Goal: Task Accomplishment & Management: Use online tool/utility

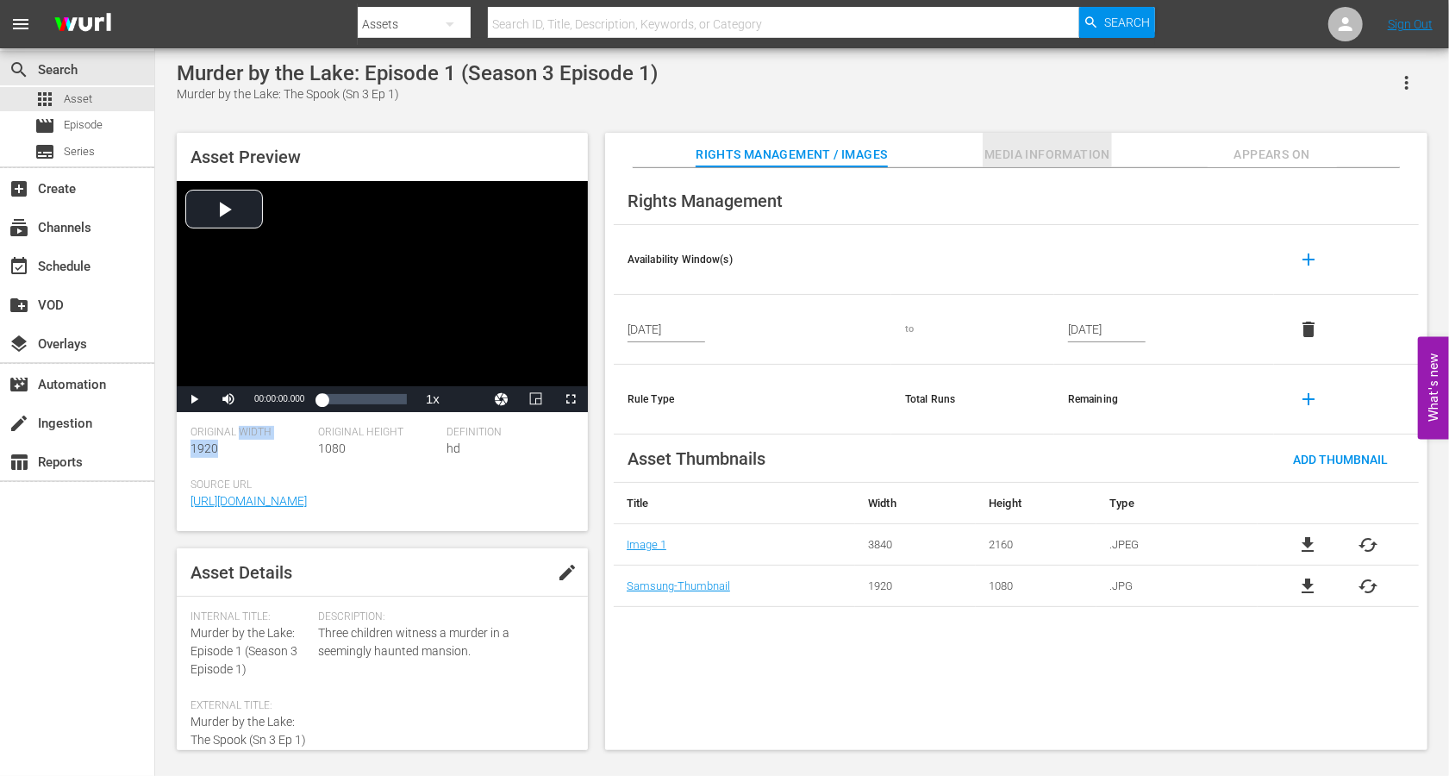
click at [1043, 147] on span "Media Information" at bounding box center [1047, 155] width 129 height 22
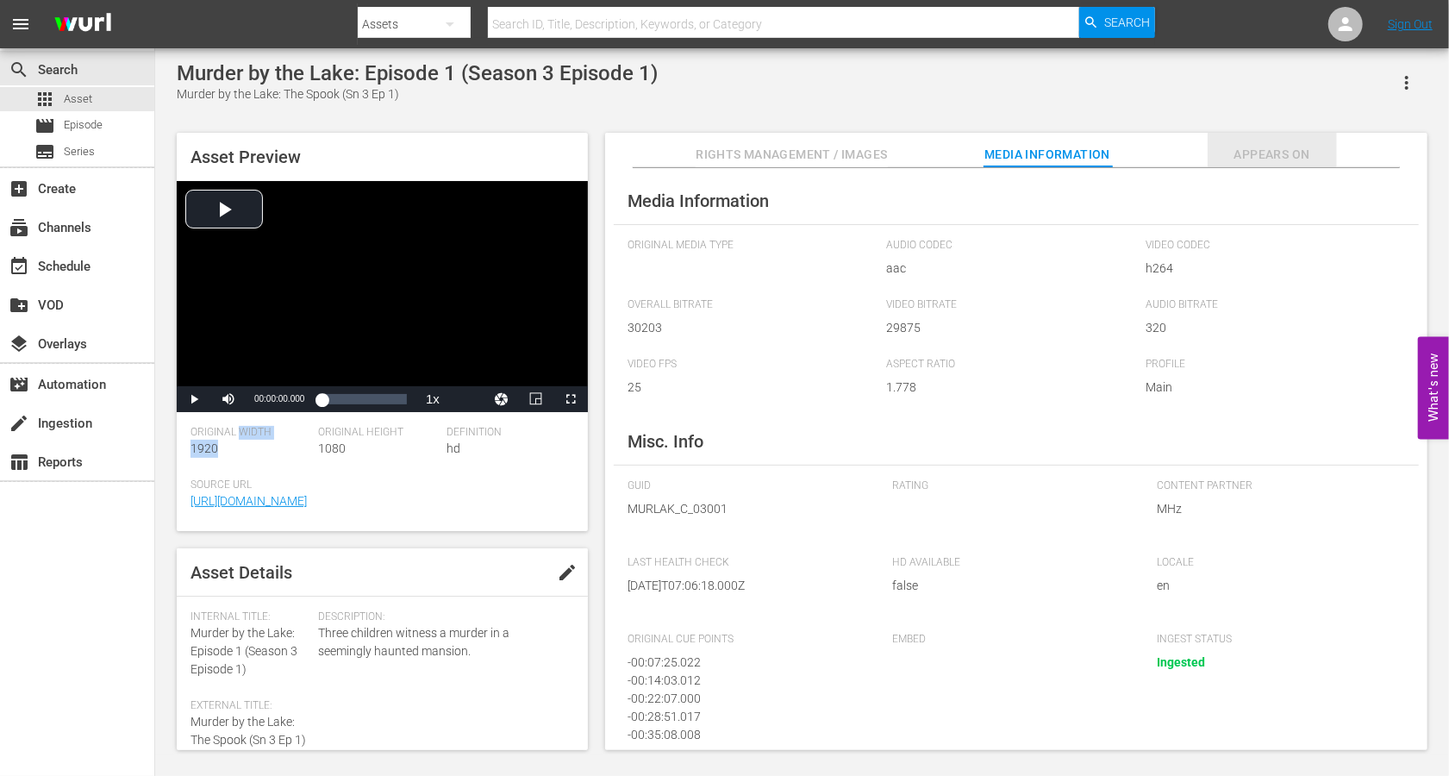
click at [1274, 155] on span "Appears On" at bounding box center [1272, 155] width 129 height 22
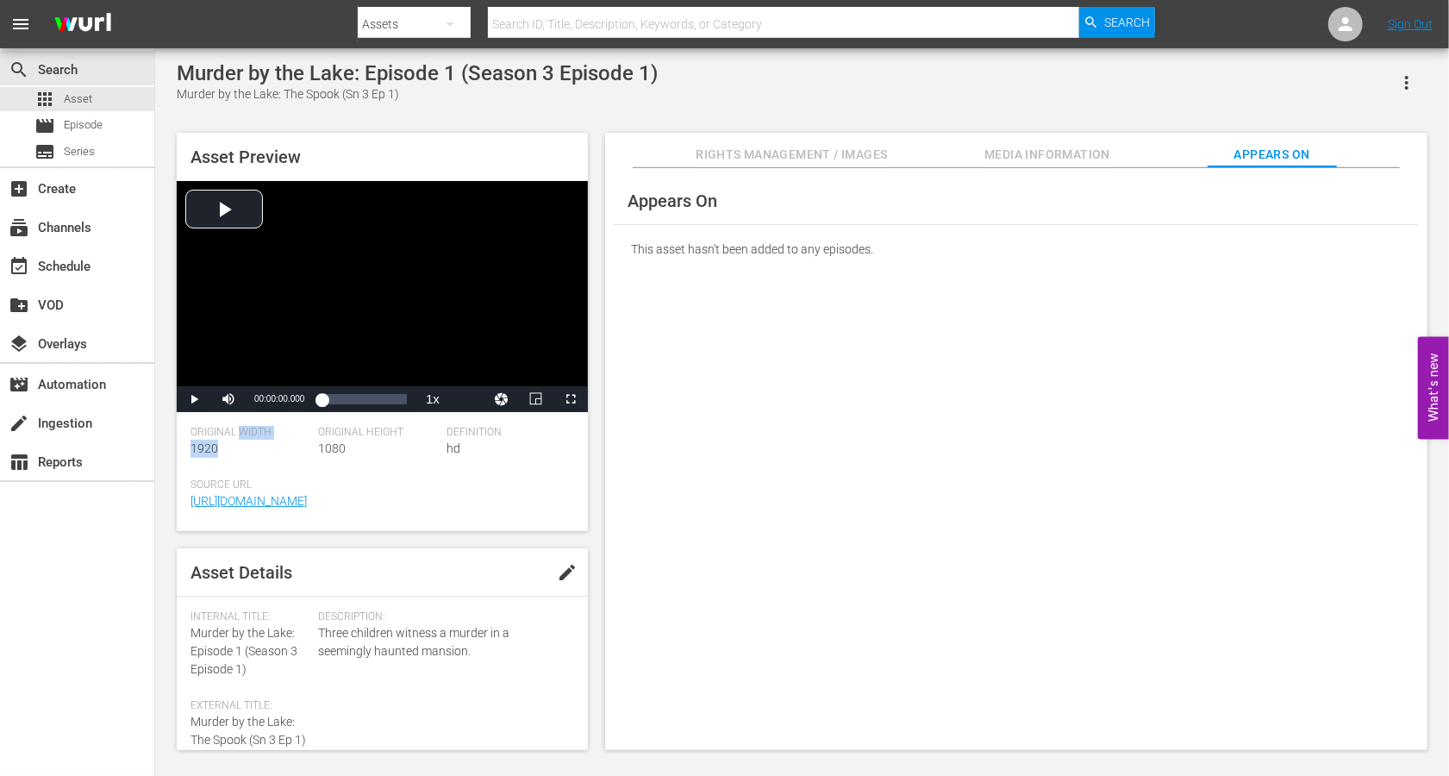
click at [761, 147] on span "Rights Management / Images" at bounding box center [791, 155] width 191 height 22
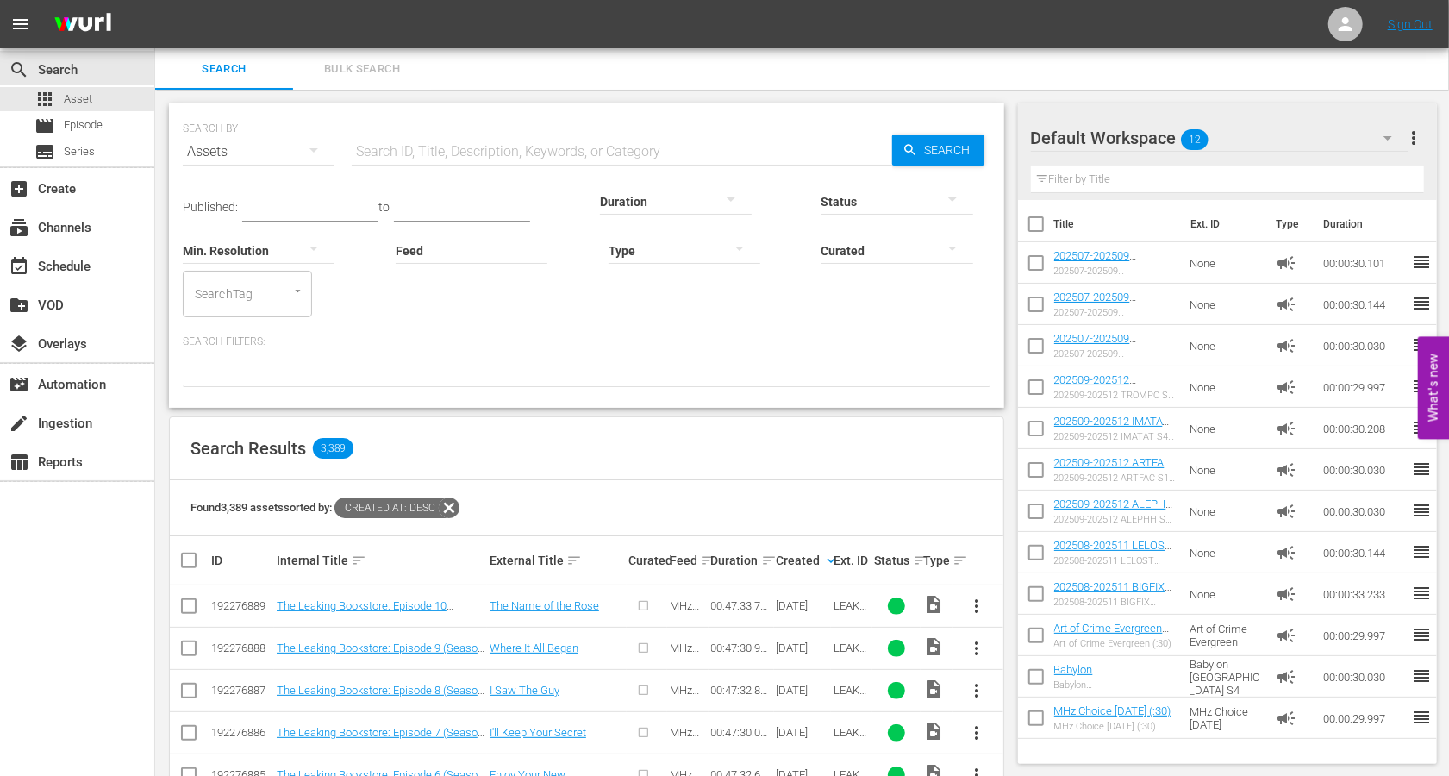
click at [371, 160] on input "text" at bounding box center [622, 151] width 541 height 41
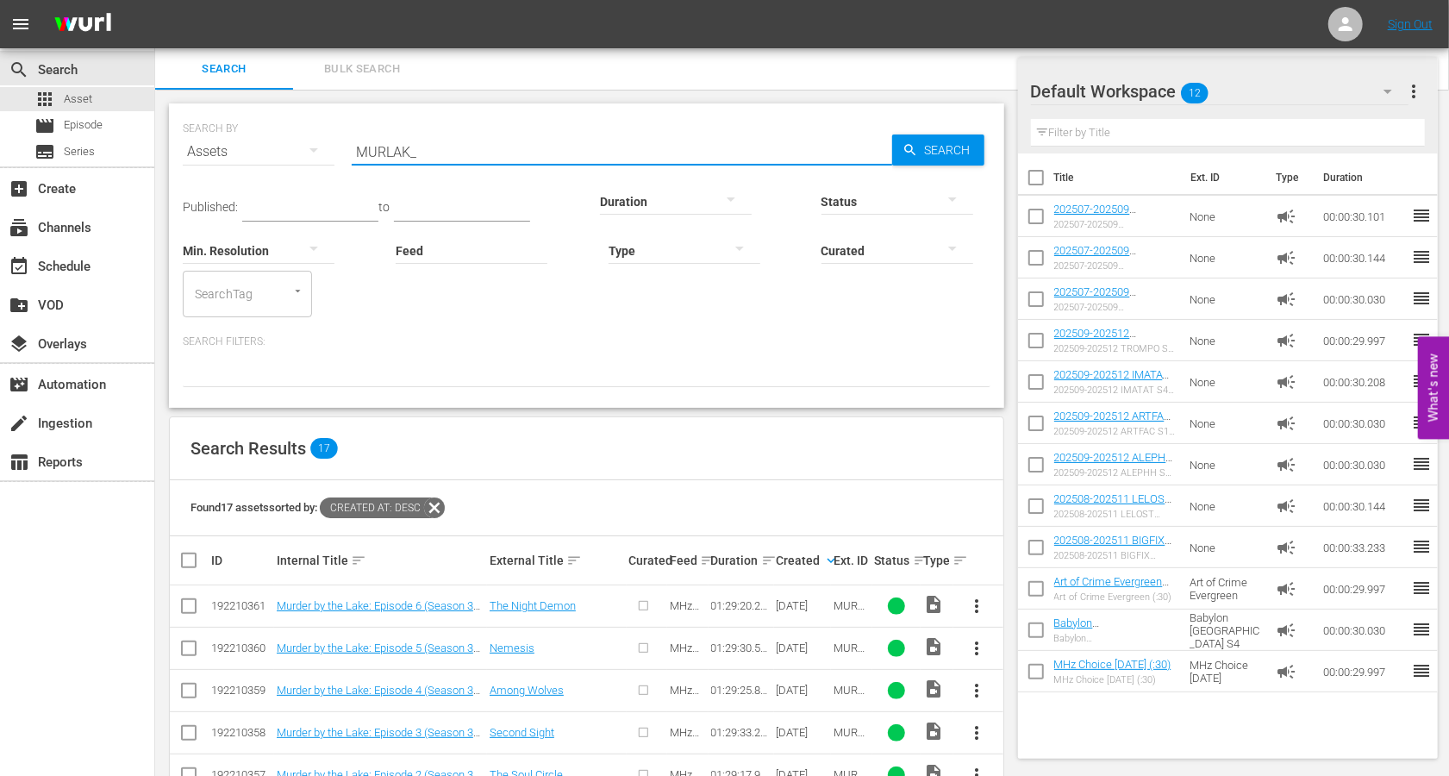
scroll to position [405, 0]
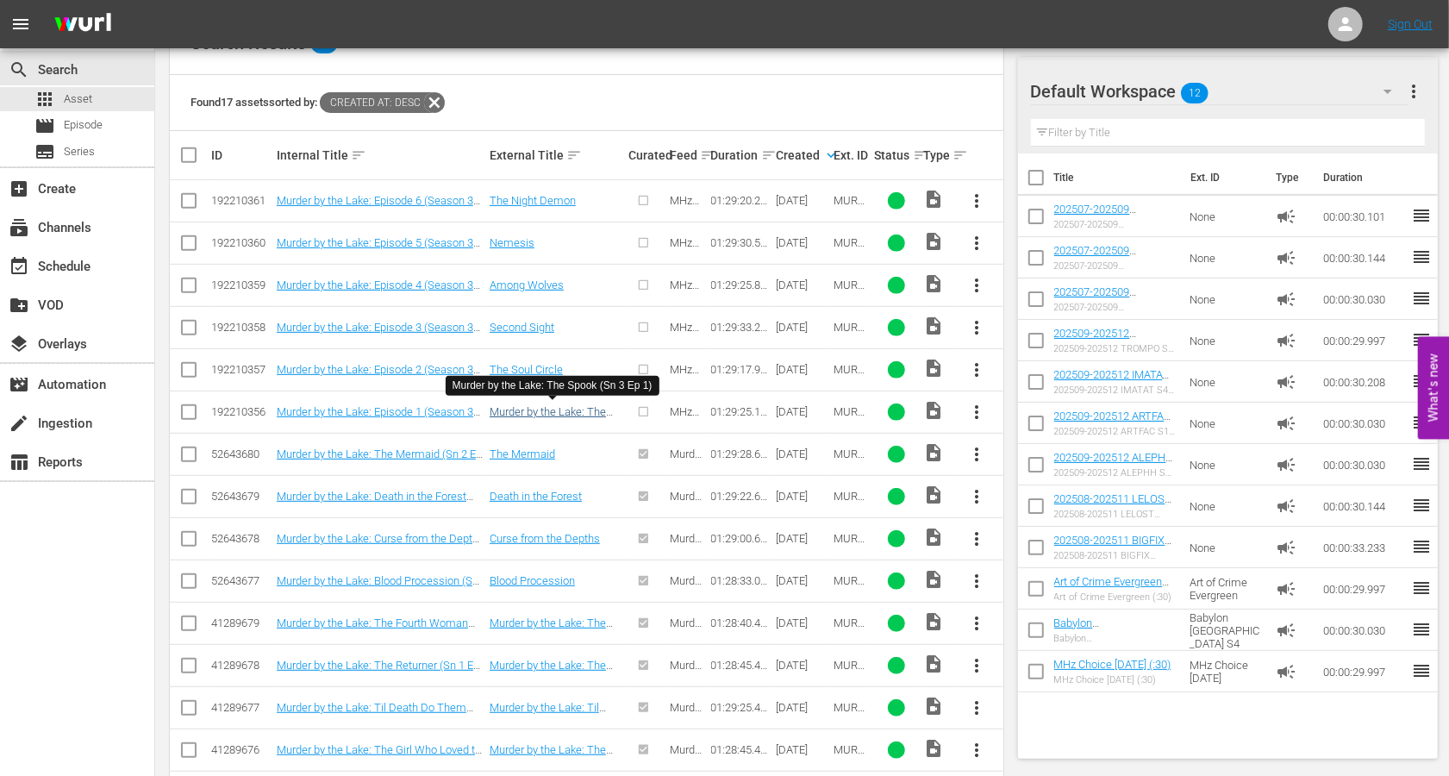
type input "MURLAK_"
click at [552, 411] on link "Murder by the Lake: The Spook (Sn 3 Ep 1)" at bounding box center [548, 418] width 116 height 26
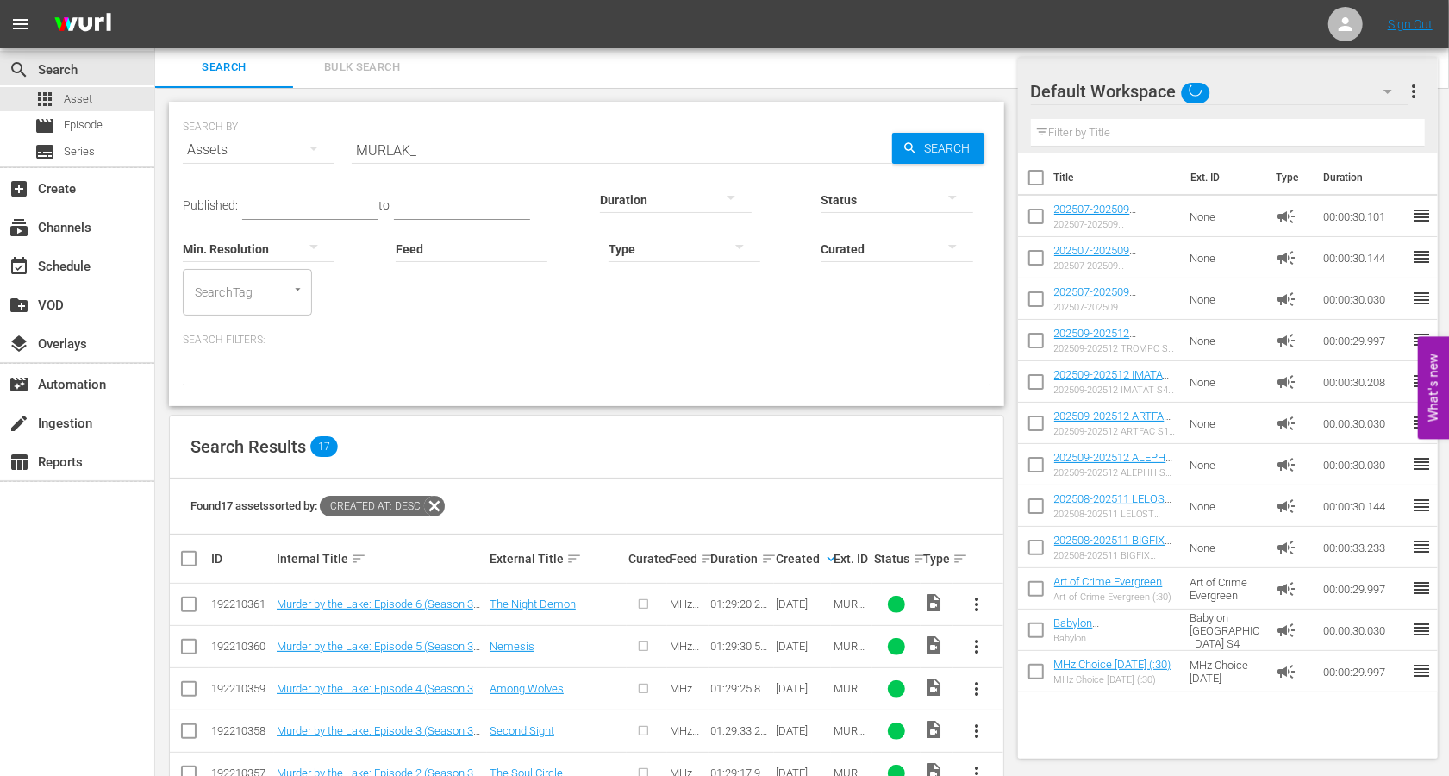
scroll to position [541, 0]
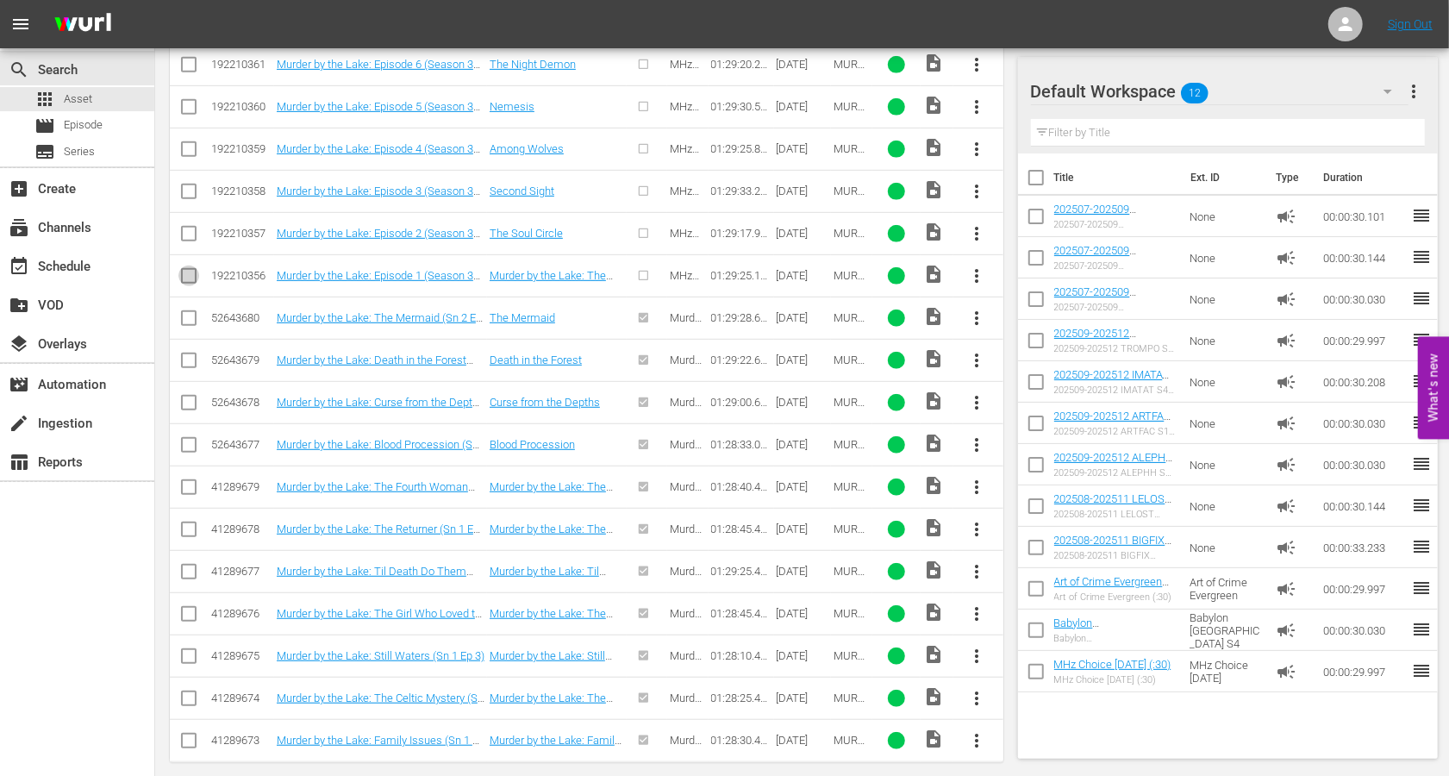
click at [190, 276] on input "checkbox" at bounding box center [188, 279] width 21 height 21
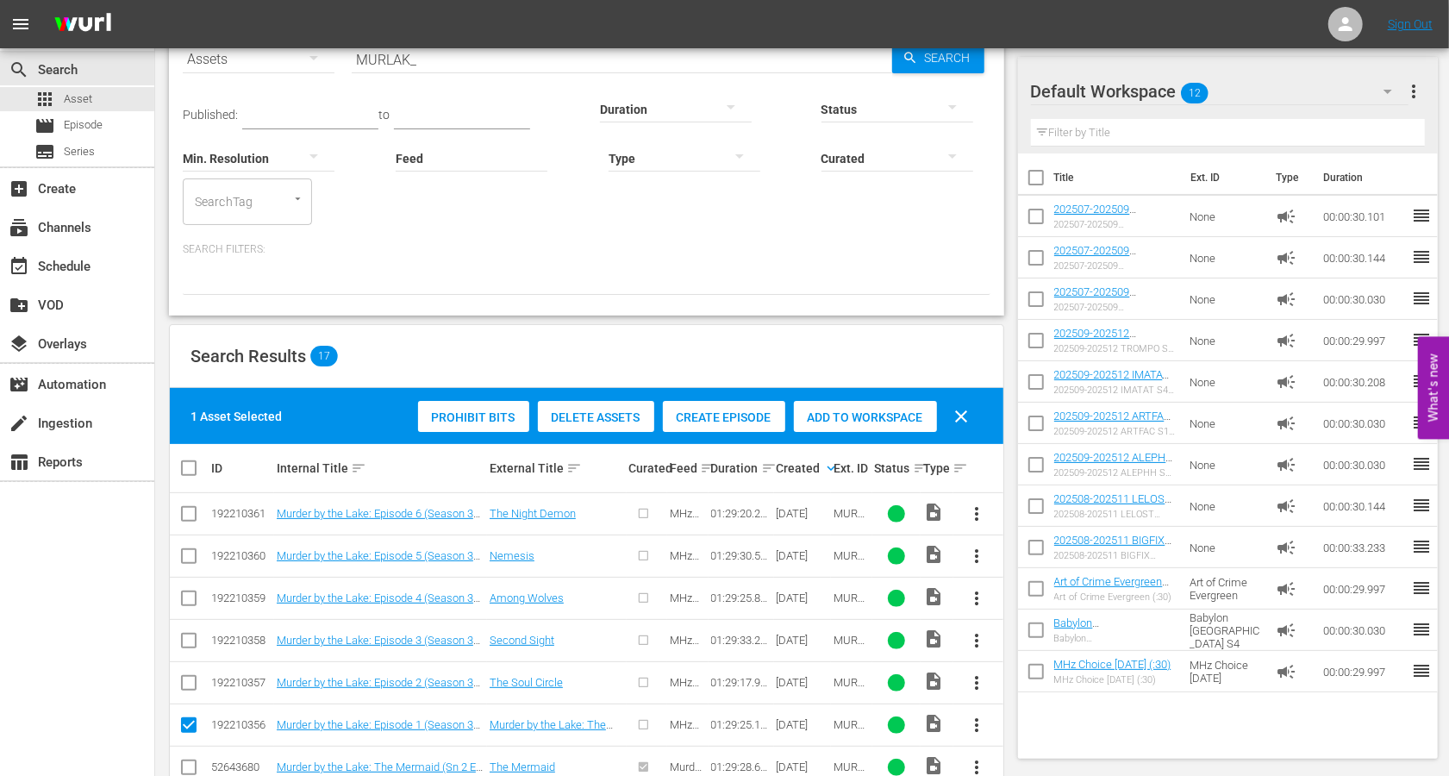
scroll to position [50, 0]
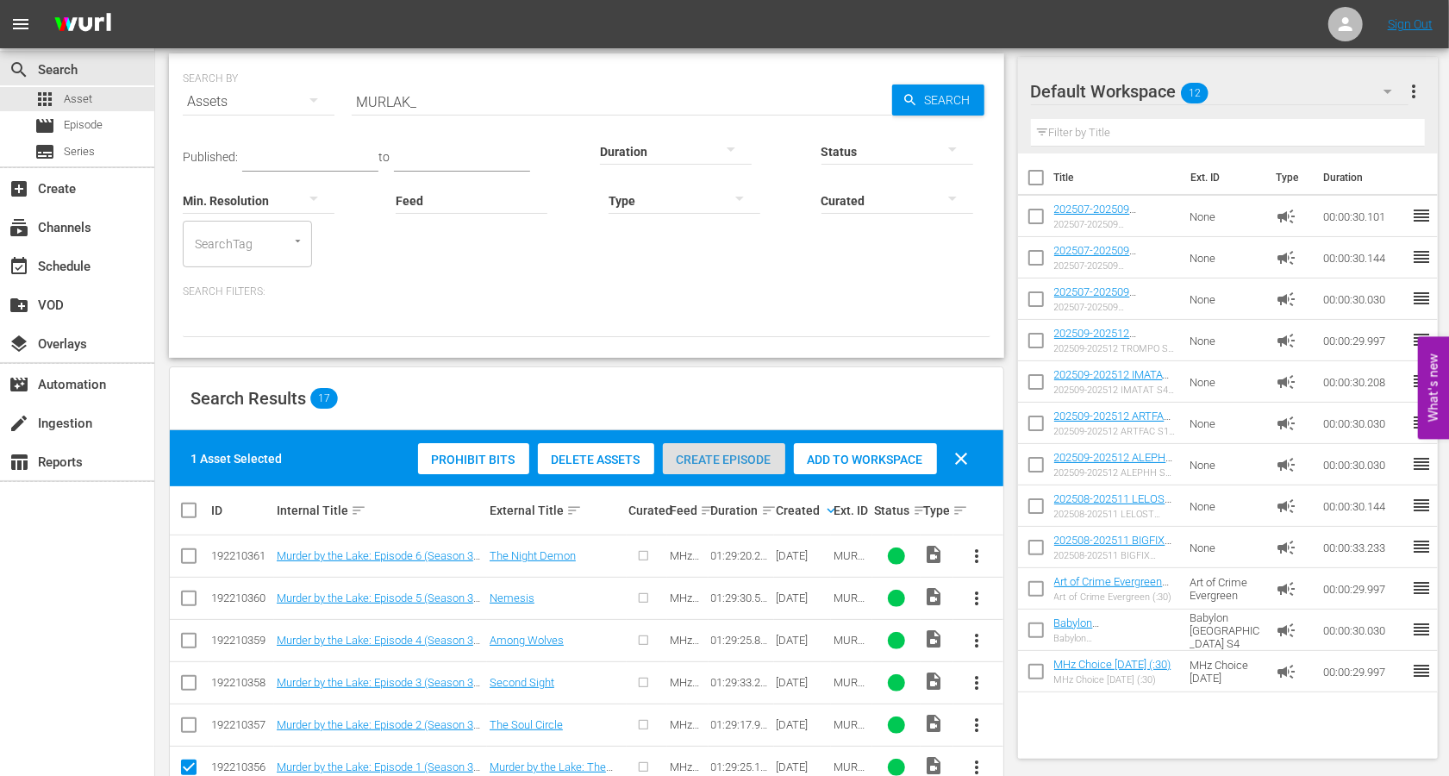
click at [716, 461] on span "Create Episode" at bounding box center [724, 460] width 122 height 14
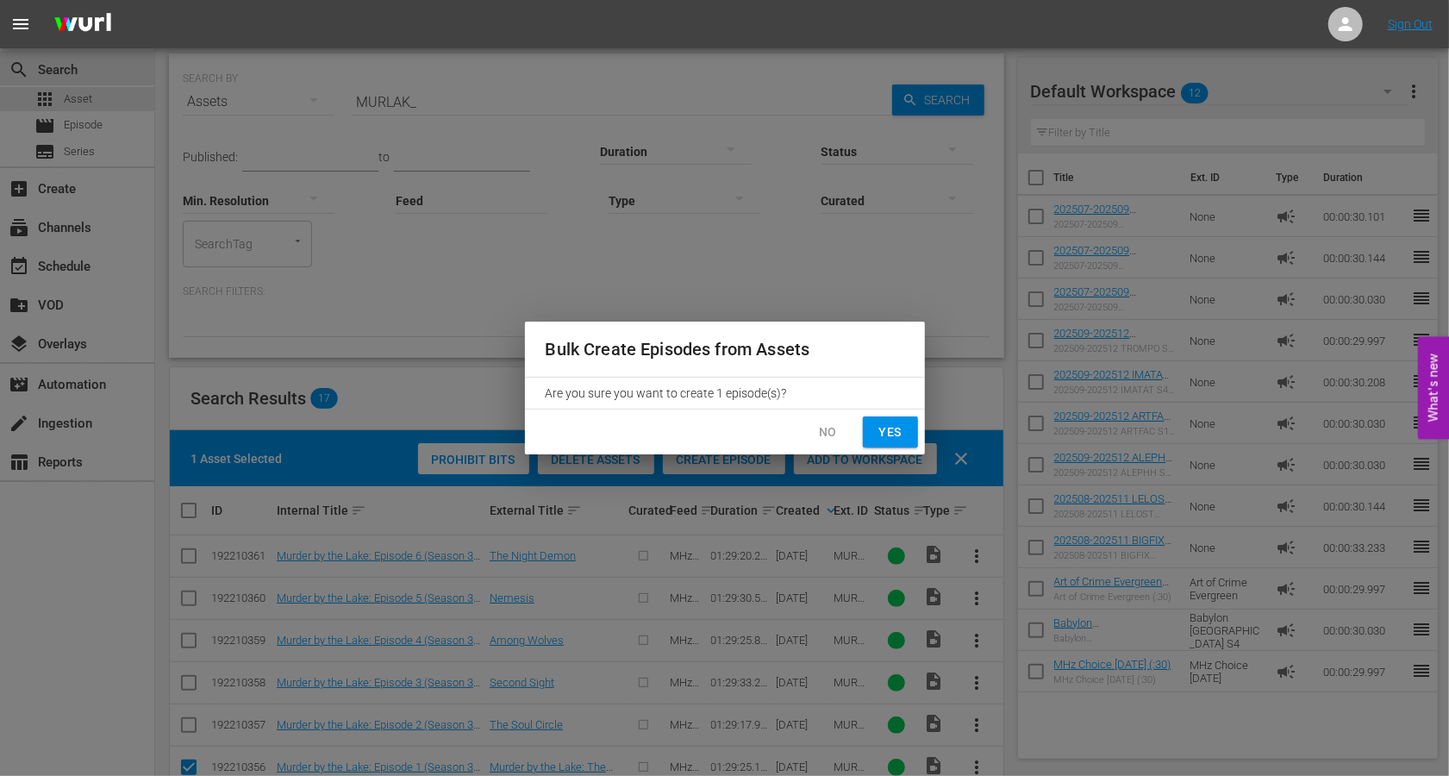
click at [881, 427] on span "Yes" at bounding box center [891, 433] width 28 height 22
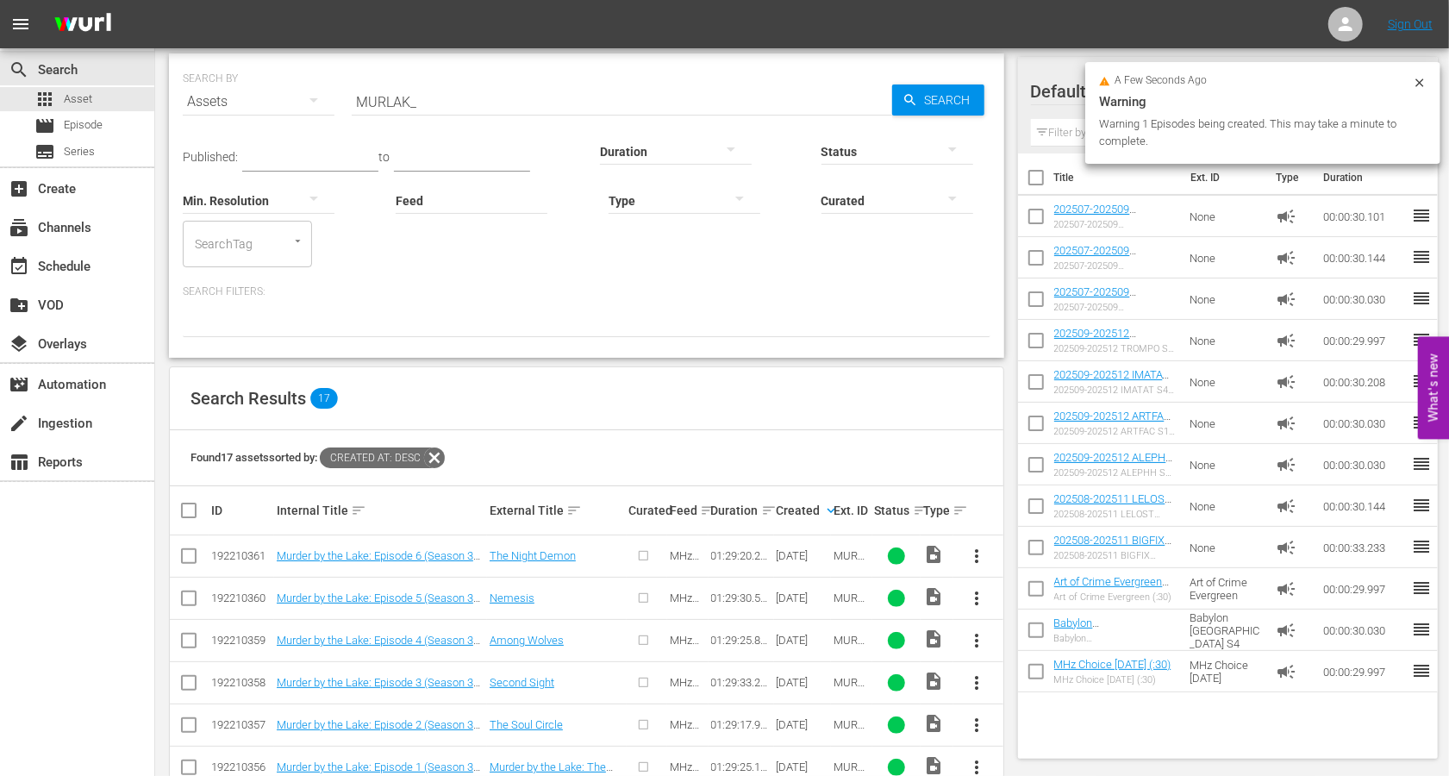
checkbox input "false"
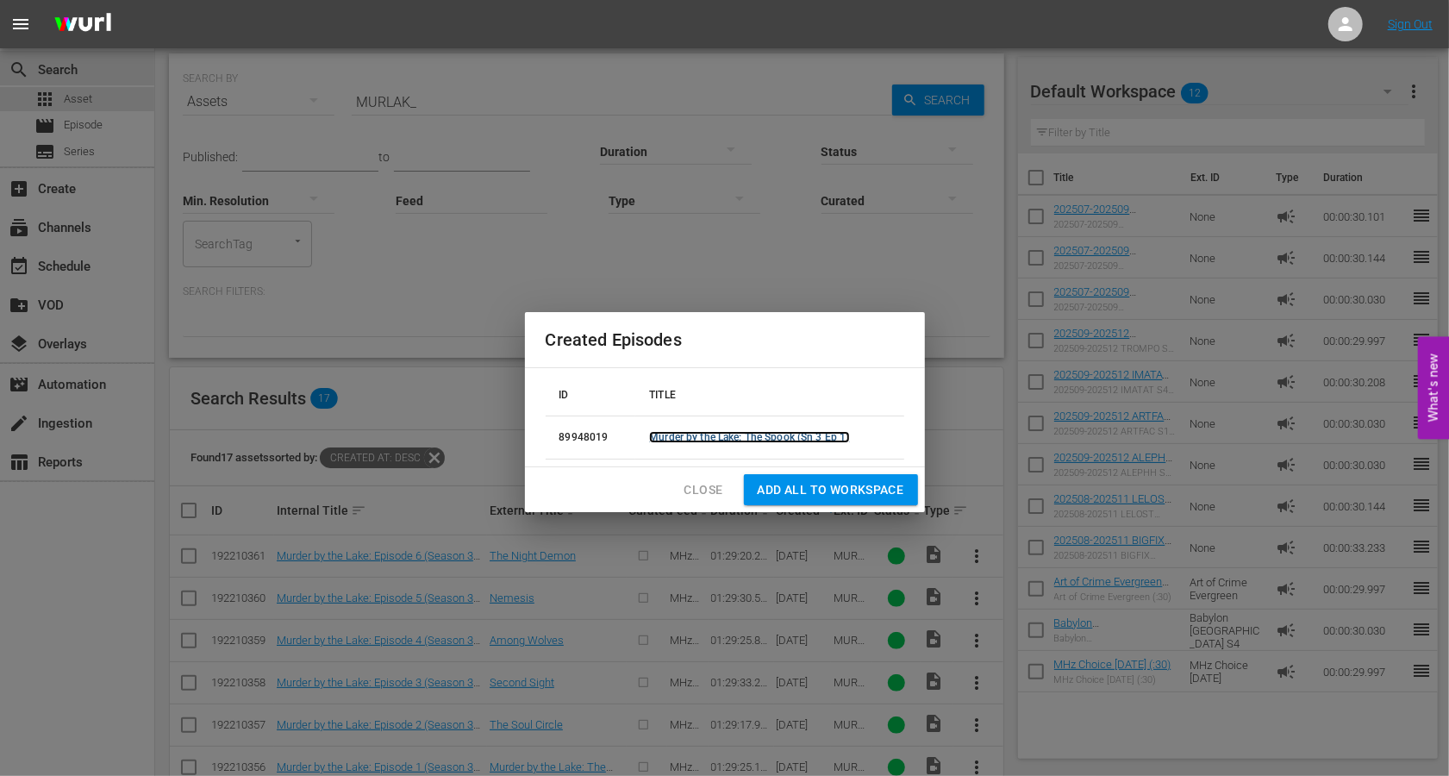
click at [798, 439] on link "Murder by the Lake: The Spook (Sn 3 Ep 1)" at bounding box center [749, 437] width 200 height 12
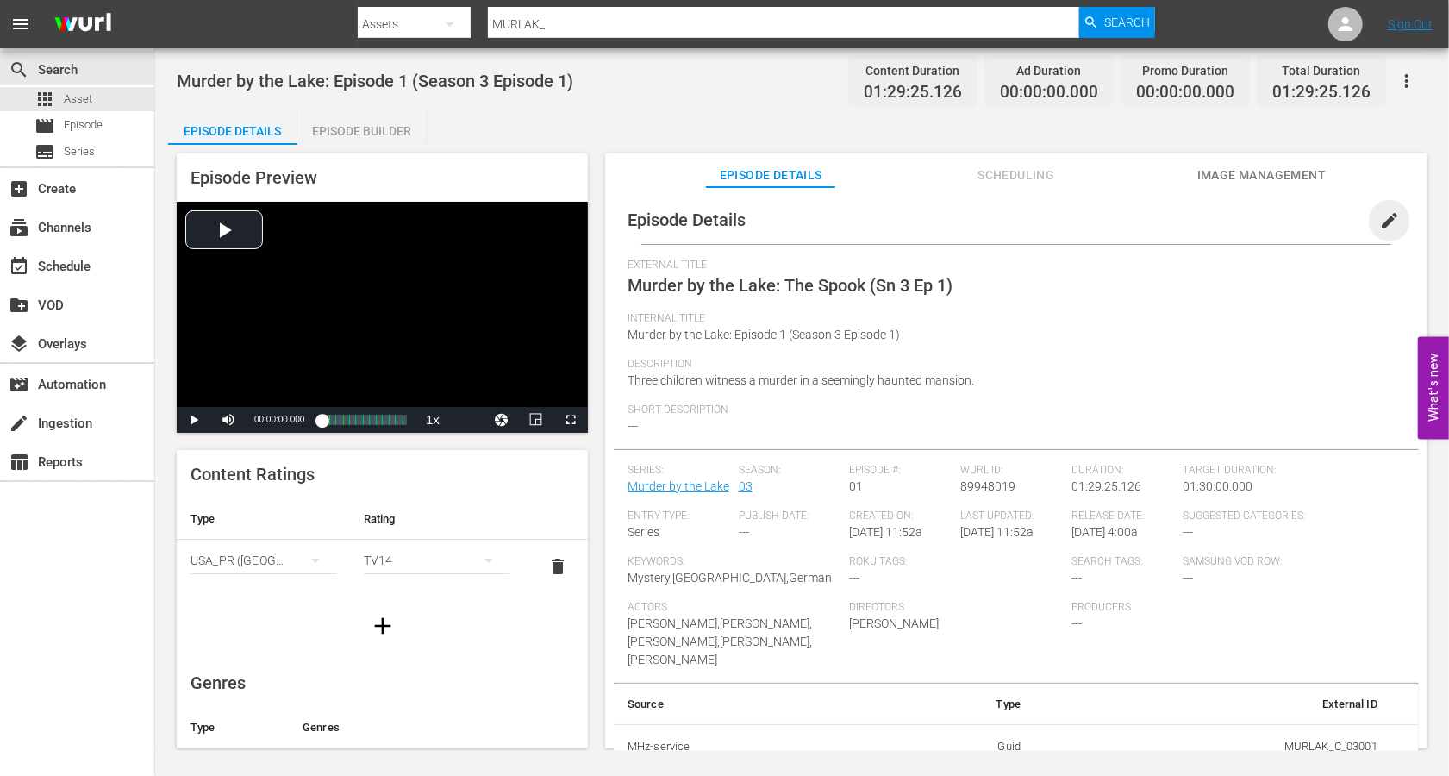
click at [1380, 219] on span "edit" at bounding box center [1390, 220] width 21 height 21
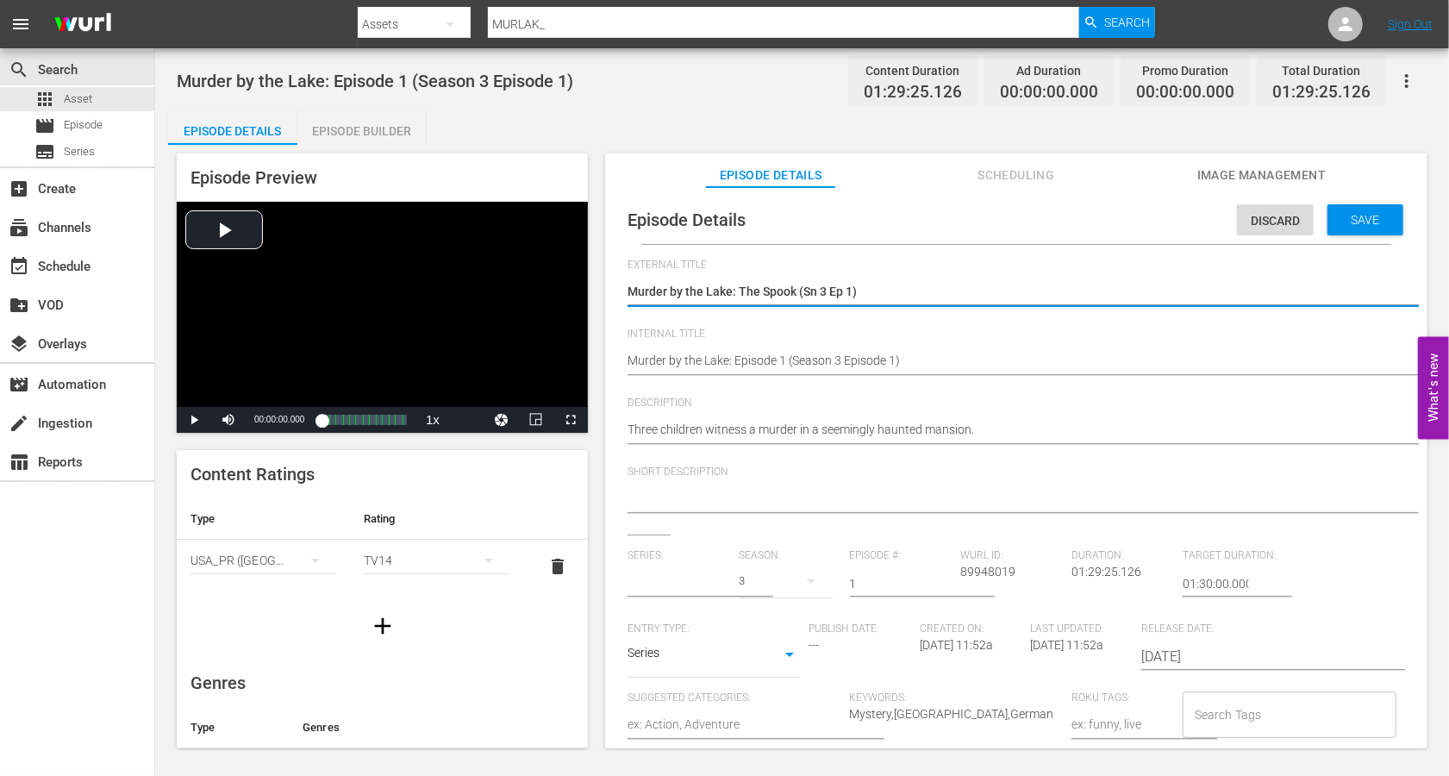
type input "Murder by the Lake"
click at [846, 293] on textarea "Murder by the Lake: The Spook (Sn 3 Ep 1)" at bounding box center [1012, 293] width 769 height 21
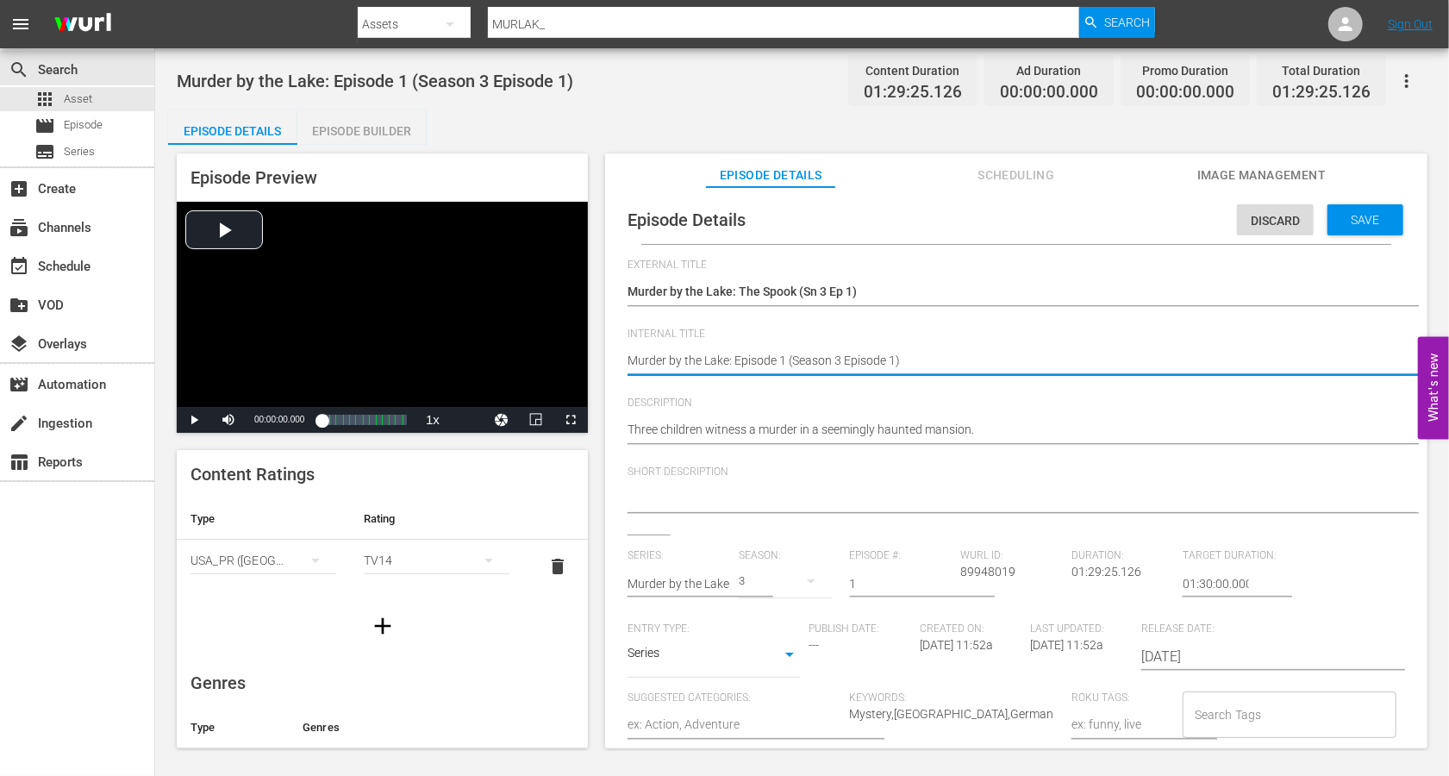
click at [821, 361] on textarea "Murder by the Lake: Episode 1 (Season 3 Episode 1)" at bounding box center [1012, 362] width 769 height 21
paste textarea "The Spook (Sn 3 Ep"
type textarea "Murder by the Lake: The Spook (Sn 3 Ep 1)"
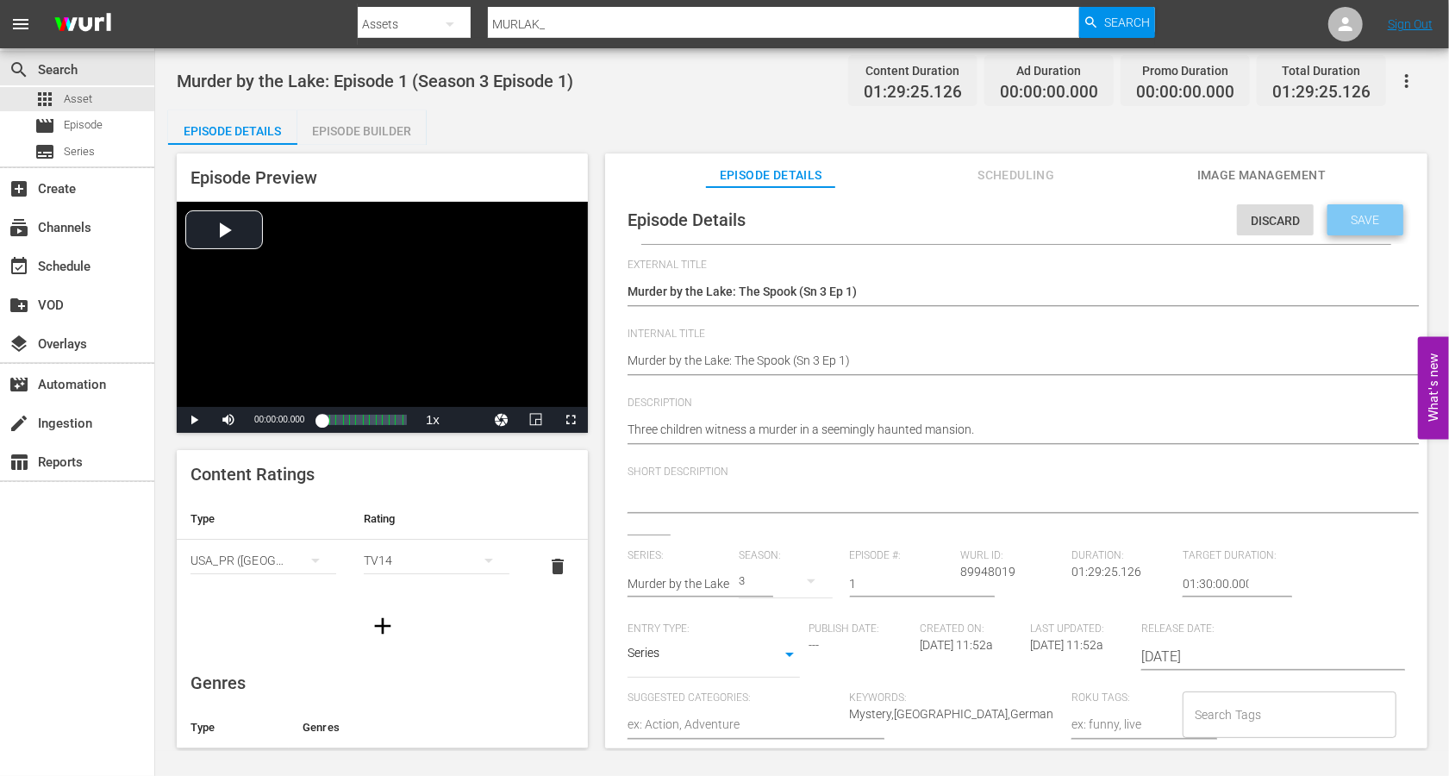
click at [1344, 223] on span "Save" at bounding box center [1366, 220] width 56 height 14
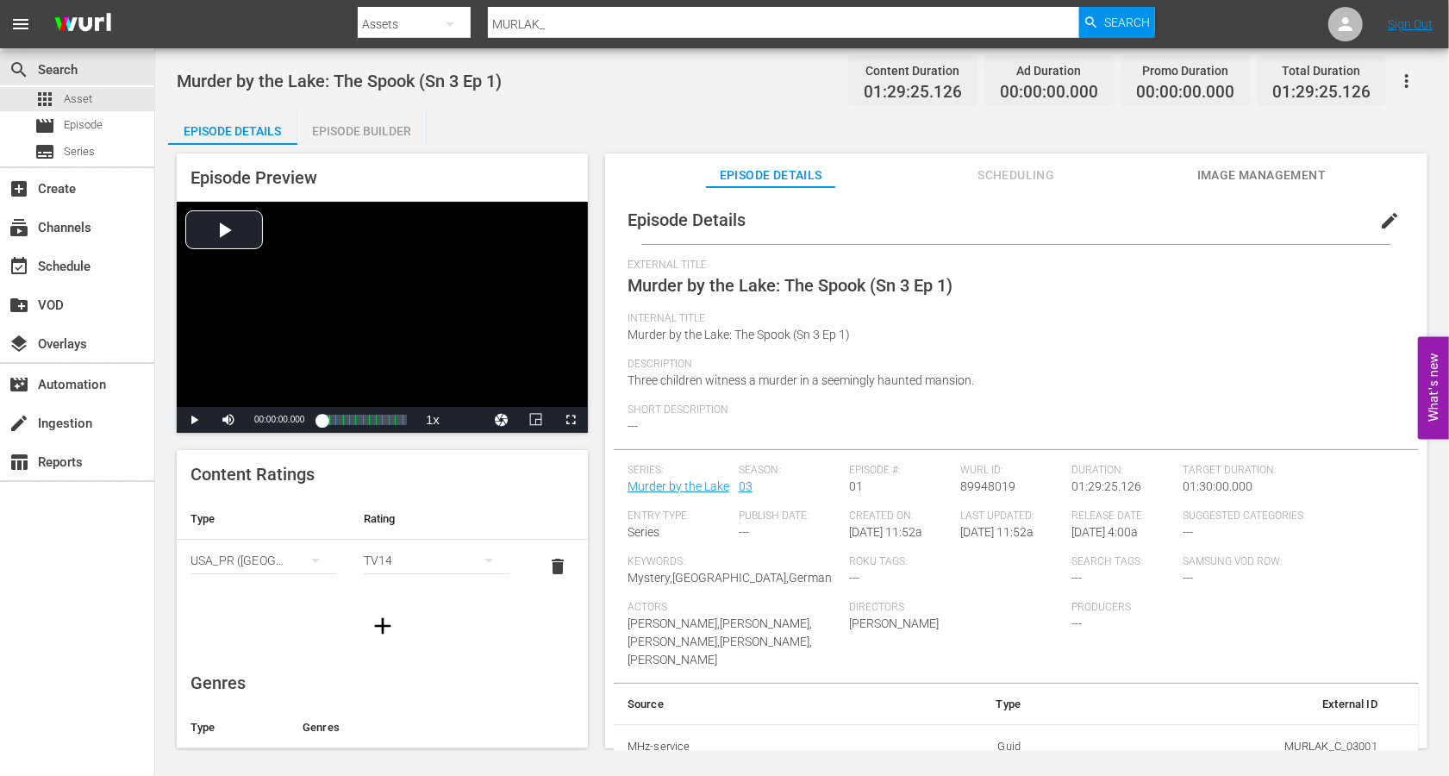
click at [1029, 181] on span "Scheduling" at bounding box center [1016, 176] width 129 height 22
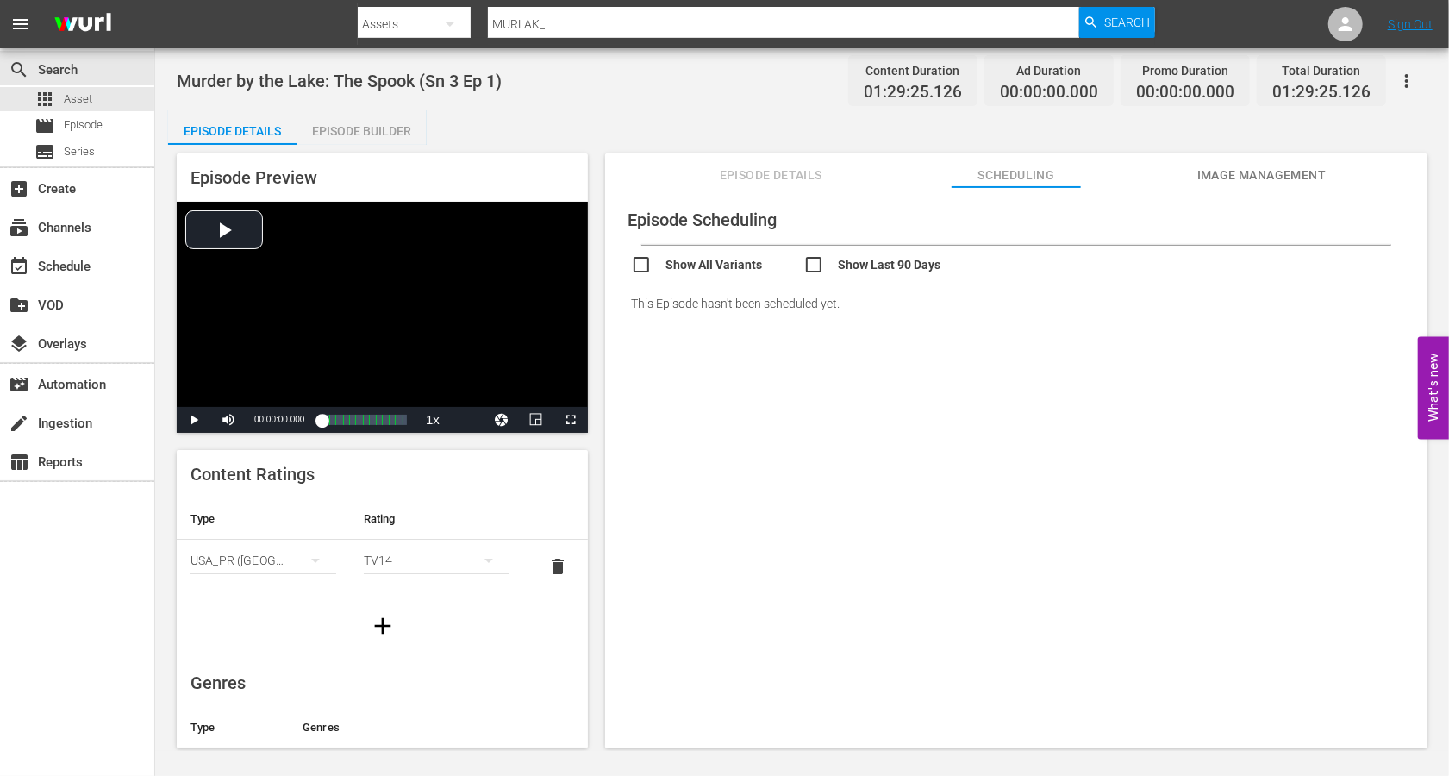
click at [1228, 166] on span "Image Management" at bounding box center [1262, 176] width 129 height 22
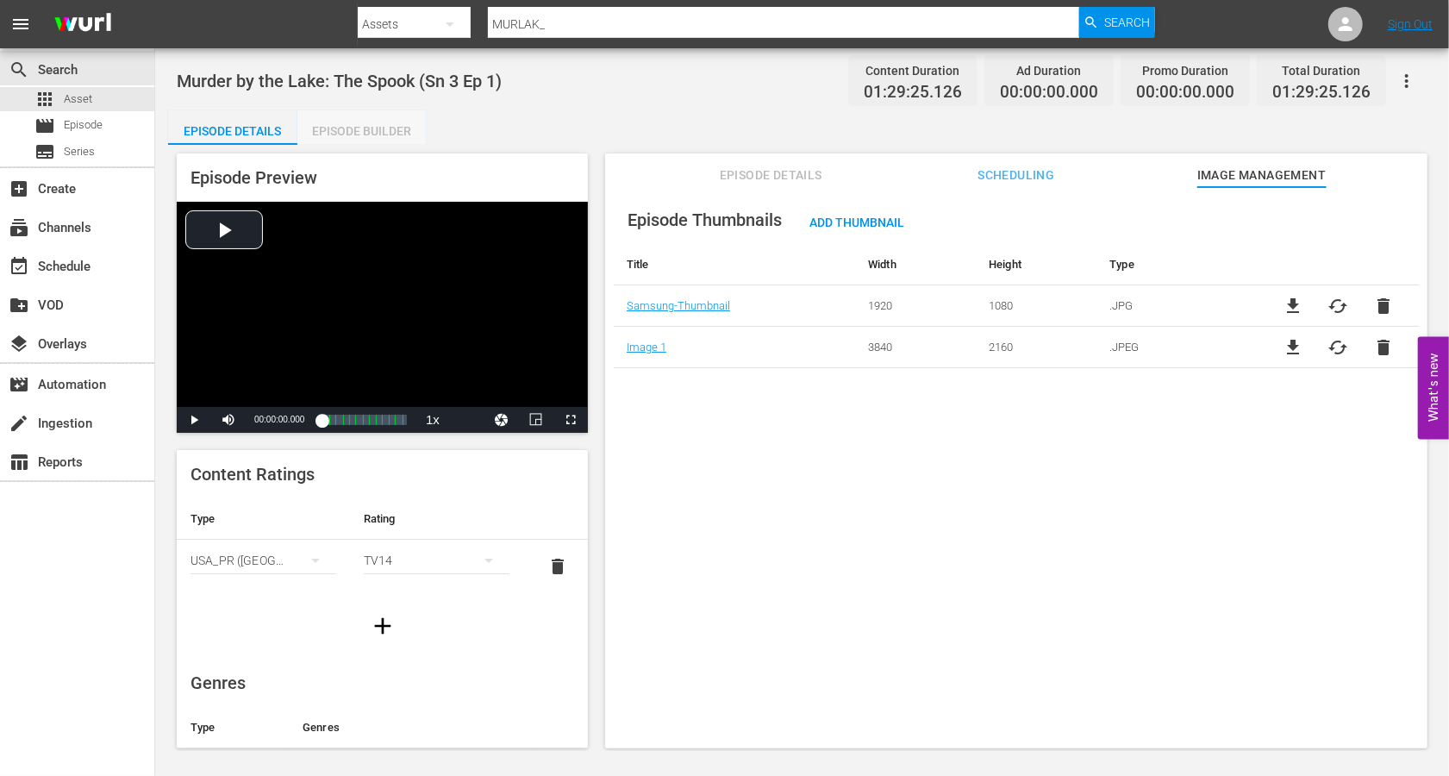
click at [385, 128] on div "Episode Builder" at bounding box center [361, 130] width 129 height 41
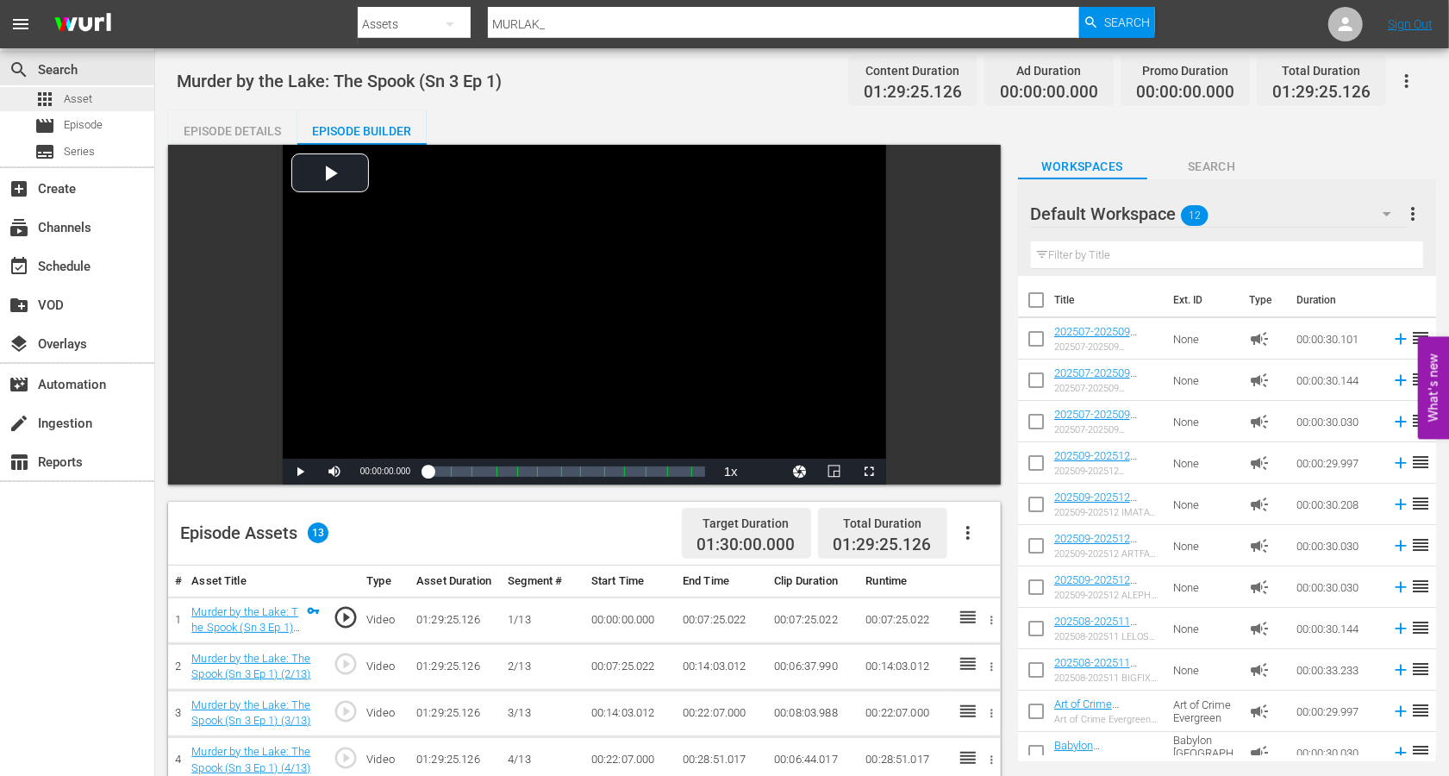
click at [82, 93] on span "Asset" at bounding box center [78, 99] width 28 height 17
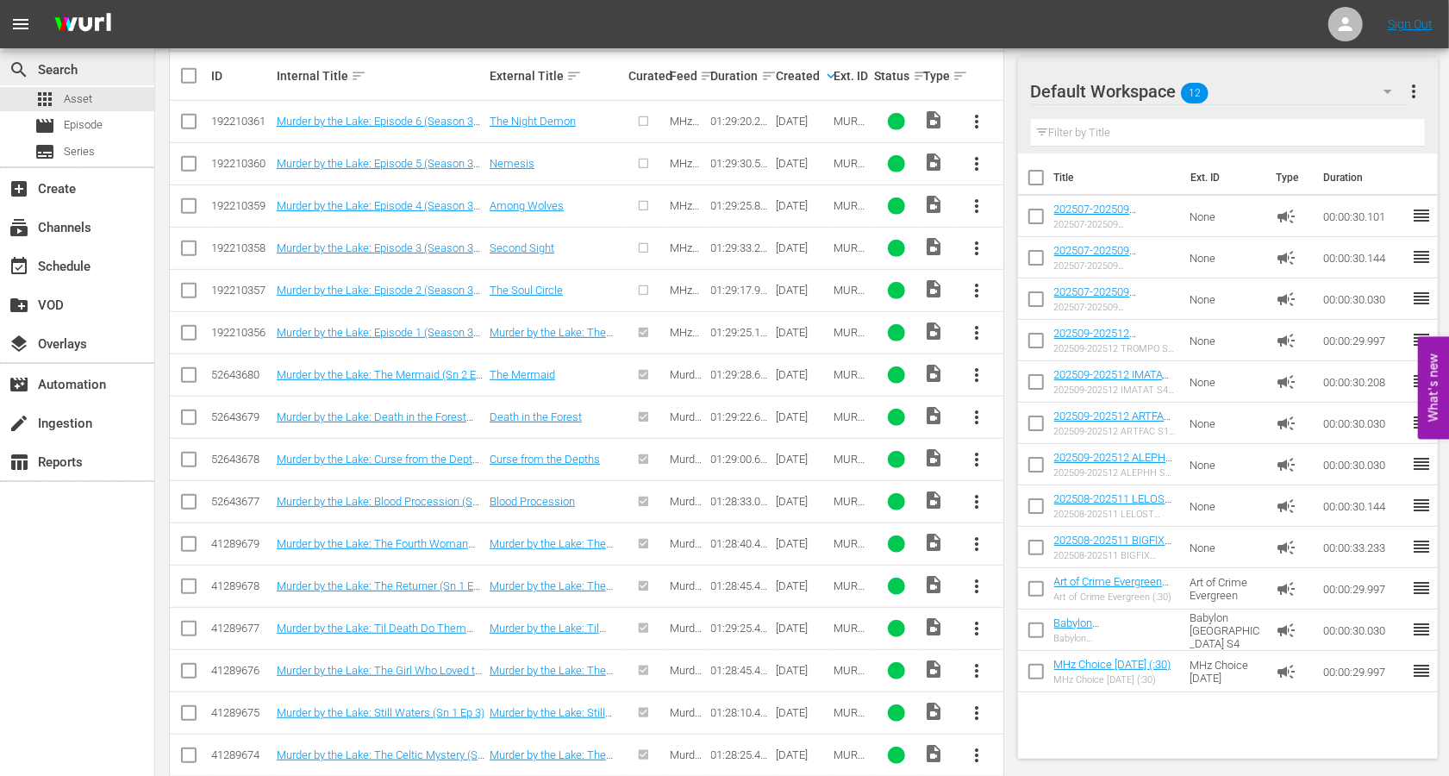
scroll to position [304, 0]
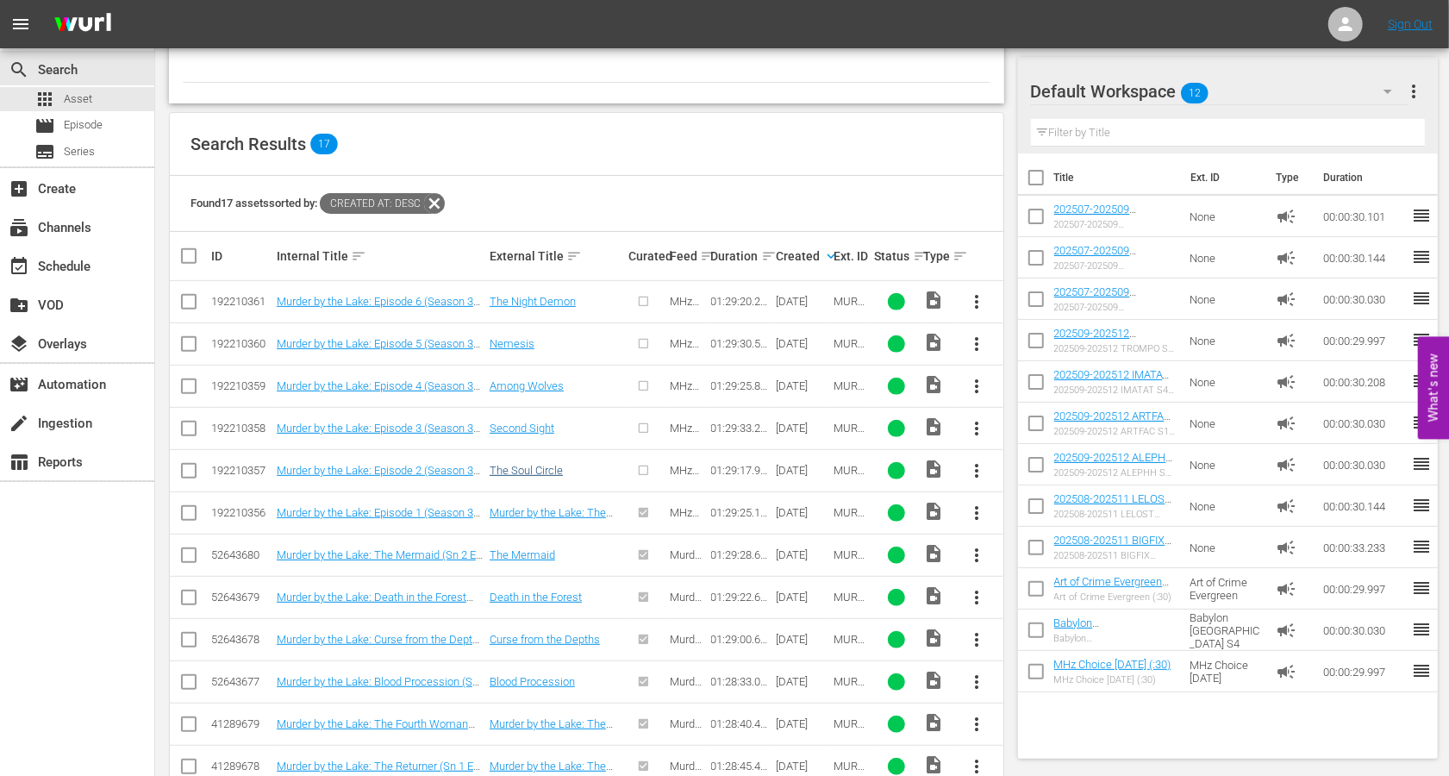
click at [539, 464] on link "The Soul Circle" at bounding box center [526, 470] width 73 height 13
click at [522, 426] on link "Second Sight" at bounding box center [522, 428] width 65 height 13
click at [525, 383] on link "Among Wolves" at bounding box center [527, 385] width 74 height 13
click at [511, 339] on link "Nemesis" at bounding box center [512, 343] width 45 height 13
click at [529, 296] on link "The Night Demon" at bounding box center [533, 301] width 86 height 13
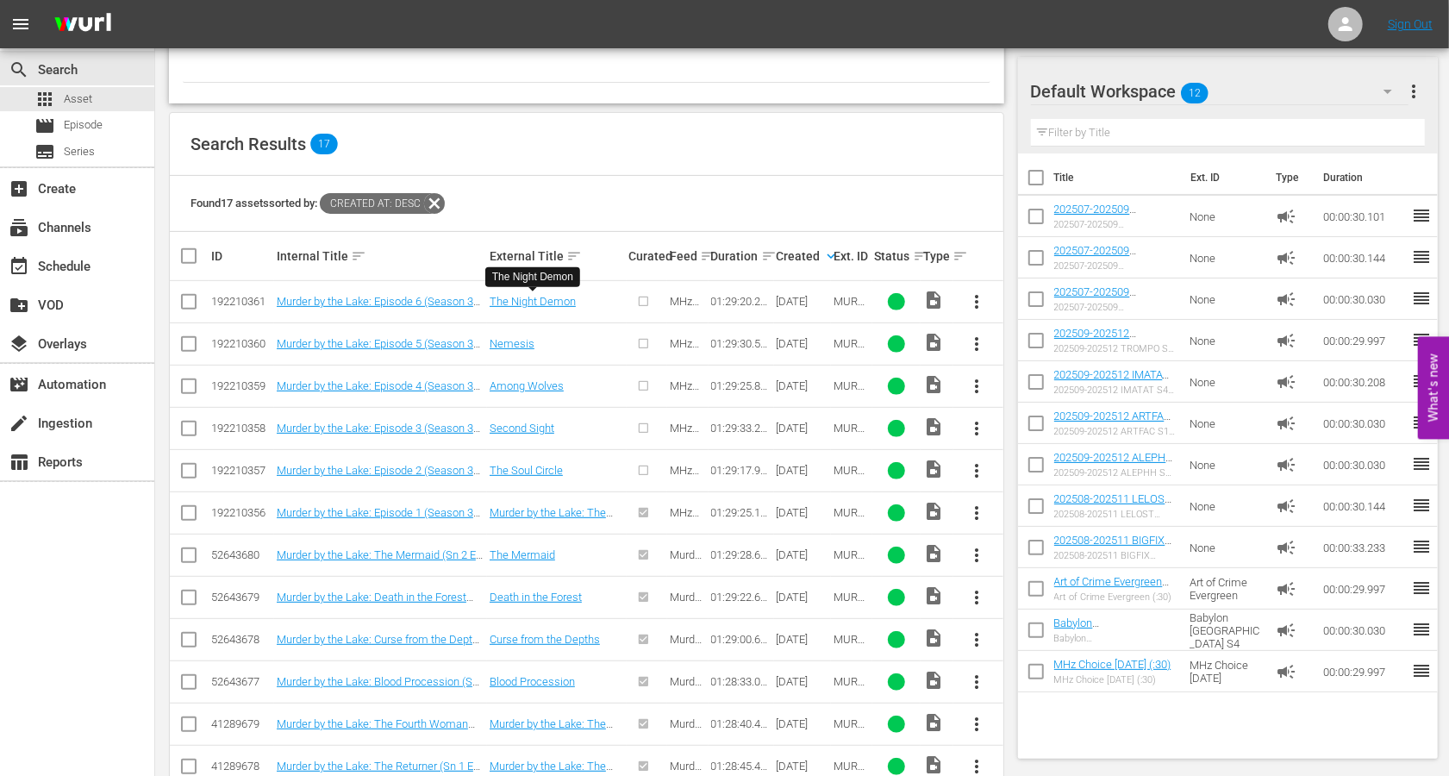
click at [191, 471] on input "checkbox" at bounding box center [188, 474] width 21 height 21
checkbox input "true"
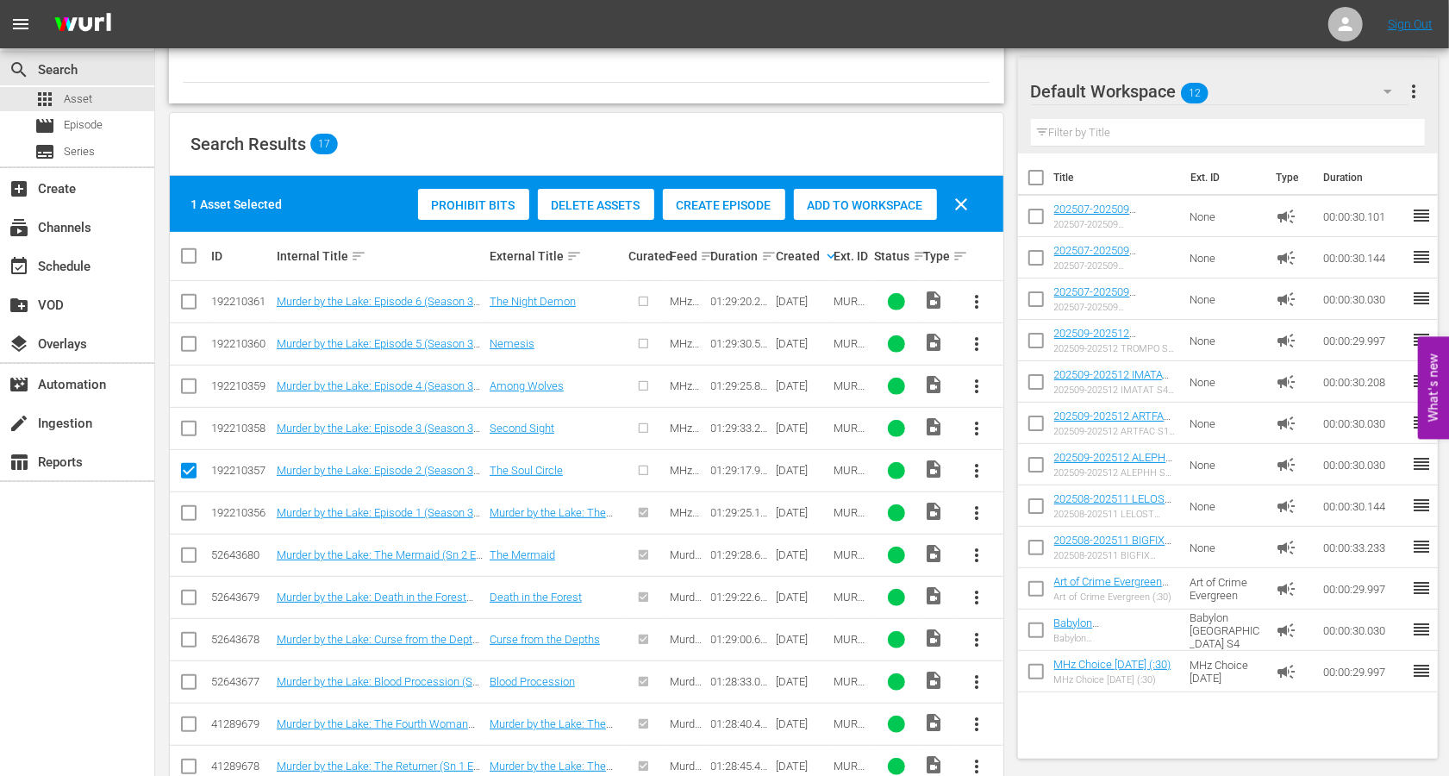
click at [188, 415] on td at bounding box center [189, 428] width 39 height 42
click at [191, 422] on input "checkbox" at bounding box center [188, 432] width 21 height 21
checkbox input "true"
click at [189, 379] on input "checkbox" at bounding box center [188, 389] width 21 height 21
checkbox input "true"
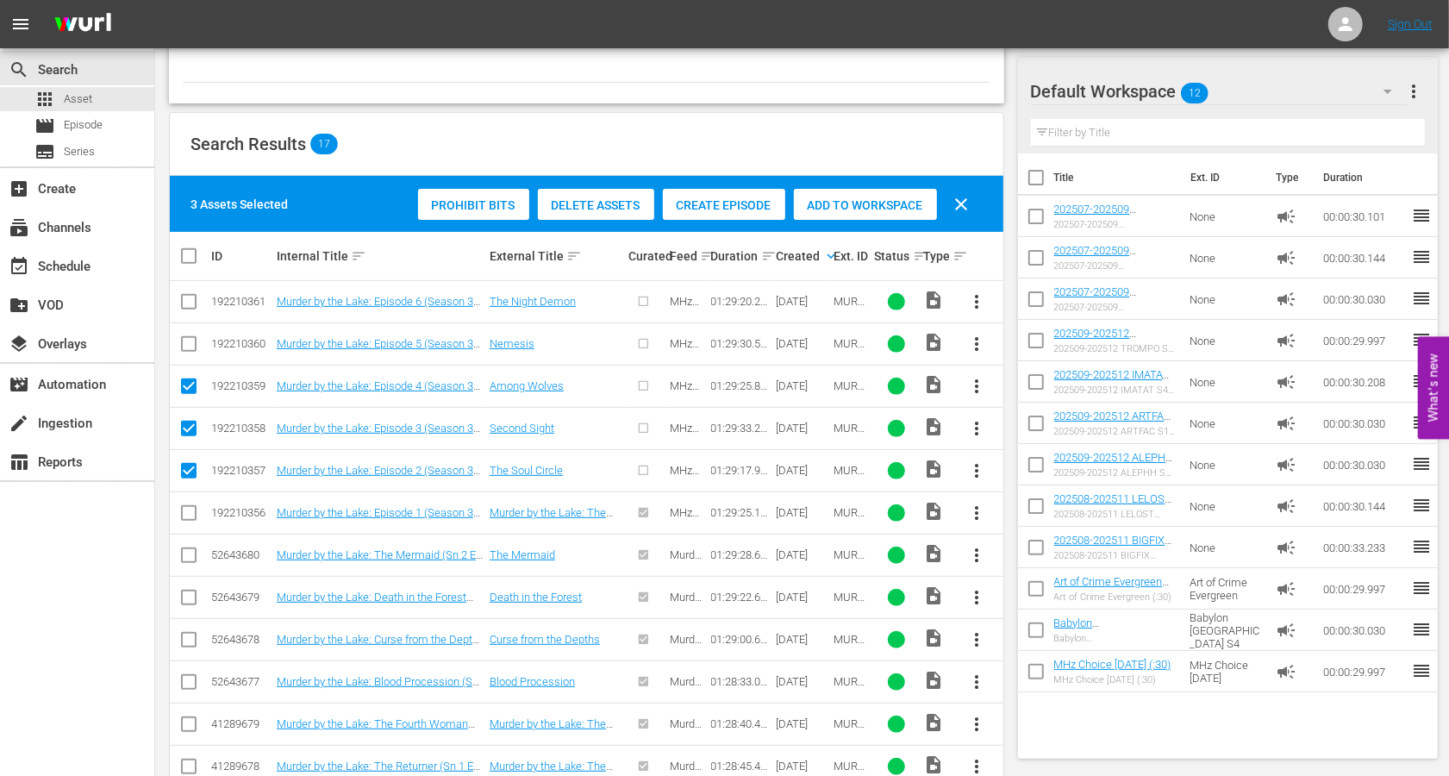
click at [191, 346] on input "checkbox" at bounding box center [188, 347] width 21 height 21
checkbox input "true"
click at [188, 302] on input "checkbox" at bounding box center [188, 305] width 21 height 21
click at [744, 197] on div "Create Episode" at bounding box center [724, 205] width 122 height 33
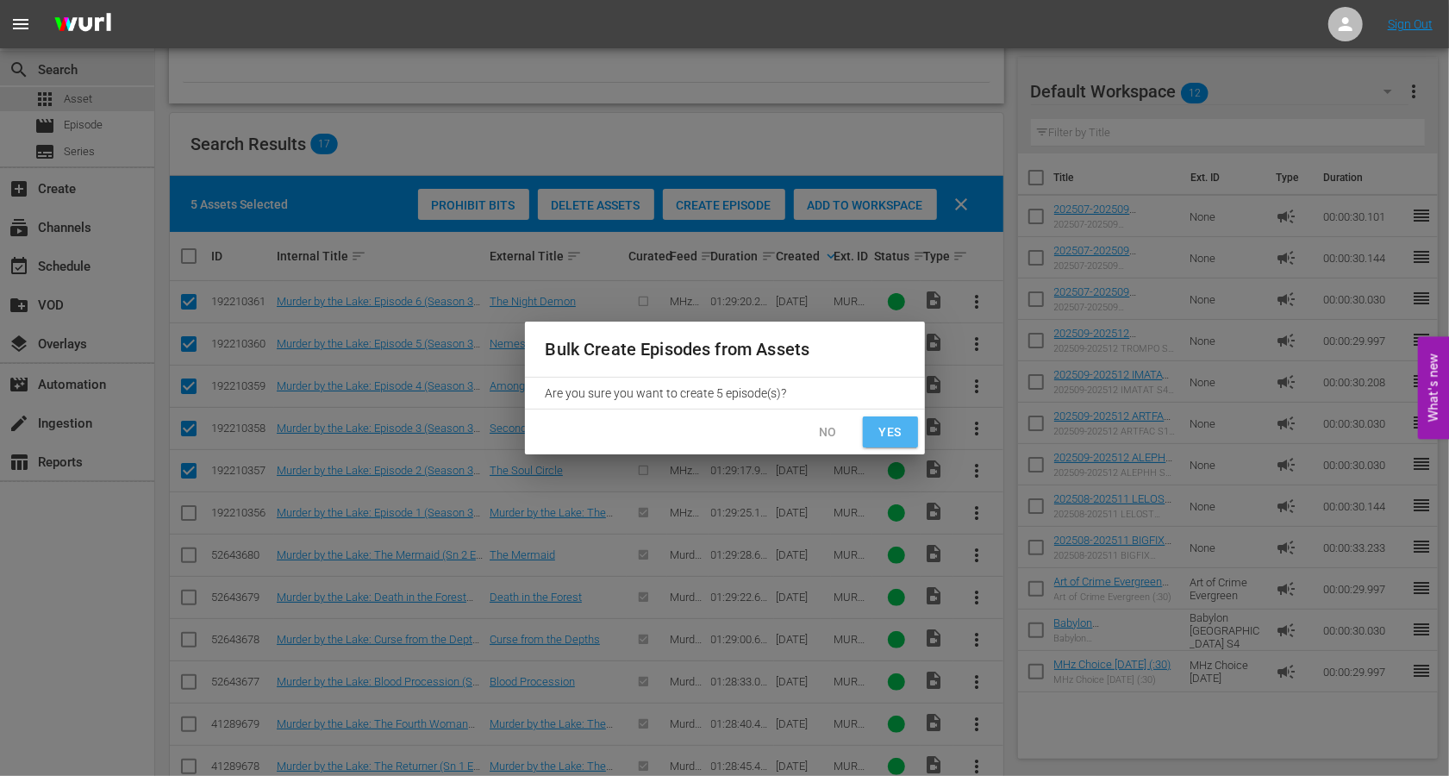
click at [899, 423] on span "Yes" at bounding box center [891, 433] width 28 height 22
checkbox input "false"
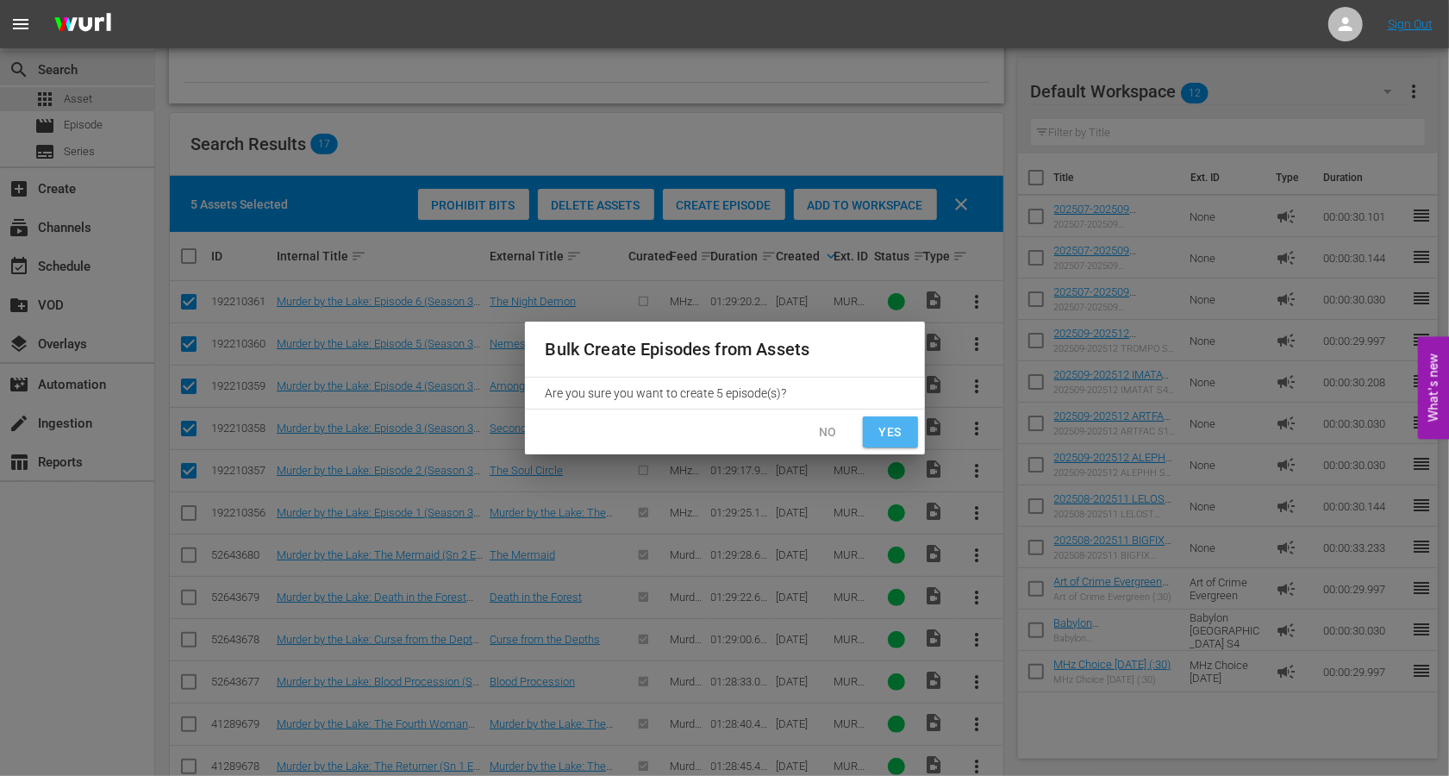
checkbox input "false"
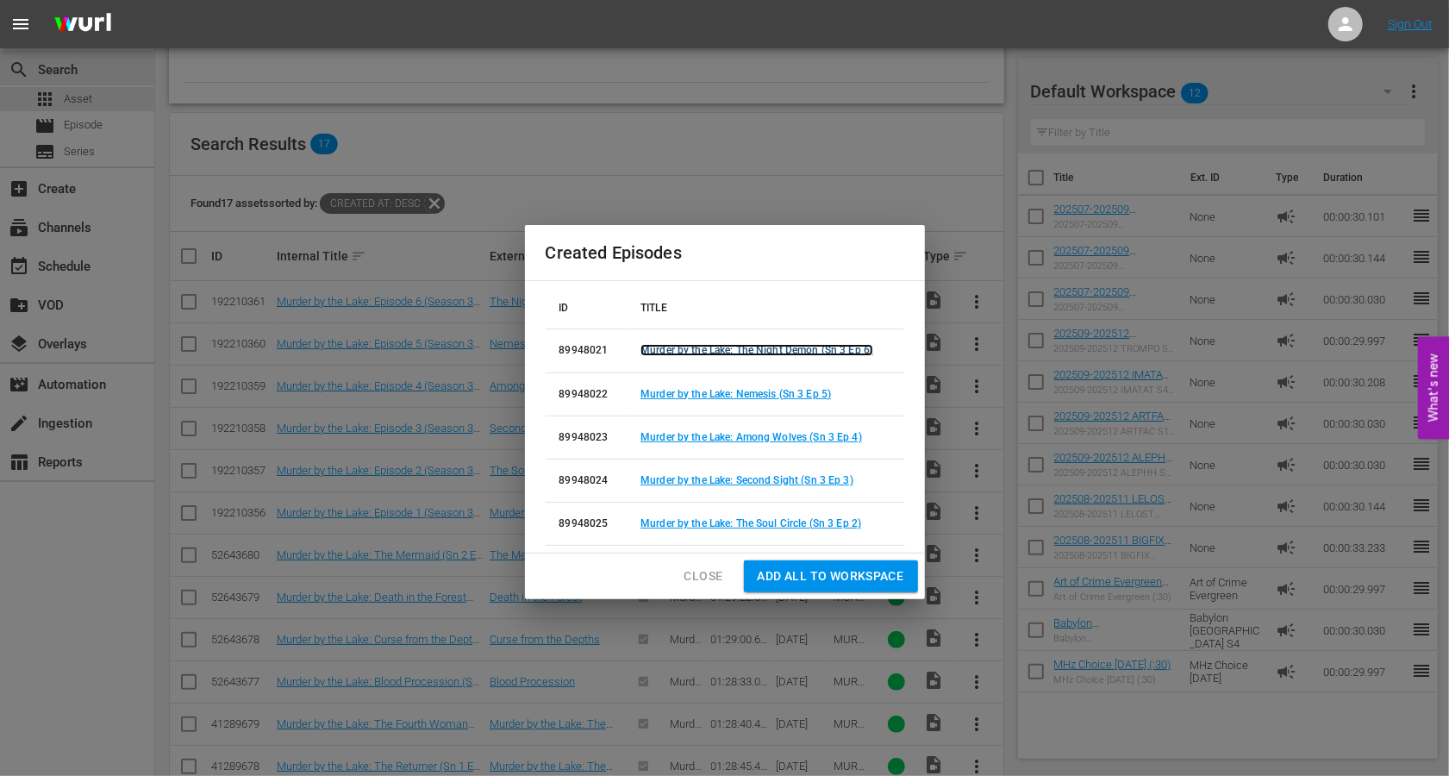
click at [832, 351] on link "Murder by the Lake: The Night Demon (Sn 3 Ep 6)" at bounding box center [757, 350] width 233 height 12
click at [795, 398] on link "Murder by the Lake: Nemesis (Sn 3 Ep 5)" at bounding box center [736, 394] width 191 height 12
click at [796, 436] on link "Murder by the Lake: Among Wolves (Sn 3 Ep 4)" at bounding box center [752, 437] width 222 height 12
click at [799, 485] on link "Murder by the Lake: Second Sight (Sn 3 Ep 3)" at bounding box center [747, 480] width 213 height 12
click at [806, 522] on link "Murder by the Lake: The Soul Circle (Sn 3 Ep 2)" at bounding box center [751, 523] width 221 height 12
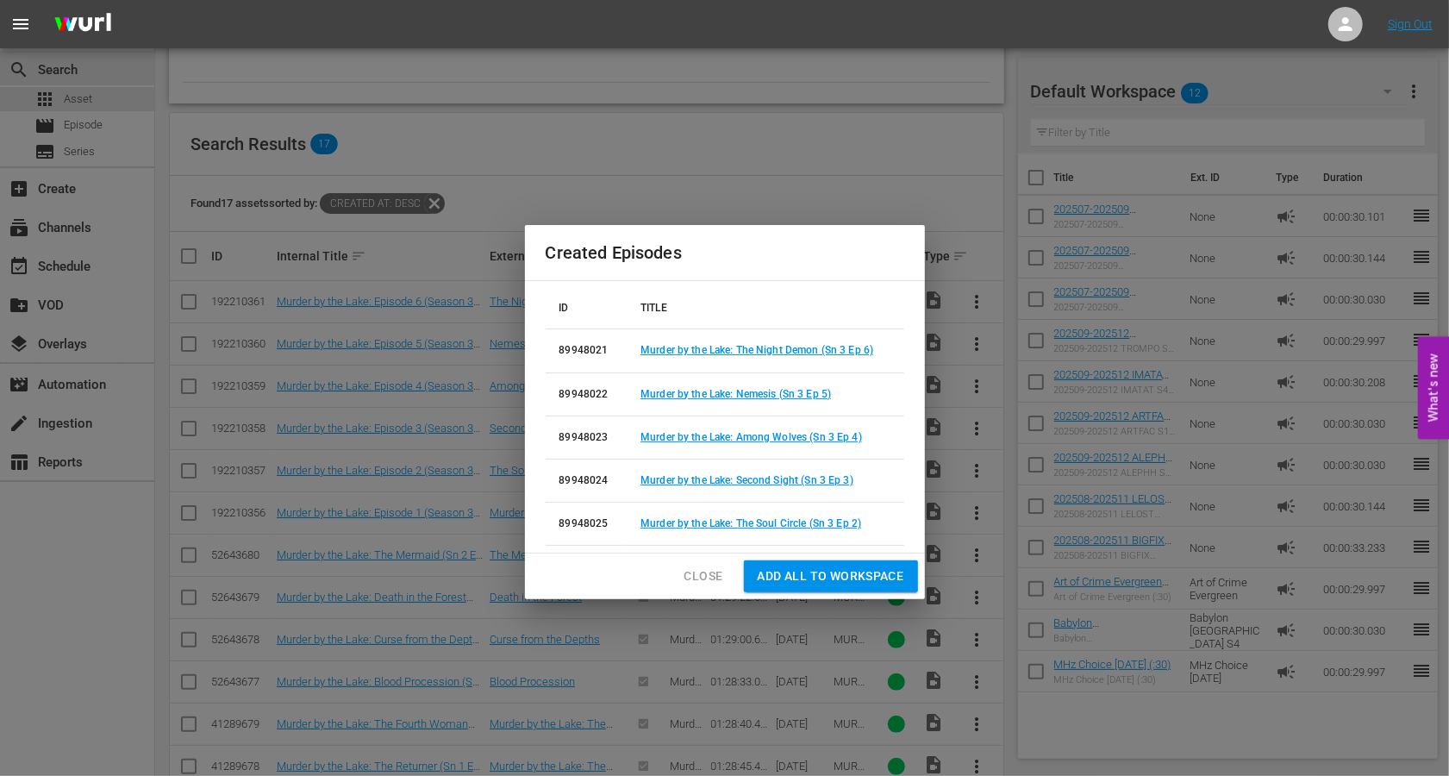
click at [717, 135] on div "Created Episodes ID TITLE 89948021 Murder by the Lake: The Night Demon (Sn 3 Ep…" at bounding box center [724, 388] width 1449 height 776
click at [685, 574] on span "Close" at bounding box center [704, 577] width 39 height 22
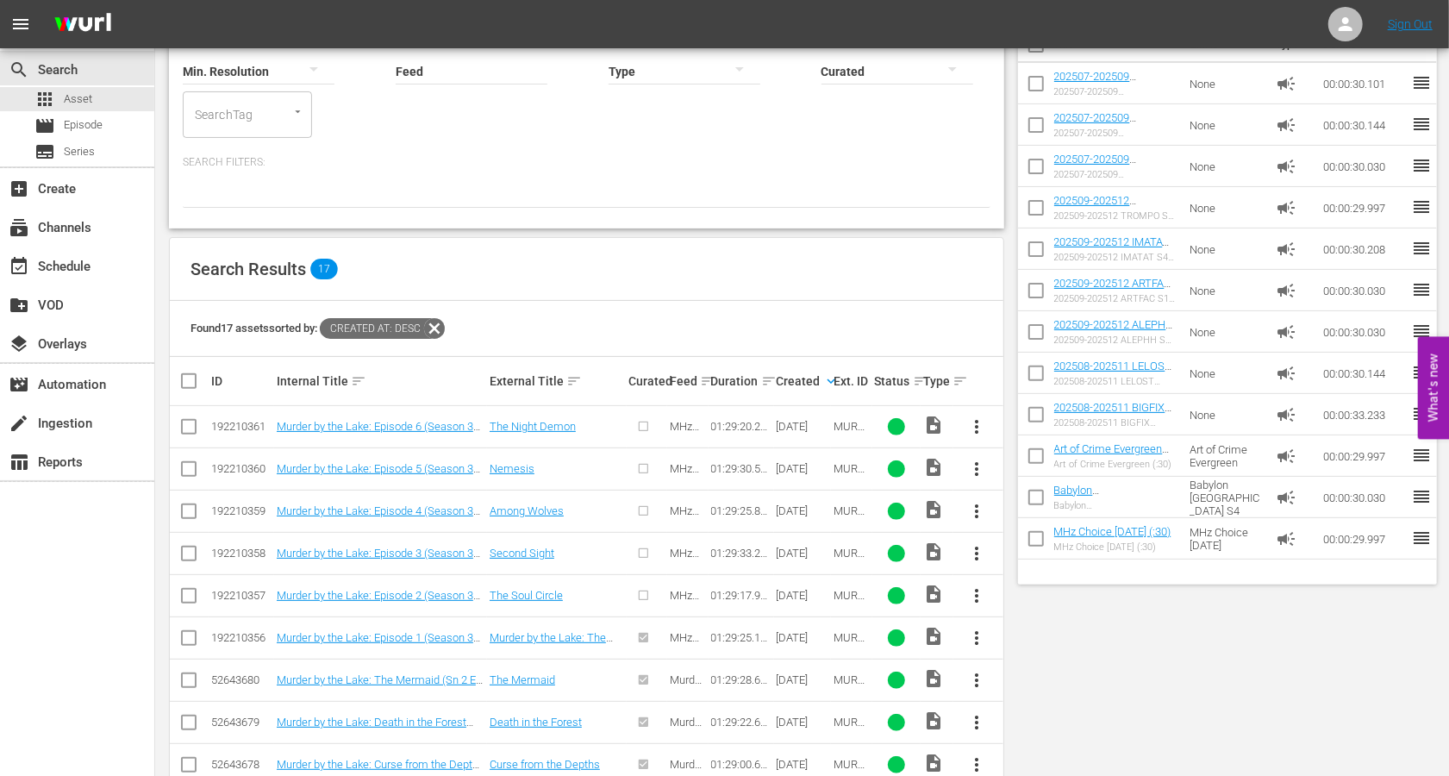
scroll to position [17, 0]
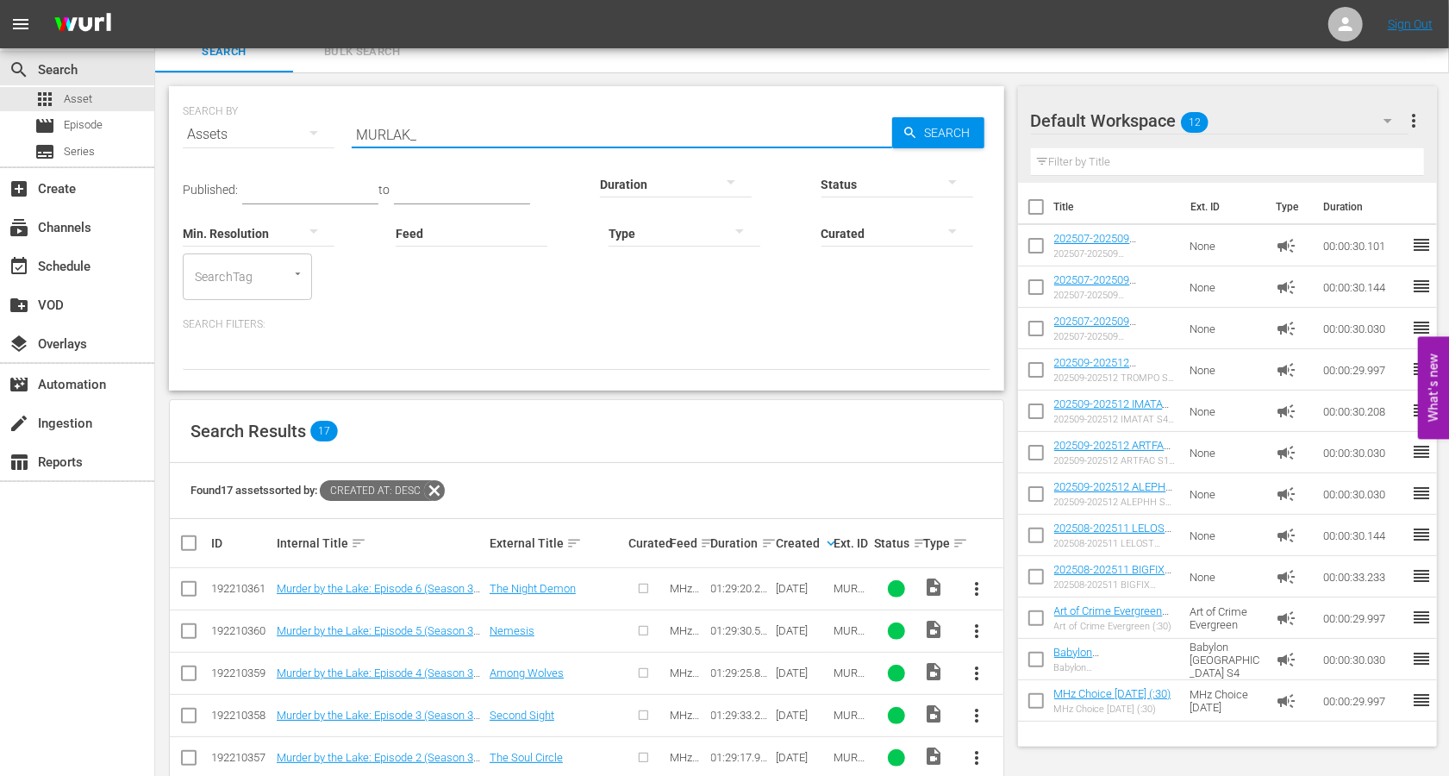
click at [393, 138] on input "MURLAK_" at bounding box center [622, 134] width 541 height 41
type input "PROFFT_C_03"
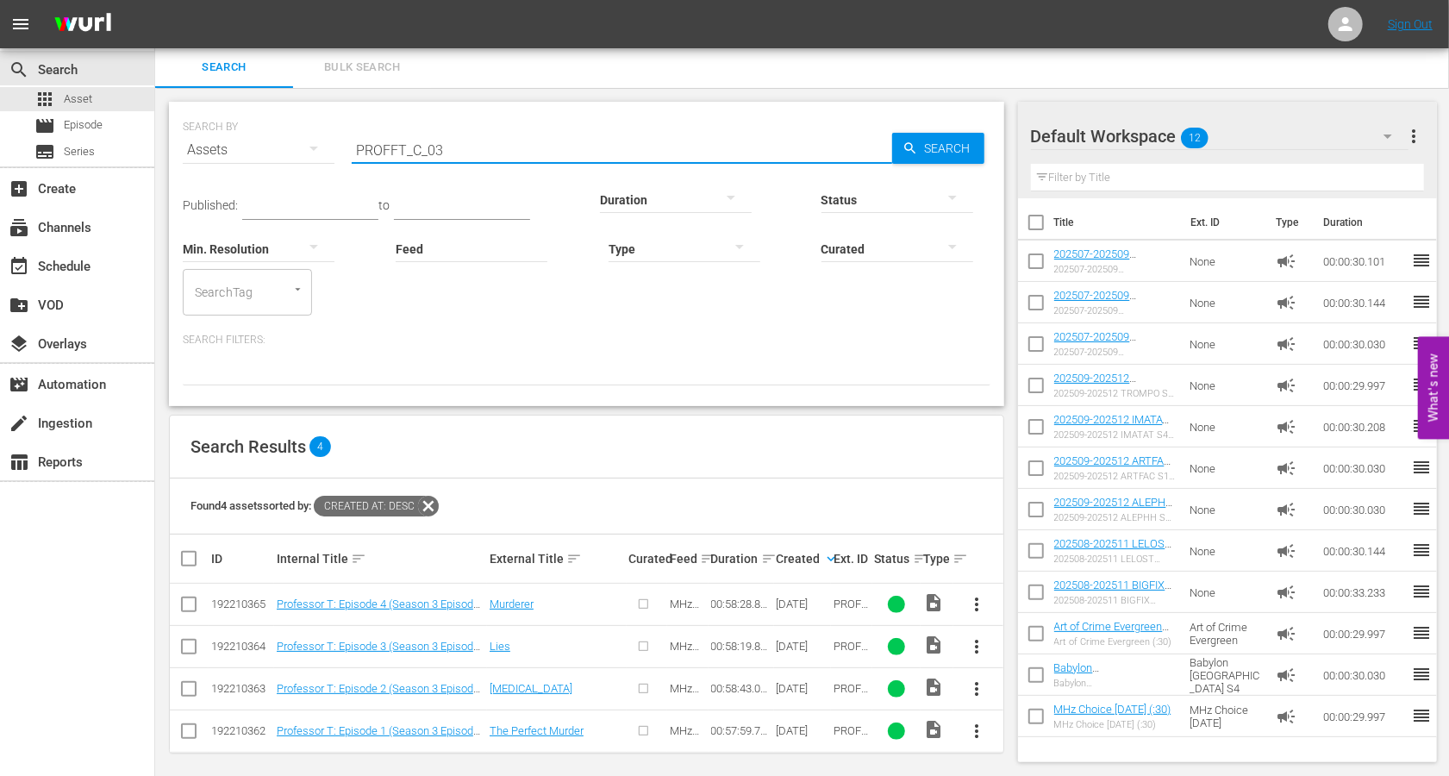
scroll to position [8, 0]
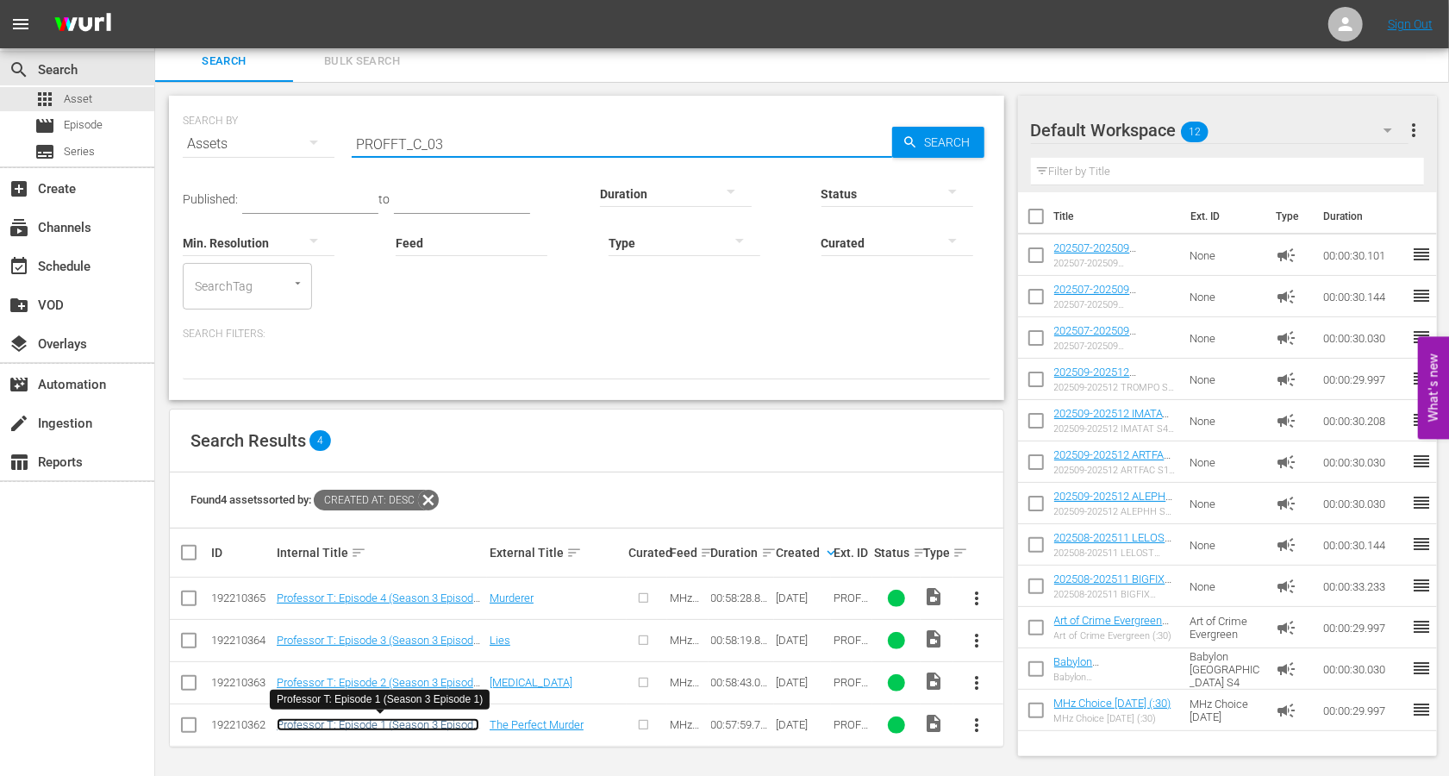
click at [416, 723] on link "Professor T: Episode 1 (Season 3 Episode 1)" at bounding box center [378, 731] width 203 height 26
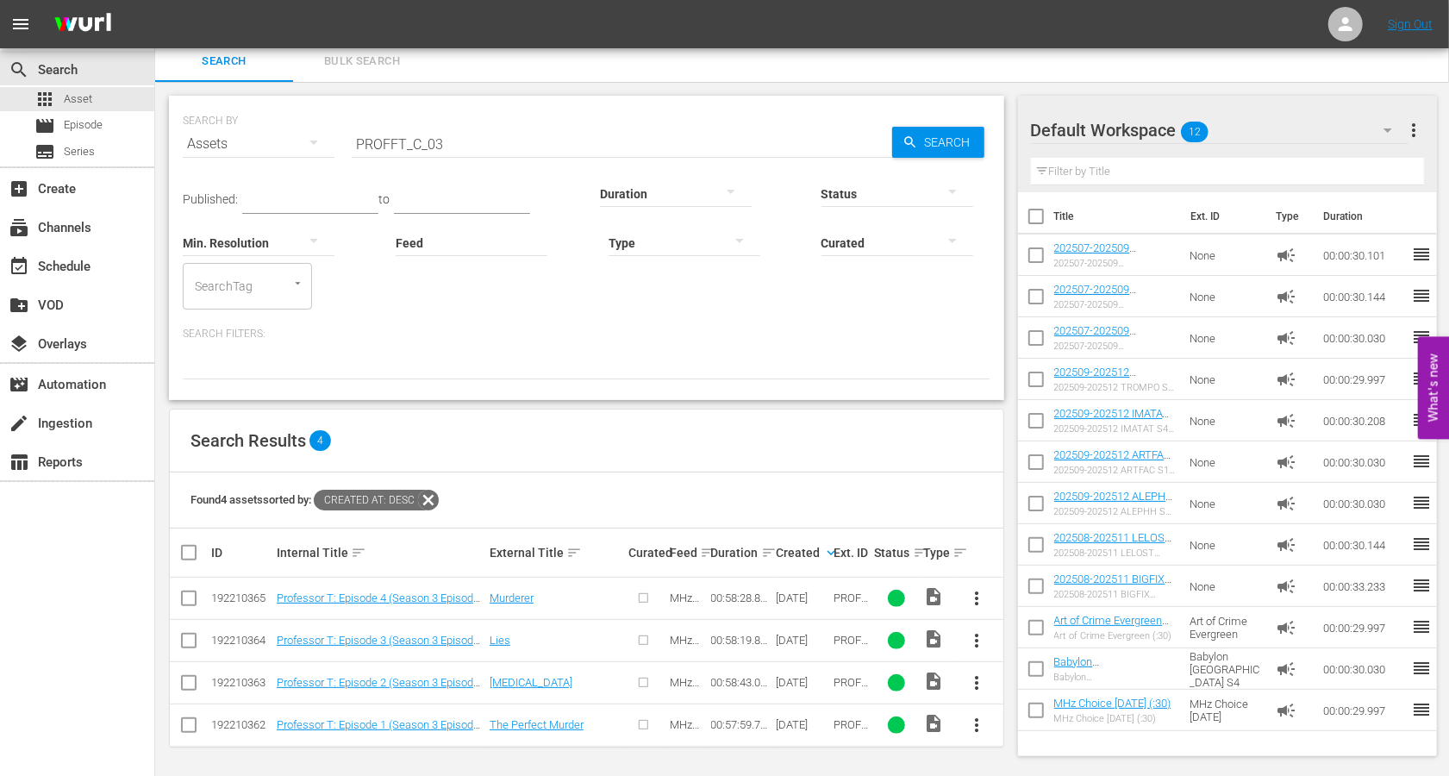
click at [413, 673] on td "Professor T: Episode 2 (Season 3 Episode 2)" at bounding box center [380, 682] width 213 height 42
click at [413, 682] on link "Professor T: Episode 2 (Season 3 Episode 2)" at bounding box center [378, 689] width 203 height 26
click at [412, 637] on link "Professor T: Episode 3 (Season 3 Episode 3)" at bounding box center [378, 647] width 203 height 26
click at [414, 597] on link "Professor T: Episode 4 (Season 3 Episode 4)" at bounding box center [378, 604] width 203 height 26
click at [191, 723] on input "checkbox" at bounding box center [188, 728] width 21 height 21
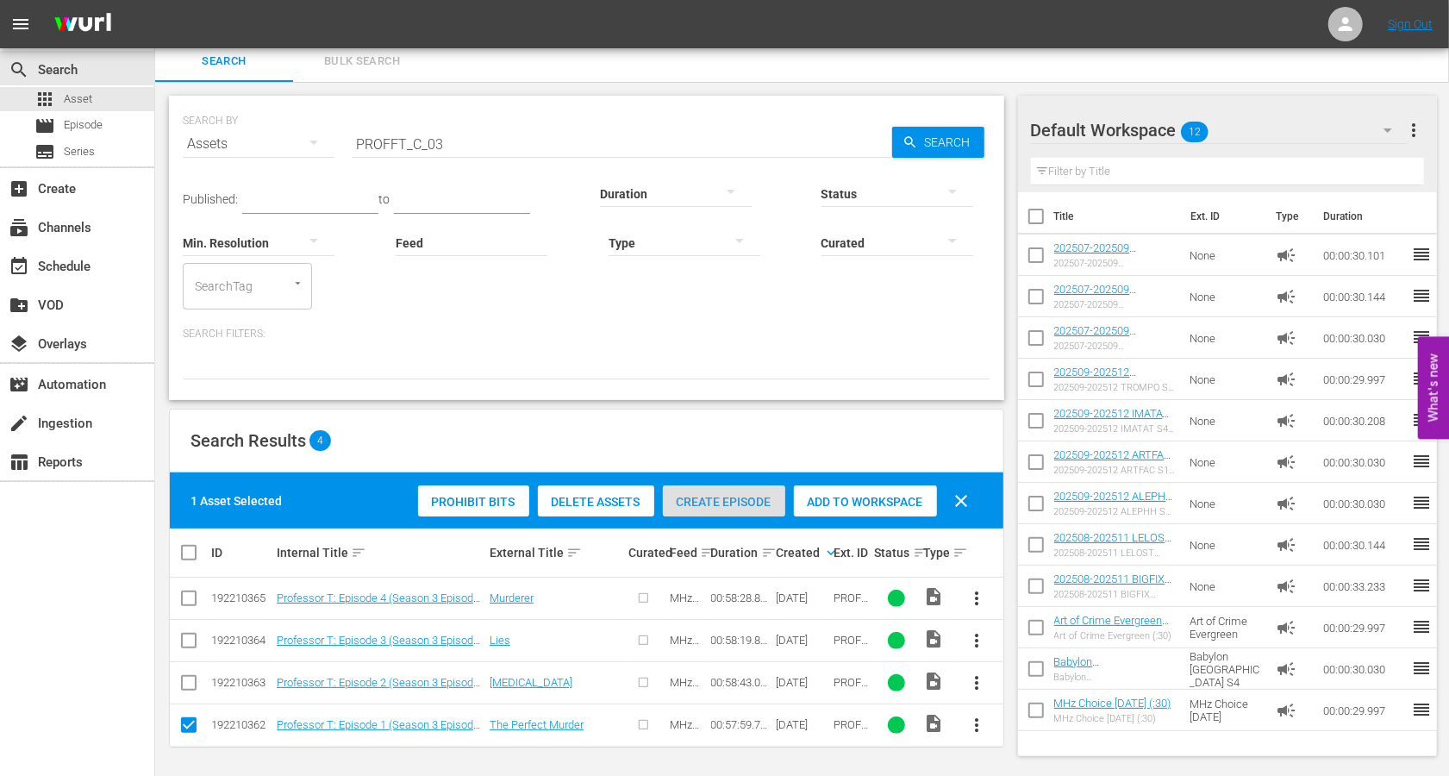
click at [742, 497] on span "Create Episode" at bounding box center [724, 502] width 122 height 14
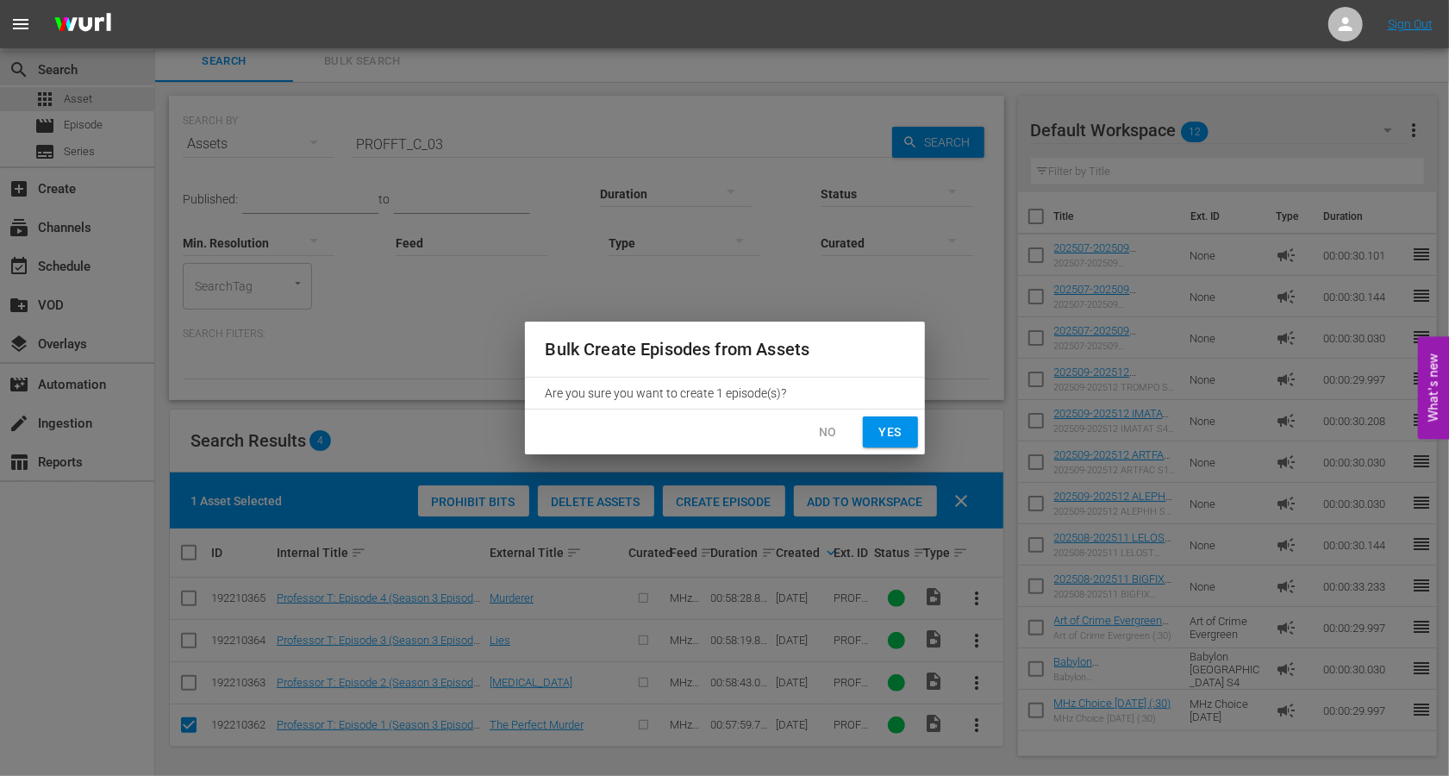
click at [895, 426] on span "Yes" at bounding box center [891, 433] width 28 height 22
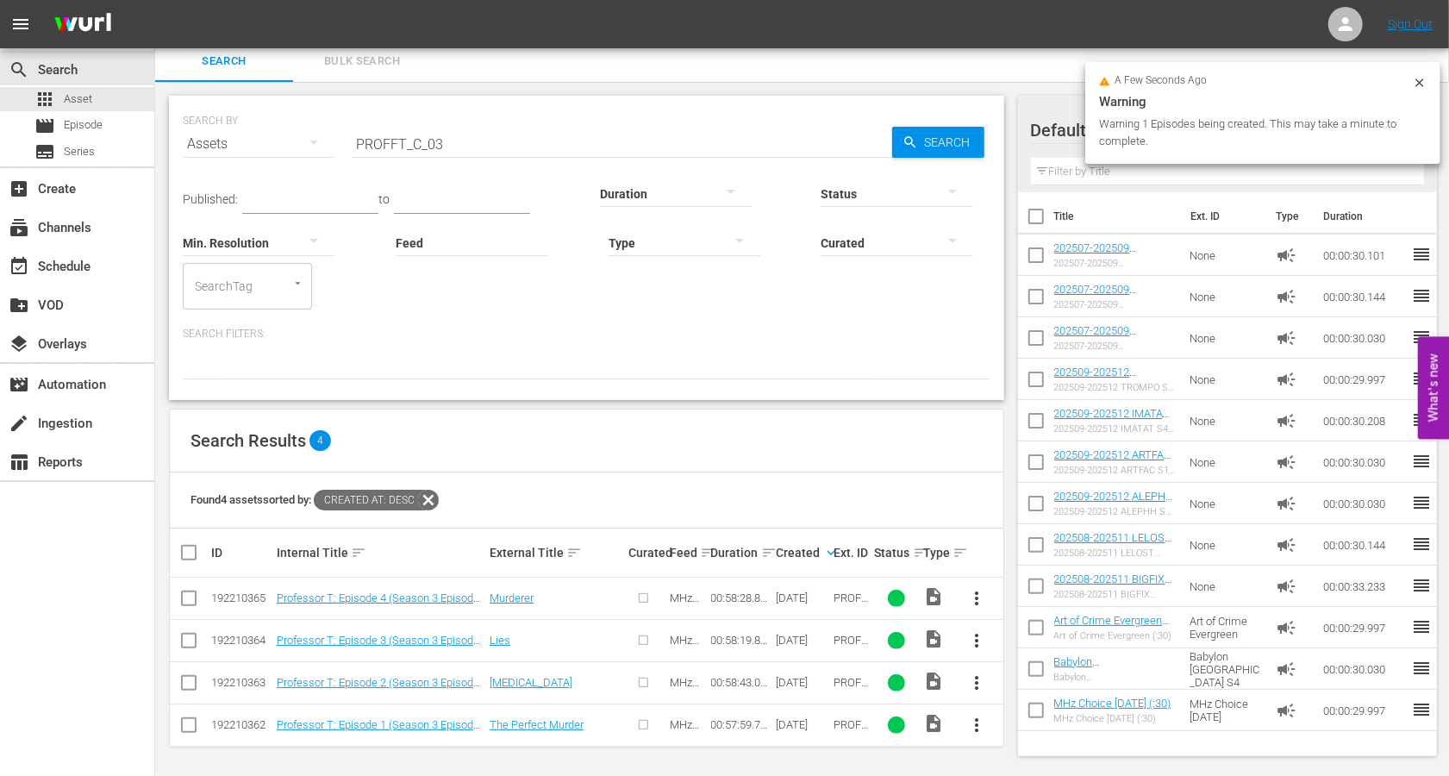
checkbox input "false"
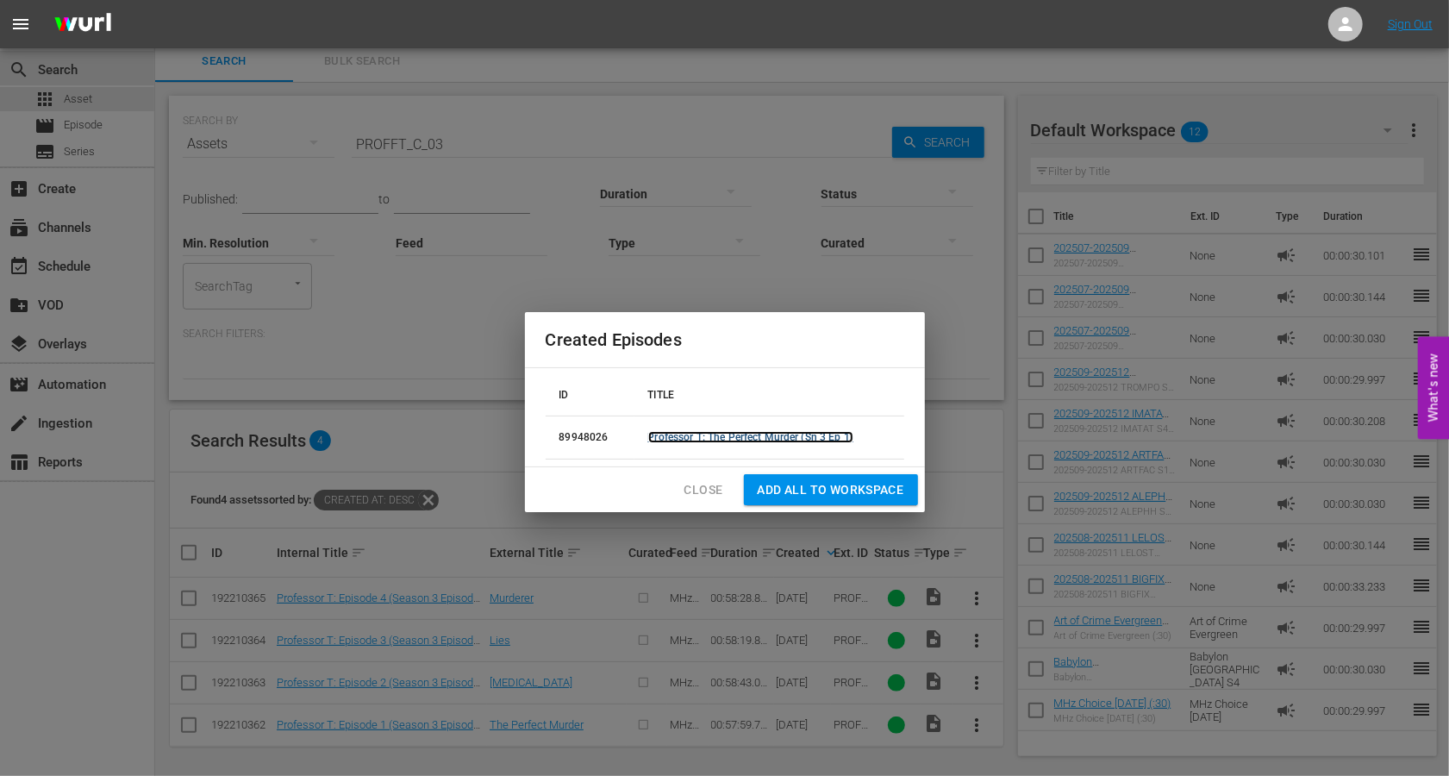
click at [796, 441] on link "Professor T: The Perfect Murder (Sn 3 Ep 1)" at bounding box center [751, 437] width 206 height 12
click at [703, 484] on span "Close" at bounding box center [704, 490] width 39 height 22
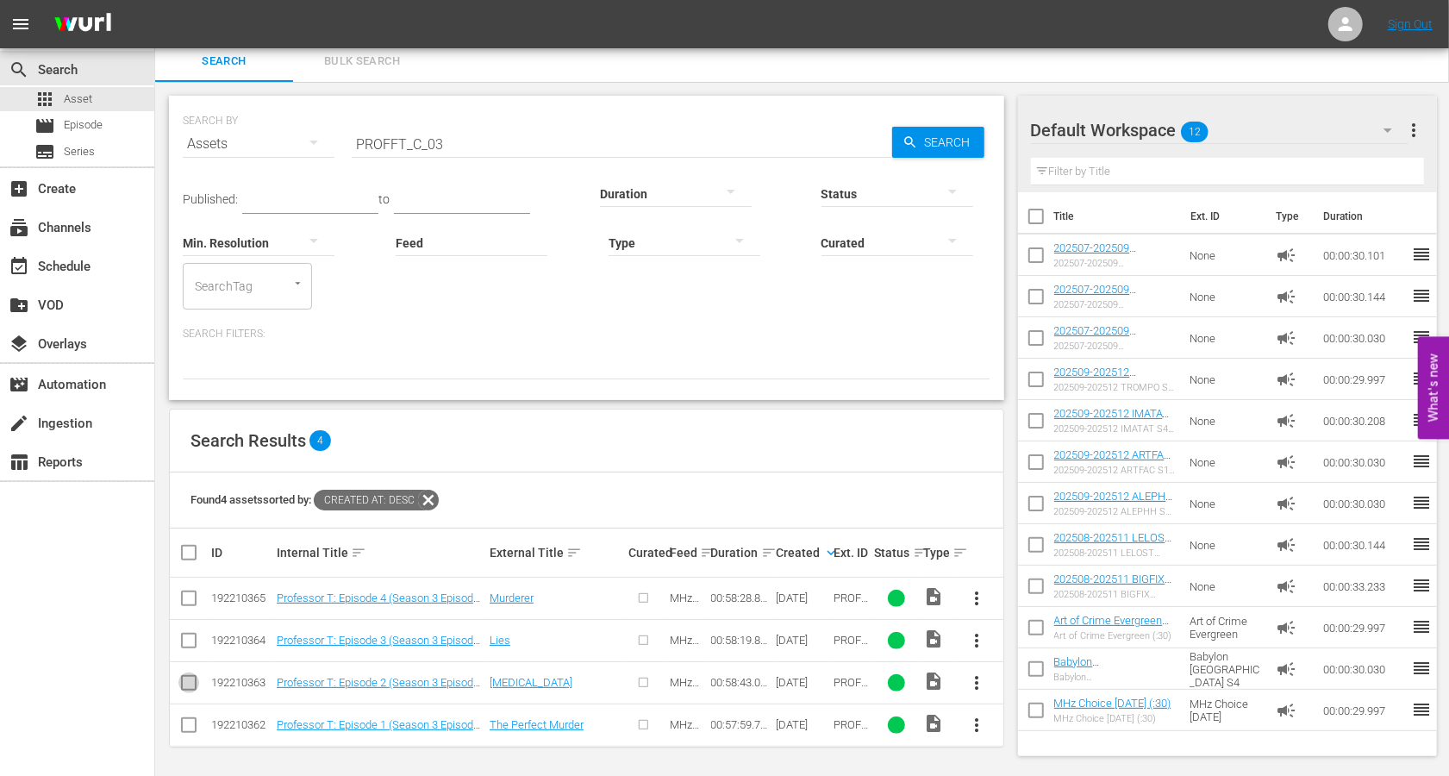
click at [190, 678] on input "checkbox" at bounding box center [188, 686] width 21 height 21
checkbox input "true"
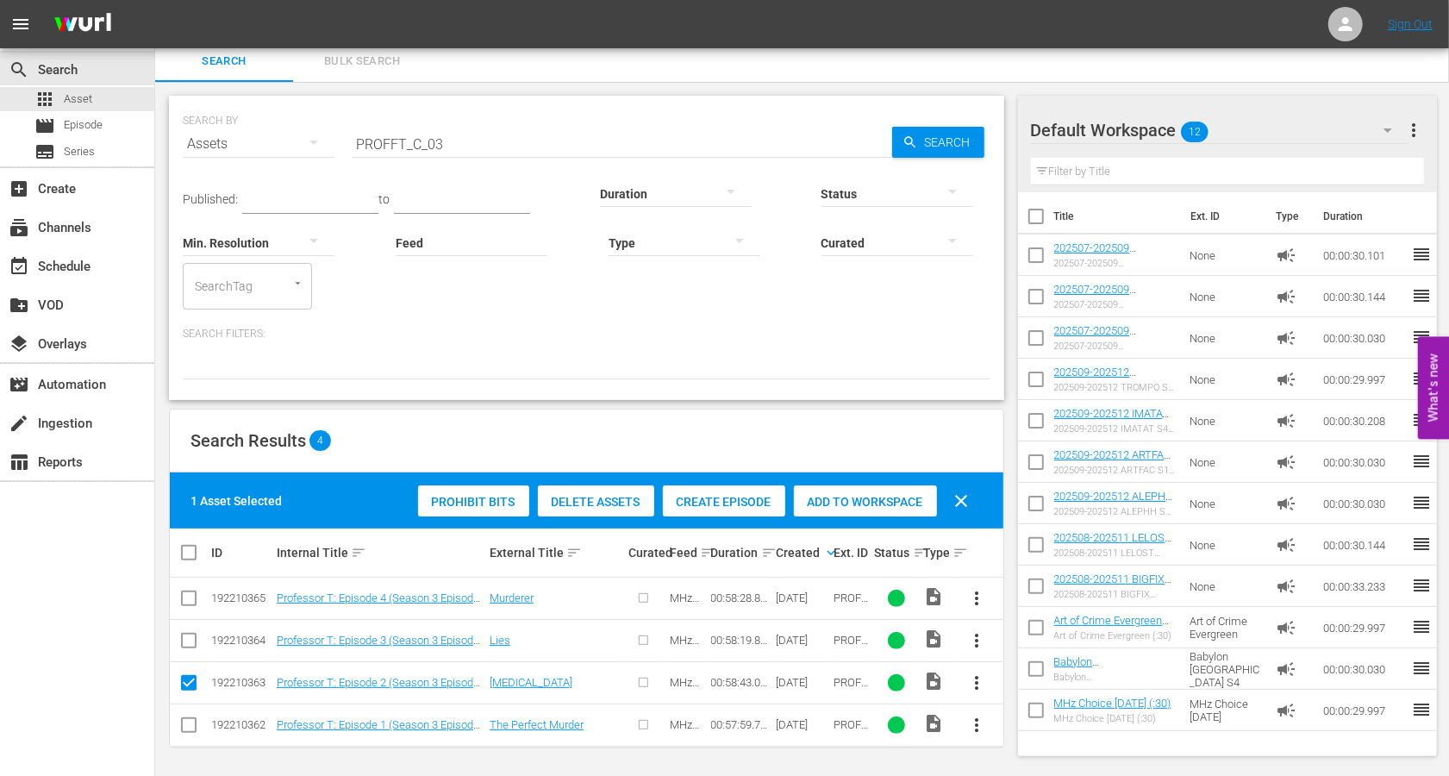
click at [190, 642] on input "checkbox" at bounding box center [188, 644] width 21 height 21
checkbox input "true"
click at [191, 599] on input "checkbox" at bounding box center [188, 601] width 21 height 21
click at [748, 501] on span "Create Episode" at bounding box center [724, 502] width 122 height 14
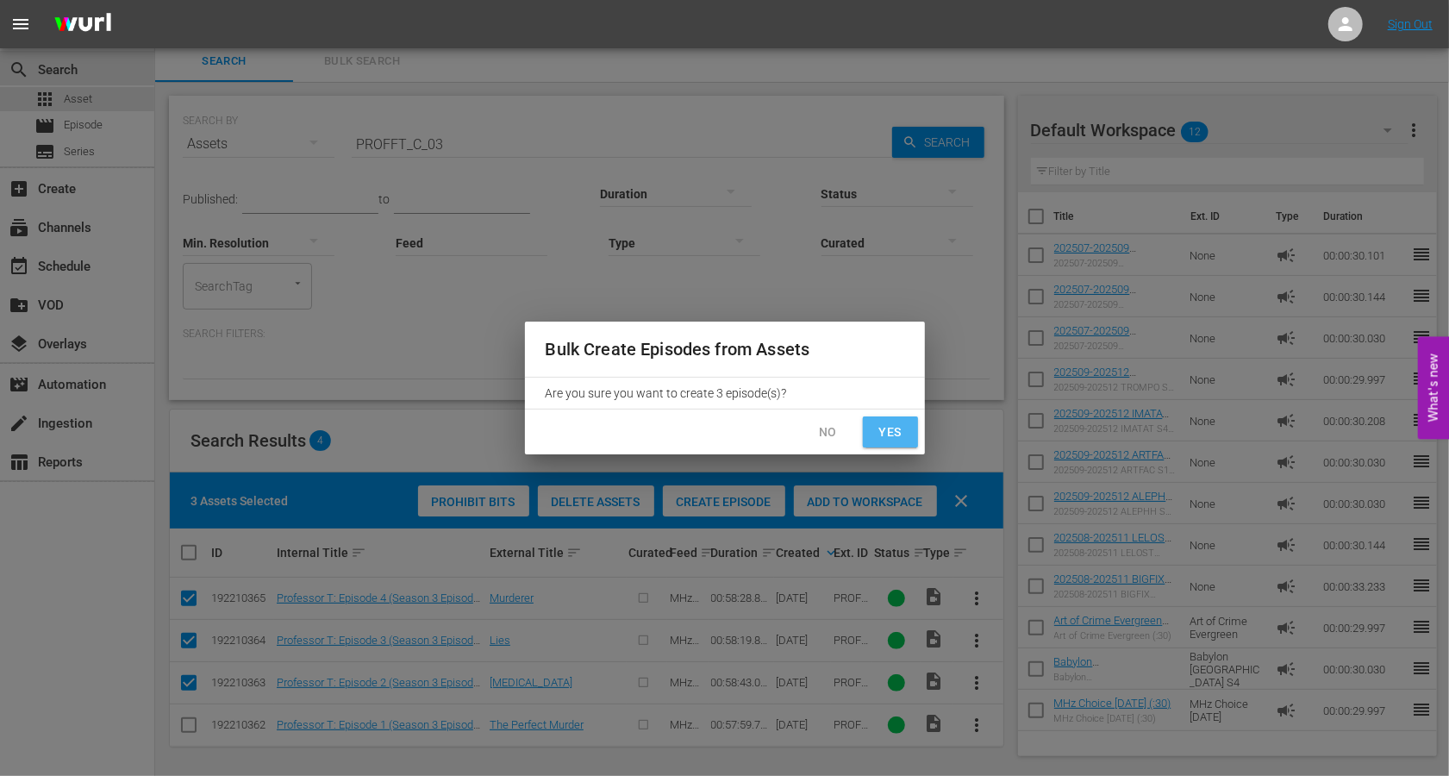
click at [890, 431] on span "Yes" at bounding box center [891, 433] width 28 height 22
checkbox input "false"
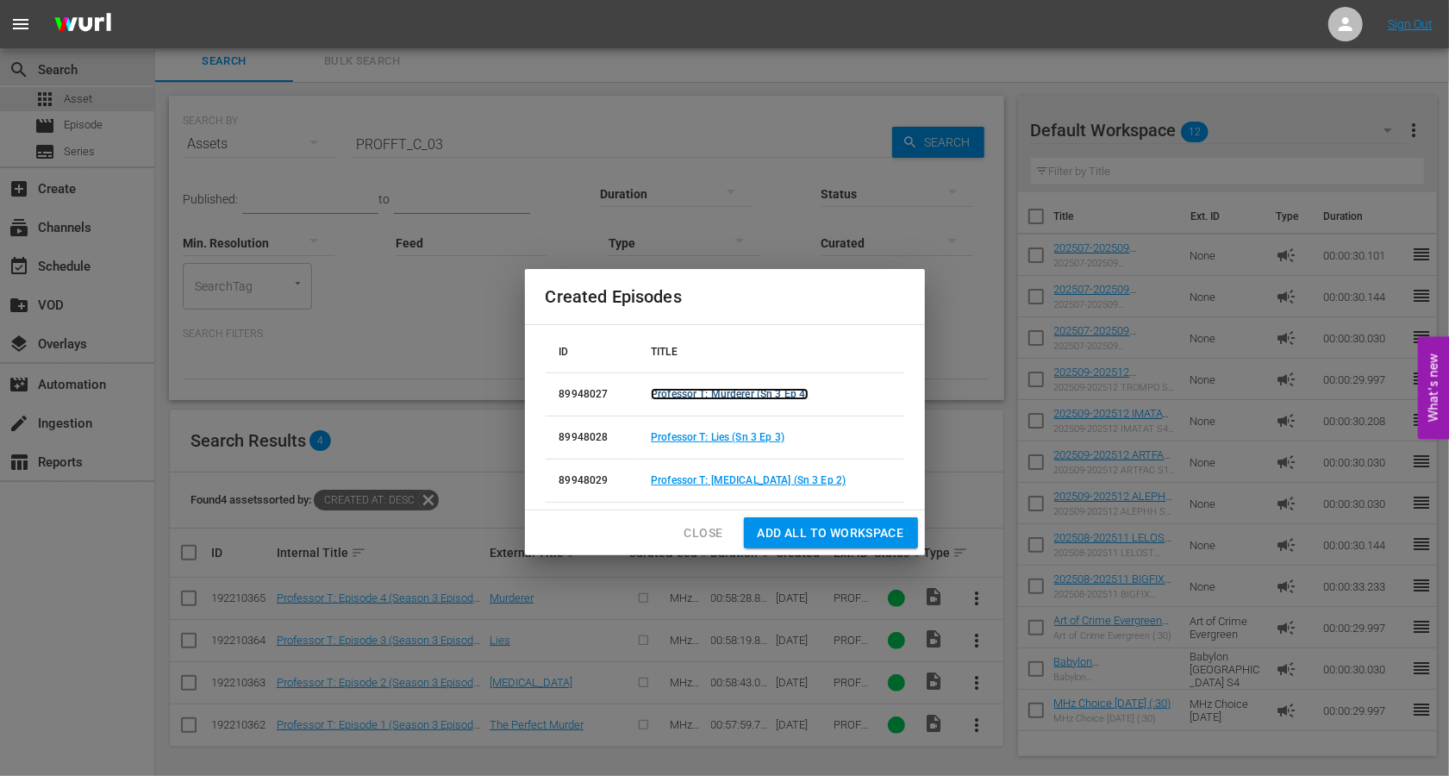
click at [755, 393] on link "Professor T: Murderer (Sn 3 Ep 4)" at bounding box center [730, 394] width 158 height 12
click at [753, 433] on link "Professor T: Lies (Sn 3 Ep 3)" at bounding box center [718, 437] width 134 height 12
click at [752, 480] on link "Professor T: Hikikomori (Sn 3 Ep 2)" at bounding box center [748, 480] width 195 height 12
click at [716, 533] on span "Close" at bounding box center [704, 533] width 39 height 22
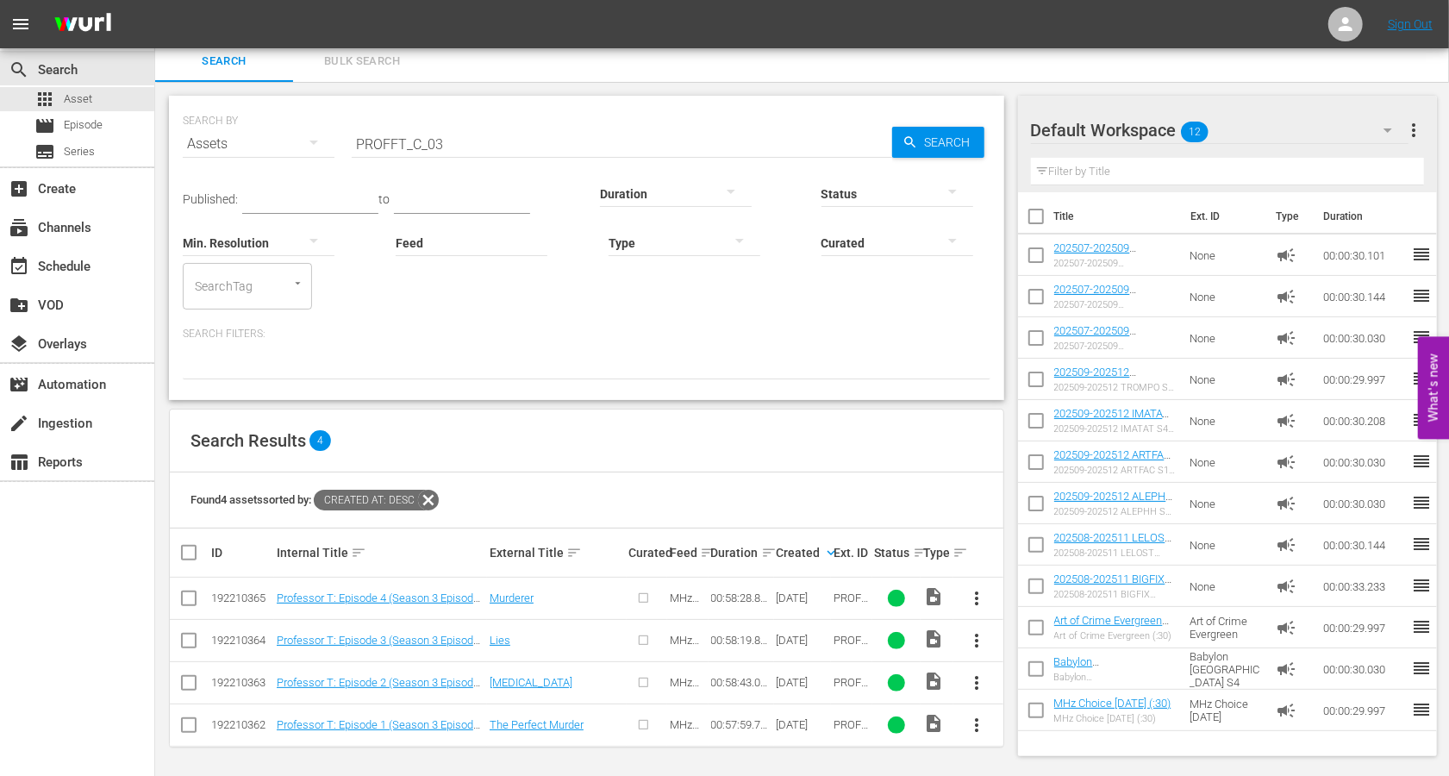
click at [398, 139] on input "PROFFT_C_03" at bounding box center [622, 143] width 541 height 41
type input "VRENKO_C_02"
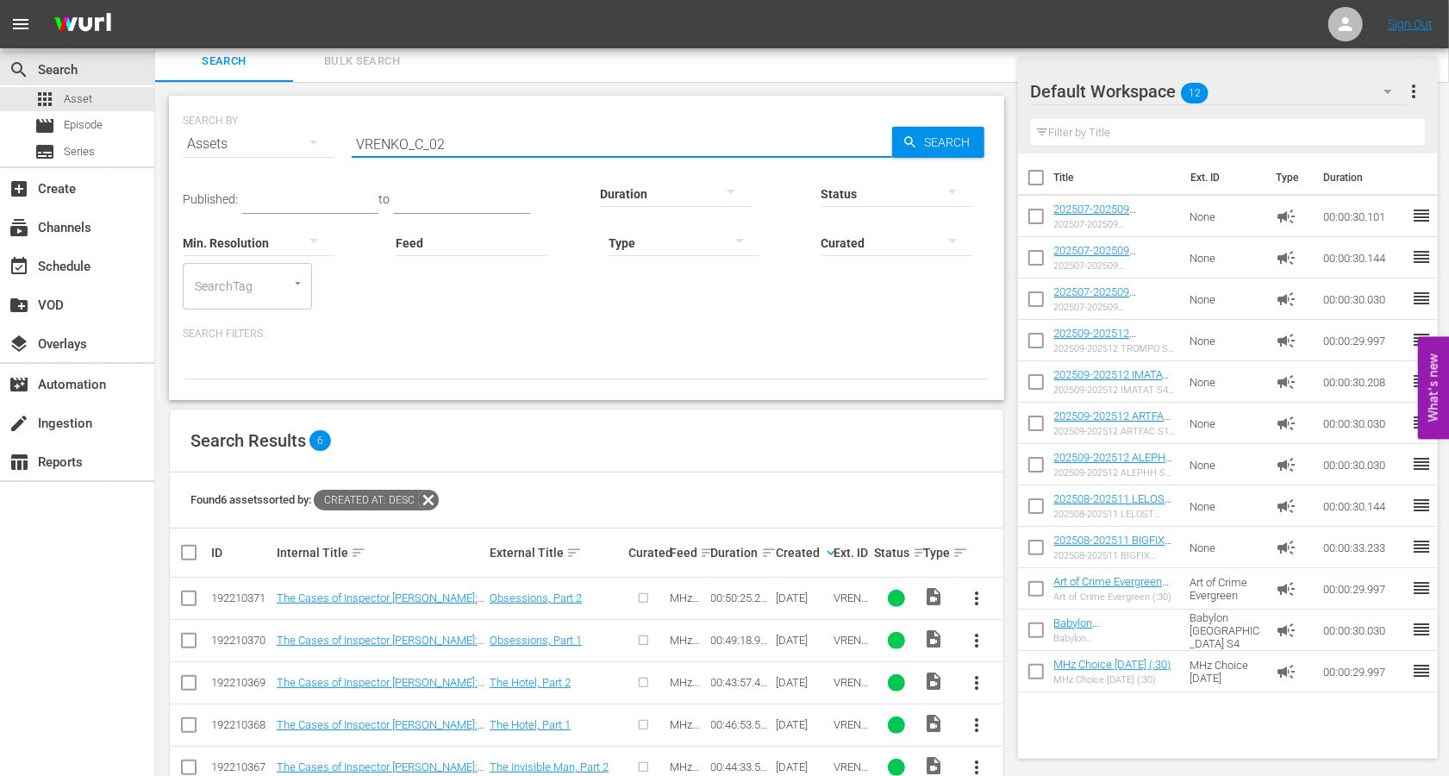
scroll to position [91, 0]
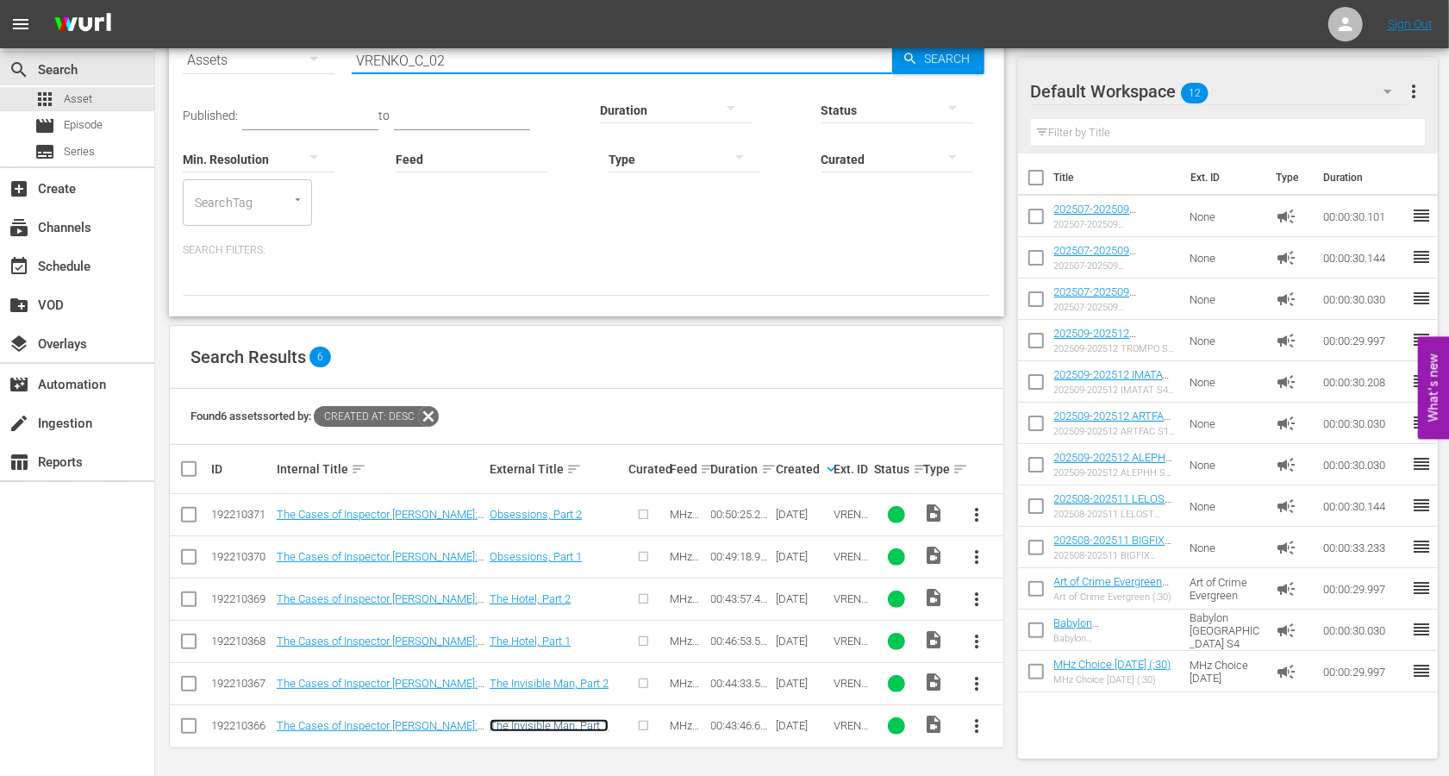
click at [581, 719] on link "The Invisible Man, Part 1" at bounding box center [549, 725] width 119 height 13
click at [578, 677] on link "The Invisible Man, Part 2" at bounding box center [549, 683] width 119 height 13
click at [550, 636] on link "The Hotel, Part 1" at bounding box center [530, 641] width 81 height 13
click at [539, 600] on link "The Hotel, Part 2" at bounding box center [530, 598] width 81 height 13
click at [535, 558] on link "Obsessions, Part 1" at bounding box center [536, 556] width 92 height 13
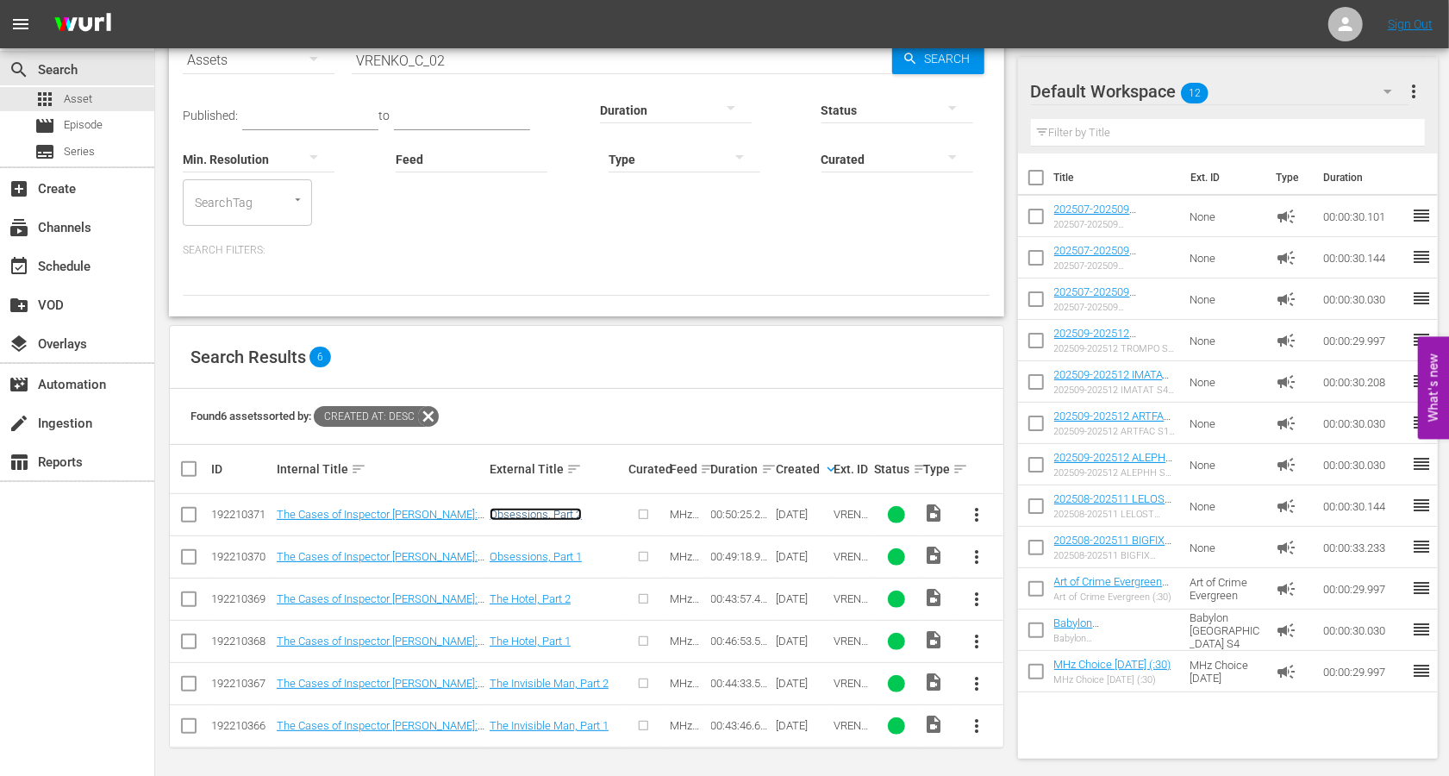
click at [535, 514] on link "Obsessions, Part 2" at bounding box center [536, 514] width 92 height 13
click at [191, 727] on input "checkbox" at bounding box center [188, 729] width 21 height 21
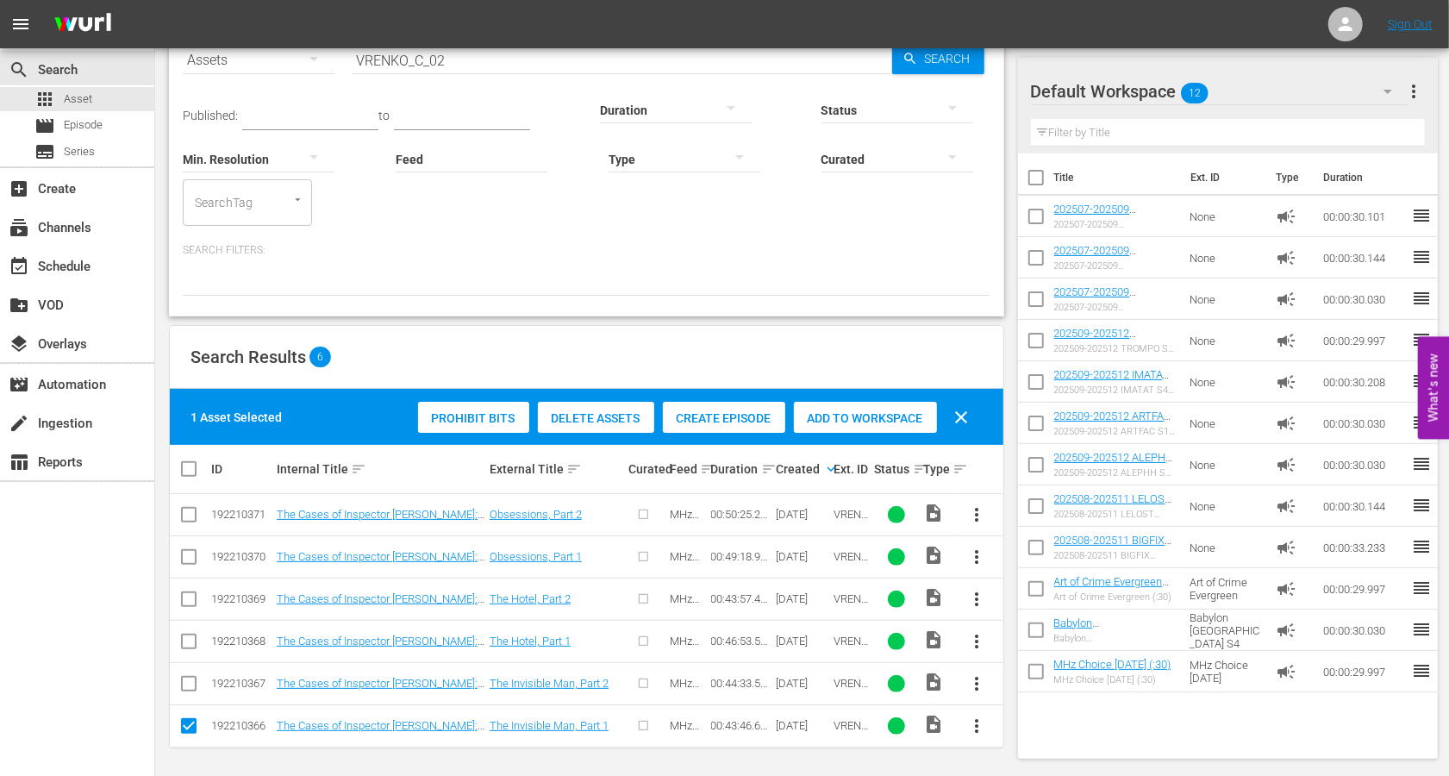
click at [716, 412] on span "Create Episode" at bounding box center [724, 418] width 122 height 14
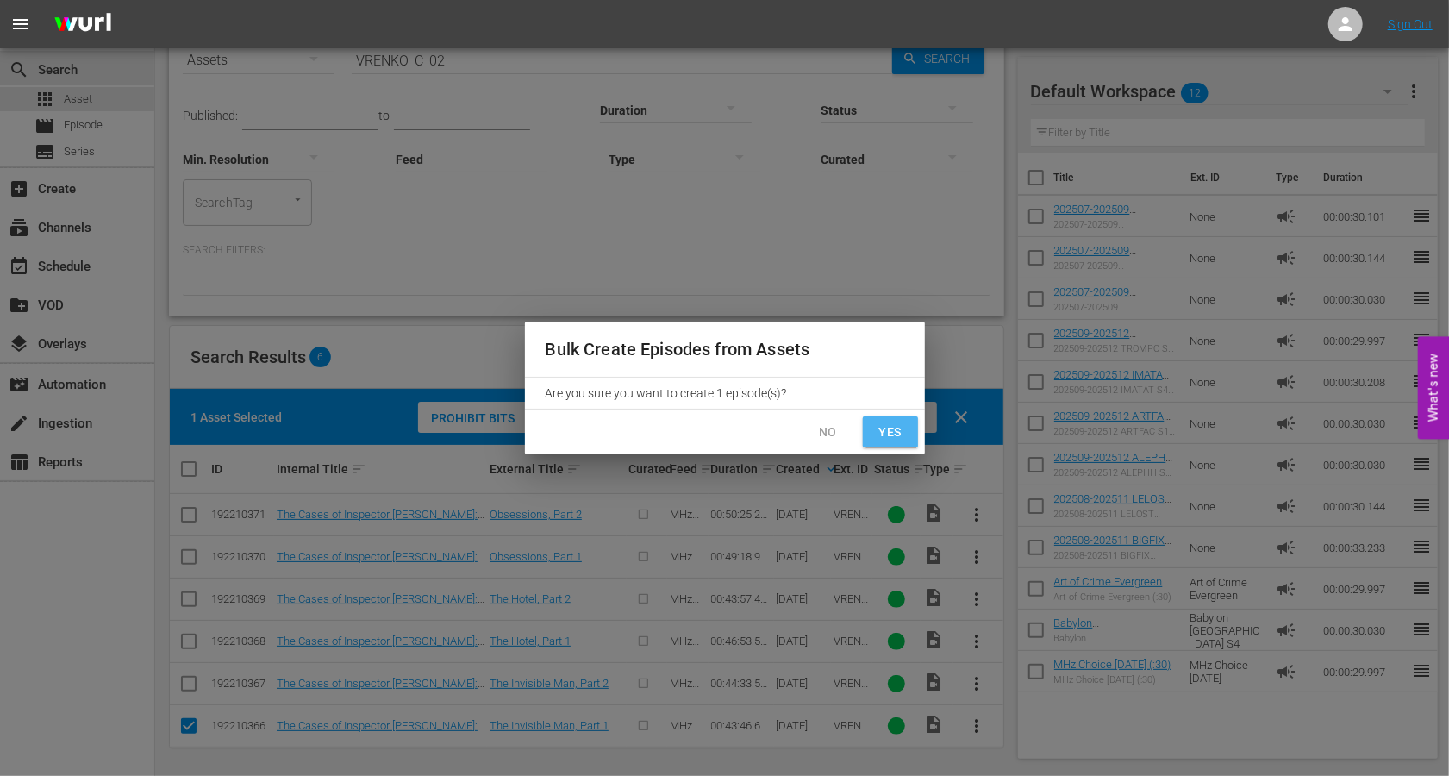
click at [882, 428] on span "Yes" at bounding box center [891, 433] width 28 height 22
checkbox input "false"
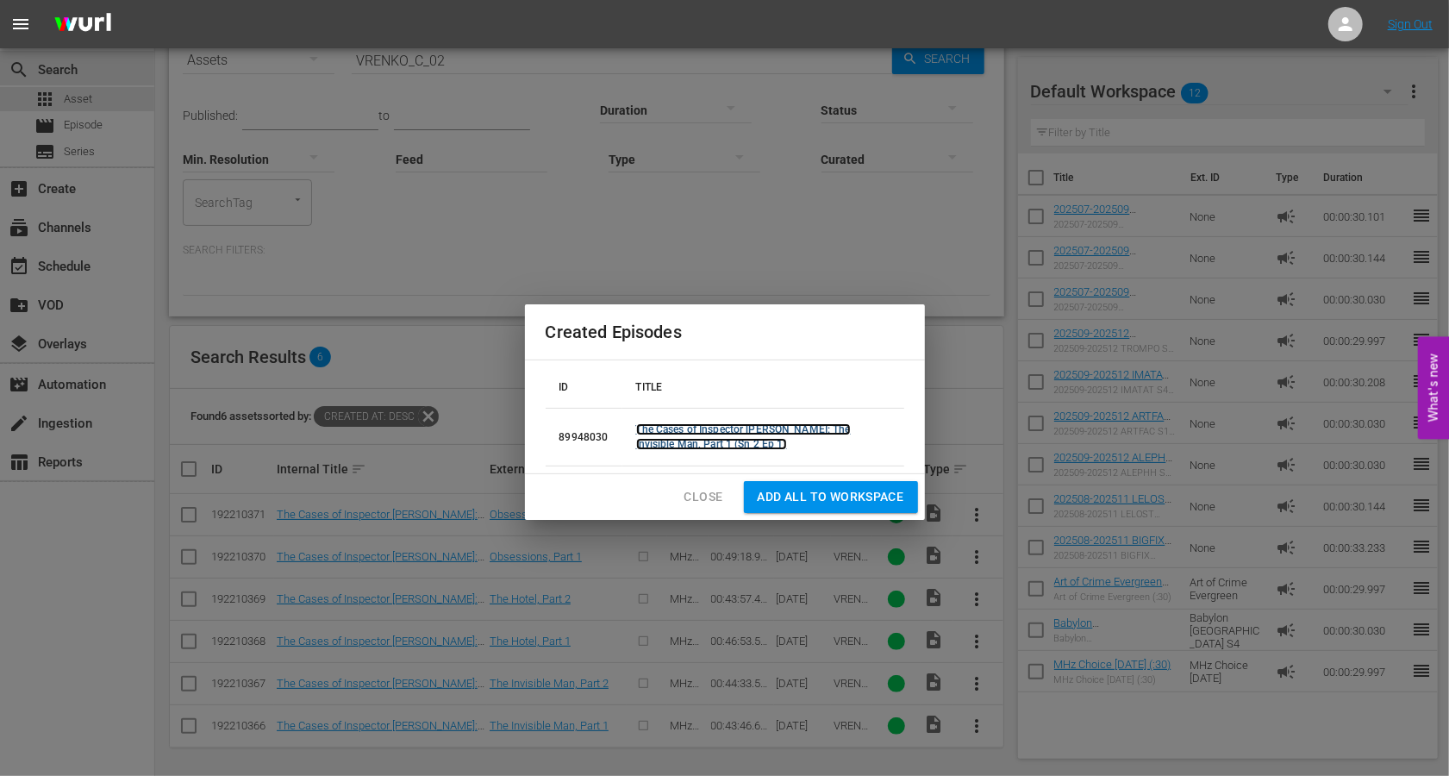
click at [695, 449] on link "The Cases of Inspector Vrenko: The Invisible Man, Part 1 (Sn 2 Ep 1)" at bounding box center [743, 436] width 215 height 27
click at [698, 497] on span "Close" at bounding box center [704, 497] width 39 height 22
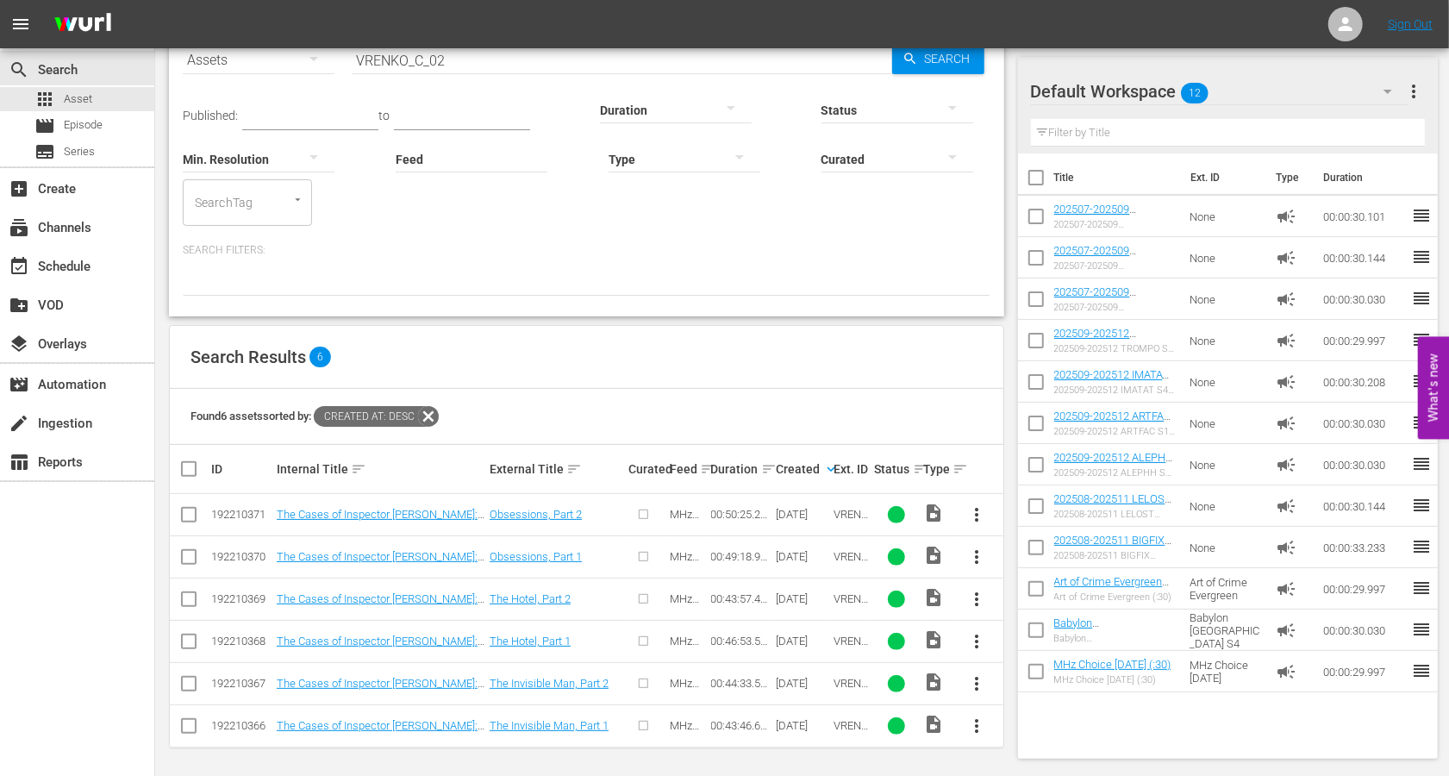
click at [185, 681] on input "checkbox" at bounding box center [188, 687] width 21 height 21
checkbox input "true"
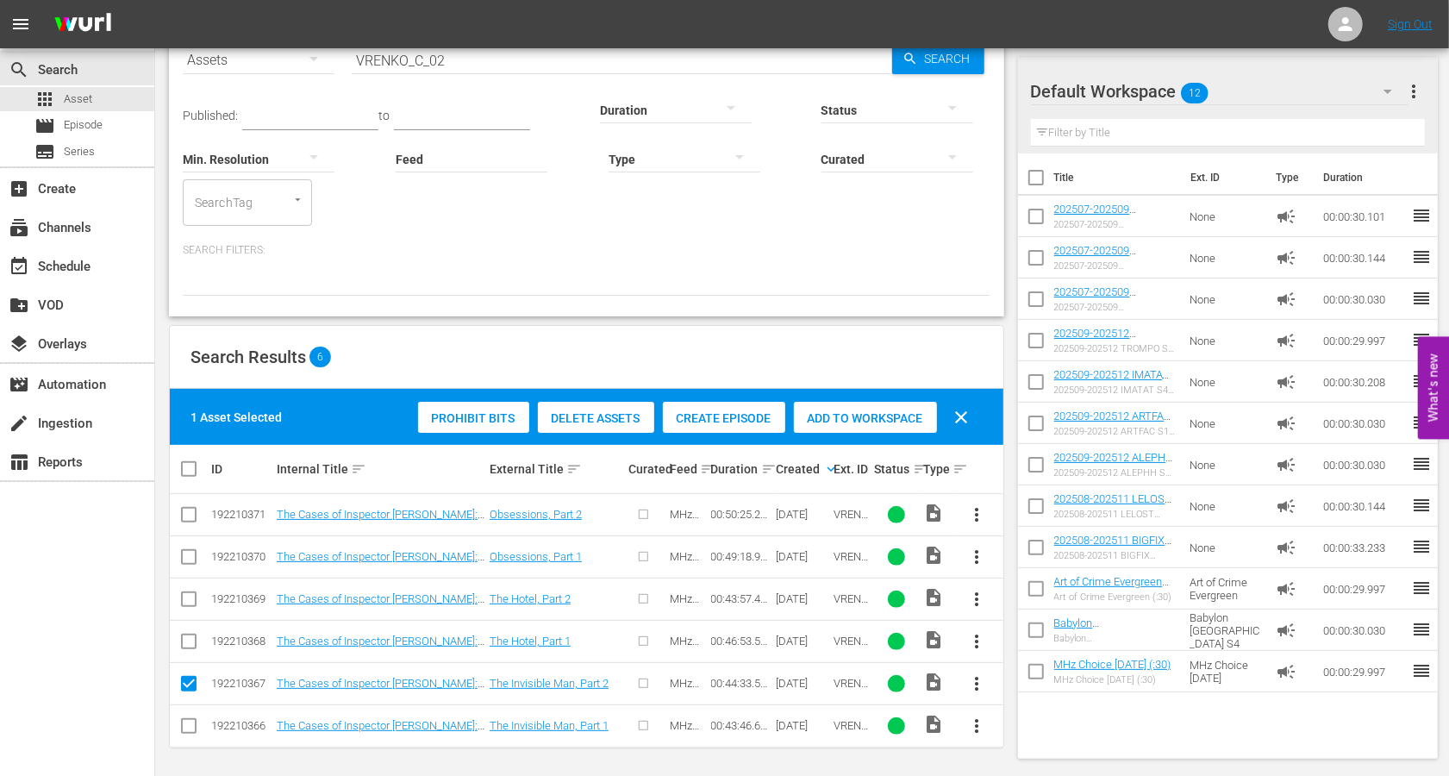
click at [189, 637] on input "checkbox" at bounding box center [188, 645] width 21 height 21
checkbox input "true"
click at [188, 592] on input "checkbox" at bounding box center [188, 602] width 21 height 21
checkbox input "true"
click at [188, 557] on input "checkbox" at bounding box center [188, 560] width 21 height 21
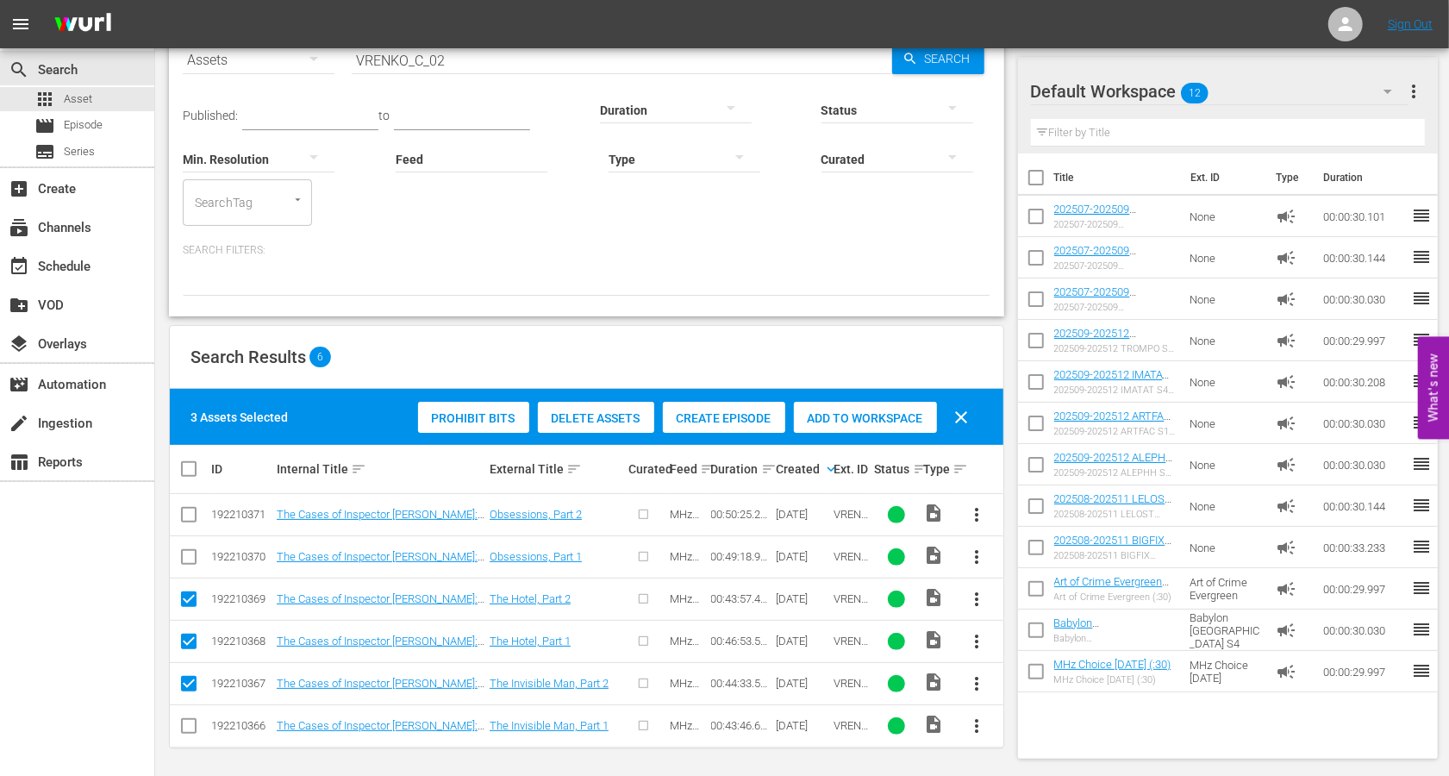
checkbox input "true"
click at [188, 522] on input "checkbox" at bounding box center [188, 518] width 21 height 21
click at [742, 421] on span "Create Episode" at bounding box center [724, 418] width 122 height 14
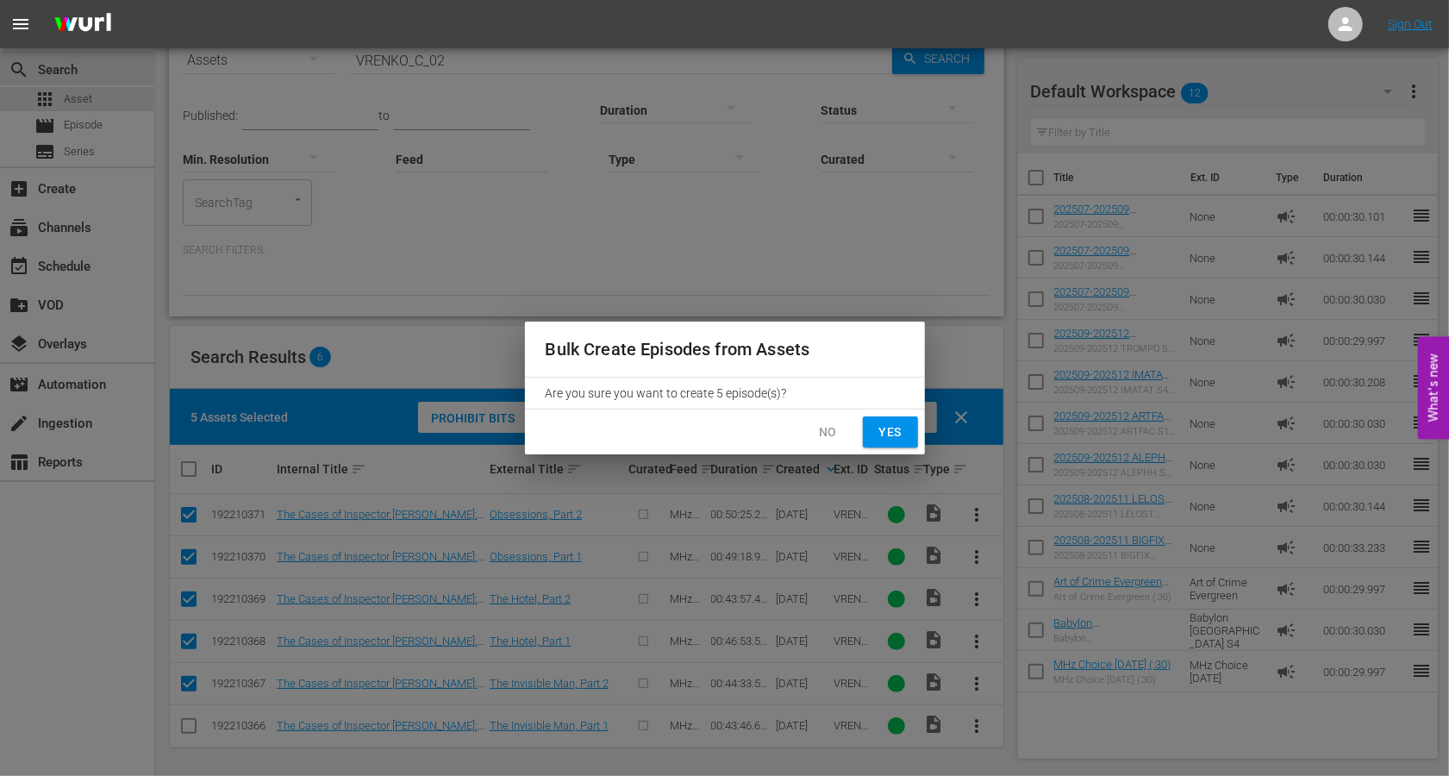
click at [879, 423] on span "Yes" at bounding box center [891, 433] width 28 height 22
checkbox input "false"
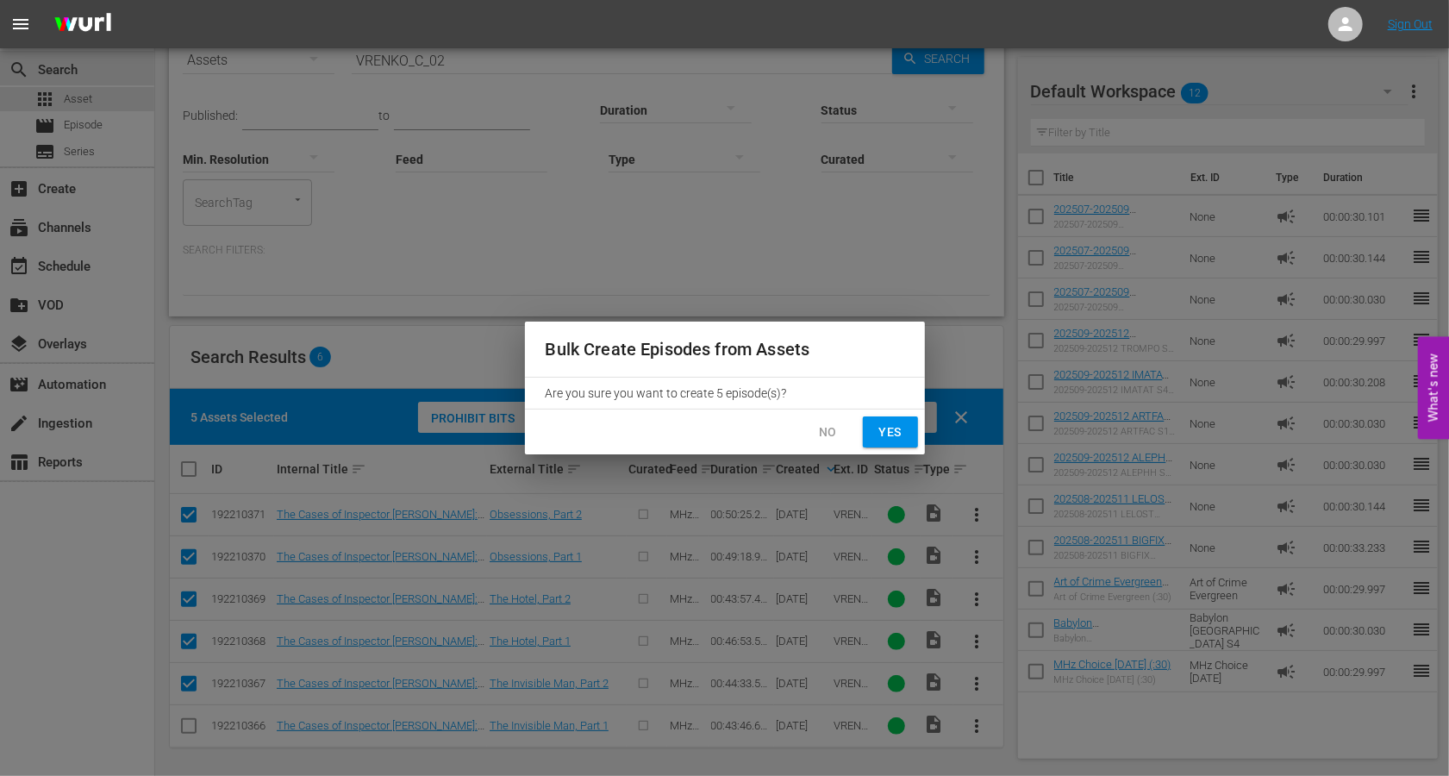
checkbox input "false"
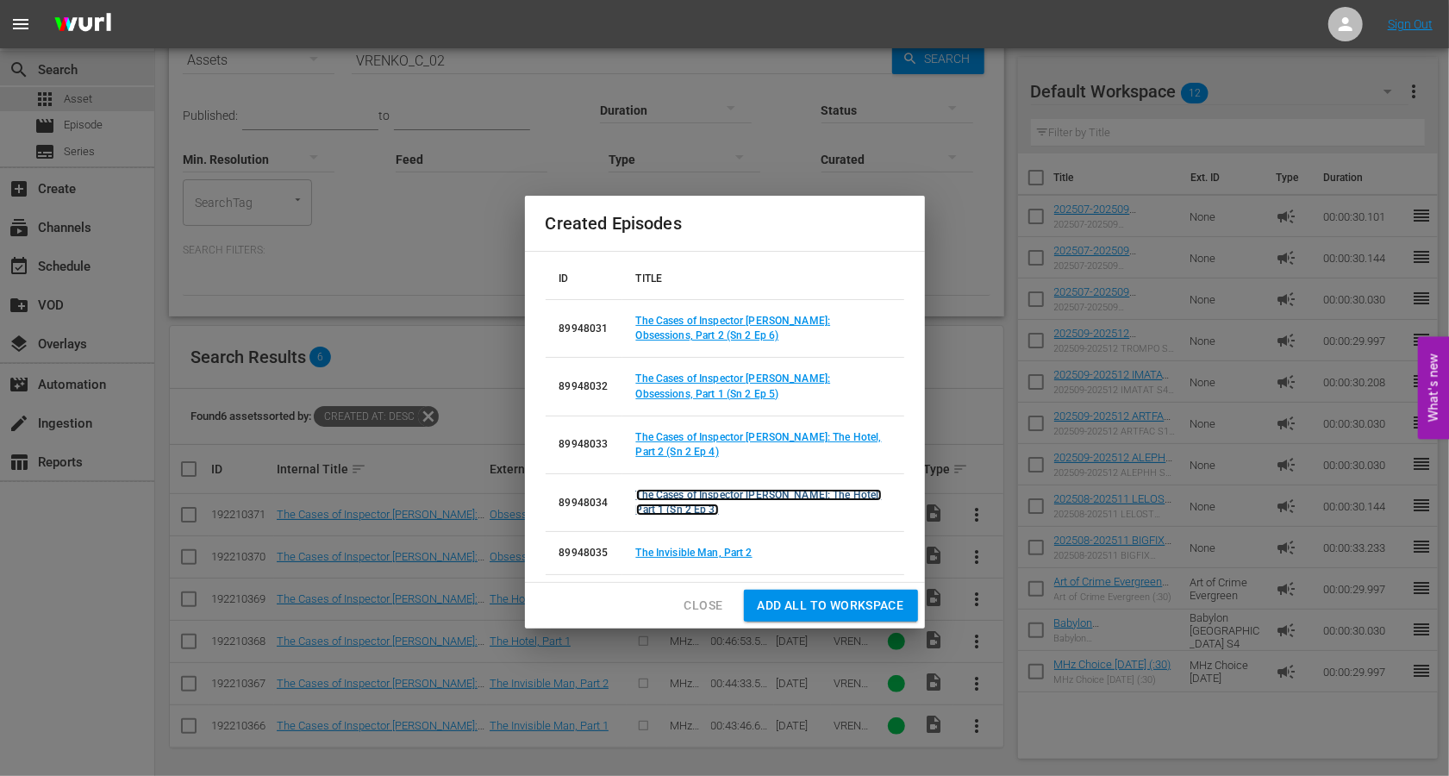
click at [662, 497] on link "The Cases of Inspector Vrenko: The Hotel, Part 1 (Sn 2 Ep 3)" at bounding box center [759, 502] width 246 height 27
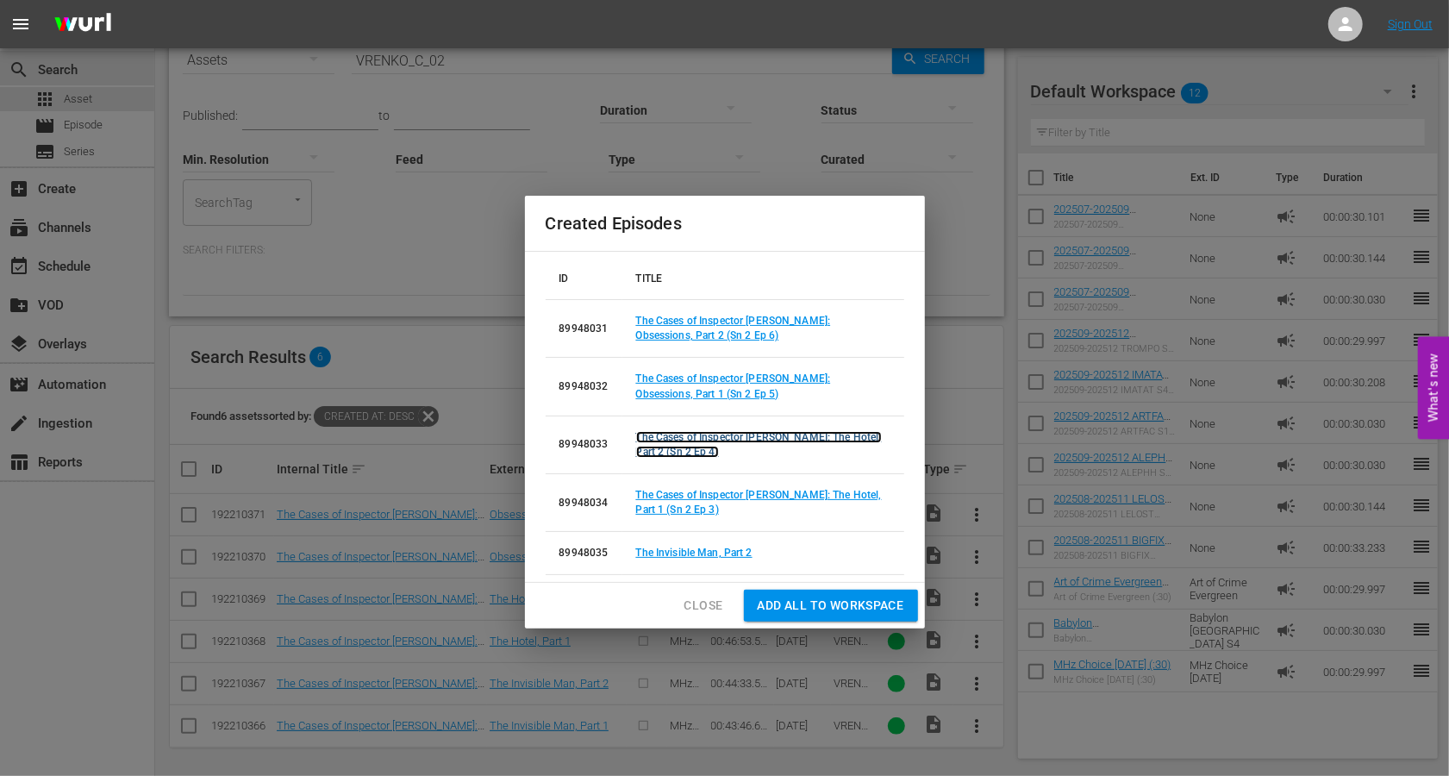
click at [659, 442] on link "The Cases of Inspector Vrenko: The Hotel, Part 2 (Sn 2 Ep 4)" at bounding box center [759, 444] width 246 height 27
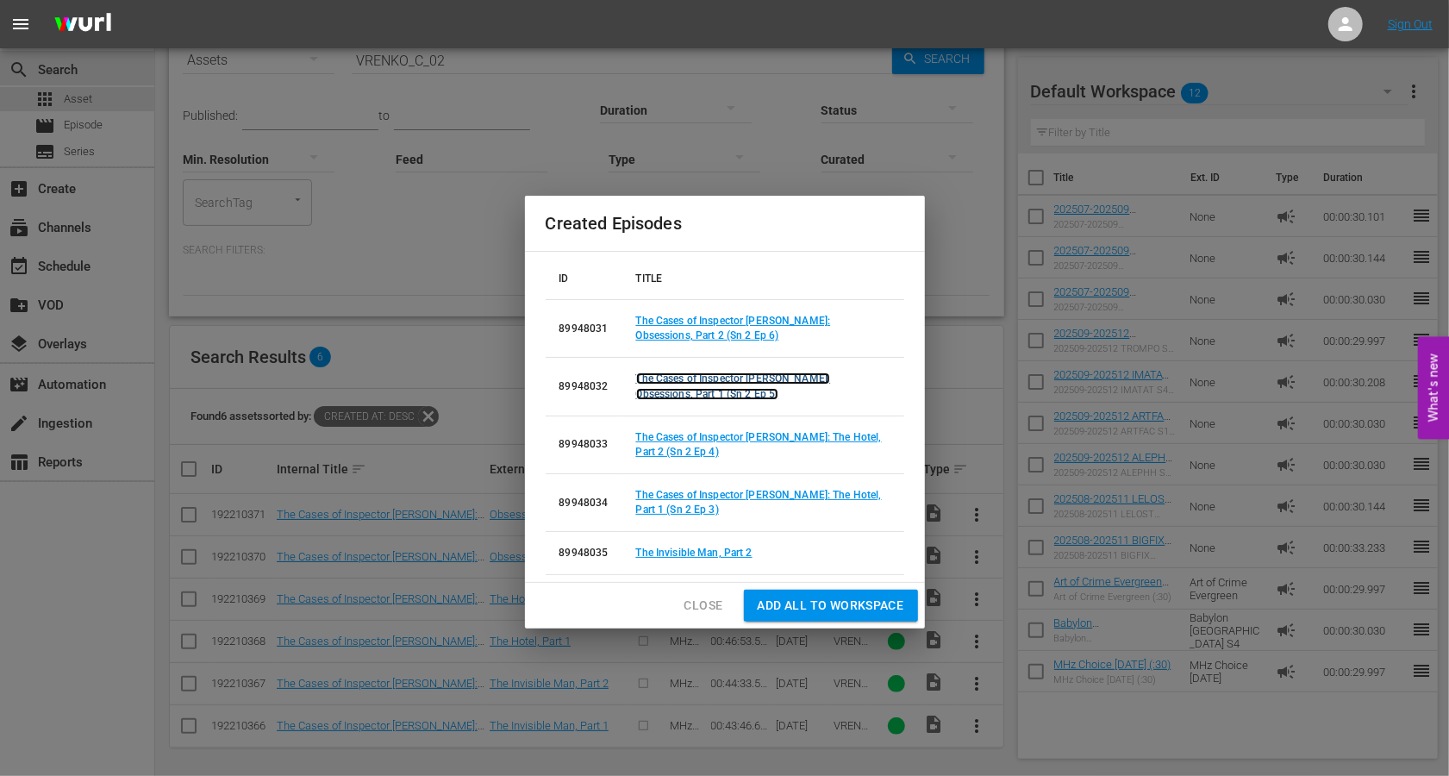
click at [658, 388] on link "The Cases of Inspector Vrenko: Obsessions, Part 1 (Sn 2 Ep 5)" at bounding box center [733, 385] width 195 height 27
click at [660, 333] on link "The Cases of Inspector Vrenko: Obsessions, Part 2 (Sn 2 Ep 6)" at bounding box center [733, 328] width 195 height 27
click at [660, 553] on link "The Invisible Man, Part 2" at bounding box center [694, 553] width 116 height 12
click at [700, 596] on span "Close" at bounding box center [704, 606] width 39 height 22
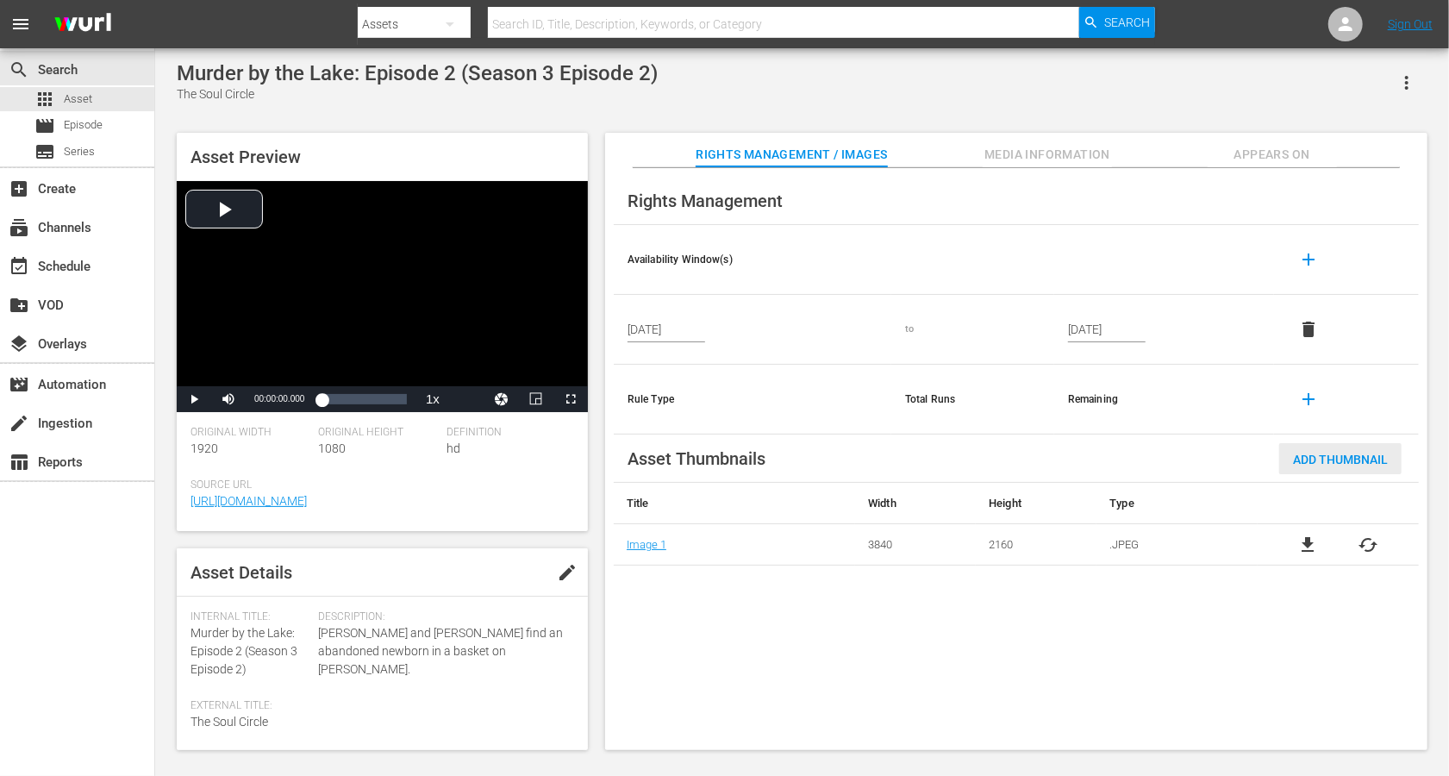
click at [1086, 455] on span "Add Thumbnail" at bounding box center [1340, 460] width 122 height 14
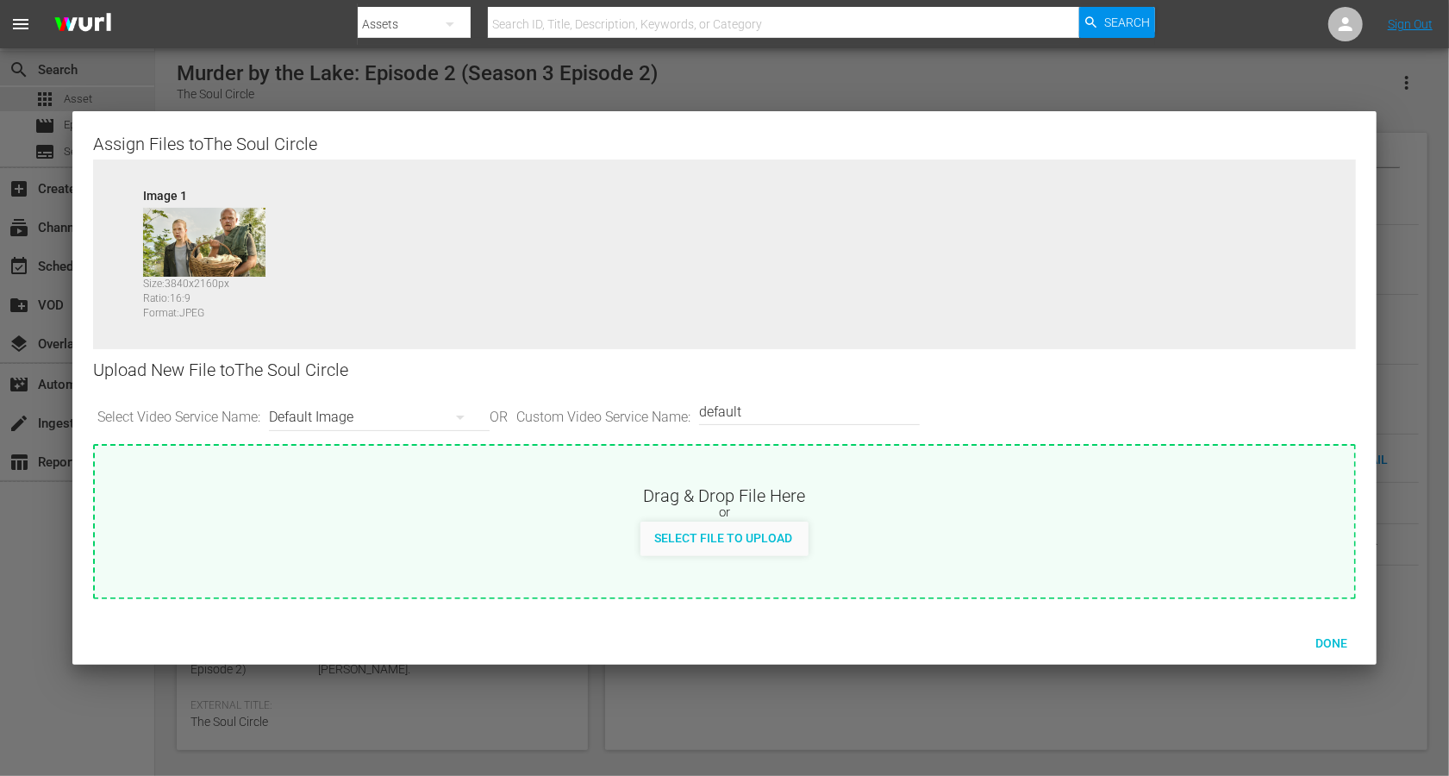
click at [304, 416] on div "Default Image" at bounding box center [375, 417] width 212 height 48
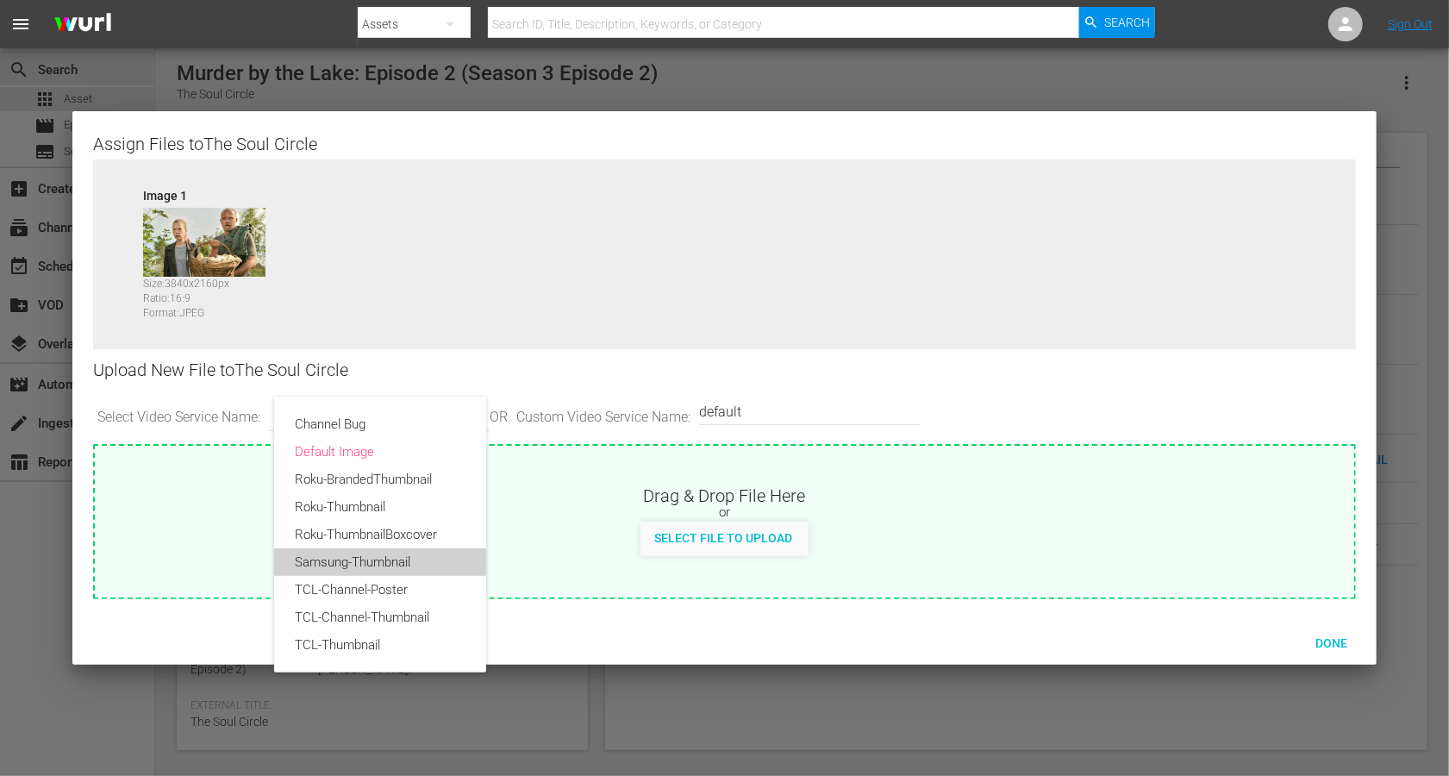
click at [345, 559] on div "Samsung-Thumbnail" at bounding box center [380, 562] width 171 height 28
type input "Samsung-Thumbnail"
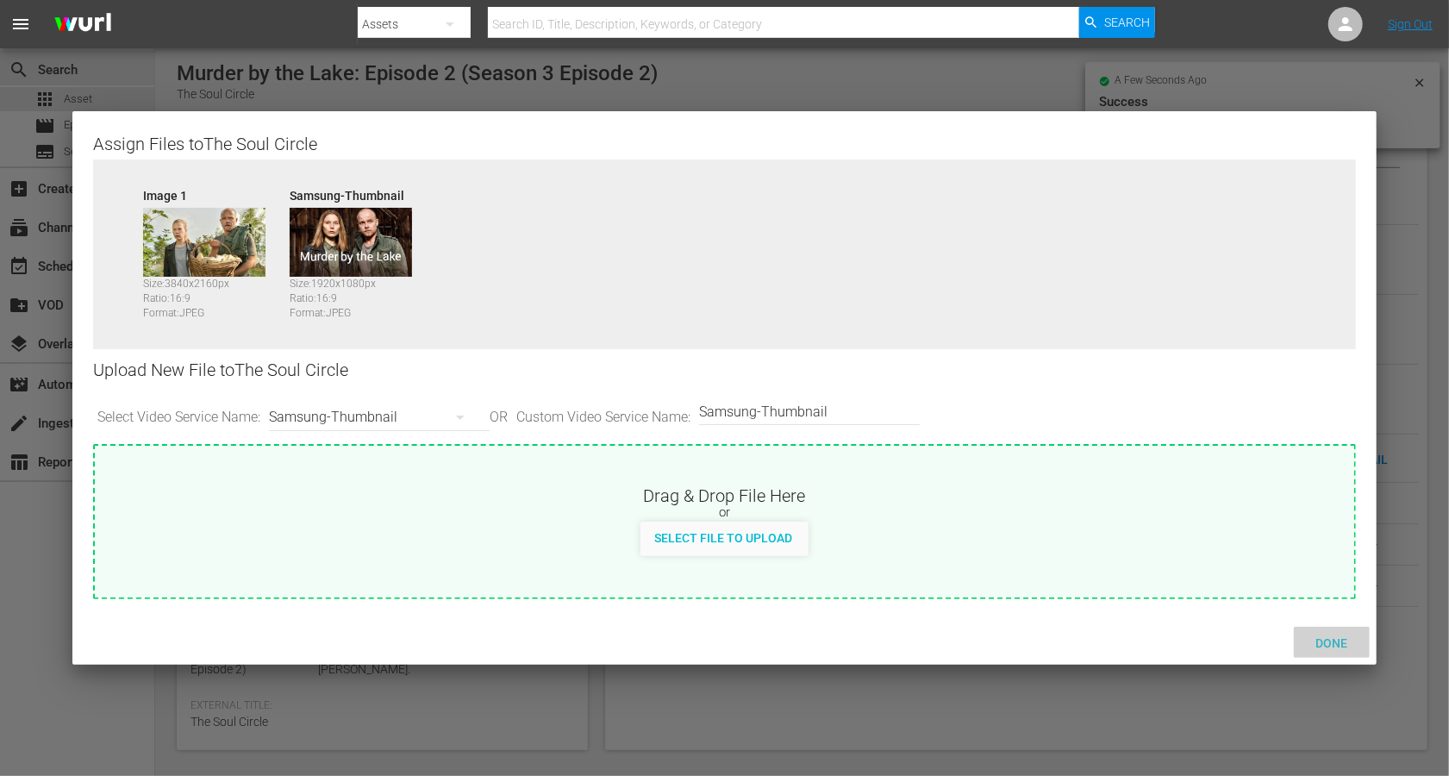
click at [1086, 581] on span "Done" at bounding box center [1331, 643] width 59 height 14
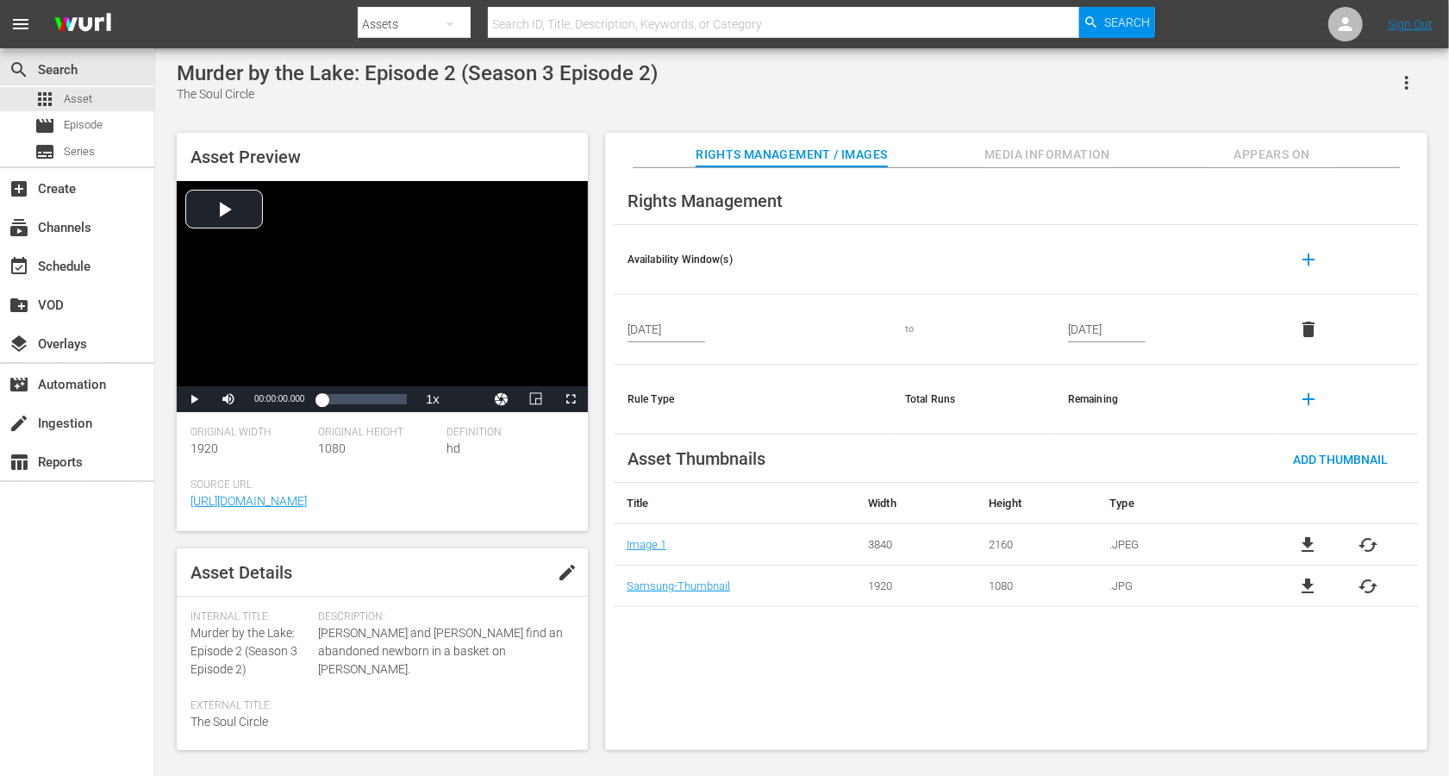
click at [567, 568] on span "edit" at bounding box center [567, 572] width 21 height 21
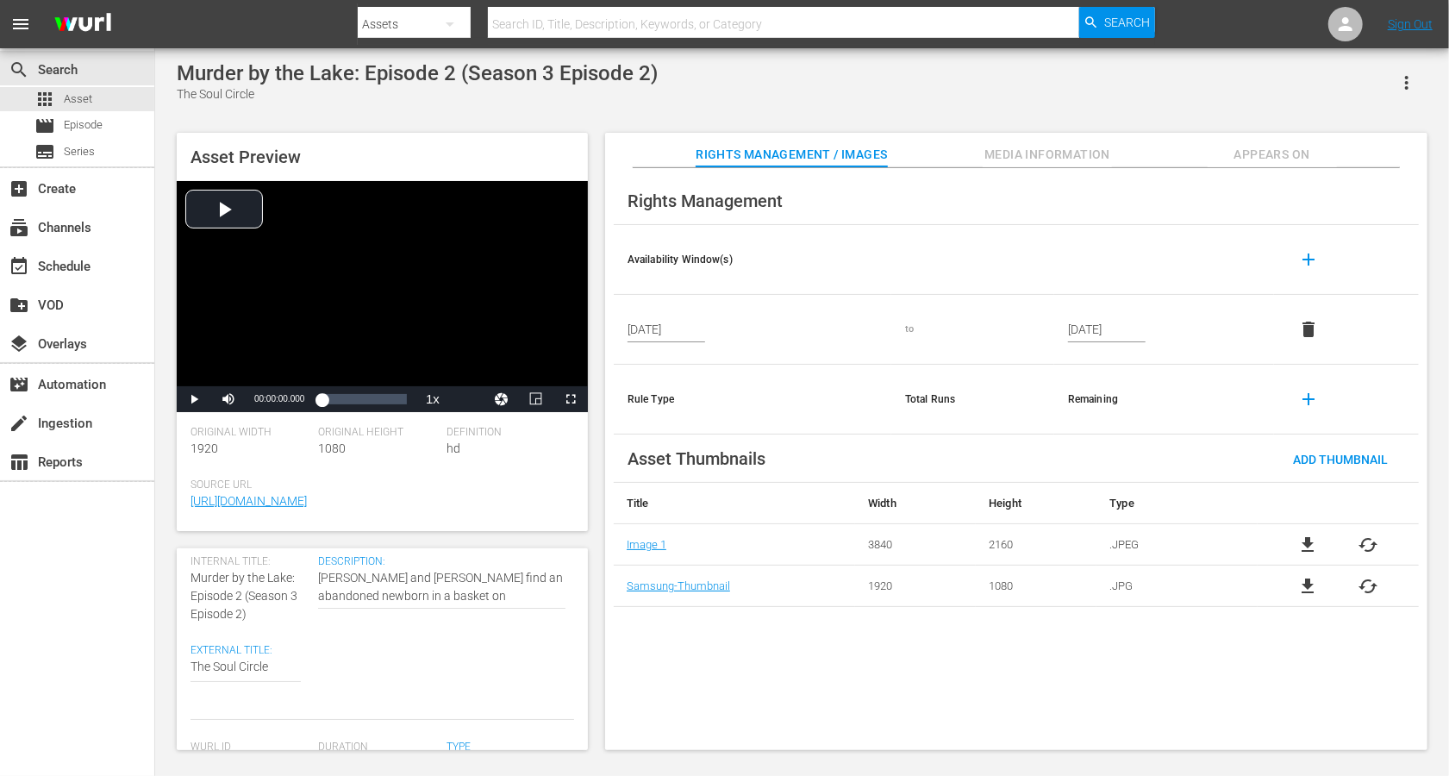
scroll to position [42, 0]
drag, startPoint x: 297, startPoint y: 590, endPoint x: 189, endPoint y: 592, distance: 107.8
click at [189, 581] on div "Asset Details Discard Save Internal Title: Murder by the Lake: Episode 2 (Seaso…" at bounding box center [382, 649] width 411 height 202
copy span "Murder by the Lake:"
paste textarea "Murder by the Lake:"
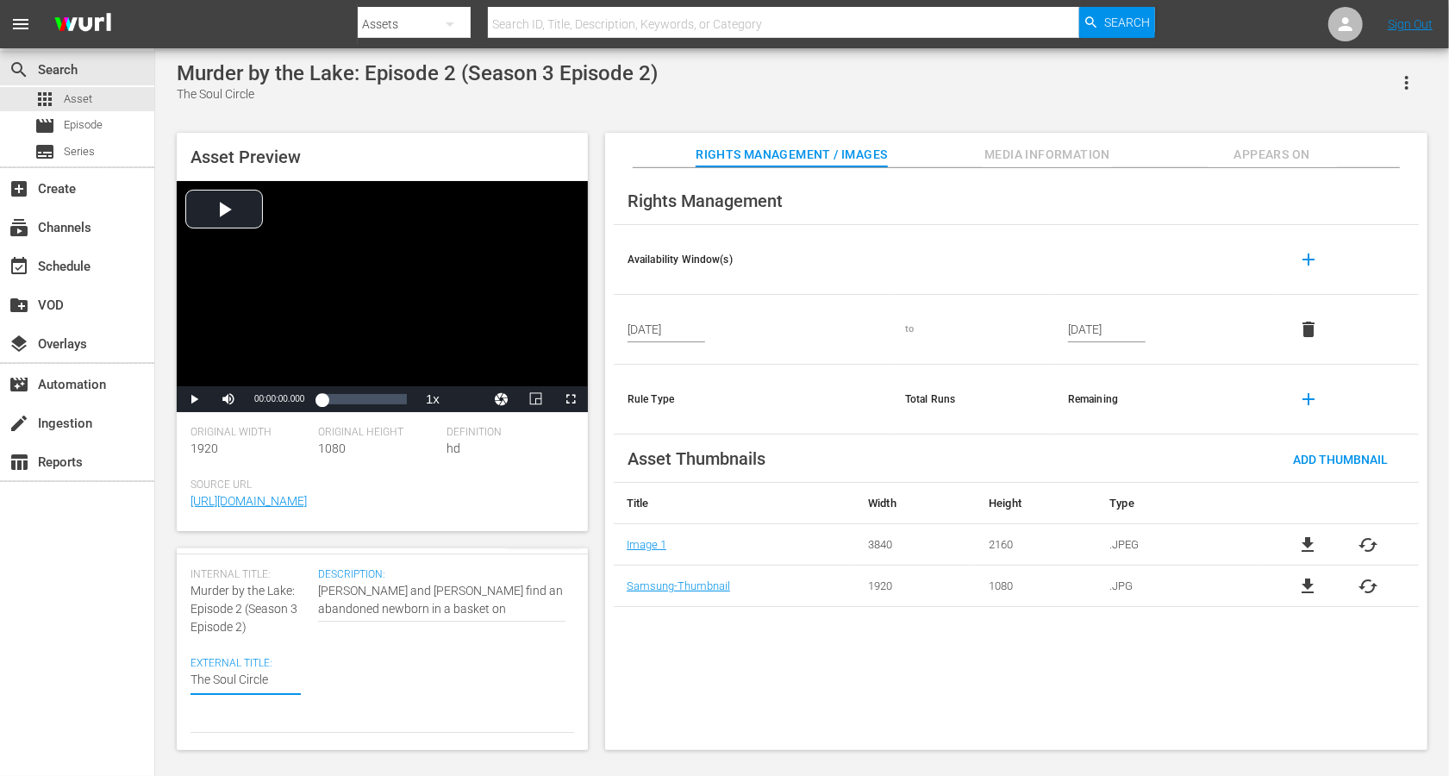
type textarea "Murder by the Lake:The Soul Circle"
type textarea "Murder by the Lake: The Soul Circle"
drag, startPoint x: 241, startPoint y: 611, endPoint x: 267, endPoint y: 632, distance: 33.8
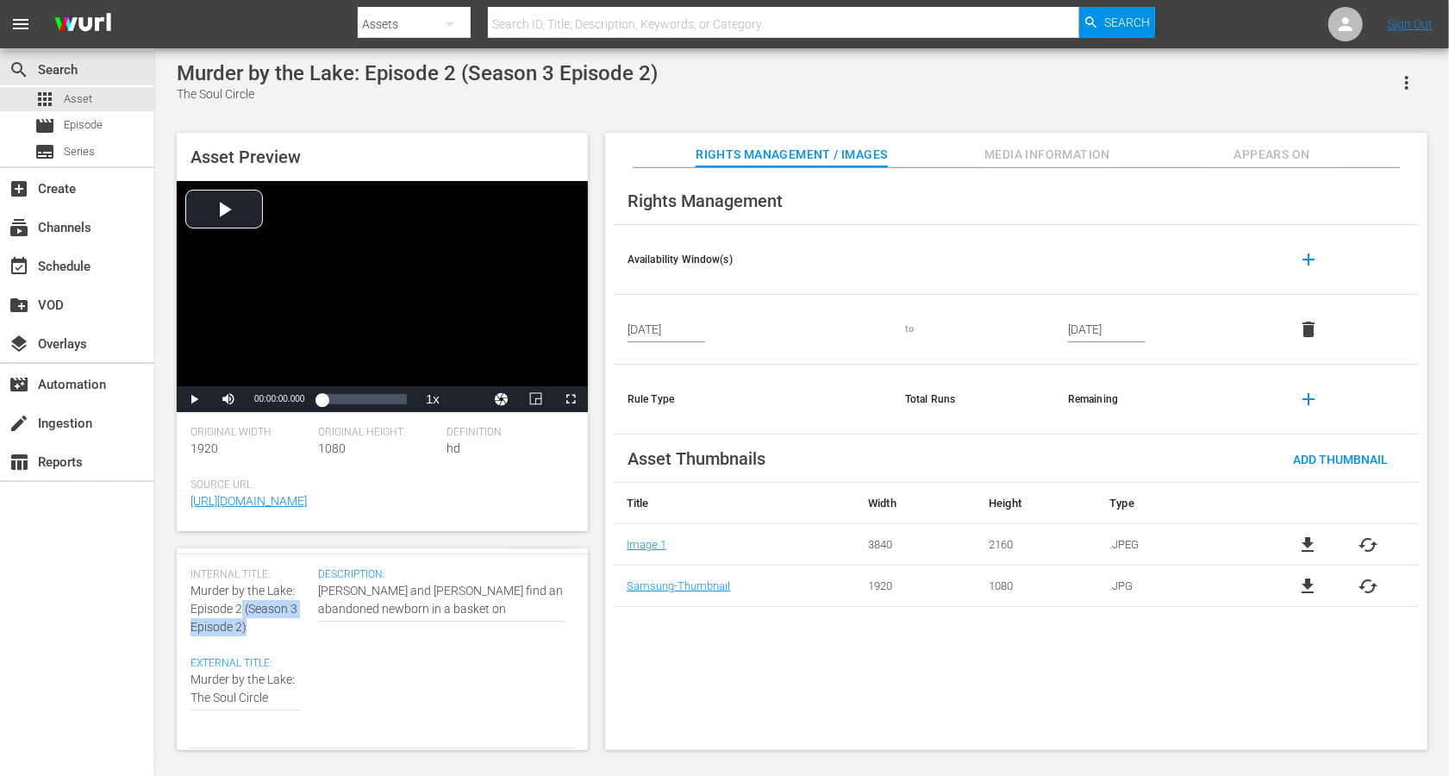
click at [267, 581] on div "Internal Title: Murder by the Lake: Episode 2 (Season 3 Episode 2)" at bounding box center [250, 602] width 119 height 68
copy span "(Season 3 Episode 2)"
type textarea "Murder by the Lake: The Soul Circle"
paste textarea "(Season 3 Episode 2)"
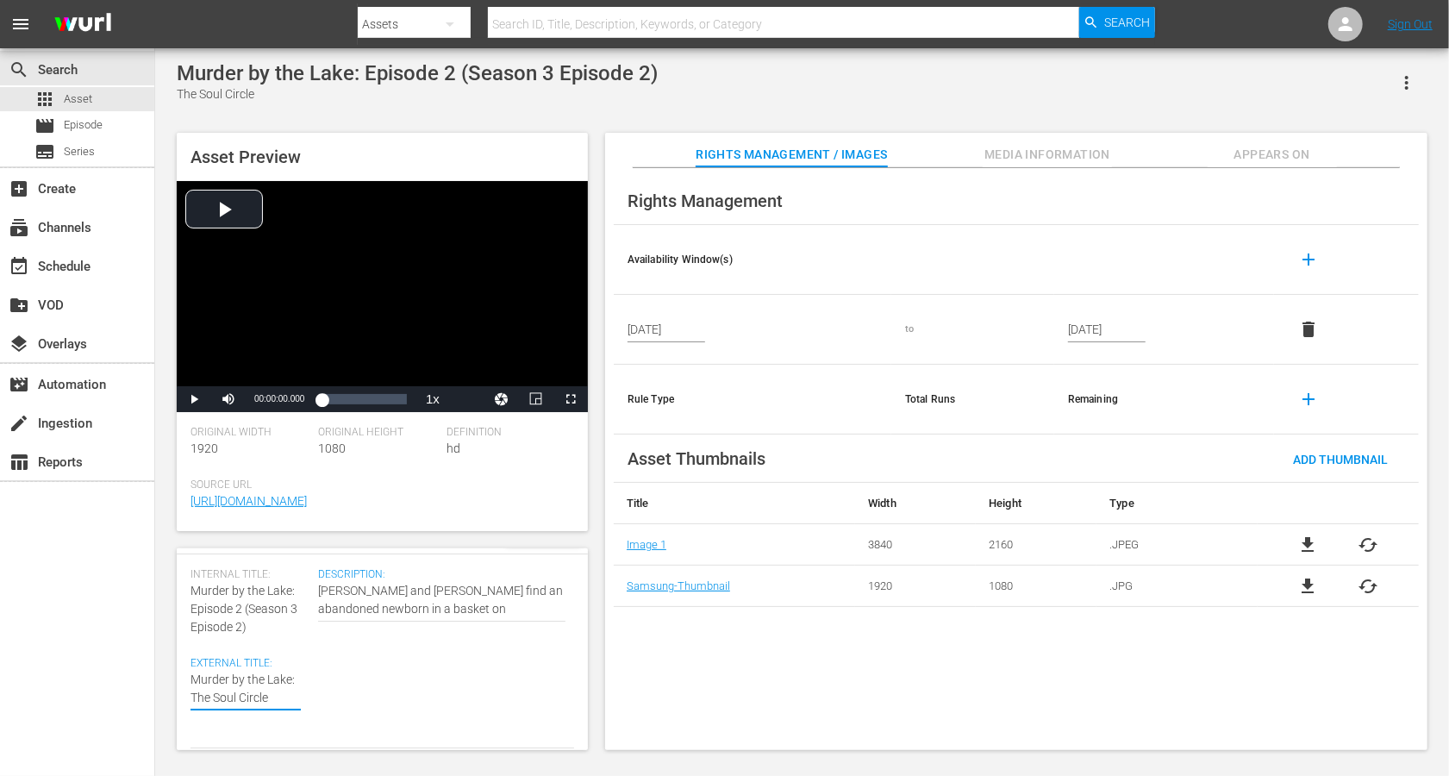
type textarea "Murder by the Lake: The Soul Circle (Season 3 Episode 2)"
click at [231, 581] on textarea "The Soul Circle" at bounding box center [246, 707] width 110 height 72
click at [227, 581] on textarea "The Soul Circle" at bounding box center [246, 707] width 110 height 72
type textarea "Murder by the Lake: The Soul Circle (Seasn 3 Episode 2)"
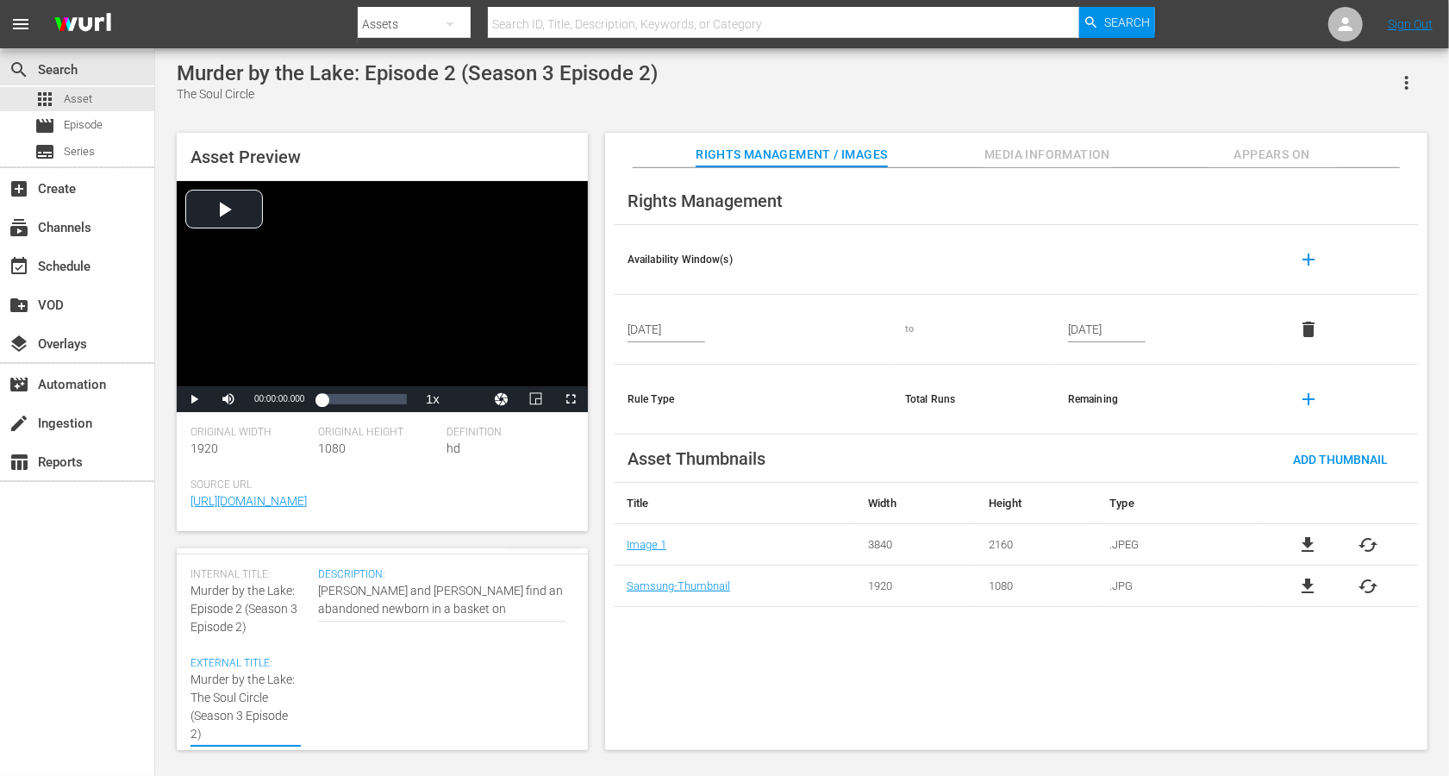
type textarea "Murder by the Lake: The Soul Circle (Seasn 3 Episode 2)"
type textarea "Murder by the Lake: The Soul Circle (Sean 3 Episode 2)"
type textarea "Murder by the Lake: The Soul Circle (Sen 3 Episode 2)"
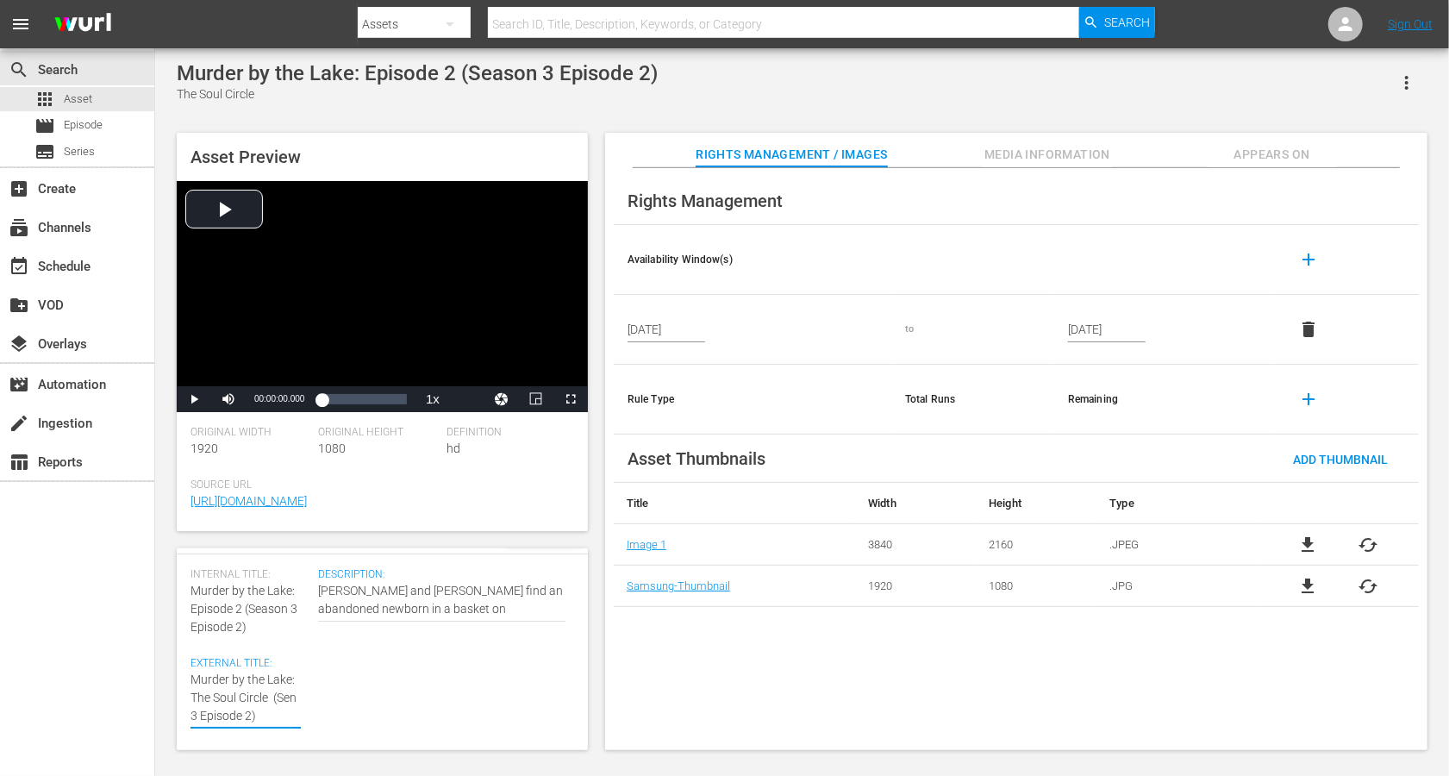
type textarea "Murder by the Lake: The Soul Circle (Sn 3 Episode 2)"
type textarea "Murder by the Lake: The Soul Circle (Sn 3 Epsode 2)"
type textarea "Murder by the Lake: The Soul Circle (Sn 3 Epode 2)"
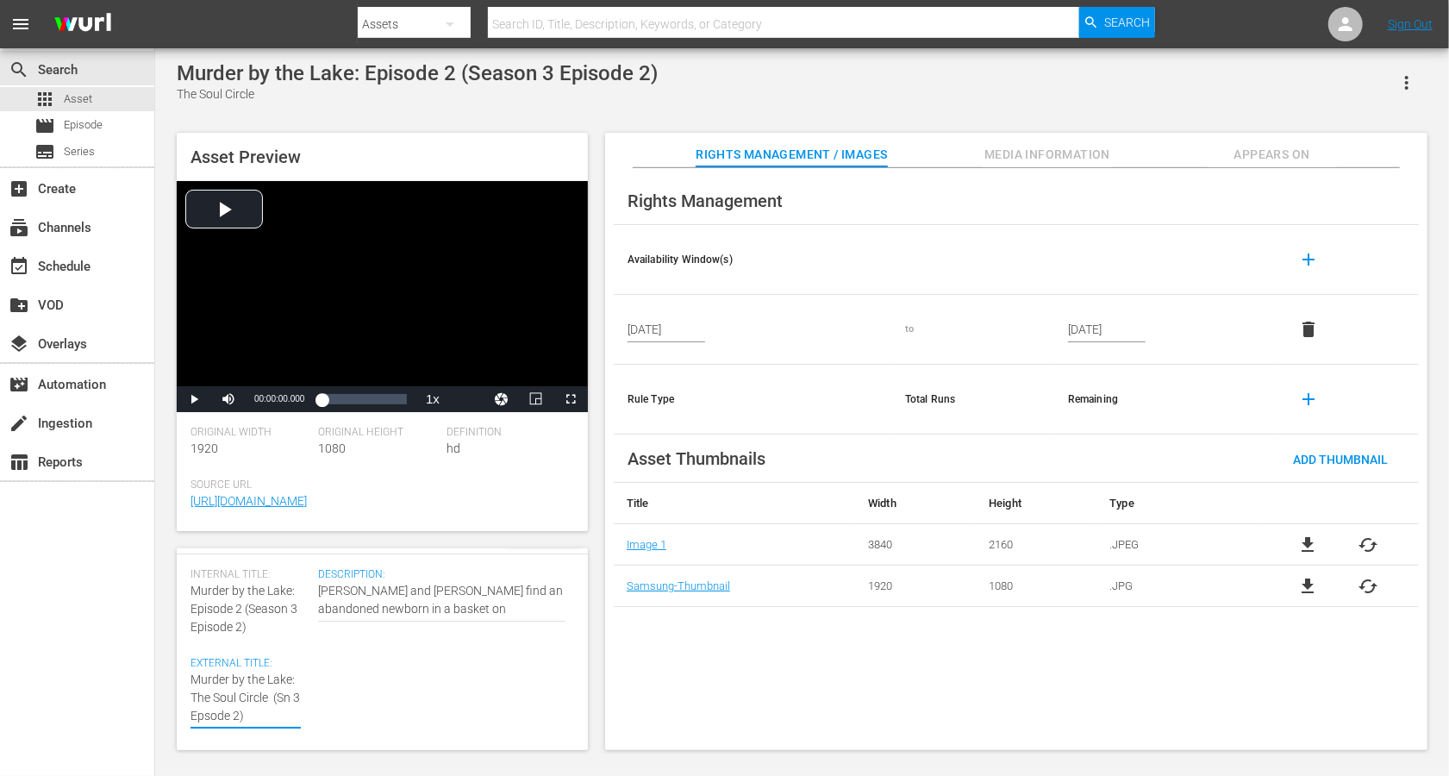
type textarea "Murder by the Lake: The Soul Circle (Sn 3 Epode 2)"
type textarea "Murder by the Lake: The Soul Circle (Sn 3 Epde 2)"
type textarea "Murder by the Lake: The Soul Circle (Sn 3 Epe 2)"
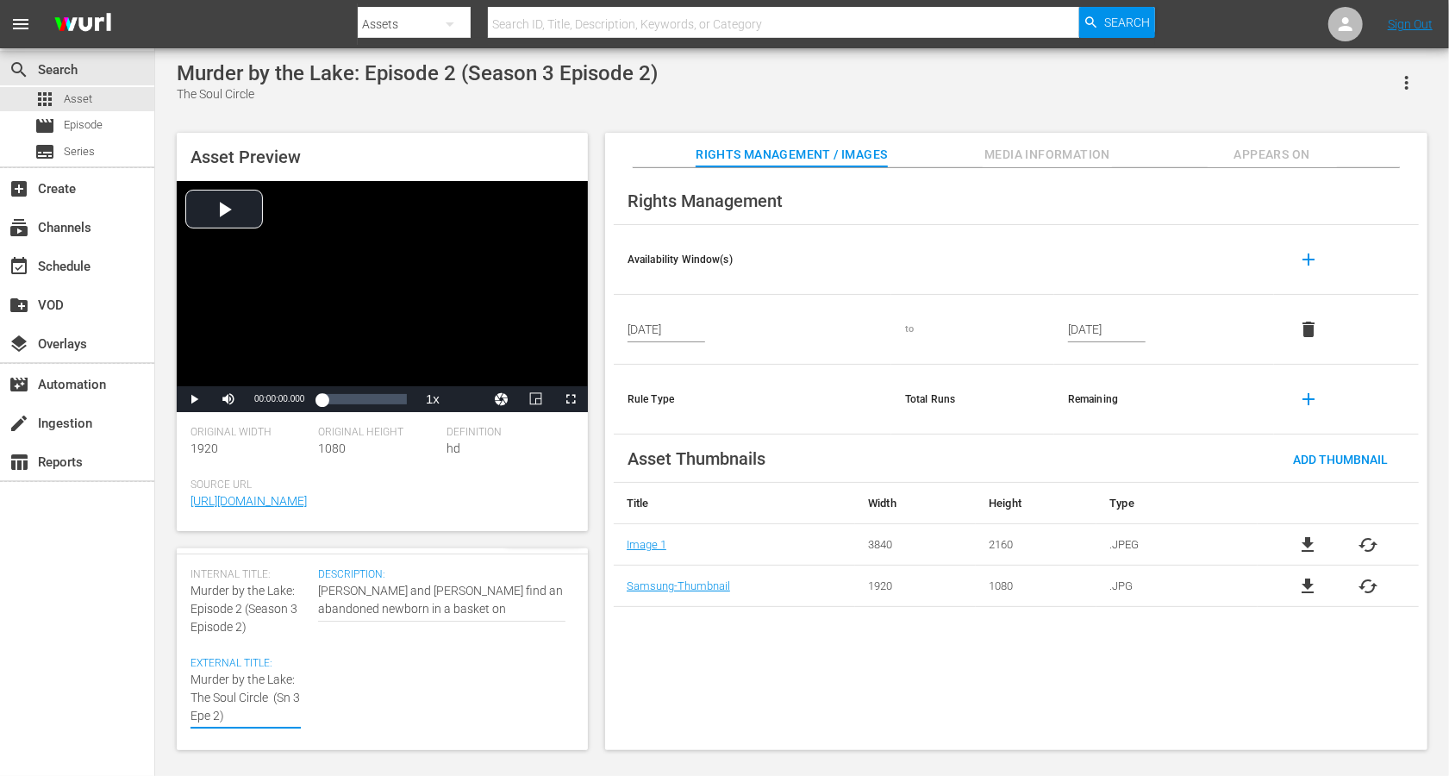
type textarea "Murder by the Lake: The Soul Circle (Sn 3 Ep 2)"
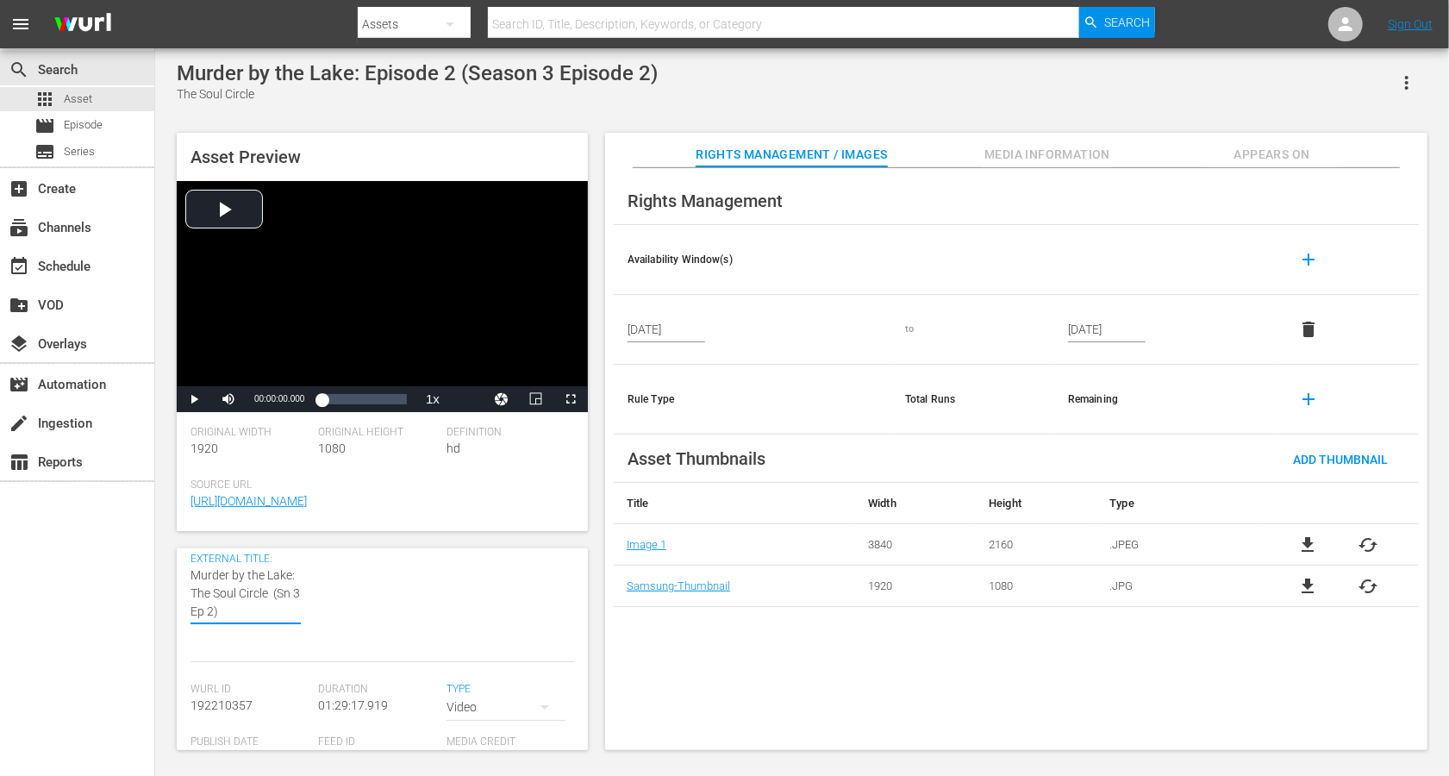
scroll to position [0, 0]
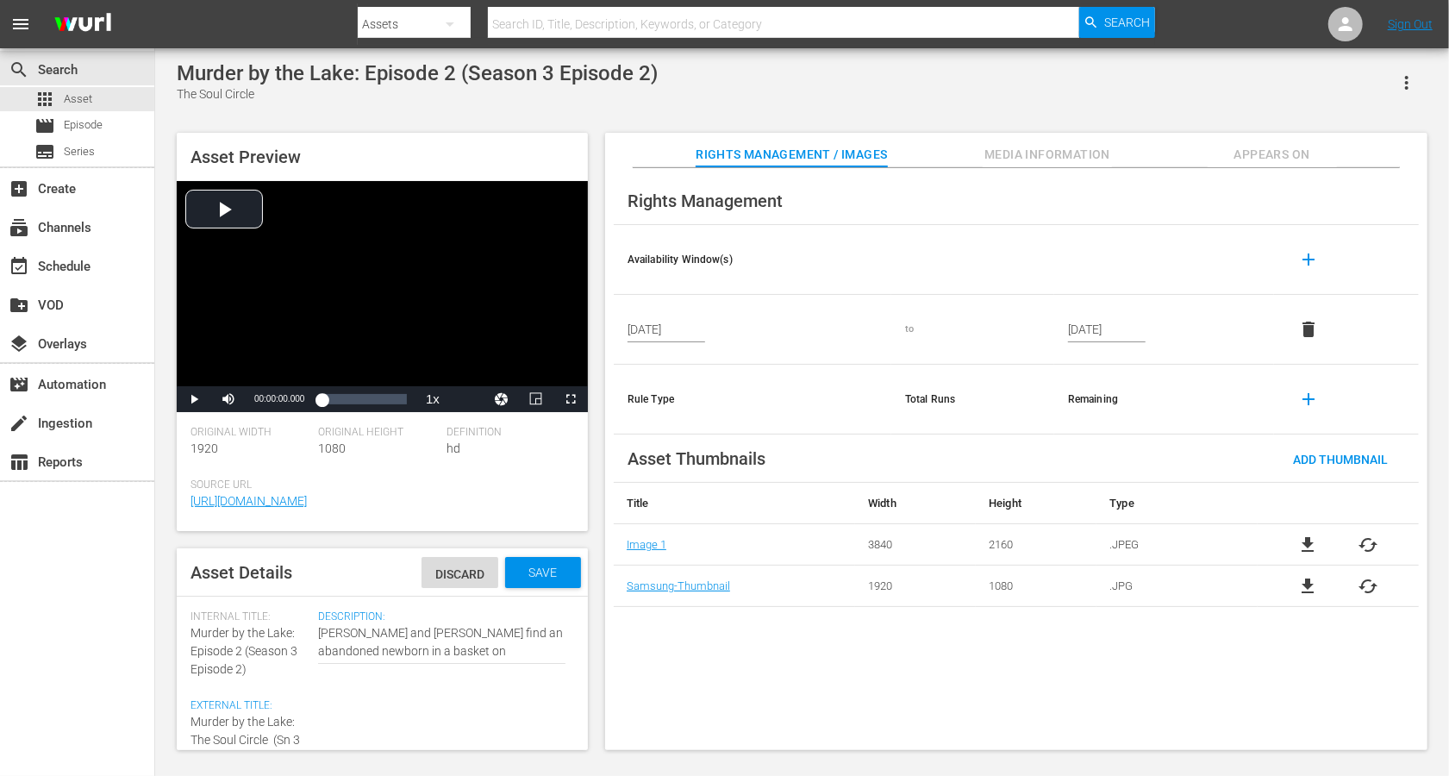
type textarea "Murder by the Lake: The Soul Circle (Sn 3 Ep 2)"
click at [552, 581] on div "Save" at bounding box center [543, 572] width 76 height 31
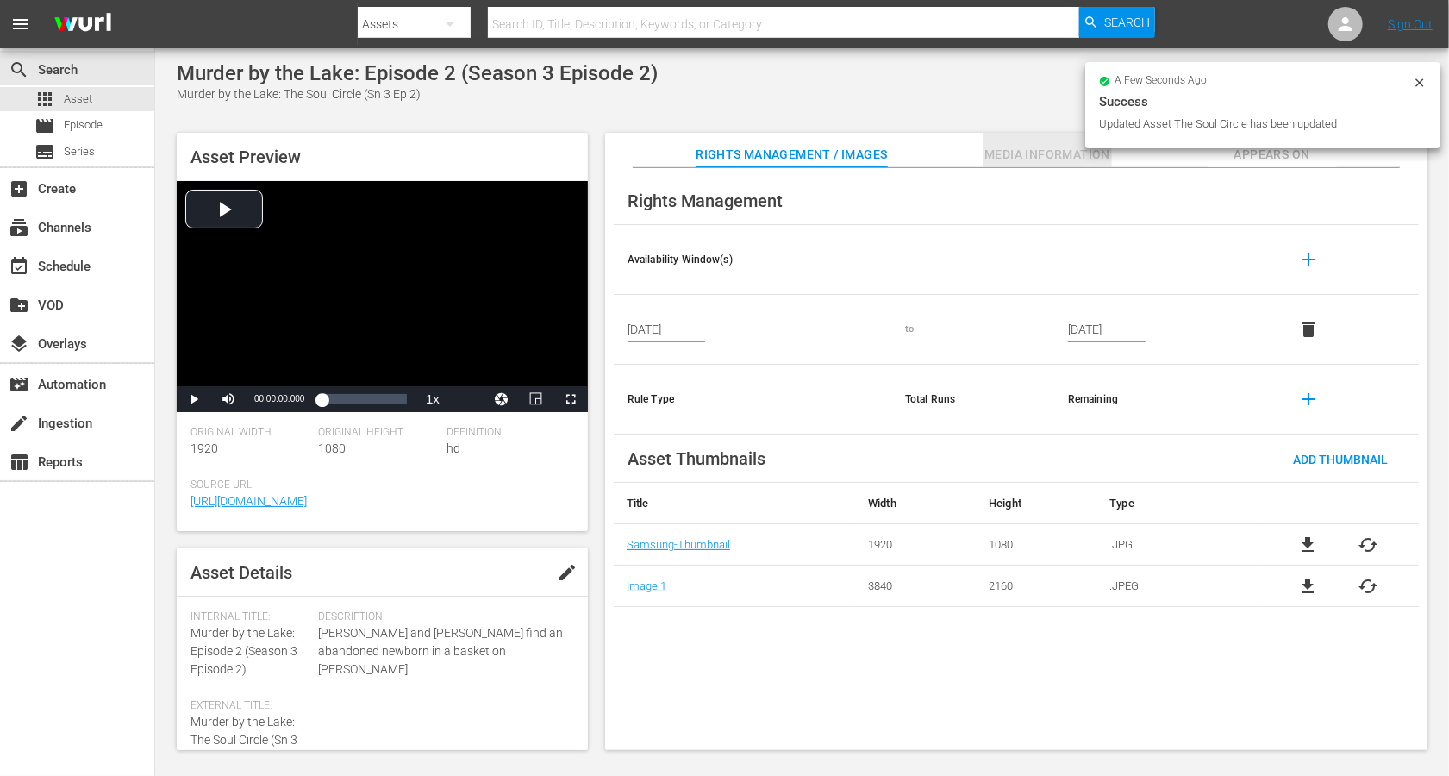
click at [1045, 147] on span "Media Information" at bounding box center [1047, 155] width 129 height 22
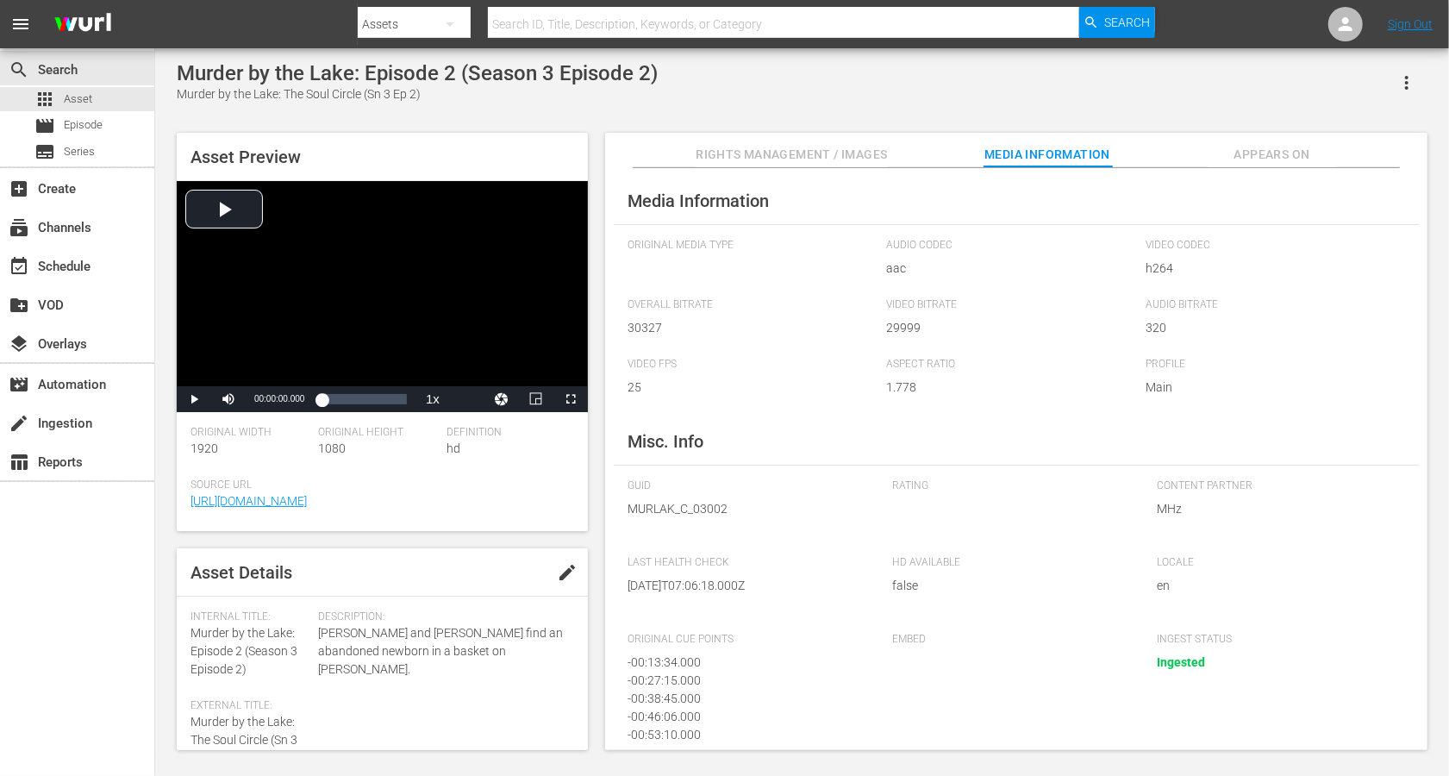
scroll to position [95, 0]
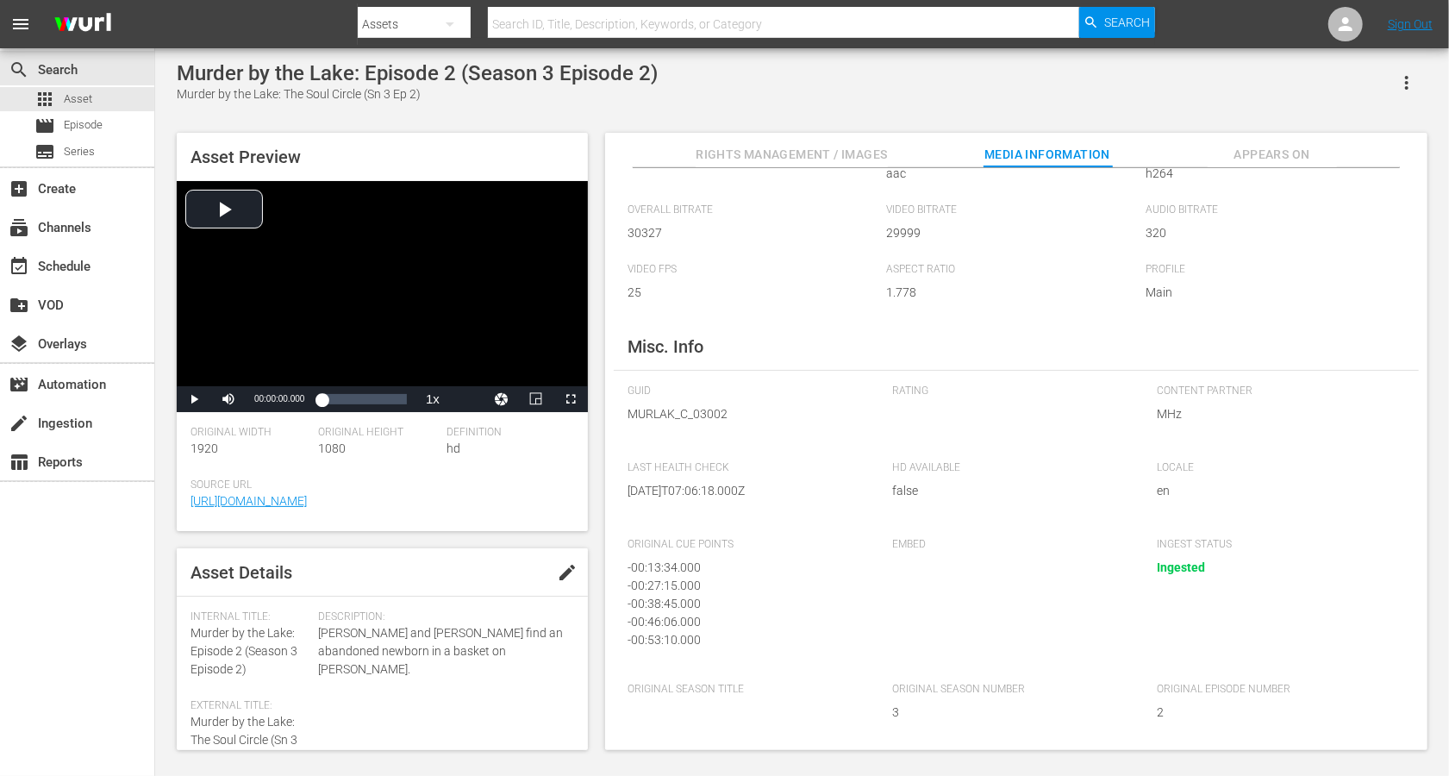
click at [1086, 151] on span "Appears On" at bounding box center [1272, 155] width 129 height 22
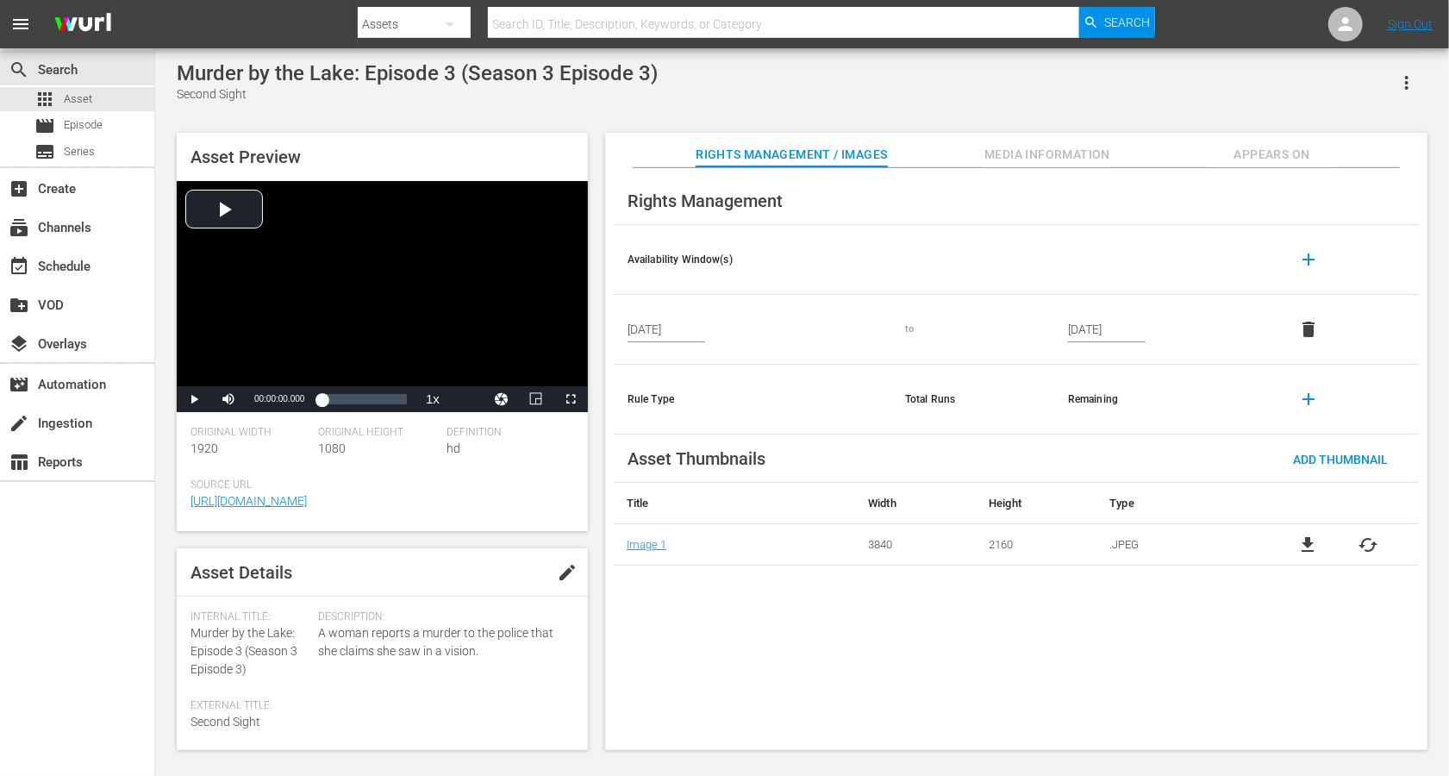
click at [567, 572] on span "edit" at bounding box center [567, 572] width 21 height 21
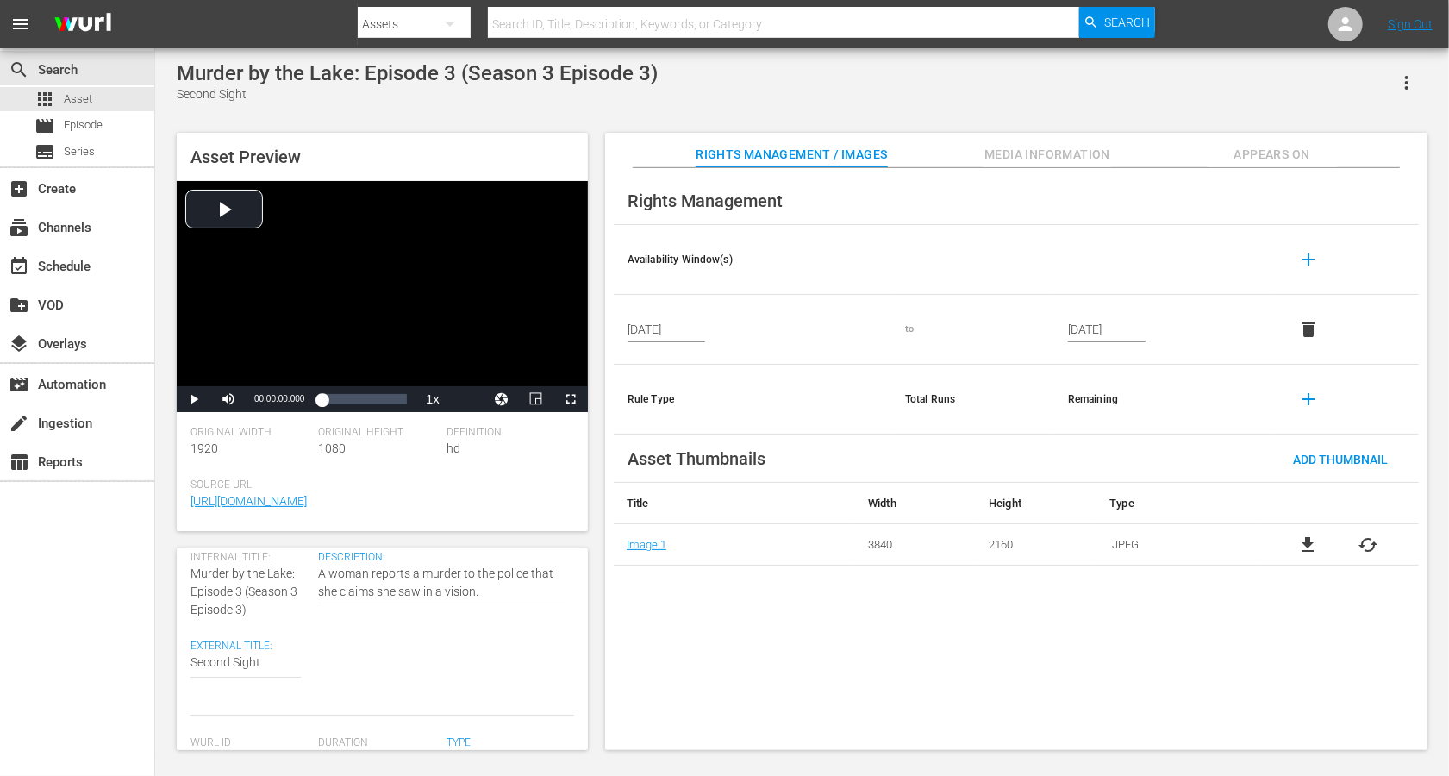
scroll to position [56, 0]
drag, startPoint x: 298, startPoint y: 575, endPoint x: 182, endPoint y: 577, distance: 116.4
click at [182, 577] on div "Asset Details Discard Save Internal Title: Murder by the Lake: Episode 3 (Seaso…" at bounding box center [382, 649] width 411 height 202
copy span "Murder by the Lake:"
paste textarea "Murder by the Lake:"
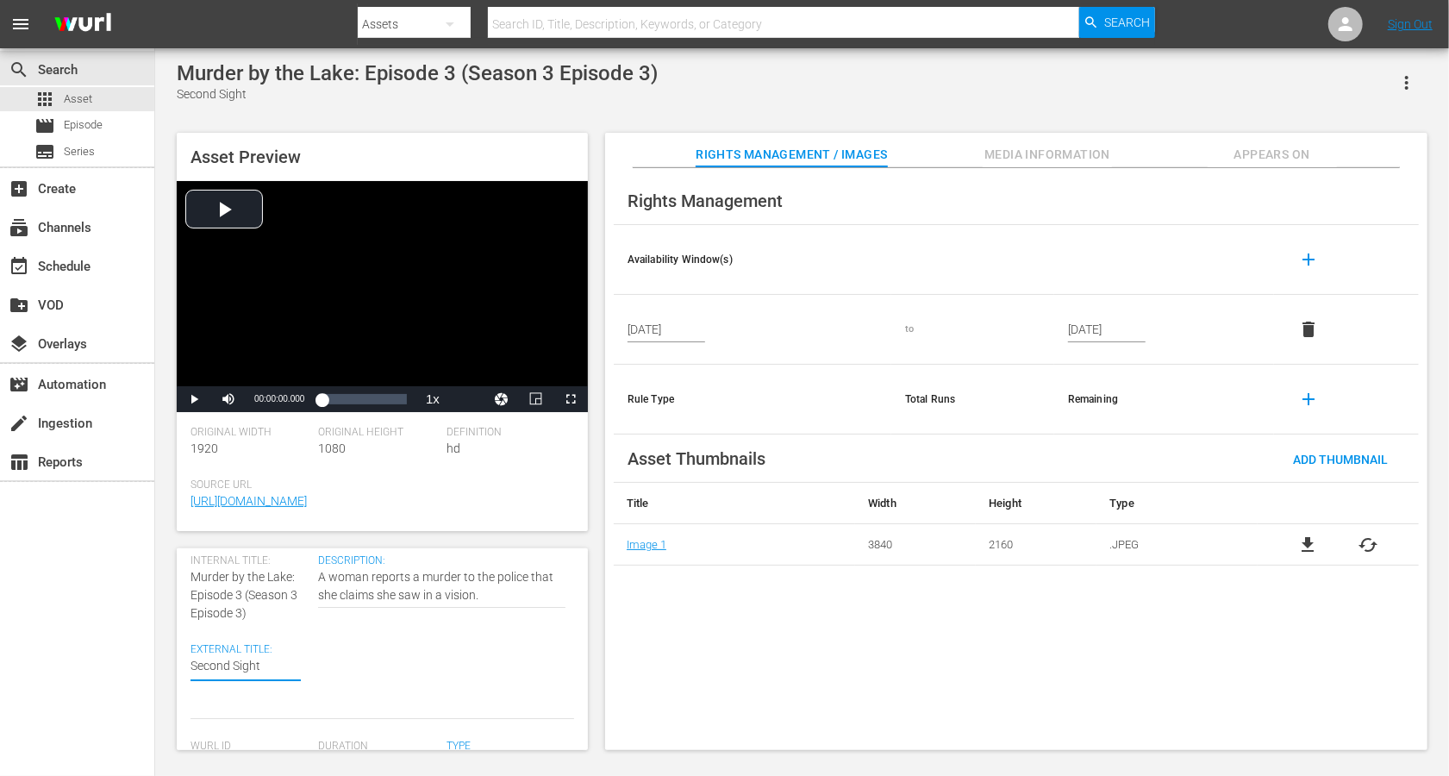
type textarea "Murder by the Lake:Second Sight"
type textarea "Murder by the Lake: Second Sight"
drag, startPoint x: 243, startPoint y: 596, endPoint x: 257, endPoint y: 616, distance: 24.2
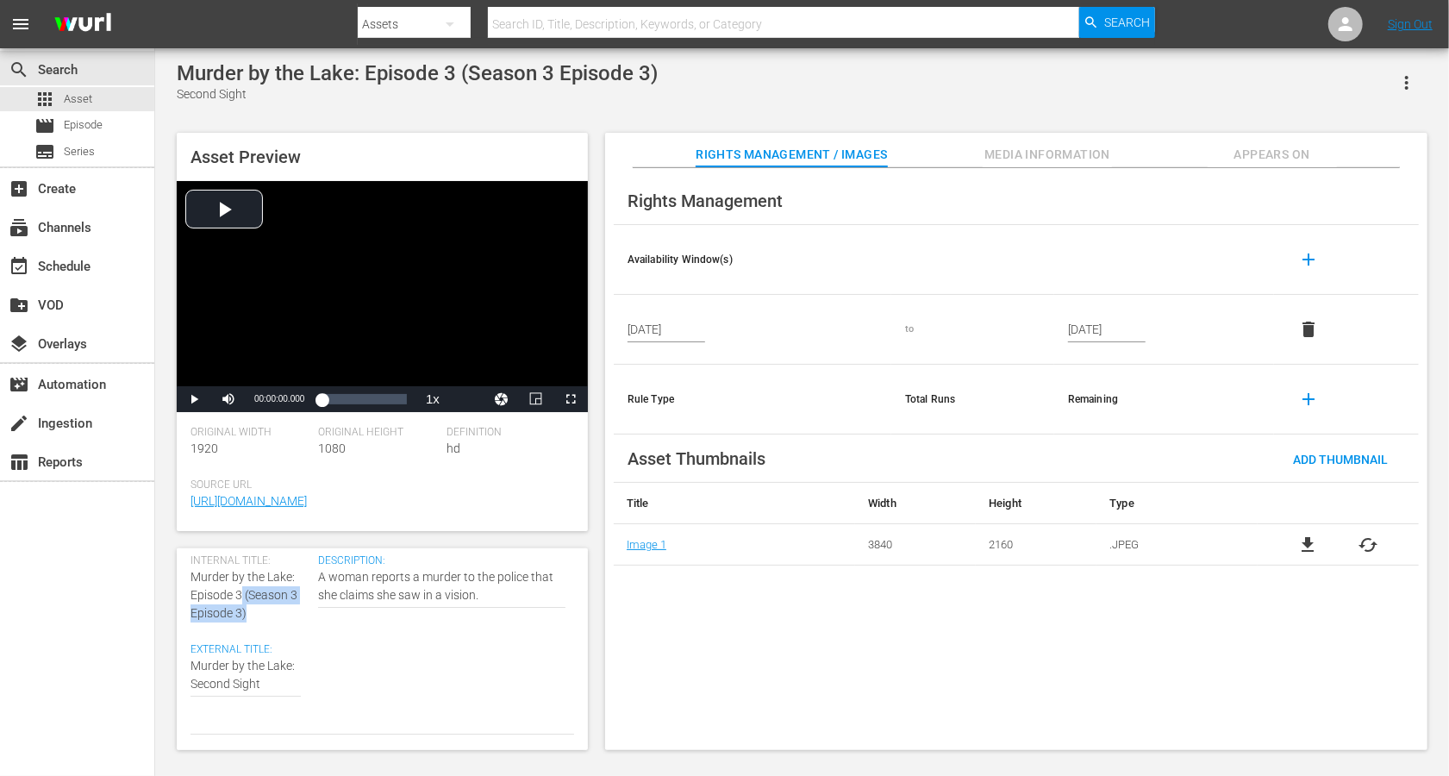
click at [257, 581] on div "Internal Title: Murder by the Lake: Episode 3 (Season 3 Episode 3)" at bounding box center [250, 588] width 119 height 68
copy span "(Season 3 Episode 3)"
type textarea "Murder by the Lake: Second Sight"
paste textarea "(Season 3 Episode 3)"
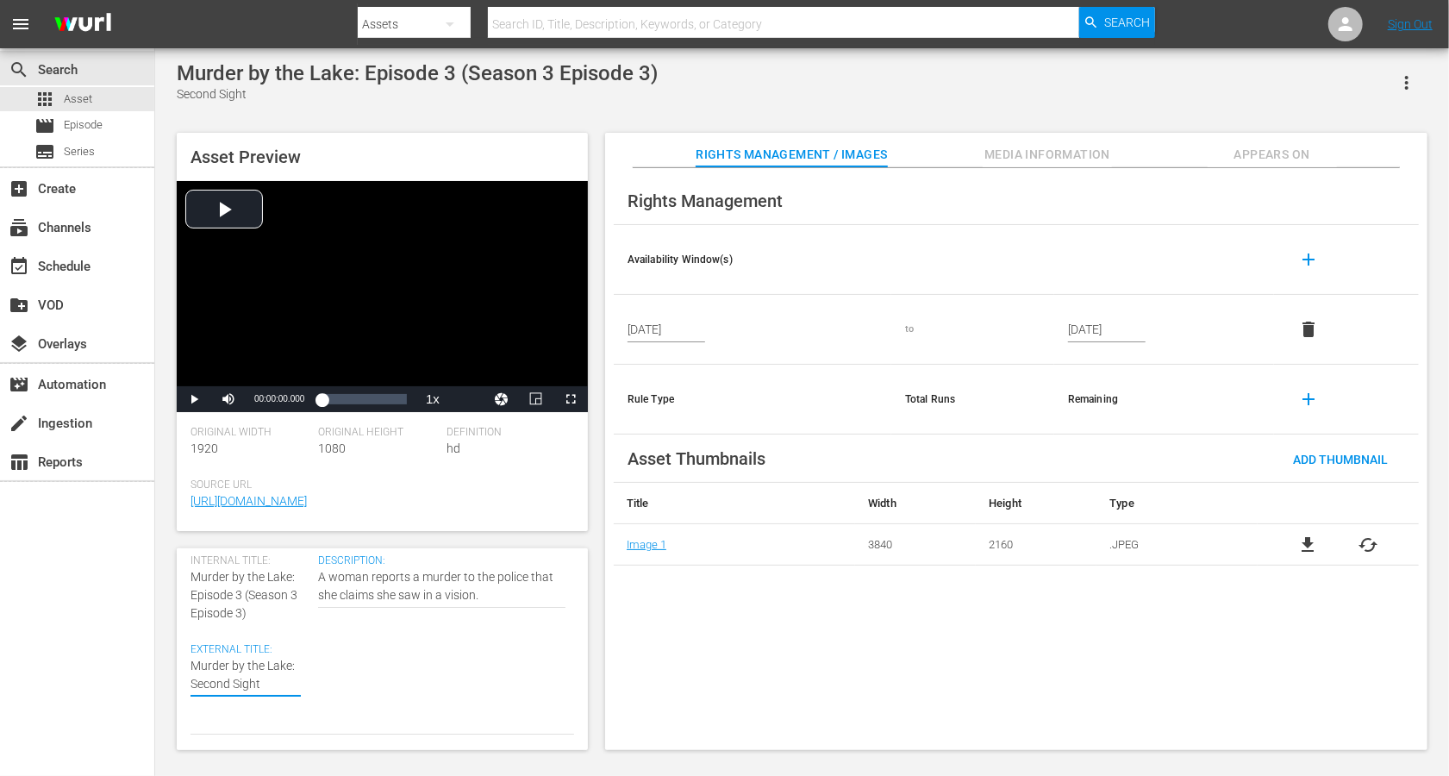
type textarea "Murder by the Lake: Second Sight (Season 3 Episode 3)"
click at [225, 581] on textarea "Second Sight" at bounding box center [246, 693] width 110 height 72
type textarea "Murder by the Lake: Second Sight (Seasn 3 Episode 3)"
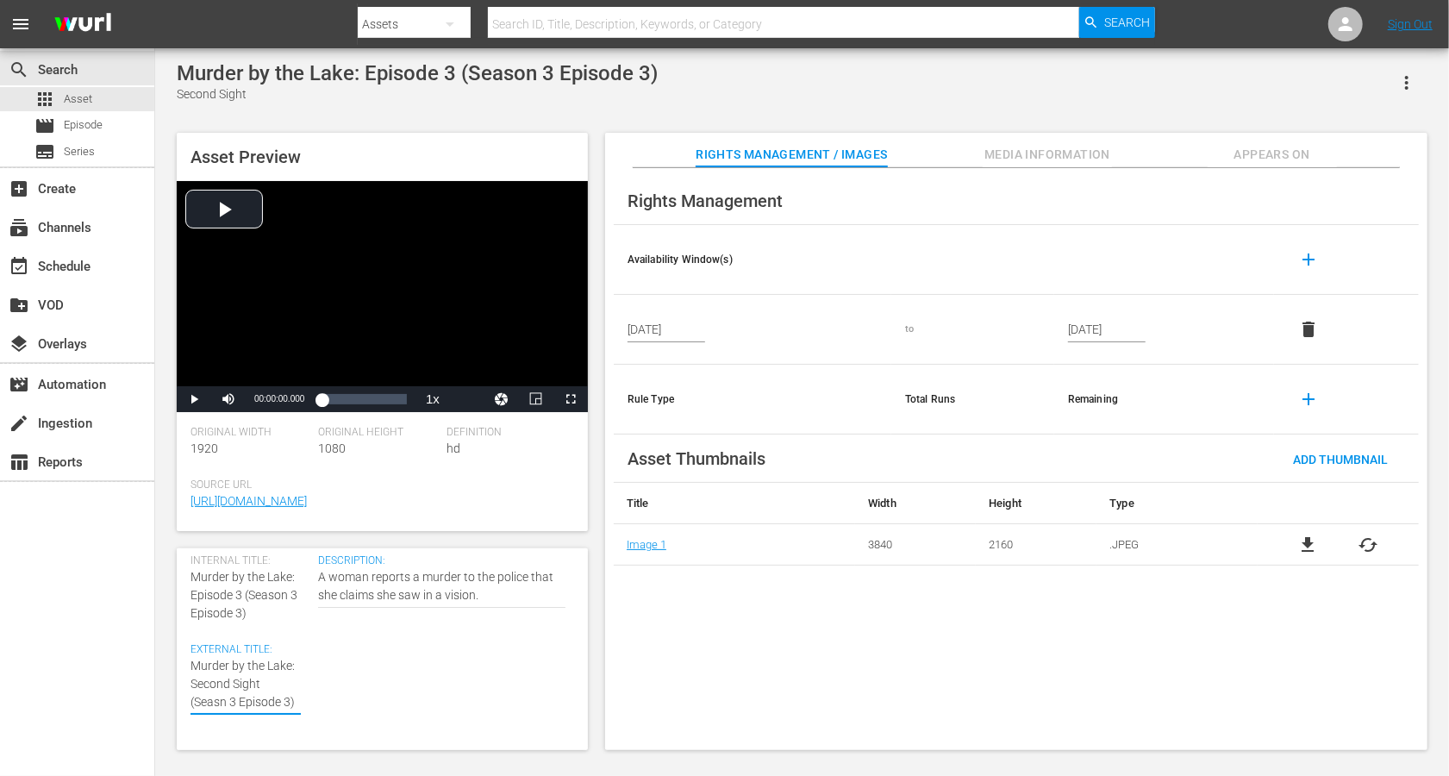
type textarea "Murder by the Lake: Second Sight (Sean 3 Episode 3)"
type textarea "Murder by the Lake: Second Sight (Sen 3 Episode 3)"
type textarea "Murder by the Lake: Second Sight (Sn 3 Episode 3)"
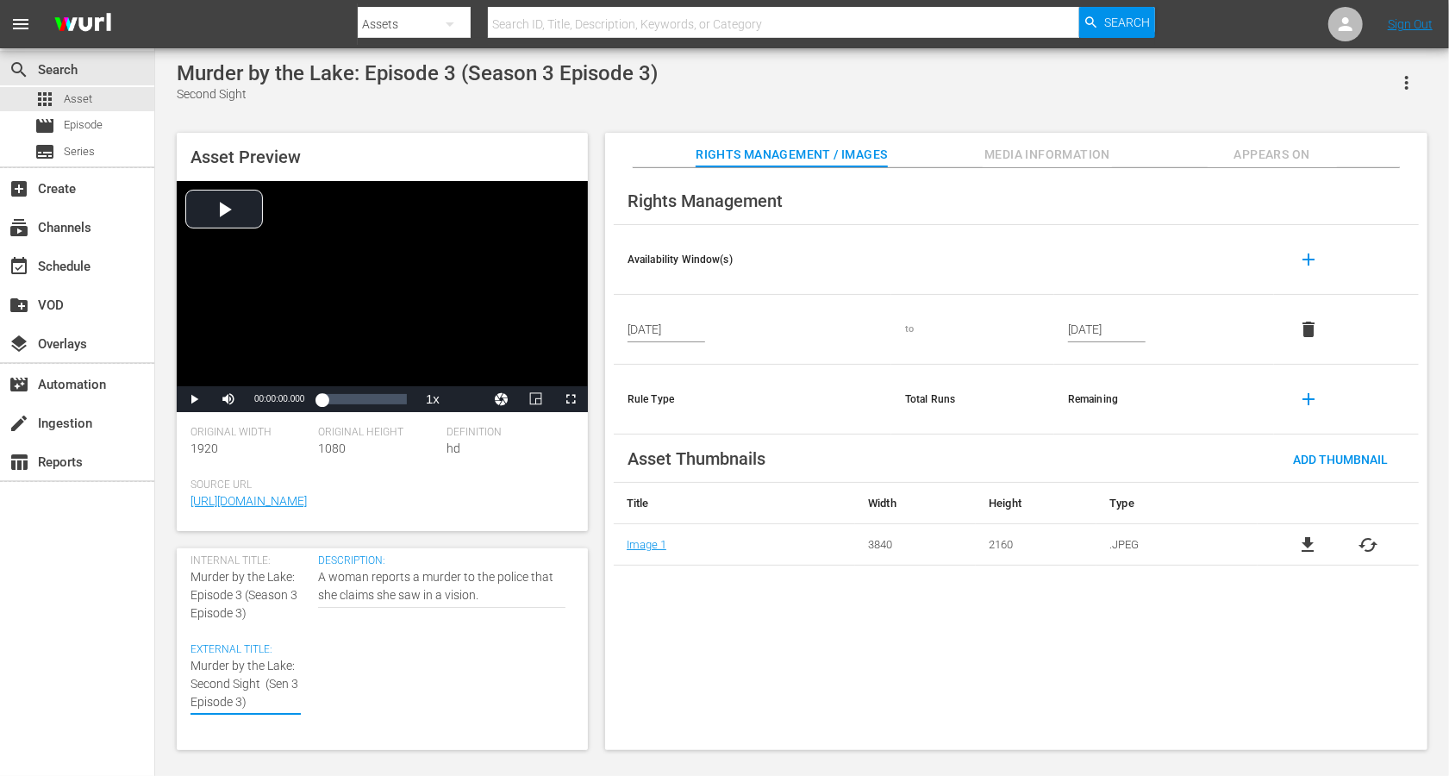
type textarea "Murder by the Lake: Second Sight (Sn 3 Episode 3)"
type textarea "Murder by the Lake: Second Sight (Sn 3 Epsode 3)"
type textarea "Murder by the Lake: Second Sight (Sn 3 Epode 3)"
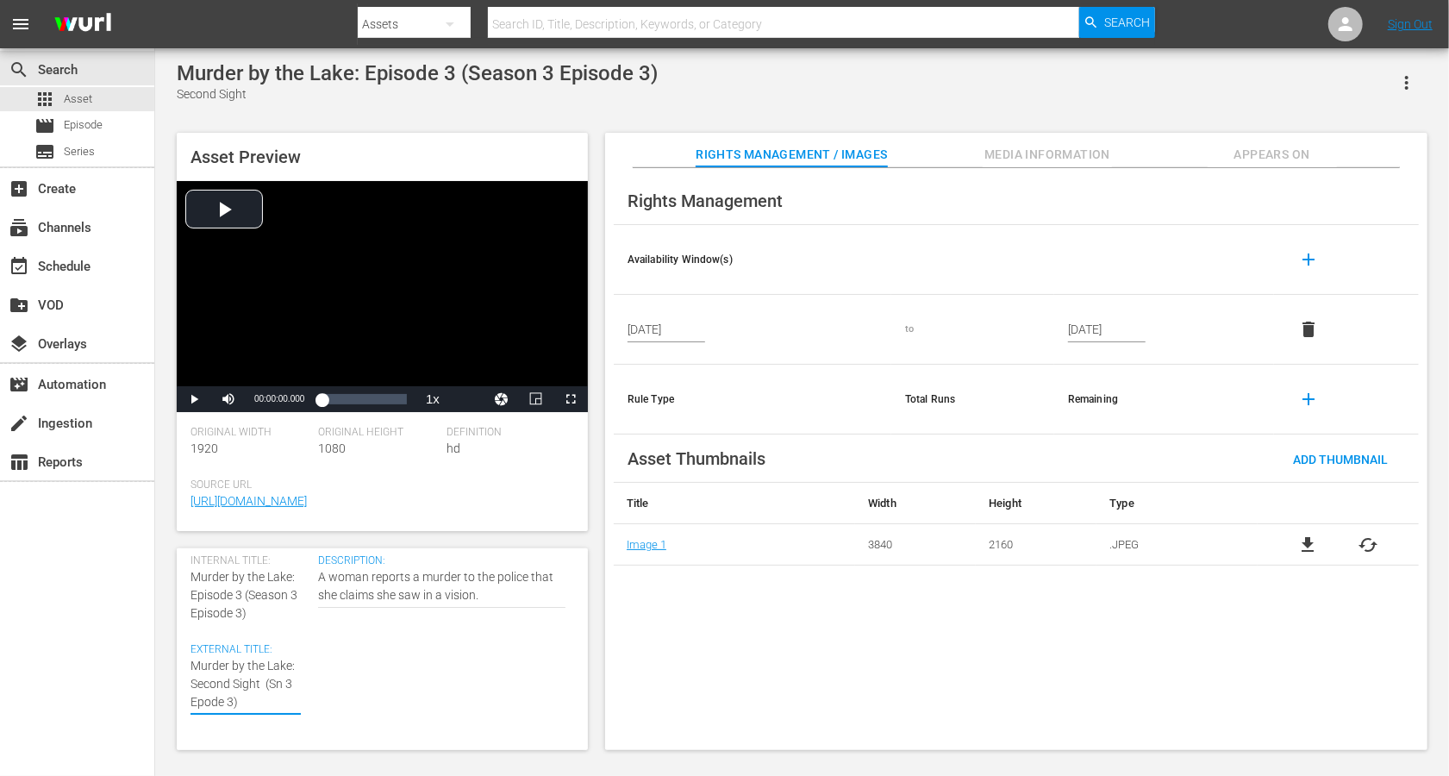
type textarea "Murder by the Lake: Second Sight (Sn 3 Epde 3)"
type textarea "Murder by the Lake: Second Sight (Sn 3 Epe 3)"
type textarea "Murder by the Lake: Second Sight (Sn 3 Ep 3)"
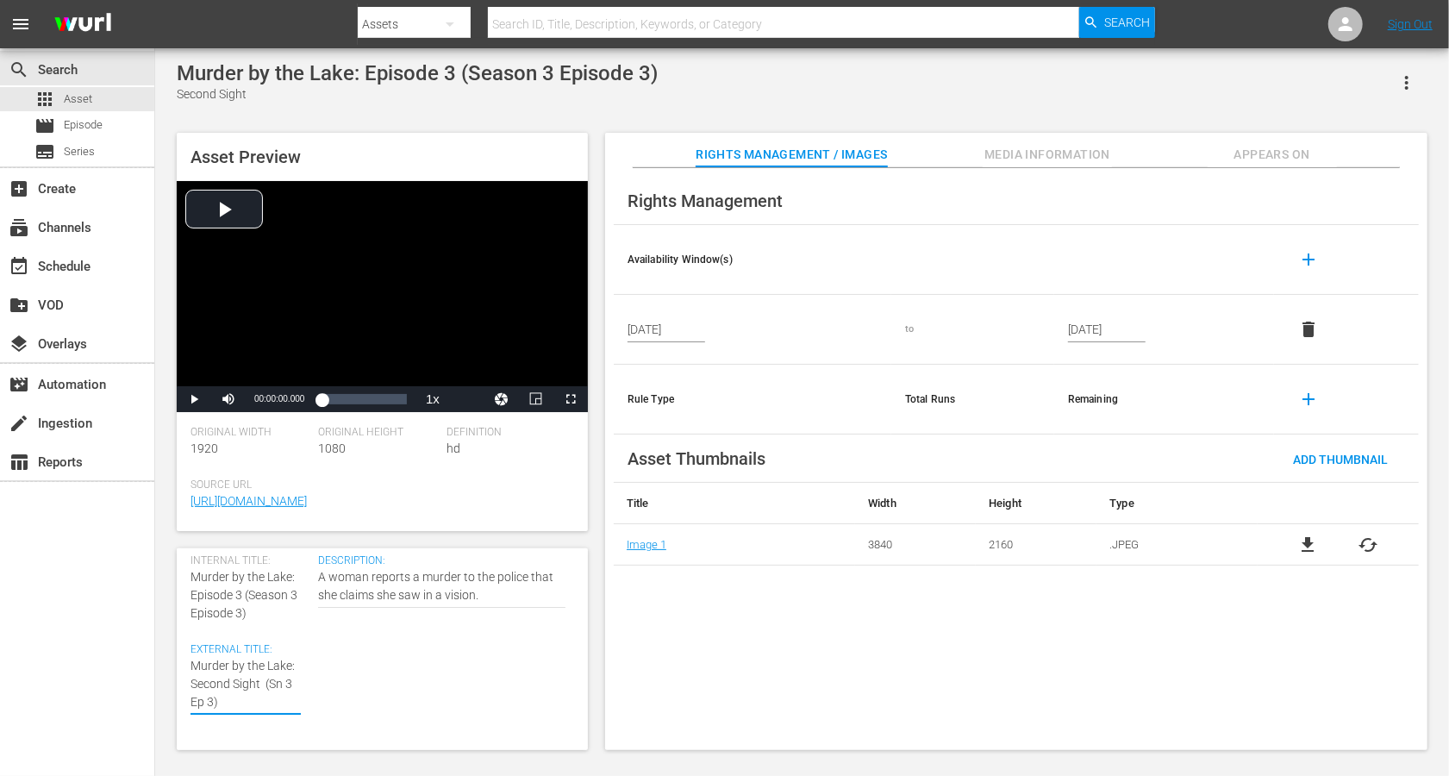
scroll to position [0, 0]
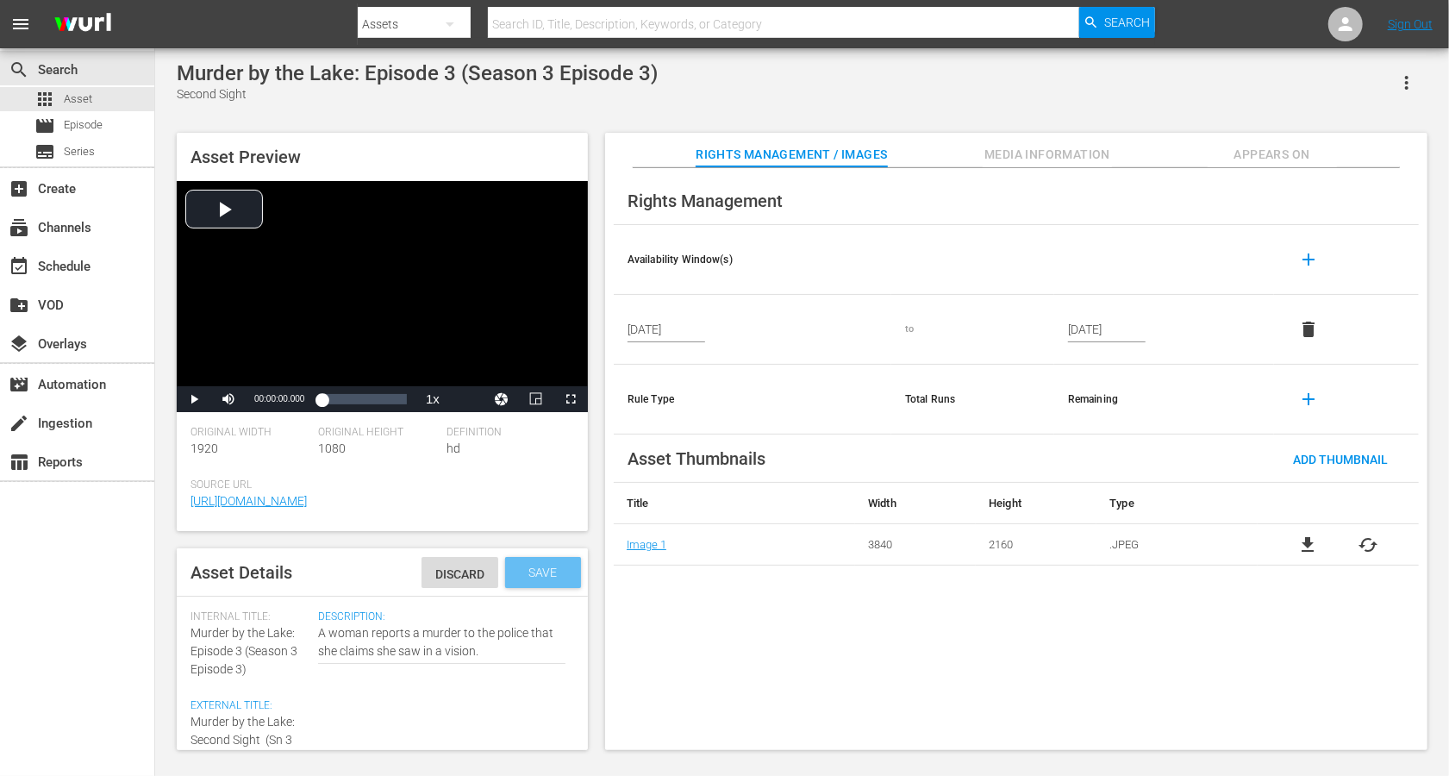
type textarea "Murder by the Lake: Second Sight (Sn 3 Ep 3)"
click at [565, 566] on span "Save" at bounding box center [544, 573] width 56 height 14
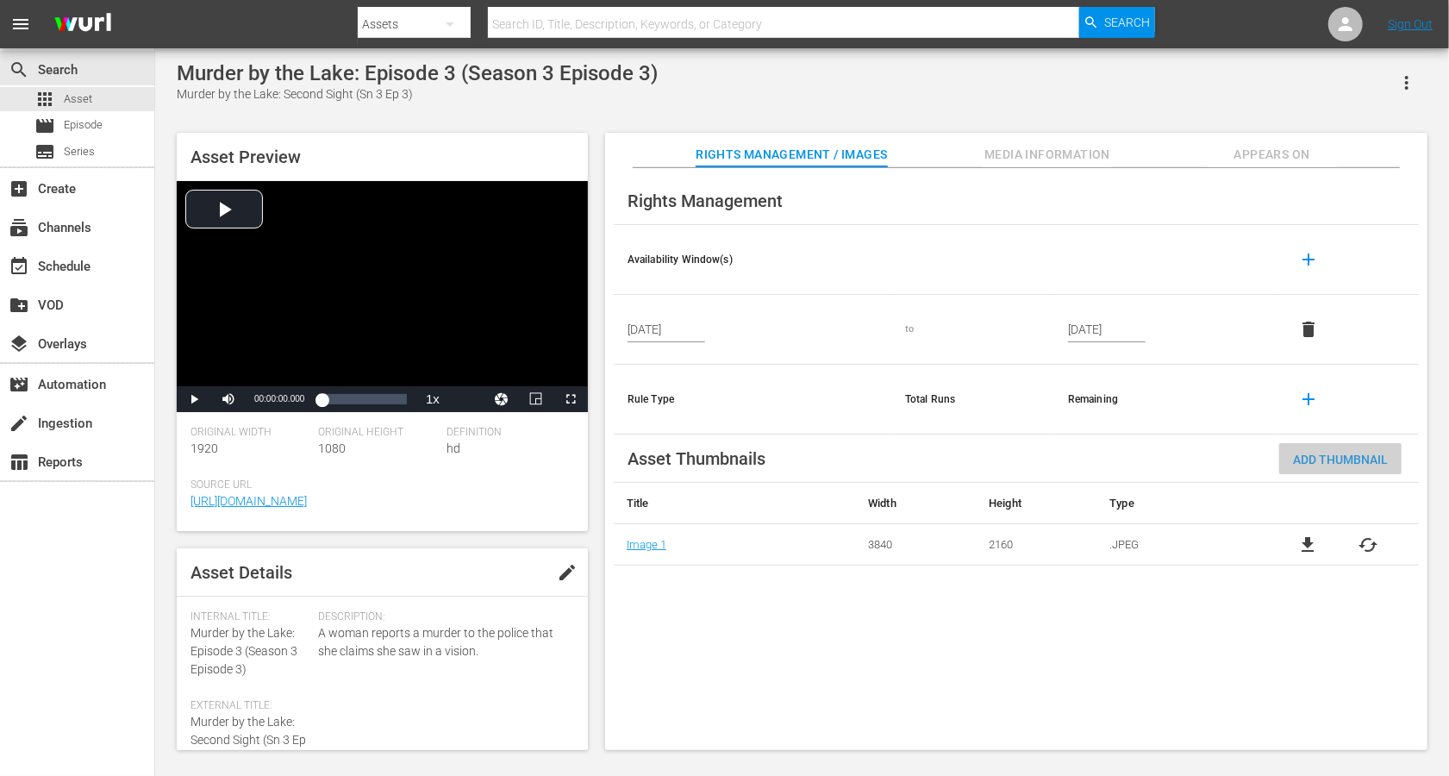
click at [1086, 458] on span "Add Thumbnail" at bounding box center [1340, 460] width 122 height 14
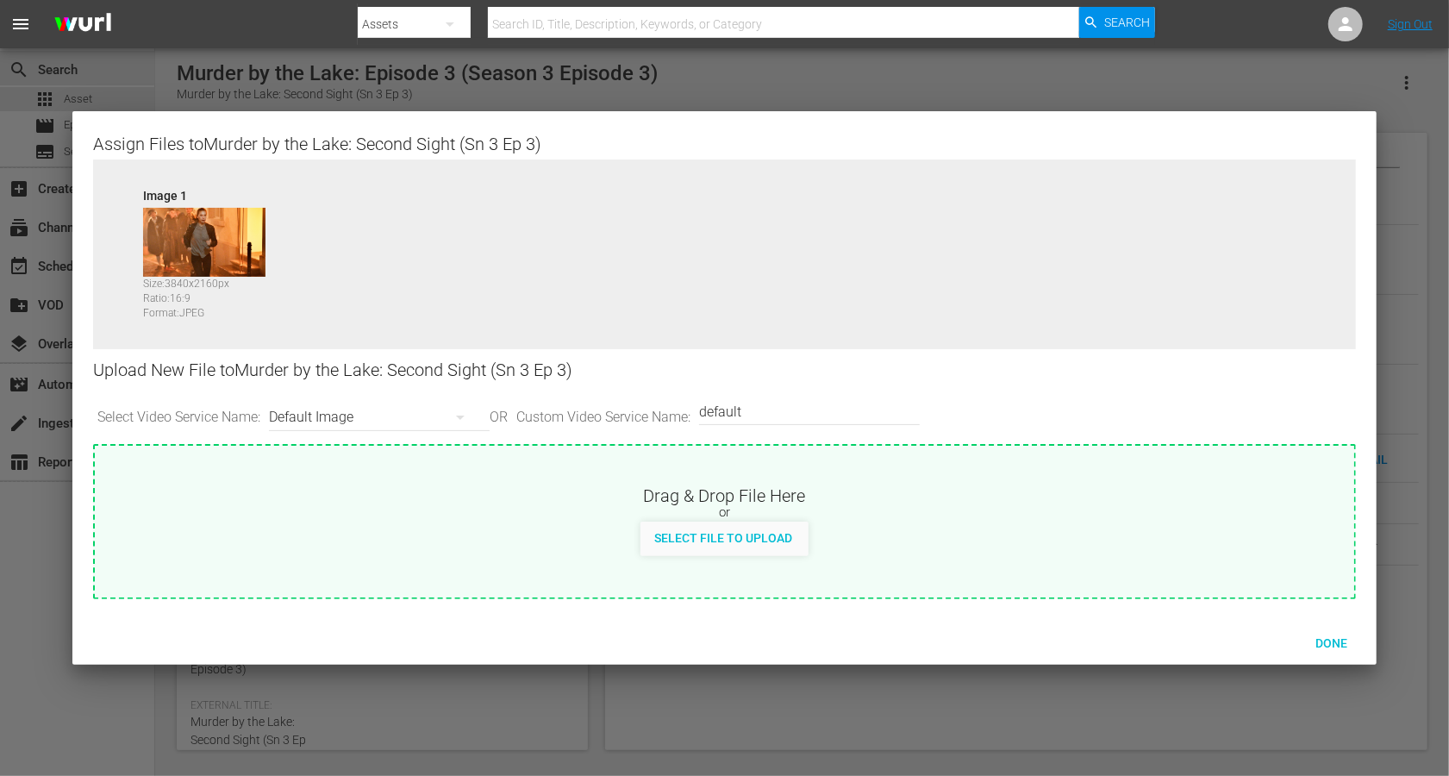
click at [340, 422] on div "Default Image" at bounding box center [375, 417] width 212 height 48
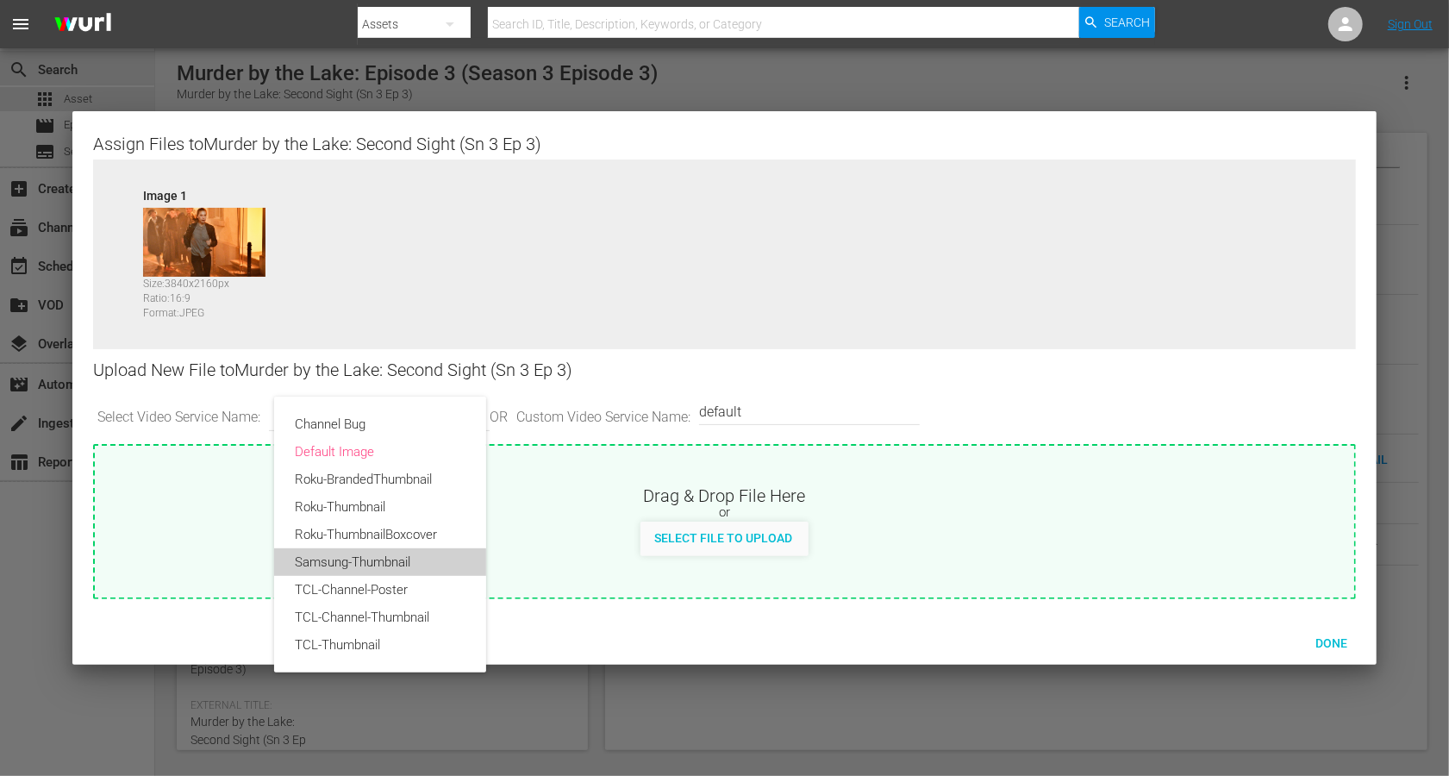
click at [350, 558] on div "Samsung-Thumbnail" at bounding box center [380, 562] width 171 height 28
type input "Samsung-Thumbnail"
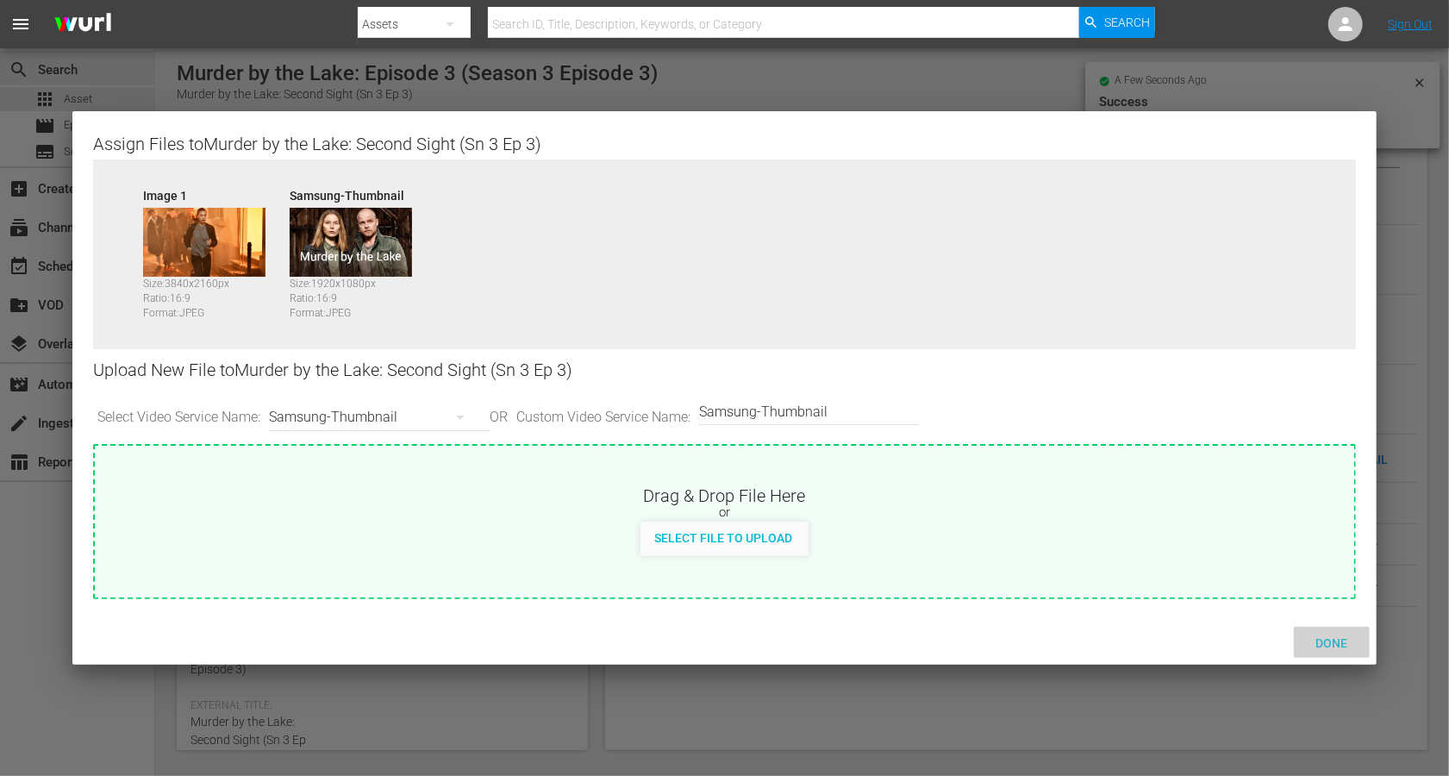
click at [1086, 581] on span "Done" at bounding box center [1331, 643] width 59 height 14
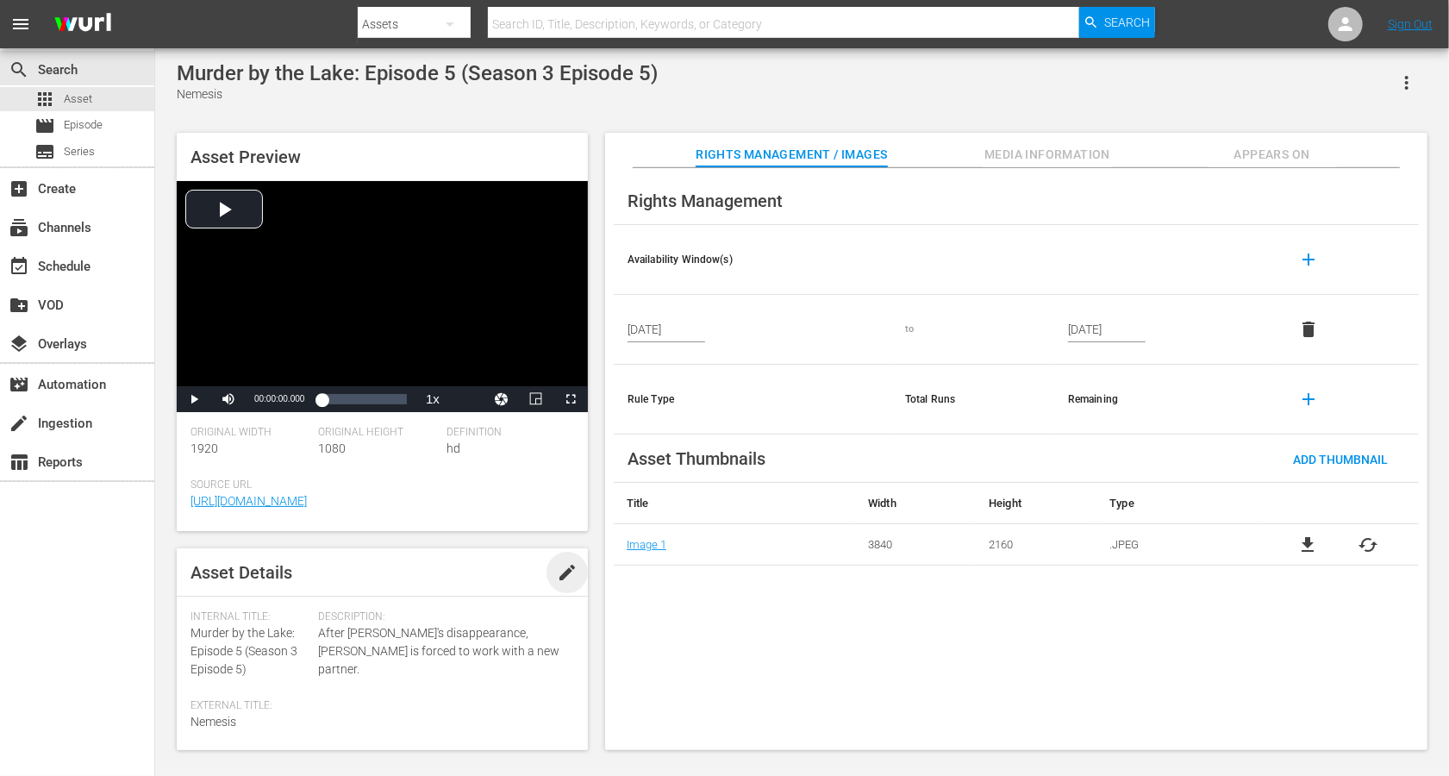
click at [568, 568] on span "edit" at bounding box center [567, 572] width 21 height 21
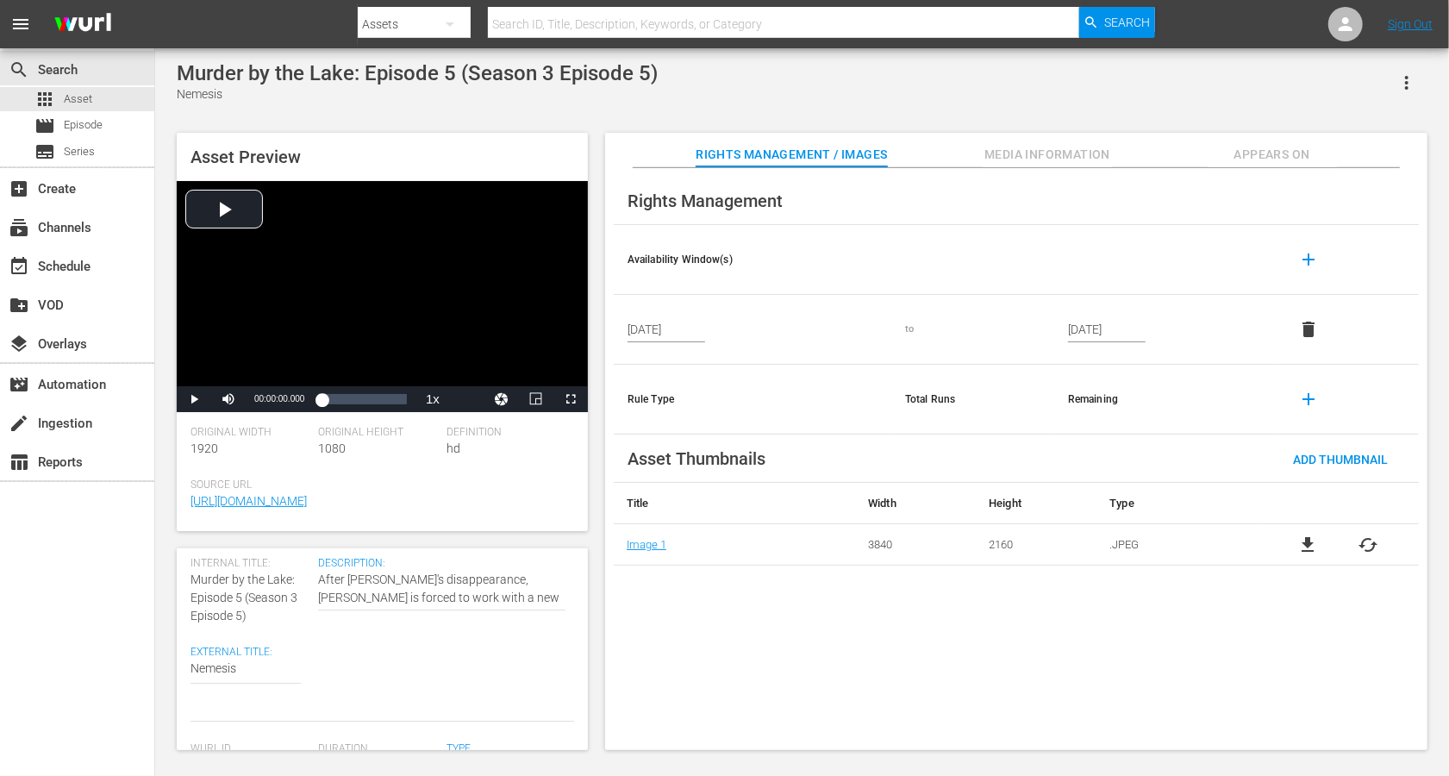
click at [291, 578] on span "Murder by the Lake: Episode 5 (Season 3 Episode 5)" at bounding box center [244, 597] width 107 height 50
click at [288, 581] on span "Murder by the Lake: Episode 5 (Season 3 Episode 5)" at bounding box center [244, 597] width 107 height 50
drag, startPoint x: 297, startPoint y: 576, endPoint x: 181, endPoint y: 577, distance: 115.5
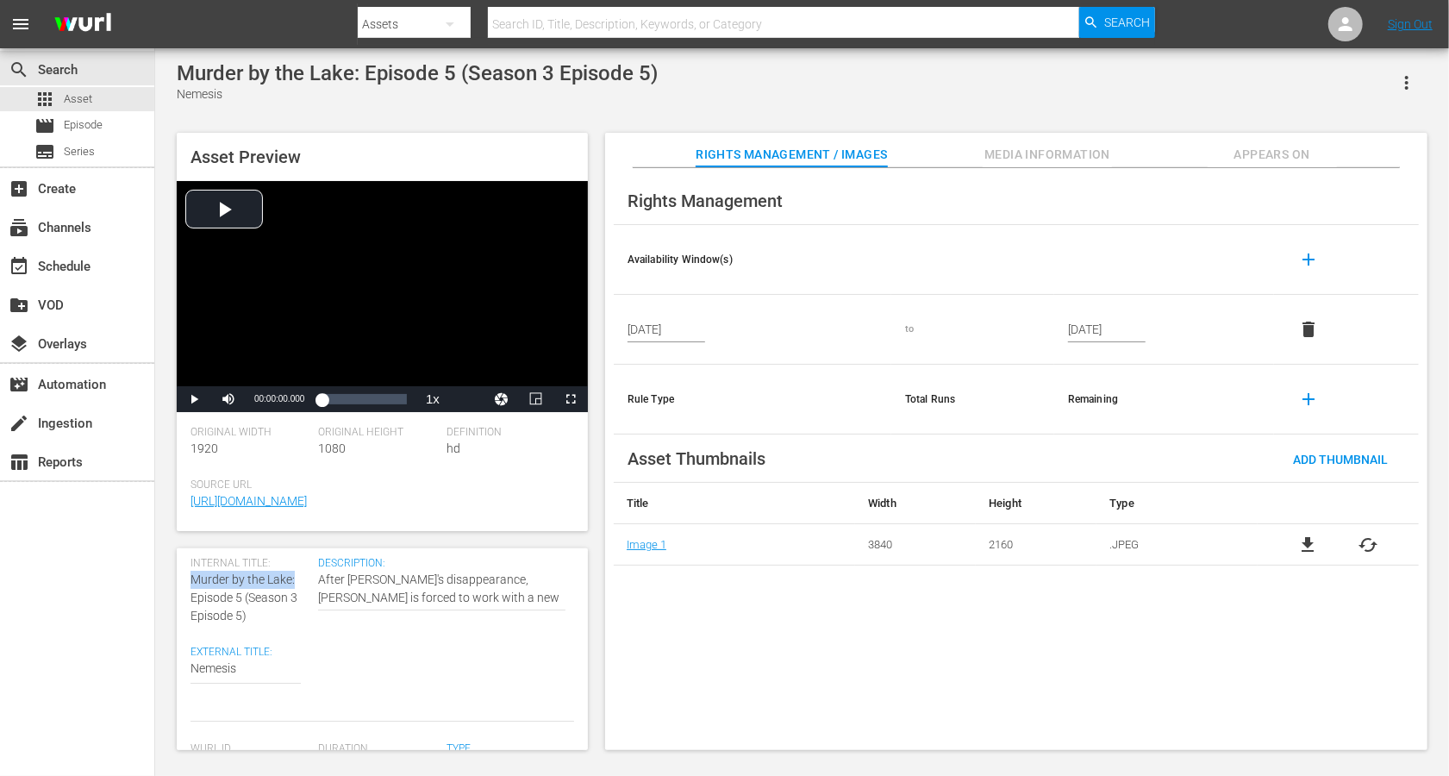
click at [181, 577] on div "Asset Details Discard Save Internal Title: Murder by the Lake: Episode 5 (Seaso…" at bounding box center [382, 649] width 411 height 202
copy span "Murder by the Lake:"
paste textarea "Murder by the Lake:"
type textarea "Murder by the Lake:Nemesis"
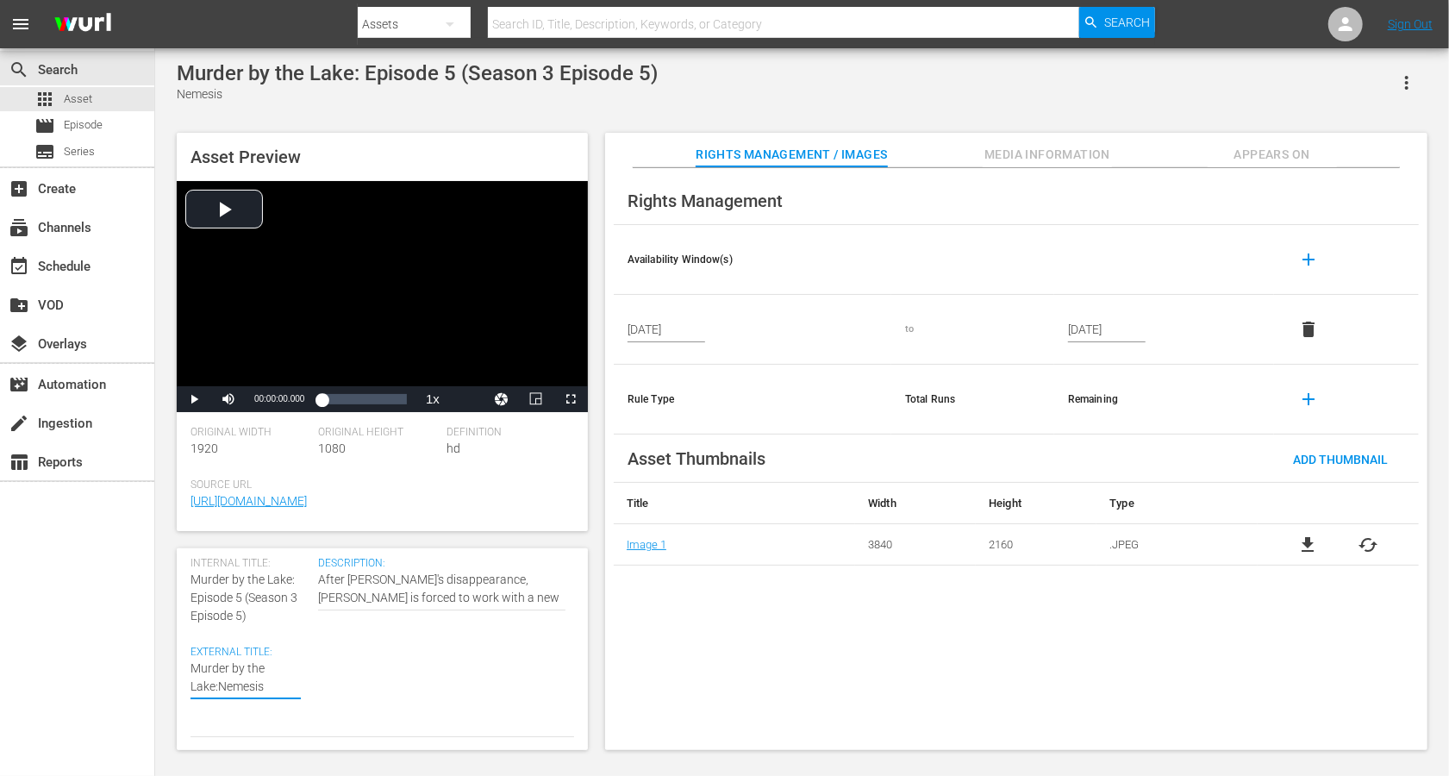
type textarea "Murder by the Lake: Nemesis"
drag, startPoint x: 253, startPoint y: 617, endPoint x: 244, endPoint y: 593, distance: 25.9
click at [244, 581] on div "Internal Title: Murder by the Lake: Episode 5 (Season 3 Episode 5)" at bounding box center [250, 591] width 119 height 68
copy span "(Season 3 Episode 5)"
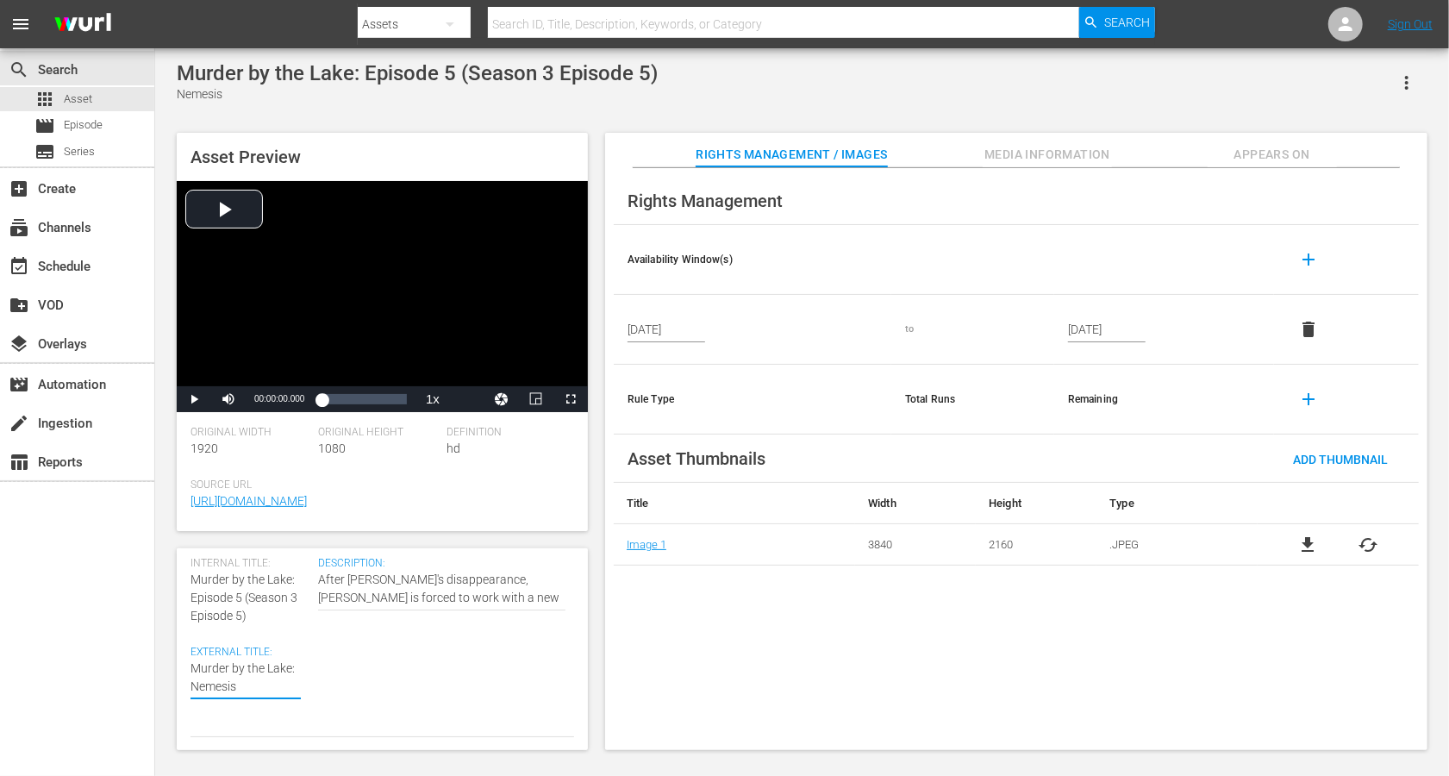
type textarea "Murder by the Lake: Nemesis"
paste textarea "(Season 3 Episode 5)"
type textarea "Murder by the Lake: Nemesis (Season 3 Episode 5)"
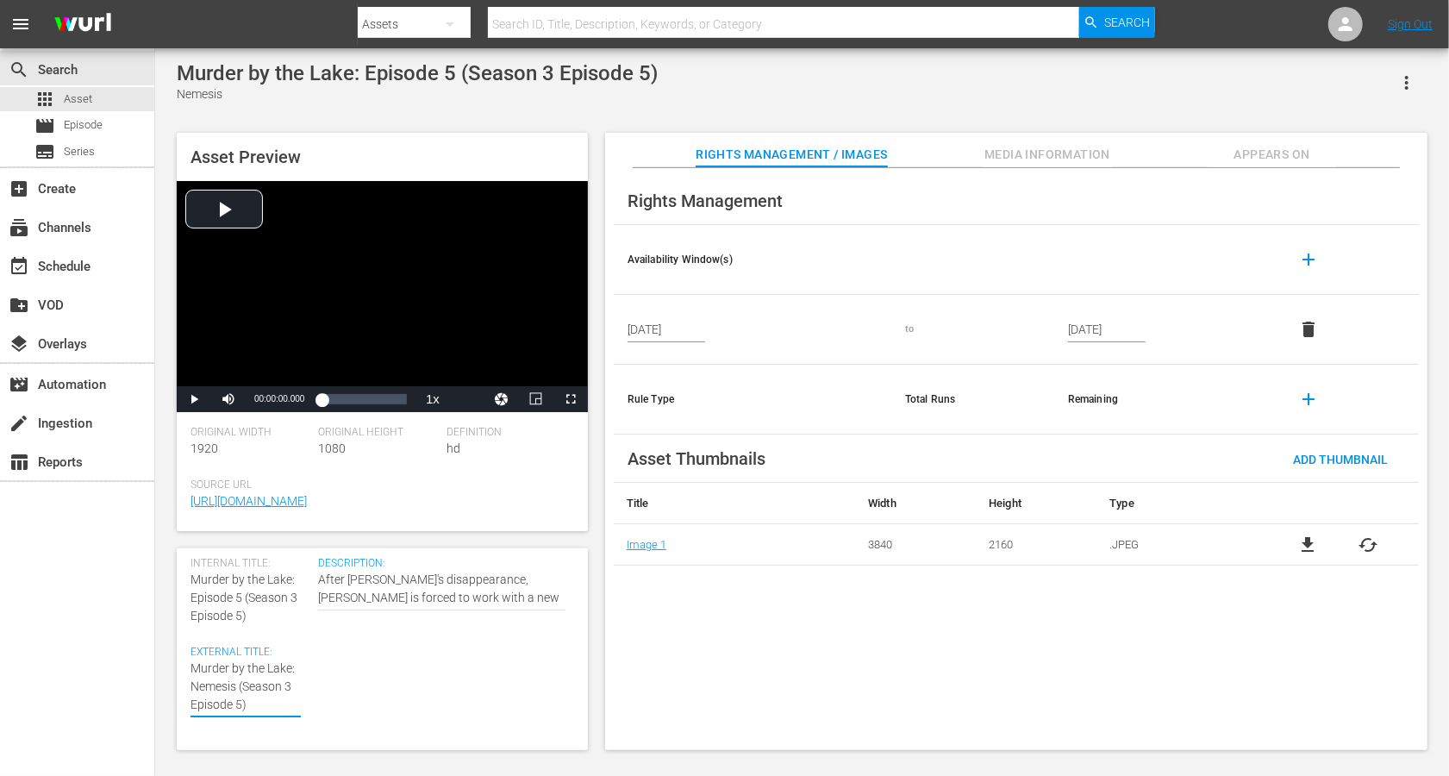
click at [277, 581] on textarea "Nemesis" at bounding box center [246, 687] width 110 height 54
type textarea "Murder by the Lake: Nemesis (Seasn 3 Episode 5)"
type textarea "Murder by the Lake: Nemesis (Sean 3 Episode 5)"
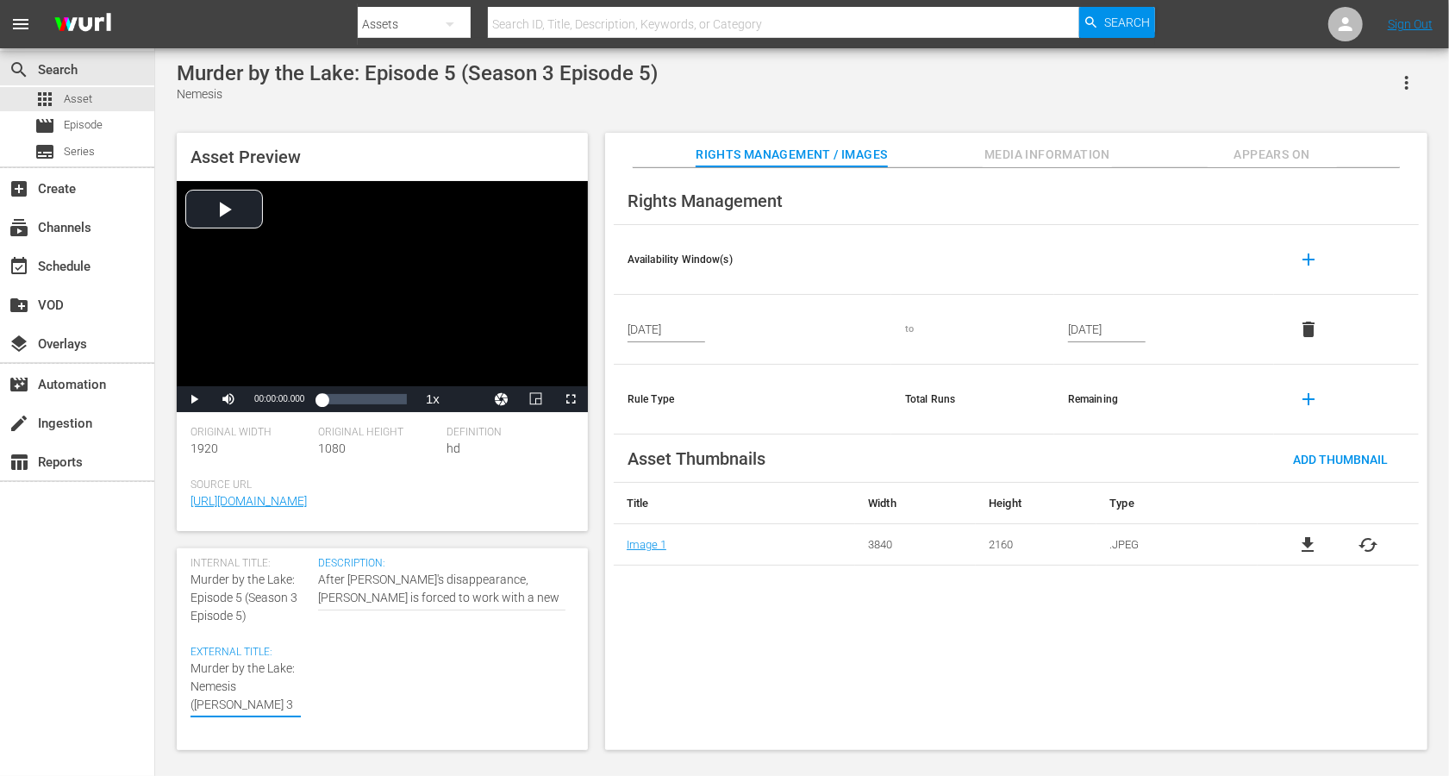
type textarea "Murder by the Lake: Nemesis (Sen 3 Episode 5)"
type textarea "Murder by the Lake: Nemesis (Sn 3 Episode 5)"
click at [230, 581] on textarea "Nemesis" at bounding box center [246, 687] width 110 height 54
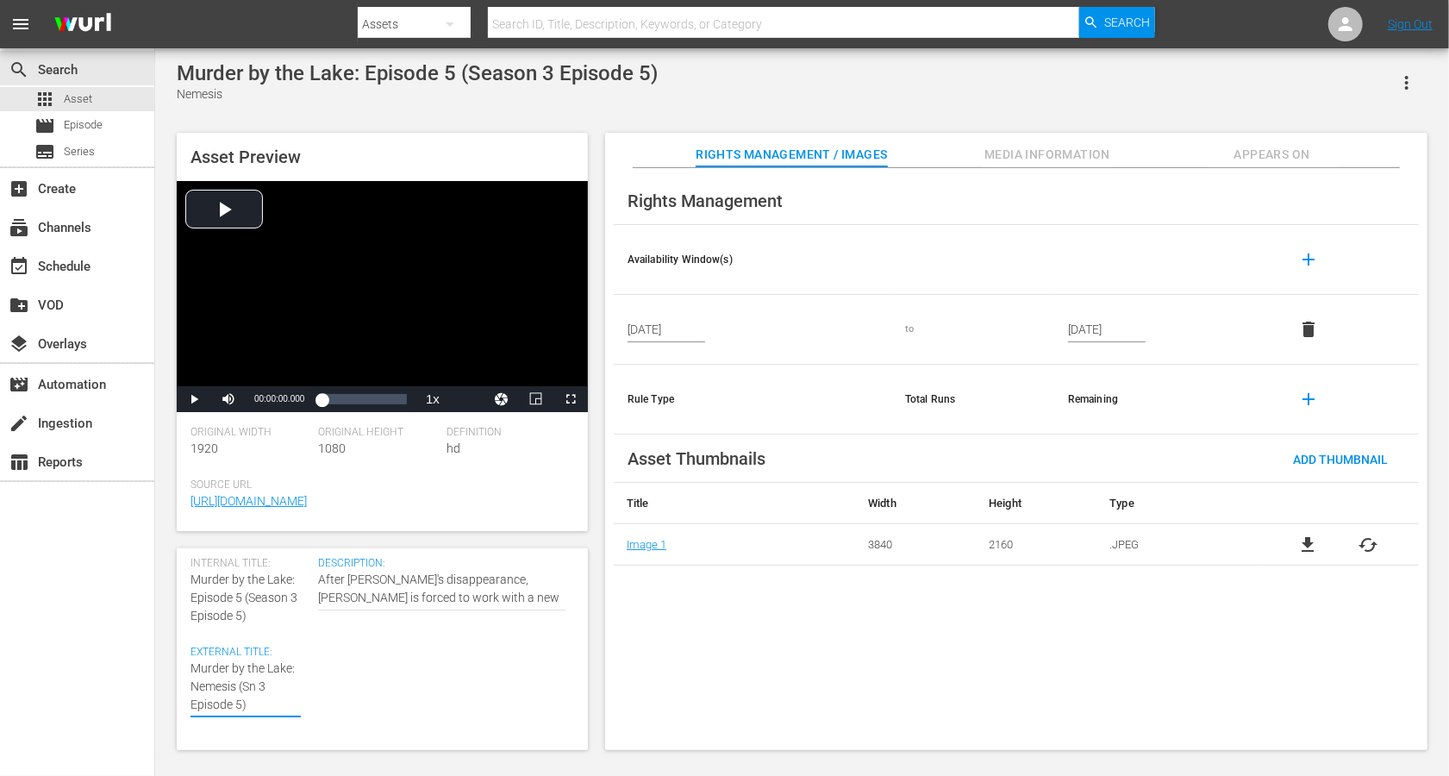
type textarea "Murder by the Lake: Nemesis (Sn 3 Episod 5)"
type textarea "Murder by the Lake: Nemesis (Sn 3 Episo 5)"
type textarea "Murder by the Lake: Nemesis (Sn 3 Epis 5)"
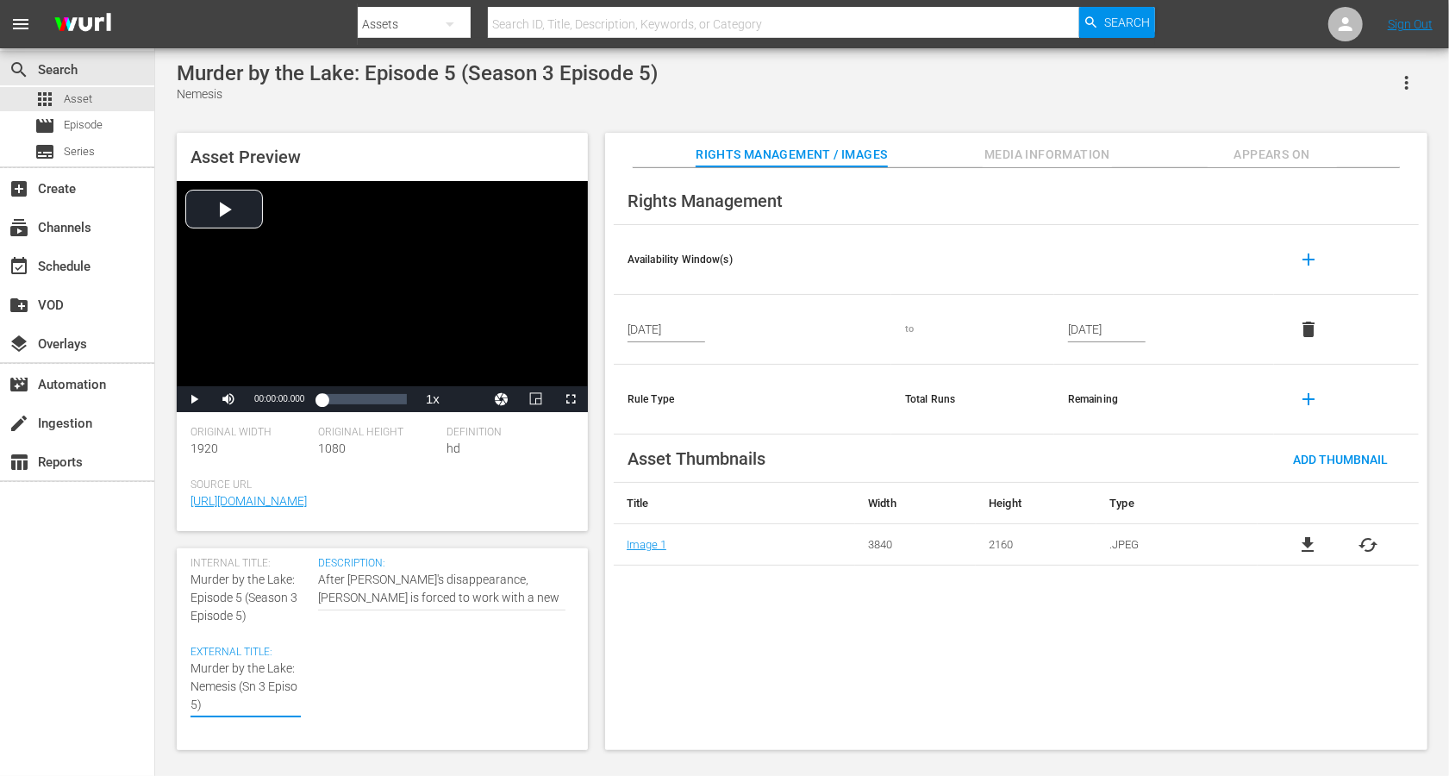
type textarea "Murder by the Lake: Nemesis (Sn 3 Epis 5)"
type textarea "Murder by the Lake: Nemesis (Sn 3 Epi 5)"
type textarea "Murder by the Lake: Nemesis (Sn 3 Ep 5)"
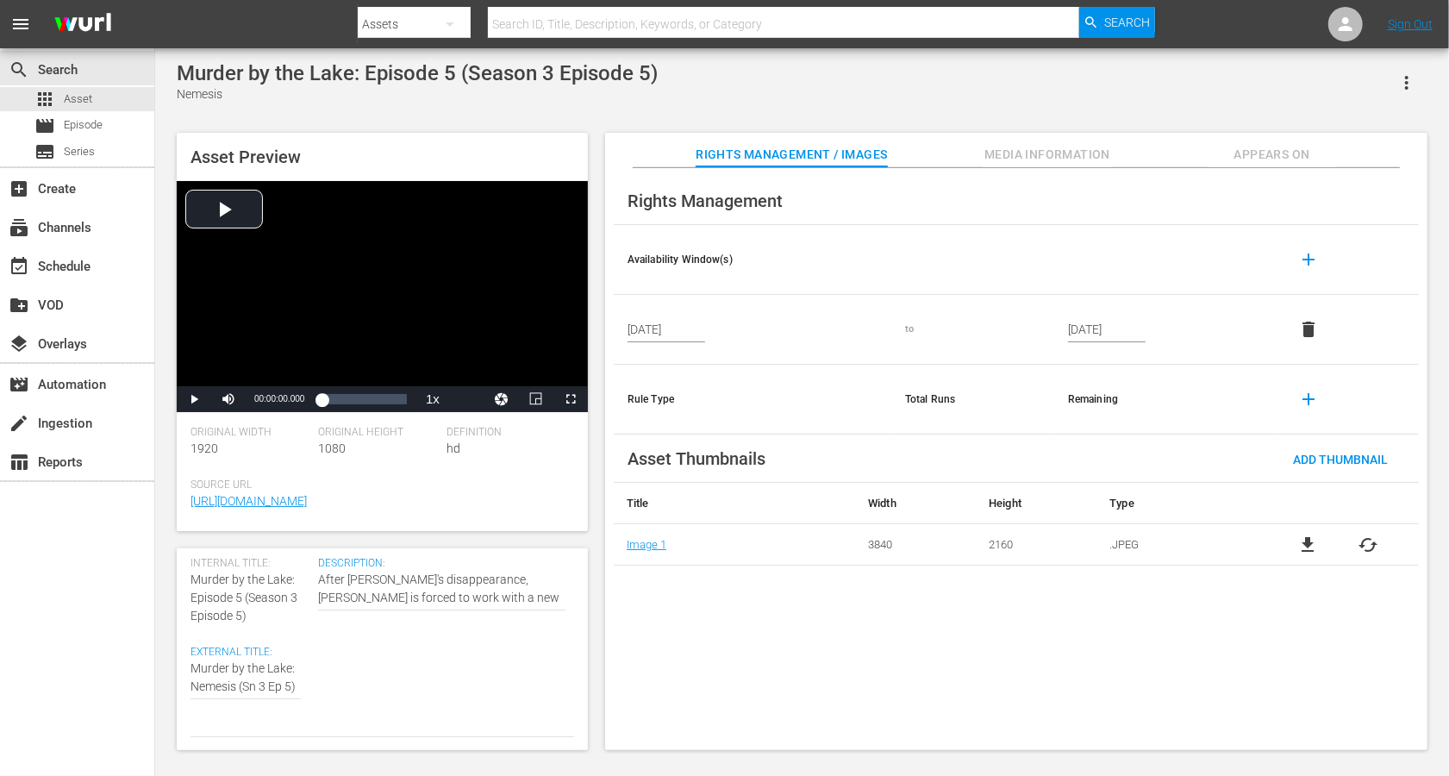
click at [498, 581] on div "Description: After Hannah's disappearance, Micha is forced to work with a new p…" at bounding box center [446, 647] width 256 height 180
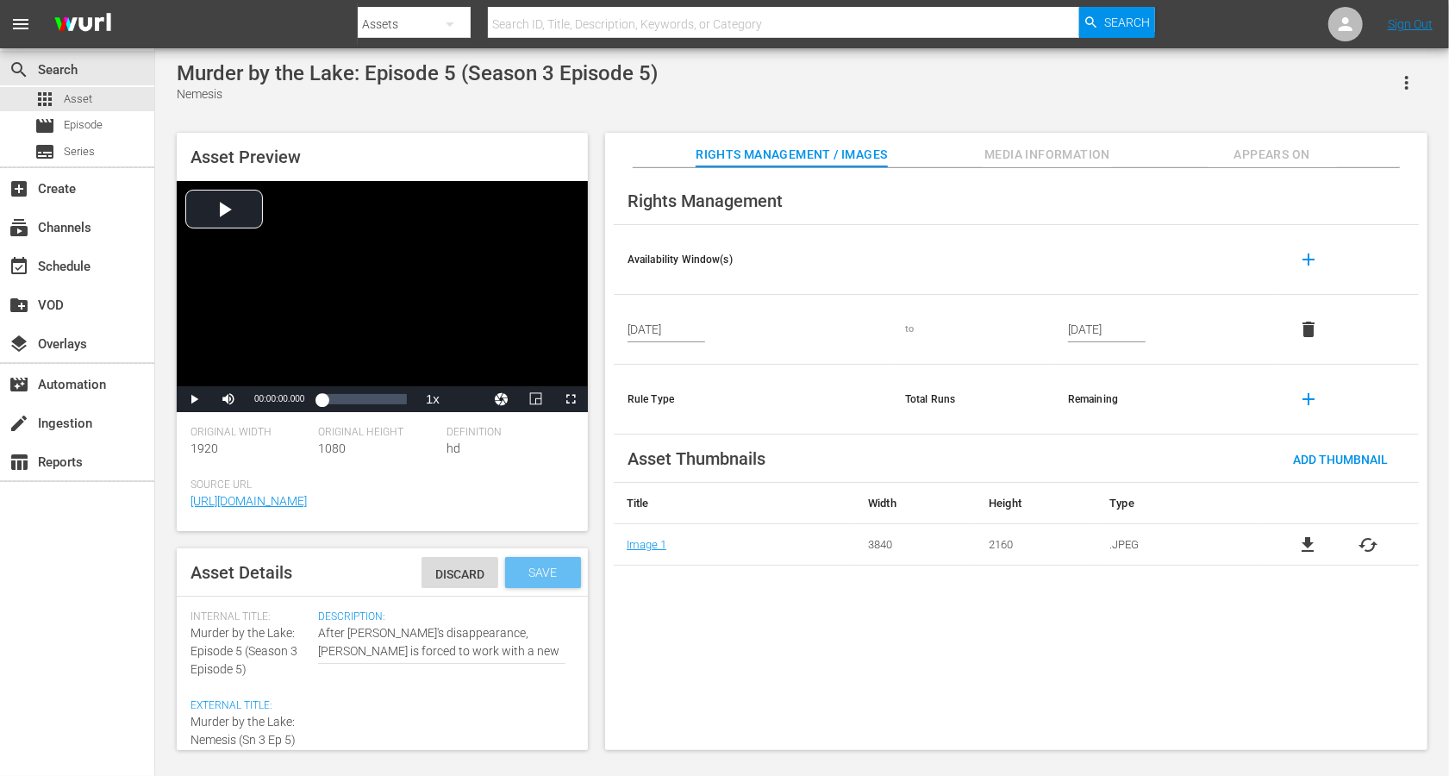
click at [535, 571] on span "Save" at bounding box center [544, 573] width 56 height 14
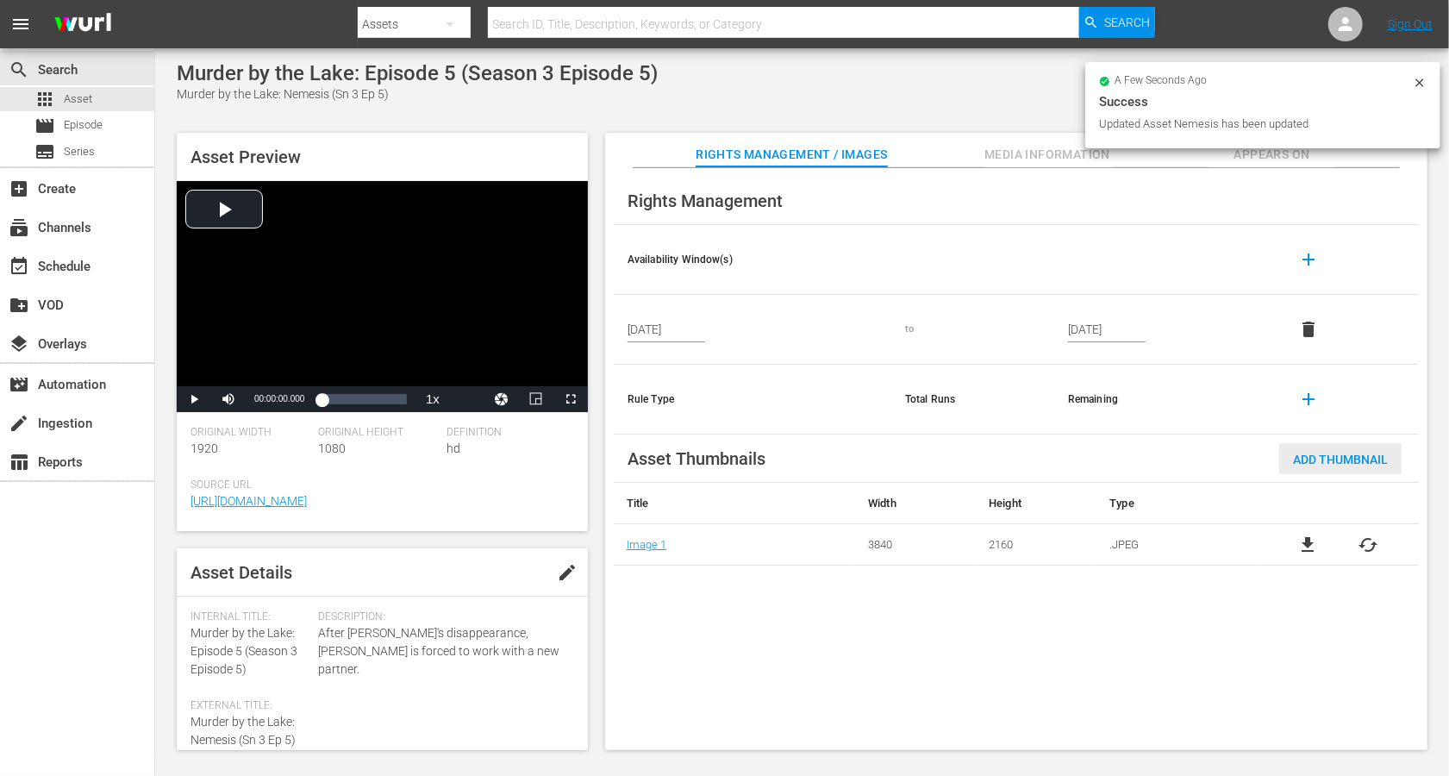
click at [1086, 460] on span "Add Thumbnail" at bounding box center [1340, 460] width 122 height 14
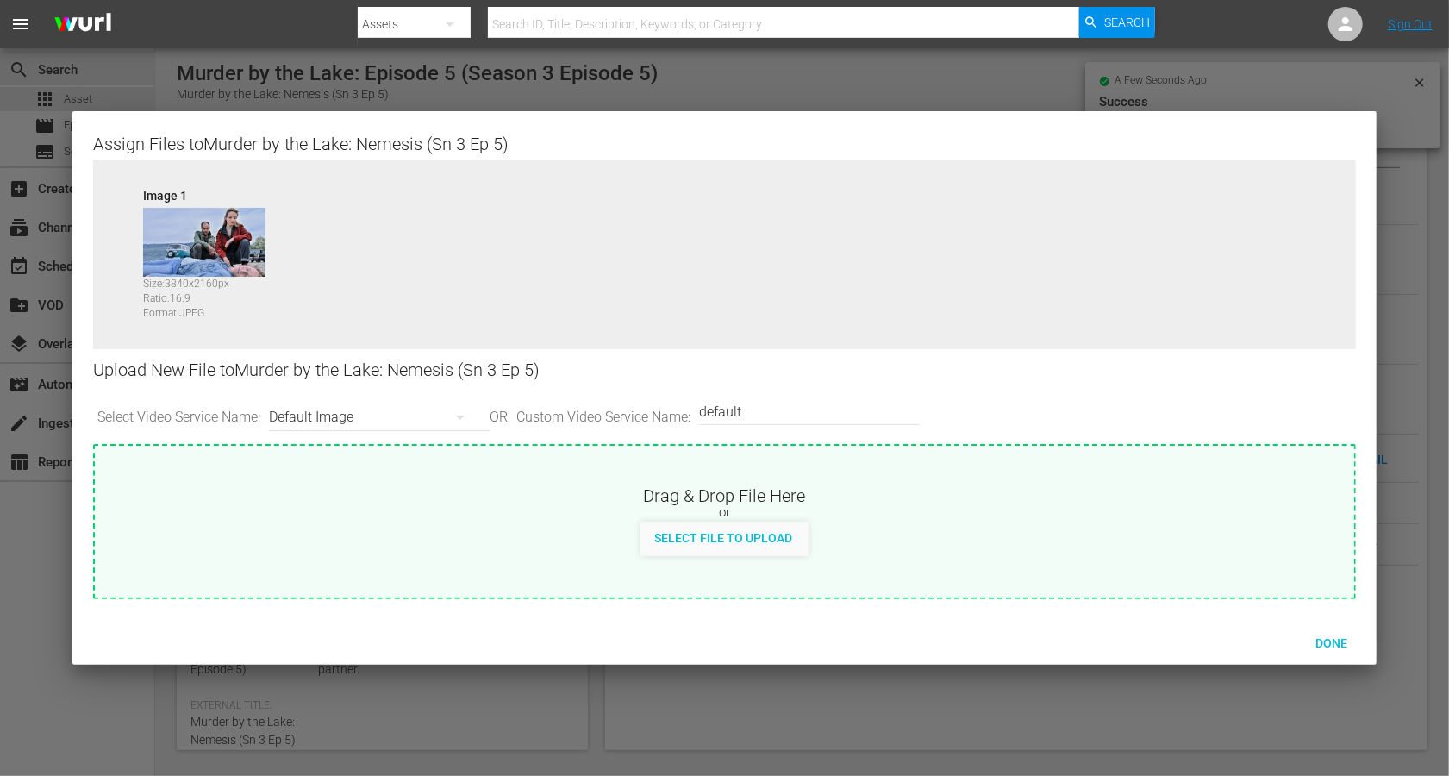
click at [352, 415] on div "Default Image" at bounding box center [375, 417] width 212 height 48
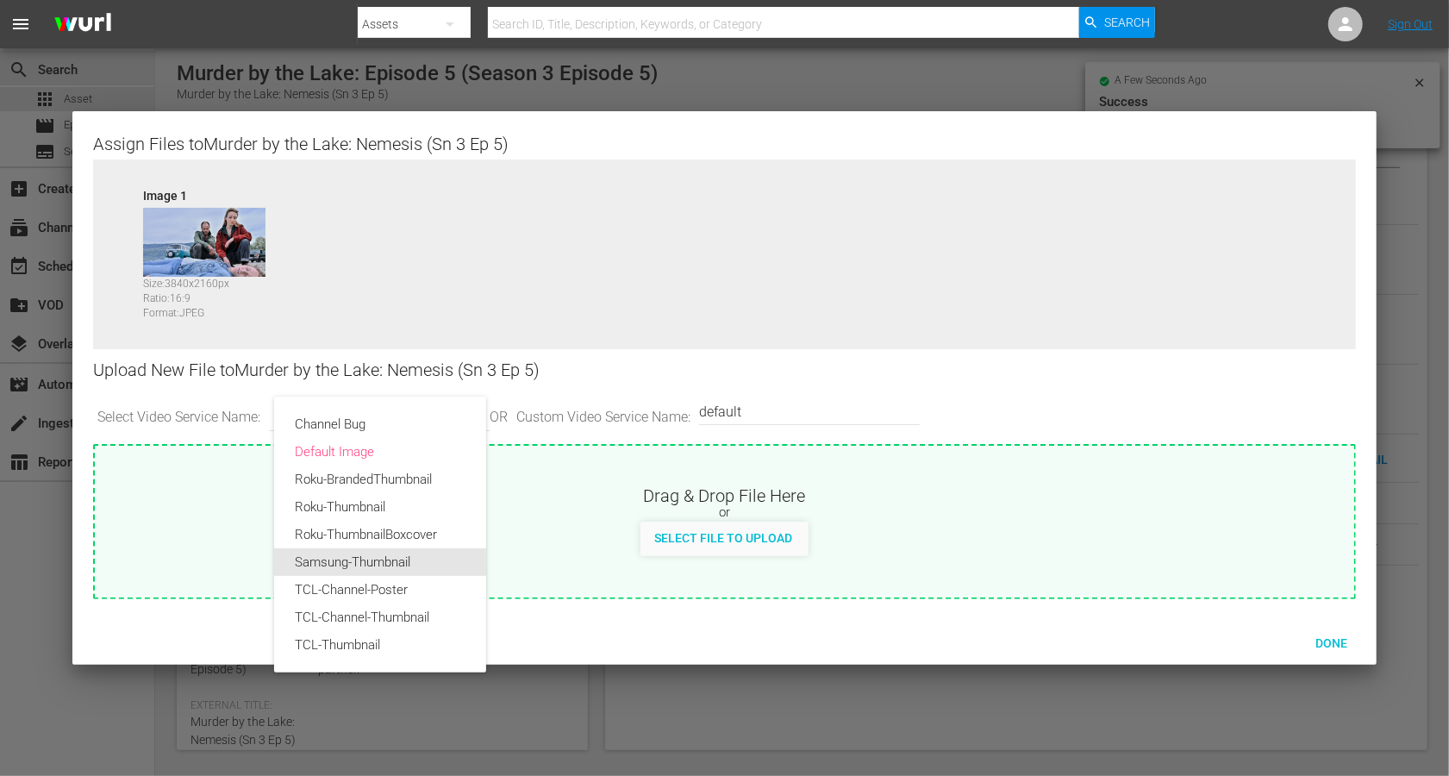
click at [353, 566] on div "Samsung-Thumbnail" at bounding box center [380, 562] width 171 height 28
type input "Samsung-Thumbnail"
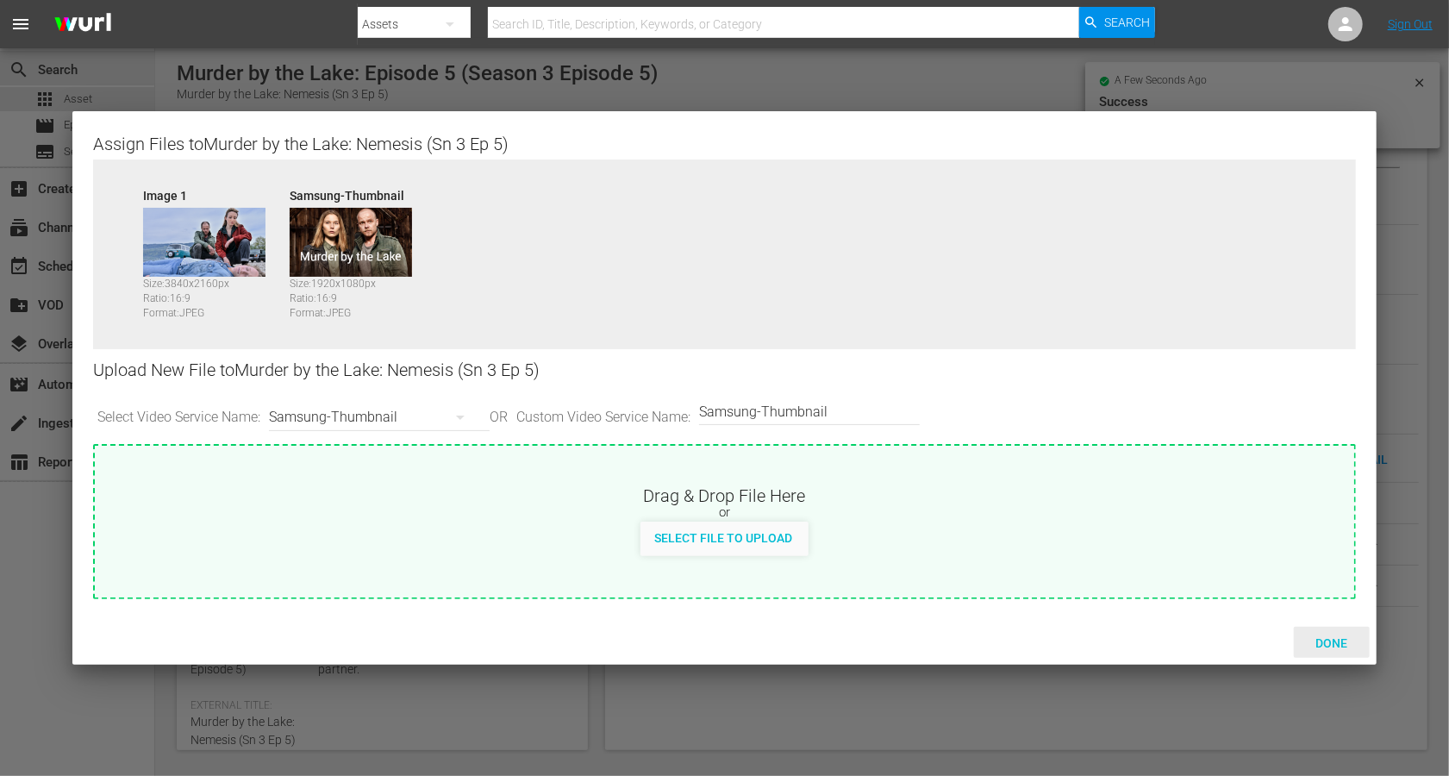
click at [1086, 581] on span "Done" at bounding box center [1331, 643] width 59 height 14
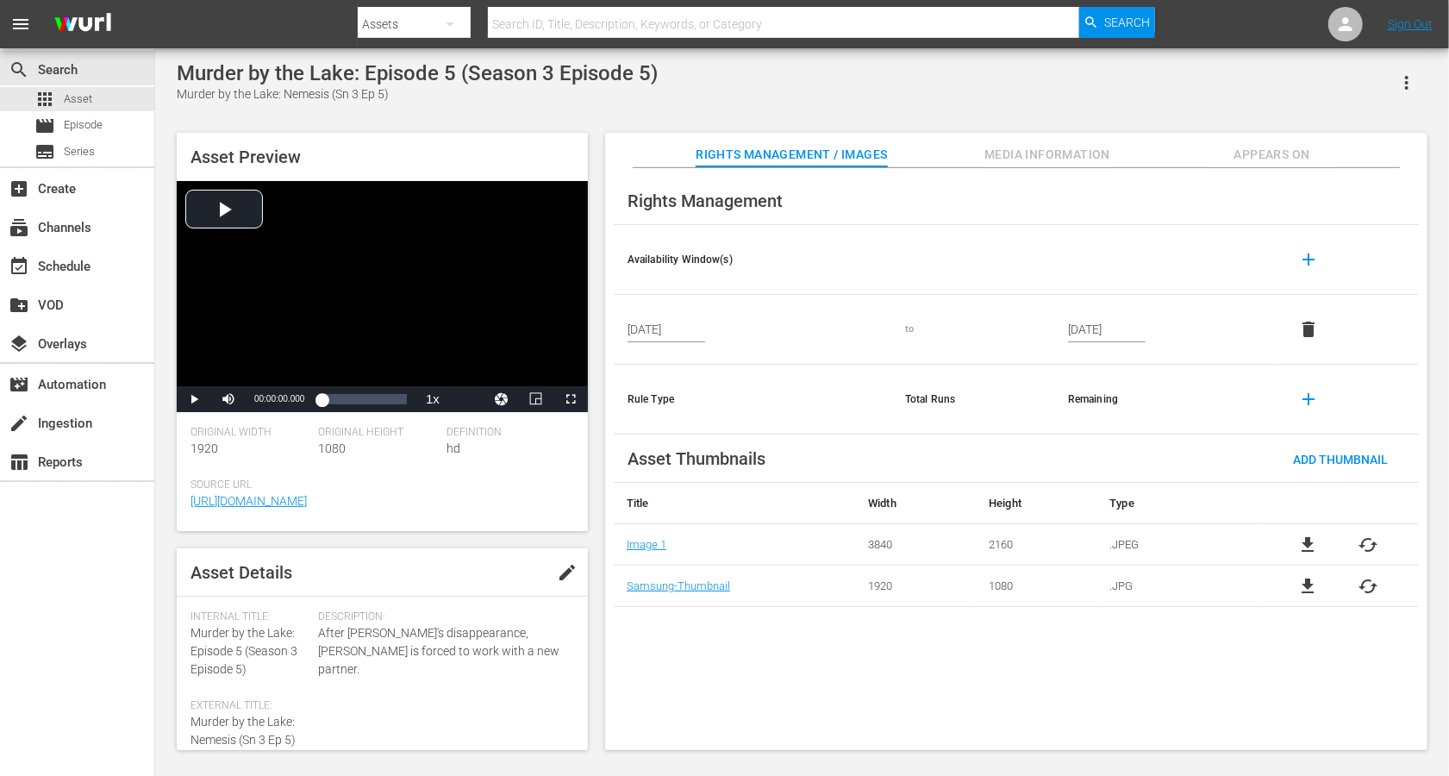
click at [1049, 150] on span "Media Information" at bounding box center [1047, 155] width 129 height 22
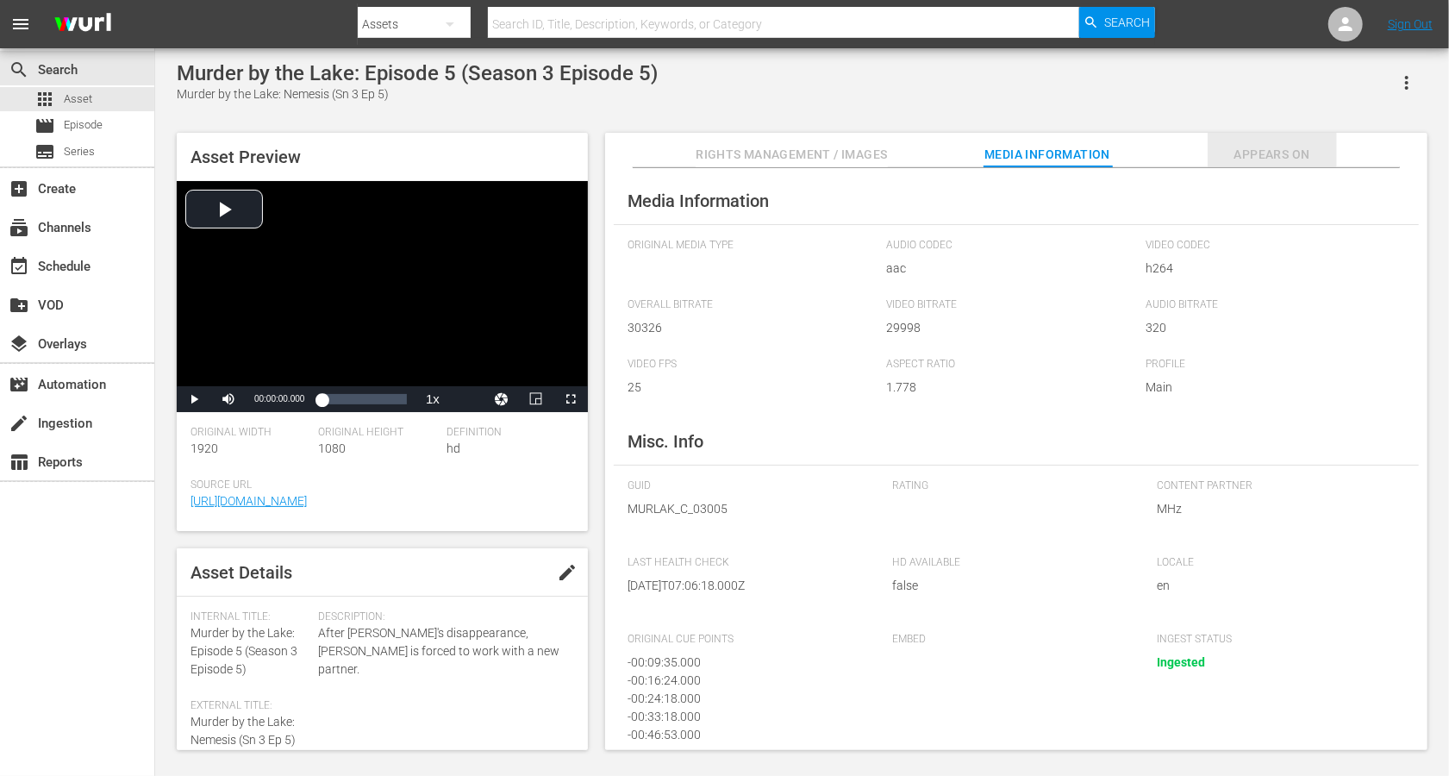
click at [1086, 148] on span "Appears On" at bounding box center [1272, 155] width 129 height 22
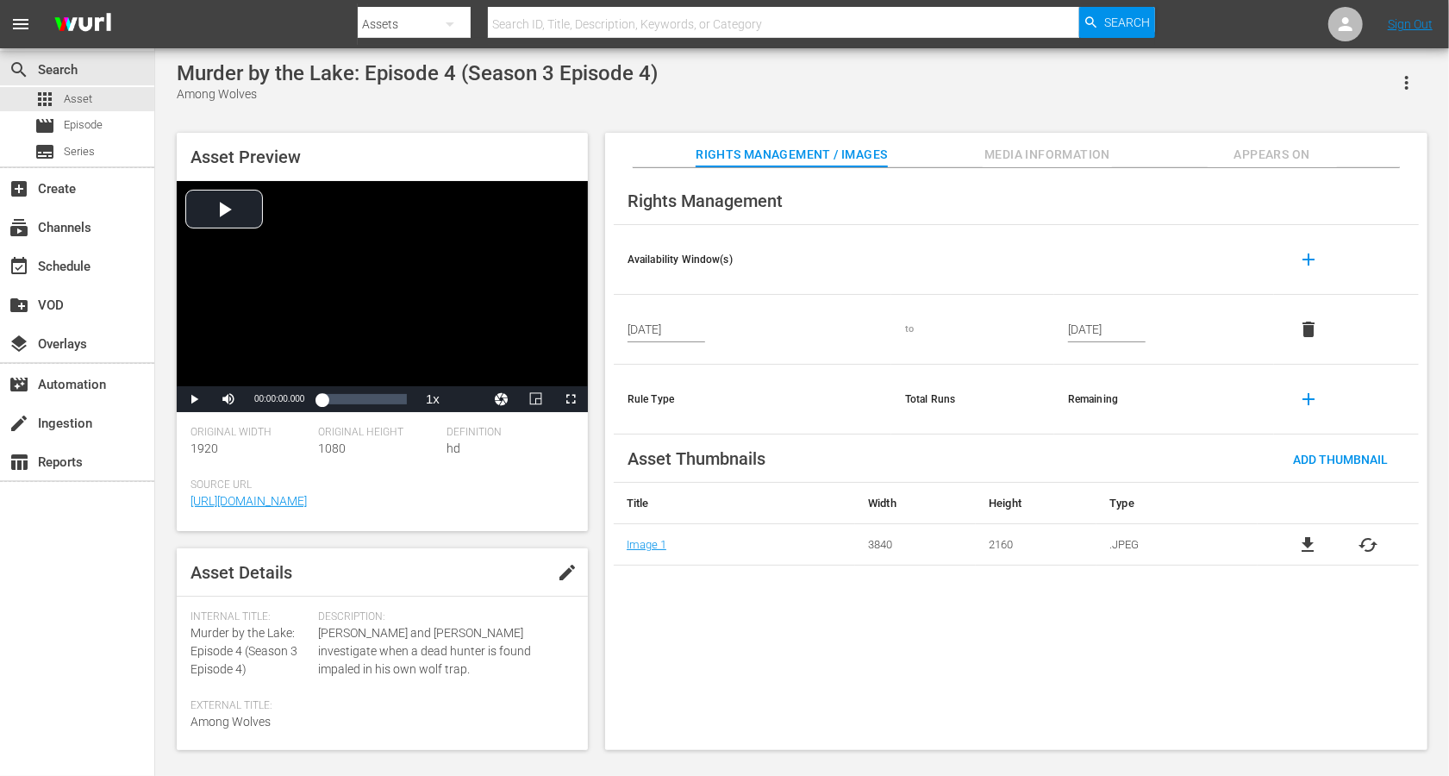
click at [561, 570] on span "edit" at bounding box center [567, 572] width 21 height 21
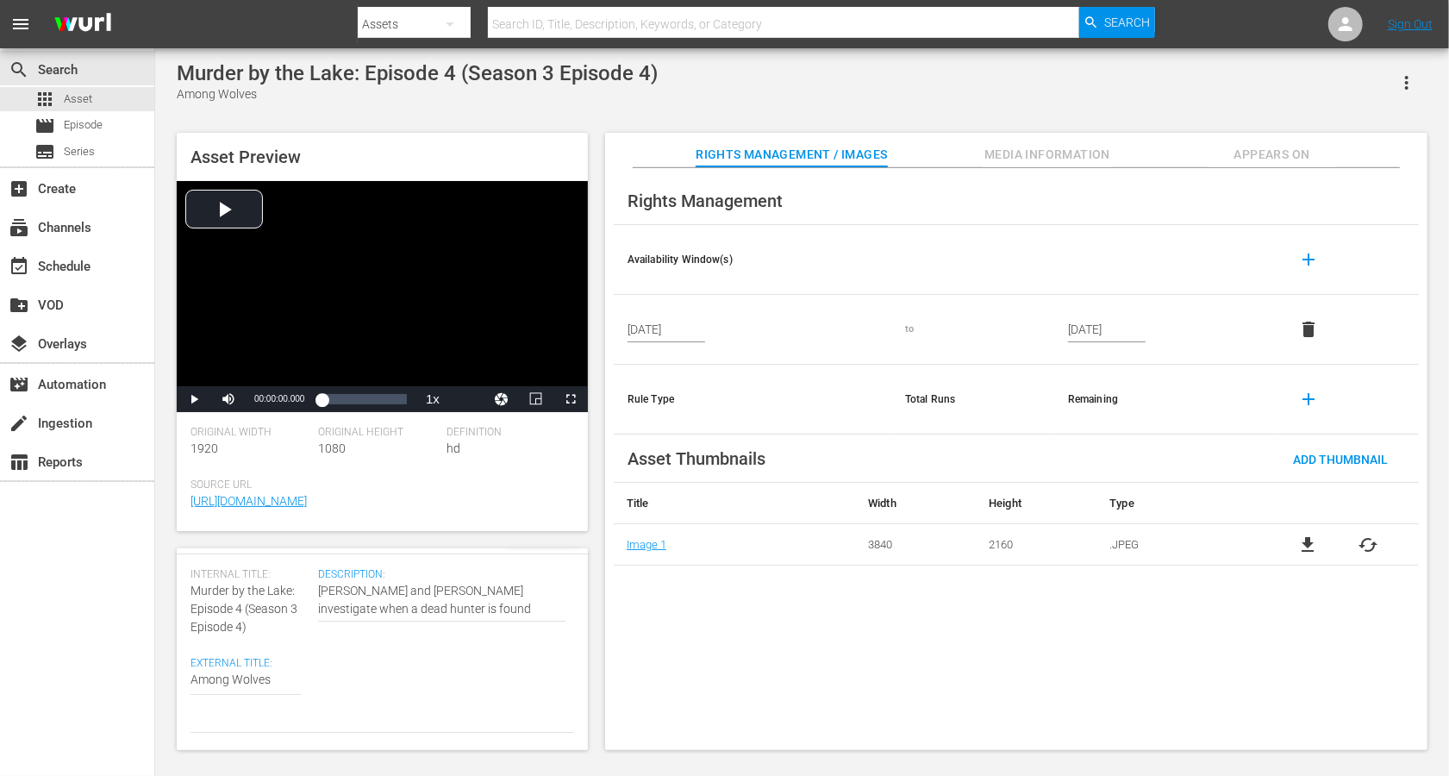
scroll to position [50, 0]
drag, startPoint x: 244, startPoint y: 602, endPoint x: 190, endPoint y: 583, distance: 57.5
click at [191, 581] on span "Murder by the Lake: Episode 4 (Season 3 Episode 4)" at bounding box center [244, 601] width 107 height 50
click at [204, 581] on span "Murder by the Lake: Episode 4 (Season 3 Episode 4)" at bounding box center [244, 601] width 107 height 50
drag, startPoint x: 297, startPoint y: 582, endPoint x: 176, endPoint y: 586, distance: 121.6
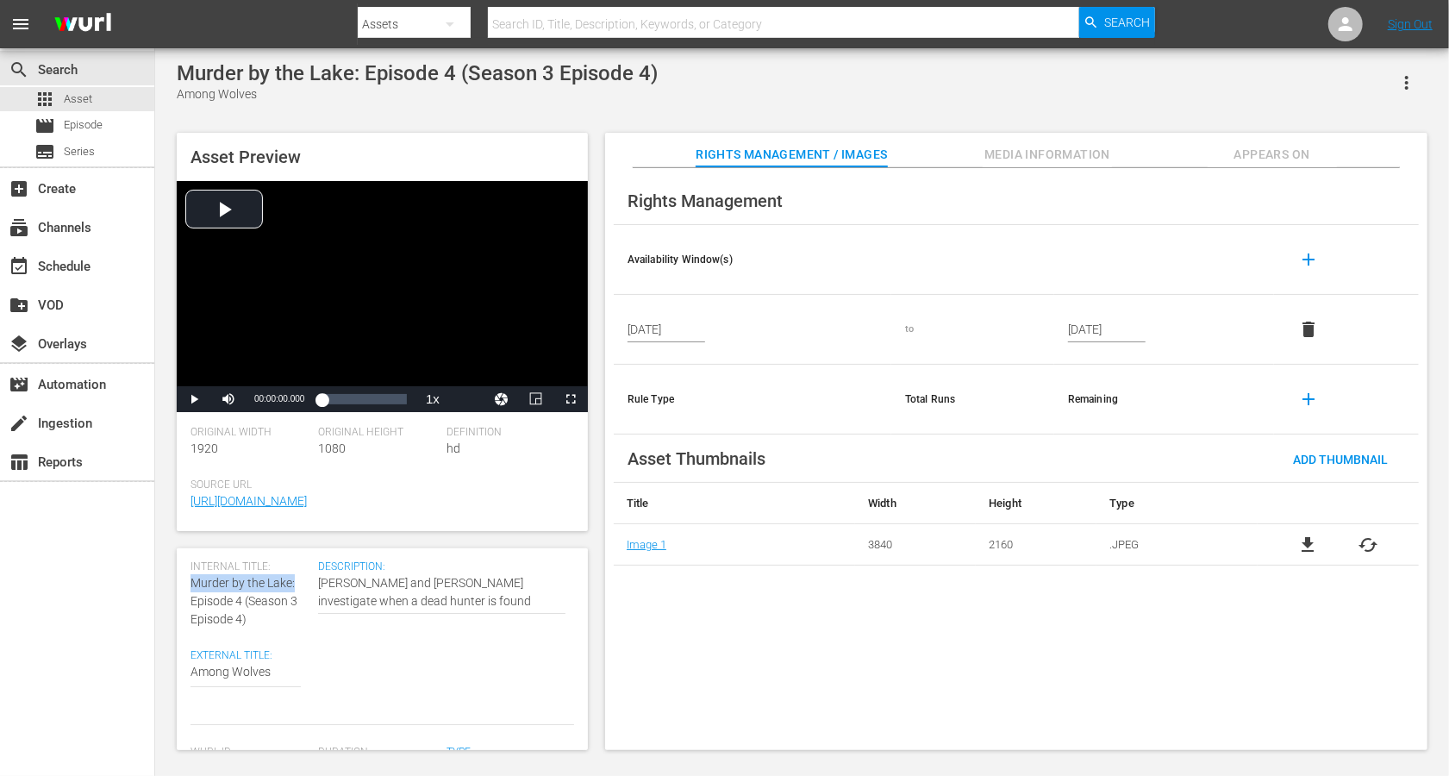
click at [177, 581] on div "Asset Details Discard Save Internal Title: Murder by the Lake: Episode 4 (Seaso…" at bounding box center [382, 649] width 411 height 202
copy span "Murder by the Lake:"
paste textarea "Murder by the Lake:"
type textarea "Murder by the Lake:Among Wolves"
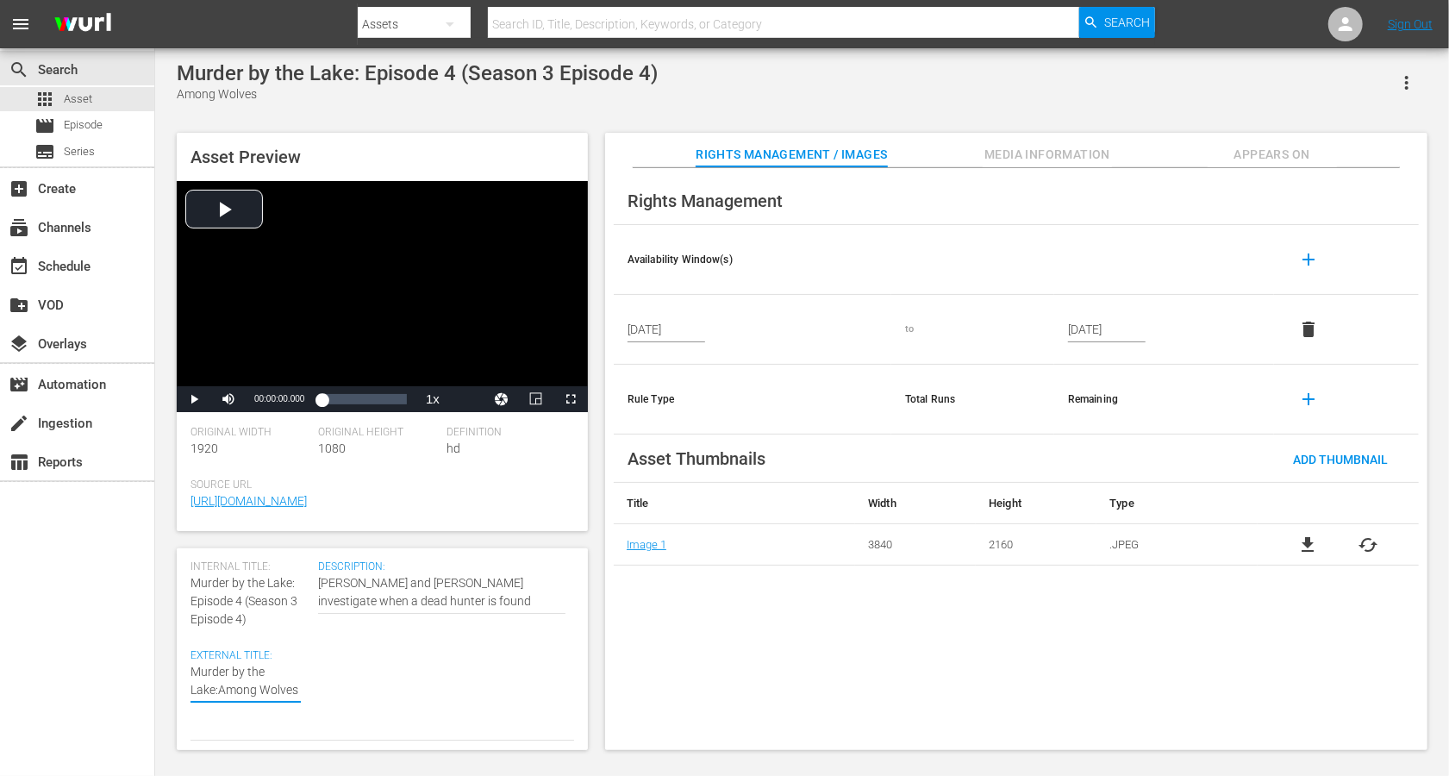
type textarea "Murder by the Lake: Among Wolves"
drag, startPoint x: 255, startPoint y: 621, endPoint x: 241, endPoint y: 598, distance: 26.8
click at [241, 581] on div "Internal Title: Murder by the Lake: Episode 4 (Season 3 Episode 4)" at bounding box center [250, 594] width 119 height 68
copy span "(Season 3 Episode 4)"
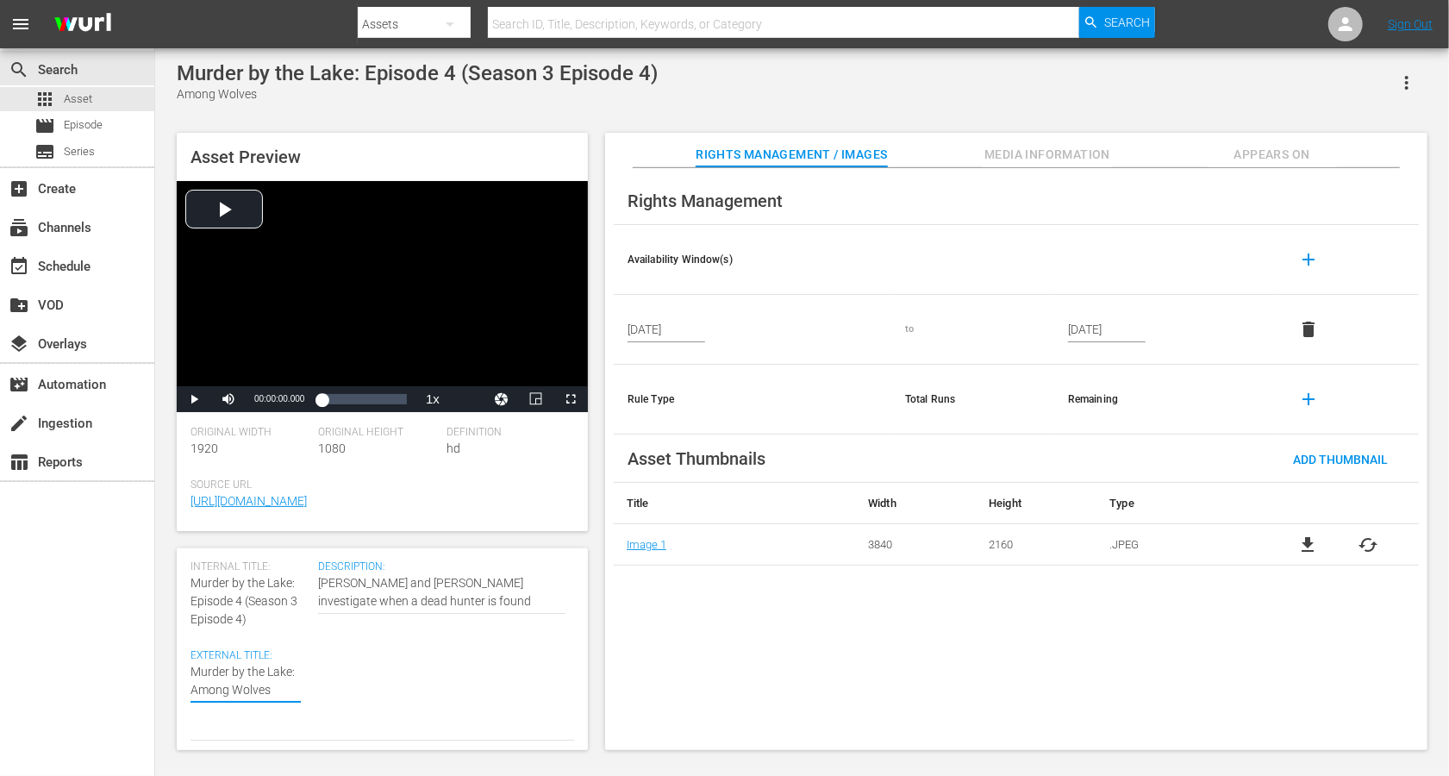
type textarea "Murder by the Lake: Among Wolves"
paste textarea "(Season 3 Episode 4)"
type textarea "Murder by the Lake: Among Wolves (Season 3 Episode 4)"
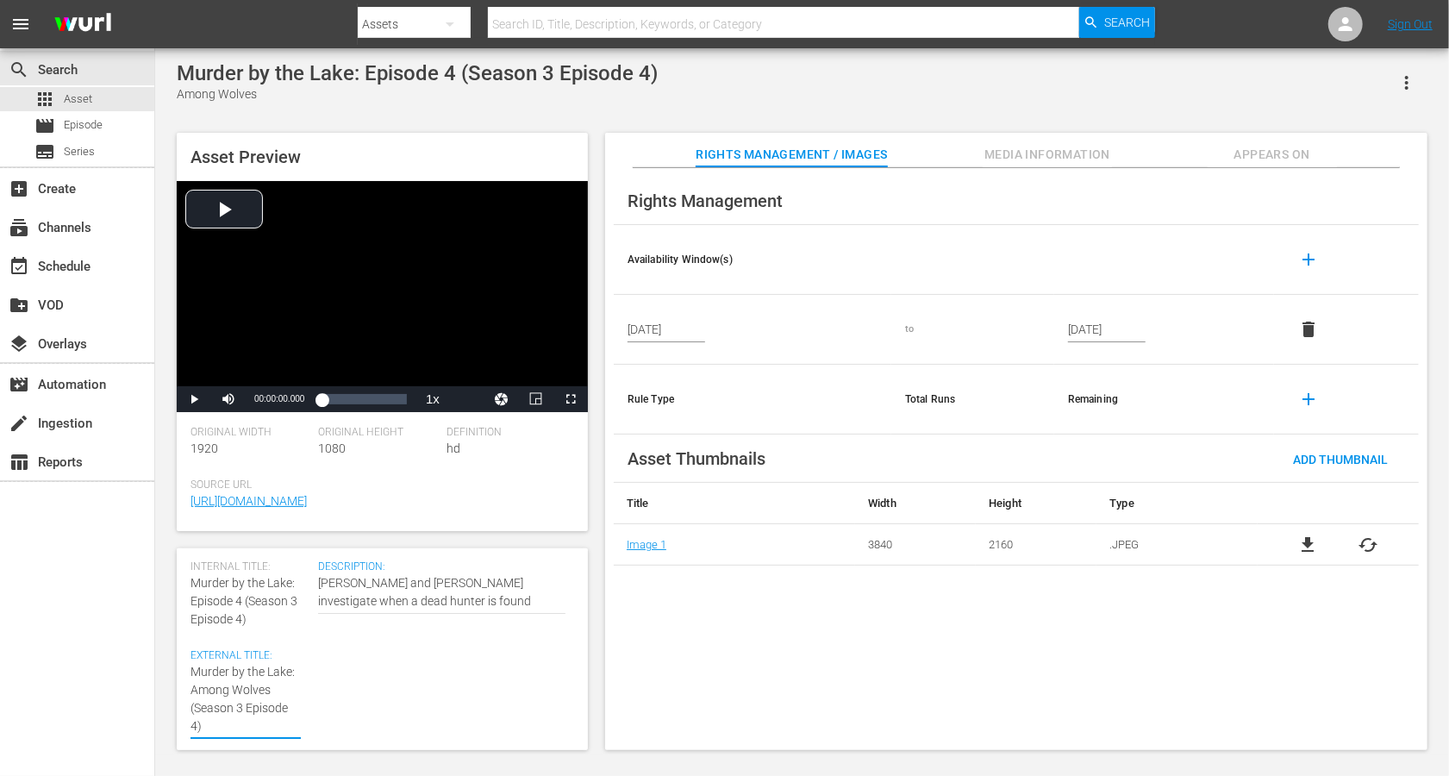
click at [229, 581] on textarea "Among Wolves" at bounding box center [246, 699] width 110 height 72
type textarea "Murder by the Lake: Among Wolves (Seasn 3 Episode 4)"
type textarea "Murder by the Lake: Among Wolves (Sean 3 Episode 4)"
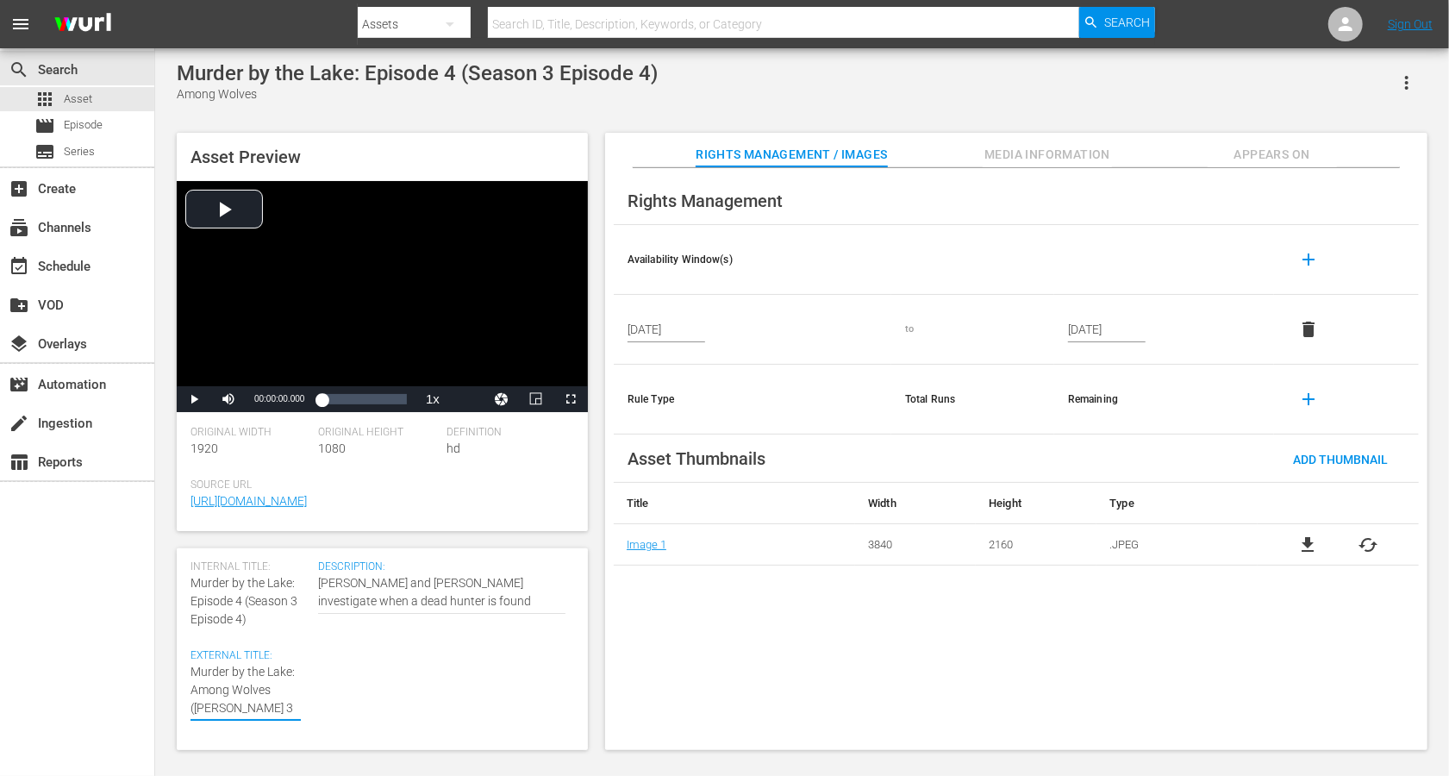
type textarea "Murder by the Lake: Among Wolves (Sen 3 Episode 4)"
type textarea "Murder by the Lake: Among Wolves (Sn 3 Episode 4)"
type textarea "Murder by the Lake: Among Wolves (Sn 3 Epsode 4)"
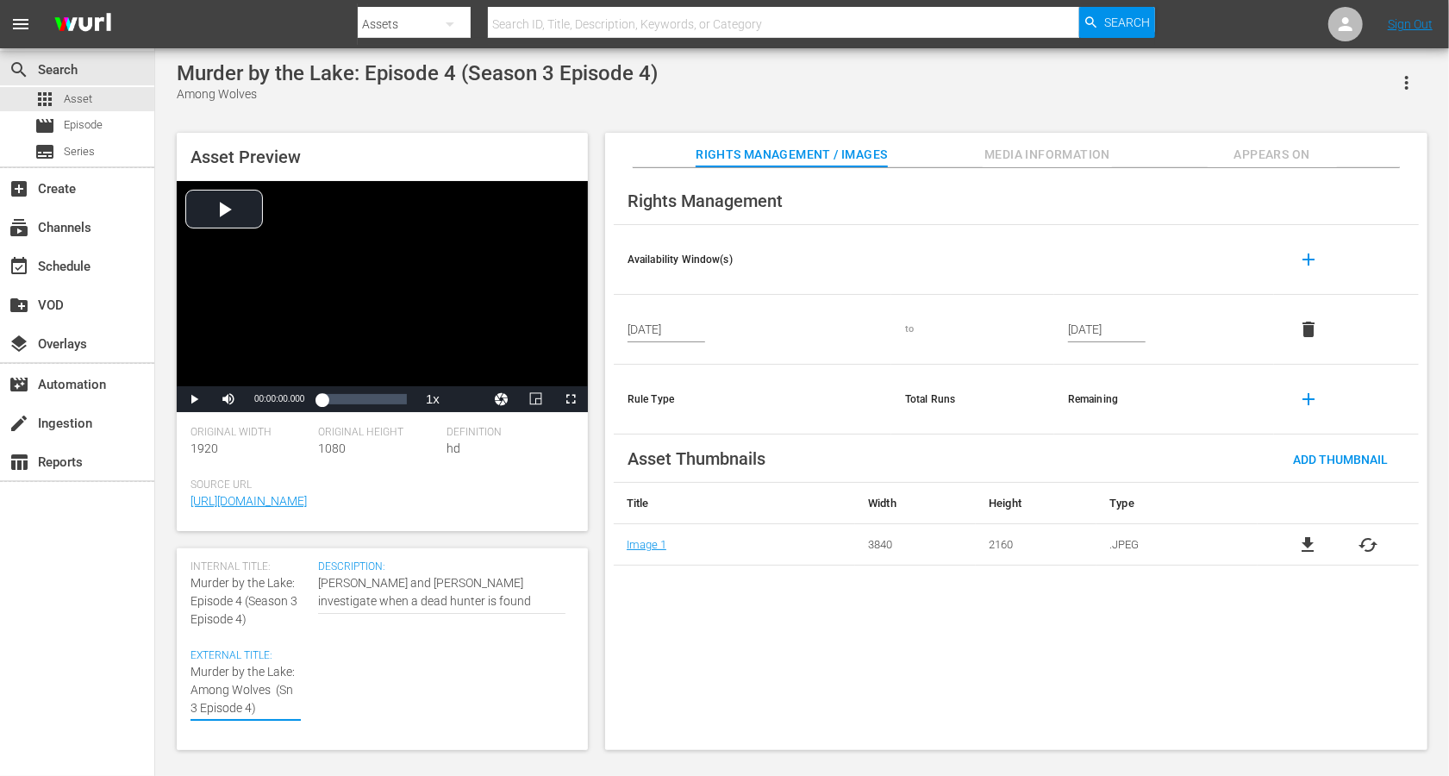
type textarea "Murder by the Lake: Among Wolves (Sn 3 Epsode 4)"
type textarea "Murder by the Lake: Among Wolves (Sn 3 Epode 4)"
type textarea "Murder by the Lake: Among Wolves (Sn 3 Epde 4)"
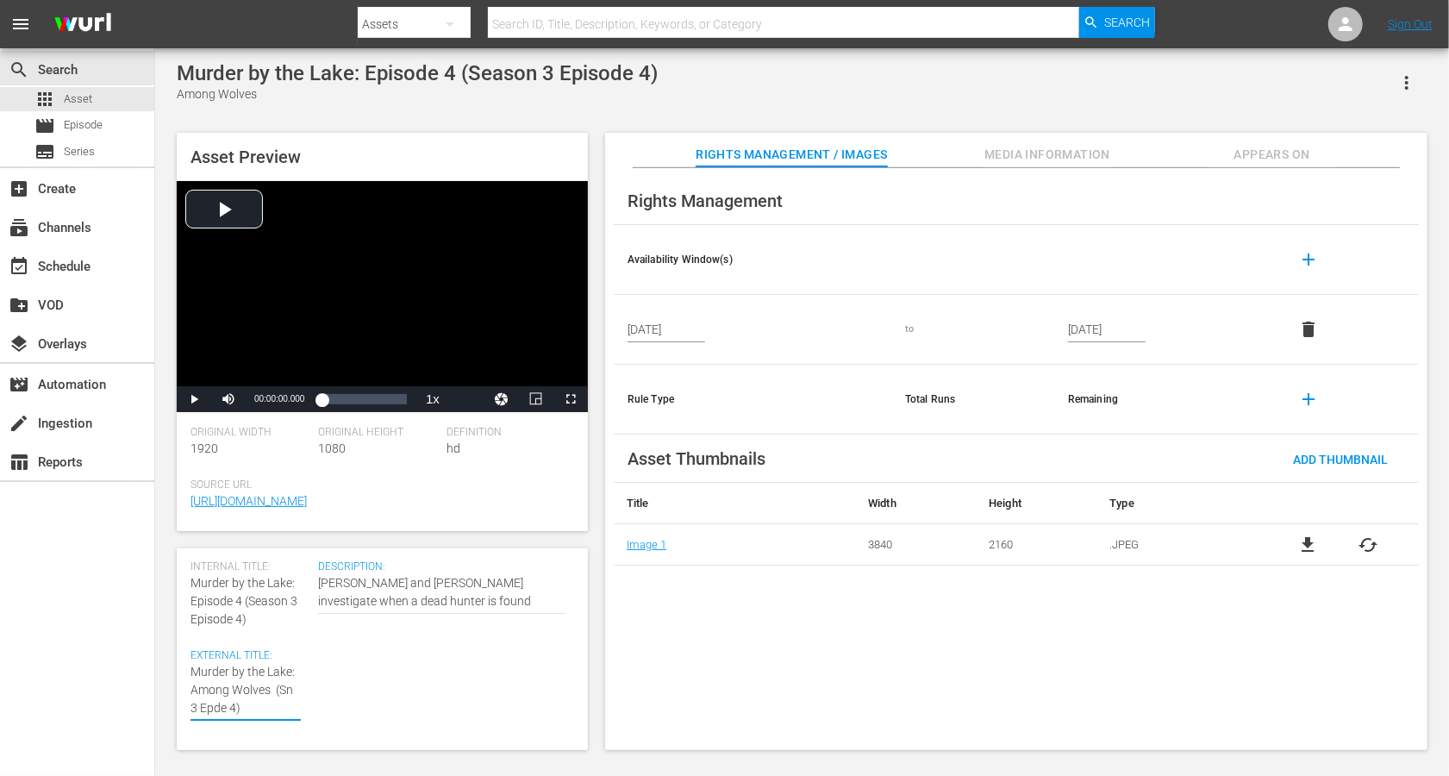
type textarea "Murder by the Lake: Among Wolves (Sn 3 Epe 4)"
type textarea "Murder by the Lake: Among Wolves (Sn 3 Ep 4)"
type textarea "Murder by the Lake: Among Wolves (Sn 3 Ep4)"
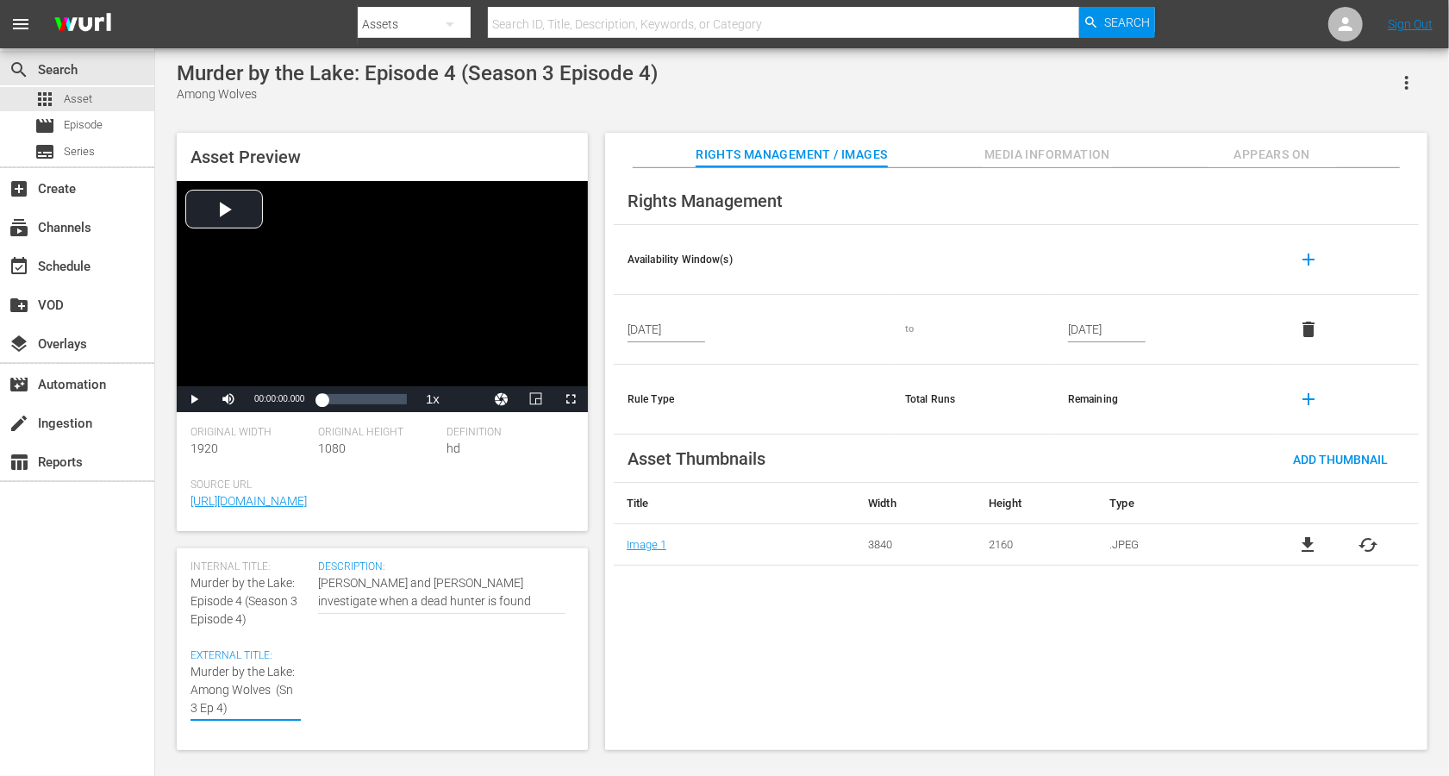
type textarea "Murder by the Lake: Among Wolves (Sn 3 Ep4)"
type textarea "Murder by the Lake: Among Wolves (Sn 3 Ep 4)"
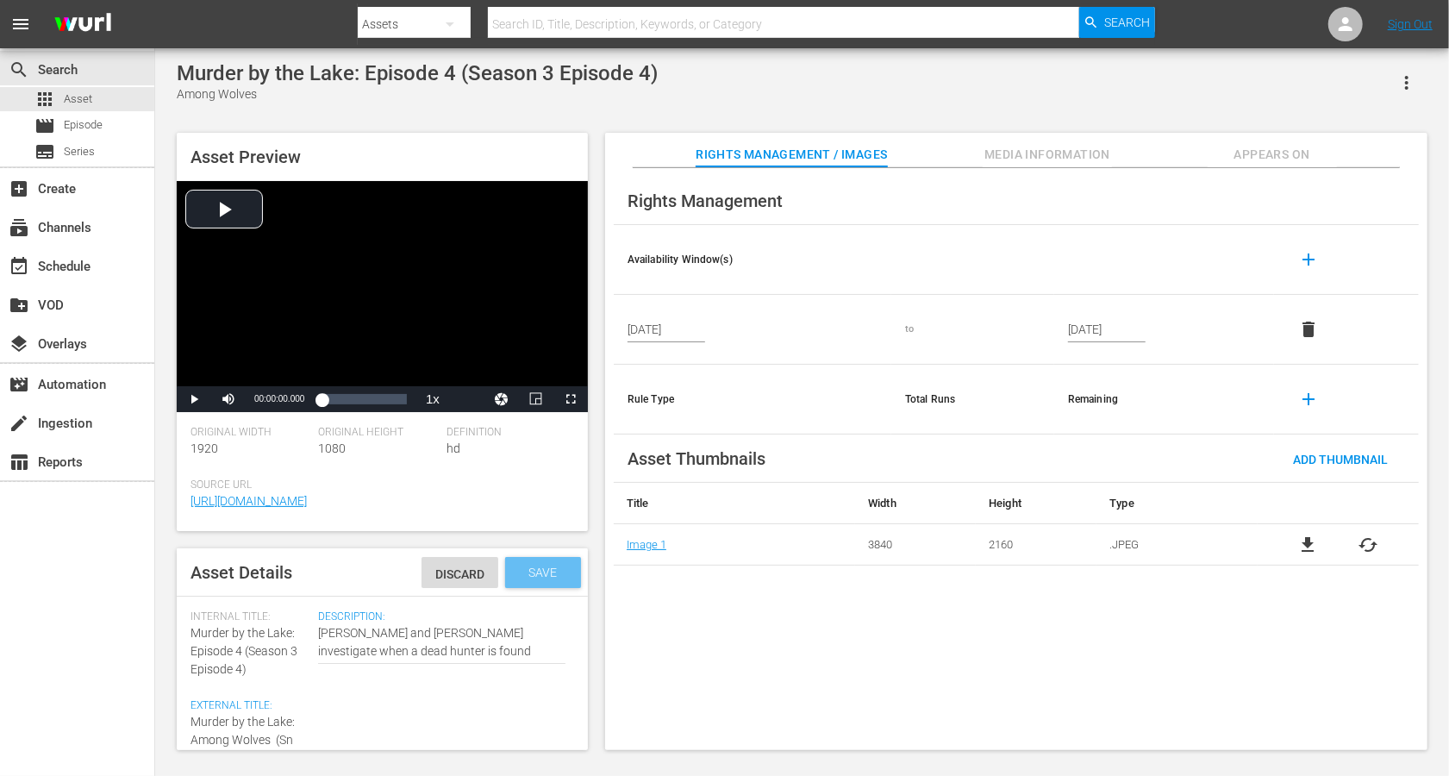
type textarea "Murder by the Lake: Among Wolves (Sn 3 Ep 4)"
click at [541, 573] on span "Save" at bounding box center [544, 573] width 56 height 14
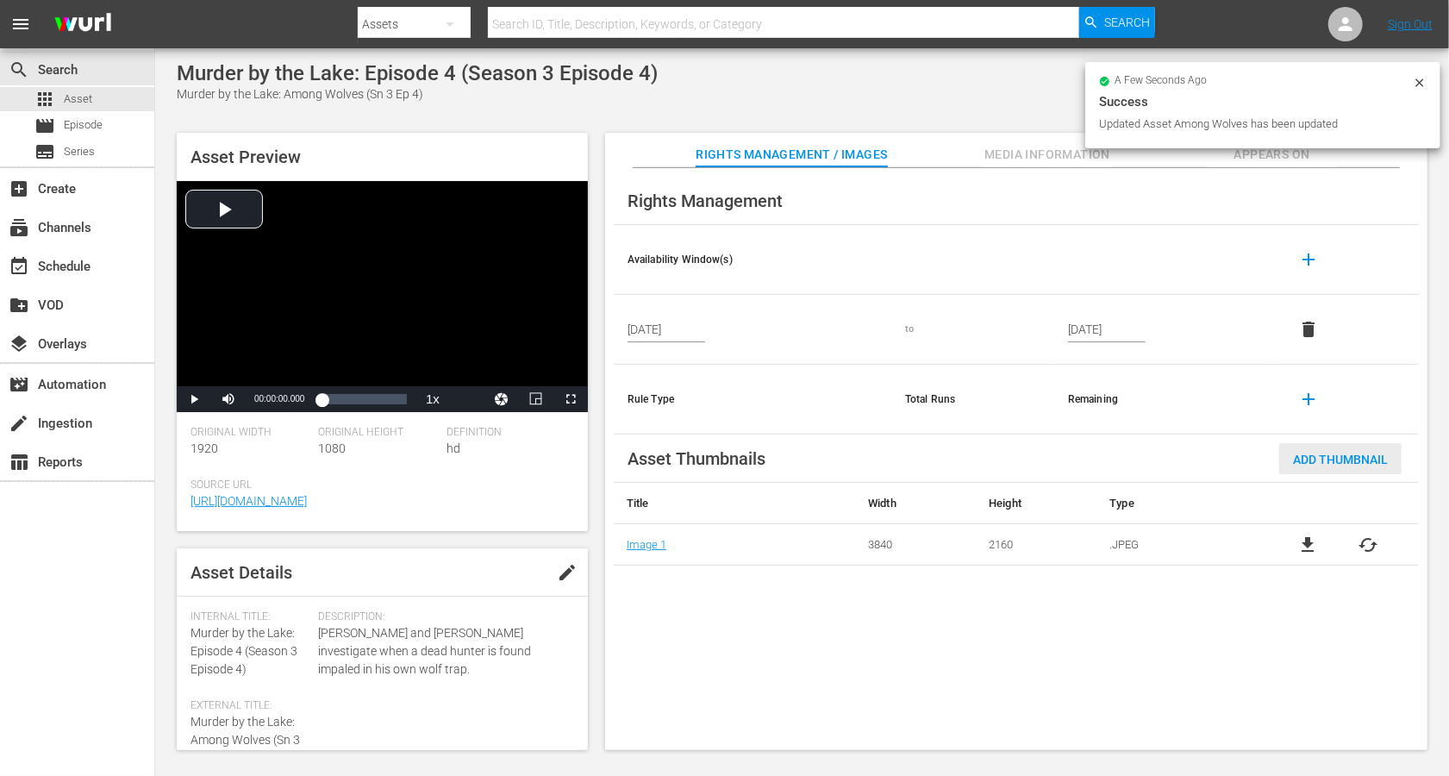
click at [1086, 466] on div "Add Thumbnail" at bounding box center [1340, 459] width 122 height 32
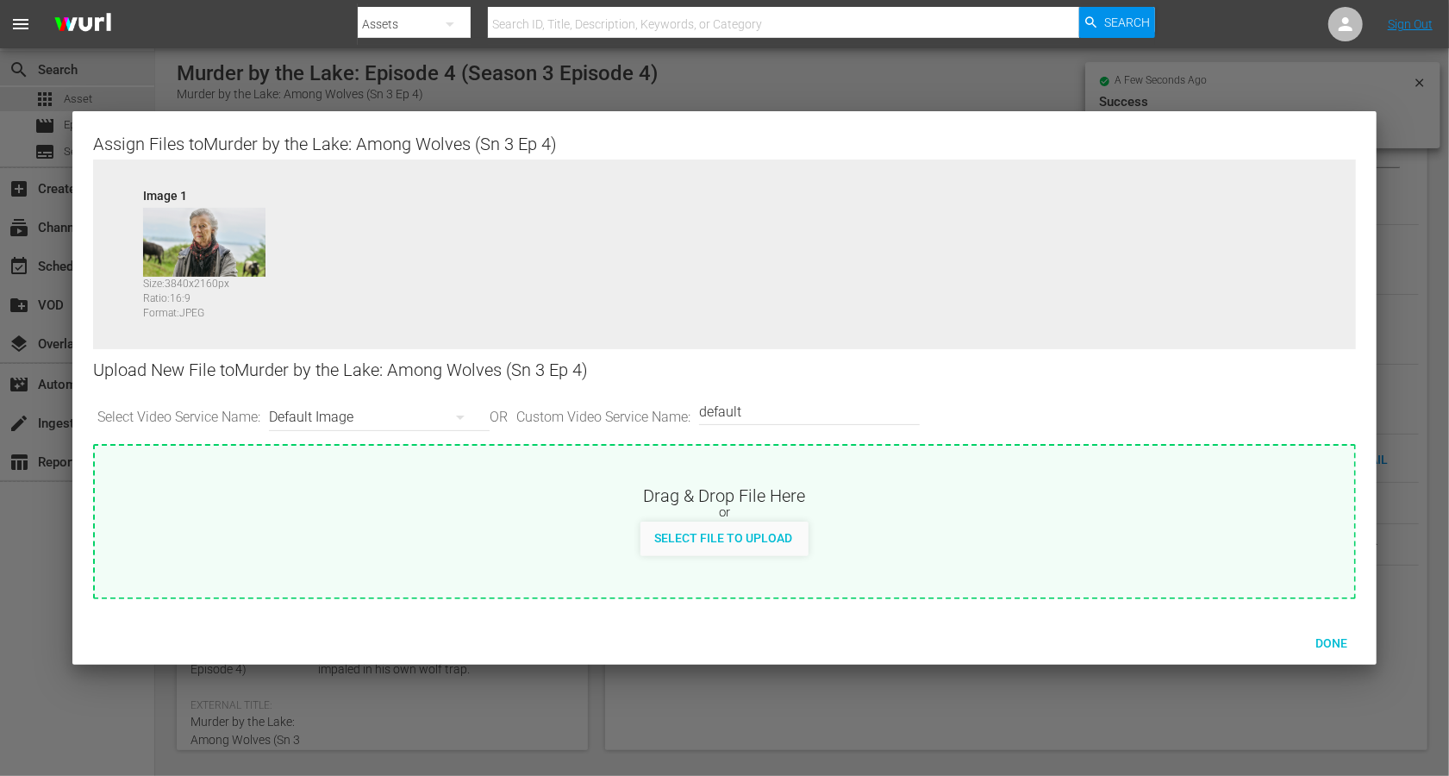
click at [341, 412] on div "Default Image" at bounding box center [375, 417] width 212 height 48
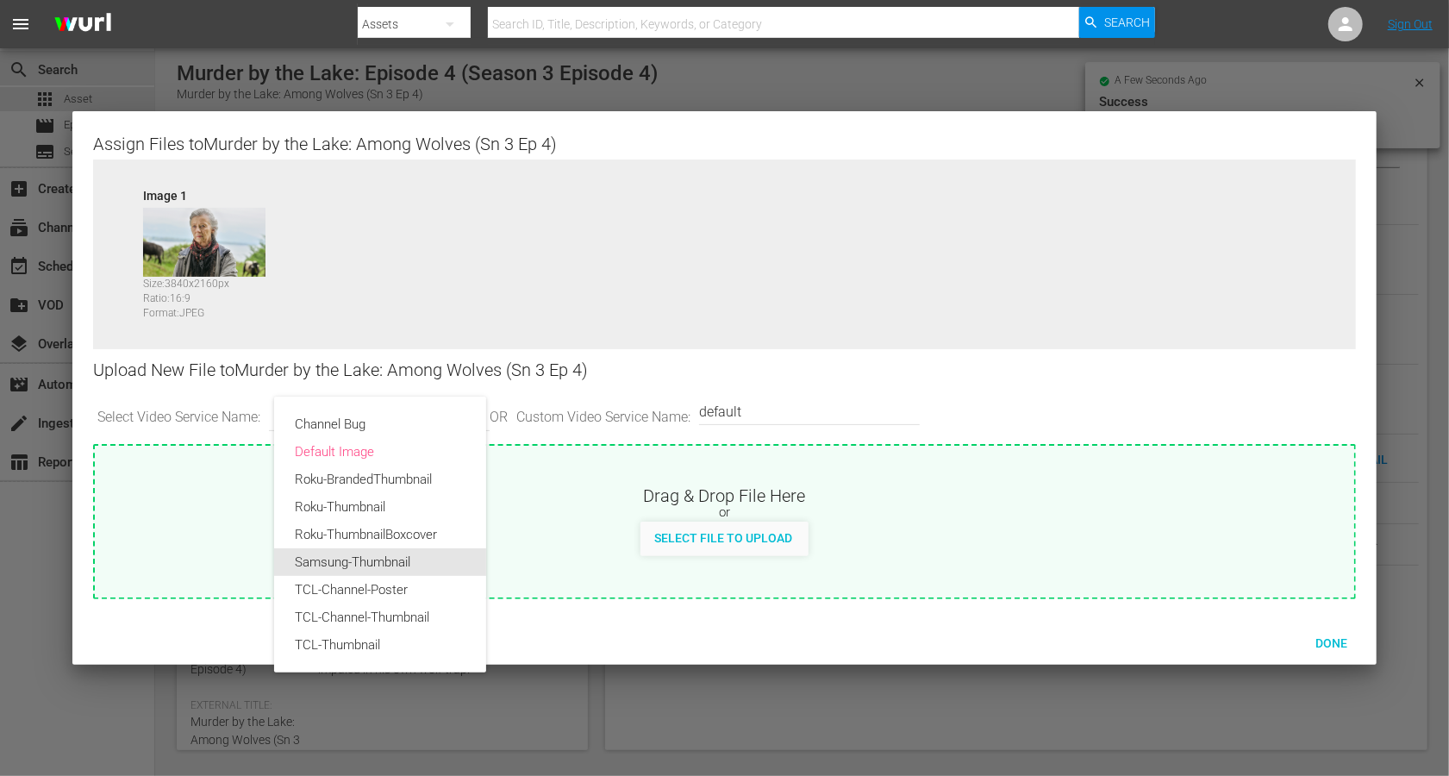
click at [355, 556] on div "Samsung-Thumbnail" at bounding box center [380, 562] width 171 height 28
type input "Samsung-Thumbnail"
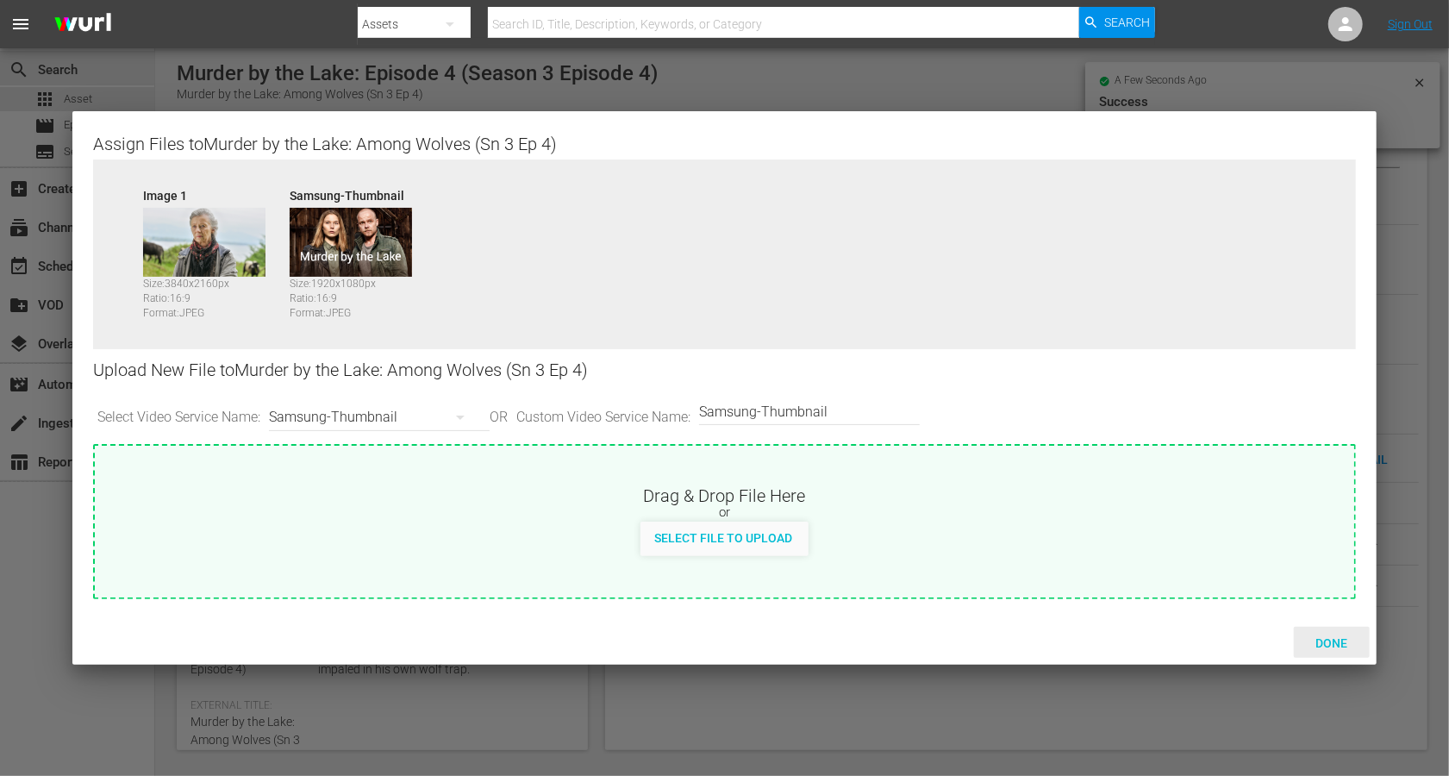
click at [1086, 581] on span "Done" at bounding box center [1331, 643] width 59 height 14
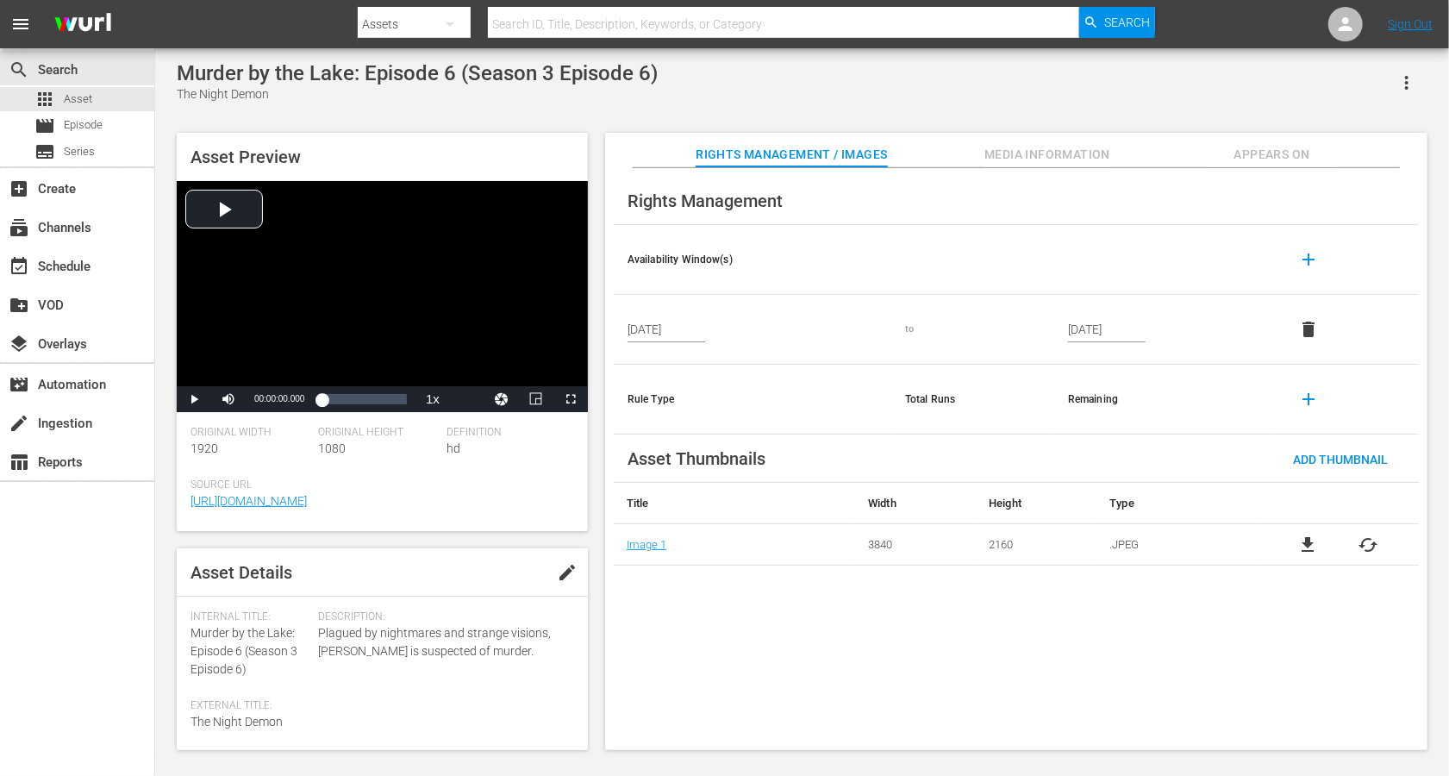
click at [557, 567] on span "edit" at bounding box center [567, 572] width 21 height 21
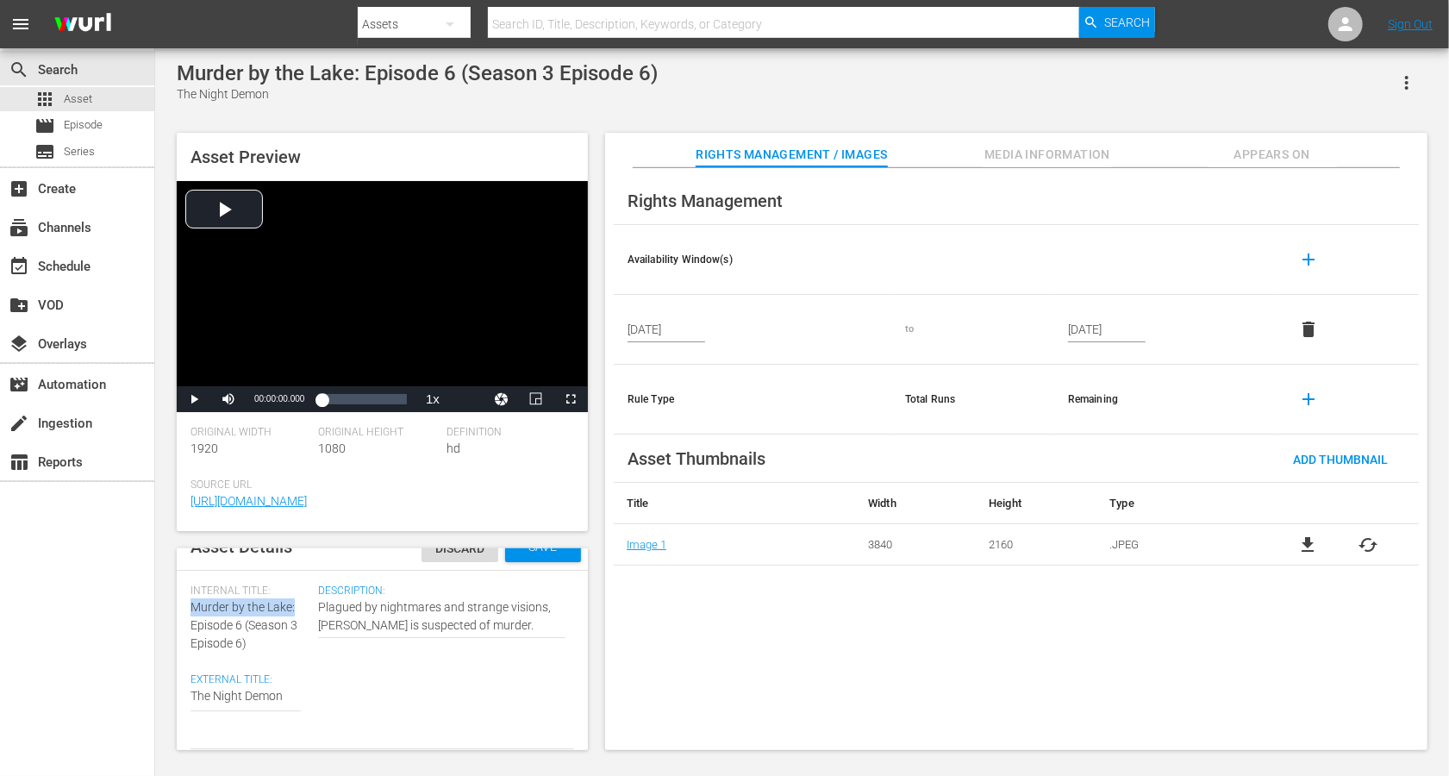
drag, startPoint x: 295, startPoint y: 608, endPoint x: 191, endPoint y: 603, distance: 103.6
click at [191, 581] on div "Internal Title: Murder by the Lake: Episode 6 (Season 3 Episode 6)" at bounding box center [250, 619] width 119 height 68
copy span "Murder by the Lake:"
paste textarea "Murder by the Lake:"
type textarea "Murder by the Lake:The Night Demon"
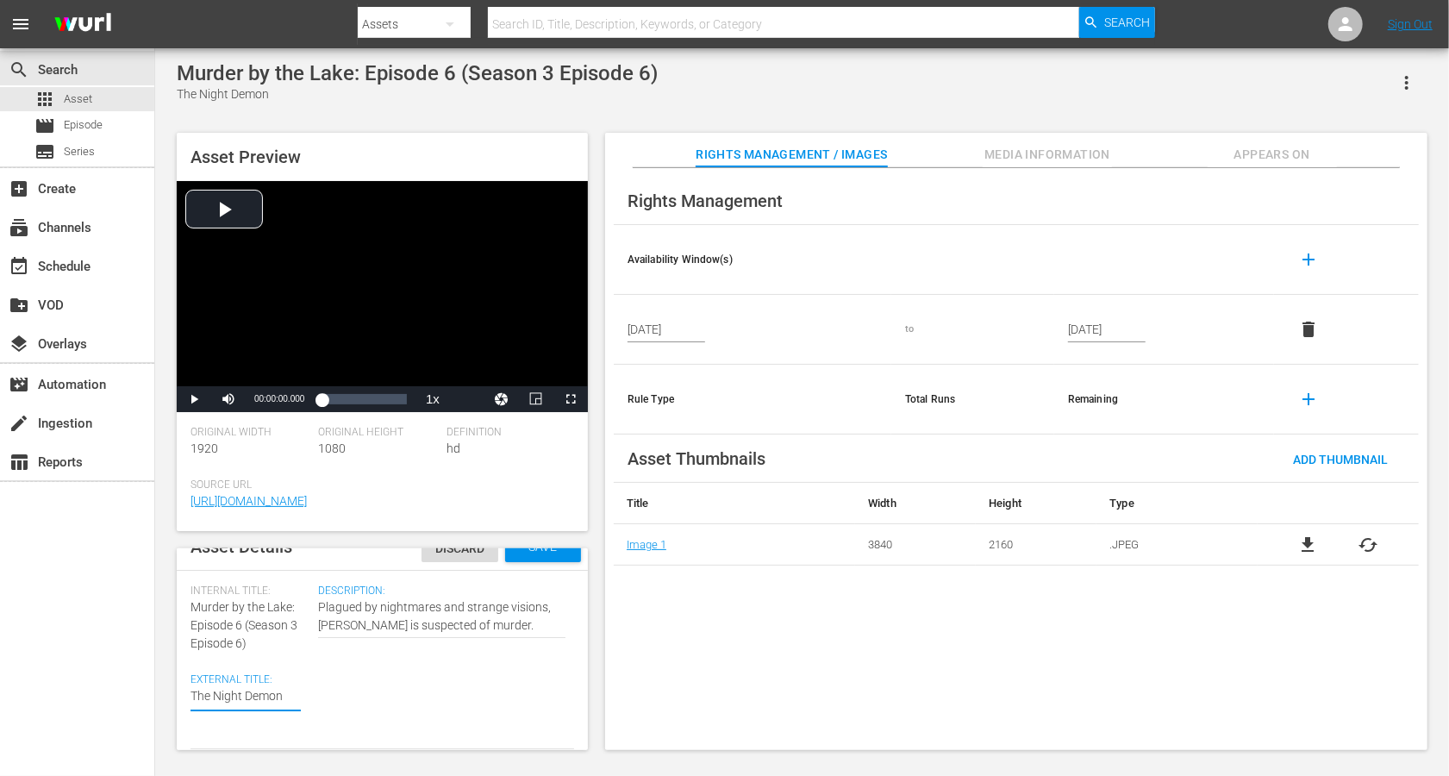
type textarea "Murder by the Lake:The Night Demon"
type textarea "Murder by the Lake: The Night Demon"
drag, startPoint x: 241, startPoint y: 621, endPoint x: 259, endPoint y: 651, distance: 34.8
click at [259, 581] on div "Internal Title: Murder by the Lake: Episode 6 (Season 3 Episode 6)" at bounding box center [250, 619] width 119 height 68
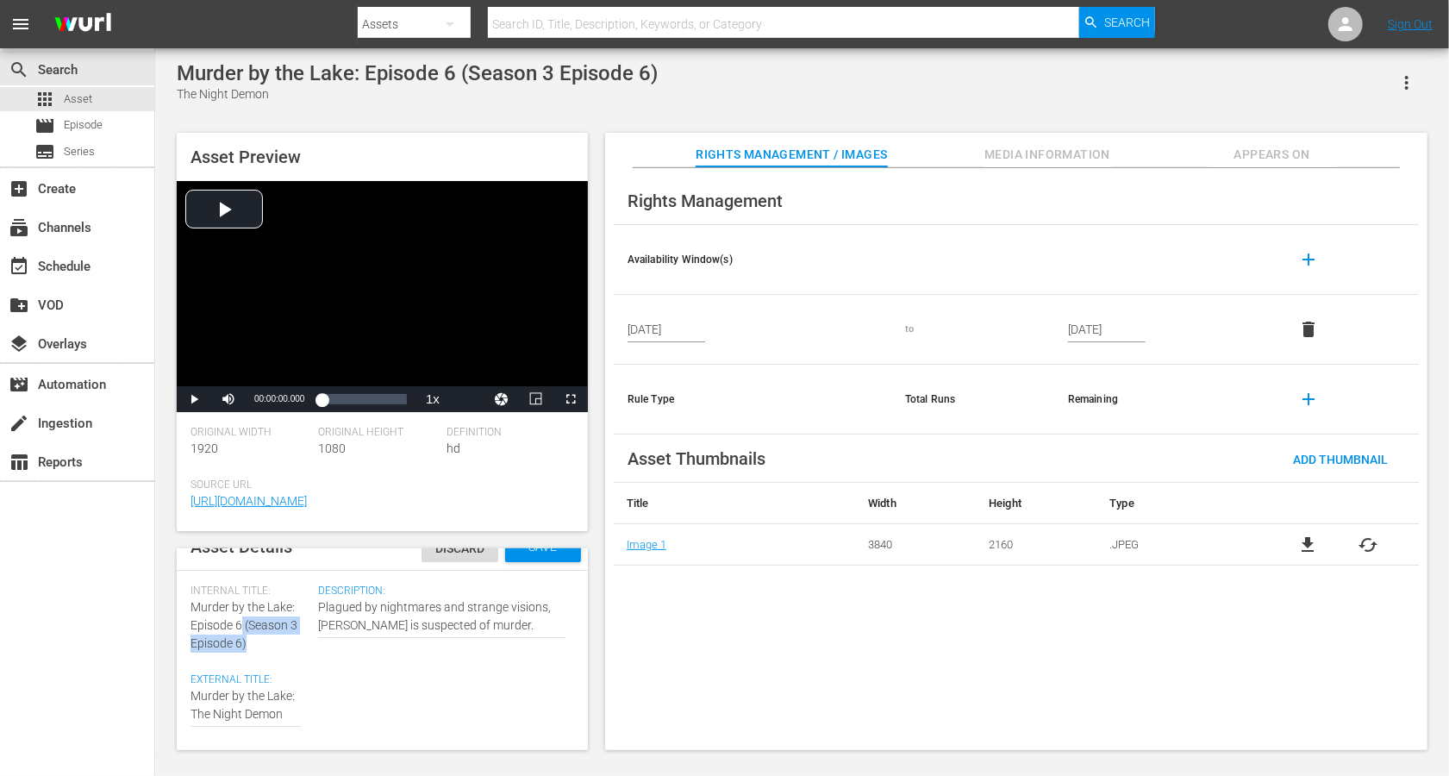
copy span "(Season 3 Episode 6)"
type textarea "Murder by the Lake: The Night Demon"
paste textarea "(Season 3 Episode 6)"
type textarea "Murder by the Lake: The Night Demon (Season 3 Episode 6)"
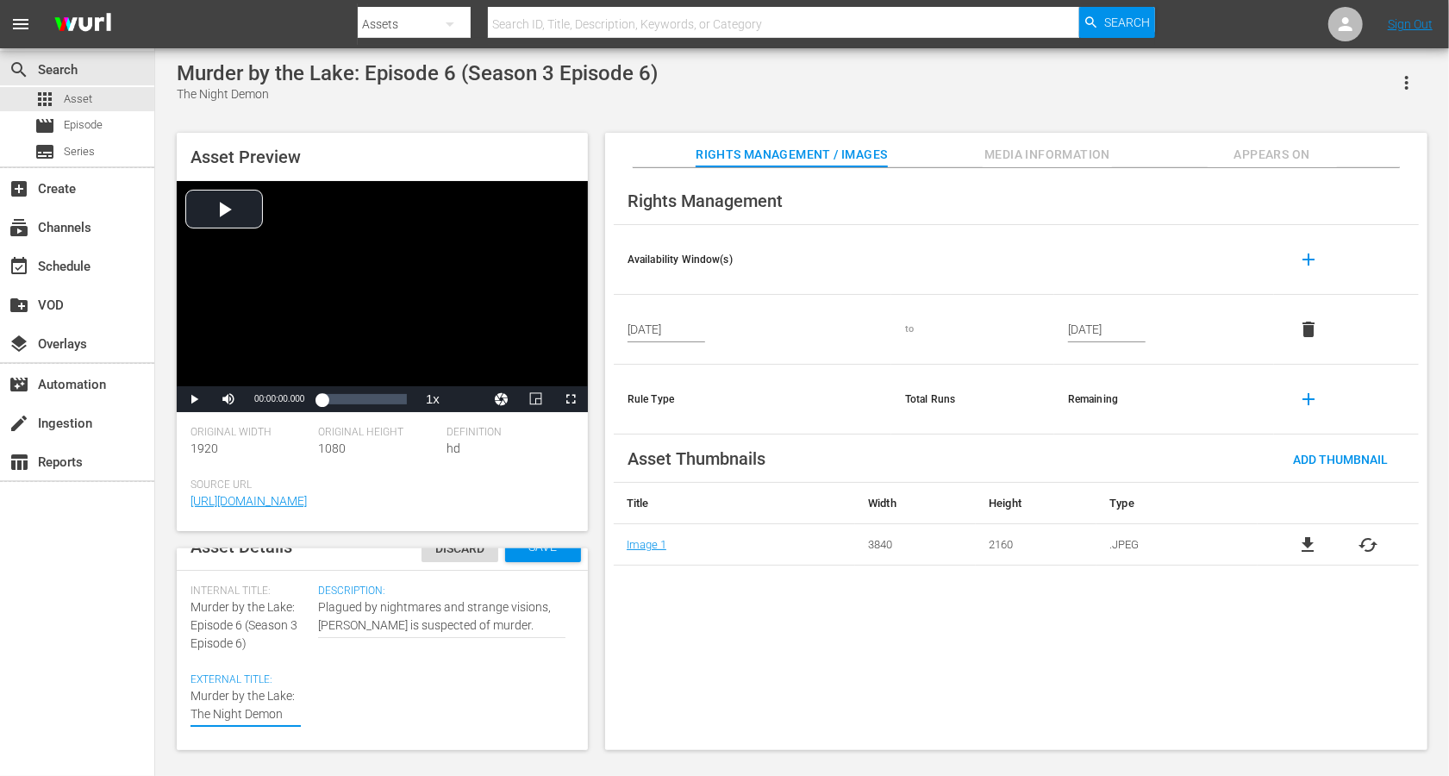
type textarea "Murder by the Lake: The Night Demon (Season 3 Episode 6)"
click at [235, 581] on textarea "The Night Demon" at bounding box center [246, 716] width 110 height 72
type textarea "Murder by the Lake: The Night Demon (Seaso 3 Episode 6)"
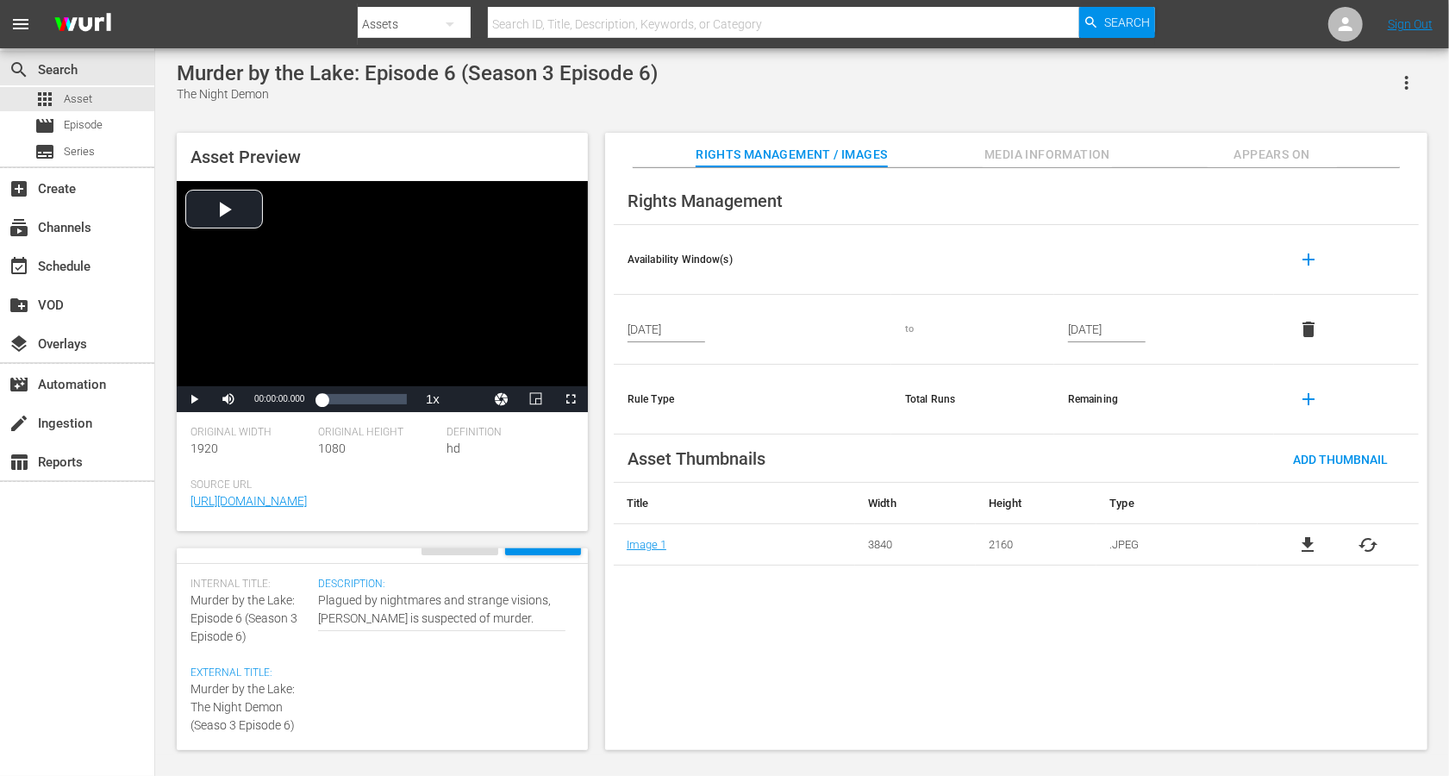
type textarea "Murder by the Lake: The Night Demon (Seas 3 Episode 6)"
type textarea "Murder by the Lake: The Night Demon (Sea 3 Episode 6)"
type textarea "Murder by the Lake: The Night Demon (Se 3 Episode 6)"
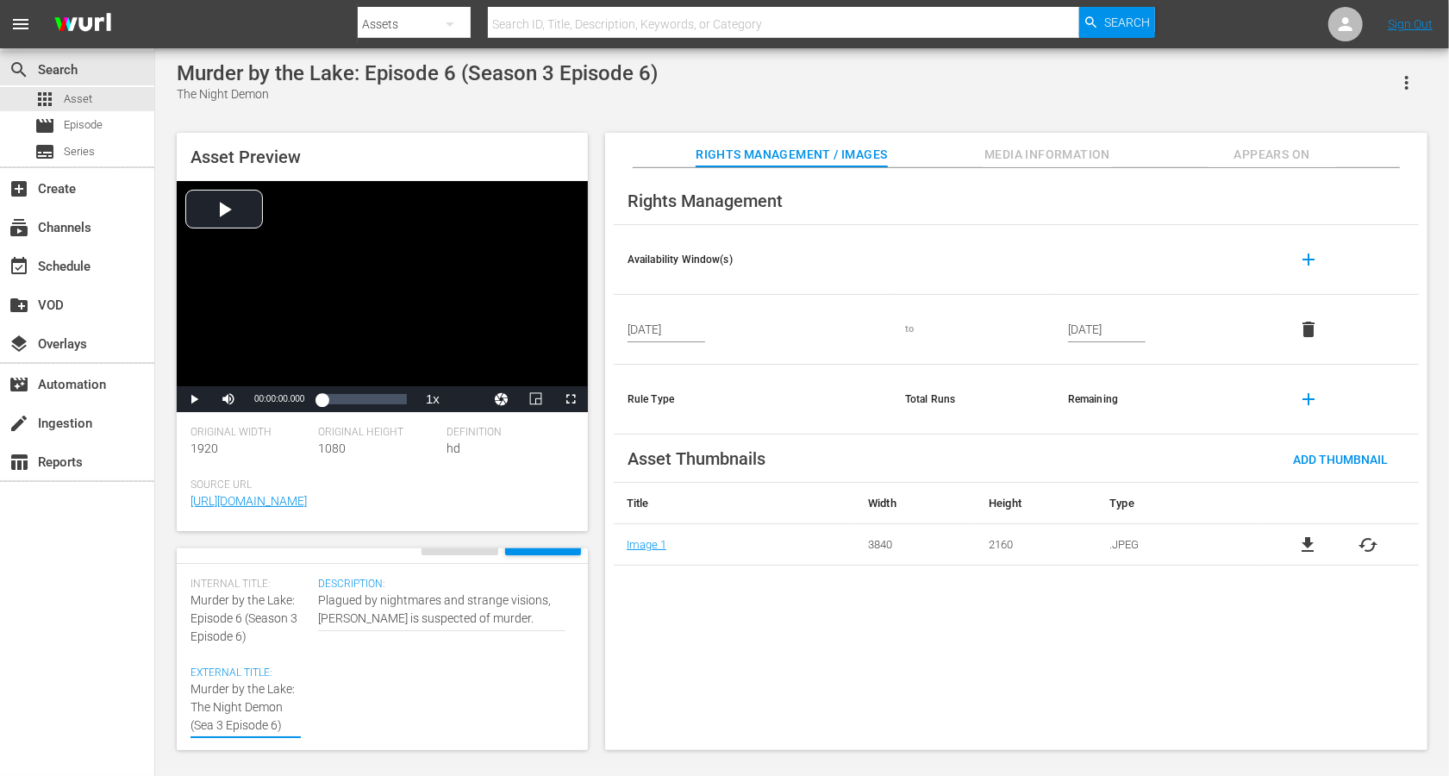
type textarea "Murder by the Lake: The Night Demon (Se 3 Episode 6)"
type textarea "Murder by the Lake: The Night Demon (S 3 Episode 6)"
type textarea "Murder by the Lake: The Night Demon (Sn 3 Episode 6)"
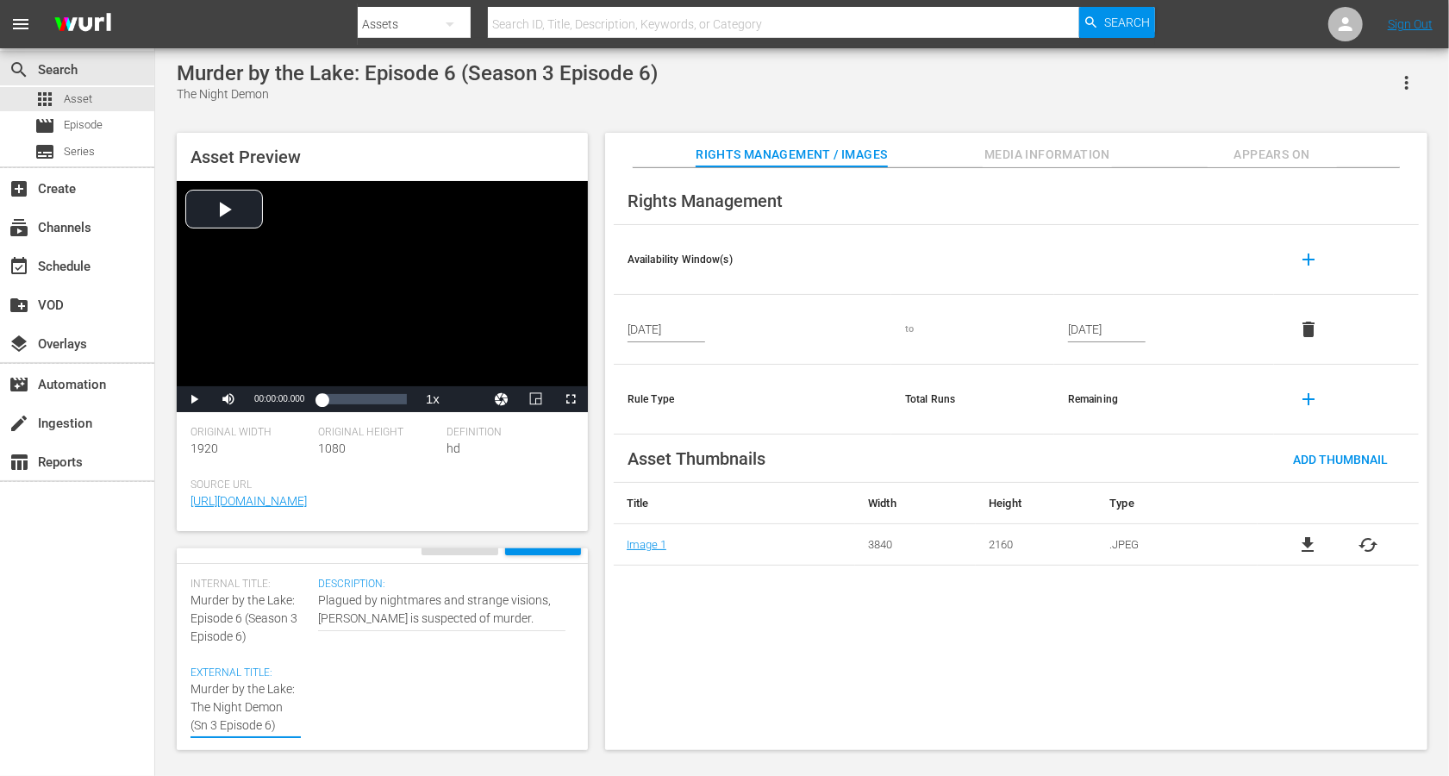
type textarea "Murder by the Lake: The Night Demon (Sn 3 Epsode 6)"
type textarea "Murder by the Lake: The Night Demon (Sn 3 Epode 6)"
type textarea "Murder by the Lake: The Night Demon (Sn 3 Epde 6)"
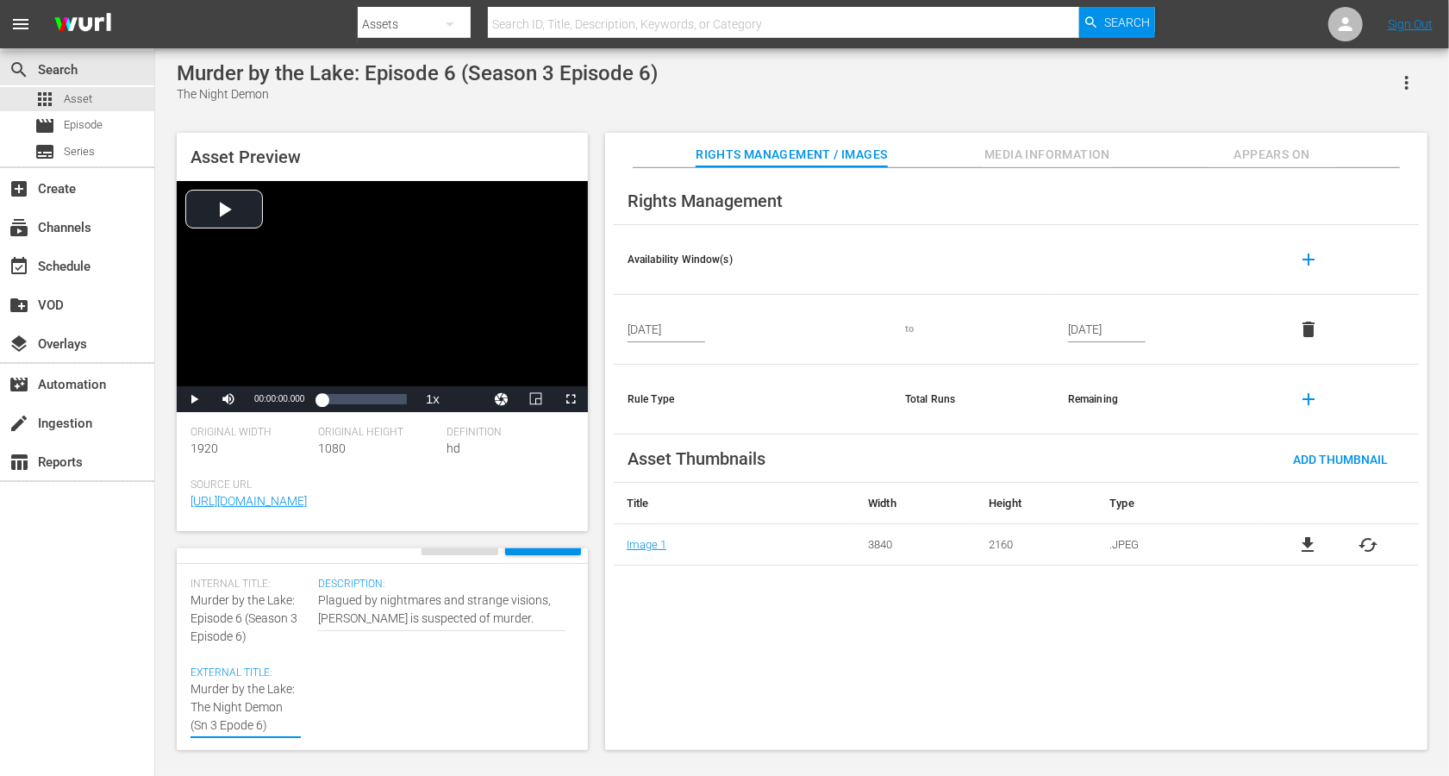
type textarea "Murder by the Lake: The Night Demon (Sn 3 Epde 6)"
type textarea "Murder by the Lake: The Night Demon (Sn 3 Epe 6)"
type textarea "Murder by the Lake: The Night Demon (Sn 3 Ep 6)"
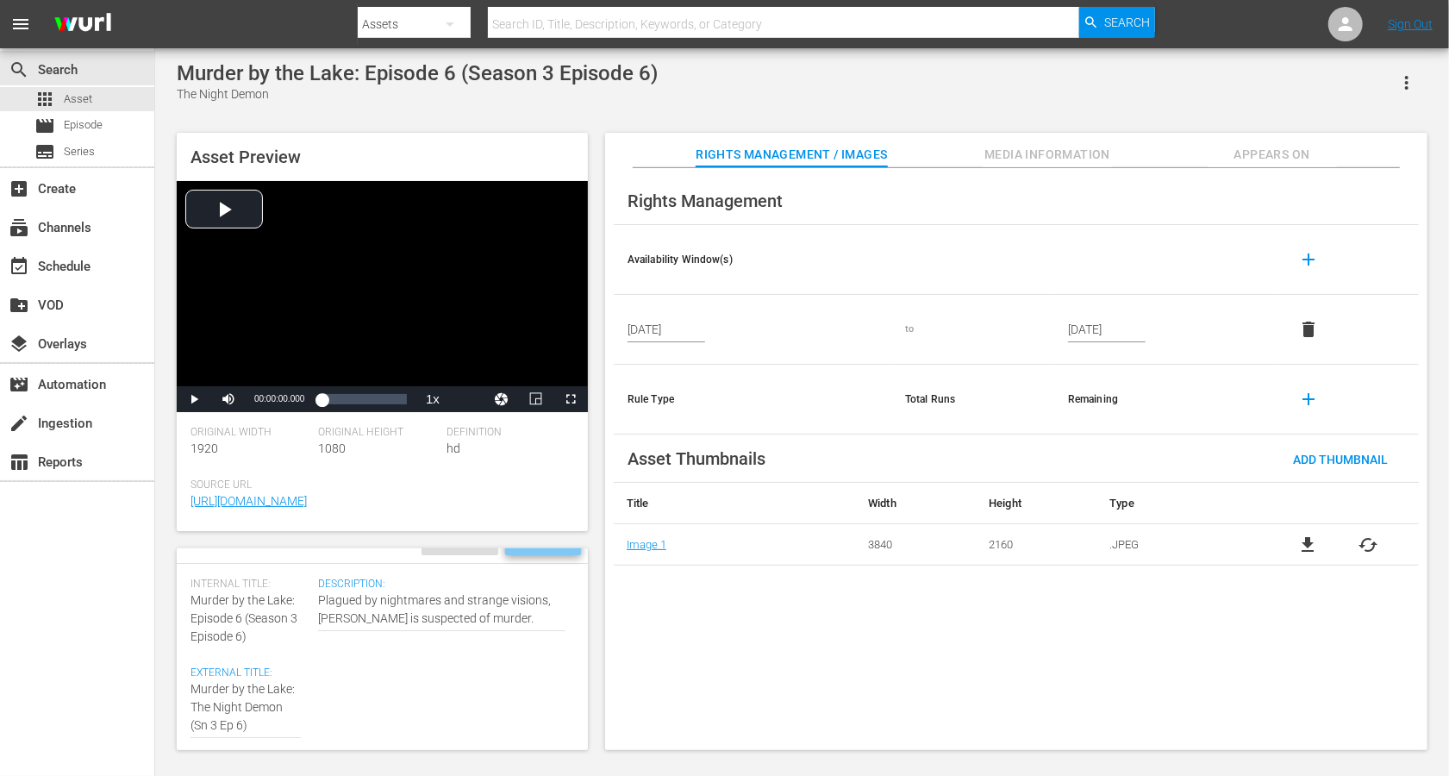
click at [567, 551] on div "Save" at bounding box center [543, 539] width 76 height 31
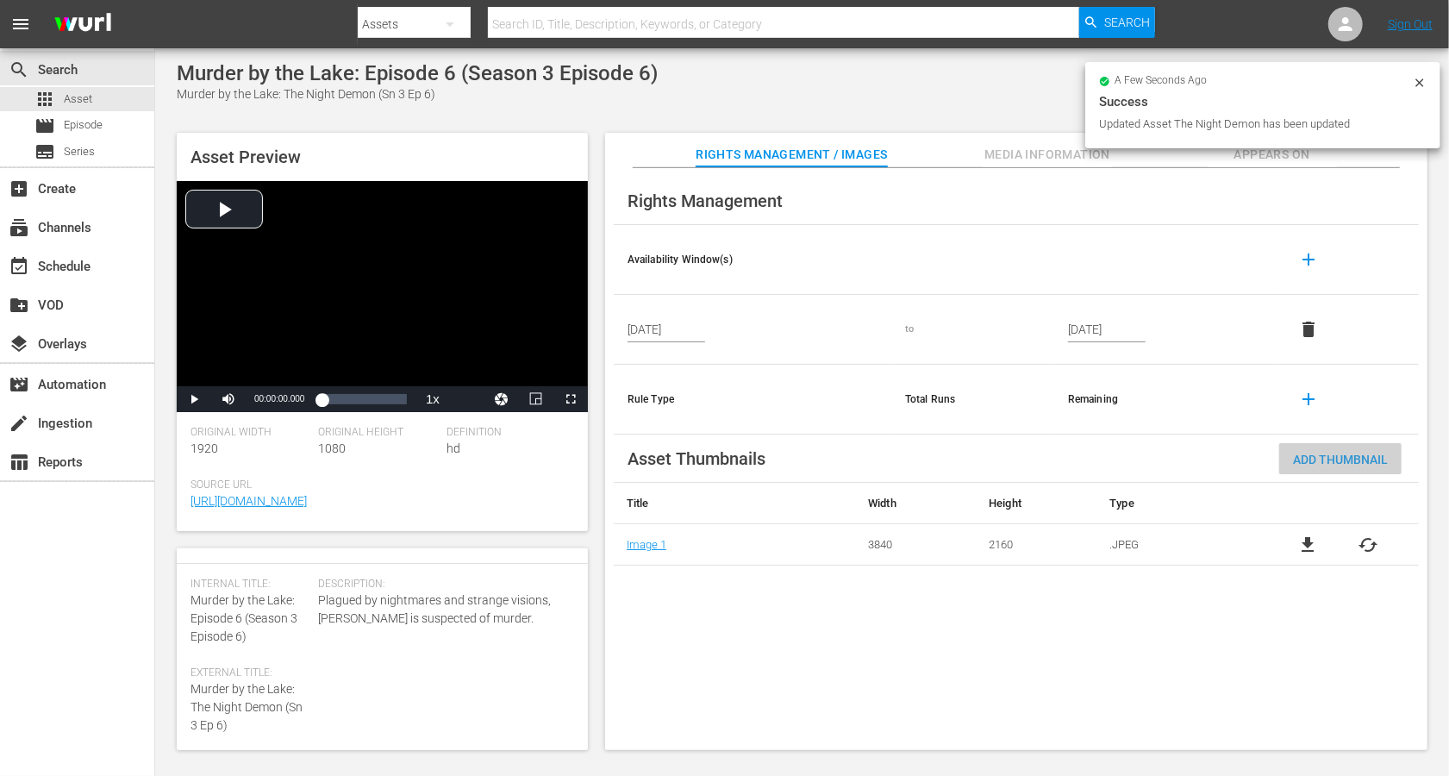
click at [1086, 453] on span "Add Thumbnail" at bounding box center [1340, 460] width 122 height 14
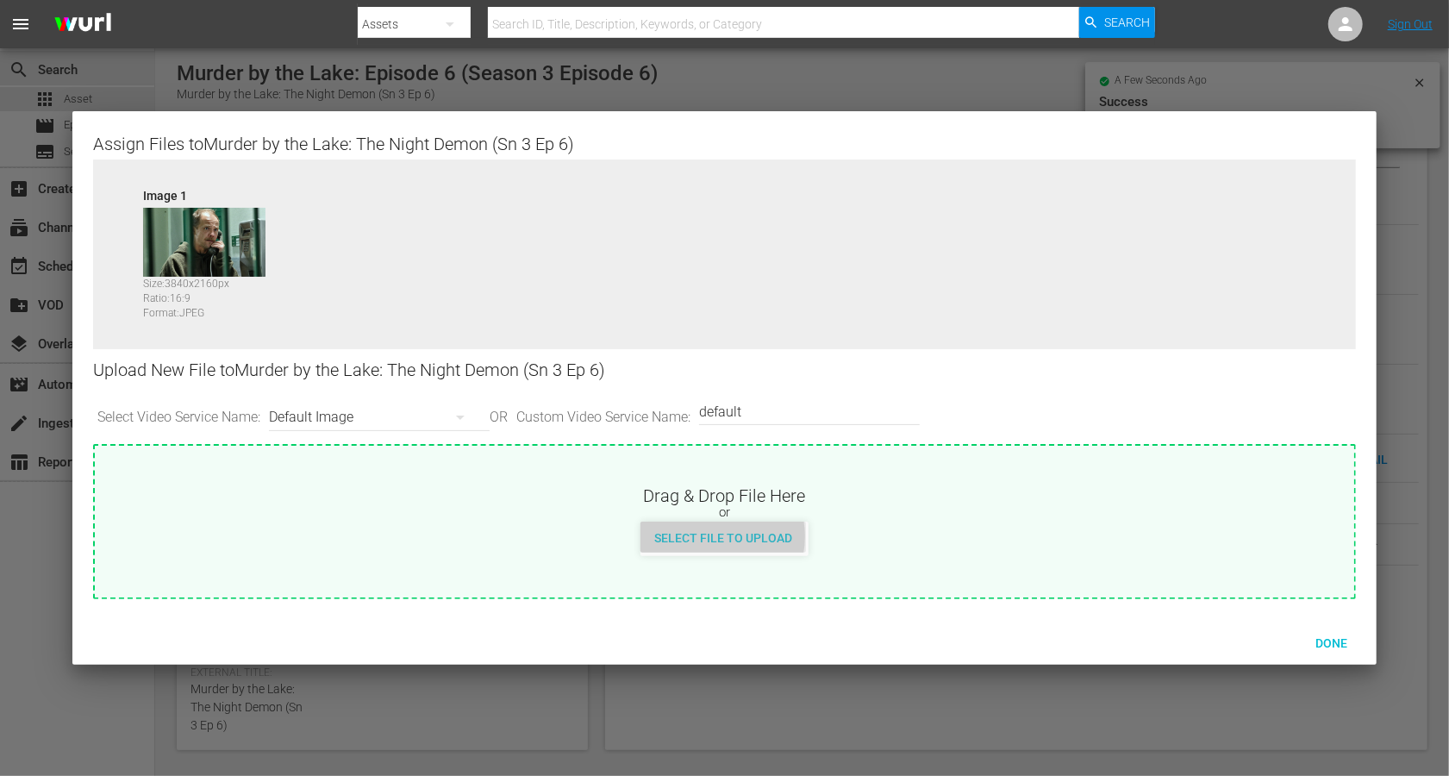
click at [710, 536] on span "Select File to Upload" at bounding box center [724, 538] width 166 height 14
click at [307, 421] on div "Default Image" at bounding box center [375, 417] width 212 height 48
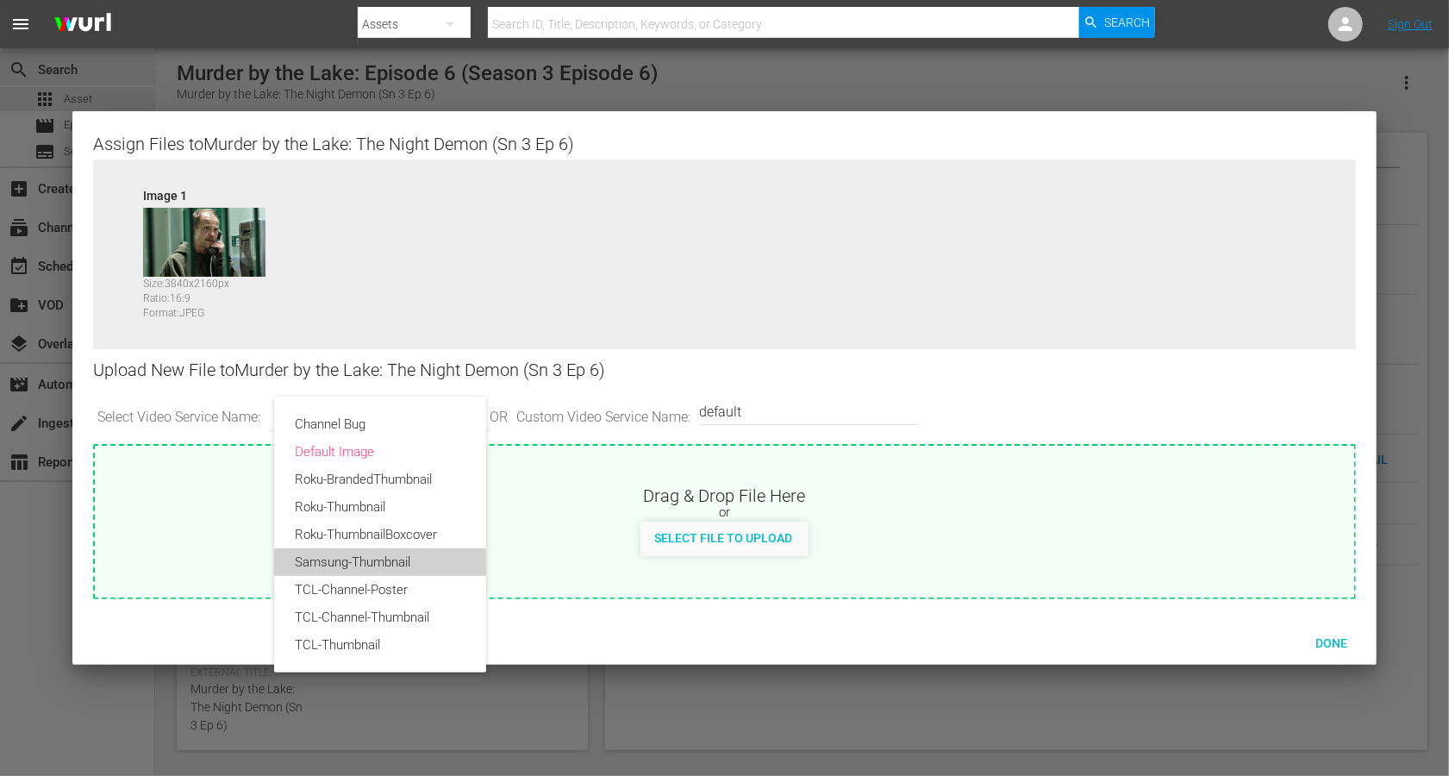
click at [344, 554] on div "Samsung-Thumbnail" at bounding box center [380, 562] width 171 height 28
type input "Samsung-Thumbnail"
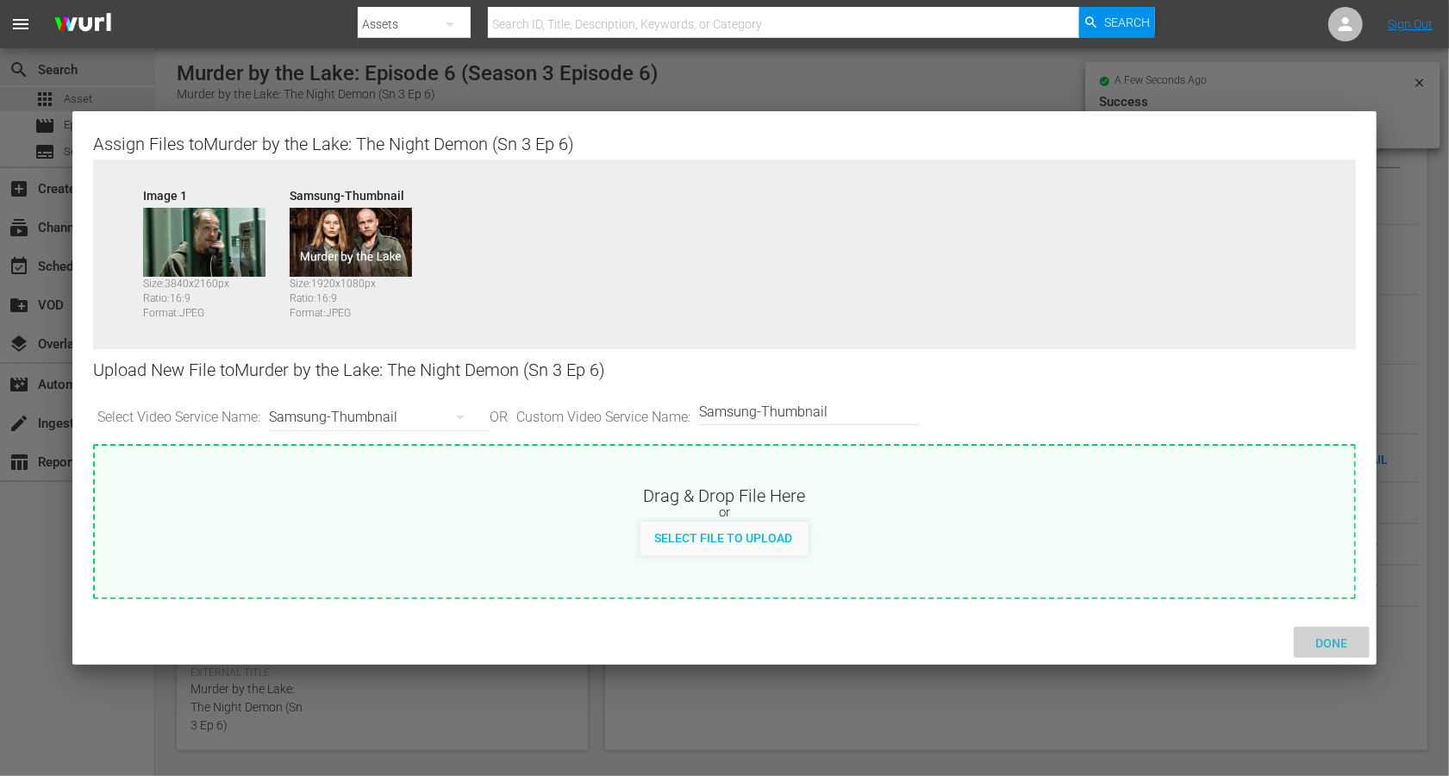
click at [1086, 581] on span "Done" at bounding box center [1331, 643] width 59 height 14
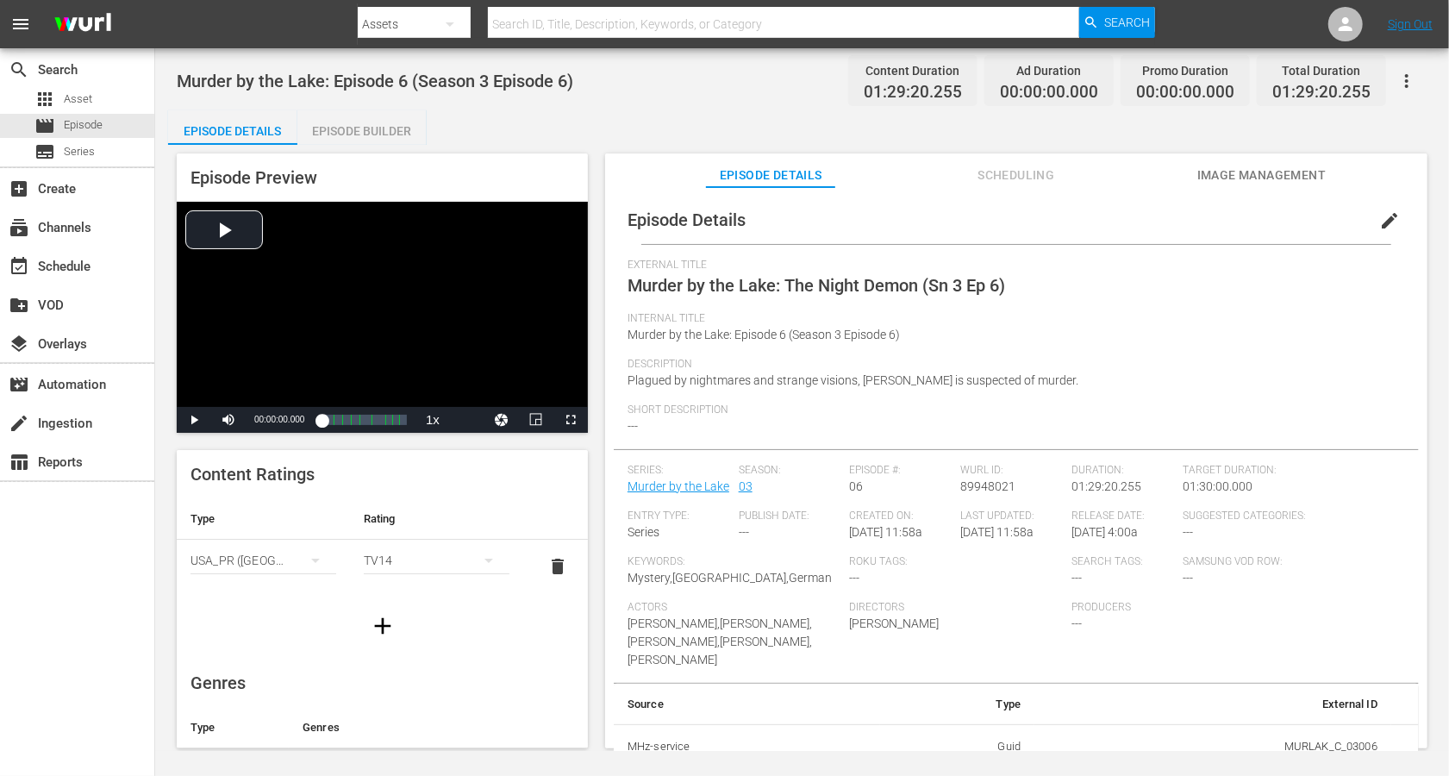
click at [1086, 225] on button "edit" at bounding box center [1389, 220] width 41 height 41
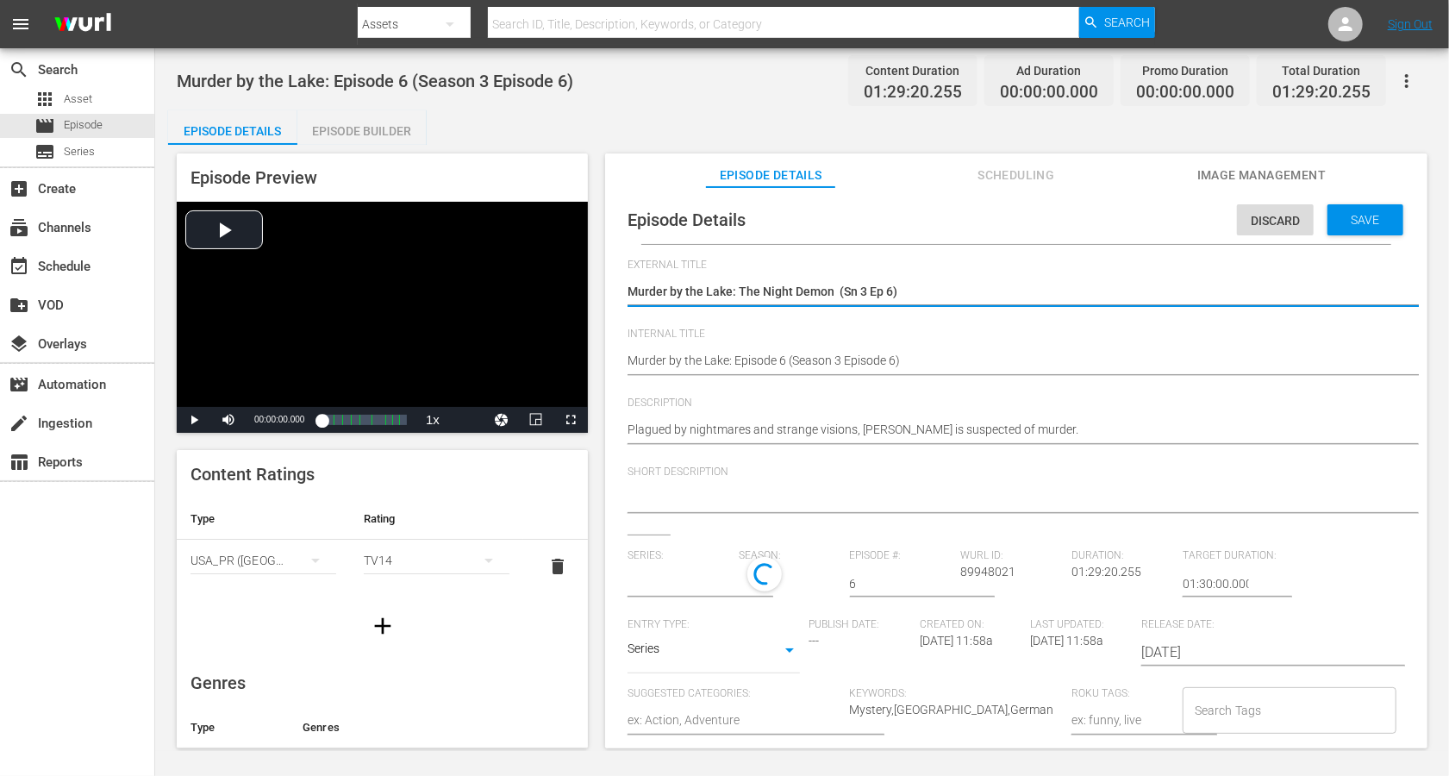
click at [831, 288] on textarea "Murder by the Lake: The Night Demon (Sn 3 Ep 6)" at bounding box center [1012, 293] width 769 height 21
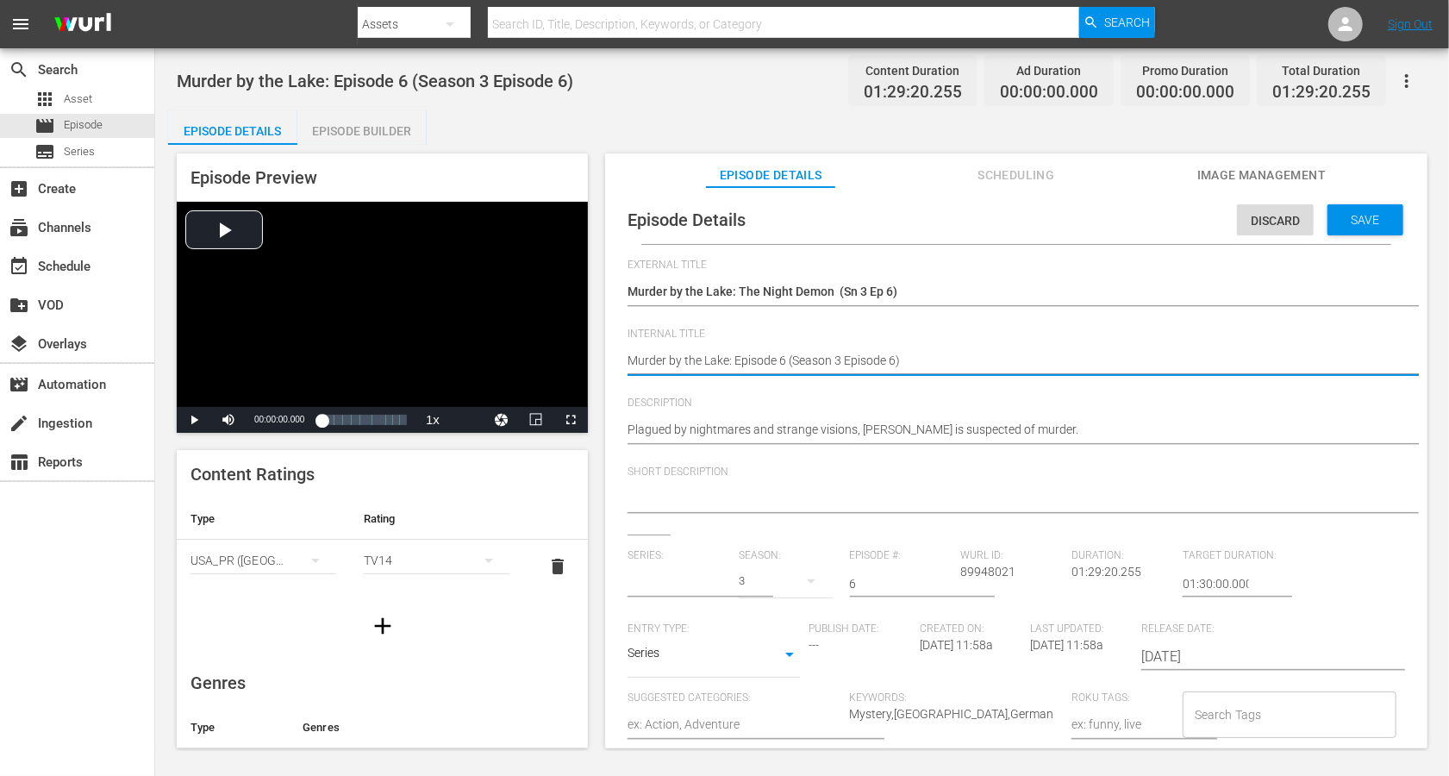
click at [816, 358] on textarea "Murder by the Lake: Episode 6 (Season 3 Episode 6)" at bounding box center [1012, 362] width 769 height 21
type input "Murder by the Lake"
paste textarea "The Night Demon (Sn 3 Ep"
type textarea "Murder by the Lake: The Night Demon (Sn 3 Ep 6)"
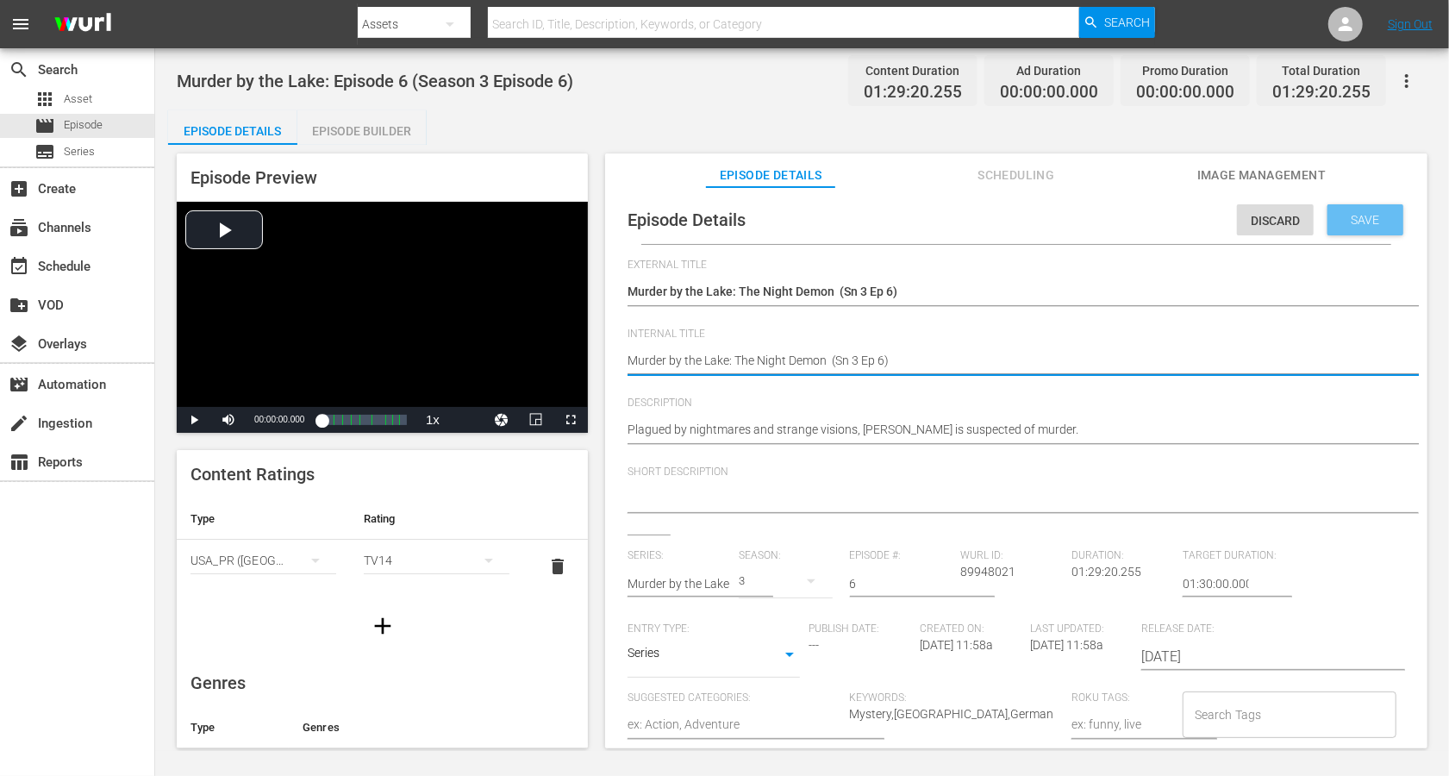
type textarea "Murder by the Lake: The Night Demon (Sn 3 Ep 6)"
click at [1086, 209] on div "Save" at bounding box center [1366, 219] width 76 height 31
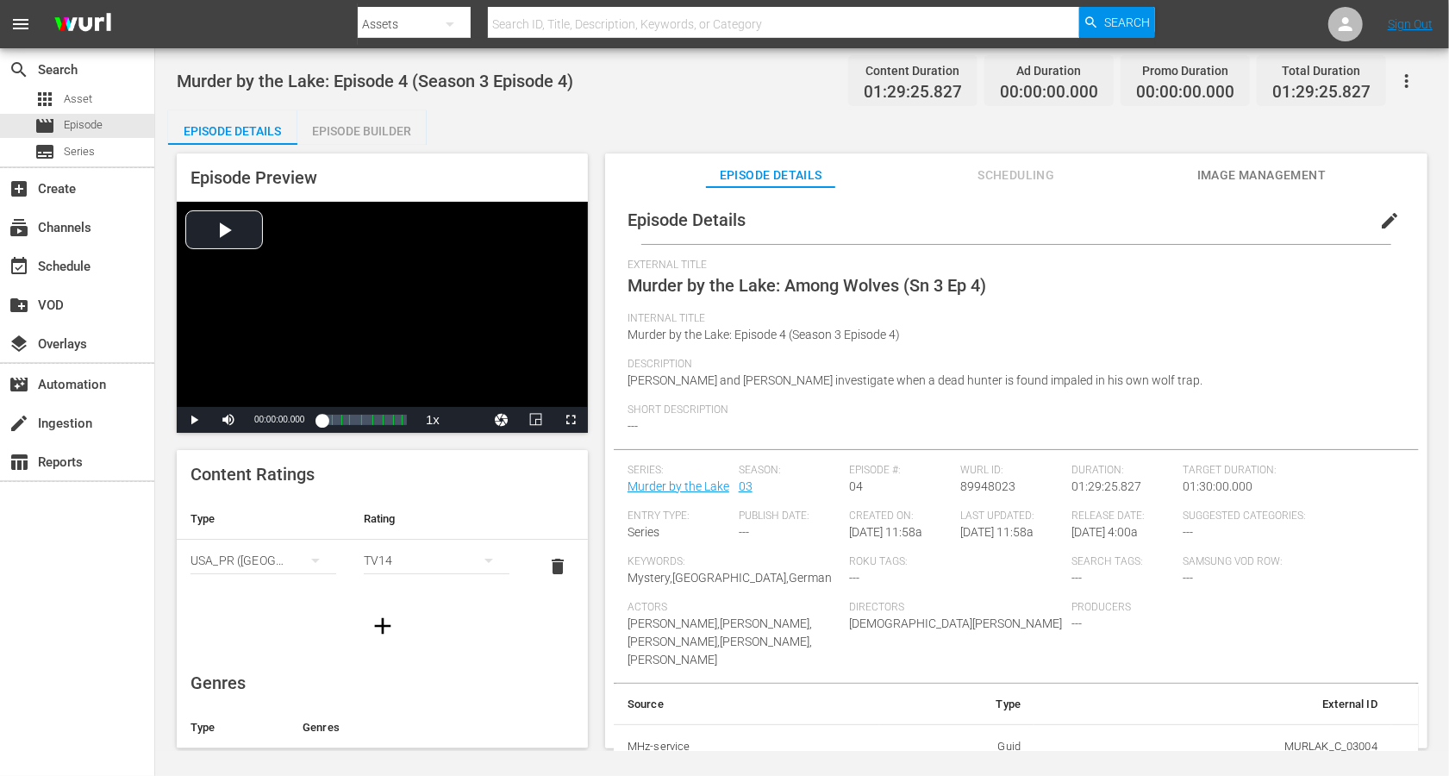
click at [1086, 220] on span "edit" at bounding box center [1390, 220] width 21 height 21
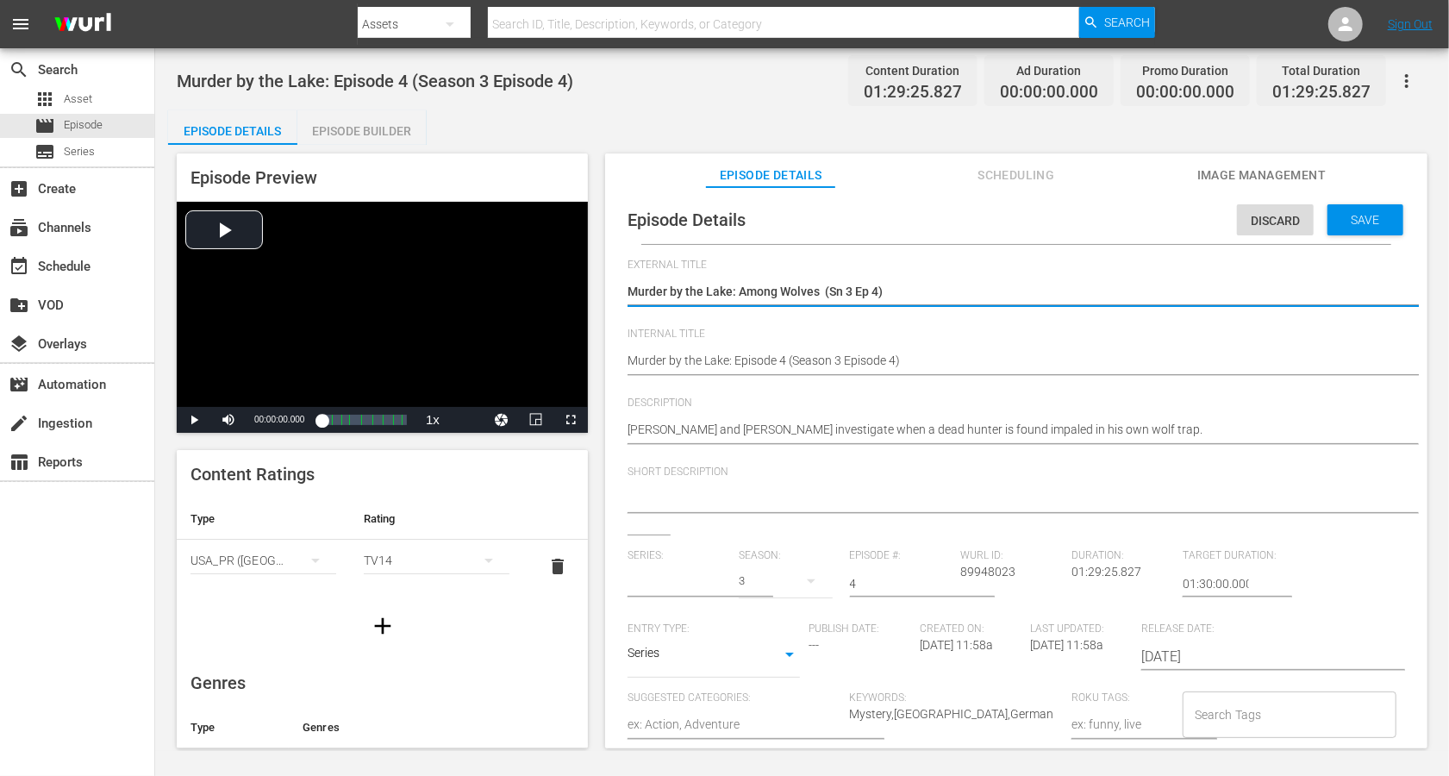
click at [830, 285] on textarea "Murder by the Lake: Among Wolves (Sn 3 Ep 4)" at bounding box center [1012, 293] width 769 height 21
type input "Murder by the Lake"
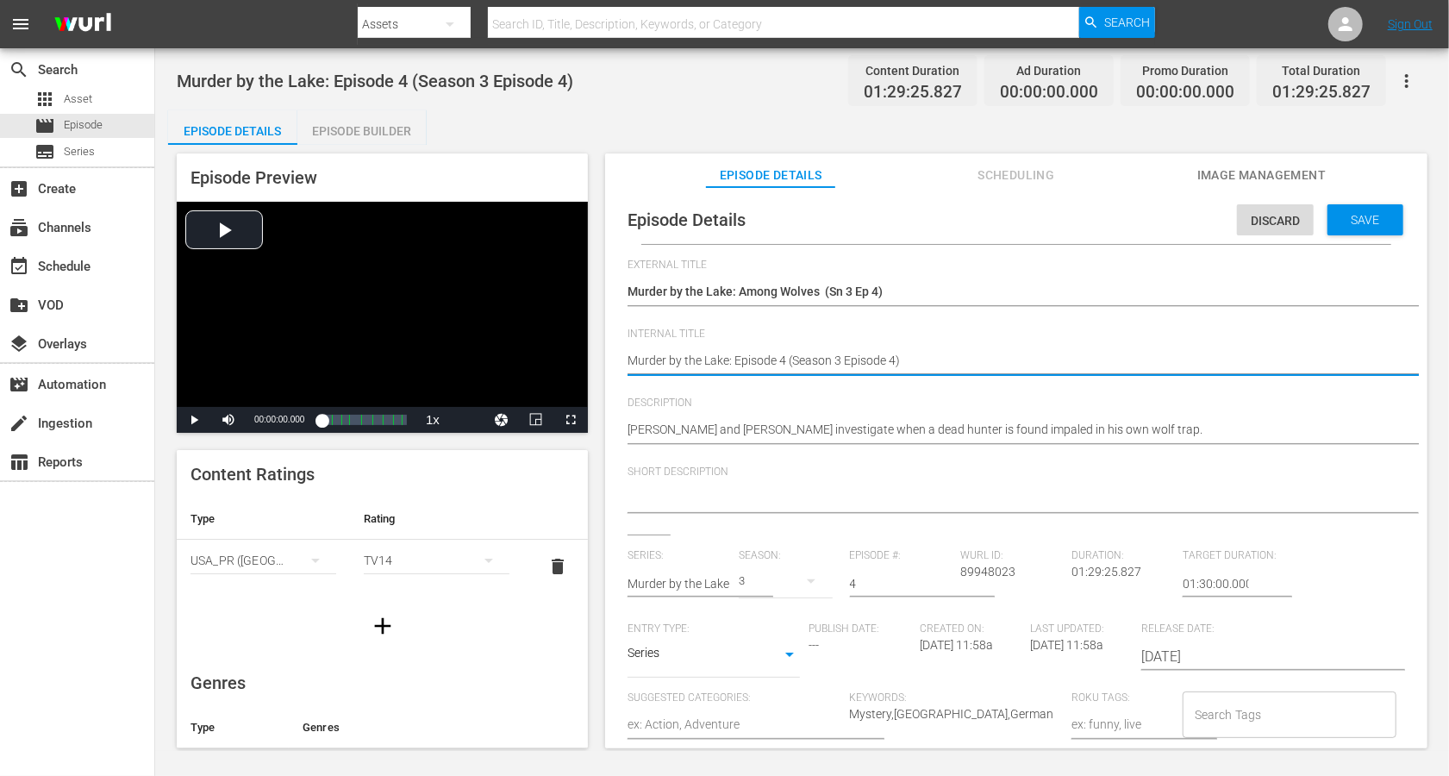
click at [809, 352] on textarea "Murder by the Lake: Episode 4 (Season 3 Episode 4)" at bounding box center [1012, 362] width 769 height 21
paste textarea "Among Wolves (Sn 3 Ep"
type textarea "Murder by the Lake: Among Wolves (Sn 3 Ep 4)"
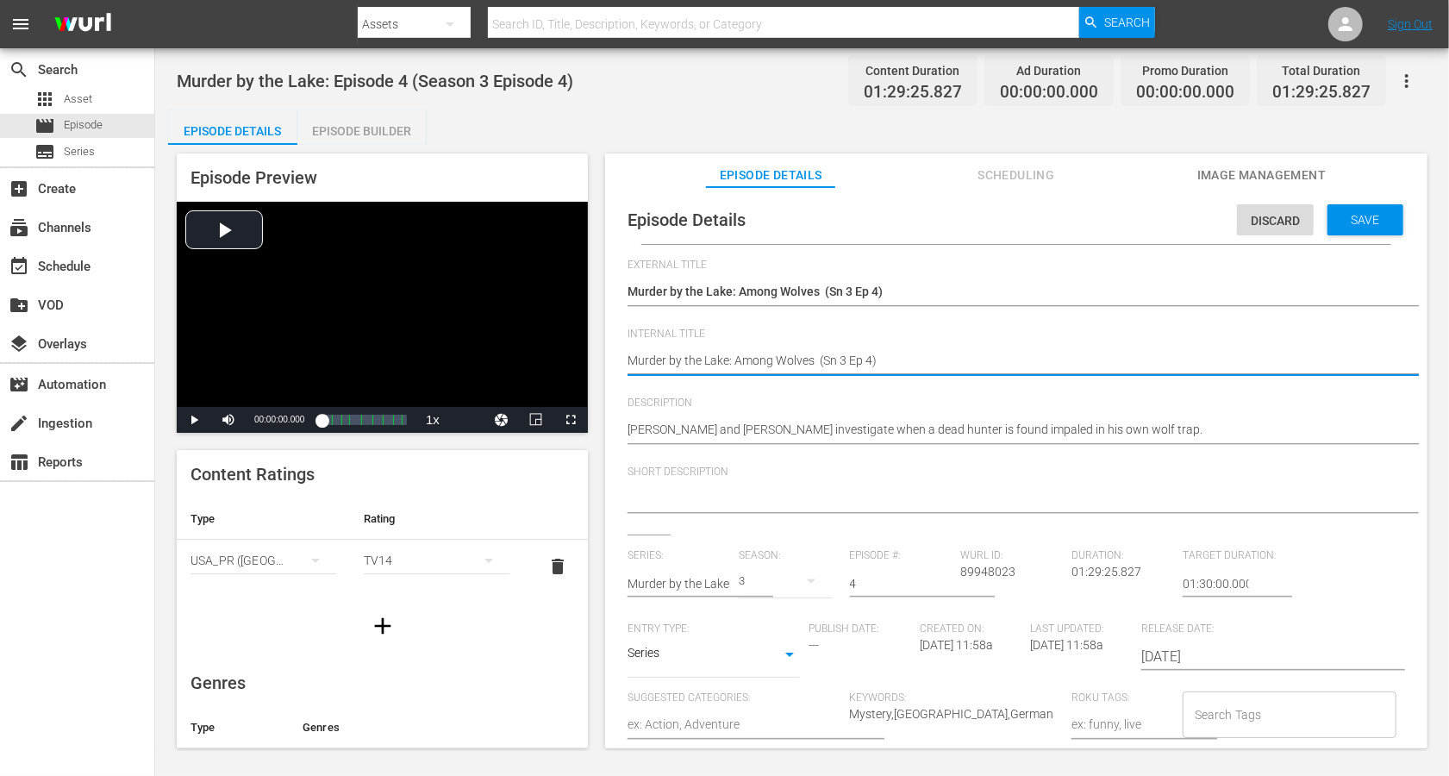
click at [1086, 211] on div "Save" at bounding box center [1366, 219] width 76 height 31
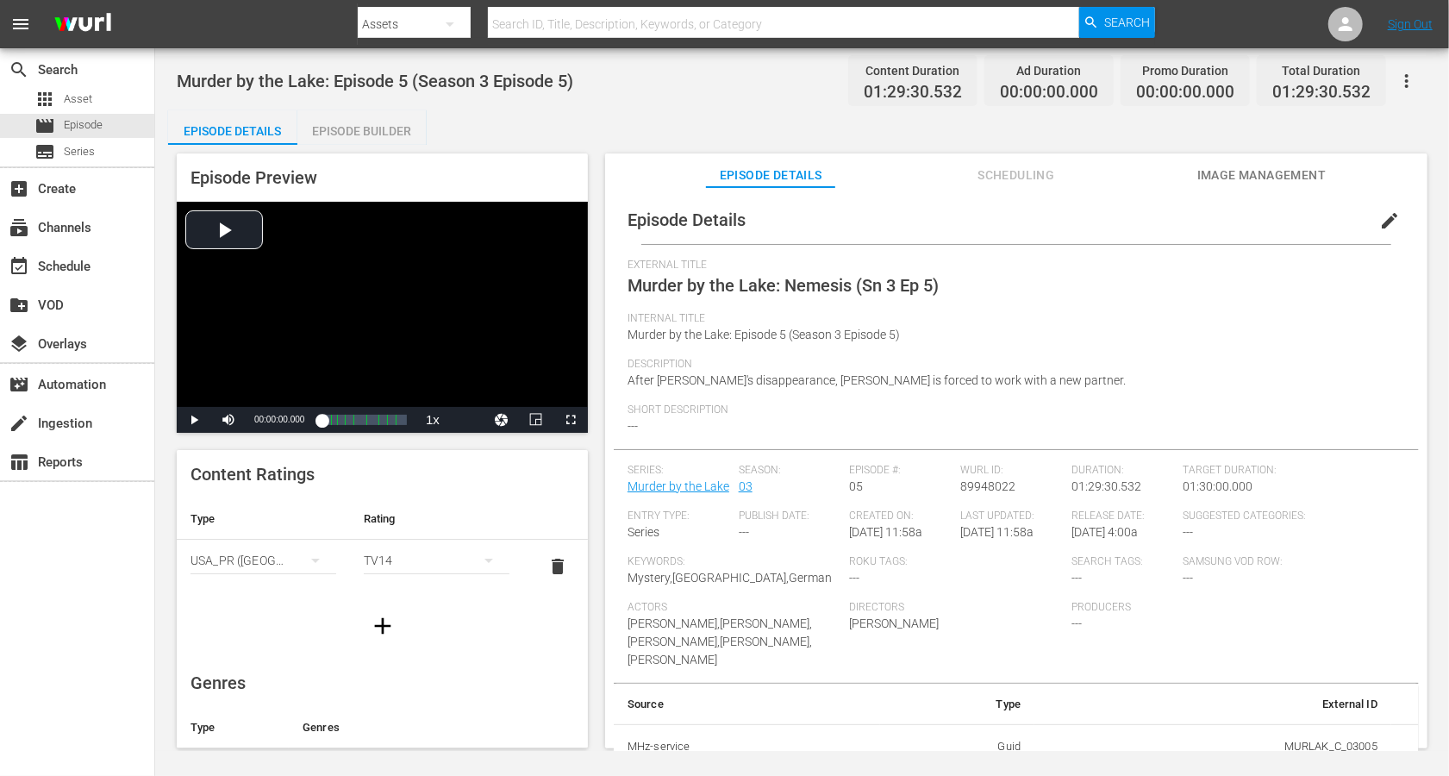
click at [1086, 222] on span "edit" at bounding box center [1390, 220] width 21 height 21
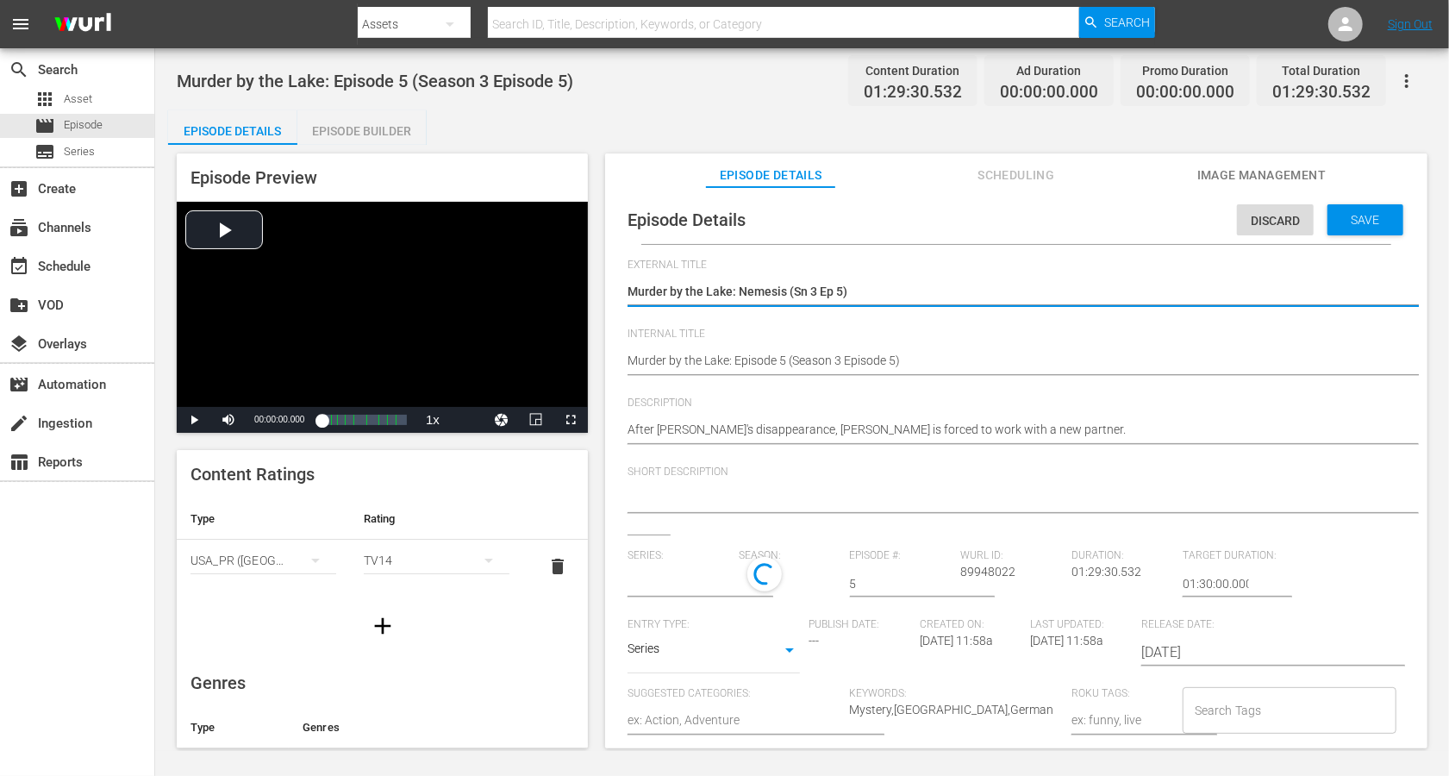
type input "Murder by the Lake"
click at [837, 291] on textarea "Murder by the Lake: Nemesis (Sn 3 Ep 5)" at bounding box center [1012, 293] width 769 height 21
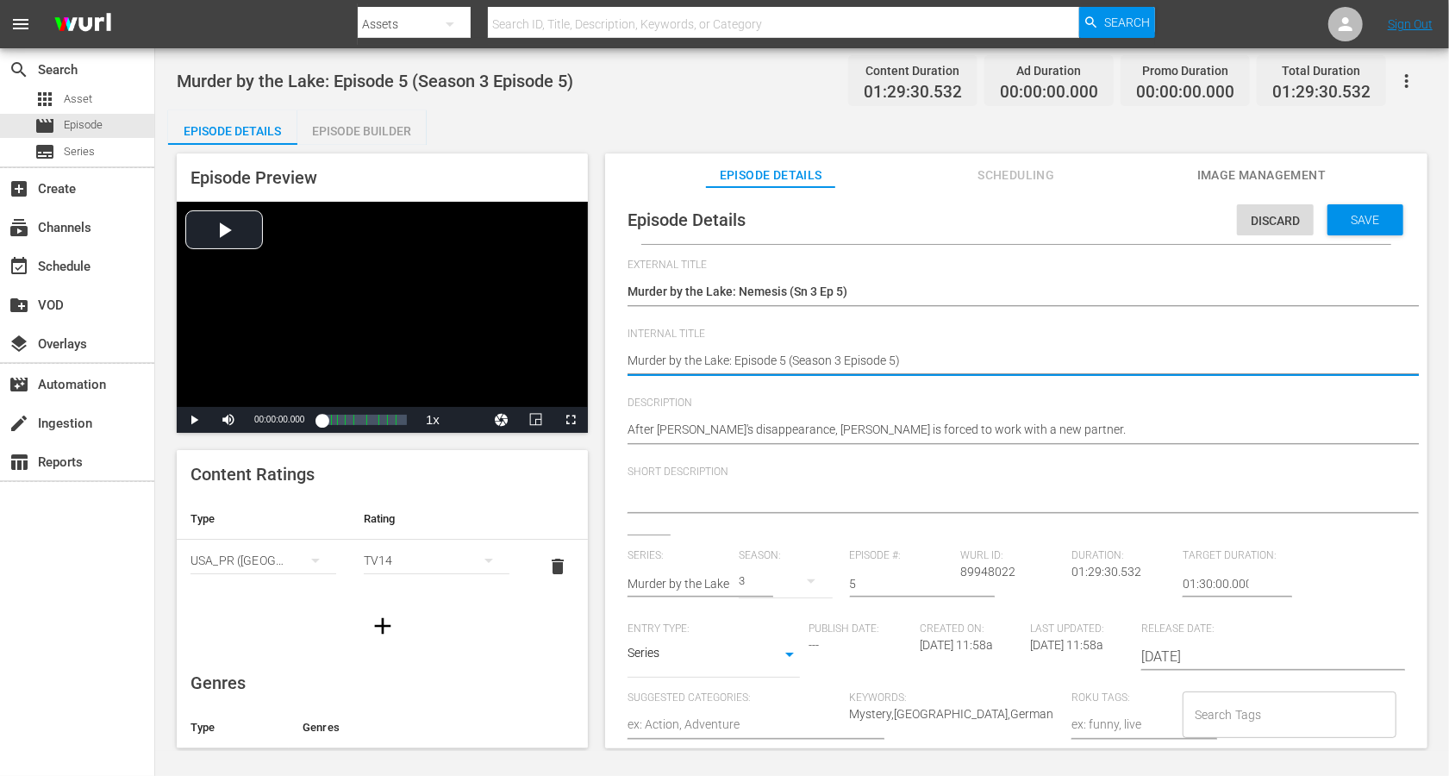
click at [834, 366] on textarea "Murder by the Lake: Episode 5 (Season 3 Episode 5)" at bounding box center [1012, 362] width 769 height 21
paste textarea "Nemesis (Sn 3 Ep"
type textarea "Murder by the Lake: Nemesis (Sn 3 Ep 5)"
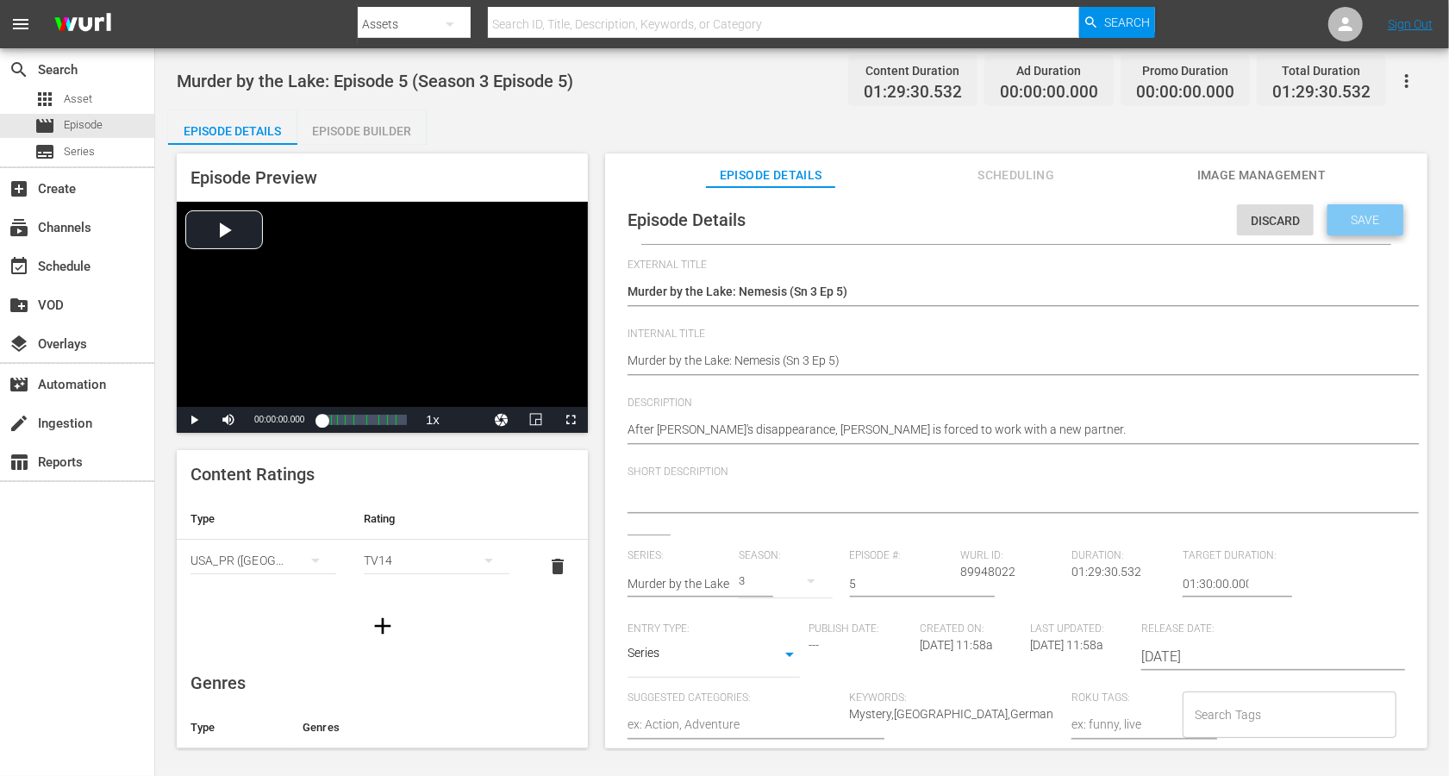
click at [1086, 226] on span "Save" at bounding box center [1366, 220] width 56 height 14
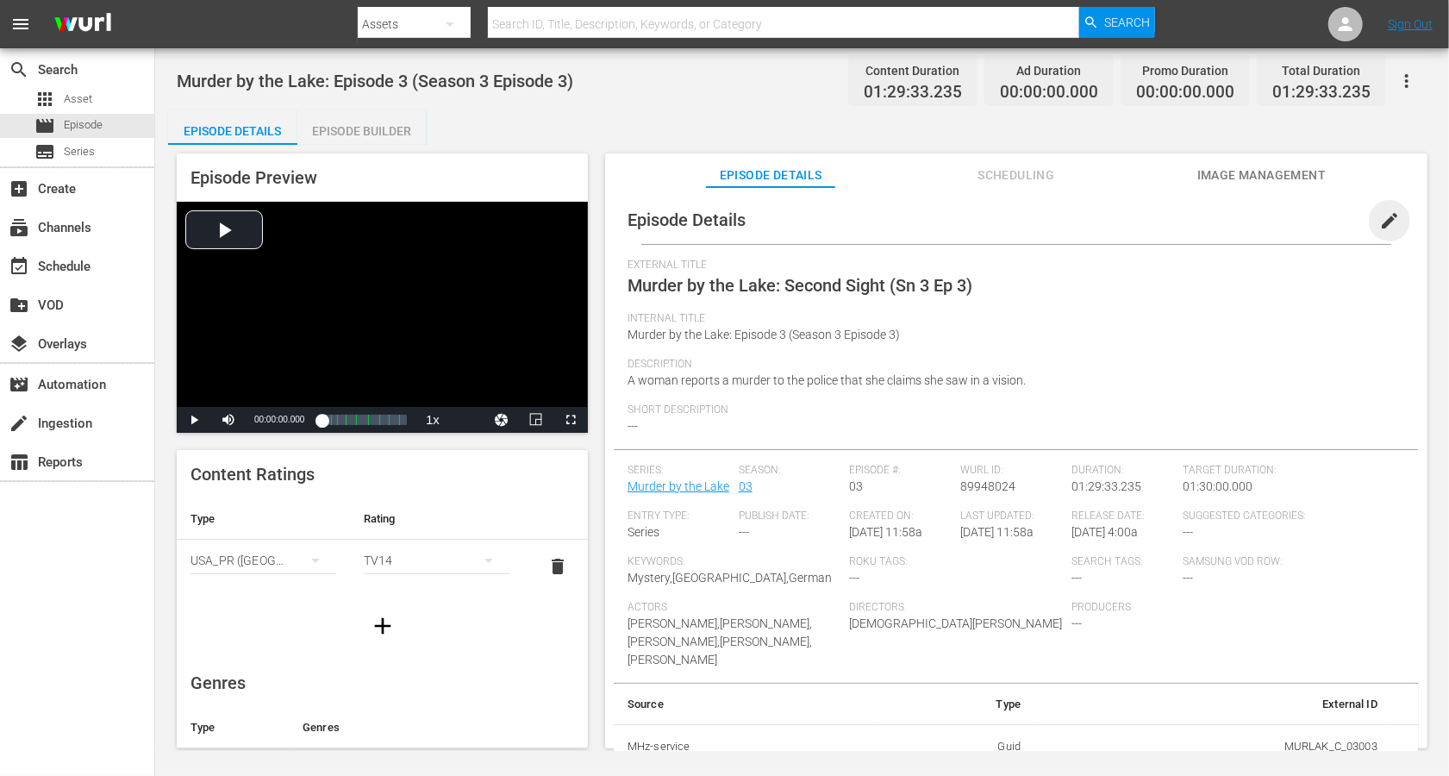
click at [1086, 219] on span "edit" at bounding box center [1390, 220] width 21 height 21
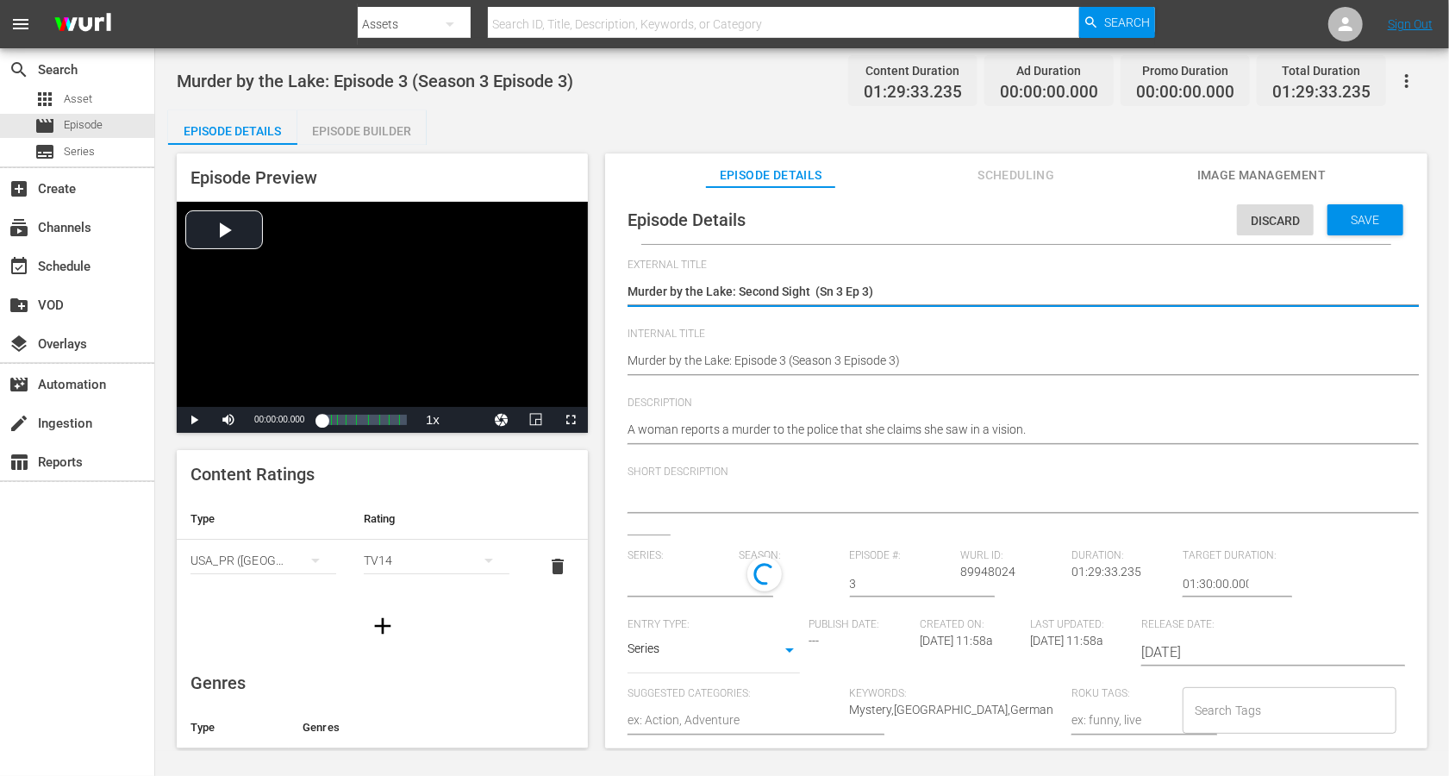
type input "Murder by the Lake"
click at [920, 288] on textarea "Murder by the Lake: Second Sight (Sn 3 Ep 3)" at bounding box center [1012, 293] width 769 height 21
click at [821, 297] on textarea "Murder by the Lake: Second Sight (Sn 3 Ep 3)" at bounding box center [1012, 293] width 769 height 21
type textarea "Murder by the Lake: Second Sight (Sn 3 Ep 3)"
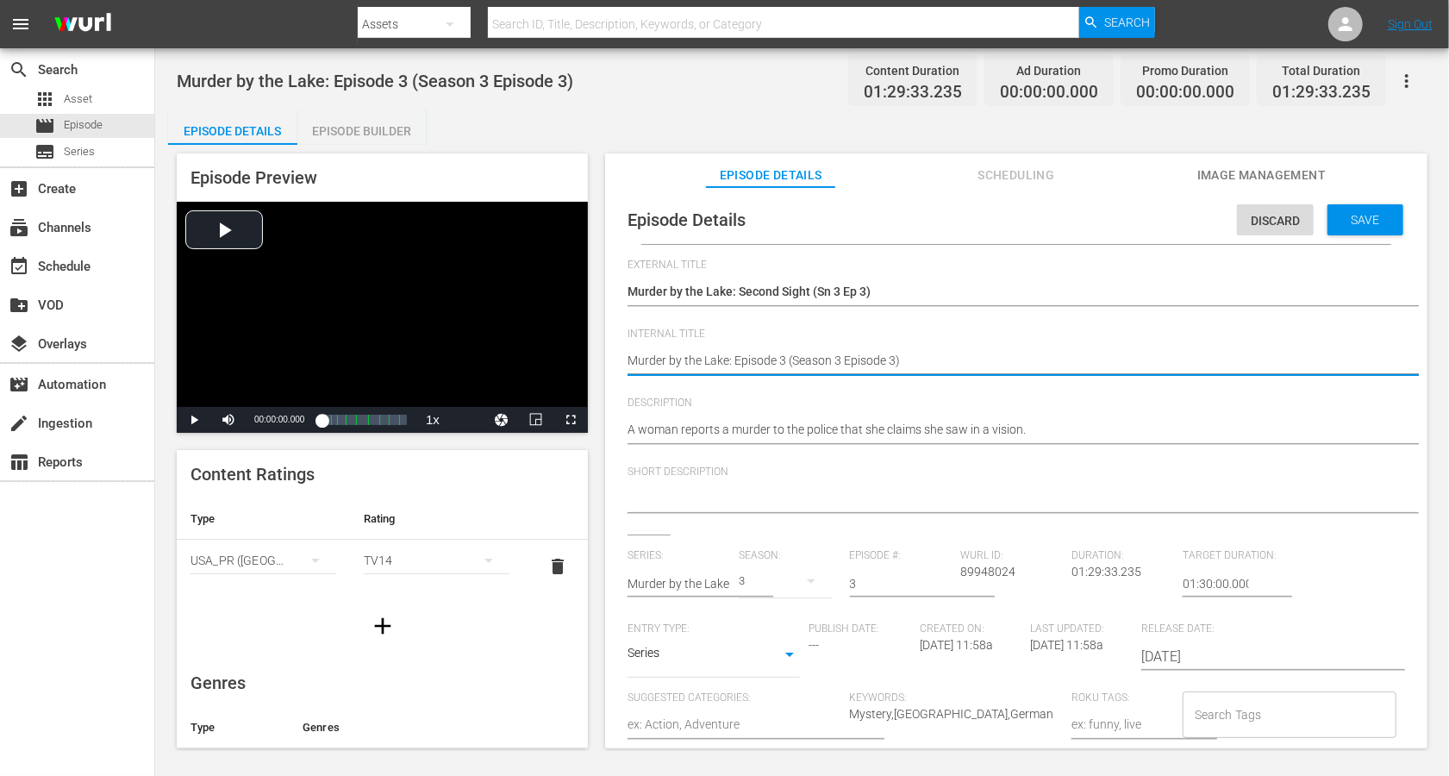
click at [814, 361] on textarea "Murder by the Lake: Episode 3 (Season 3 Episode 3)" at bounding box center [1012, 362] width 769 height 21
paste textarea "Second Sight (Sn 3 Ep"
type textarea "Murder by the Lake: Second Sight (Sn 3 Ep 3)"
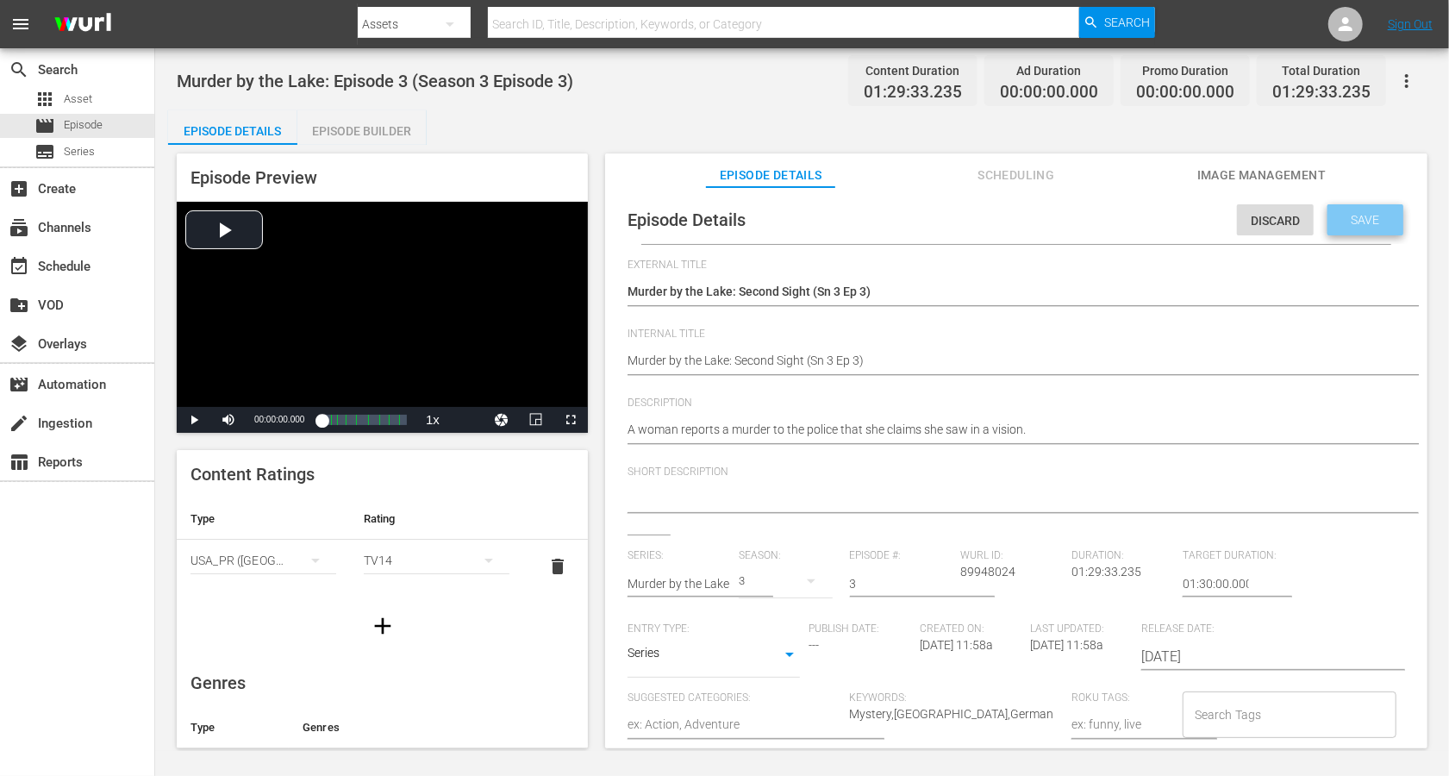
click at [1086, 222] on span "Save" at bounding box center [1366, 220] width 56 height 14
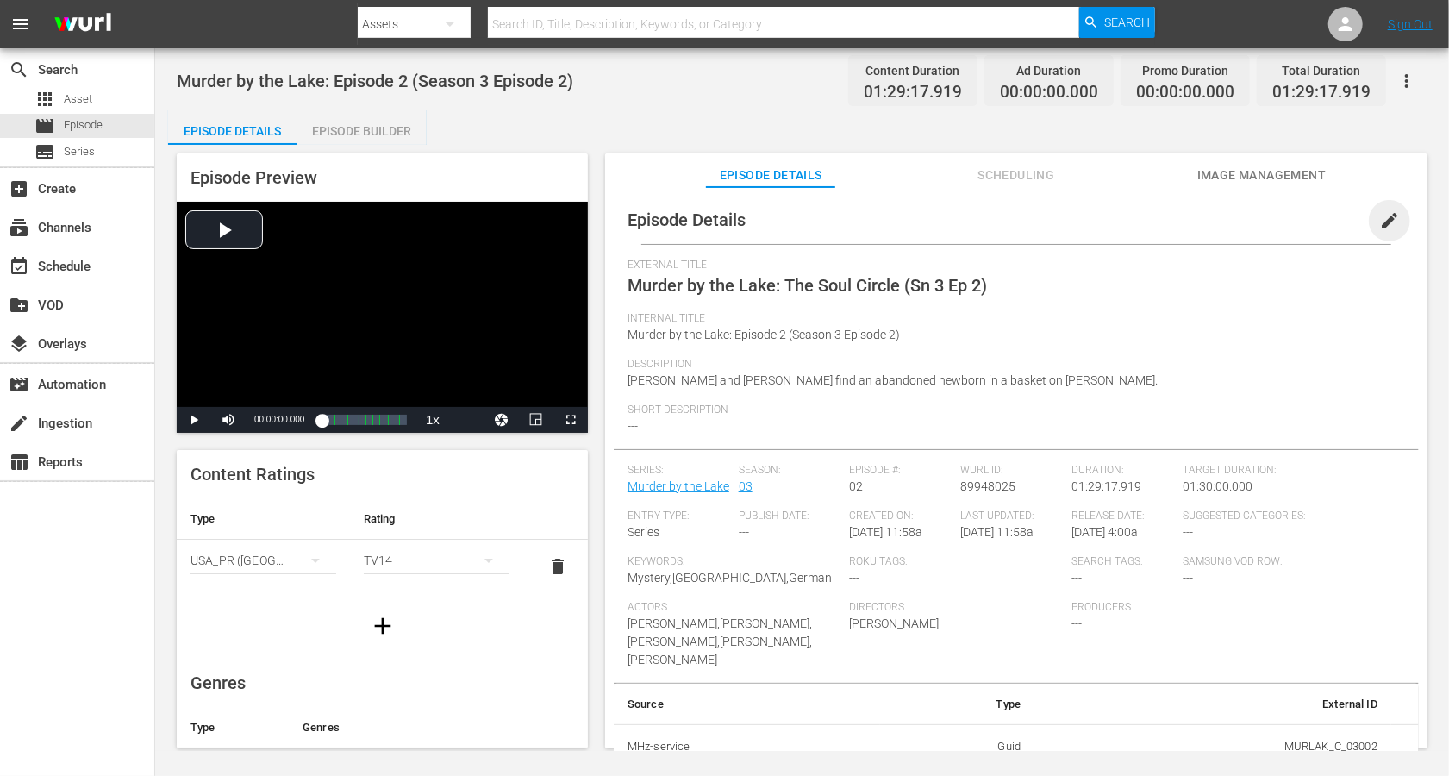
click at [1086, 222] on span "edit" at bounding box center [1390, 220] width 21 height 21
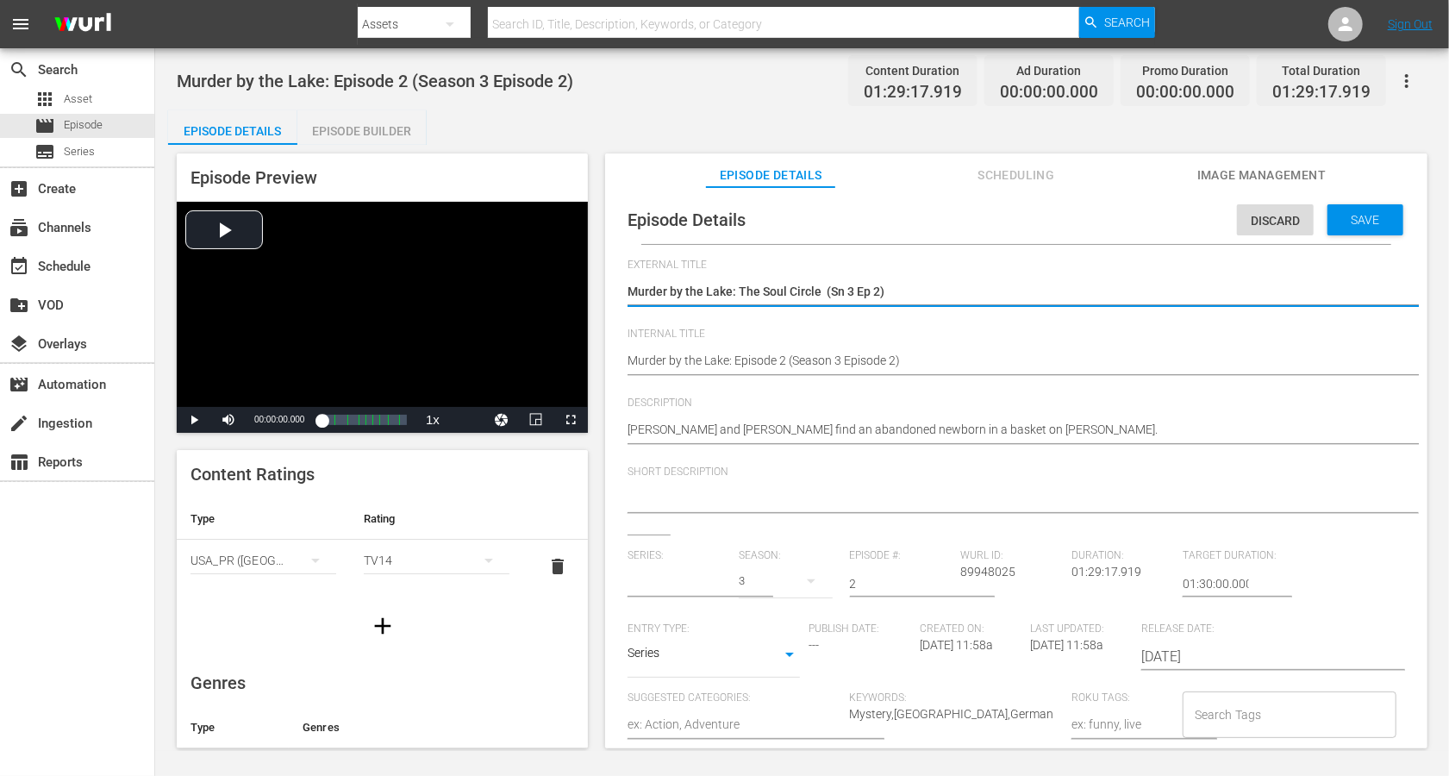
click at [835, 294] on textarea "Murder by the Lake: The Soul Circle (Sn 3 Ep 2)" at bounding box center [1012, 293] width 769 height 21
type input "Murder by the Lake"
click at [821, 289] on textarea "Murder by the Lake: The Soul Circle (Sn 3 Ep 2)" at bounding box center [1012, 293] width 769 height 21
type textarea "Murder by the Lake: The Soul Circle (Sn 3 Ep 2)"
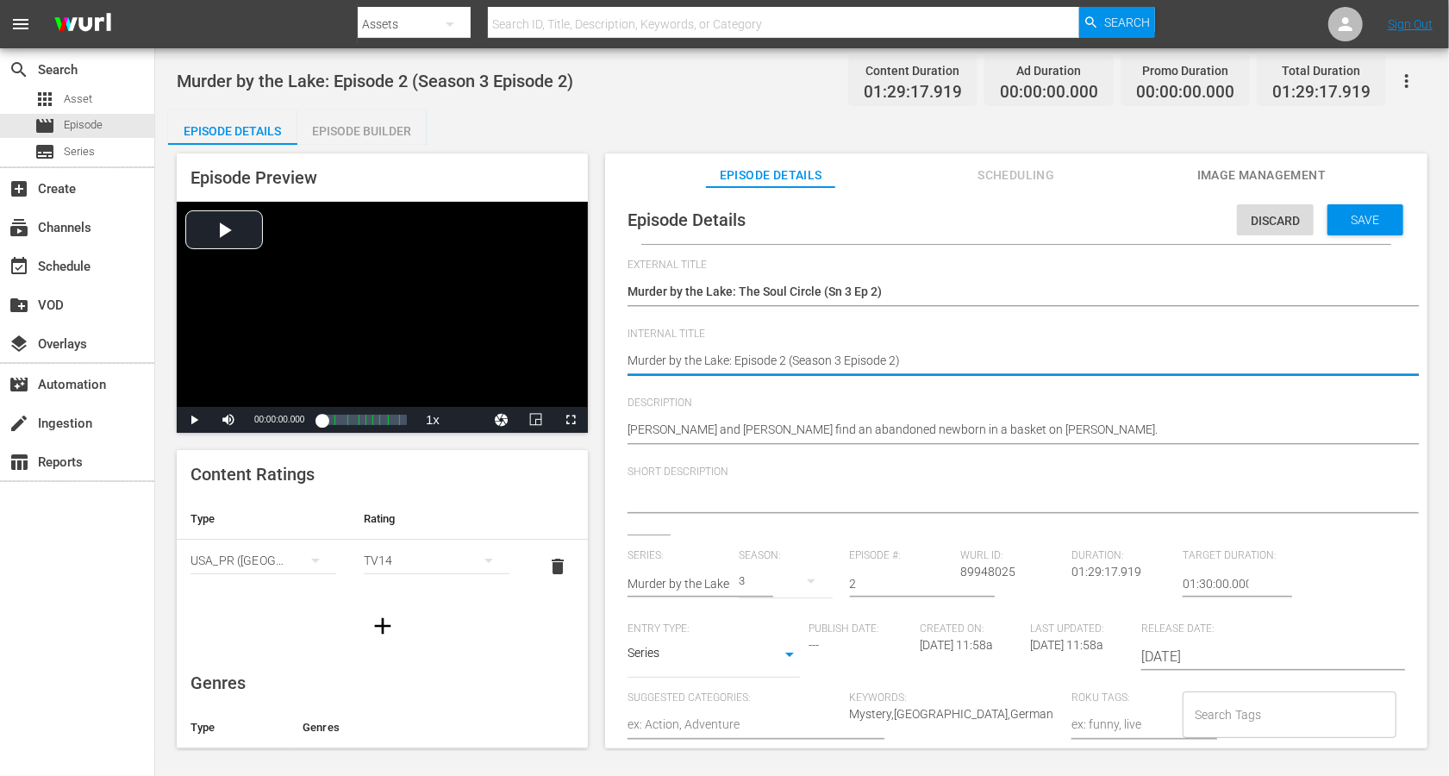
click at [819, 360] on textarea "Murder by the Lake: Episode 2 (Season 3 Episode 2)" at bounding box center [1012, 362] width 769 height 21
paste textarea "The Soul Circle (Sn 3 Ep"
type textarea "Murder by the Lake: The Soul Circle (Sn 3 Ep 2)"
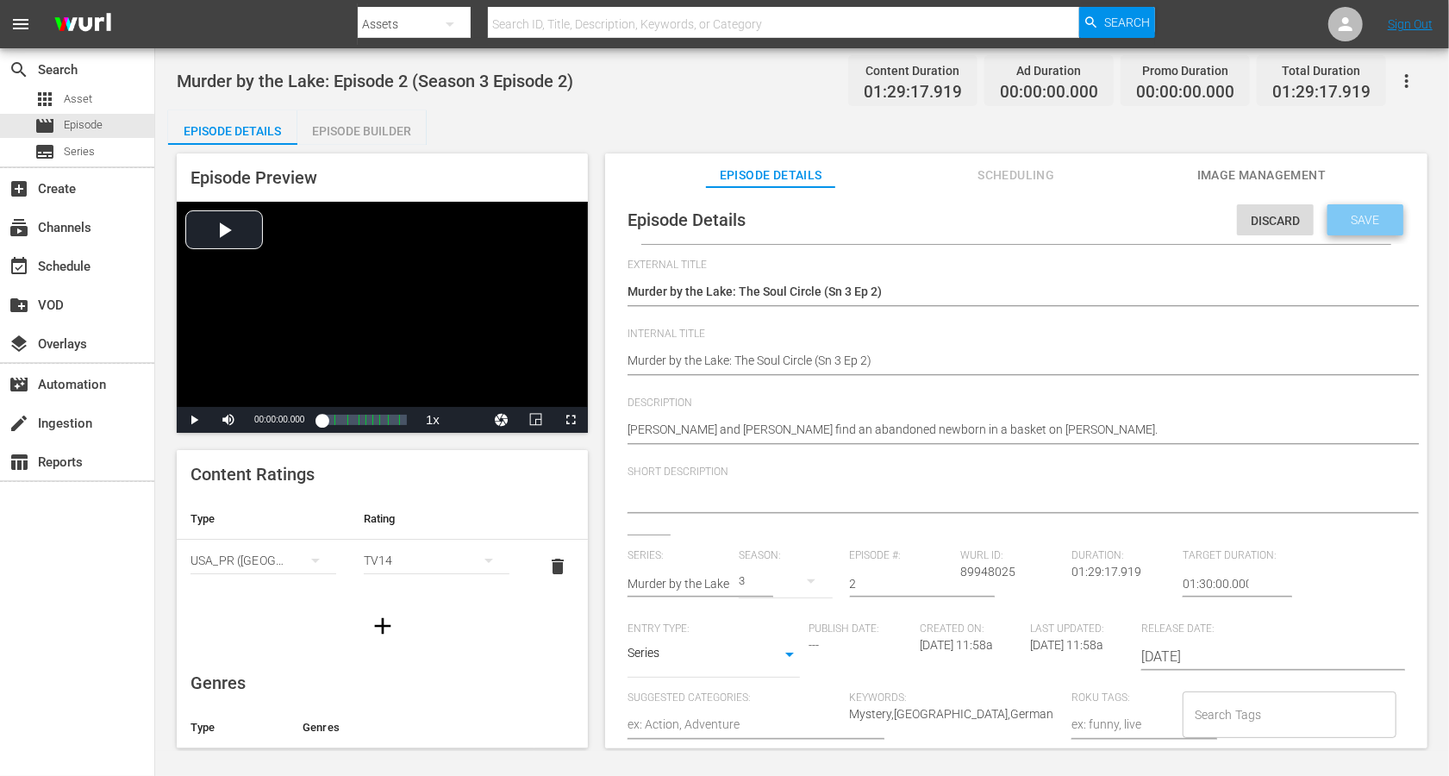
click at [1086, 223] on span "Save" at bounding box center [1366, 220] width 56 height 14
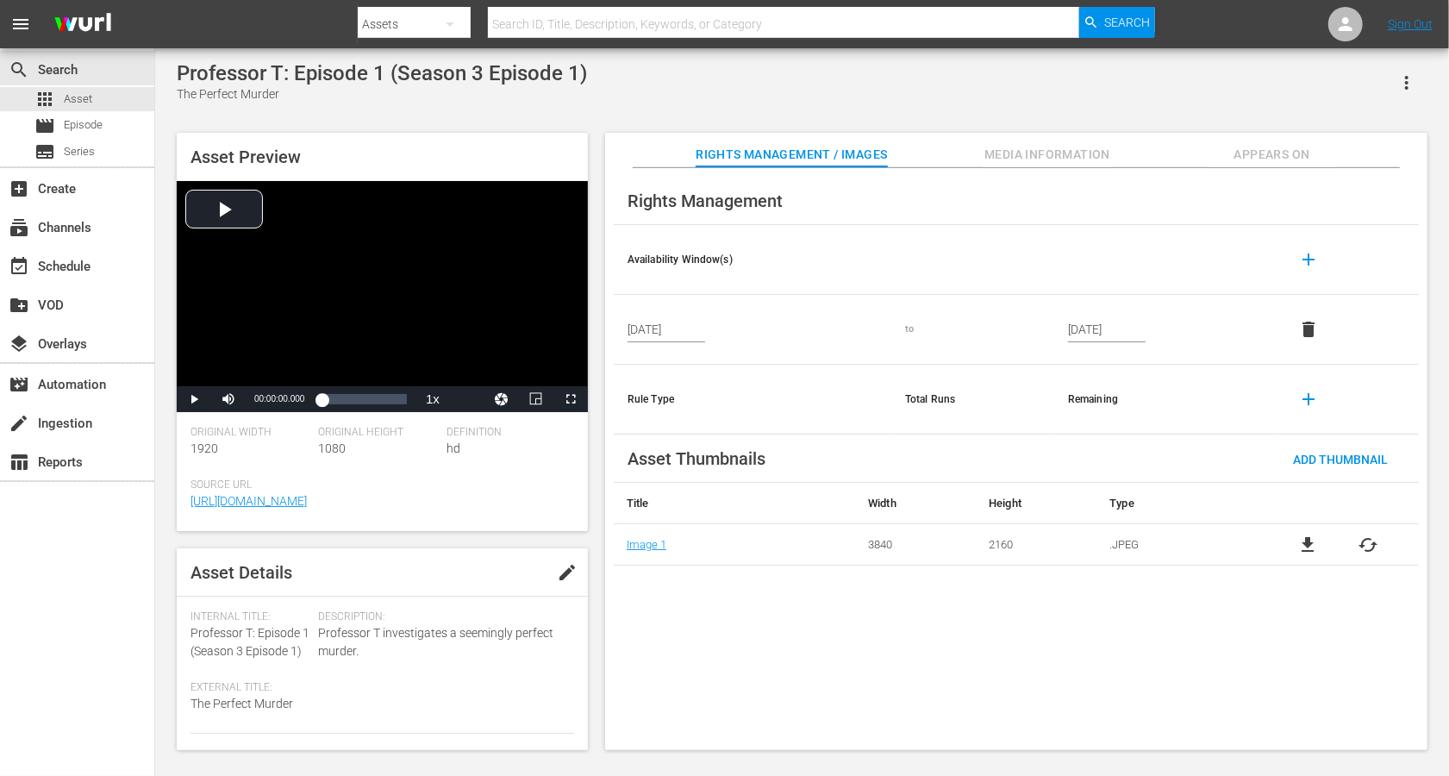
click at [560, 571] on span "edit" at bounding box center [567, 572] width 21 height 21
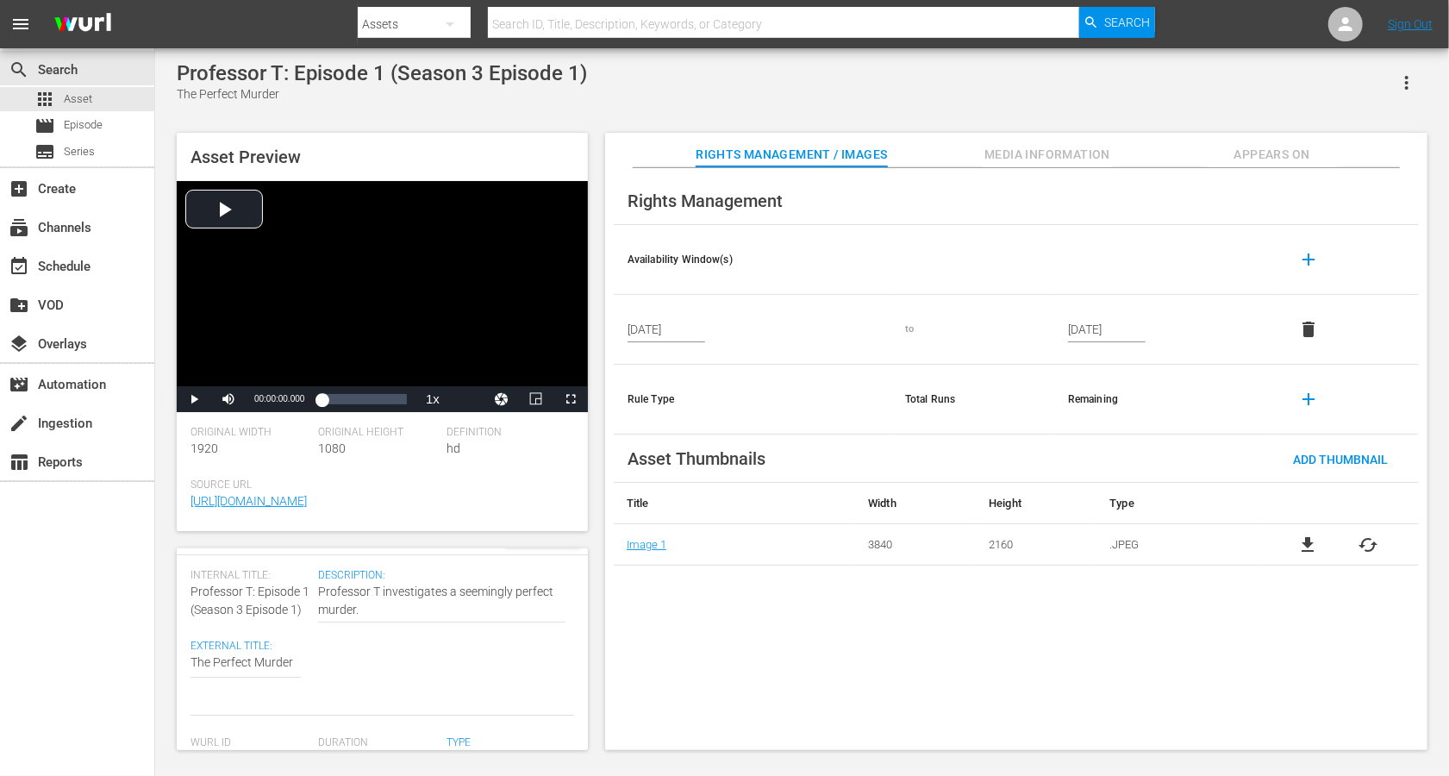
scroll to position [42, 0]
drag, startPoint x: 259, startPoint y: 585, endPoint x: 184, endPoint y: 587, distance: 75.1
click at [184, 581] on div "Asset Details Discard Save Internal Title: Professor T: Episode 1 (Season 3 Epi…" at bounding box center [382, 649] width 411 height 202
copy span "Professor T:"
paste textarea "Professor T:"
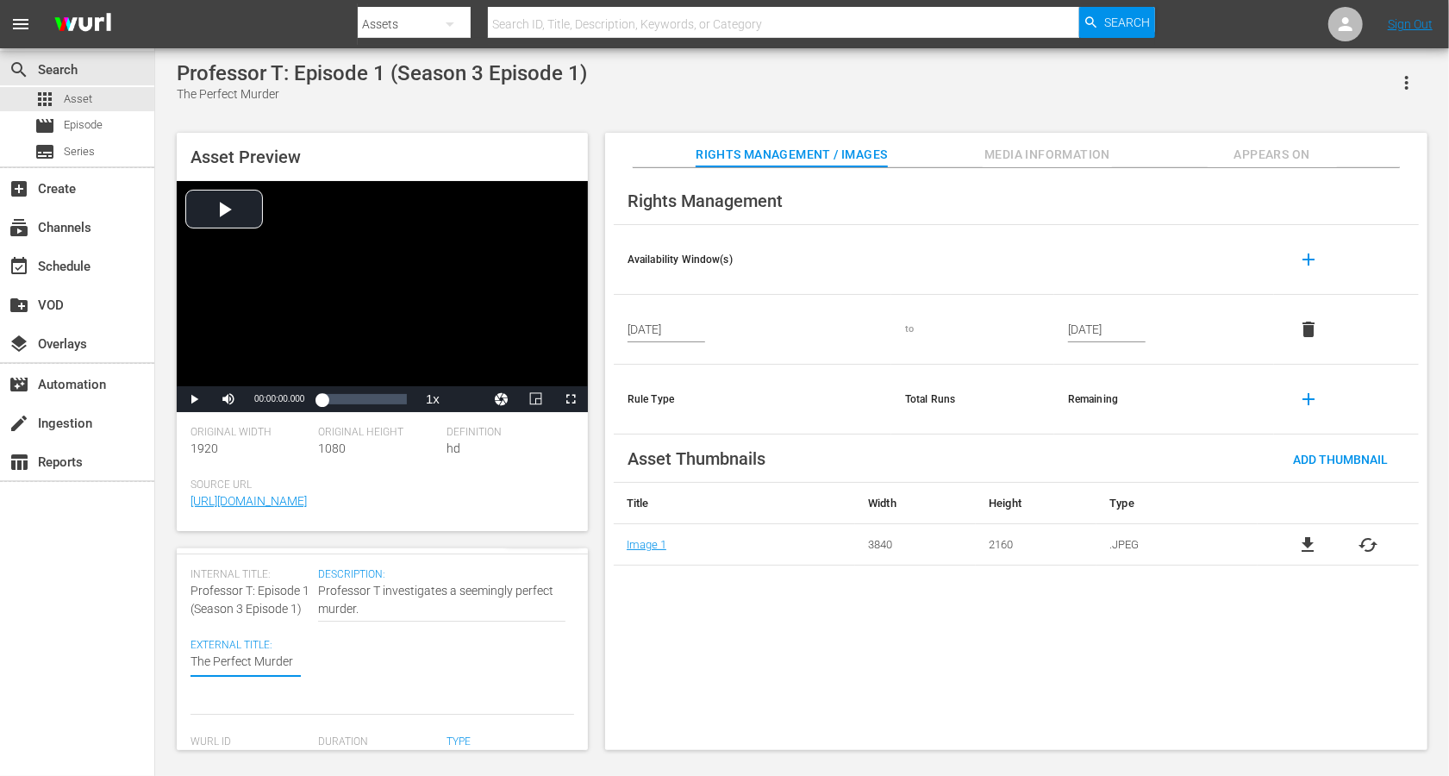
type textarea "Professor T: The Perfect Murder"
drag, startPoint x: 191, startPoint y: 608, endPoint x: 303, endPoint y: 611, distance: 112.1
click at [303, 581] on div "Internal Title: Professor T: Episode 1 (Season 3 Episode 1)" at bounding box center [250, 593] width 119 height 50
copy span "(Season 3 Episode 1)"
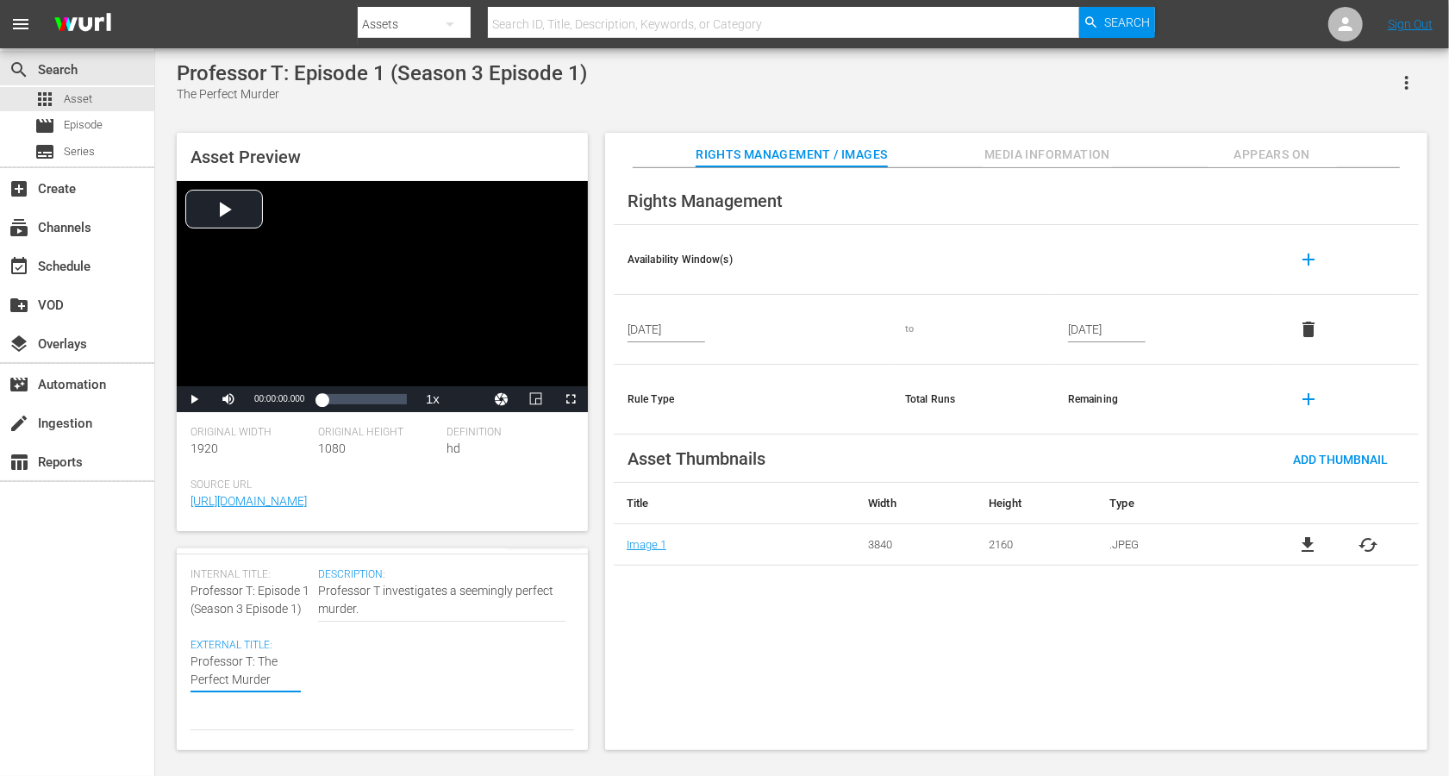
type textarea "Professor T: The Perfect Murder"
paste textarea "(Season 3 Episode 1)"
type textarea "Professor T: The Perfect Murder (Season 3 Episode 1)"
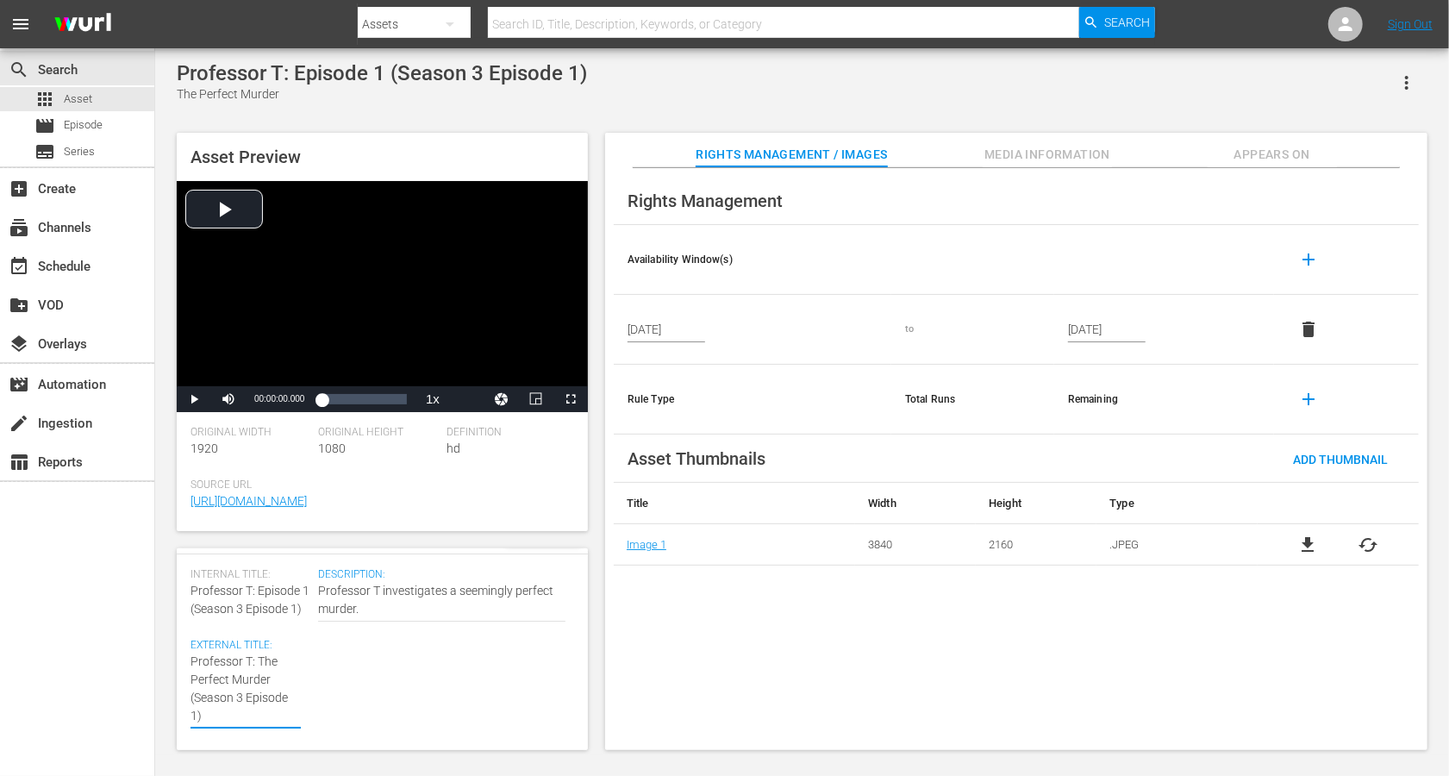
click at [227, 581] on textarea "The Perfect Murder" at bounding box center [246, 689] width 110 height 72
type textarea "Professor T: The Perfect Murder (Seasn 3 Episode 1)"
type textarea "Professor T: The Perfect Murder ([PERSON_NAME] 3 Episode 1)"
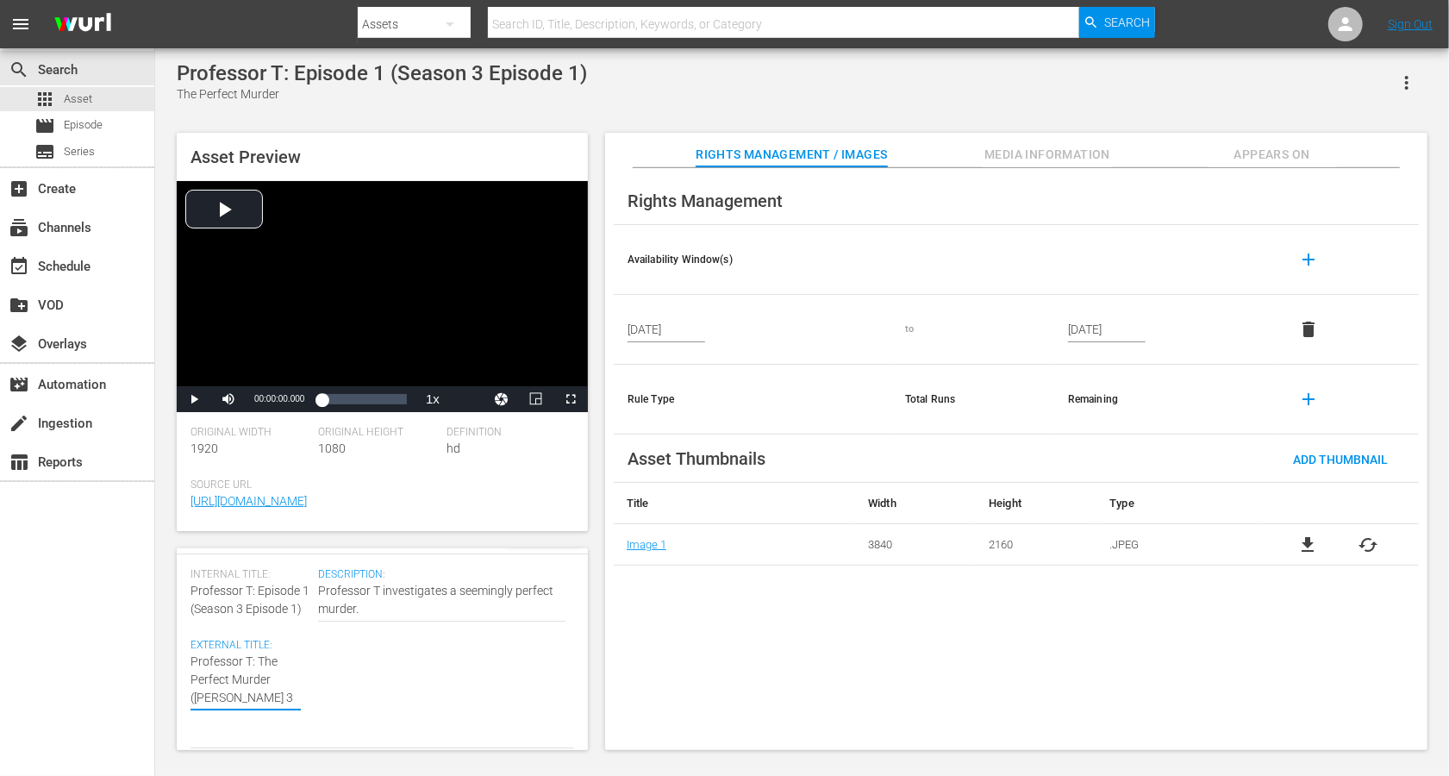
type textarea "Professor T: The Perfect Murder (Sen 3 Episode 1)"
type textarea "Professor T: The Perfect Murder (Sn 3 Episode 1)"
type textarea "Professor T: The Perfect Murder (Sn 3 Epsode 1)"
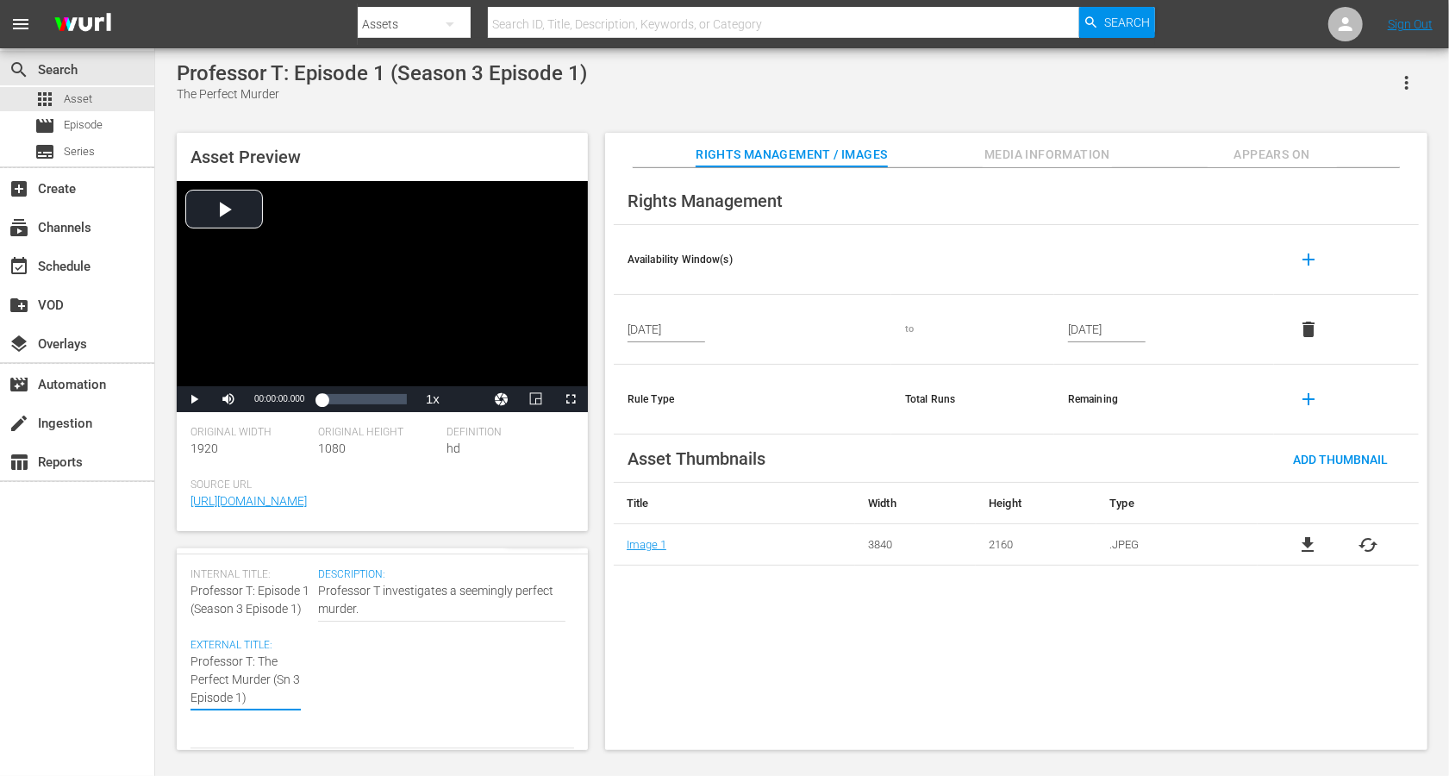
type textarea "Professor T: The Perfect Murder (Sn 3 Epsode 1)"
type textarea "Professor T: The Perfect Murder (Sn 3 Epode 1)"
type textarea "Professor T: The Perfect Murder (Sn 3 Epde 1)"
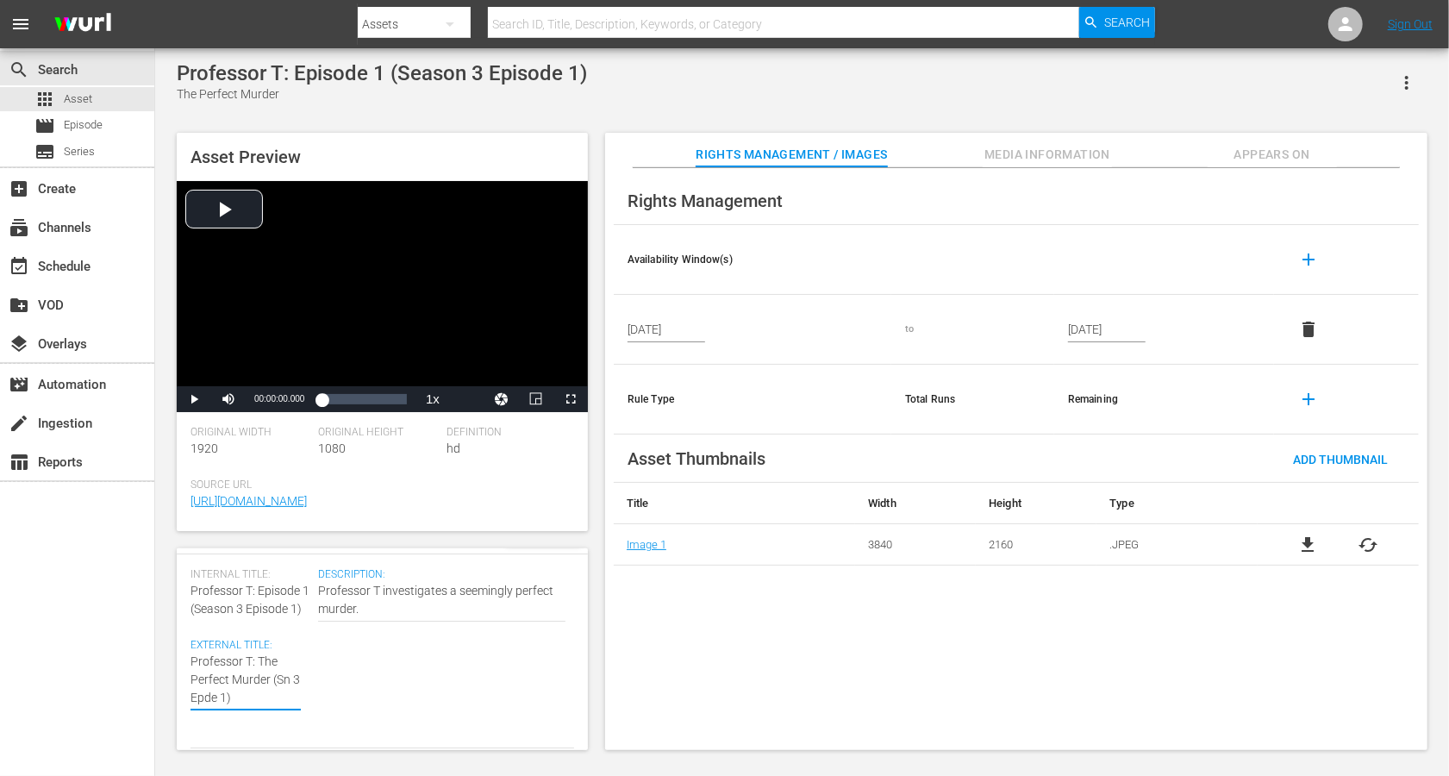
type textarea "Professor T: The Perfect Murder (Sn 3 Epe 1)"
type textarea "Professor T: The Perfect Murder (Sn 3 Ep 1)"
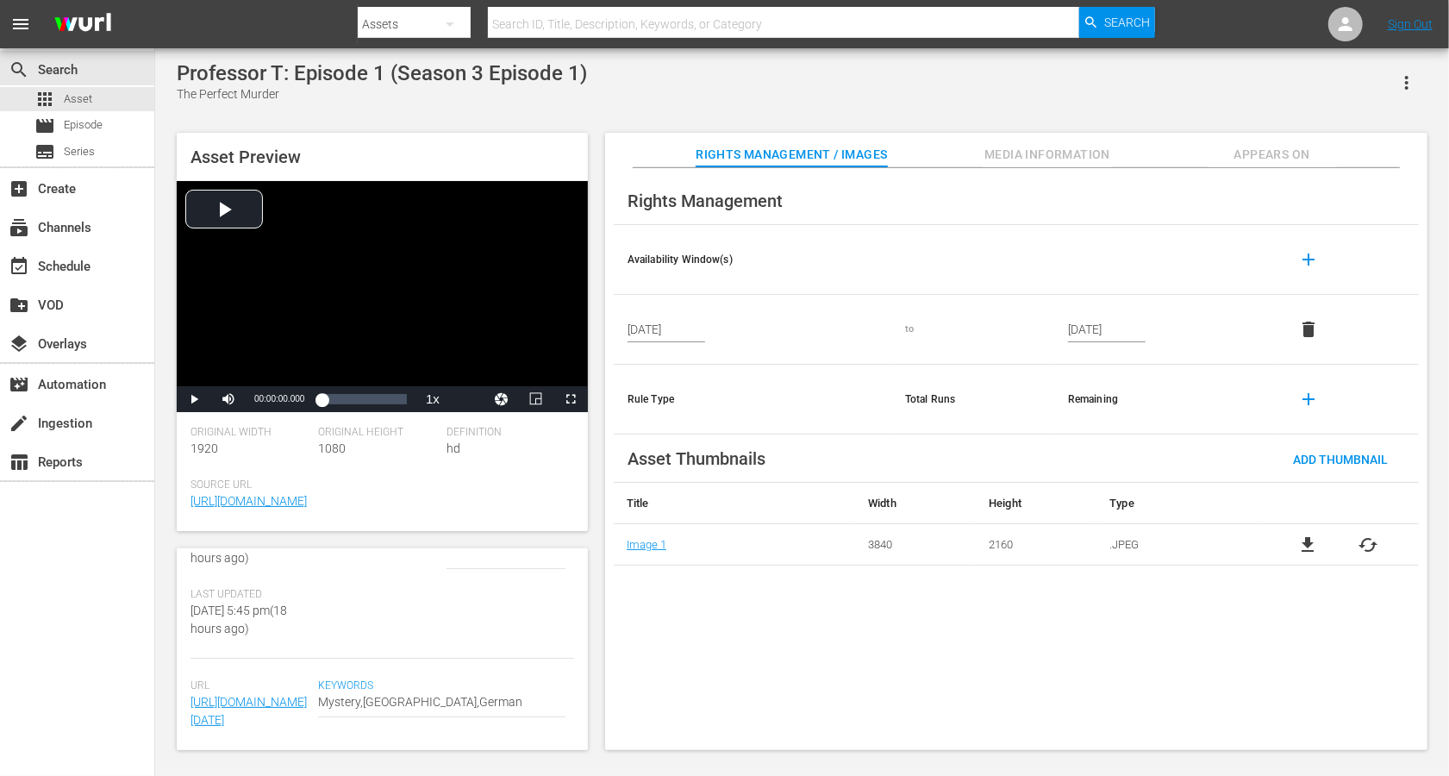
scroll to position [0, 0]
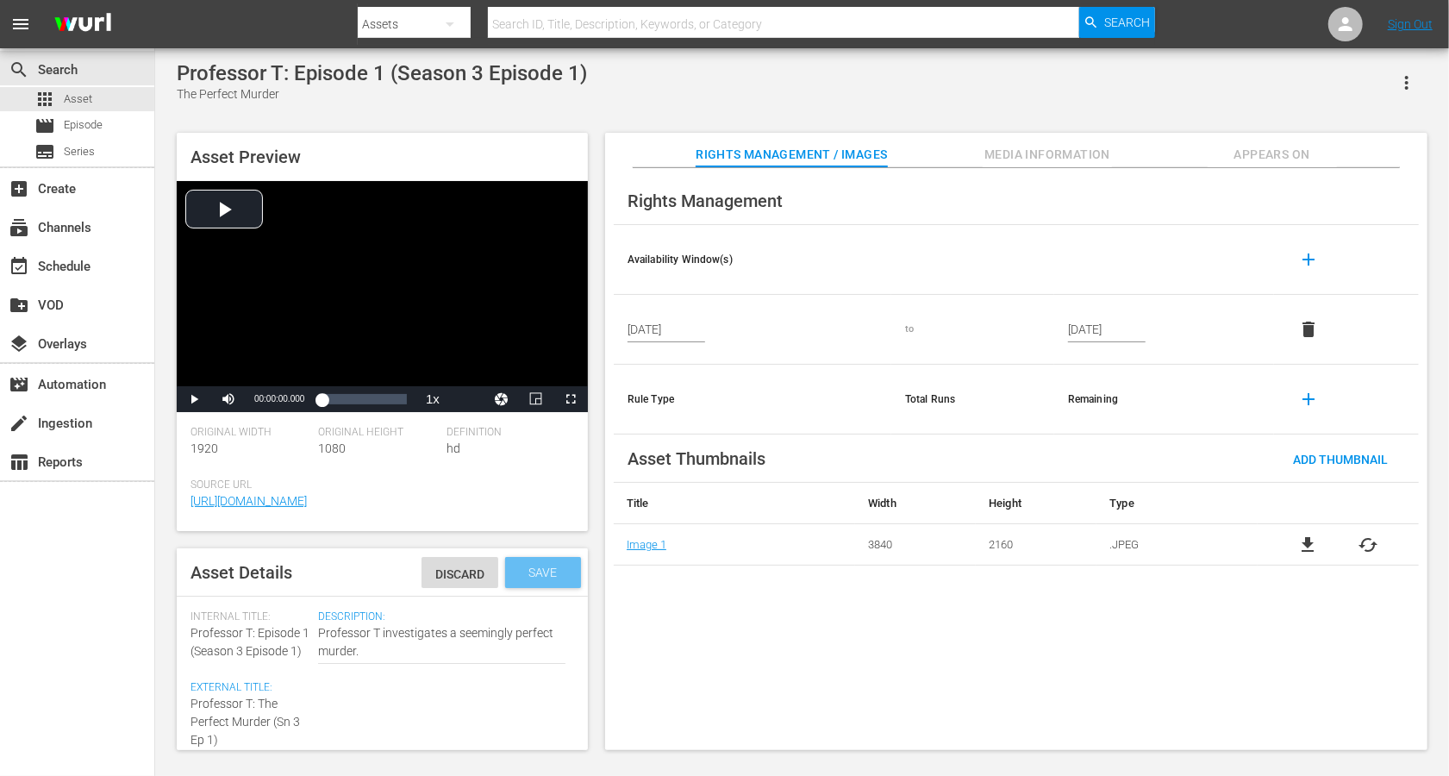
type textarea "Professor T: The Perfect Murder (Sn 3 Ep 1)"
click at [550, 570] on span "Save" at bounding box center [544, 573] width 56 height 14
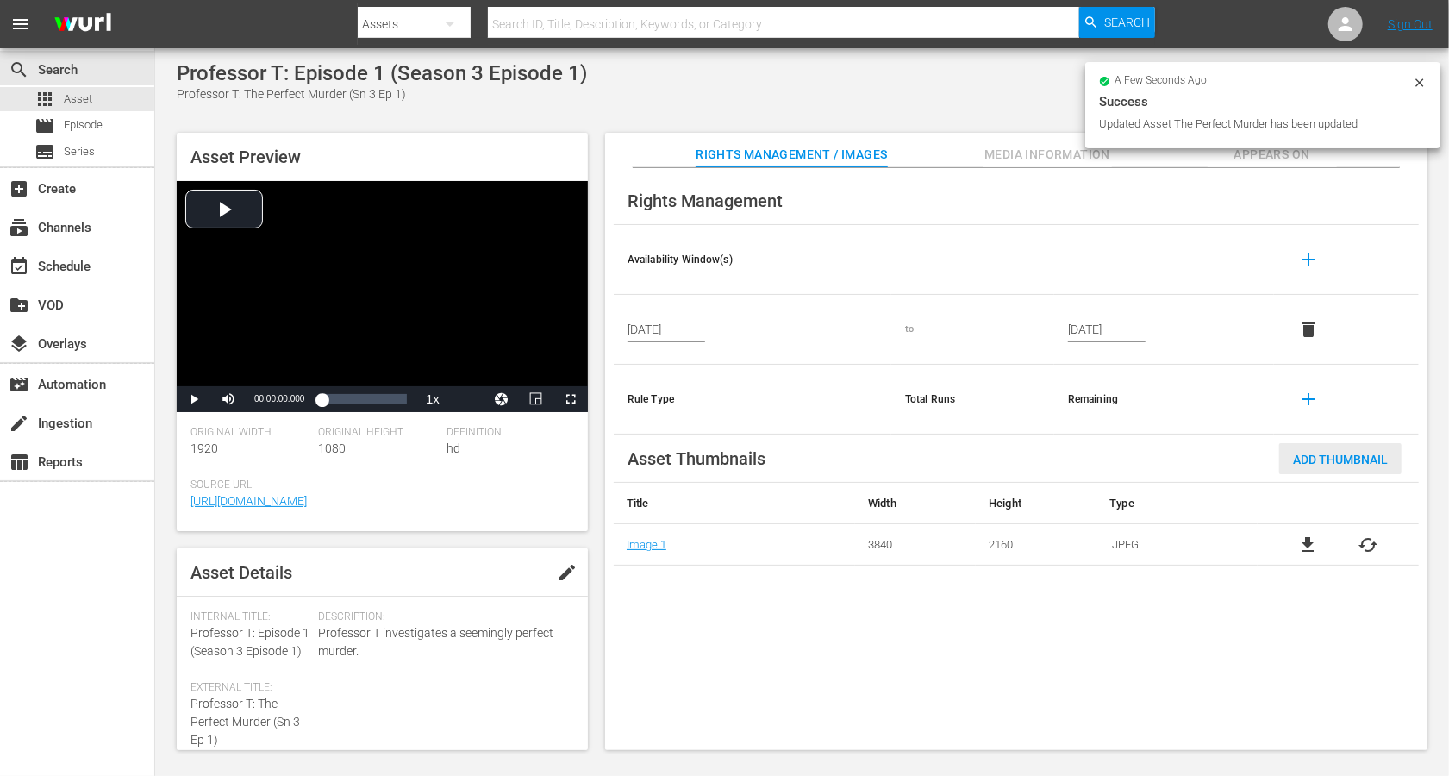
click at [1086, 461] on span "Add Thumbnail" at bounding box center [1340, 460] width 122 height 14
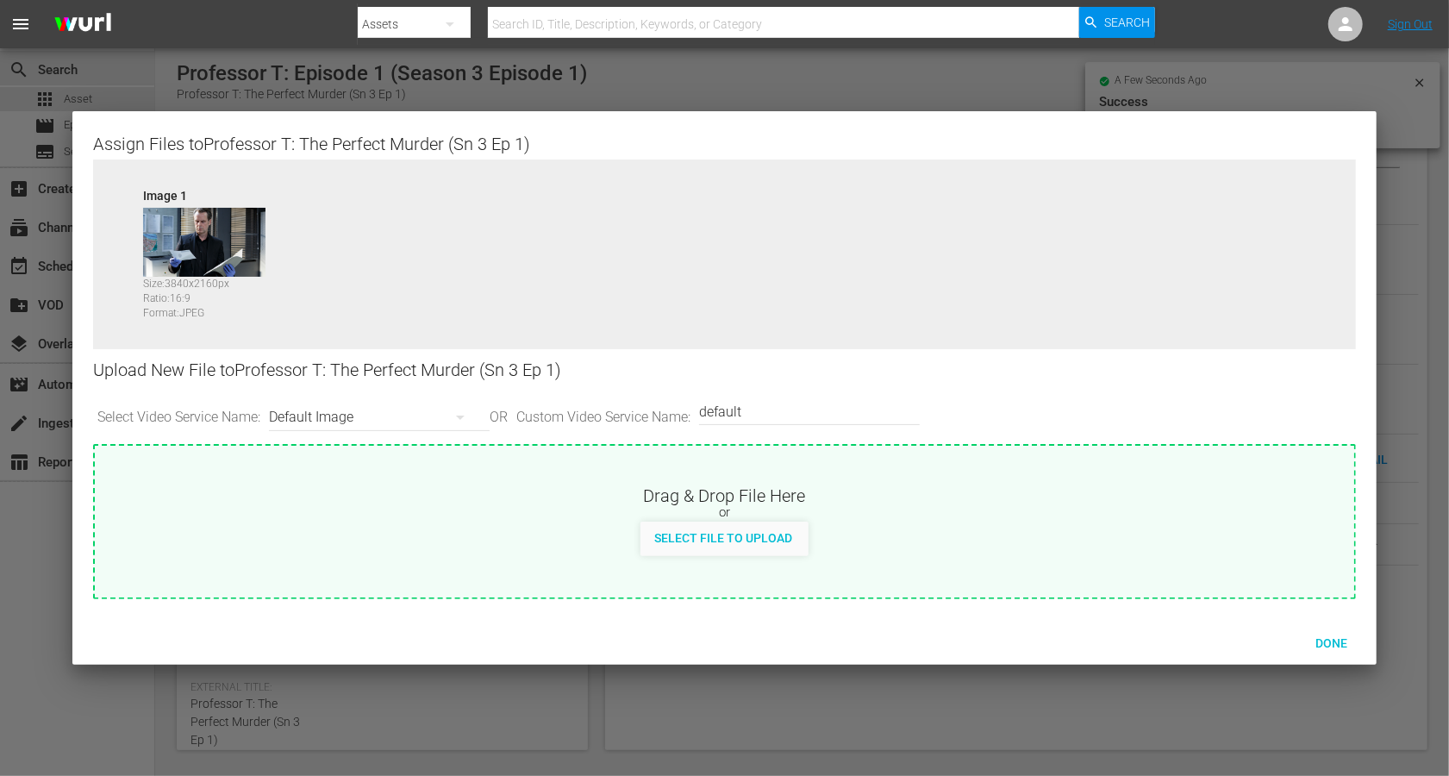
click at [324, 413] on div "Default Image" at bounding box center [375, 417] width 212 height 48
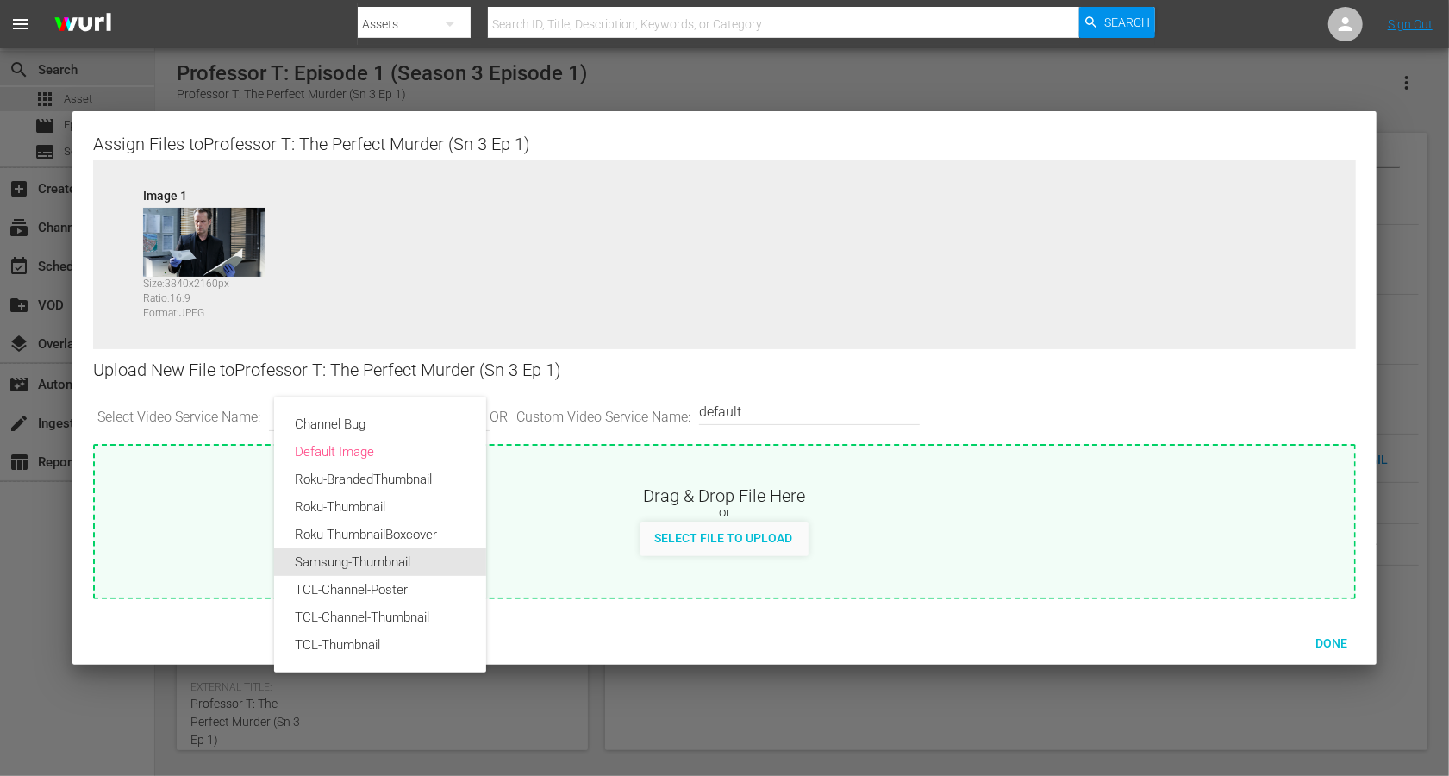
click at [375, 560] on div "Samsung-Thumbnail" at bounding box center [380, 562] width 171 height 28
type input "Samsung-Thumbnail"
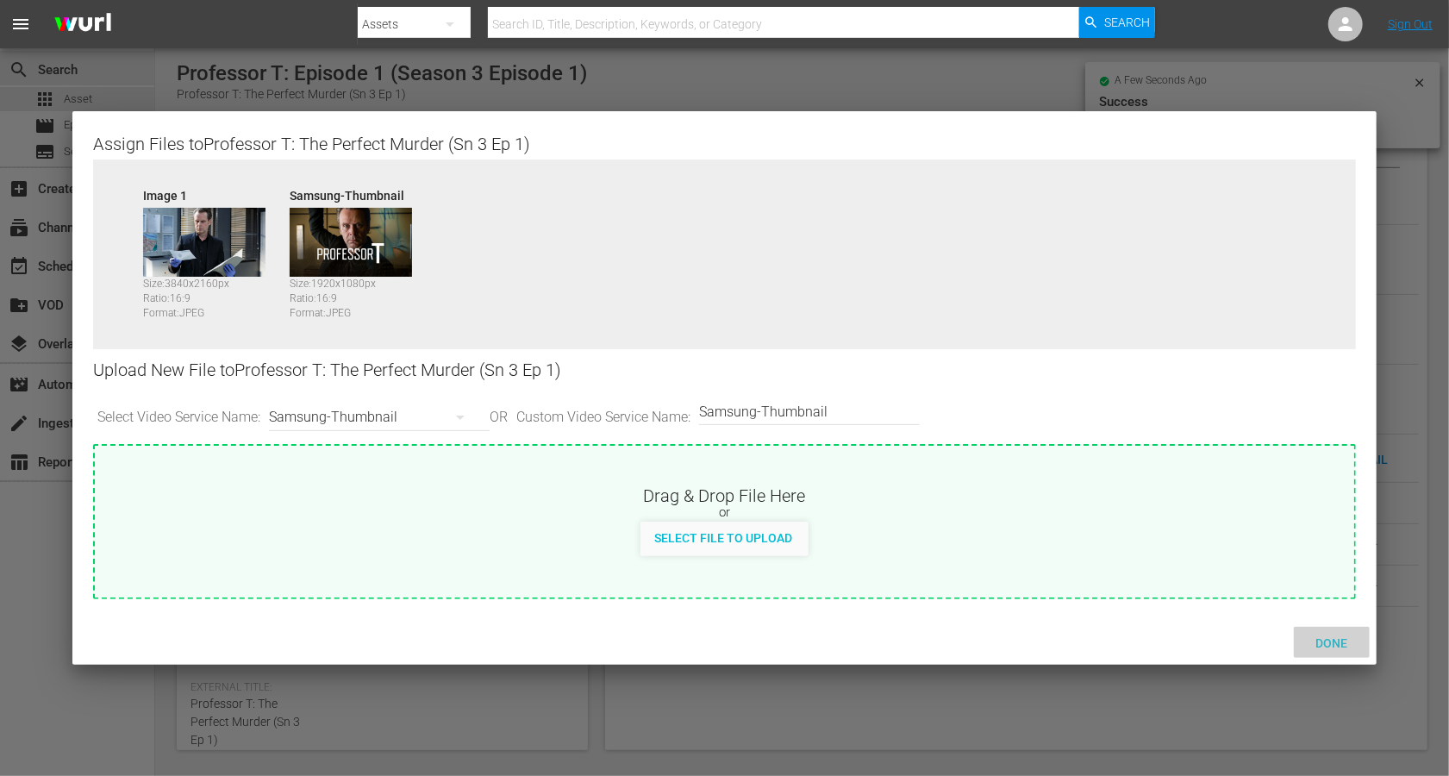
click at [1086, 581] on span "Done" at bounding box center [1331, 643] width 59 height 14
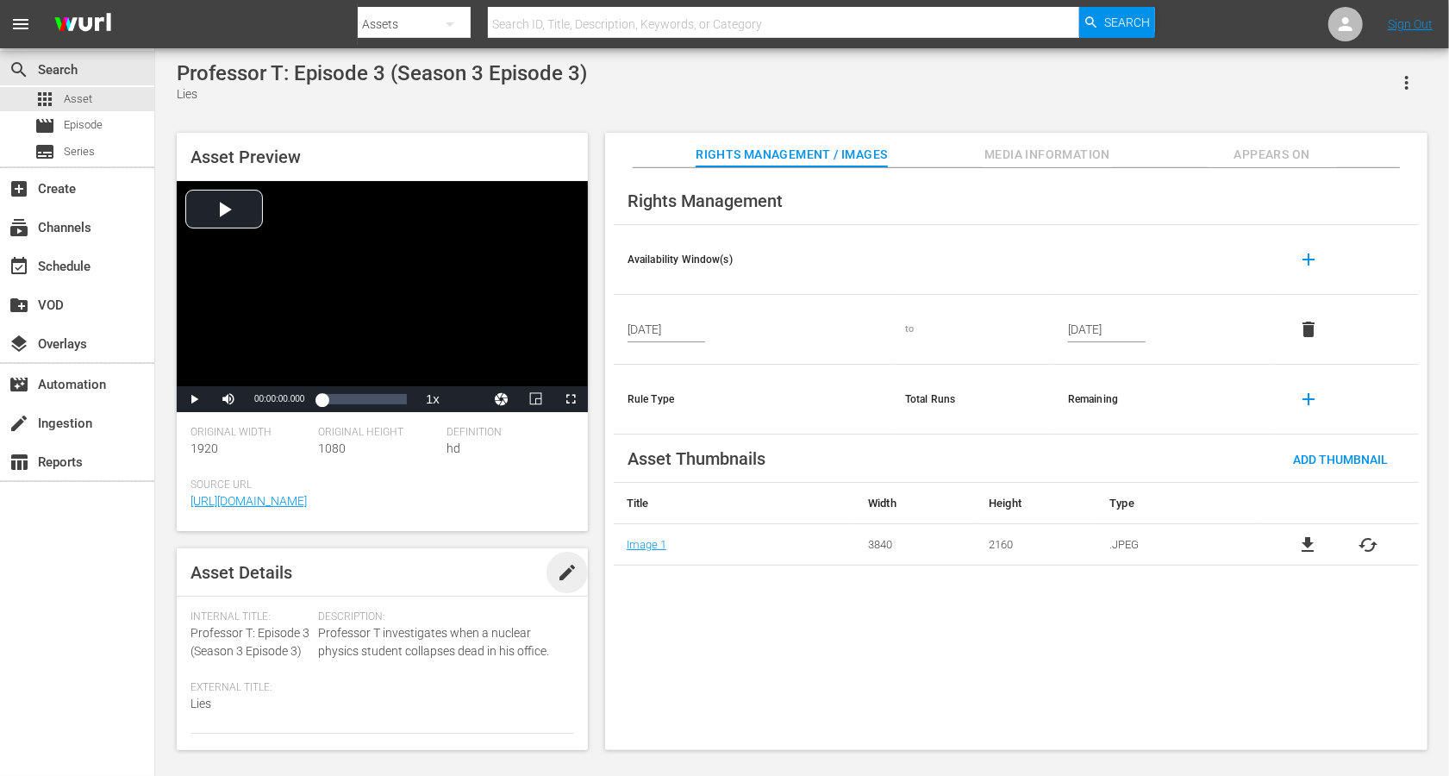
click at [558, 571] on span "edit" at bounding box center [567, 572] width 21 height 21
drag, startPoint x: 259, startPoint y: 633, endPoint x: 180, endPoint y: 636, distance: 78.5
click at [180, 581] on div "Asset Details Discard Save Internal Title: Professor T: Episode 3 (Season 3 Epi…" at bounding box center [382, 649] width 411 height 202
copy span "Professor T:"
paste textarea "Professor T:"
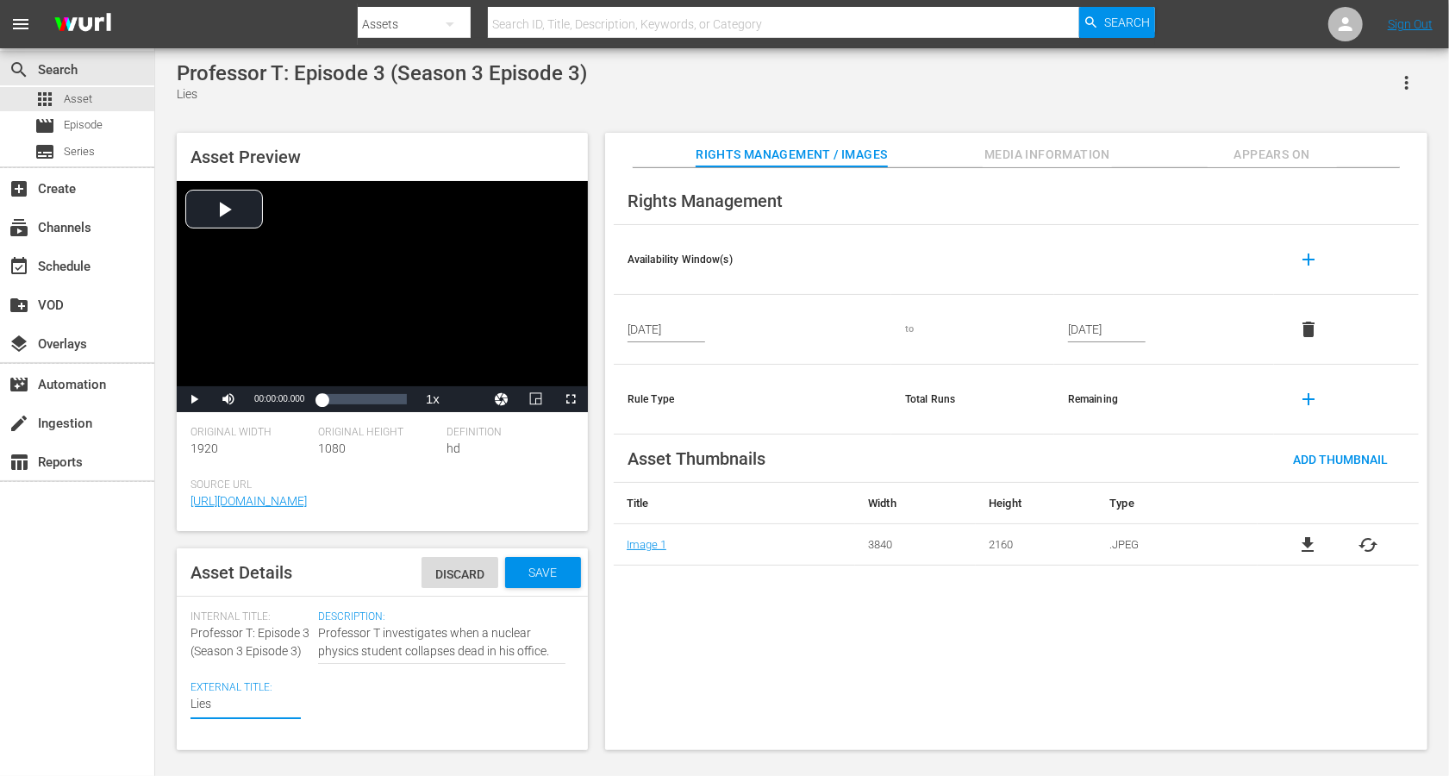
type textarea "Professor T: Lies"
drag, startPoint x: 306, startPoint y: 649, endPoint x: 183, endPoint y: 654, distance: 123.4
click at [183, 581] on div "Asset Details Discard Save Internal Title: Professor T: Episode 3 (Season 3 Epi…" at bounding box center [382, 649] width 411 height 202
copy span "(Season 3 Episode 3)"
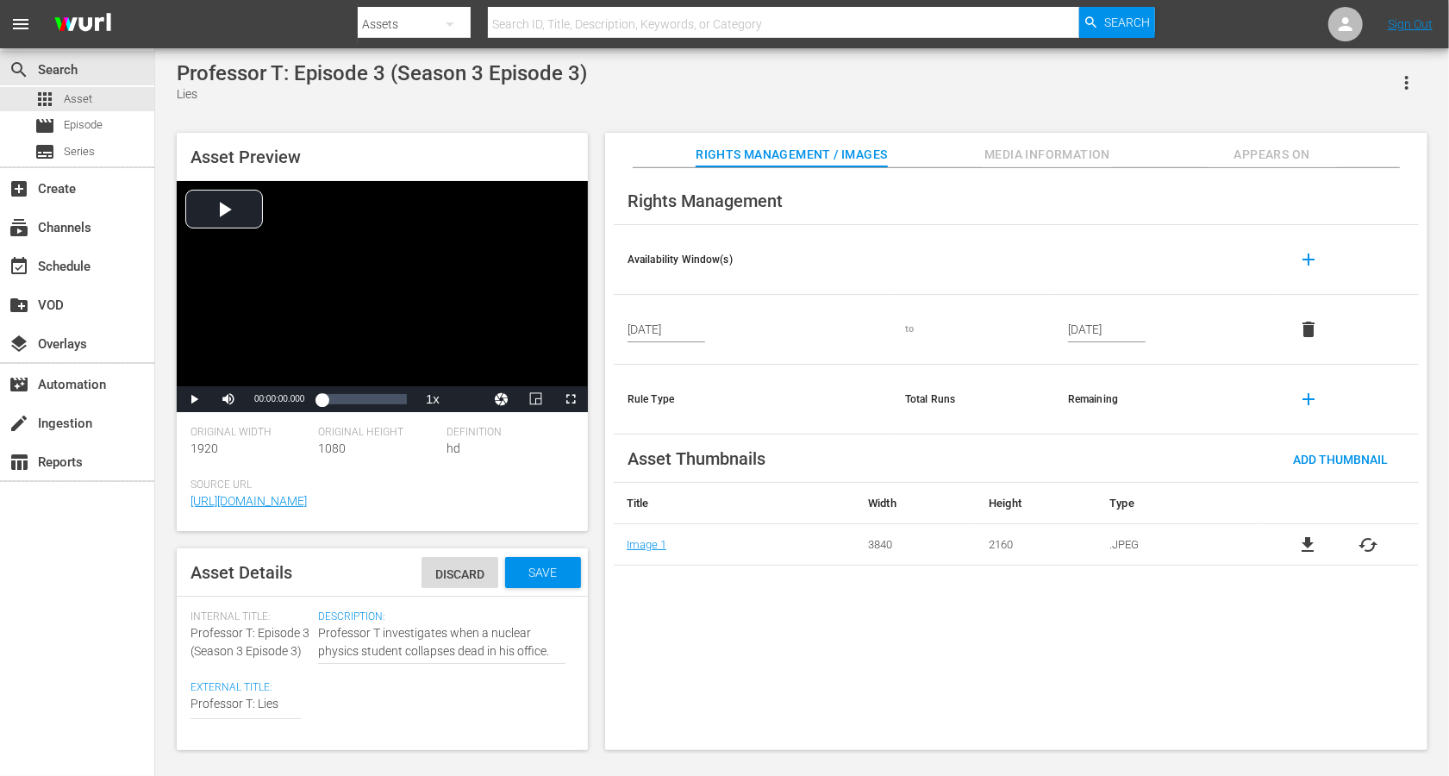
click at [306, 581] on div "External Title: Lies Lies" at bounding box center [250, 708] width 119 height 55
type textarea "Professor T: Lies"
paste textarea "(Season 3 Episode 3)"
type textarea "Professor T: Lies (Season 3 Episode 3)"
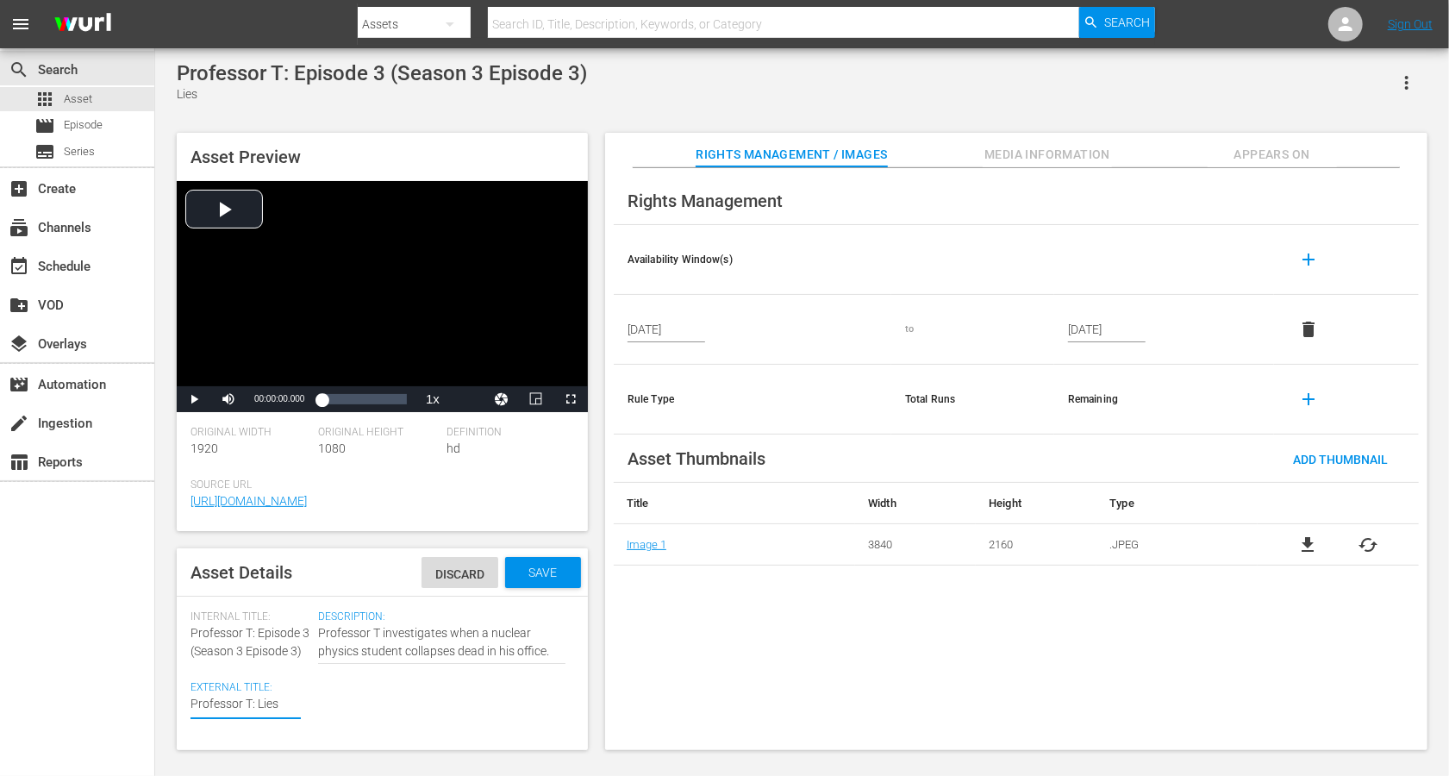
type textarea "Professor T: Lies (Season 3 Episode 3)"
click at [225, 581] on textarea "Lies" at bounding box center [246, 722] width 110 height 54
type textarea "Professor T: Lies (Seasn 3 Episode 3)"
type textarea "Professor T: Lies ([PERSON_NAME] 3 Episode 3)"
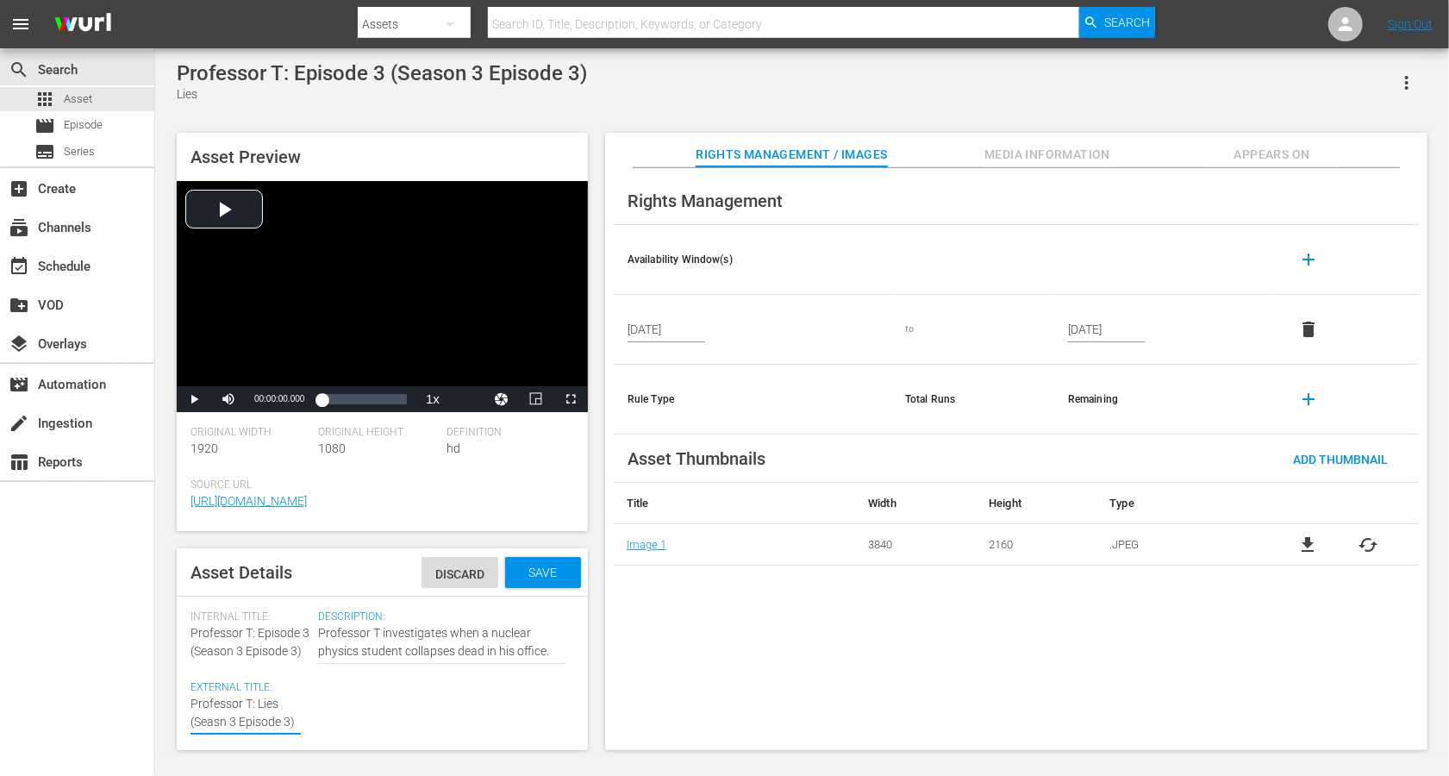
type textarea "Professor T: Lies ([PERSON_NAME] 3 Episode 3)"
type textarea "Professor T: Lies (Sen 3 Episode 3)"
type textarea "Professor T: Lies (Sn 3 Episode 3)"
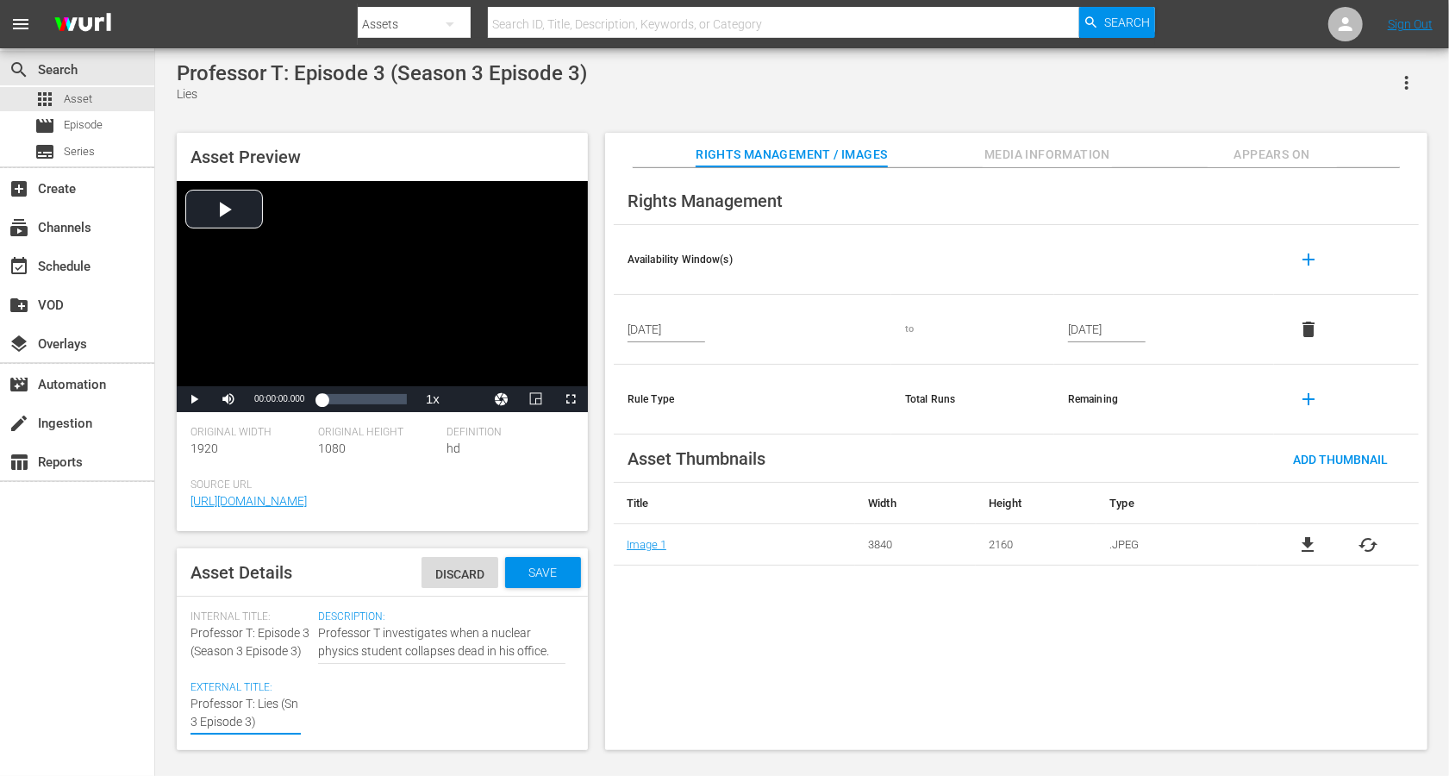
type textarea "Professor T: Lies (Sn 3 Epsode 3)"
type textarea "Professor T: Lies (Sn 3 Epode 3)"
type textarea "Professor T: Lies (Sn 3 Epde 3)"
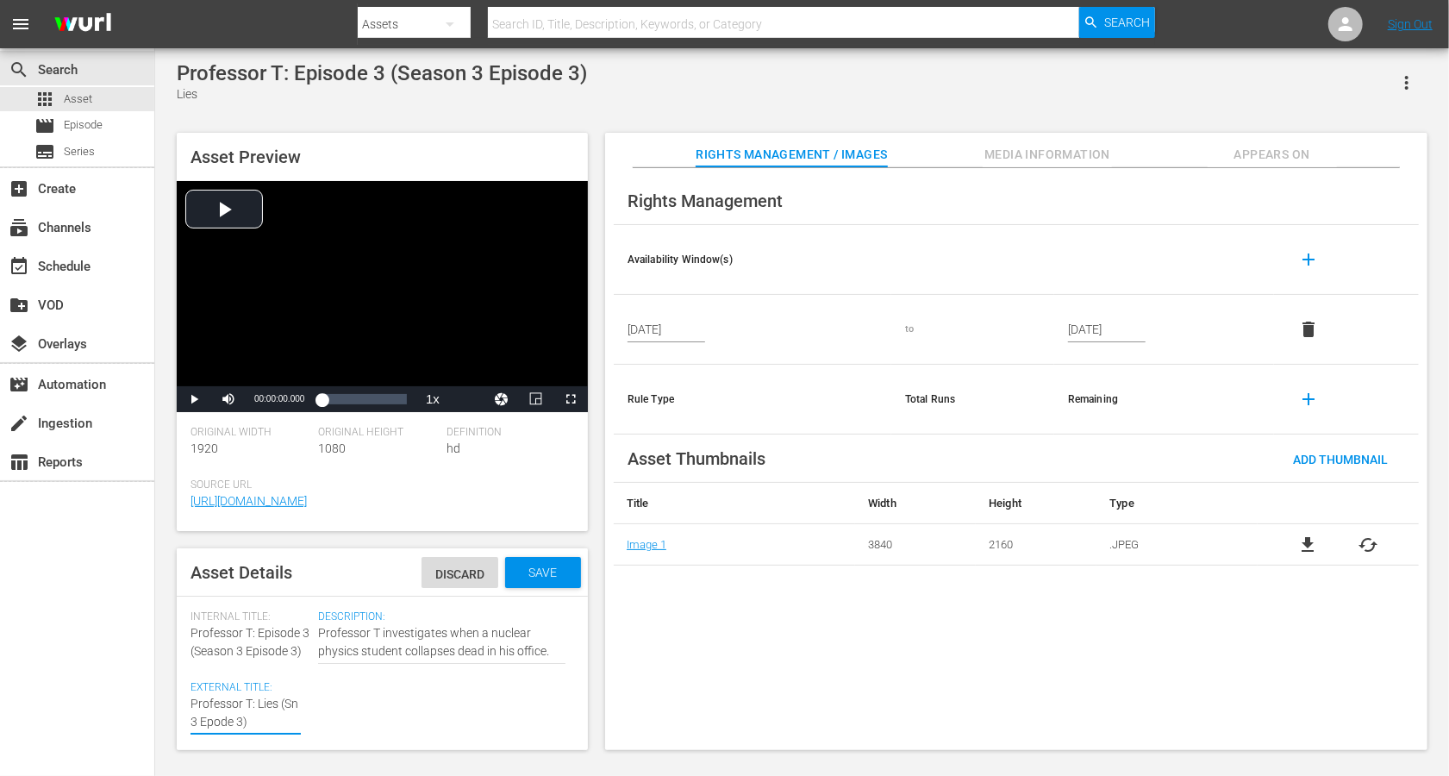
type textarea "Professor T: Lies (Sn 3 Epde 3)"
type textarea "Professor T: Lies (Sn 3 Epe 3)"
type textarea "Professor T: Lies (Sn 3 Ep 3)"
click at [260, 581] on textarea "Lies" at bounding box center [246, 713] width 110 height 36
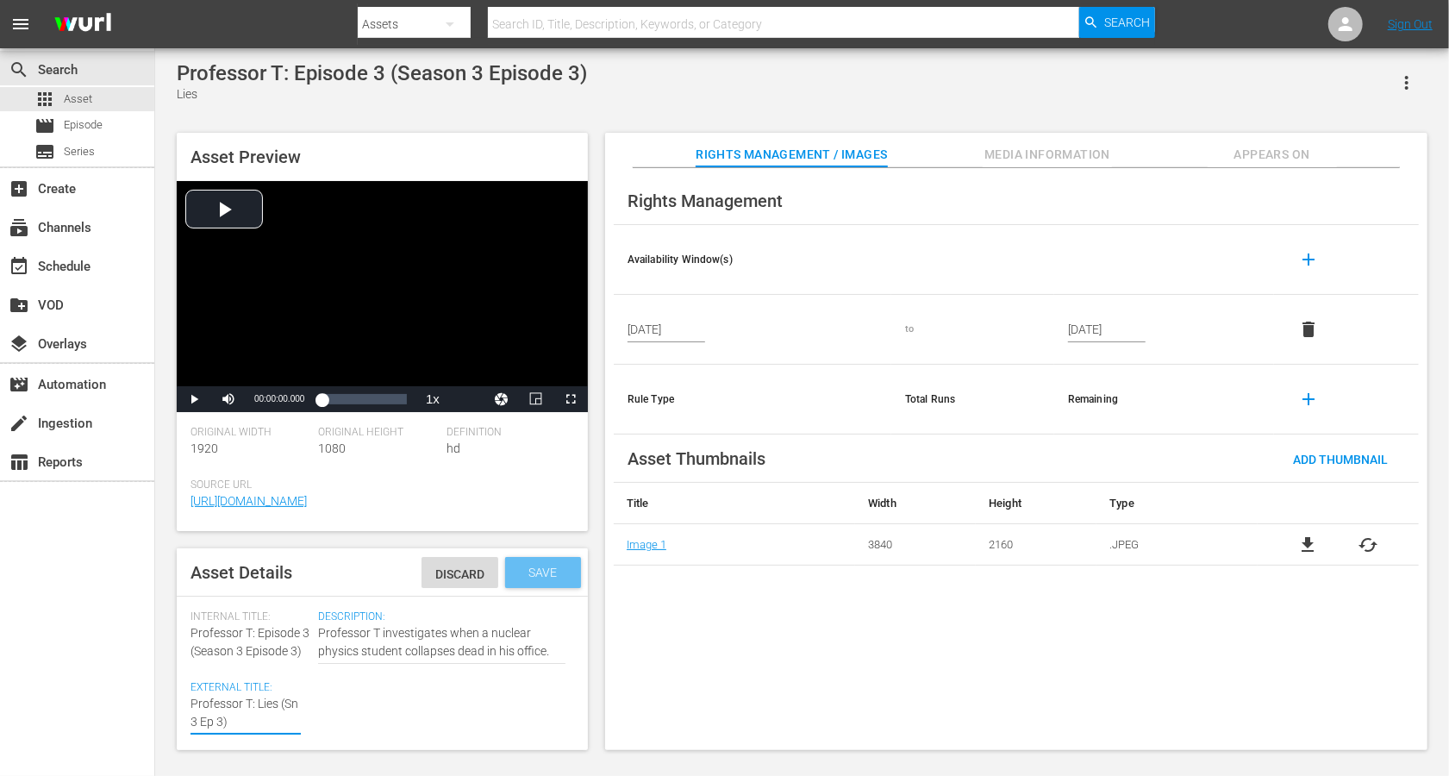
type textarea "Professor T: Lies (Sn 3 Ep 3)"
click at [552, 563] on div "Save" at bounding box center [543, 572] width 76 height 31
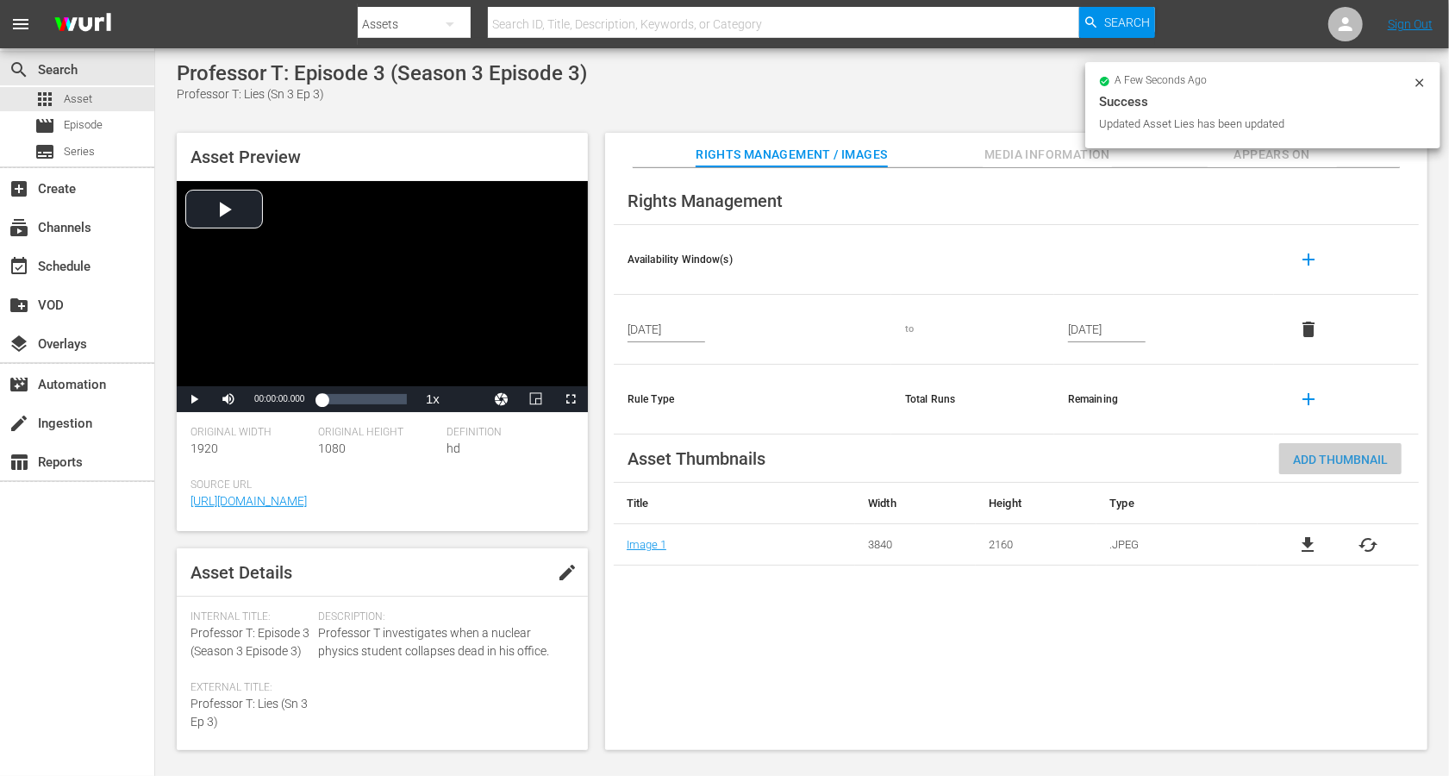
click at [1086, 456] on span "Add Thumbnail" at bounding box center [1340, 460] width 122 height 14
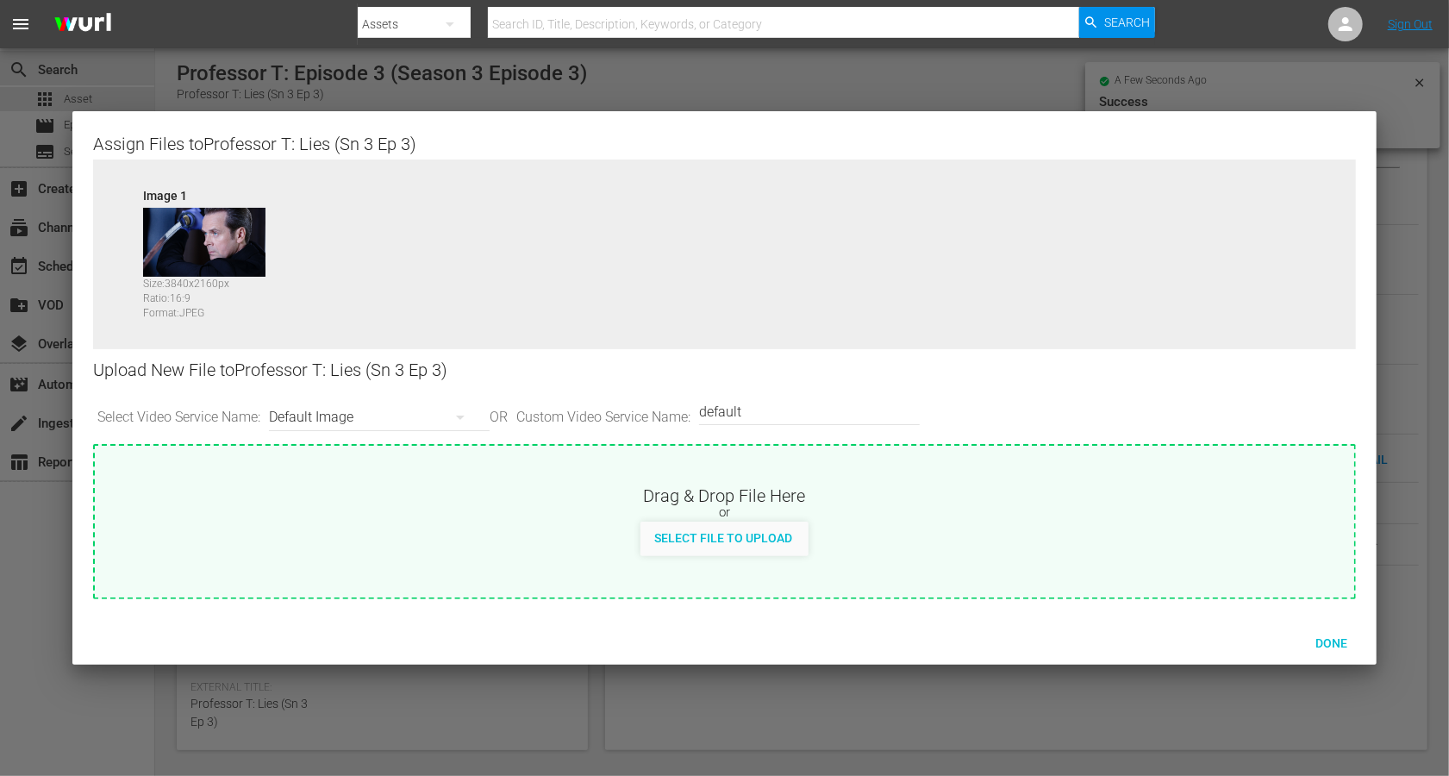
click at [324, 426] on div "Default Image" at bounding box center [375, 417] width 212 height 48
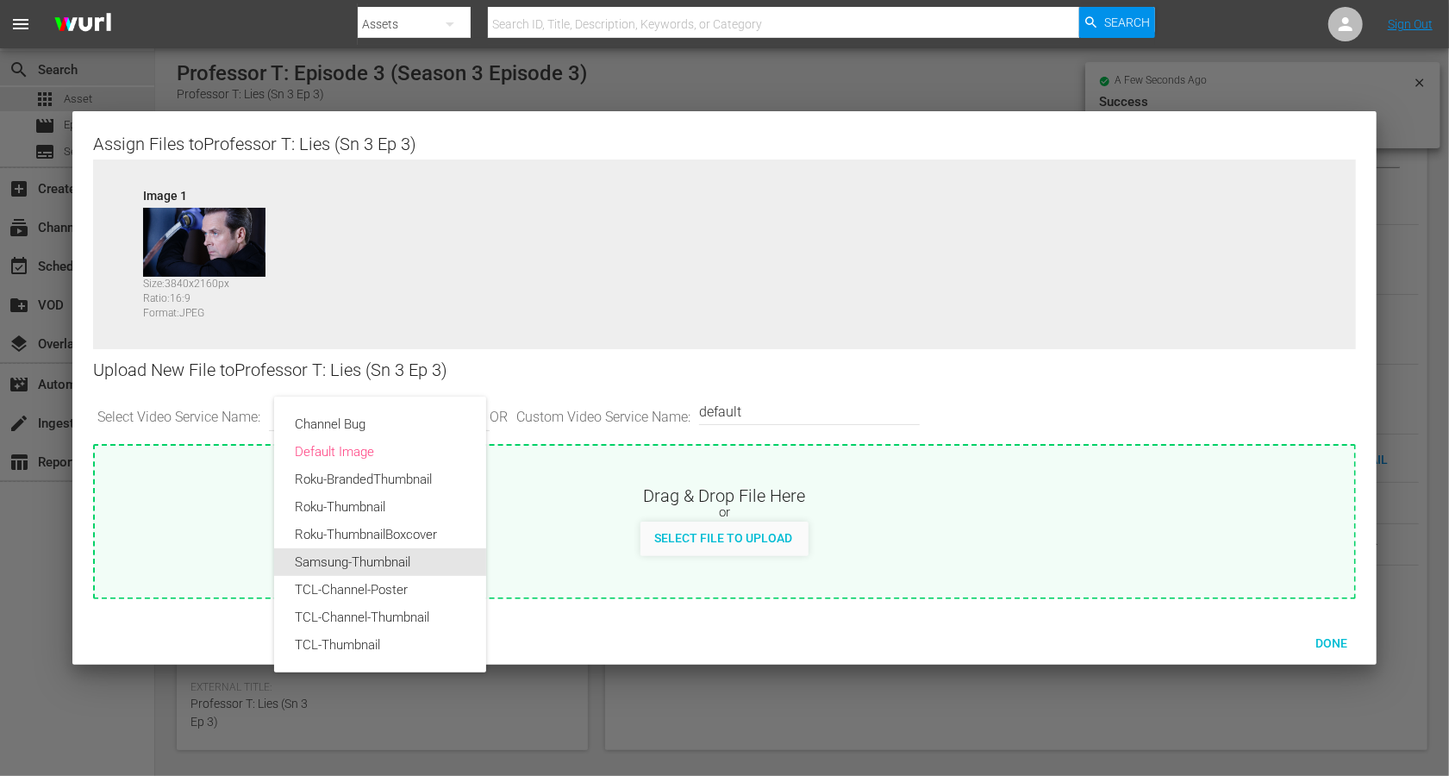
click at [339, 564] on div "Samsung-Thumbnail" at bounding box center [380, 562] width 171 height 28
type input "Samsung-Thumbnail"
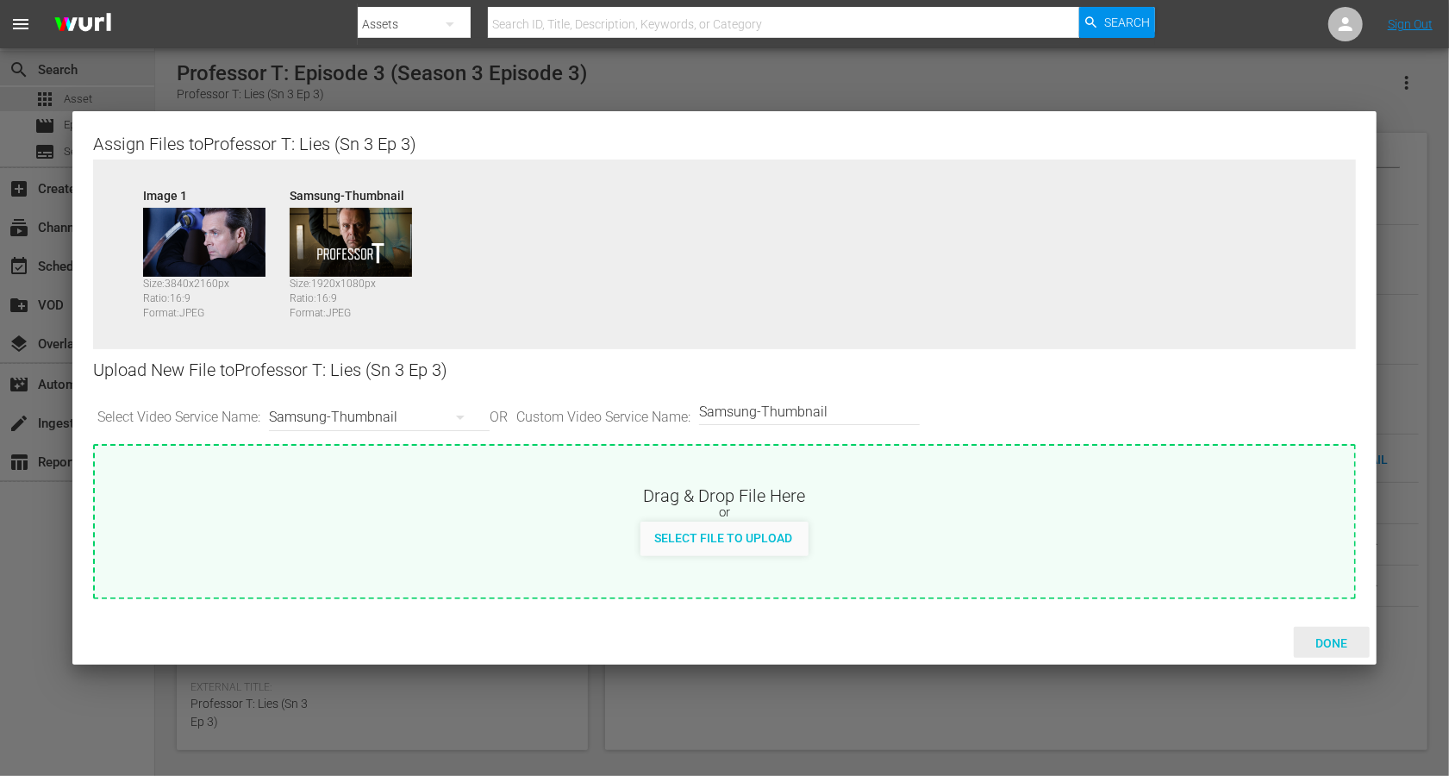
click at [1086, 581] on span "Done" at bounding box center [1331, 643] width 59 height 14
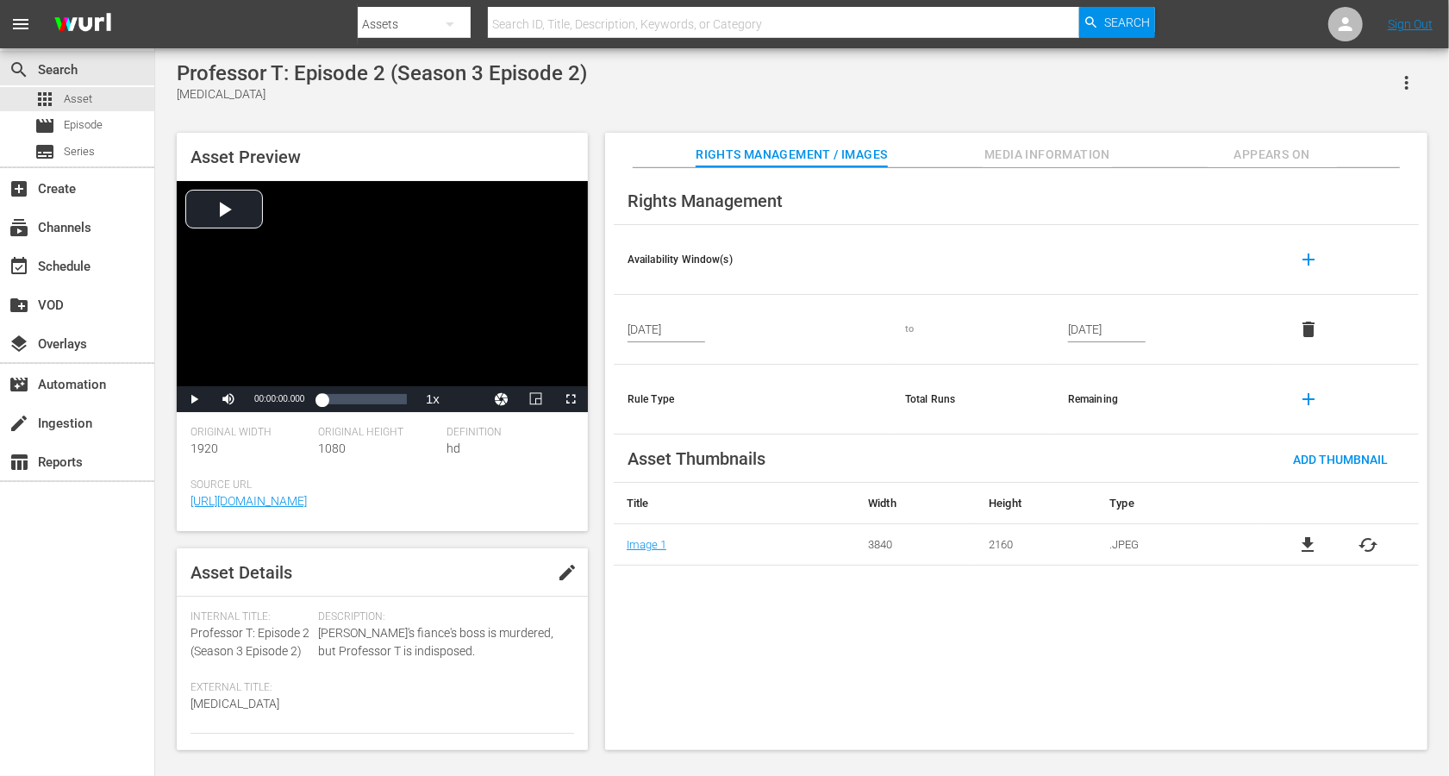
click at [569, 571] on span "edit" at bounding box center [567, 572] width 21 height 21
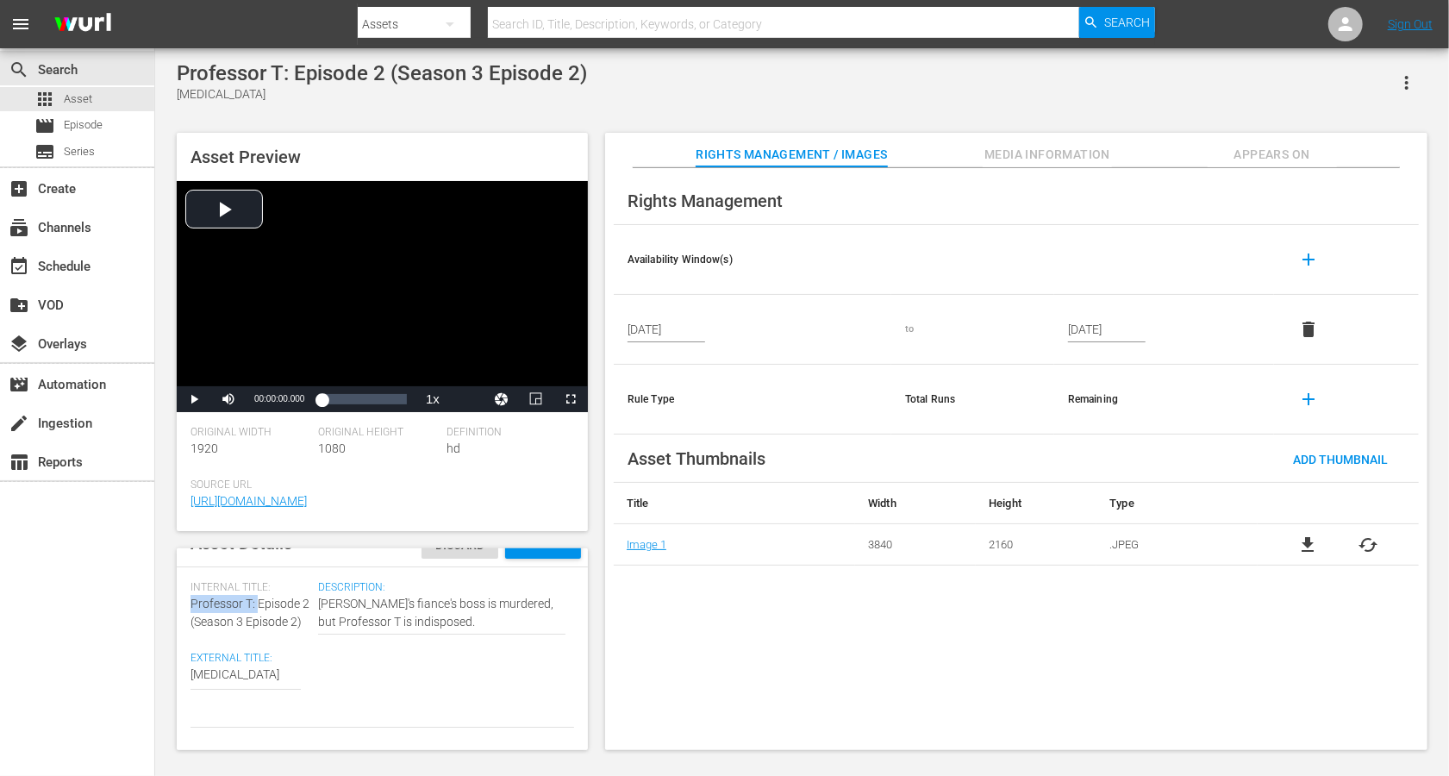
drag, startPoint x: 258, startPoint y: 599, endPoint x: 182, endPoint y: 596, distance: 76.0
click at [182, 581] on div "Asset Details Discard Save Internal Title: Professor T: Episode 2 (Season 3 Epi…" at bounding box center [382, 649] width 411 height 202
copy span "Professor T:"
click at [186, 581] on div "Asset Details Discard Save Internal Title: Professor T: Episode 2 (Season 3 Epi…" at bounding box center [382, 649] width 411 height 202
paste textarea "Professor T:"
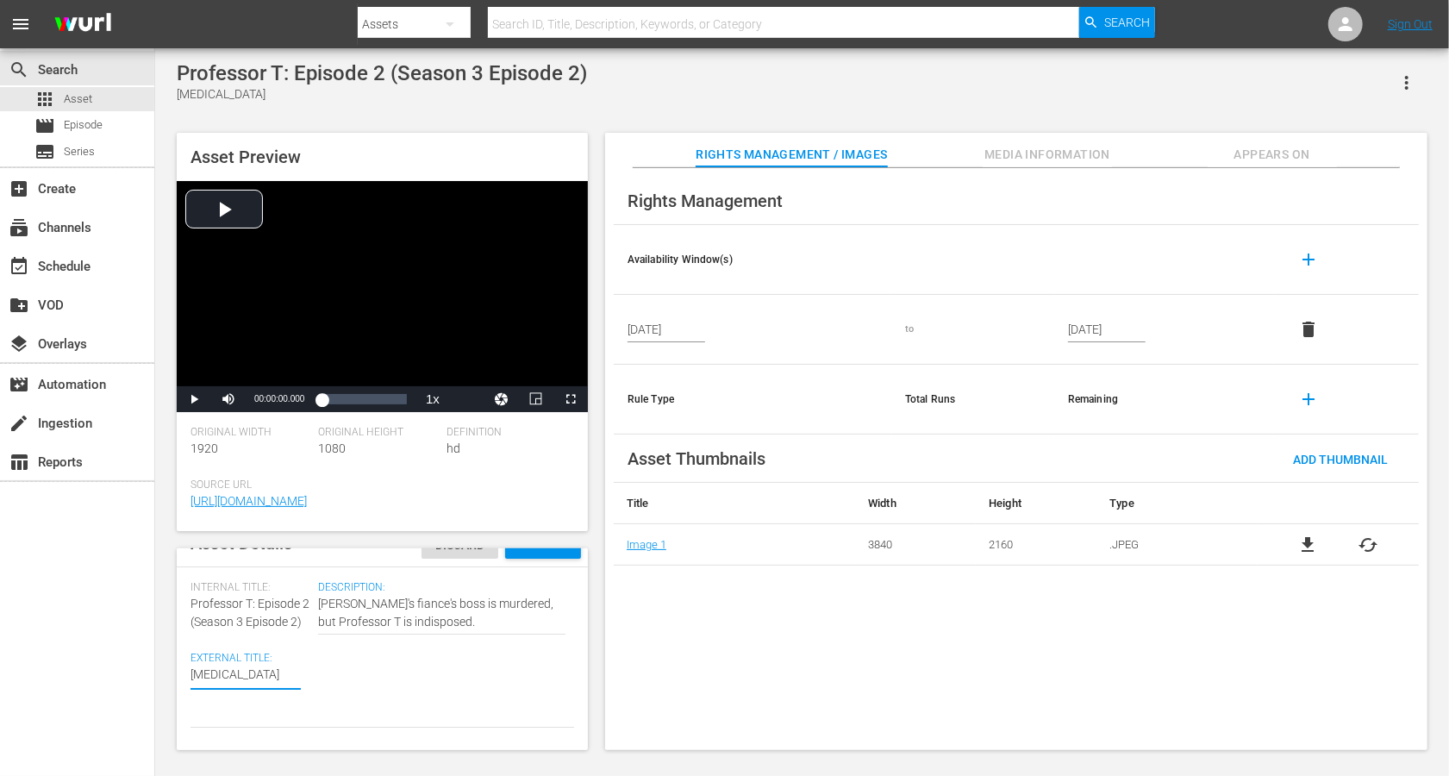
type textarea "Professor T: Hikikomori"
drag, startPoint x: 305, startPoint y: 621, endPoint x: 190, endPoint y: 622, distance: 115.5
click at [191, 581] on div "Internal Title: Professor T: Episode 2 (Season 3 Episode 2)" at bounding box center [250, 606] width 119 height 50
copy span "(Season 3 Episode 2)"
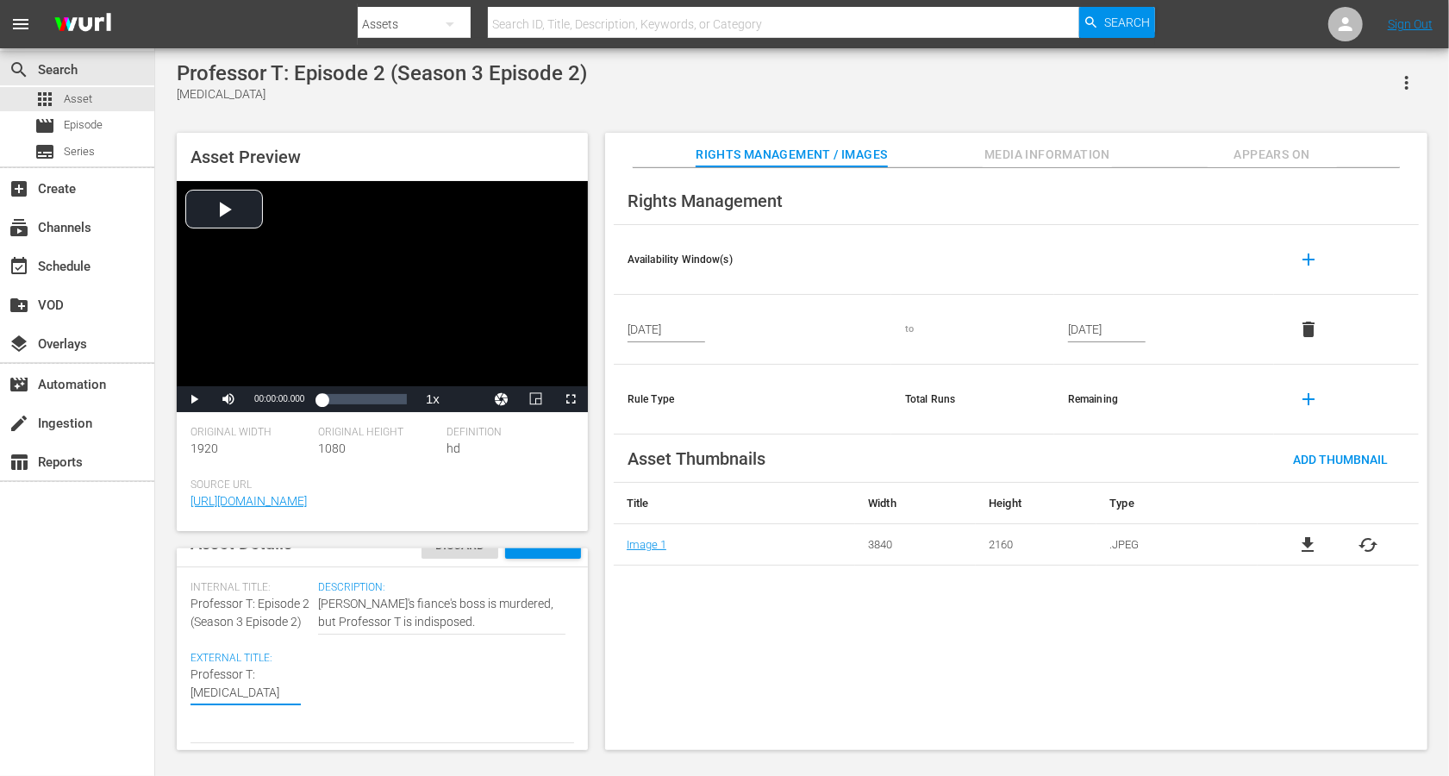
type textarea "Professor T: Hikikomori"
paste textarea "(Season 3 Episode 2)"
type textarea "Professor T: Hikikomori (Season 3 Episode 2)"
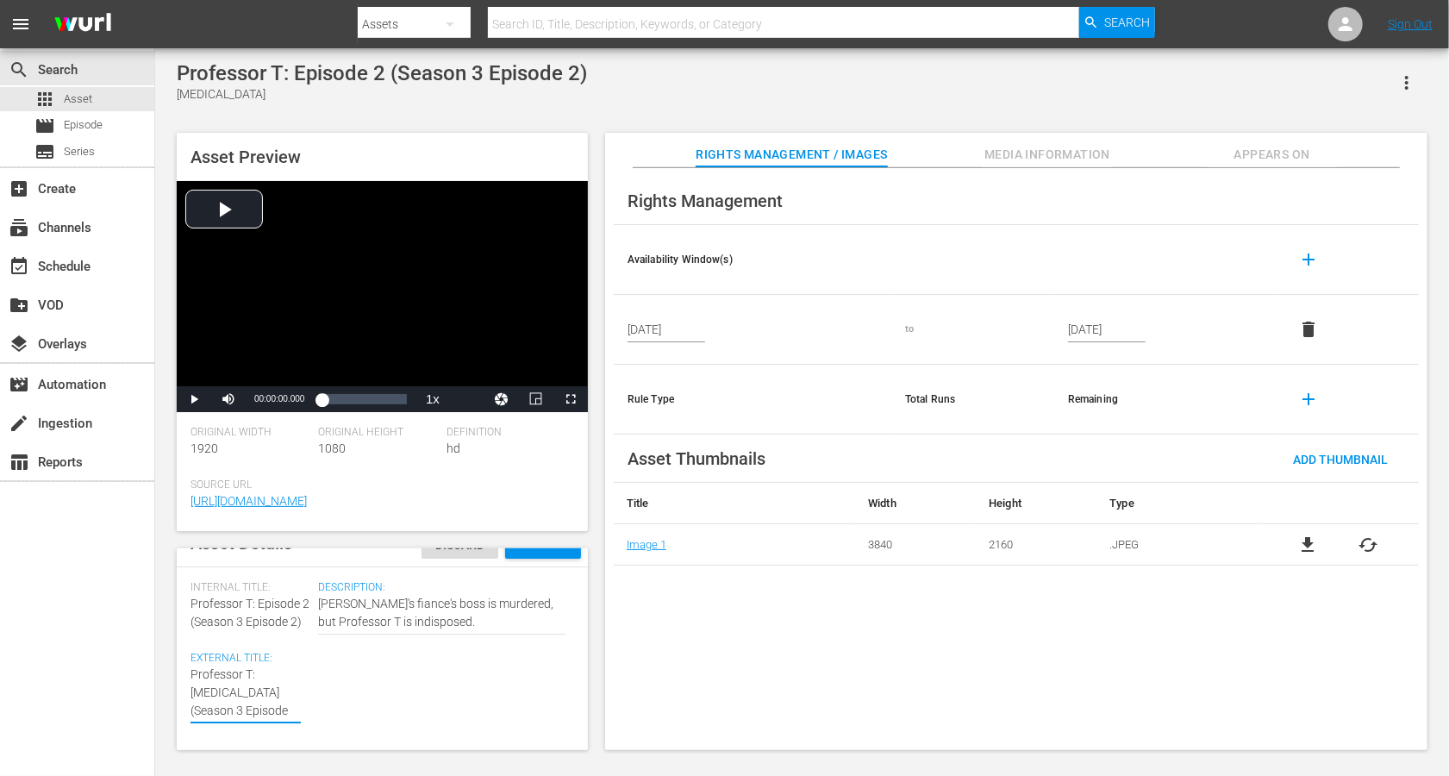
click at [286, 581] on textarea "Hikikomori" at bounding box center [246, 693] width 110 height 54
type textarea "Professor T: Hikikomori (Seasn 3 Episode 2)"
type textarea "Professor T: Hikikomori (Sean 3 Episode 2)"
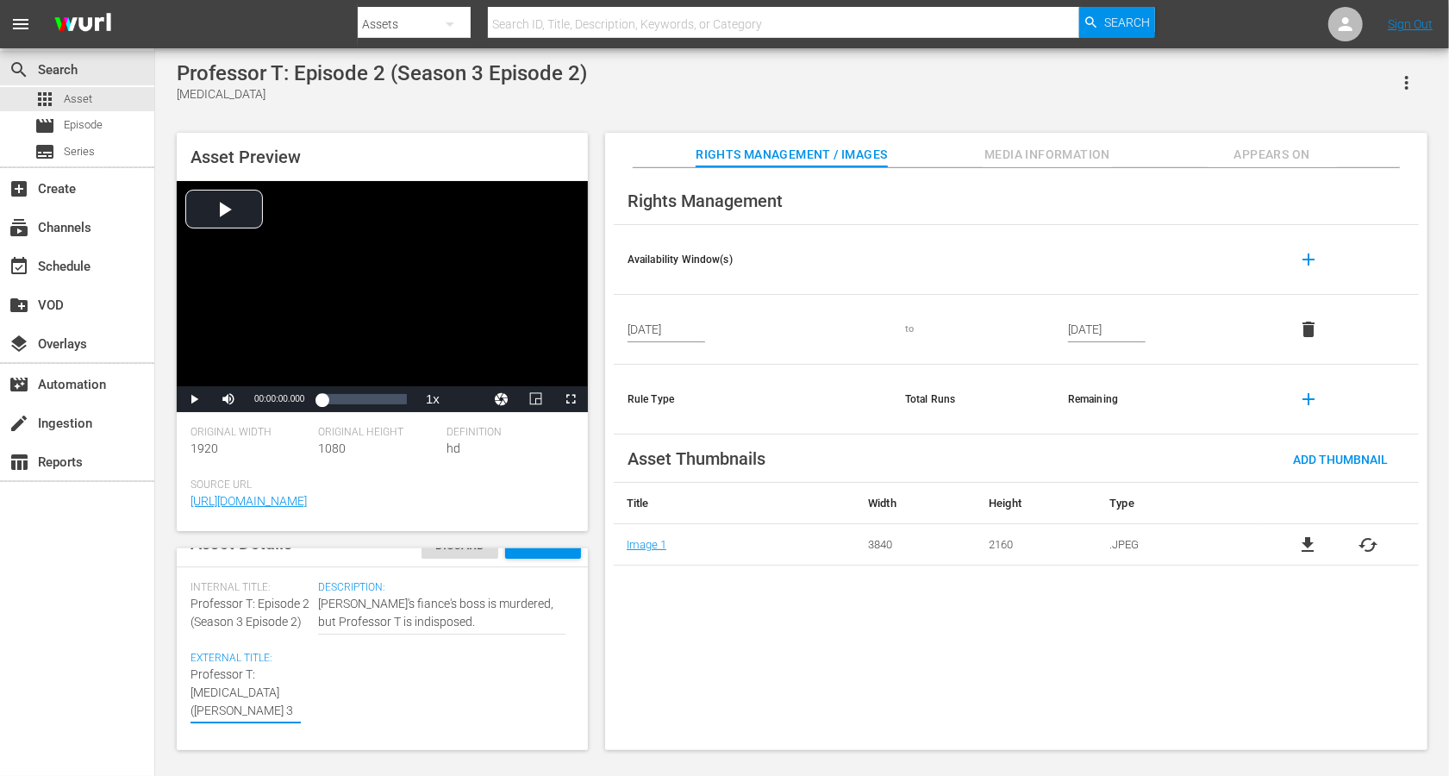
type textarea "Professor T: Hikikomori (Sen 3 Episode 2)"
type textarea "Professor T: Hikikomori (Sn 3 Episode 2)"
type textarea "Professor T: Hikikomori (Sn 3 Epsode 2)"
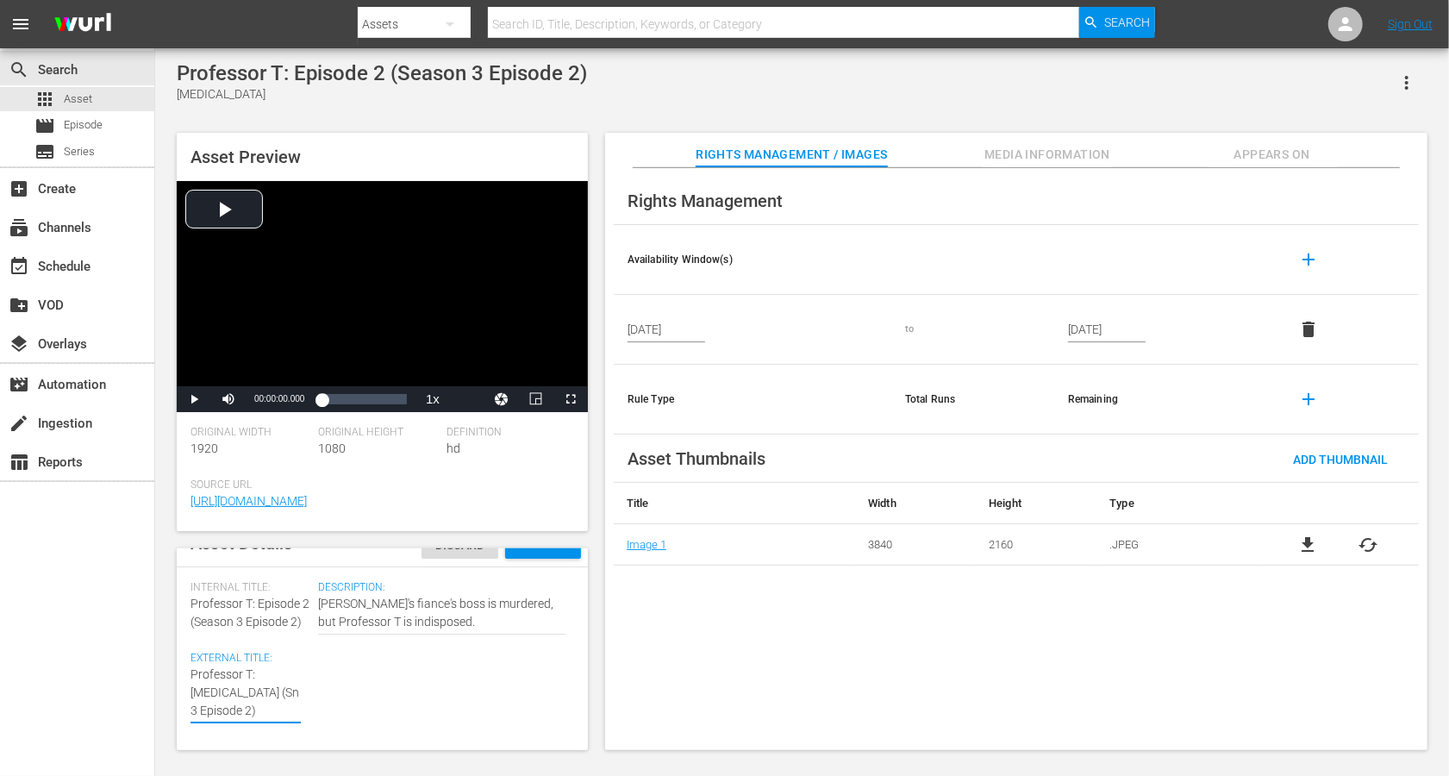
type textarea "Professor T: Hikikomori (Sn 3 Epsode 2)"
type textarea "Professor T: Hikikomori (Sn 3 Epode 2)"
type textarea "Professor T: Hikikomori (Sn 3 Epde 2)"
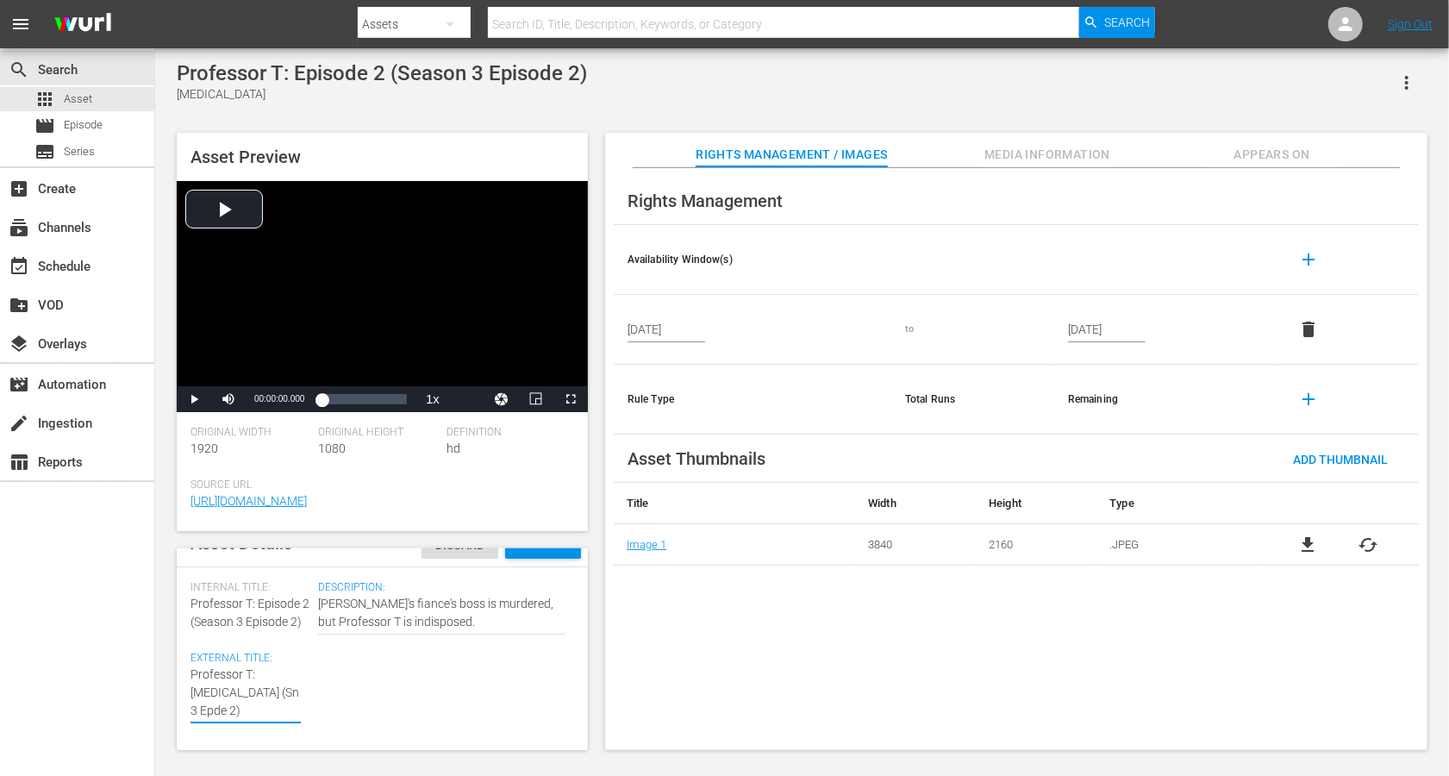
type textarea "Professor T: Hikikomori (Sn 3 Epe 2)"
type textarea "Professor T: Hikikomori (Sn 3 Ep 2)"
click at [550, 556] on div "Save" at bounding box center [543, 543] width 76 height 31
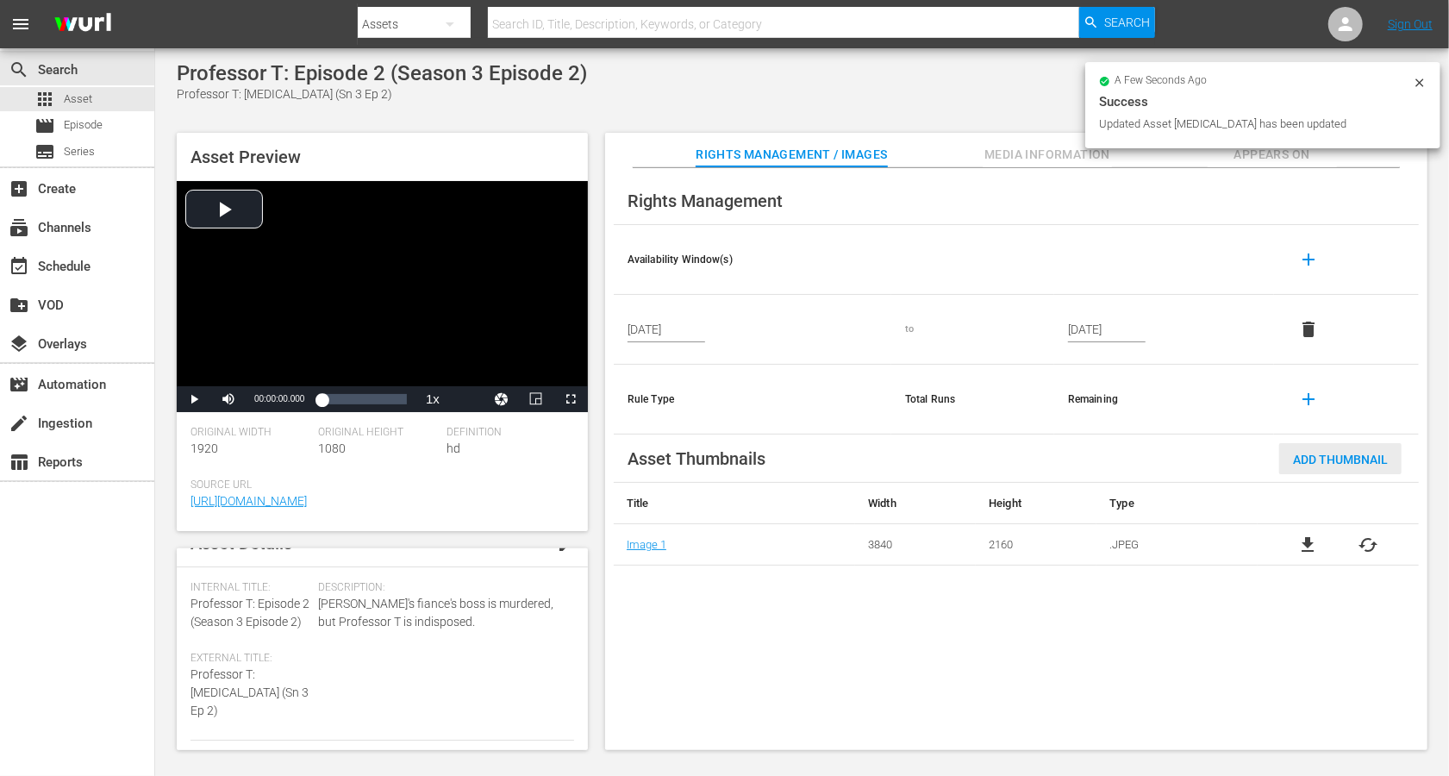
click at [1086, 449] on div "Add Thumbnail" at bounding box center [1340, 459] width 122 height 32
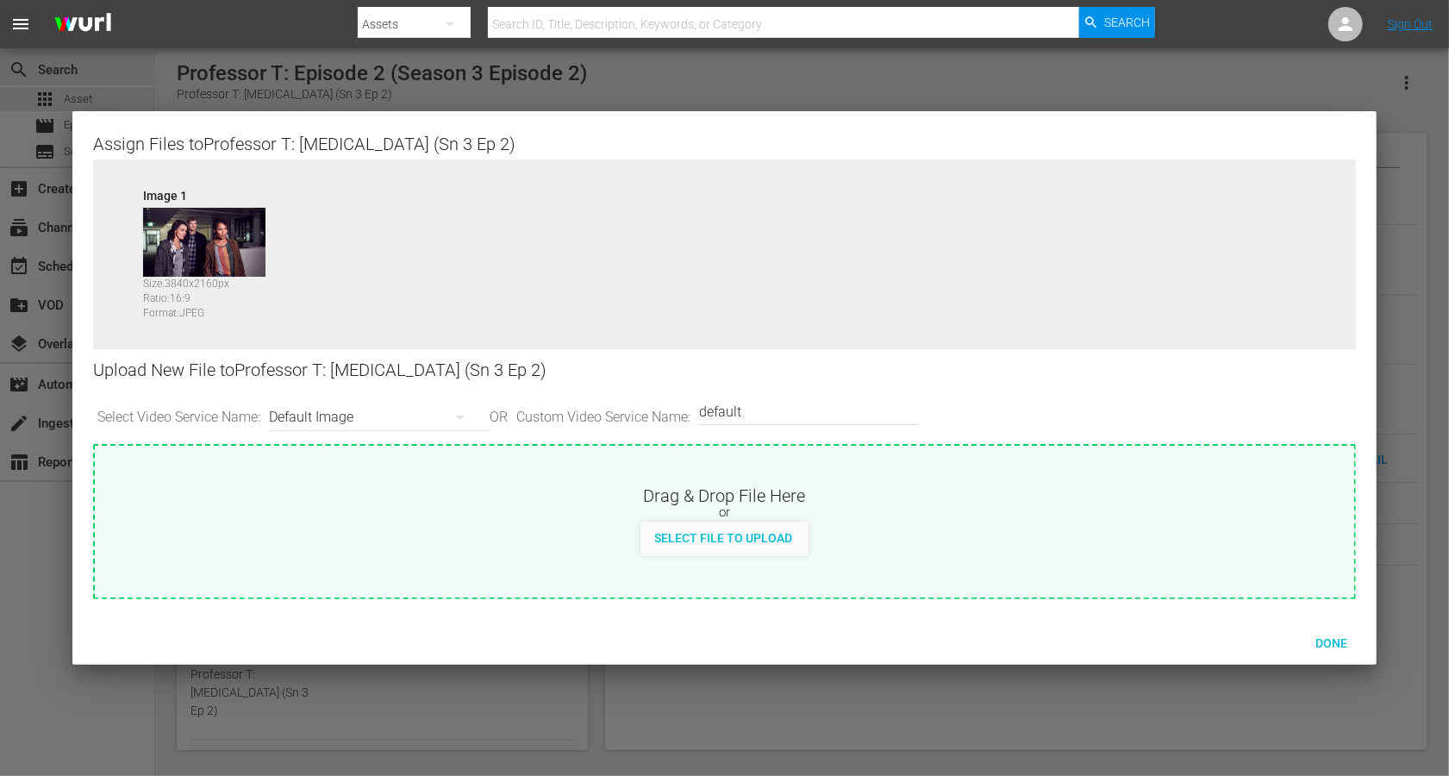
click at [363, 417] on div "Default Image" at bounding box center [375, 417] width 212 height 48
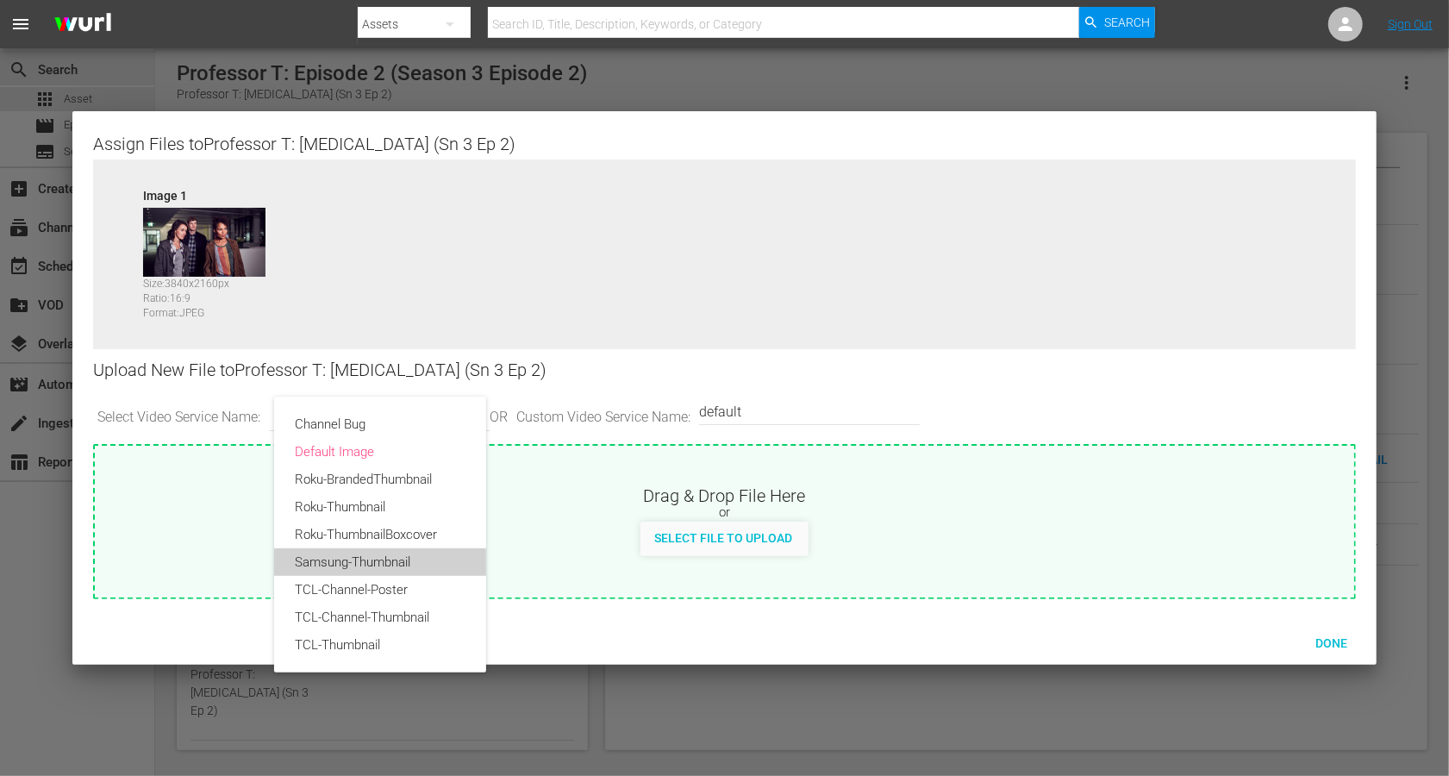
click at [353, 555] on div "Samsung-Thumbnail" at bounding box center [380, 562] width 171 height 28
type input "Samsung-Thumbnail"
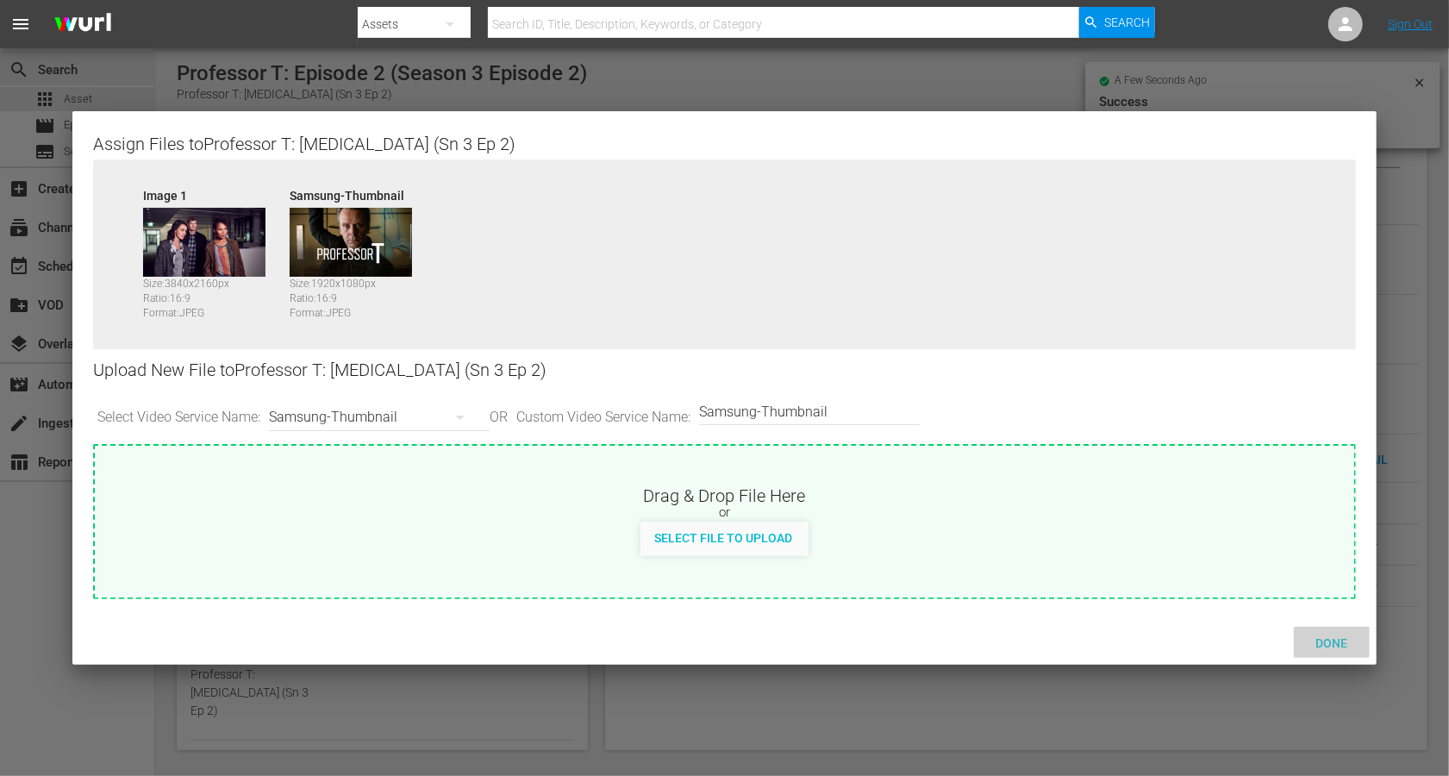
click at [1086, 581] on div "Done" at bounding box center [1332, 643] width 76 height 32
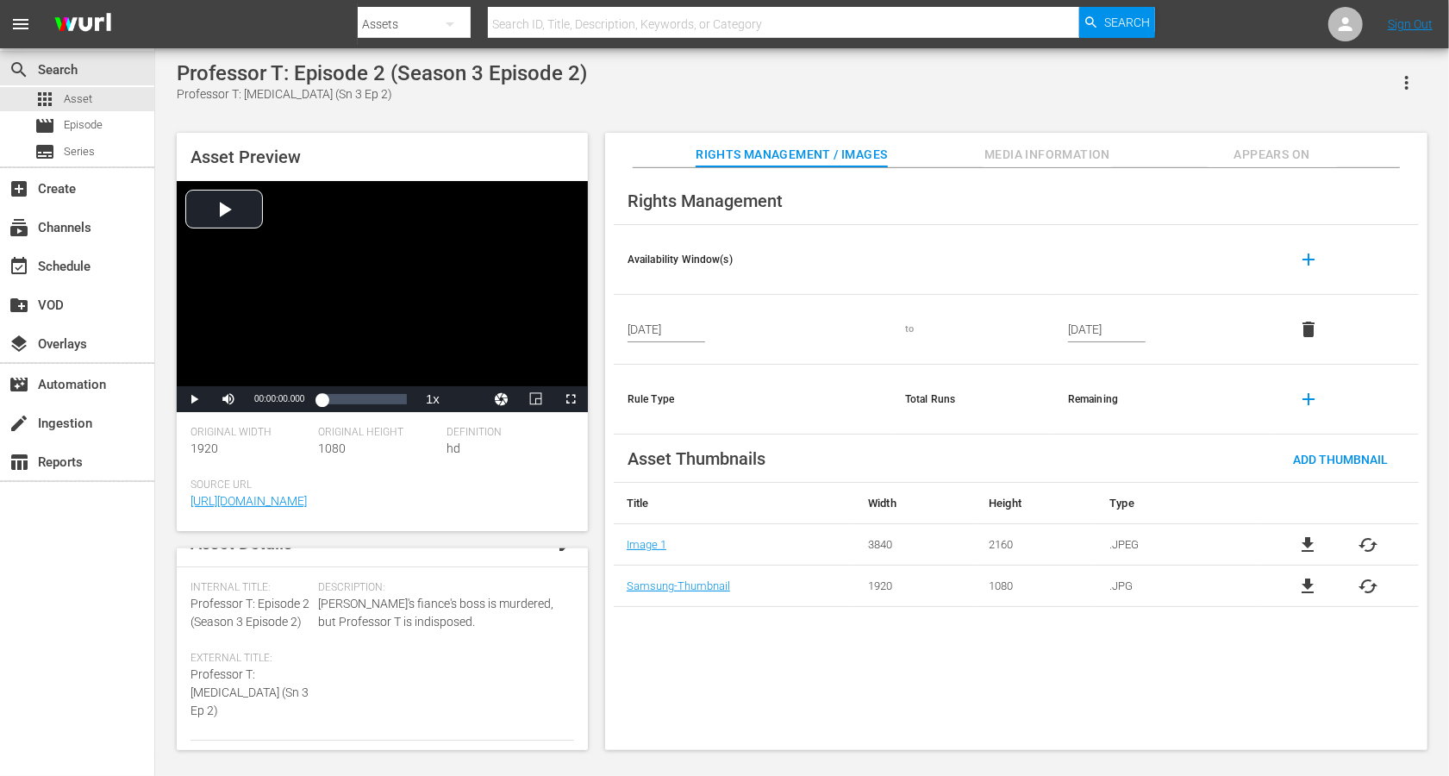
click at [1061, 147] on span "Media Information" at bounding box center [1047, 155] width 129 height 22
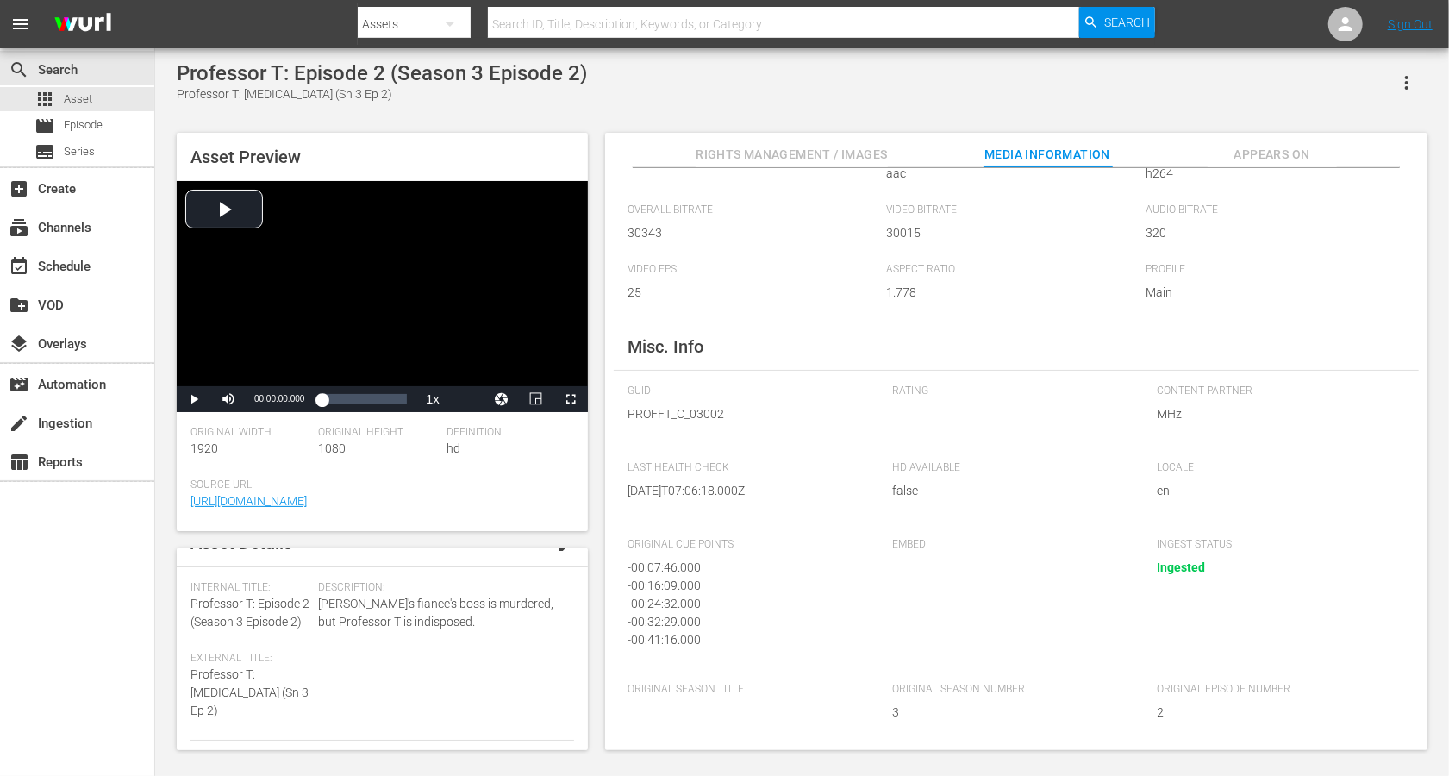
scroll to position [0, 0]
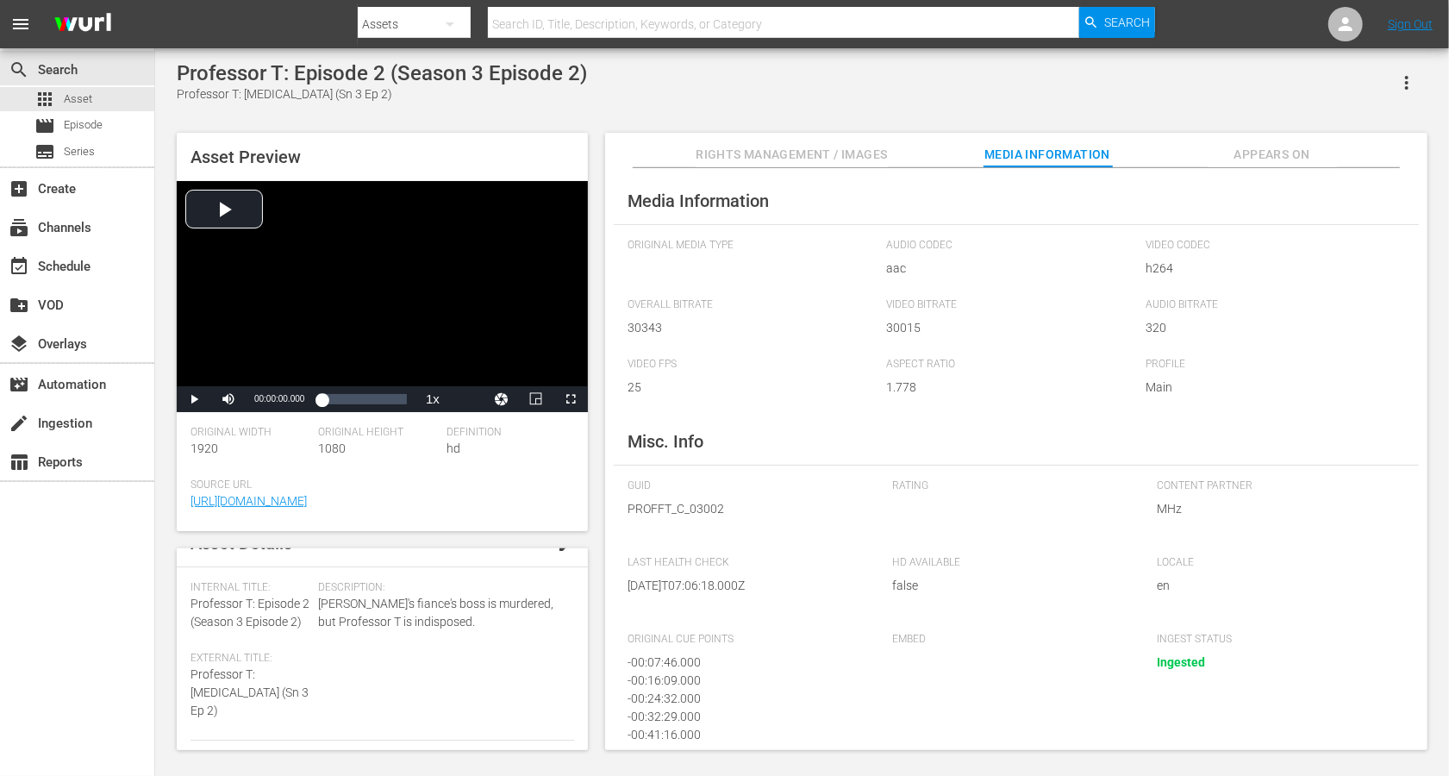
click at [1086, 145] on span "Appears On" at bounding box center [1272, 155] width 129 height 22
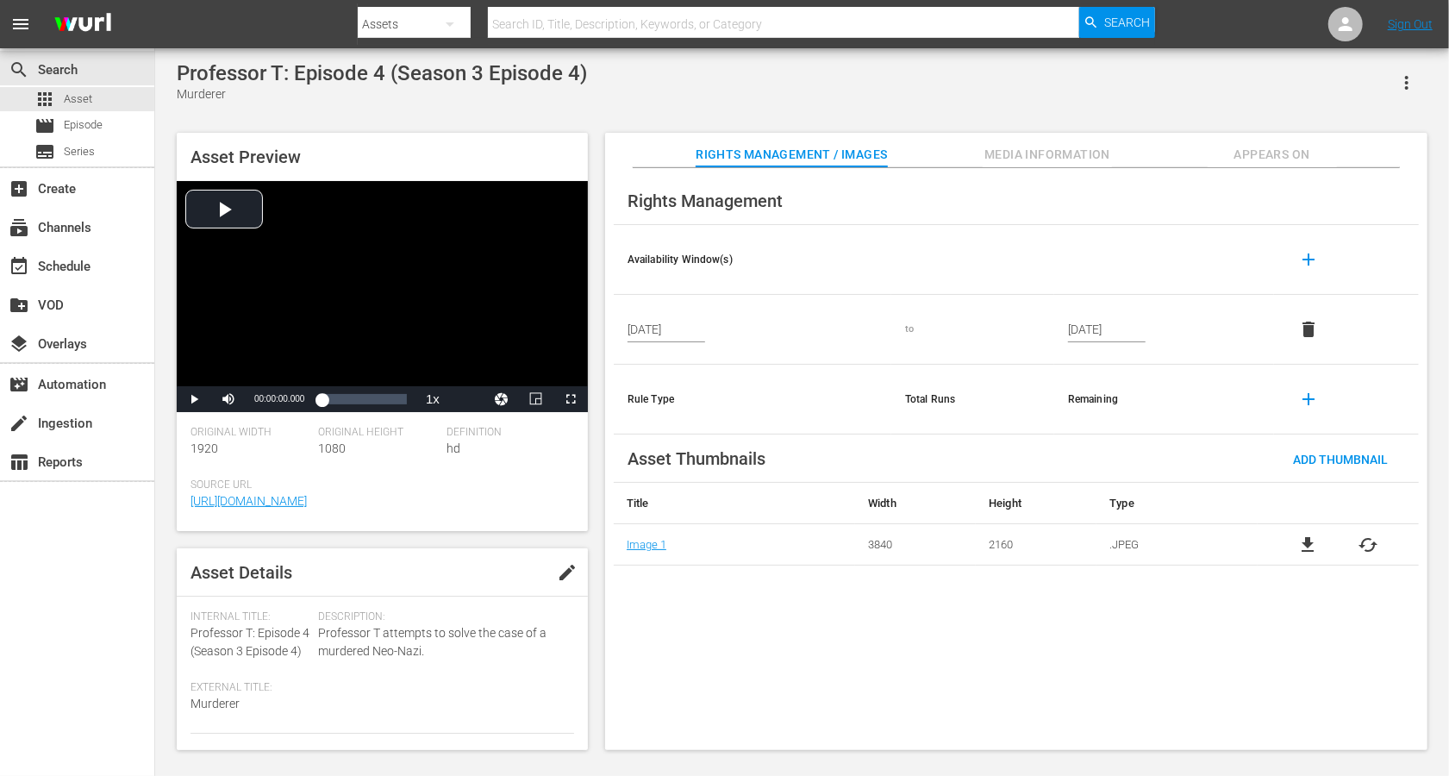
click at [572, 559] on button "edit" at bounding box center [567, 572] width 41 height 41
drag, startPoint x: 260, startPoint y: 628, endPoint x: 164, endPoint y: 633, distance: 95.8
click at [164, 581] on div "Professor T: Episode 4 (Season 3 Episode 4) Murderer Asset Preview Video Player…" at bounding box center [802, 401] width 1294 height 706
copy span "Professor T:"
paste textarea "Professor T:"
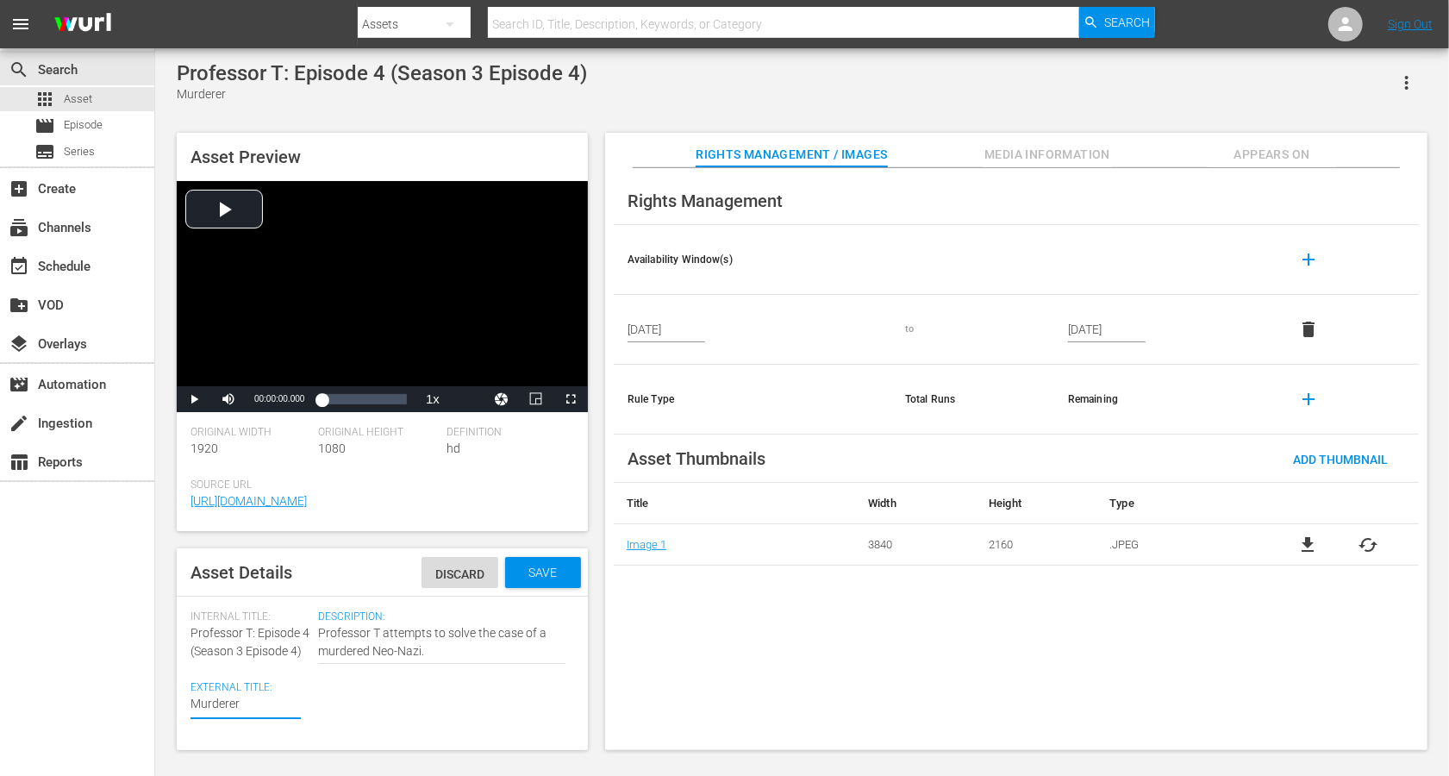
type textarea "Professor T: Murderer"
drag, startPoint x: 304, startPoint y: 652, endPoint x: 178, endPoint y: 654, distance: 125.9
click at [178, 581] on div "Asset Details Discard Save Internal Title: Professor T: Episode 4 (Season 3 Epi…" at bounding box center [382, 649] width 411 height 202
copy span "(Season 3 Episode 4)"
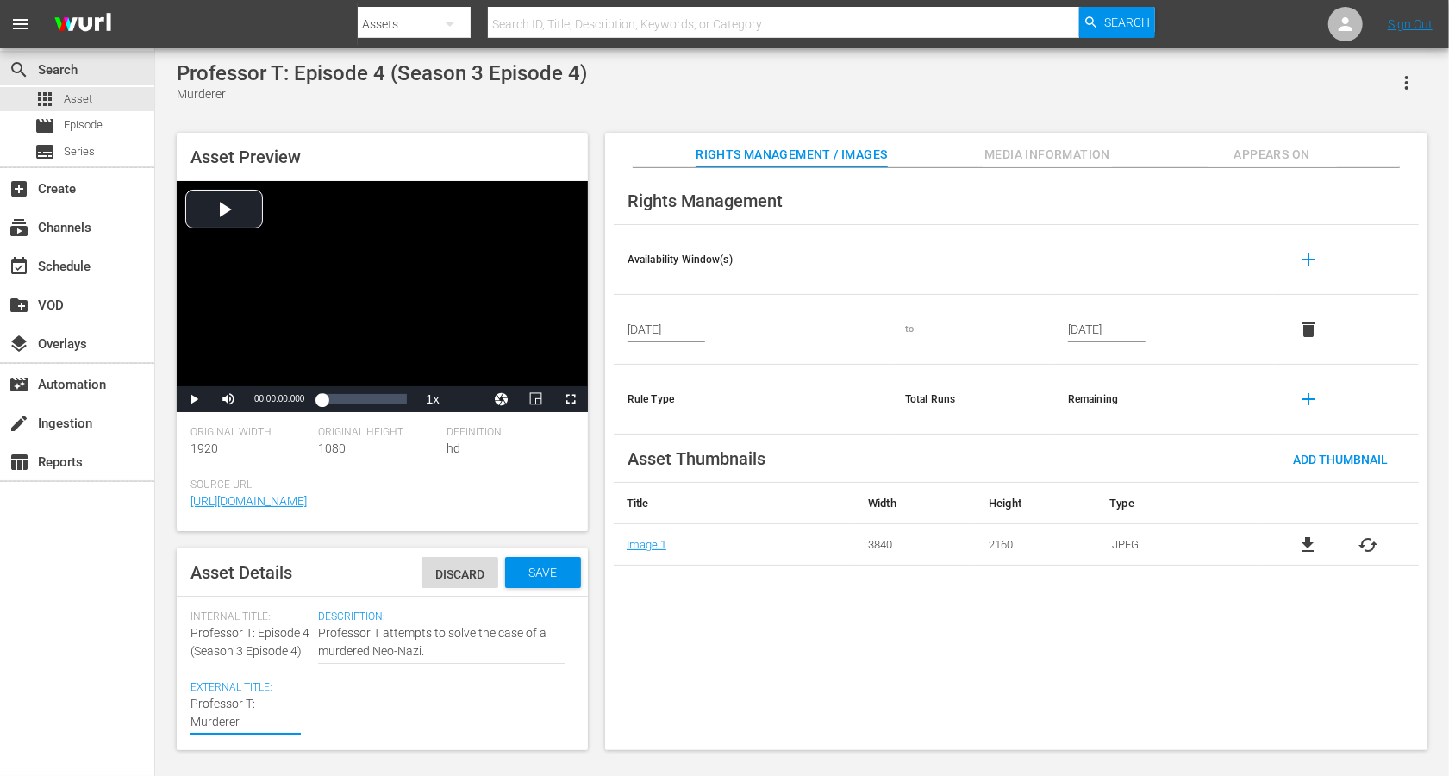
type textarea "Professor T: Murderer"
paste textarea "(Season 3 Episode 4)"
type textarea "Professor T: Murderer (Season 3 Episode 4)"
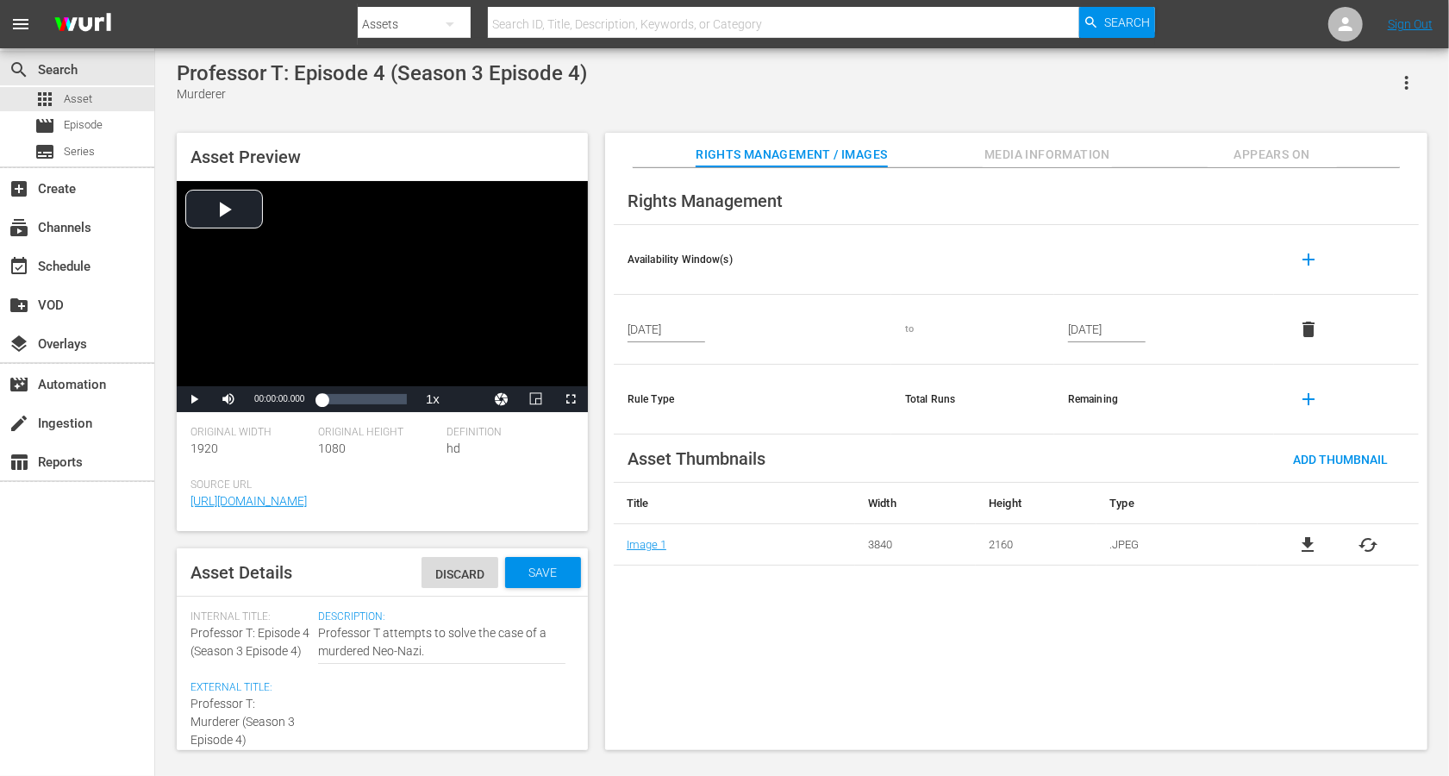
click at [278, 581] on textarea "Murderer" at bounding box center [246, 722] width 110 height 54
type textarea "Professor T: Murderer (Seasn 3 Episode 4)"
type textarea "Professor T: Murderer (Sean 3 Episode 4)"
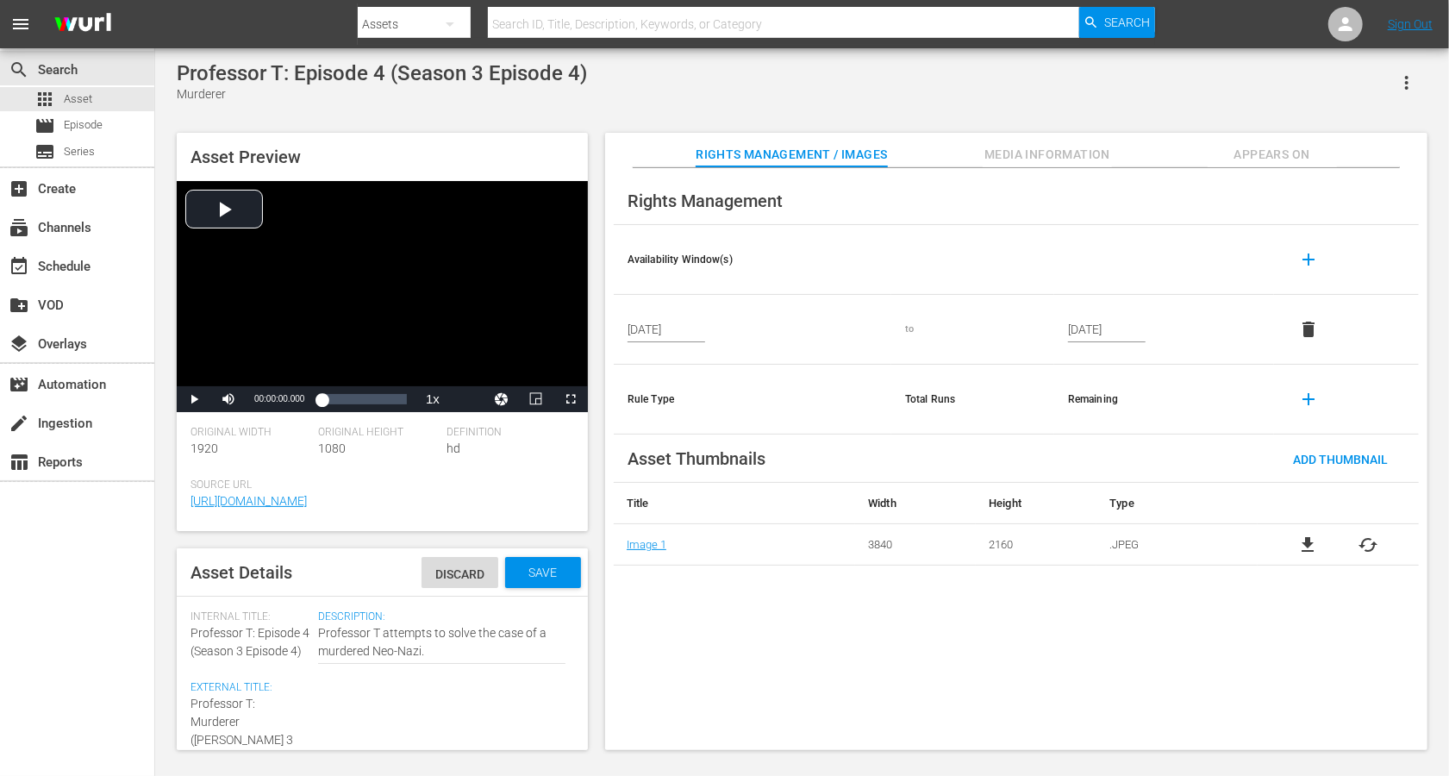
type textarea "Professor T: Murderer (Sen 3 Episode 4)"
type textarea "Professor T: Murderer (Sn 3 Episode 4)"
type textarea "Professor T: Murderer (Sn 3 Epsode 4)"
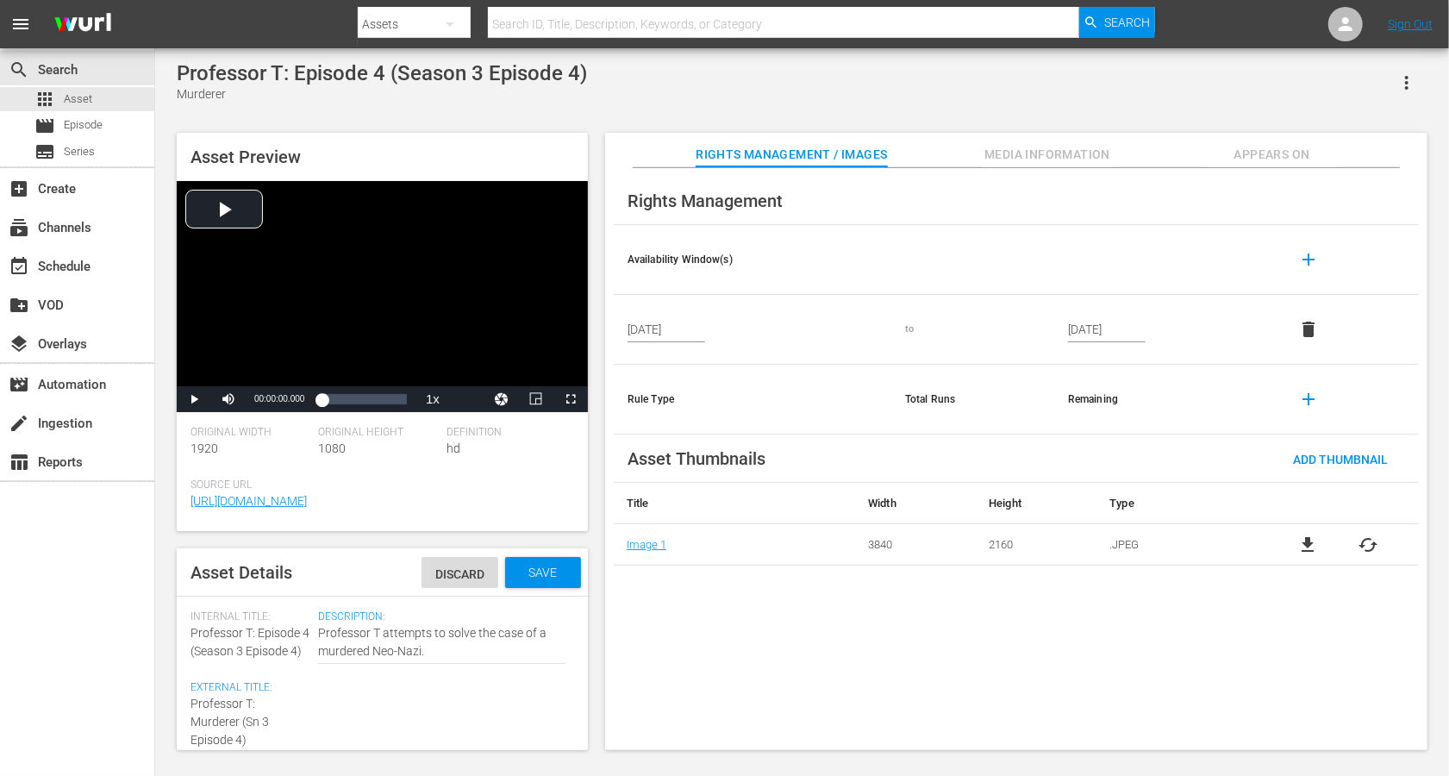
type textarea "Professor T: Murderer (Sn 3 Epsode 4)"
type textarea "Professor T: Murderer (Sn 3 Epode 4)"
type textarea "Professor T: Murderer (Sn 3 Epde 4)"
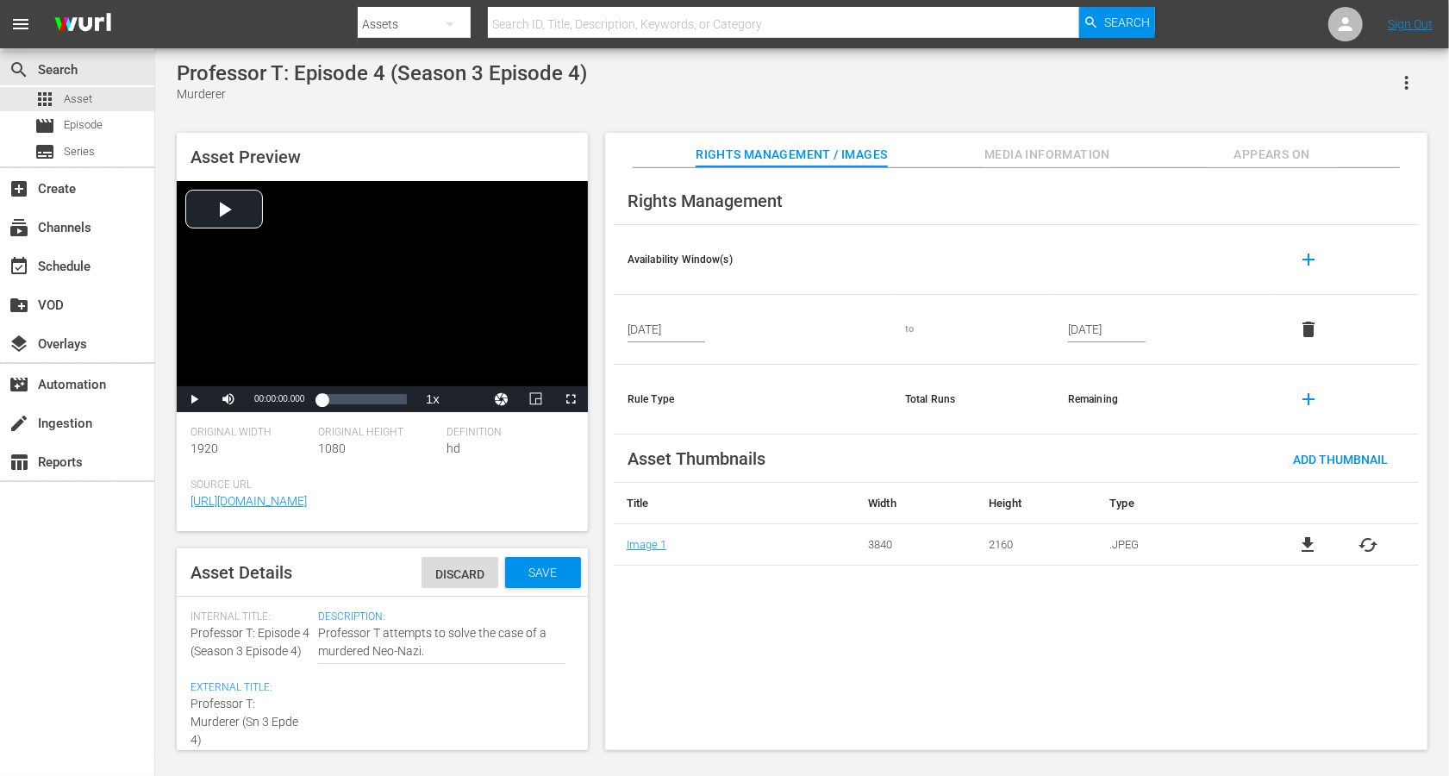
type textarea "Professor T: Murderer (Sn 3 Epe 4)"
type textarea "Professor T: Murderer (Sn 3 Ep 4)"
type textarea "Professor T: Murderer (Sn 3 Ep4)"
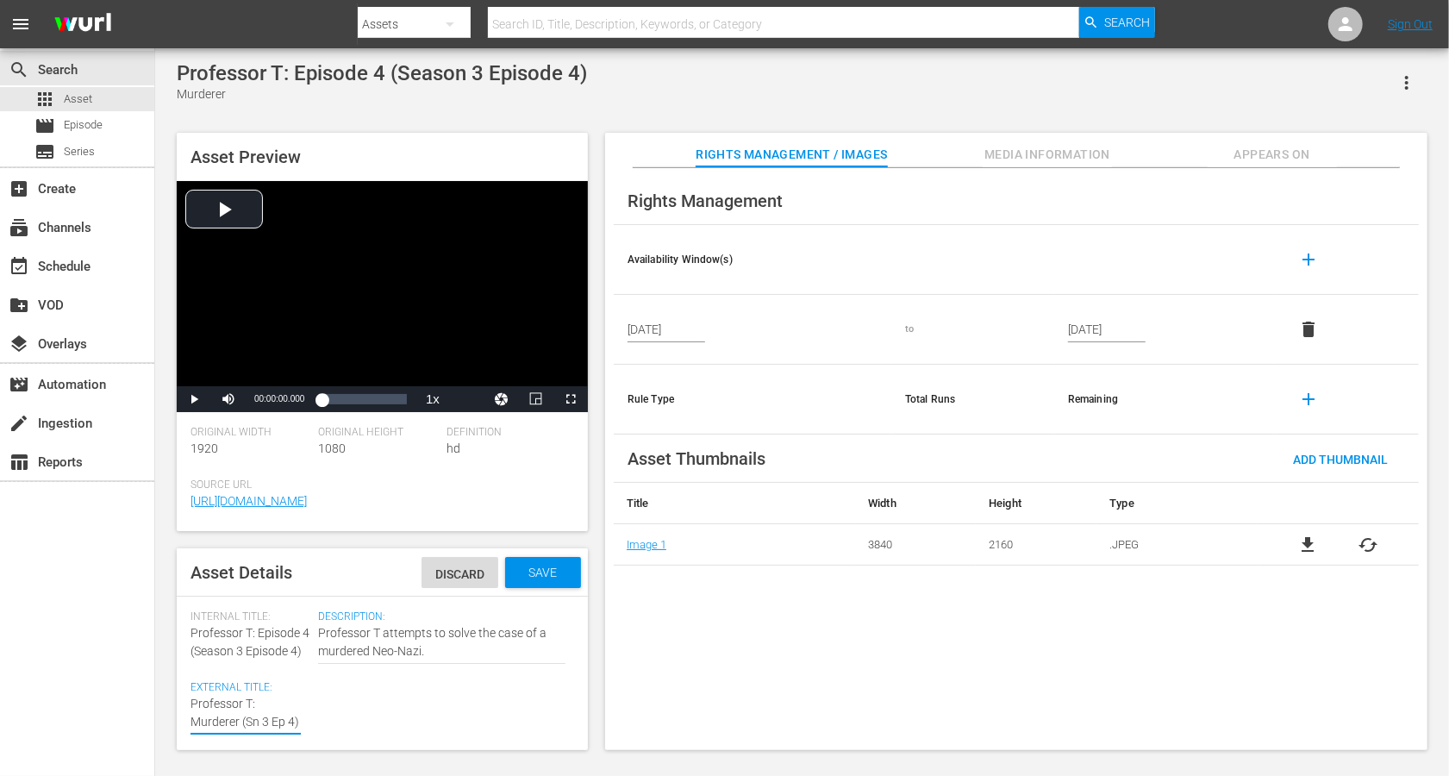
type textarea "Professor T: Murderer (Sn 3 Ep4)"
type textarea "Professor T: Murderer (Sn 3 Epp4)"
type textarea "Professor T: Murderer (Sn 3 Ep4)"
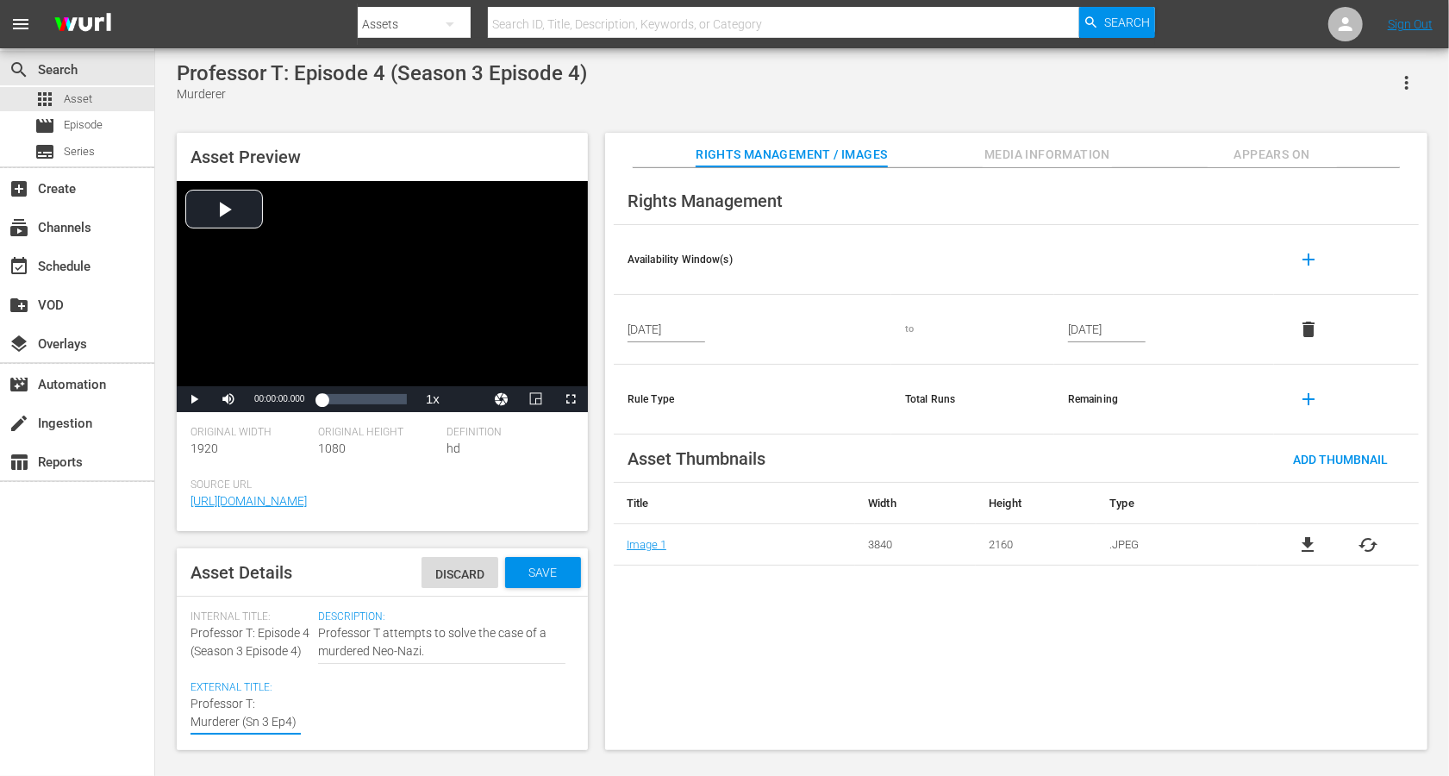
type textarea "Professor T: Murderer (Sn 3 Ep 4)"
click at [557, 581] on div "Save" at bounding box center [543, 572] width 76 height 31
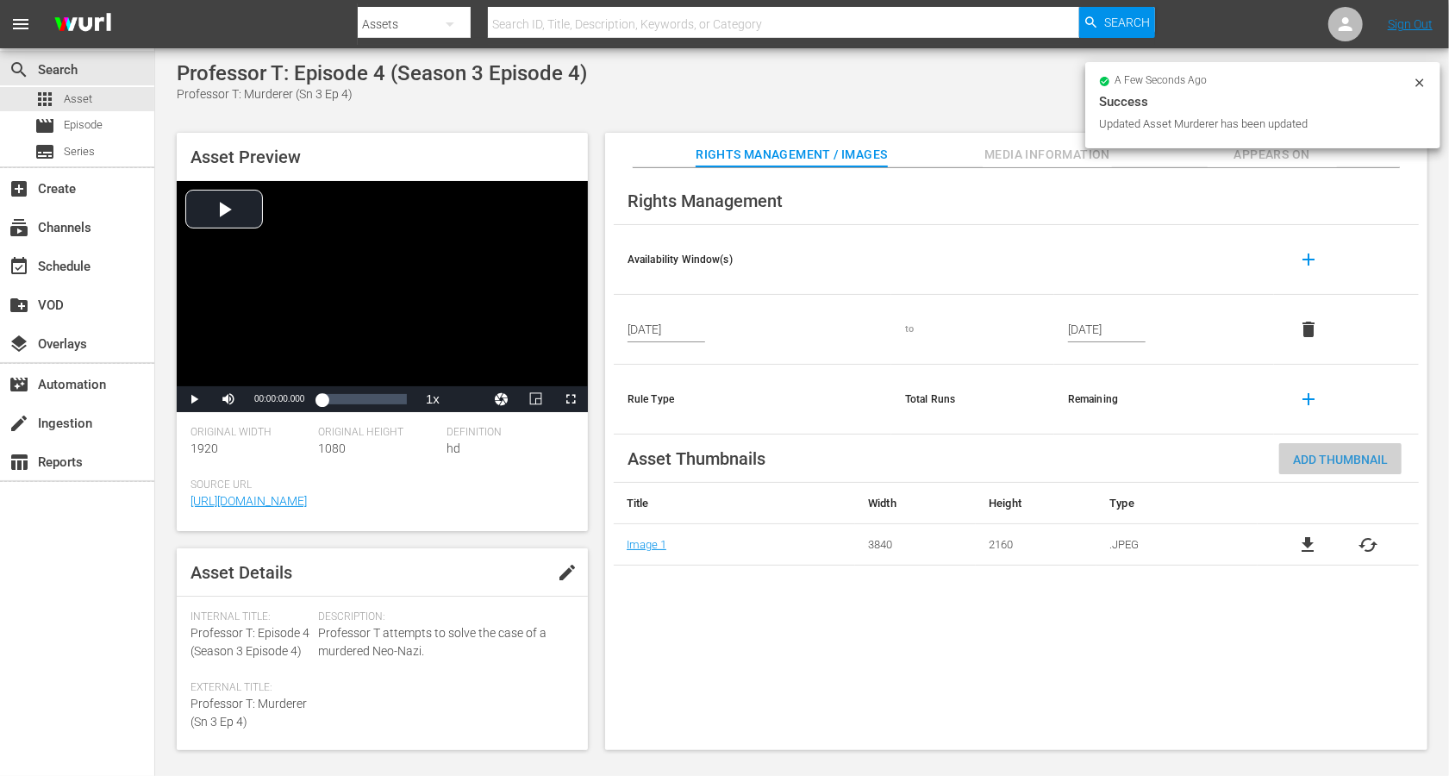
click at [1086, 449] on div "Add Thumbnail" at bounding box center [1340, 459] width 122 height 32
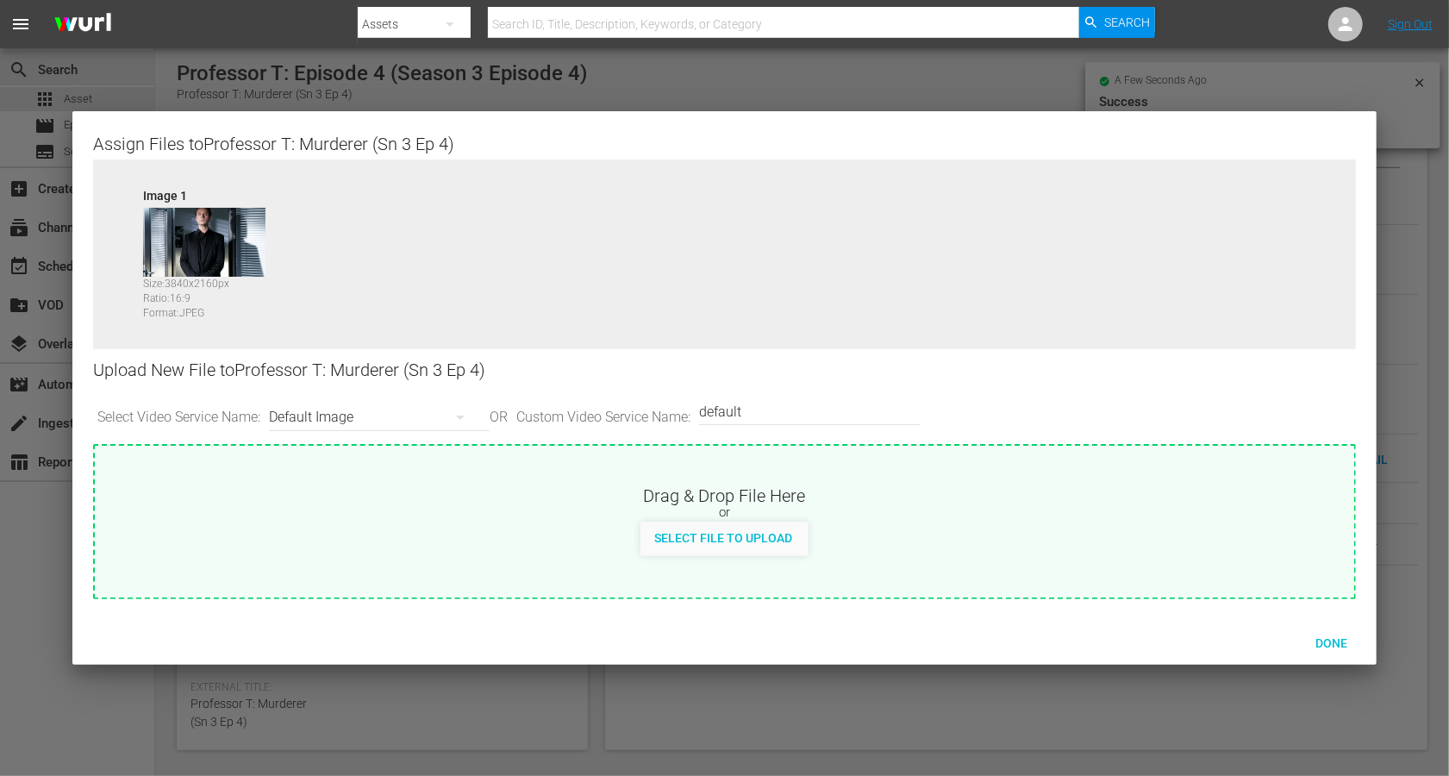
click at [360, 416] on div "Default Image" at bounding box center [375, 417] width 212 height 48
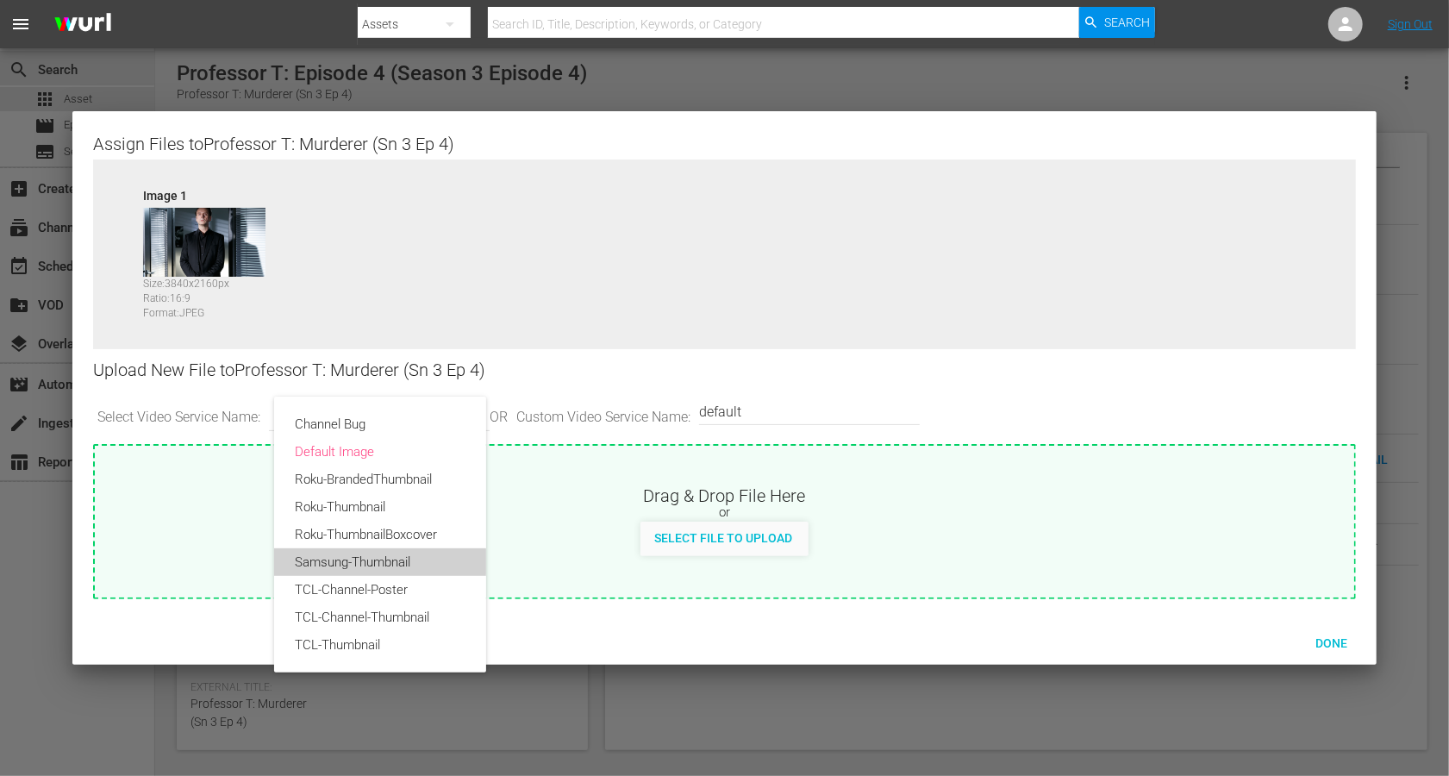
click at [362, 560] on div "Samsung-Thumbnail" at bounding box center [380, 562] width 171 height 28
type input "Samsung-Thumbnail"
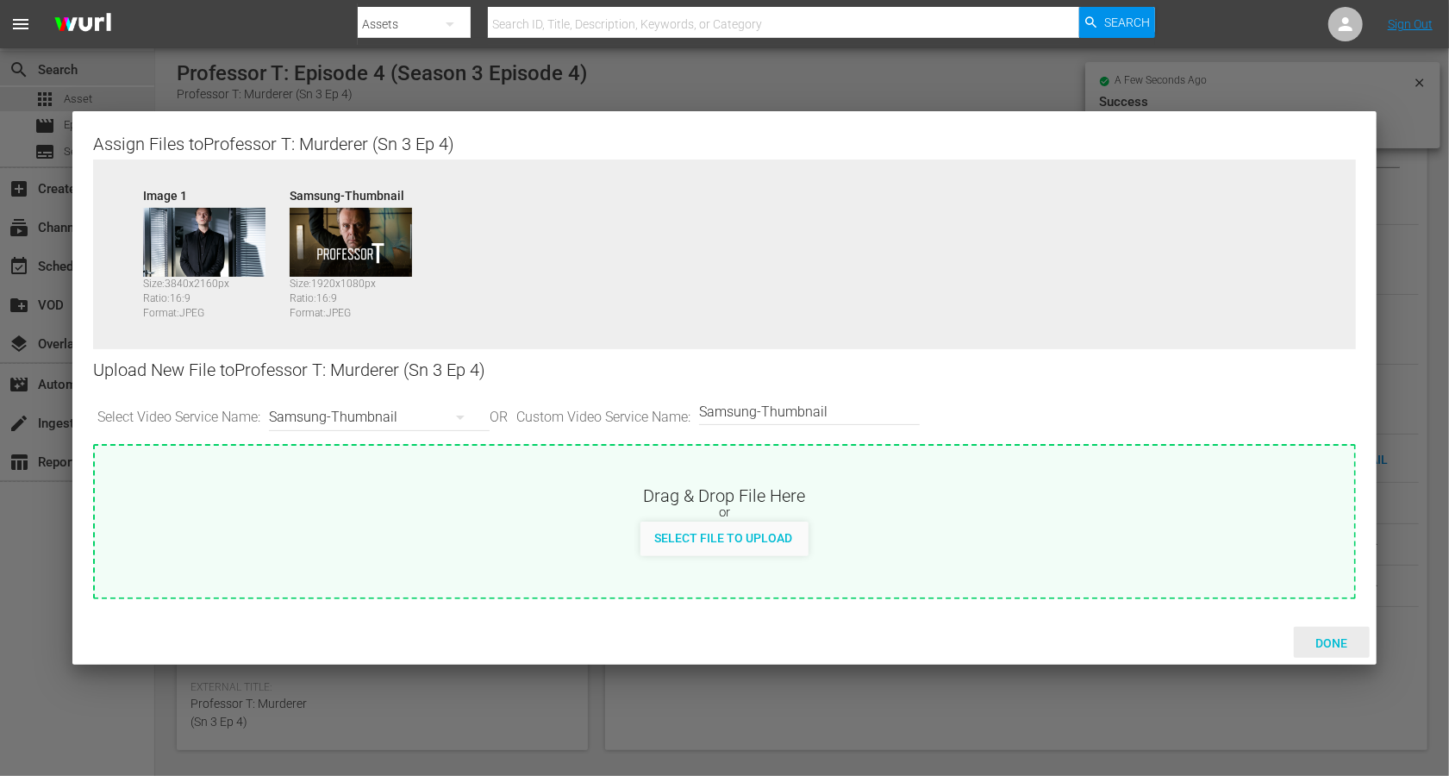
click at [1086, 581] on span "Done" at bounding box center [1331, 643] width 59 height 14
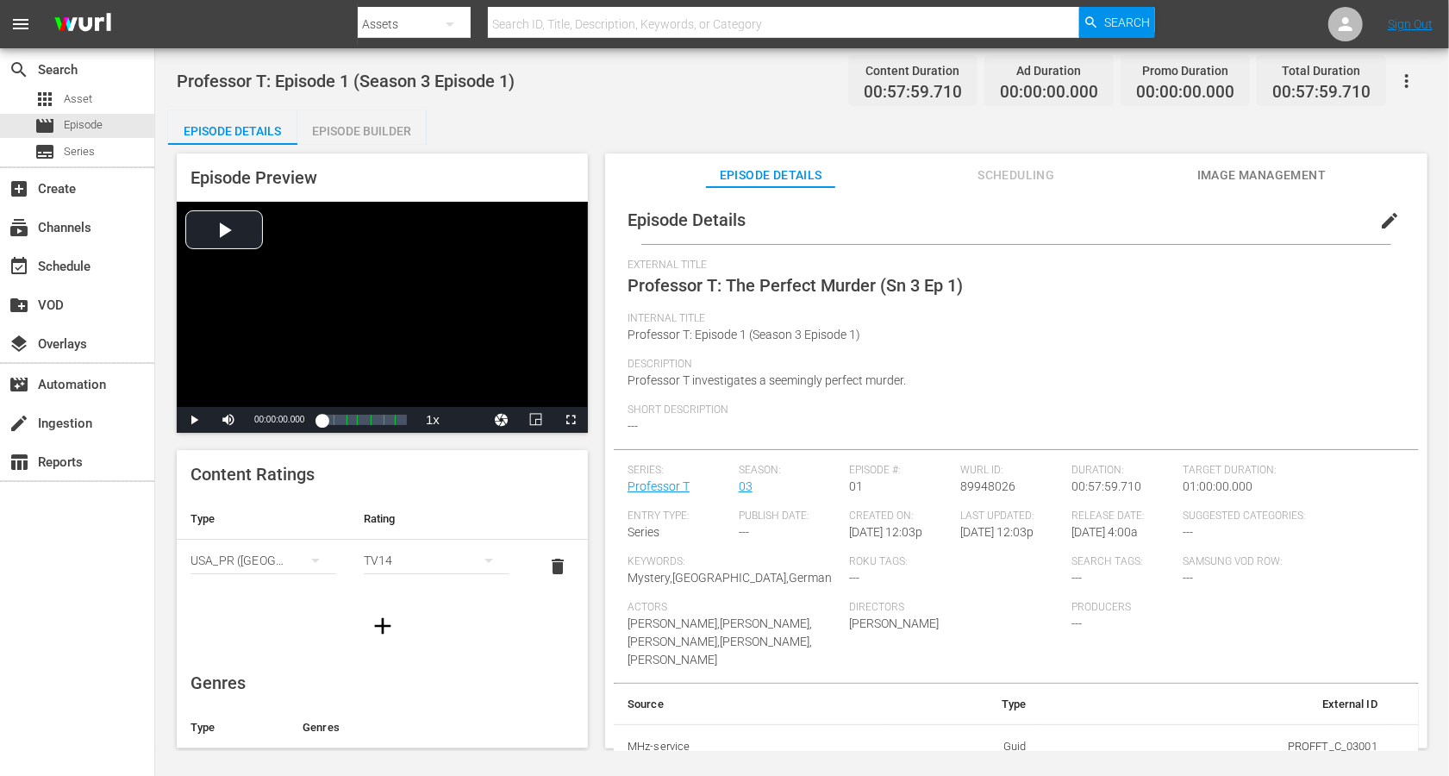
click at [1380, 220] on span "edit" at bounding box center [1390, 220] width 21 height 21
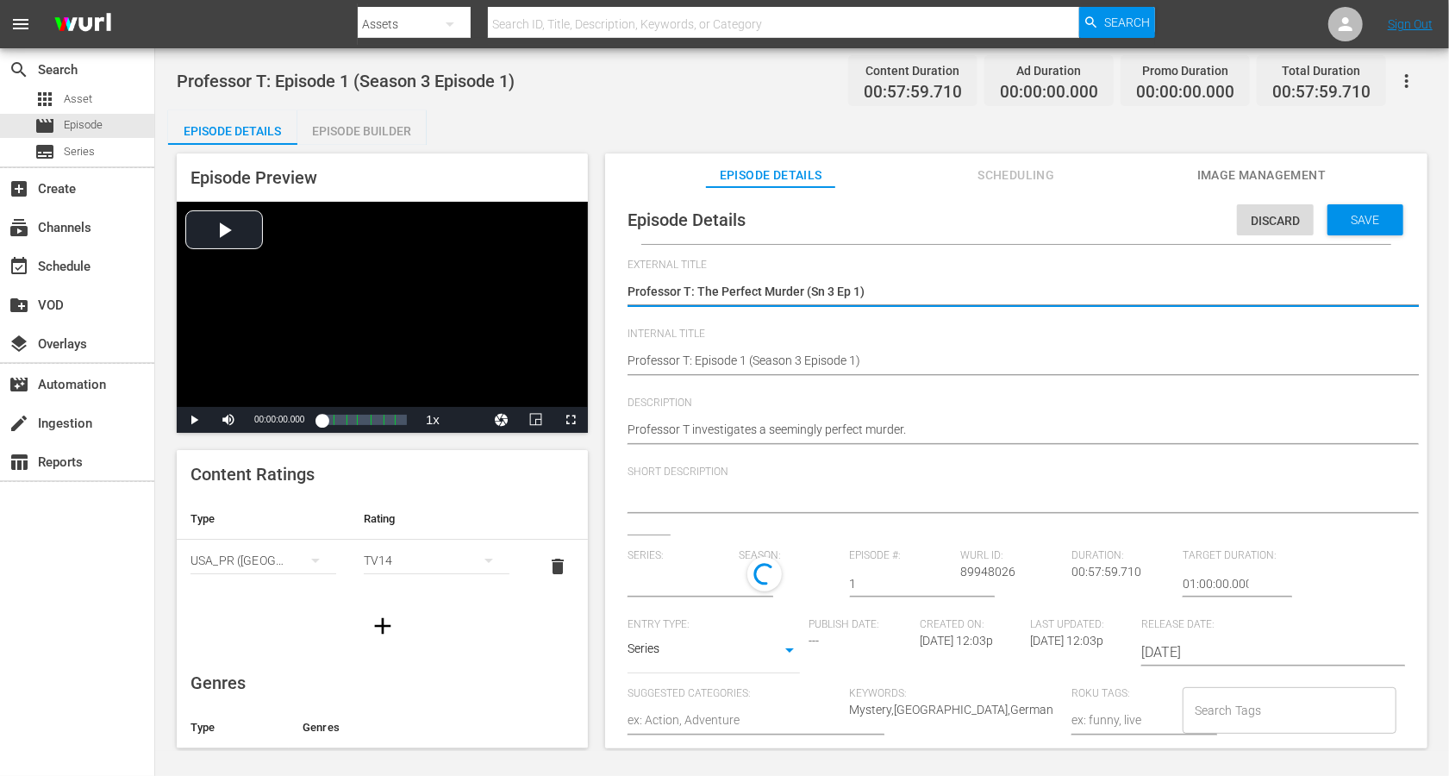
type input "Professor T"
click at [829, 294] on textarea "Professor T: The Perfect Murder (Sn 3 Ep 1)" at bounding box center [1012, 293] width 769 height 21
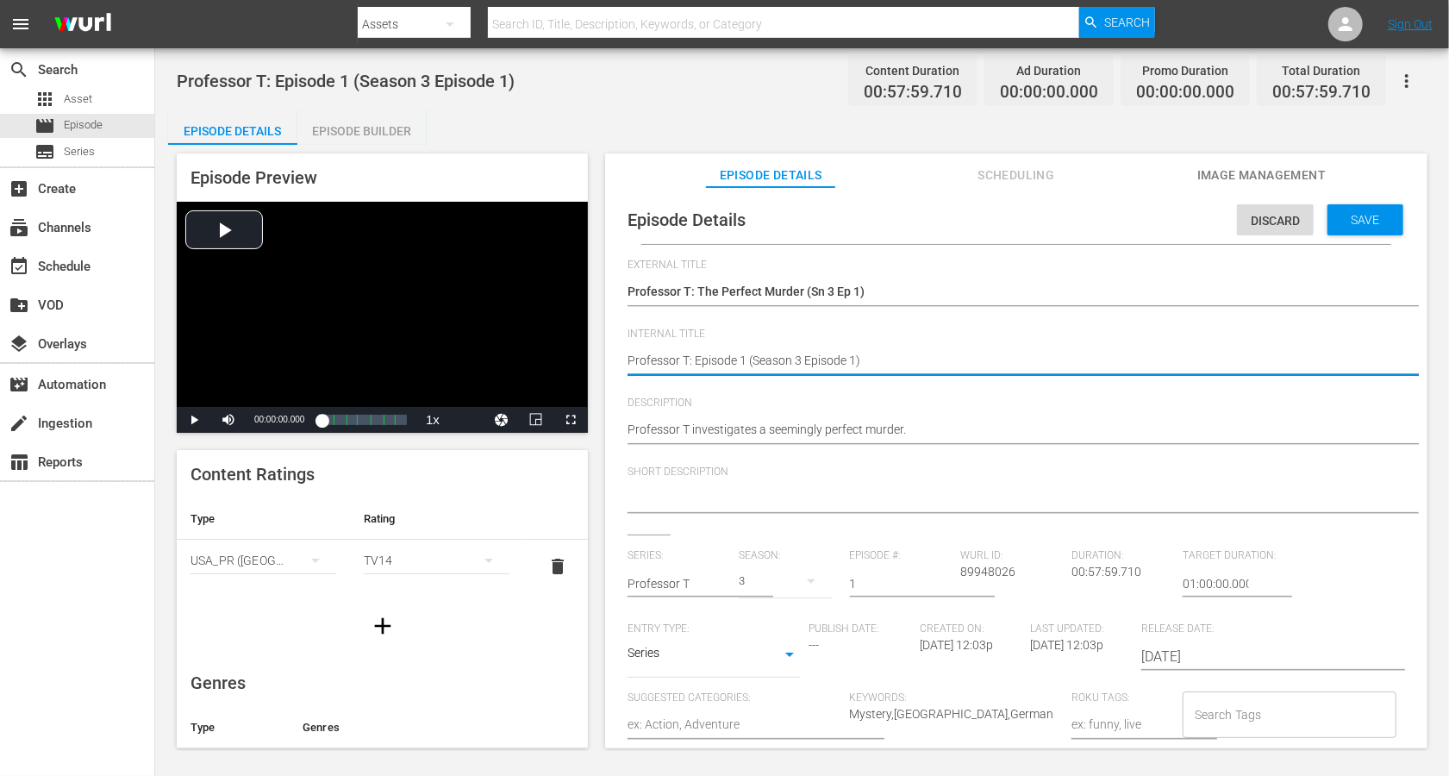
click at [819, 366] on textarea "Professor T: Episode 1 (Season 3 Episode 1)" at bounding box center [1012, 362] width 769 height 21
paste textarea "The Perfect Murder (Sn 3 Ep"
type textarea "Professor T: The Perfect Murder (Sn 3 Ep 1)"
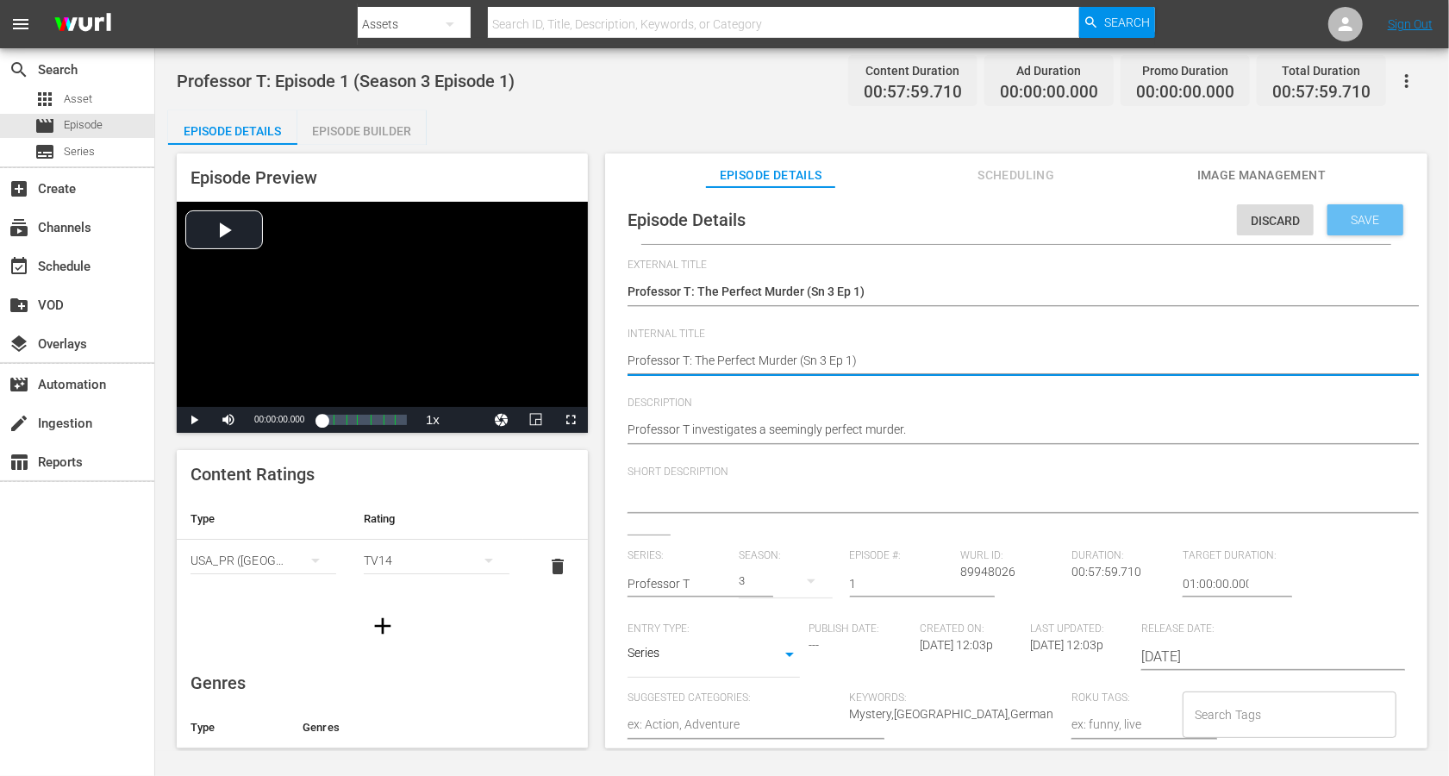
click at [1367, 210] on div "Save" at bounding box center [1366, 219] width 76 height 31
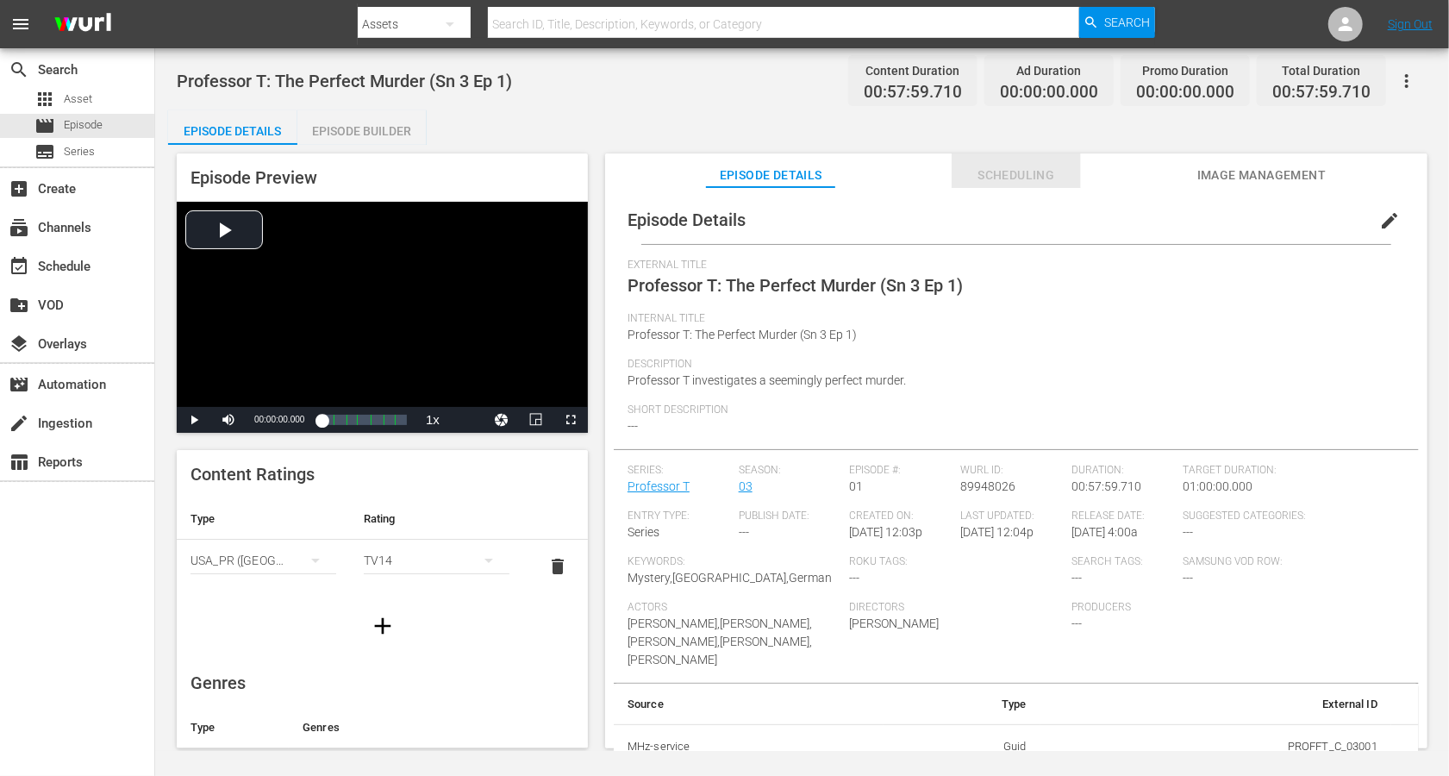
click at [1019, 175] on span "Scheduling" at bounding box center [1016, 176] width 129 height 22
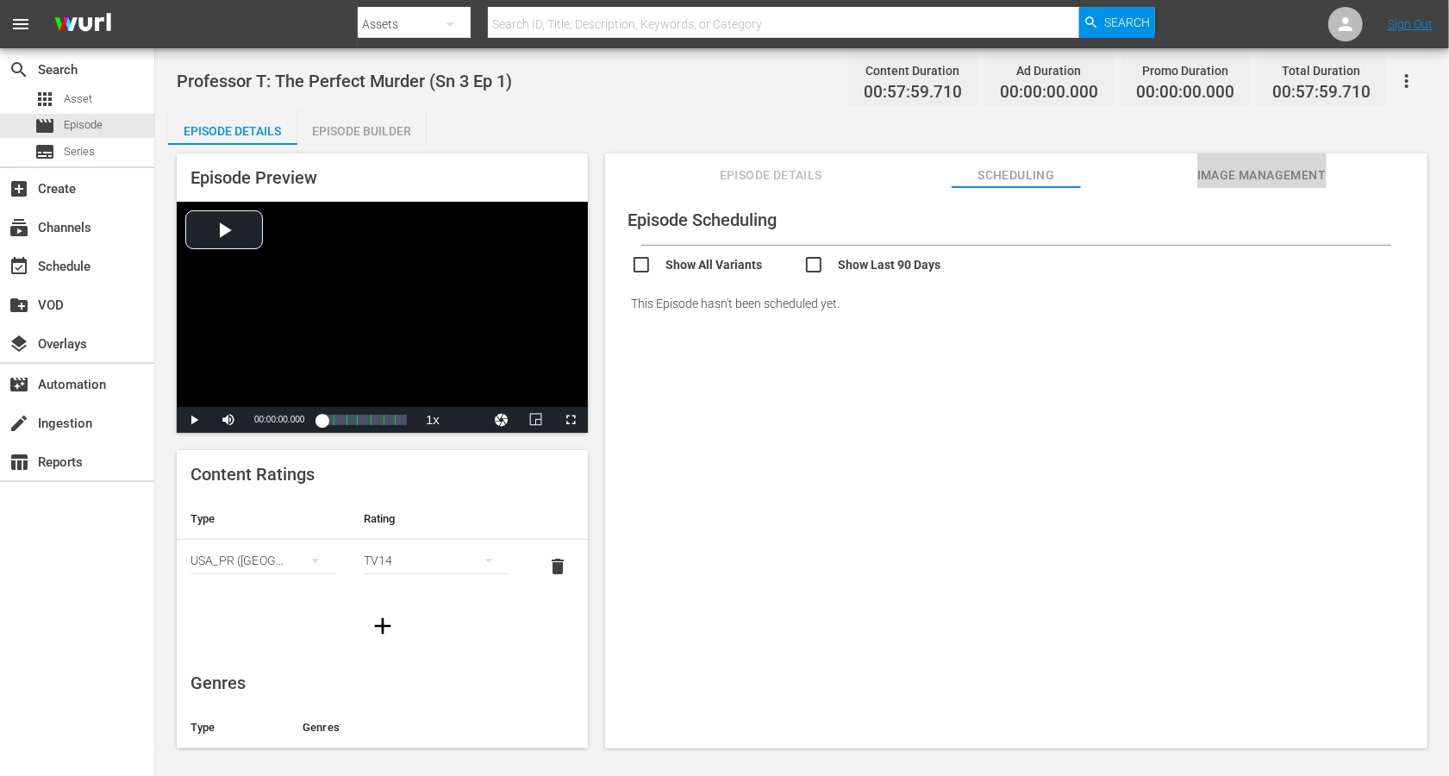
click at [1223, 174] on span "Image Management" at bounding box center [1262, 176] width 129 height 22
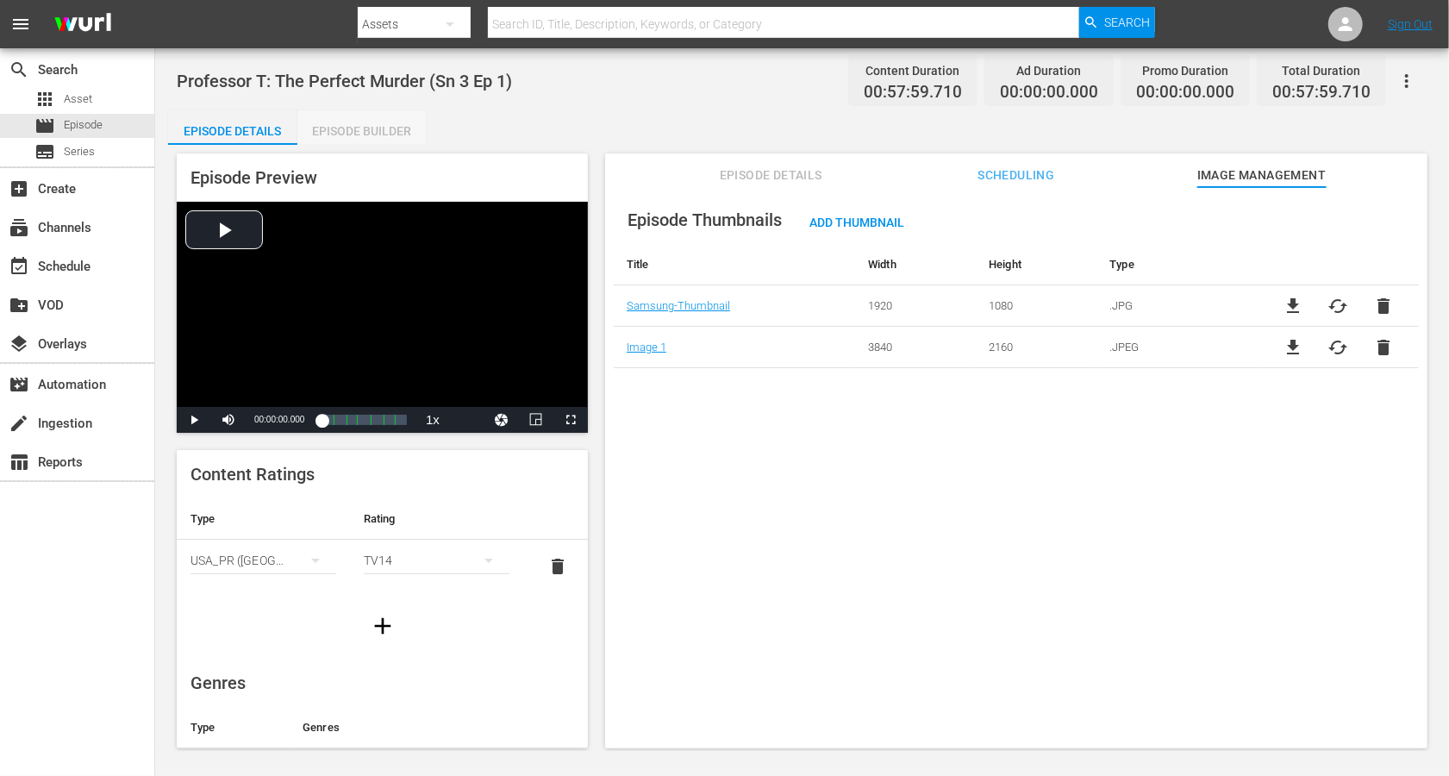
click at [370, 122] on div "Episode Builder" at bounding box center [361, 130] width 129 height 41
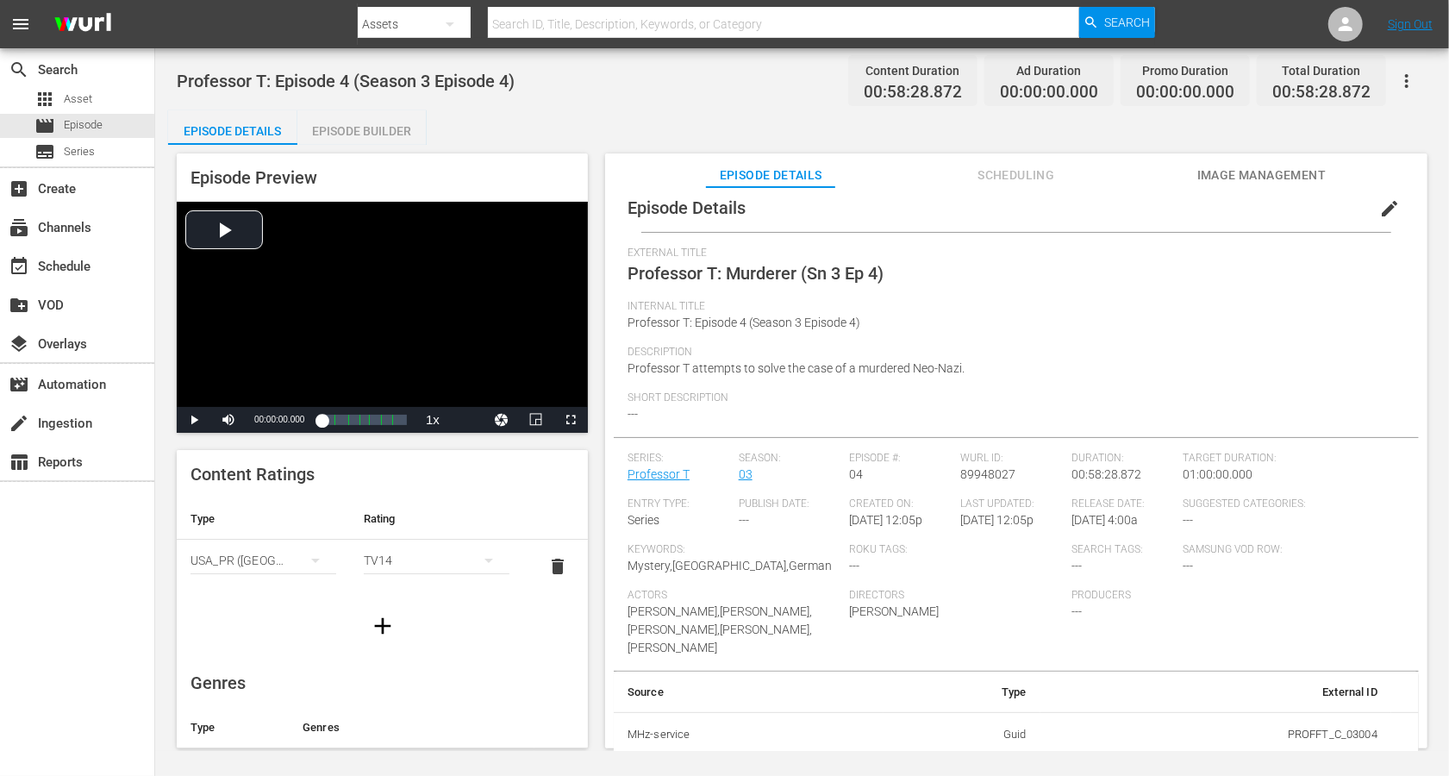
click at [1086, 212] on span "edit" at bounding box center [1390, 208] width 21 height 21
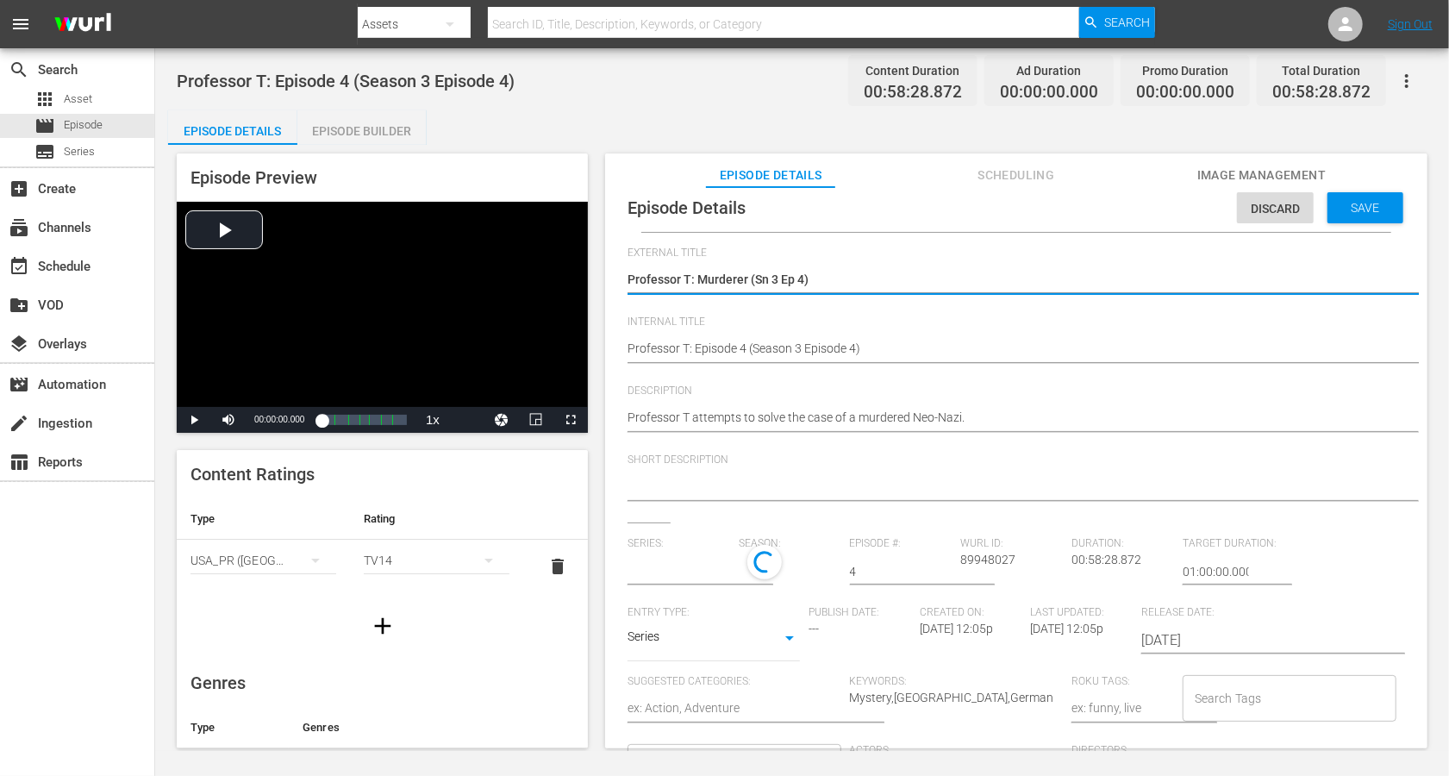
type input "Professor T"
click at [779, 275] on textarea "Professor T: Murderer (Sn 3 Ep 4)" at bounding box center [1012, 281] width 769 height 21
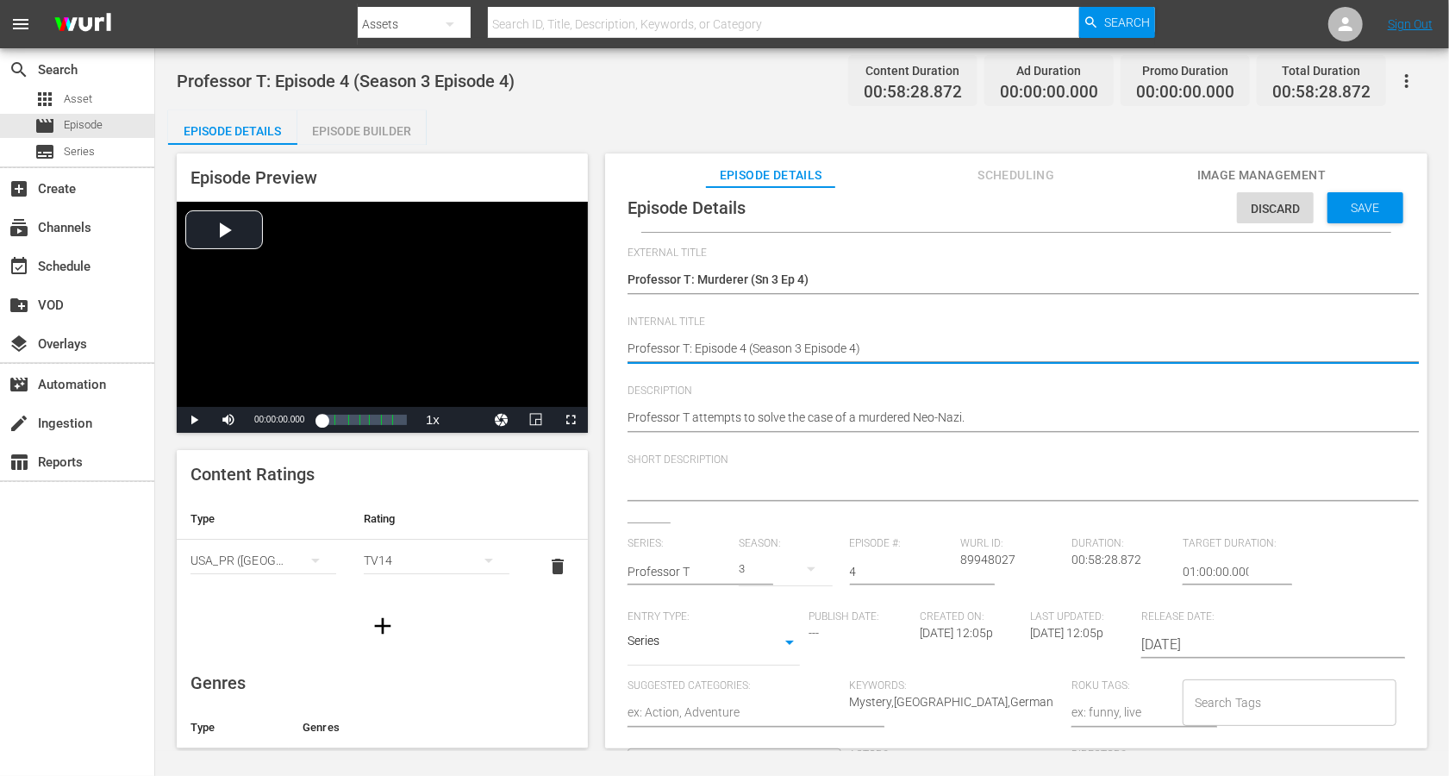
click at [761, 346] on textarea "Professor T: Episode 4 (Season 3 Episode 4)" at bounding box center [1012, 350] width 769 height 21
paste textarea "Murderer (Sn 3 Ep"
type textarea "Professor T: Murderer (Sn 3 Ep 4)"
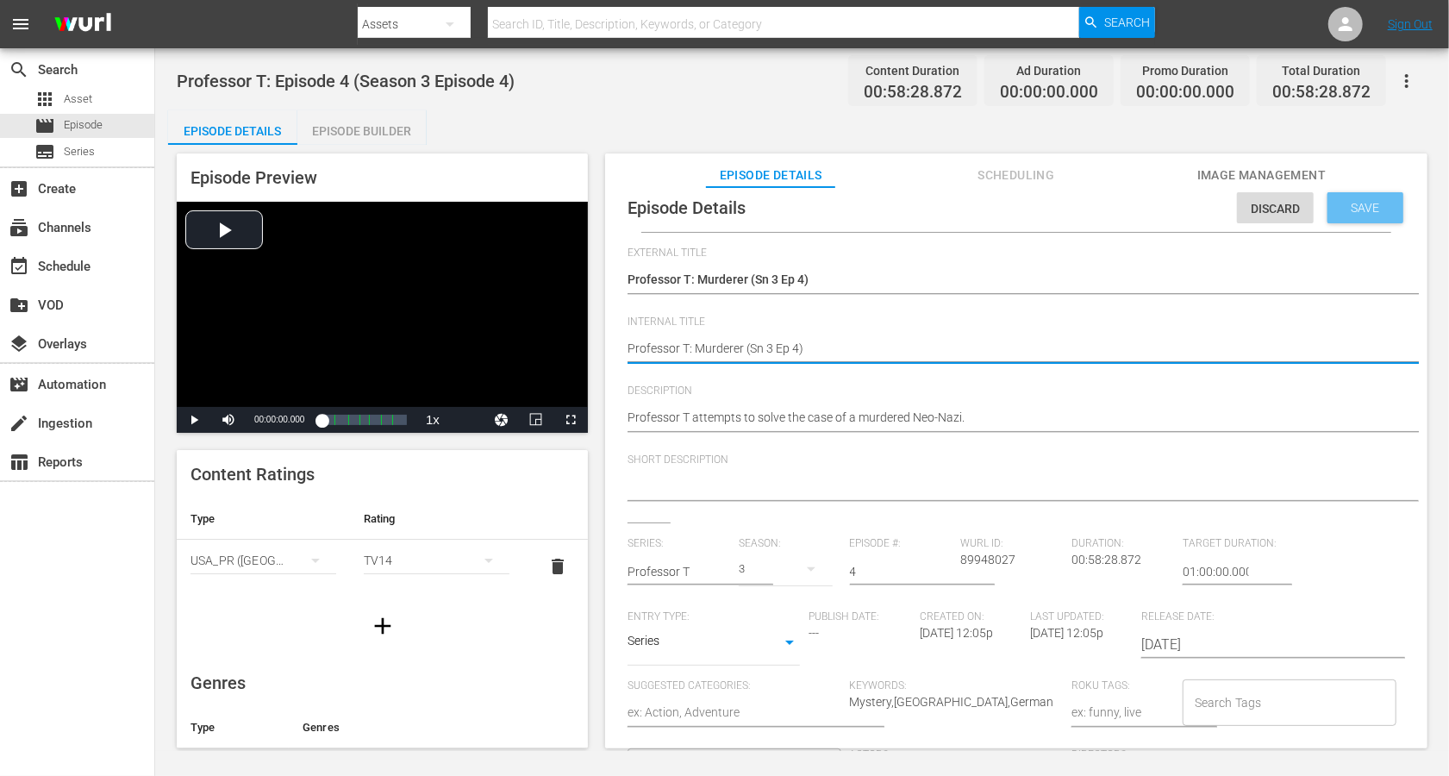
click at [1086, 215] on div "Save" at bounding box center [1366, 207] width 76 height 31
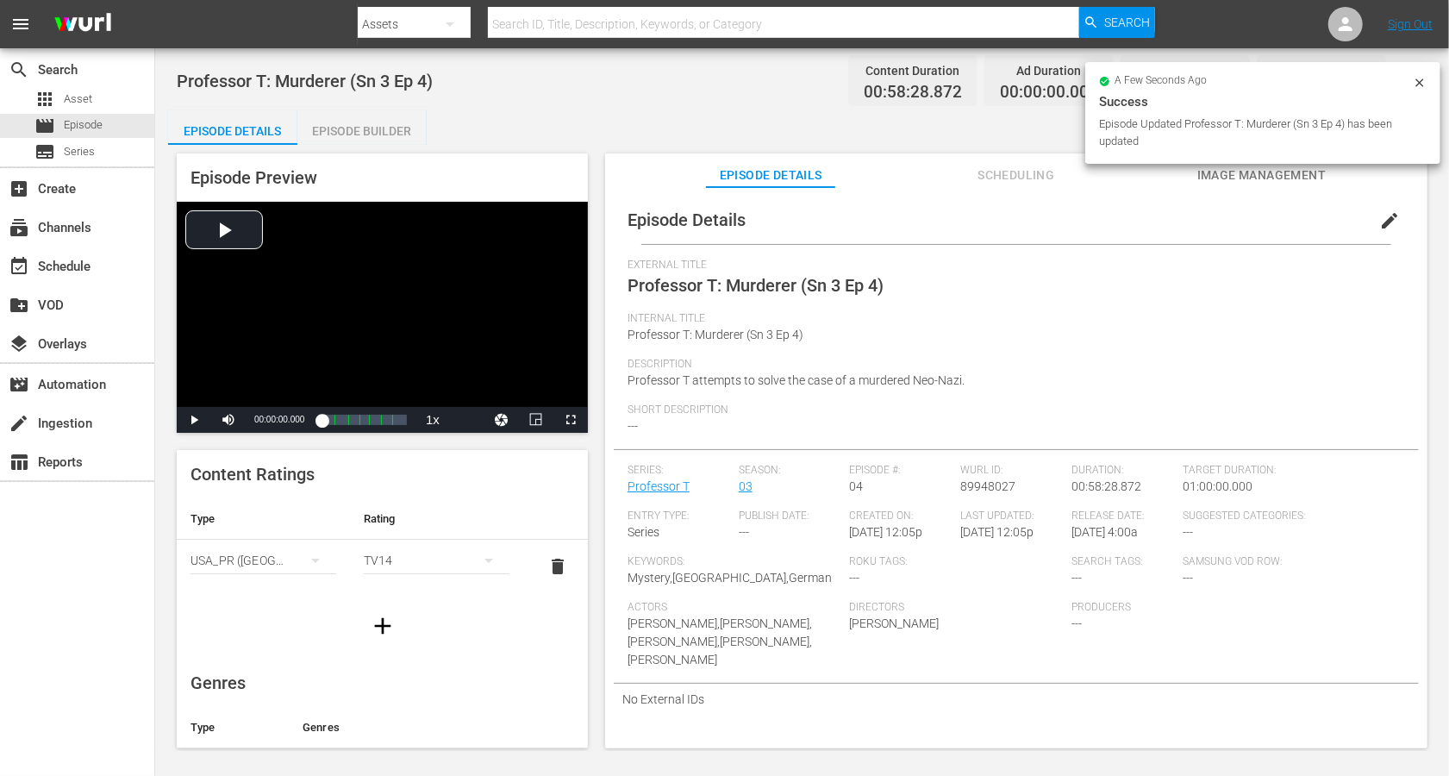
click at [1048, 176] on span "Scheduling" at bounding box center [1016, 176] width 129 height 22
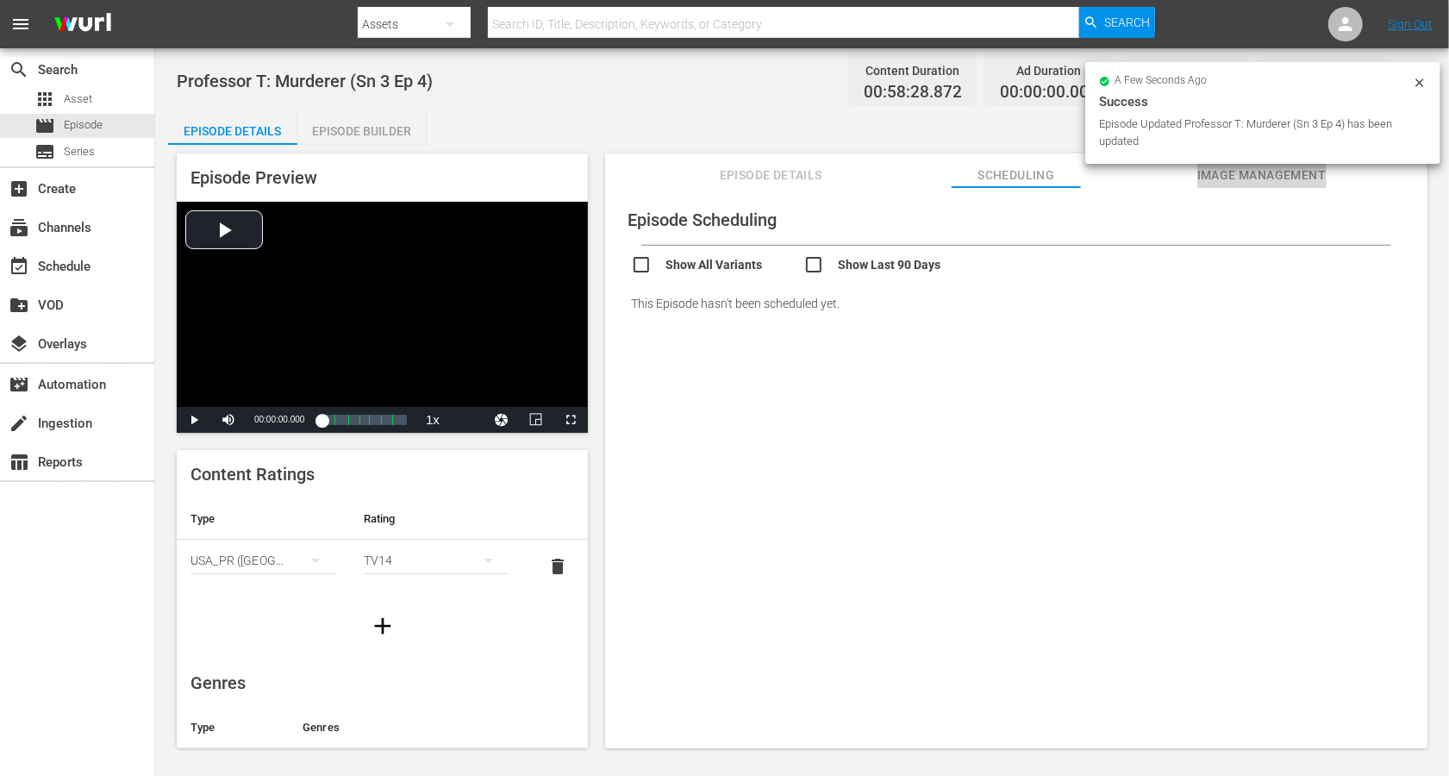
click at [1086, 175] on span "Image Management" at bounding box center [1262, 176] width 129 height 22
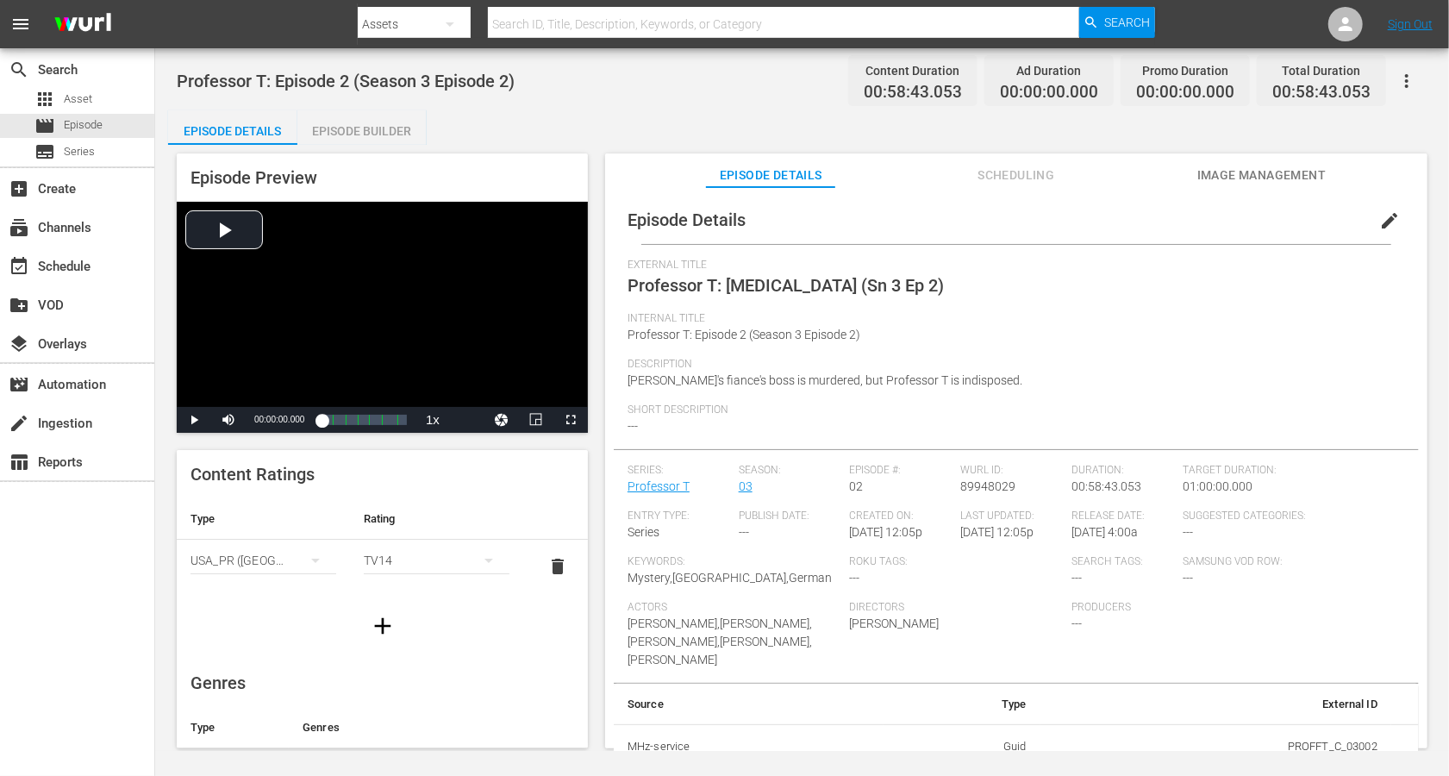
click at [1086, 220] on button "edit" at bounding box center [1389, 220] width 41 height 41
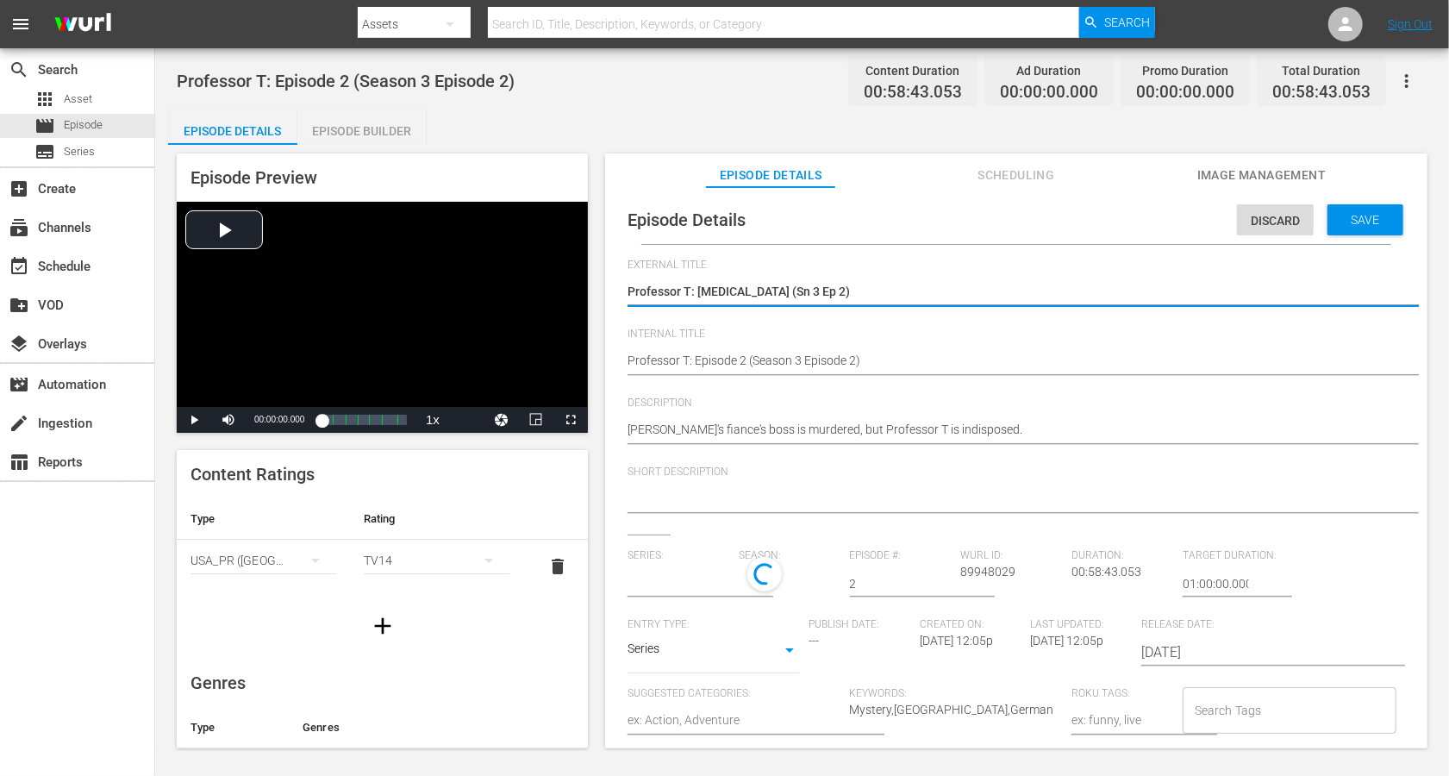
type input "Professor T"
click at [734, 297] on textarea "Professor T: [MEDICAL_DATA] (Sn 3 Ep 2)" at bounding box center [1012, 293] width 769 height 21
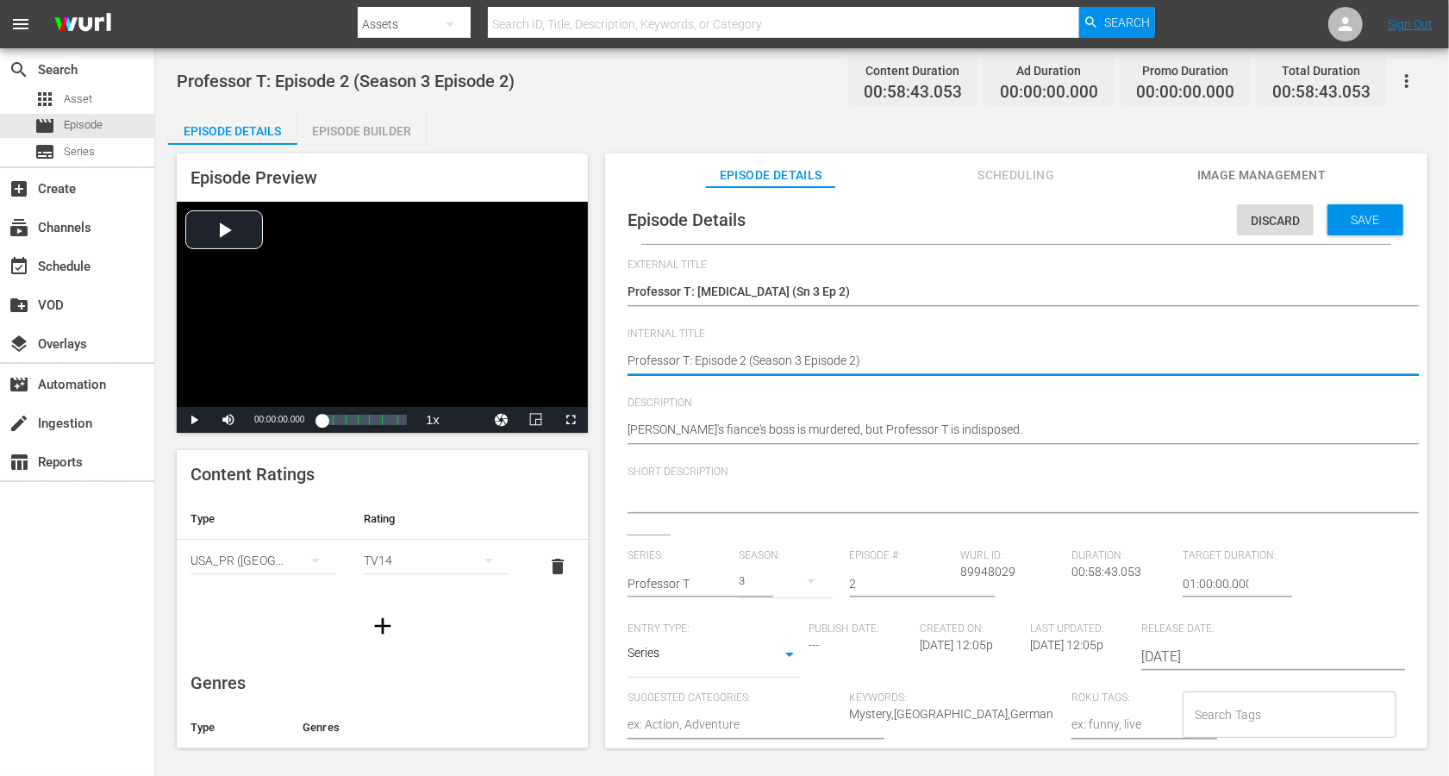
click at [710, 363] on textarea "Professor T: Episode 2 (Season 3 Episode 2)" at bounding box center [1012, 362] width 769 height 21
paste textarea "[MEDICAL_DATA] (Sn 3 Ep"
type textarea "Professor T: [MEDICAL_DATA] (Sn 3 Ep 2)"
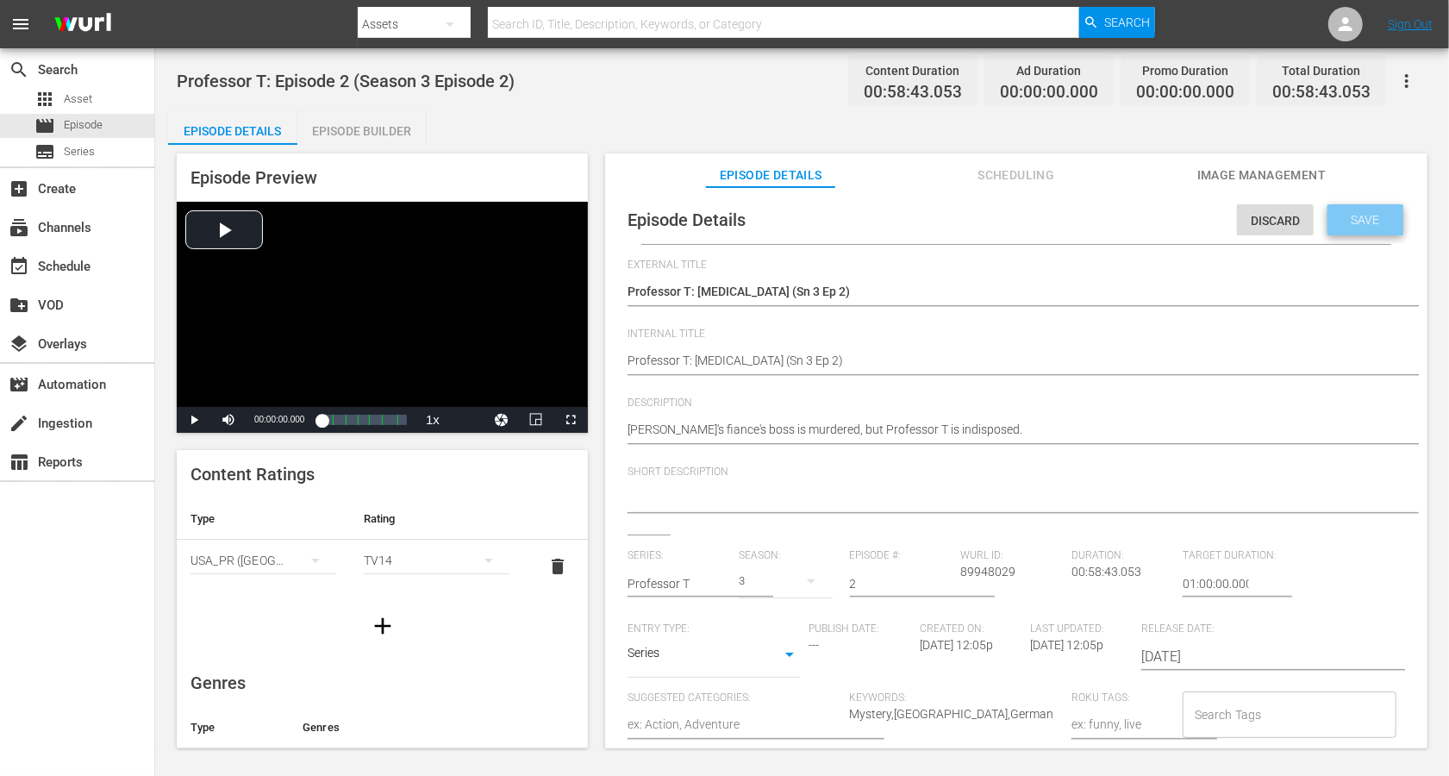
click at [1086, 216] on span "Save" at bounding box center [1366, 220] width 56 height 14
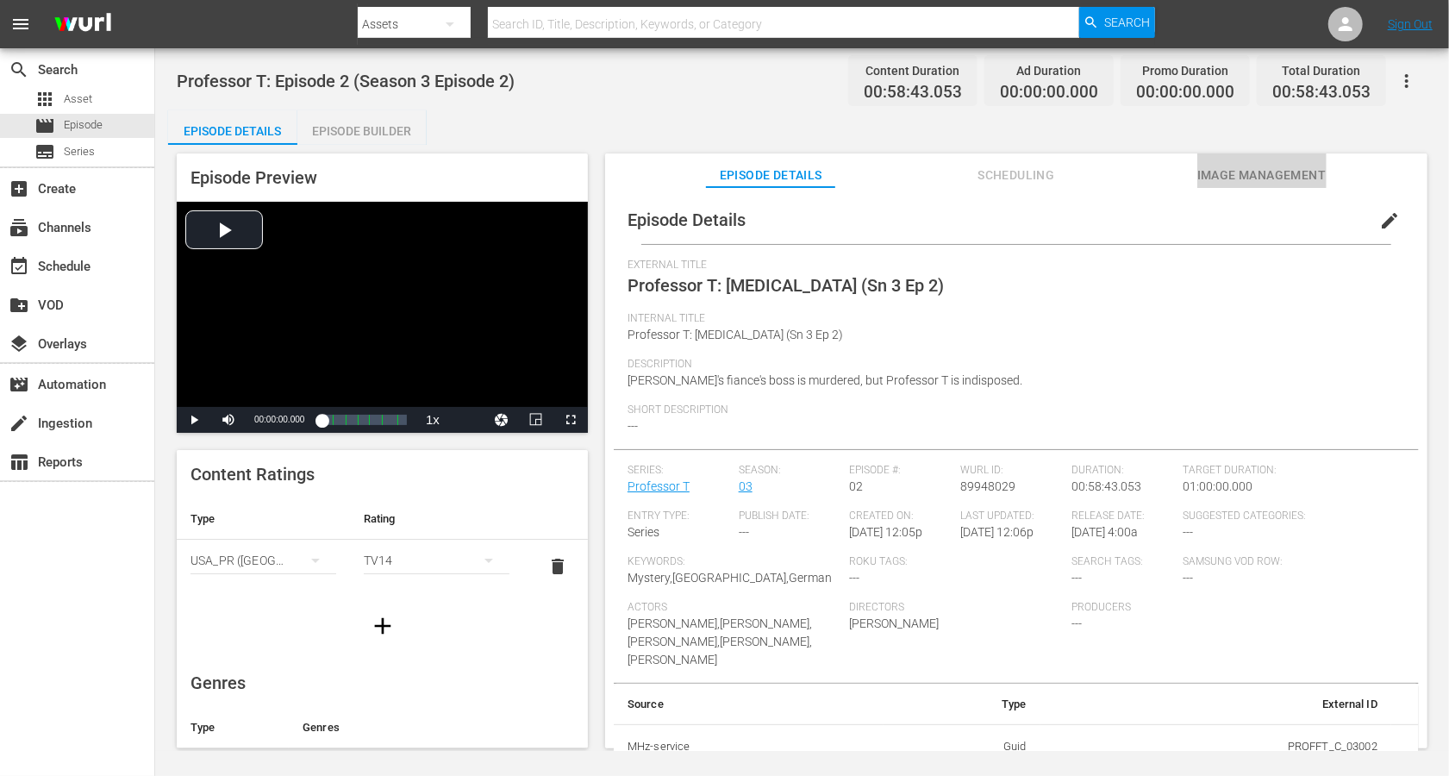
click at [1086, 170] on span "Image Management" at bounding box center [1262, 176] width 129 height 22
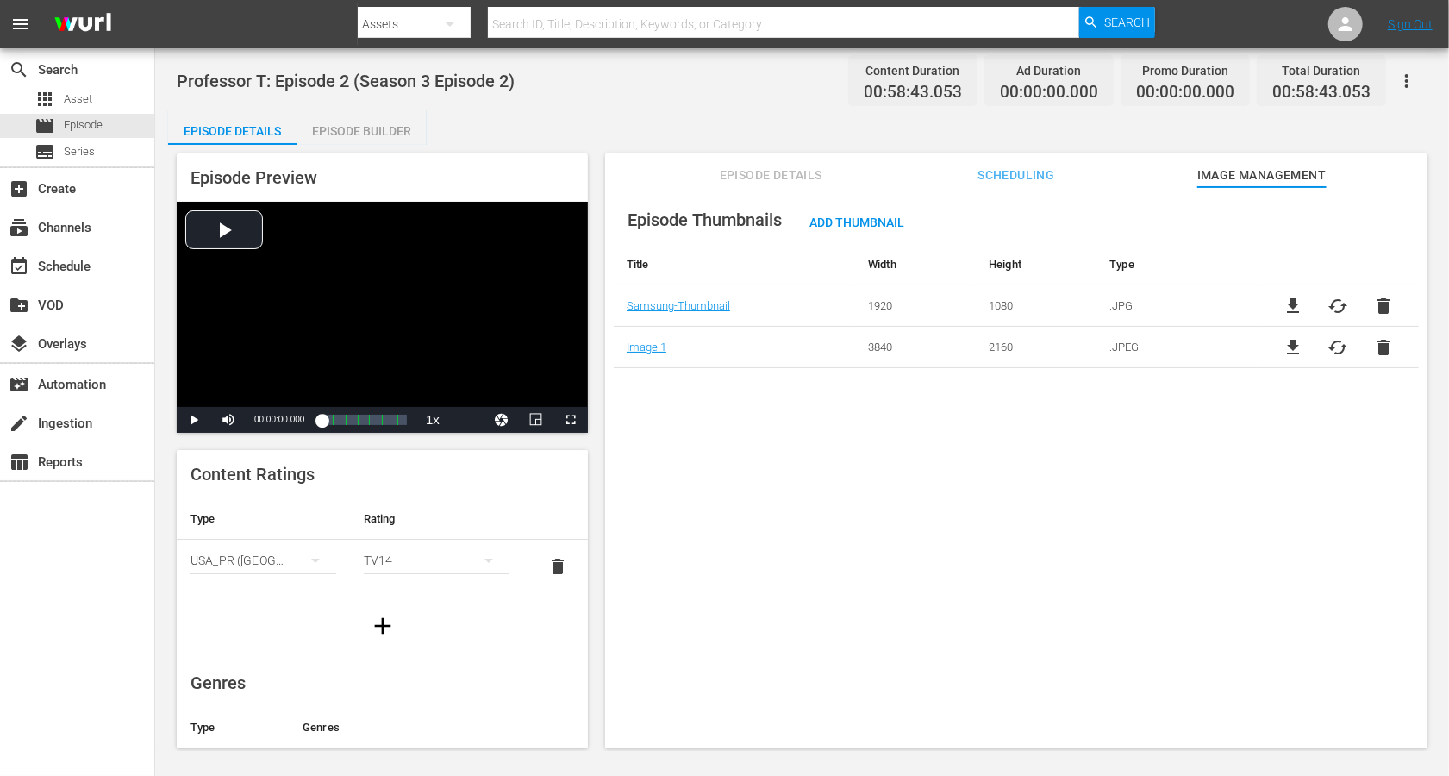
click at [1019, 173] on span "Scheduling" at bounding box center [1016, 176] width 129 height 22
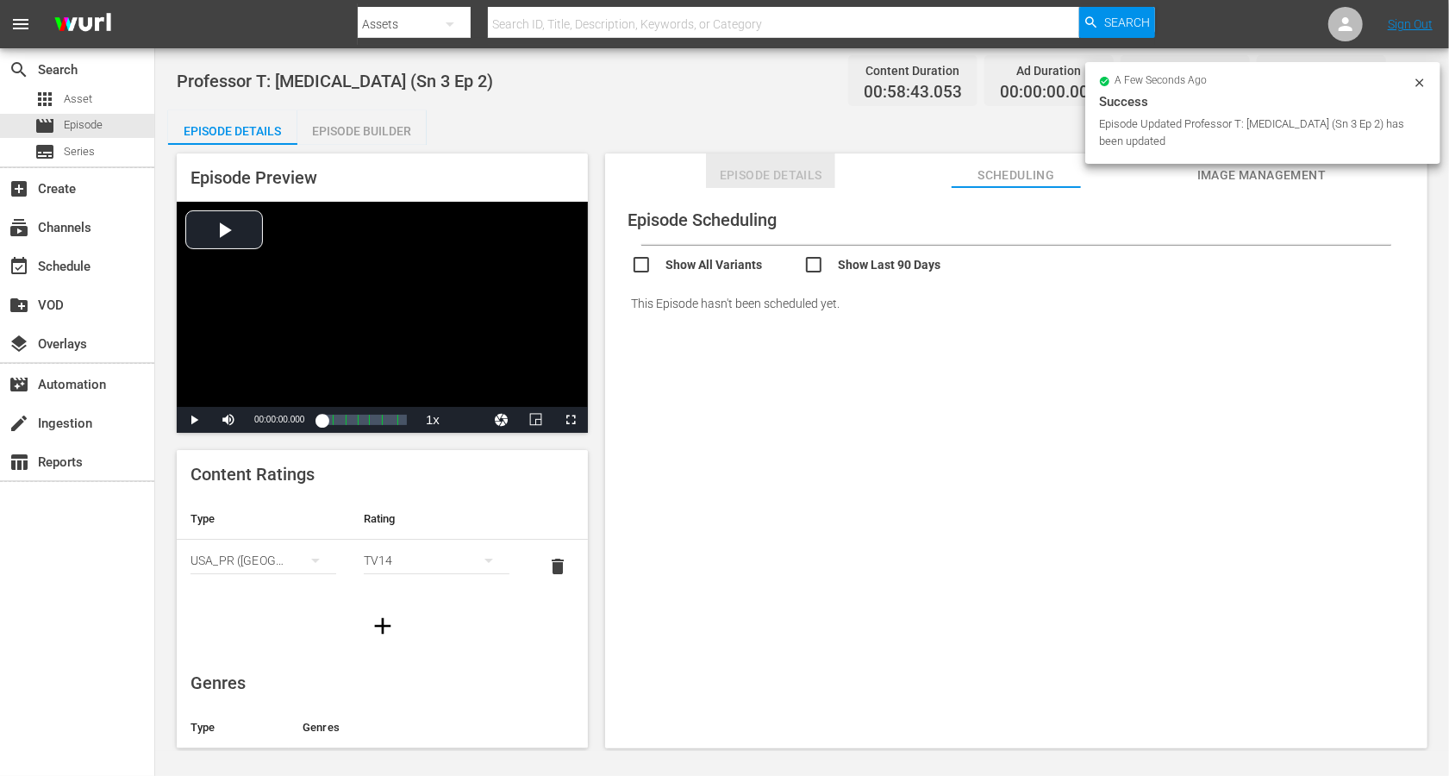
click at [785, 178] on span "Episode Details" at bounding box center [770, 176] width 129 height 22
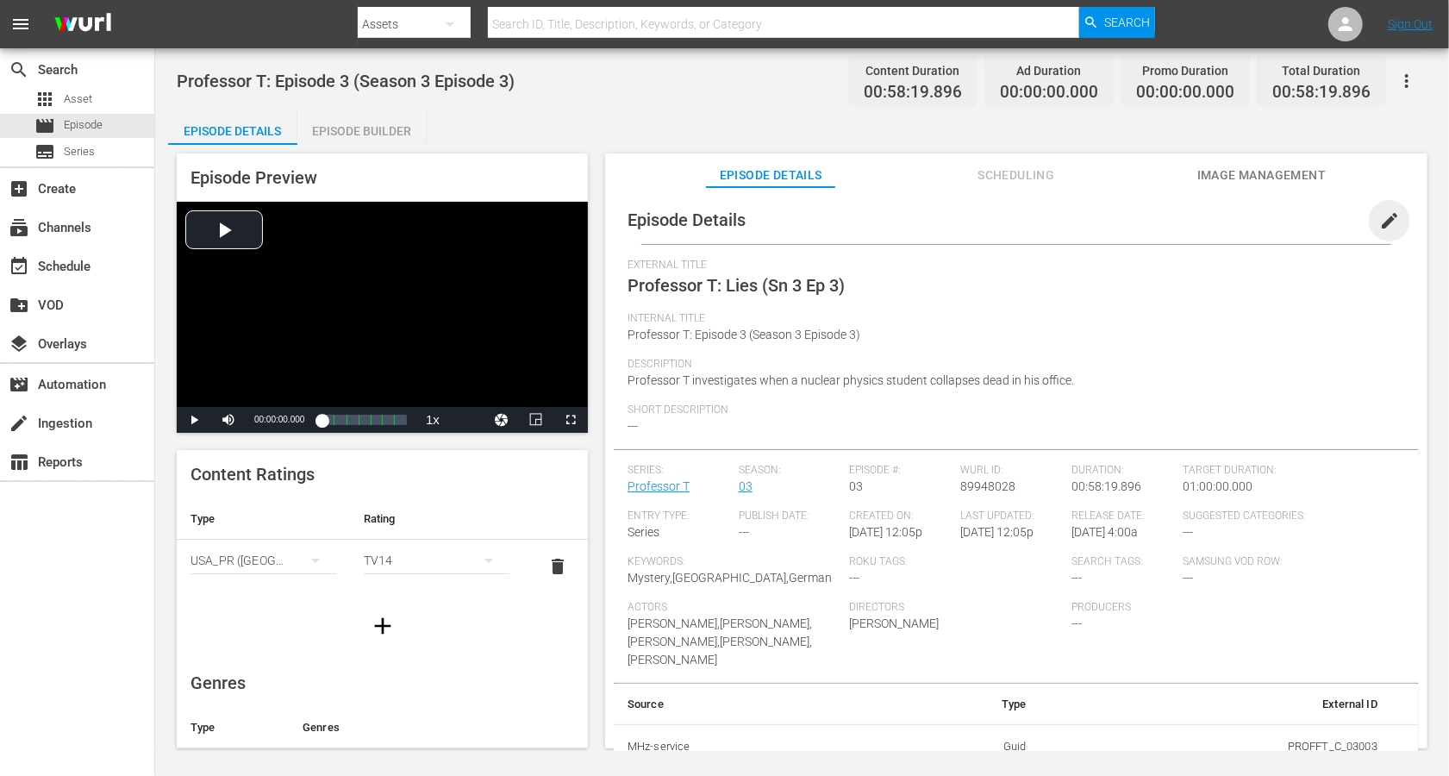
click at [1086, 217] on span "edit" at bounding box center [1390, 220] width 21 height 21
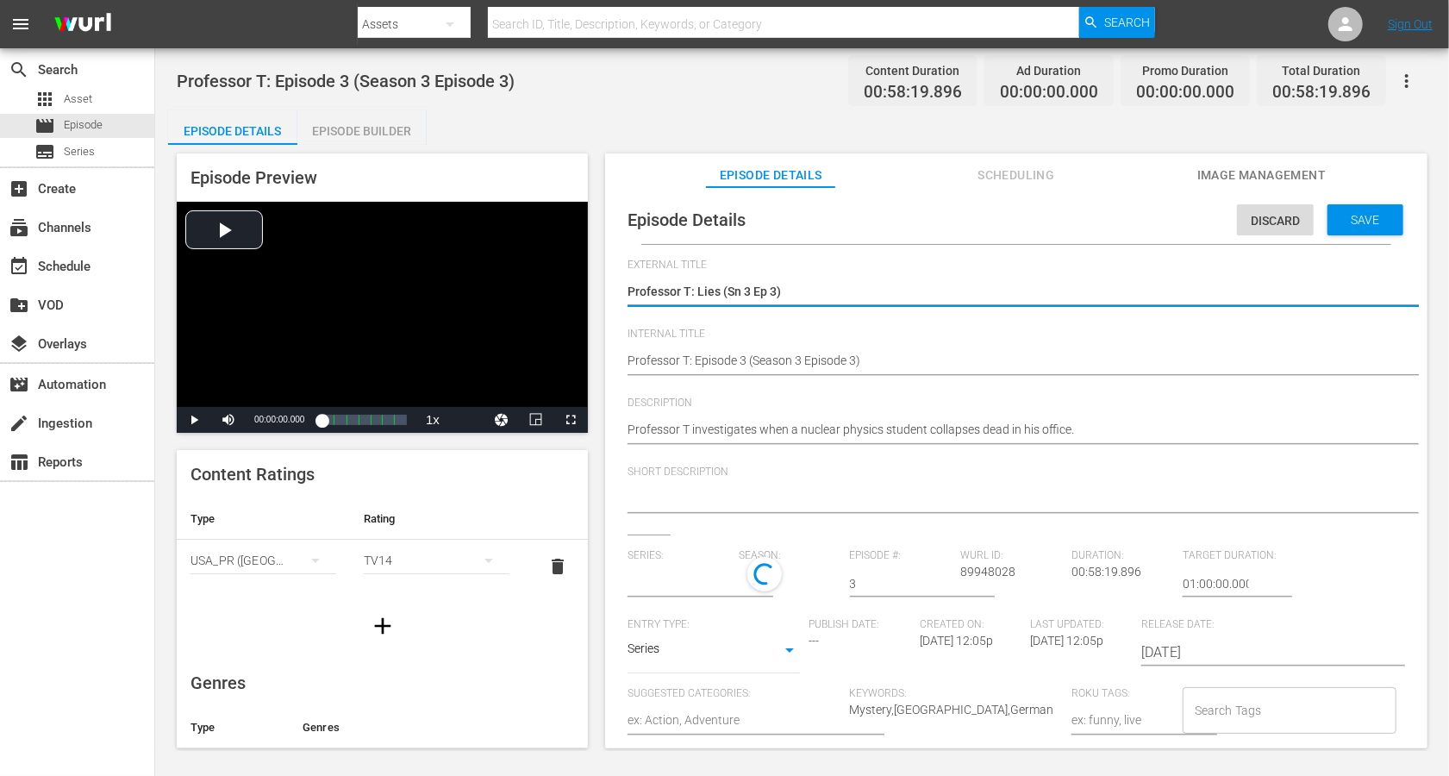
type input "Professor T"
click at [862, 279] on div "Professor T: Lies (Sn 3 Ep 3) Professor T: Lies (Sn 3 Ep 3)" at bounding box center [1012, 292] width 769 height 41
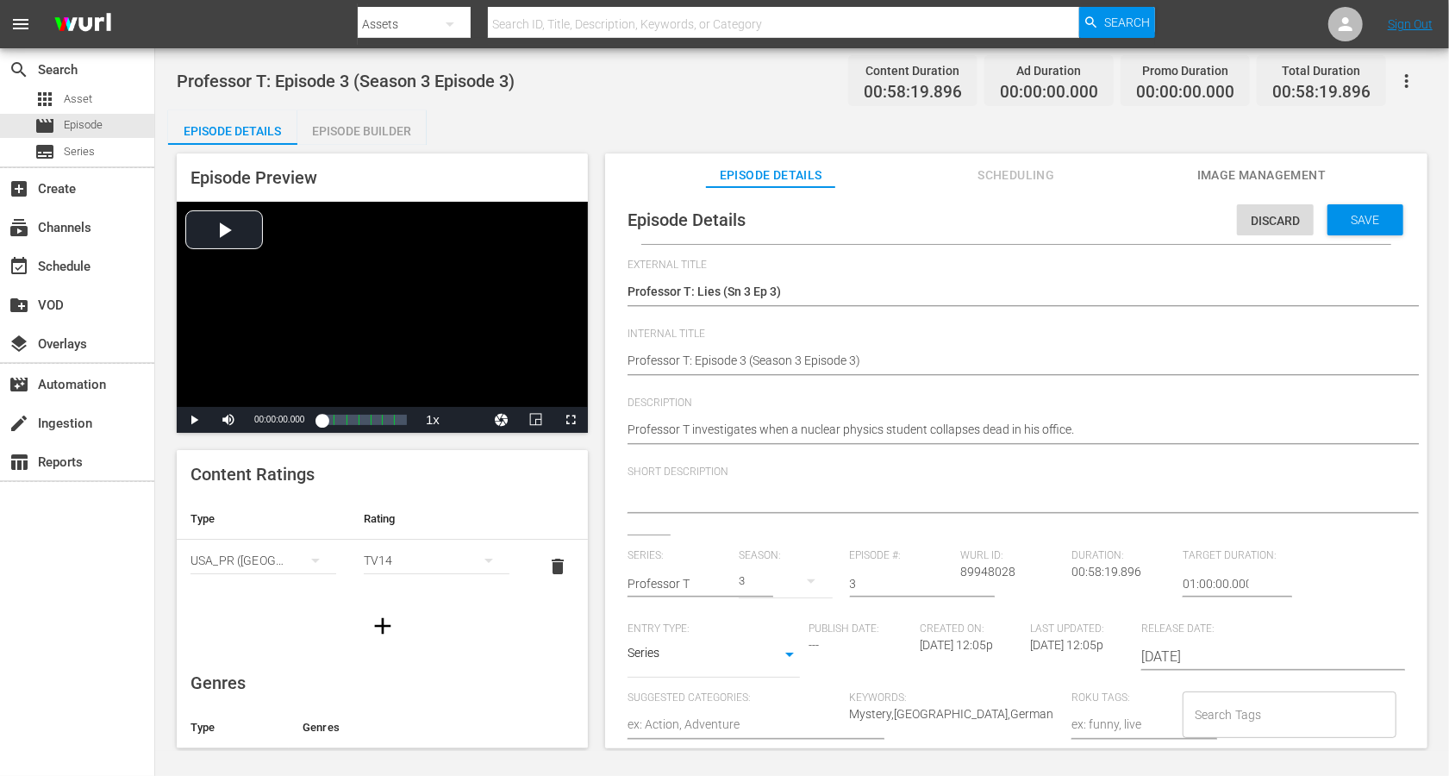
click at [765, 350] on div "Professor T: Episode 3 (Season 3 Episode 3) Professor T: Episode 3 (Season 3 Ep…" at bounding box center [1012, 361] width 769 height 41
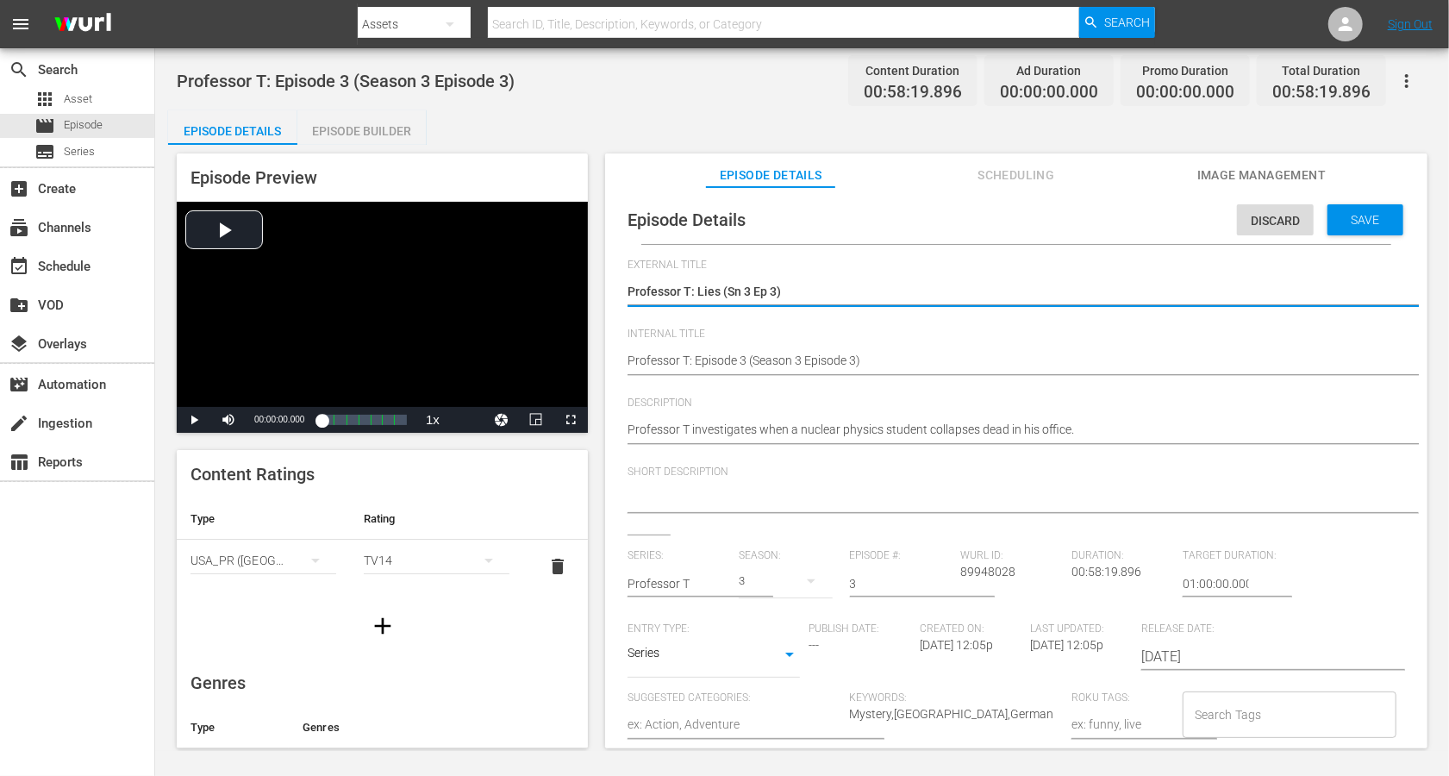
click at [743, 291] on textarea "Professor T: Lies (Sn 3 Ep 3)" at bounding box center [1012, 293] width 769 height 21
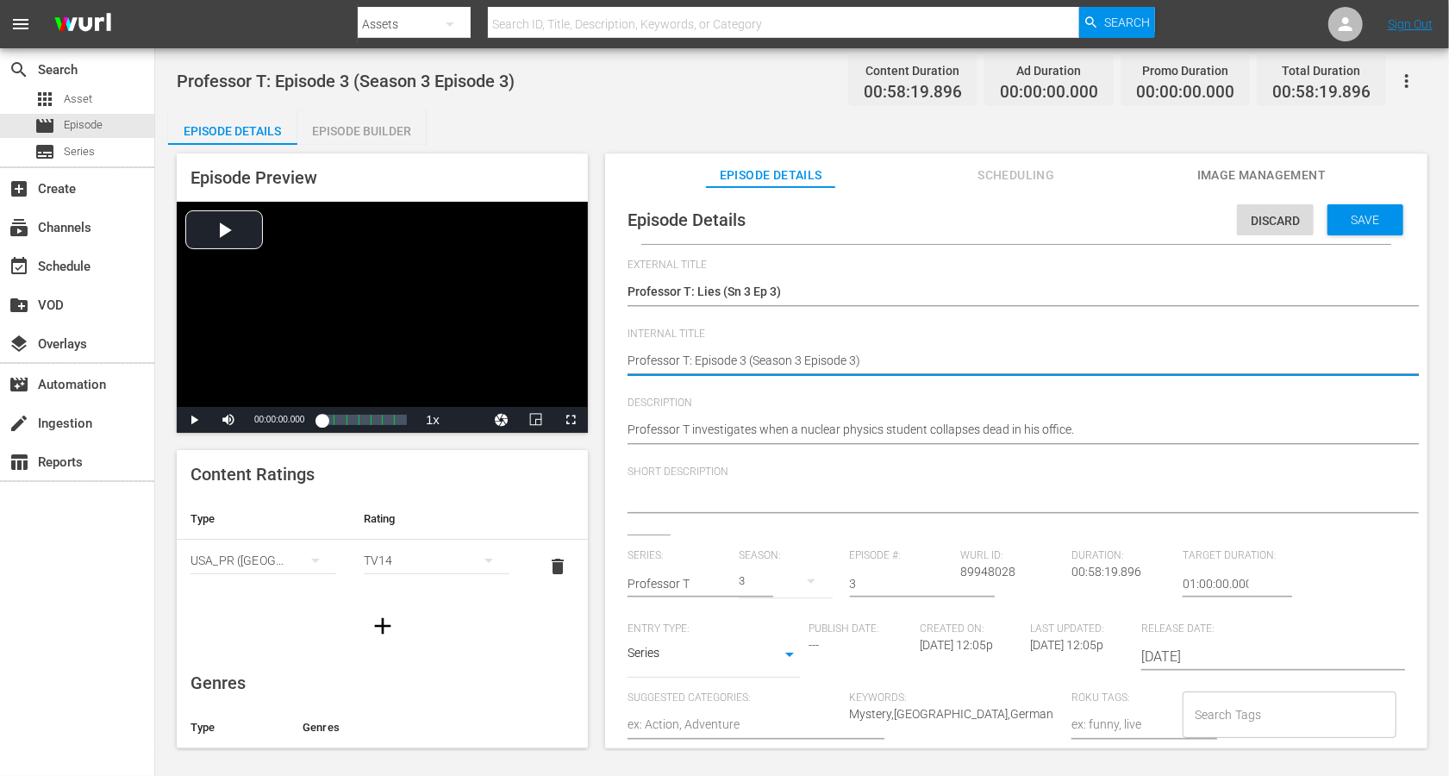
click at [756, 362] on textarea "Professor T: Episode 3 (Season 3 Episode 3)" at bounding box center [1012, 362] width 769 height 21
paste textarea "Lies (Sn 3 Ep"
type textarea "Professor T: Lies (Sn 3 Ep 3)"
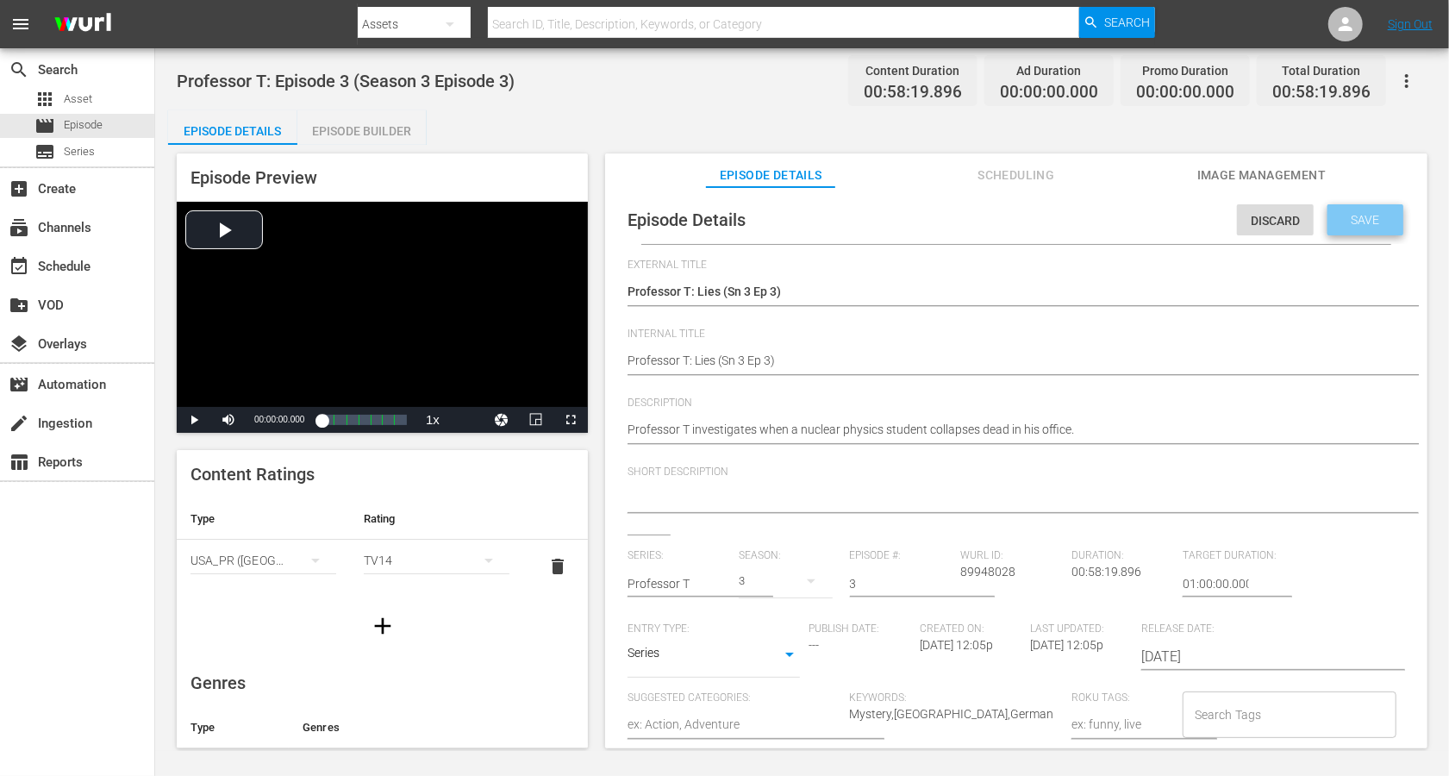
click at [1086, 224] on span "Save" at bounding box center [1366, 220] width 56 height 14
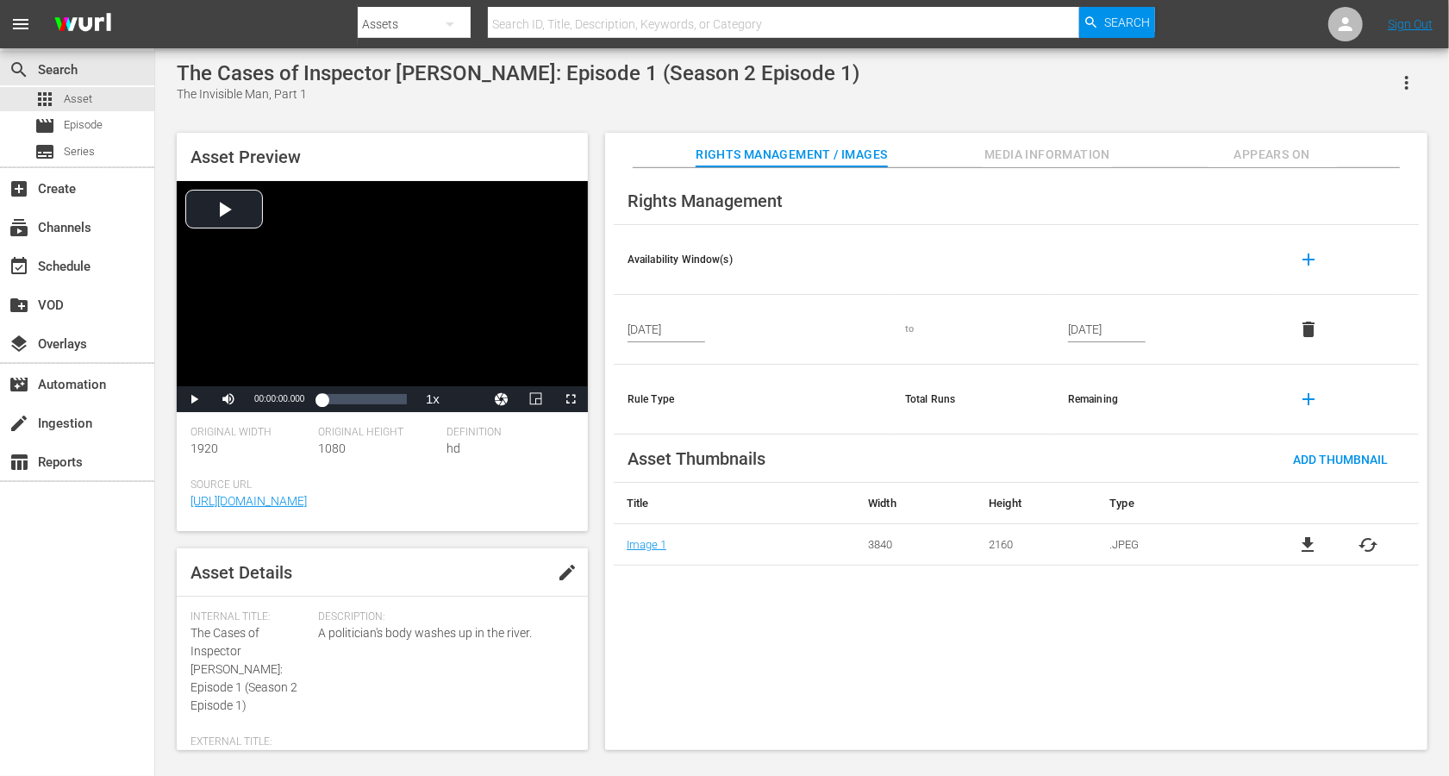
click at [565, 572] on span "edit" at bounding box center [567, 572] width 21 height 21
drag, startPoint x: 288, startPoint y: 651, endPoint x: 185, endPoint y: 636, distance: 104.5
click at [185, 581] on div "Asset Details Discard Save Internal Title: The Cases of Inspector [PERSON_NAME]…" at bounding box center [382, 649] width 411 height 202
copy span "The Cases of Inspector [PERSON_NAME]:"
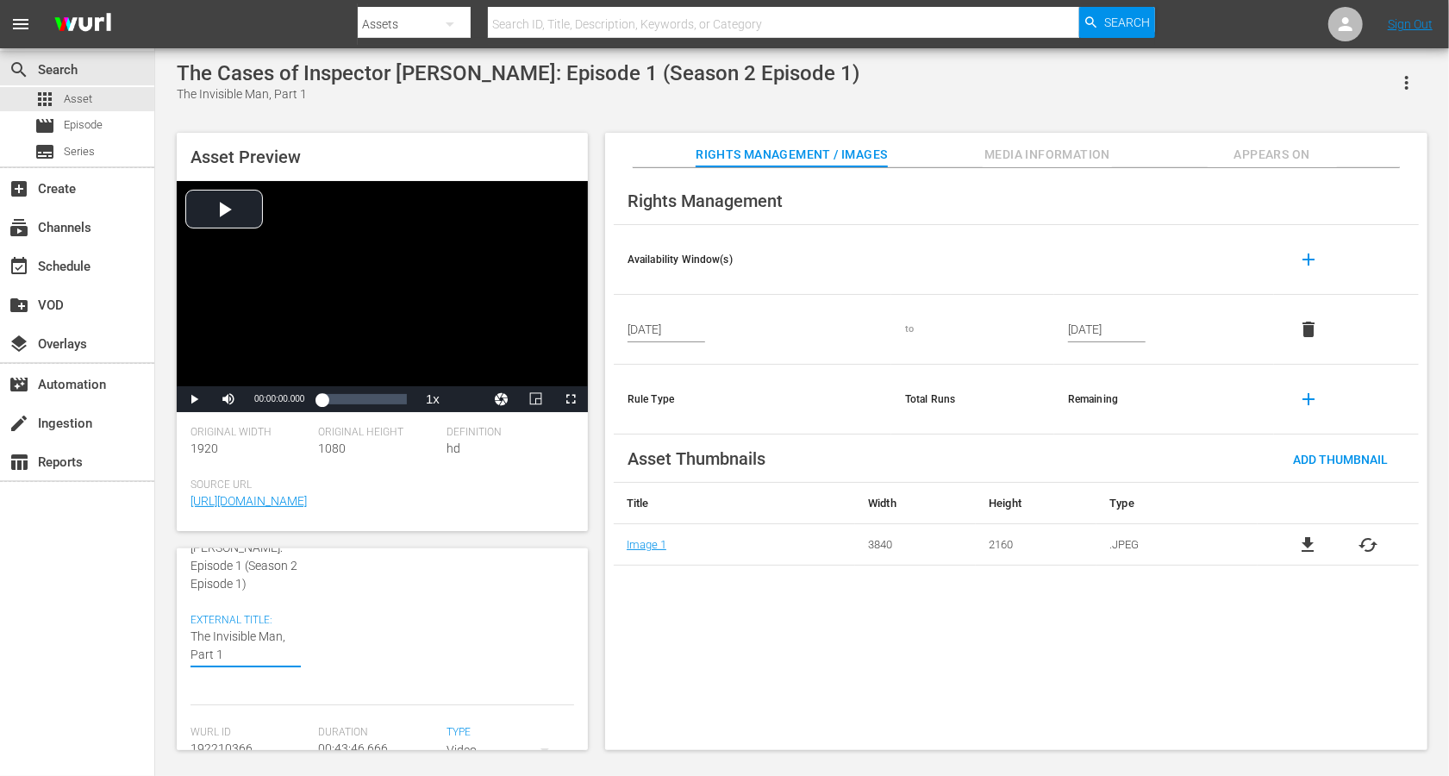
paste textarea "The Cases of Inspector [PERSON_NAME]:"
type textarea "The Cases of Inspector [PERSON_NAME]:The Invisible Man, Part 1"
type textarea "The Cases of Inspector [PERSON_NAME]: The Invisible Man, Part 1"
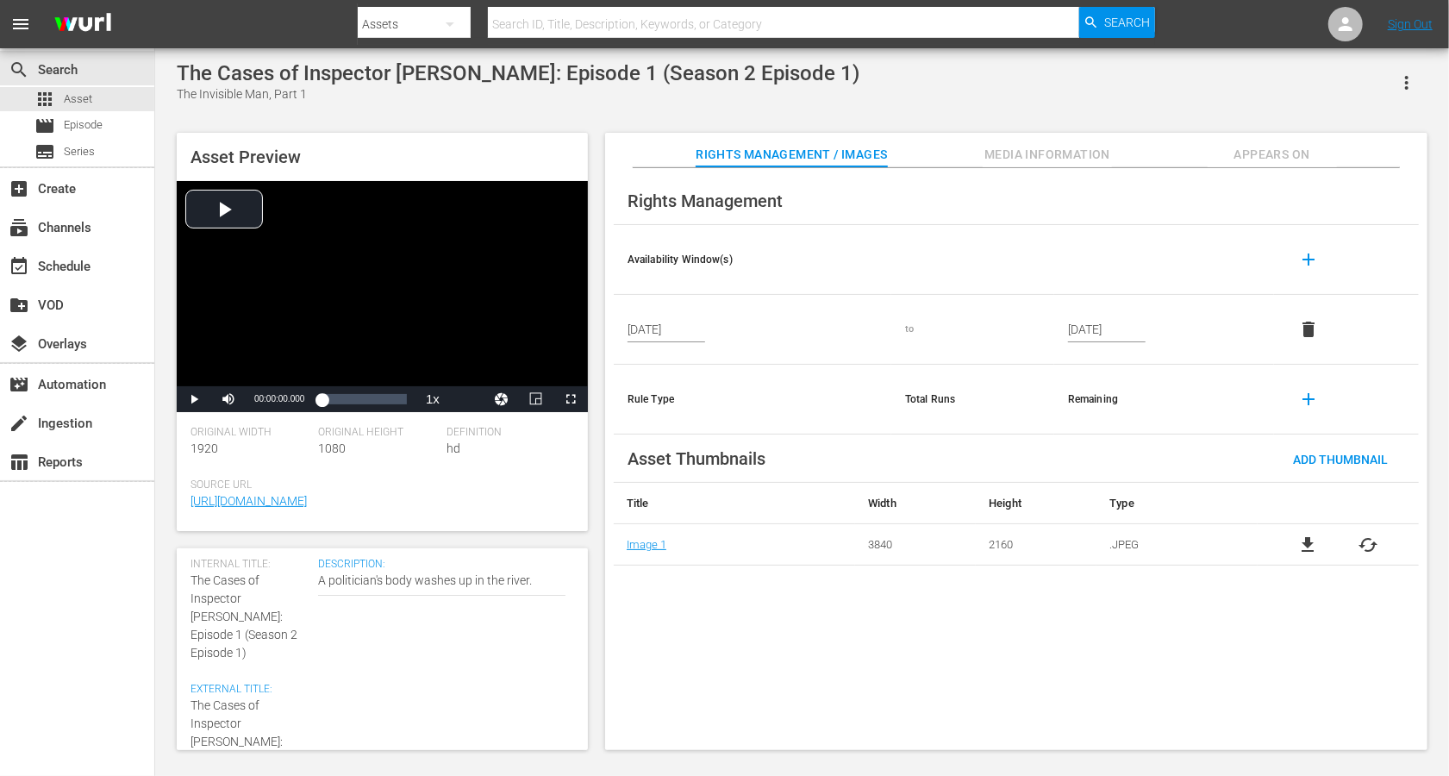
scroll to position [38, 0]
type textarea "The Cases of Inspector [PERSON_NAME]: The Invisible Man, Part 1"
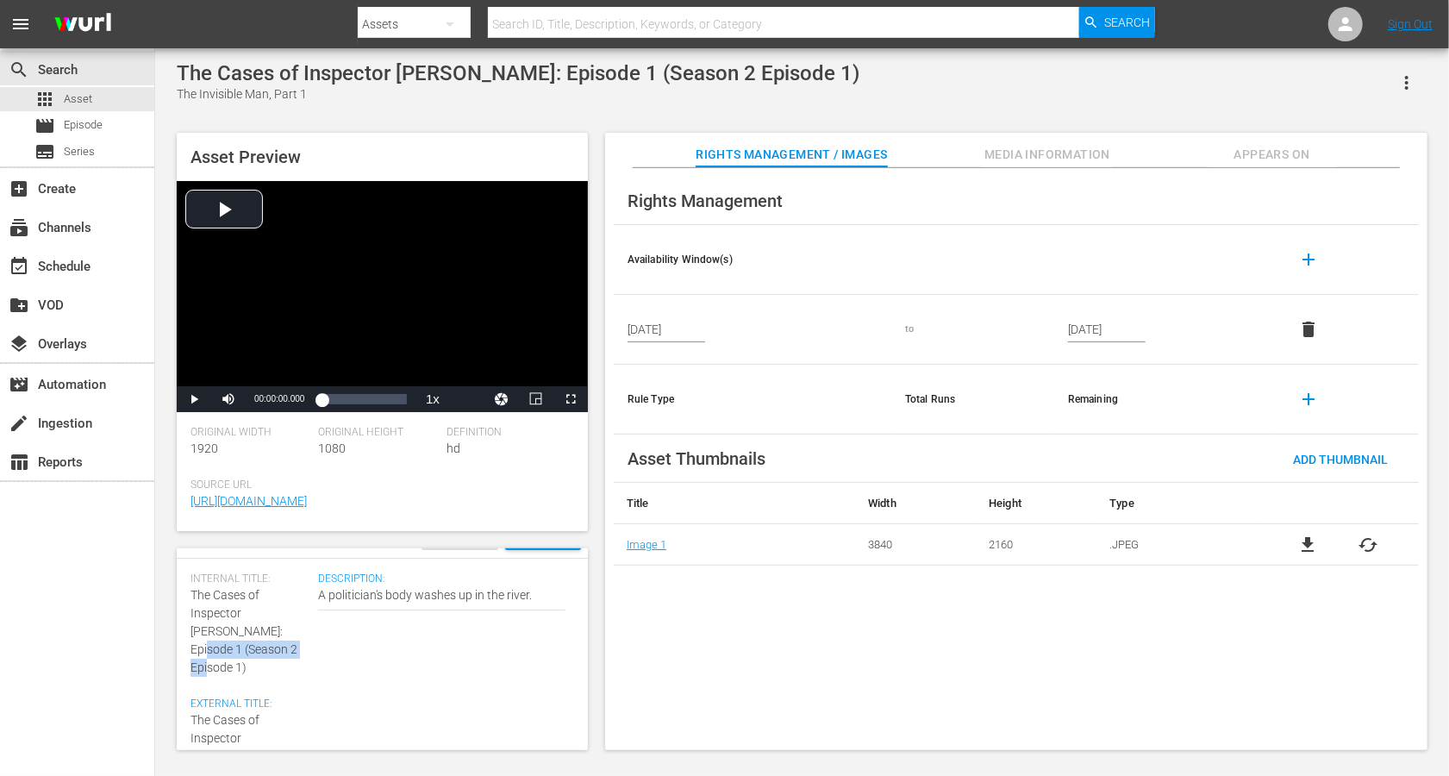
drag, startPoint x: 253, startPoint y: 644, endPoint x: 245, endPoint y: 631, distance: 15.5
click at [245, 581] on div "Internal Title: The Cases of Inspector [PERSON_NAME]: Episode 1 (Season 2 Episo…" at bounding box center [250, 624] width 119 height 104
copy span "(Season 2 Episode 1)"
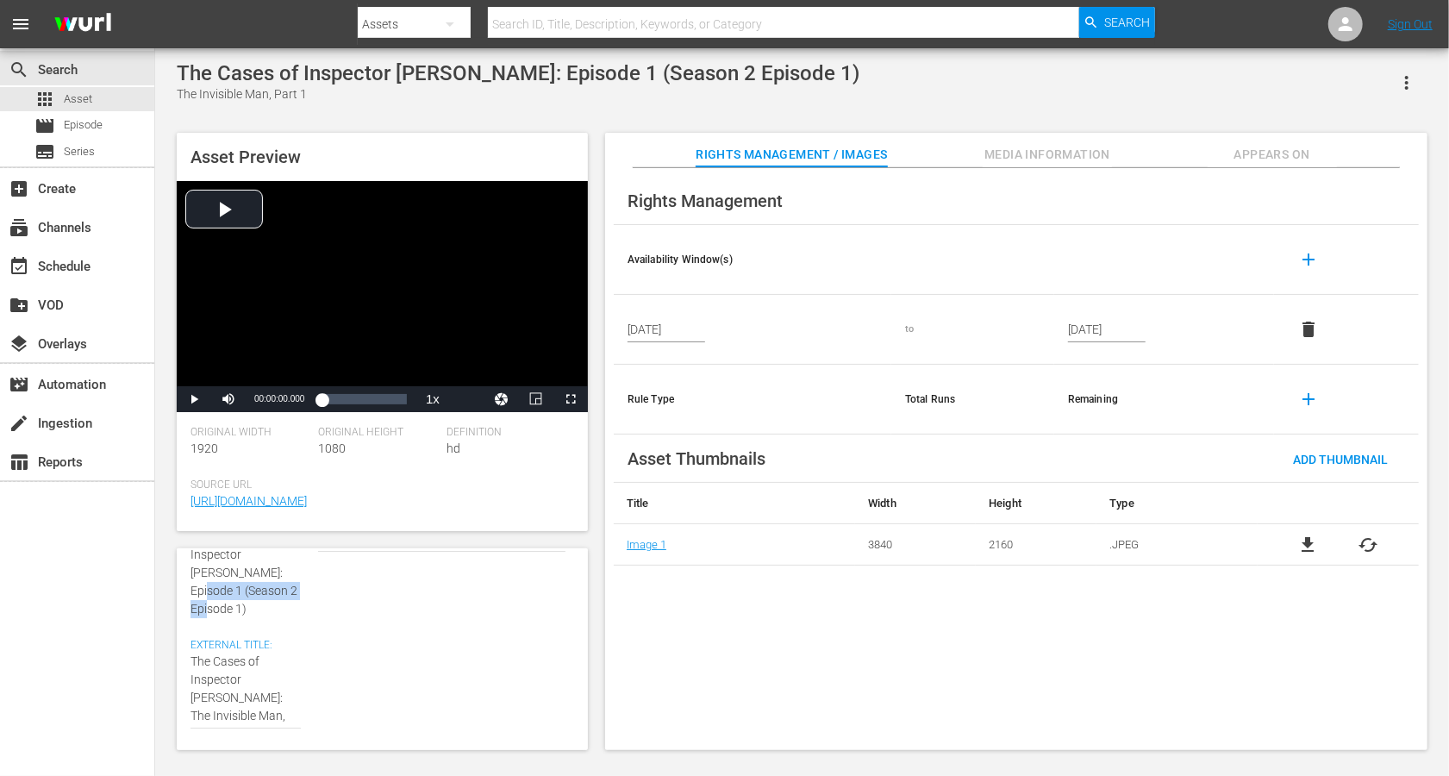
scroll to position [122, 0]
type textarea "The Cases of Inspector [PERSON_NAME]: The Invisible Man, Part 1"
paste textarea "(Season 2 Episode 1)"
type textarea "The Cases of Inspector [PERSON_NAME]: The Invisible Man, Part 1 (Season 2 Episo…"
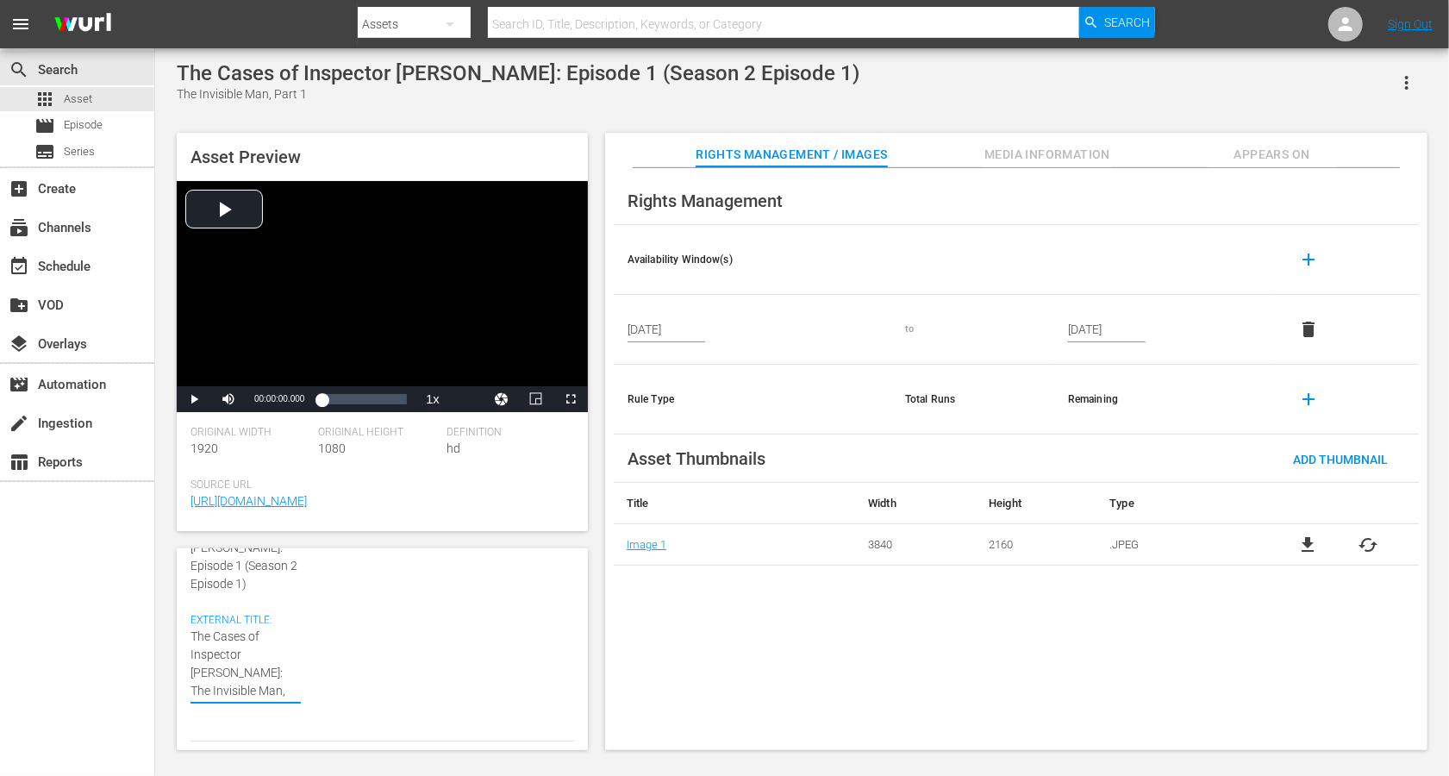
type textarea "The Cases of Inspector [PERSON_NAME]: The Invisible Man, Part 1 (Season 2 Episo…"
click at [261, 581] on textarea "The Invisible Man, Part 1" at bounding box center [246, 673] width 110 height 91
type textarea "The Cases of Inspector [PERSON_NAME]: The Invisible Man, Part 1 (Seasn 2 Episod…"
type textarea "The Cases of Inspector [PERSON_NAME]: The Invisible Man, Part 1 ([PERSON_NAME] …"
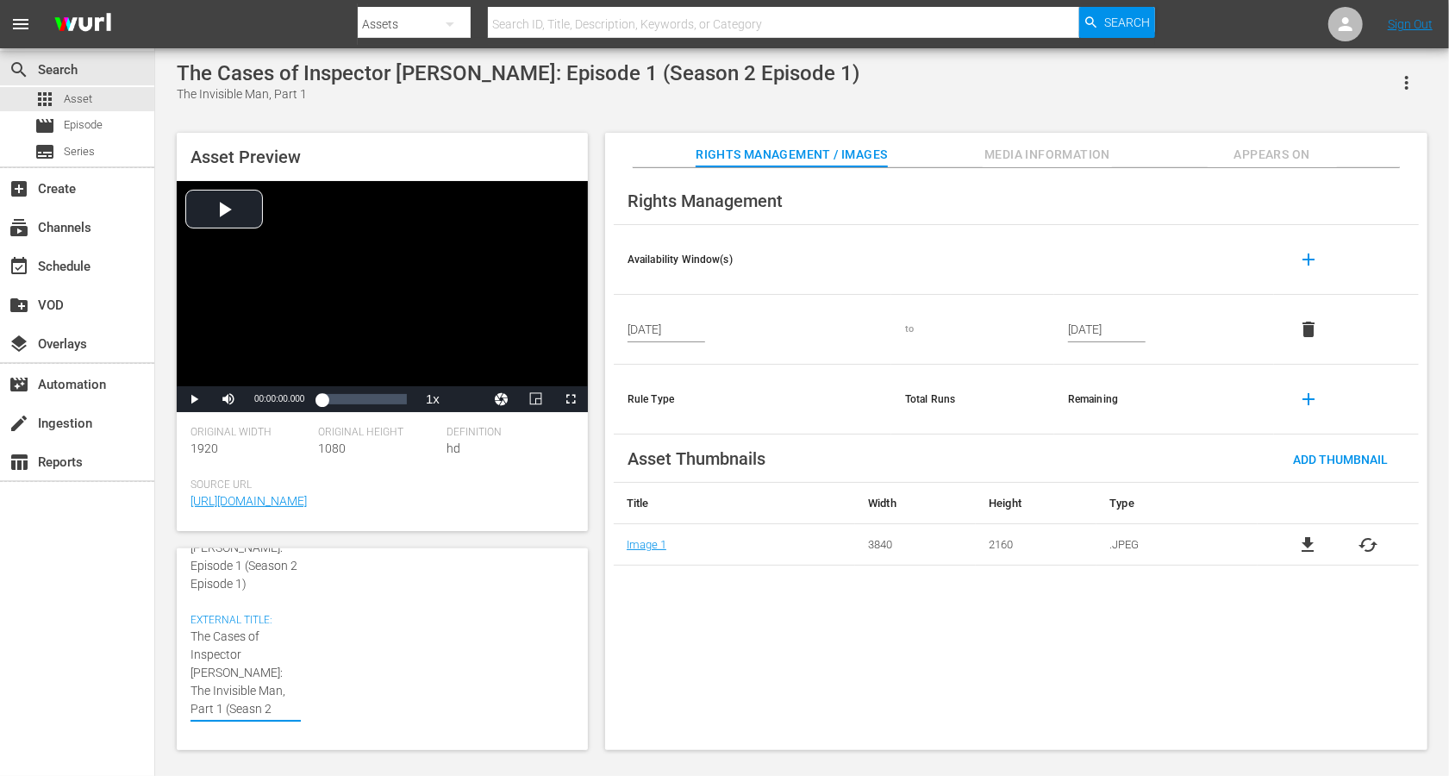
type textarea "The Cases of Inspector [PERSON_NAME]: The Invisible Man, Part 1 ([PERSON_NAME] …"
type textarea "The Cases of Inspector [PERSON_NAME]: The Invisible Man, Part 1 (Sen 2 Episode …"
type textarea "The Cases of Inspector [PERSON_NAME]: The Invisible Man, Part 1 (Sn 2 Episode 1)"
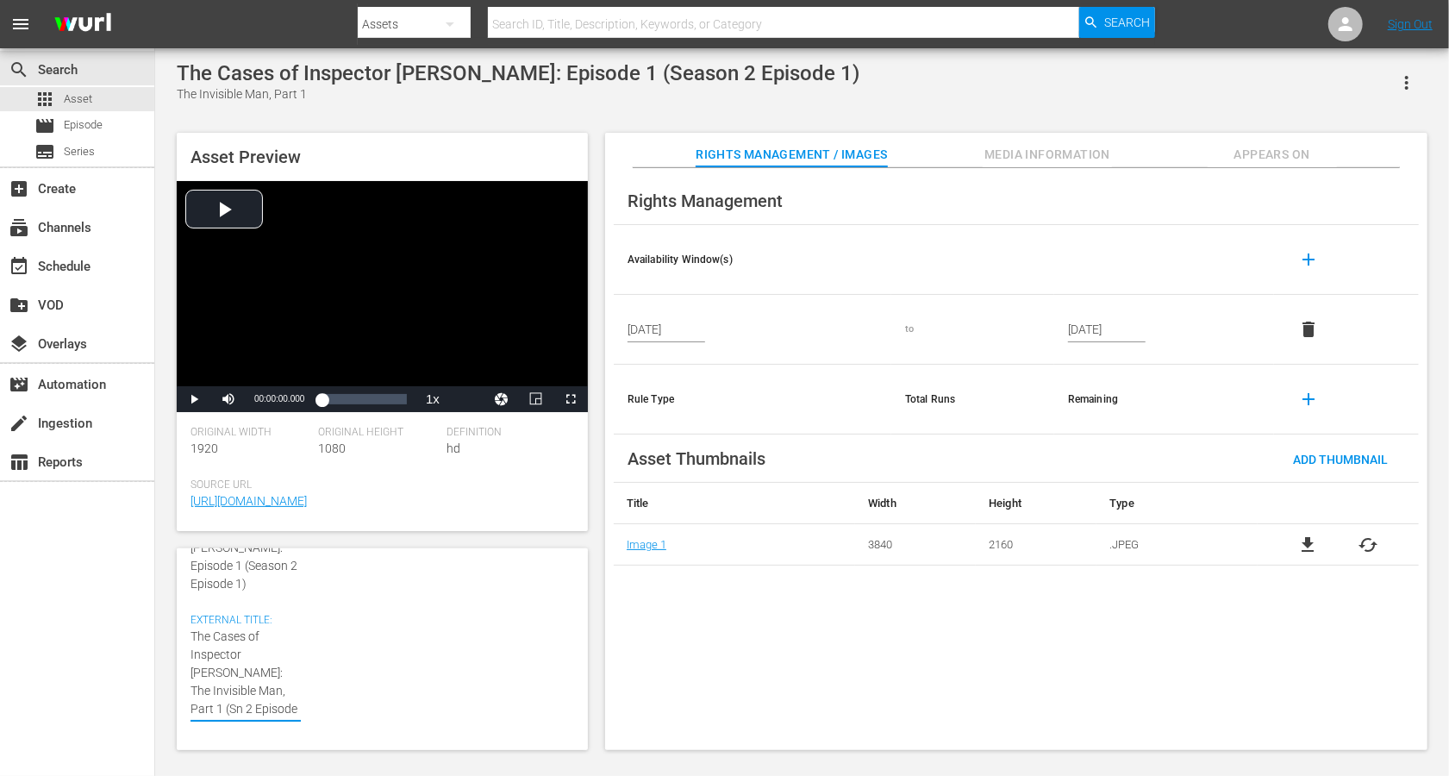
type textarea "The Cases of Inspector [PERSON_NAME]: The Invisible Man, Part 1 (Sn 2 Epsode 1)"
type textarea "The Cases of Inspector [PERSON_NAME]: The Invisible Man, Part 1 (Sn 2 Epode 1)"
type textarea "The Cases of Inspector [PERSON_NAME]: The Invisible Man, Part 1 (Sn 2 Epde 1)"
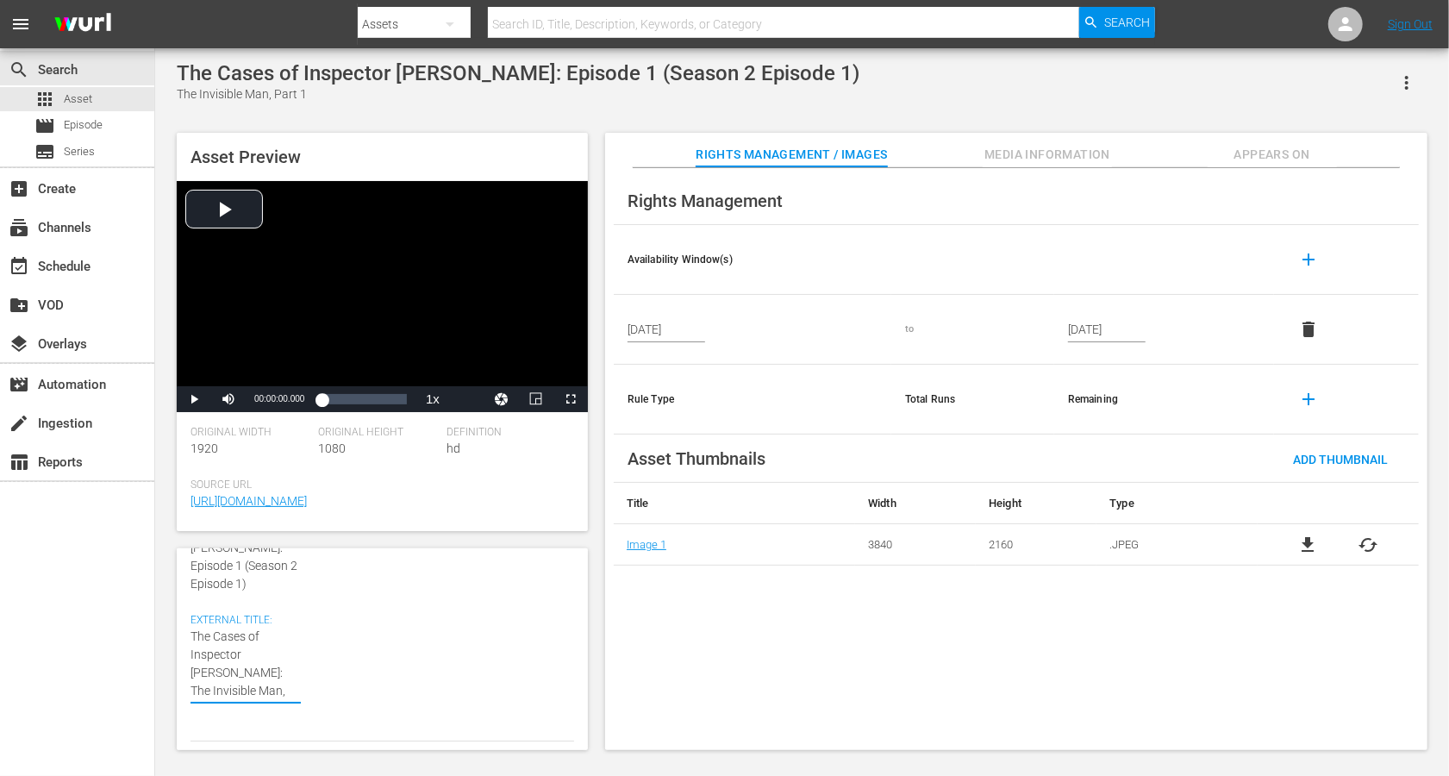
type textarea "The Cases of Inspector [PERSON_NAME]: The Invisible Man, Part 1 (Sn 2 Epe 1)"
type textarea "The Cases of Inspector [PERSON_NAME]: The Invisible Man, Part 1 (Sn 2 Ep 1)"
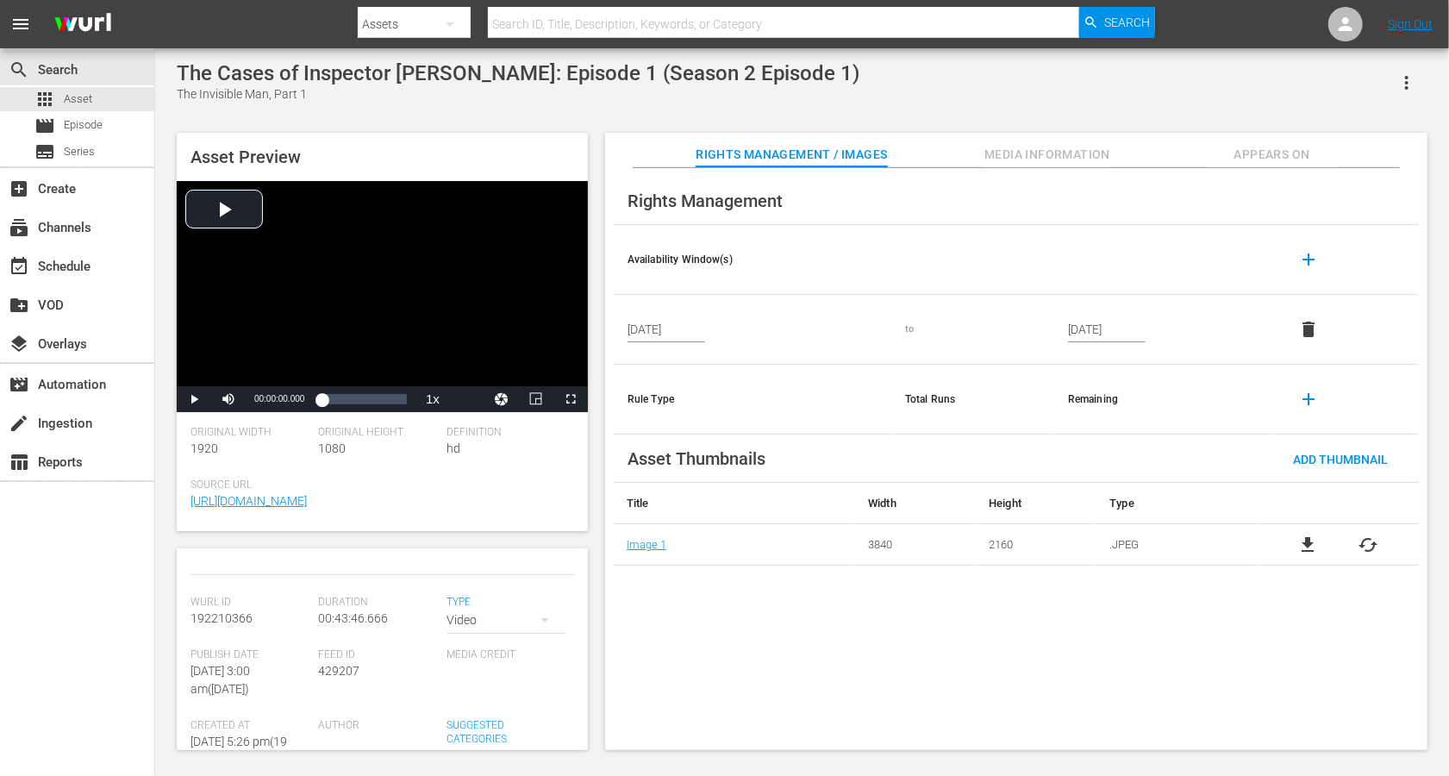
scroll to position [0, 0]
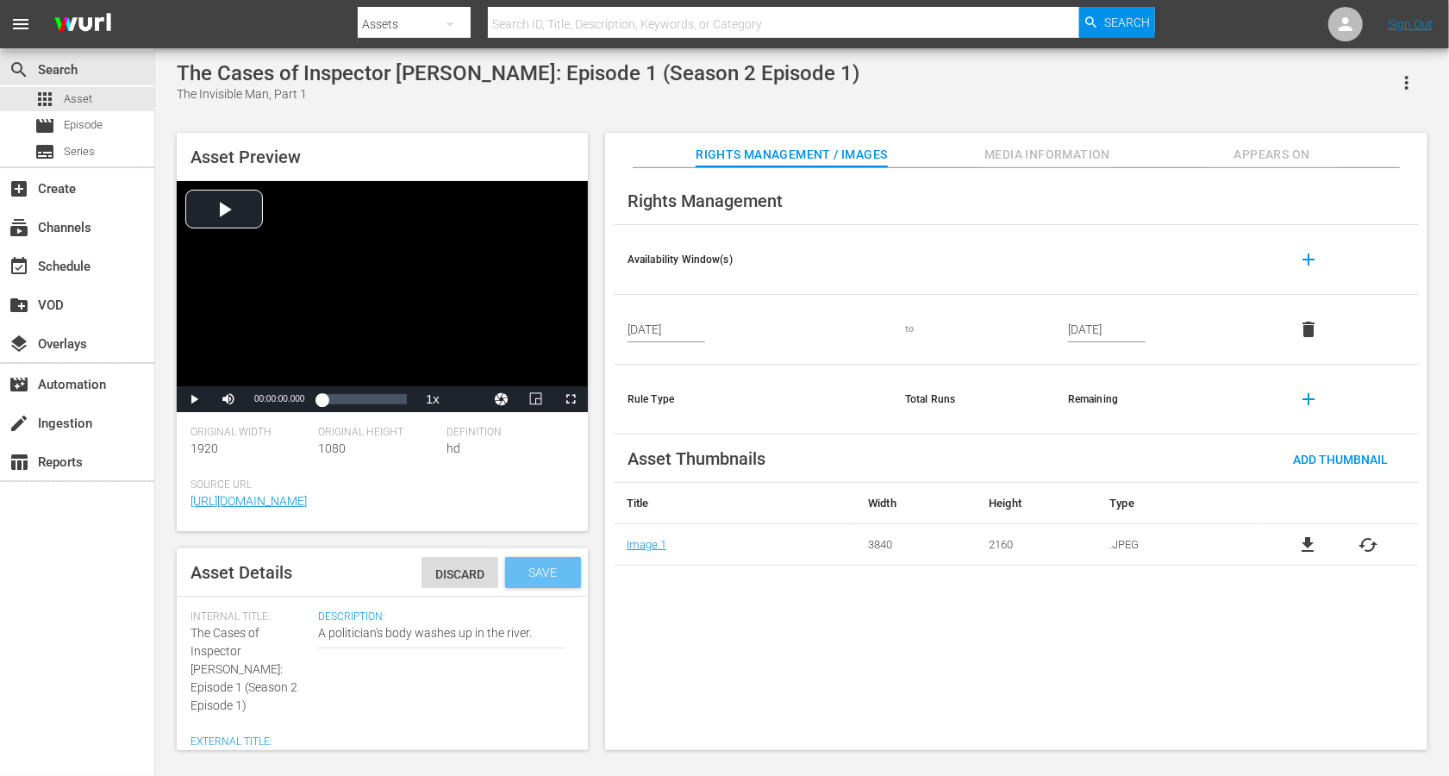
type textarea "The Cases of Inspector [PERSON_NAME]: The Invisible Man, Part 1 (Sn 2 Ep 1)"
click at [535, 581] on div "Save" at bounding box center [543, 572] width 76 height 31
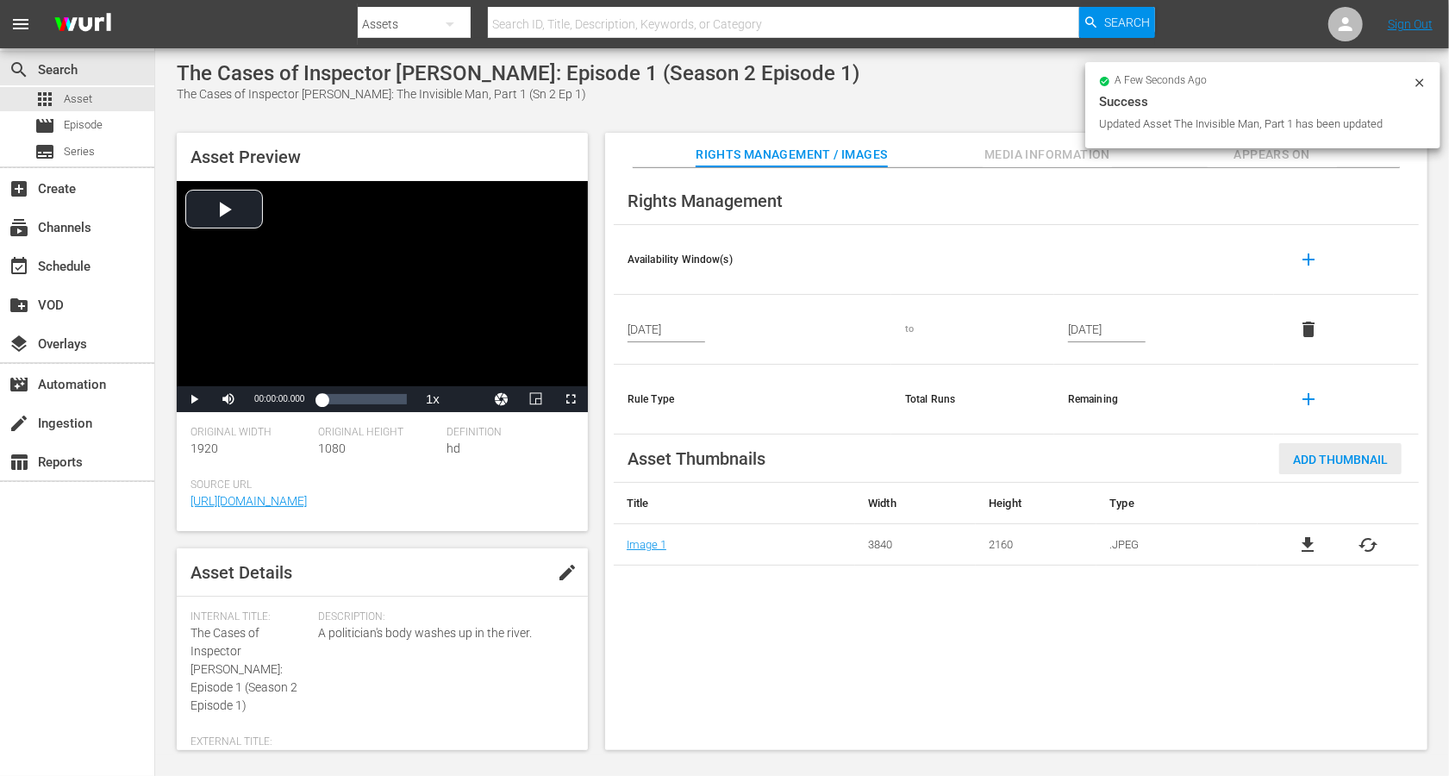
click at [1086, 453] on span "Add Thumbnail" at bounding box center [1340, 460] width 122 height 14
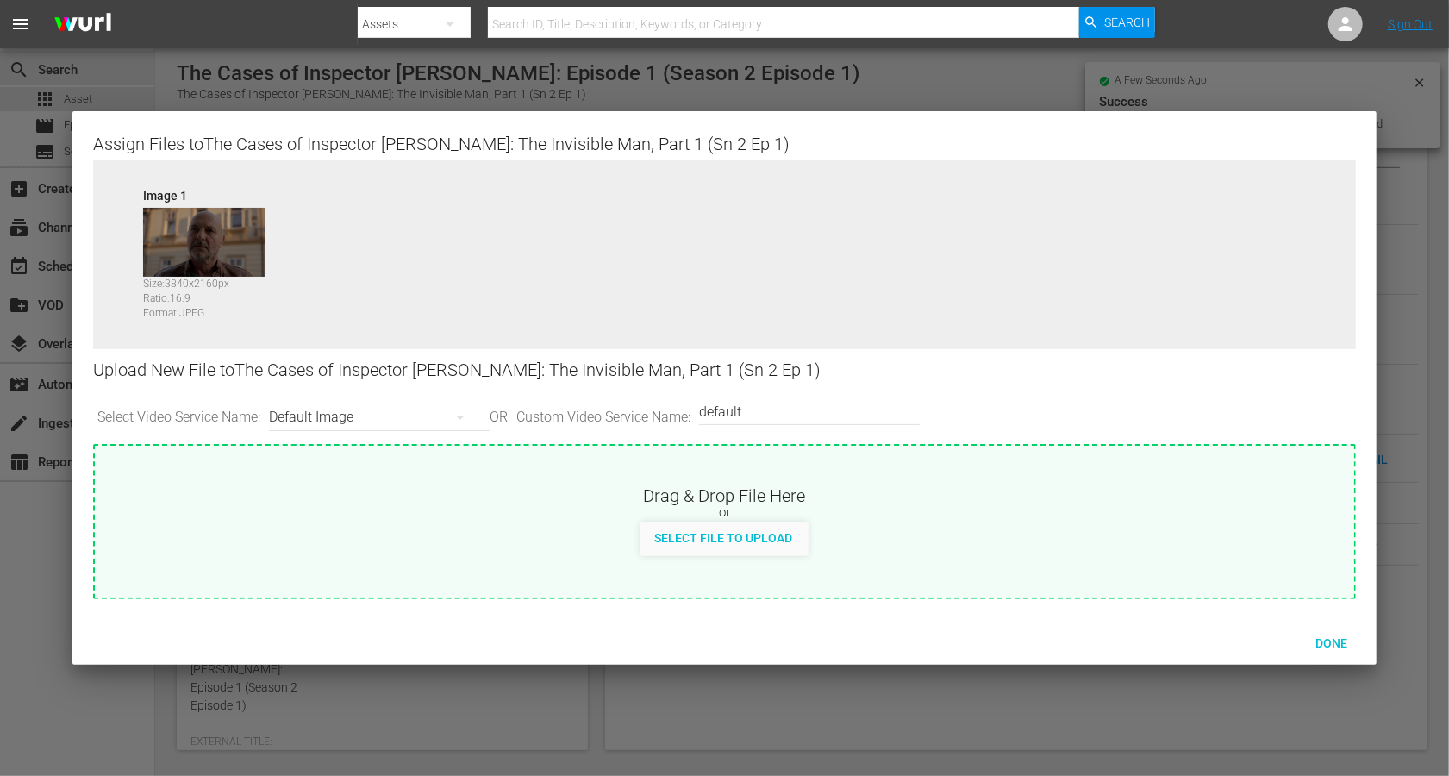
click at [333, 411] on div "Default Image" at bounding box center [375, 417] width 212 height 48
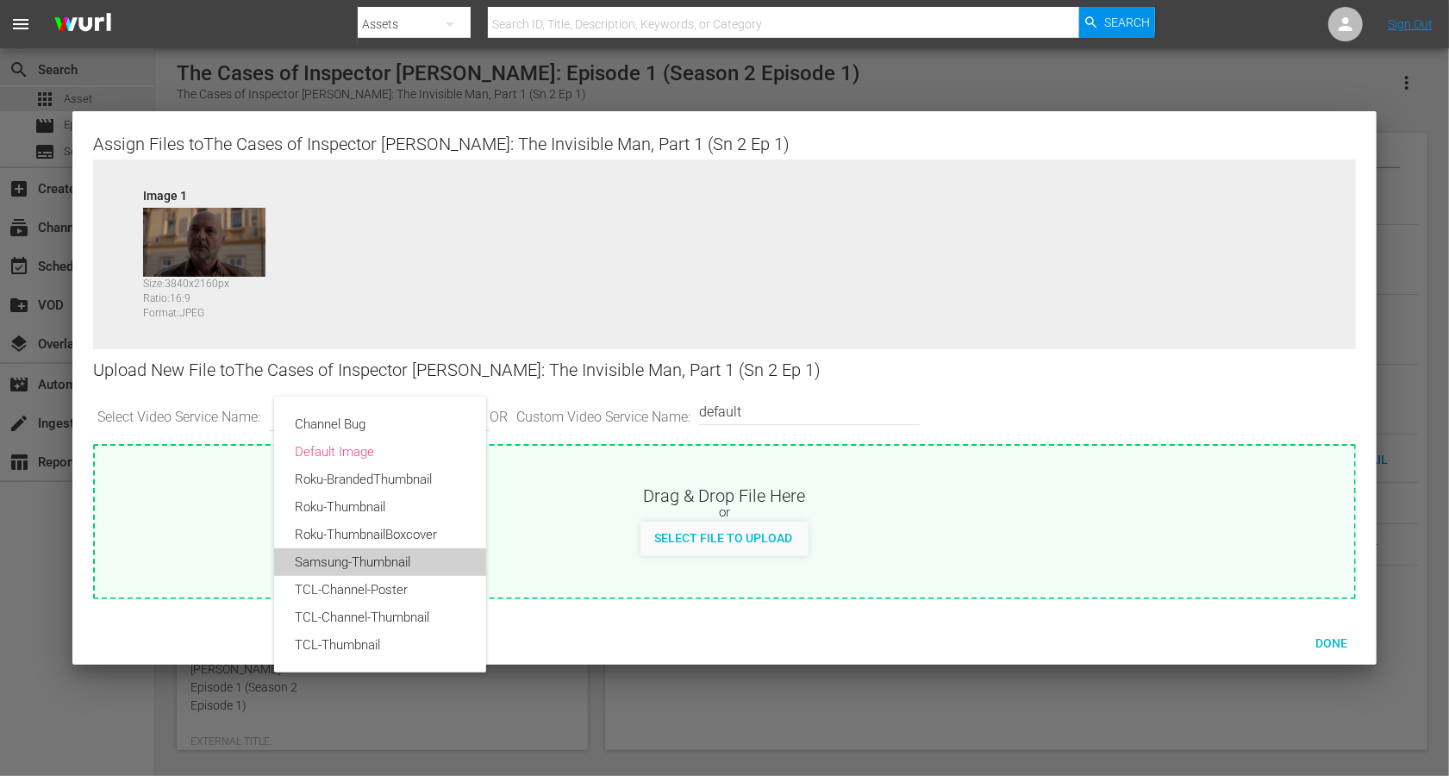
click at [323, 552] on div "Samsung-Thumbnail" at bounding box center [380, 562] width 171 height 28
type input "Samsung-Thumbnail"
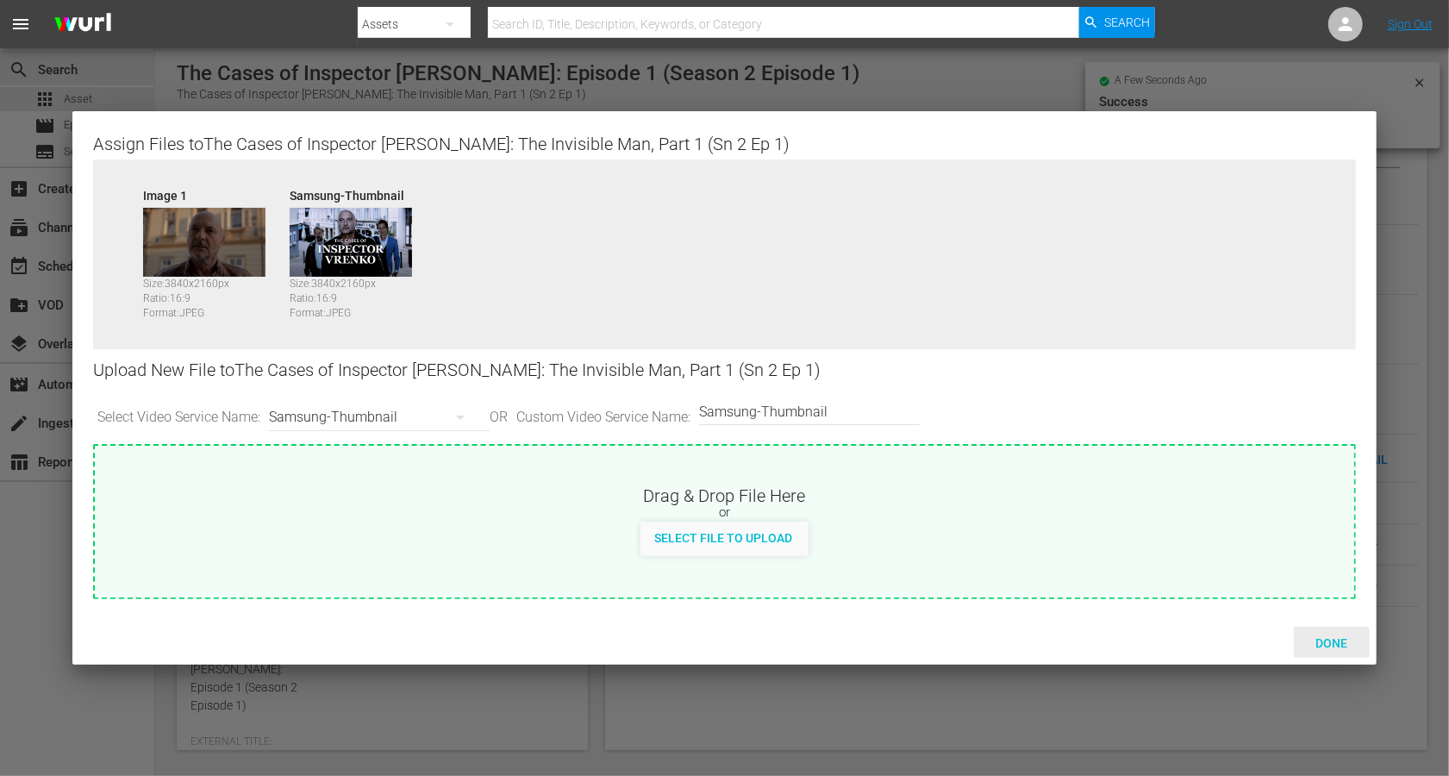
click at [1086, 581] on span "Done" at bounding box center [1331, 643] width 59 height 14
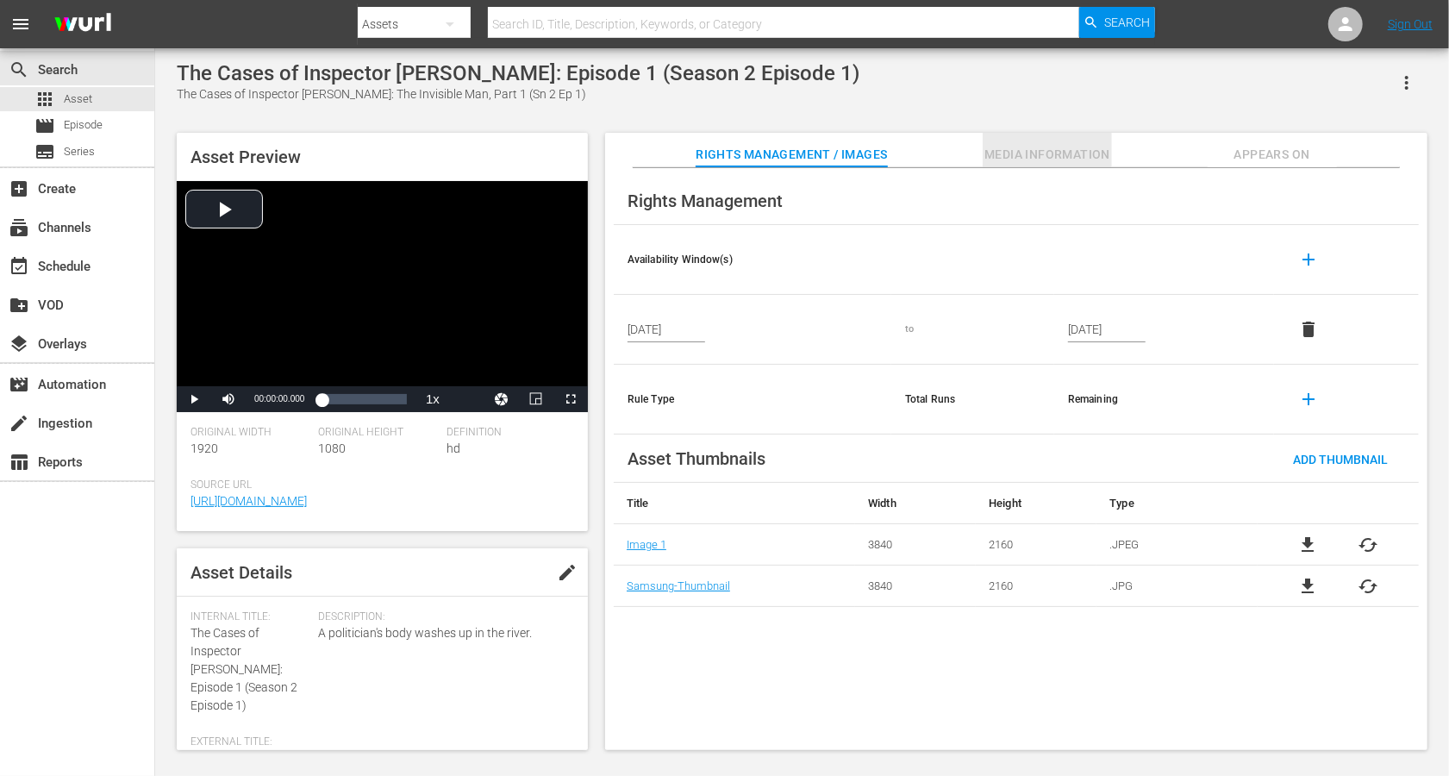
click at [1042, 147] on span "Media Information" at bounding box center [1047, 155] width 129 height 22
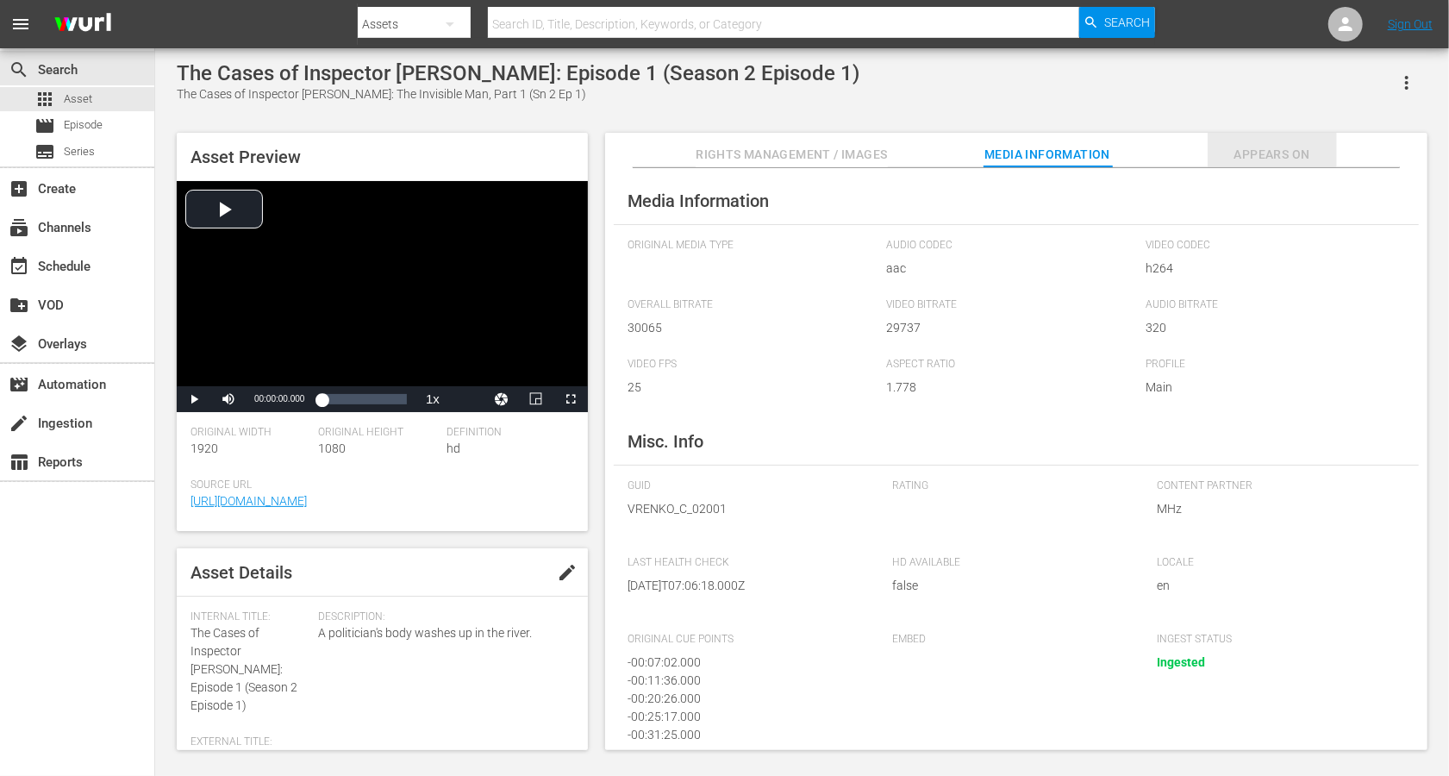
click at [1086, 147] on span "Appears On" at bounding box center [1272, 155] width 129 height 22
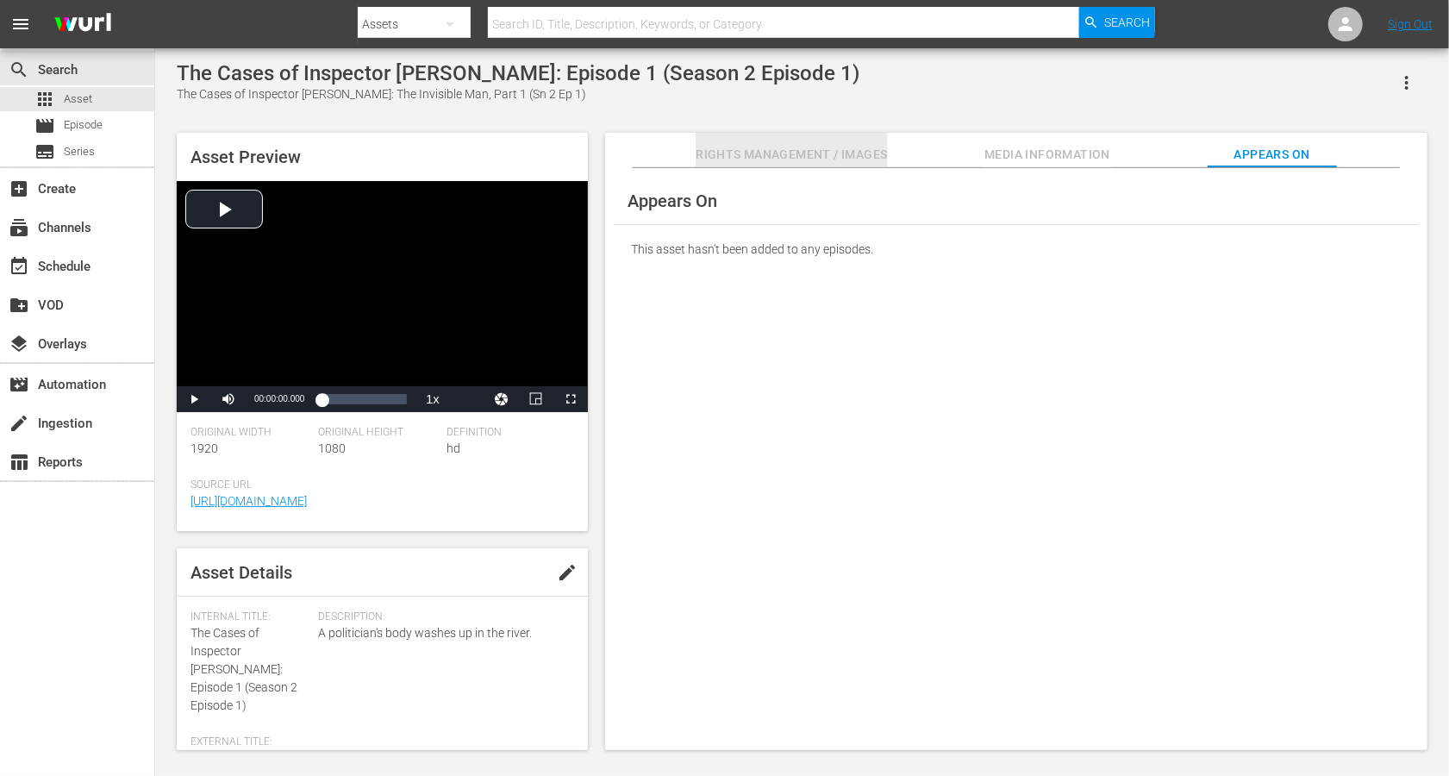
click at [770, 152] on span "Rights Management / Images" at bounding box center [791, 155] width 191 height 22
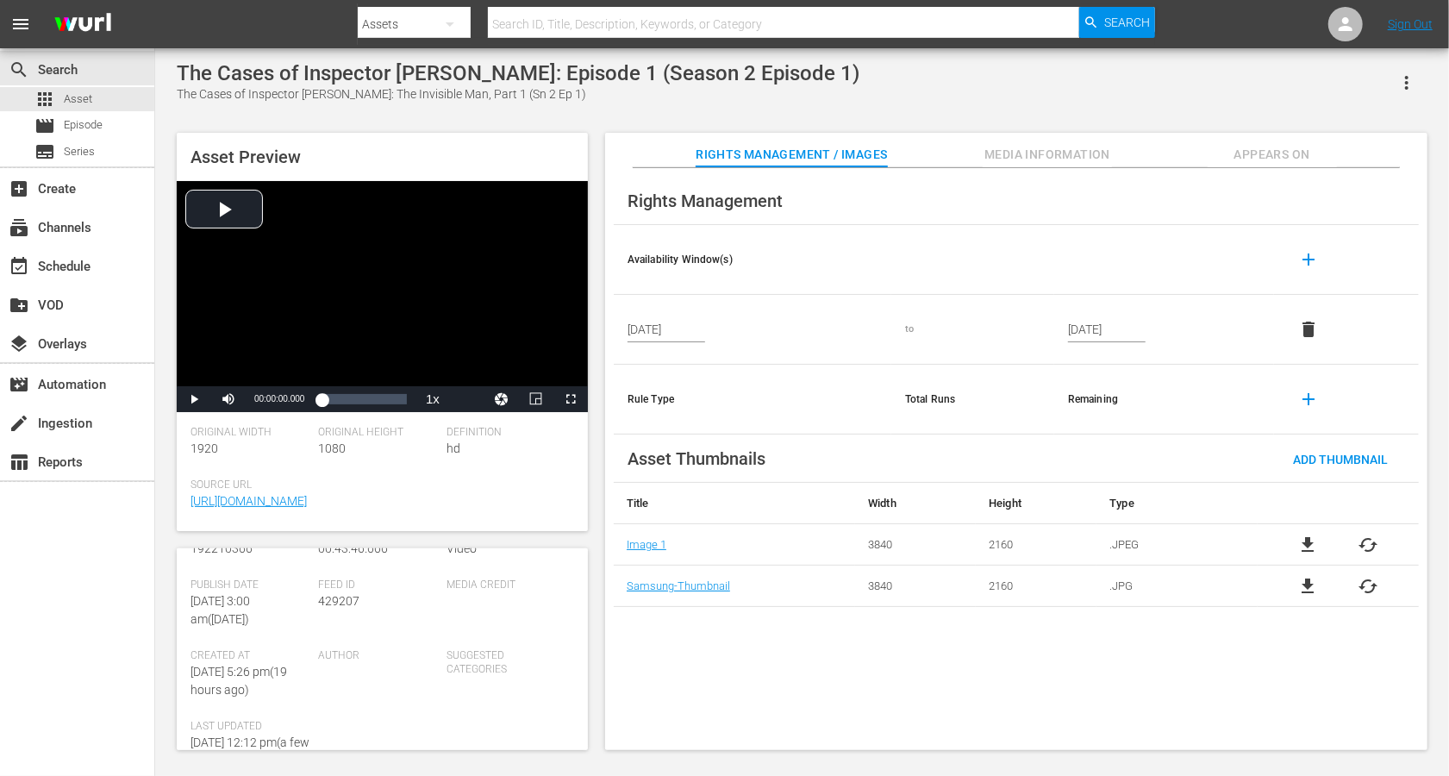
scroll to position [559, 0]
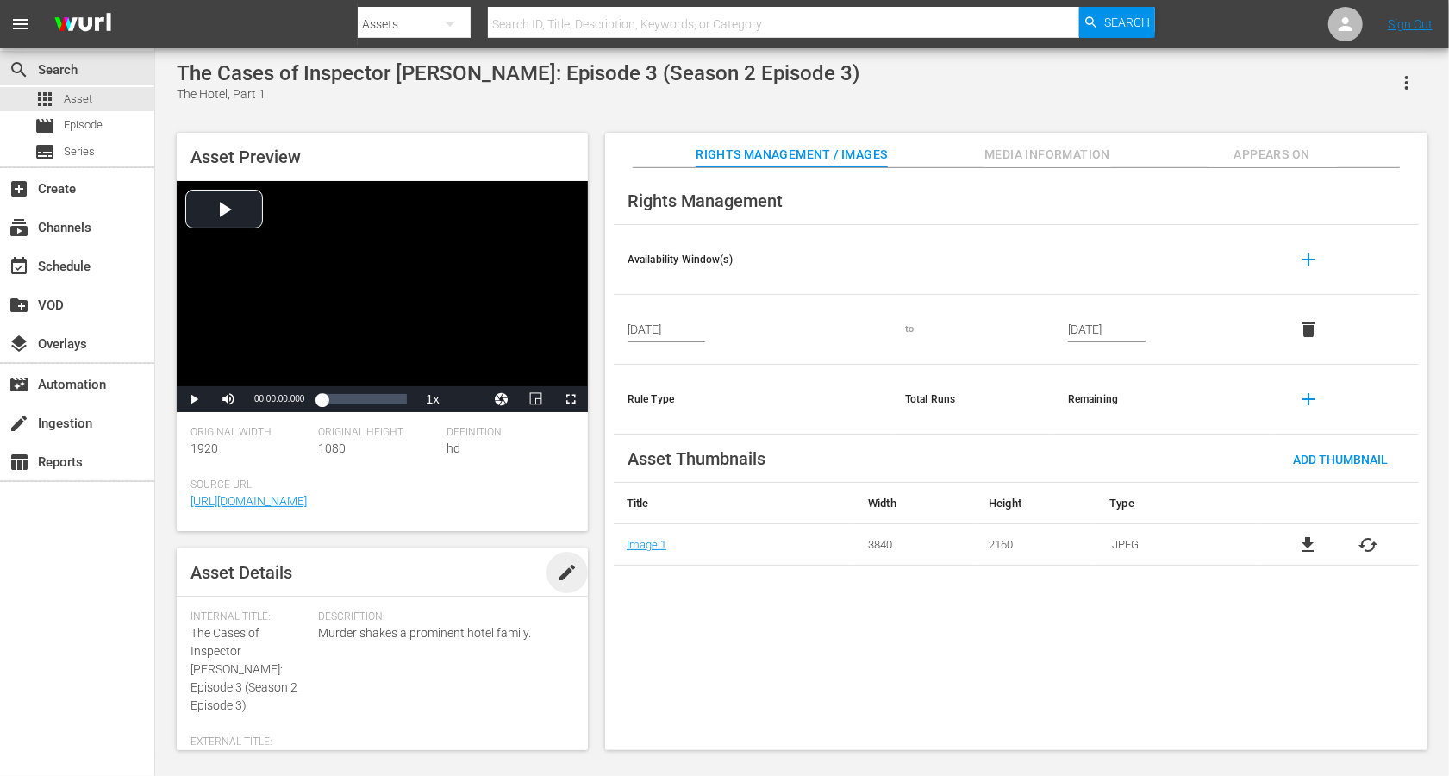
click at [568, 567] on span "edit" at bounding box center [567, 572] width 21 height 21
drag, startPoint x: 285, startPoint y: 649, endPoint x: 185, endPoint y: 633, distance: 100.5
click at [185, 581] on div "Asset Details Discard Save Internal Title: The Cases of Inspector Vrenko: Episo…" at bounding box center [382, 649] width 411 height 202
copy span "The Cases of Inspector [PERSON_NAME]:"
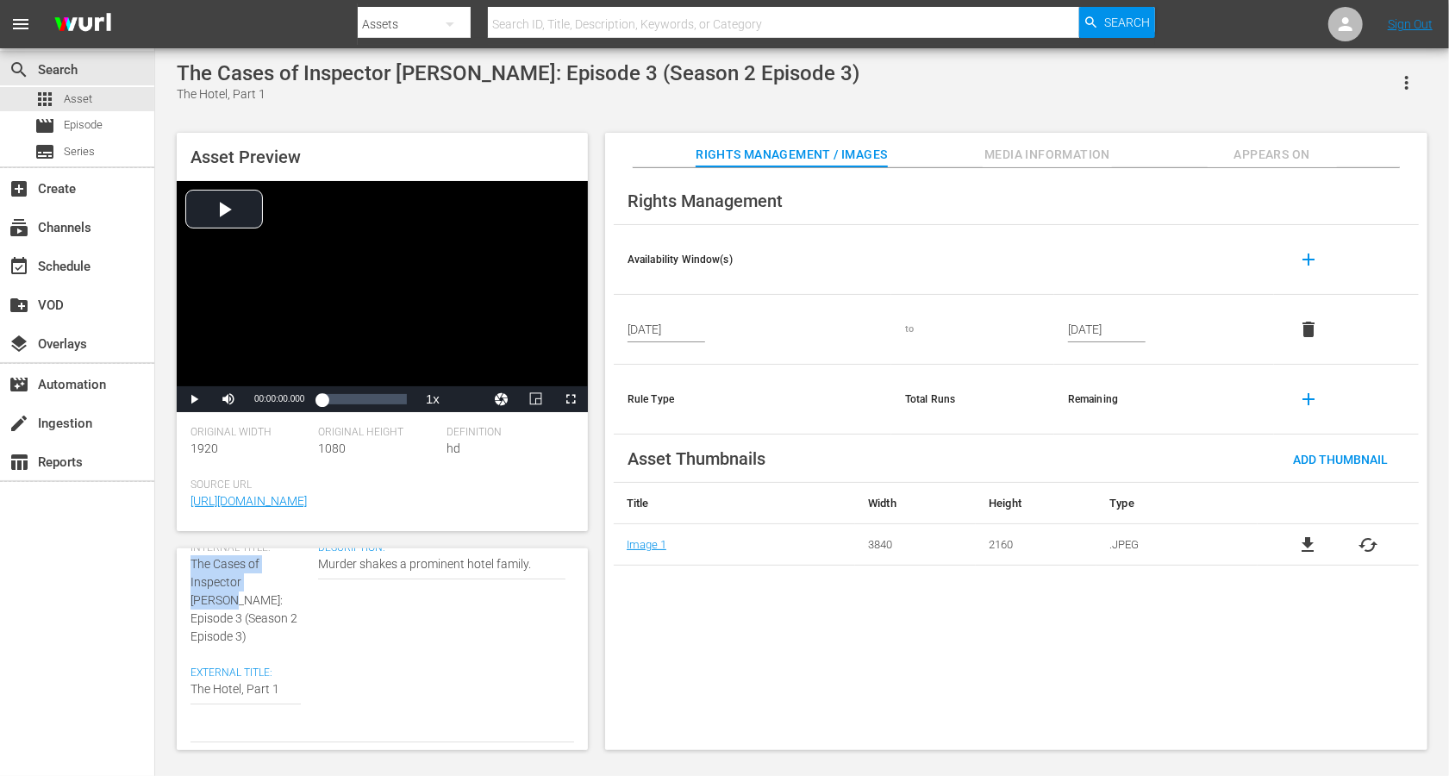
scroll to position [95, 0]
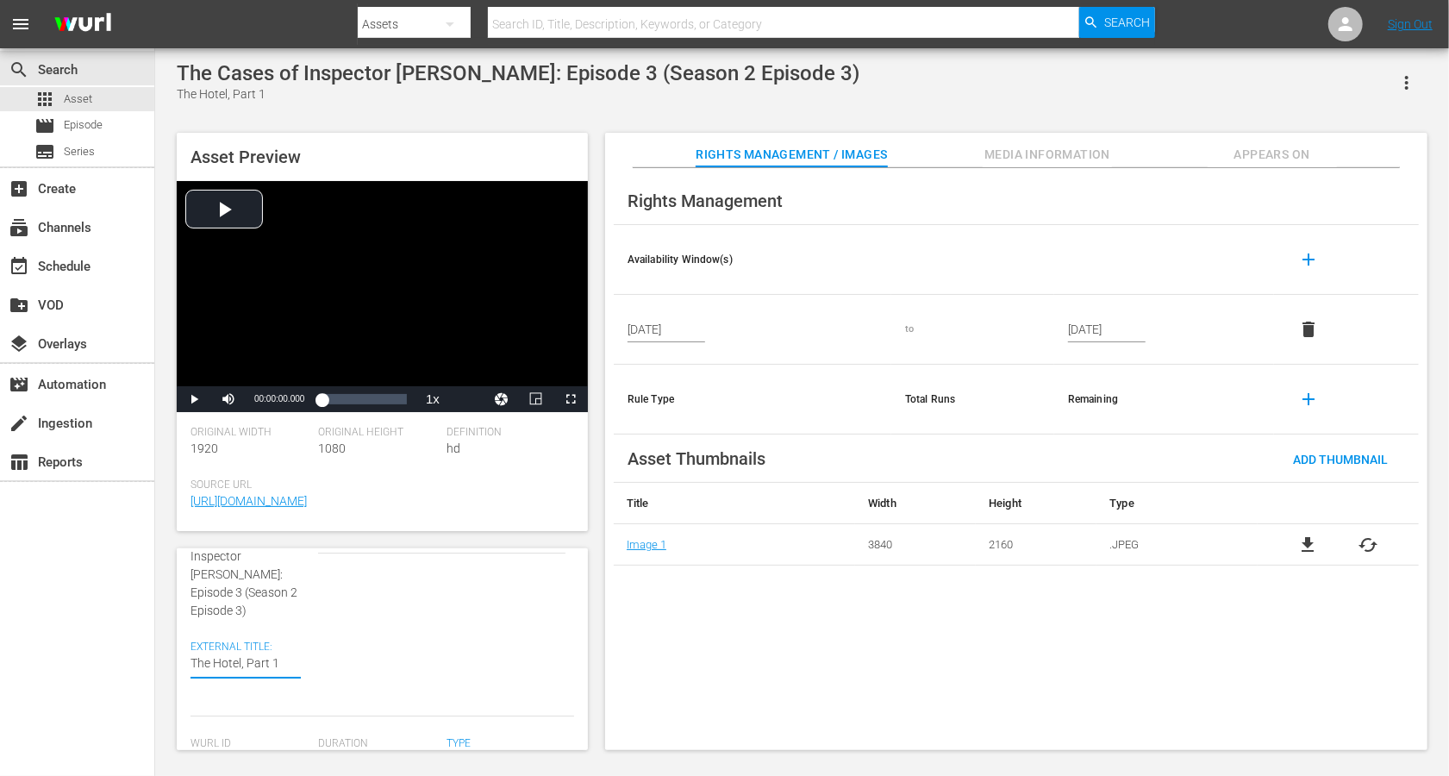
paste textarea "The Cases of Inspector [PERSON_NAME]:"
type textarea "The Cases of Inspector Vrenko:The Hotel, Part 1"
type textarea "The Cases of Inspector Vrenko: The Hotel, Part 1"
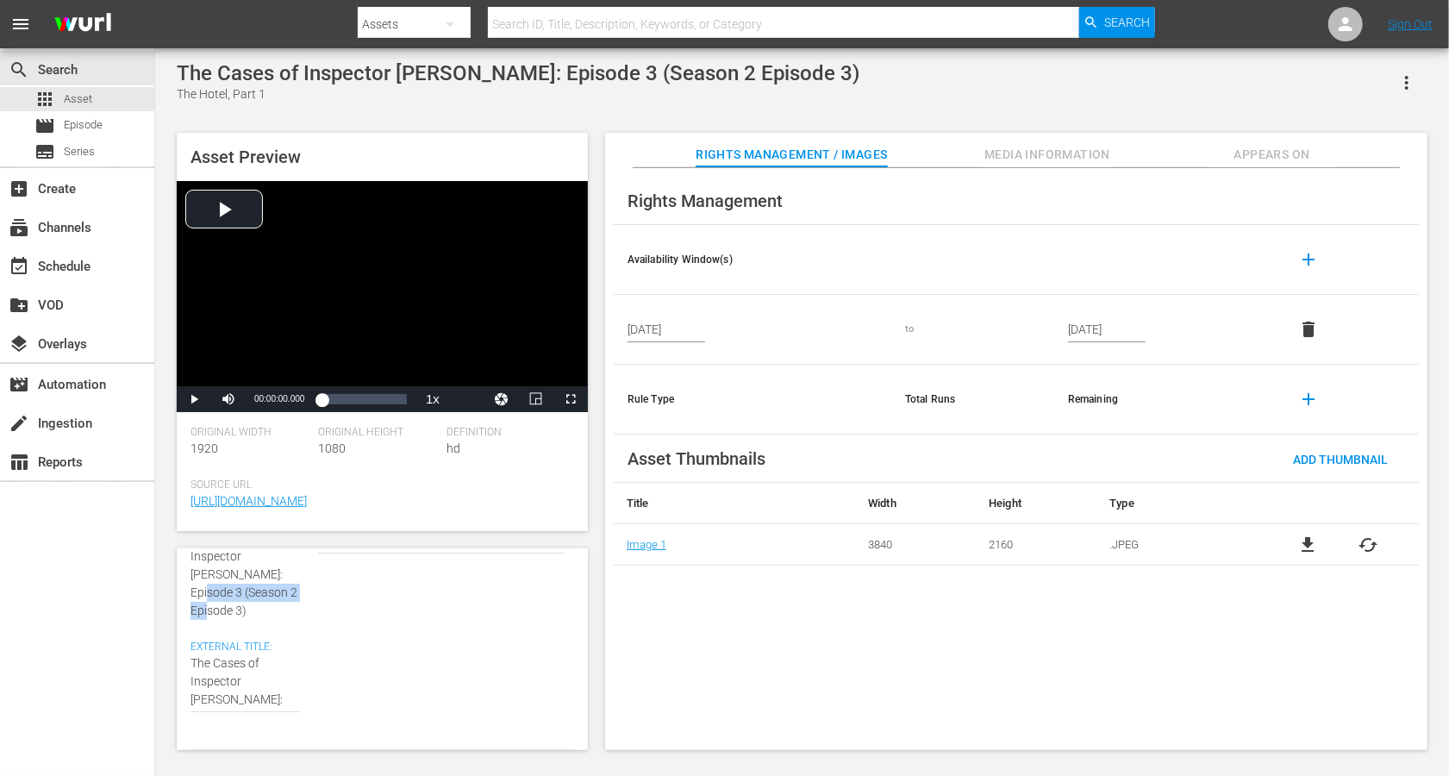
drag, startPoint x: 260, startPoint y: 597, endPoint x: 244, endPoint y: 578, distance: 24.5
click at [244, 578] on div "Internal Title: The Cases of Inspector Vrenko: Episode 3 (Season 2 Episode 3)" at bounding box center [250, 568] width 119 height 104
copy span "(Season 2 Episode 3)"
type textarea "The Cases of Inspector Vrenko: The Hotel, Part 1"
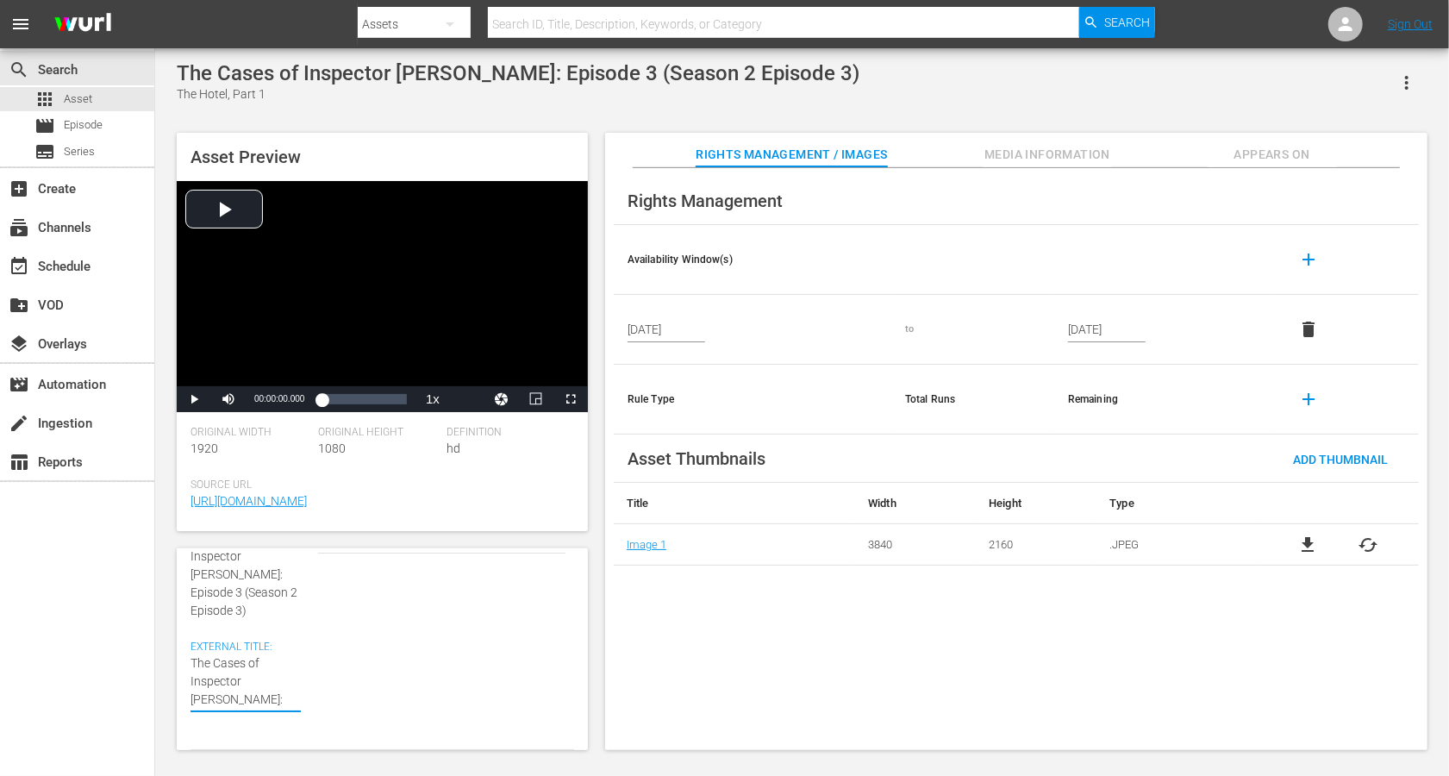
paste textarea "(Season 2 Episode 3)"
type textarea "The Cases of Inspector Vrenko: The Hotel, Part 1 (Season 2 Episode 3)"
click at [229, 581] on textarea "The Hotel, Part 1" at bounding box center [246, 699] width 110 height 91
type textarea "The Cases of Inspector Vrenko: The Hotel, Part 1 (Seasn 2 Episode 3)"
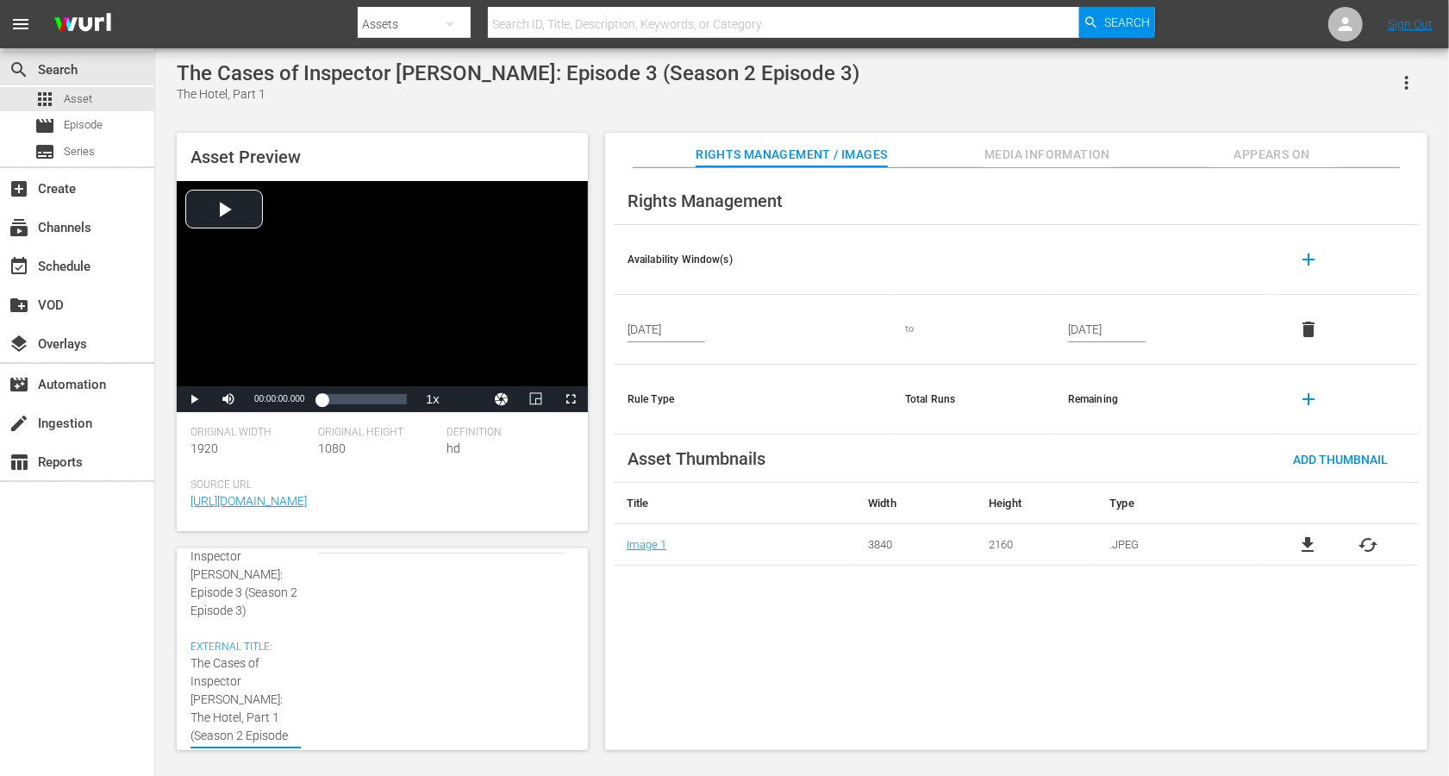
type textarea "The Cases of Inspector Vrenko: The Hotel, Part 1 (Seasn 2 Episode 3)"
type textarea "The Cases of Inspector Vrenko: The Hotel, Part 1 (Sean 2 Episode 3)"
type textarea "The Cases of Inspector Vrenko: The Hotel, Part 1 (Sen 2 Episode 3)"
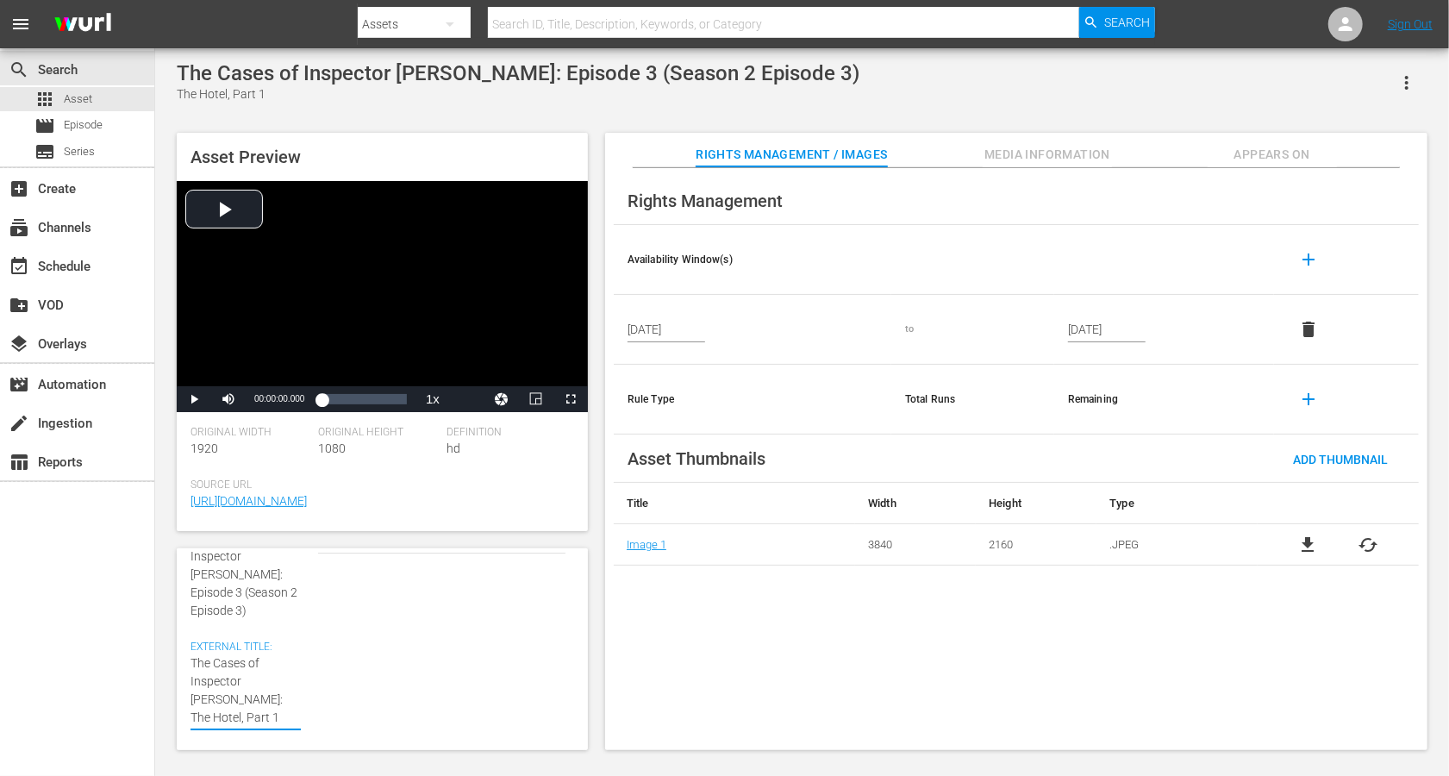
type textarea "The Cases of Inspector Vrenko: The Hotel, Part 1 (Sn 2 Episode 3)"
type textarea "The Cases of Inspector Vrenko: The Hotel, Part 1 (Sn 2 Epsode 3)"
type textarea "The Cases of Inspector Vrenko: The Hotel, Part 1 (Sn 2 Epode 3)"
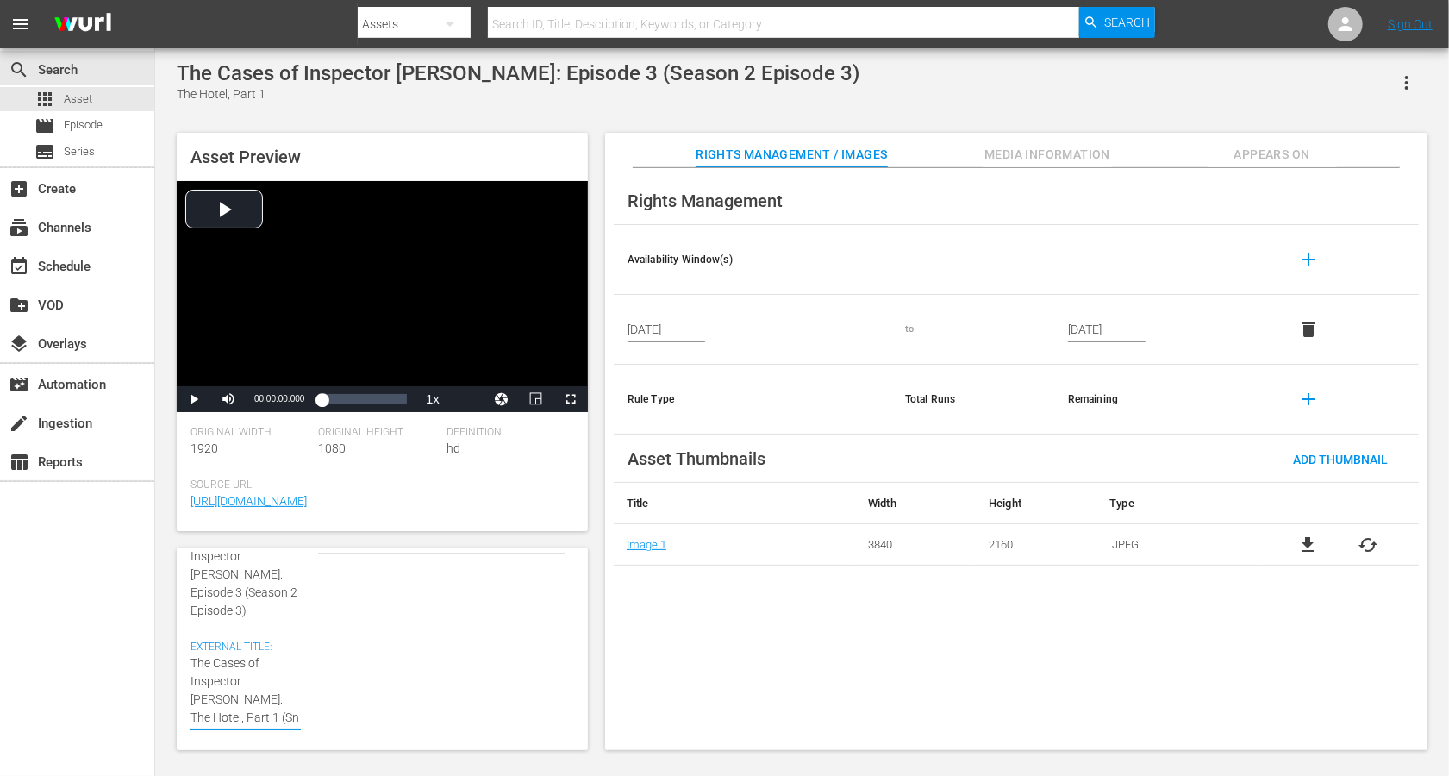
type textarea "The Cases of Inspector Vrenko: The Hotel, Part 1 (Sn 2 Epode 3)"
type textarea "The Cases of Inspector Vrenko: The Hotel, Part 1 (Sn 2 Epde 3)"
type textarea "The Cases of Inspector Vrenko: The Hotel, Part 1 (Sn 2 Epe 3)"
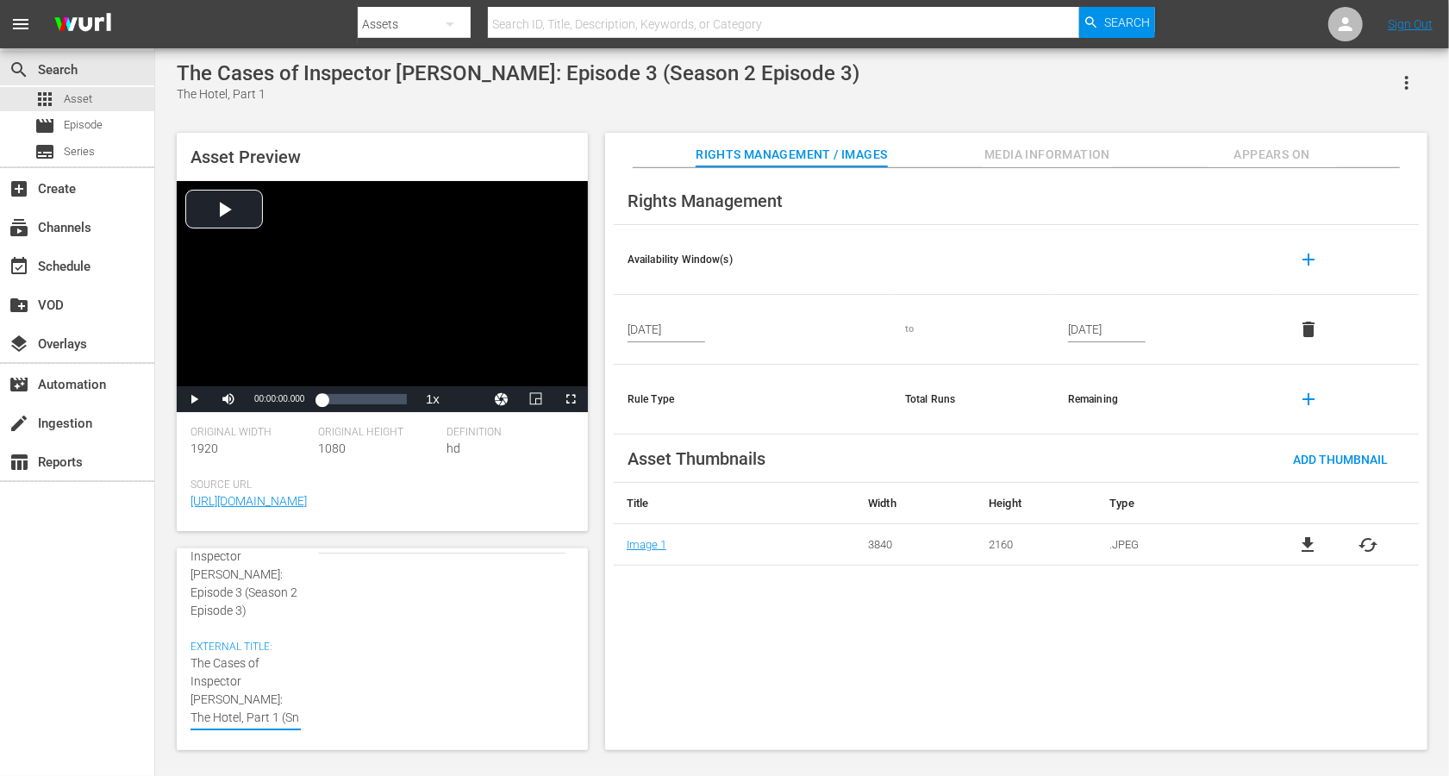
type textarea "The Cases of Inspector Vrenko: The Hotel, Part 1 (Sn 2 Ep 3)"
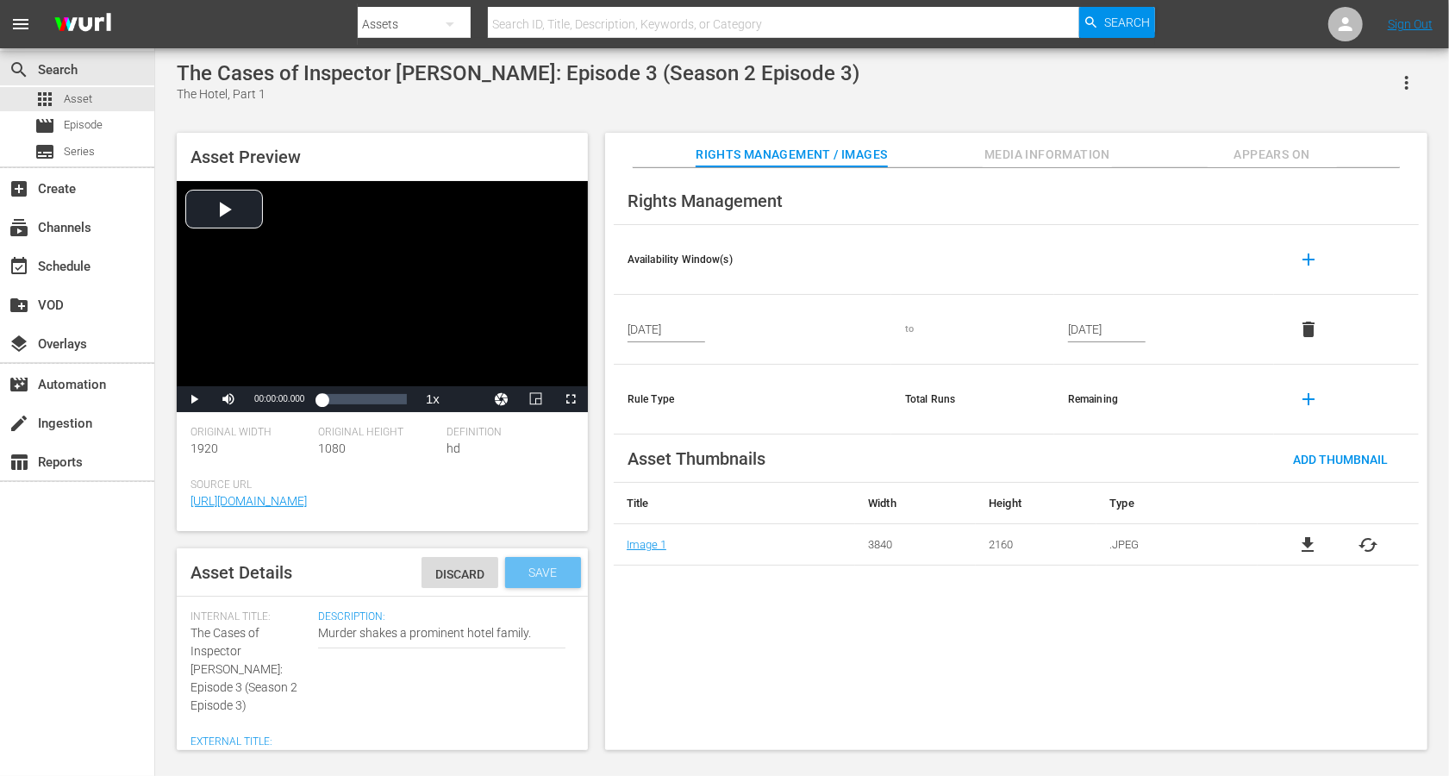
type textarea "The Cases of Inspector Vrenko: The Hotel, Part 1 (Sn 2 Ep 3)"
click at [562, 564] on div "Save" at bounding box center [543, 572] width 76 height 31
click at [1086, 463] on span "Add Thumbnail" at bounding box center [1340, 460] width 122 height 14
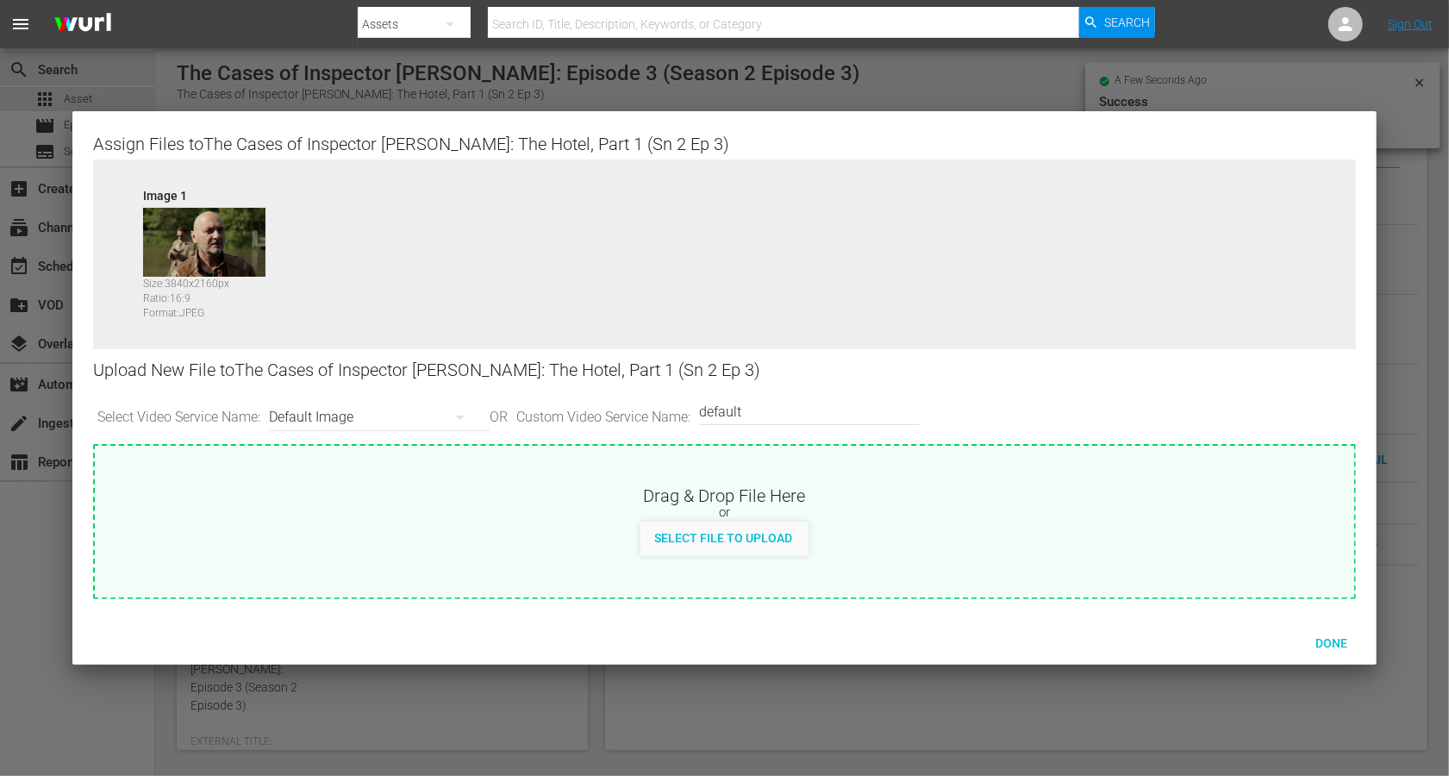
click at [322, 408] on div "Default Image" at bounding box center [375, 417] width 212 height 48
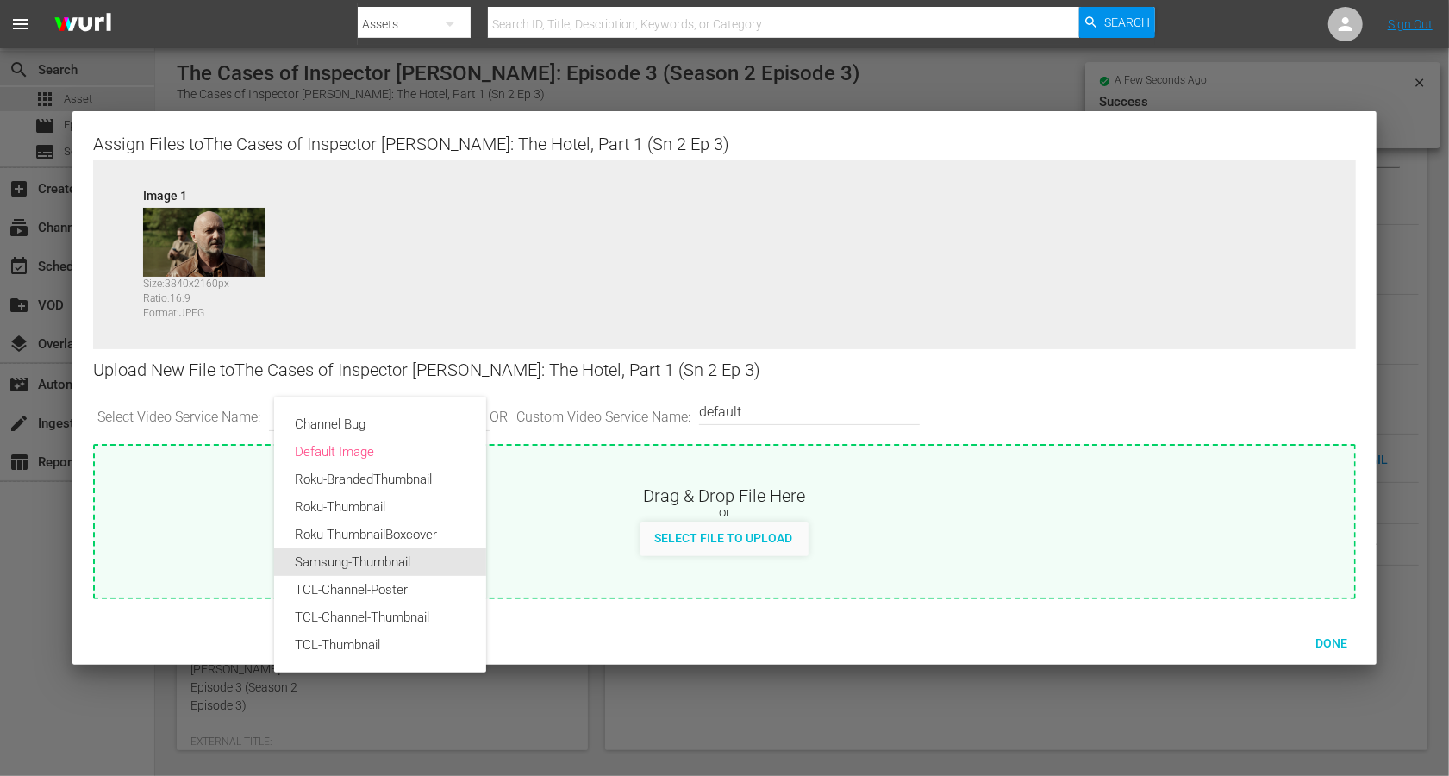
click at [335, 557] on div "Samsung-Thumbnail" at bounding box center [380, 562] width 171 height 28
type input "Samsung-Thumbnail"
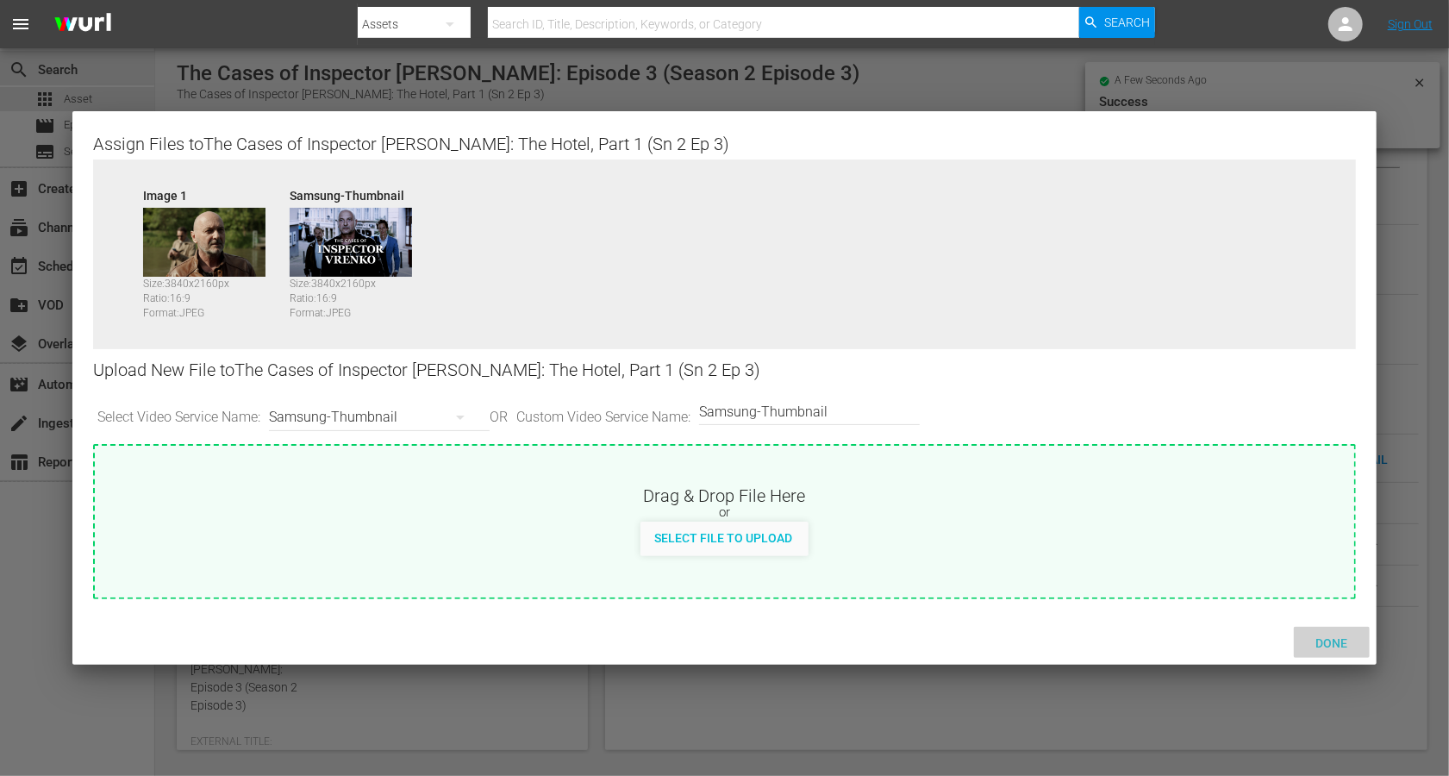
click at [1086, 581] on div "Done" at bounding box center [1332, 643] width 76 height 32
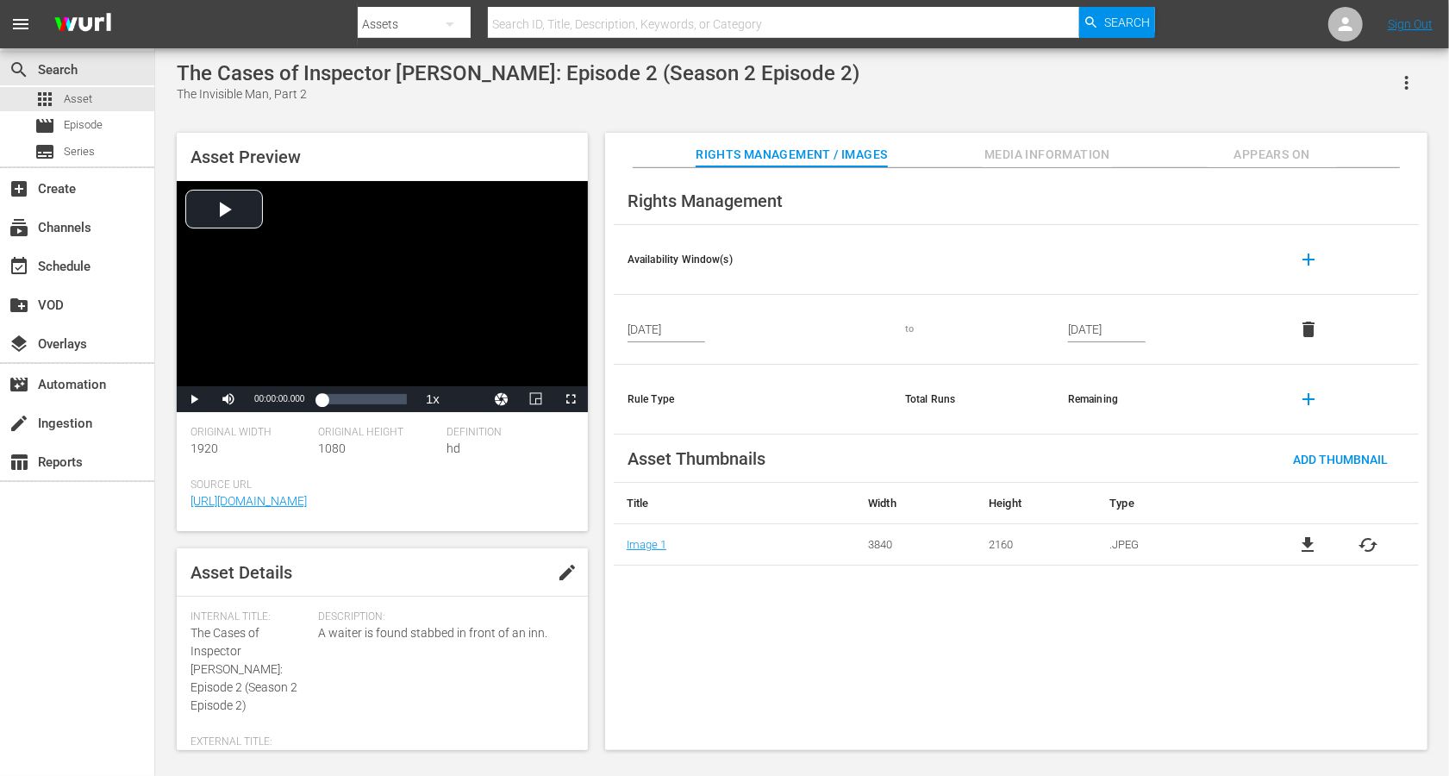
click at [562, 575] on span "edit" at bounding box center [567, 572] width 21 height 21
click at [213, 581] on div "Internal Title: The Cases of Inspector [PERSON_NAME]: Episode 2 (Season 2 Episo…" at bounding box center [250, 662] width 119 height 104
drag, startPoint x: 284, startPoint y: 649, endPoint x: 187, endPoint y: 626, distance: 99.3
click at [187, 581] on div "Asset Details Discard Save Internal Title: The Cases of Inspector [PERSON_NAME]…" at bounding box center [382, 649] width 411 height 202
copy span "The Cases of Inspector [PERSON_NAME]:"
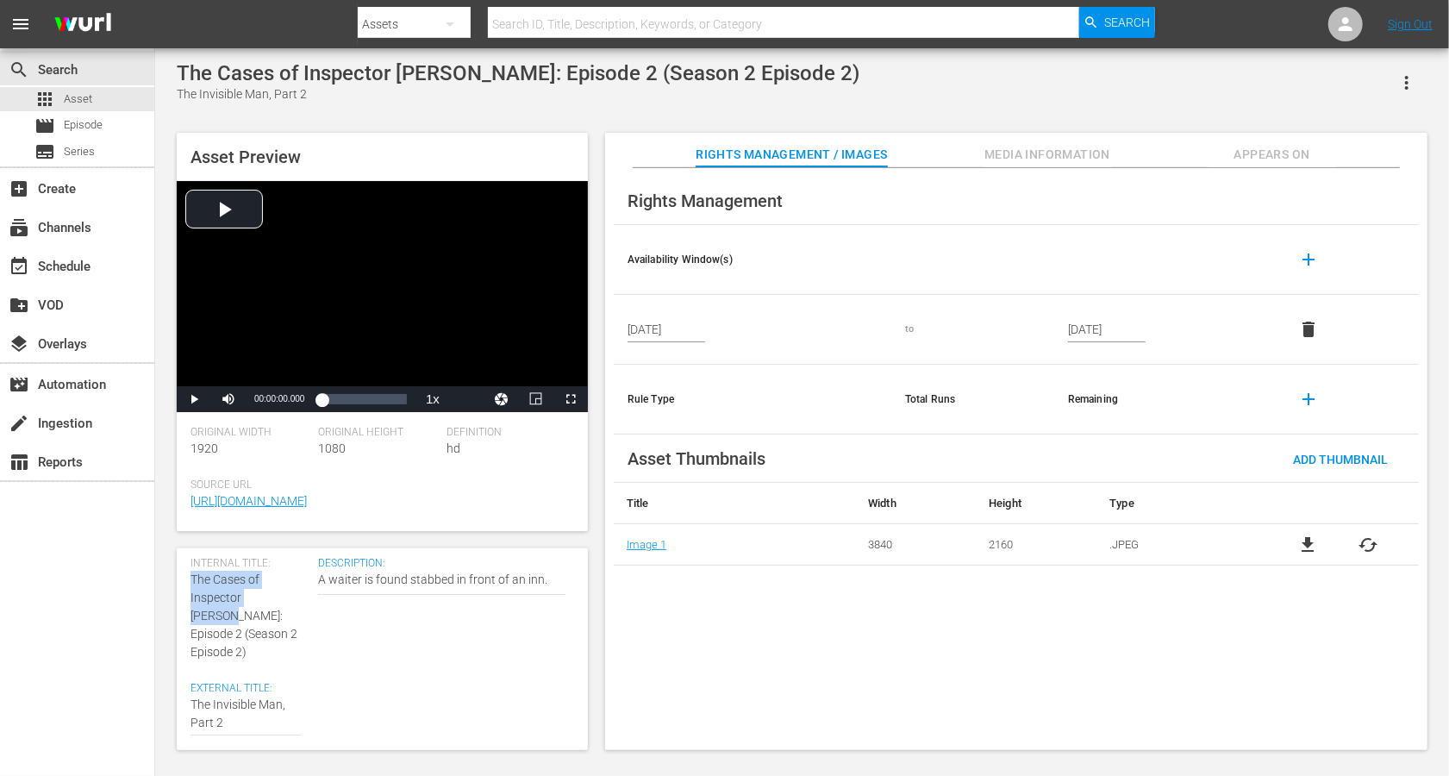
scroll to position [83, 0]
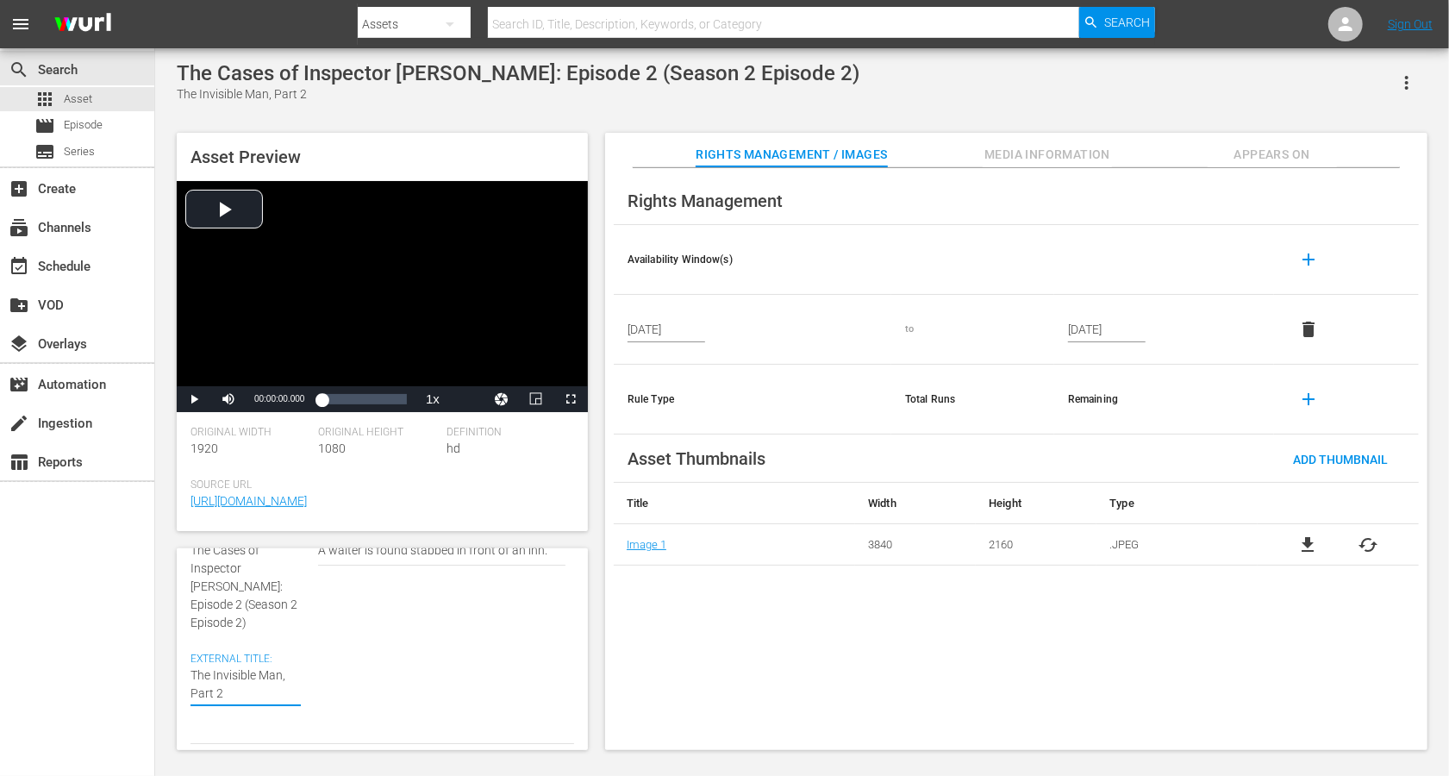
paste textarea "The Cases of Inspector [PERSON_NAME]:"
type textarea "The Cases of Inspector [PERSON_NAME]:The Invisible Man, Part 2"
type textarea "The Cases of Inspector [PERSON_NAME]: The Invisible Man, Part 2"
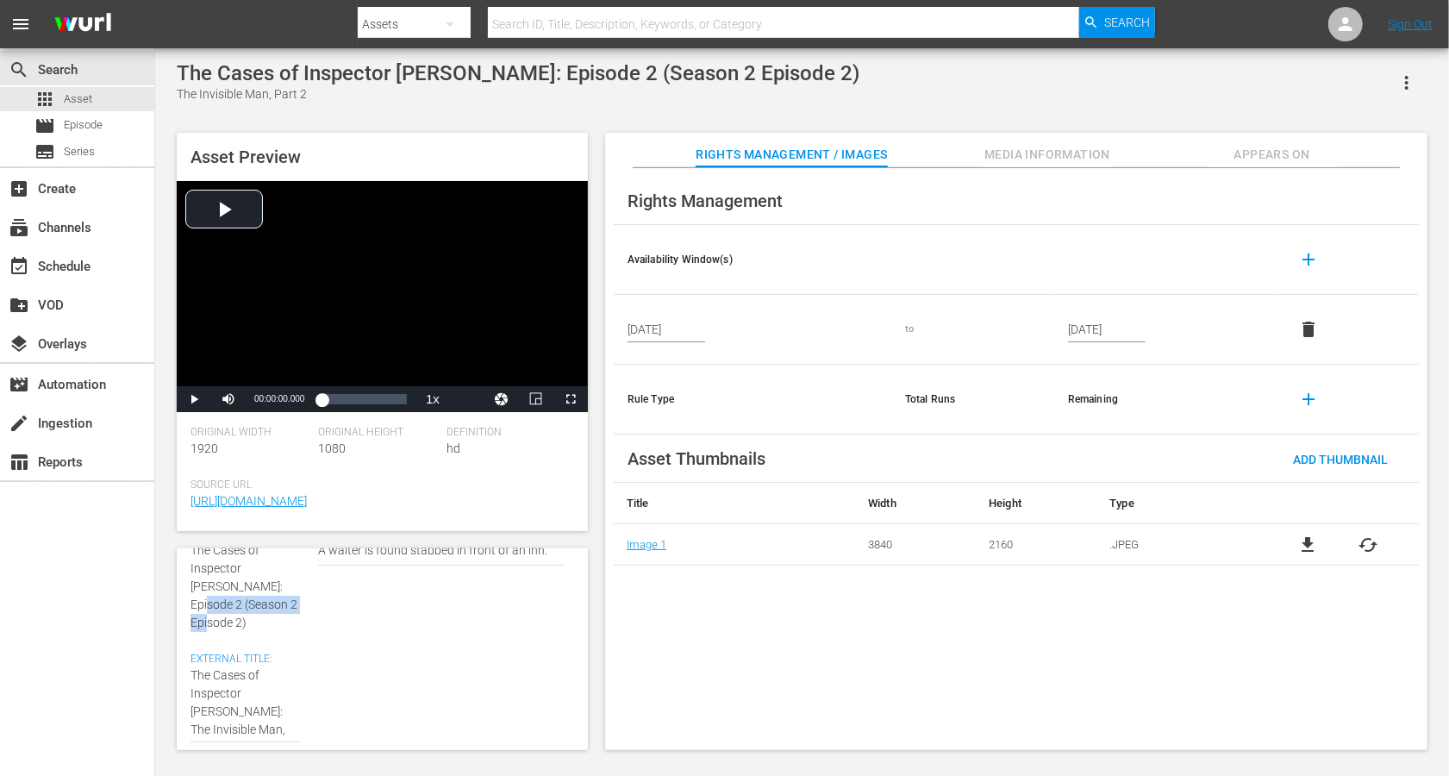
drag, startPoint x: 260, startPoint y: 603, endPoint x: 247, endPoint y: 589, distance: 18.9
click at [247, 581] on div "Internal Title: The Cases of Inspector [PERSON_NAME]: Episode 2 (Season 2 Episo…" at bounding box center [250, 580] width 119 height 104
copy span "(Season 2 Episode 2)"
type textarea "The Cases of Inspector [PERSON_NAME]: The Invisible Man, Part 2"
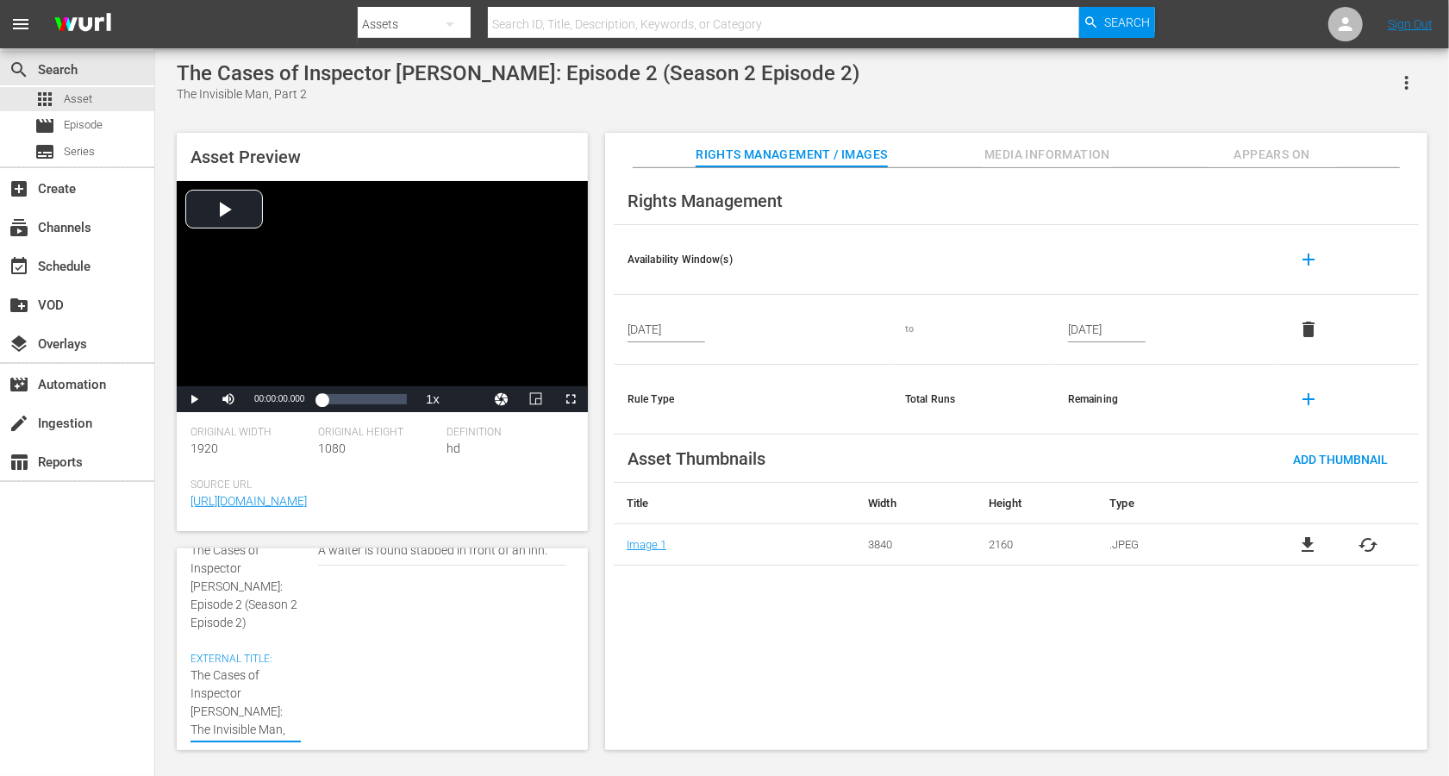
paste textarea "(Season 2 Episode 2)"
type textarea "The Cases of Inspector [PERSON_NAME]: The Invisible Man, Part 2 (Season 2 Episo…"
click at [235, 581] on textarea "The Invisible Man, Part 2" at bounding box center [246, 711] width 110 height 91
type textarea "The Cases of Inspector [PERSON_NAME]: The Invisible Man, Part 2 (Sason 2 Episod…"
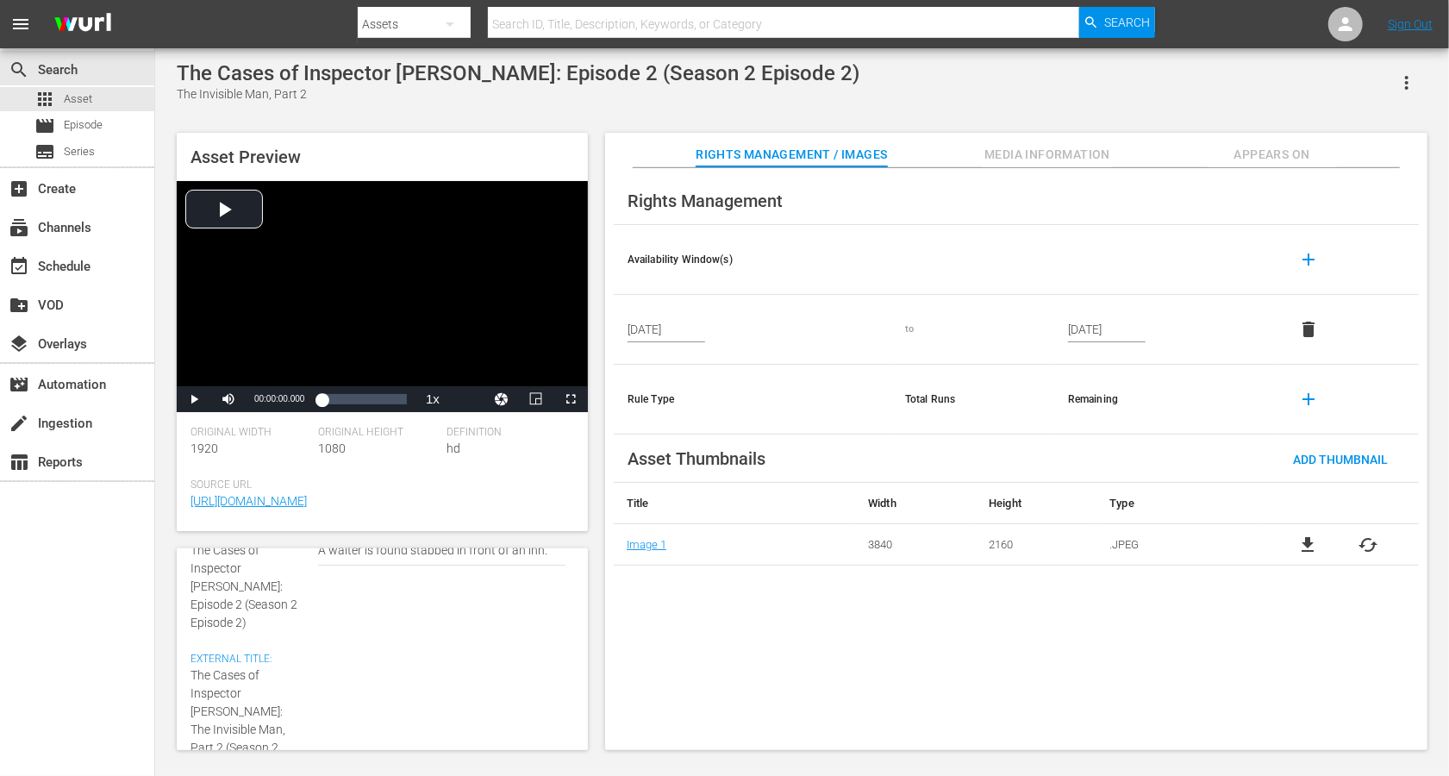
type textarea "The Cases of Inspector [PERSON_NAME]: The Invisible Man, Part 2 (Sason 2 Episod…"
type textarea "The Cases of Inspector [PERSON_NAME]: The Invisible Man, Part 2 (Sson 2 Episode…"
type textarea "The Cases of Inspector [PERSON_NAME]: The Invisible Man, Part 2 (Son [DEMOGRAPH…"
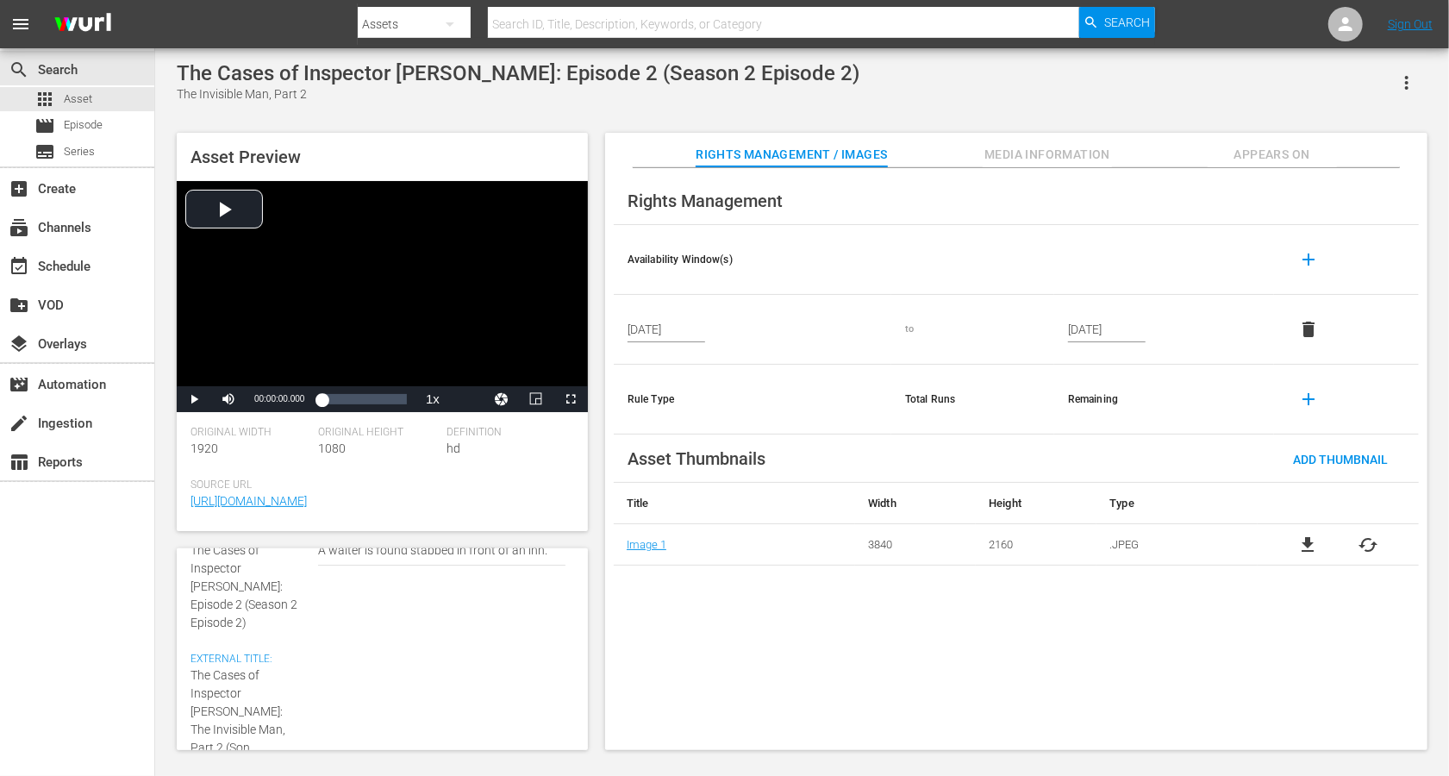
type textarea "The Cases of Inspector [PERSON_NAME]: The Invisible Man, Part 2 (Sn 2 Episode 2)"
type textarea "The Cases of Inspector [PERSON_NAME]: The Invisible Man, Part 2 (Sn 2 Epsode 2)"
type textarea "The Cases of Inspector [PERSON_NAME]: The Invisible Man, Part 2 (Sn 2 Epode 2)"
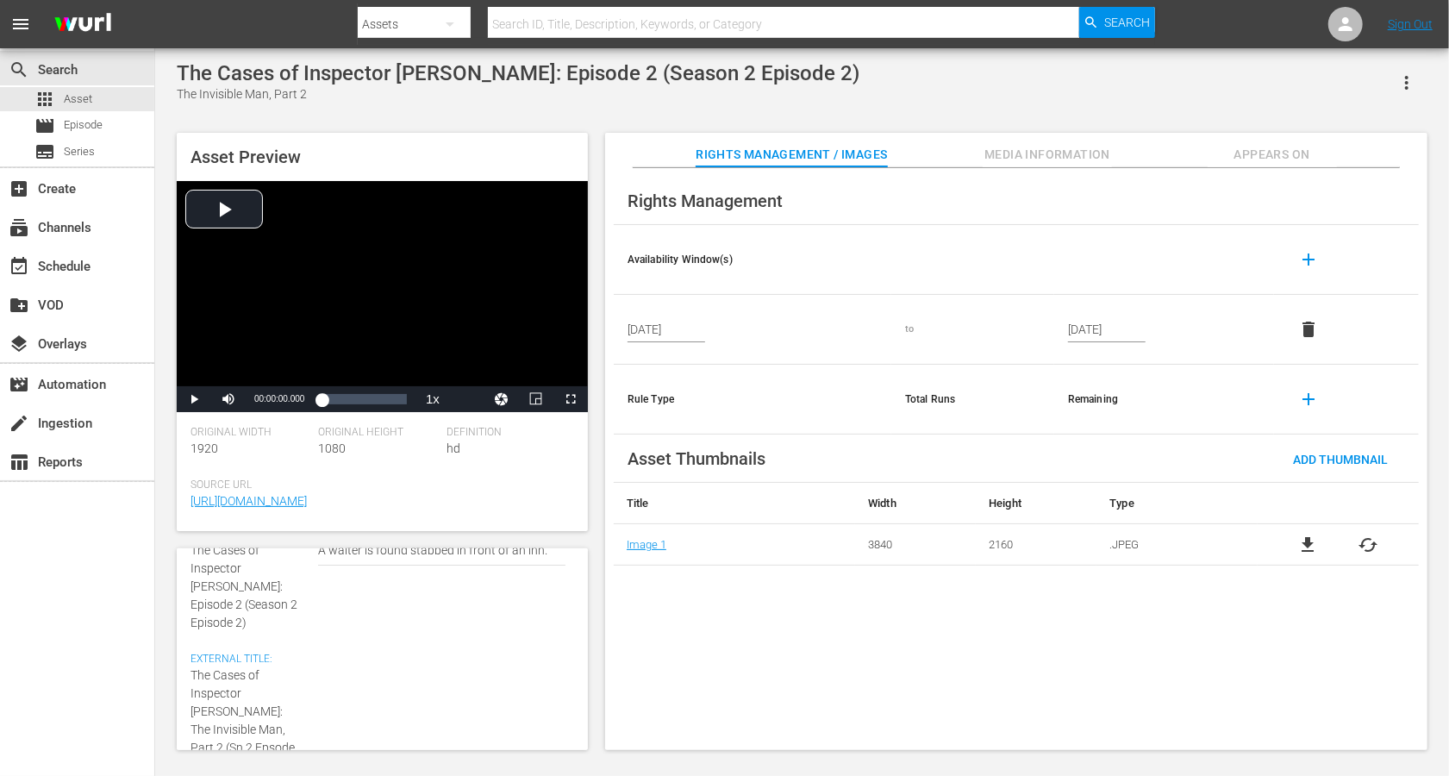
type textarea "The Cases of Inspector [PERSON_NAME]: The Invisible Man, Part 2 (Sn 2 Epode 2)"
type textarea "The Cases of Inspector [PERSON_NAME]: The Invisible Man, Part 2 (Sn 2 Epde 2)"
type textarea "The Cases of Inspector [PERSON_NAME]: The Invisible Man, Part 2 (Sn 2 Epe 2)"
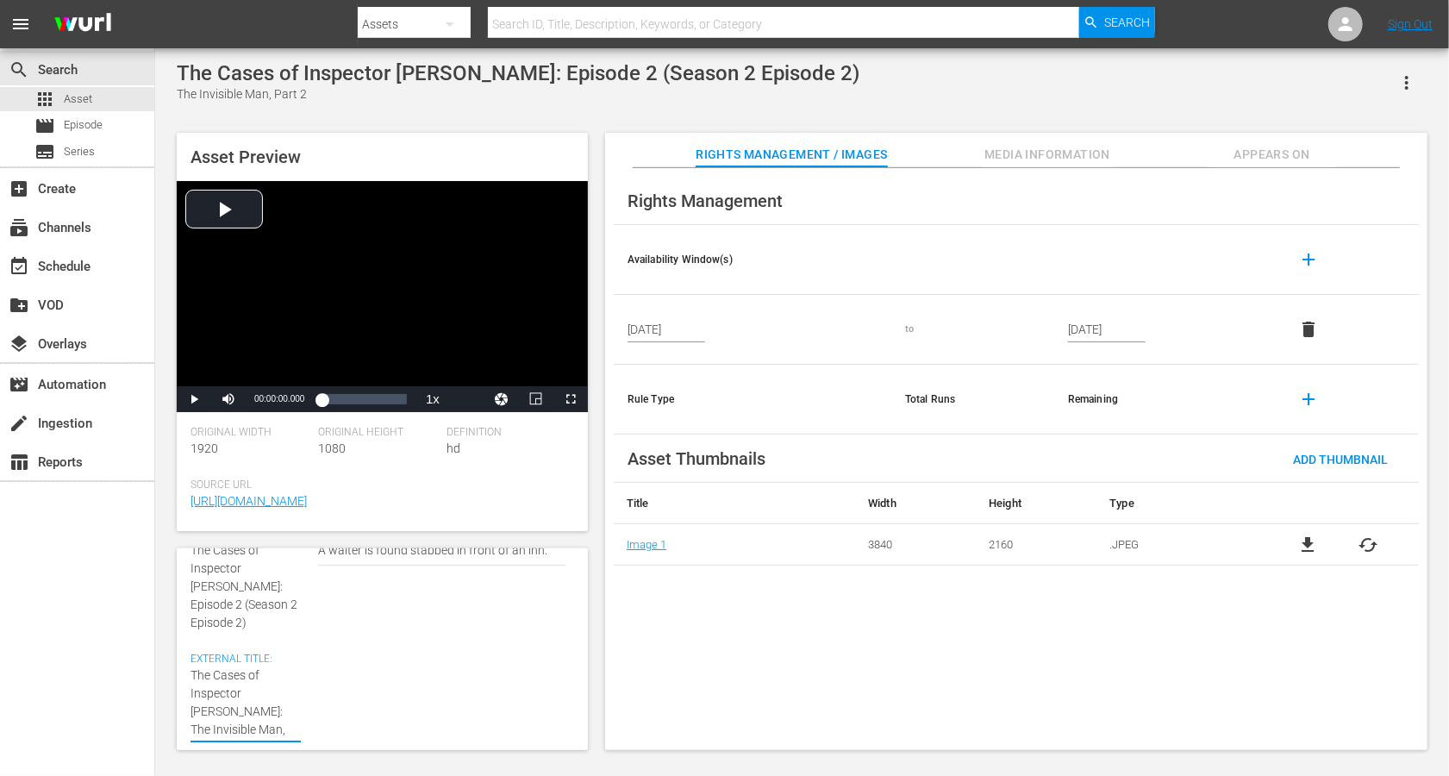
type textarea "The Cases of Inspector [PERSON_NAME]: The Invisible Man, Part 2 (Sn 2 Ep 2)"
click at [489, 581] on div "Description: A waiter is found stabbed in front of an inn. A waiter is found st…" at bounding box center [446, 654] width 256 height 253
click at [1086, 456] on span "Add Thumbnail" at bounding box center [1340, 460] width 122 height 14
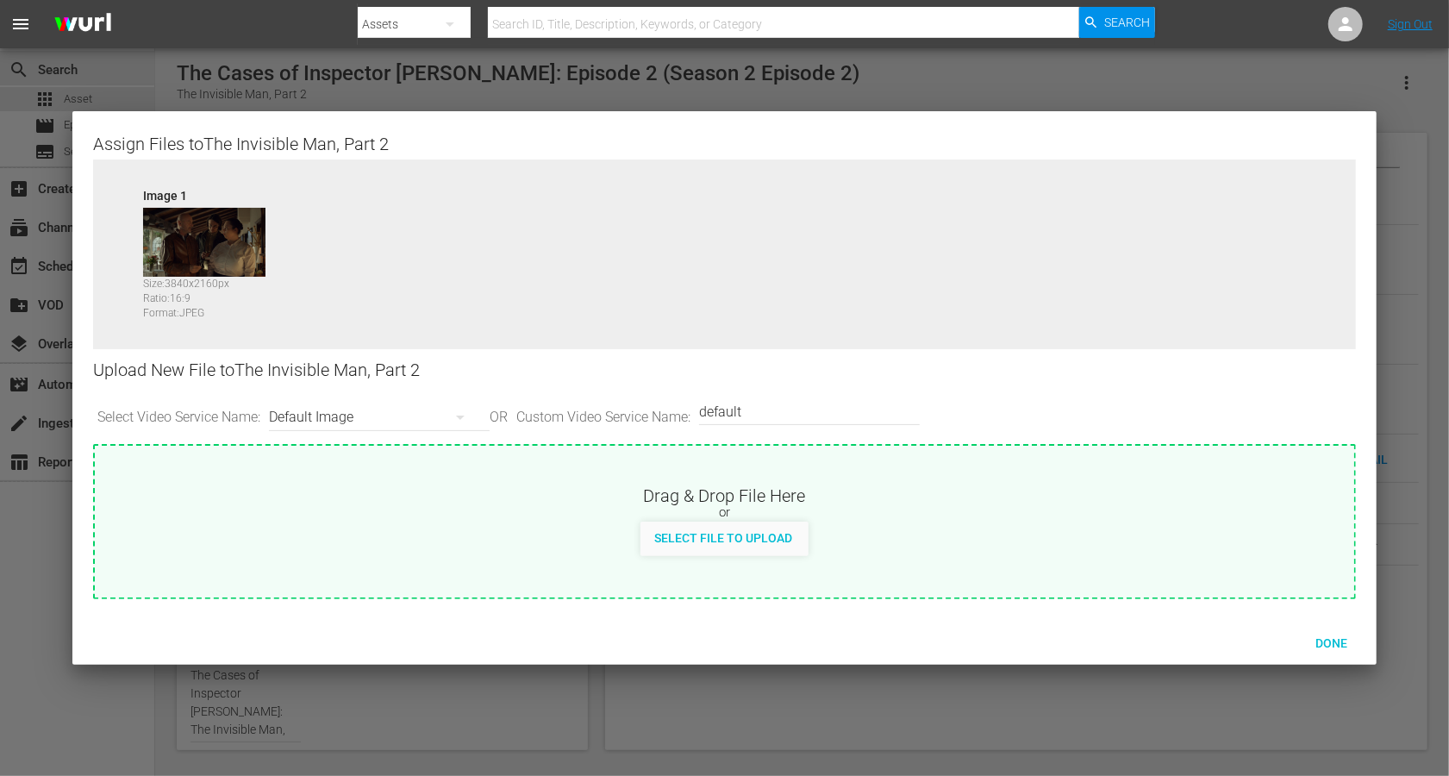
click at [314, 405] on div "Default Image" at bounding box center [375, 417] width 212 height 48
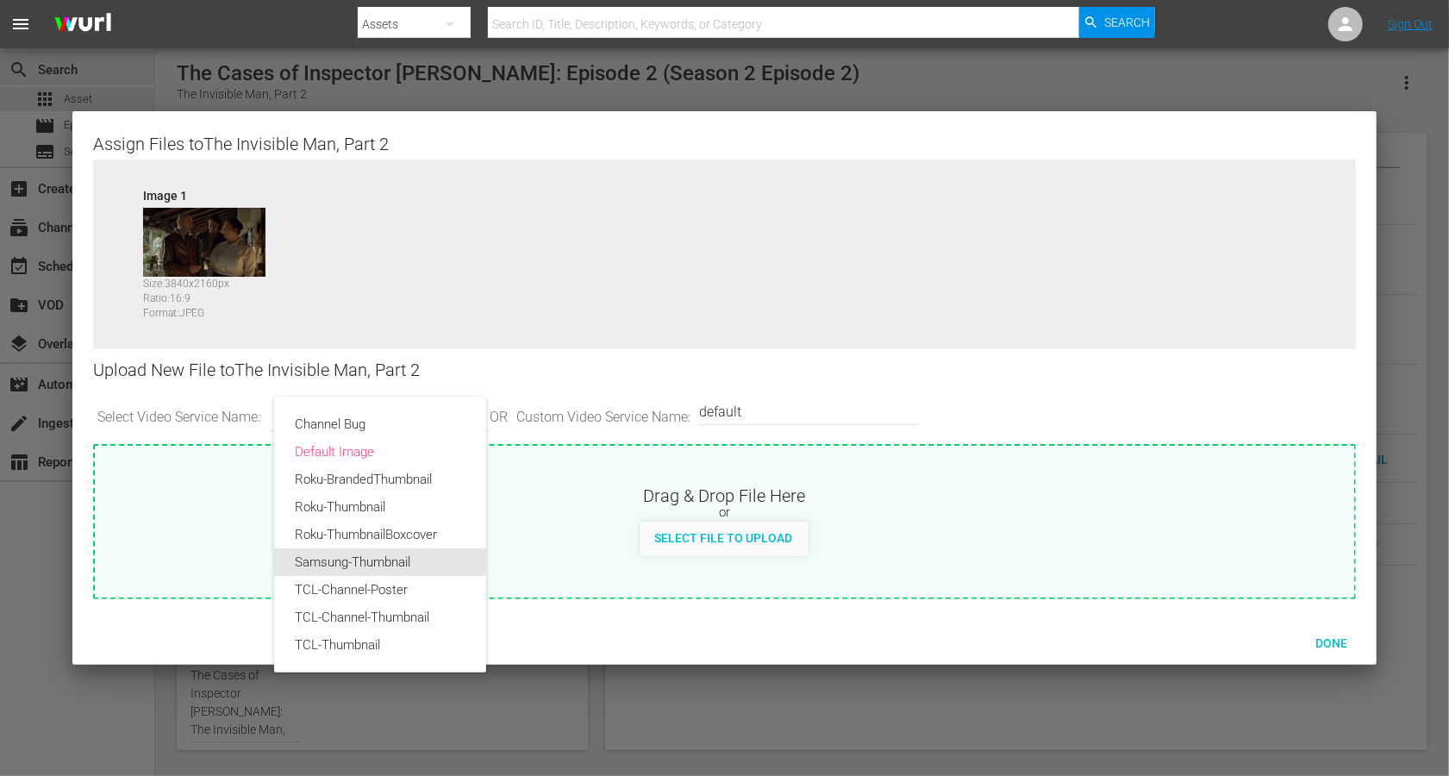
click at [346, 555] on div "Samsung-Thumbnail" at bounding box center [380, 562] width 171 height 28
type input "Samsung-Thumbnail"
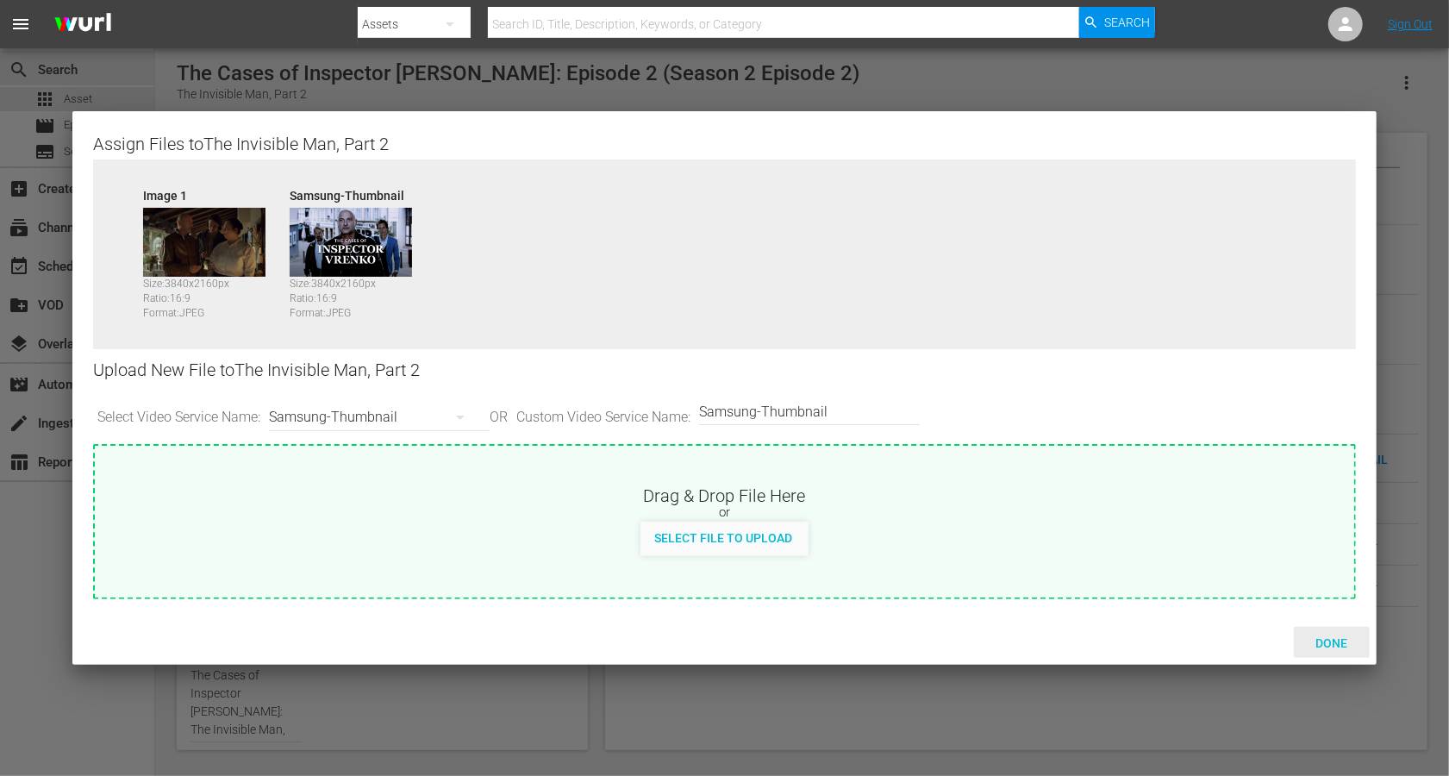
click at [1086, 581] on span "Done" at bounding box center [1331, 643] width 59 height 14
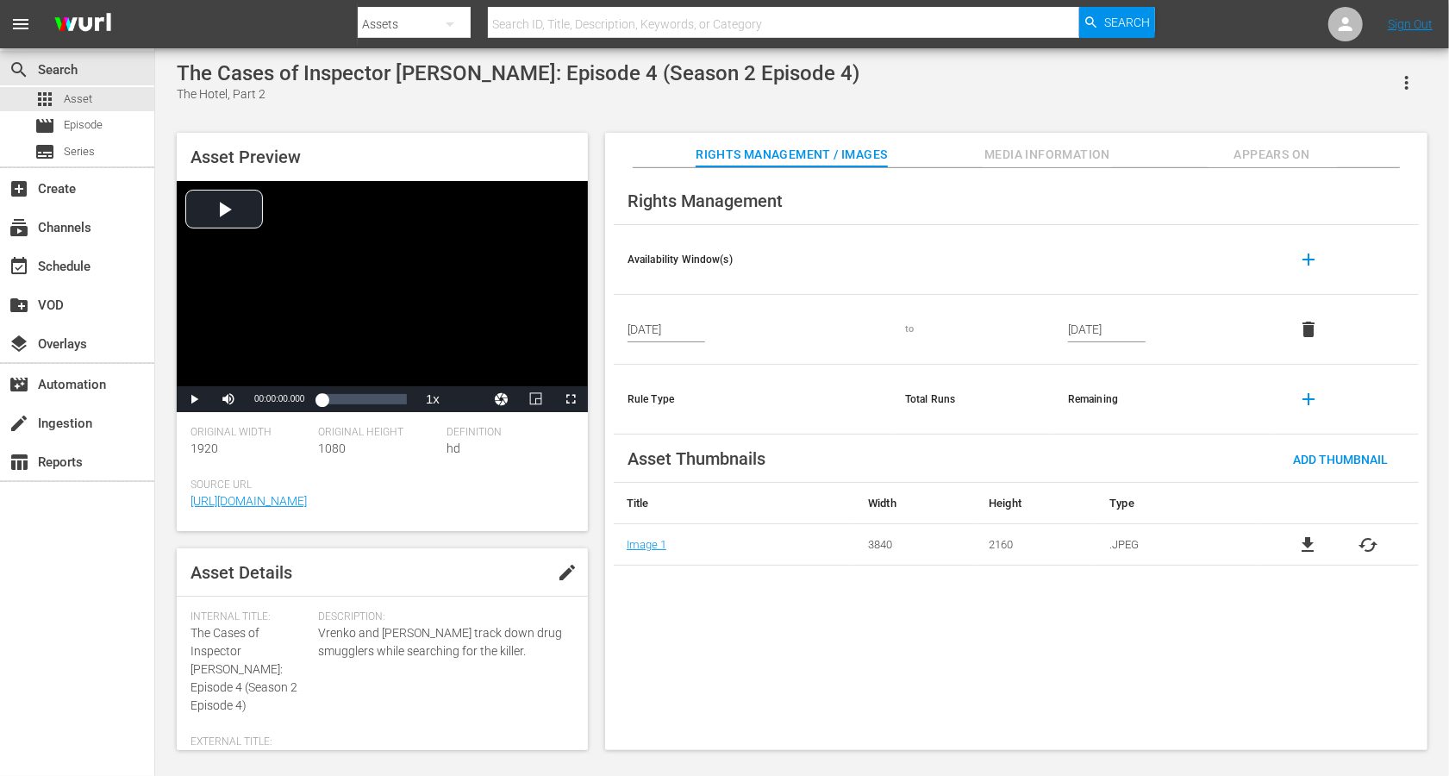
click at [561, 567] on span "edit" at bounding box center [567, 572] width 21 height 21
drag, startPoint x: 285, startPoint y: 652, endPoint x: 176, endPoint y: 631, distance: 111.4
click at [177, 581] on div "Asset Details Discard Save Internal Title: The Cases of Inspector [PERSON_NAME]…" at bounding box center [382, 649] width 411 height 202
copy span "The Cases of Inspector [PERSON_NAME]:"
paste textarea "The Cases of Inspector [PERSON_NAME]:"
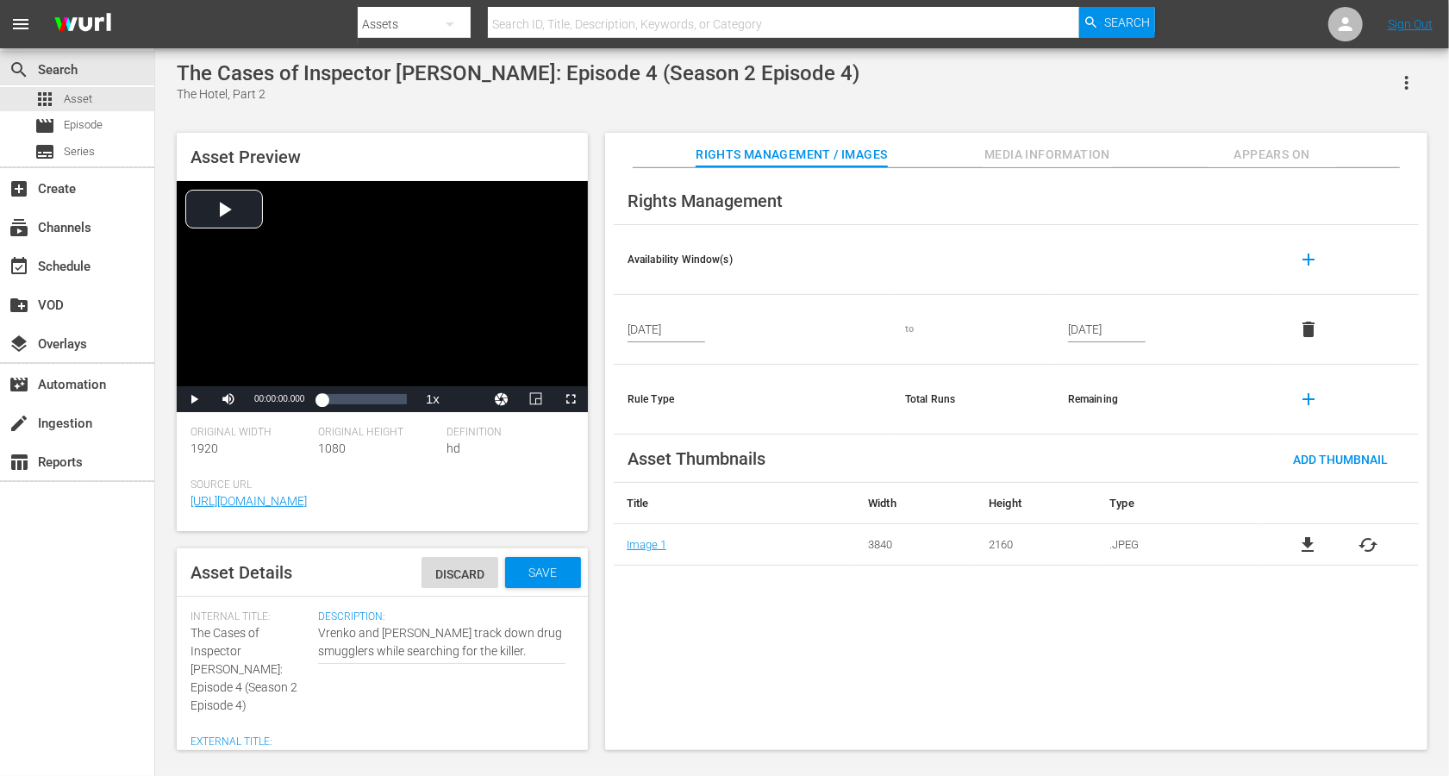
type textarea "The Cases of Inspector [PERSON_NAME]:The Hotel, Part 2"
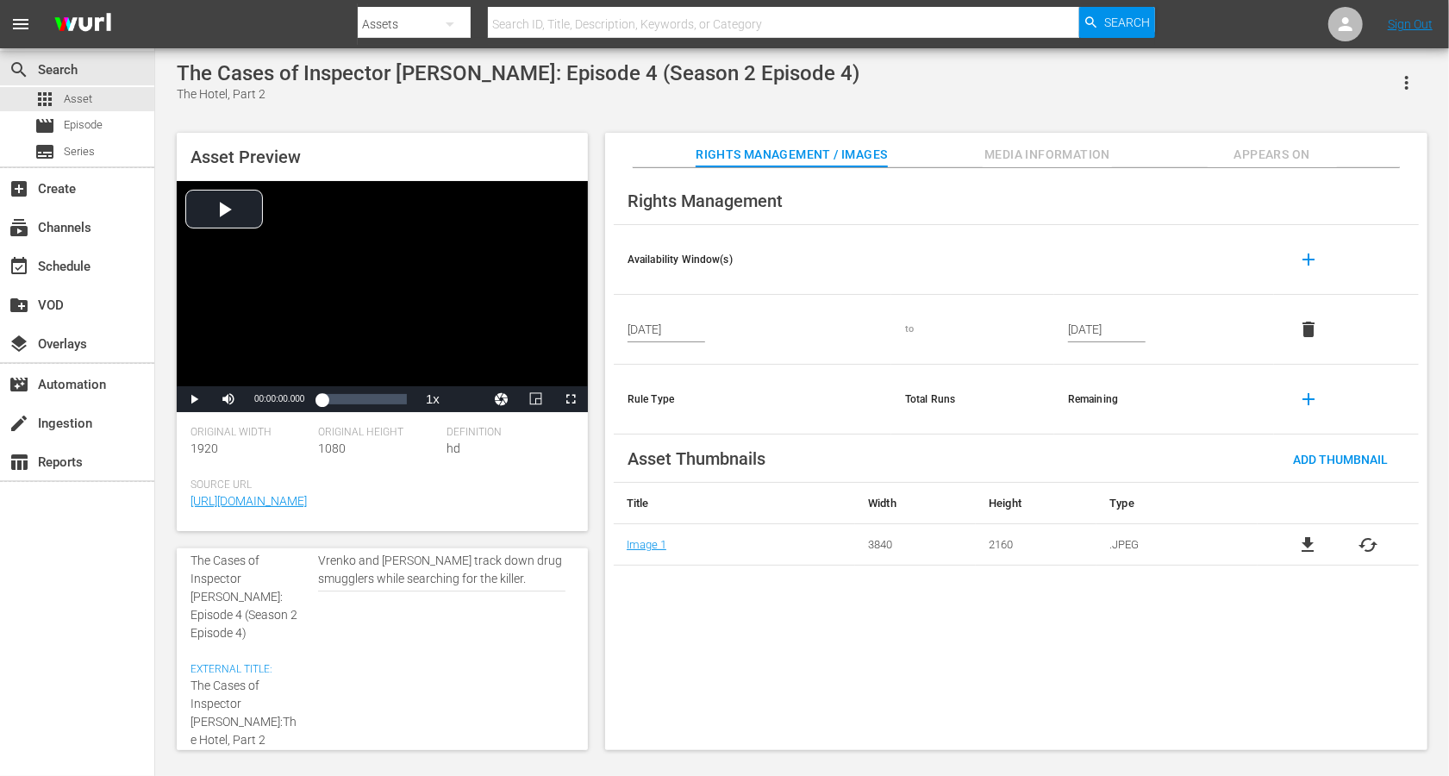
scroll to position [73, 0]
type textarea "The Cases of Inspector [PERSON_NAME]: The Hotel, Part 2"
drag, startPoint x: 257, startPoint y: 616, endPoint x: 240, endPoint y: 593, distance: 28.3
click at [240, 581] on div "Internal Title: The Cases of Inspector [PERSON_NAME]: Episode 4 (Season 2 Episo…" at bounding box center [250, 589] width 119 height 104
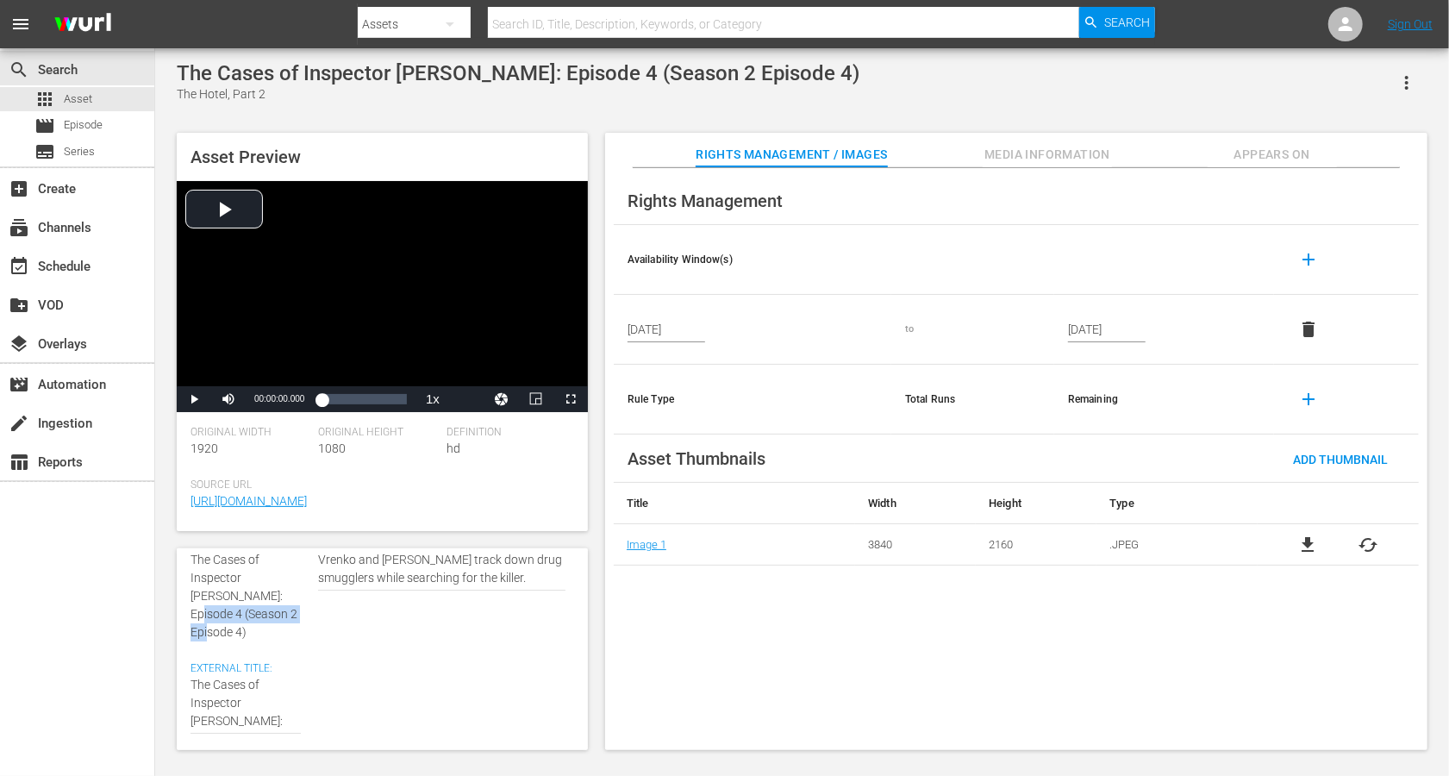
copy span "(Season 2 Episode 4)"
paste textarea "(Season 2 Episode 4)"
type textarea "The Cases of Inspector [PERSON_NAME]: The Hotel, Part 2 (Season 2 Episode 4)"
click at [225, 581] on textarea "The Hotel, Part 2" at bounding box center [246, 721] width 110 height 91
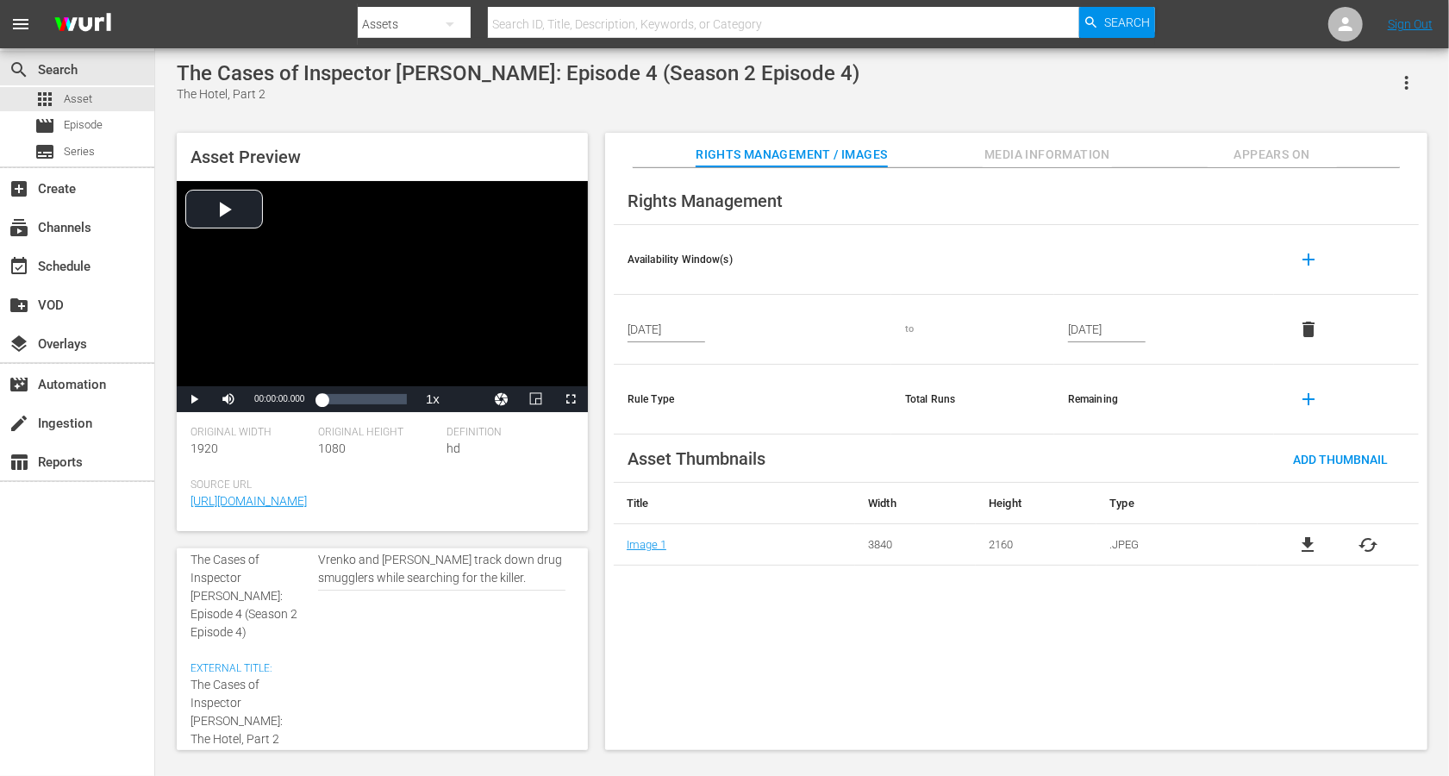
type textarea "The Cases of Inspector [PERSON_NAME]: The Hotel, Part 2 (Seasn 2 Episode 4)"
type textarea "The Cases of Inspector [PERSON_NAME]: The Hotel, Part 2 ([PERSON_NAME] 2 Episod…"
type textarea "The Cases of Inspector [PERSON_NAME]: The Hotel, Part 2 (Sen 2 Episode 4)"
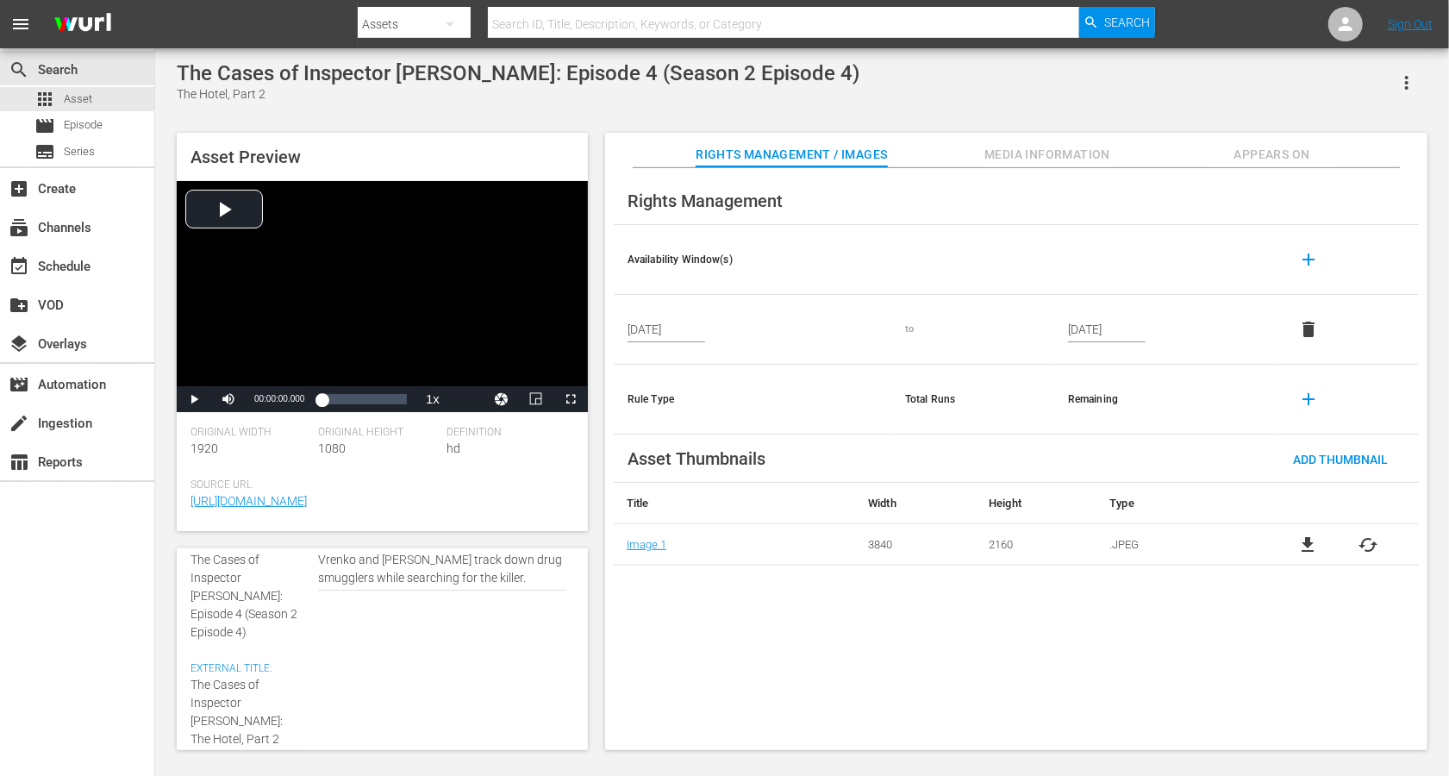
type textarea "The Cases of Inspector [PERSON_NAME]: The Hotel, Part 2 (Sen 2 Episode 4)"
type textarea "The Cases of Inspector [PERSON_NAME]: The Hotel, Part 2 (Sn 2 Episode 4)"
type textarea "The Cases of Inspector [PERSON_NAME]: The Hotel, Part 2 (Sn 2 Epsode 4)"
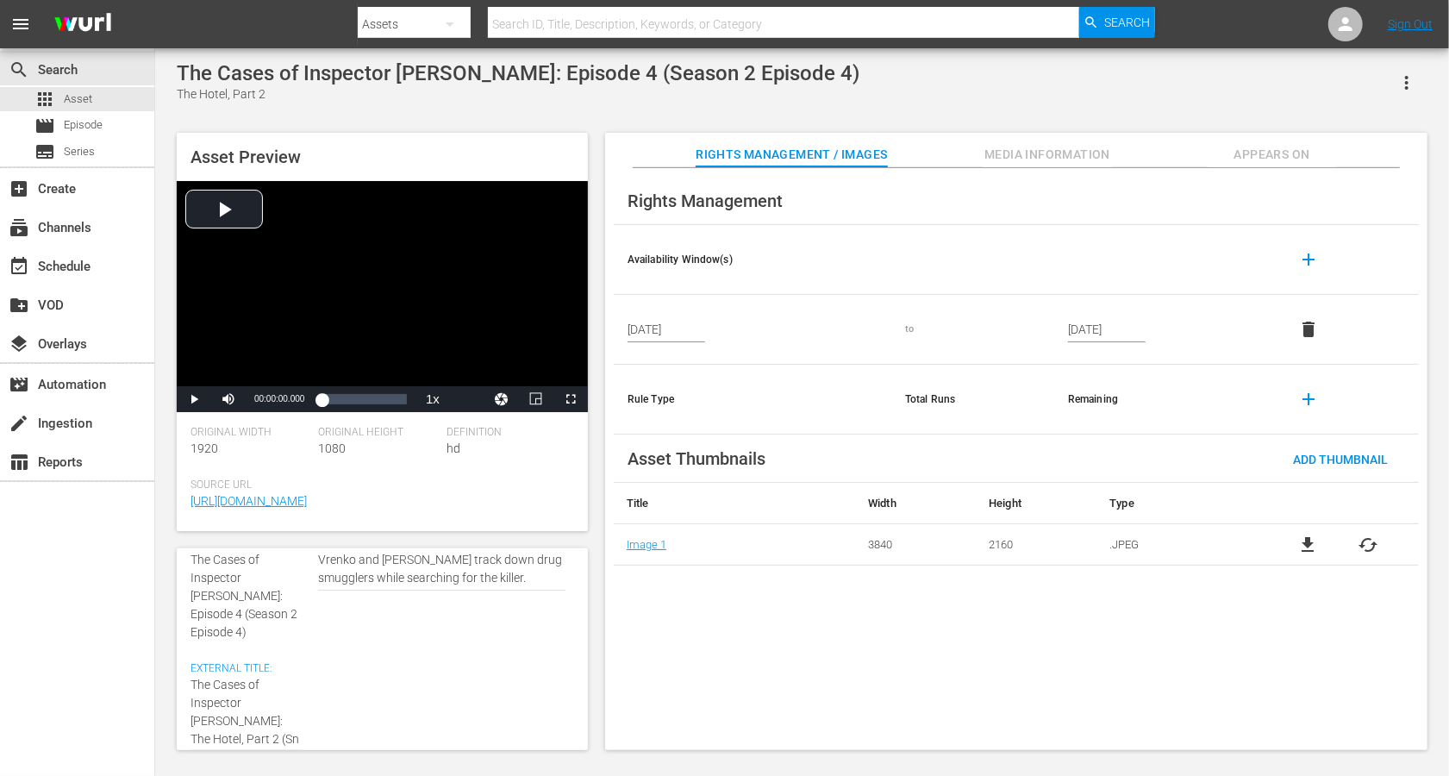
type textarea "The Cases of Inspector [PERSON_NAME]: The Hotel, Part 2 (Sn 2 Epode 4)"
type textarea "The Cases of Inspector [PERSON_NAME]: The Hotel, Part 2 (Sn 2 Epde 4)"
type textarea "The Cases of Inspector [PERSON_NAME]: The Hotel, Part 2 (Sn 2 Epe 4)"
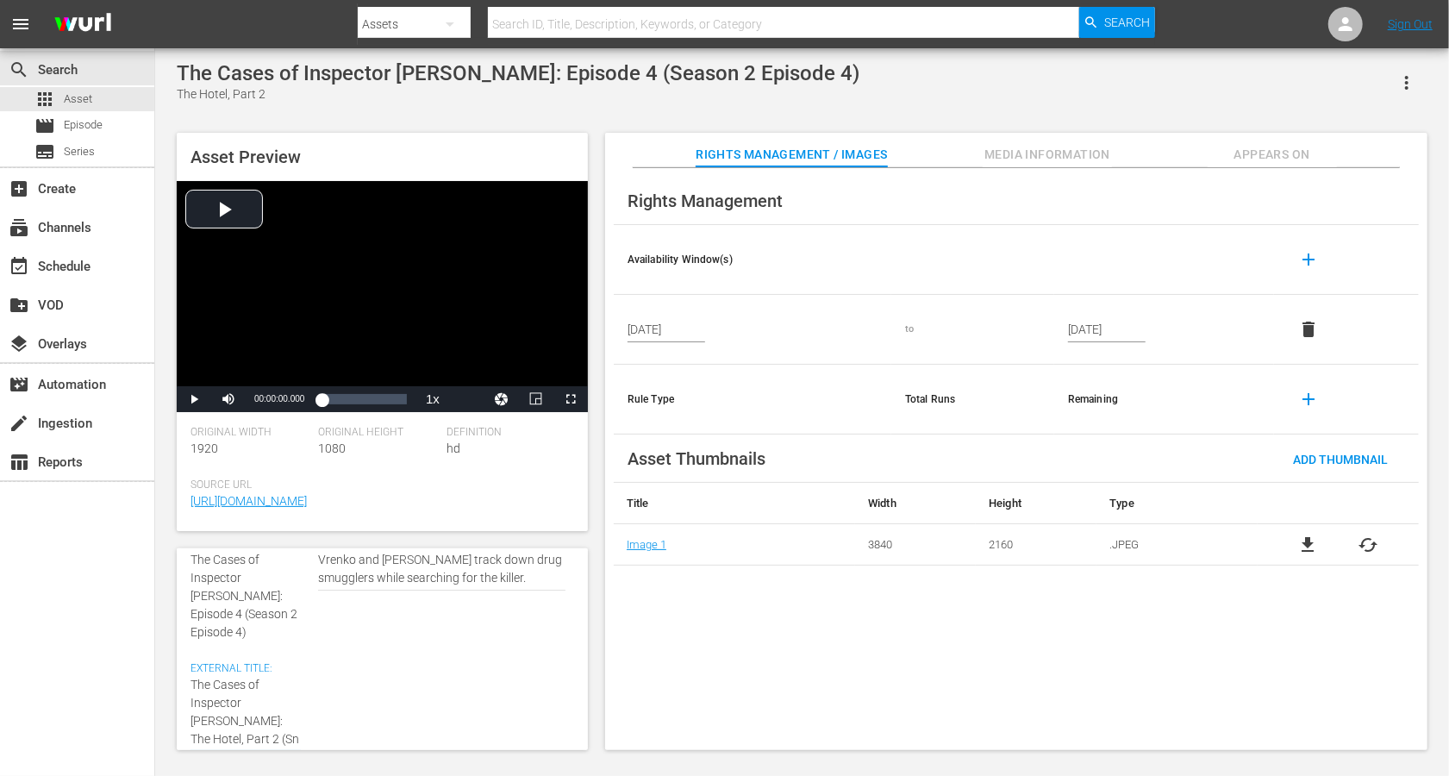
type textarea "The Cases of Inspector [PERSON_NAME]: The Hotel, Part 2 (Sn 2 Epe 4)"
type textarea "The Cases of Inspector [PERSON_NAME]: The Hotel, Part 2 (Sn 2 Ep 4)"
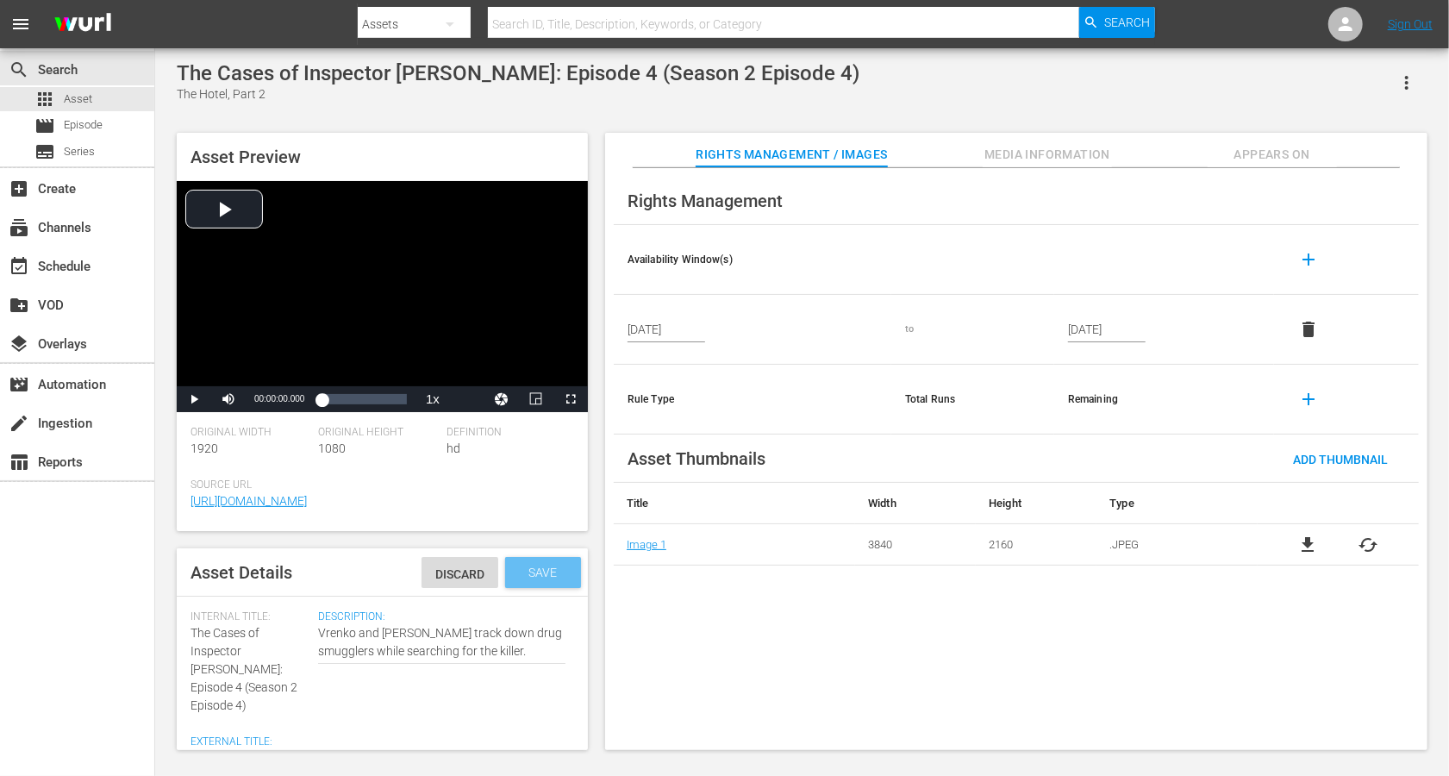
type textarea "The Cases of Inspector [PERSON_NAME]: The Hotel, Part 2 (Sn 2 Ep 4)"
click at [561, 577] on span "Save" at bounding box center [544, 573] width 56 height 14
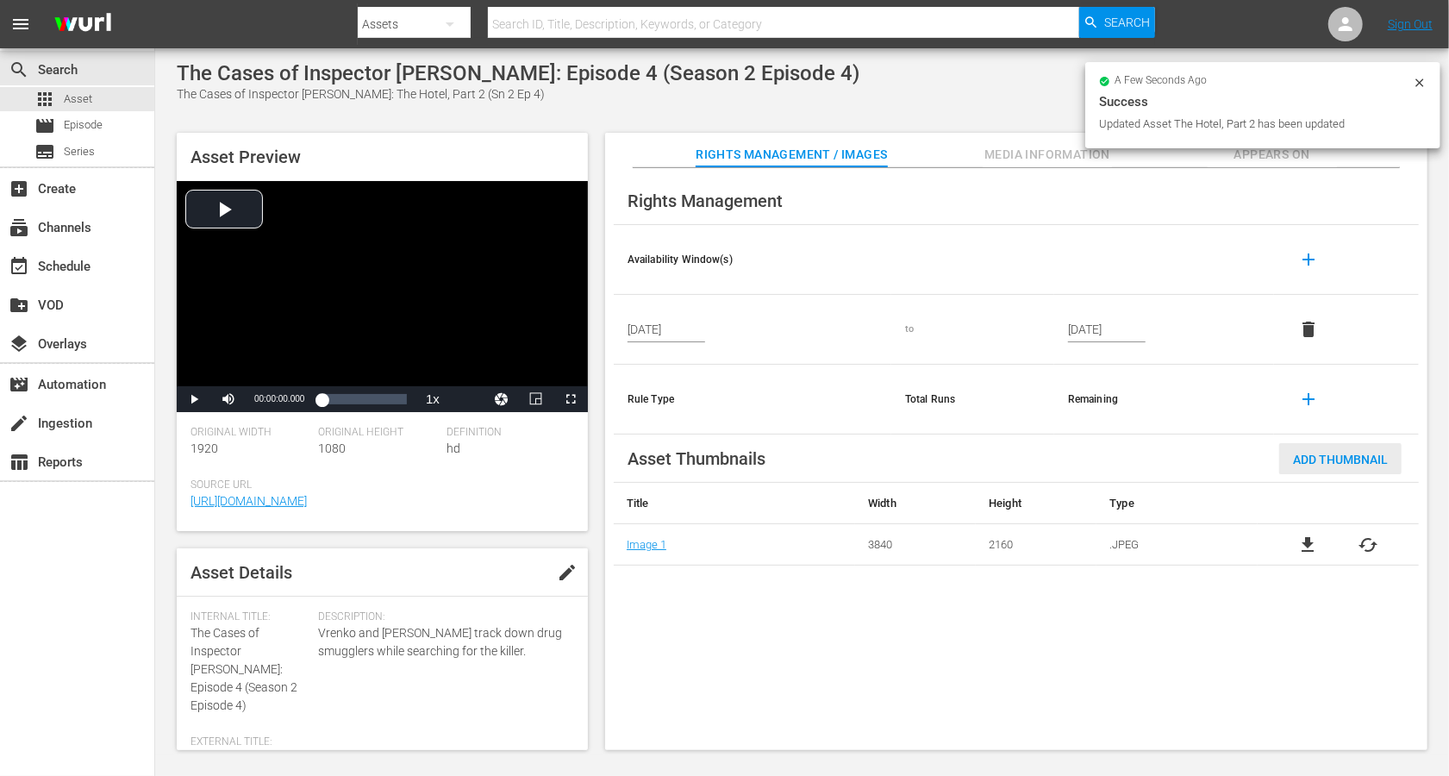
click at [1086, 454] on span "Add Thumbnail" at bounding box center [1340, 460] width 122 height 14
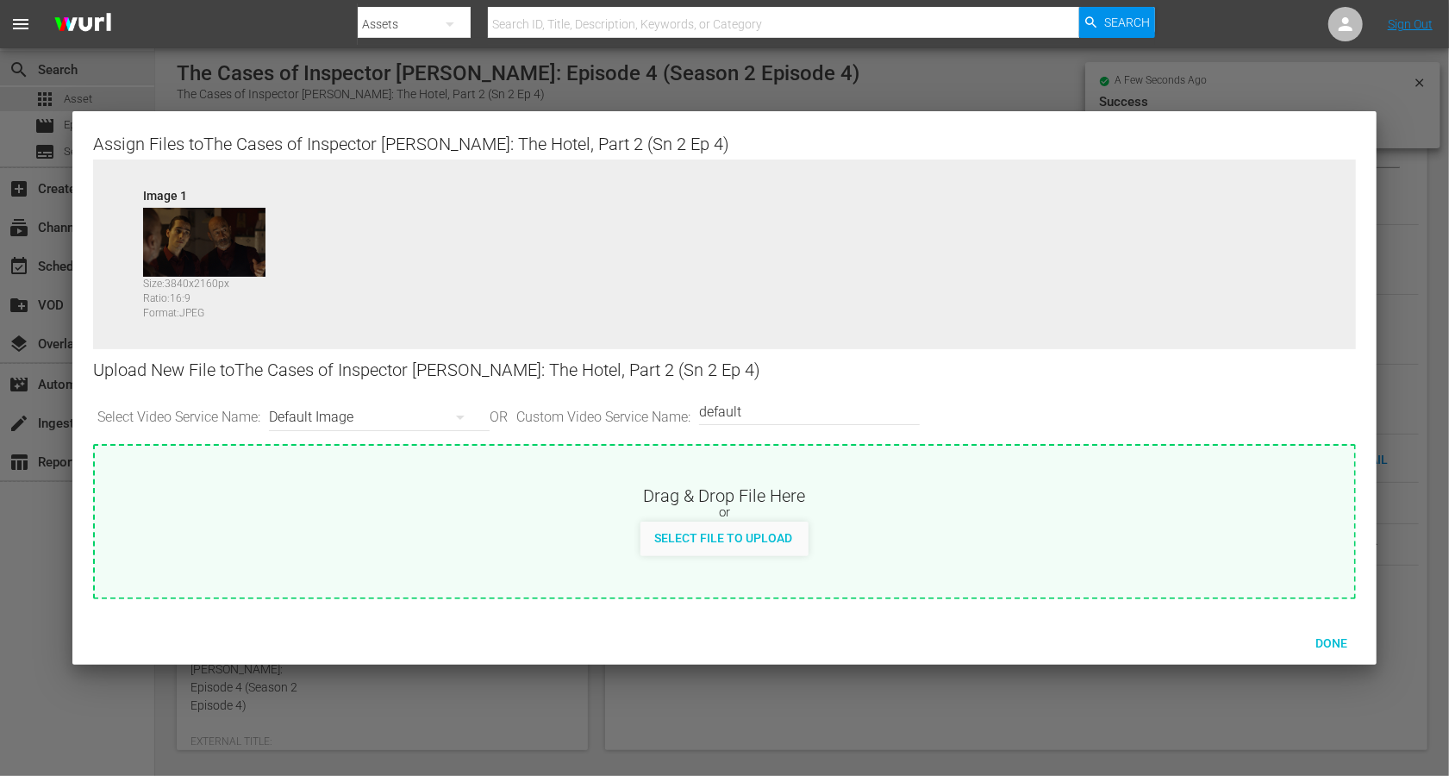
click at [353, 419] on div "Default Image" at bounding box center [375, 417] width 212 height 48
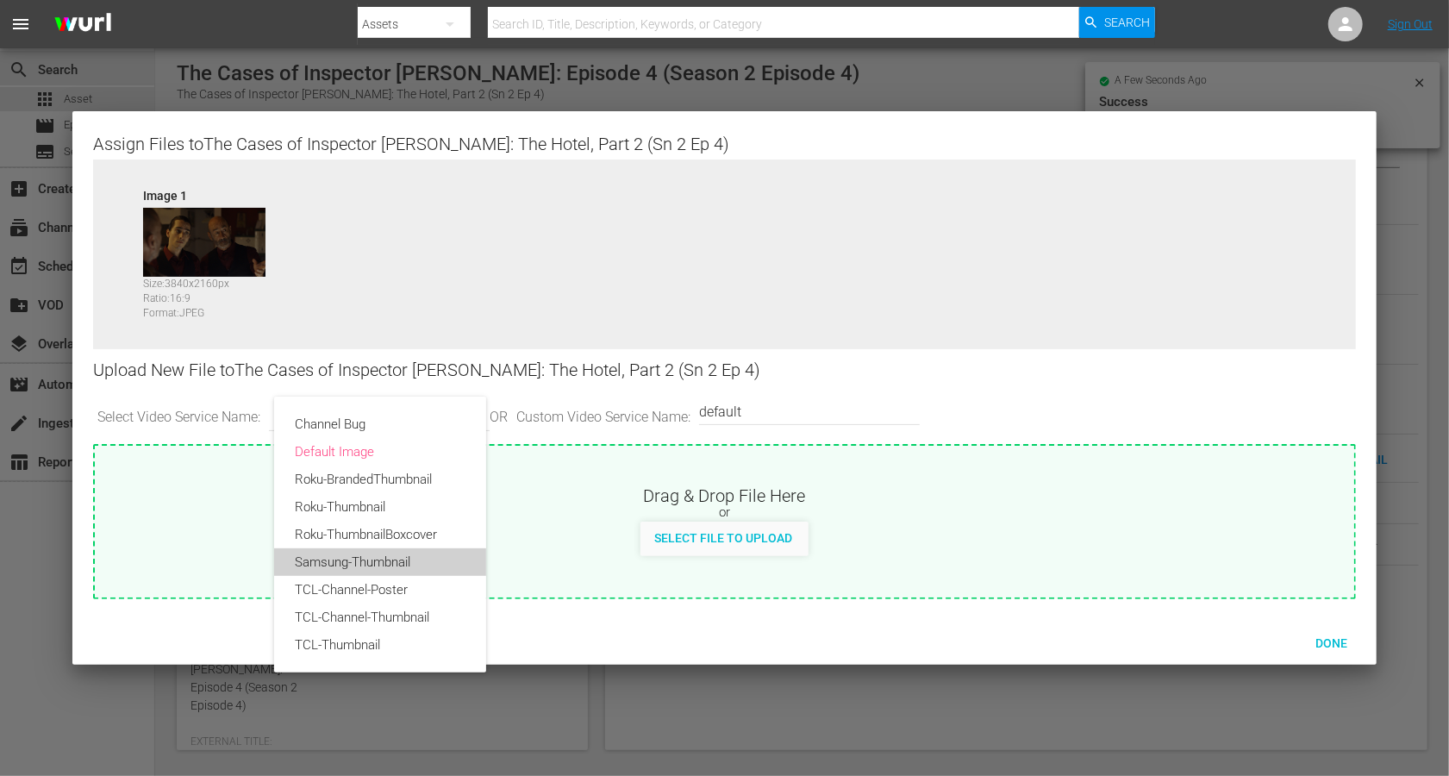
click at [362, 559] on div "Samsung-Thumbnail" at bounding box center [380, 562] width 171 height 28
type input "Samsung-Thumbnail"
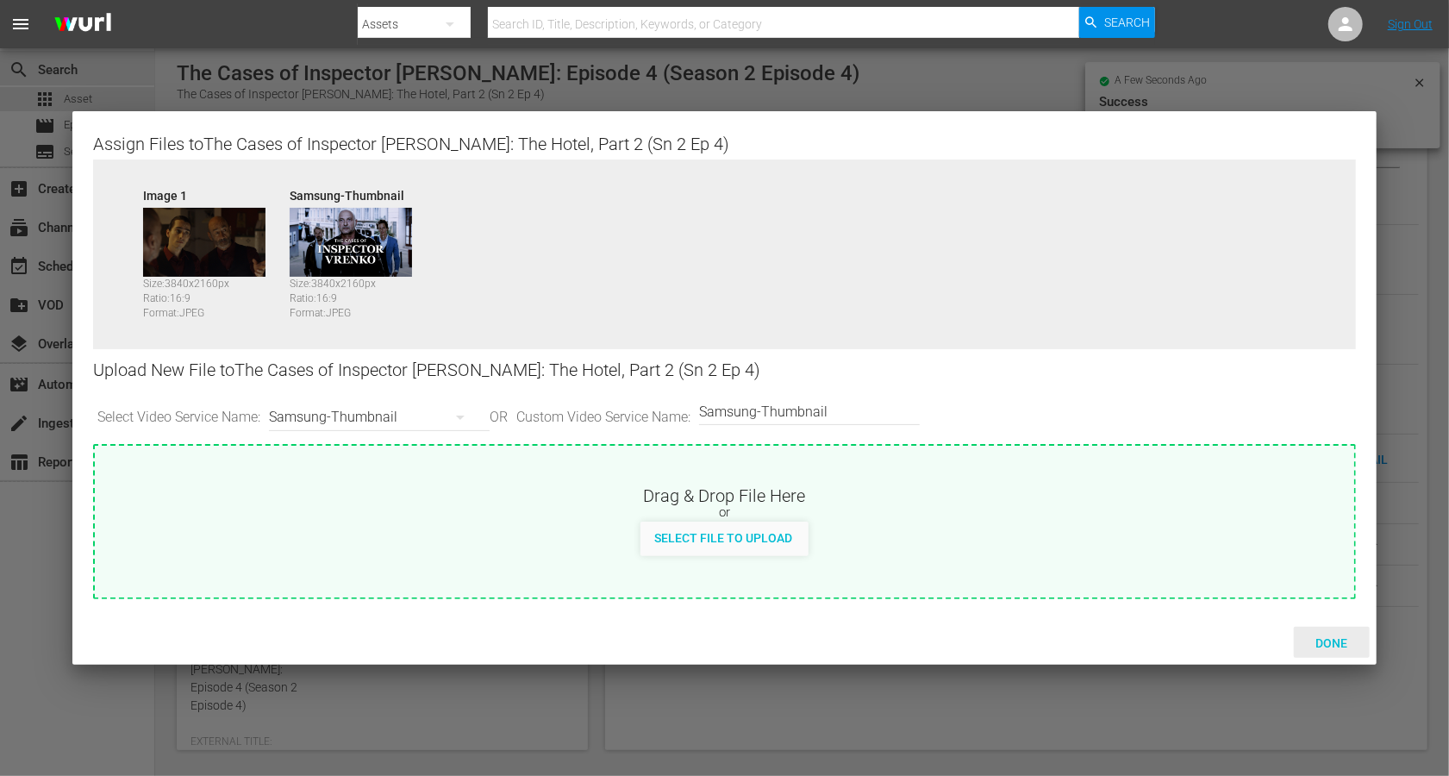
click at [1086, 581] on div "Done" at bounding box center [1332, 643] width 76 height 32
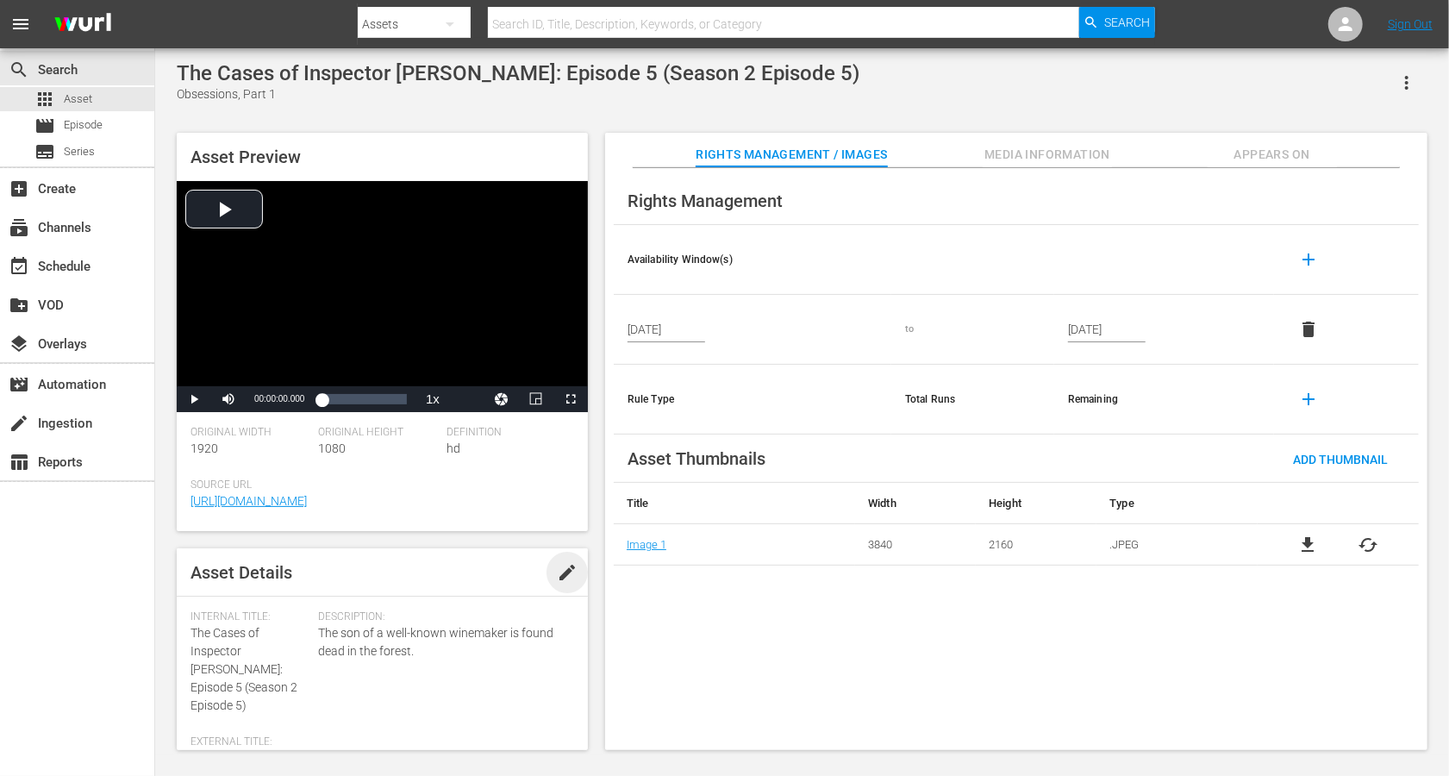
click at [557, 570] on span "edit" at bounding box center [567, 572] width 21 height 21
drag, startPoint x: 282, startPoint y: 653, endPoint x: 175, endPoint y: 621, distance: 111.6
click at [175, 581] on div "Asset Preview Video Player is loading. Play Video Play Mute Current Time 00:00:…" at bounding box center [802, 432] width 1268 height 617
copy div "Internal Title: The Cases of Inspector [PERSON_NAME]:"
click at [213, 581] on span "The Cases of Inspector Vrenko: Episode 5 (Season 2 Episode 5)" at bounding box center [244, 669] width 107 height 86
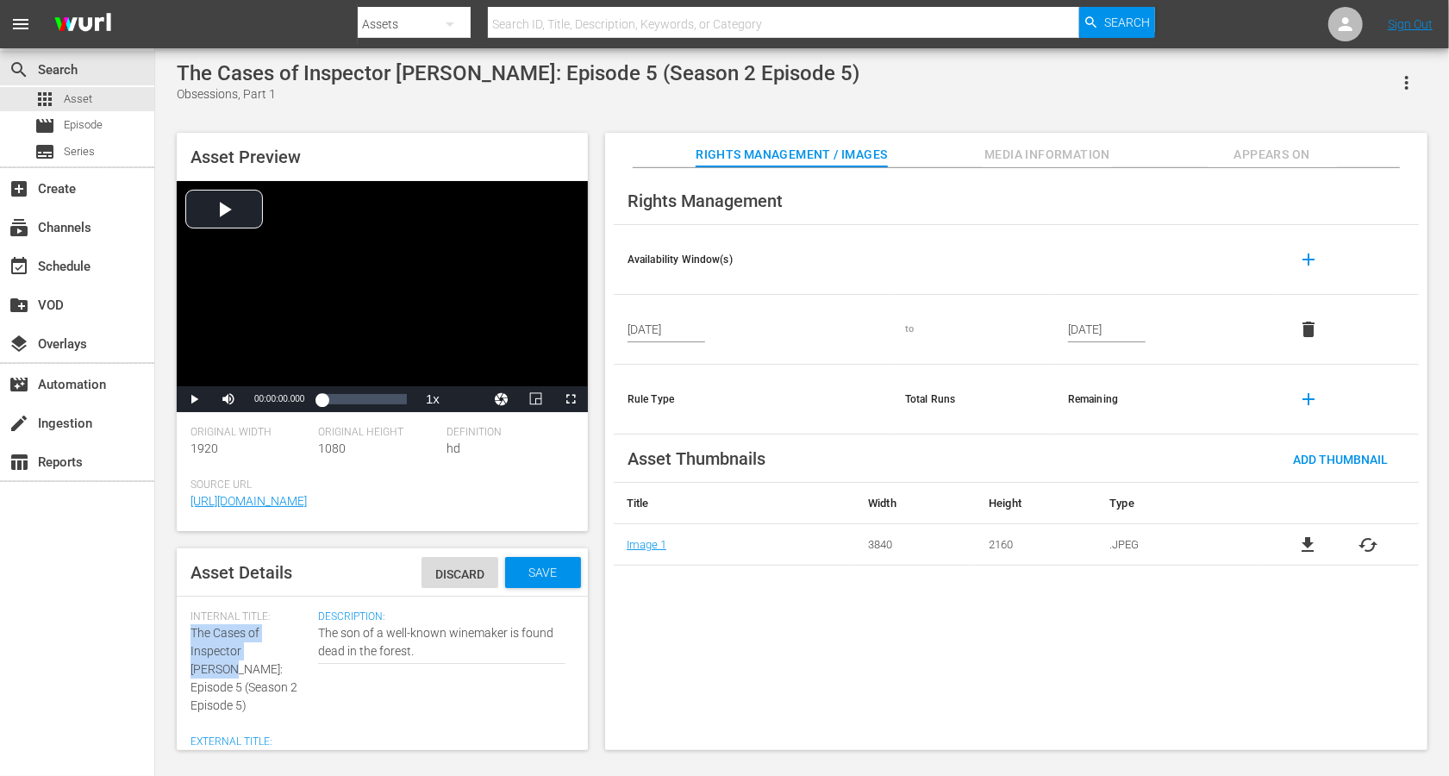
drag, startPoint x: 192, startPoint y: 629, endPoint x: 289, endPoint y: 660, distance: 101.4
click at [289, 581] on div "Internal Title: The Cases of Inspector Vrenko: Episode 5 (Season 2 Episode 5)" at bounding box center [250, 662] width 119 height 104
copy span "The Cases of Inspector [PERSON_NAME]:"
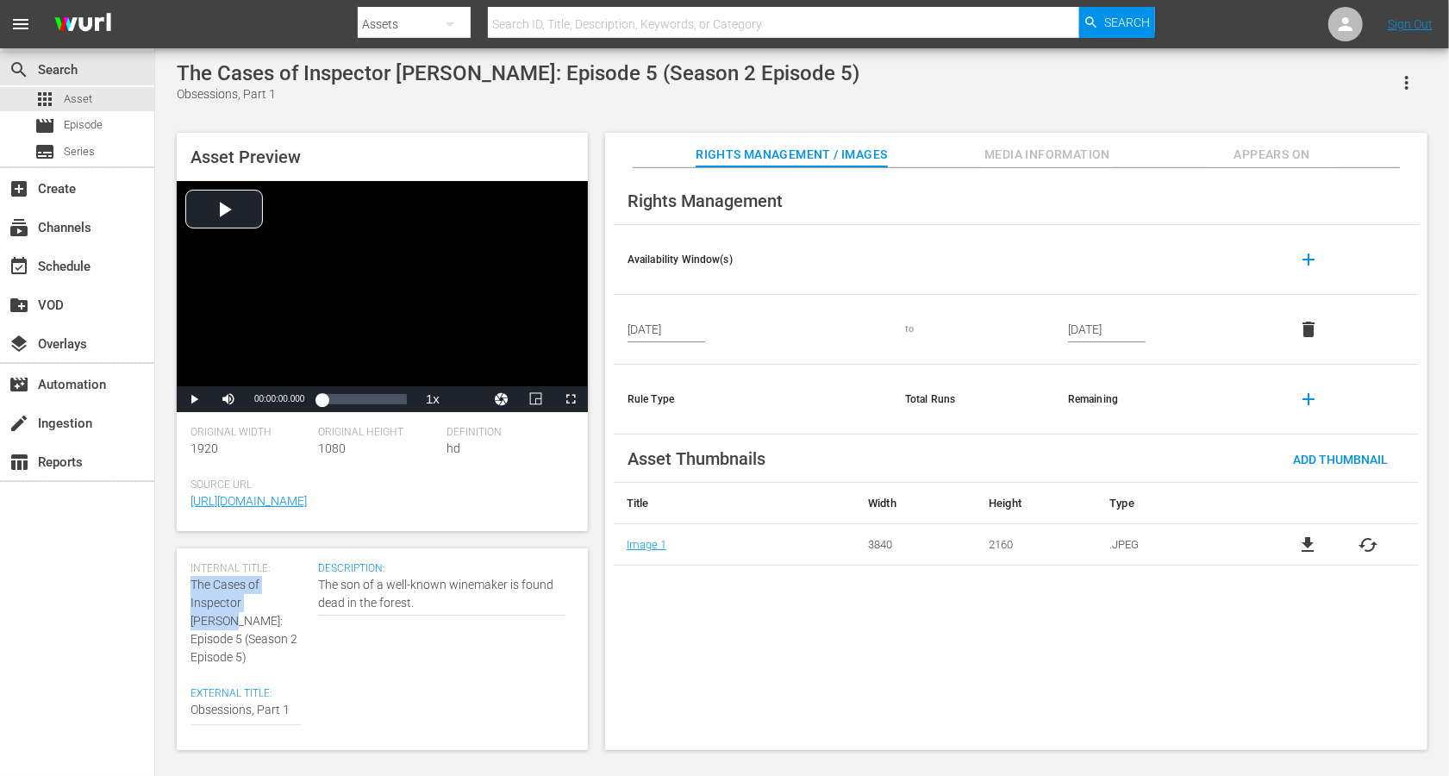
scroll to position [60, 0]
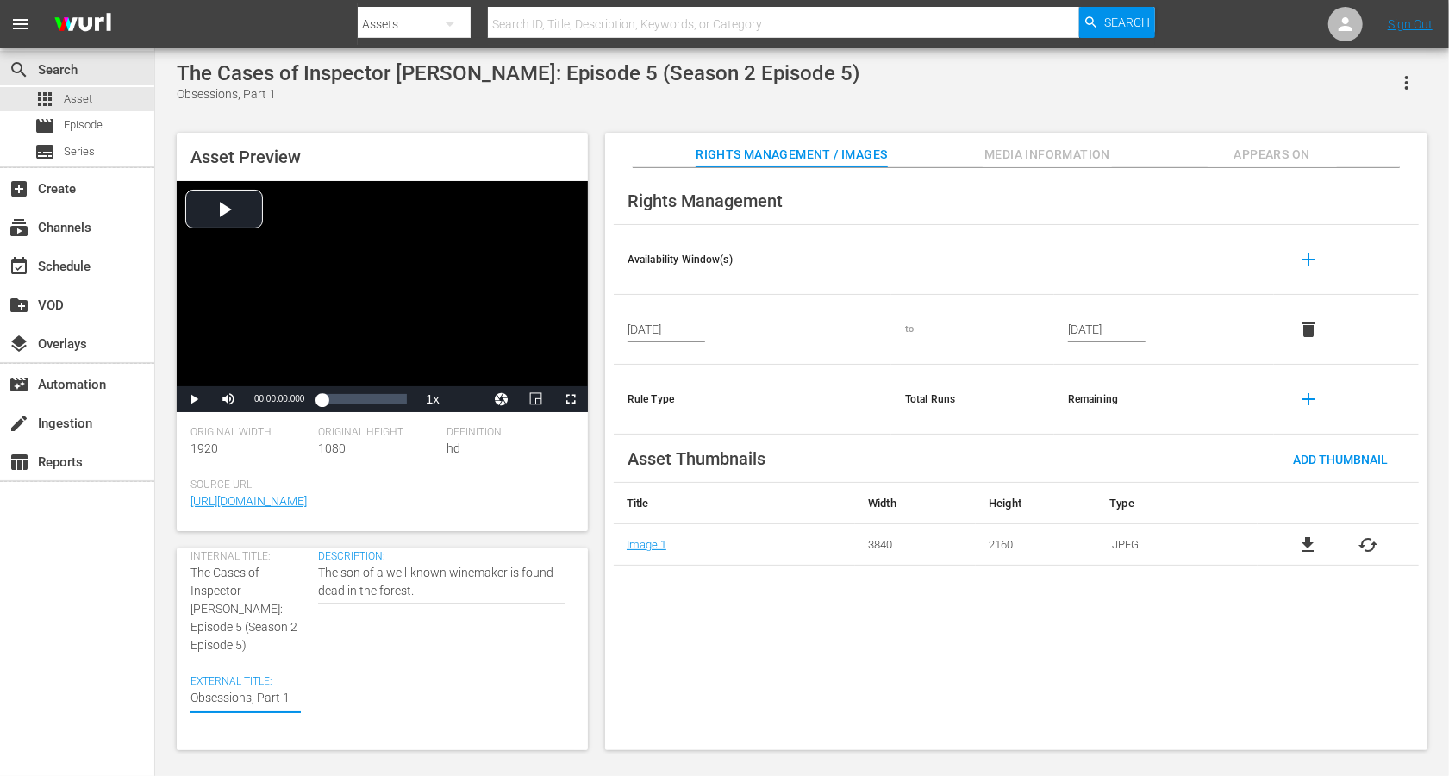
paste textarea "The Cases of Inspector [PERSON_NAME]:"
type textarea "The Cases of Inspector Vrenko:Obsessions, Part 1"
type textarea "The Cases of Inspector Vrenko: Obsessions, Part 1"
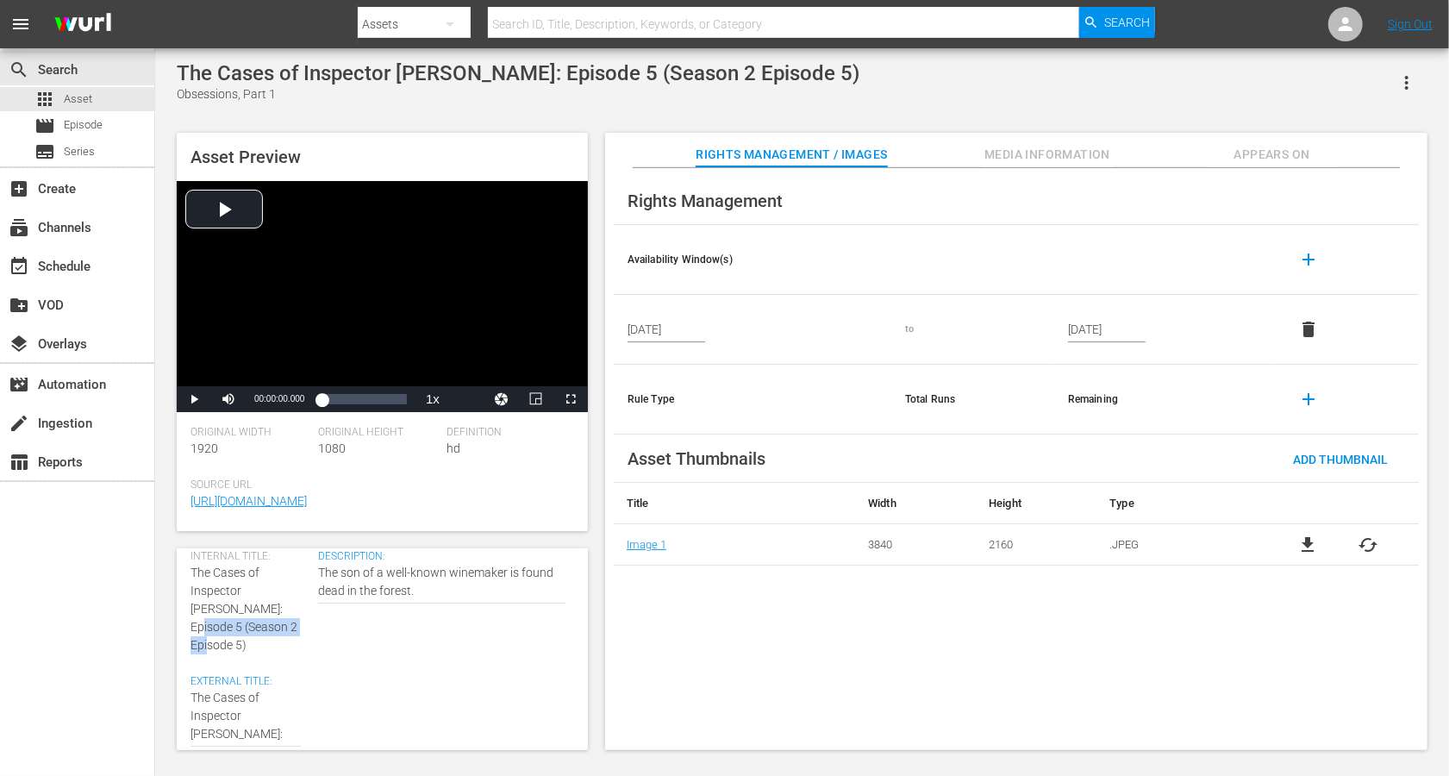
drag, startPoint x: 261, startPoint y: 621, endPoint x: 243, endPoint y: 609, distance: 21.8
click at [243, 581] on div "Internal Title: The Cases of Inspector Vrenko: Episode 5 (Season 2 Episode 5)" at bounding box center [250, 602] width 119 height 104
copy span "(Season 2 Episode 5)"
paste textarea "(Season 2 Episode 5)"
type textarea "The Cases of Inspector Vrenko: Obsessions, Part 1 (Season 2 Episode 5)"
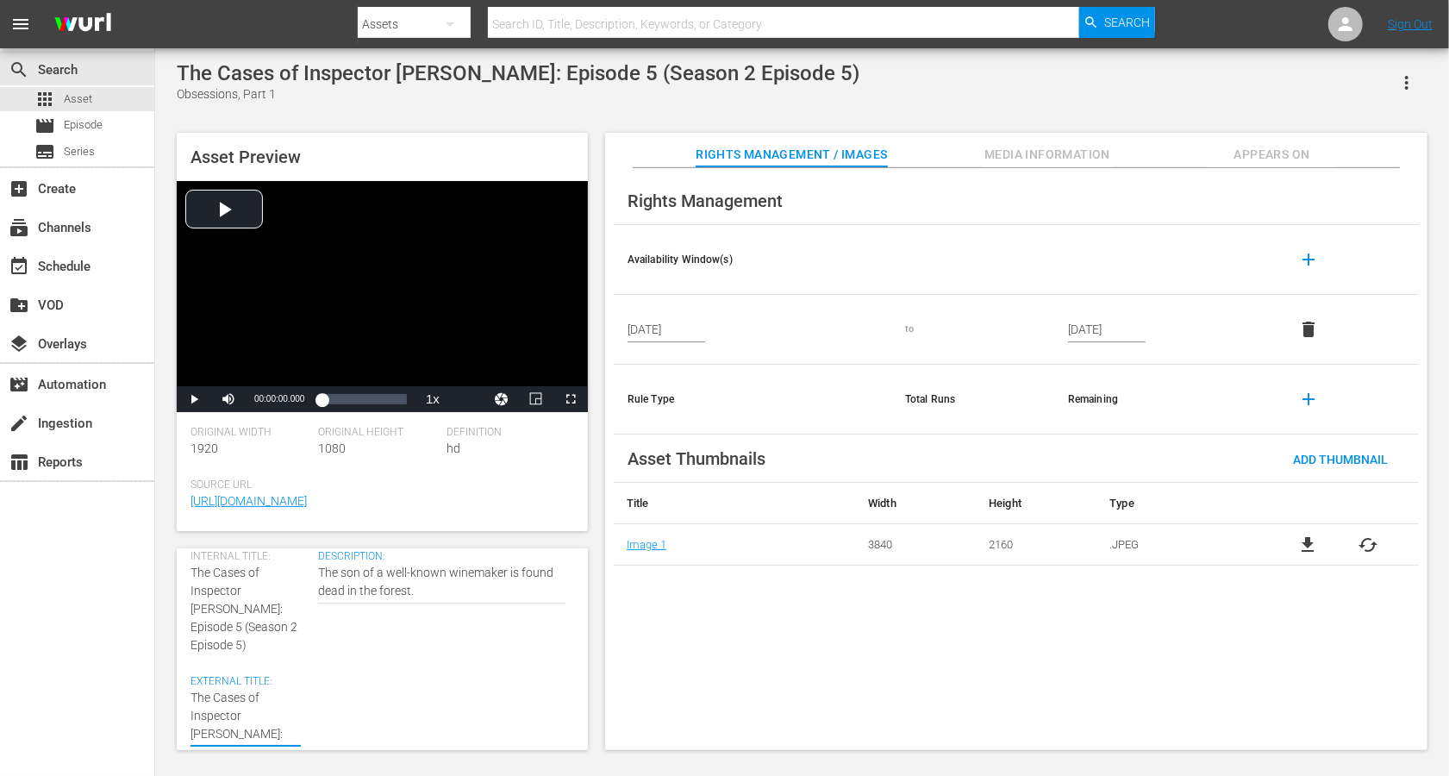
type textarea "The Cases of Inspector Vrenko: Obsessions, Part 1 (Season 2 Episode 5)"
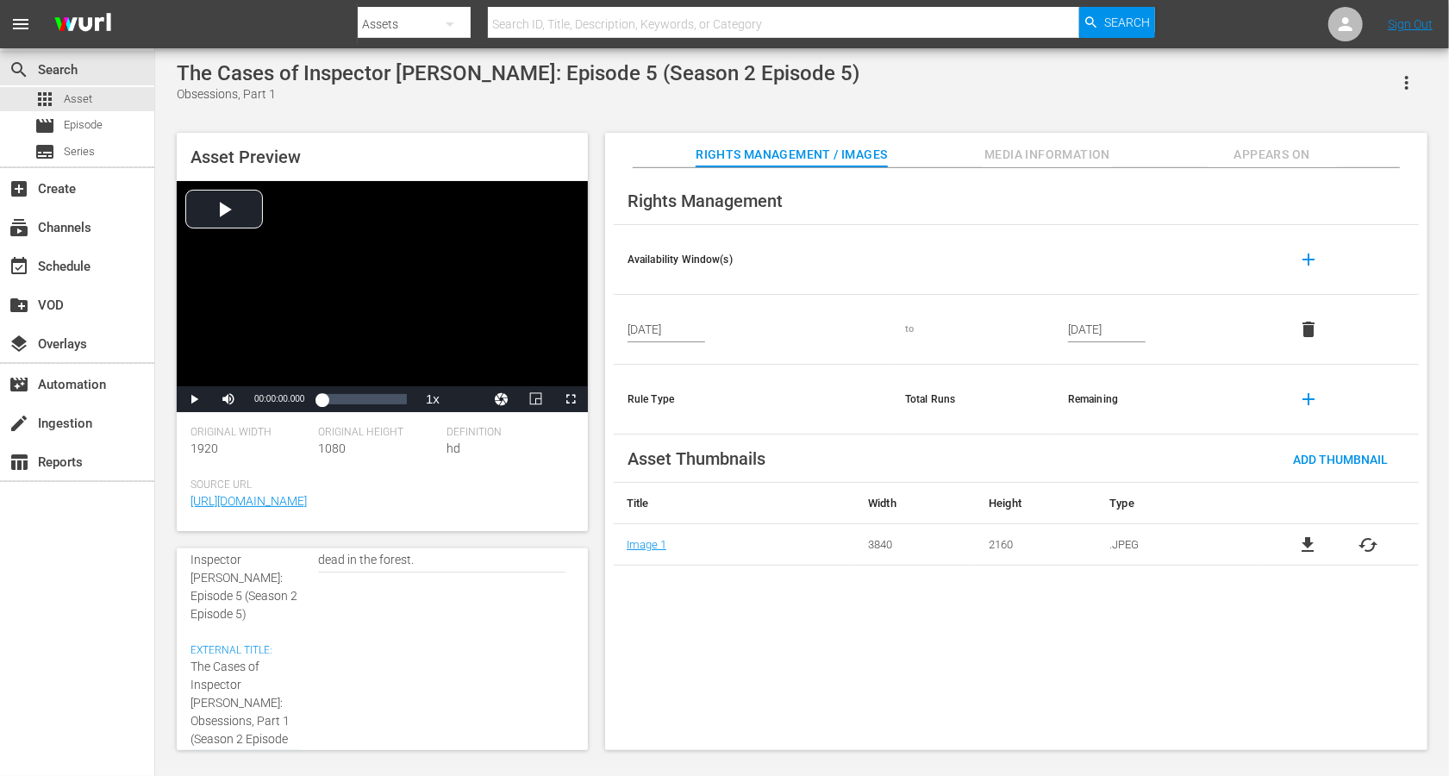
scroll to position [102, 0]
click at [228, 581] on textarea "Obsessions, Part 1" at bounding box center [246, 693] width 110 height 91
type textarea "The Cases of Inspector Vrenko: Obsessions, Part 1 (Seasn 2 Episode 5)"
type textarea "The Cases of Inspector Vrenko: Obsessions, Part 1 (Sean 2 Episode 5)"
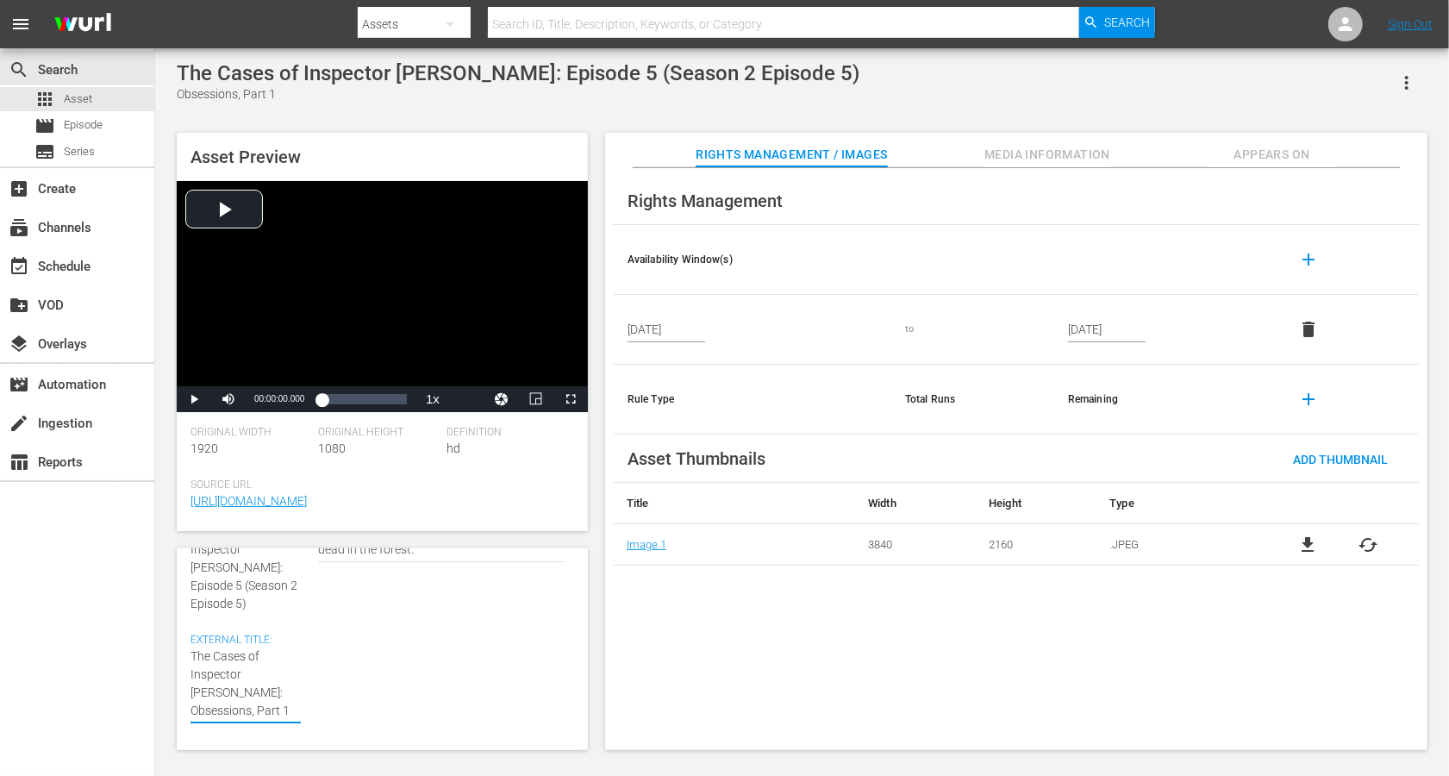
type textarea "The Cases of Inspector Vrenko: Obsessions, Part 1 (Sean 2 Episode 5)"
type textarea "The Cases of Inspector Vrenko: Obsessions, Part 1 (Sen 2 Episode 5)"
type textarea "The Cases of Inspector Vrenko: Obsessions, Part 1 (Sn 2 Episode 5)"
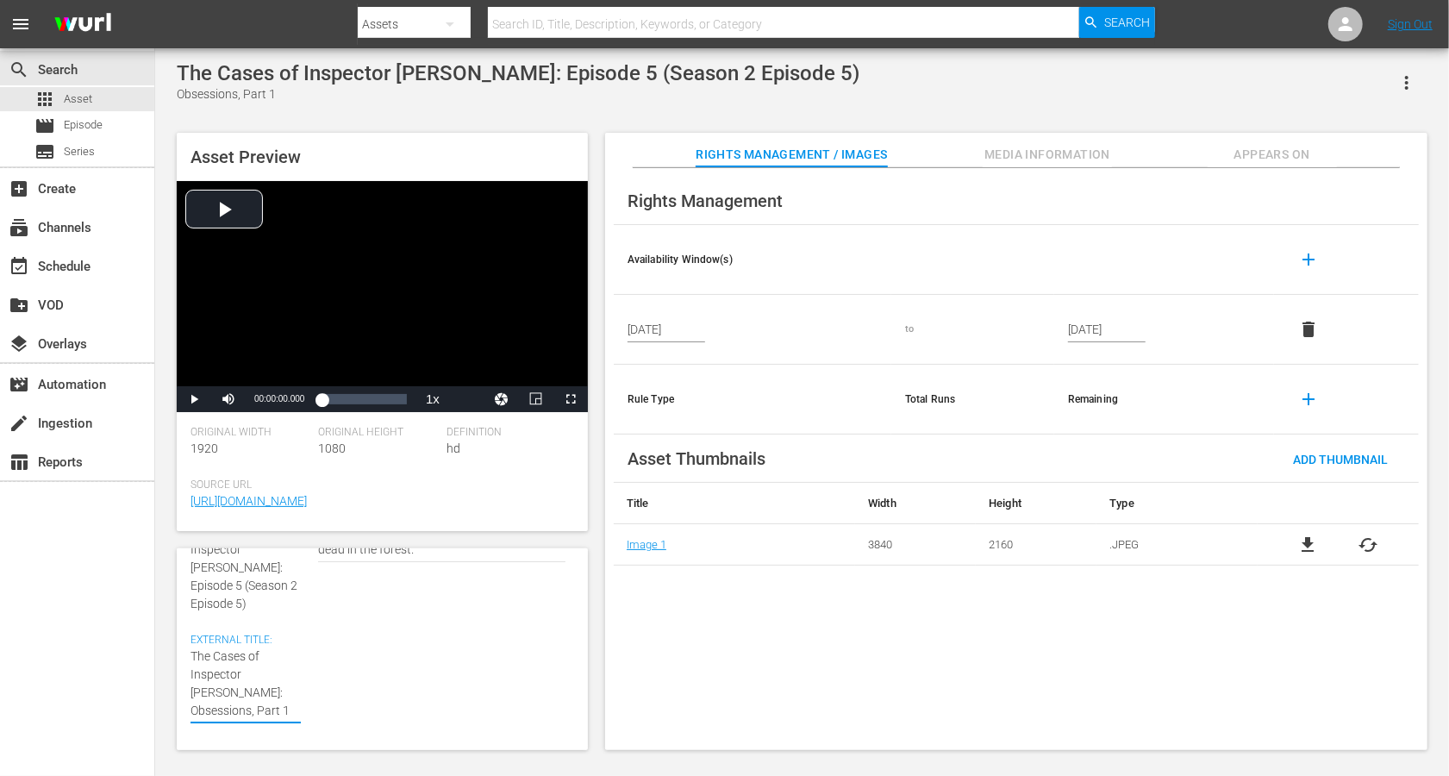
type textarea "The Cases of Inspector Vrenko: Obsessions, Part 1 (Sn 2 Epsode 5)"
type textarea "The Cases of Inspector Vrenko: Obsessions, Part 1 (Sn 2 Epode 5)"
type textarea "The Cases of Inspector Vrenko: Obsessions, Part 1 (Sn 2 Epde 5)"
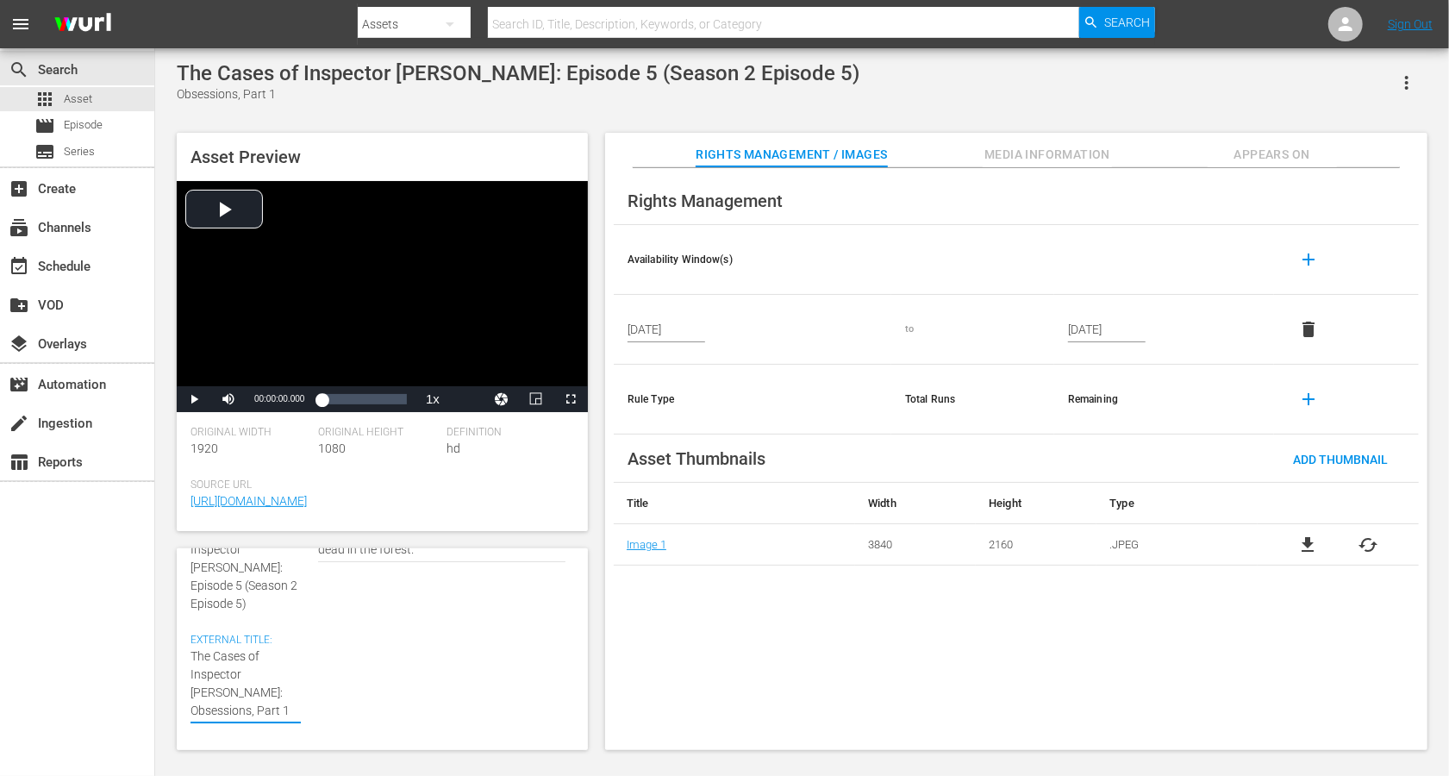
type textarea "The Cases of Inspector Vrenko: Obsessions, Part 1 (Sn 2 Epde 5)"
type textarea "The Cases of Inspector Vrenko: Obsessions, Part 1 (Sn 2 Epe 5)"
type textarea "The Cases of Inspector Vrenko: Obsessions, Part 1 (Sn 2 Ep 5)"
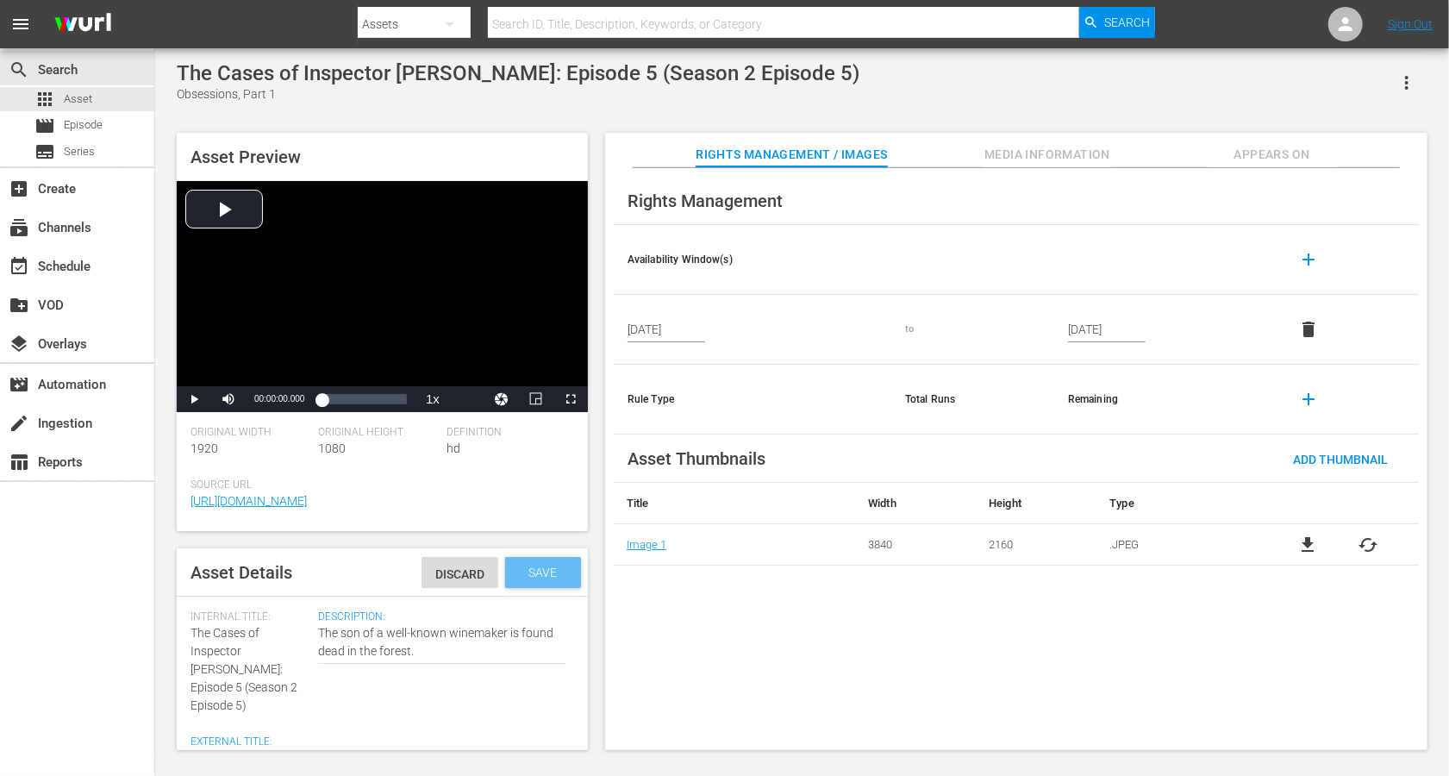
type textarea "The Cases of Inspector Vrenko: Obsessions, Part 1 (Sn 2 Ep 5)"
click at [547, 563] on div "Save" at bounding box center [543, 572] width 76 height 31
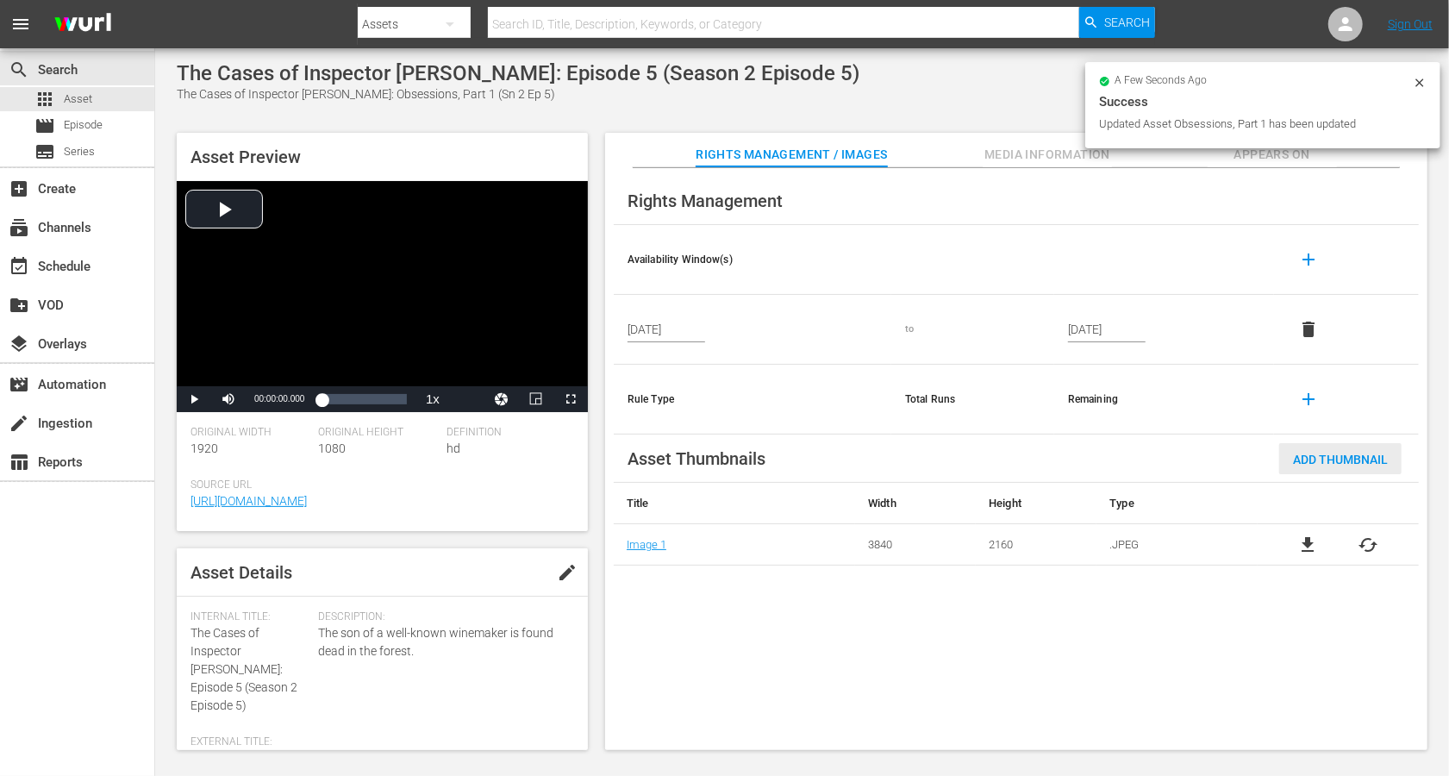
click at [1086, 466] on div "Add Thumbnail" at bounding box center [1340, 459] width 122 height 32
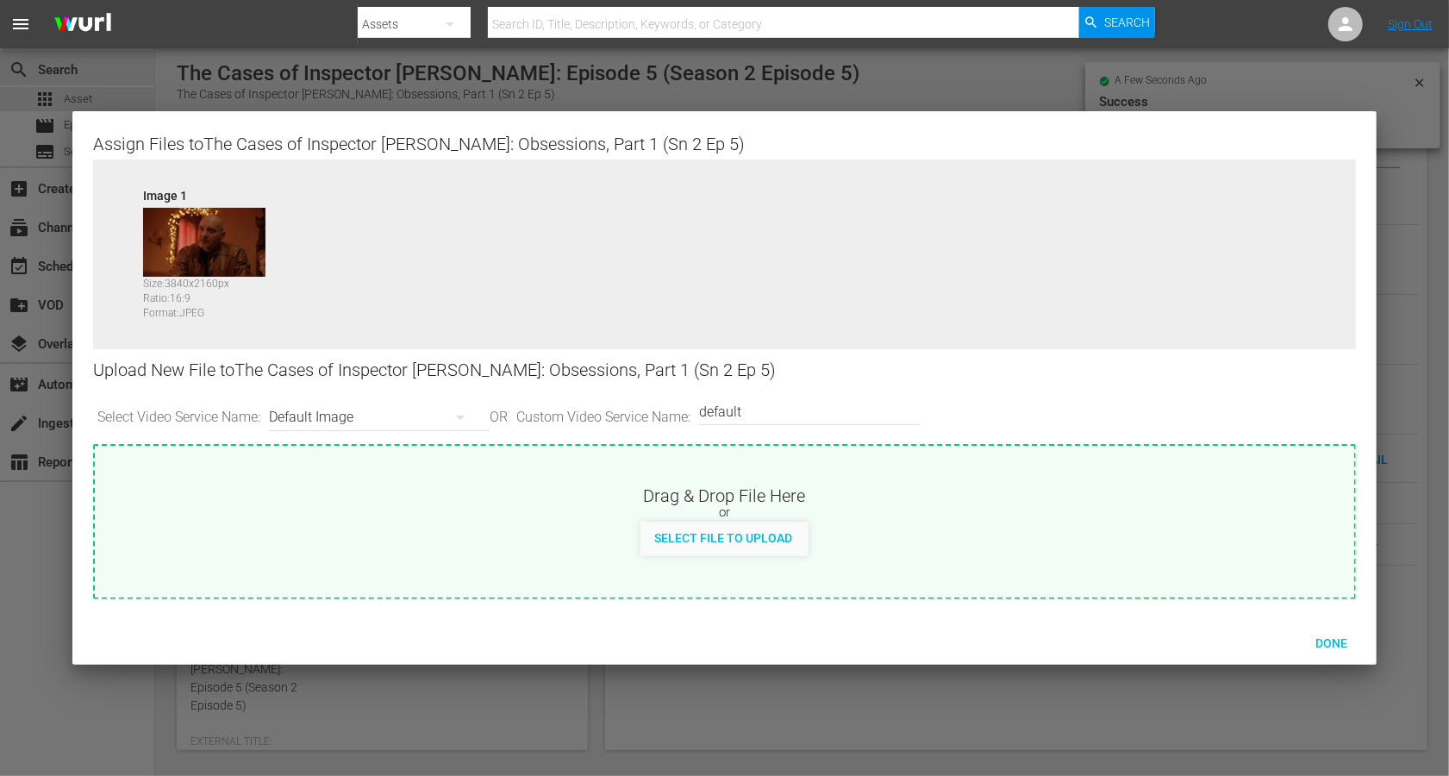
click at [305, 409] on div "Default Image" at bounding box center [375, 417] width 212 height 48
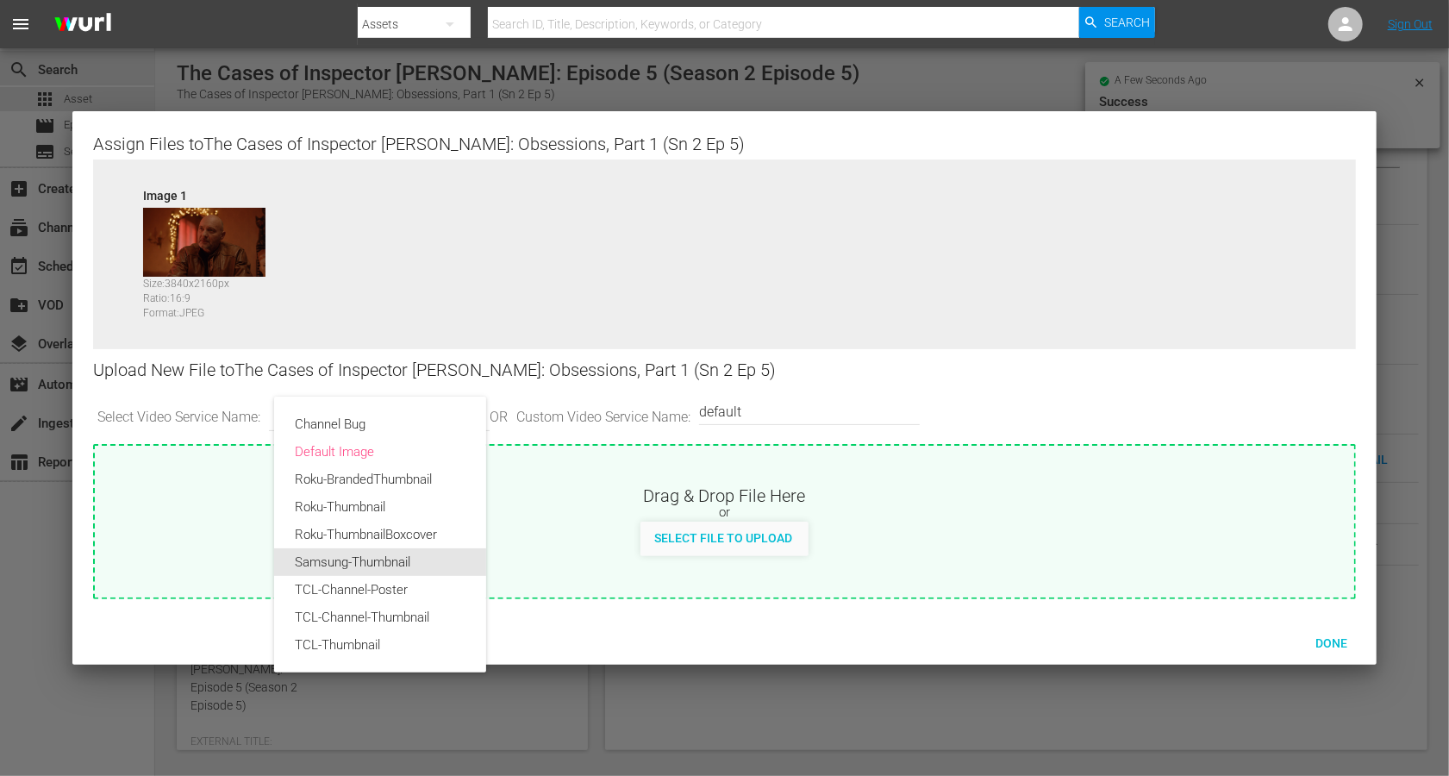
click at [350, 564] on div "Samsung-Thumbnail" at bounding box center [380, 562] width 171 height 28
type input "Samsung-Thumbnail"
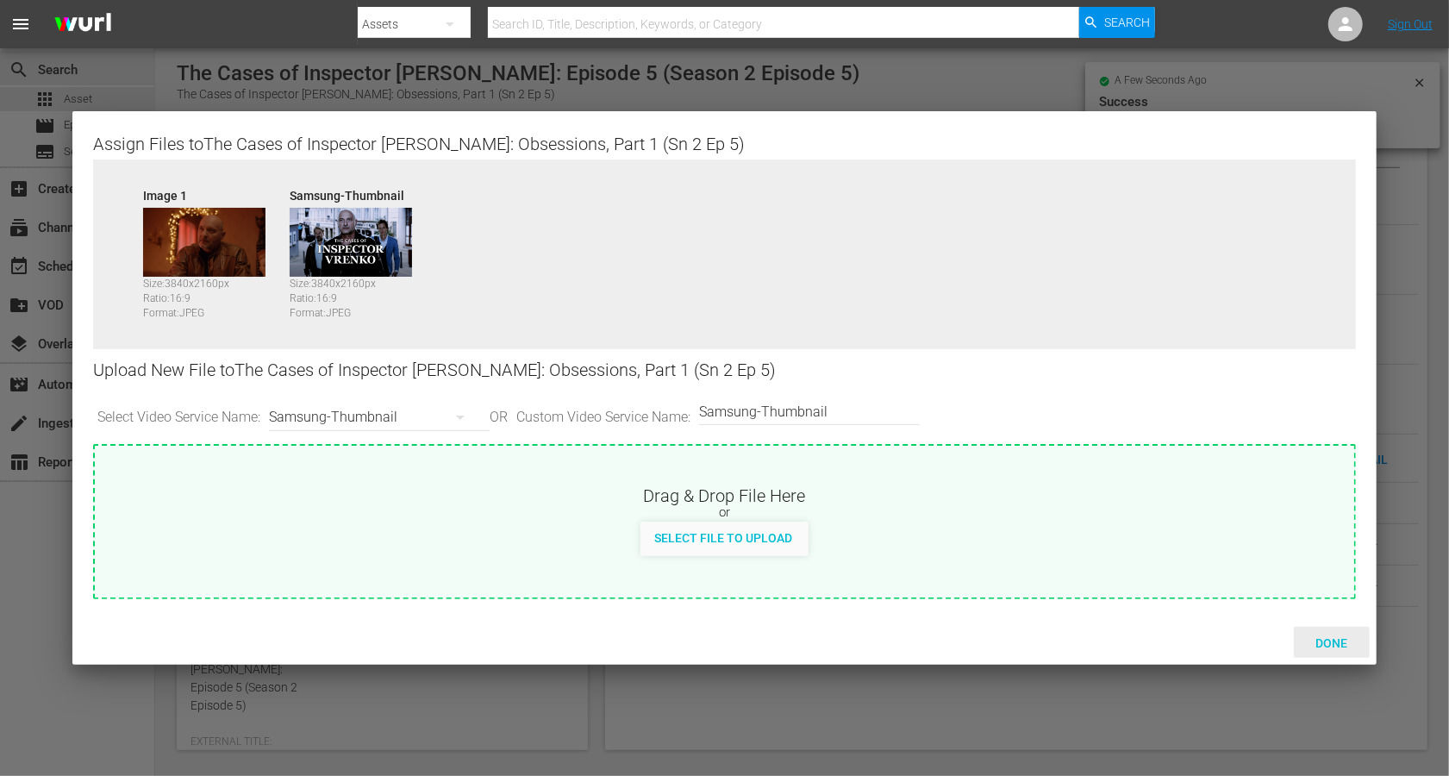
click at [1086, 581] on span "Done" at bounding box center [1331, 643] width 59 height 14
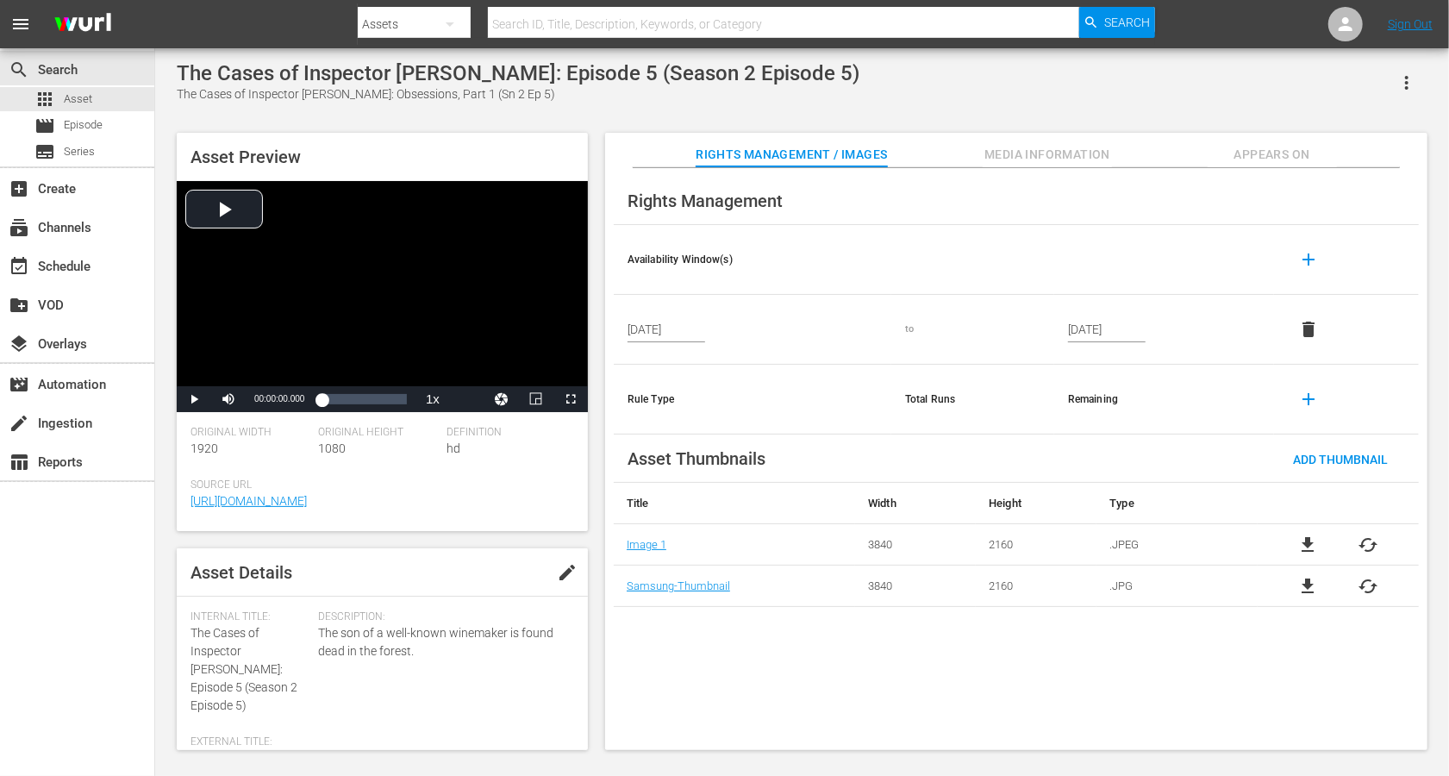
click at [1086, 163] on span "Media Information" at bounding box center [1047, 155] width 129 height 22
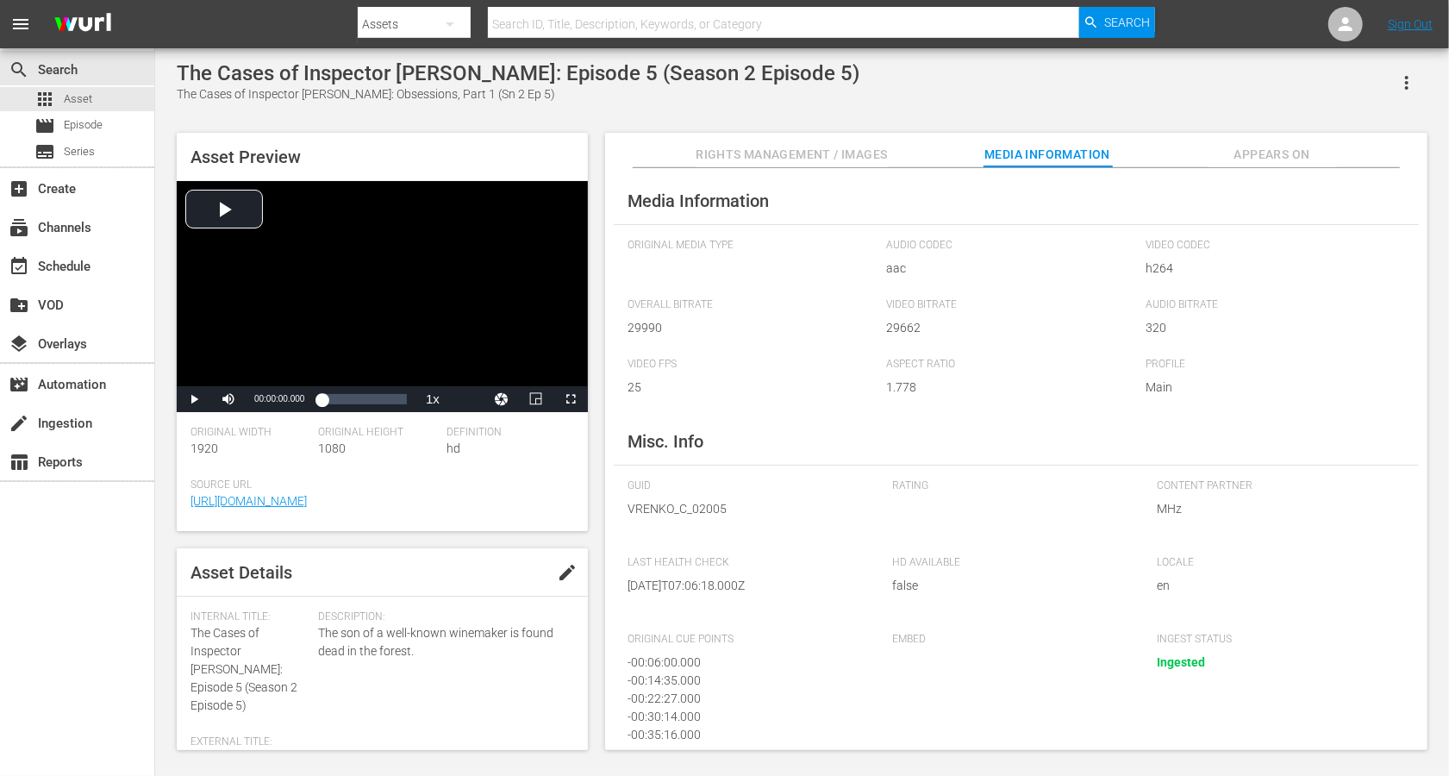
scroll to position [95, 0]
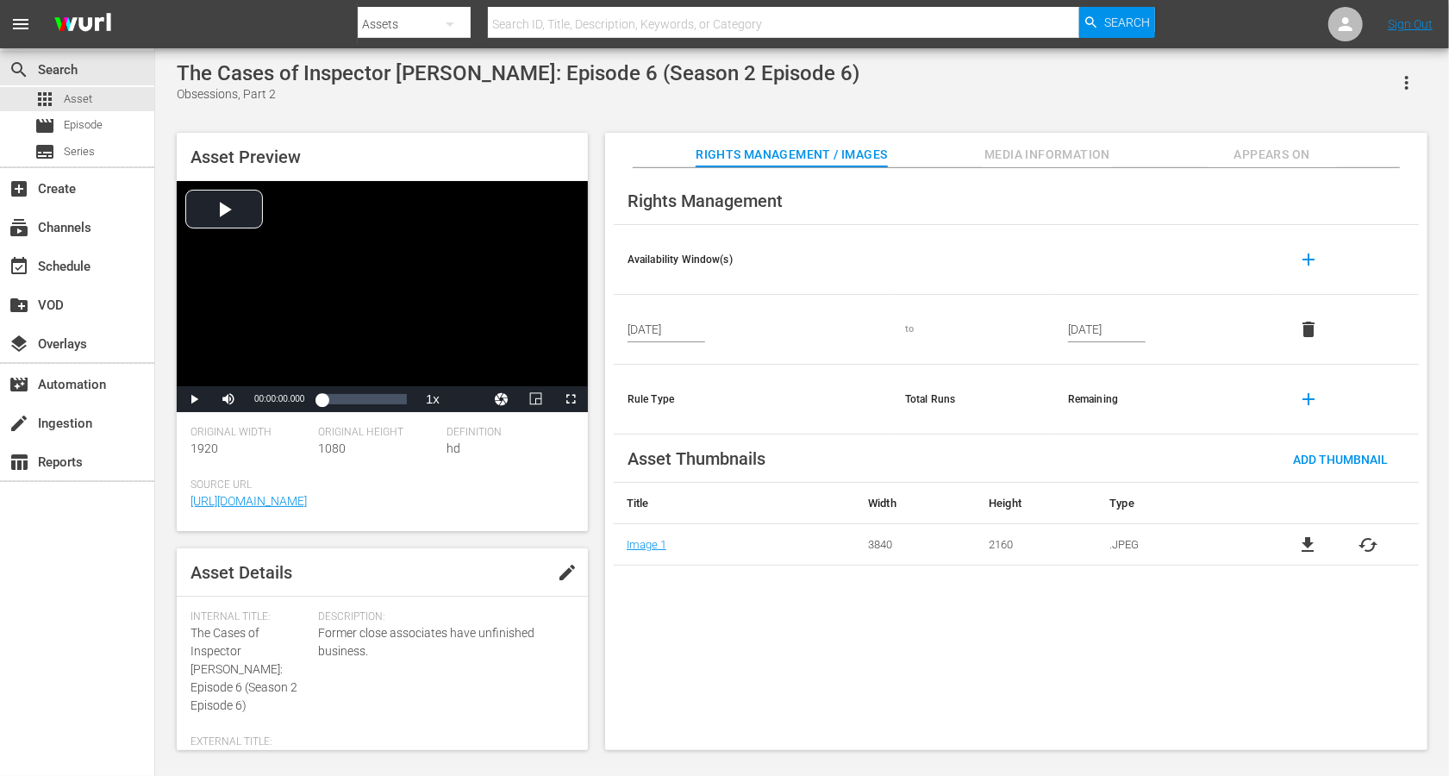
click at [557, 571] on span "edit" at bounding box center [567, 572] width 21 height 21
drag, startPoint x: 283, startPoint y: 648, endPoint x: 171, endPoint y: 629, distance: 113.7
click at [171, 581] on div "Asset Preview Video Player is loading. Play Video Play Mute Current Time 00:00:…" at bounding box center [802, 432] width 1268 height 617
copy span "The Cases of Inspector [PERSON_NAME]:"
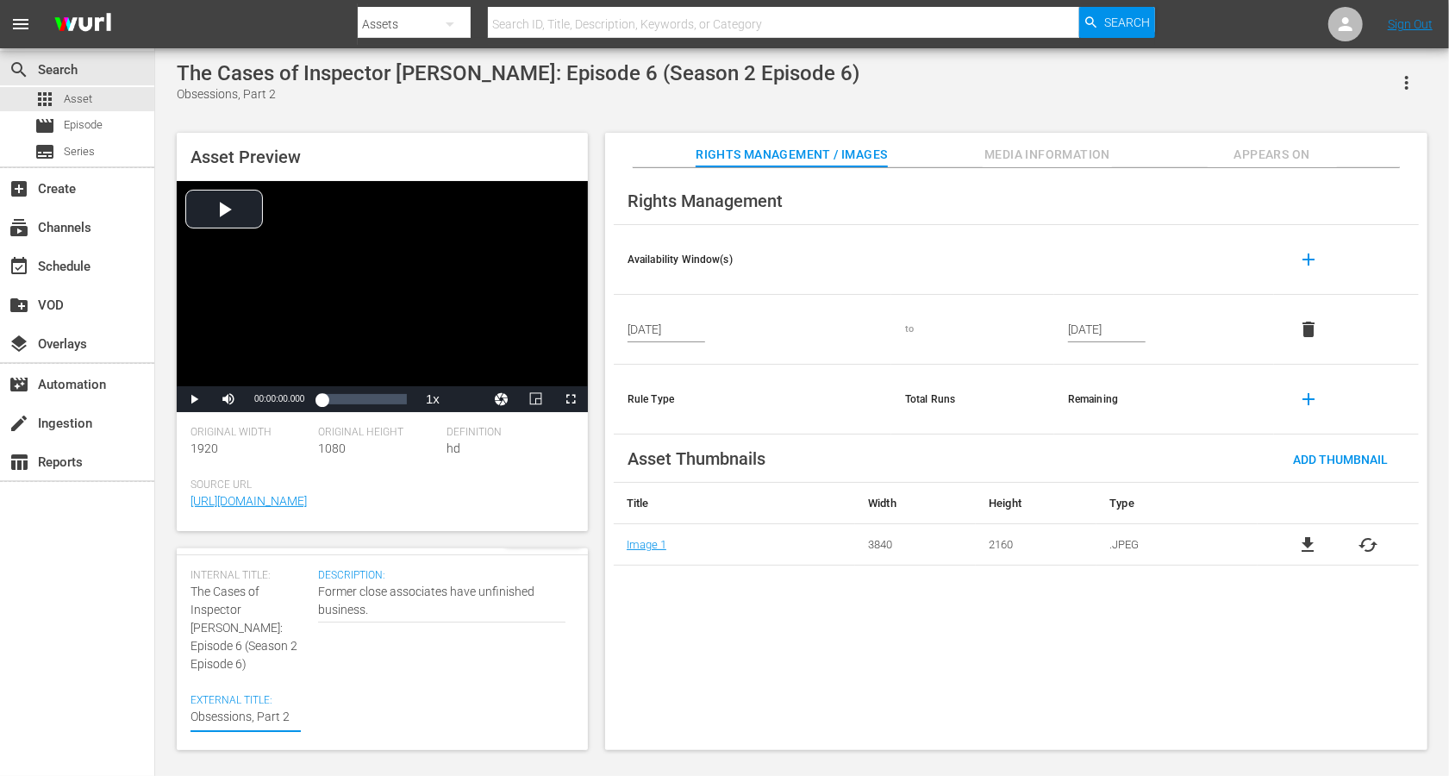
paste textarea "The Cases of Inspector [PERSON_NAME]:"
type textarea "The Cases of Inspector [PERSON_NAME]:Obsessions, Part 2"
type textarea "The Cases of Inspector [PERSON_NAME]: Obsessions, Part 2"
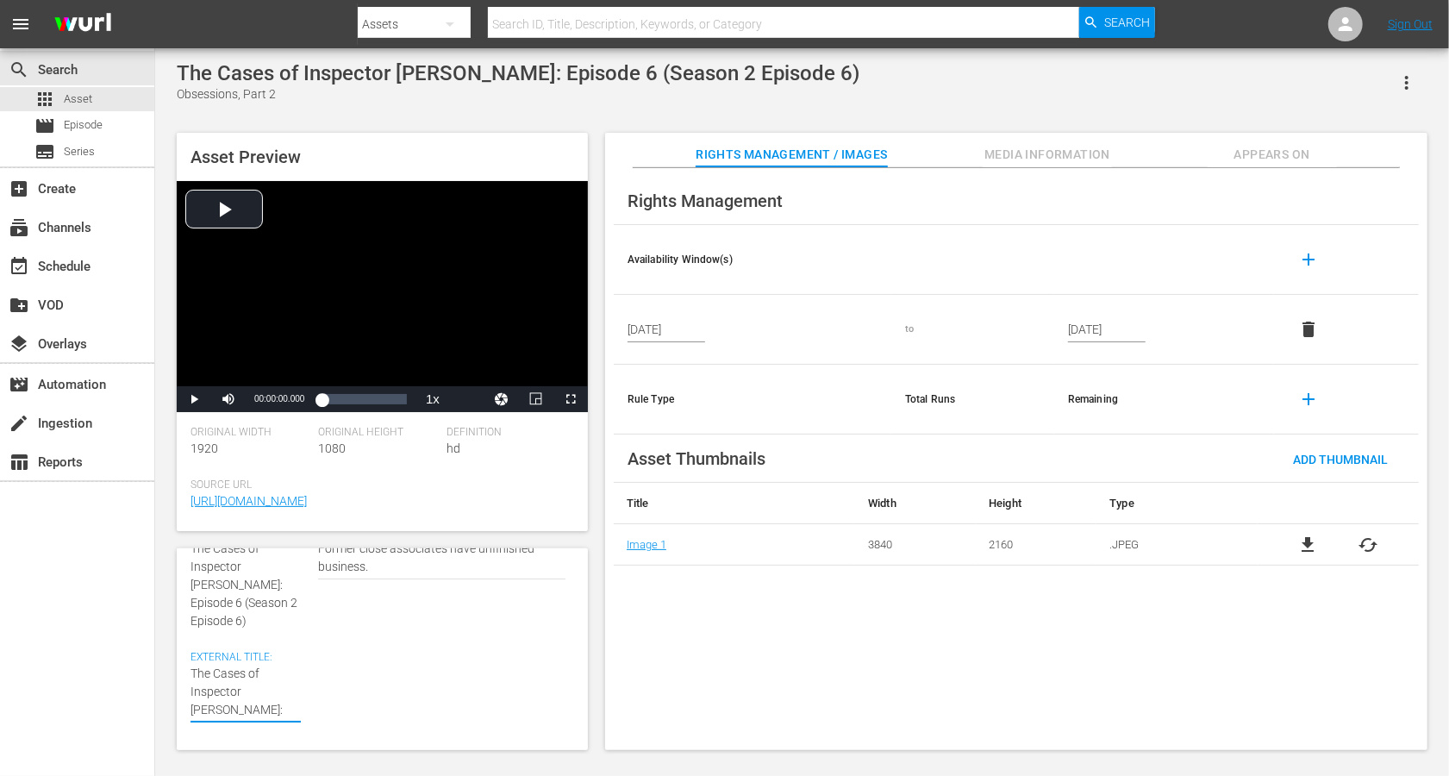
scroll to position [90, 0]
type textarea "The Cases of Inspector [PERSON_NAME]: Obsessions, Part 2"
drag, startPoint x: 260, startPoint y: 603, endPoint x: 245, endPoint y: 583, distance: 24.7
click at [245, 581] on div "Internal Title: The Cases of Inspector [PERSON_NAME]: Episode 6 (Season 2 Episo…" at bounding box center [250, 573] width 119 height 104
copy span "(Season 2 Episode 6)"
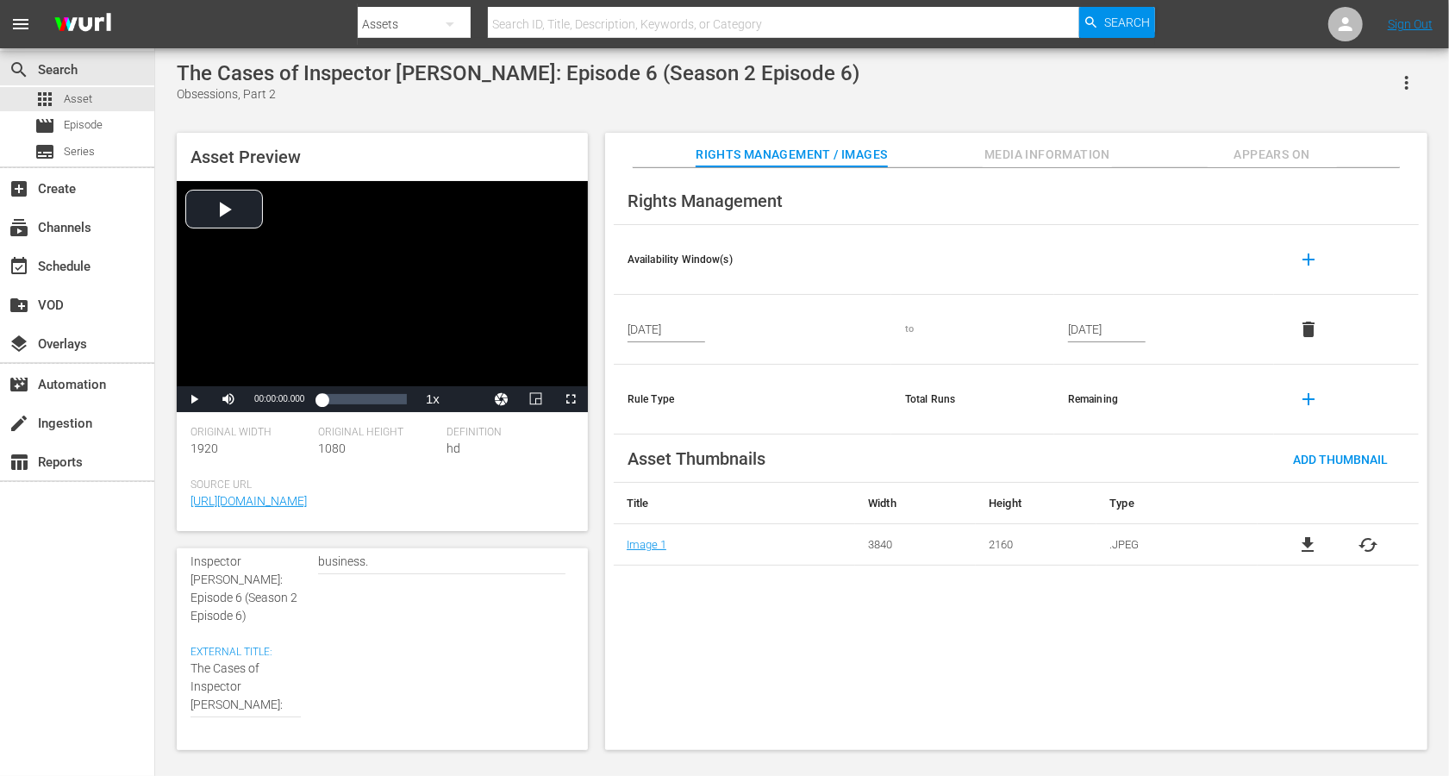
click at [303, 581] on div "External Title: Obsessions, Part 2 Obsessions, Part 2" at bounding box center [250, 690] width 119 height 89
type textarea "The Cases of Inspector [PERSON_NAME]: Obsessions, Part 2"
paste textarea "(Season 2 Episode 6)"
type textarea "The Cases of Inspector [PERSON_NAME]: Obsessions, Part 2 (Season 2 Episode 6)"
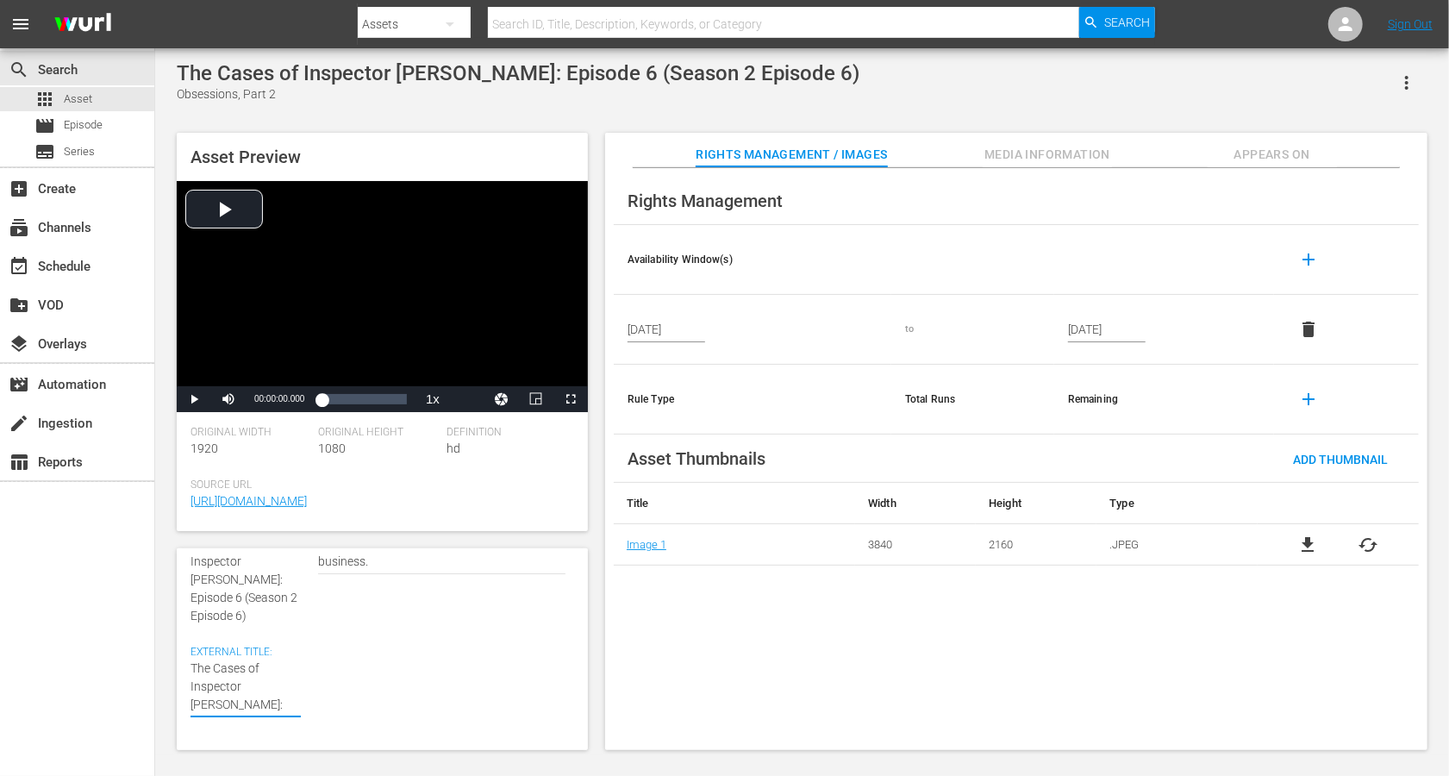
type textarea "The Cases of Inspector [PERSON_NAME]: Obsessions, Part 2 (Season 2 Episode 6)"
click at [229, 581] on textarea "Obsessions, Part 2" at bounding box center [246, 705] width 110 height 91
type textarea "The Cases of Inspector [PERSON_NAME]: Obsessions, Part 2 (Seasn 2 Episode 6)"
type textarea "The Cases of Inspector [PERSON_NAME]: Obsessions, Part 2 ([PERSON_NAME] 2 Episo…"
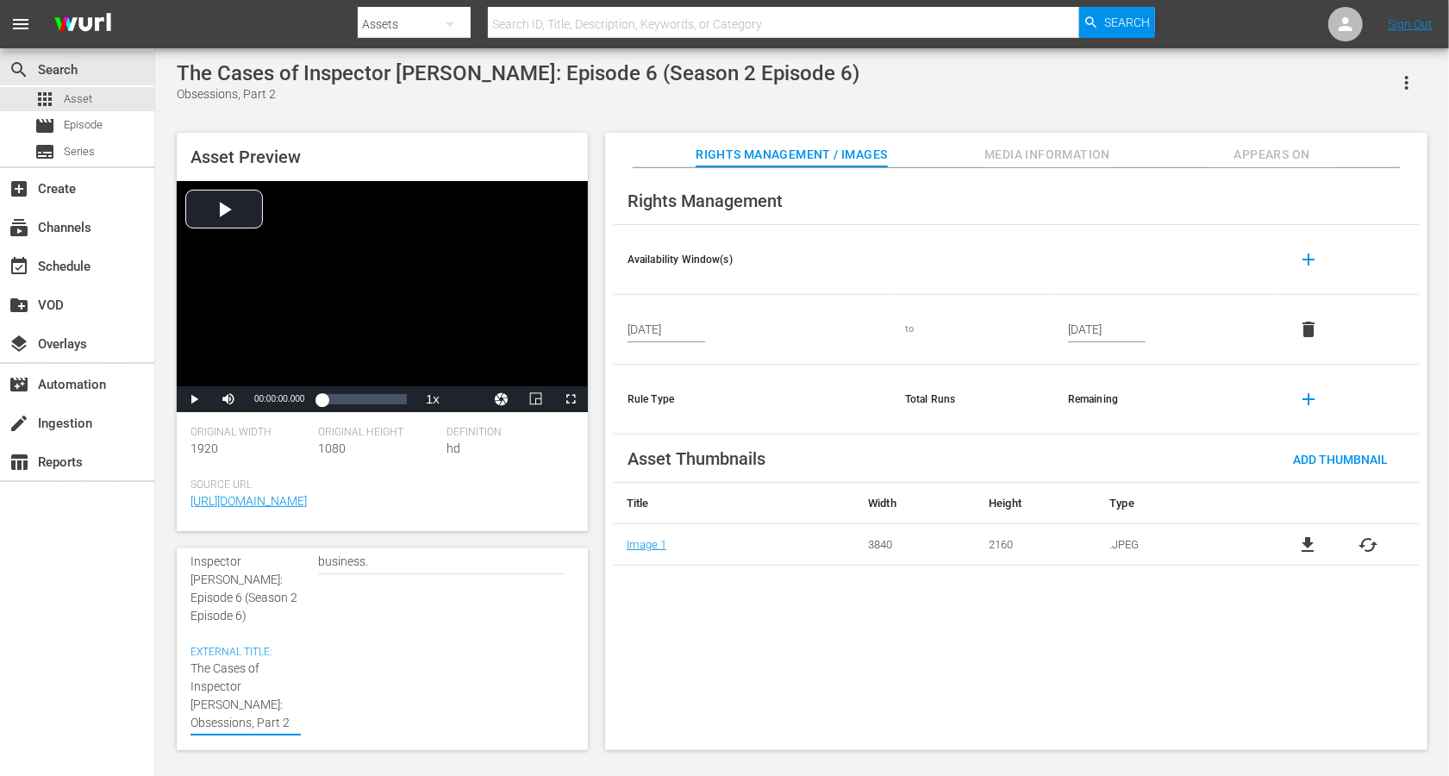
type textarea "The Cases of Inspector [PERSON_NAME]: Obsessions, Part 2 ([PERSON_NAME] 2 Episo…"
type textarea "The Cases of Inspector [PERSON_NAME]: Obsessions, Part 2 (Sen 2 Episode 6)"
type textarea "The Cases of Inspector [PERSON_NAME]: Obsessions, Part 2 (Sn 2 Episode 6)"
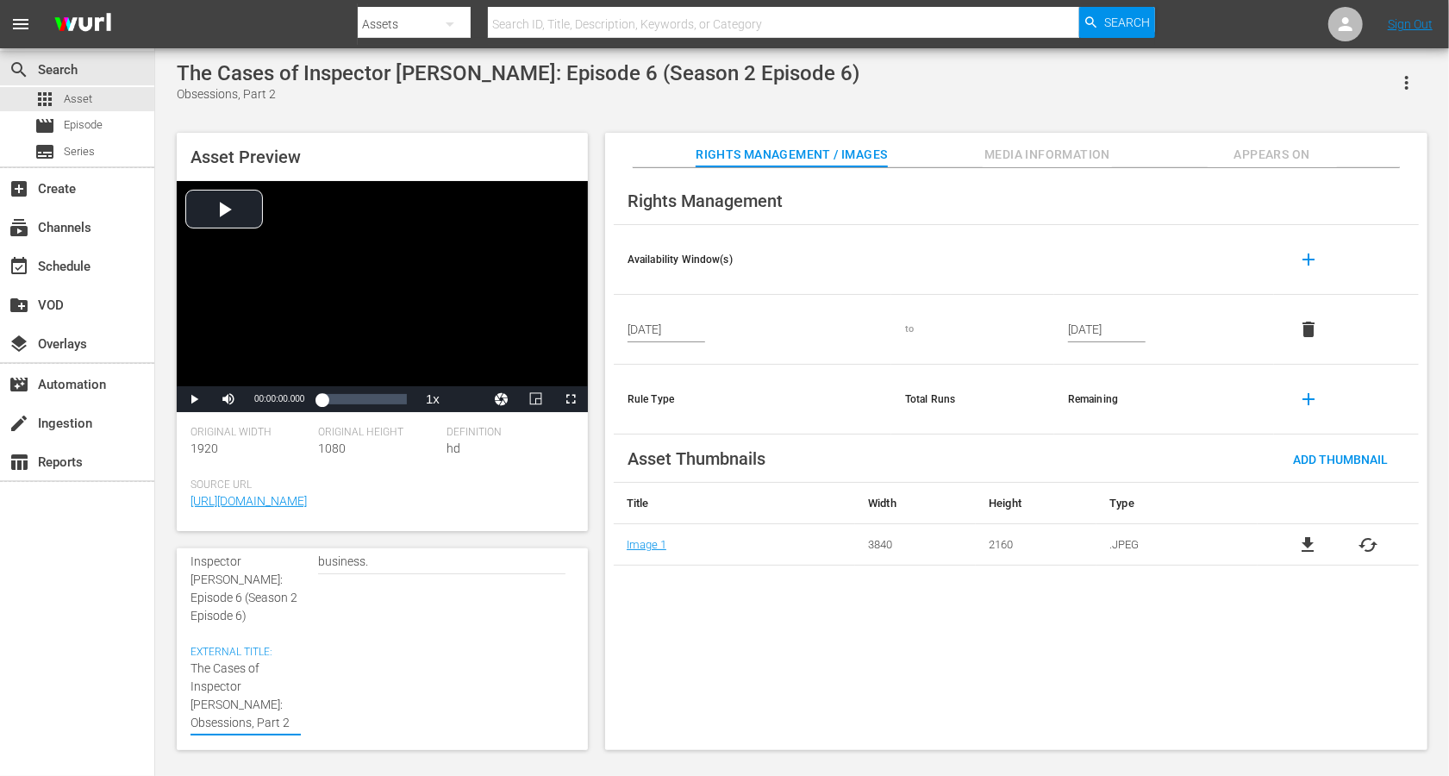
type textarea "The Cases of Inspector [PERSON_NAME]: Obsessions, Part 2 (Sn 2 Epsode 6)"
type textarea "The Cases of Inspector [PERSON_NAME]: Obsessions, Part 2 (Sn 2 Epode 6)"
type textarea "The Cases of Inspector [PERSON_NAME]: Obsessions, Part 2 (Sn 2 Epde 6)"
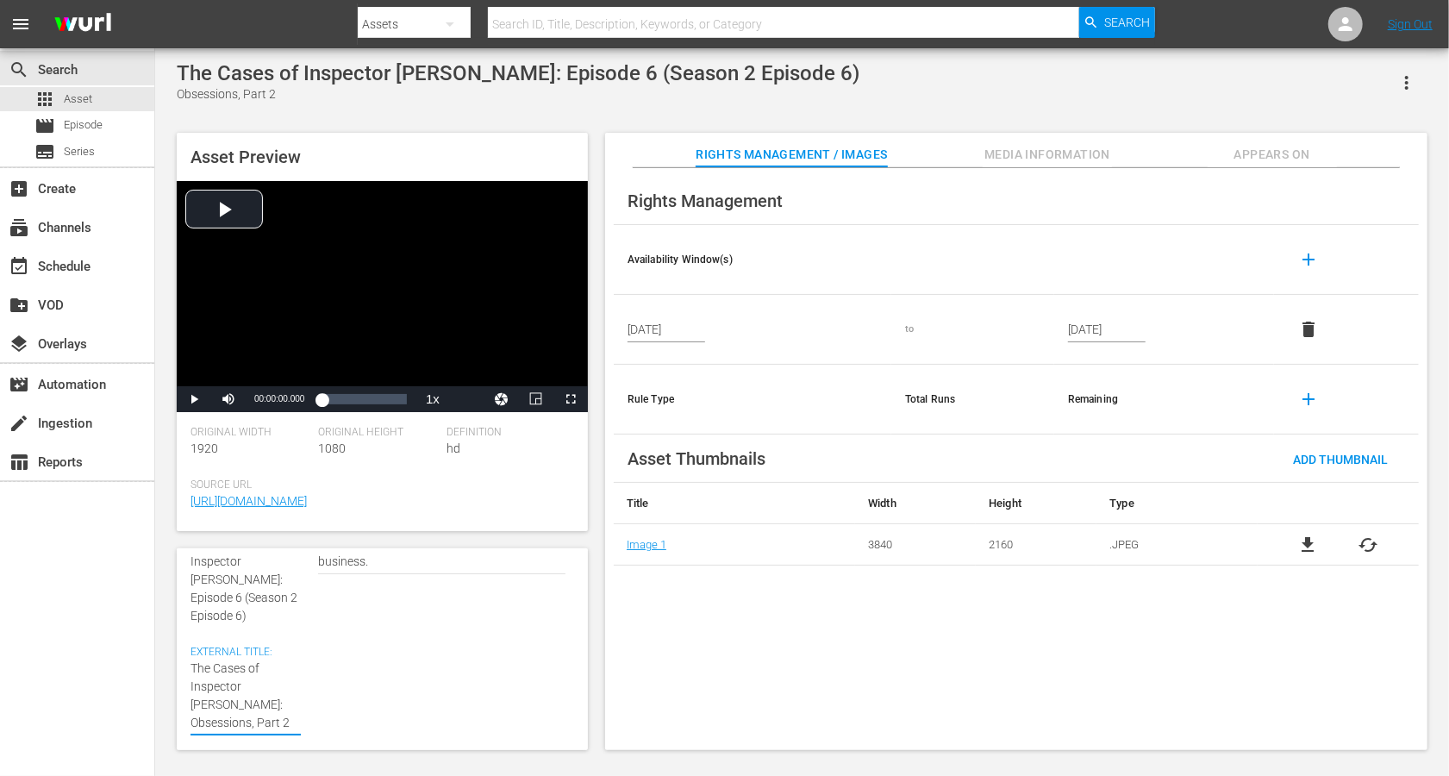
type textarea "The Cases of Inspector [PERSON_NAME]: Obsessions, Part 2 (Sn 2 Epde 6)"
type textarea "The Cases of Inspector [PERSON_NAME]: Obsessions, Part 2 (Sn 2 Epe 6)"
type textarea "The Cases of Inspector [PERSON_NAME]: Obsessions, Part 2 (Sn 2 Ep 6)"
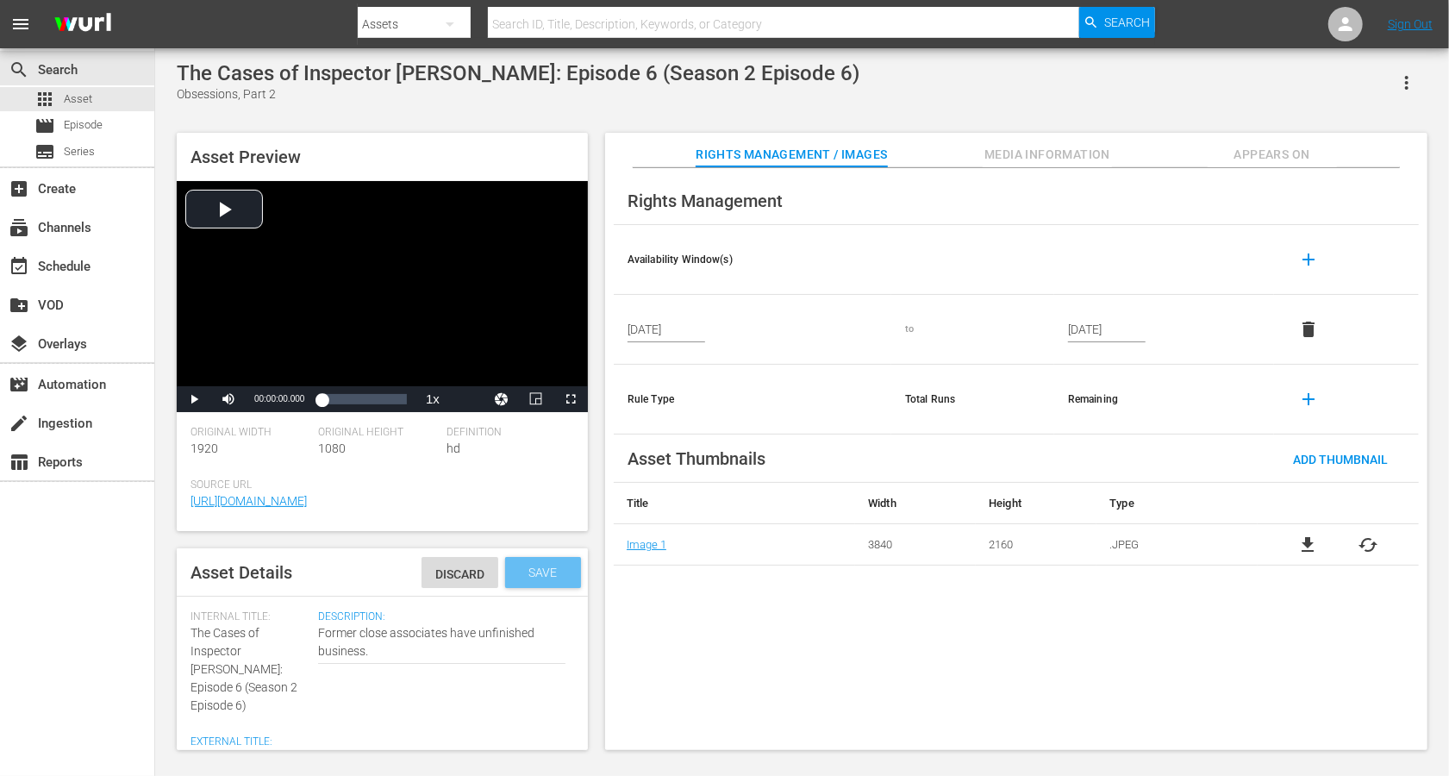
type textarea "The Cases of Inspector [PERSON_NAME]: Obsessions, Part 2 (Sn 2 Ep 6)"
click at [541, 572] on span "Save" at bounding box center [544, 573] width 56 height 14
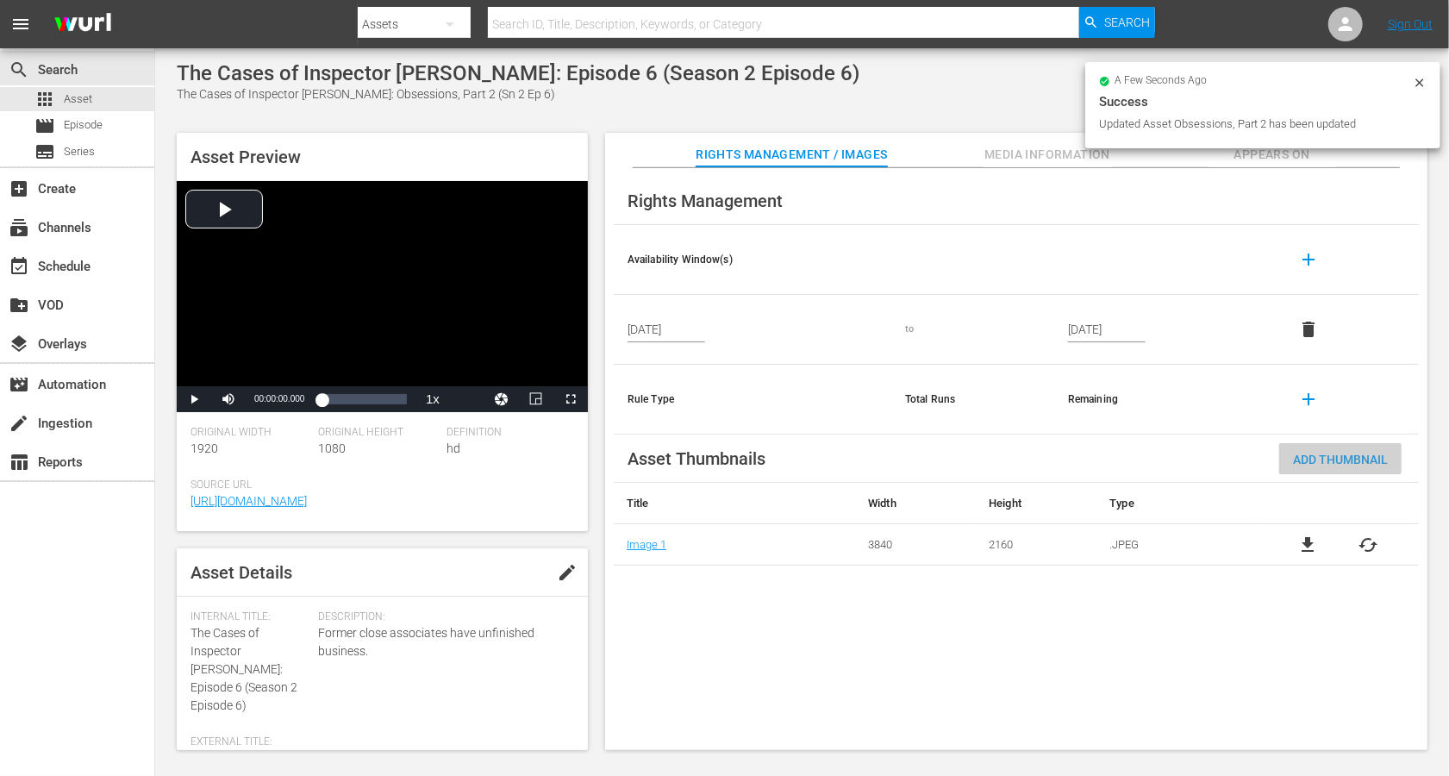
click at [1086, 450] on div "Add Thumbnail" at bounding box center [1340, 459] width 122 height 32
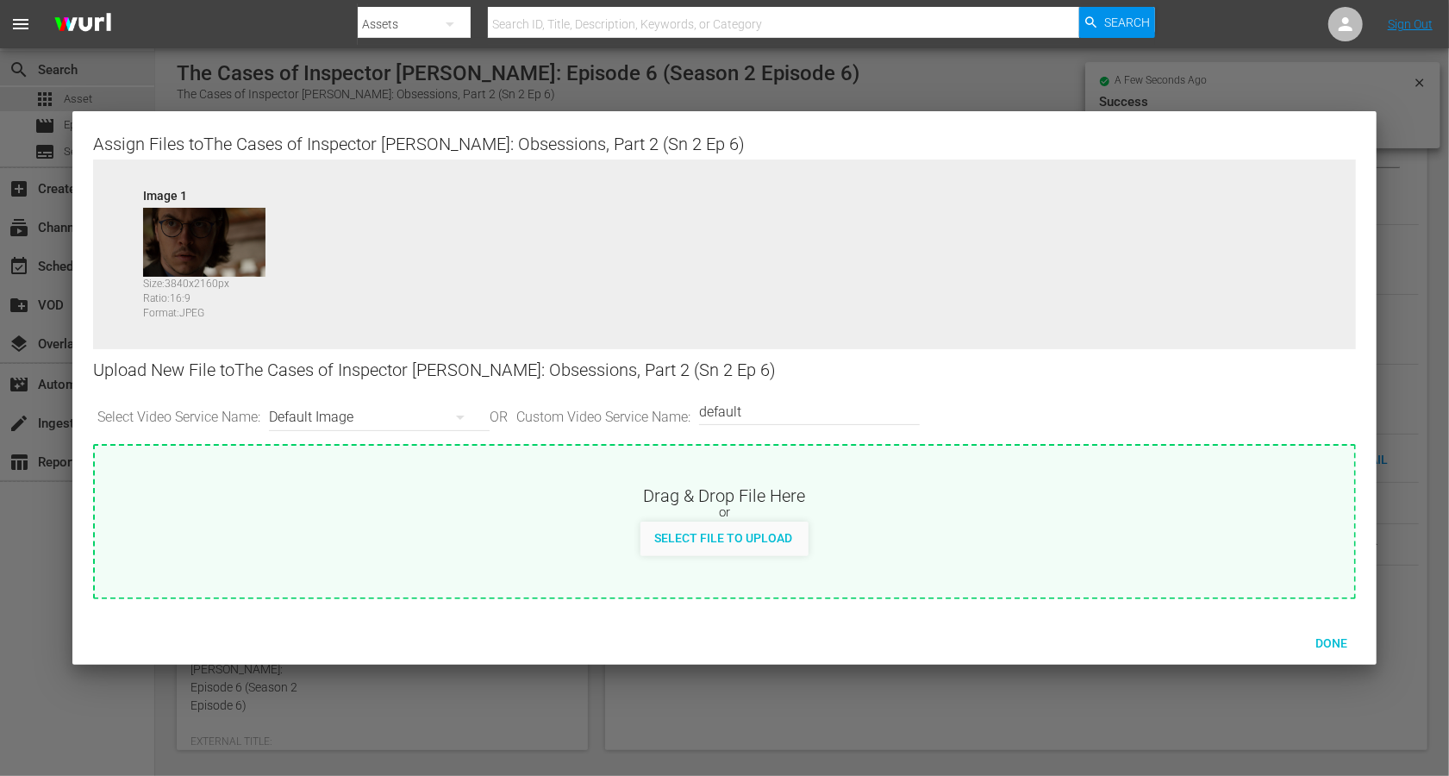
click at [340, 420] on div "Default Image" at bounding box center [375, 417] width 212 height 48
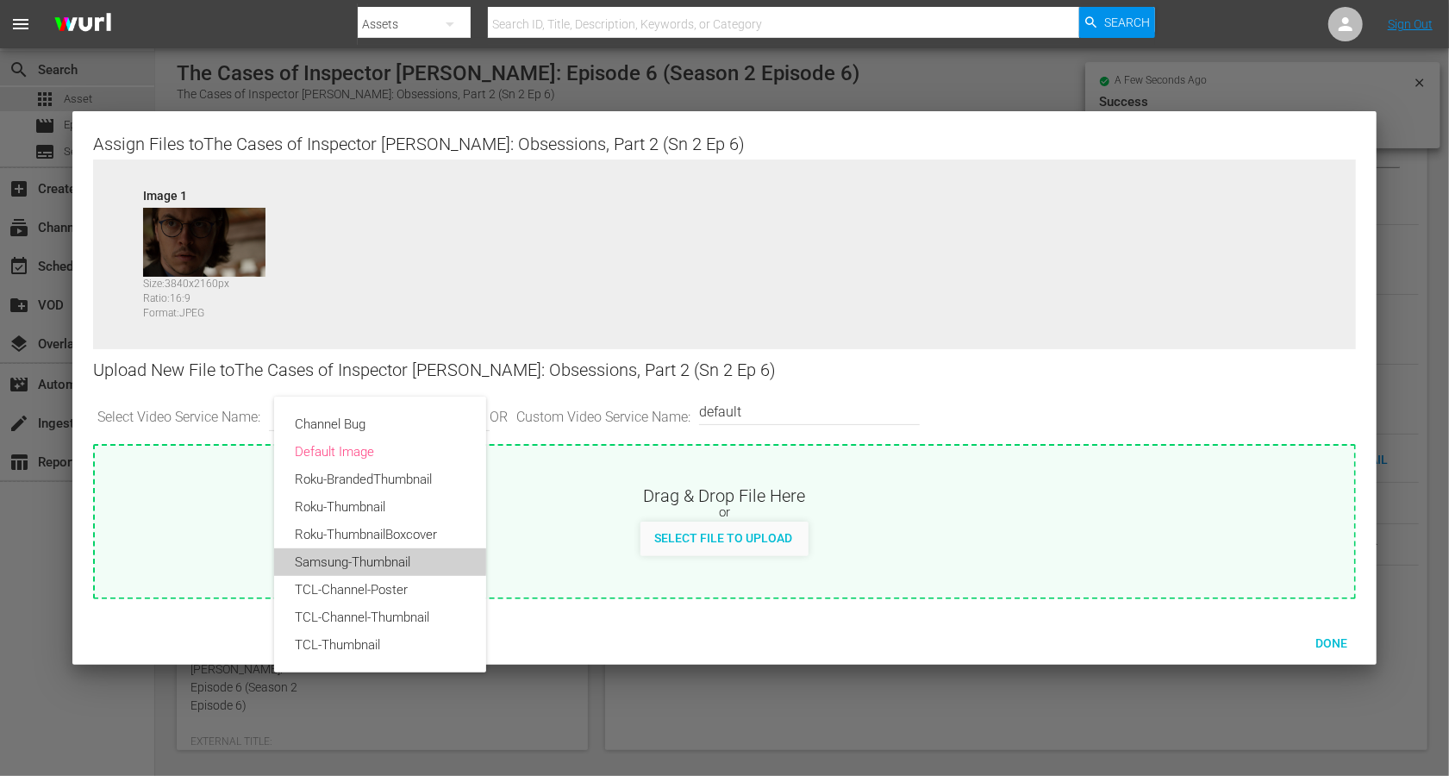
click at [366, 560] on div "Samsung-Thumbnail" at bounding box center [380, 562] width 171 height 28
type input "Samsung-Thumbnail"
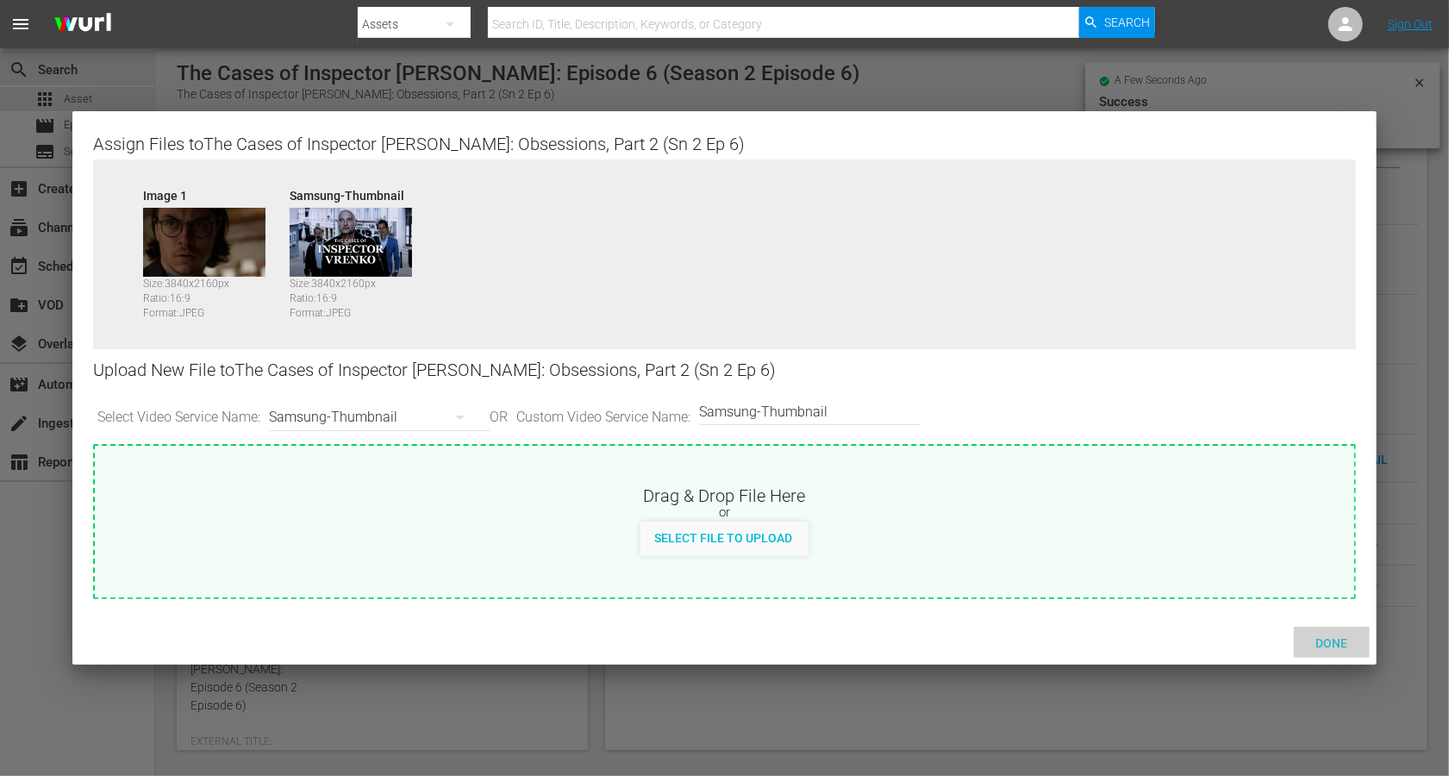
click at [1086, 581] on div "Done" at bounding box center [1332, 643] width 76 height 32
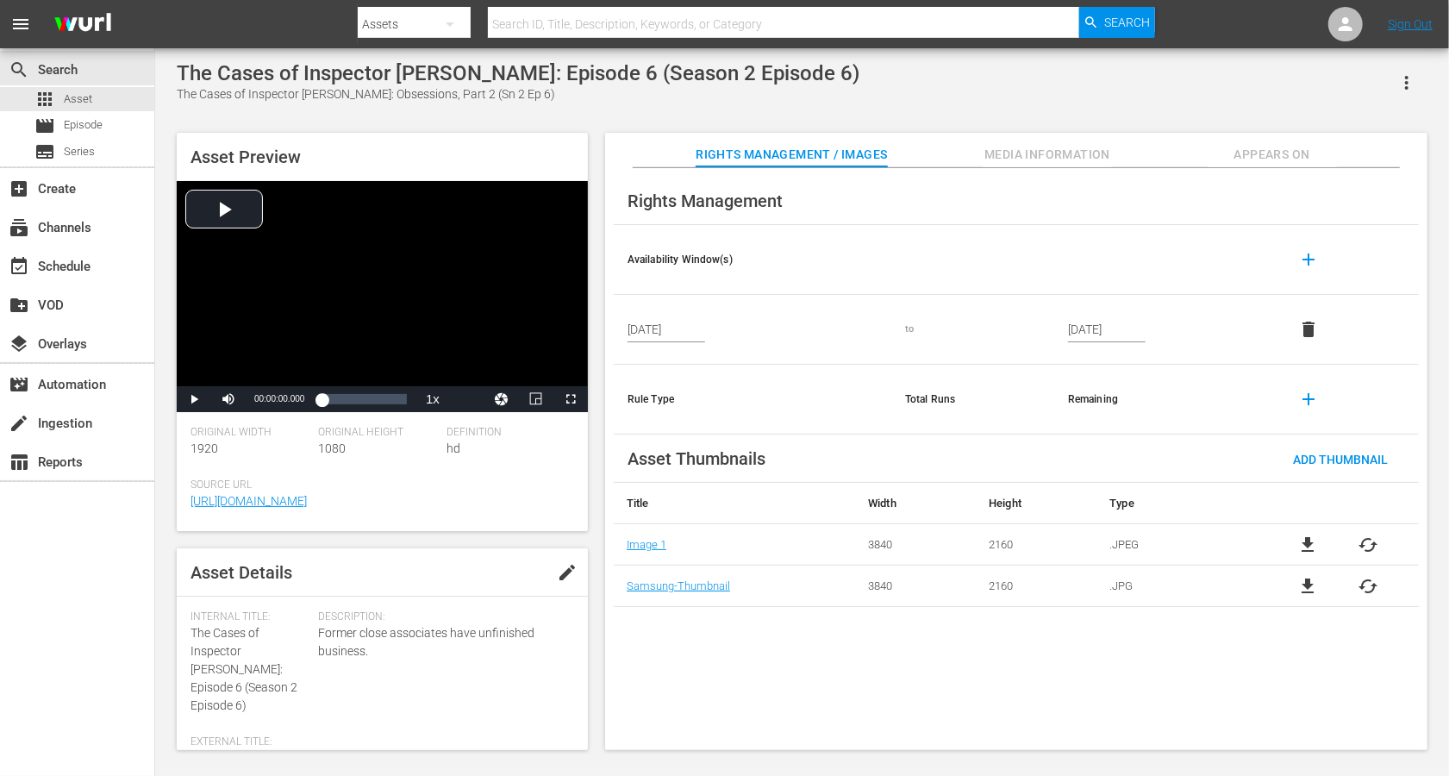
click at [1050, 147] on span "Media Information" at bounding box center [1047, 155] width 129 height 22
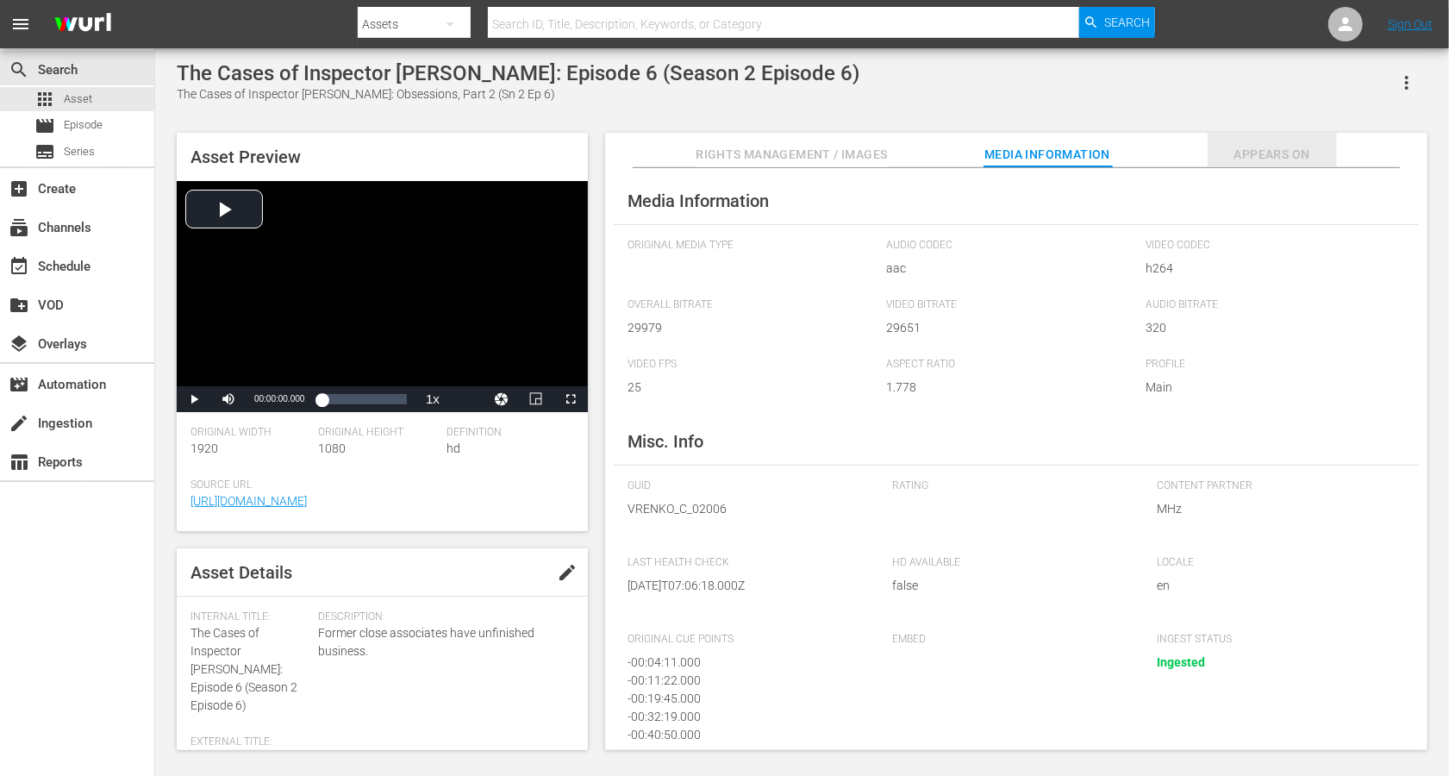
click at [1086, 147] on span "Appears On" at bounding box center [1272, 155] width 129 height 22
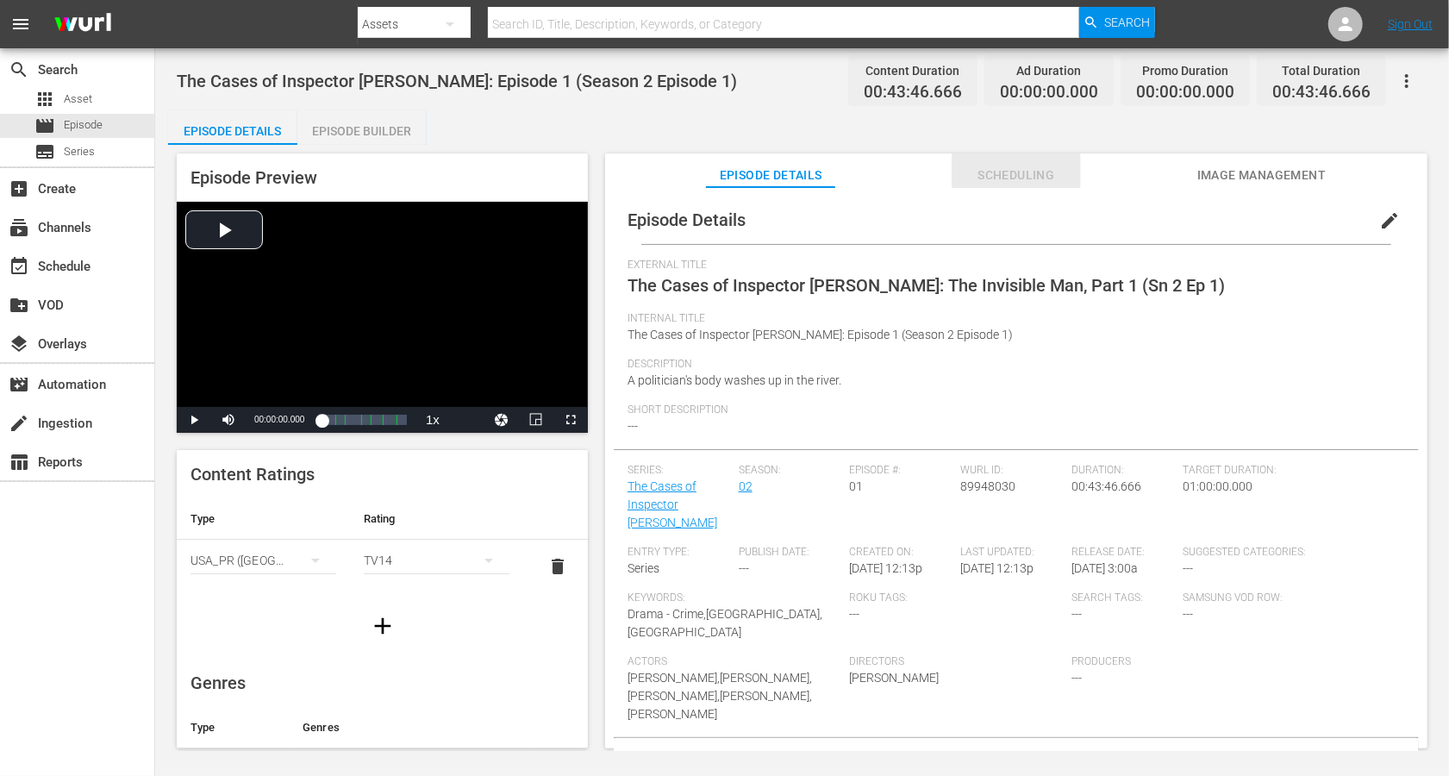
click at [1027, 165] on span "Scheduling" at bounding box center [1016, 176] width 129 height 22
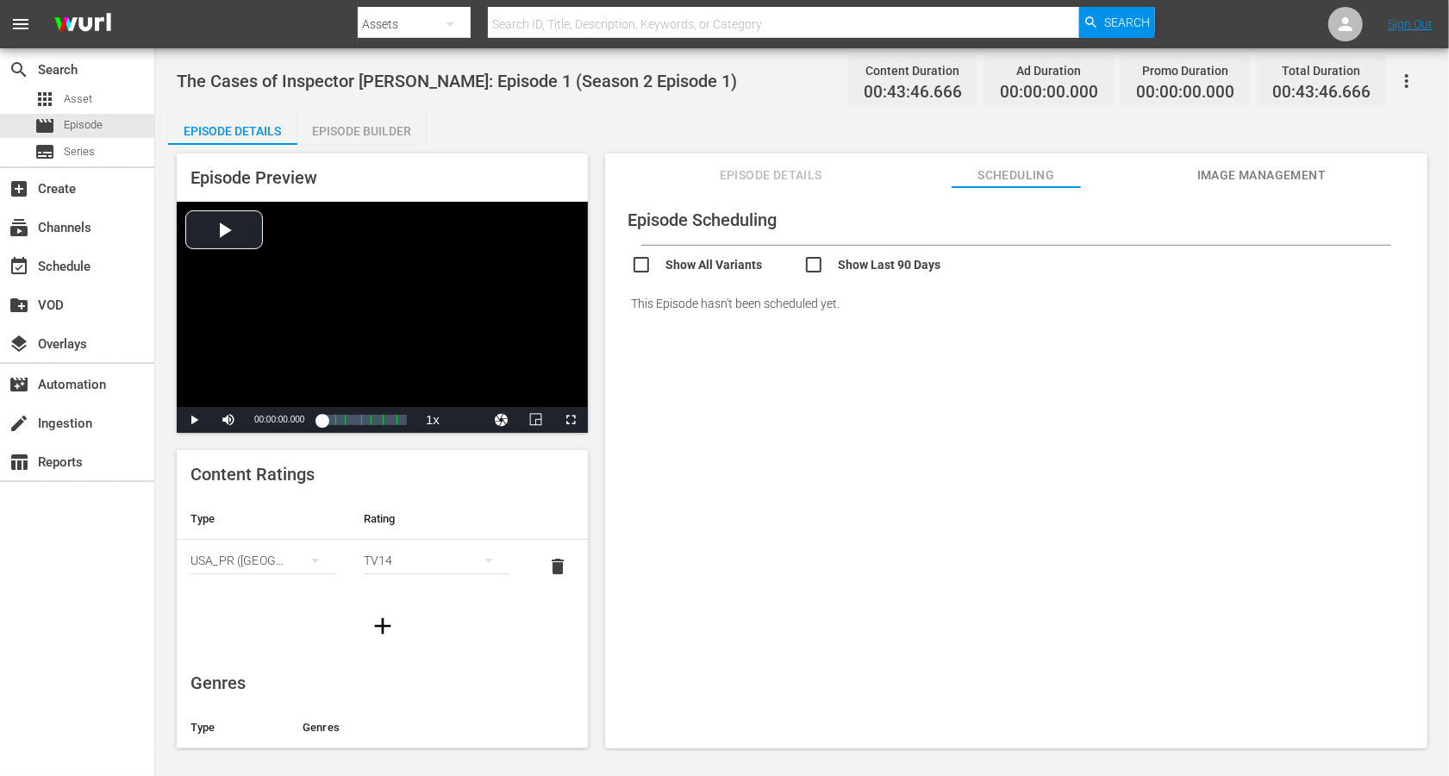
click at [1255, 175] on span "Image Management" at bounding box center [1262, 176] width 129 height 22
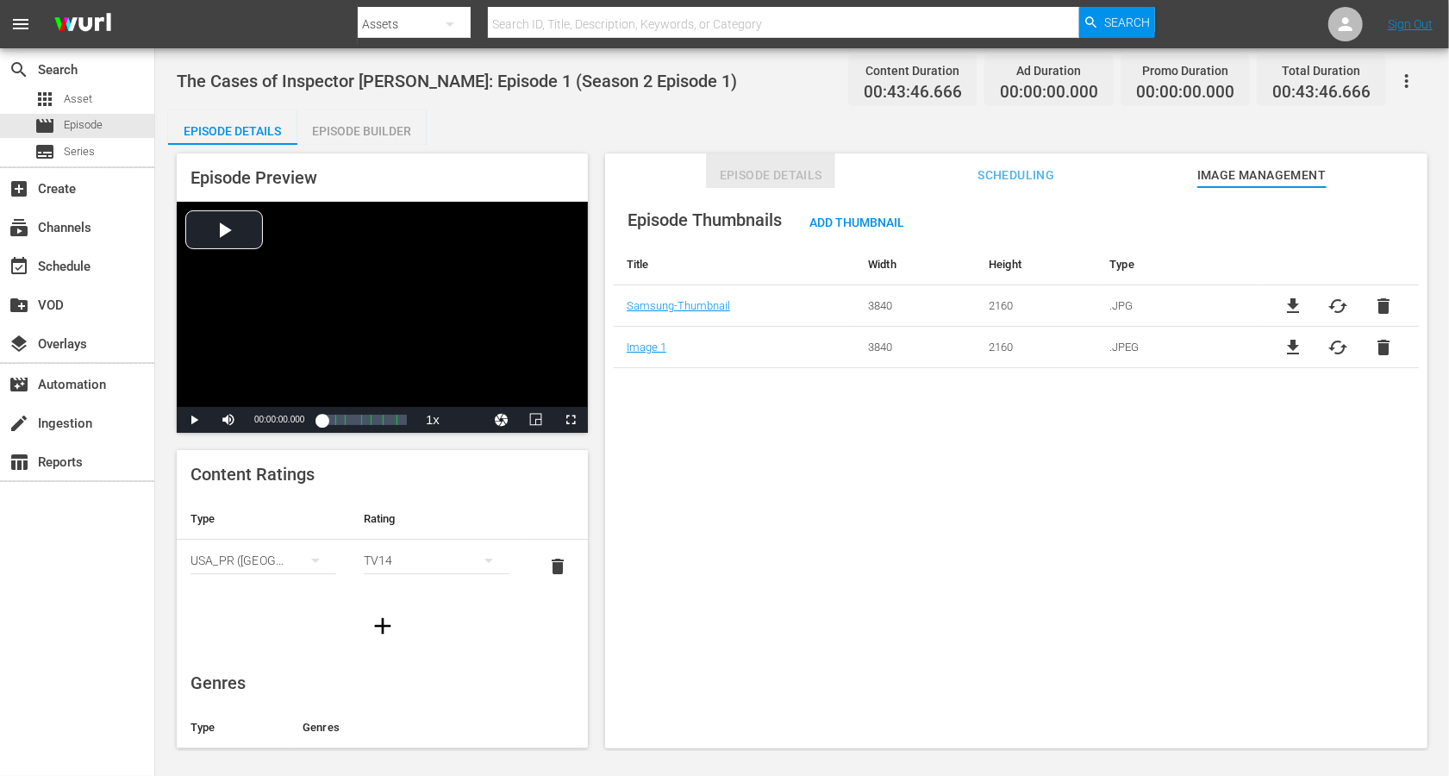
click at [760, 177] on span "Episode Details" at bounding box center [770, 176] width 129 height 22
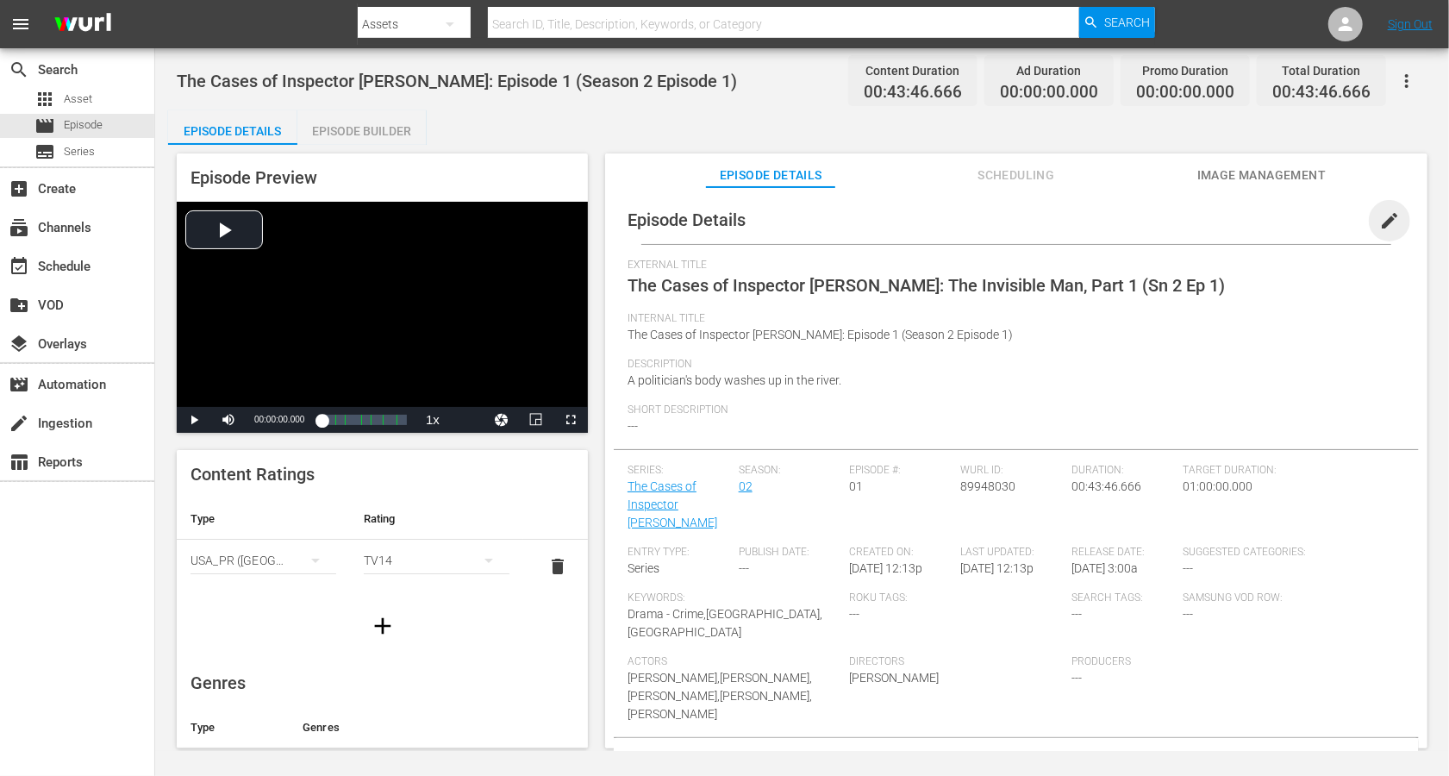
click at [1388, 225] on span "edit" at bounding box center [1390, 220] width 21 height 21
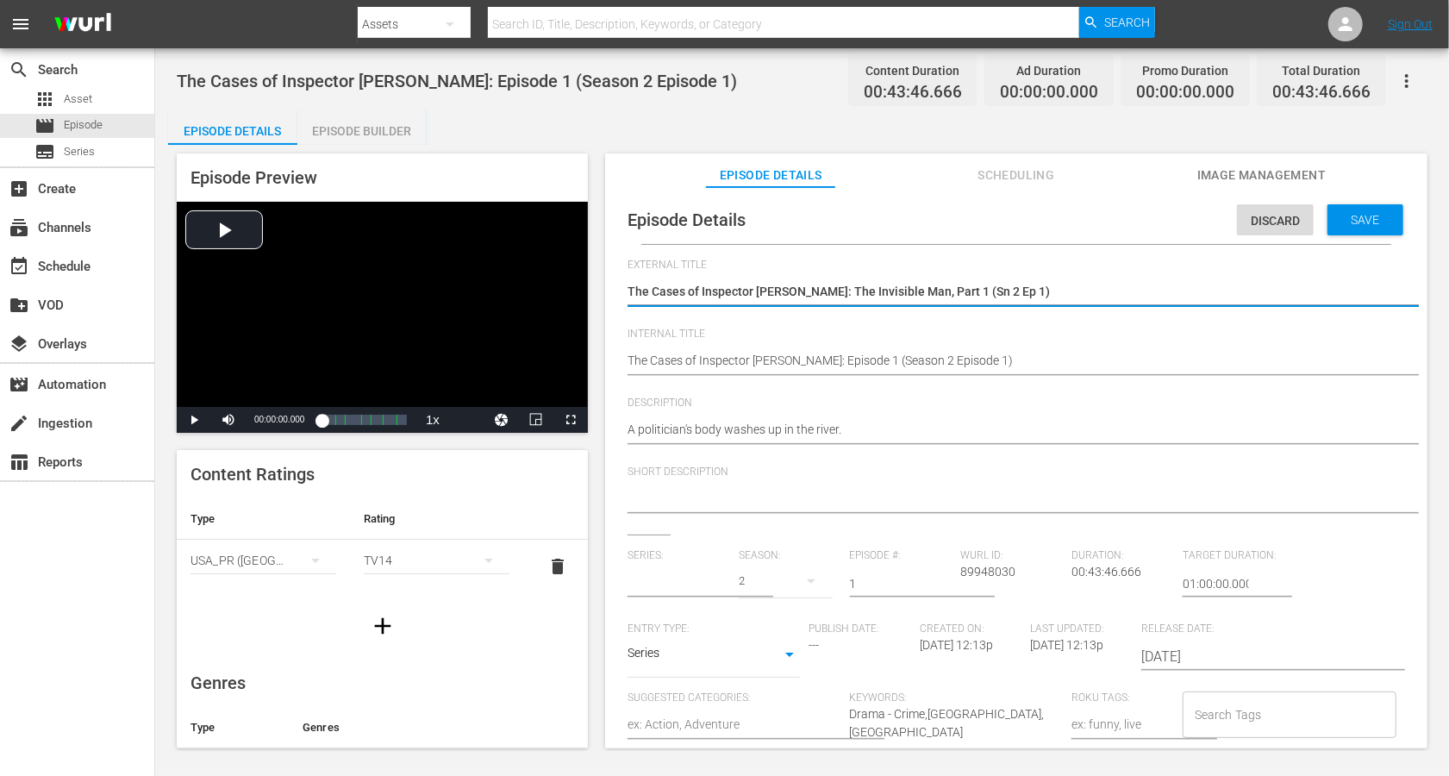
type input "The Cases of Inspector [PERSON_NAME]"
click at [883, 283] on textarea "The Cases of Inspector [PERSON_NAME]: The Invisible Man, Part 1 (Sn 2 Ep 1)" at bounding box center [1012, 293] width 769 height 21
click at [873, 349] on div "The Cases of Inspector Vrenko: Episode 1 (Season 2 Episode 1) The Cases of Insp…" at bounding box center [1012, 361] width 769 height 41
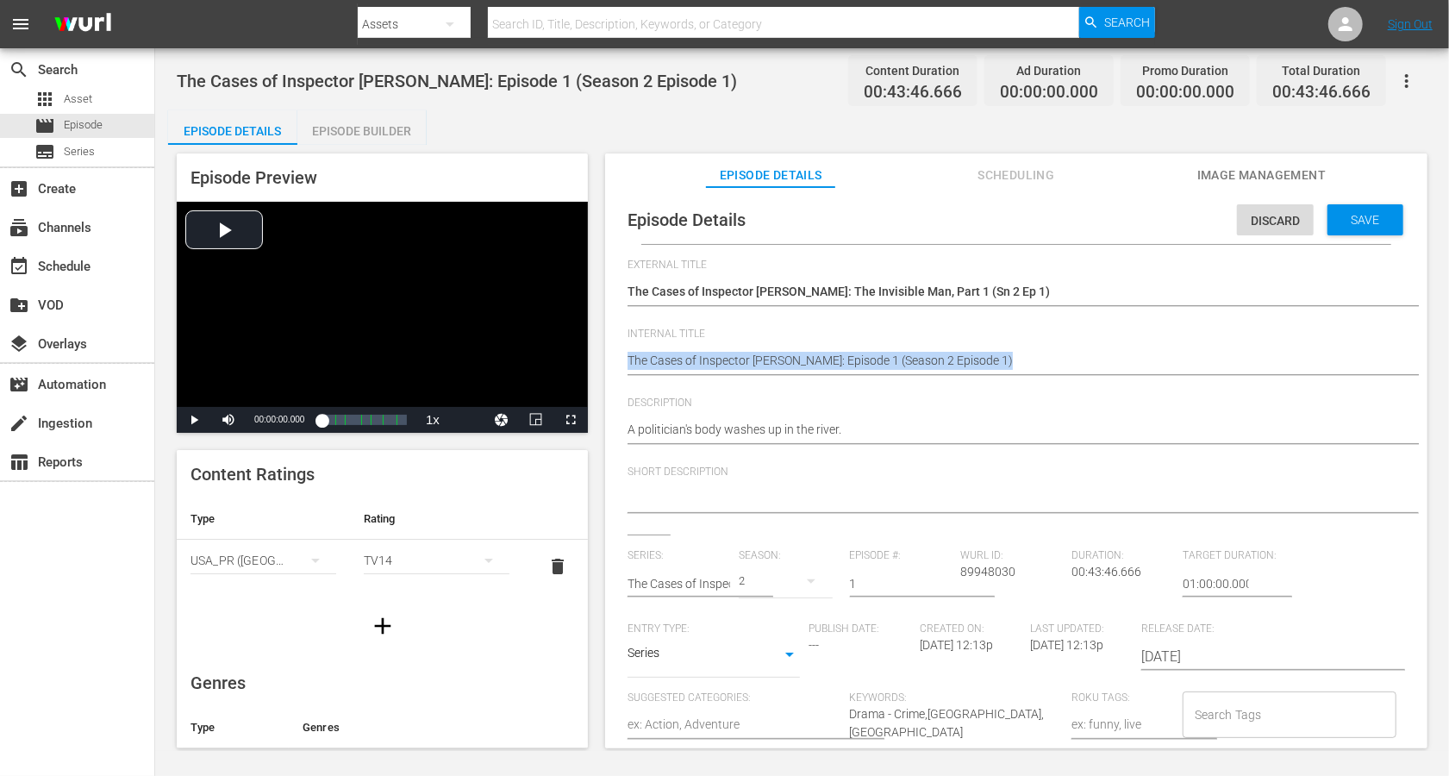
click at [873, 349] on div "The Cases of Inspector Vrenko: Episode 1 (Season 2 Episode 1) The Cases of Insp…" at bounding box center [1012, 361] width 769 height 41
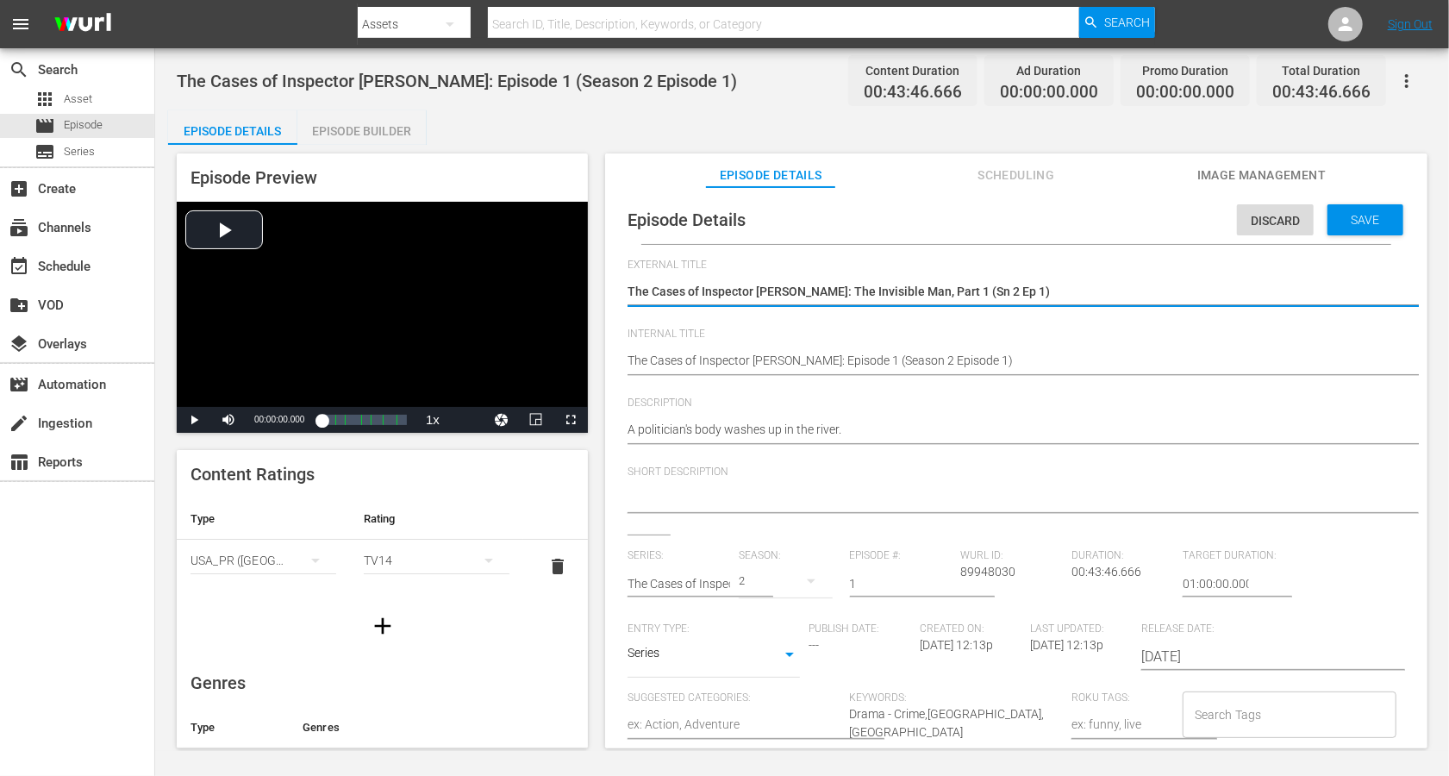
click at [964, 289] on textarea "The Cases of Inspector Vrenko: The Invisible Man, Part 1 (Sn 2 Ep 1)" at bounding box center [1012, 293] width 769 height 21
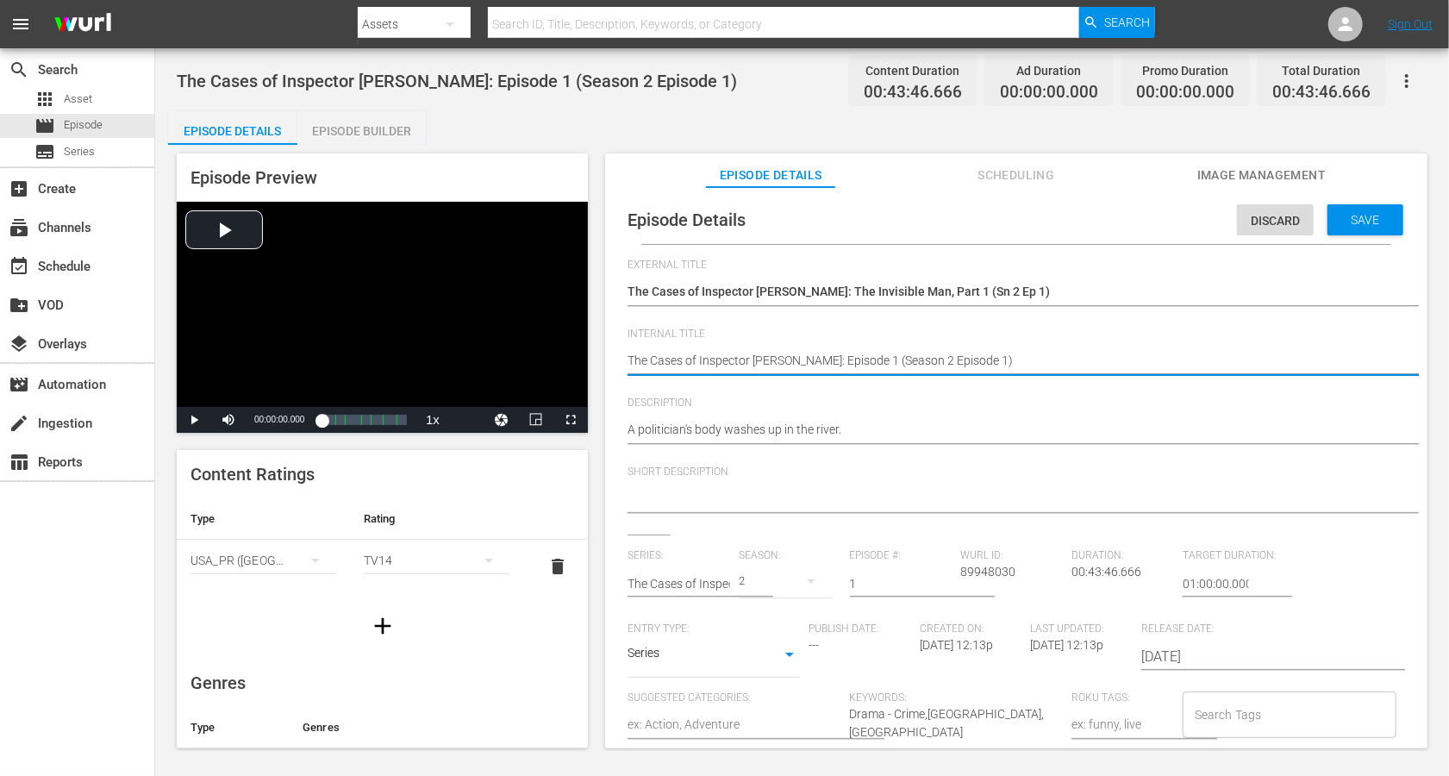
click at [823, 362] on textarea "The Cases of Inspector Vrenko: Episode 1 (Season 2 Episode 1)" at bounding box center [1012, 362] width 769 height 21
paste textarea "The Invisible Man, Part 1 (Sn 2 Ep"
type textarea "The Cases of Inspector Vrenko: The Invisible Man, Part 1 (Sn 2 Ep 1)"
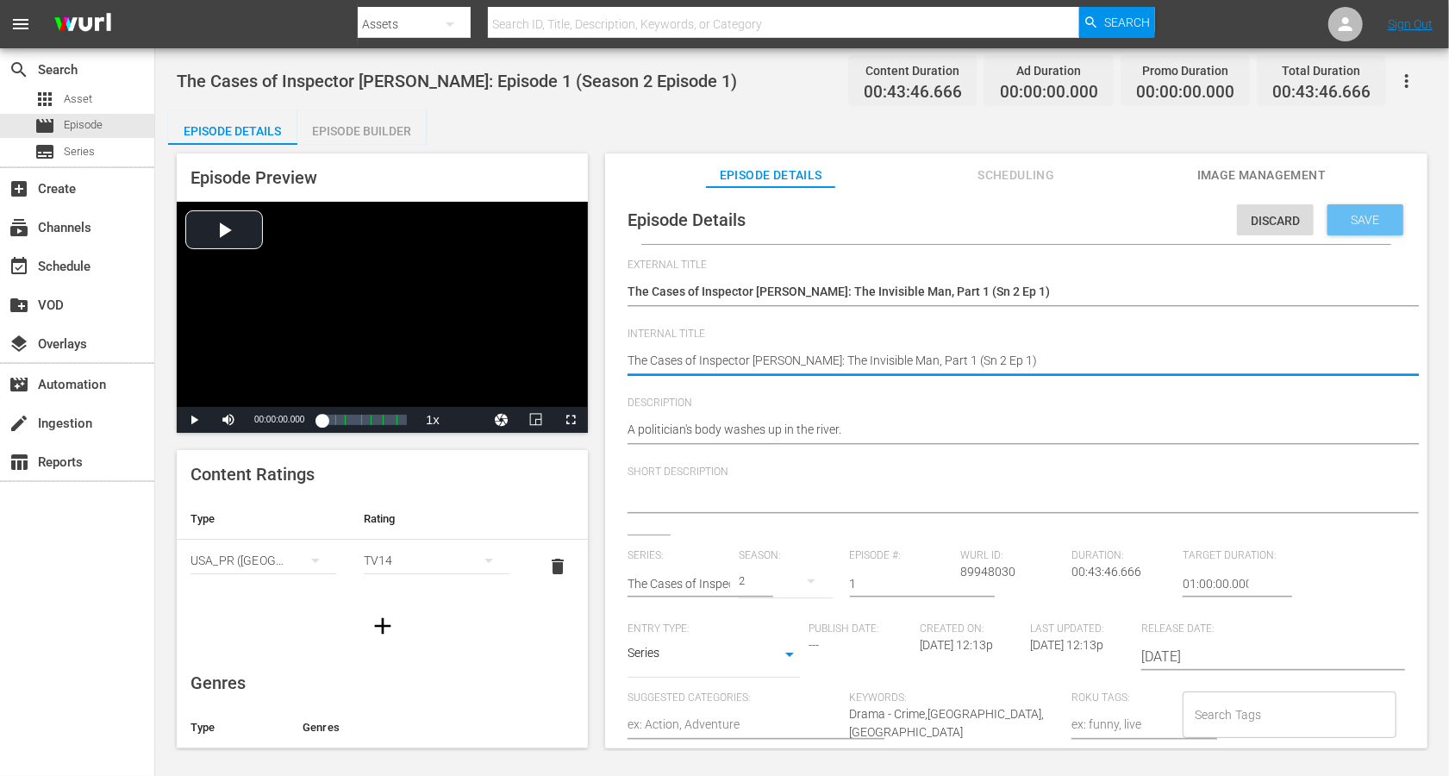
click at [1350, 225] on span "Save" at bounding box center [1366, 220] width 56 height 14
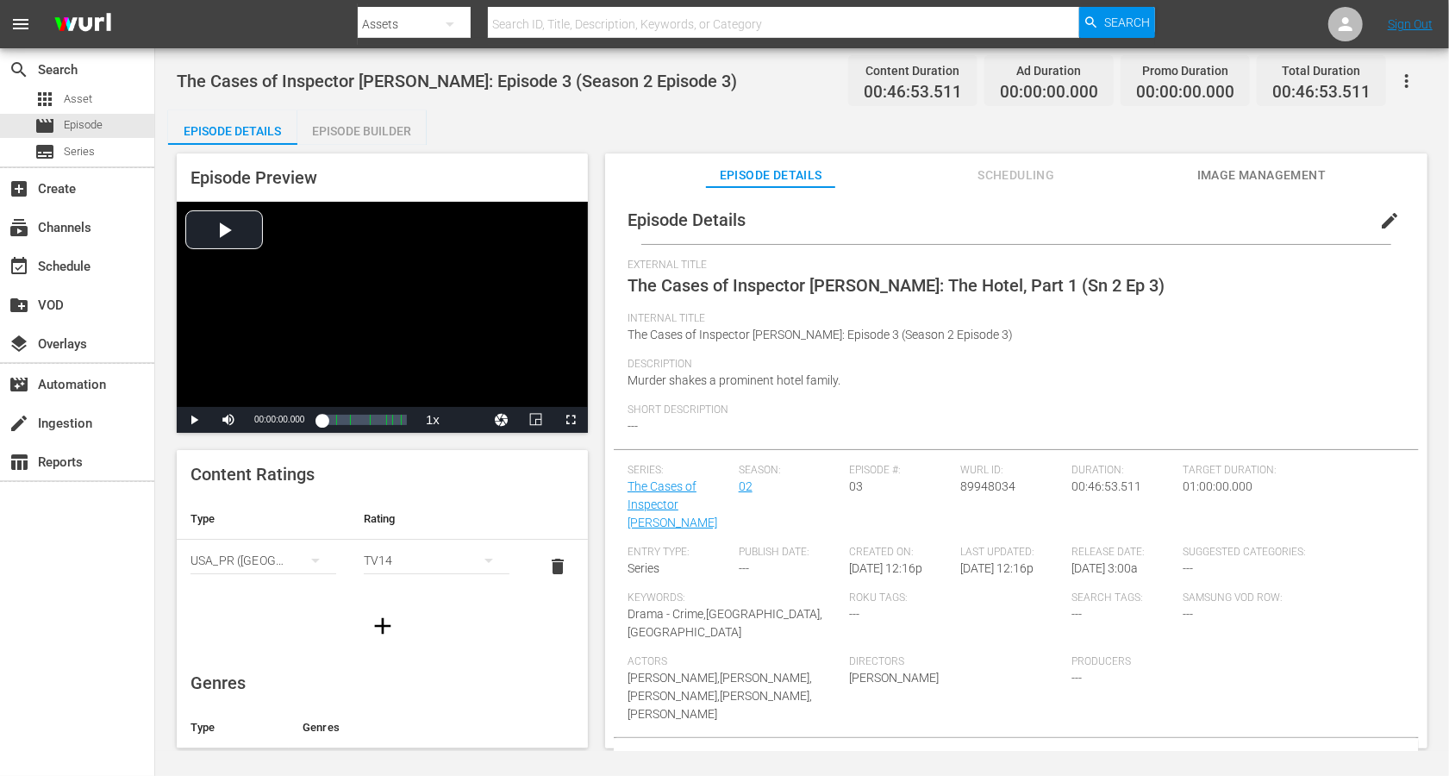
click at [1086, 216] on span "edit" at bounding box center [1390, 220] width 21 height 21
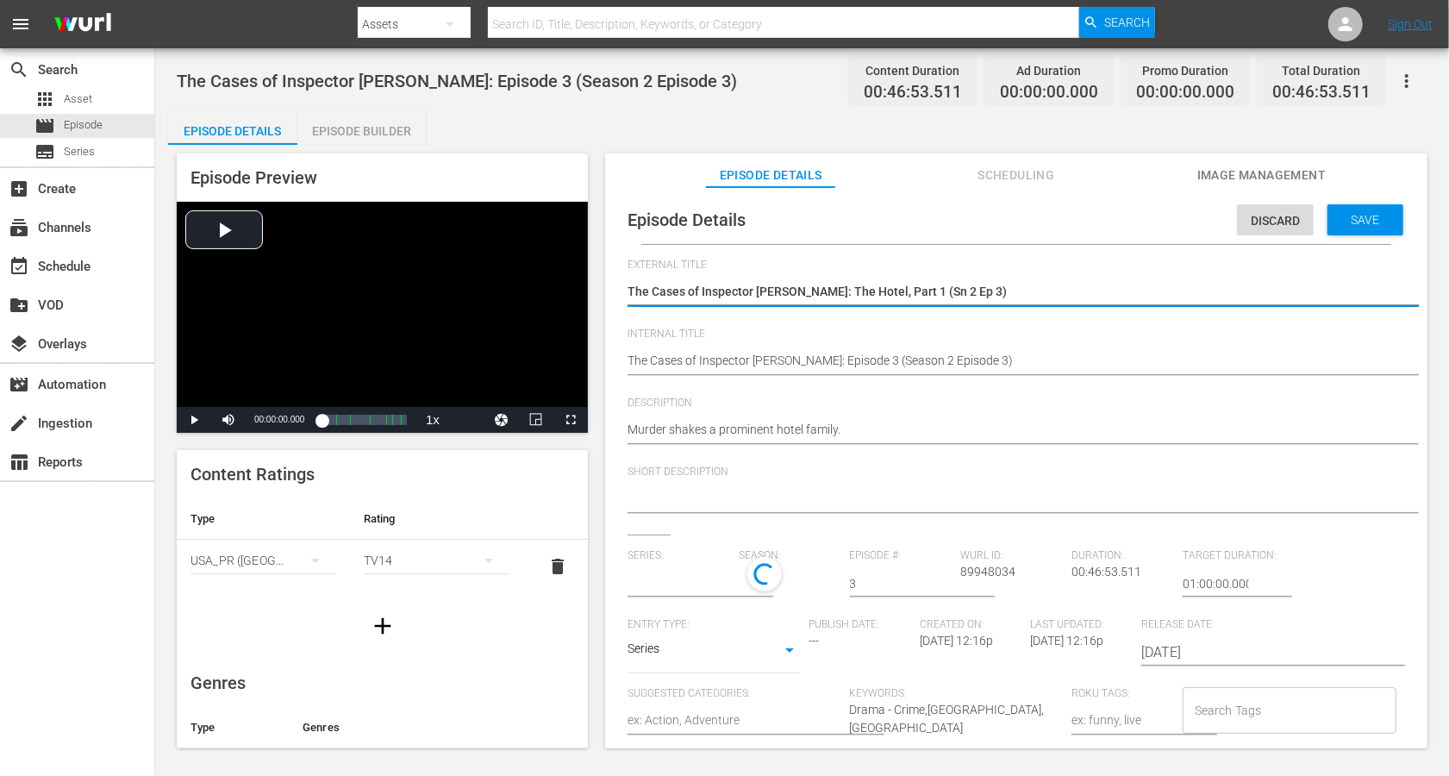
click at [963, 293] on textarea "The Cases of Inspector [PERSON_NAME]: The Hotel, Part 1 (Sn 2 Ep 3)" at bounding box center [1012, 293] width 769 height 21
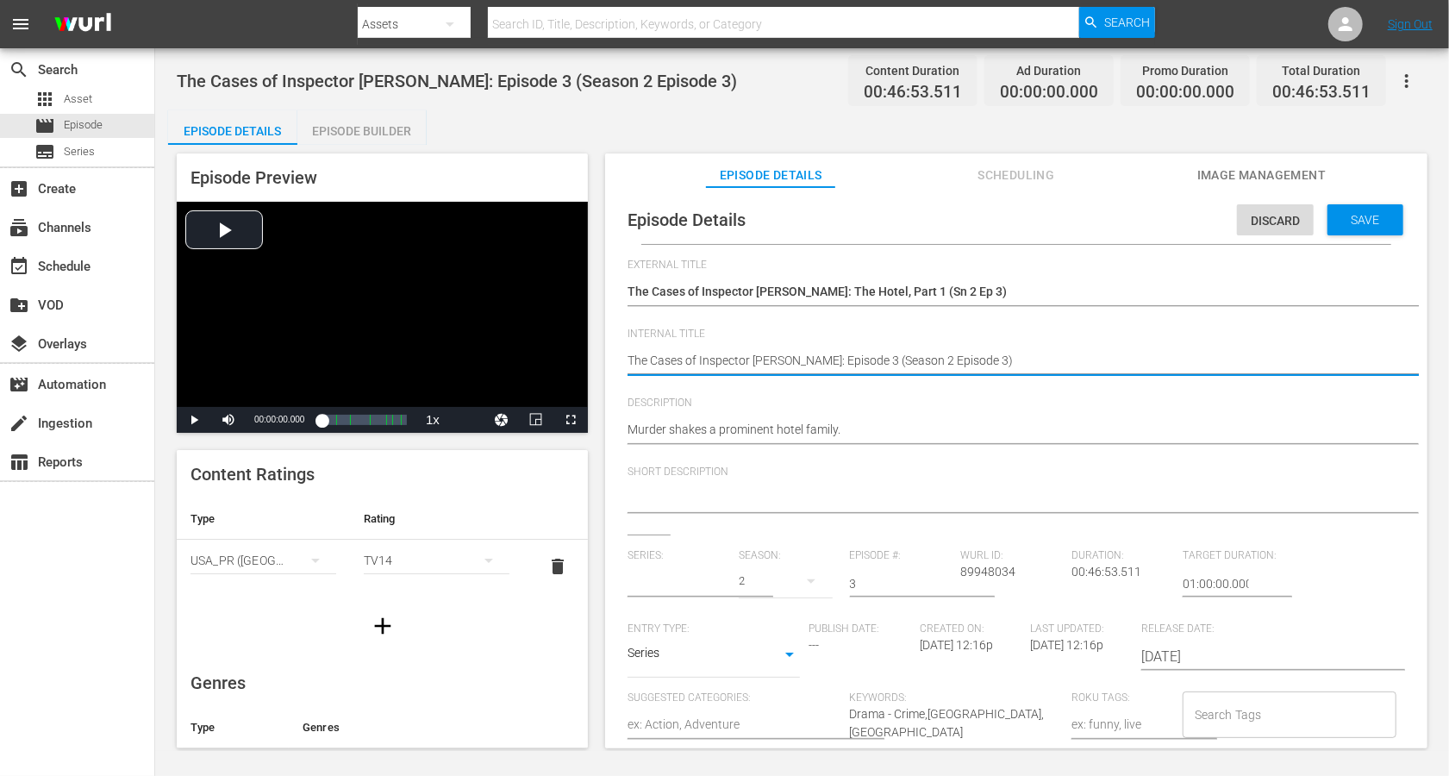
type input "The Cases of Inspector [PERSON_NAME]"
click at [928, 363] on textarea "The Cases of Inspector Vrenko: Episode 3 (Season 2 Episode 3)" at bounding box center [1012, 362] width 769 height 21
paste textarea "The Hotel, Part 1 (Sn 2 Ep"
type textarea "The Cases of Inspector Vrenko: The Hotel, Part 1 (Sn 2 Ep 3)"
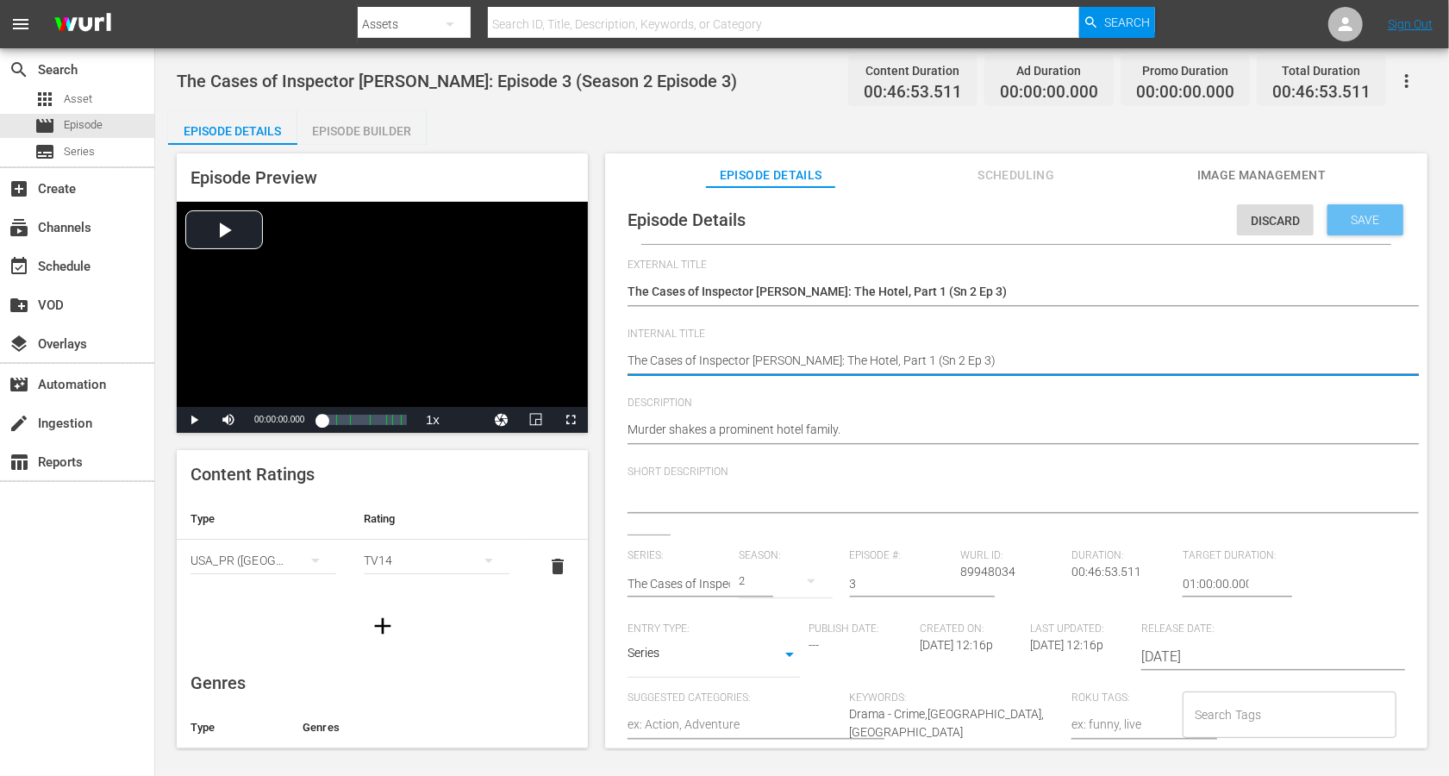
type textarea "The Cases of Inspector Vrenko: The Hotel, Part 1 (Sn 2 Ep 3)"
click at [1086, 216] on span "Save" at bounding box center [1366, 220] width 56 height 14
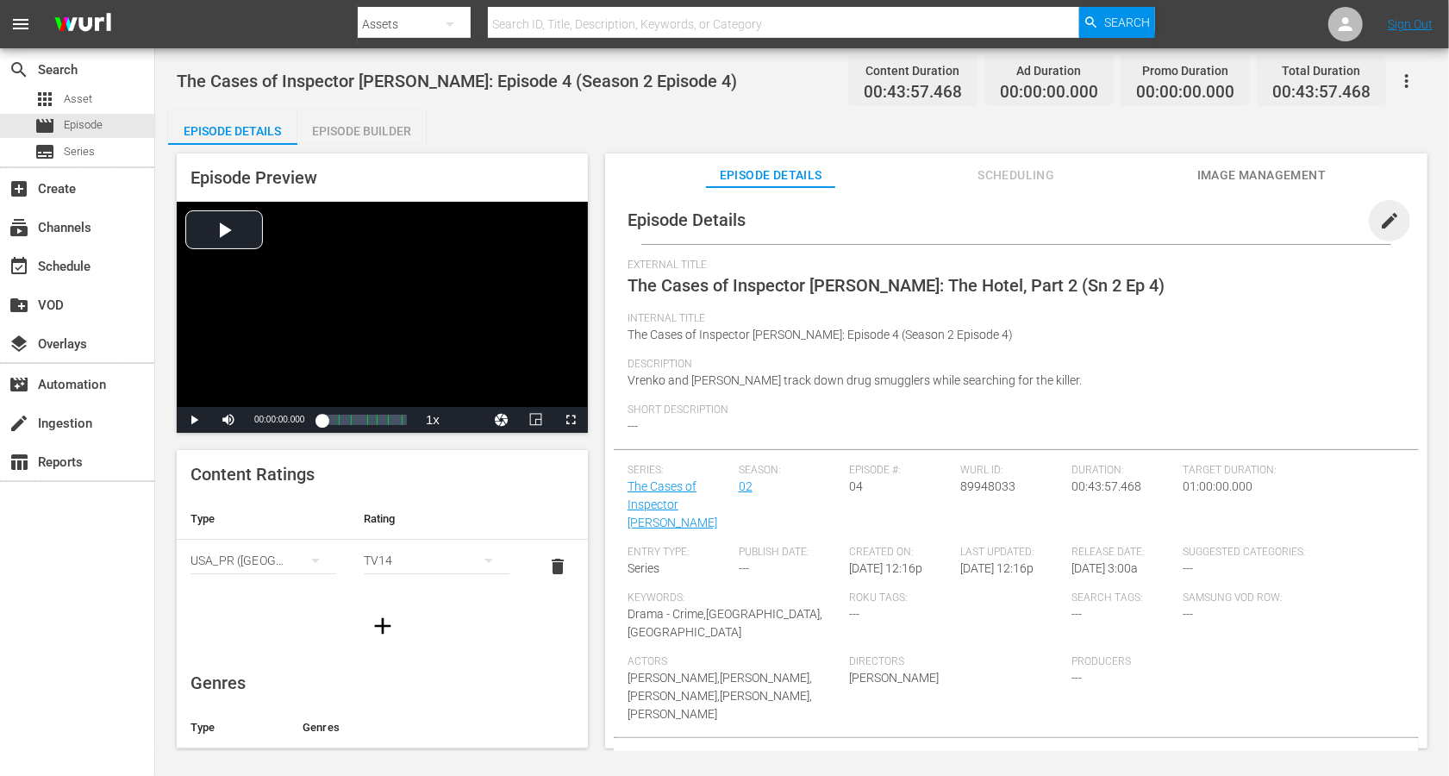
click at [1086, 216] on span "edit" at bounding box center [1390, 220] width 21 height 21
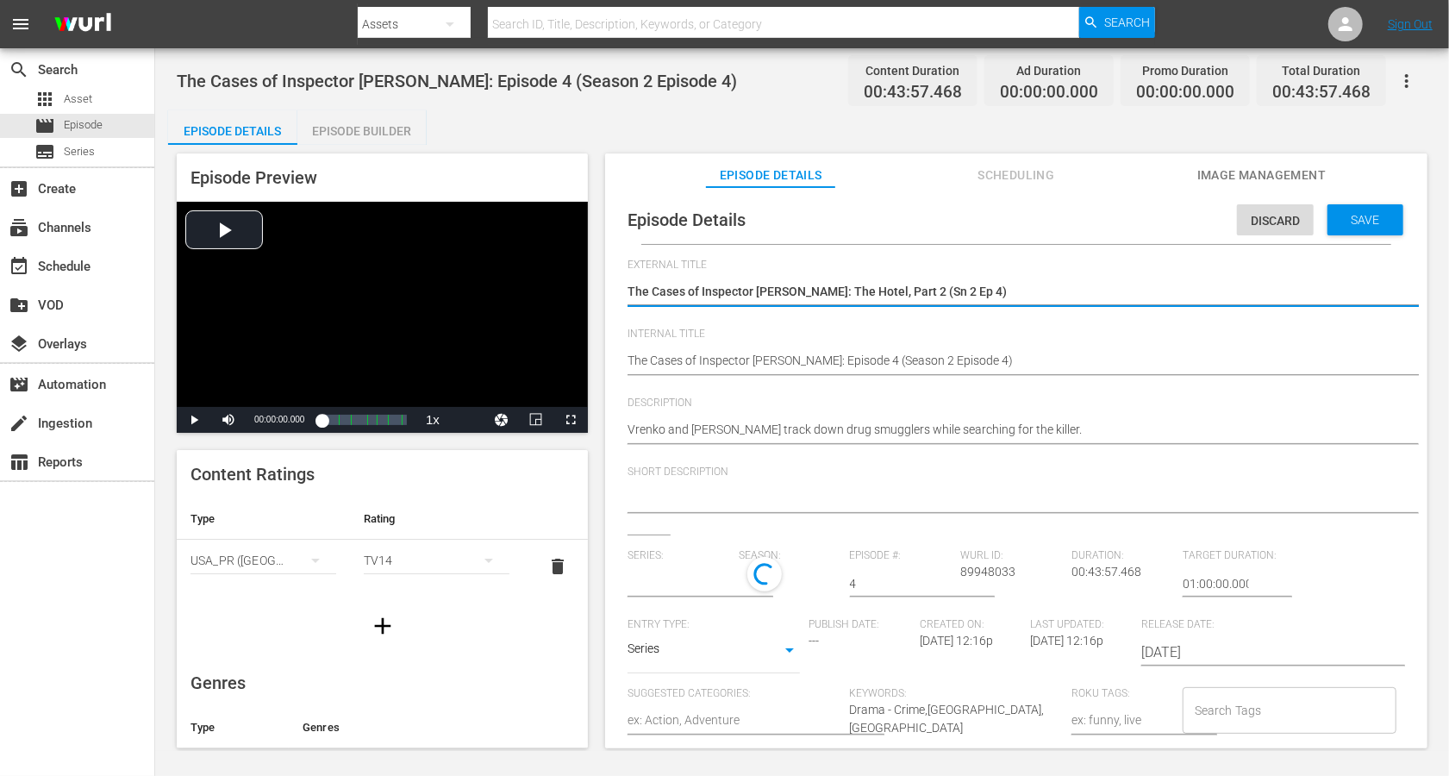
type input "The Cases of Inspector [PERSON_NAME]"
click at [893, 289] on textarea "The Cases of Inspector [PERSON_NAME]: The Hotel, Part 2 (Sn 2 Ep 4)" at bounding box center [1012, 293] width 769 height 21
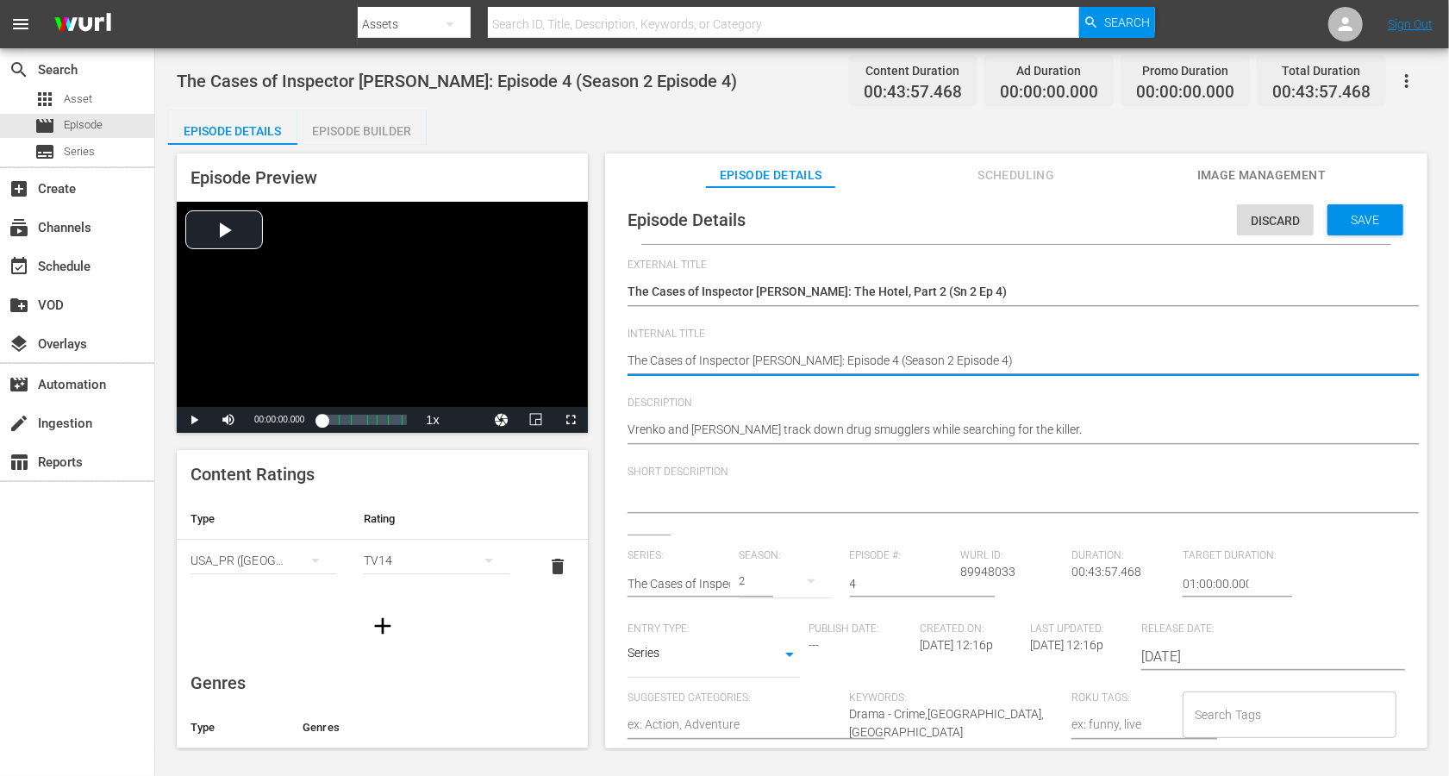
click at [870, 355] on textarea "The Cases of Inspector [PERSON_NAME]: Episode 4 (Season 2 Episode 4)" at bounding box center [1012, 362] width 769 height 21
paste textarea "The Hotel, Part 2 (Sn 2 Ep"
type textarea "The Cases of Inspector [PERSON_NAME]: The Hotel, Part 2 (Sn 2 Ep 4)"
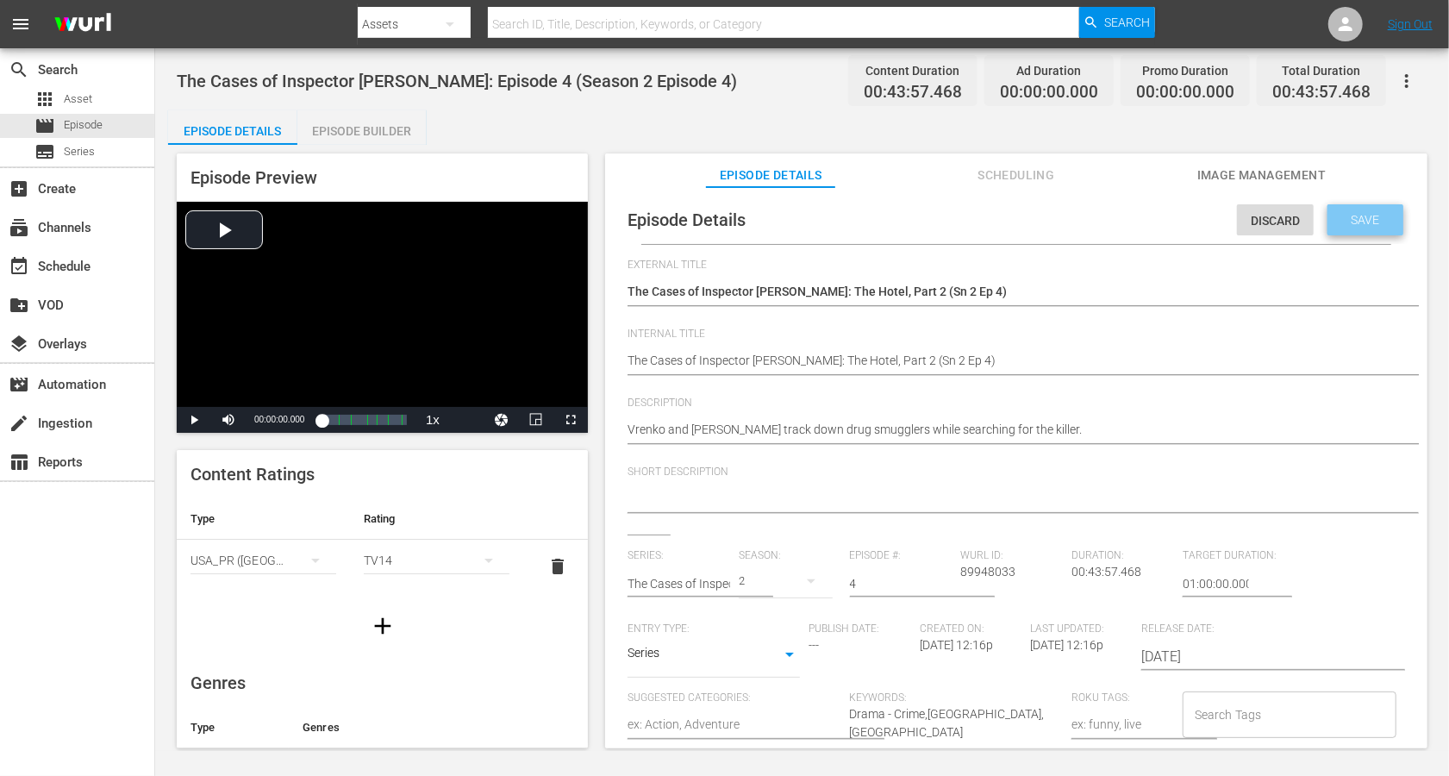
click at [1086, 209] on div "Save" at bounding box center [1366, 219] width 76 height 31
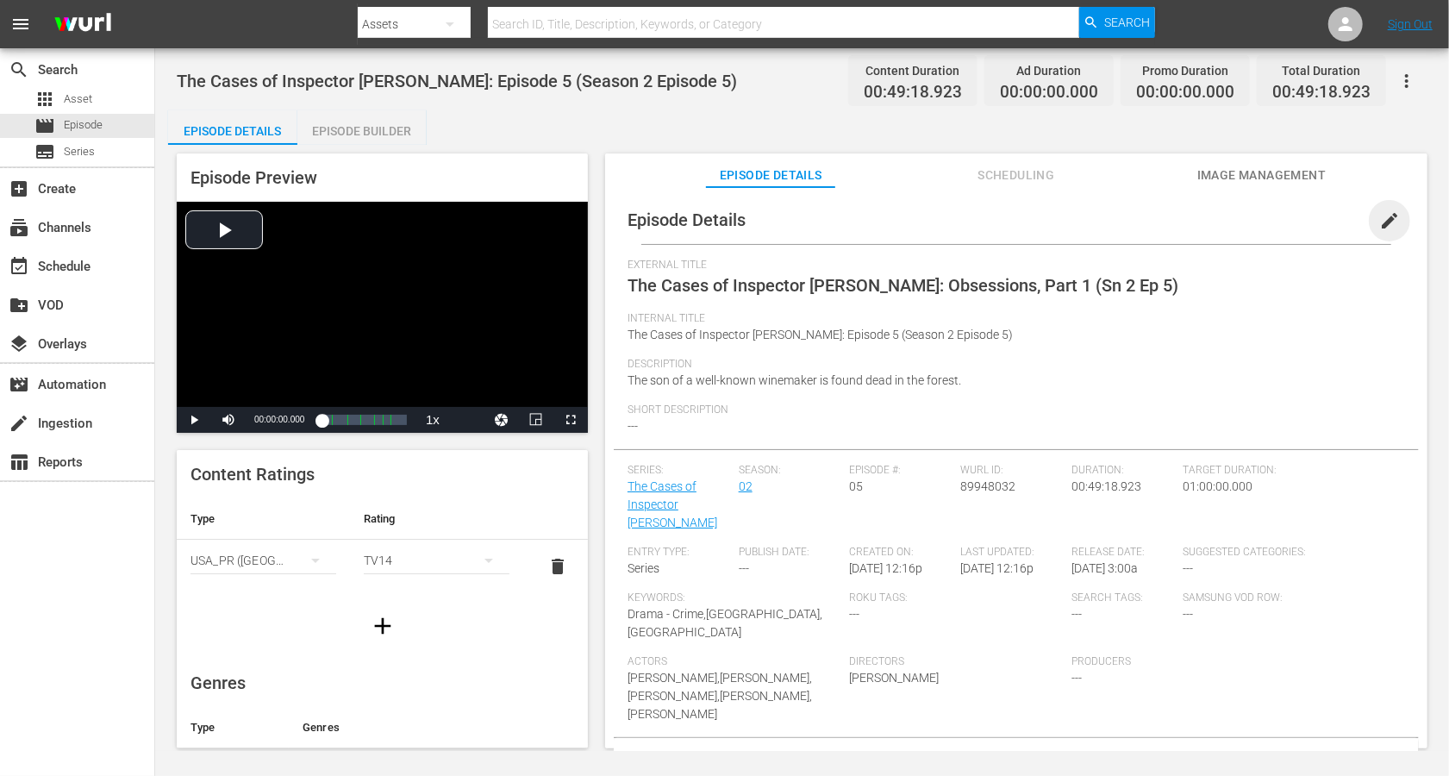
click at [1086, 212] on span "edit" at bounding box center [1390, 220] width 21 height 21
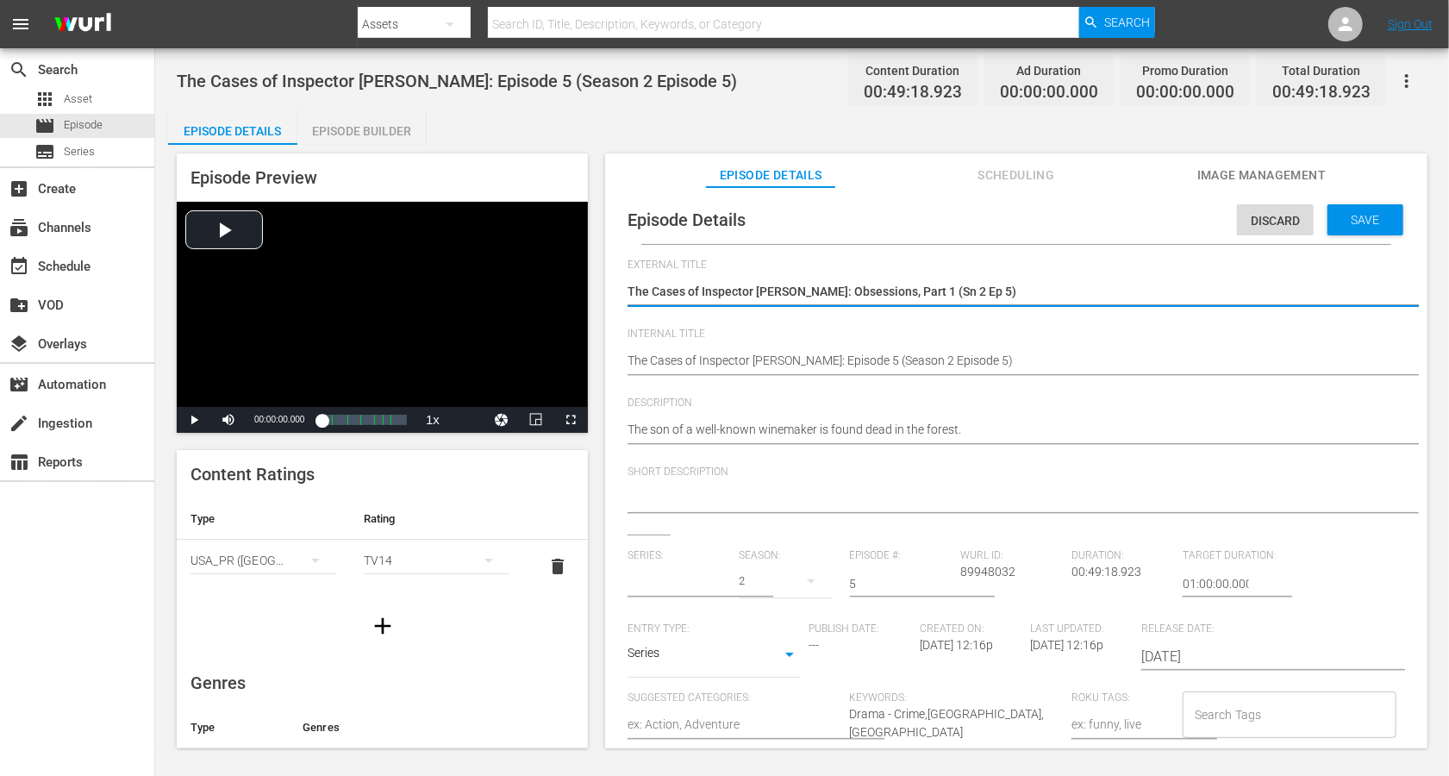
click at [923, 289] on textarea "The Cases of Inspector [PERSON_NAME]: Obsessions, Part 1 (Sn 2 Ep 5)" at bounding box center [1012, 293] width 769 height 21
type input "The Cases of Inspector [PERSON_NAME]"
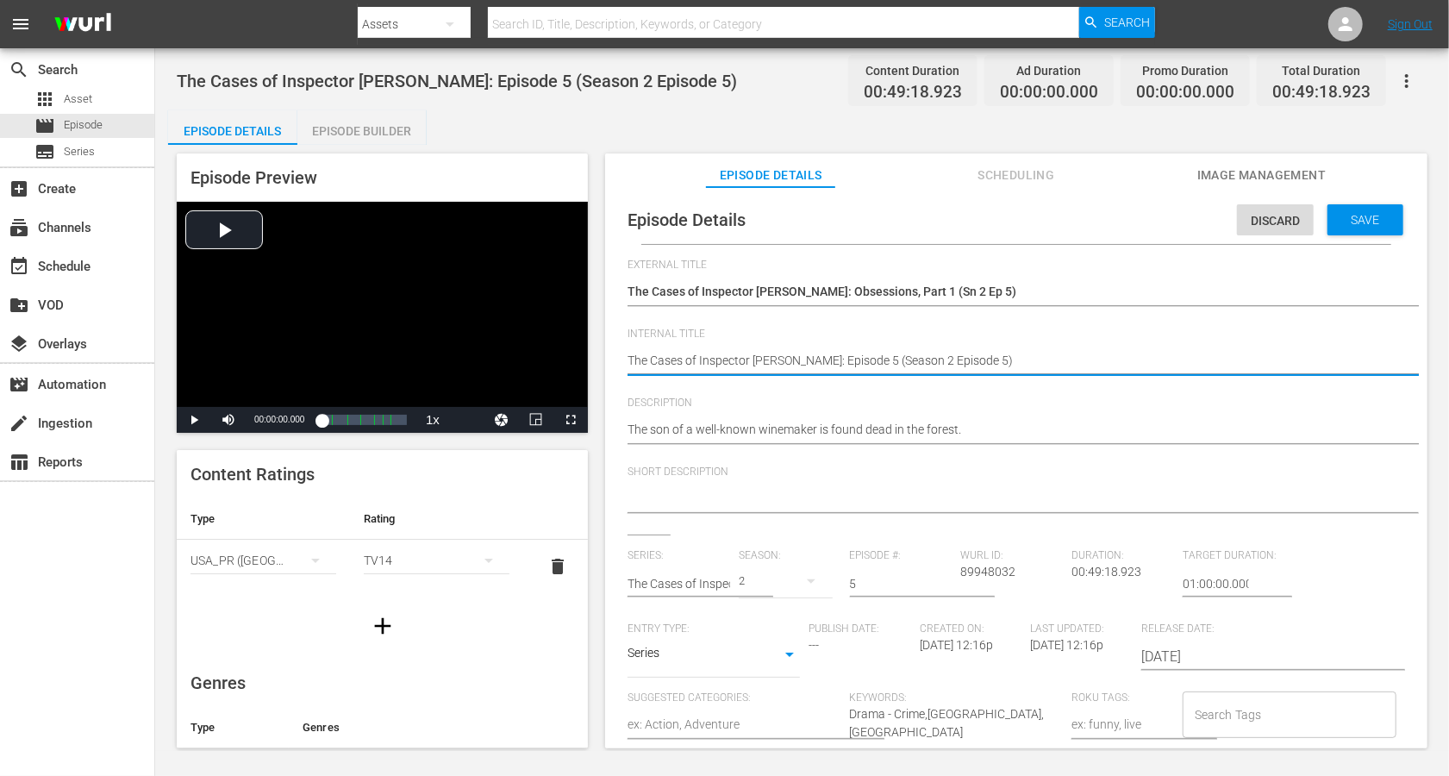
click at [875, 358] on textarea "The Cases of Inspector [PERSON_NAME]: Episode 5 (Season 2 Episode 5)" at bounding box center [1012, 362] width 769 height 21
paste textarea "Obsessions, Part 1 (Sn 2 Ep"
type textarea "The Cases of Inspector [PERSON_NAME]: Obsessions, Part 1 (Sn 2 Ep 5)"
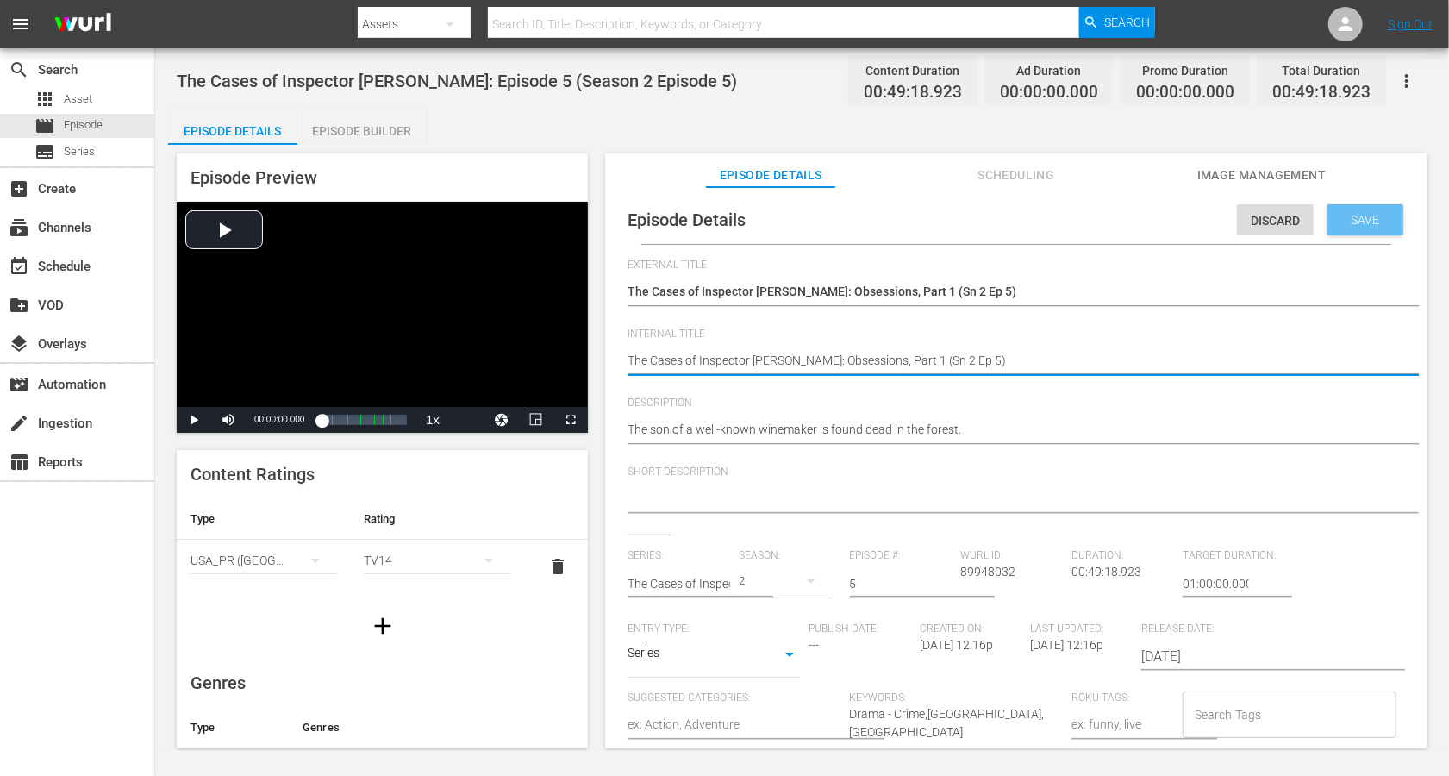
click at [1086, 226] on span "Save" at bounding box center [1366, 220] width 56 height 14
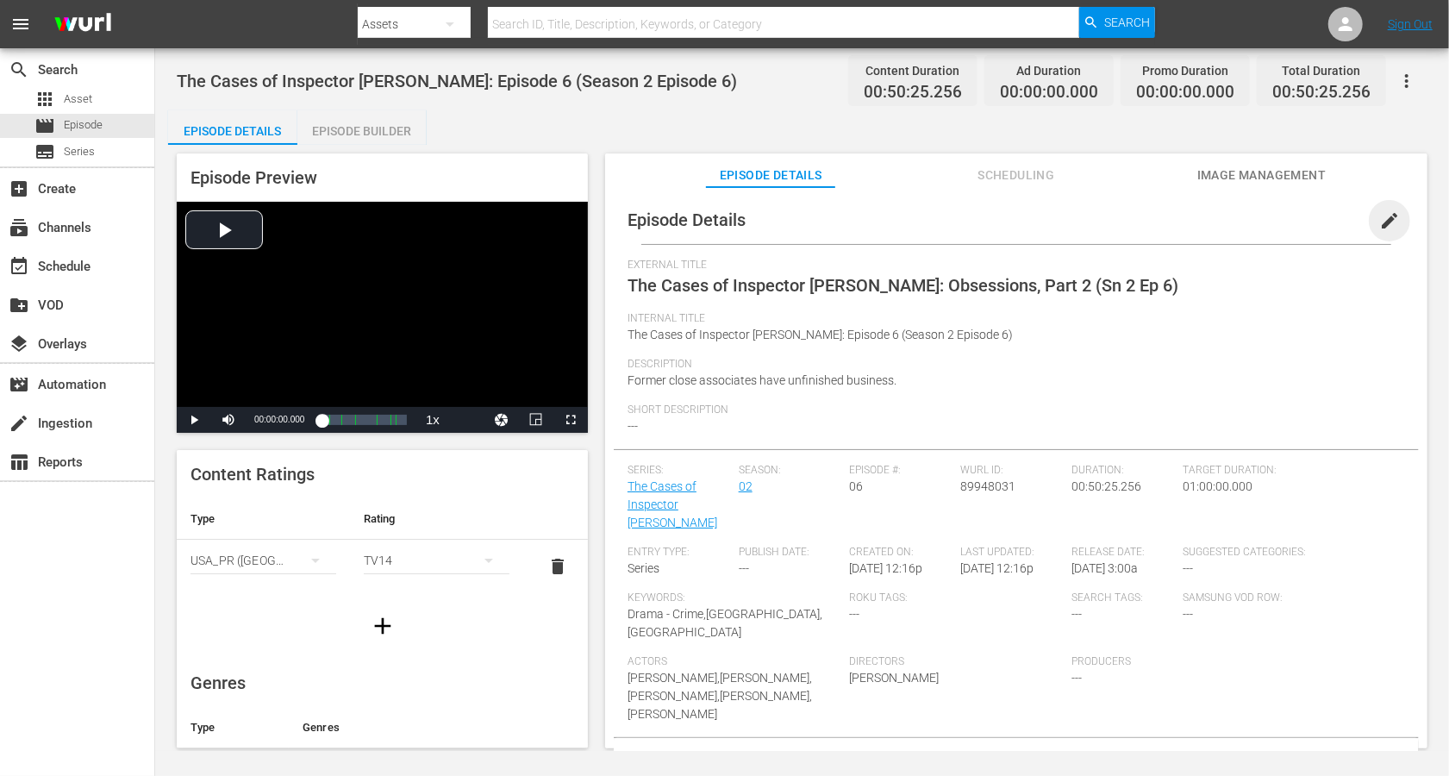
click at [1086, 220] on span "edit" at bounding box center [1390, 220] width 21 height 21
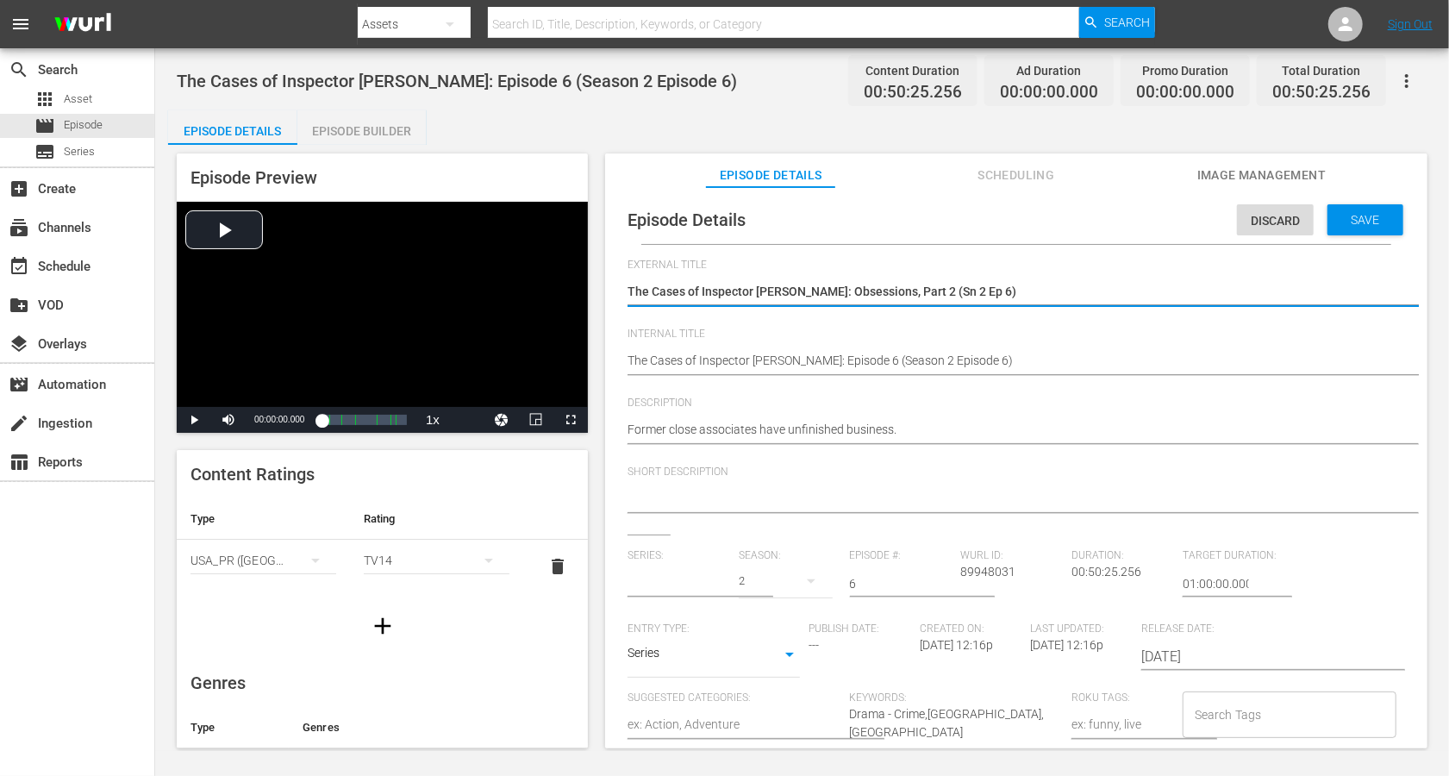
type input "The Cases of Inspector [PERSON_NAME]"
click at [995, 281] on div "The Cases of Inspector [PERSON_NAME]: Obsessions, Part 2 (Sn 2 Ep 6) The Cases …" at bounding box center [1012, 292] width 769 height 41
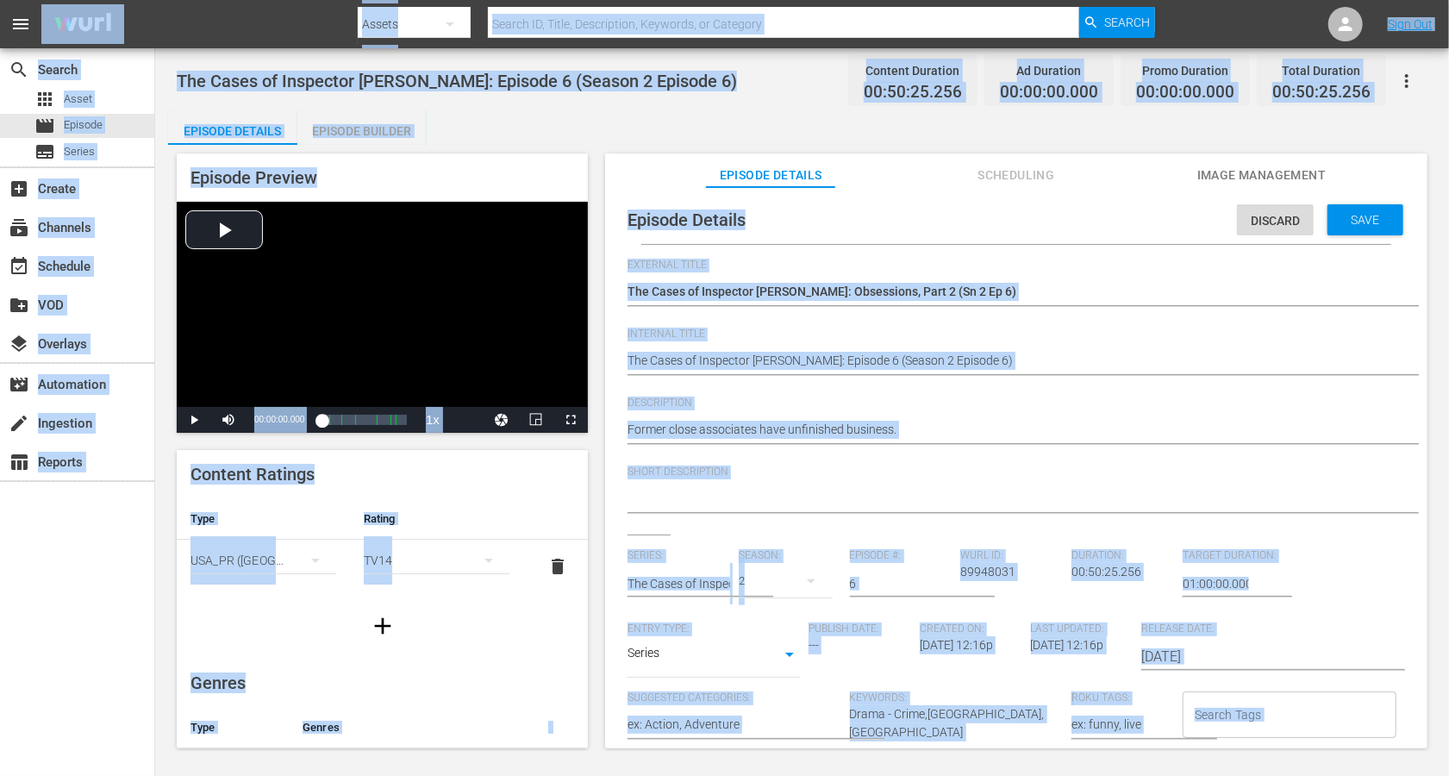
copy body "Loremi Do Sitame Consec AD, Elits, Doeiusmodte, Incididu, ut Laboreet Dolore Ma…"
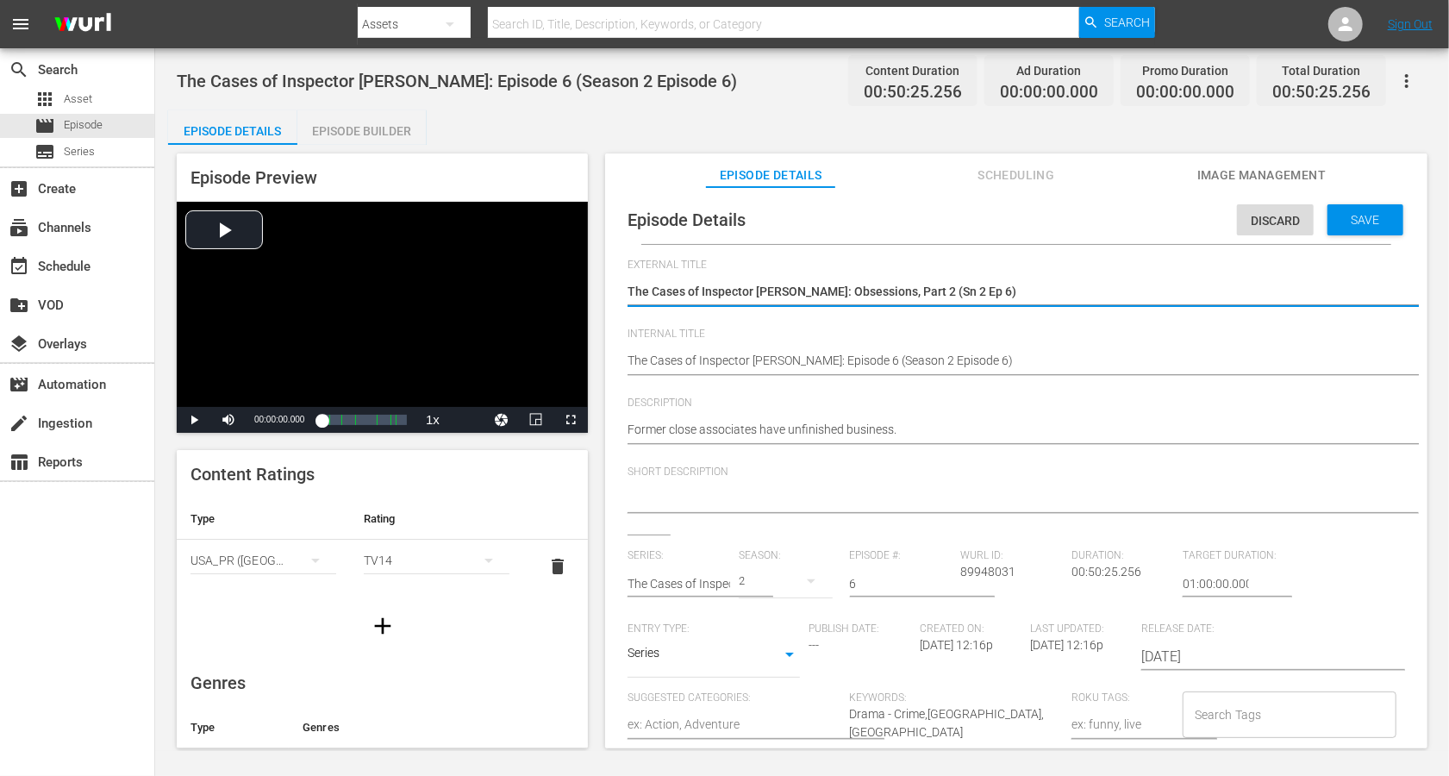
click at [973, 298] on textarea "The Cases of Inspector [PERSON_NAME]: Obsessions, Part 2 (Sn 2 Ep 6)" at bounding box center [1012, 293] width 769 height 21
click at [973, 298] on textarea "The Cases of Inspector Vrenko: Obsessions, Part 2 (Sn 2 Ep 6)" at bounding box center [1012, 293] width 769 height 21
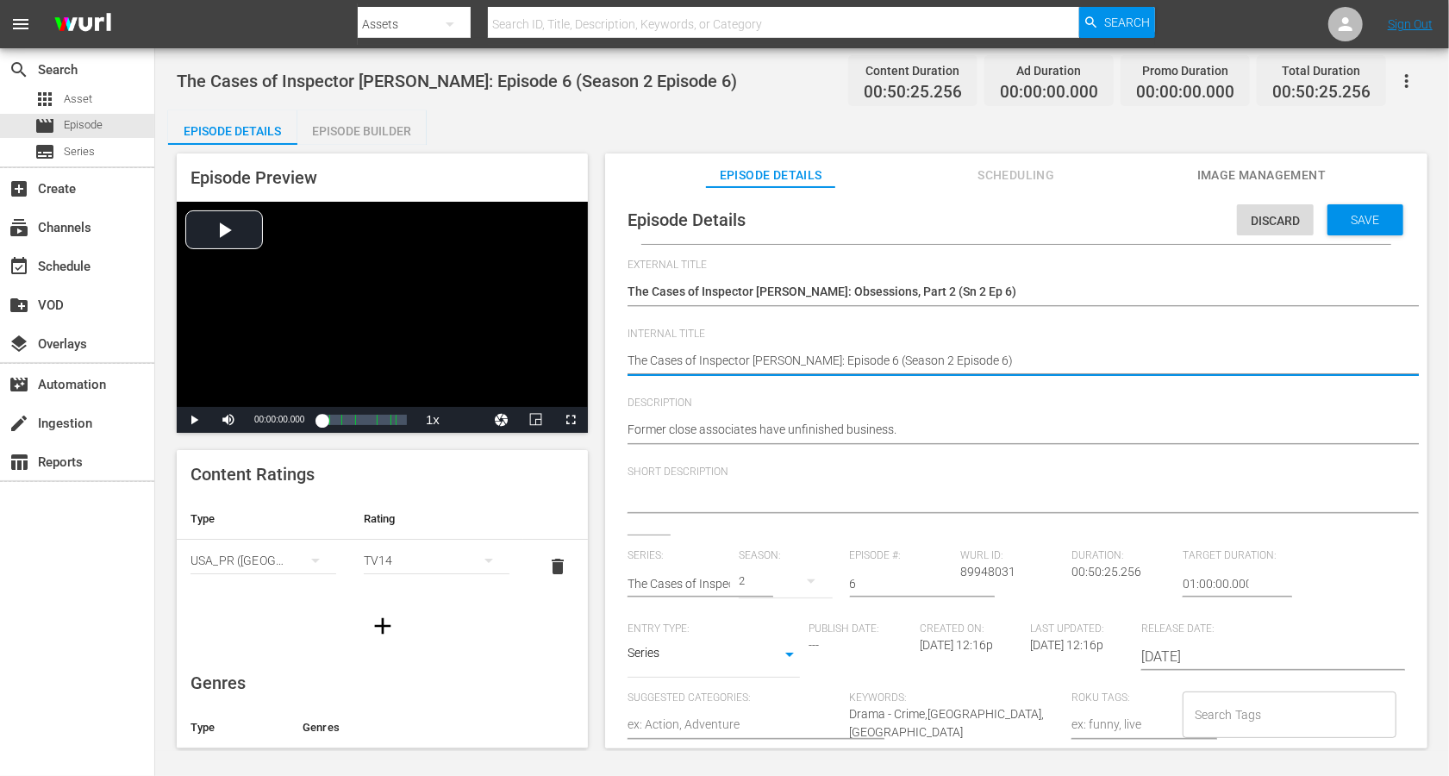
click at [909, 357] on textarea "The Cases of Inspector Vrenko: Episode 6 (Season 2 Episode 6)" at bounding box center [1012, 362] width 769 height 21
paste textarea "Obsessions, Part 2 (Sn 2 Ep"
type textarea "The Cases of Inspector Vrenko: Obsessions, Part 2 (Sn 2 Ep 6)"
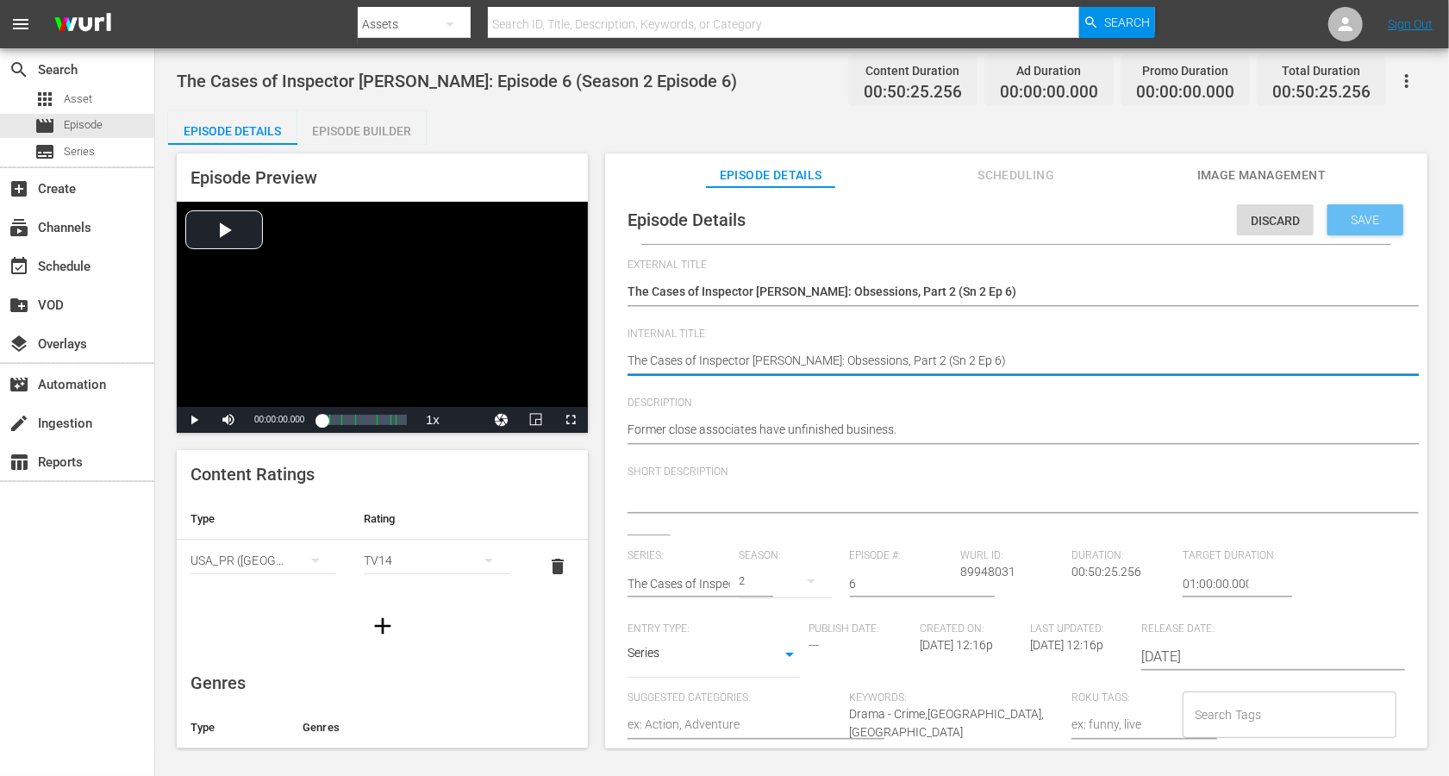
click at [1086, 222] on span "Save" at bounding box center [1366, 220] width 56 height 14
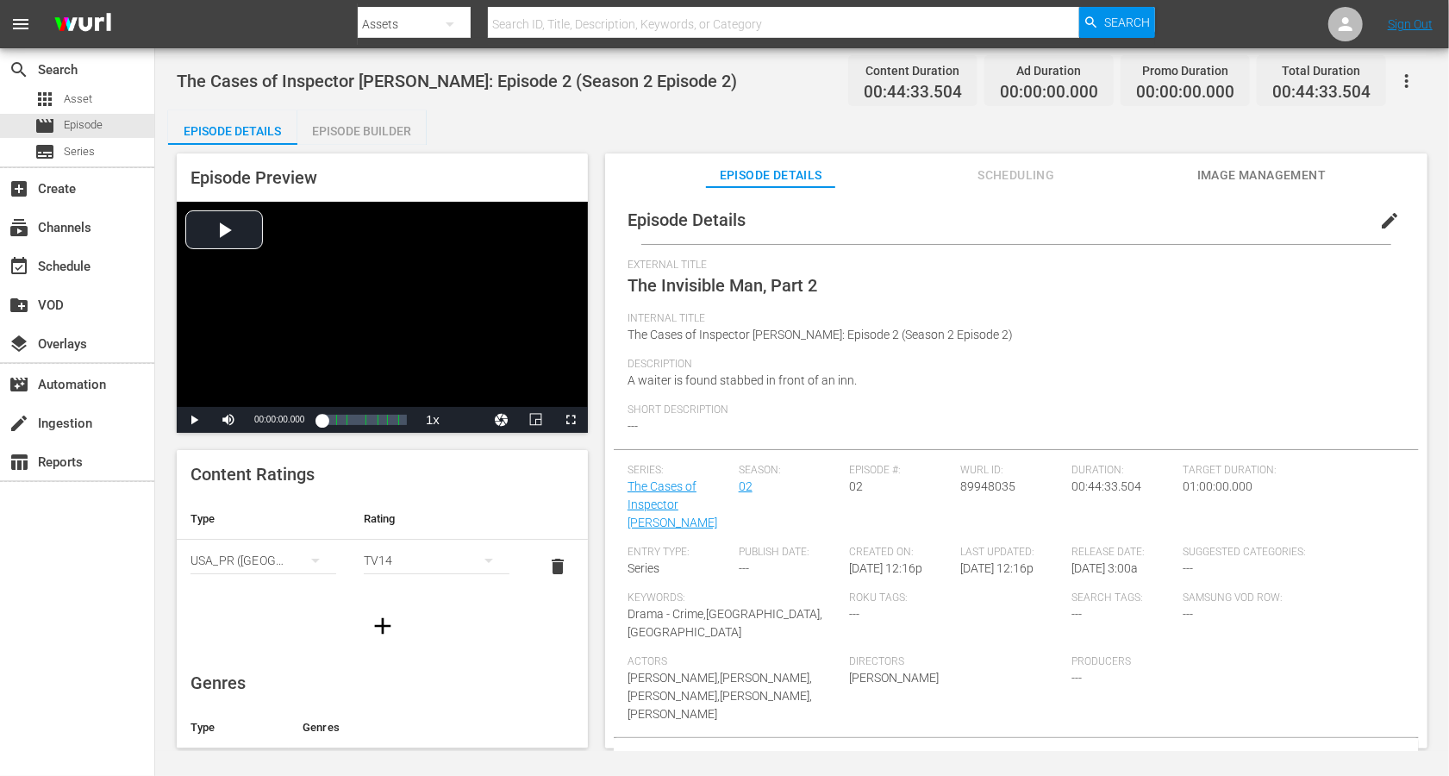
click at [1086, 220] on span "edit" at bounding box center [1390, 220] width 21 height 21
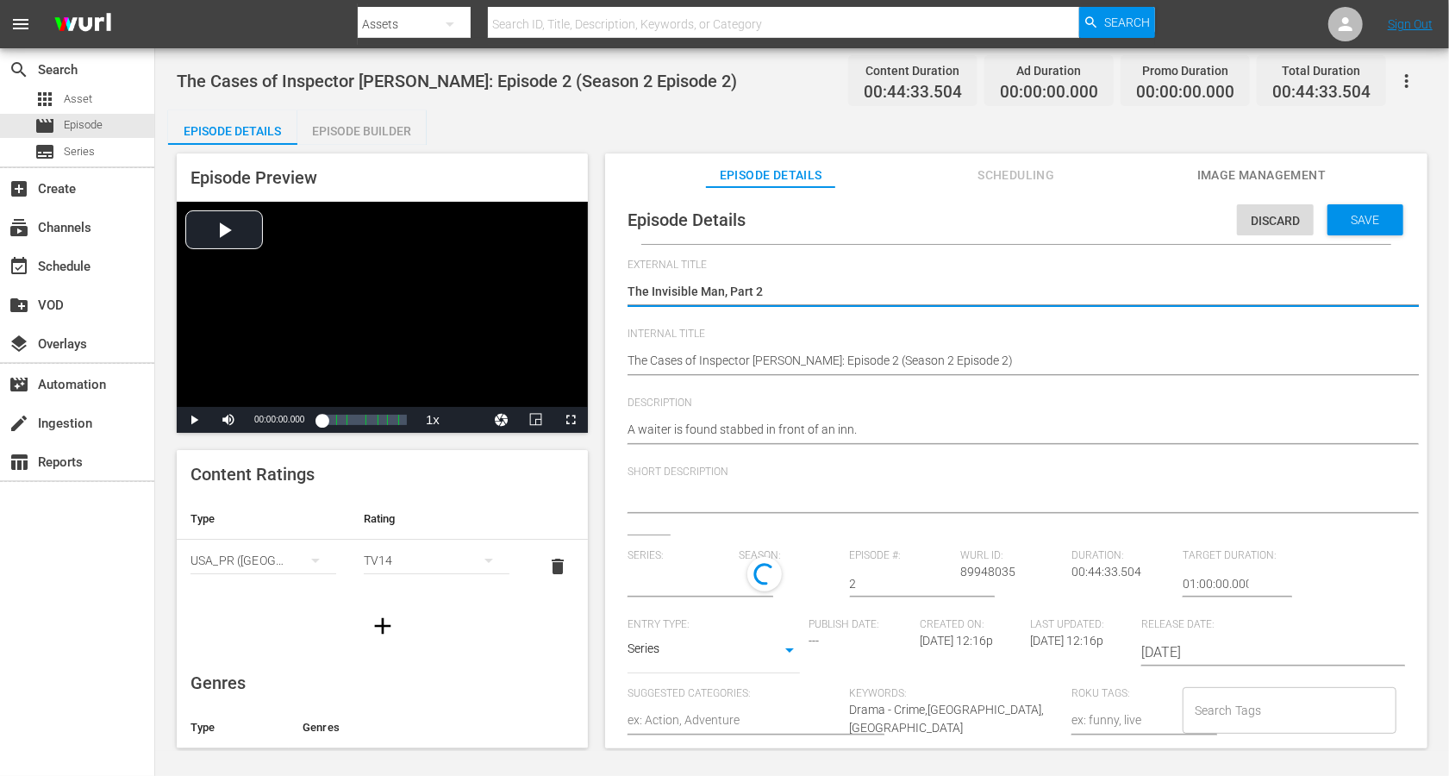
type input "The Cases of Inspector [PERSON_NAME]"
drag, startPoint x: 766, startPoint y: 288, endPoint x: 632, endPoint y: 285, distance: 133.7
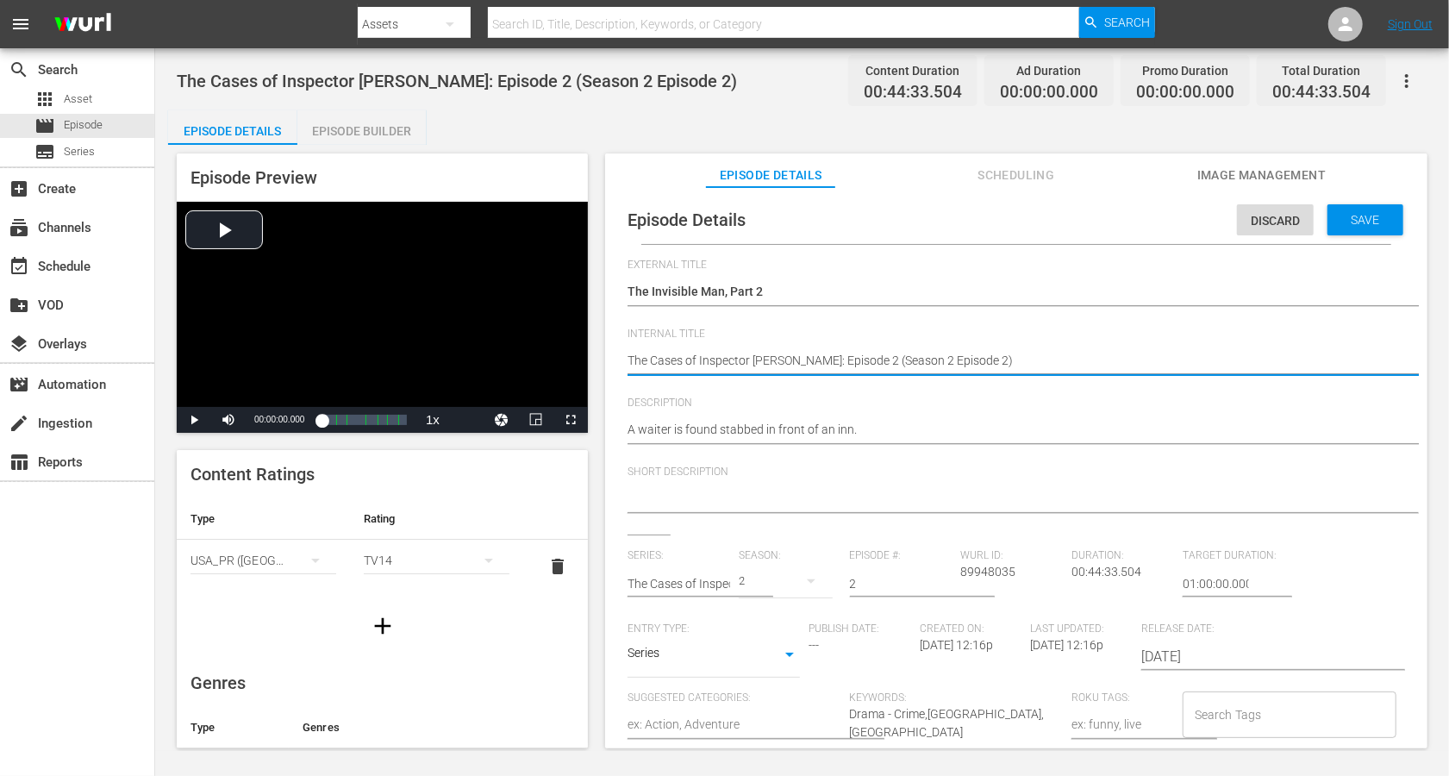
click at [805, 359] on textarea "The Cases of Inspector [PERSON_NAME]: Episode 2 (Season 2 Episode 2)" at bounding box center [1012, 362] width 769 height 21
drag, startPoint x: 846, startPoint y: 359, endPoint x: 795, endPoint y: 358, distance: 50.9
click at [795, 358] on textarea "The Cases of Inspector [PERSON_NAME]: Episode 2 (Season 2 Episode 2)" at bounding box center [1012, 362] width 769 height 21
type textarea "The Cases of Inspector [PERSON_NAME]: T (Season 2 Episode 2)"
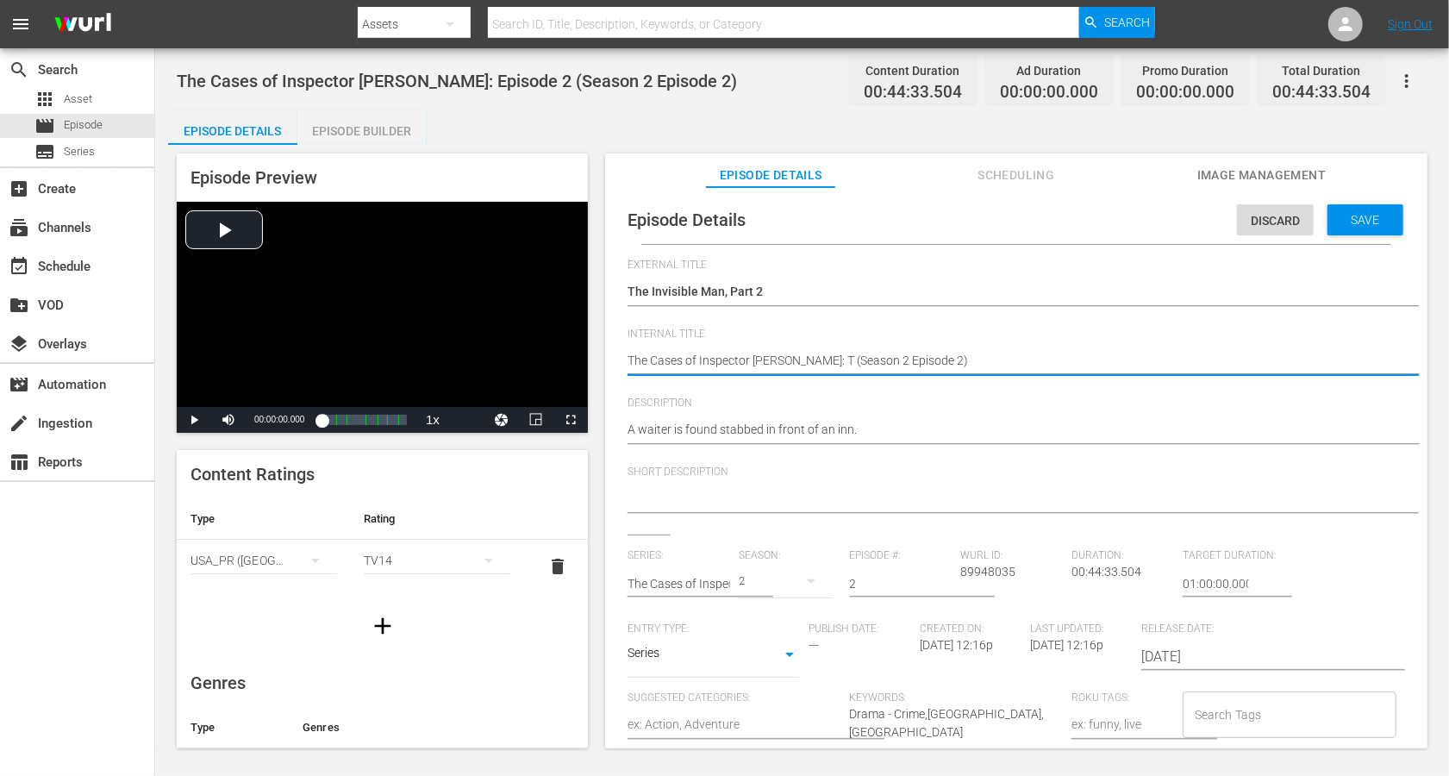
paste textarea "he Invisible Man, Part 2"
type textarea "The Cases of Inspector [PERSON_NAME]: The Invisible Man, Part 2 (Season 2 Episo…"
click at [984, 359] on textarea "The Cases of Inspector [PERSON_NAME]: Episode 2 (Season 2 Episode 2)" at bounding box center [1012, 362] width 769 height 21
click at [980, 359] on textarea "The Cases of Inspector [PERSON_NAME]: Episode 2 (Season 2 Episode 2)" at bounding box center [1012, 362] width 769 height 21
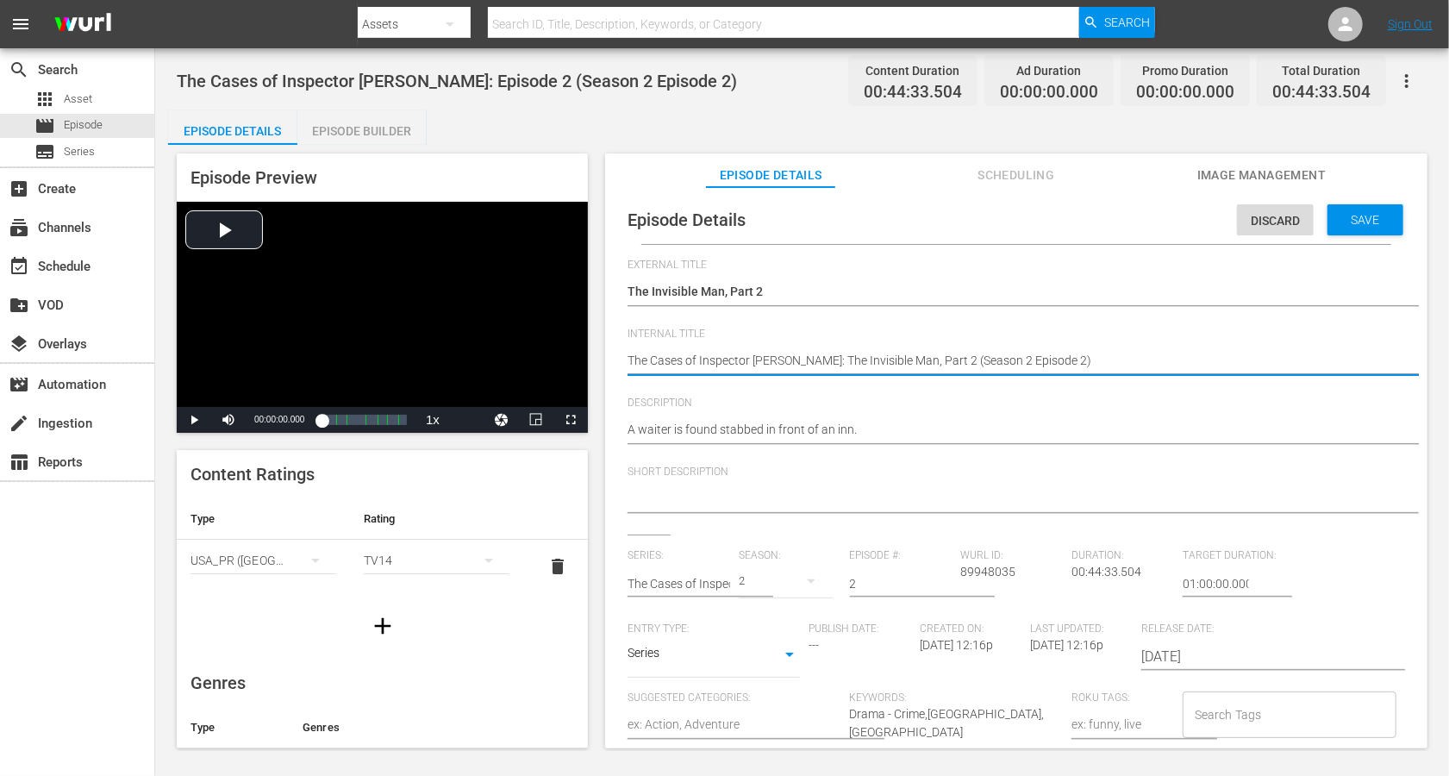
click at [965, 359] on textarea "The Cases of Inspector [PERSON_NAME]: Episode 2 (Season 2 Episode 2)" at bounding box center [1012, 362] width 769 height 21
type textarea "The Cases of Inspector [PERSON_NAME]: The Invisible Man, Part 2 (Seasn 2 Episod…"
type textarea "The Cases of Inspector [PERSON_NAME]: The Invisible Man, Part 2 ([PERSON_NAME] …"
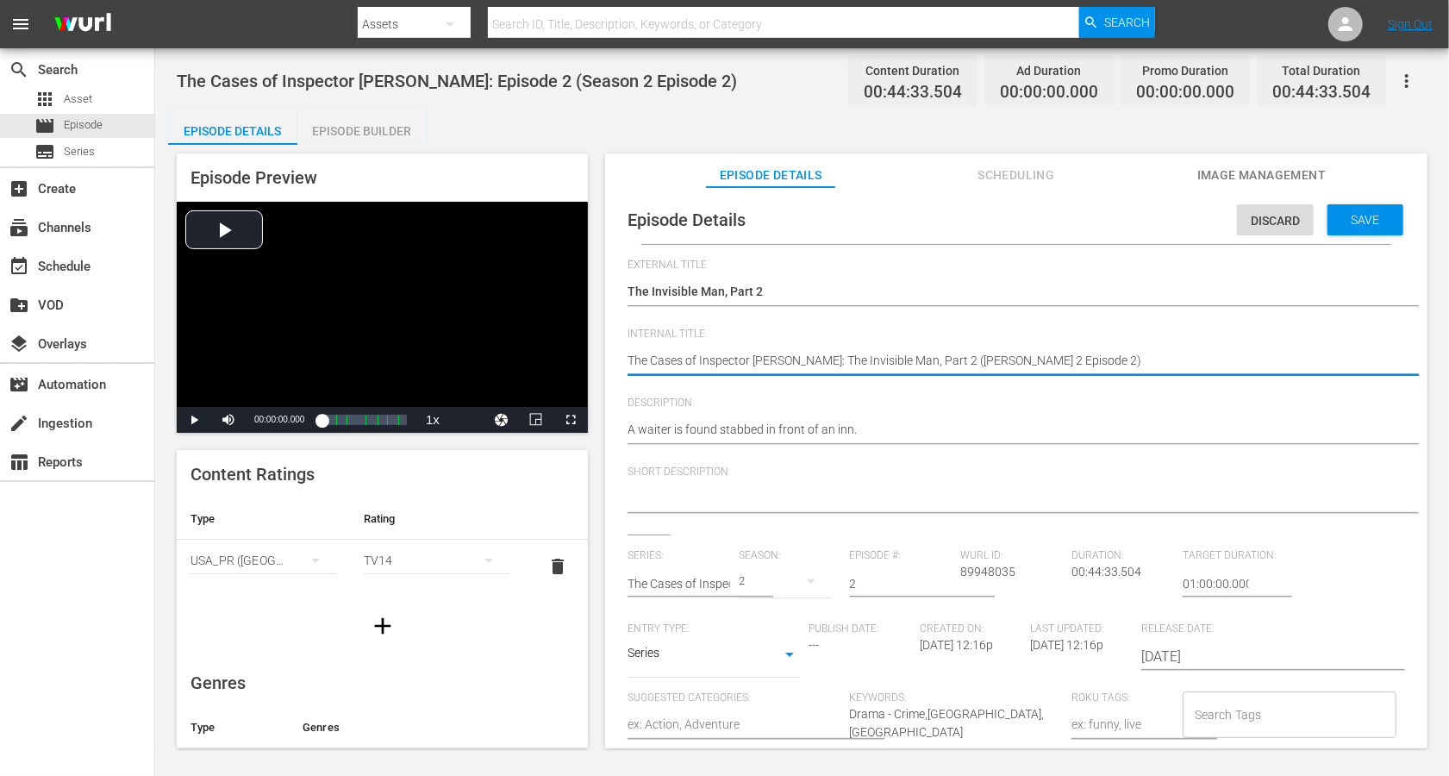
type textarea "The Cases of Inspector [PERSON_NAME]: The Invisible Man, Part 2 (Sen 2 Episode …"
type textarea "The Cases of Inspector [PERSON_NAME]: The Invisible Man, Part 2 (Sn 2 Episode 2)"
type textarea "The Cases of Inspector [PERSON_NAME]: The Invisible Man, Part 2 (Sn 2 Epsode 2)"
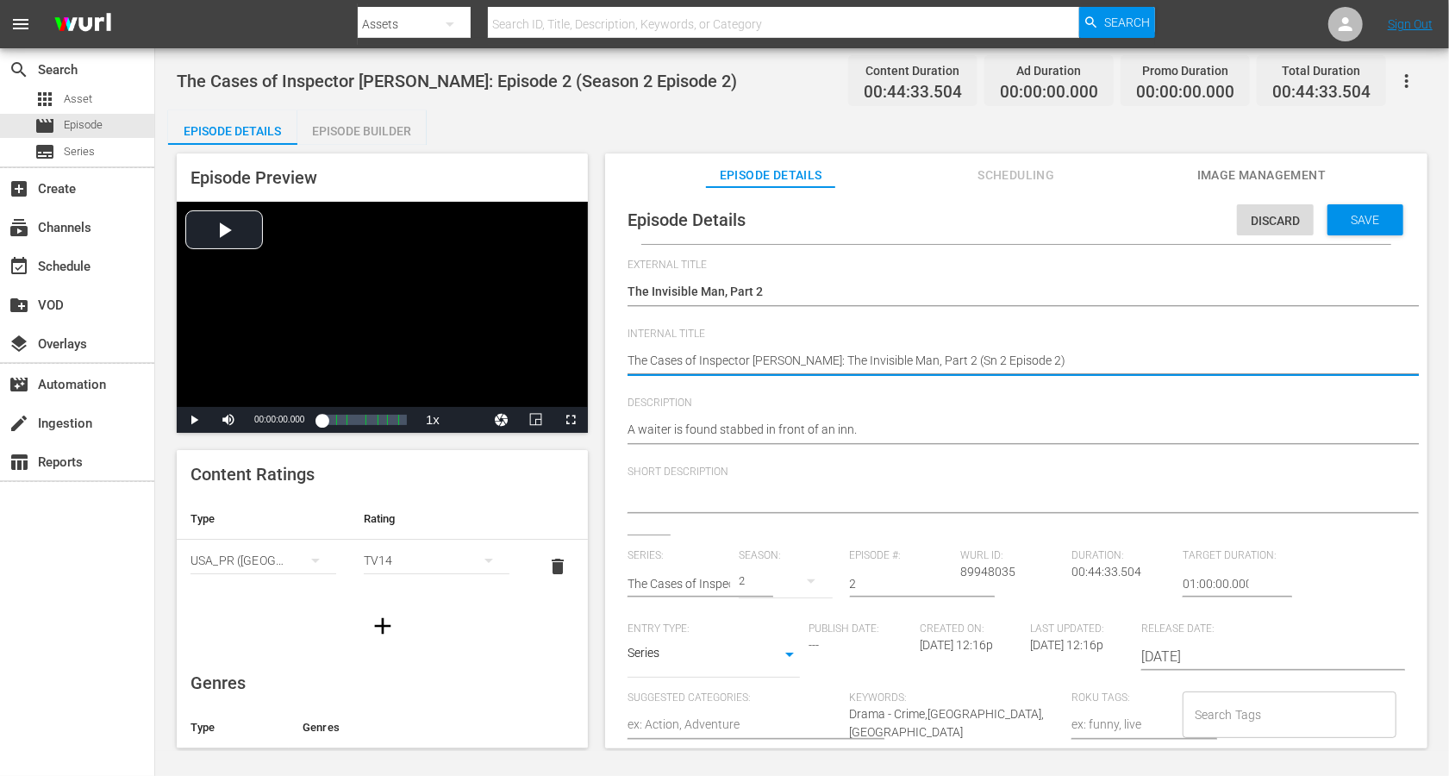
type textarea "The Cases of Inspector [PERSON_NAME]: The Invisible Man, Part 2 (Sn 2 Epsode 2)"
type textarea "The Cases of Inspector [PERSON_NAME]: The Invisible Man, Part 2 (Sn 2 Epode 2)"
type textarea "The Cases of Inspector [PERSON_NAME]: The Invisible Man, Part 2 (Sn 2 Epde 2)"
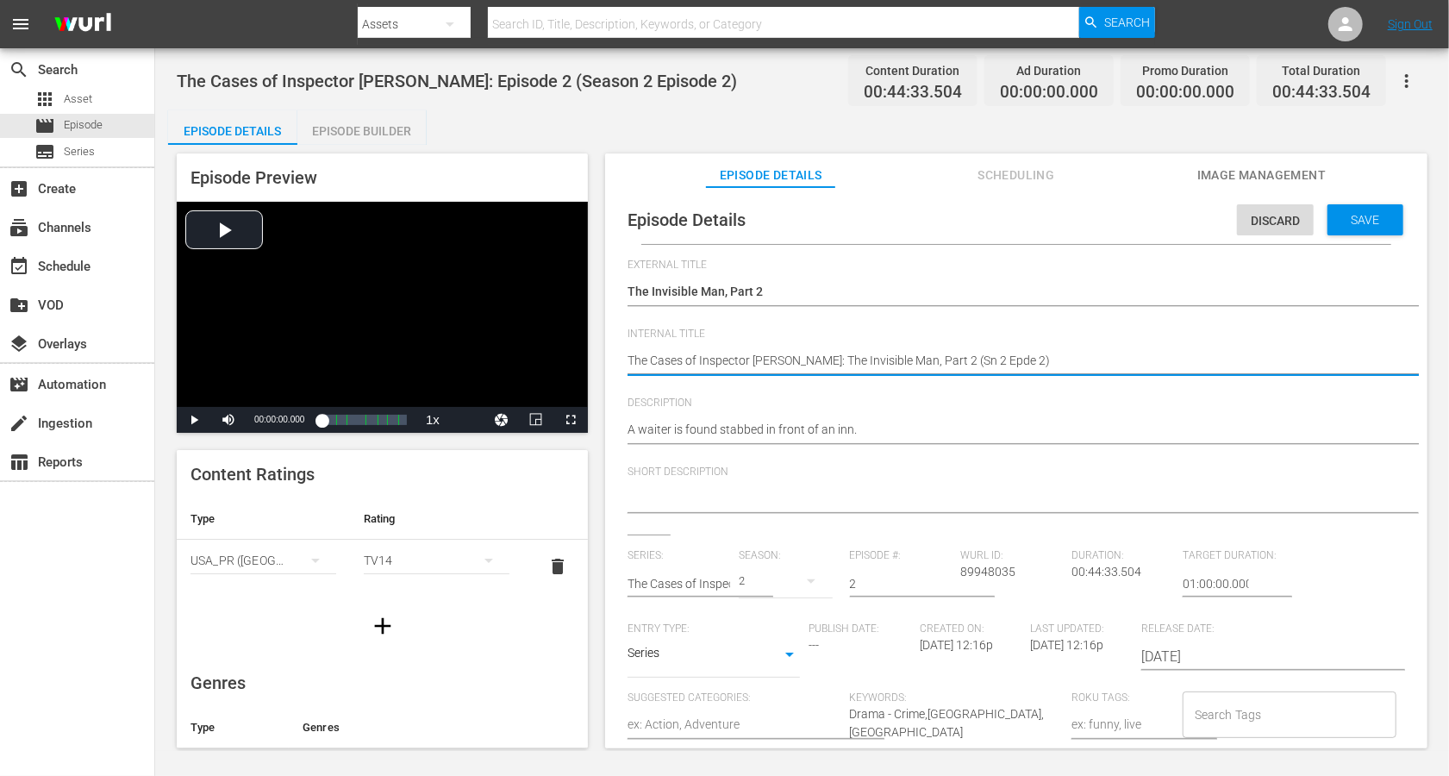
type textarea "The Cases of Inspector Vrenko: The Invisible Man, Part 2 (Sn 2 Epe 2)"
type textarea "The Cases of Inspector Vrenko: The Invisible Man, Part 2 (Sn 2 Ep 2)"
click at [870, 359] on textarea "The Cases of Inspector [PERSON_NAME]: Episode 2 (Season 2 Episode 2)" at bounding box center [1012, 362] width 769 height 21
type textarea "The Cases of Inspector Vrenko: The Invisible Man, Part 2 (Sn 2 Ep 2)"
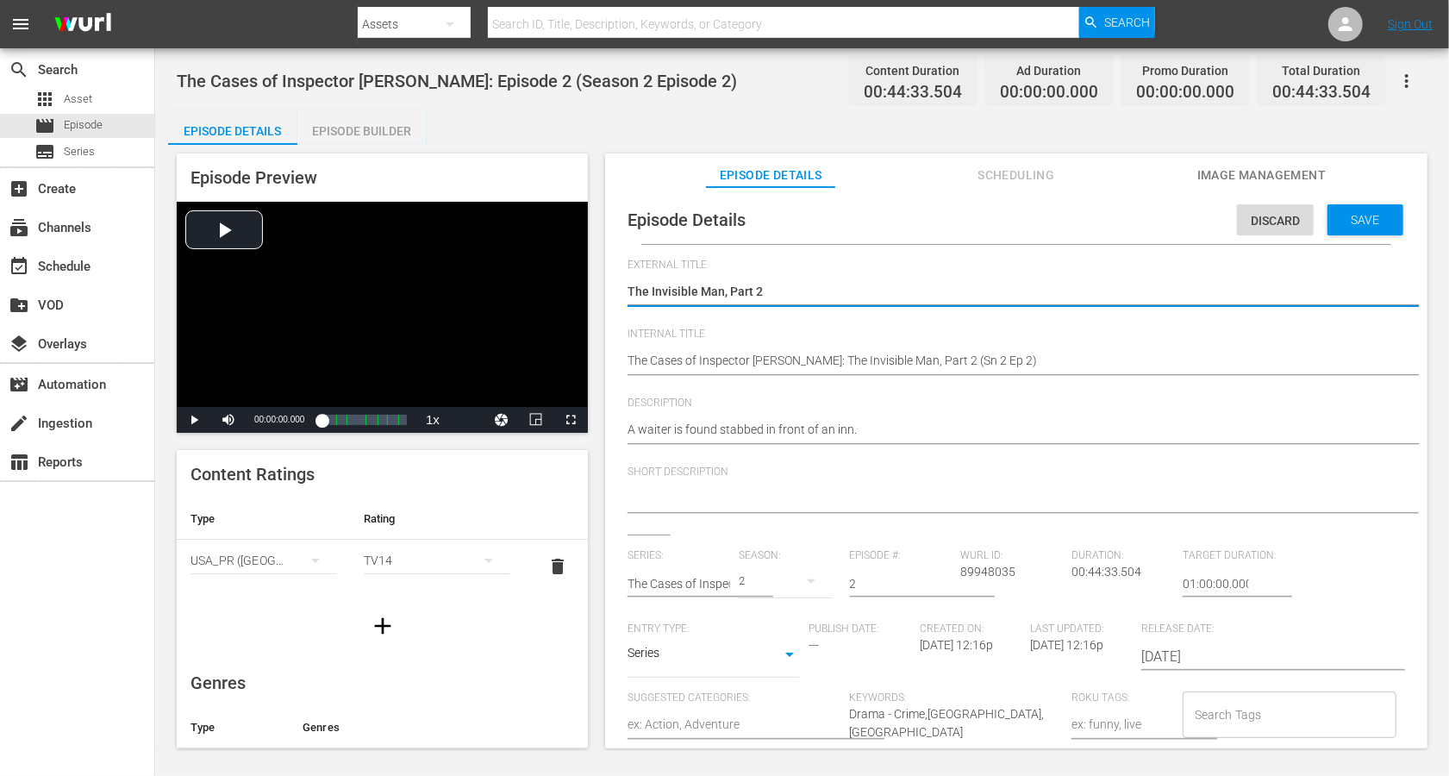
click at [745, 287] on textarea "The Invisible Man, Part 2" at bounding box center [1012, 293] width 769 height 21
paste textarea "Cases of Inspector Vrenko: The Invisible Man, Part 2 (Sn 2 Ep 2)"
type textarea "The Cases of Inspector Vrenko: The Invisible Man, Part 2 (Sn 2 Ep 2)"
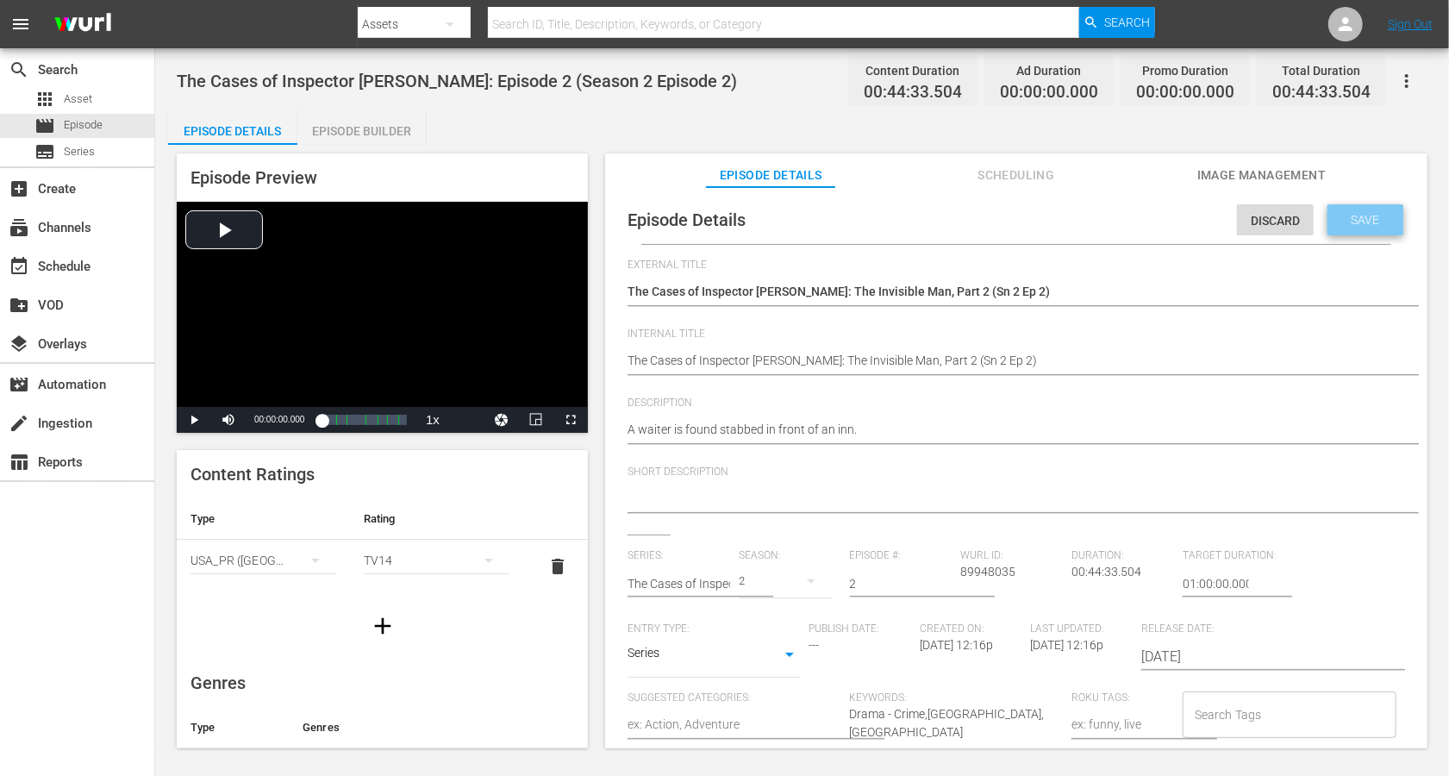
click at [1086, 225] on span "Save" at bounding box center [1366, 220] width 56 height 14
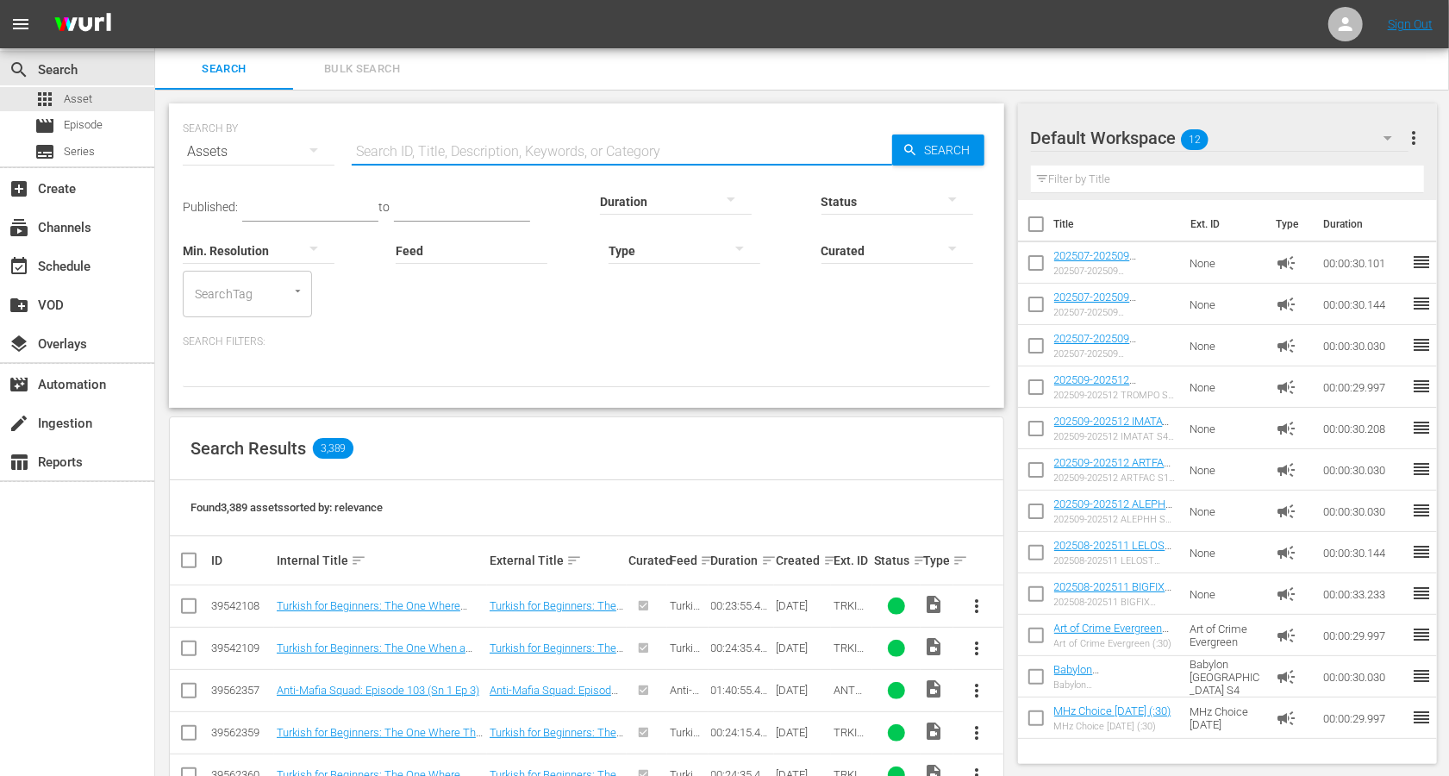
click at [424, 147] on input "text" at bounding box center [622, 151] width 541 height 41
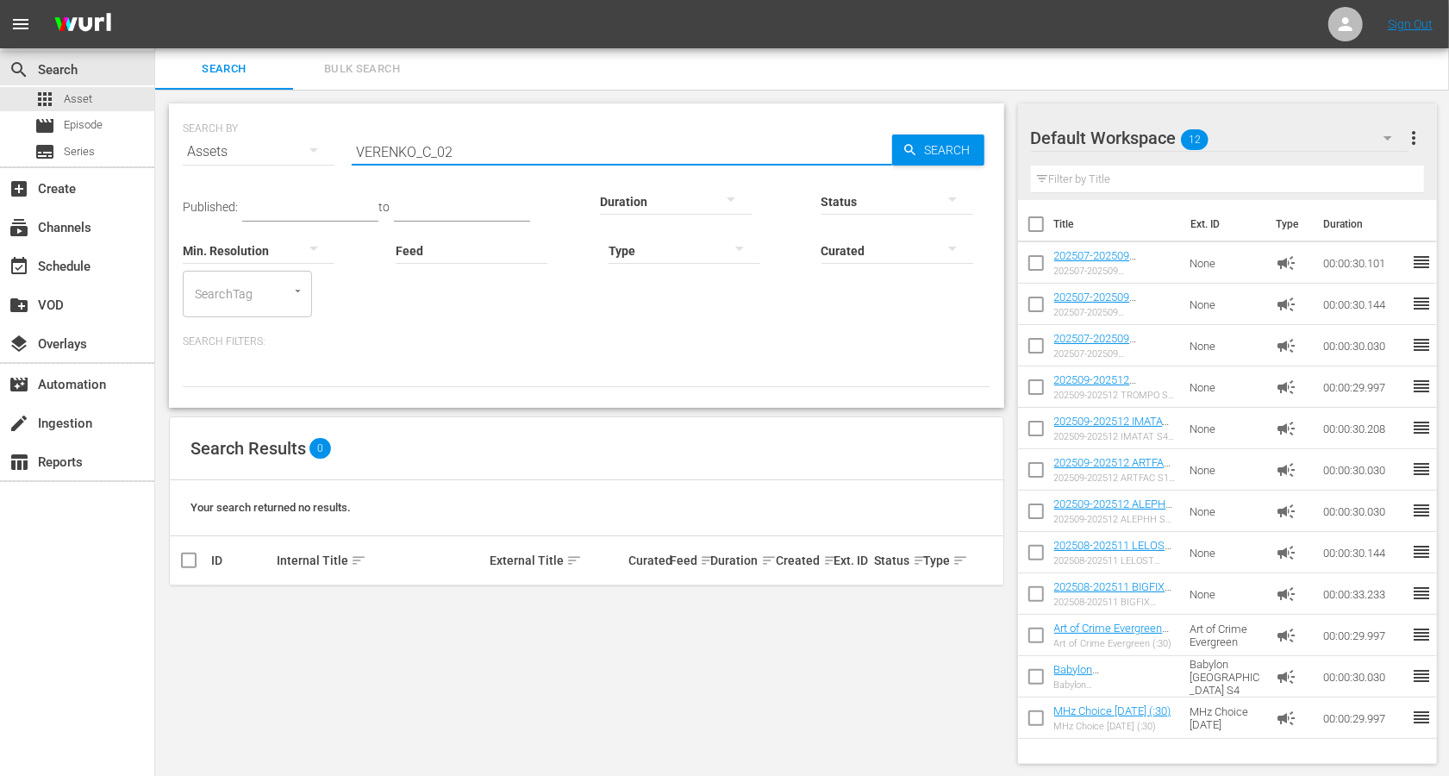
click at [379, 153] on input "VERENKO_C_02" at bounding box center [622, 151] width 541 height 41
type input "VRENKO_C_02"
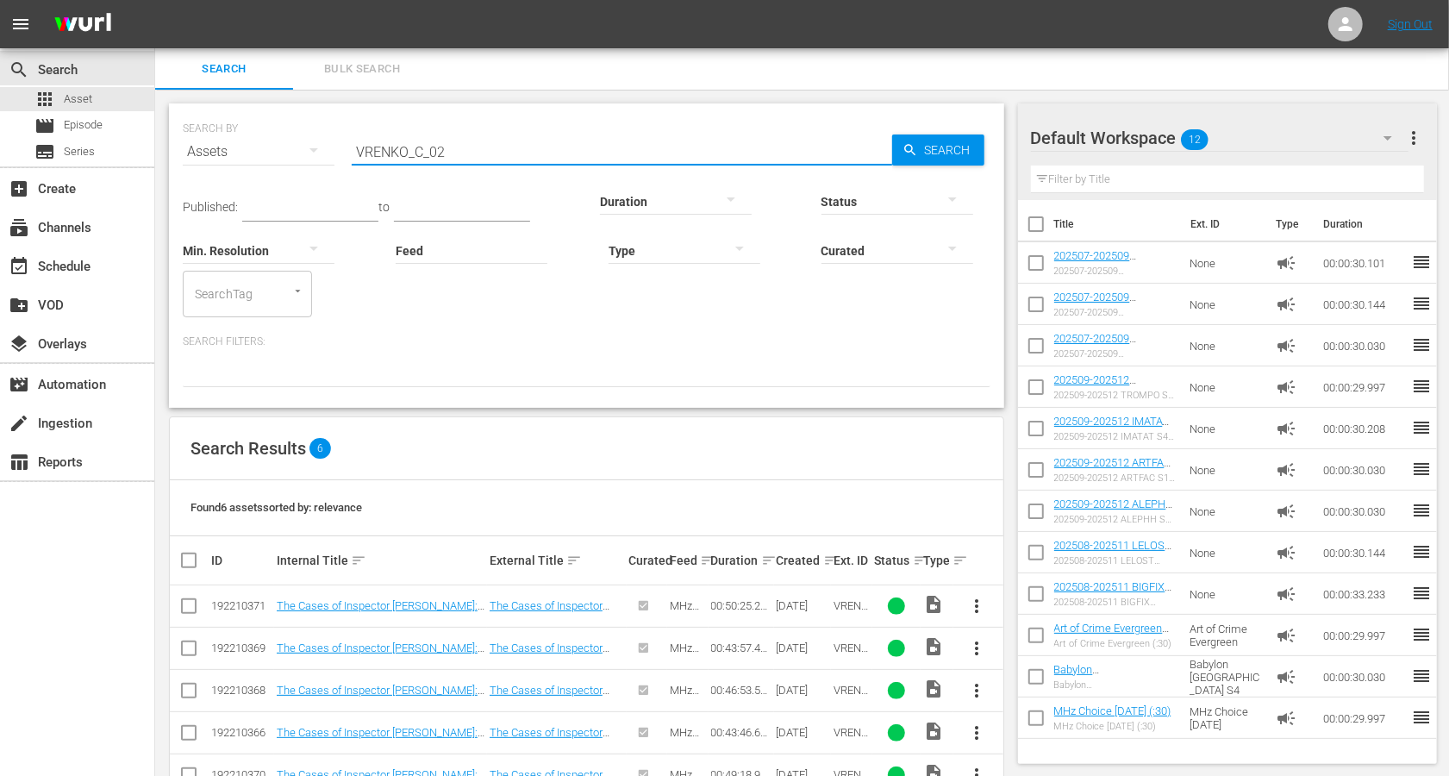
scroll to position [91, 0]
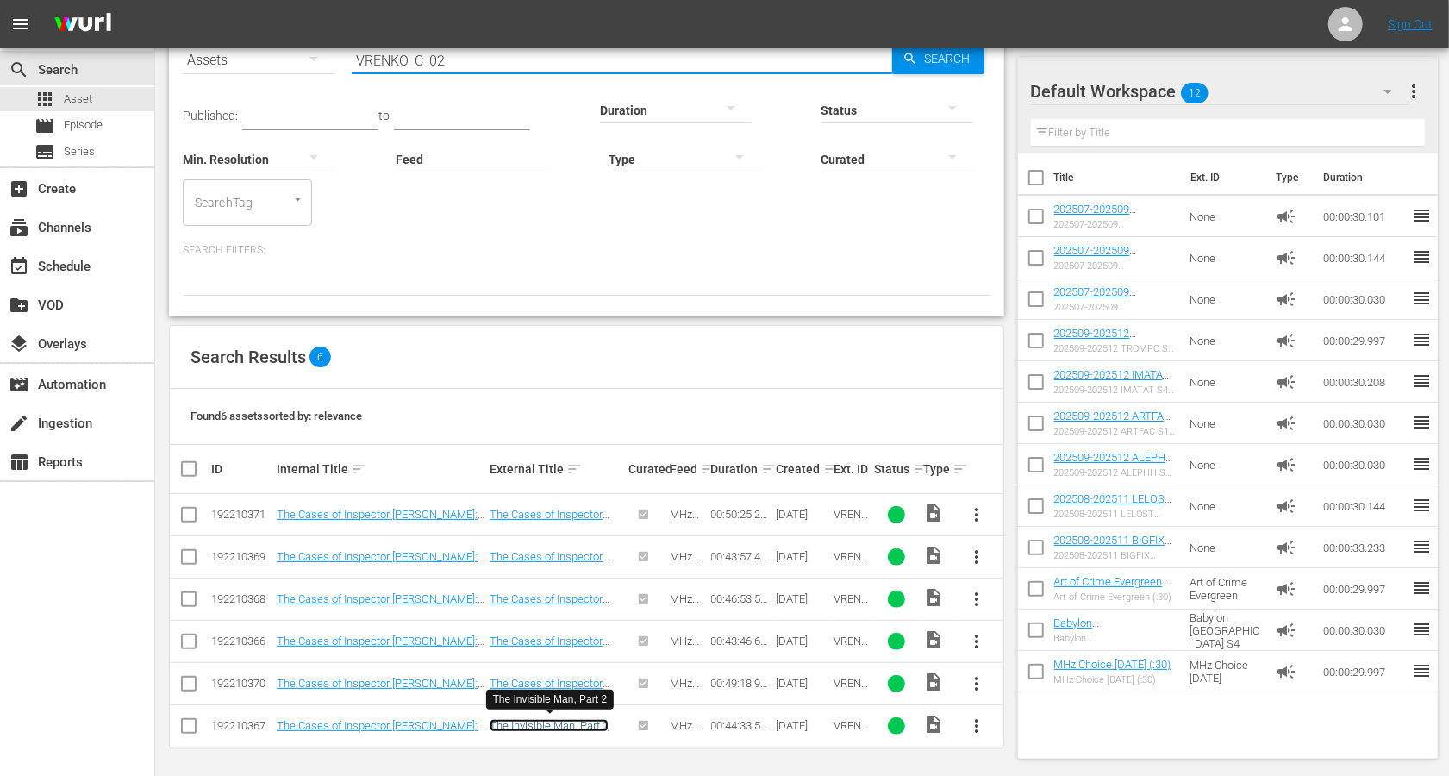
click at [583, 723] on link "The Invisible Man, Part 2" at bounding box center [549, 725] width 119 height 13
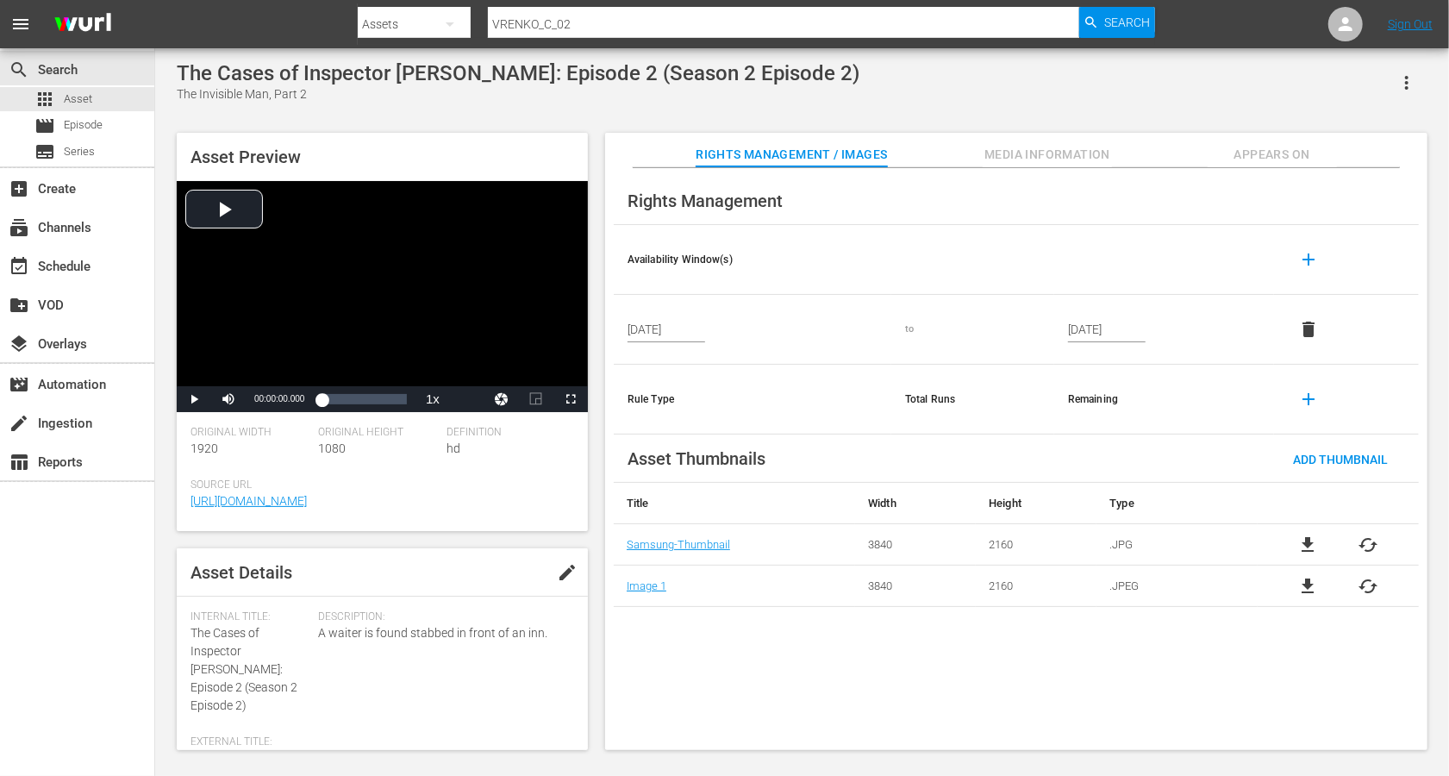
click at [561, 466] on div "Definition hd" at bounding box center [511, 452] width 128 height 53
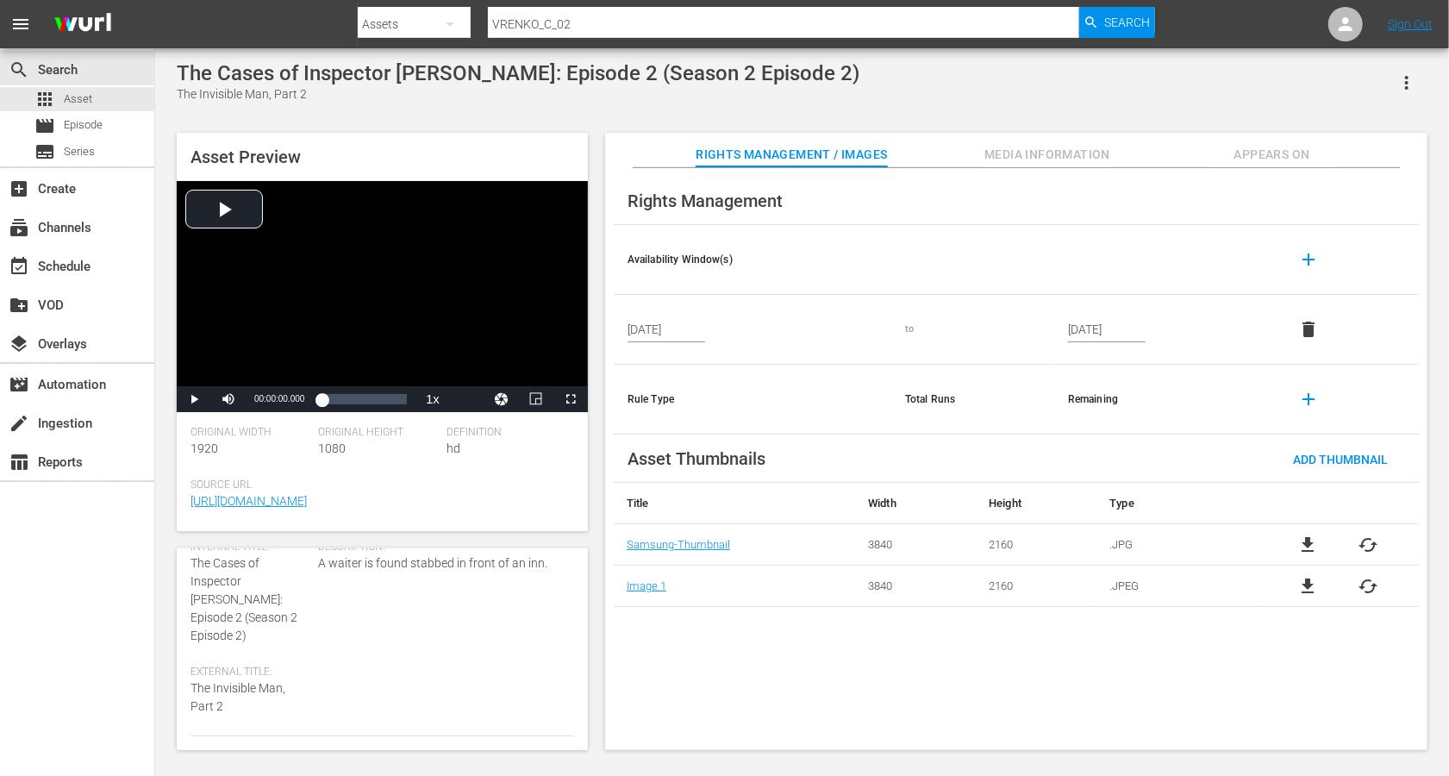
scroll to position [72, 0]
click at [258, 614] on div "Internal Title: The Cases of Inspector Vrenko: Episode 2 (Season 2 Episode 2)" at bounding box center [250, 590] width 119 height 104
drag, startPoint x: 285, startPoint y: 579, endPoint x: 189, endPoint y: 581, distance: 96.6
click at [189, 581] on div "Asset Details edit Internal Title: The Cases of Inspector Vrenko: Episode 2 (Se…" at bounding box center [382, 649] width 411 height 202
copy span "Inspector Vrenko:"
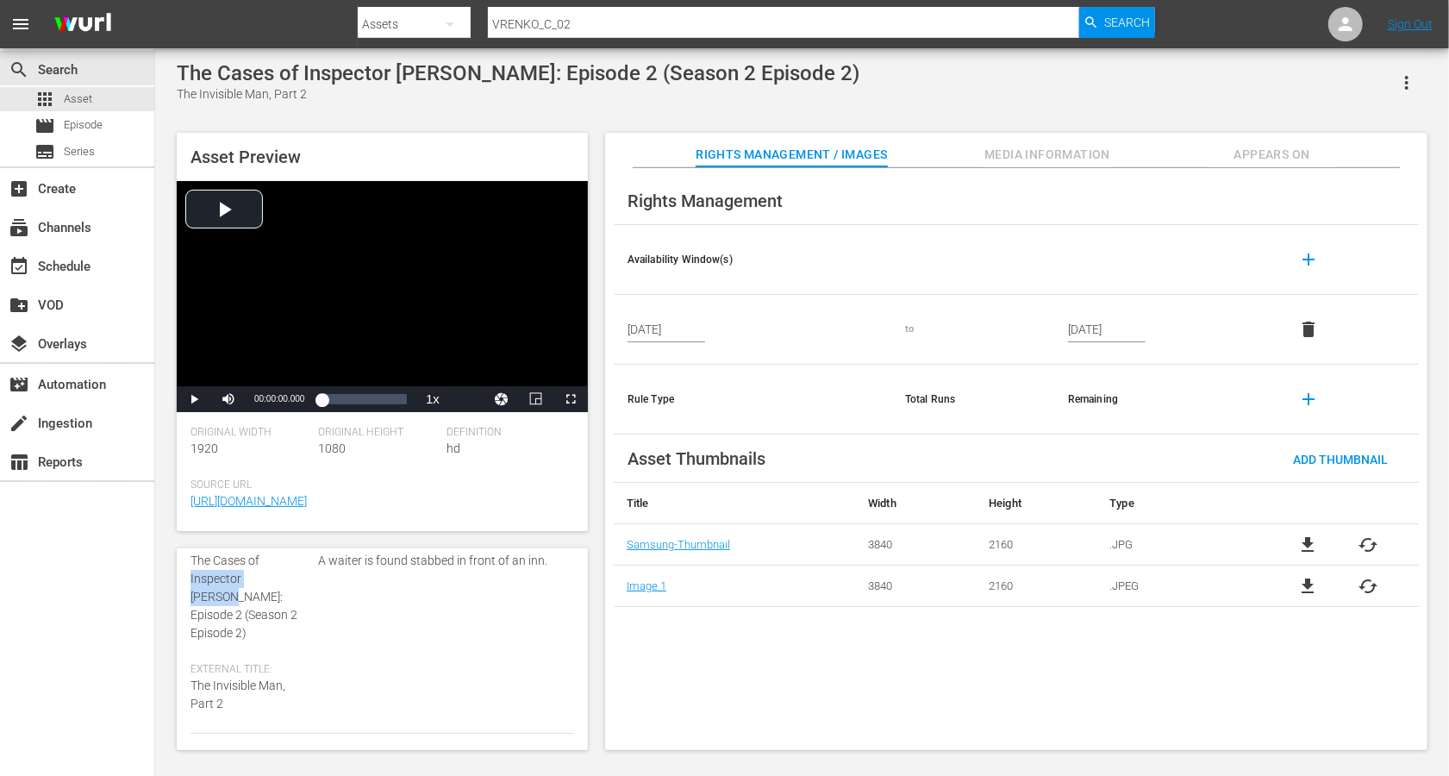
scroll to position [0, 0]
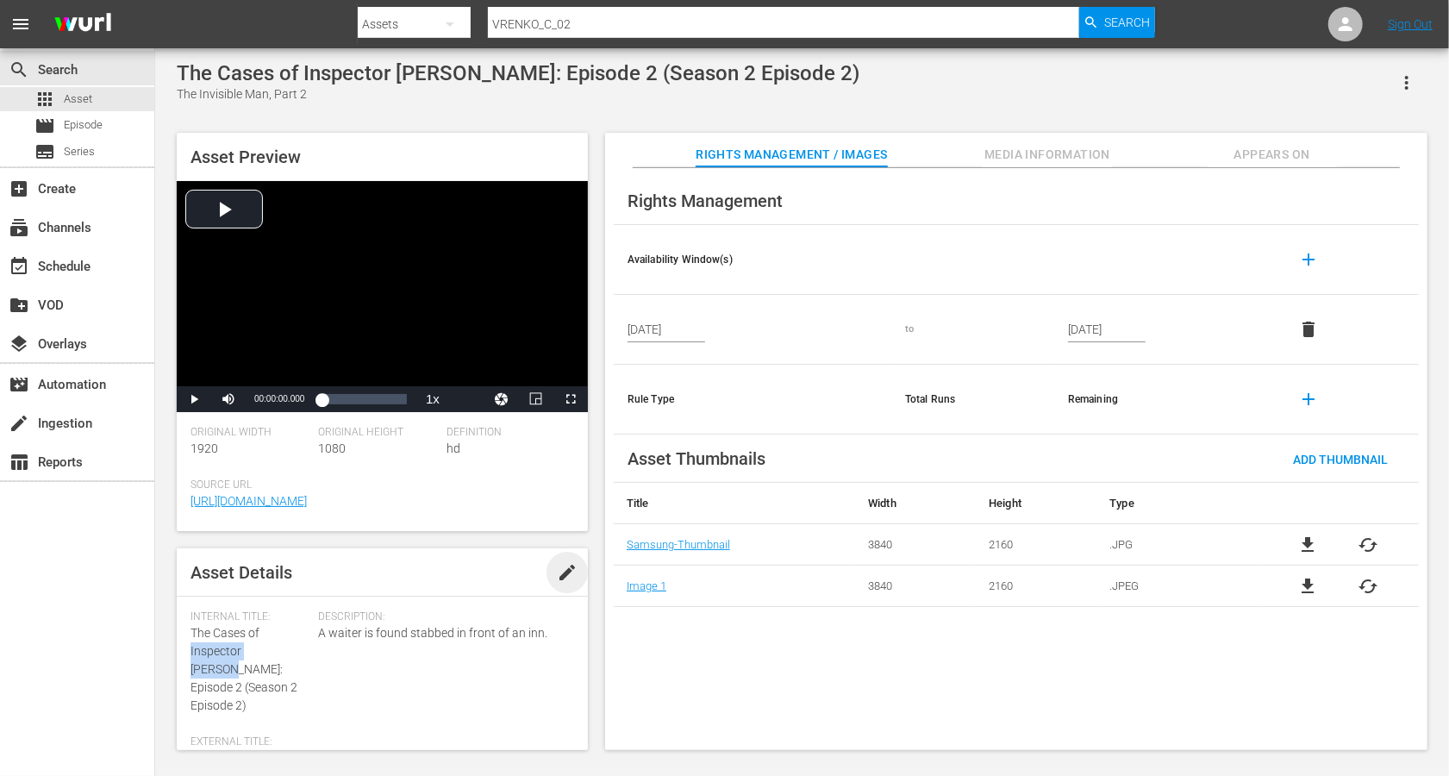
click at [558, 566] on span "edit" at bounding box center [567, 572] width 21 height 21
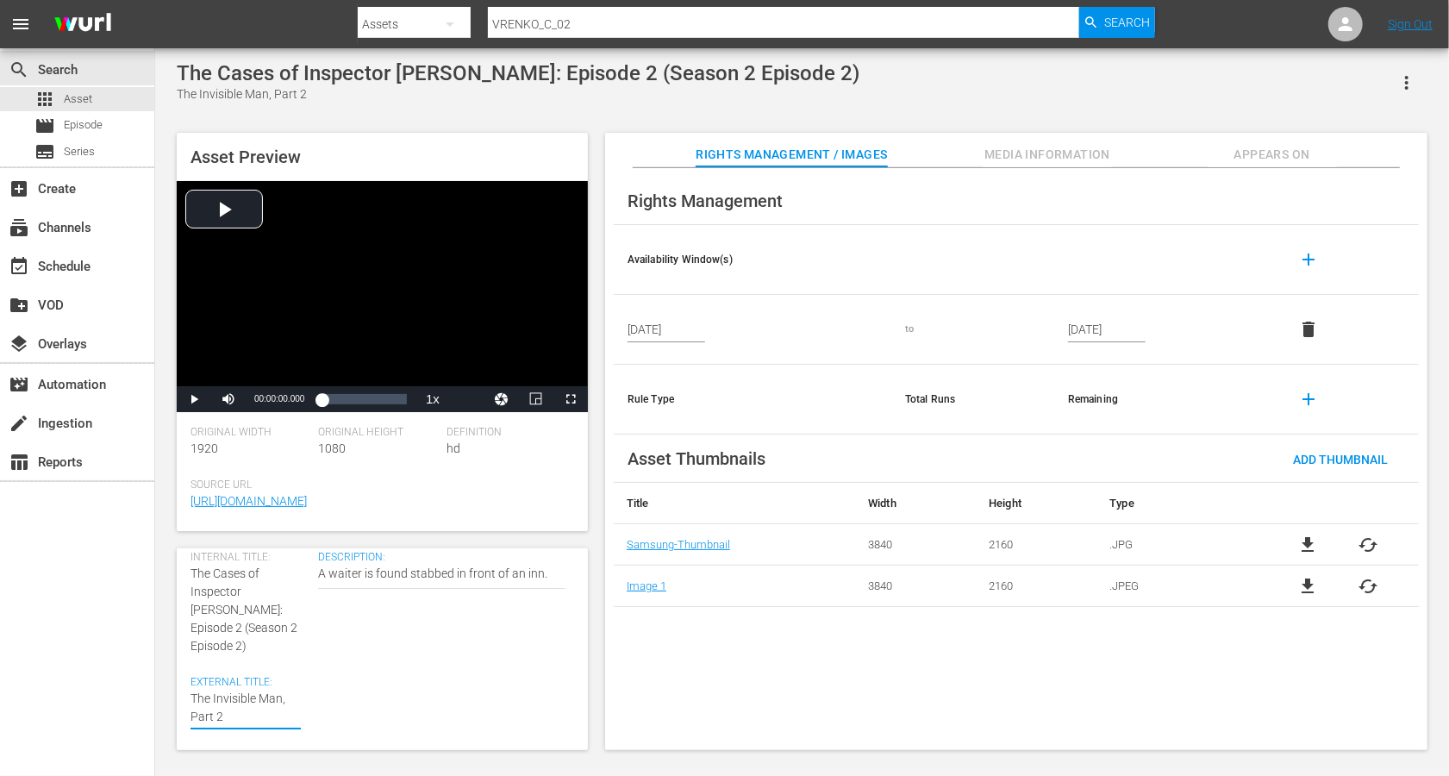
paste textarea "Inspector Vrenko:"
type textarea "Inspector Vrenko:The Invisible Man, Part 2"
type textarea "Inspector Vrenko: The Invisible Man, Part 2"
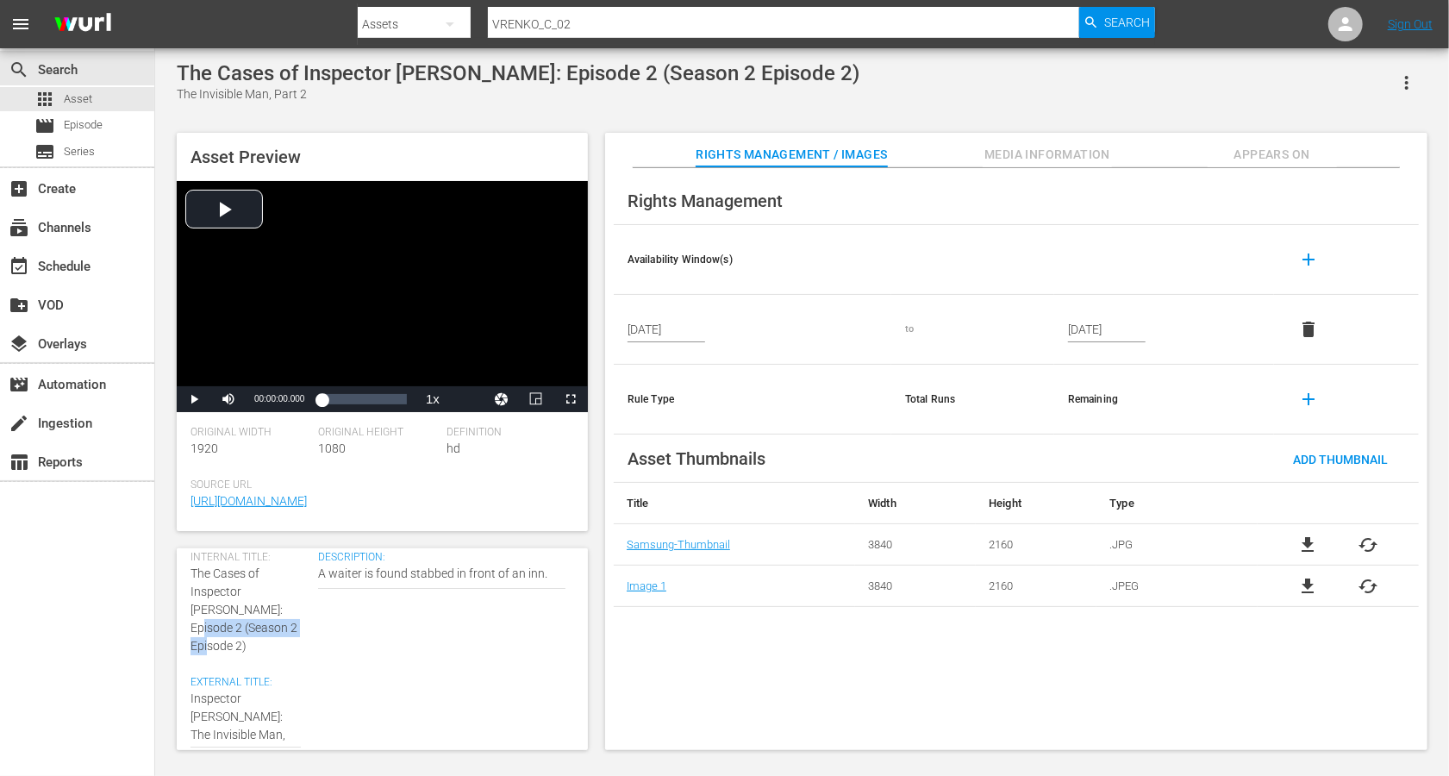
drag, startPoint x: 253, startPoint y: 631, endPoint x: 244, endPoint y: 605, distance: 27.5
click at [244, 605] on div "Internal Title: The Cases of Inspector Vrenko: Episode 2 (Season 2 Episode 2)" at bounding box center [250, 603] width 119 height 104
copy span "(Season 2 Episode 2)"
paste textarea "(Season 2 Episode 2)"
type textarea "Inspector Vrenko: The Invisible Man, Part 2 (Season 2 Episode 2)"
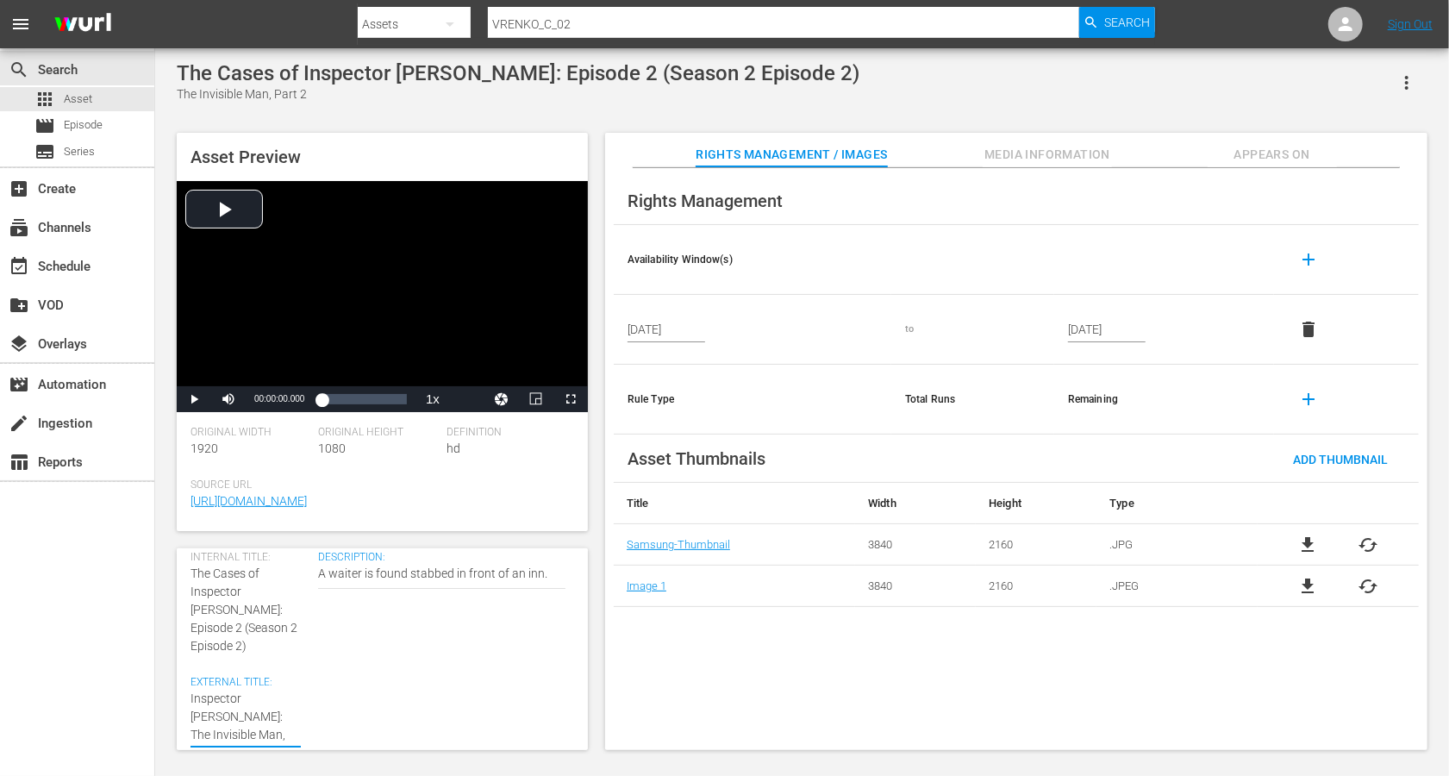
type textarea "Inspector Vrenko: The Invisible Man, Part 2 (Season 2 Episode 2)"
click at [262, 714] on textarea "The Invisible Man, Part 2" at bounding box center [246, 726] width 110 height 72
type textarea "Inspector Vrenko: The Invisible Man, Part 2 (Seasn 2 Episode 2)"
type textarea "Inspector Vrenko: The Invisible Man, Part 2 (Sean 2 Episode 2)"
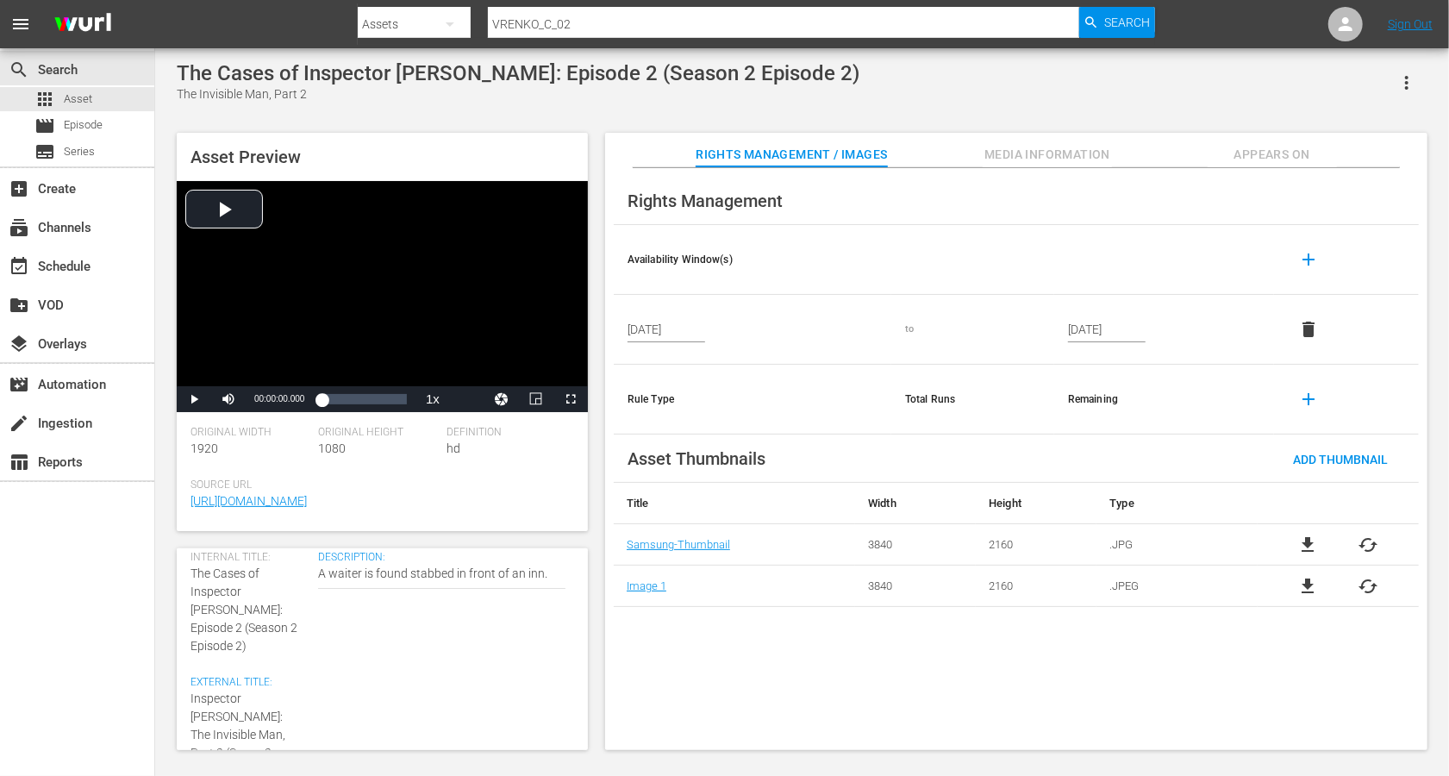
type textarea "Inspector Vrenko: The Invisible Man, Part 2 (Sean 2 Episode 2)"
type textarea "Inspector Vrenko: The Invisible Man, Part 2 (Sen 2 Episode 2)"
type textarea "Inspector Vrenko: The Invisible Man, Part 2 (Sn 2 Episode 2)"
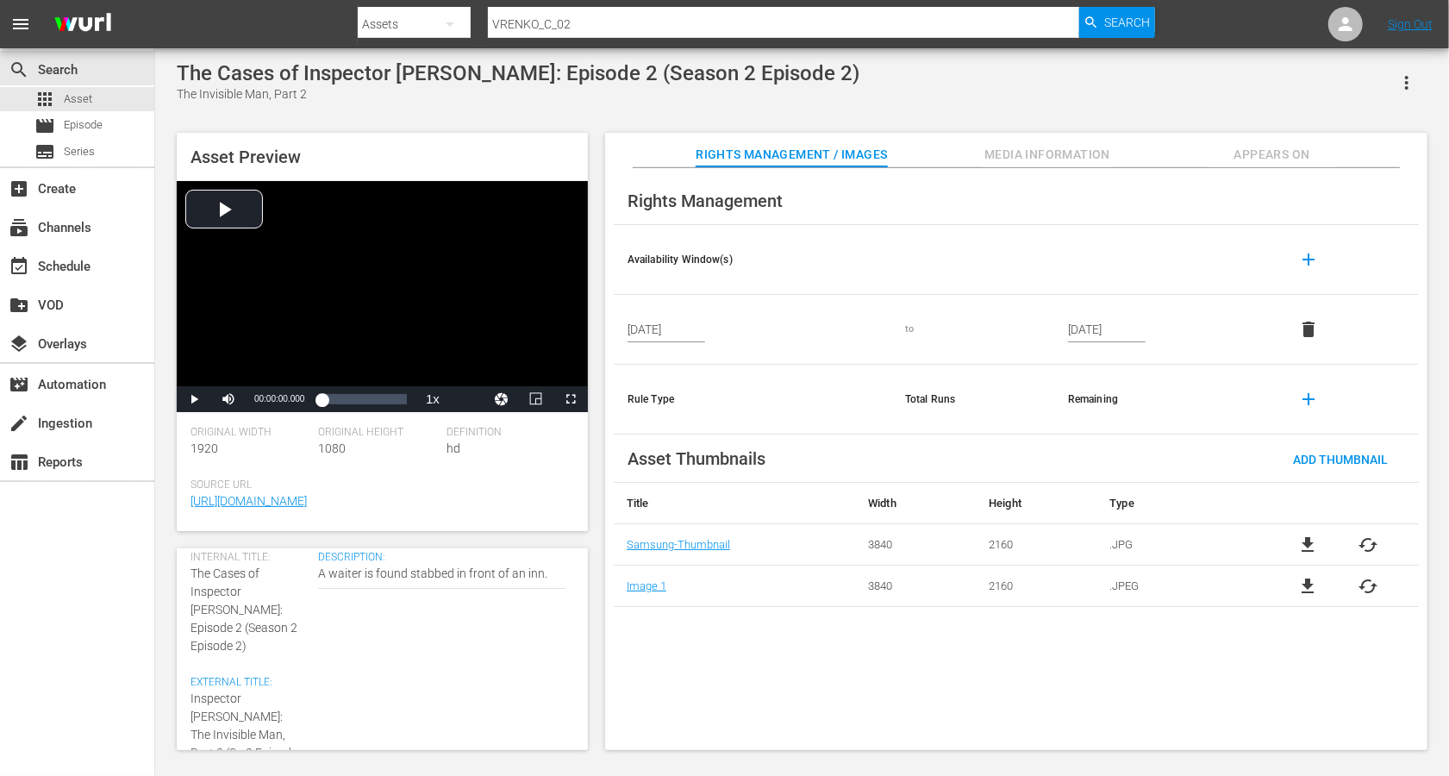
type textarea "Inspector Vrenko: The Invisible Man, Part 2 (Sn 2 Epsode 2)"
type textarea "Inspector Vrenko: The Invisible Man, Part 2 (Sn 2 Epode 2)"
type textarea "Inspector Vrenko: The Invisible Man, Part 2 (Sn 2 Epde 2)"
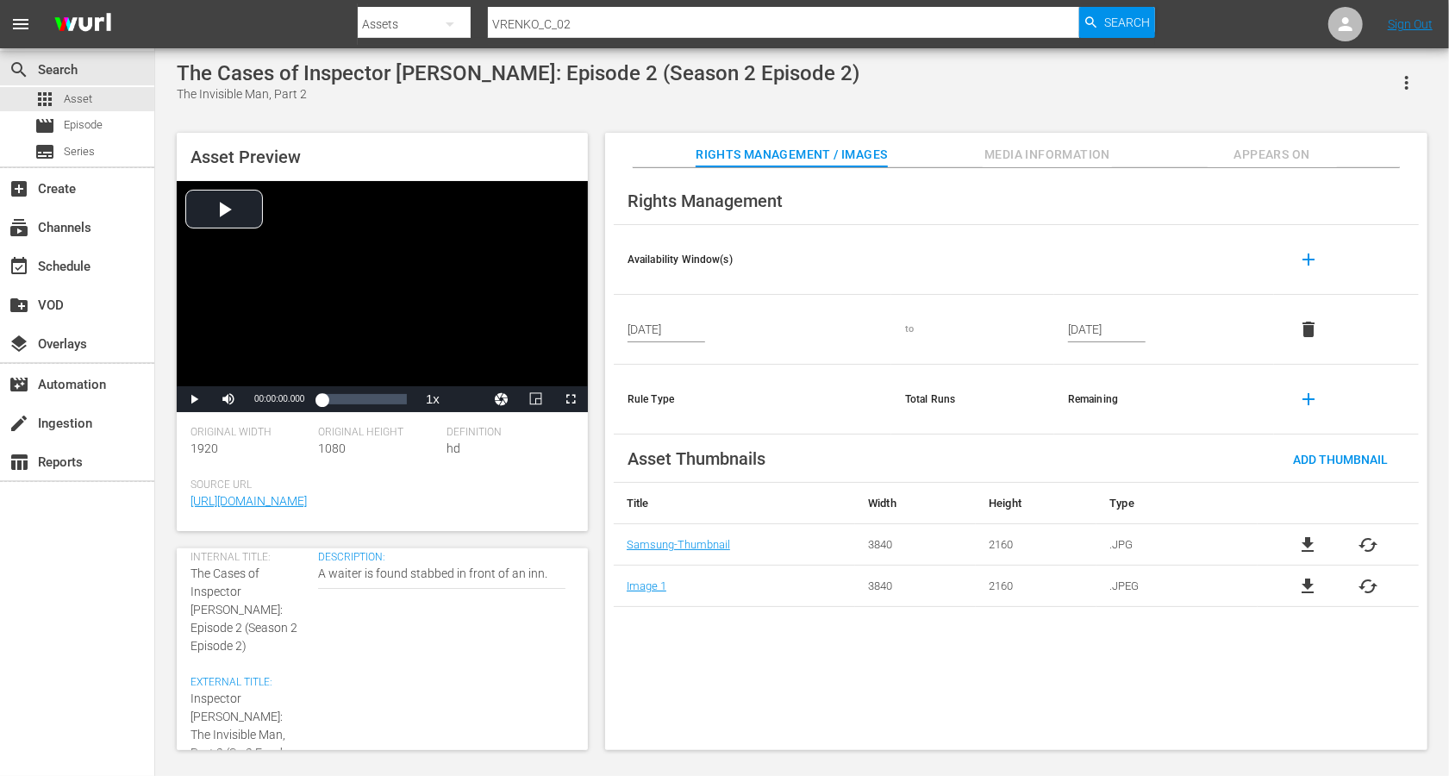
type textarea "Inspector Vrenko: The Invisible Man, Part 2 (Sn 2 Epde 2)"
type textarea "Inspector Vrenko: The Invisible Man, Part 2 (Sn 2 Epe 2)"
type textarea "Inspector Vrenko: The Invisible Man, Part 2 (Sn 2 Ep 2)"
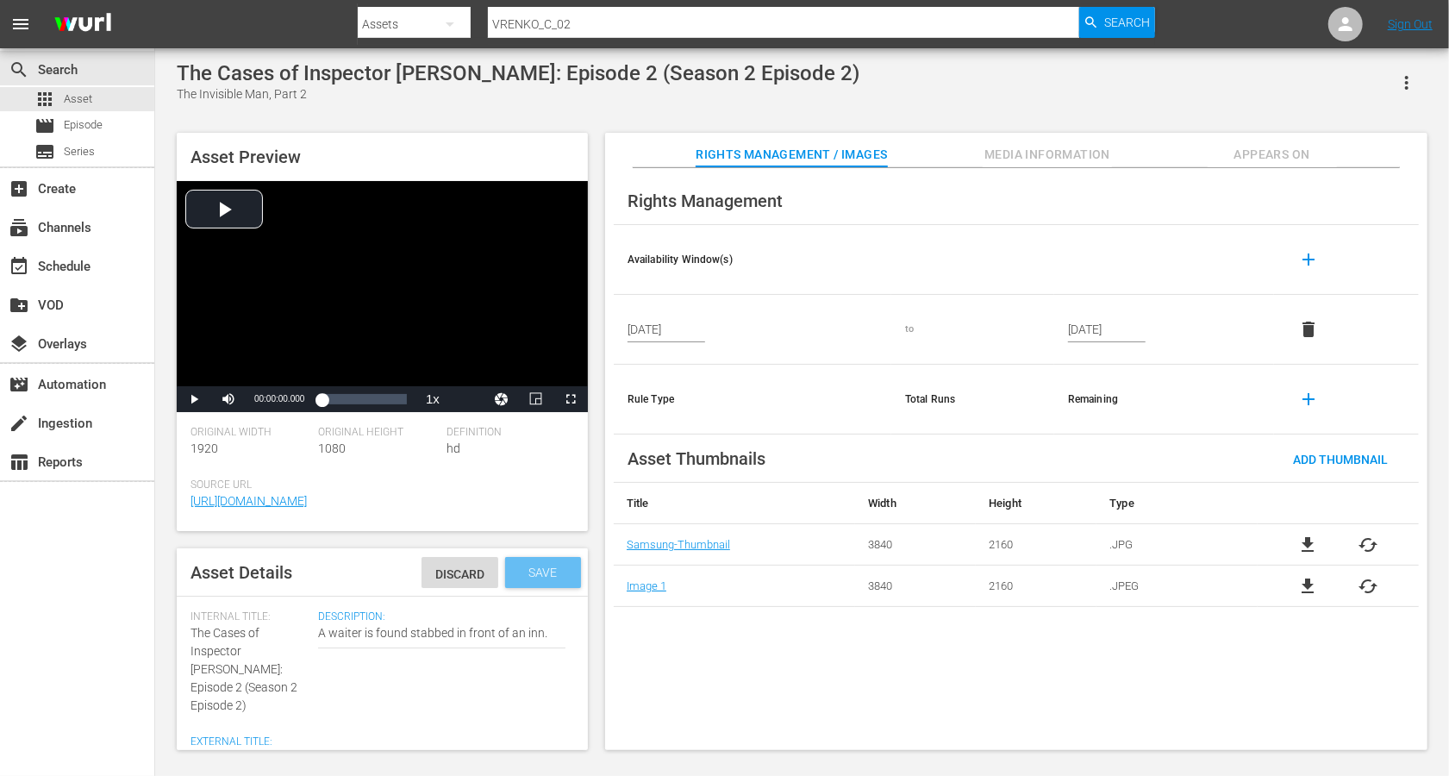
type textarea "Inspector Vrenko: The Invisible Man, Part 2 (Sn 2 Ep 2)"
click at [556, 570] on span "Save" at bounding box center [544, 573] width 56 height 14
click at [72, 102] on span "Asset" at bounding box center [78, 99] width 28 height 17
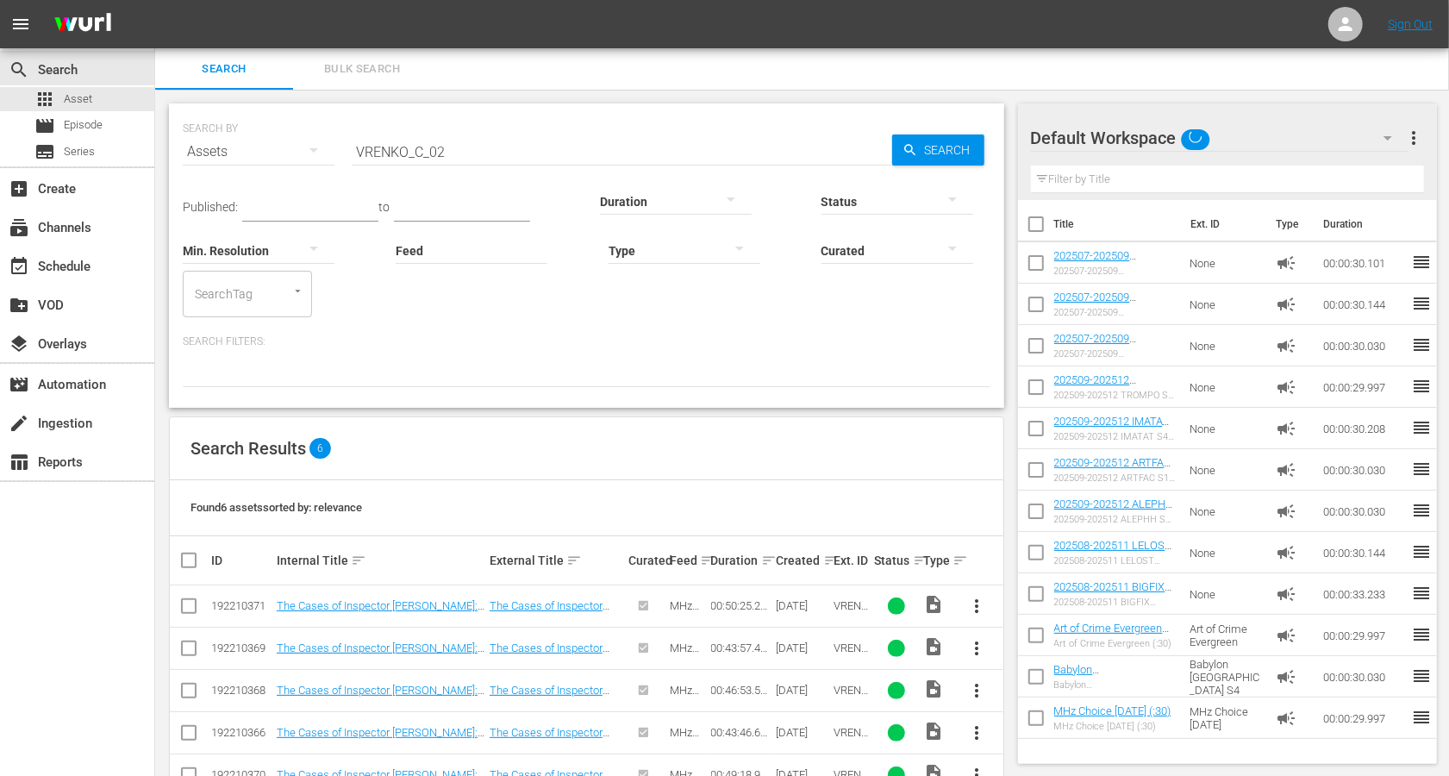
click at [416, 149] on input "VRENKO_C_02" at bounding box center [622, 151] width 541 height 41
type input "ALICEN_C_07"
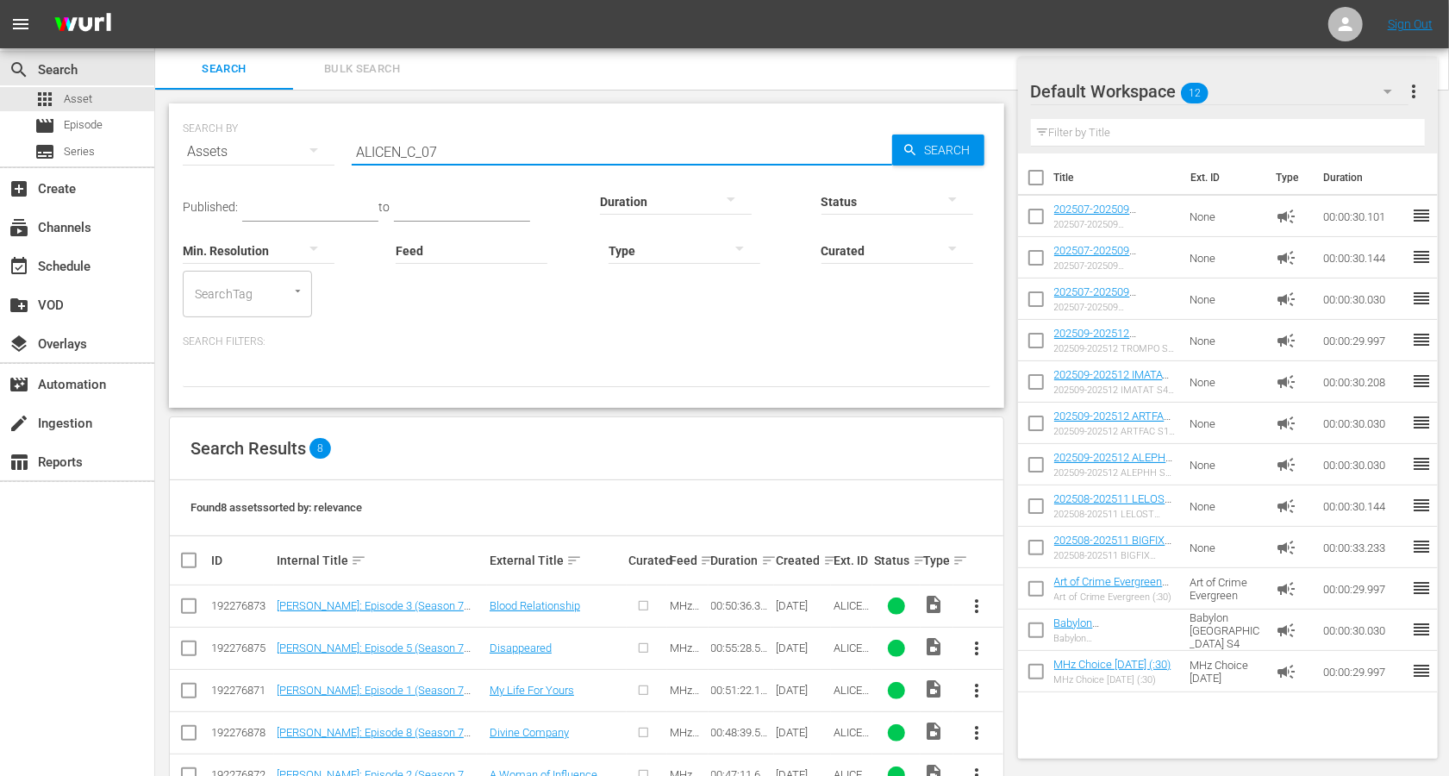
scroll to position [176, 0]
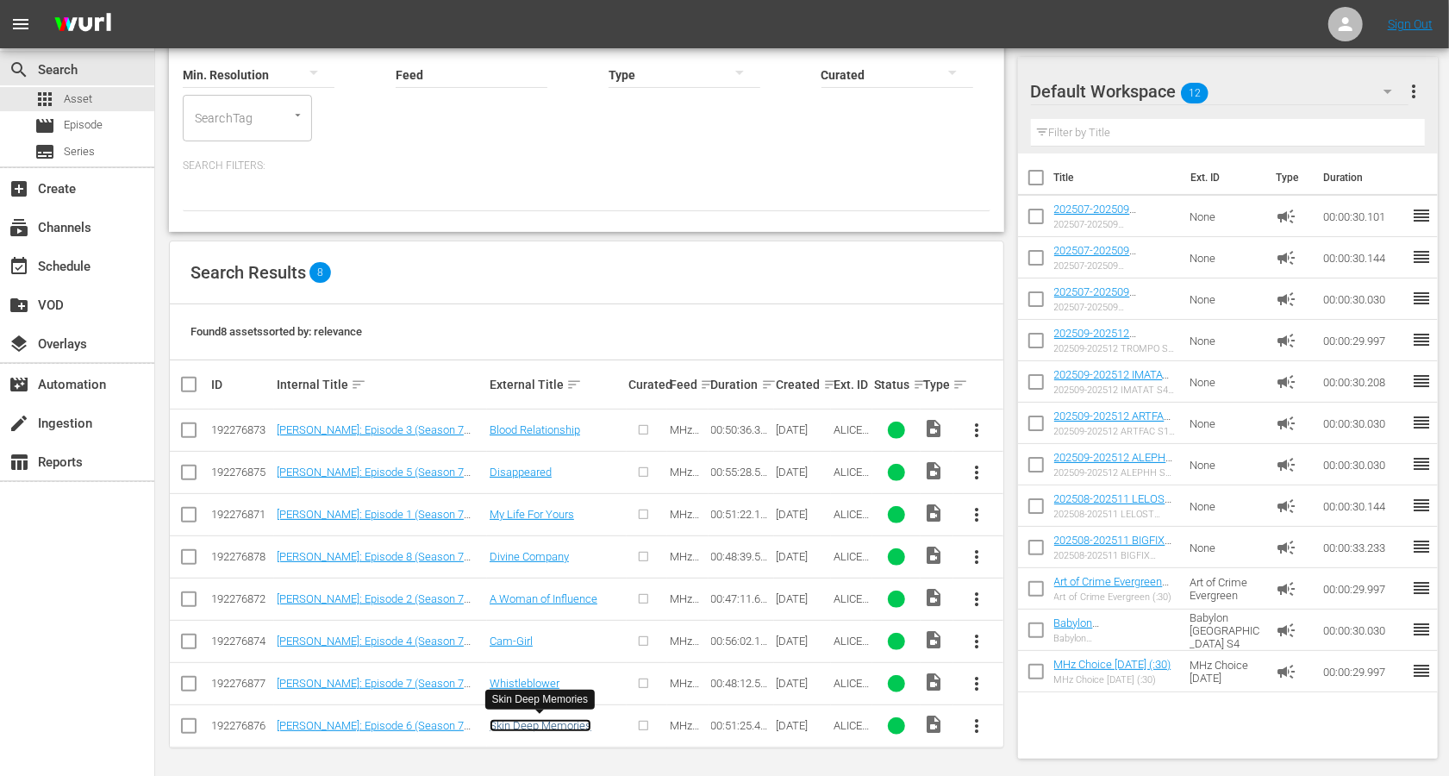
click at [518, 720] on link "Skin Deep Memories" at bounding box center [541, 725] width 102 height 13
click at [510, 677] on link "Whistleblower" at bounding box center [525, 683] width 70 height 13
click at [513, 635] on link "Cam-Girl" at bounding box center [511, 641] width 43 height 13
click at [520, 595] on link "A Woman of Influence" at bounding box center [544, 598] width 108 height 13
click at [516, 554] on link "Divine Company" at bounding box center [529, 556] width 79 height 13
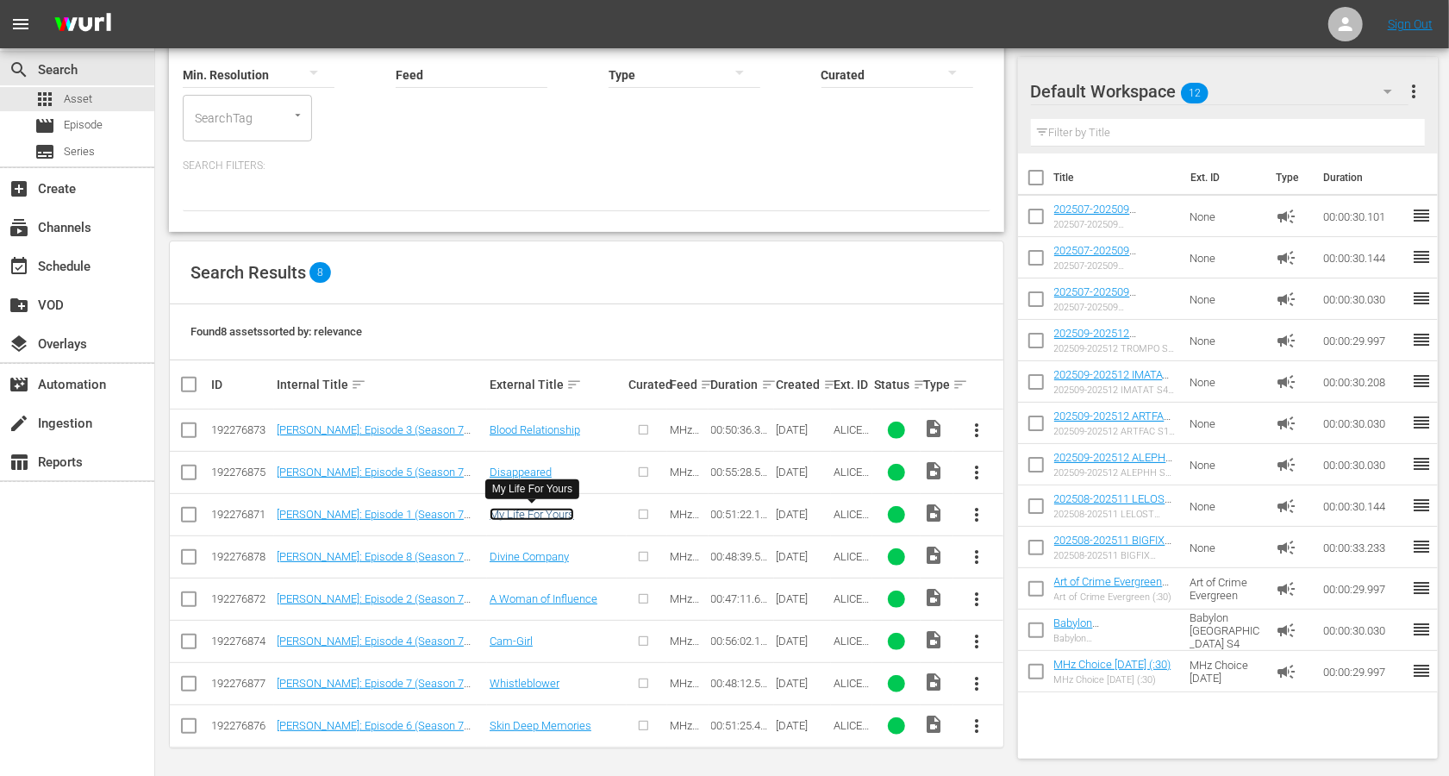
click at [516, 513] on link "My Life For Yours" at bounding box center [532, 514] width 84 height 13
click at [514, 477] on td "Disappeared" at bounding box center [557, 472] width 140 height 42
click at [510, 477] on link "Disappeared" at bounding box center [521, 472] width 62 height 13
click at [545, 433] on link "Blood Relationship" at bounding box center [535, 429] width 91 height 13
click at [189, 725] on input "checkbox" at bounding box center [188, 729] width 21 height 21
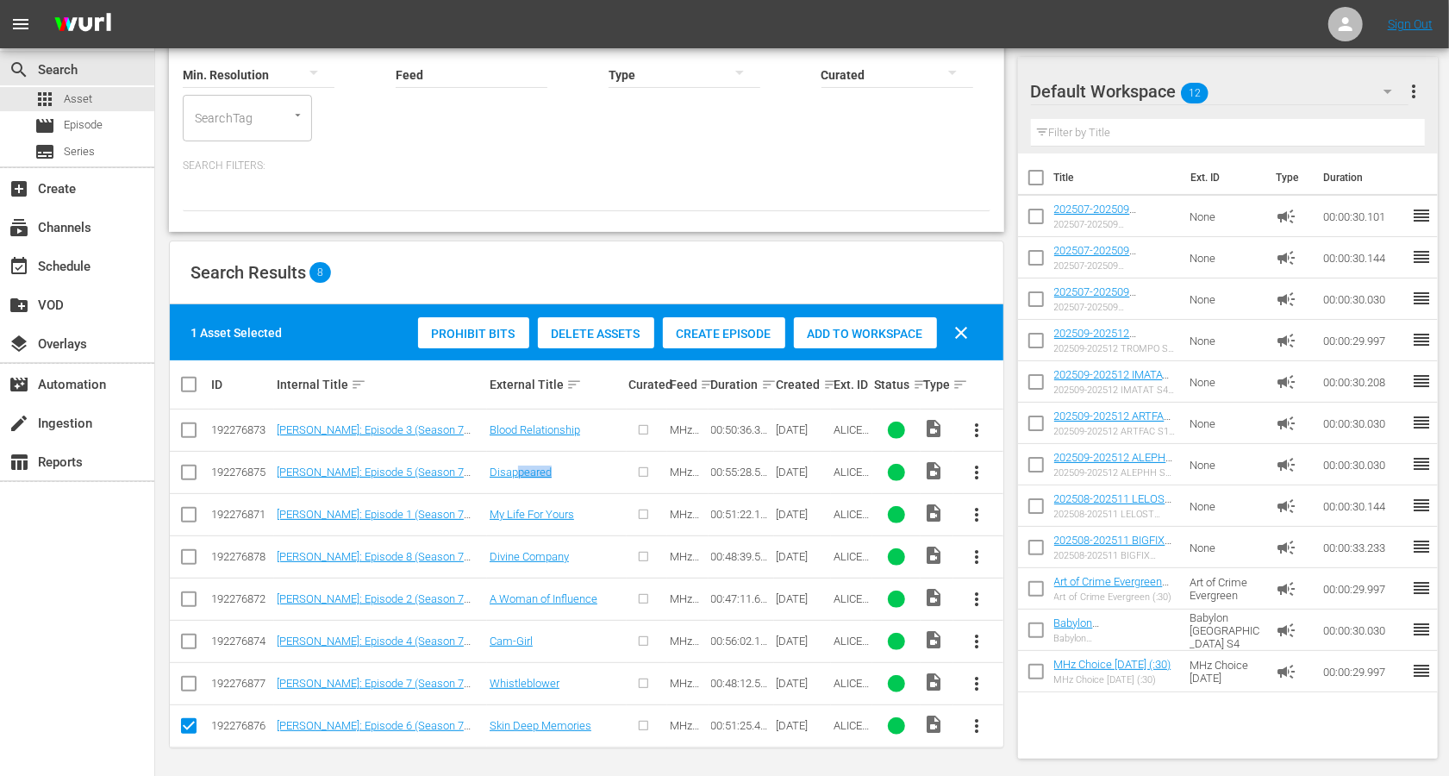
click at [729, 339] on span "Create Episode" at bounding box center [724, 334] width 122 height 14
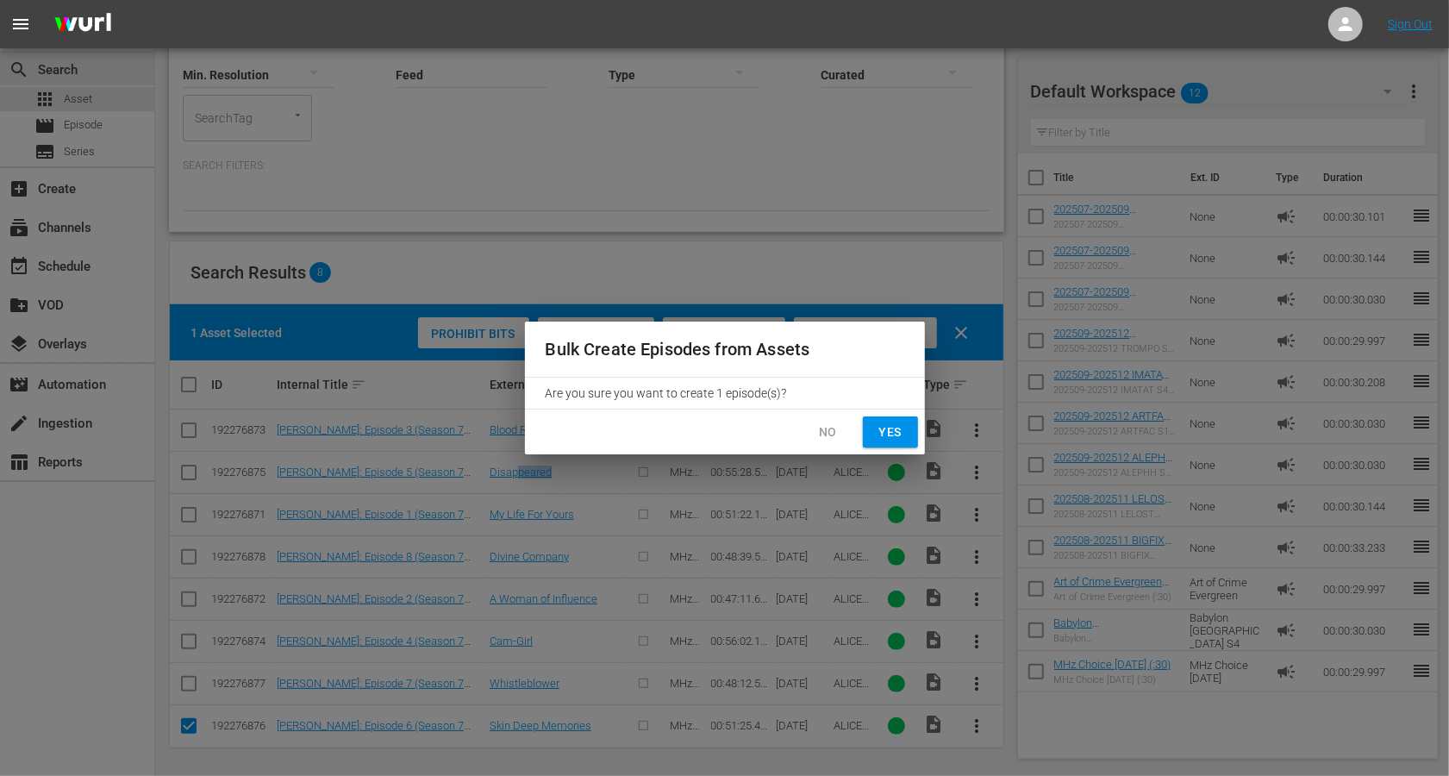
click at [906, 444] on button "Yes" at bounding box center [890, 432] width 55 height 32
checkbox input "false"
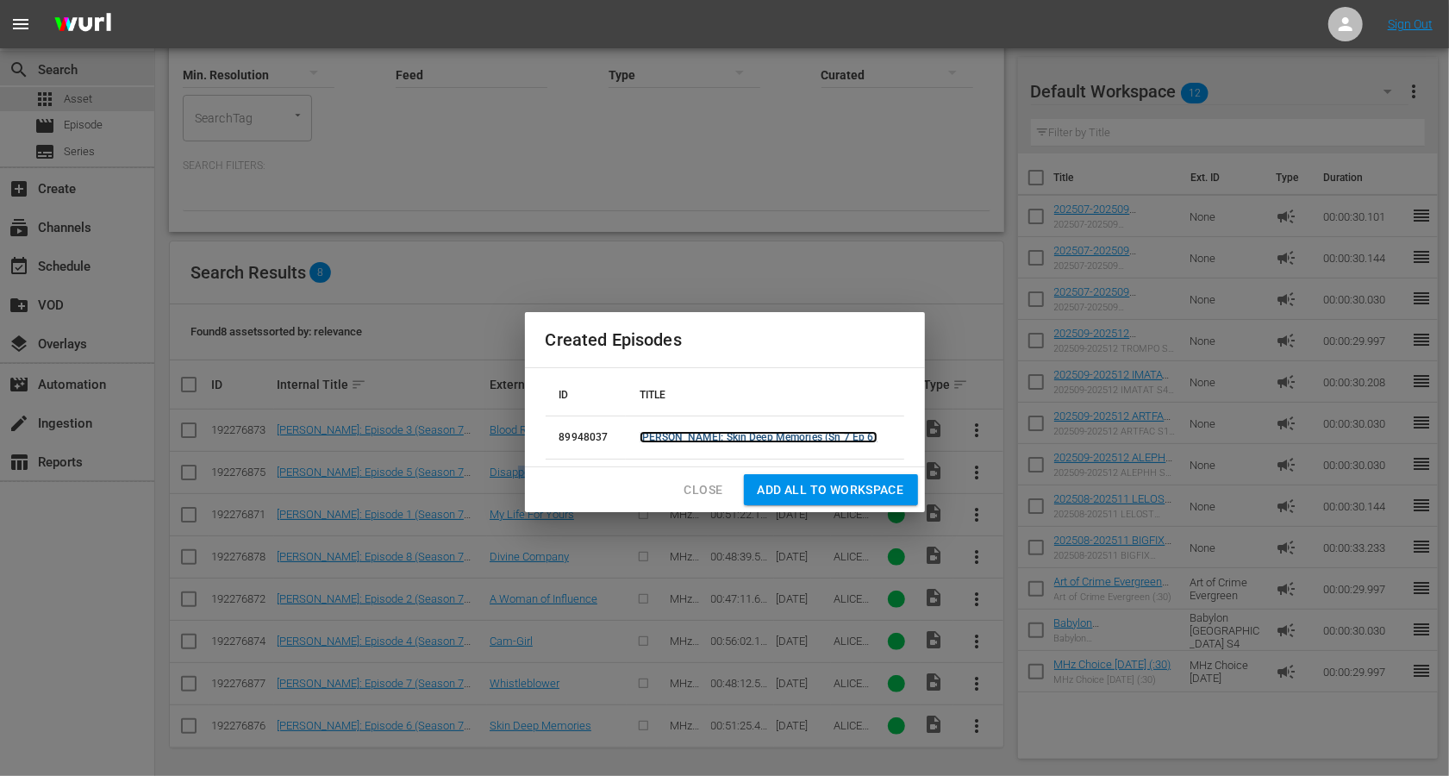
click at [759, 433] on link "[PERSON_NAME]: Skin Deep Memories (Sn 7 Ep 6)" at bounding box center [759, 437] width 238 height 12
click at [708, 485] on span "Close" at bounding box center [704, 490] width 39 height 22
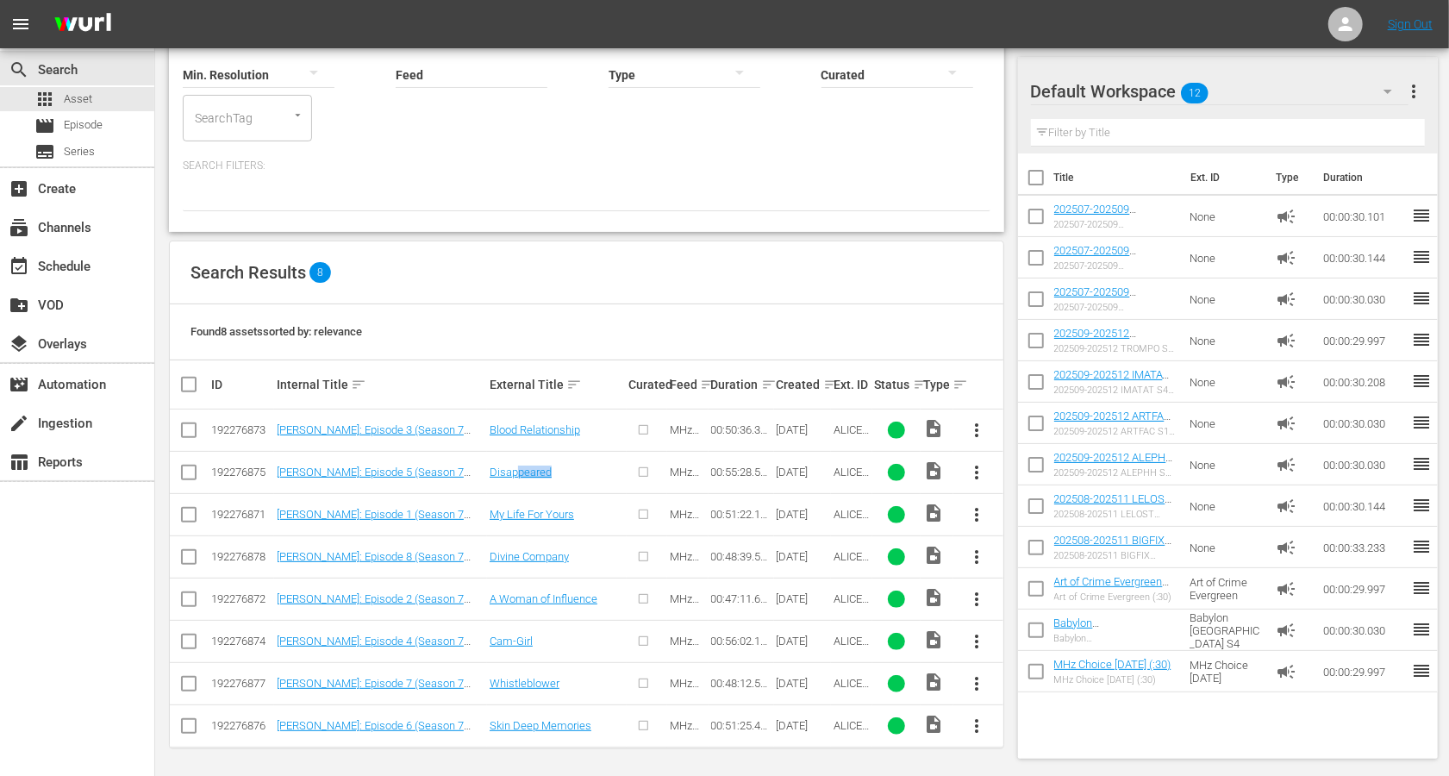
click at [185, 679] on input "checkbox" at bounding box center [188, 687] width 21 height 21
checkbox input "true"
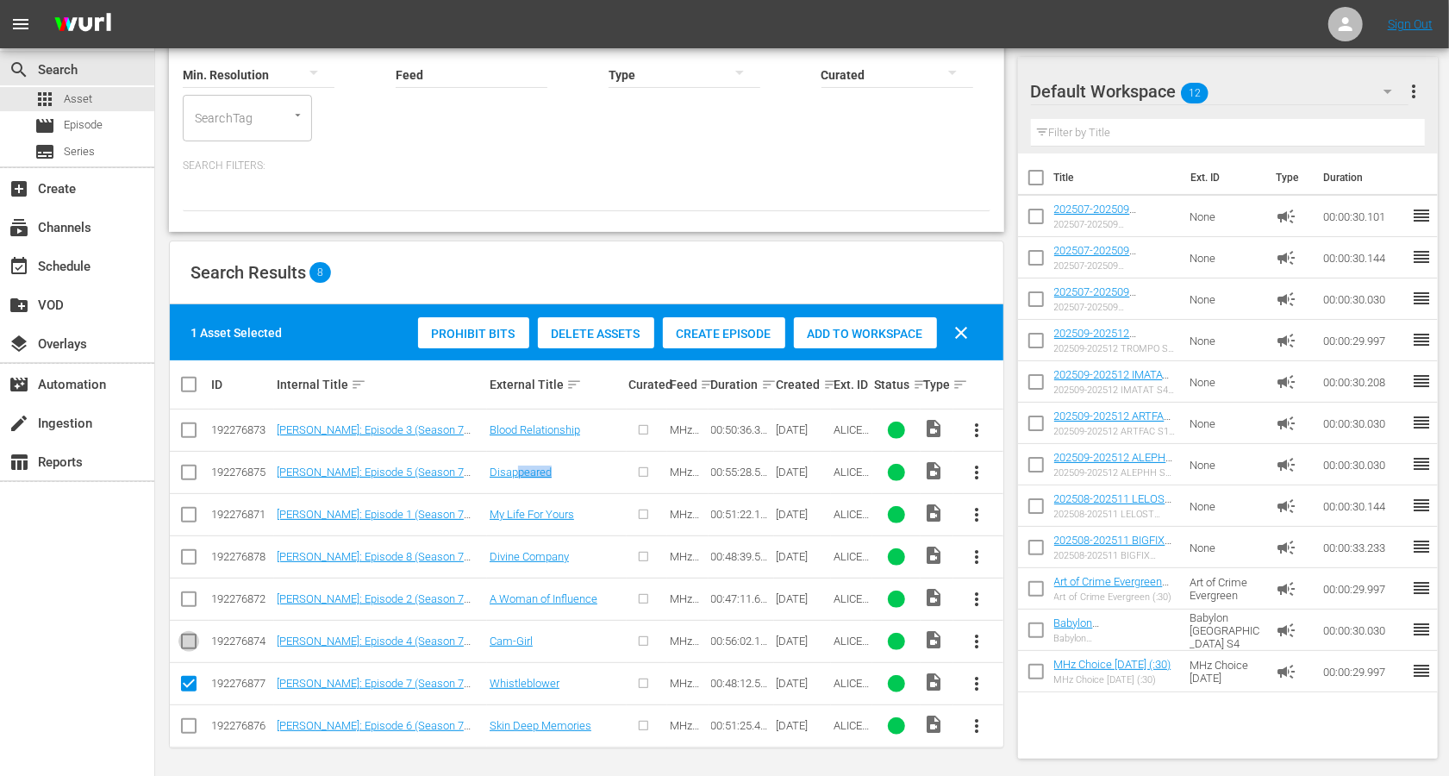
click at [185, 640] on input "checkbox" at bounding box center [188, 645] width 21 height 21
checkbox input "true"
click at [186, 607] on input "checkbox" at bounding box center [188, 602] width 21 height 21
checkbox input "true"
click at [185, 564] on input "checkbox" at bounding box center [188, 560] width 21 height 21
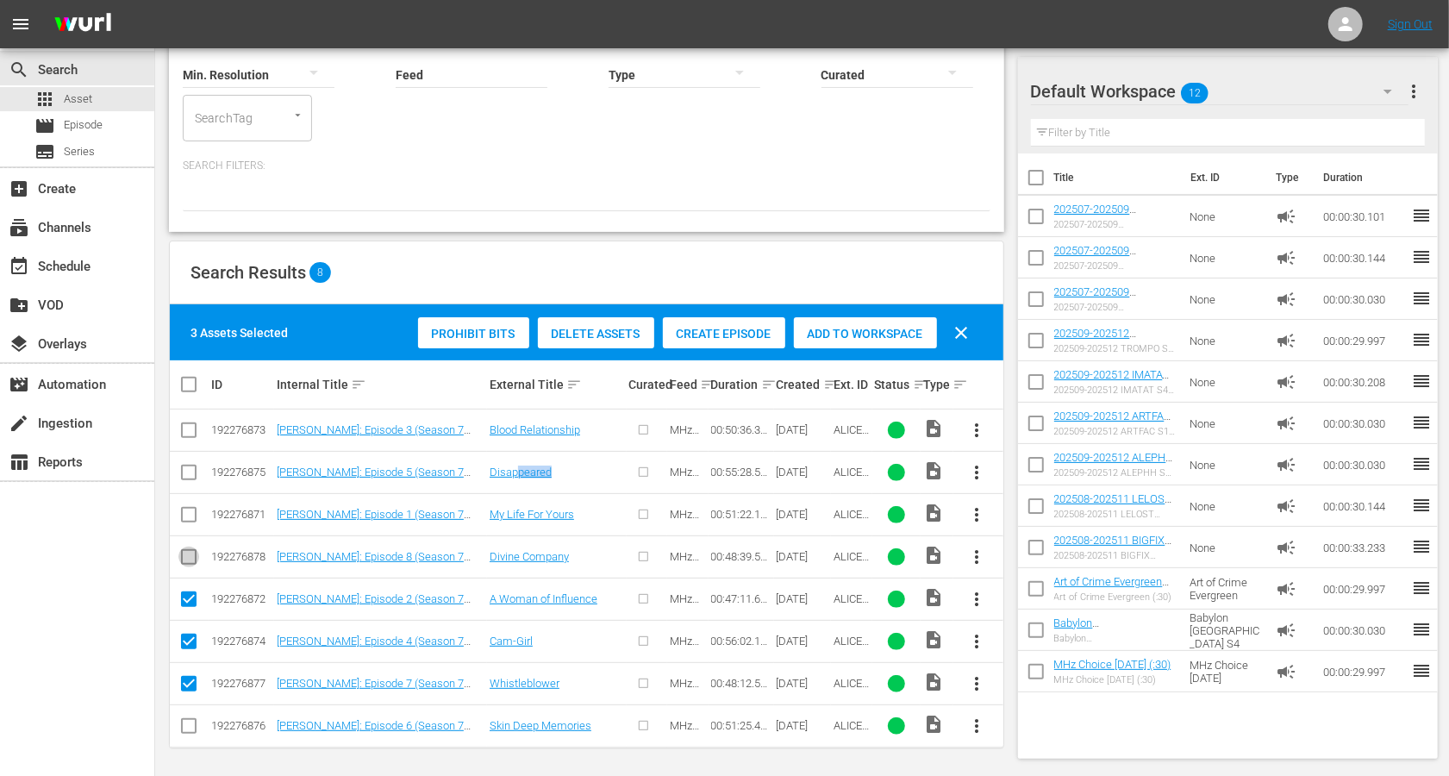
checkbox input "true"
click at [181, 517] on input "checkbox" at bounding box center [188, 518] width 21 height 21
checkbox input "true"
click at [182, 480] on input "checkbox" at bounding box center [188, 476] width 21 height 21
checkbox input "true"
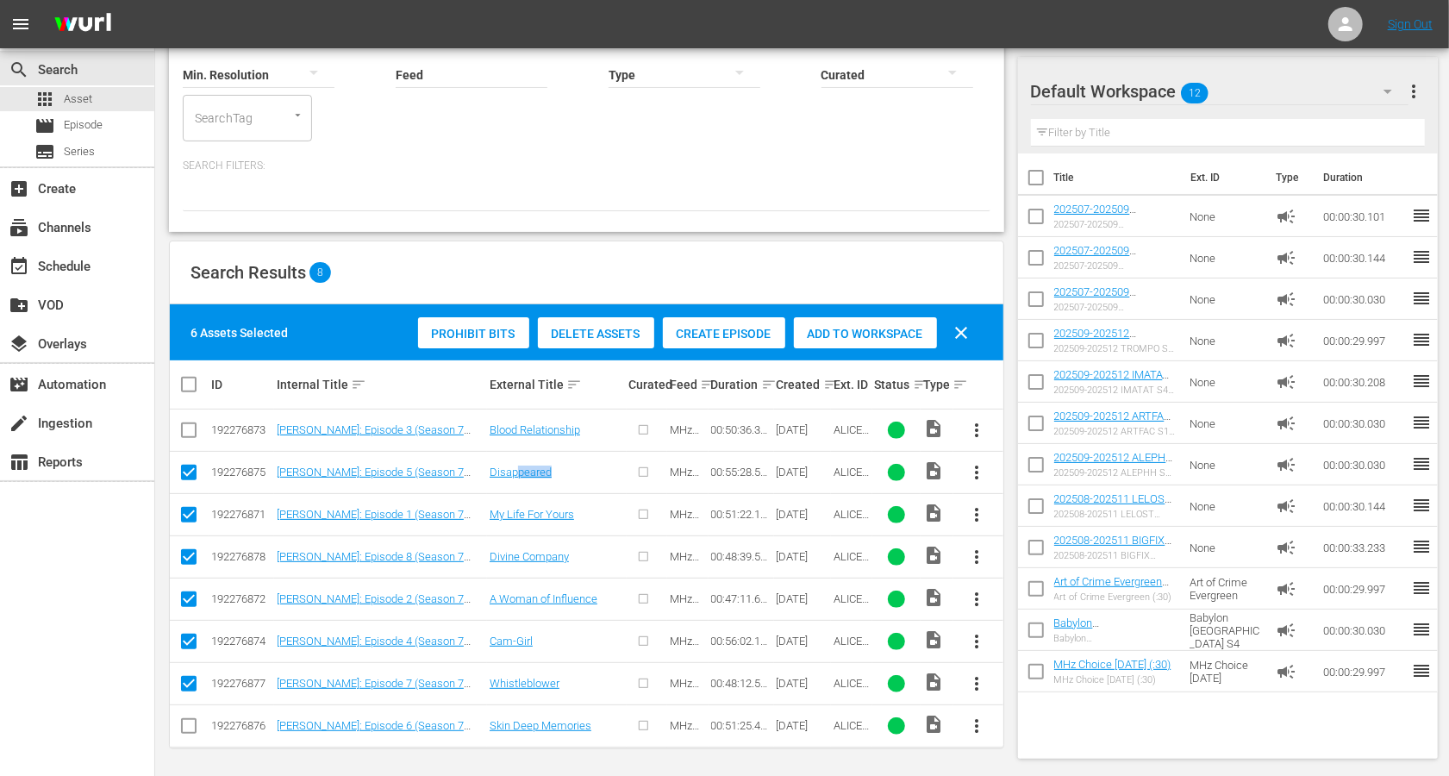
click at [184, 435] on input "checkbox" at bounding box center [188, 433] width 21 height 21
click at [708, 332] on span "Create Episode" at bounding box center [724, 334] width 122 height 14
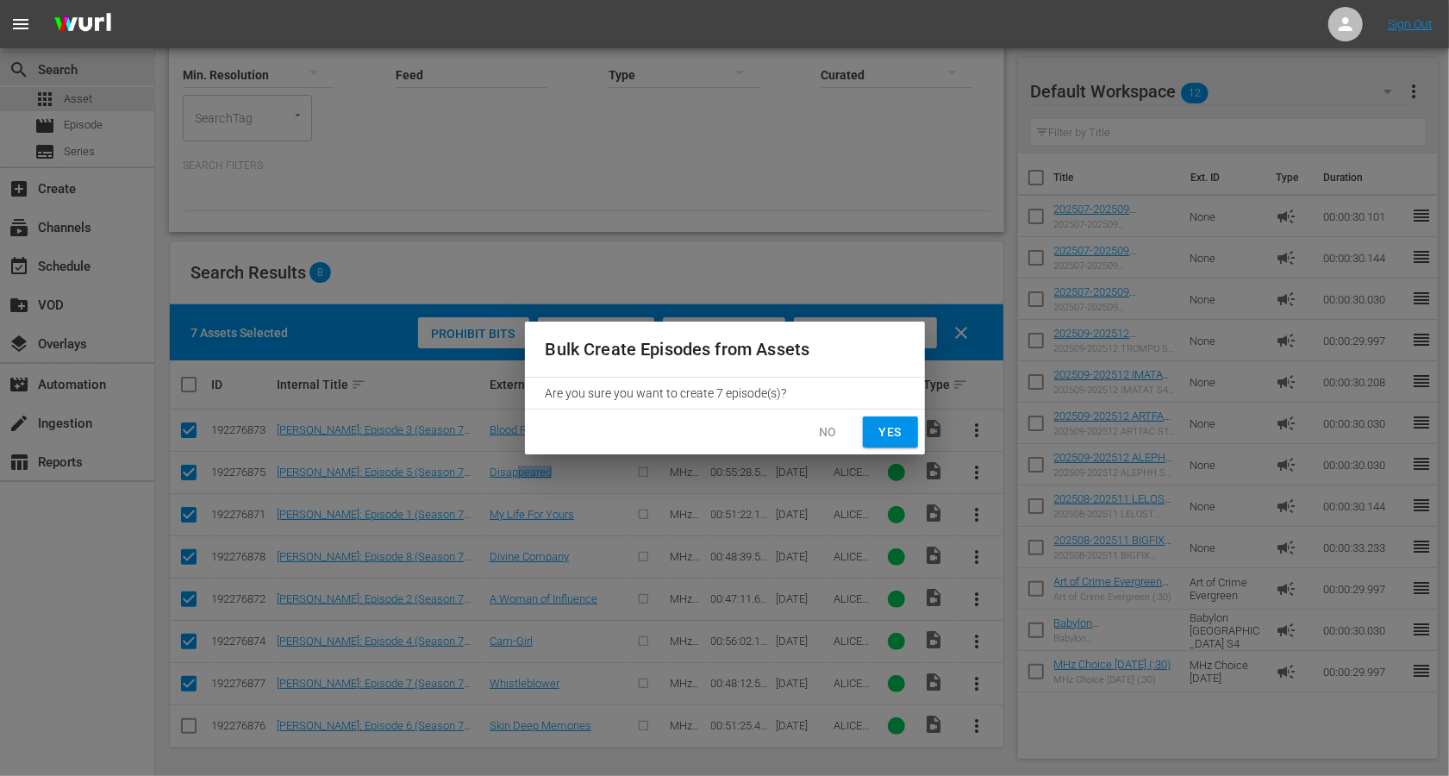
click at [907, 429] on button "Yes" at bounding box center [890, 432] width 55 height 32
checkbox input "false"
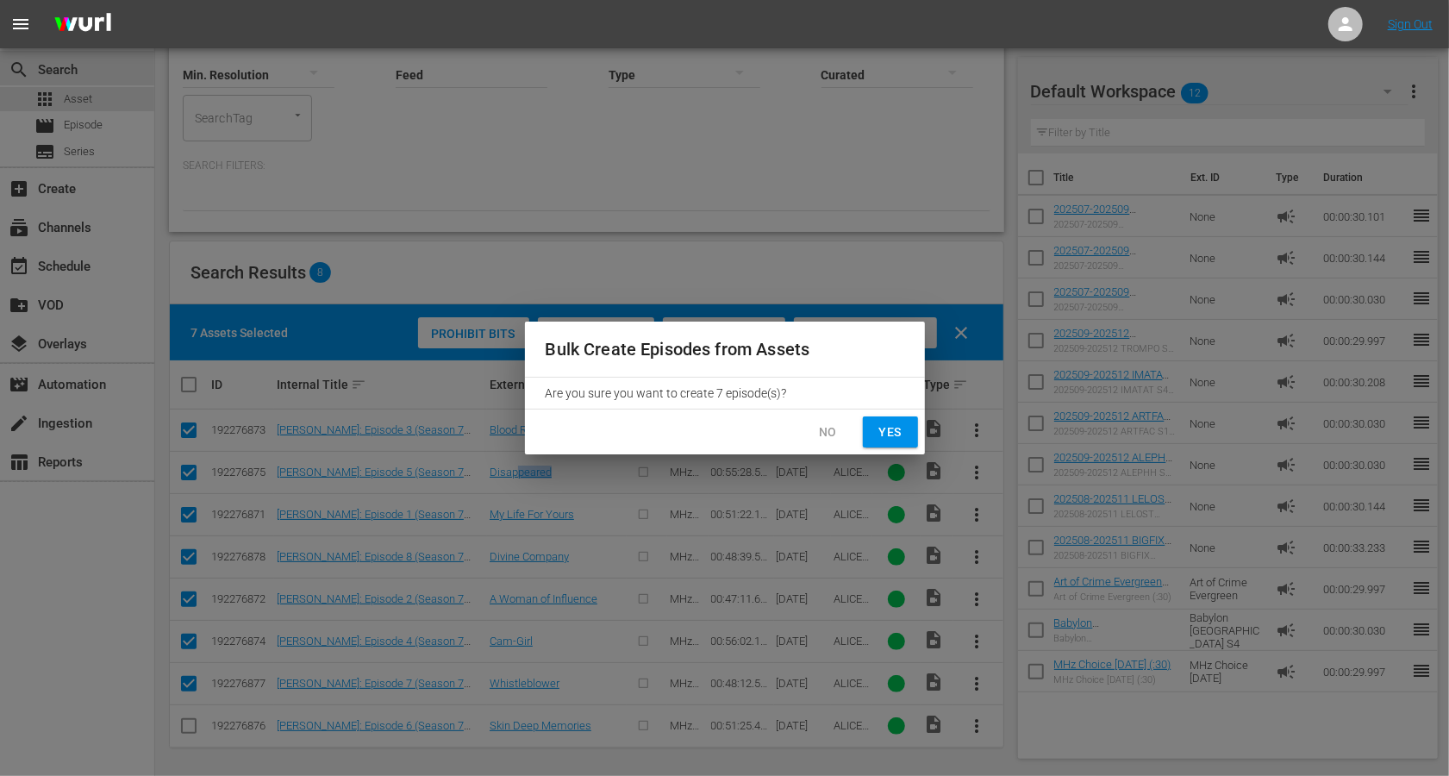
checkbox input "false"
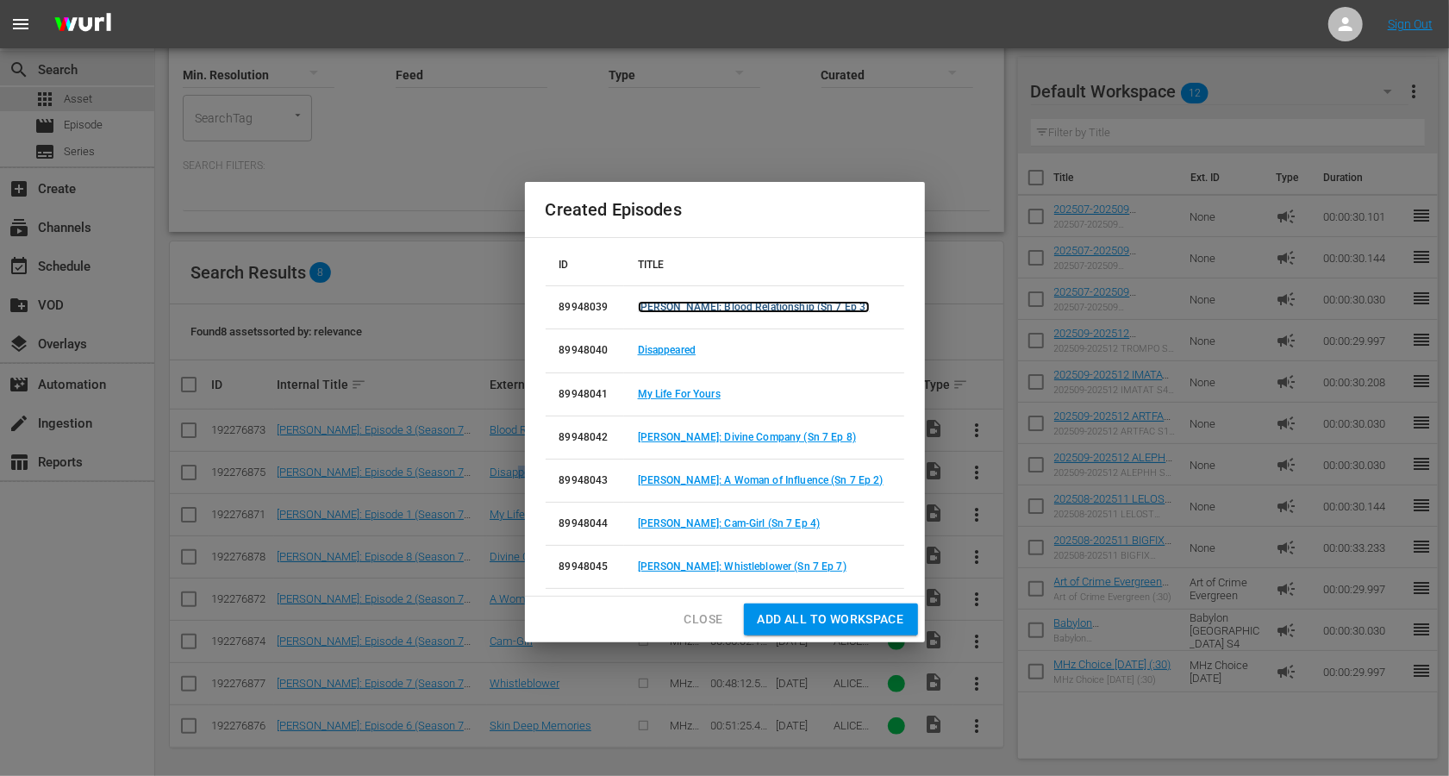
click at [727, 313] on link "Alice Nevers: Blood Relationship (Sn 7 Ep 3)" at bounding box center [754, 307] width 232 height 12
click at [686, 354] on link "Disappeared" at bounding box center [667, 350] width 58 height 12
click at [687, 399] on link "My Life For Yours" at bounding box center [679, 394] width 83 height 12
click at [694, 434] on link "Alice Nevers: Divine Company (Sn 7 Ep 8)" at bounding box center [747, 437] width 218 height 12
click at [697, 474] on link "Alice Nevers: A Woman of Influence (Sn 7 Ep 2)" at bounding box center [761, 480] width 246 height 12
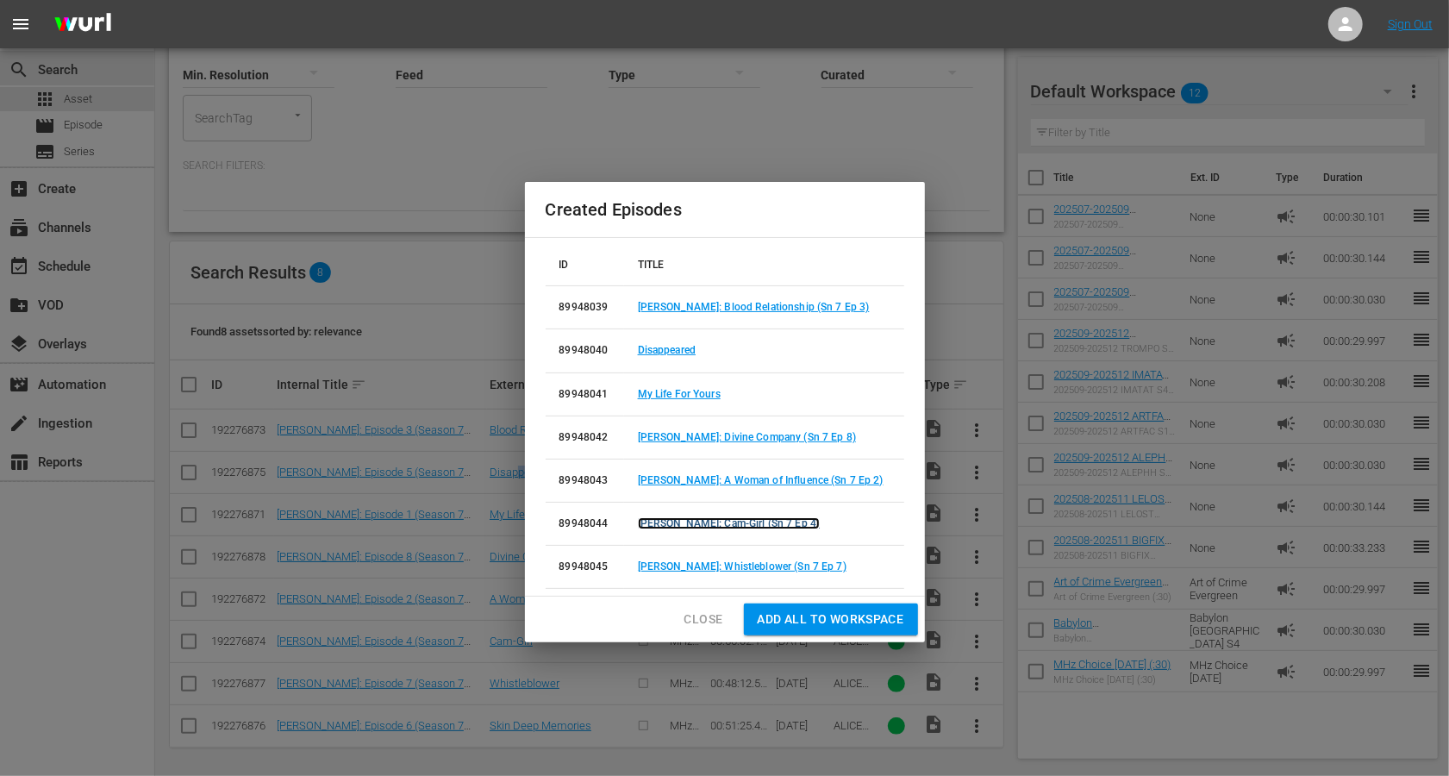
click at [703, 521] on link "Alice Nevers: Cam-Girl (Sn 7 Ep 4)" at bounding box center [729, 523] width 183 height 12
click at [708, 567] on link "Alice Nevers: Whistleblower (Sn 7 Ep 7)" at bounding box center [742, 566] width 209 height 12
click at [185, 556] on div "Created Episodes ID TITLE 89948039 Alice Nevers: Blood Relationship (Sn 7 Ep 3)…" at bounding box center [724, 388] width 1449 height 776
click at [700, 611] on span "Close" at bounding box center [704, 620] width 39 height 22
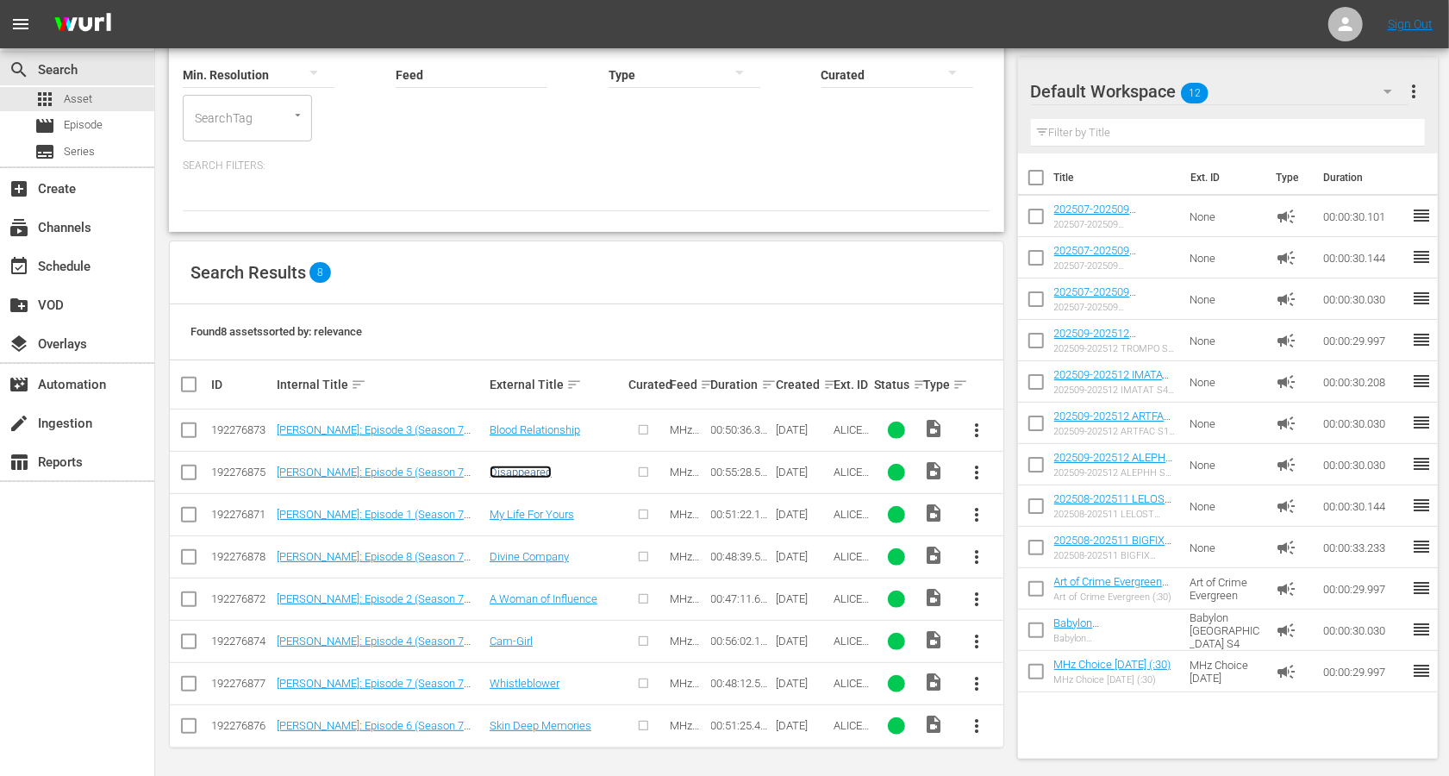
click at [535, 466] on link "Disappeared" at bounding box center [521, 472] width 62 height 13
click at [534, 515] on link "My Life For Yours" at bounding box center [532, 514] width 84 height 13
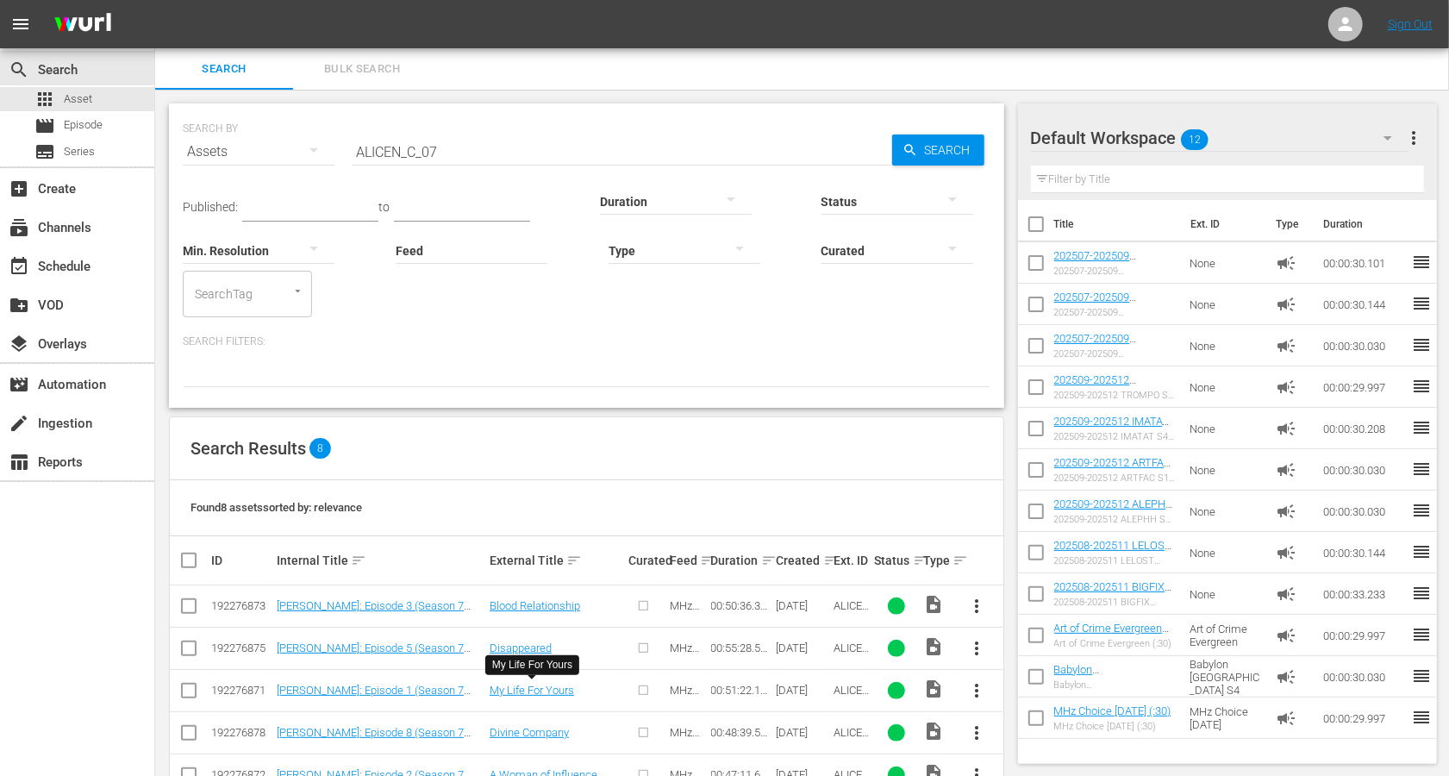
click at [410, 154] on input "ALICEN_C_07" at bounding box center [622, 151] width 541 height 41
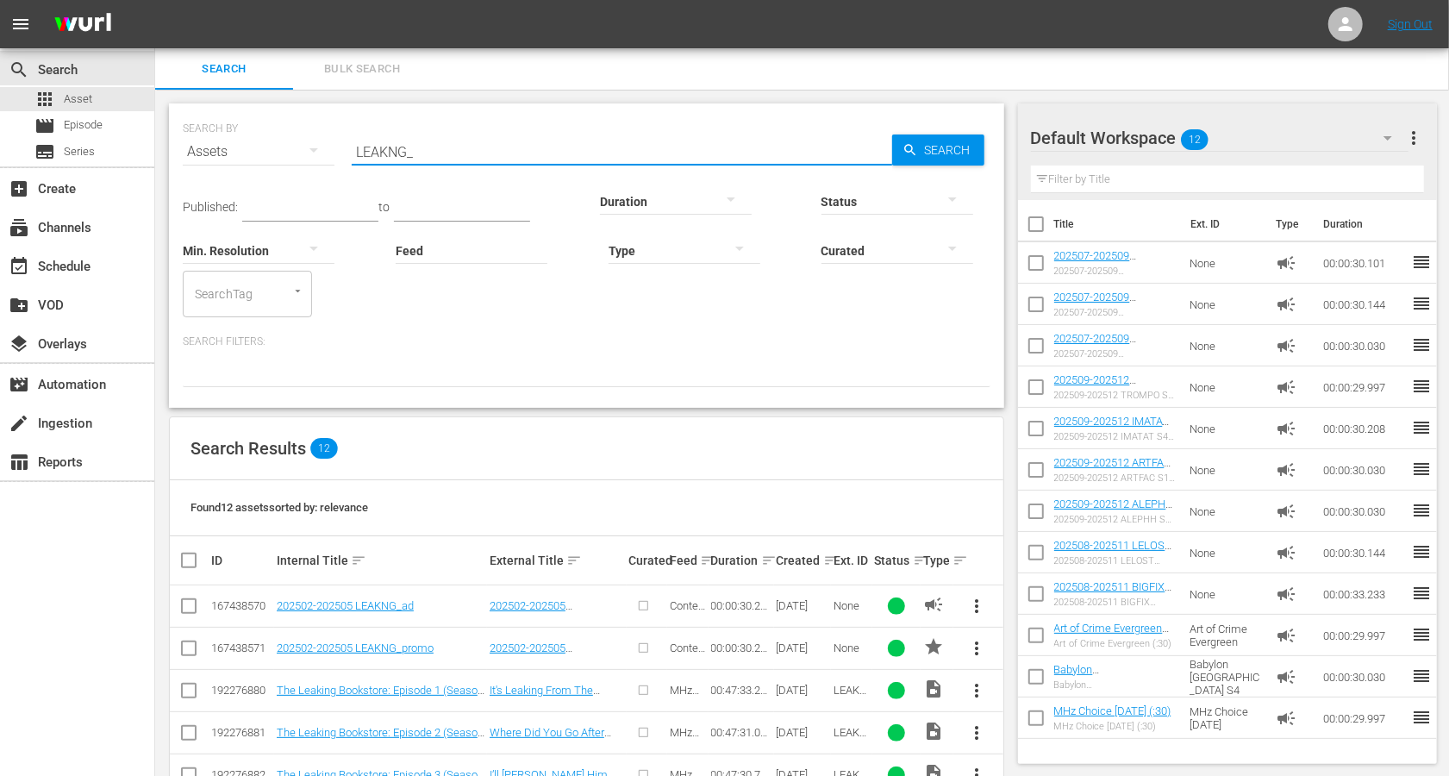
type input "LEAKNG_"
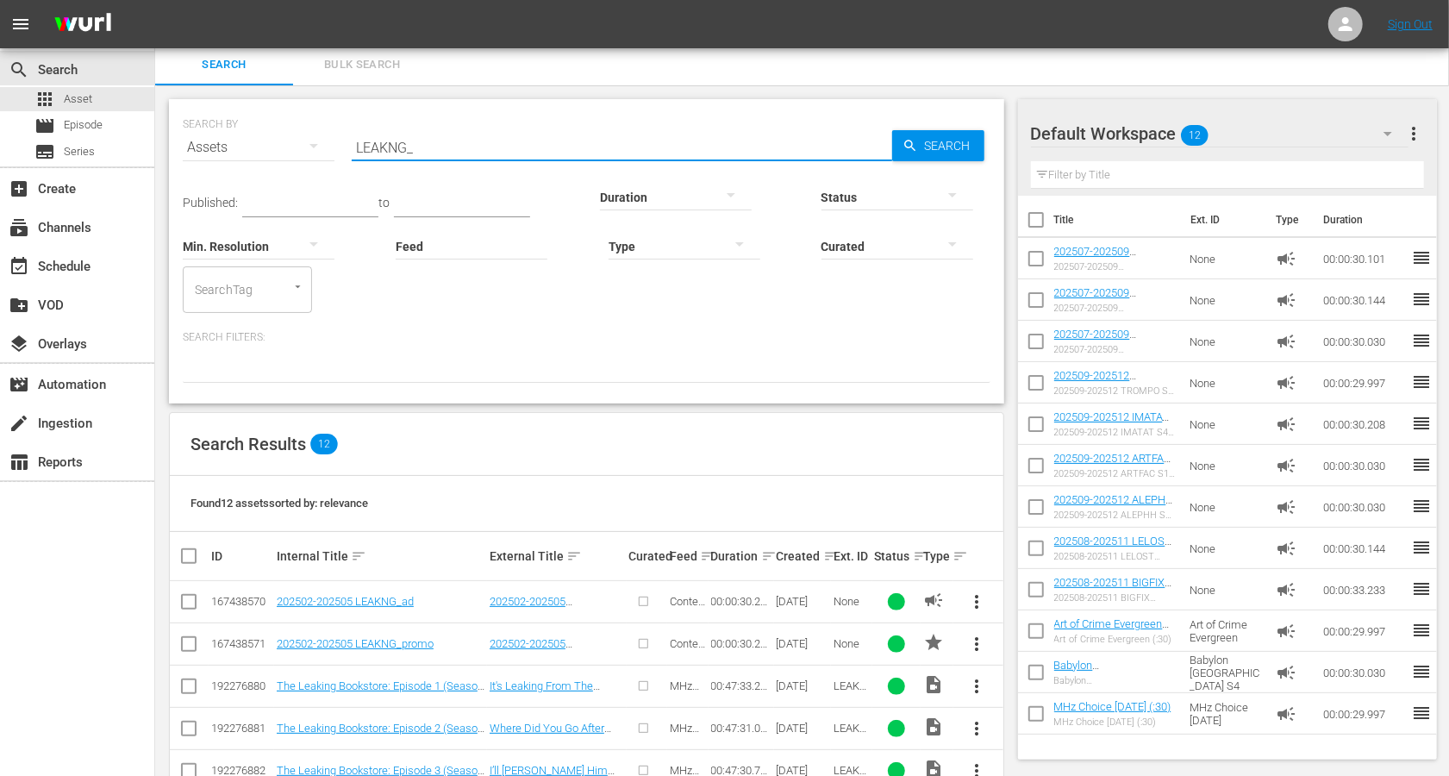
click at [667, 248] on div at bounding box center [685, 246] width 152 height 48
click at [669, 241] on div "Video" at bounding box center [685, 244] width 152 height 28
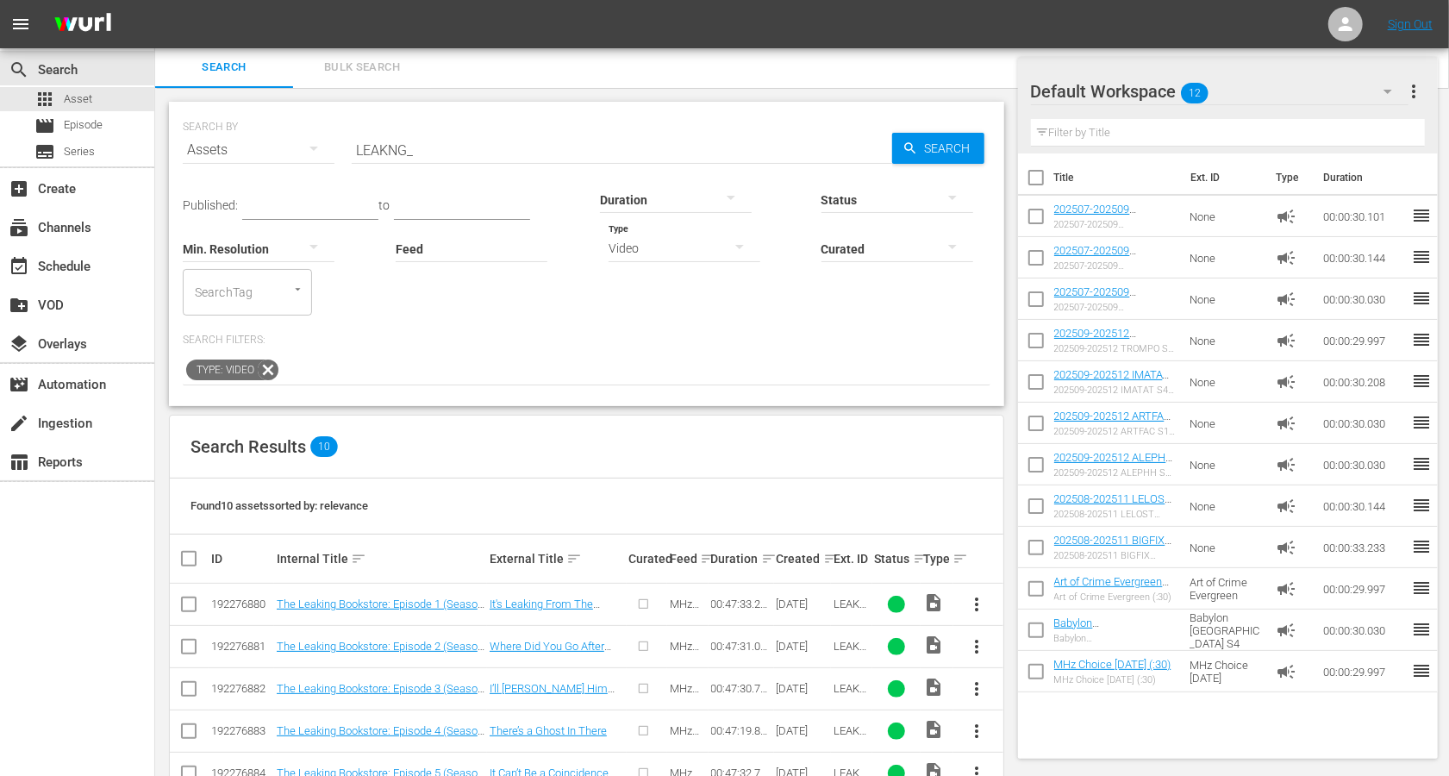
scroll to position [260, 0]
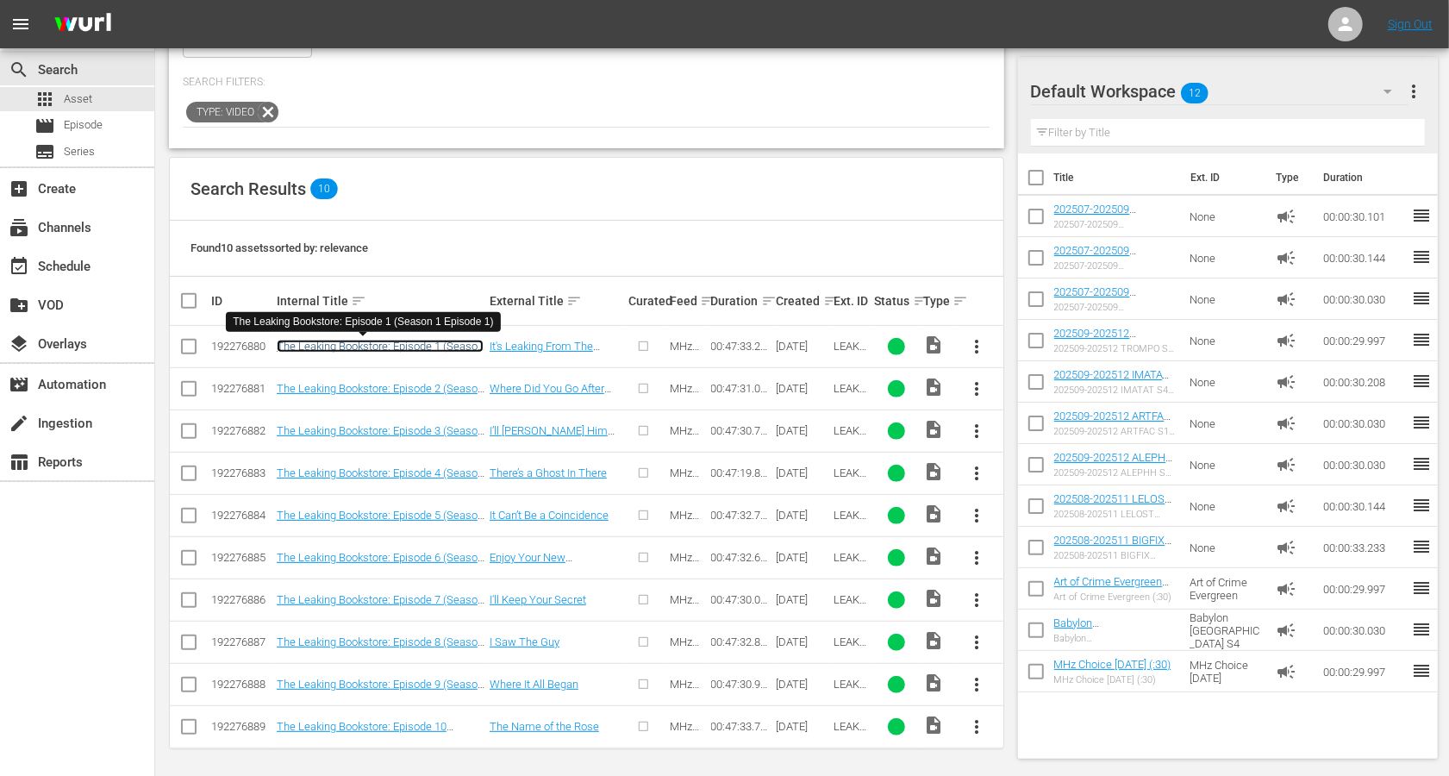
click at [373, 341] on link "The Leaking Bookstore: Episode 1 (Season 1 Episode 1)" at bounding box center [380, 353] width 207 height 26
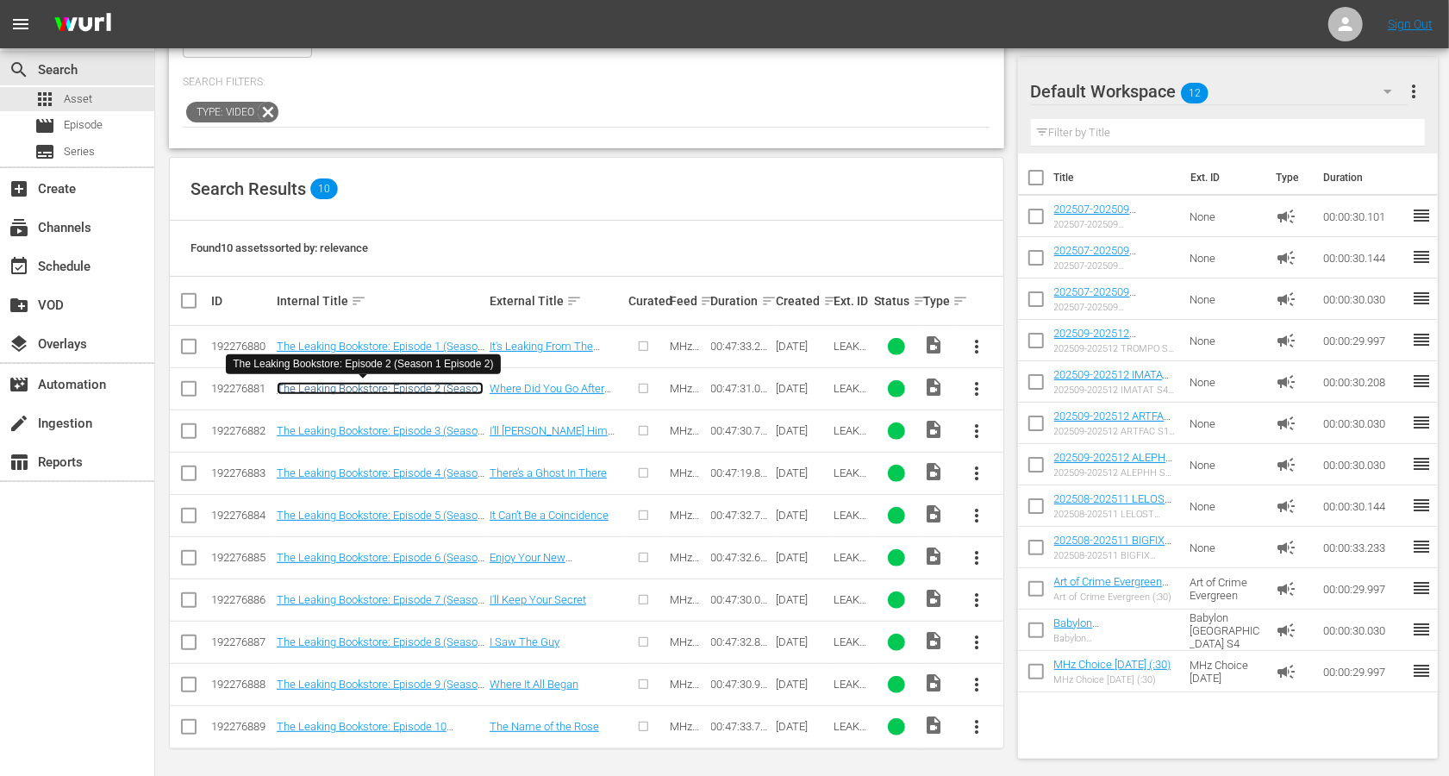
click at [375, 384] on link "The Leaking Bookstore: Episode 2 (Season 1 Episode 2)" at bounding box center [380, 395] width 207 height 26
click at [379, 422] on td "The Leaking Bookstore: Episode 3 (Season 1 Episode 3)" at bounding box center [380, 431] width 213 height 42
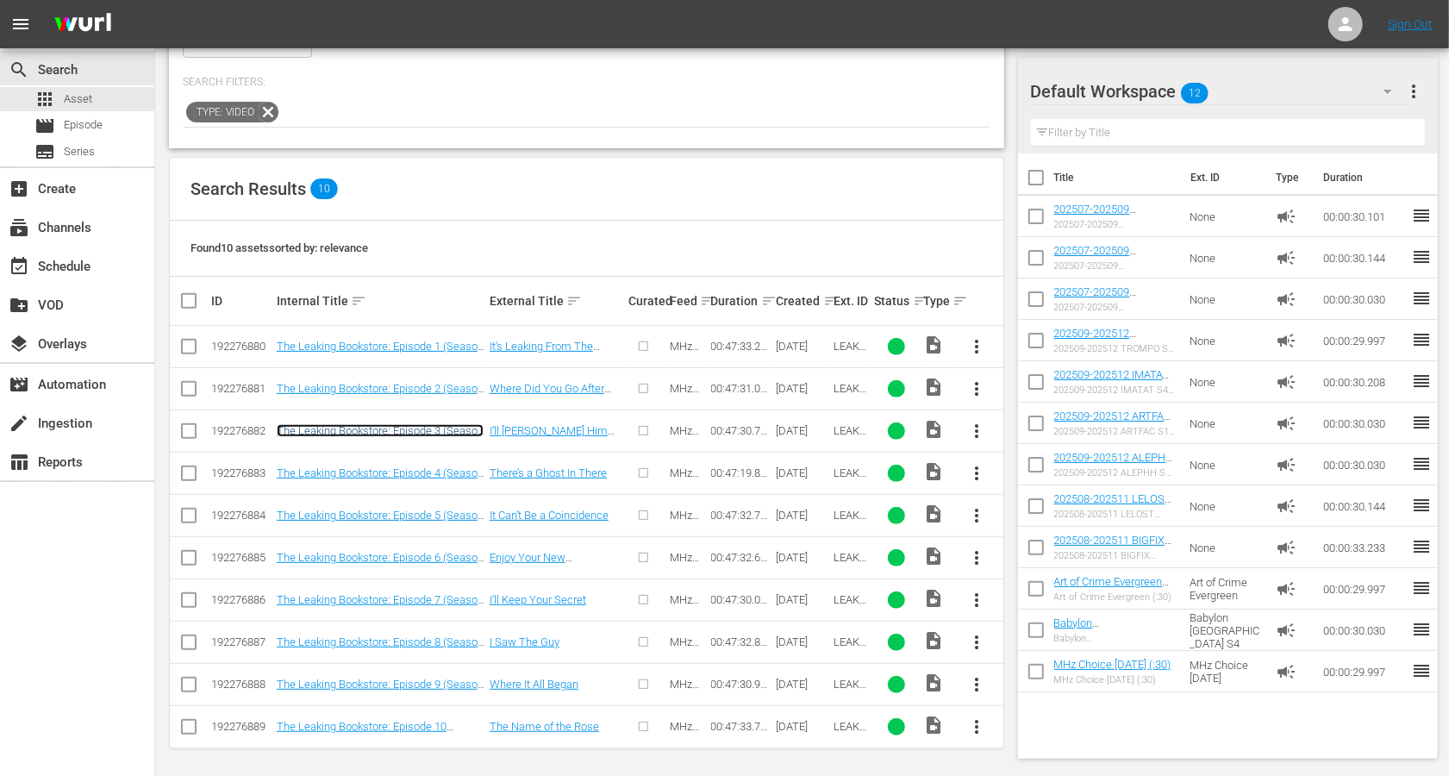
click at [379, 428] on link "The Leaking Bookstore: Episode 3 (Season 1 Episode 3)" at bounding box center [380, 437] width 207 height 26
click at [381, 471] on link "The Leaking Bookstore: Episode 4 (Season 1 Episode 4)" at bounding box center [380, 479] width 207 height 26
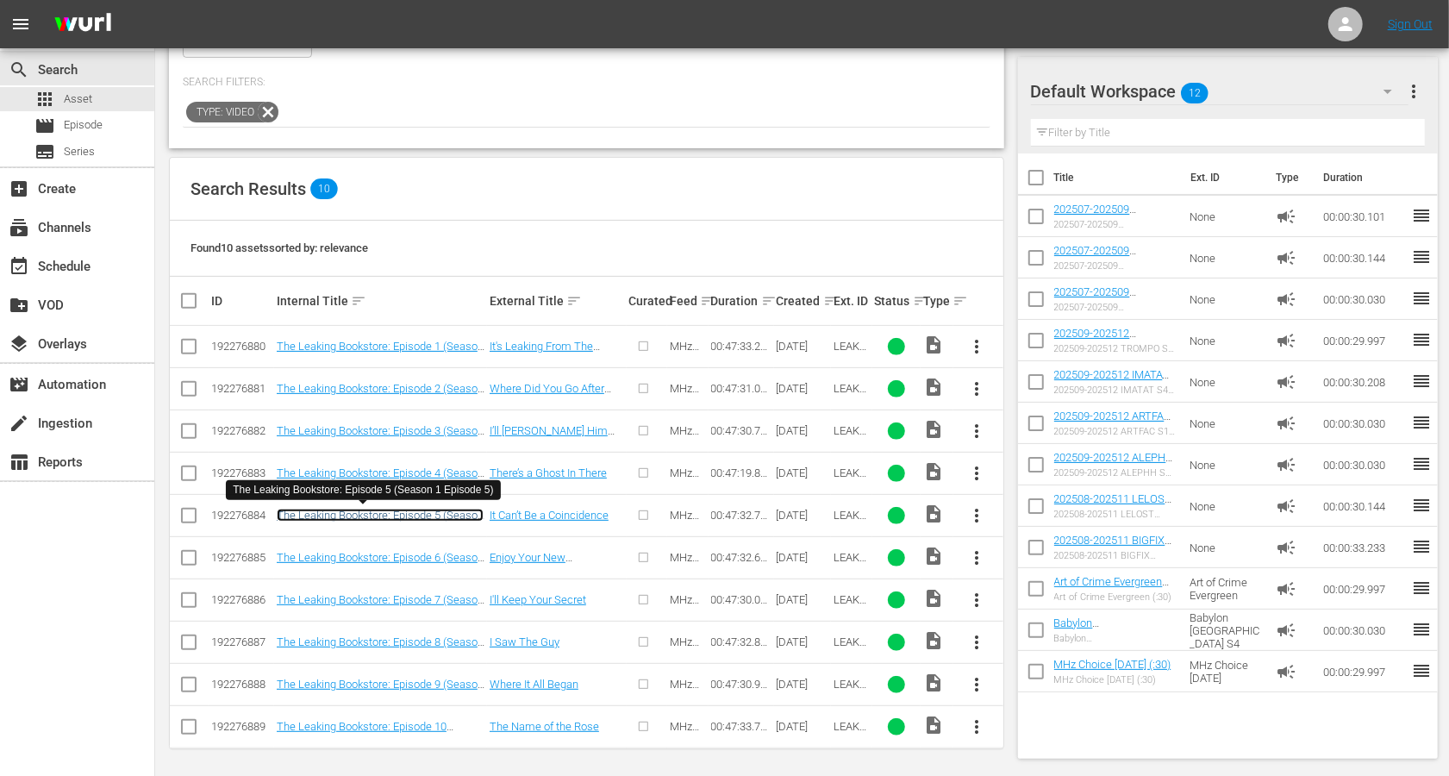
click at [384, 516] on link "The Leaking Bookstore: Episode 5 (Season 1 Episode 5)" at bounding box center [380, 522] width 207 height 26
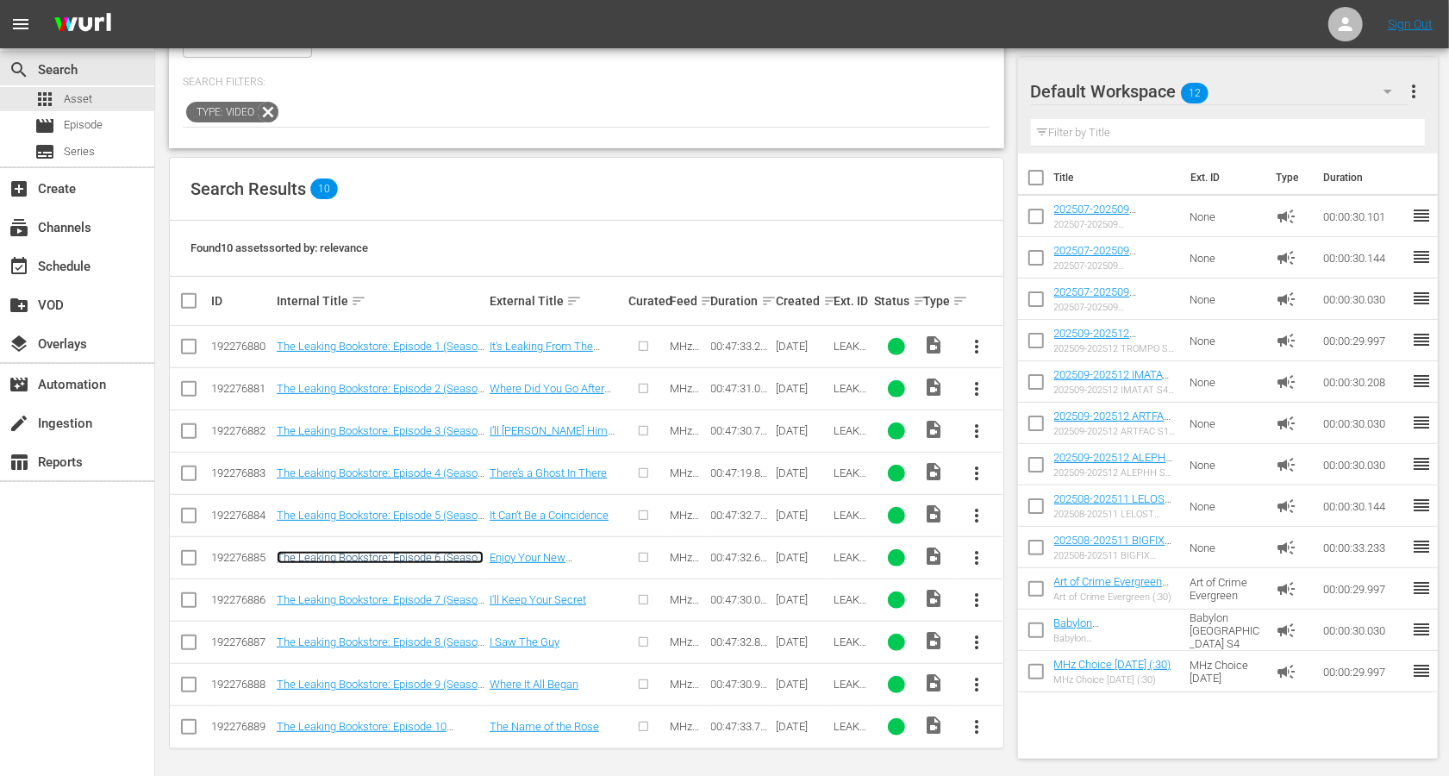
click at [381, 560] on link "The Leaking Bookstore: Episode 6 (Season 1 Episode 6)" at bounding box center [380, 564] width 207 height 26
click at [382, 596] on link "The Leaking Bookstore: Episode 7 (Season 1 Episode 7)" at bounding box center [380, 606] width 207 height 26
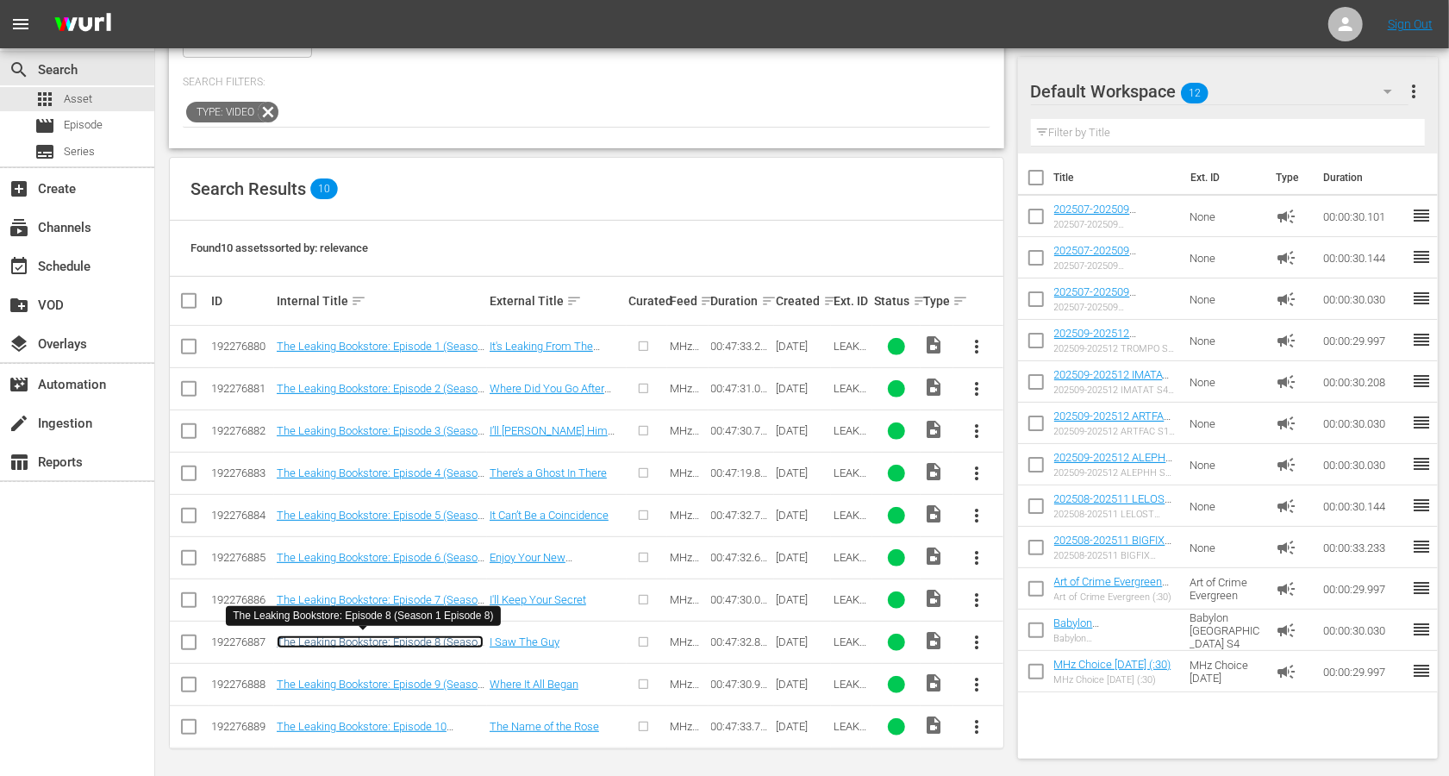
click at [379, 638] on link "The Leaking Bookstore: Episode 8 (Season 1 Episode 8)" at bounding box center [380, 648] width 207 height 26
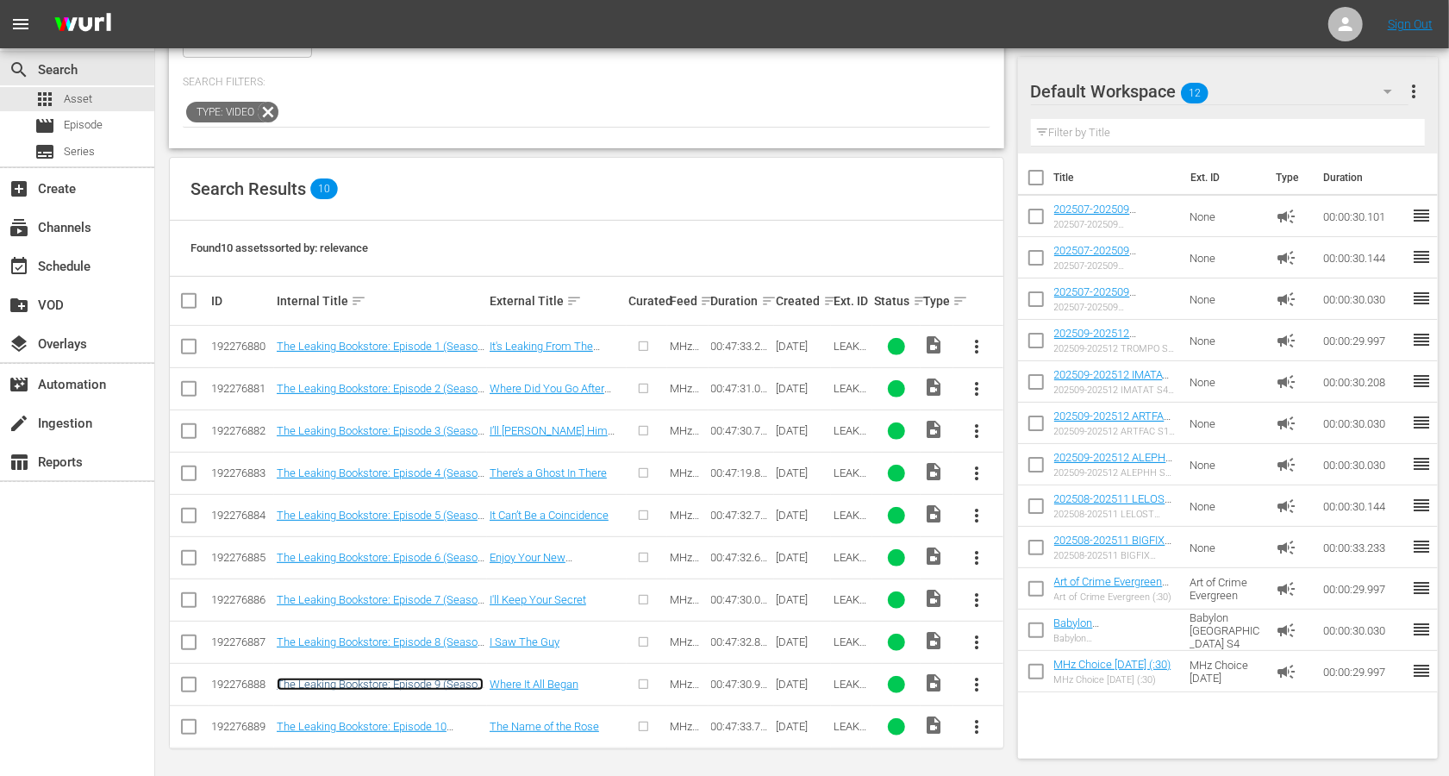
click at [377, 685] on link "The Leaking Bookstore: Episode 9 (Season 1 Episode 9)" at bounding box center [380, 691] width 207 height 26
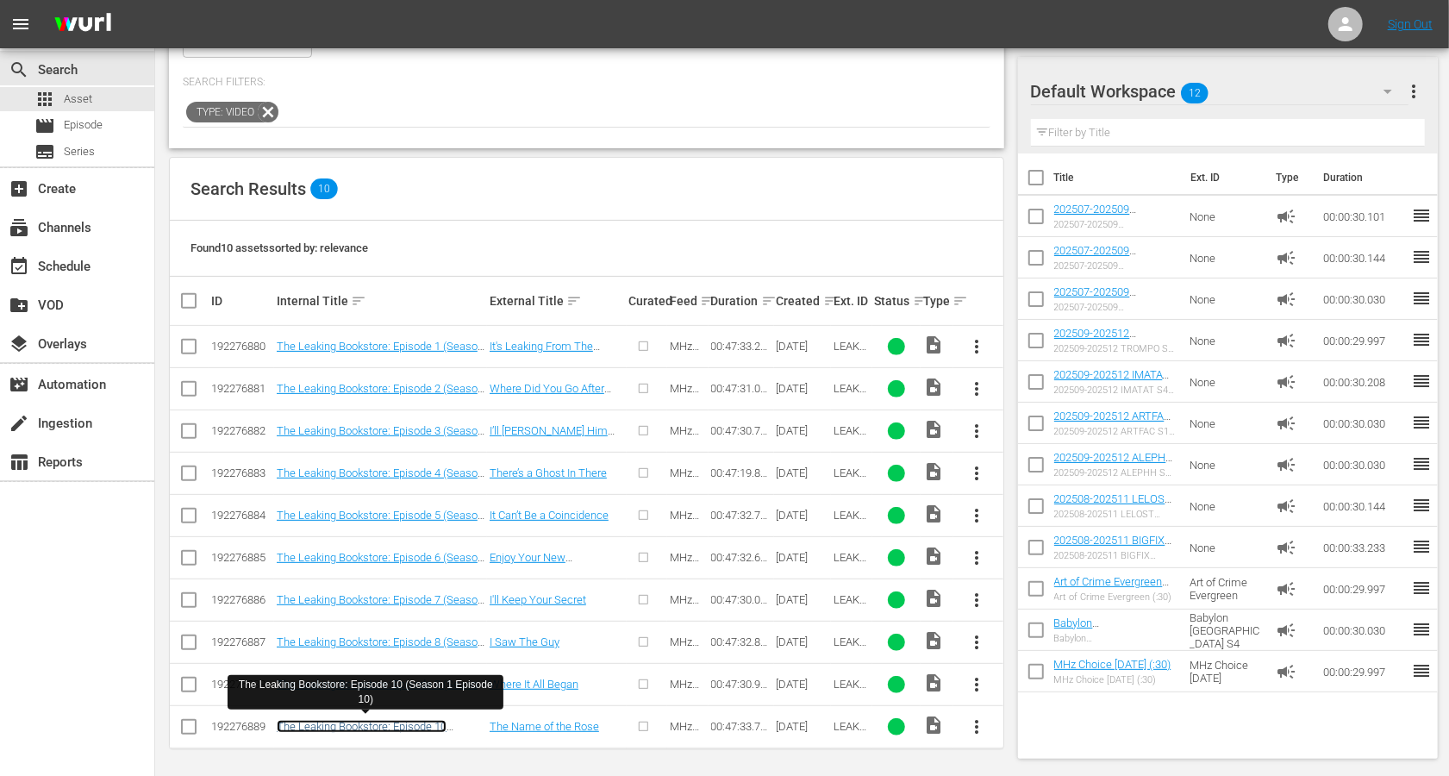
click at [379, 723] on link "The Leaking Bookstore: Episode 10 (Season 1 Episode 10)" at bounding box center [362, 733] width 170 height 26
click at [191, 345] on input "checkbox" at bounding box center [188, 350] width 21 height 21
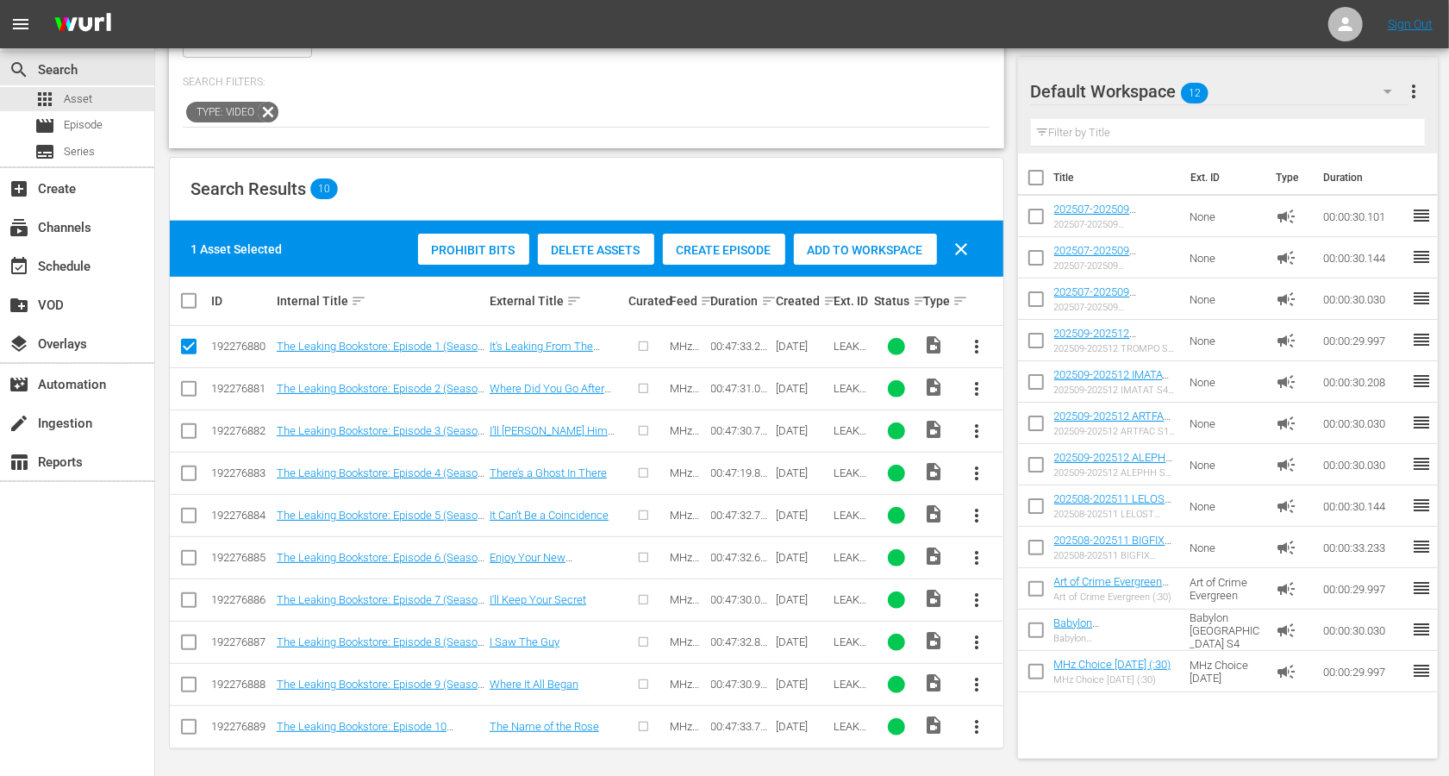
click at [718, 248] on span "Create Episode" at bounding box center [724, 250] width 122 height 14
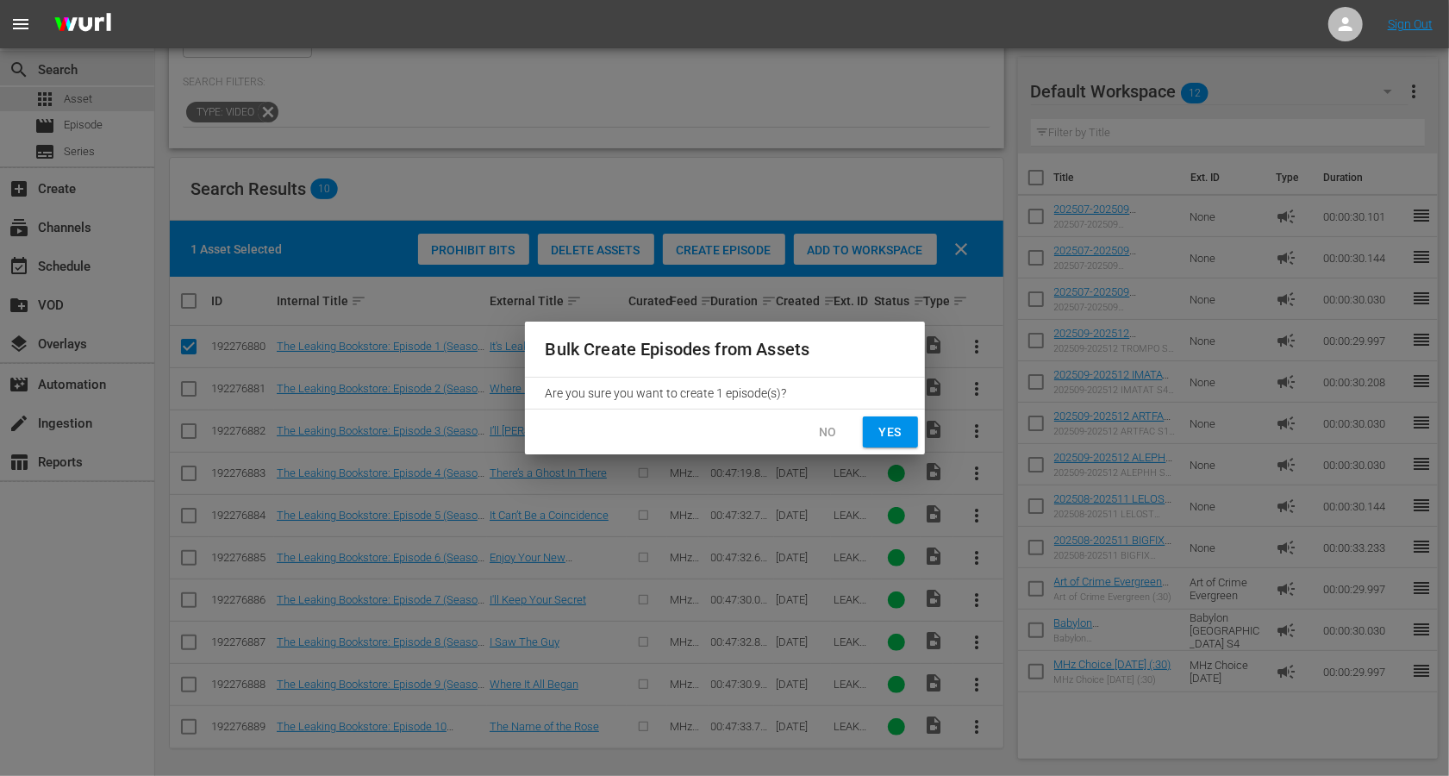
click at [886, 432] on span "Yes" at bounding box center [891, 433] width 28 height 22
checkbox input "false"
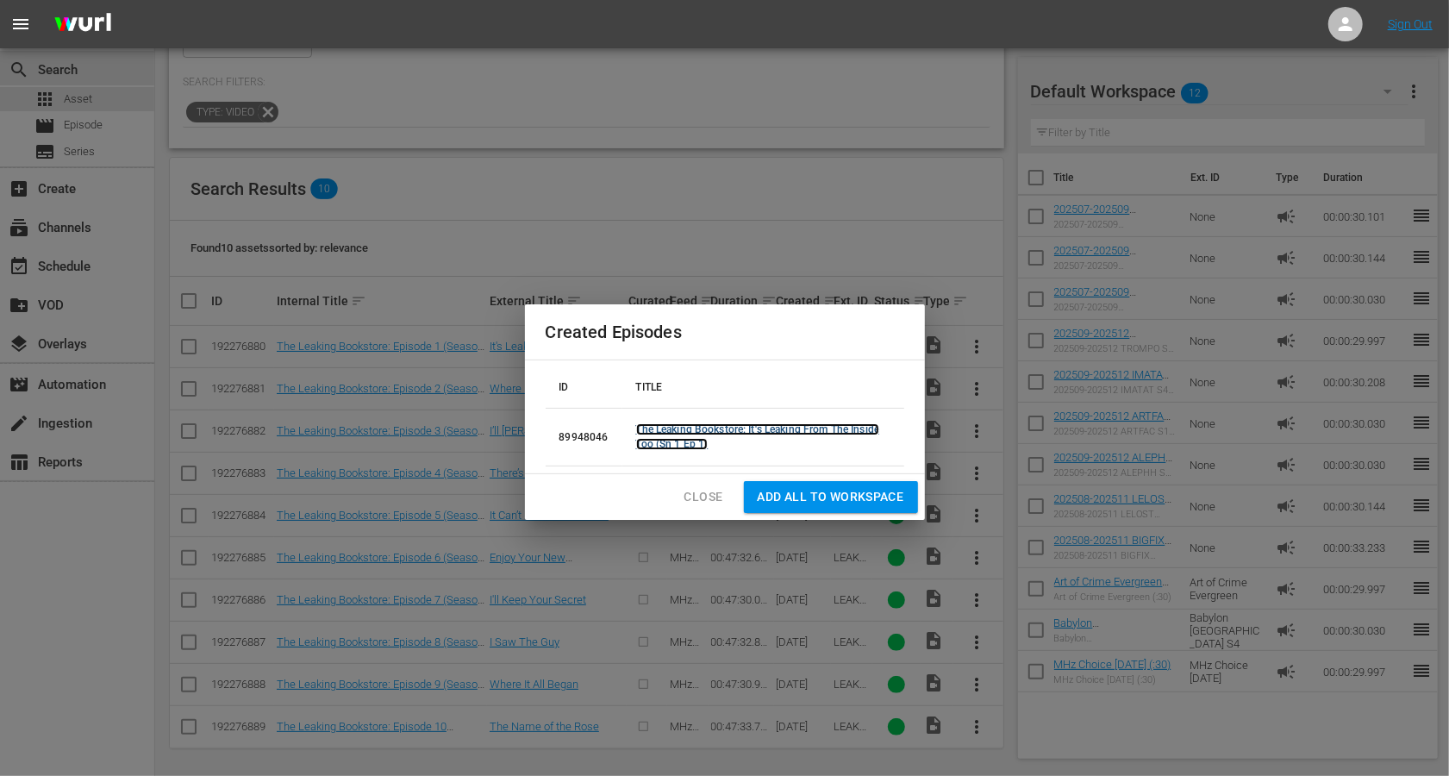
click at [776, 429] on link "The Leaking Bookstore: It's Leaking From The Inside Too (Sn 1 Ep 1)" at bounding box center [758, 436] width 244 height 27
click at [722, 484] on button "Close" at bounding box center [704, 497] width 66 height 32
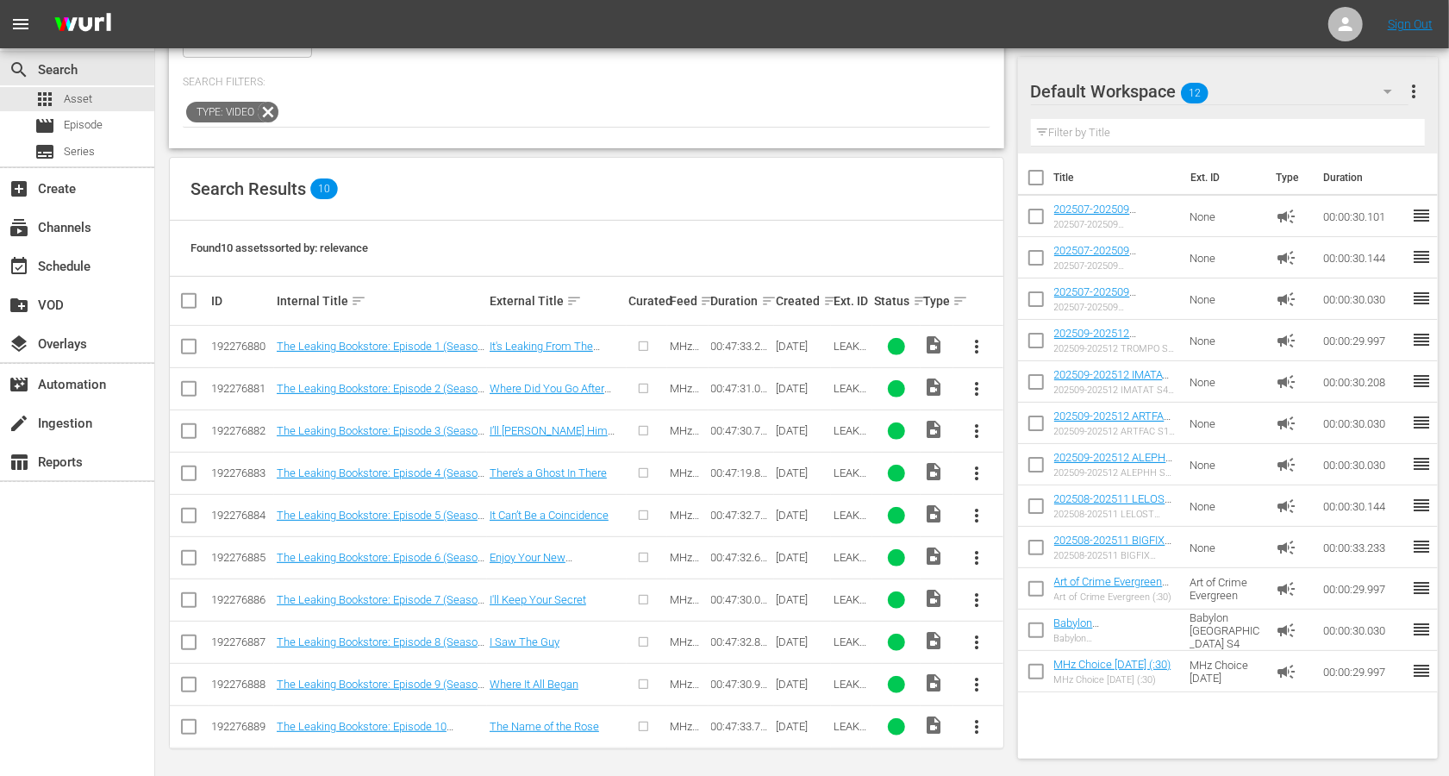
scroll to position [0, 0]
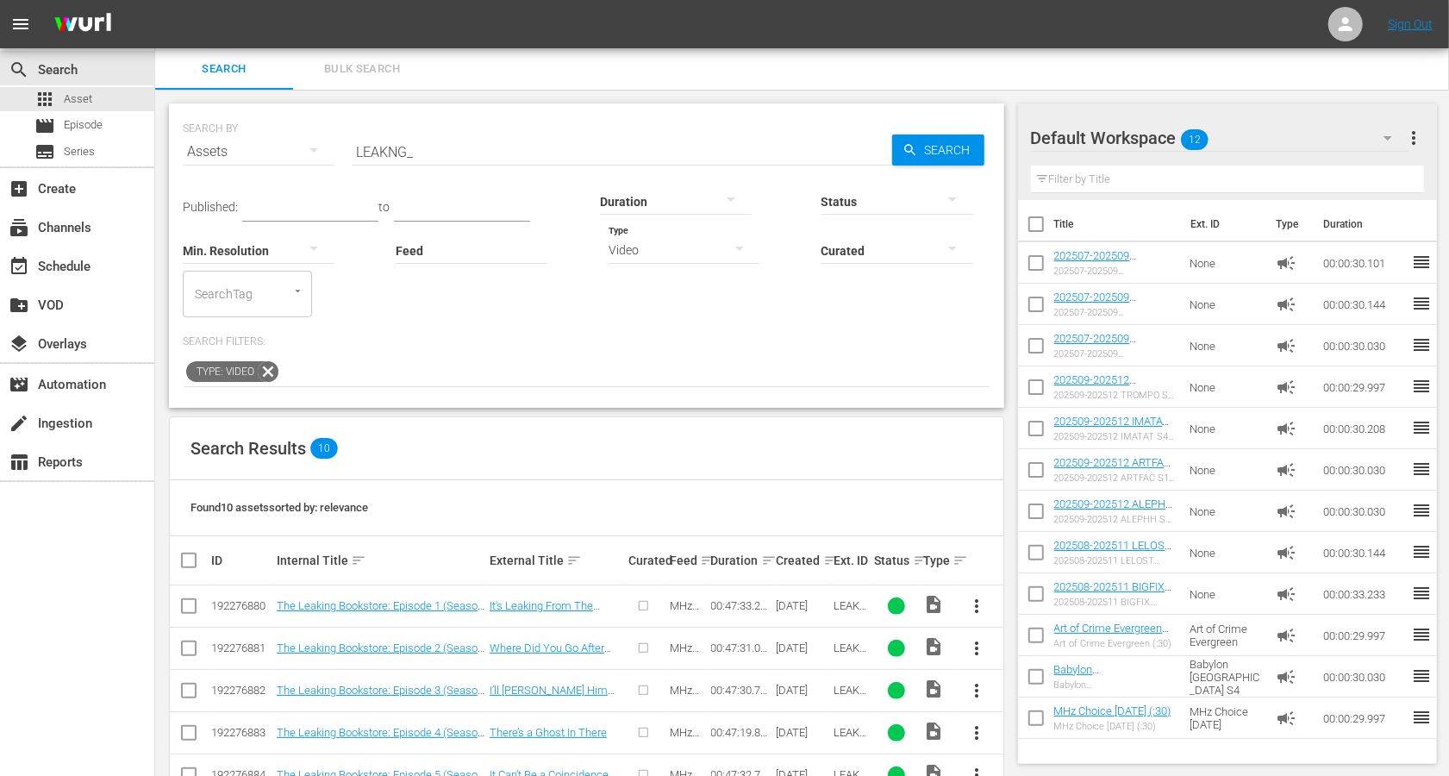
click at [266, 373] on icon at bounding box center [268, 371] width 21 height 21
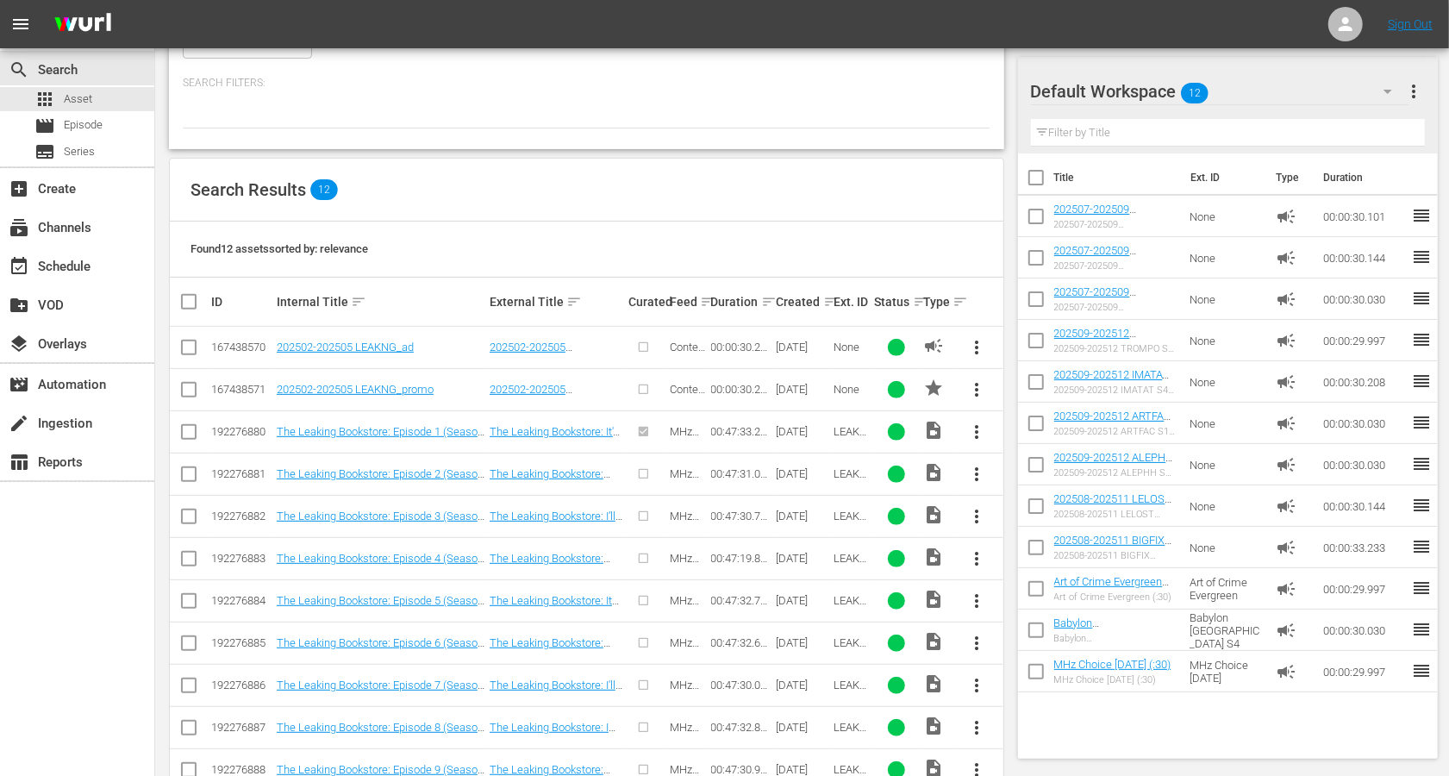
scroll to position [343, 0]
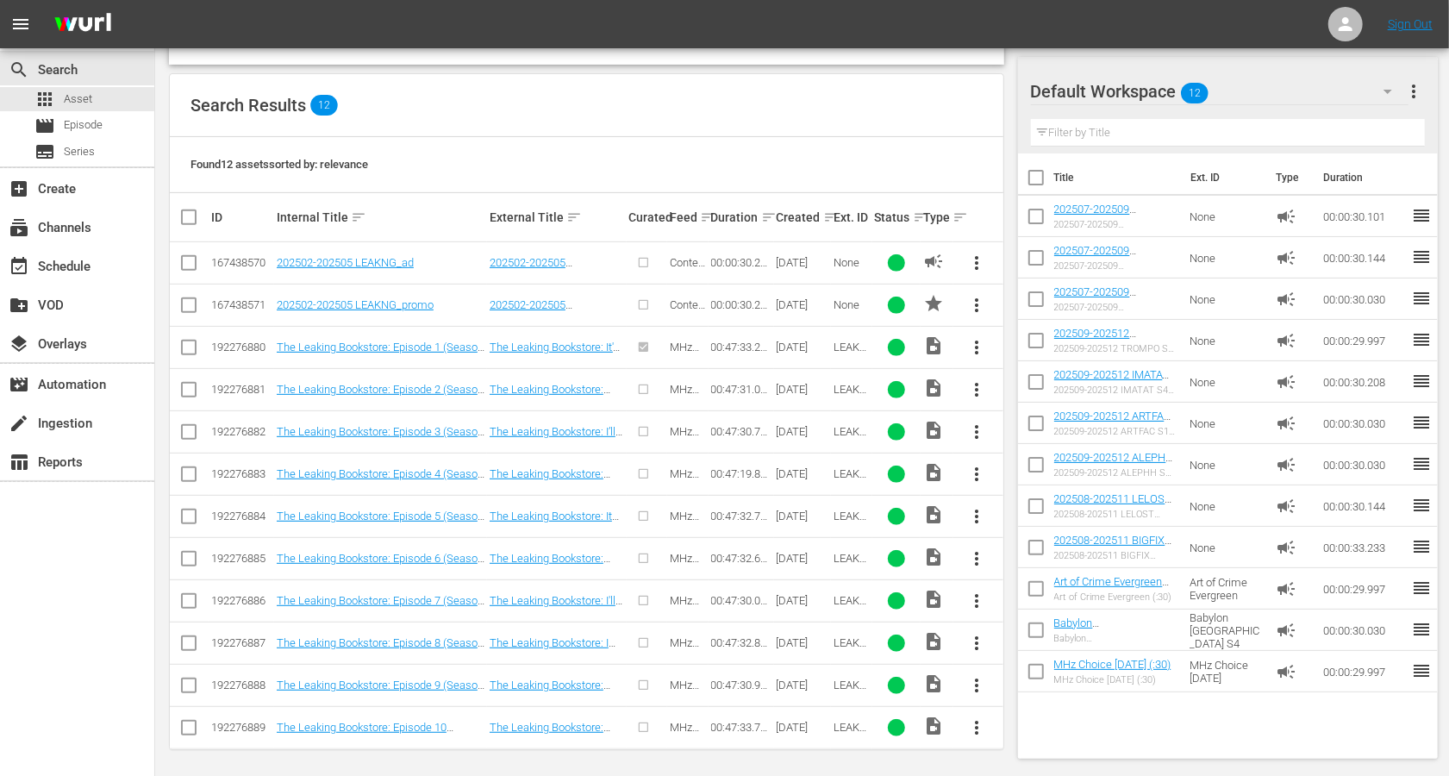
click at [182, 390] on input "checkbox" at bounding box center [188, 393] width 21 height 21
checkbox input "true"
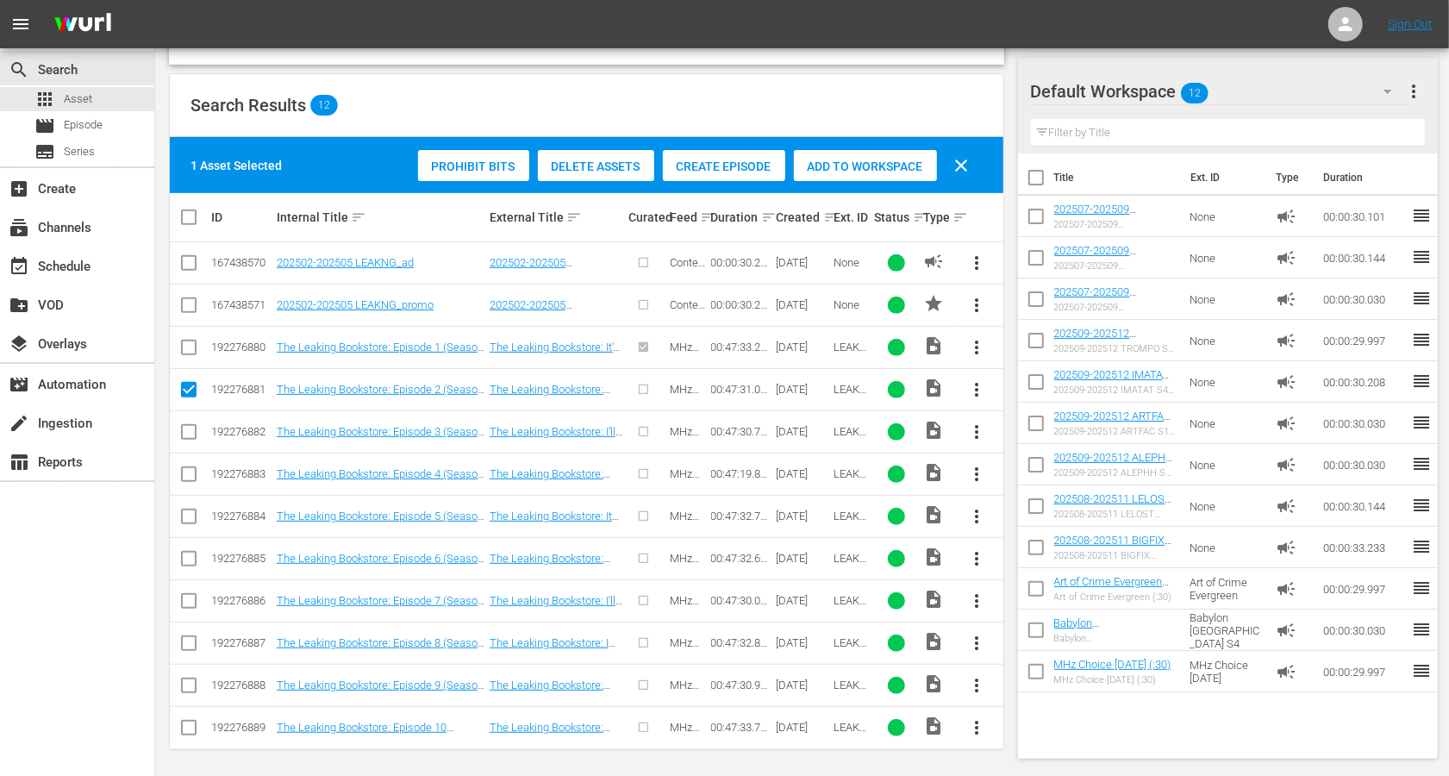
click at [186, 446] on td at bounding box center [189, 431] width 39 height 42
click at [188, 431] on input "checkbox" at bounding box center [188, 435] width 21 height 21
checkbox input "true"
click at [188, 472] on input "checkbox" at bounding box center [188, 477] width 21 height 21
checkbox input "true"
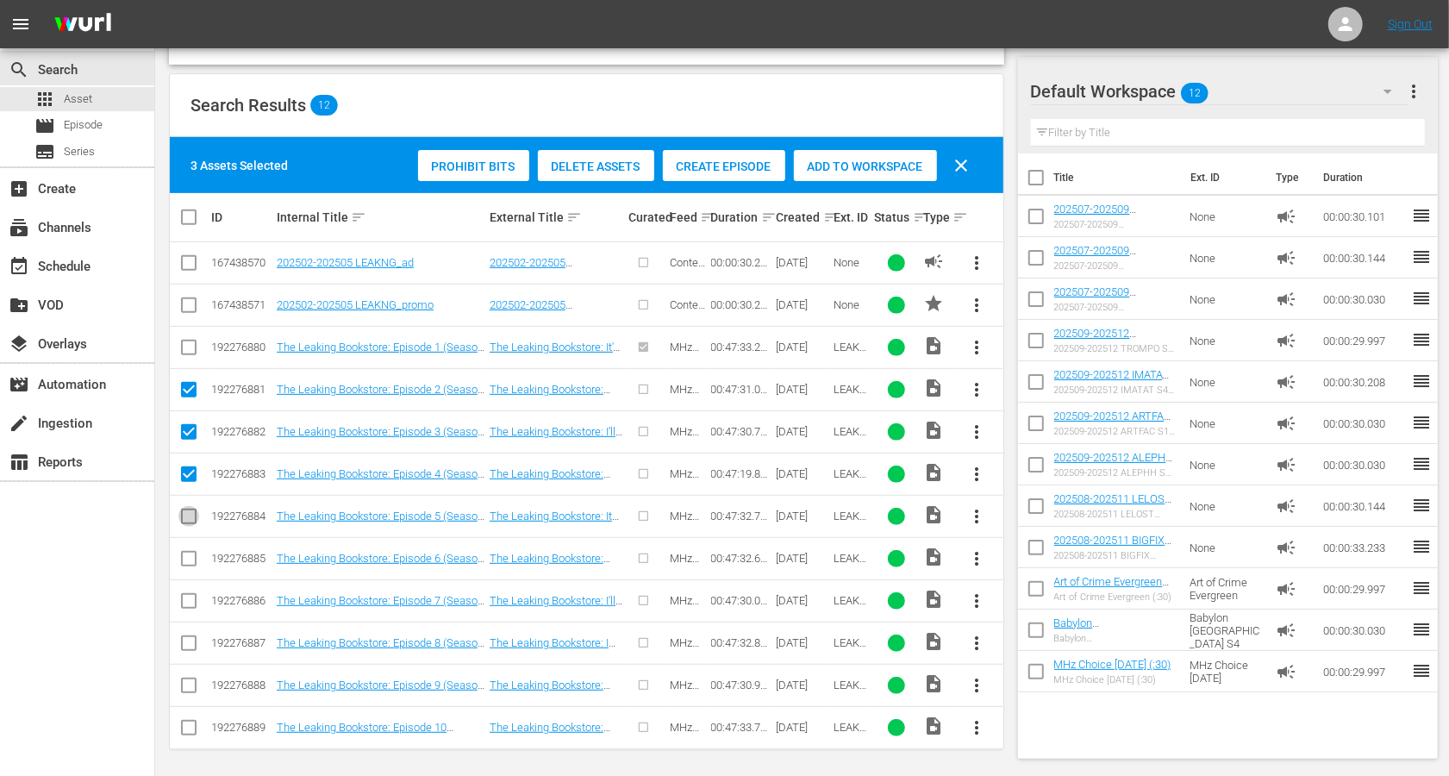
click at [191, 510] on input "checkbox" at bounding box center [188, 520] width 21 height 21
checkbox input "true"
click at [191, 548] on icon at bounding box center [188, 558] width 21 height 21
click at [191, 554] on input "checkbox" at bounding box center [188, 562] width 21 height 21
checkbox input "true"
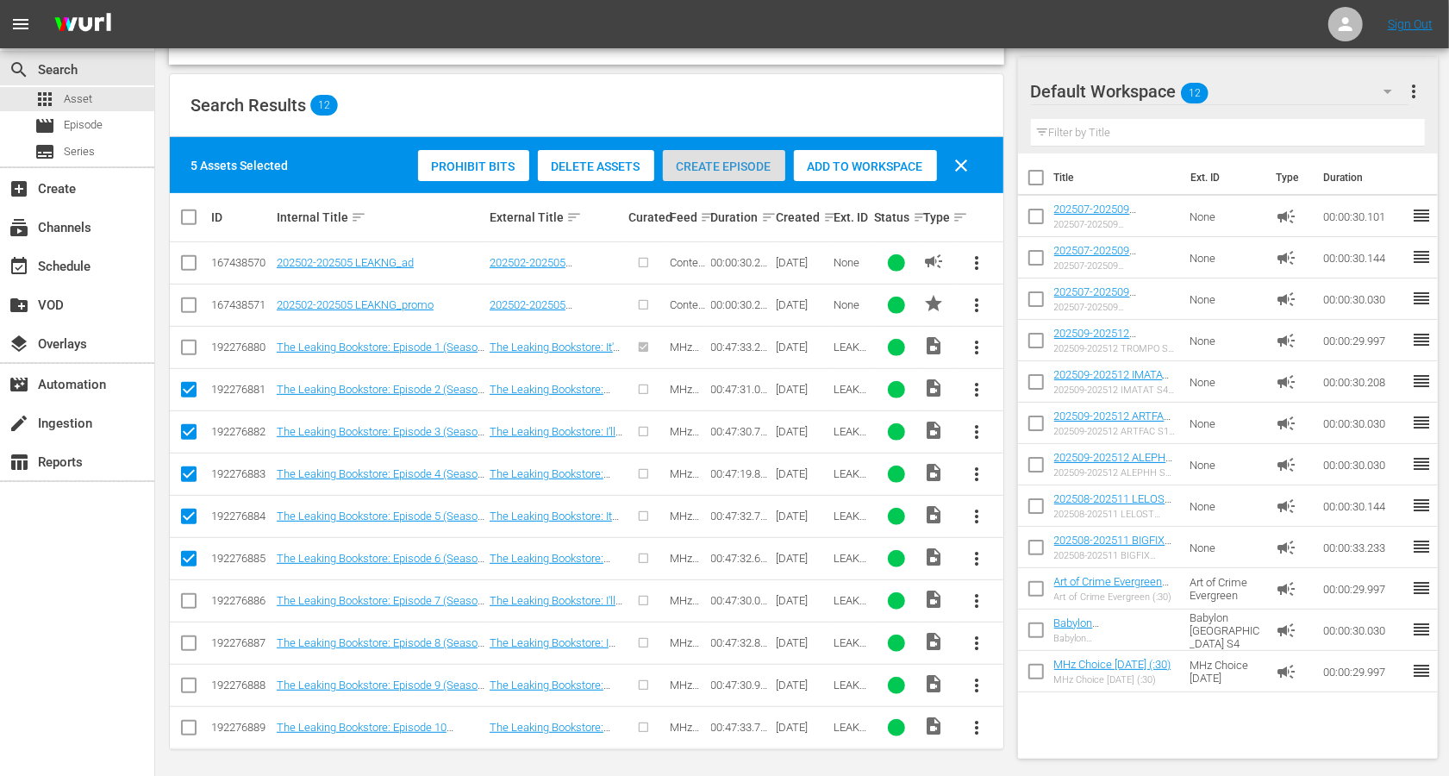
click at [742, 173] on div "Create Episode" at bounding box center [724, 166] width 122 height 33
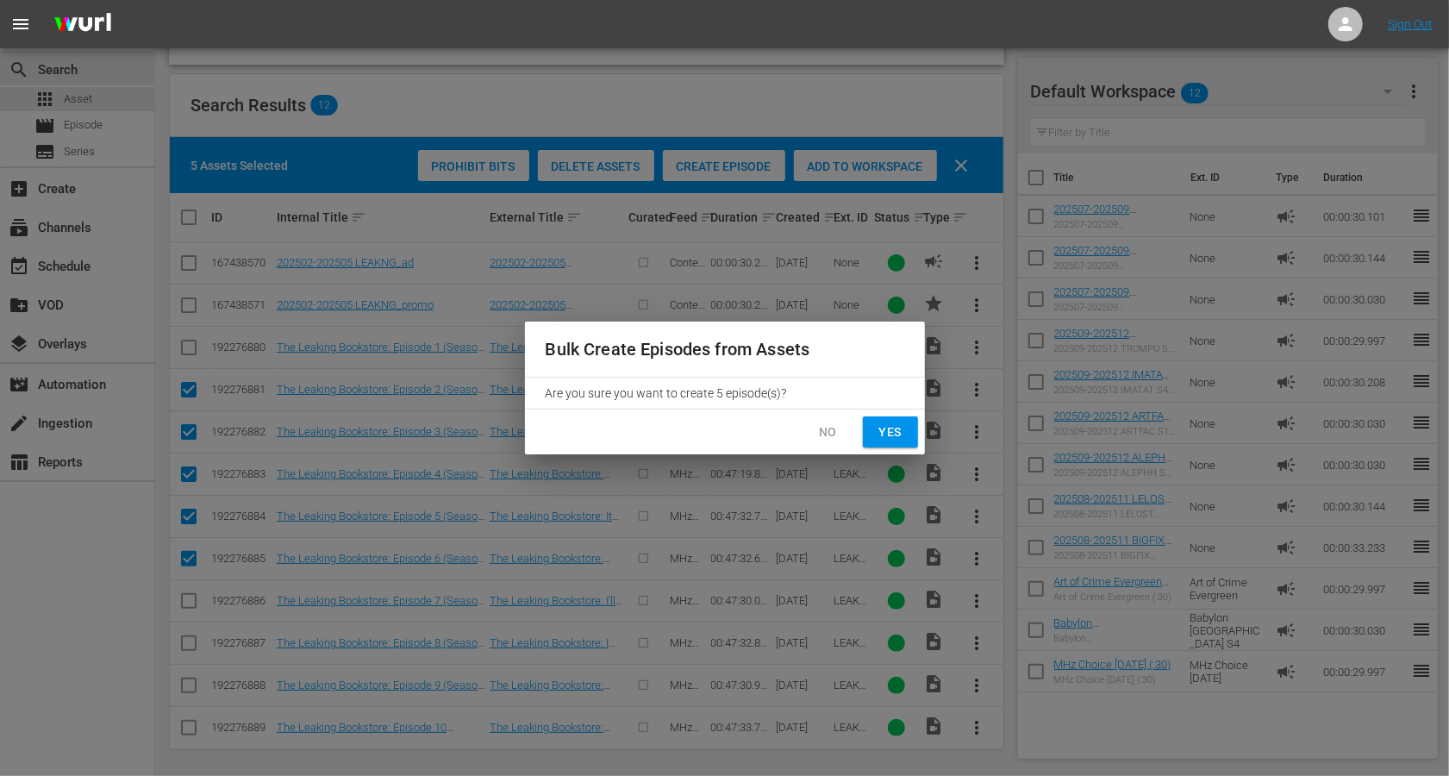
click at [891, 427] on span "Yes" at bounding box center [891, 433] width 28 height 22
checkbox input "false"
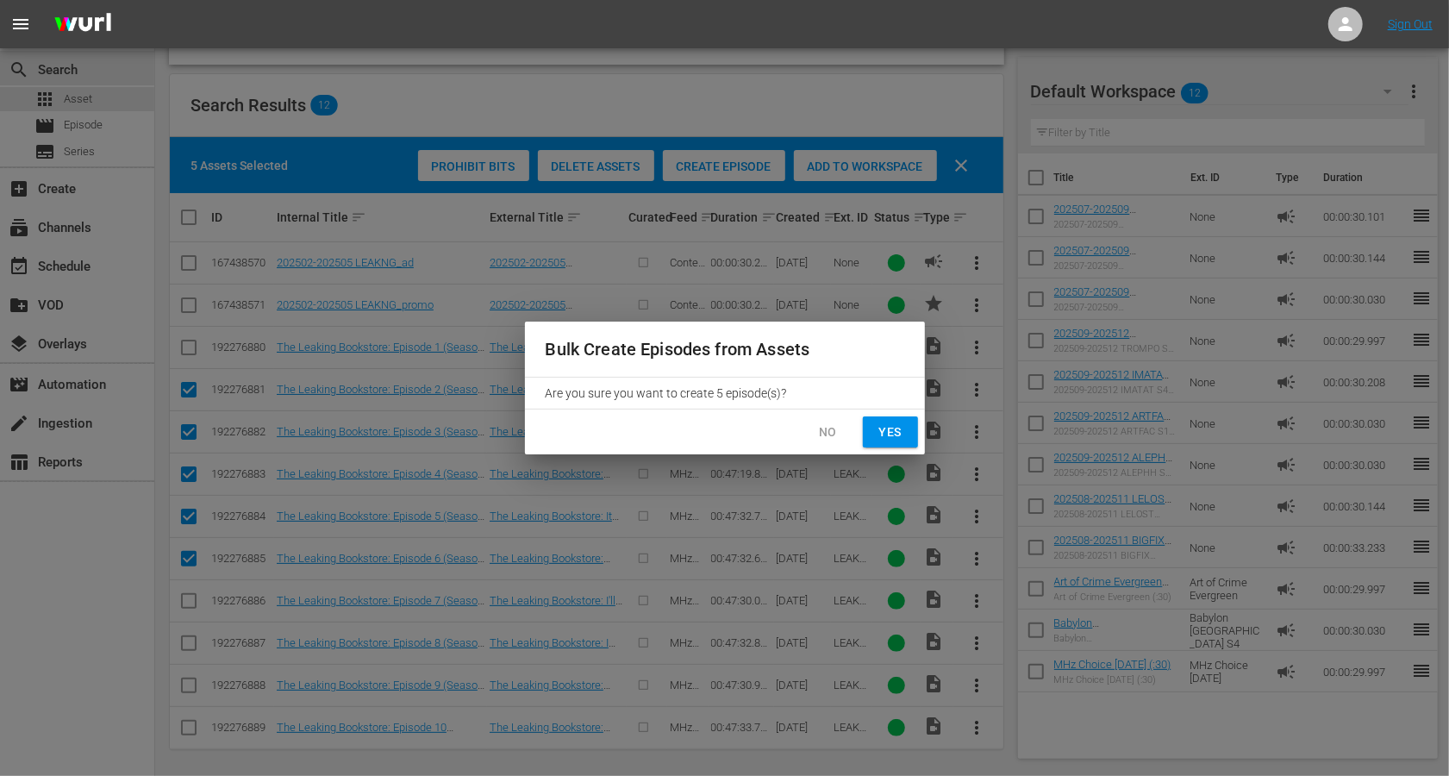
checkbox input "false"
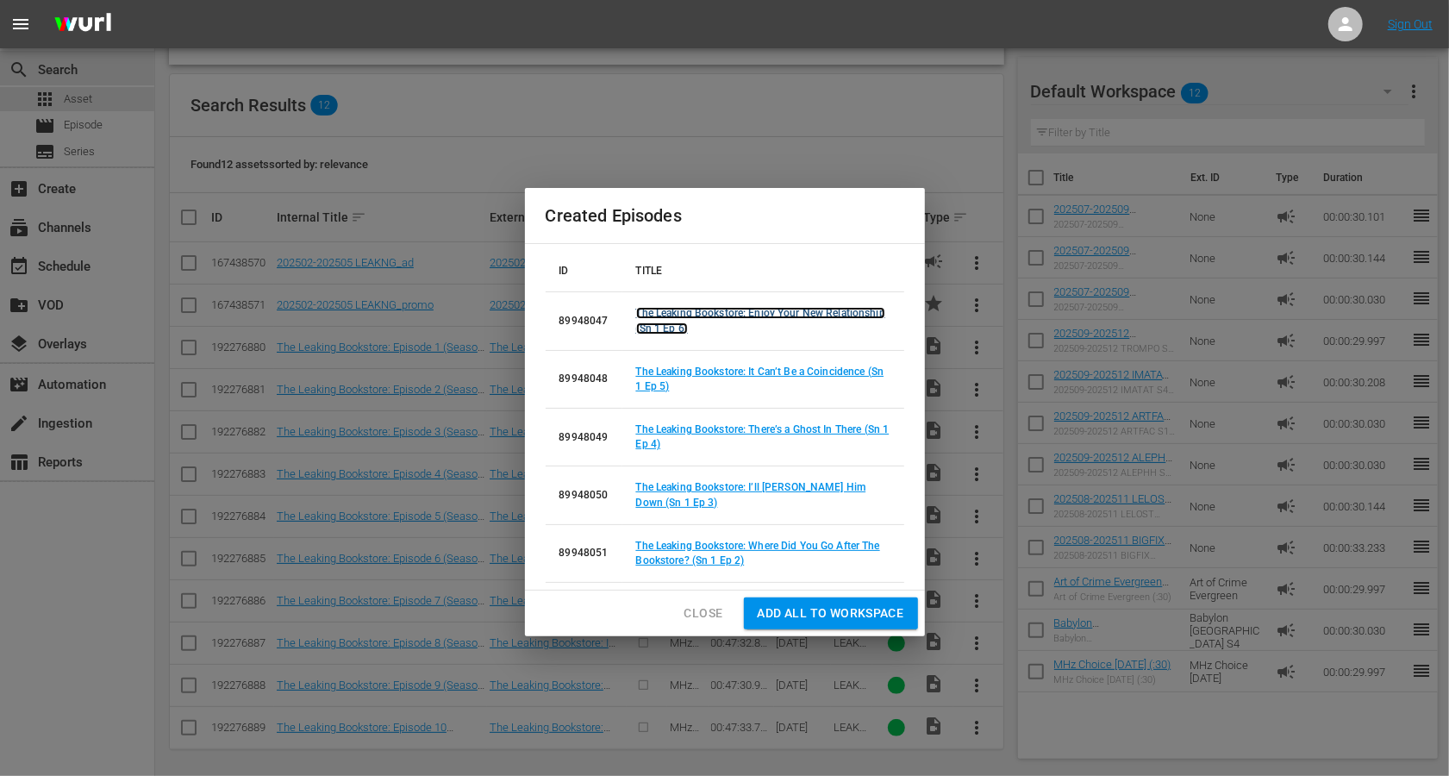
click at [780, 315] on link "The Leaking Bookstore: Enjoy Your New Relationship (Sn 1 Ep 6)" at bounding box center [760, 320] width 249 height 27
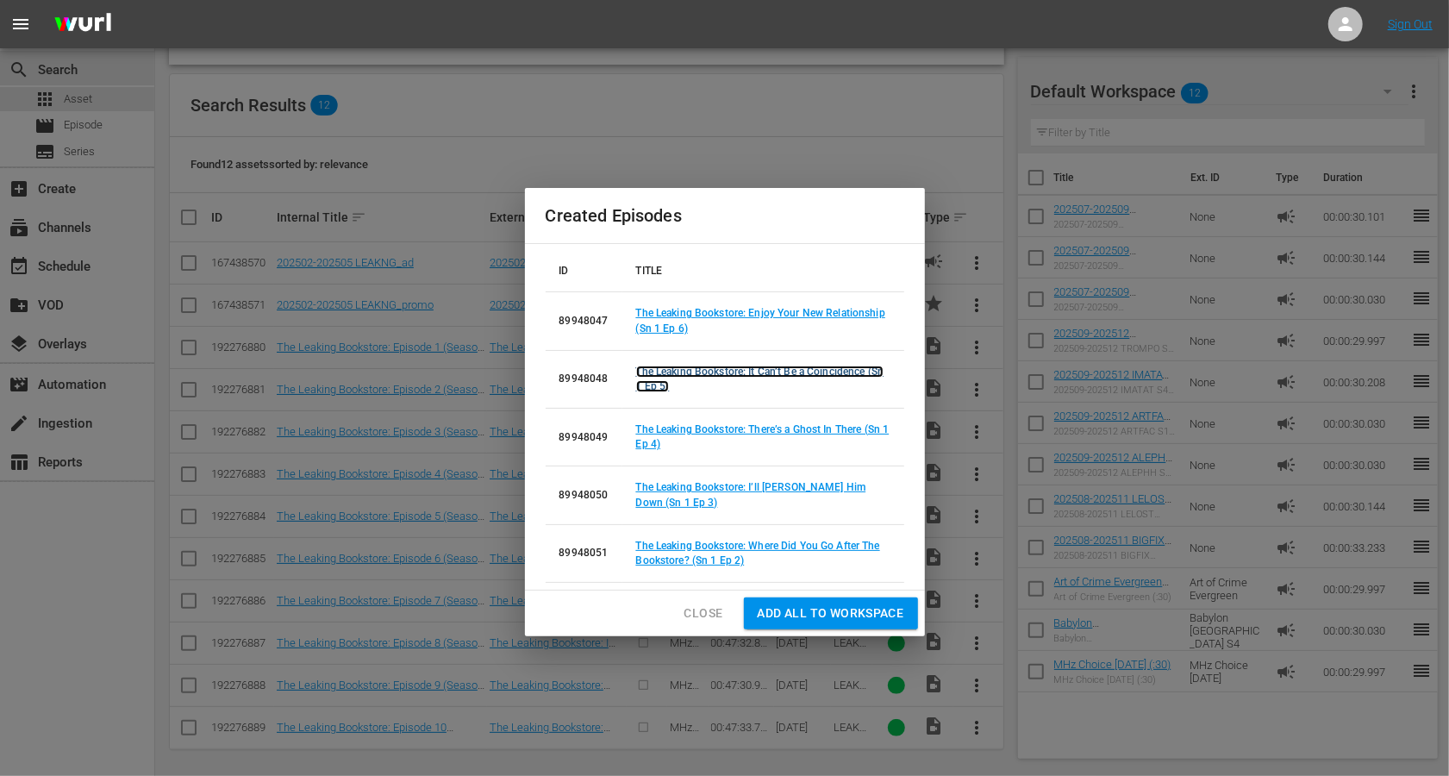
click at [773, 374] on link "The Leaking Bookstore: It Can’t Be a Coincidence (Sn 1 Ep 5)" at bounding box center [760, 379] width 248 height 27
click at [778, 430] on link "The Leaking Bookstore: There’s a Ghost In There (Sn 1 Ep 4)" at bounding box center [762, 436] width 253 height 27
click at [777, 486] on link "The Leaking Bookstore: I’ll [PERSON_NAME] Him Down (Sn 1 Ep 3)" at bounding box center [751, 494] width 230 height 27
click at [729, 552] on td "The Leaking Bookstore: Where Did You Go After The Bookstore? (Sn 1 Ep 2)" at bounding box center [764, 553] width 282 height 58
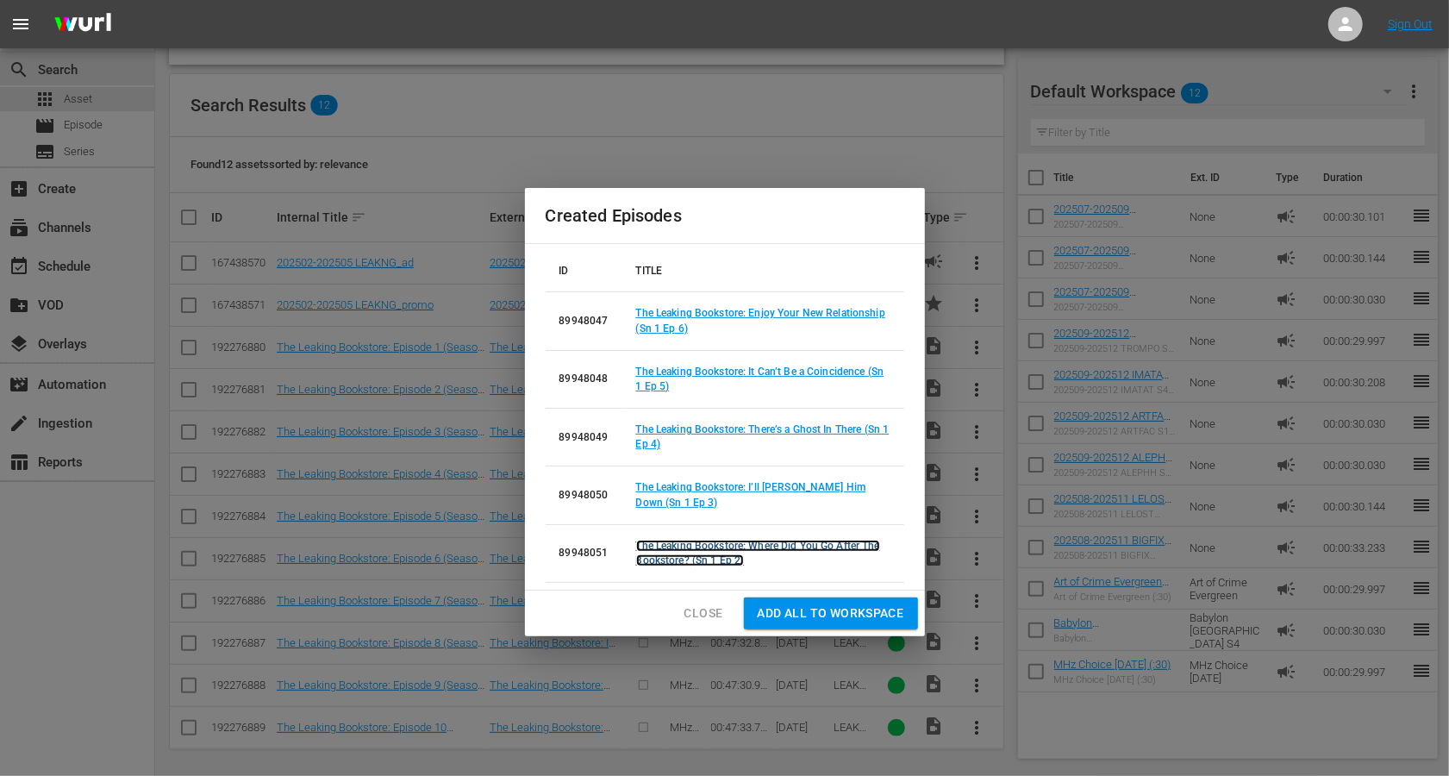
click at [711, 556] on link "The Leaking Bookstore: Where Did You Go After The Bookstore? (Sn 1 Ep 2)" at bounding box center [758, 553] width 244 height 27
click at [705, 610] on span "Close" at bounding box center [704, 614] width 39 height 22
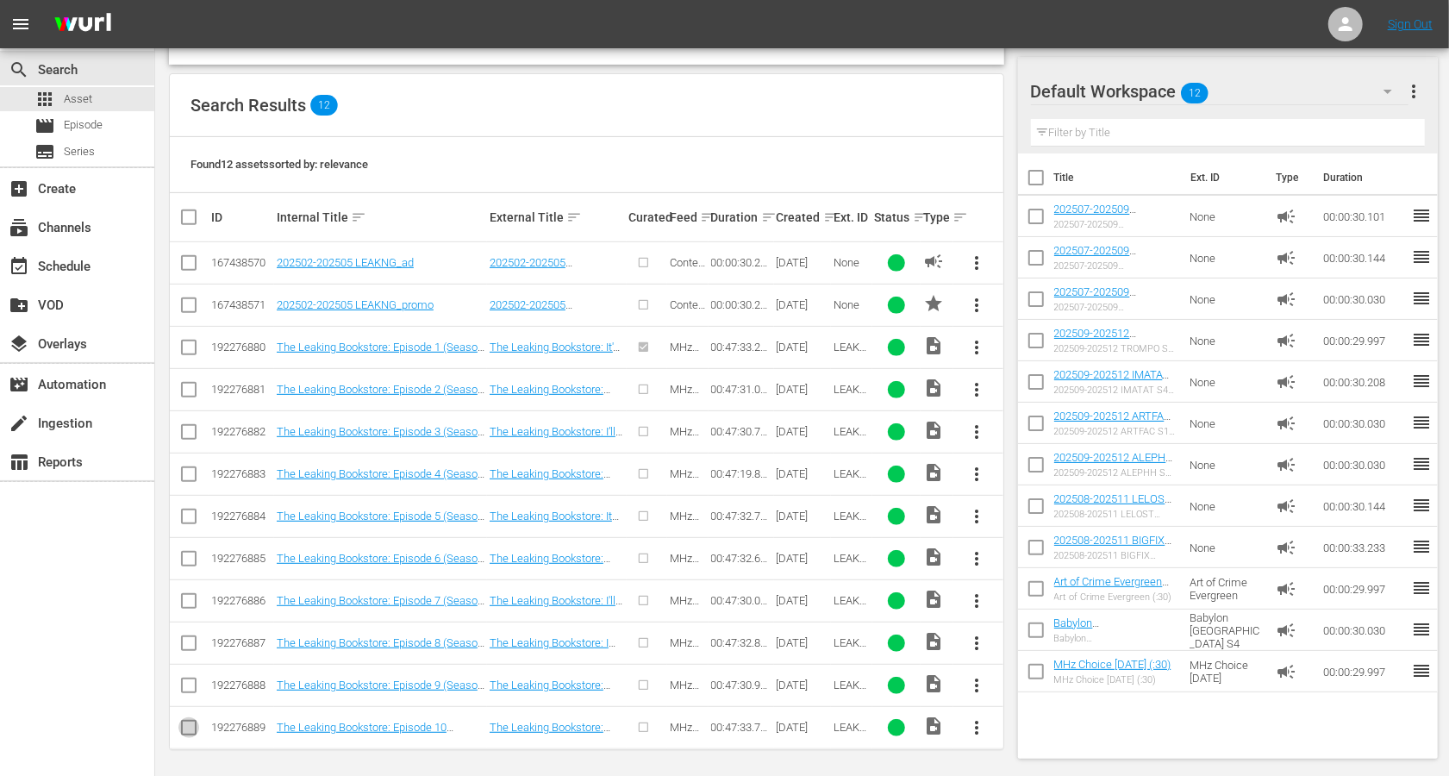
click at [185, 721] on input "checkbox" at bounding box center [188, 731] width 21 height 21
checkbox input "true"
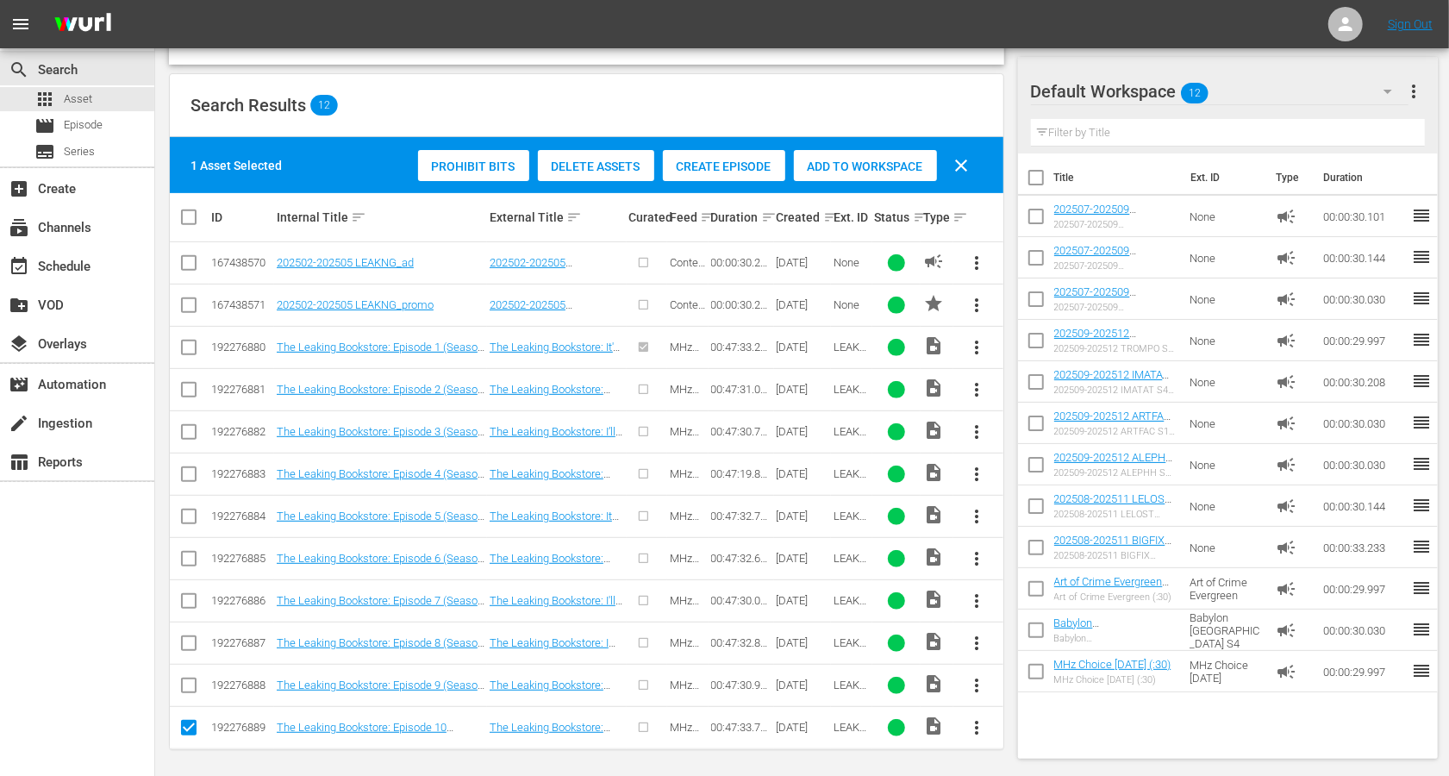
click at [188, 675] on icon at bounding box center [188, 685] width 21 height 21
click at [187, 636] on input "checkbox" at bounding box center [188, 646] width 21 height 21
checkbox input "true"
click at [188, 679] on input "checkbox" at bounding box center [188, 689] width 21 height 21
checkbox input "true"
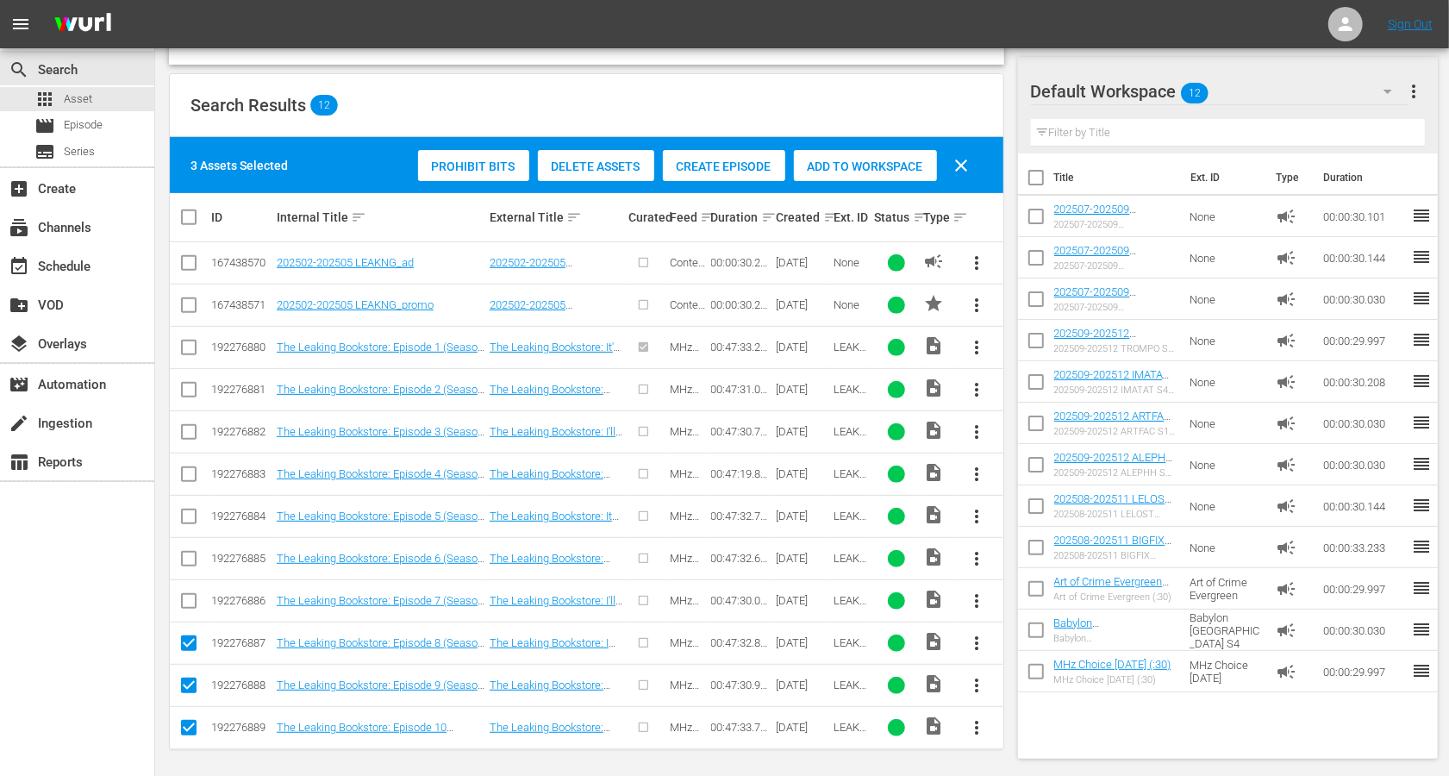
click at [189, 599] on input "checkbox" at bounding box center [188, 604] width 21 height 21
click at [715, 173] on div "Create Episode" at bounding box center [724, 166] width 122 height 33
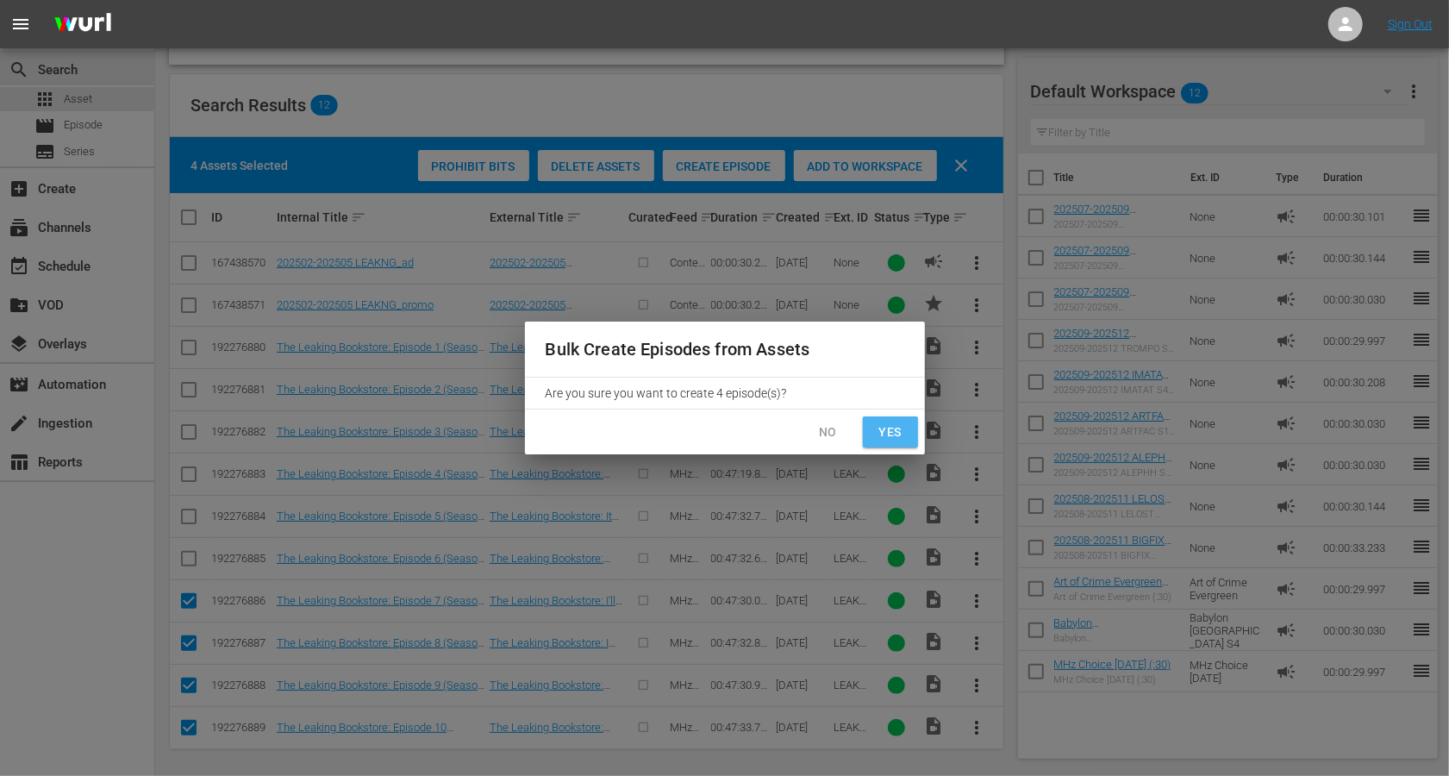
click at [888, 435] on span "Yes" at bounding box center [891, 433] width 28 height 22
checkbox input "false"
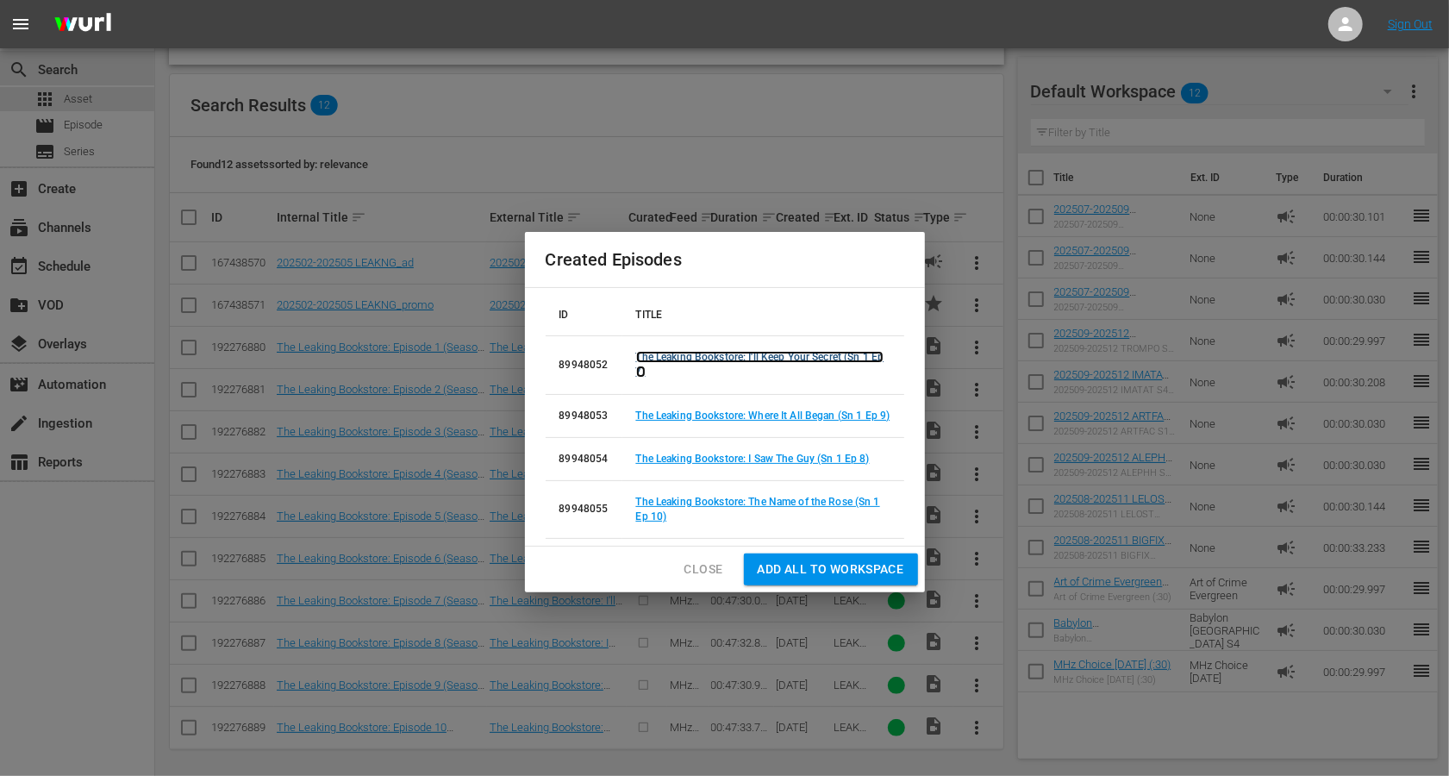
click at [763, 360] on link "The Leaking Bookstore: I'll Keep Your Secret (Sn 1 Ep 7)" at bounding box center [760, 364] width 248 height 27
click at [764, 410] on link "The Leaking Bookstore: Where It All Began (Sn 1 Ep 9)" at bounding box center [763, 416] width 254 height 12
click at [757, 460] on link "The Leaking Bookstore: I Saw The Guy (Sn 1 Ep 8)" at bounding box center [753, 459] width 234 height 12
click at [757, 499] on link "The Leaking Bookstore: The Name of the Rose (Sn 1 Ep 10)" at bounding box center [758, 509] width 244 height 27
click at [709, 562] on span "Close" at bounding box center [704, 570] width 39 height 22
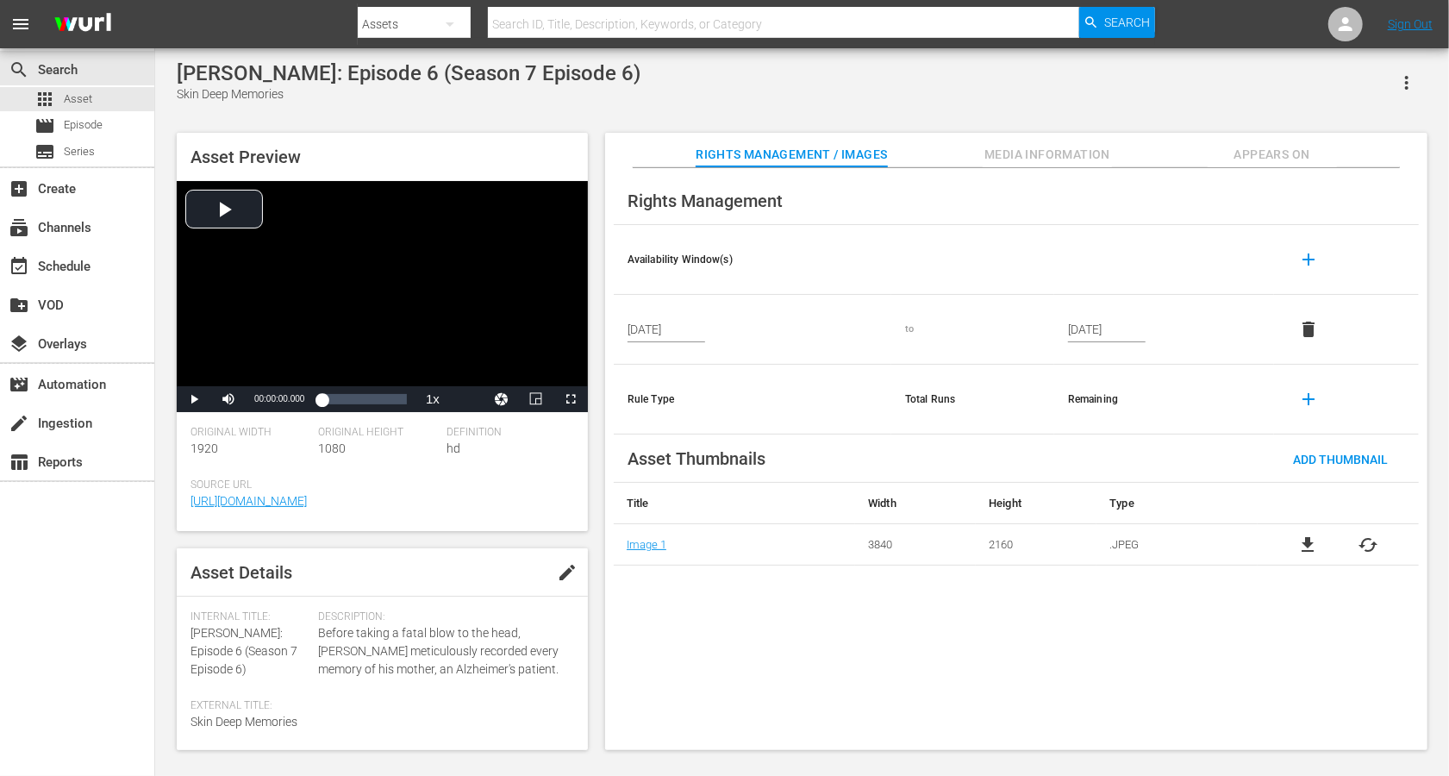
click at [560, 567] on span "edit" at bounding box center [567, 572] width 21 height 21
click at [201, 581] on span "[PERSON_NAME]: Episode 6 (Season 7 Episode 6)" at bounding box center [244, 651] width 107 height 50
drag, startPoint x: 260, startPoint y: 633, endPoint x: 189, endPoint y: 633, distance: 71.6
click at [189, 581] on div "Asset Details Discard Save Internal Title: [PERSON_NAME]: Episode 6 (Season 7 E…" at bounding box center [382, 649] width 411 height 202
copy span "[PERSON_NAME]:"
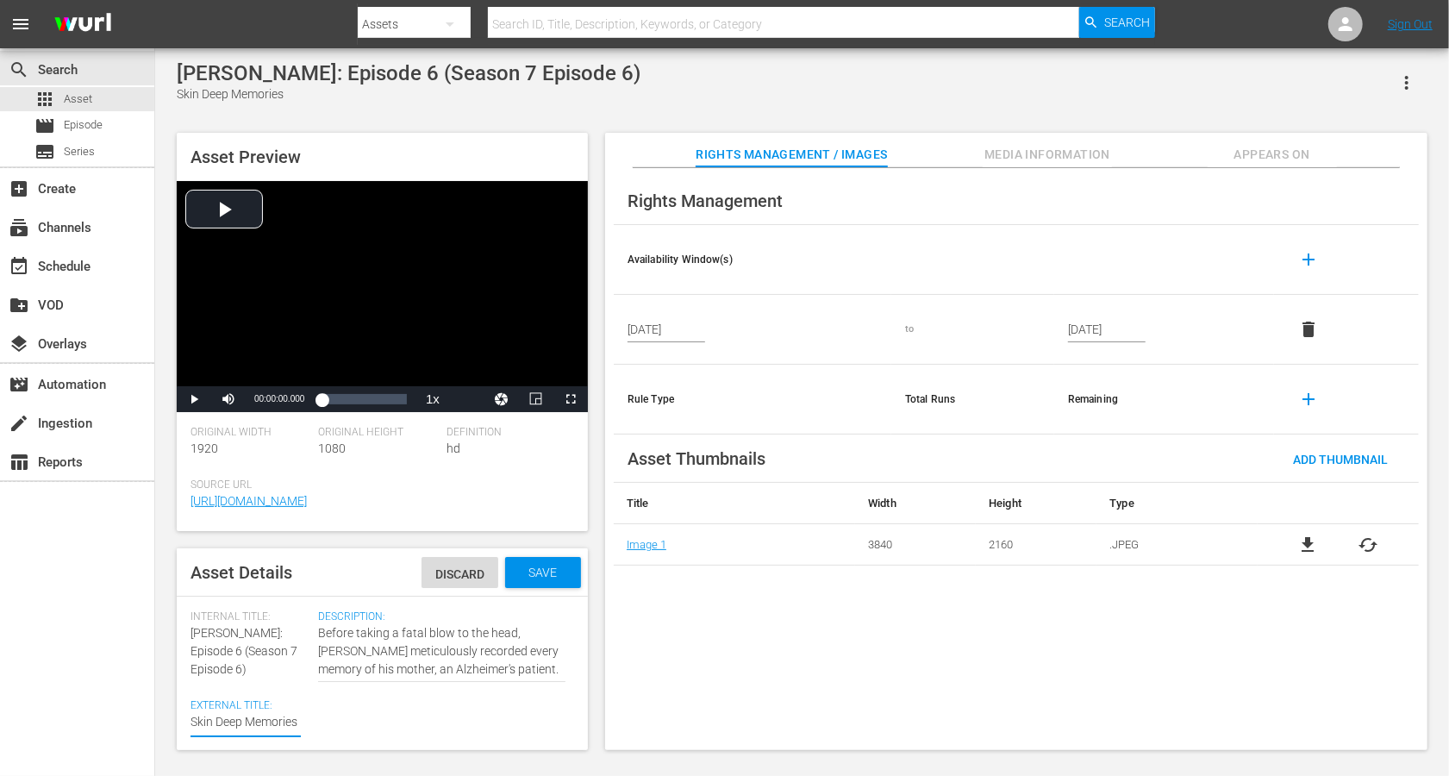
paste textarea "[PERSON_NAME]:"
type textarea "[PERSON_NAME]: Skin Deep Memories"
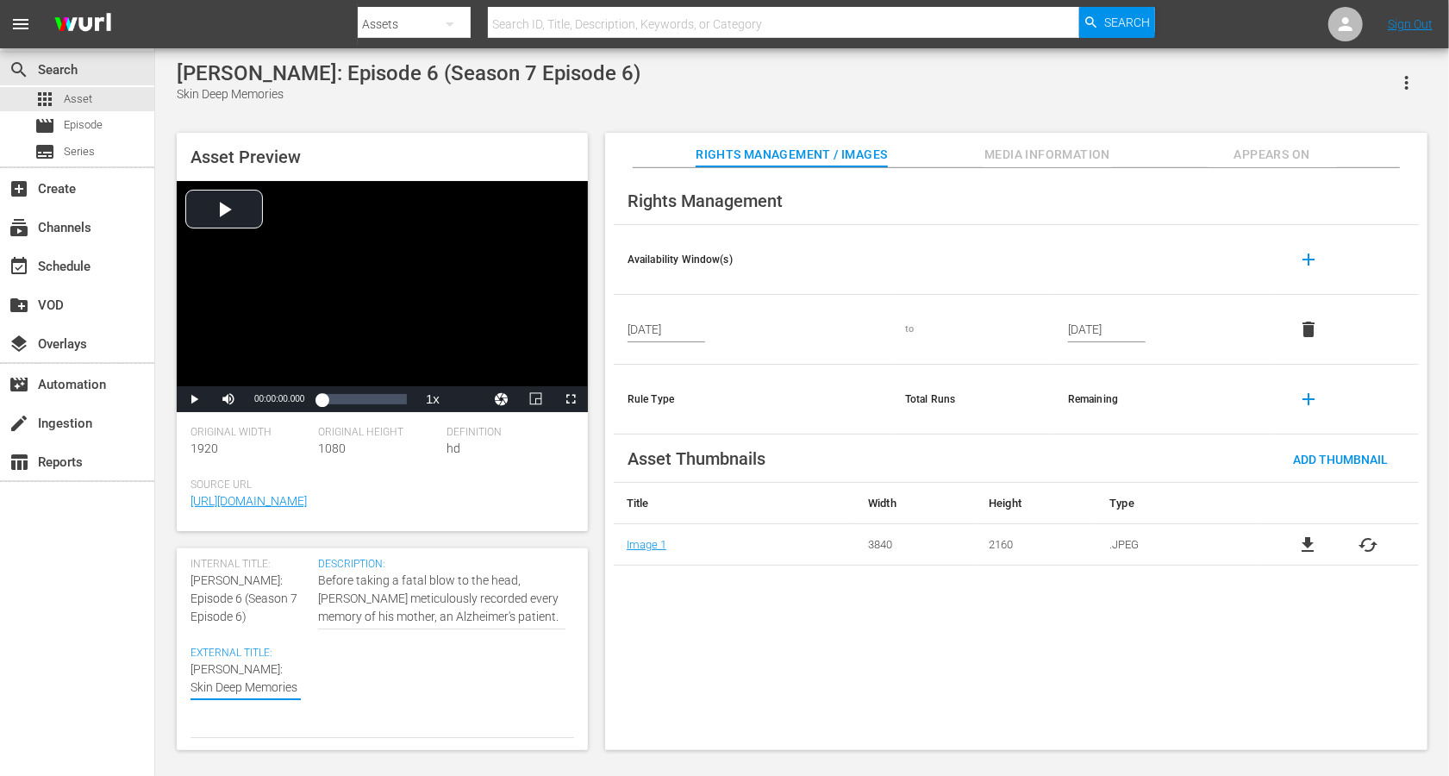
type textarea "[PERSON_NAME]: Skin Deep Memories"
drag, startPoint x: 200, startPoint y: 598, endPoint x: 231, endPoint y: 622, distance: 38.8
click at [231, 581] on div "Internal Title: [PERSON_NAME]: Episode 6 (Season 7 Episode 6)" at bounding box center [250, 592] width 119 height 68
copy span "(Season 7 Episode 6)"
paste textarea "(Season 7 Episode 6)"
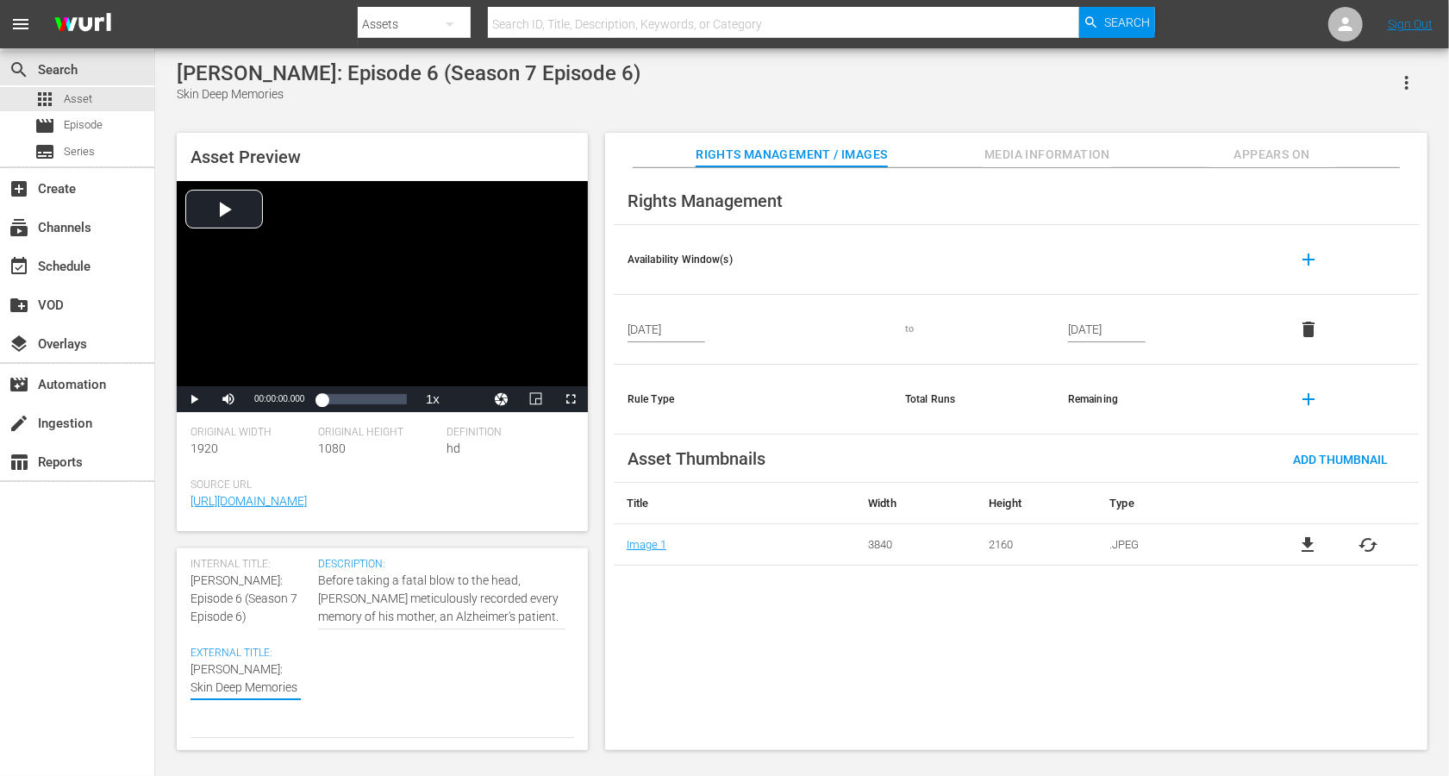
type textarea "[PERSON_NAME]: Skin Deep Memories(Season 7 Episode 6)"
click at [244, 581] on textarea "Skin Deep Memories" at bounding box center [246, 696] width 110 height 72
type textarea "[PERSON_NAME]: Skin Deep Memories (Season 7 Episode 6)"
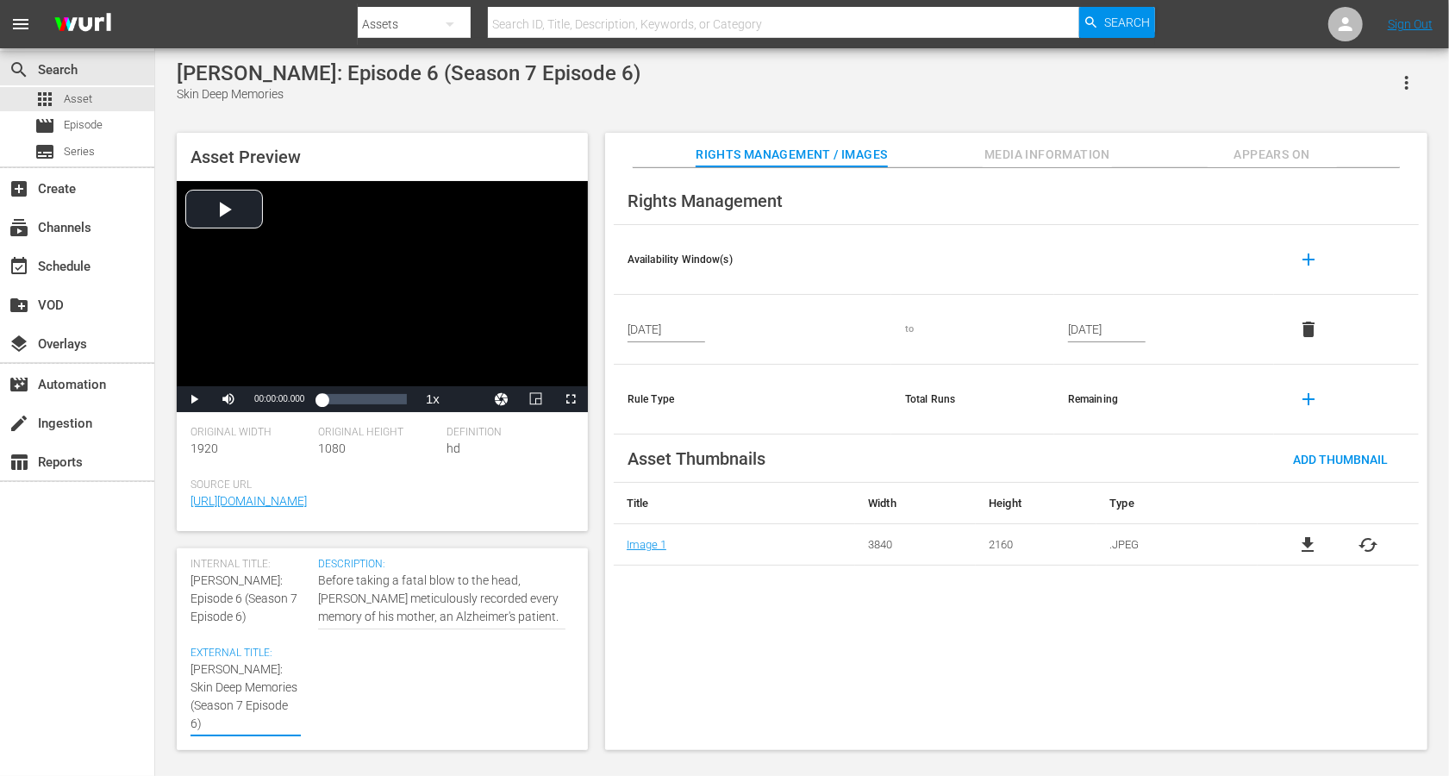
type textarea "[PERSON_NAME]: Skin Deep Memories (Sason 7 Episode 6)"
type textarea "[PERSON_NAME]: Skin Deep Memories (Sson 7 Episode 6)"
type textarea "[PERSON_NAME]: Skin Deep Memories (Son [DEMOGRAPHIC_DATA] Episode 6)"
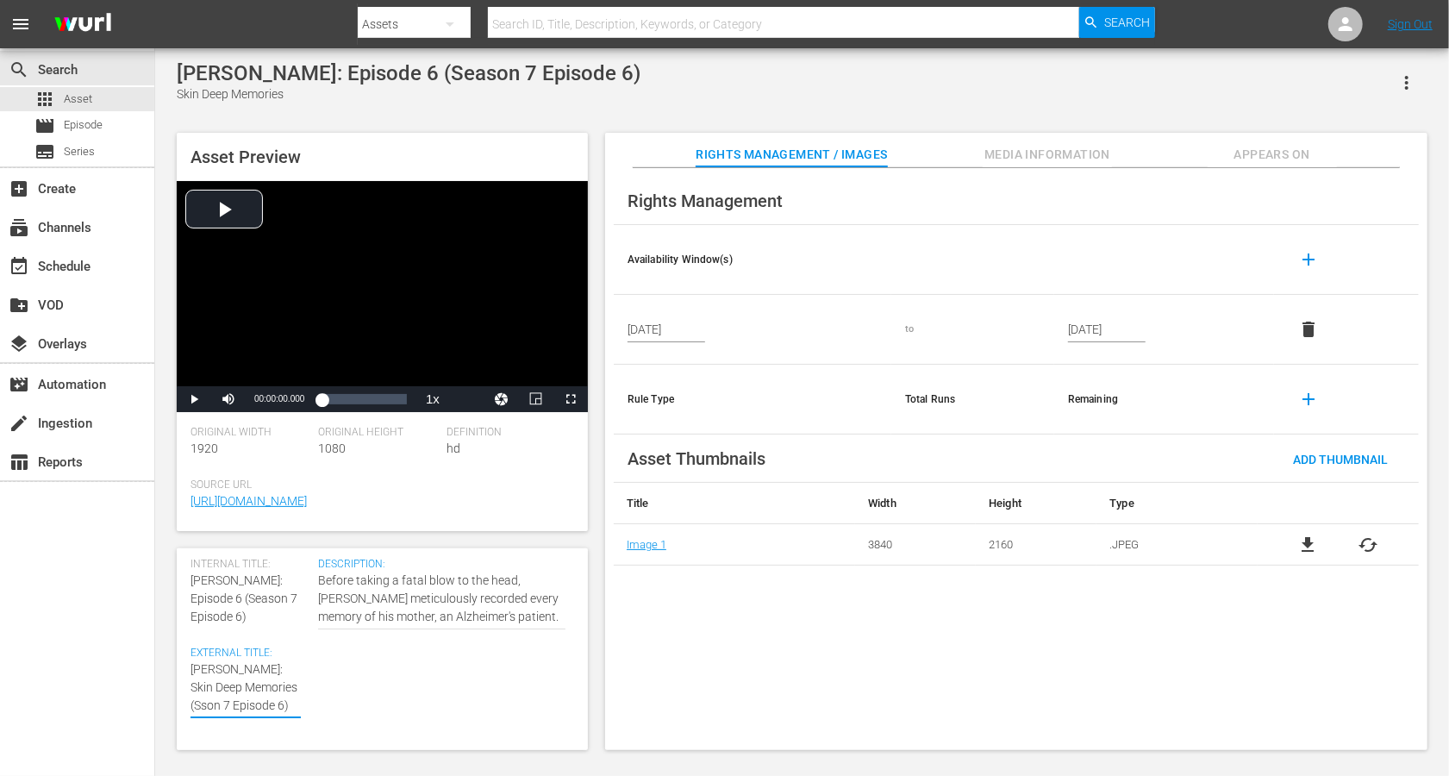
type textarea "[PERSON_NAME]: Skin Deep Memories (Son [DEMOGRAPHIC_DATA] Episode 6)"
type textarea "[PERSON_NAME]: Skin Deep Memories (Sn 7 Episode 6)"
type textarea "[PERSON_NAME]: Skin Deep Memories (Sn 7 Epsode 6)"
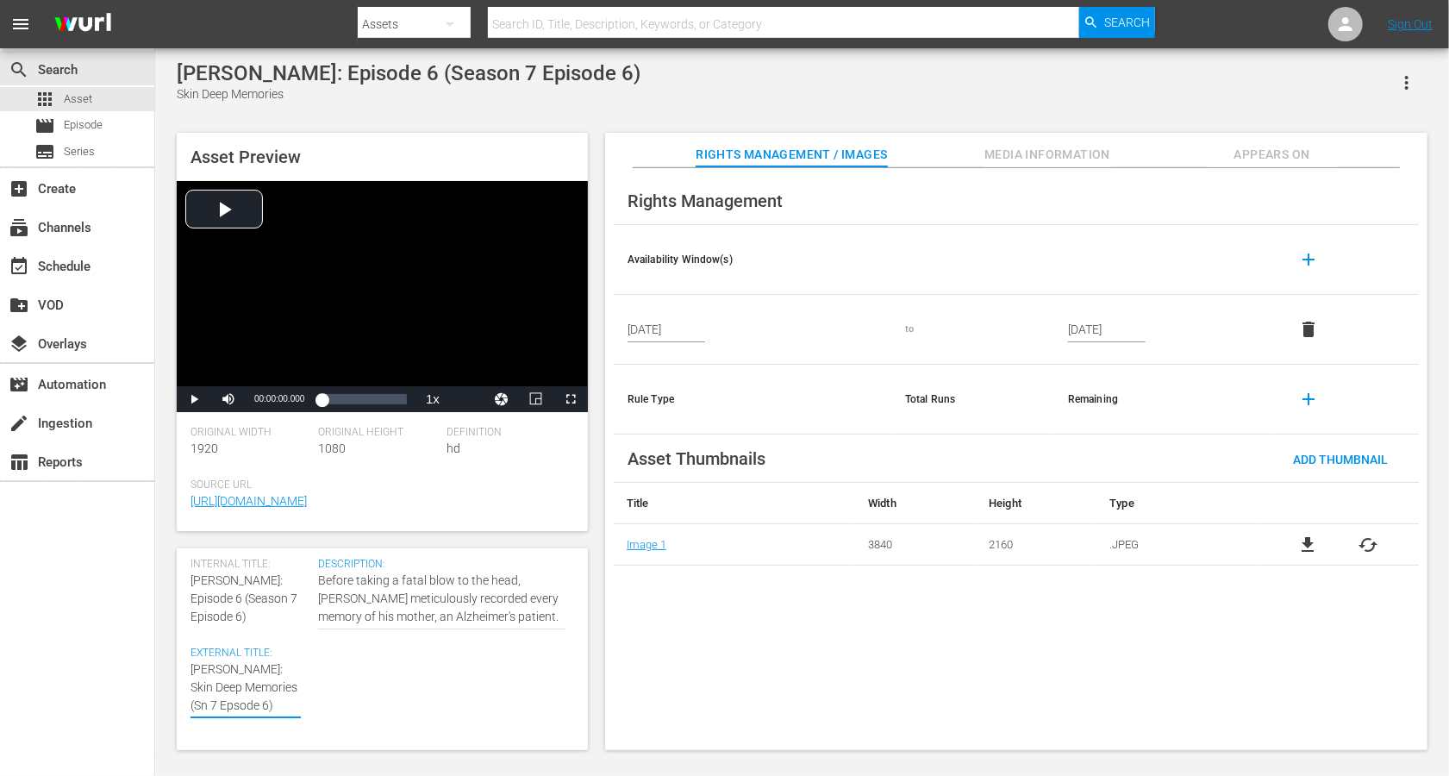
type textarea "[PERSON_NAME]: Skin Deep Memories (Sn 7 Epode 6)"
type textarea "[PERSON_NAME]: Skin Deep Memories (Sn 7 Epde 6)"
type textarea "[PERSON_NAME]: Skin Deep Memories (Sn 7 Epe 6)"
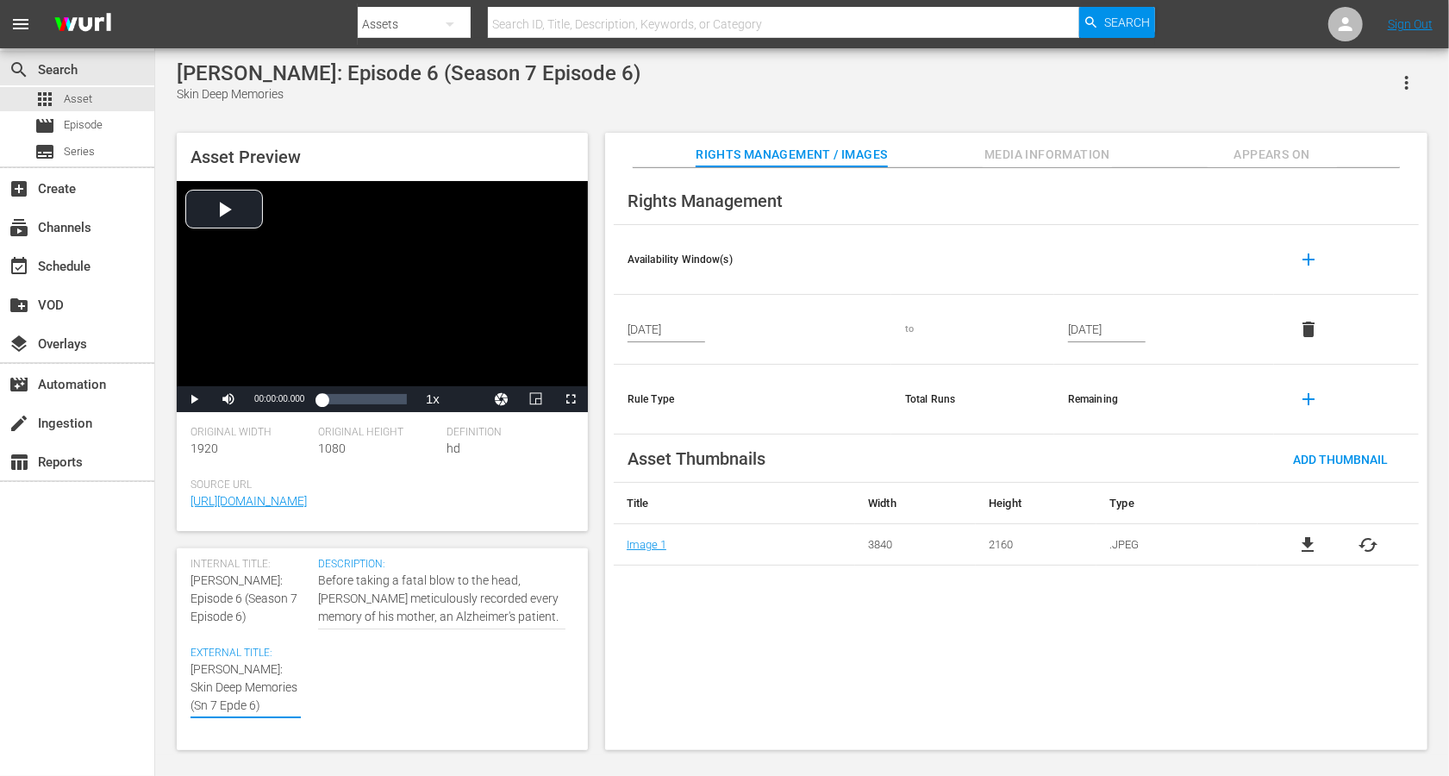
type textarea "[PERSON_NAME]: Skin Deep Memories (Sn 7 Epe 6)"
type textarea "[PERSON_NAME]: Skin Deep Memories (Sn 7 Ep 6)"
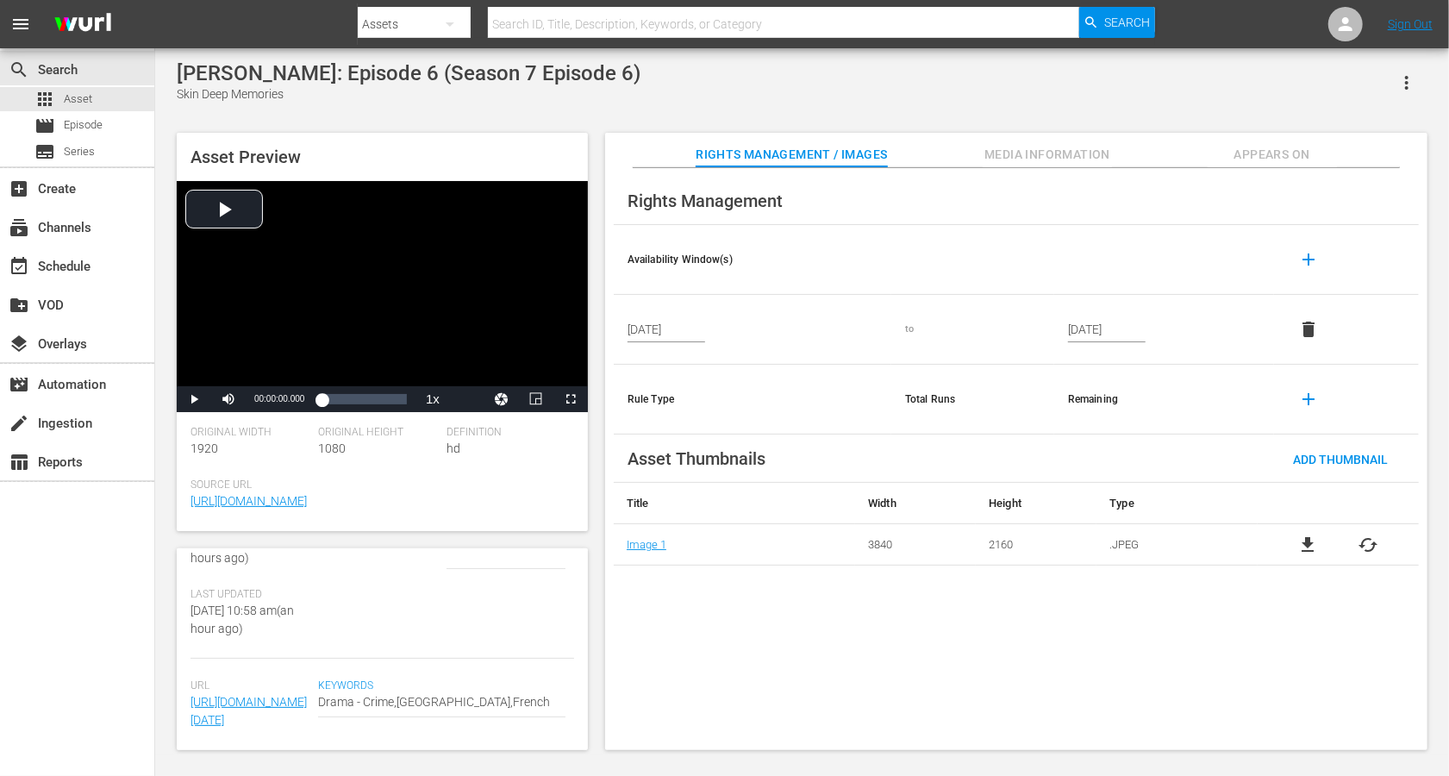
scroll to position [0, 0]
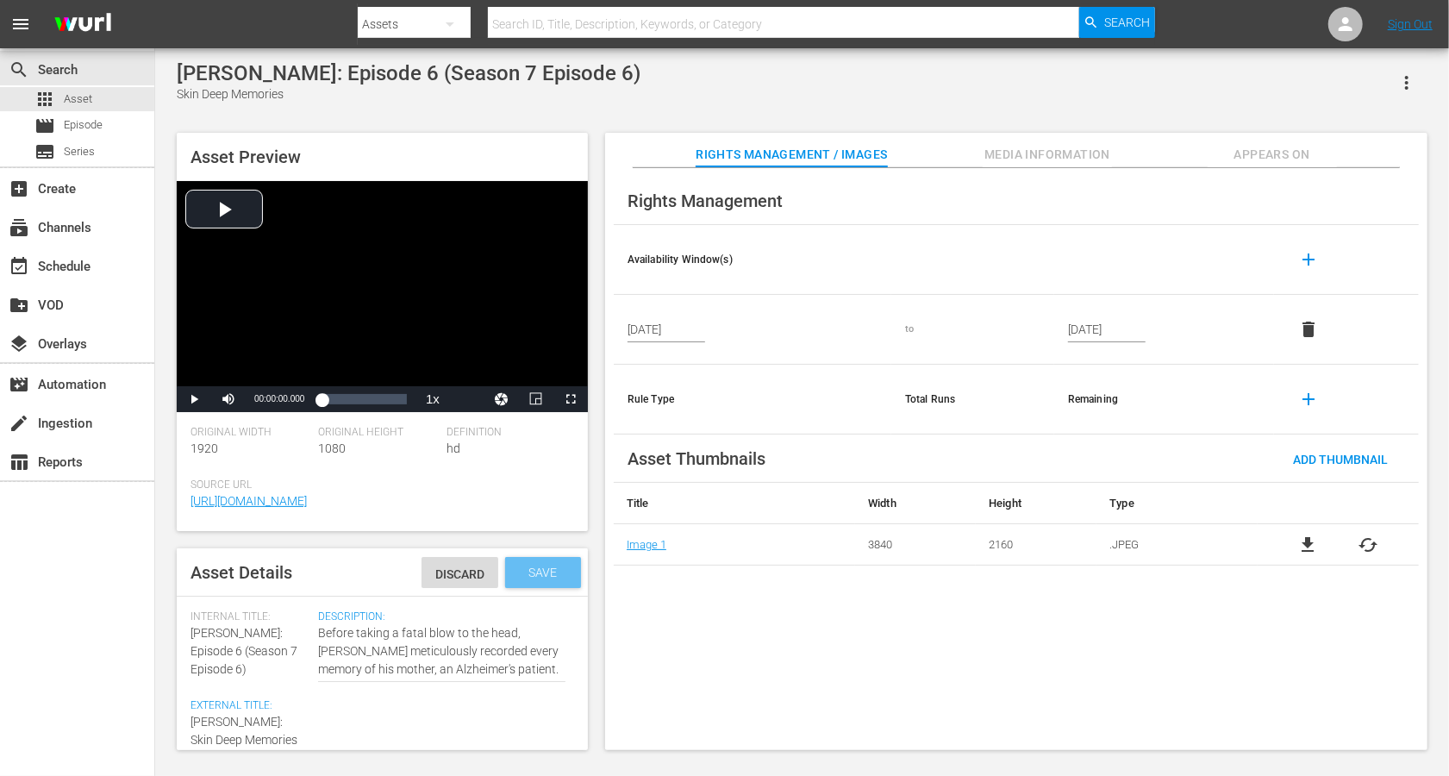
type textarea "[PERSON_NAME]: Skin Deep Memories (Sn 7 Ep 6)"
click at [539, 575] on span "Save" at bounding box center [544, 573] width 56 height 14
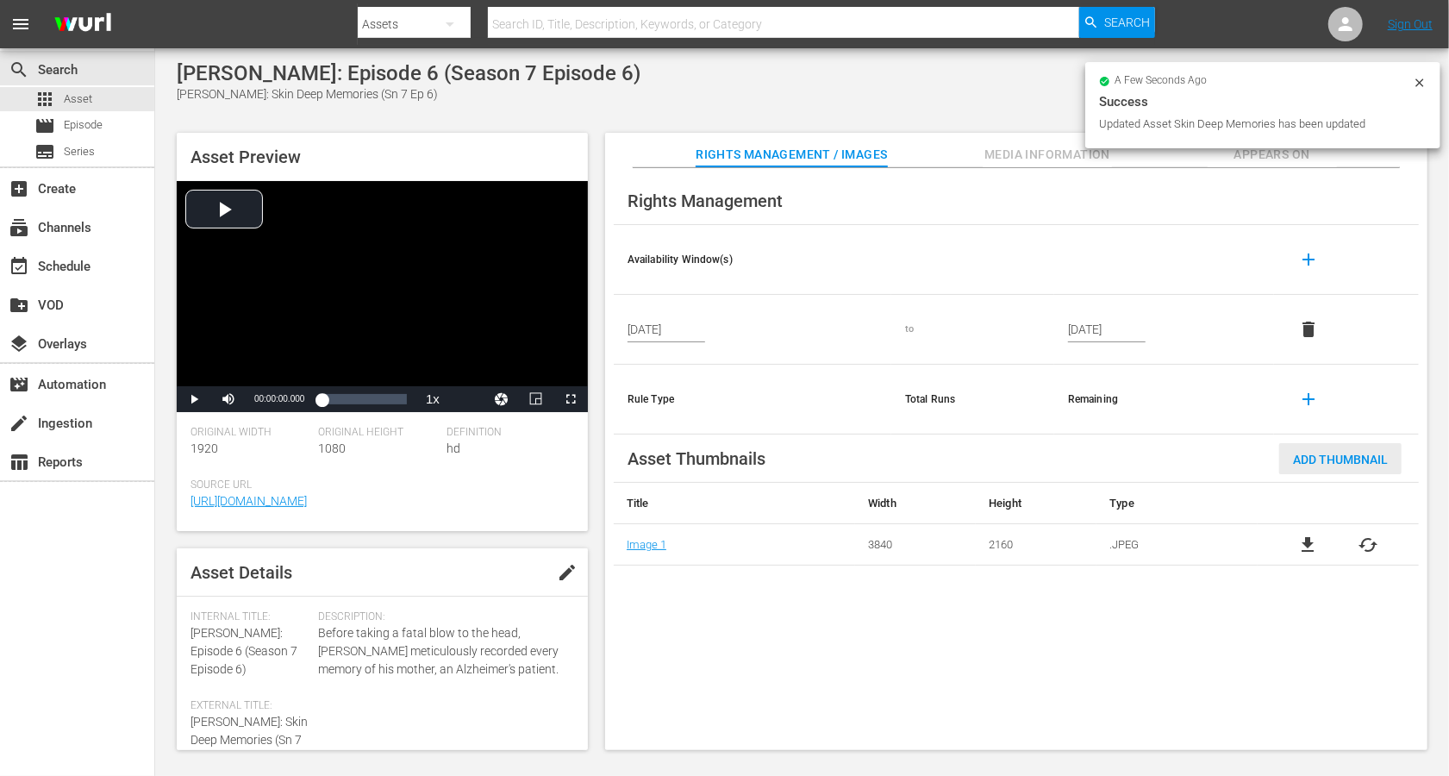
click at [1086, 461] on span "Add Thumbnail" at bounding box center [1340, 460] width 122 height 14
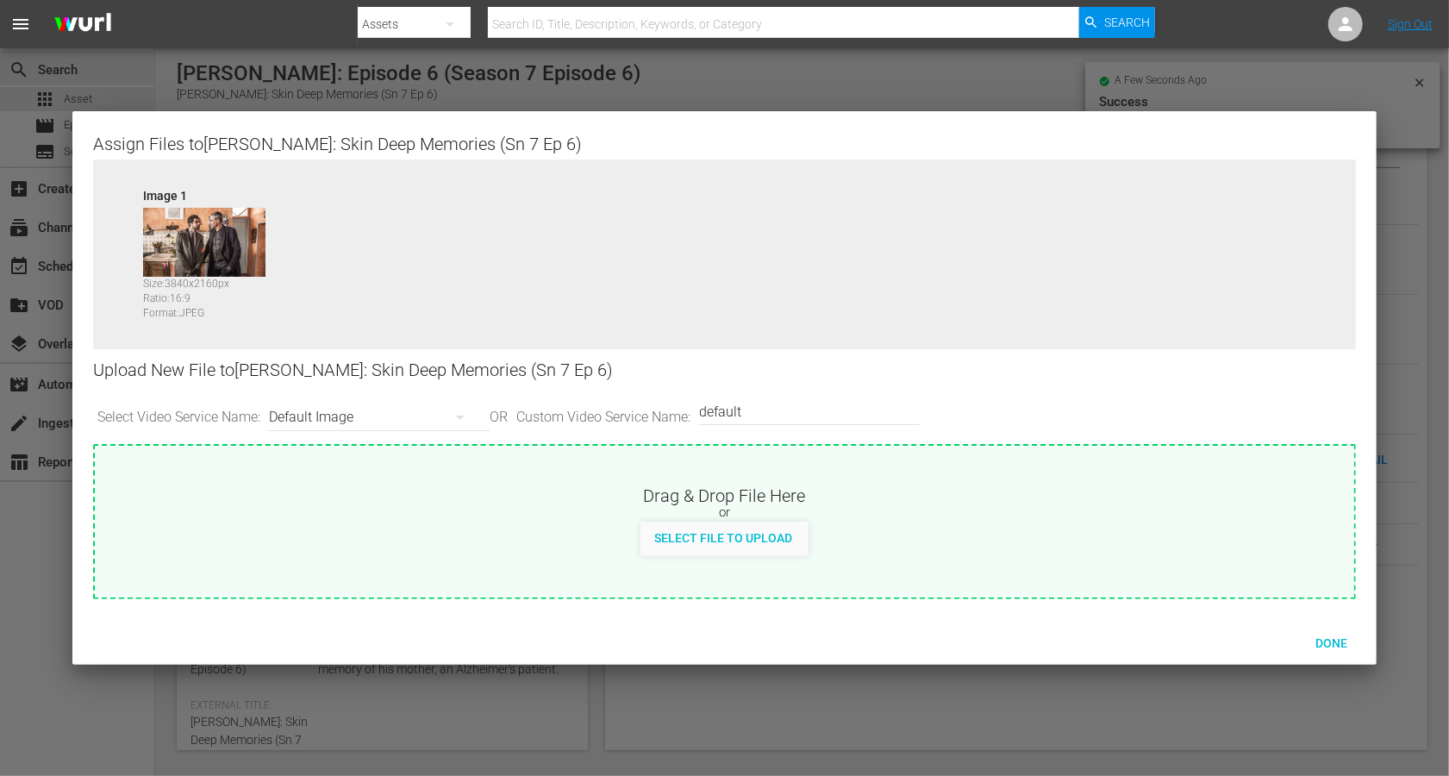
click at [345, 419] on div "Default Image" at bounding box center [375, 417] width 212 height 48
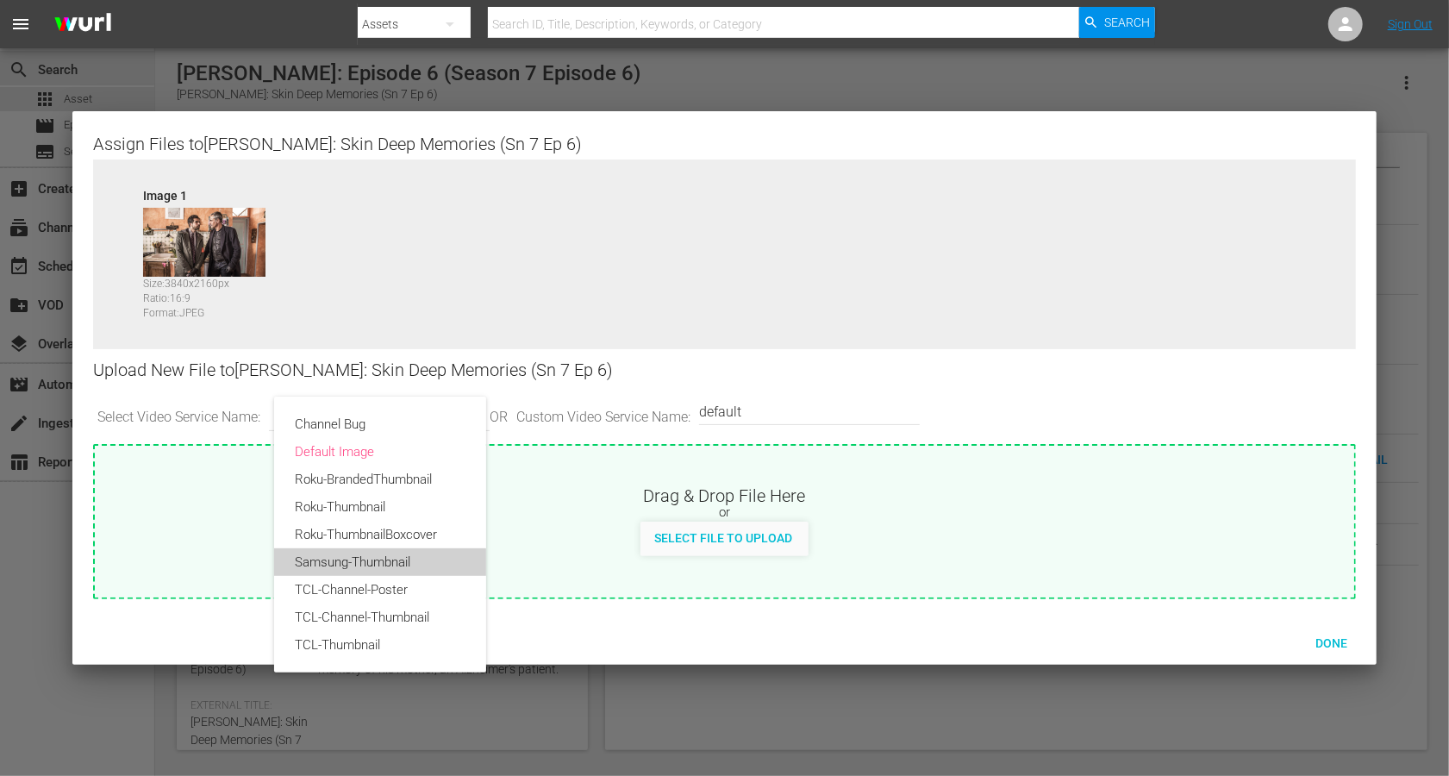
click at [328, 554] on div "Samsung-Thumbnail" at bounding box center [380, 562] width 171 height 28
type input "Samsung-Thumbnail"
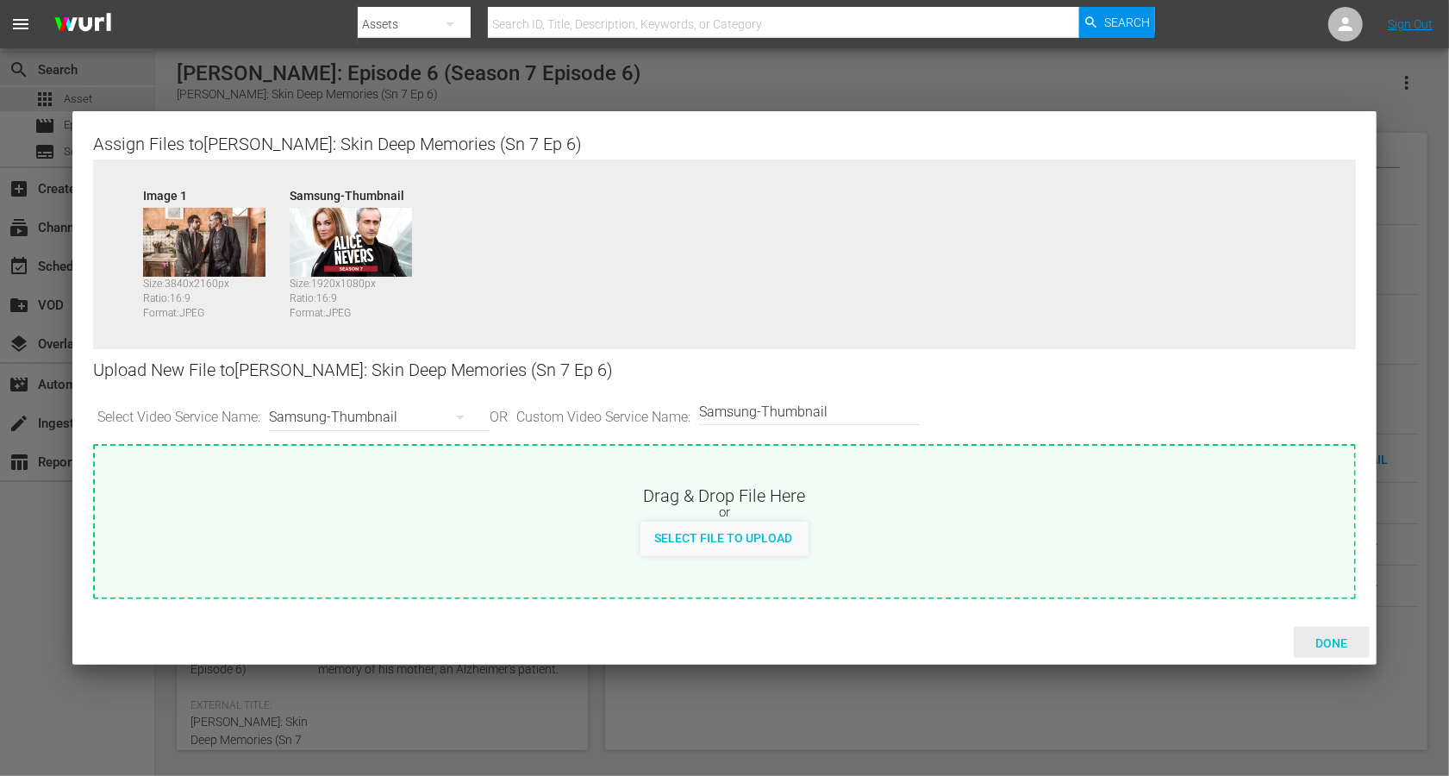
click at [1086, 581] on span "Done" at bounding box center [1331, 643] width 59 height 14
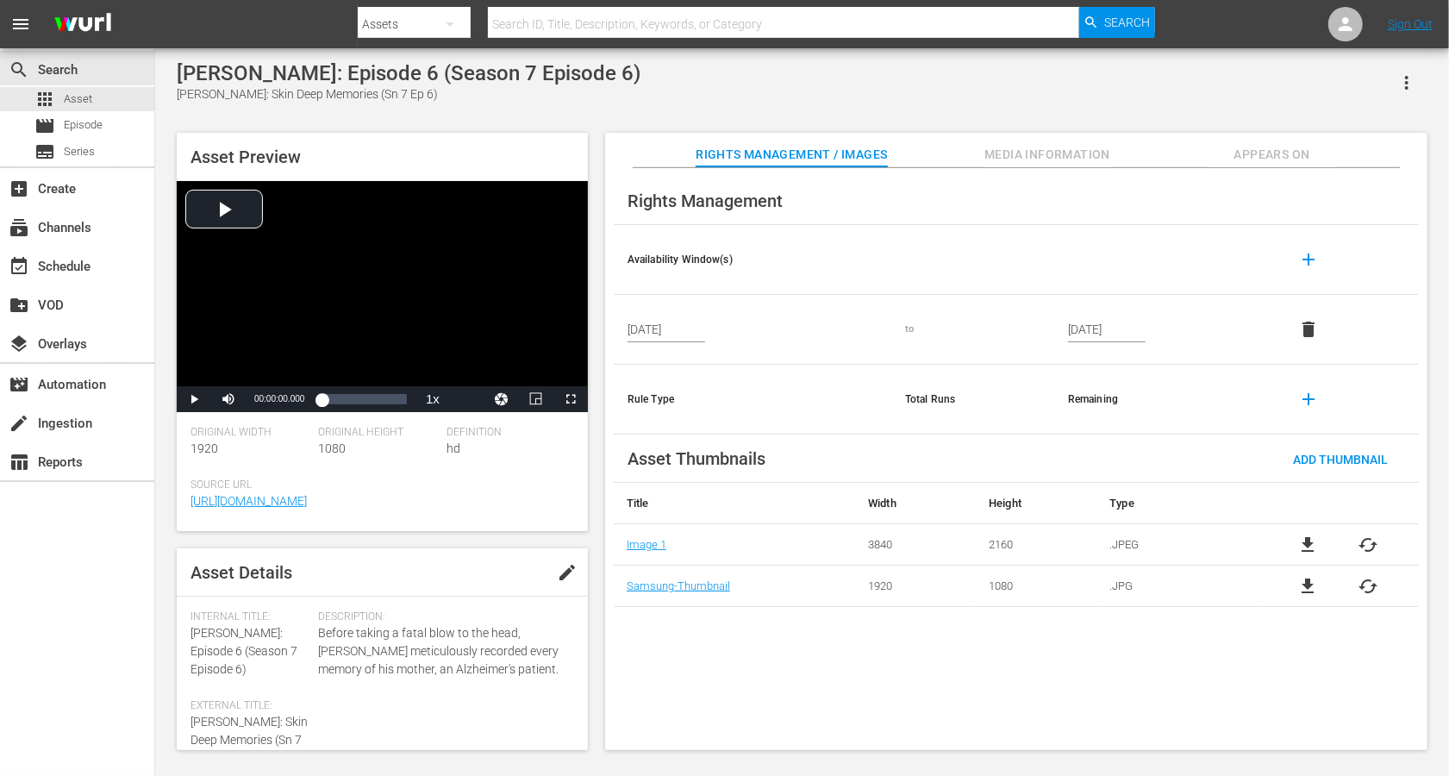
click at [1074, 148] on span "Media Information" at bounding box center [1047, 155] width 129 height 22
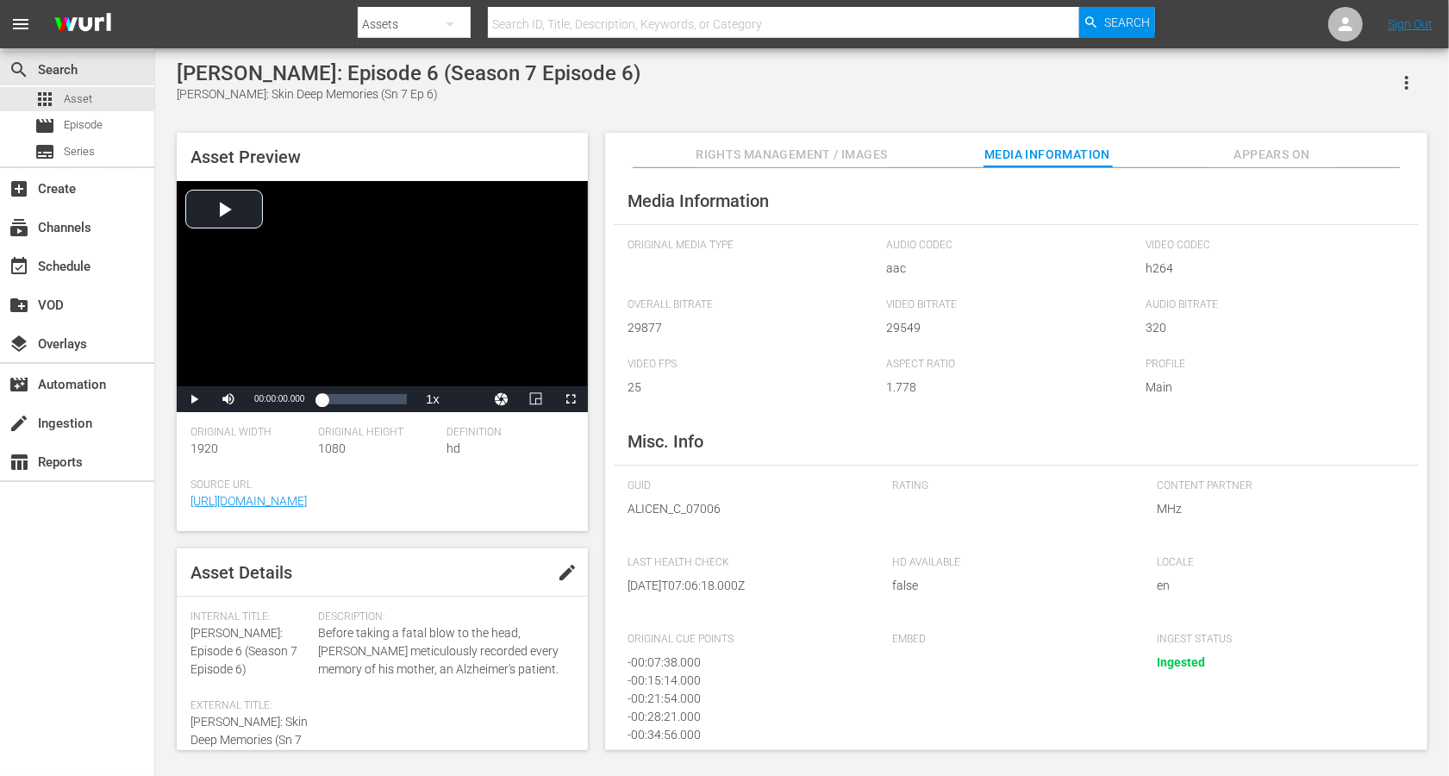
click at [1086, 136] on button "Appears On" at bounding box center [1272, 150] width 129 height 34
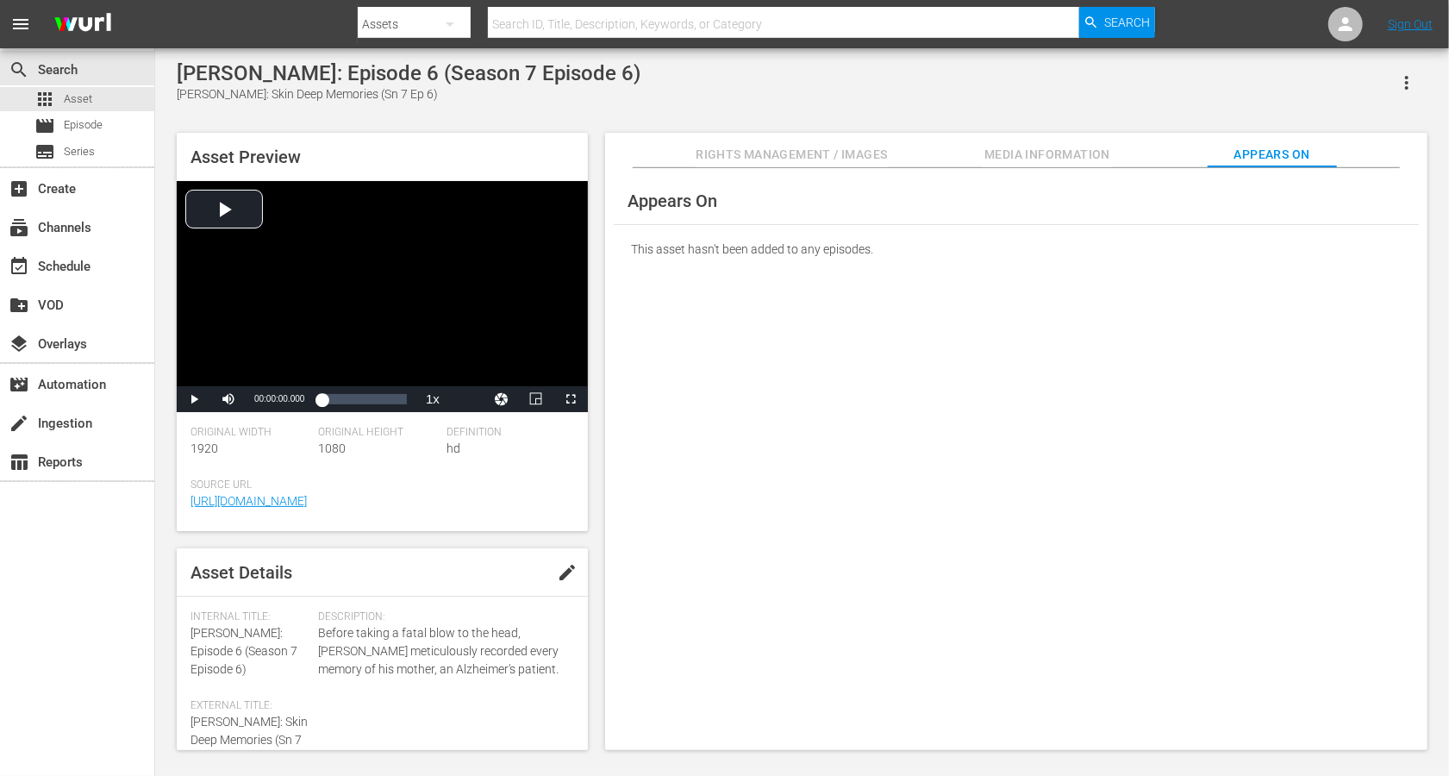
click at [710, 144] on span "Rights Management / Images" at bounding box center [791, 155] width 191 height 22
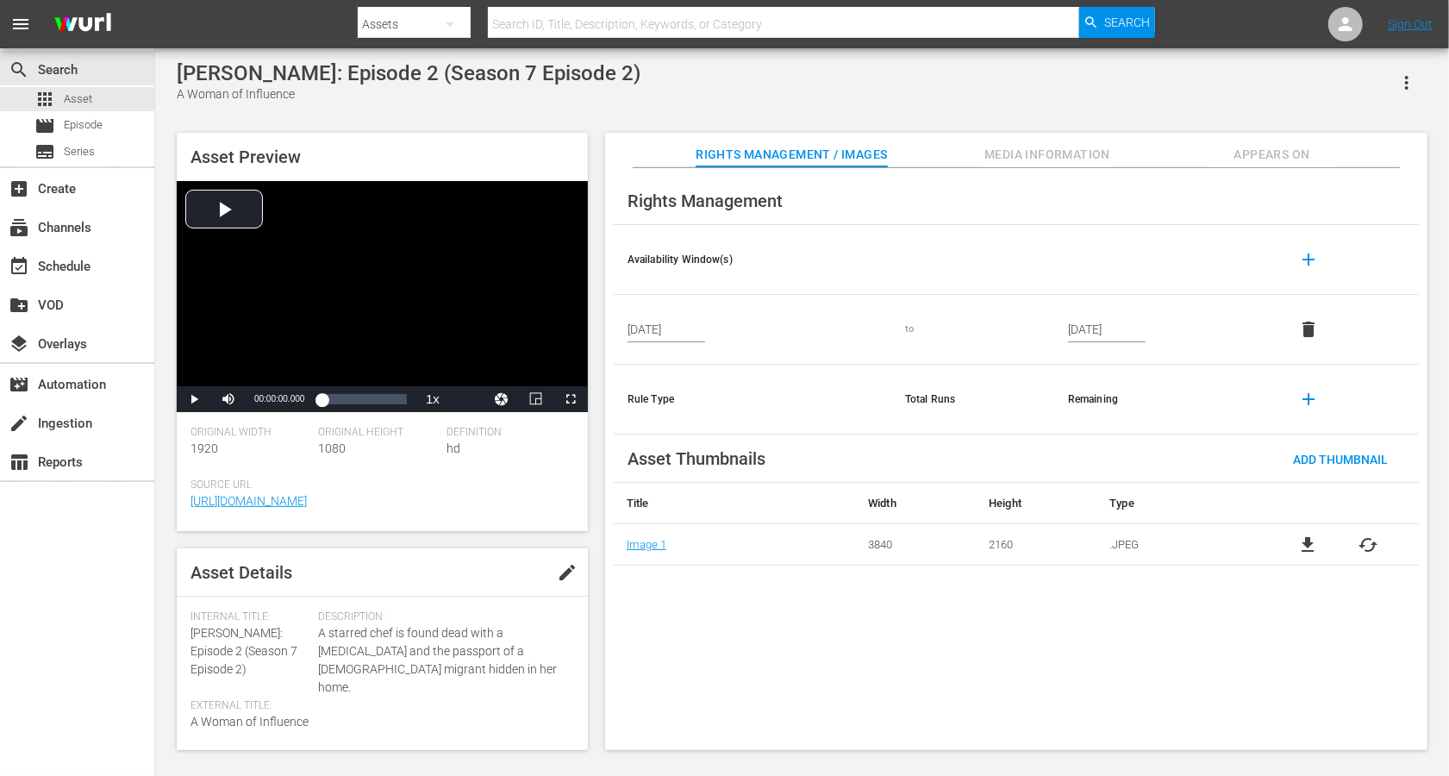
click at [562, 581] on span "edit" at bounding box center [567, 572] width 21 height 21
drag, startPoint x: 265, startPoint y: 635, endPoint x: 177, endPoint y: 633, distance: 88.0
click at [177, 581] on div "Asset Details Discard Save Internal Title: [PERSON_NAME]: Episode 2 (Season 7 E…" at bounding box center [382, 649] width 411 height 202
click at [220, 581] on span "[PERSON_NAME]: Episode 2 (Season 7 Episode 2)" at bounding box center [244, 651] width 107 height 50
drag, startPoint x: 260, startPoint y: 629, endPoint x: 174, endPoint y: 631, distance: 86.3
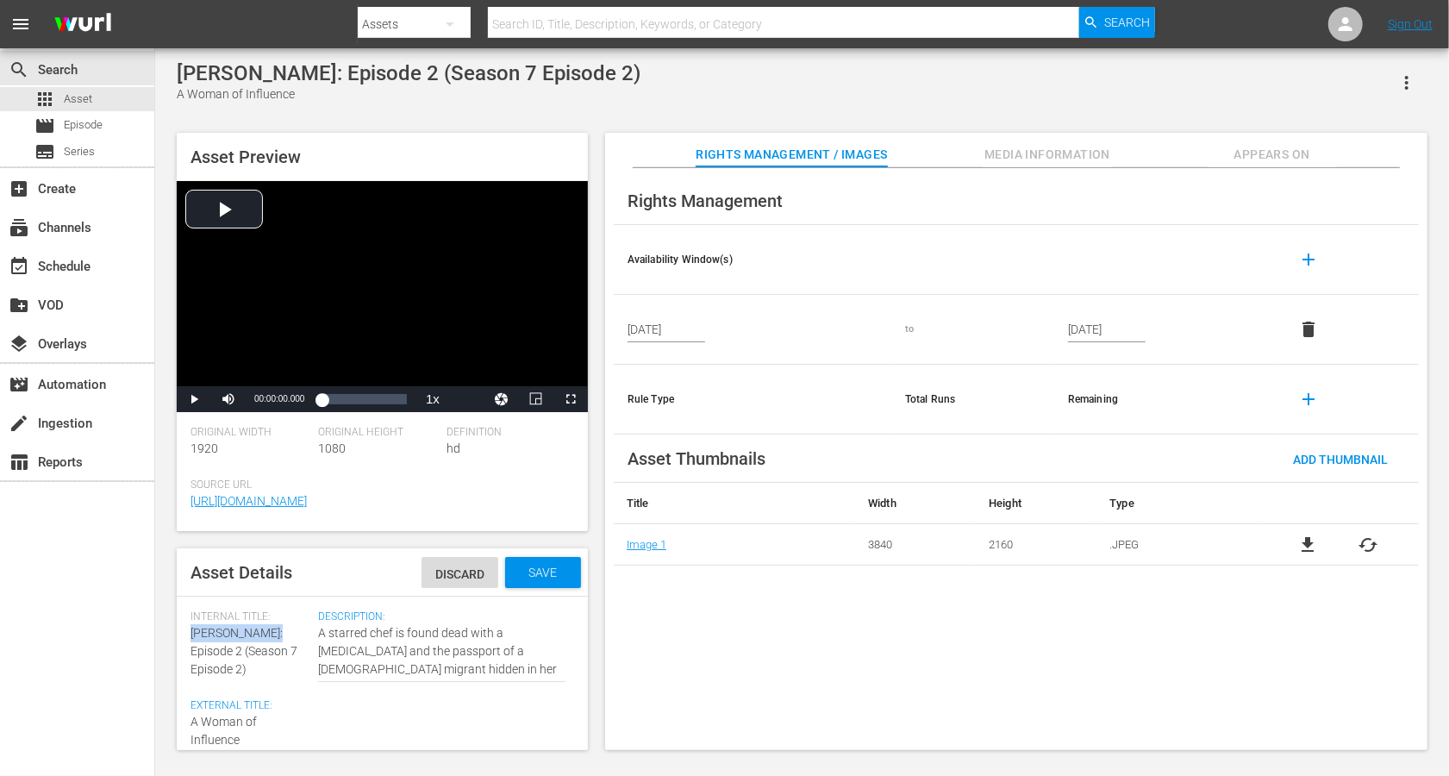
click at [174, 581] on div "Asset Preview Video Player is loading. Play Video Play Mute Current Time 00:00:…" at bounding box center [802, 432] width 1268 height 617
copy span "[PERSON_NAME]:"
click at [191, 581] on textarea "A Woman of Influence" at bounding box center [246, 731] width 110 height 36
paste textarea "[PERSON_NAME]:"
type textarea "[PERSON_NAME]: A Woman of Influence"
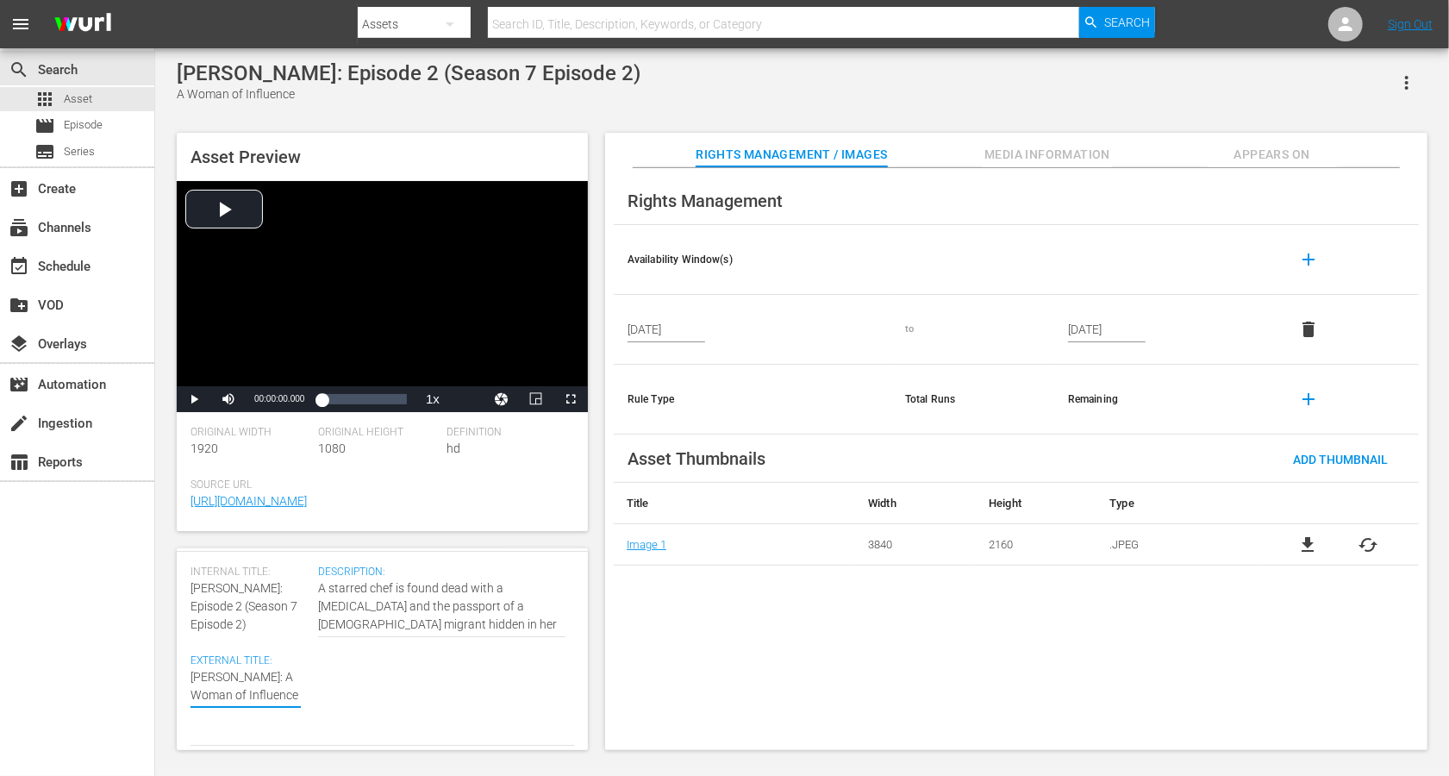
scroll to position [47, 0]
type textarea "[PERSON_NAME]: A Woman of Influence"
drag, startPoint x: 198, startPoint y: 604, endPoint x: 229, endPoint y: 621, distance: 35.5
click at [229, 581] on div "Internal Title: [PERSON_NAME]: Episode 2 (Season 7 Episode 2)" at bounding box center [250, 598] width 119 height 68
copy span "(Season 7 Episode 2)"
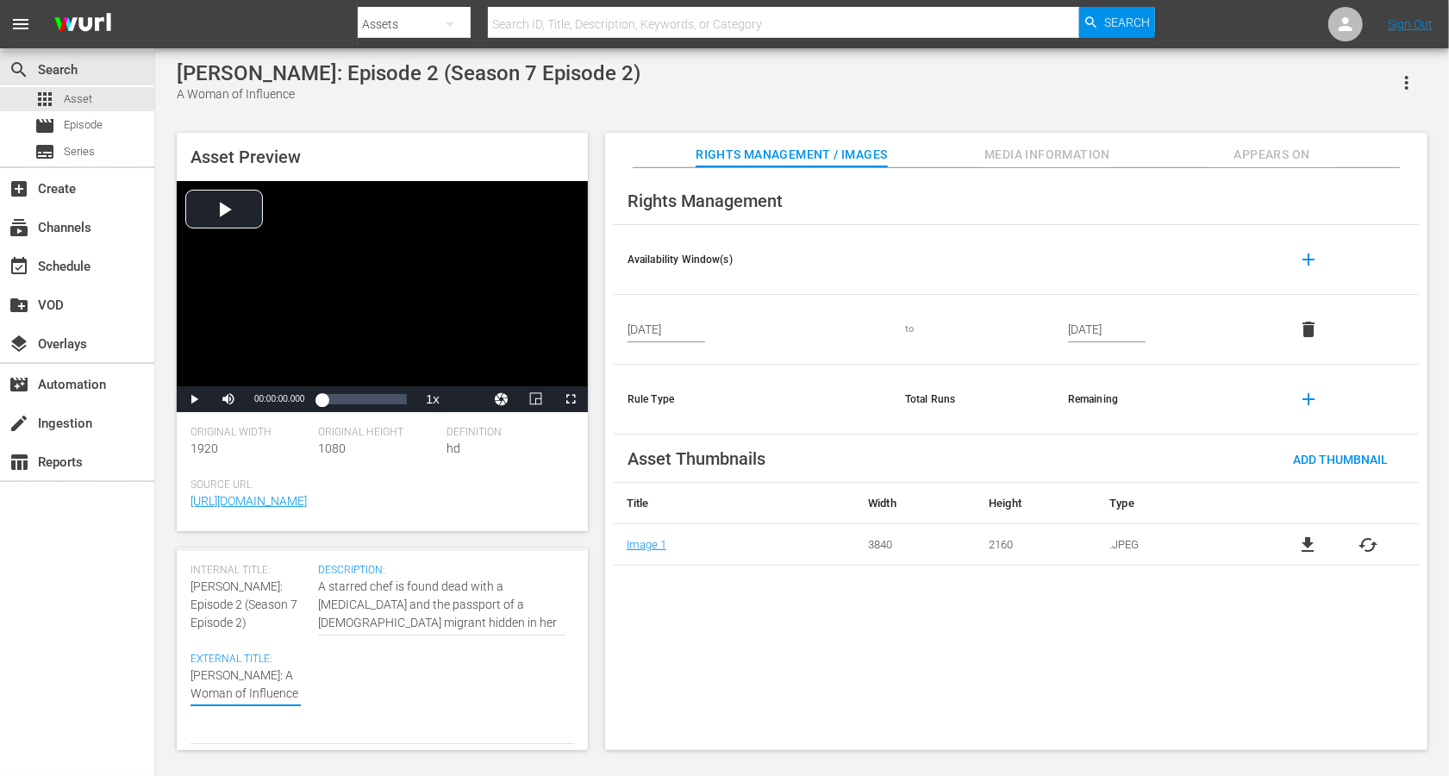
type textarea "[PERSON_NAME]: A Woman of Influence"
paste textarea "(Season 7 Episode 2)"
type textarea "[PERSON_NAME]: A Woman of Influence (Season 7 Episode 2)"
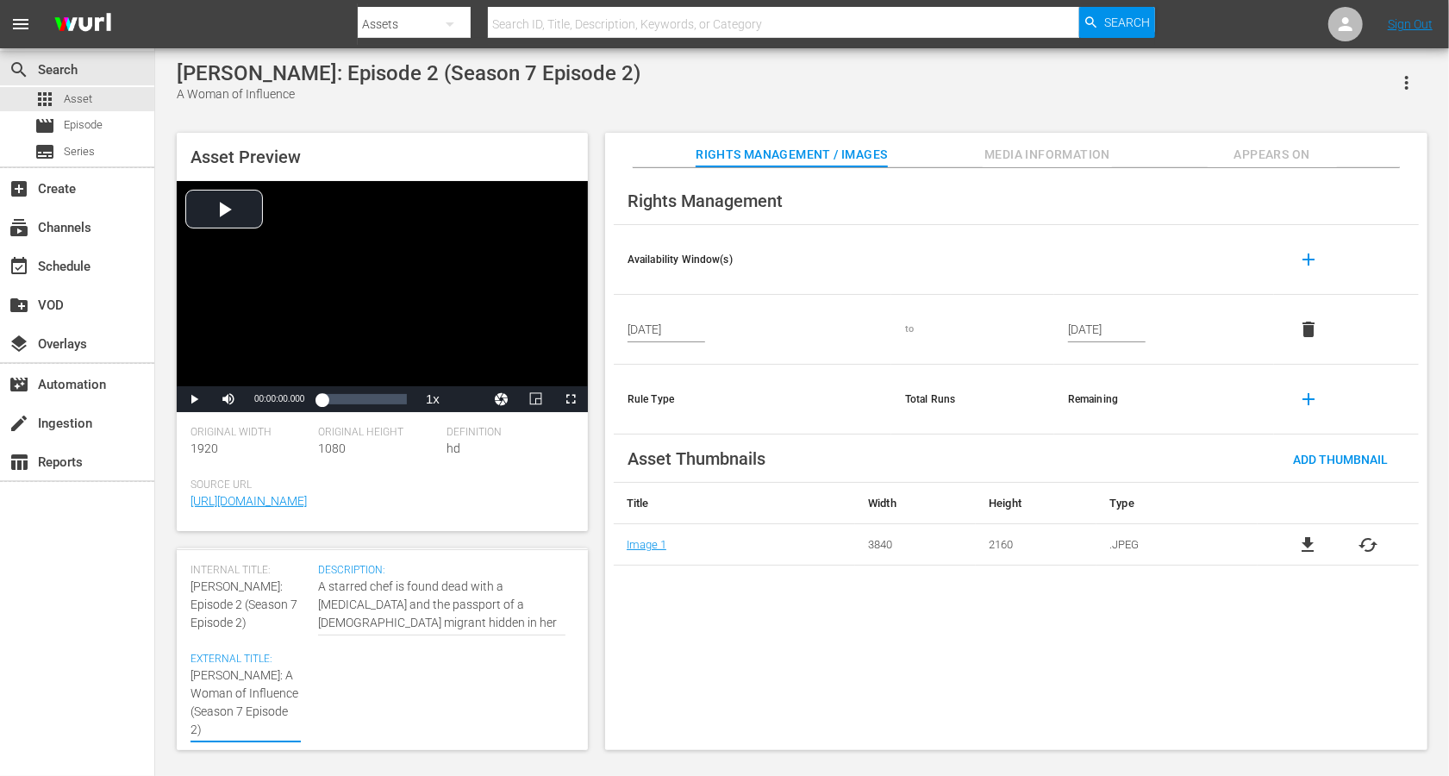
click at [225, 581] on textarea "A Woman of Influence" at bounding box center [246, 702] width 110 height 72
type textarea "[PERSON_NAME]: A Woman of Influence (Seasn 7 Episode 2)"
type textarea "[PERSON_NAME]: A Woman of Influence ([PERSON_NAME] 7 Episode 2)"
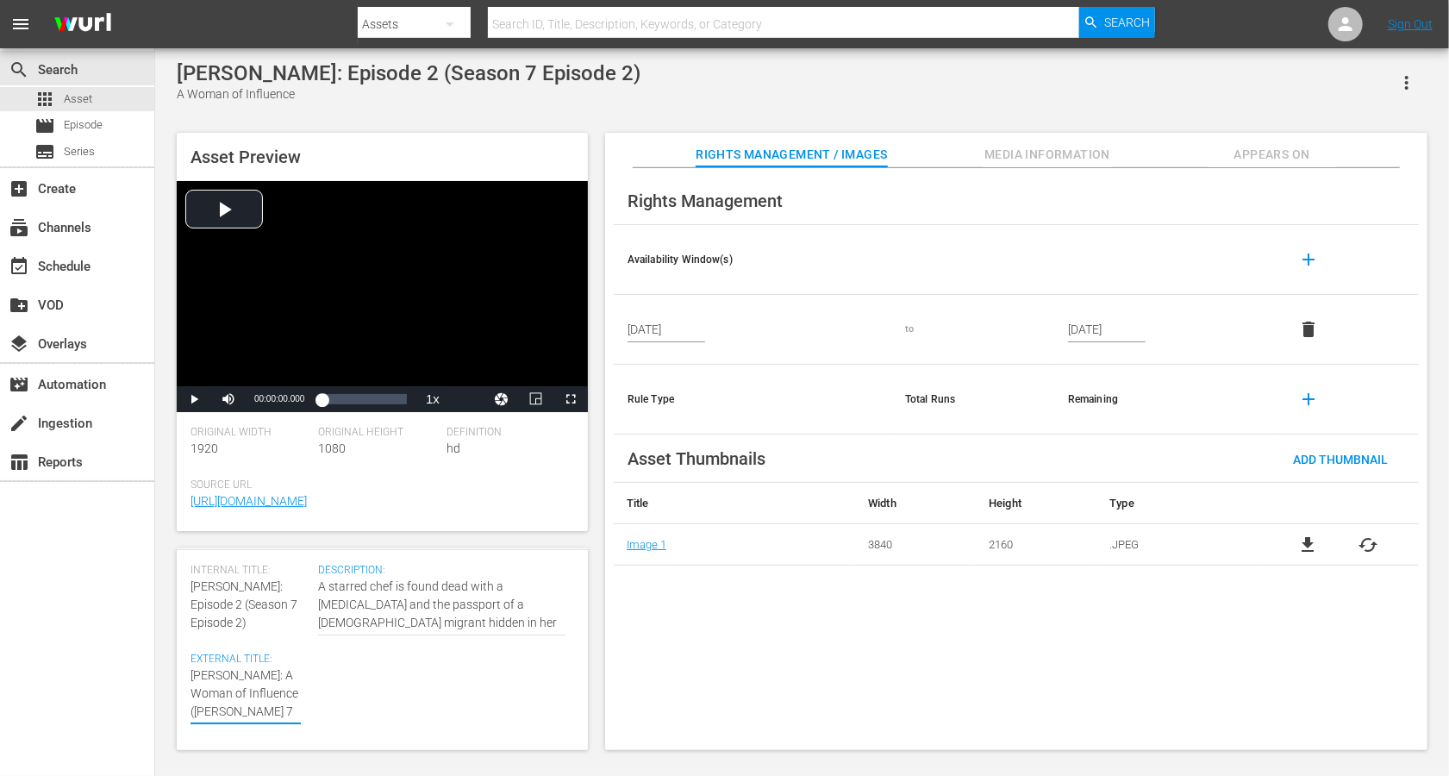
type textarea "[PERSON_NAME]: A Woman of Influence (Sen 7 Episode 2)"
type textarea "[PERSON_NAME]: A Woman of Influence (Sn 7 Episode 2)"
type textarea "[PERSON_NAME]: A Woman of Influence (Sn 7 Epsode 2)"
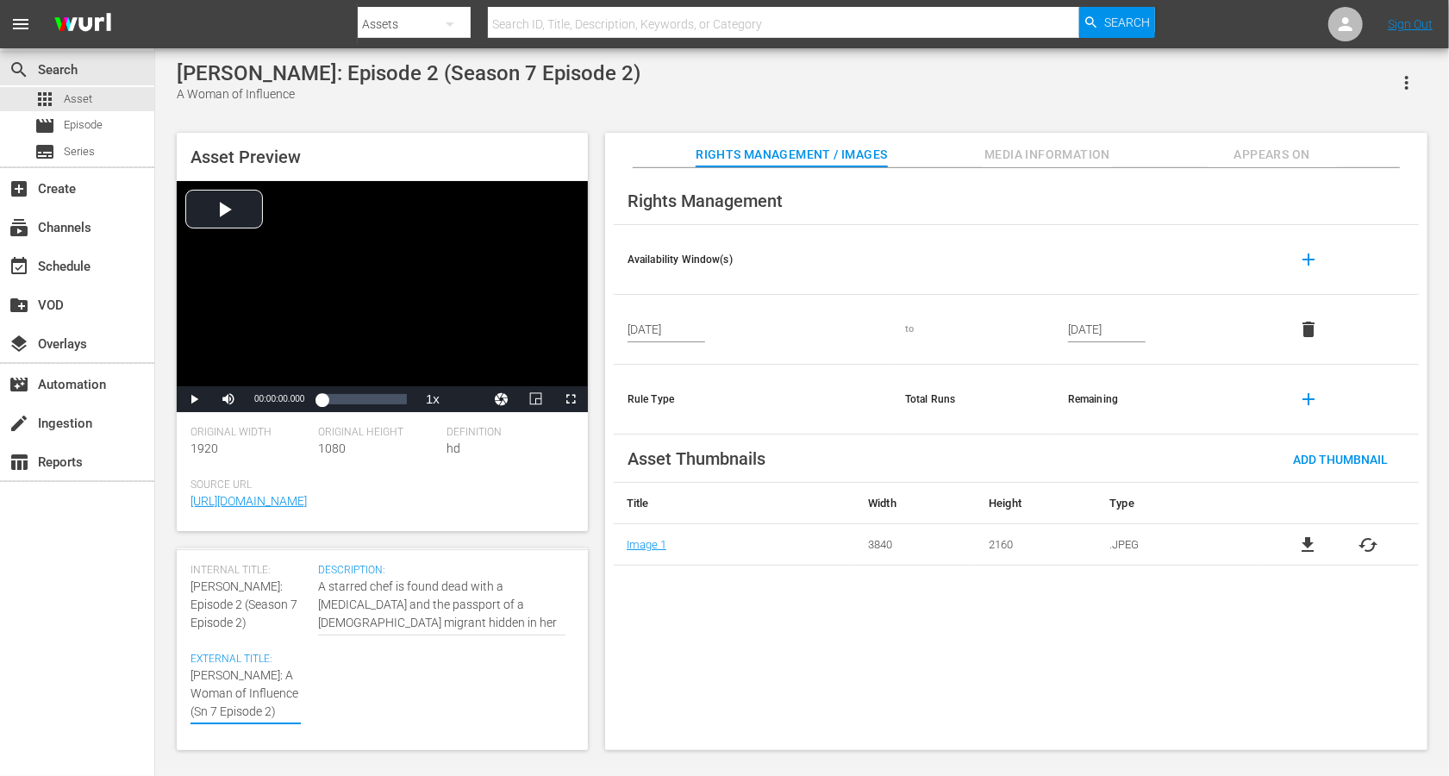
type textarea "[PERSON_NAME]: A Woman of Influence (Sn 7 Epsode 2)"
type textarea "[PERSON_NAME]: A Woman of Influence (Sn 7 Epode 2)"
type textarea "[PERSON_NAME]: A Woman of Influence (Sn 7 Epde 2)"
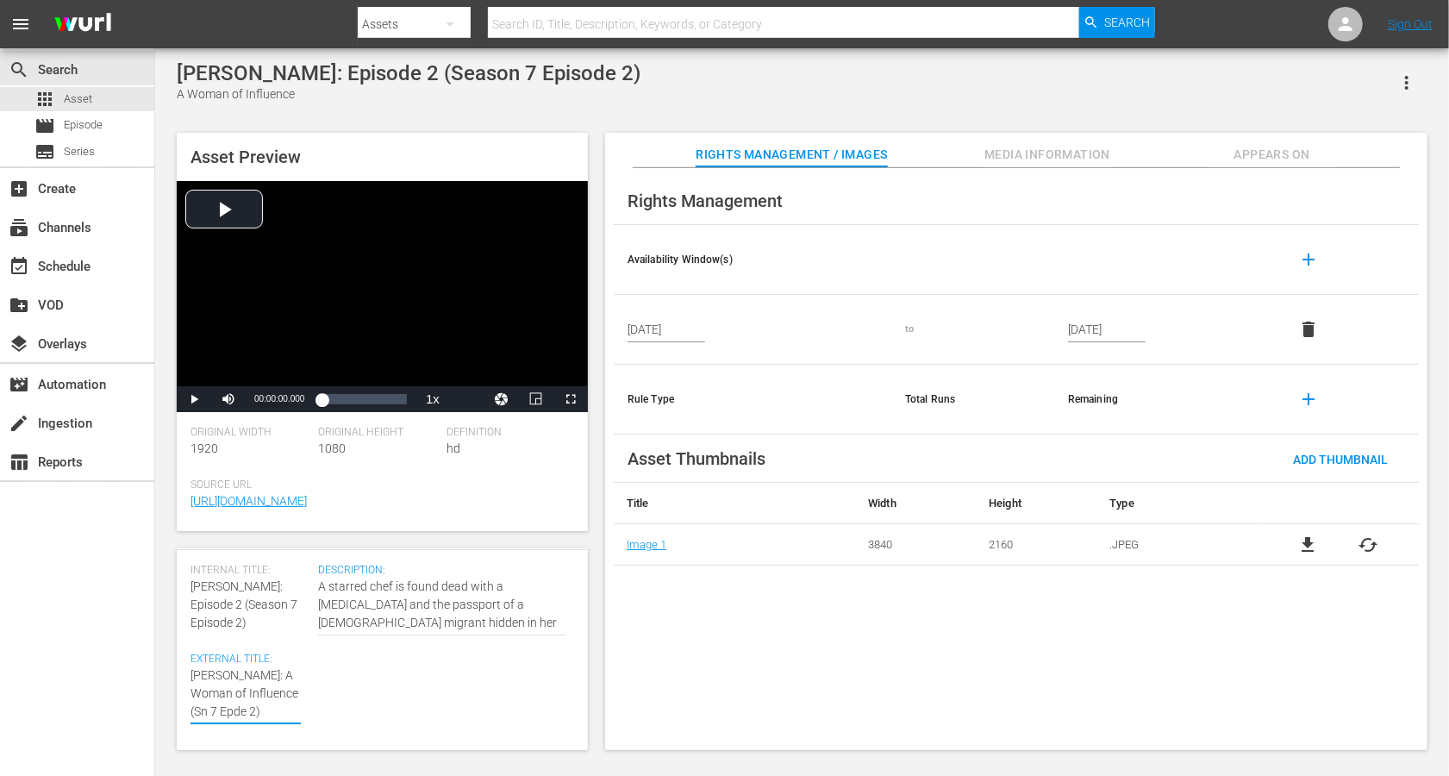
type textarea "[PERSON_NAME]: A Woman of Influence (Sn 7 Epe 2)"
type textarea "[PERSON_NAME]: A Woman of Influence (Sn 7 Ep 2)"
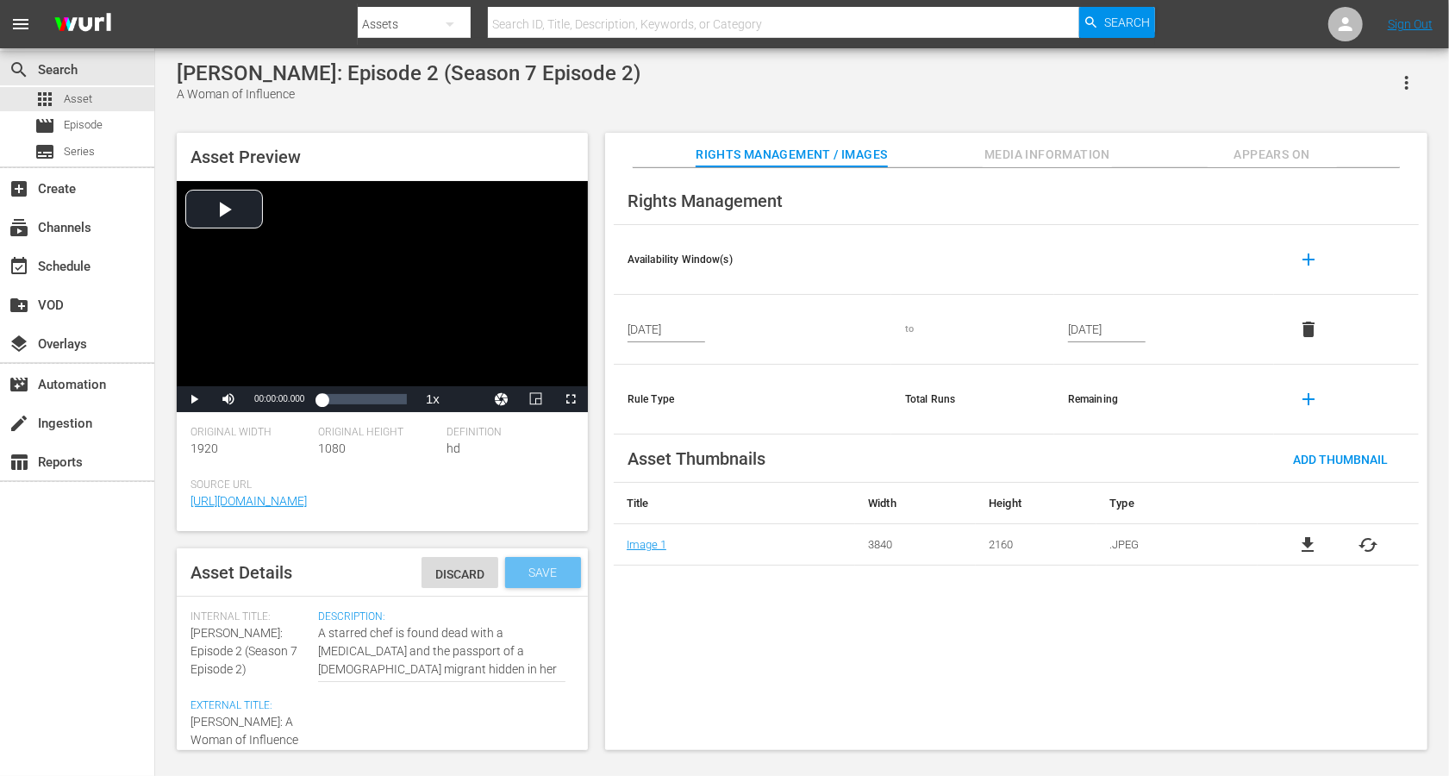
type textarea "[PERSON_NAME]: A Woman of Influence (Sn 7 Ep 2)"
click at [556, 581] on div "Save" at bounding box center [543, 572] width 76 height 31
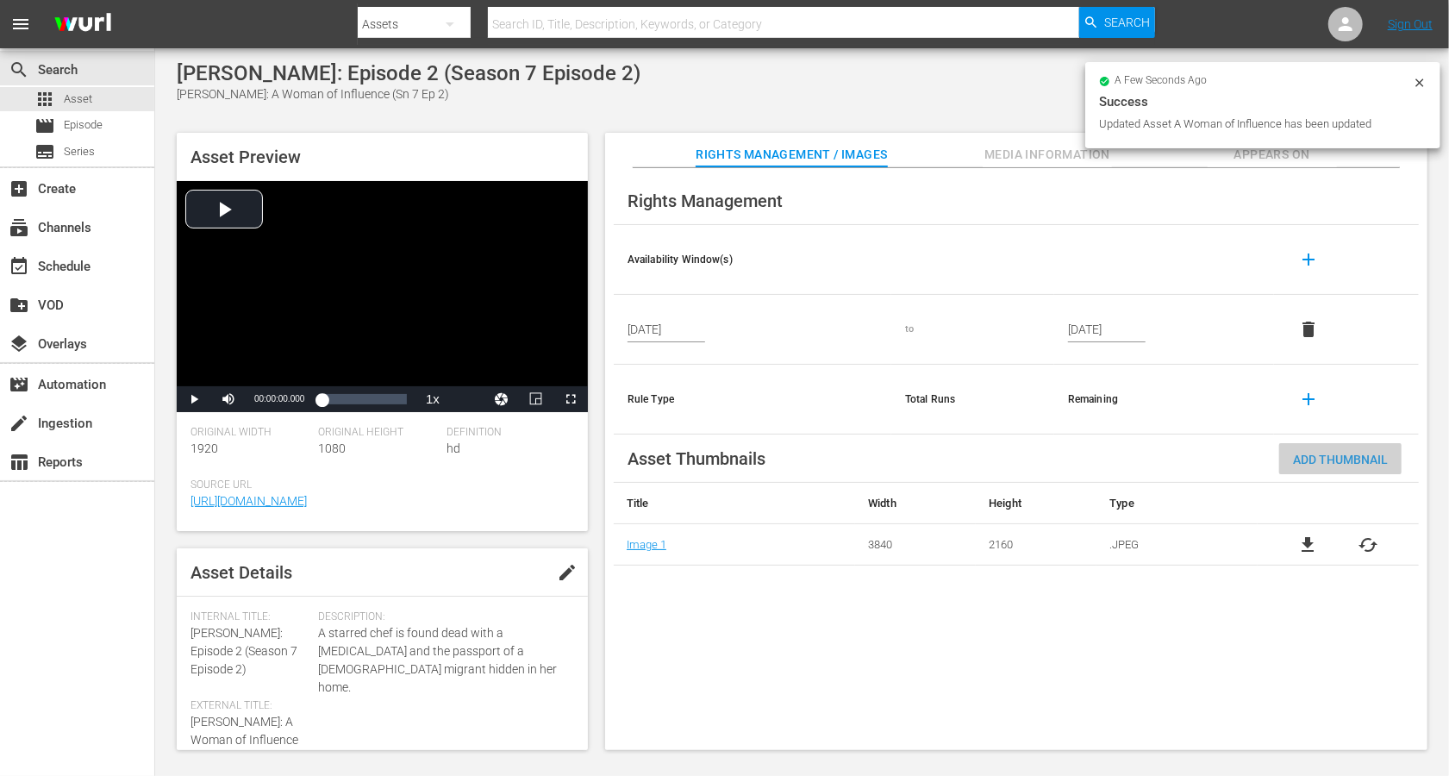
click at [1086, 466] on div "Add Thumbnail" at bounding box center [1340, 459] width 122 height 32
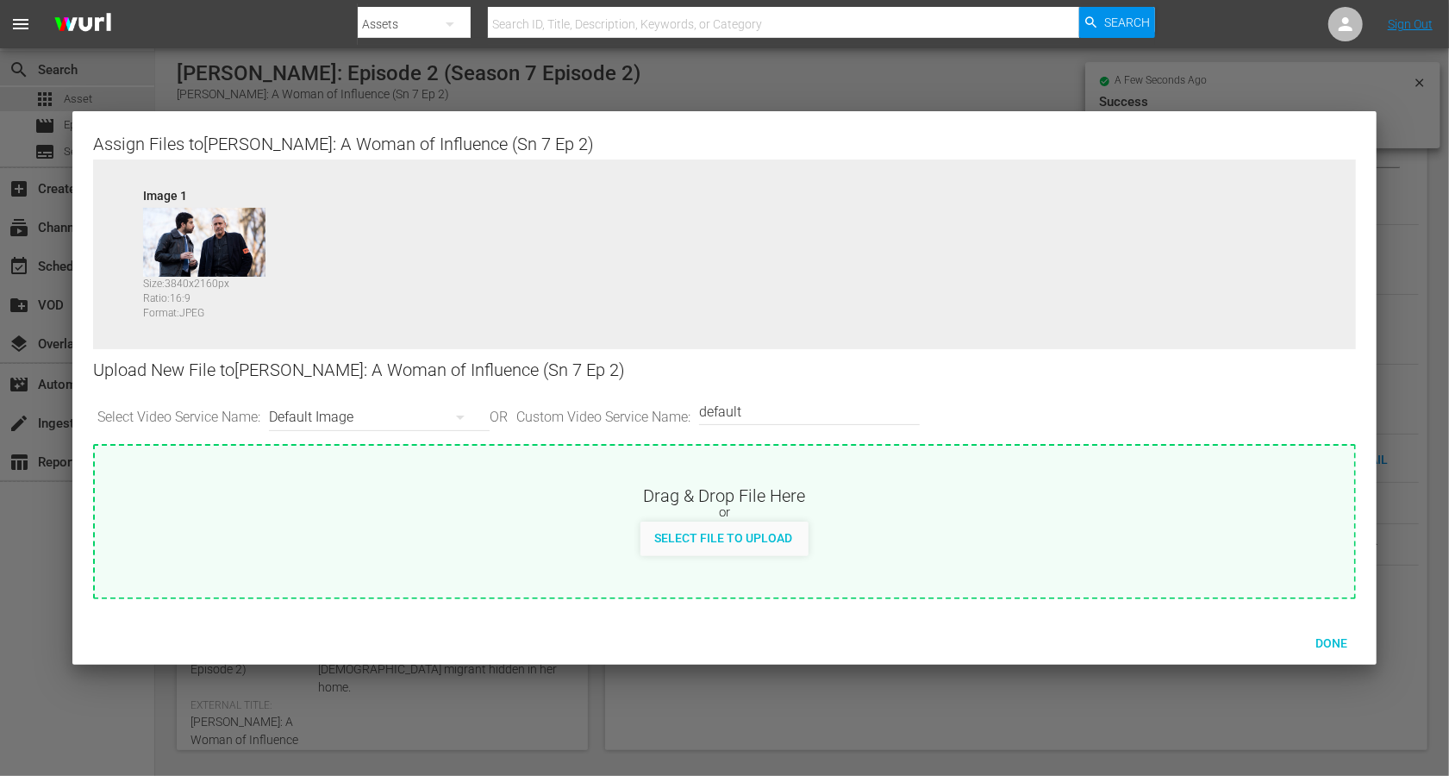
click at [316, 416] on div "Default Image" at bounding box center [375, 417] width 212 height 48
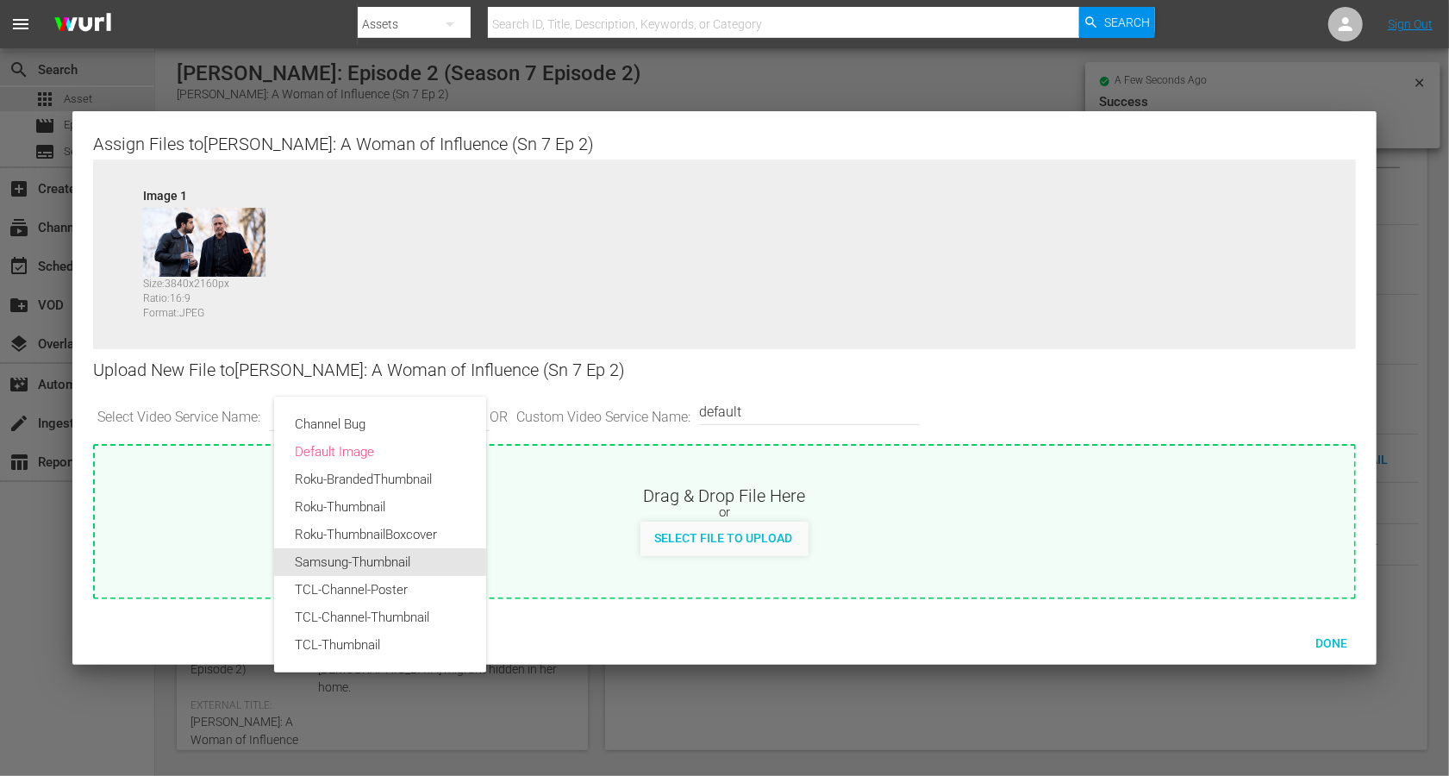
click at [380, 572] on div "Samsung-Thumbnail" at bounding box center [380, 562] width 171 height 28
type input "Samsung-Thumbnail"
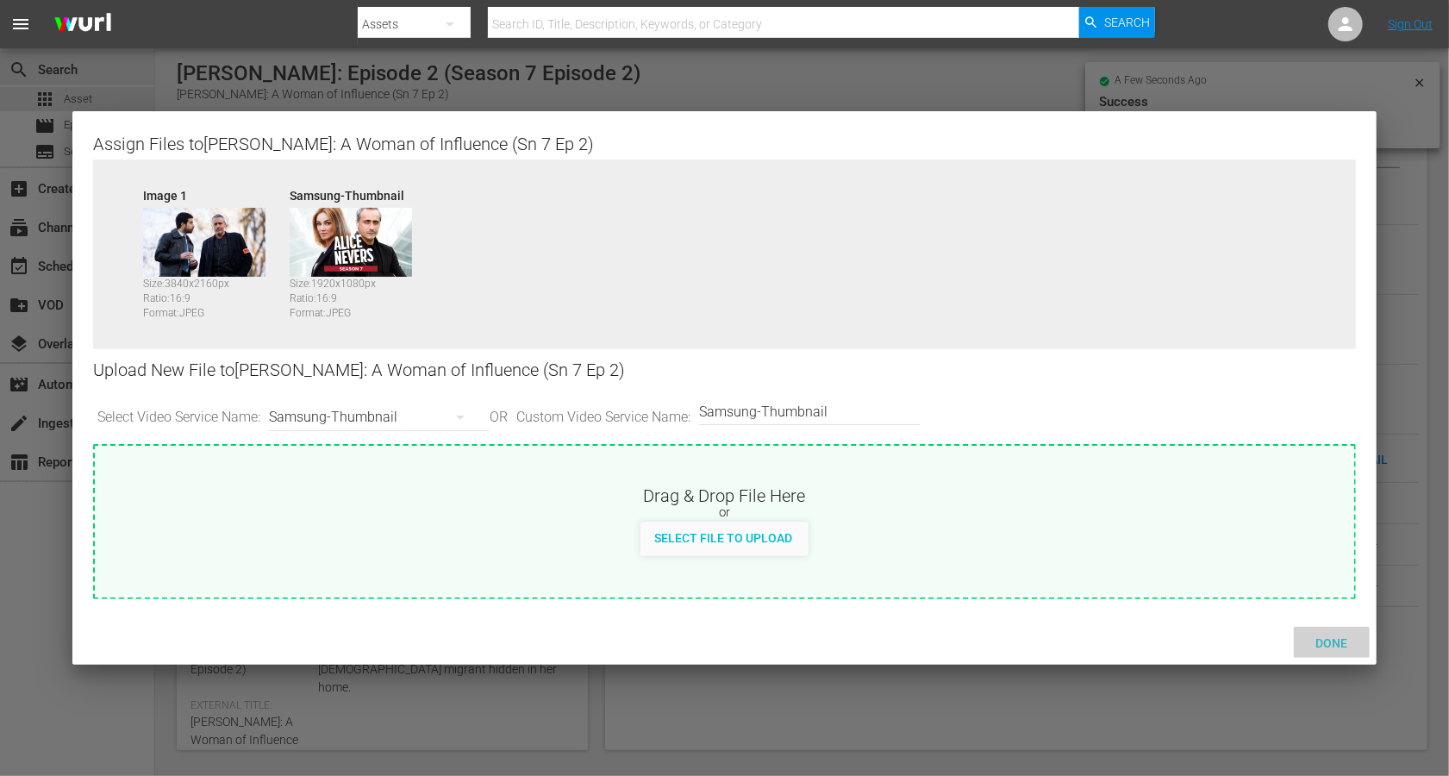
click at [1086, 581] on span "Done" at bounding box center [1331, 643] width 59 height 14
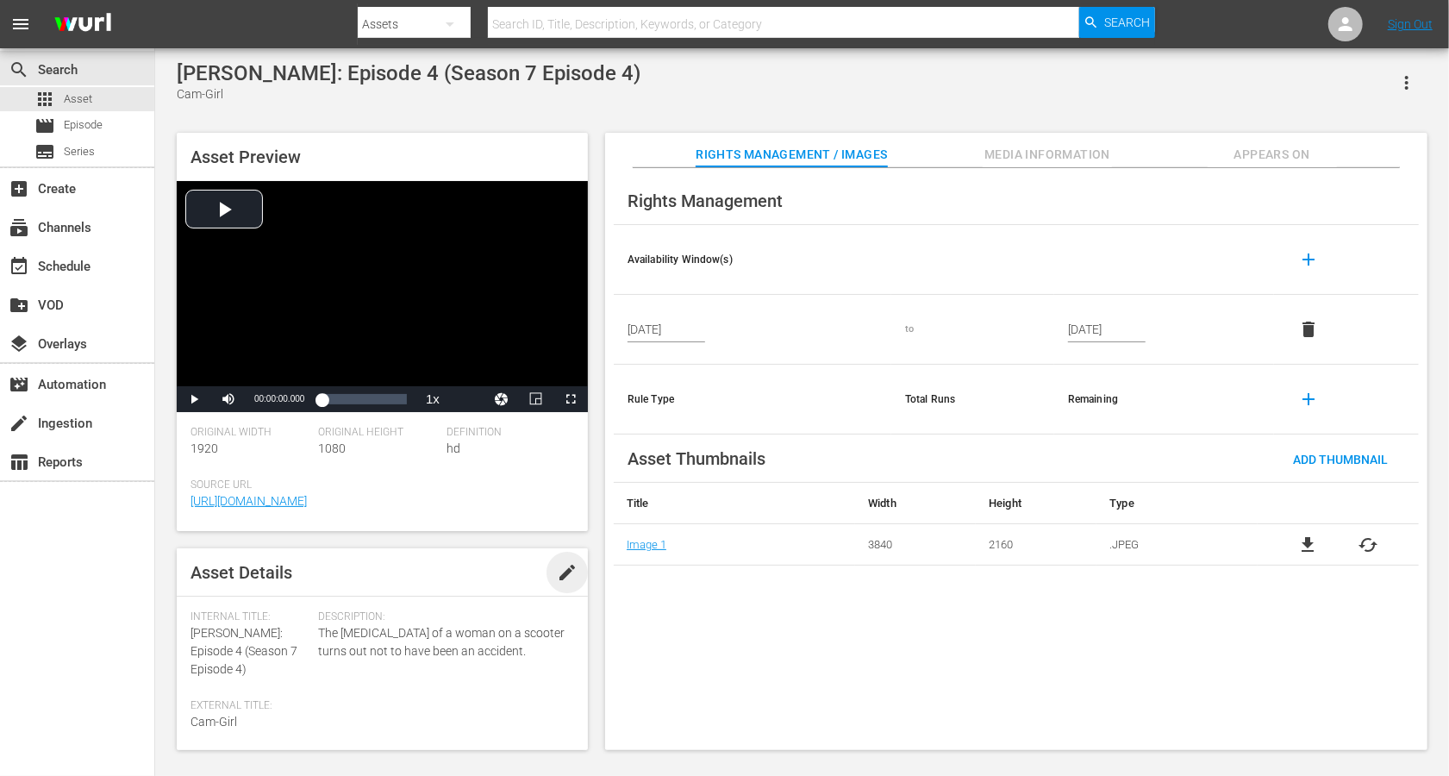
click at [562, 577] on span "edit" at bounding box center [567, 572] width 21 height 21
drag, startPoint x: 260, startPoint y: 630, endPoint x: 181, endPoint y: 633, distance: 78.5
click at [181, 581] on div "Asset Details Discard Save Internal Title: [PERSON_NAME]: Episode 4 (Season 7 E…" at bounding box center [382, 649] width 411 height 202
copy span "[PERSON_NAME]:"
paste textarea "[PERSON_NAME]:"
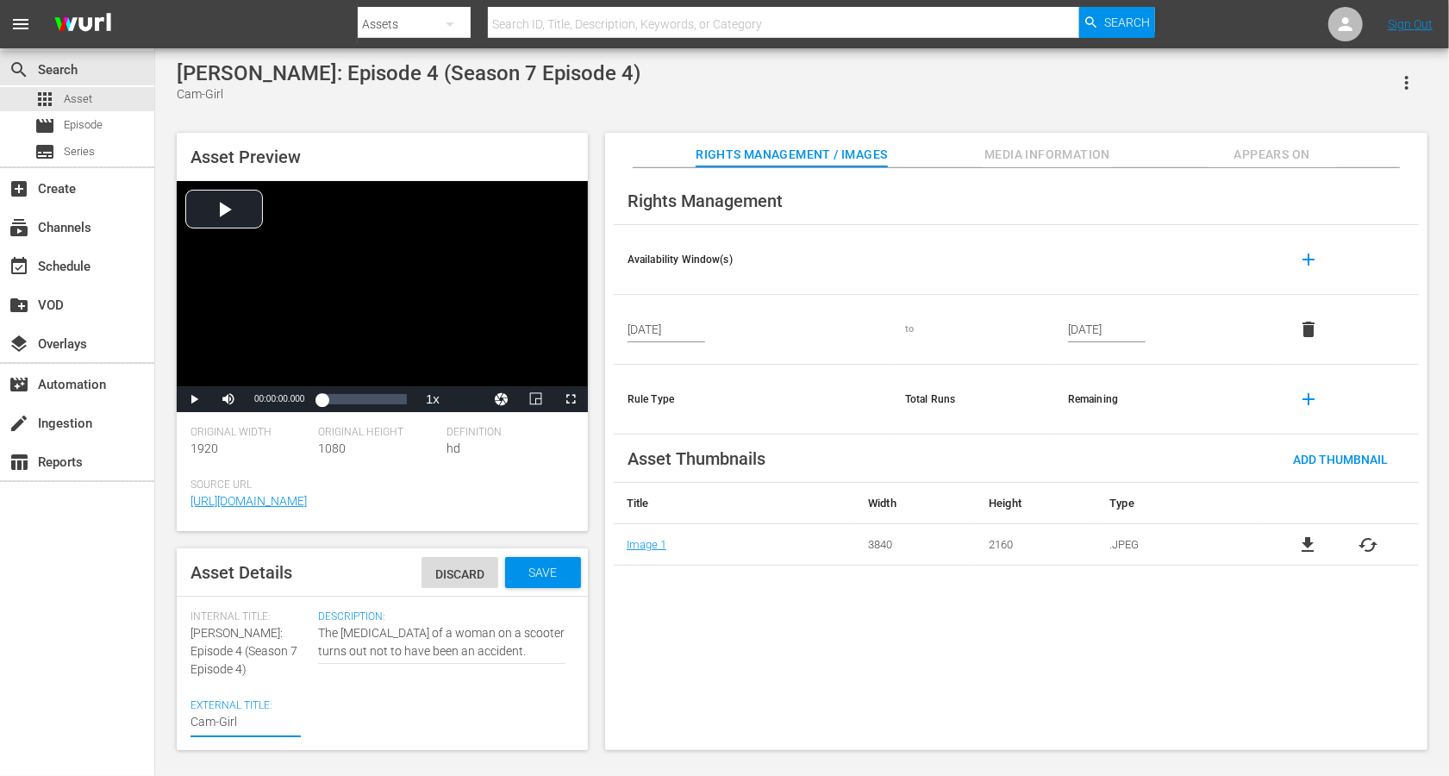
type textarea "[PERSON_NAME]:Cam-Girl"
type textarea "[PERSON_NAME]: Cam-Girl"
drag, startPoint x: 205, startPoint y: 672, endPoint x: 199, endPoint y: 654, distance: 18.3
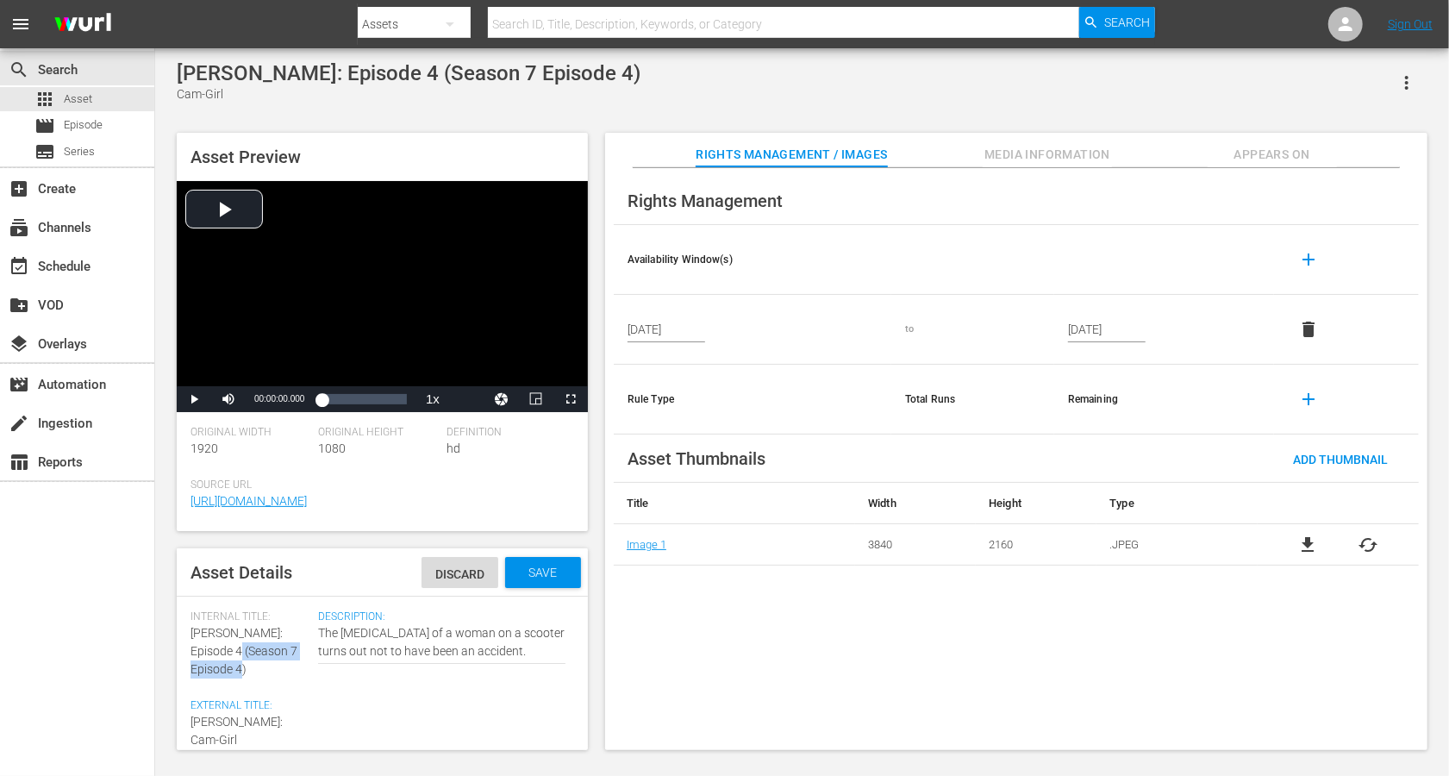
click at [199, 581] on div "Internal Title: [PERSON_NAME]: Episode 4 (Season 7 Episode 4)" at bounding box center [250, 644] width 119 height 68
copy span "(Season 7 Episode 4)"
paste textarea "(Season 7 Episode 4)"
type textarea "[PERSON_NAME]: Cam-Girl(Season 7 Episode 4)"
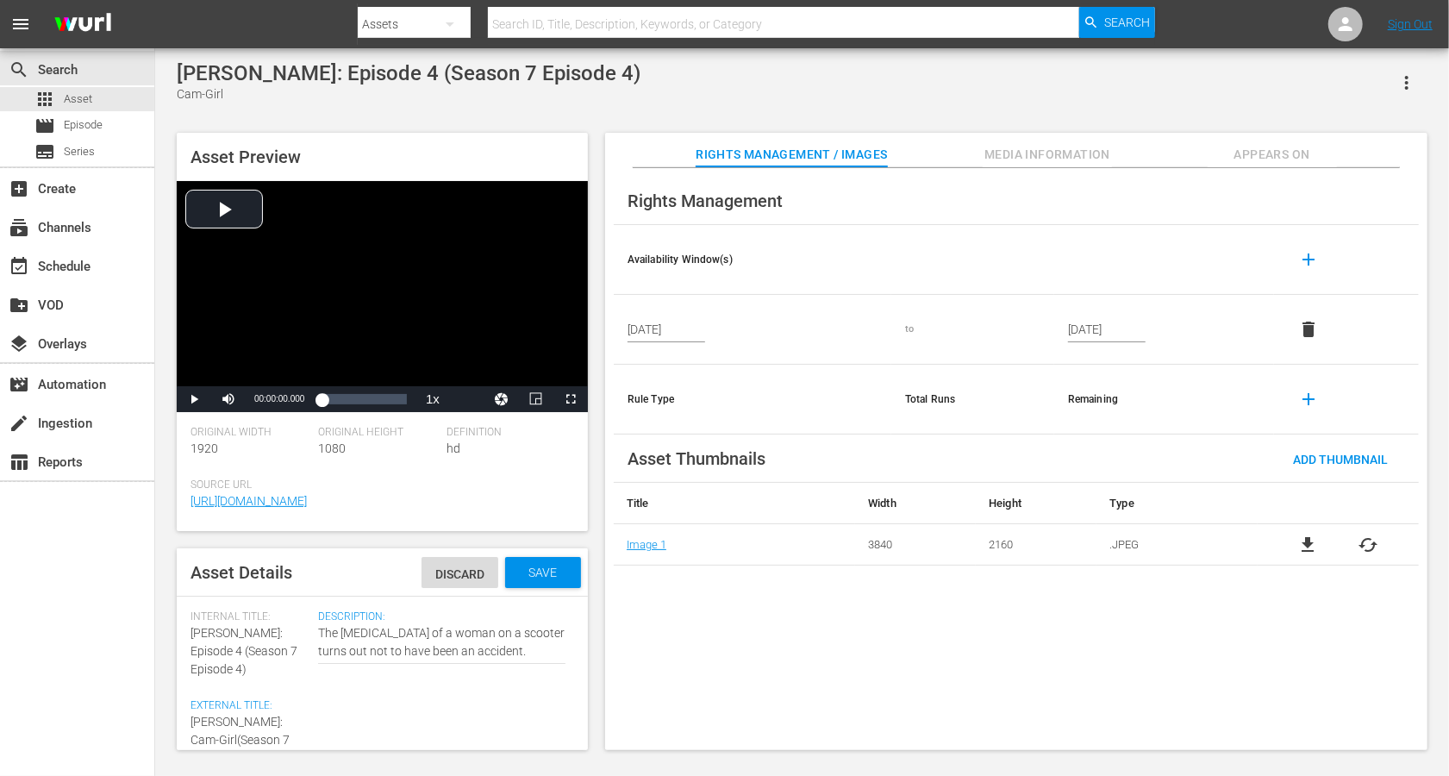
scroll to position [15, 0]
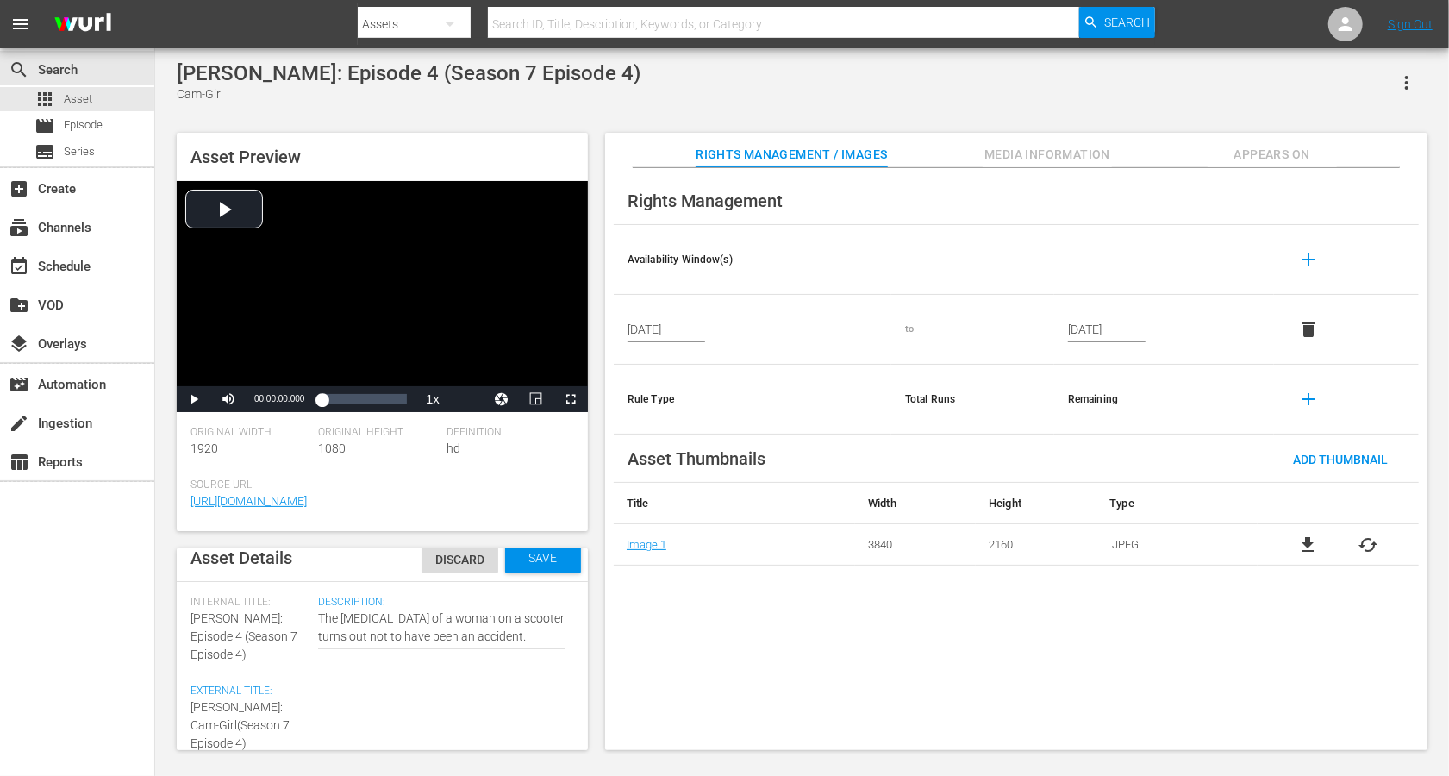
click at [211, 581] on textarea "Cam-Girl" at bounding box center [246, 725] width 110 height 54
type textarea "[PERSON_NAME]: Cam-Girl (Season 7 Episode 4)"
type textarea "[PERSON_NAME]: Cam-Girl (Sason 7 Episode 4)"
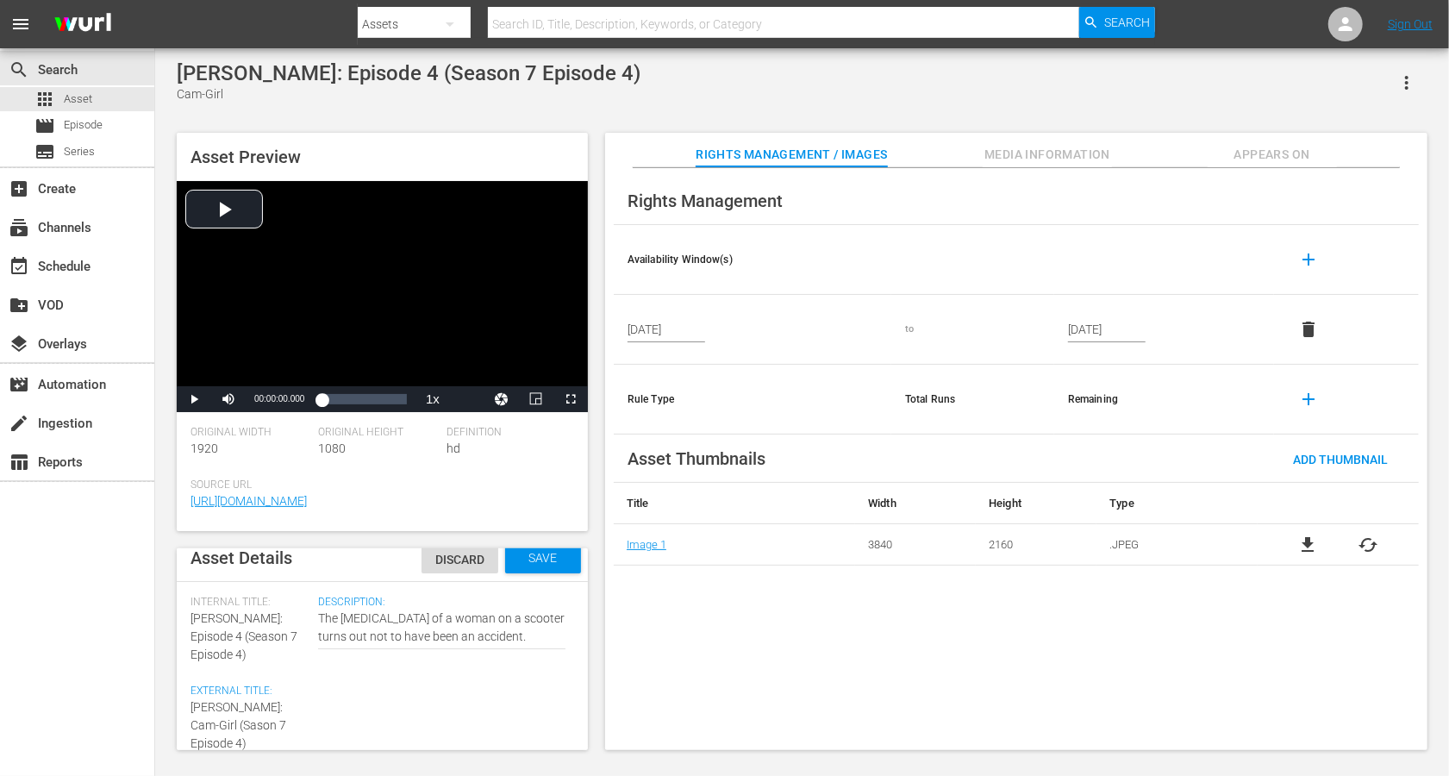
type textarea "[PERSON_NAME]: Cam-Girl (Sson 7 Episode 4)"
type textarea "[PERSON_NAME]: Cam-Girl (Son [DEMOGRAPHIC_DATA] Episode 4)"
type textarea "[PERSON_NAME]: Cam-Girl (Sn 7 Episode 4)"
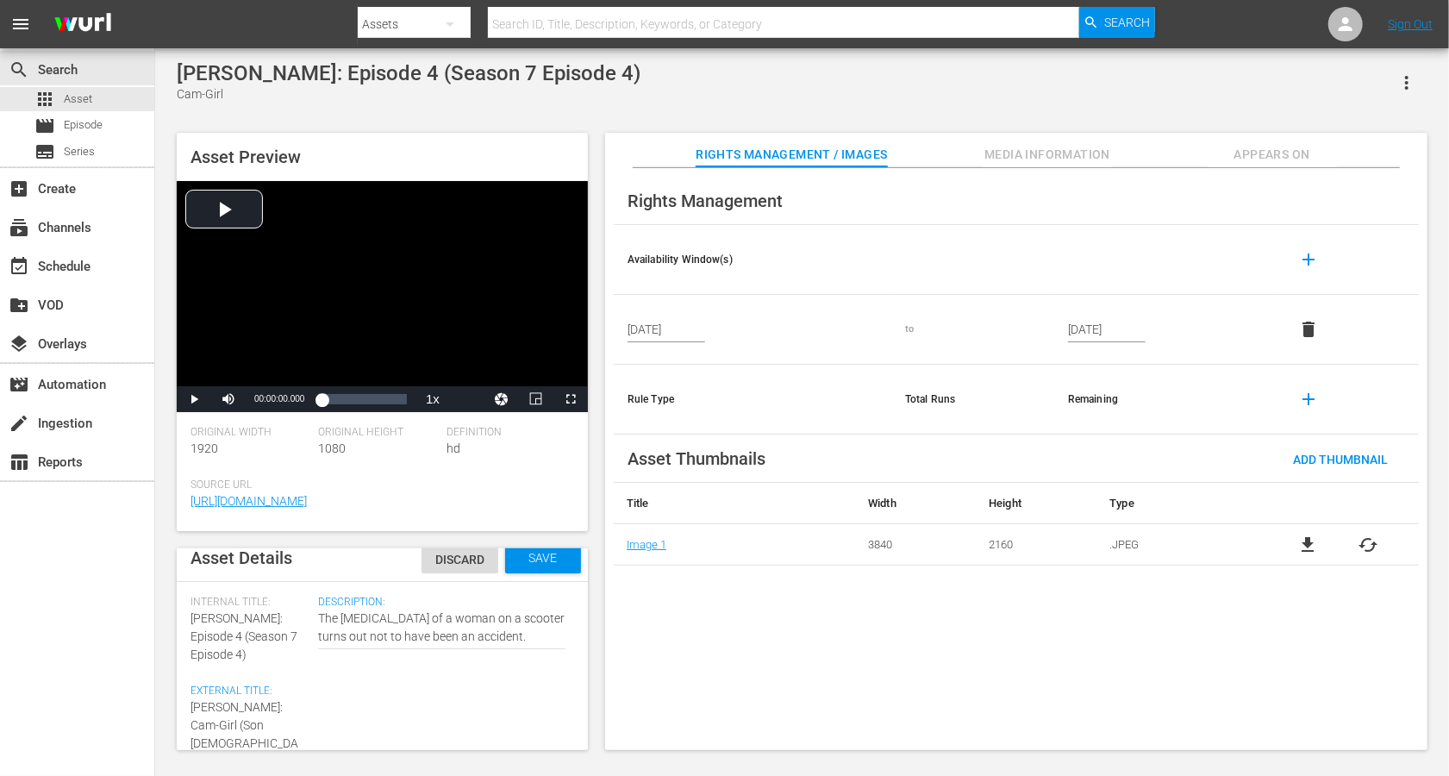
type textarea "[PERSON_NAME]: Cam-Girl (Sn 7 Episode 4)"
type textarea "[PERSON_NAME]: Cam-Girl (Sn 7 Epsode 4)"
type textarea "[PERSON_NAME]: Cam-Girl (Sn 7 Epode 4)"
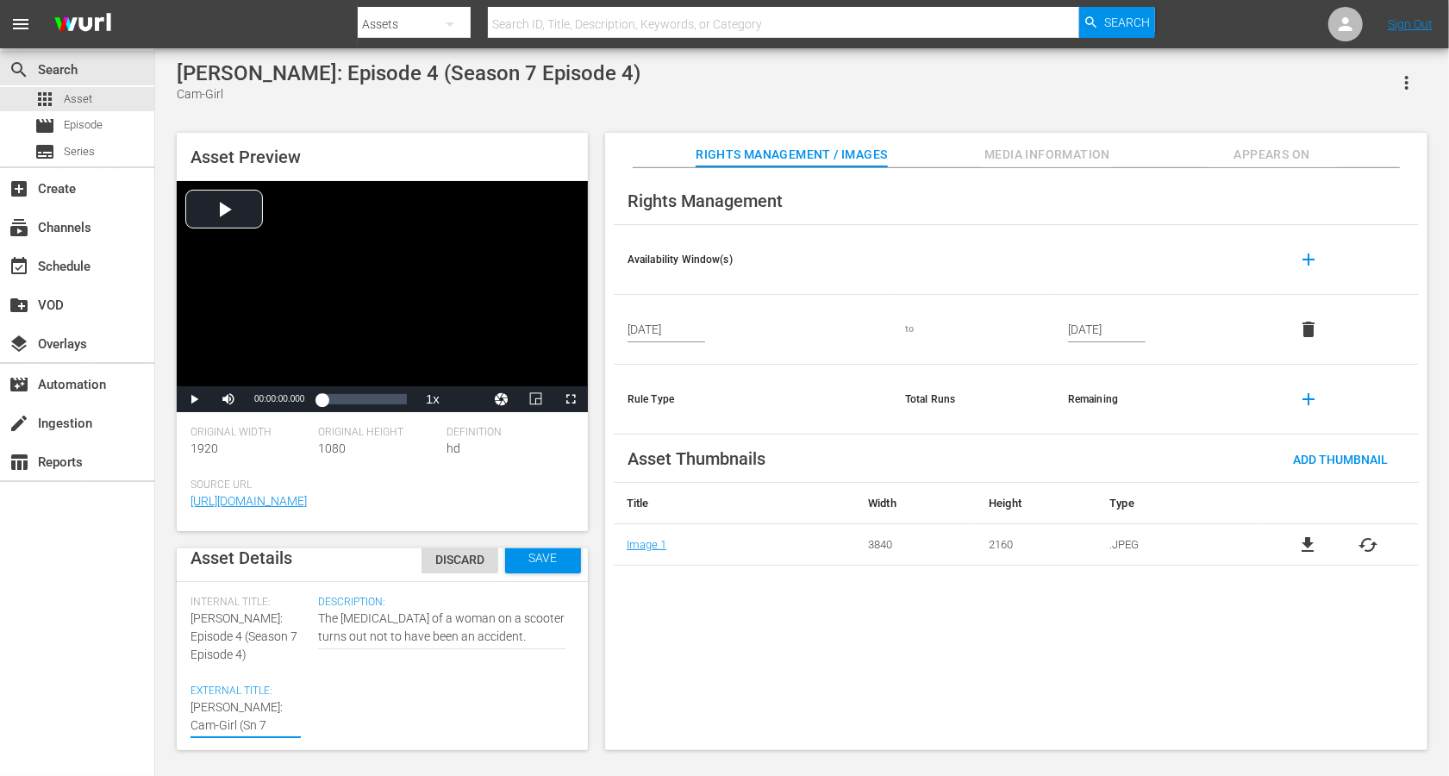
type textarea "[PERSON_NAME]: Cam-Girl (Sn 7 Epde 4)"
type textarea "[PERSON_NAME]: Cam-Girl (Sn 7 Epe 4)"
type textarea "[PERSON_NAME]: Cam-Girl (Sn 7 Ep 4)"
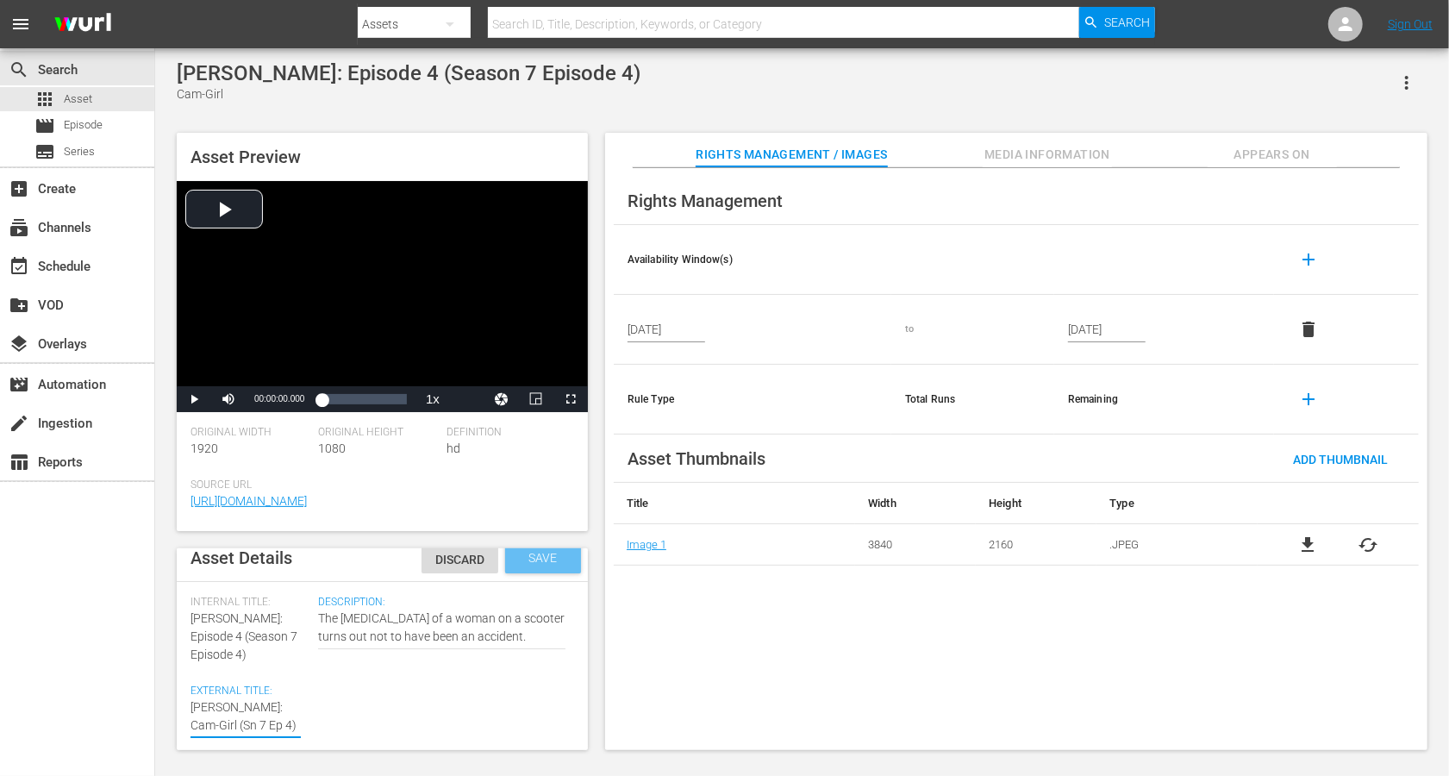
type textarea "[PERSON_NAME]: Cam-Girl (Sn 7 Ep 4)"
click at [547, 558] on span "Save" at bounding box center [544, 558] width 56 height 14
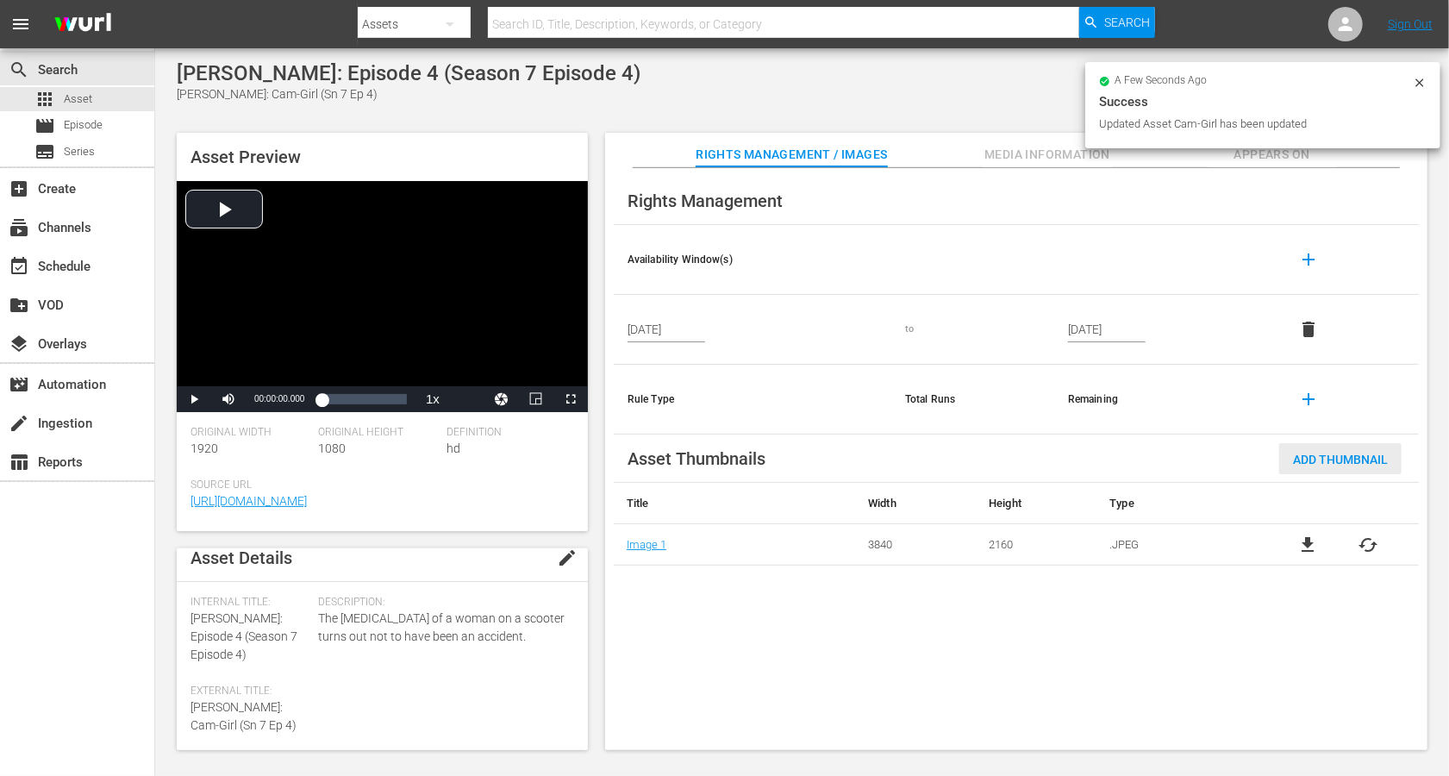
click at [1086, 453] on span "Add Thumbnail" at bounding box center [1340, 460] width 122 height 14
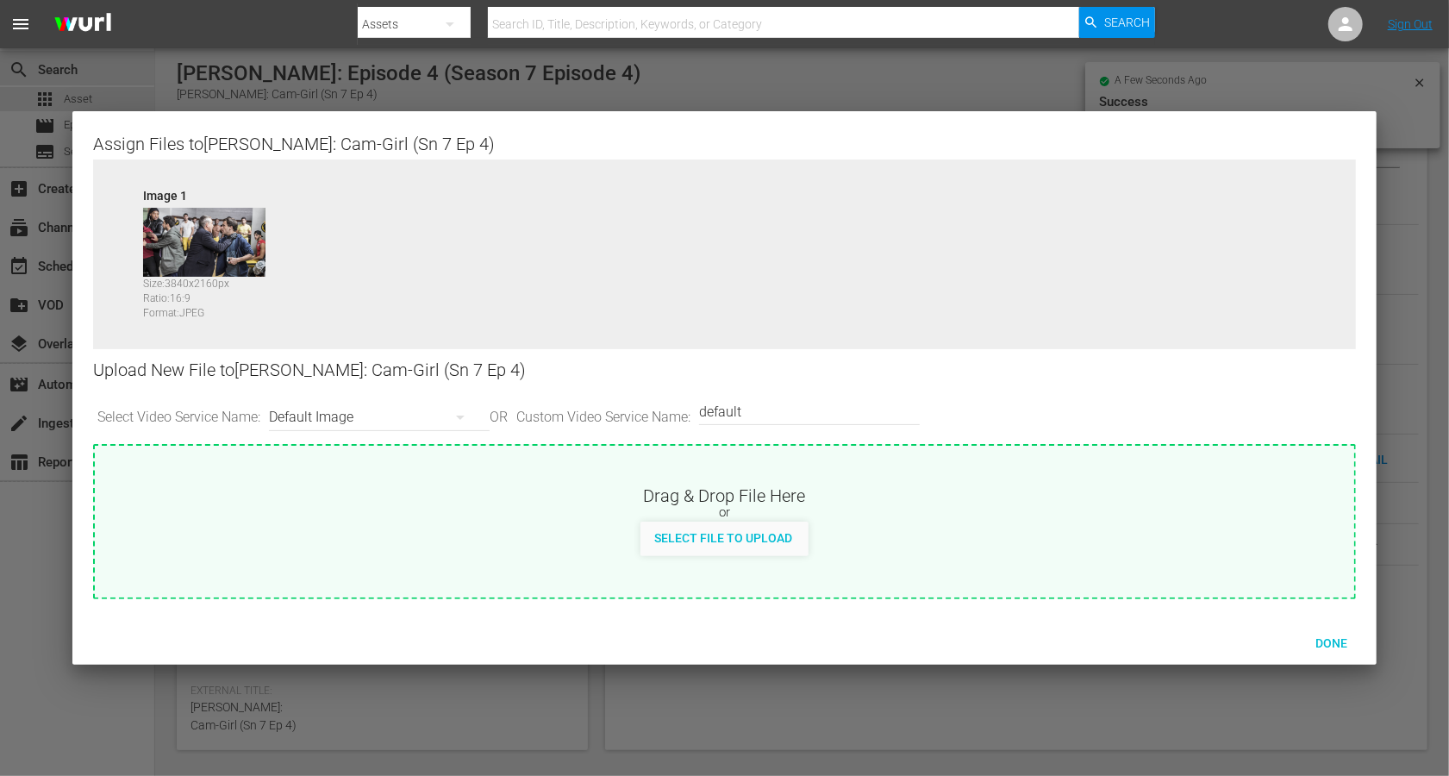
click at [347, 415] on div "Default Image" at bounding box center [375, 417] width 212 height 48
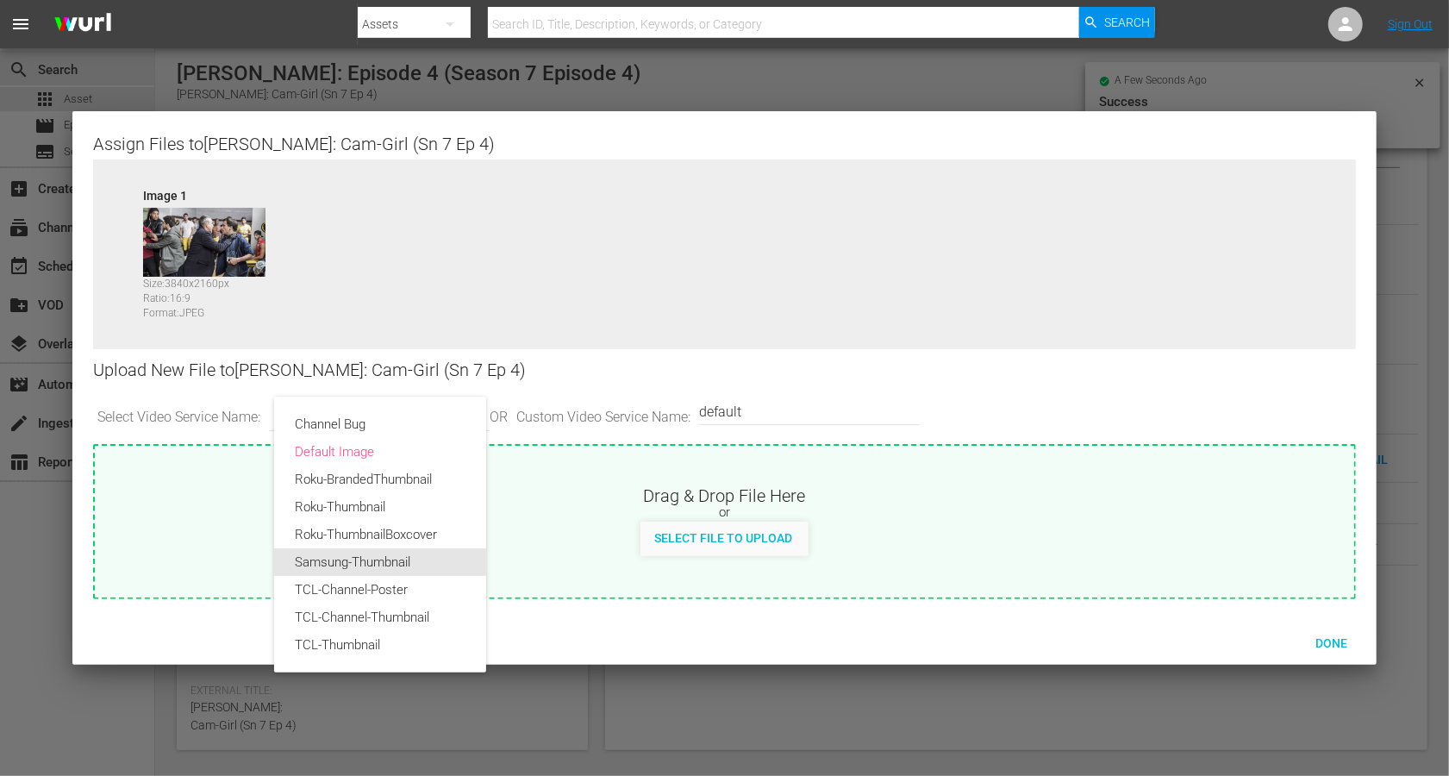
click at [351, 554] on div "Samsung-Thumbnail" at bounding box center [380, 562] width 171 height 28
type input "Samsung-Thumbnail"
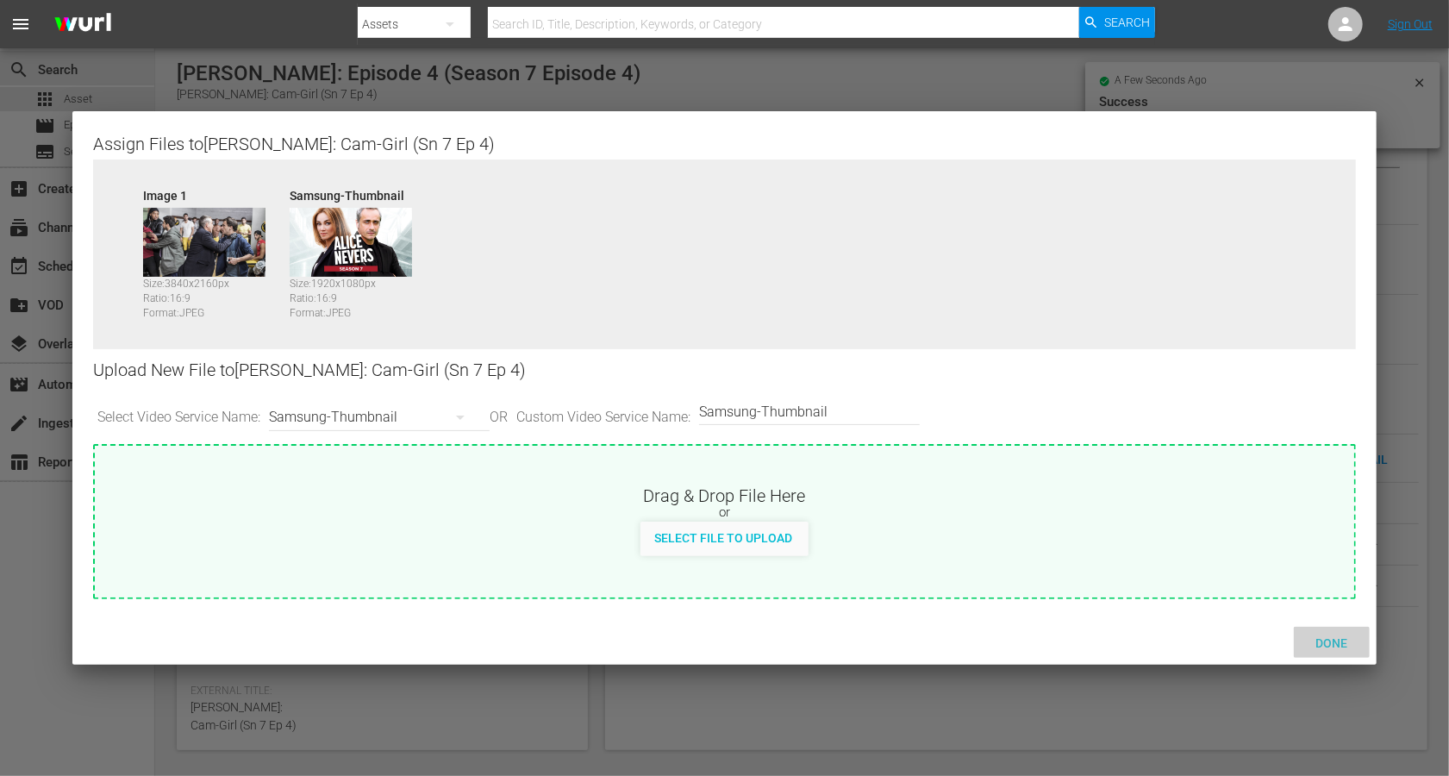
click at [1086, 581] on span "Done" at bounding box center [1331, 643] width 59 height 14
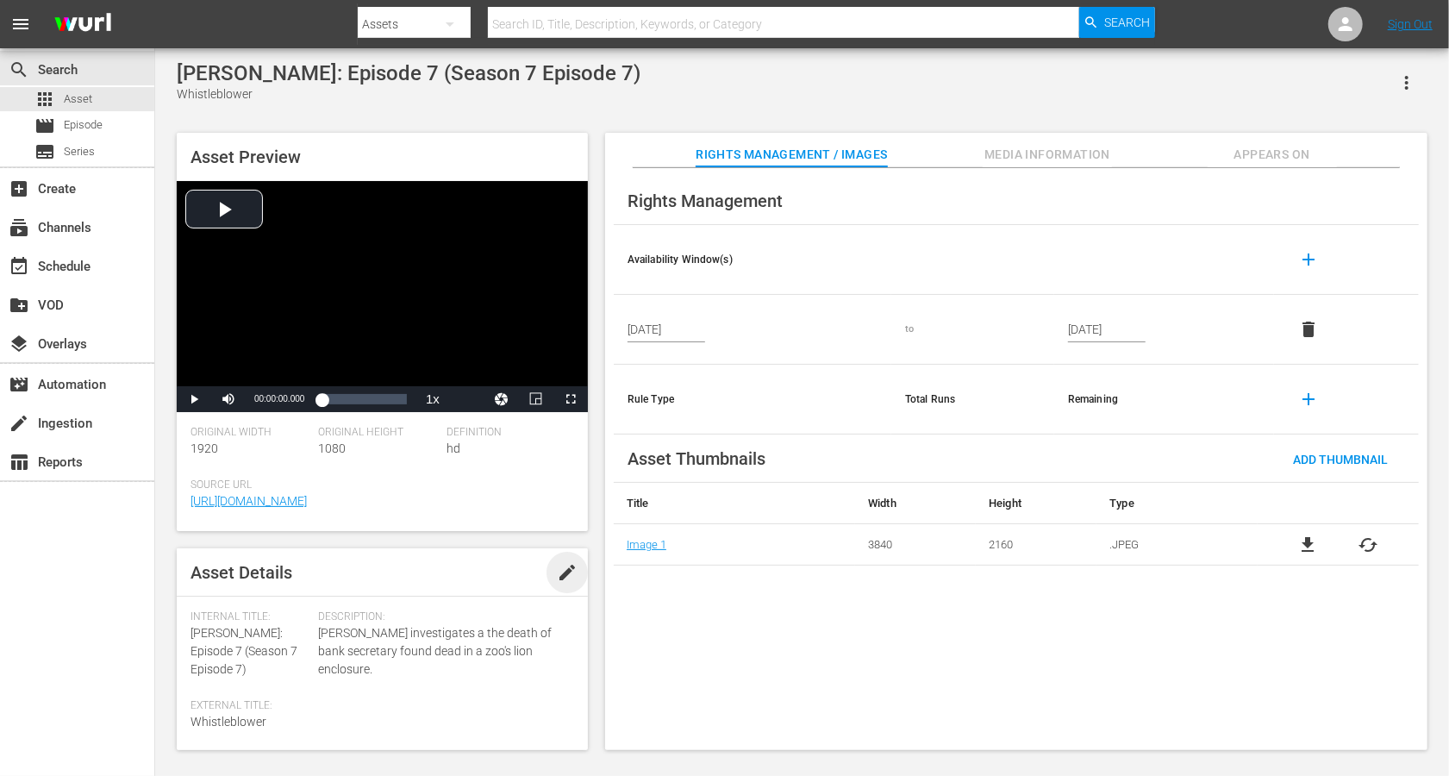
click at [558, 566] on span "edit" at bounding box center [567, 572] width 21 height 21
drag, startPoint x: 263, startPoint y: 634, endPoint x: 178, endPoint y: 629, distance: 84.6
click at [178, 581] on div "Asset Details Discard Save Internal Title: Alice Nevers: Episode 7 (Season 7 Ep…" at bounding box center [382, 649] width 411 height 202
copy span "[PERSON_NAME]:"
paste textarea "[PERSON_NAME]:"
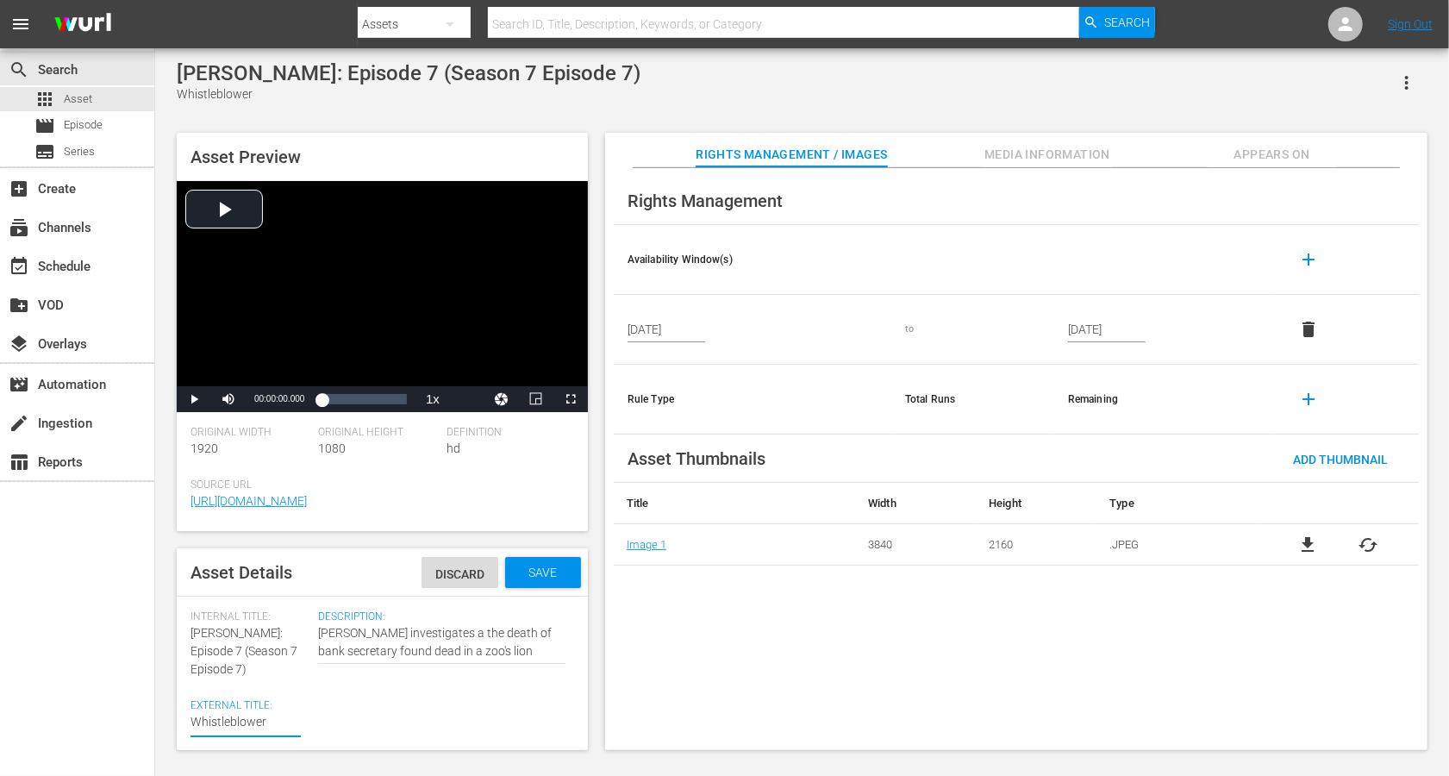
type textarea "Alice Nevers: Whistleblower"
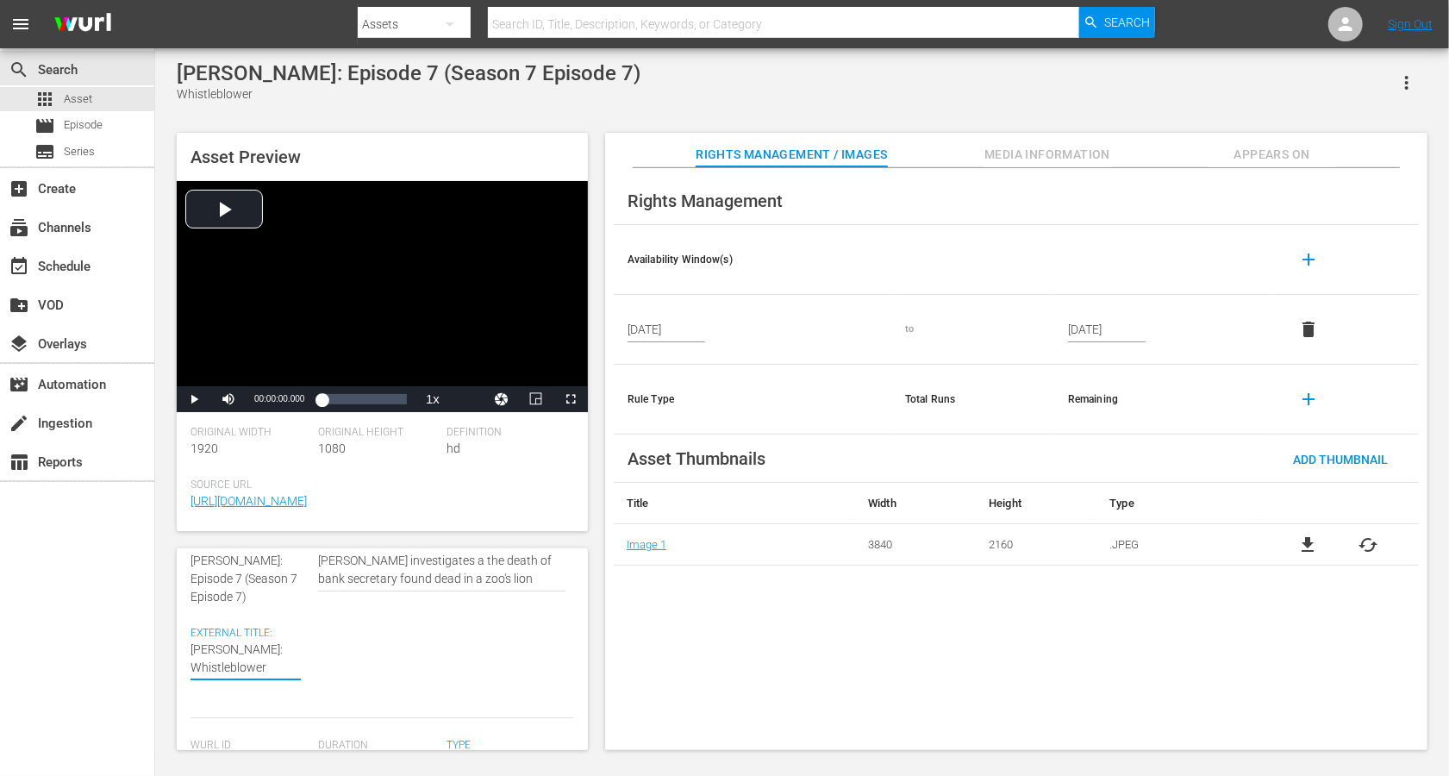
scroll to position [60, 0]
type textarea "Alice Nevers: Whistleblower"
drag, startPoint x: 216, startPoint y: 606, endPoint x: 200, endPoint y: 589, distance: 23.8
click at [200, 581] on div "Internal Title: Alice Nevers: Episode 7 (Season 7 Episode 7)" at bounding box center [250, 584] width 119 height 68
copy span "(Season 7 Episode 7)"
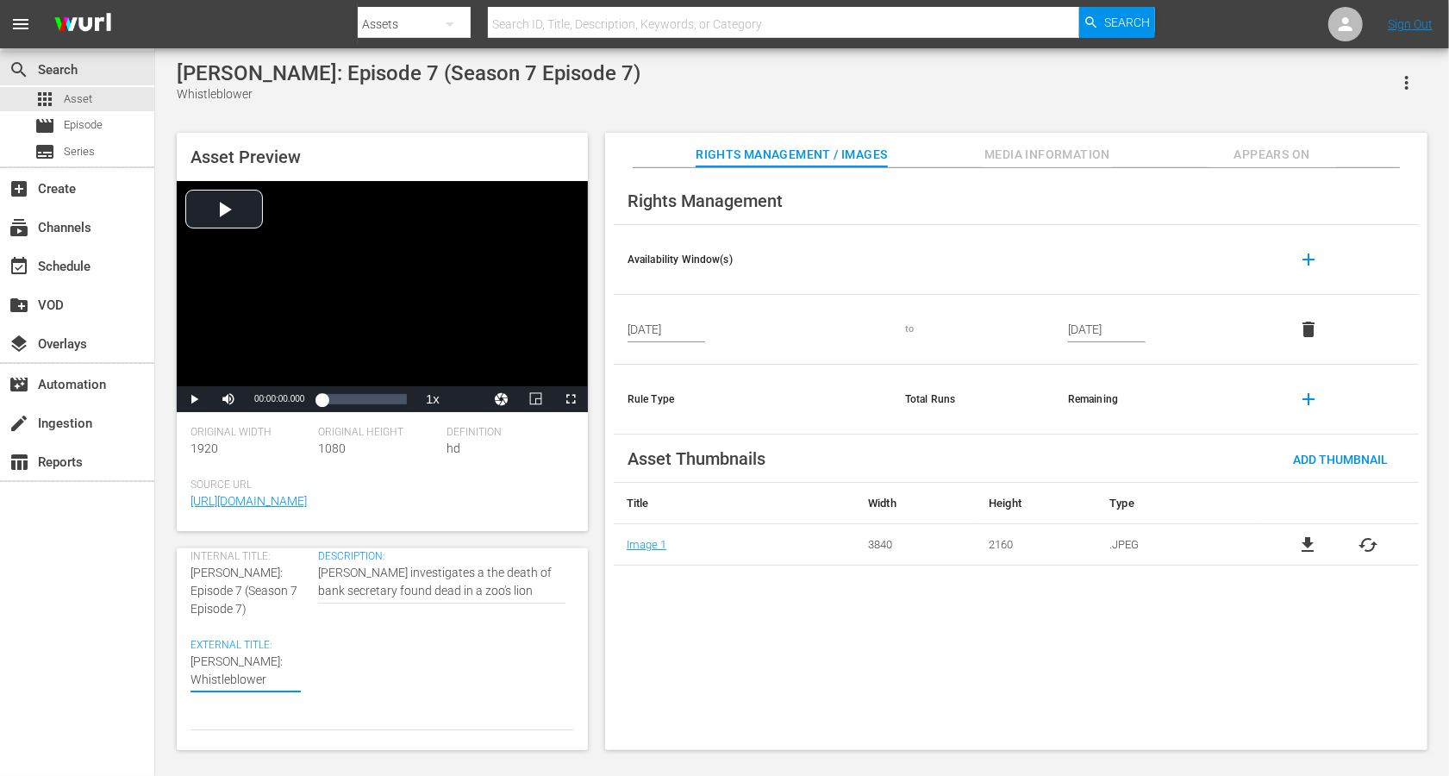
type textarea "Alice Nevers: Whistleblower"
paste textarea "(Season 7 Episode 7)"
type textarea "Alice Nevers: Whistleblower (Season 7 Episode 7)"
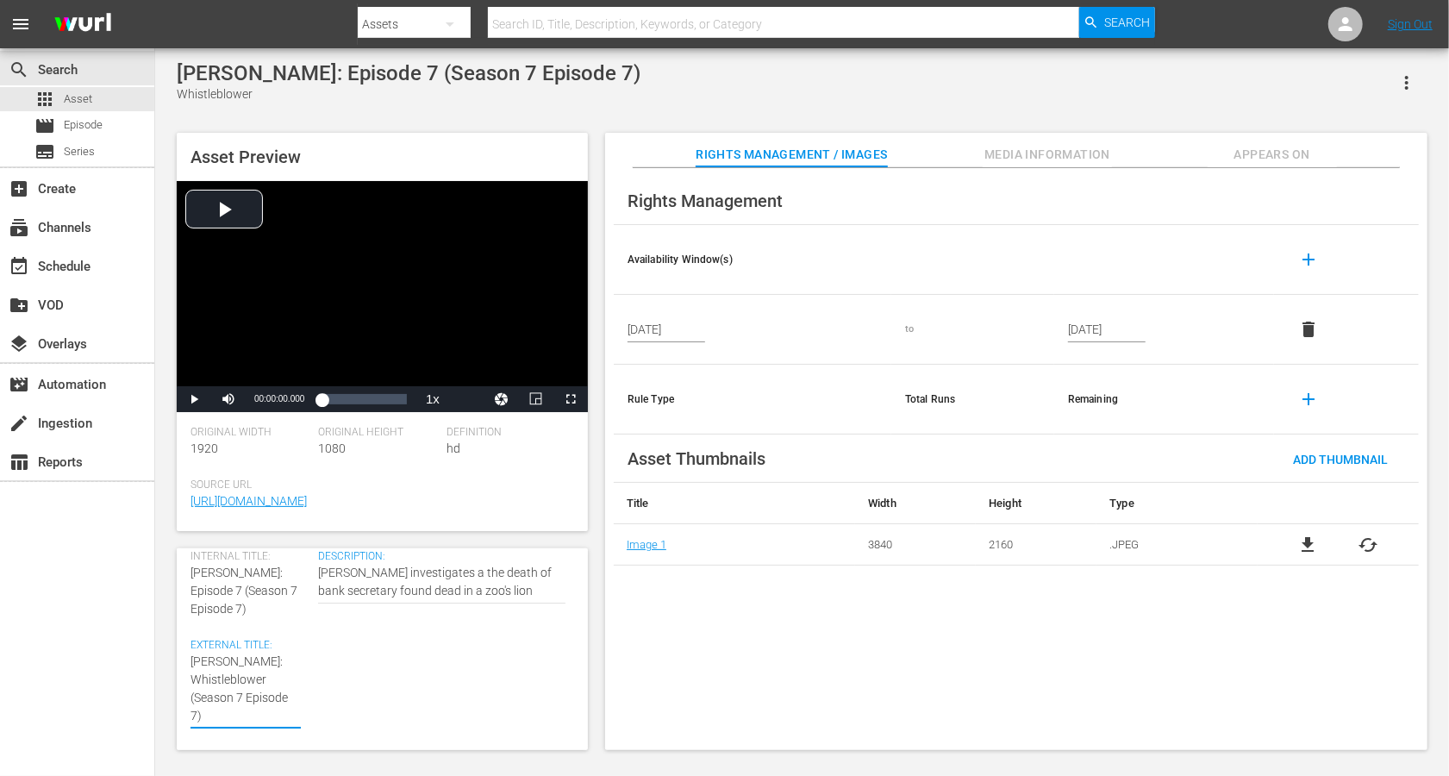
click at [230, 581] on textarea "Whistleblower" at bounding box center [246, 689] width 110 height 72
type textarea "Alice Nevers: Whistleblower (Seasn 7 Episode 7)"
type textarea "Alice Nevers: Whistleblower (Sean 7 Episode 7)"
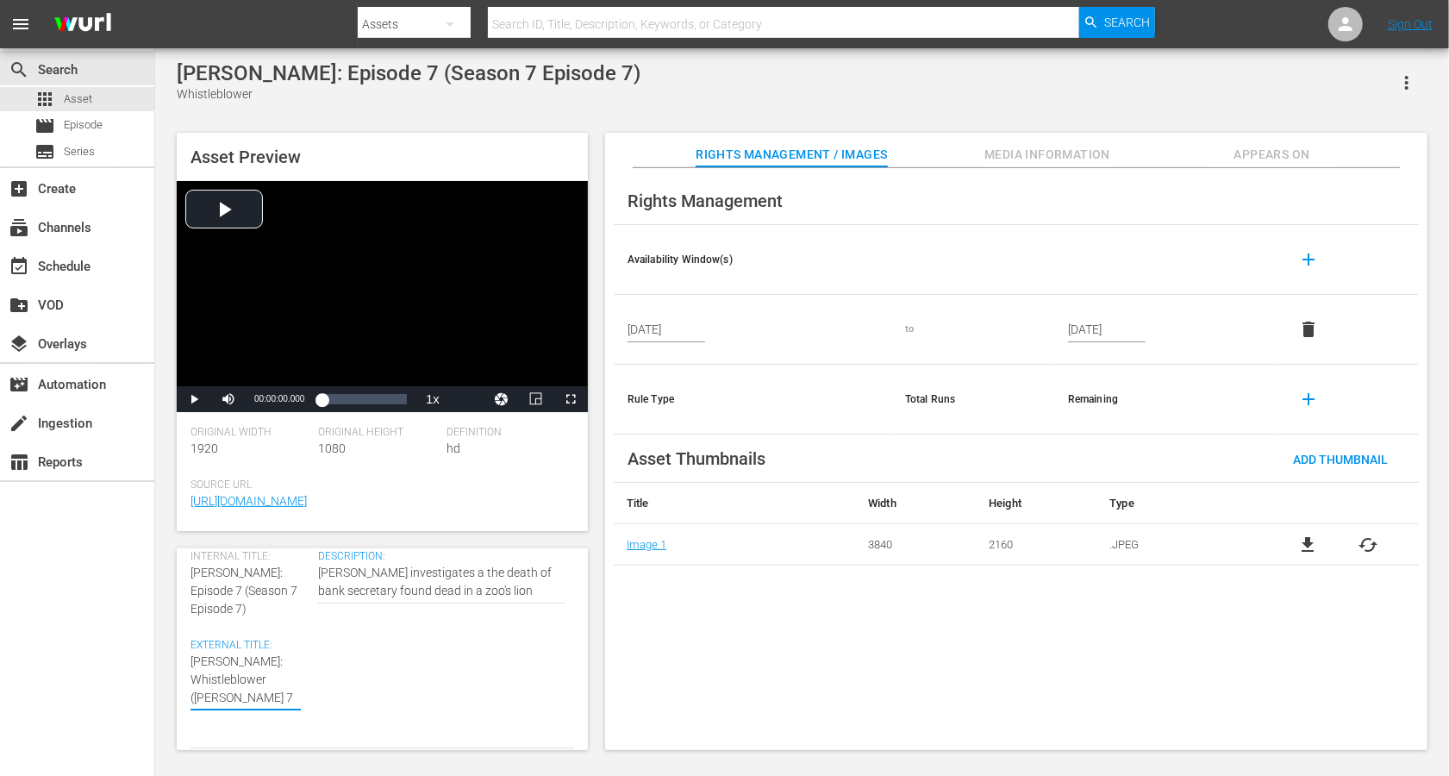
type textarea "Alice Nevers: Whistleblower (Sen 7 Episode 7)"
type textarea "Alice Nevers: Whistleblower (Sn 7 Episode 7)"
type textarea "Alice Nevers: Whistleblower (Sn 7 Epsode 7)"
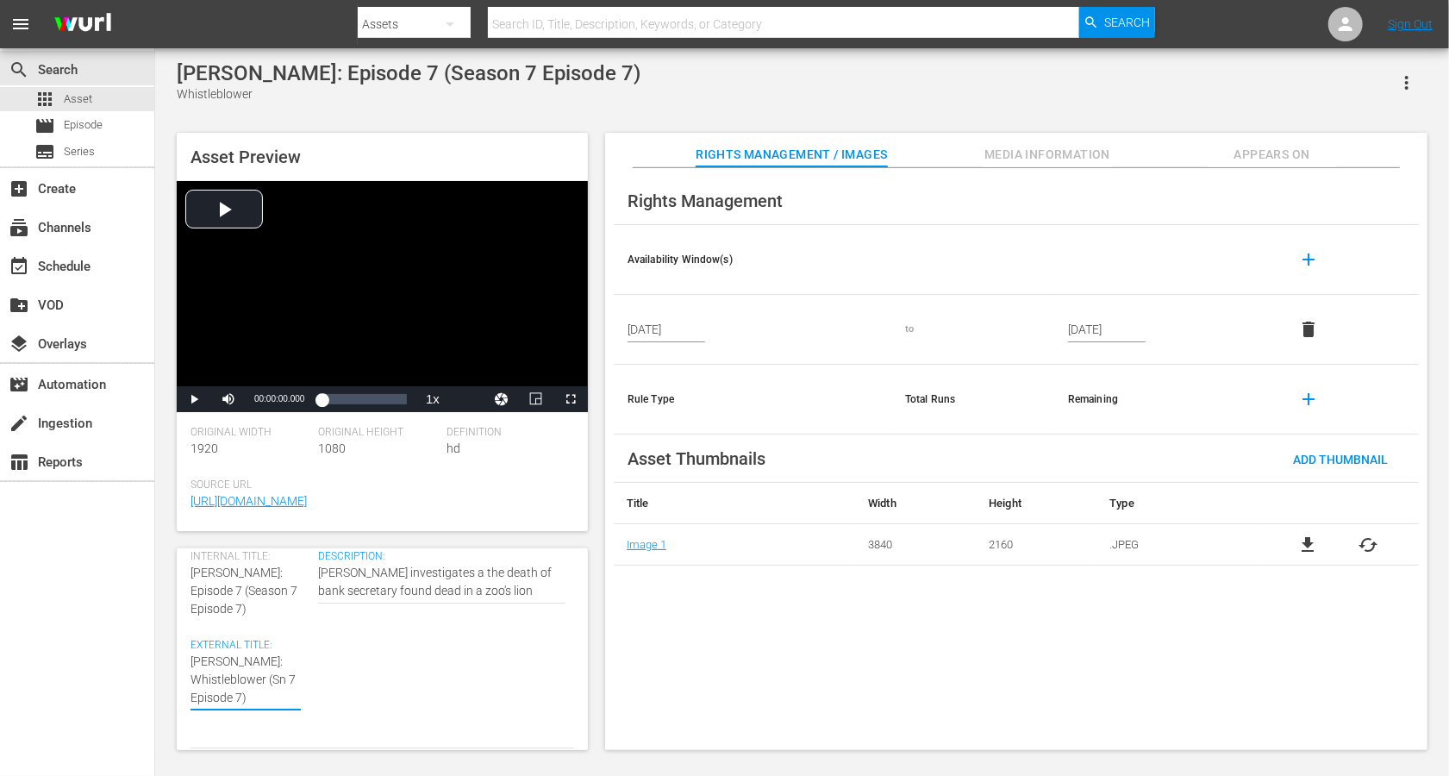
type textarea "Alice Nevers: Whistleblower (Sn 7 Epsode 7)"
type textarea "Alice Nevers: Whistleblower (Sn 7 Epode 7)"
type textarea "Alice Nevers: Whistleblower (Sn 7 Epde 7)"
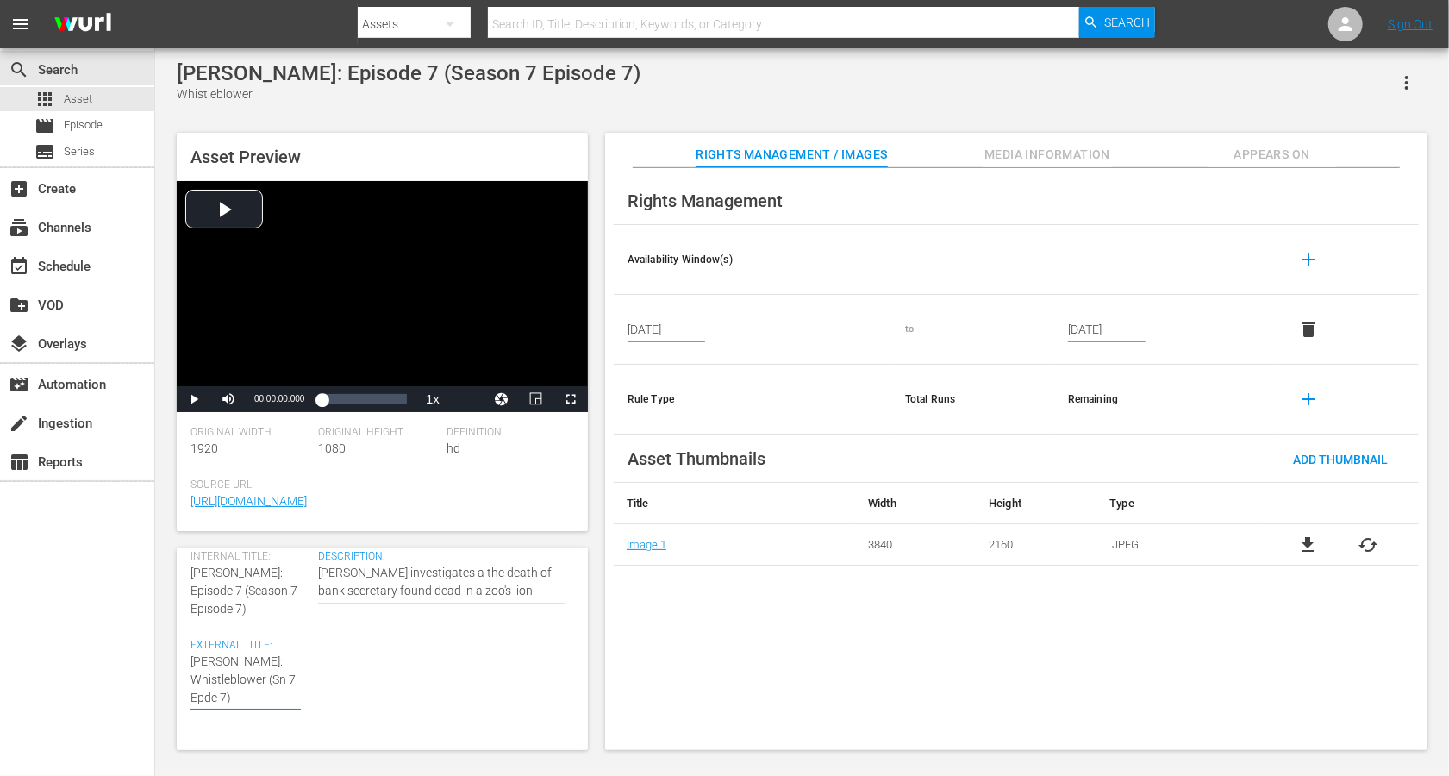
type textarea "Alice Nevers: Whistleblower (Sn 7 Epe 7)"
type textarea "Alice Nevers: Whistleblower (Sn 7 Ep 7)"
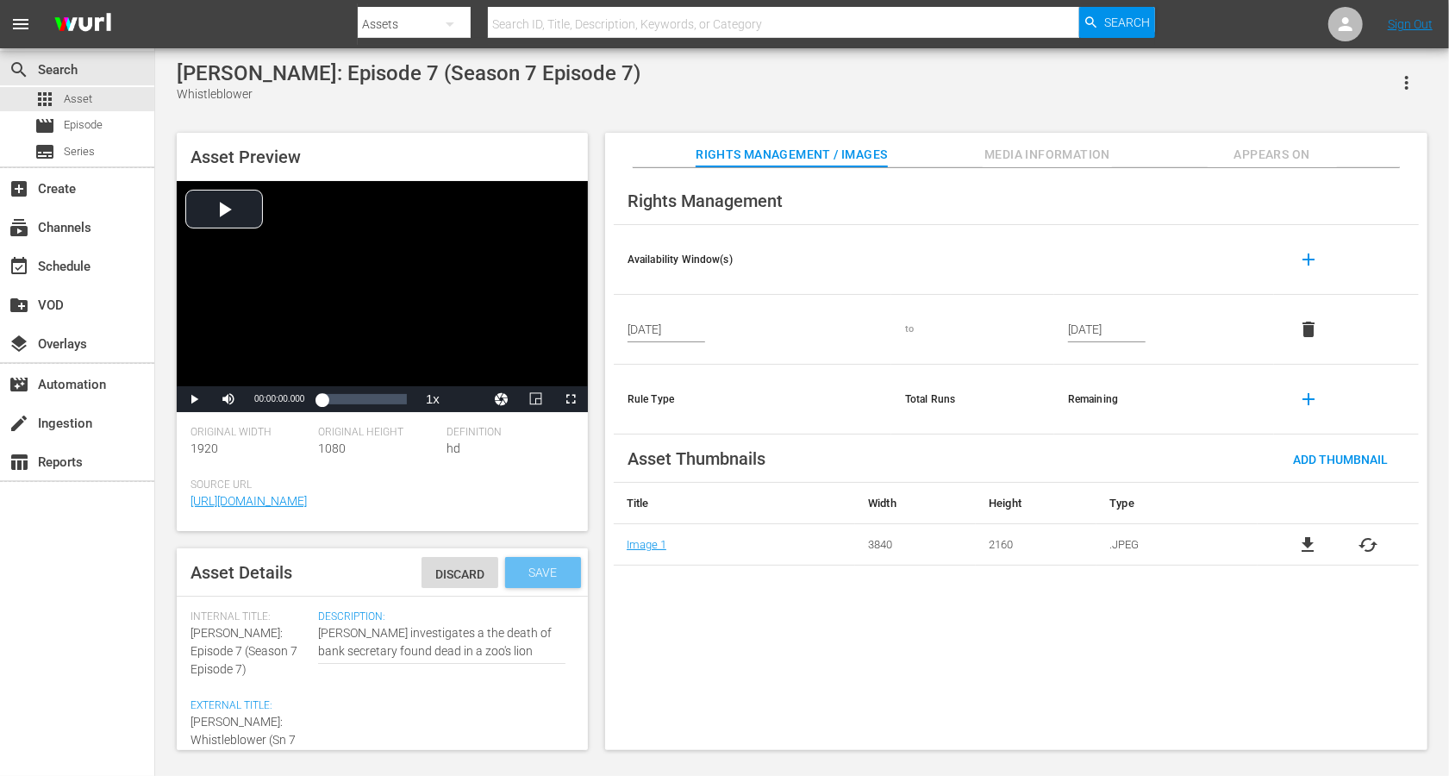
type textarea "Alice Nevers: Whistleblower (Sn 7 Ep 7)"
click at [548, 578] on span "Save" at bounding box center [544, 573] width 56 height 14
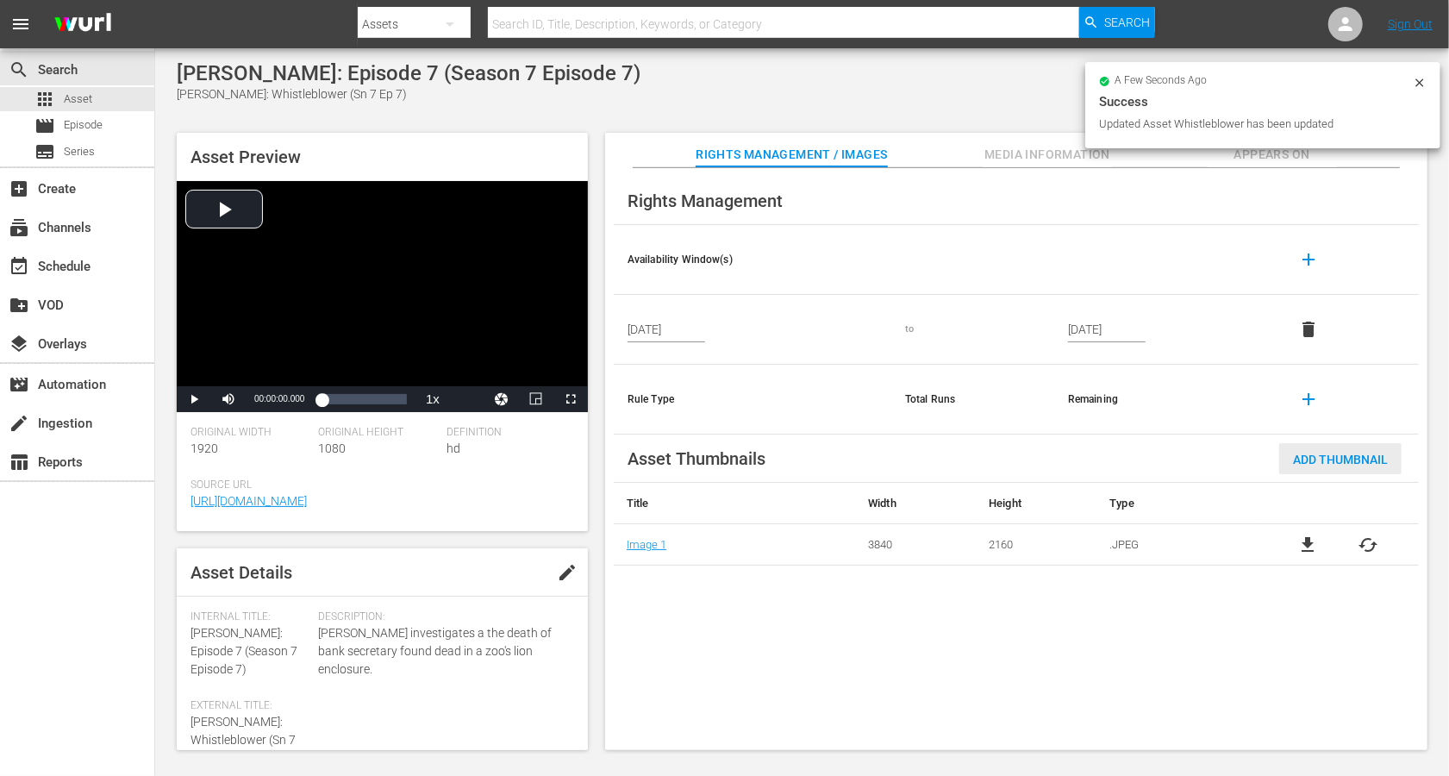
click at [1086, 454] on span "Add Thumbnail" at bounding box center [1340, 460] width 122 height 14
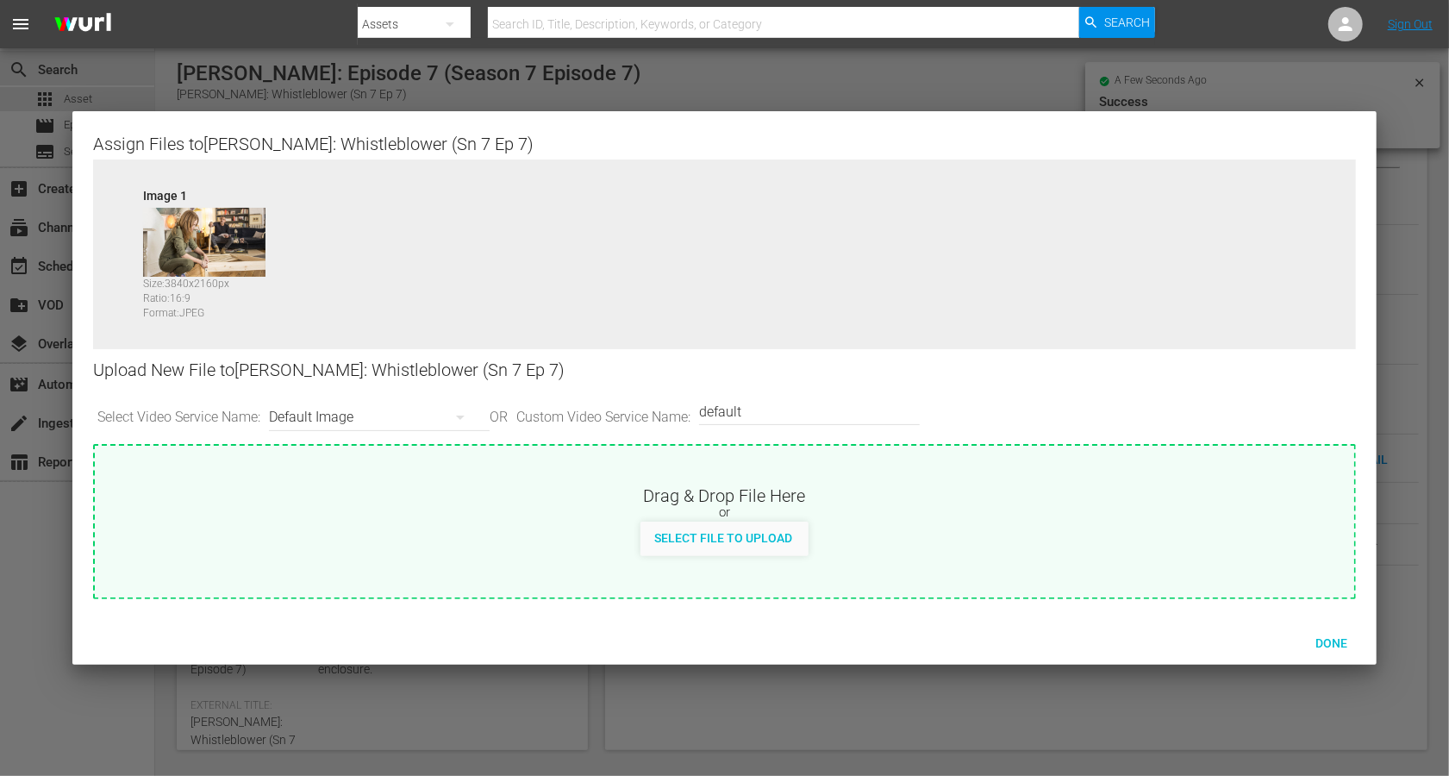
click at [294, 408] on div "Default Image" at bounding box center [375, 417] width 212 height 48
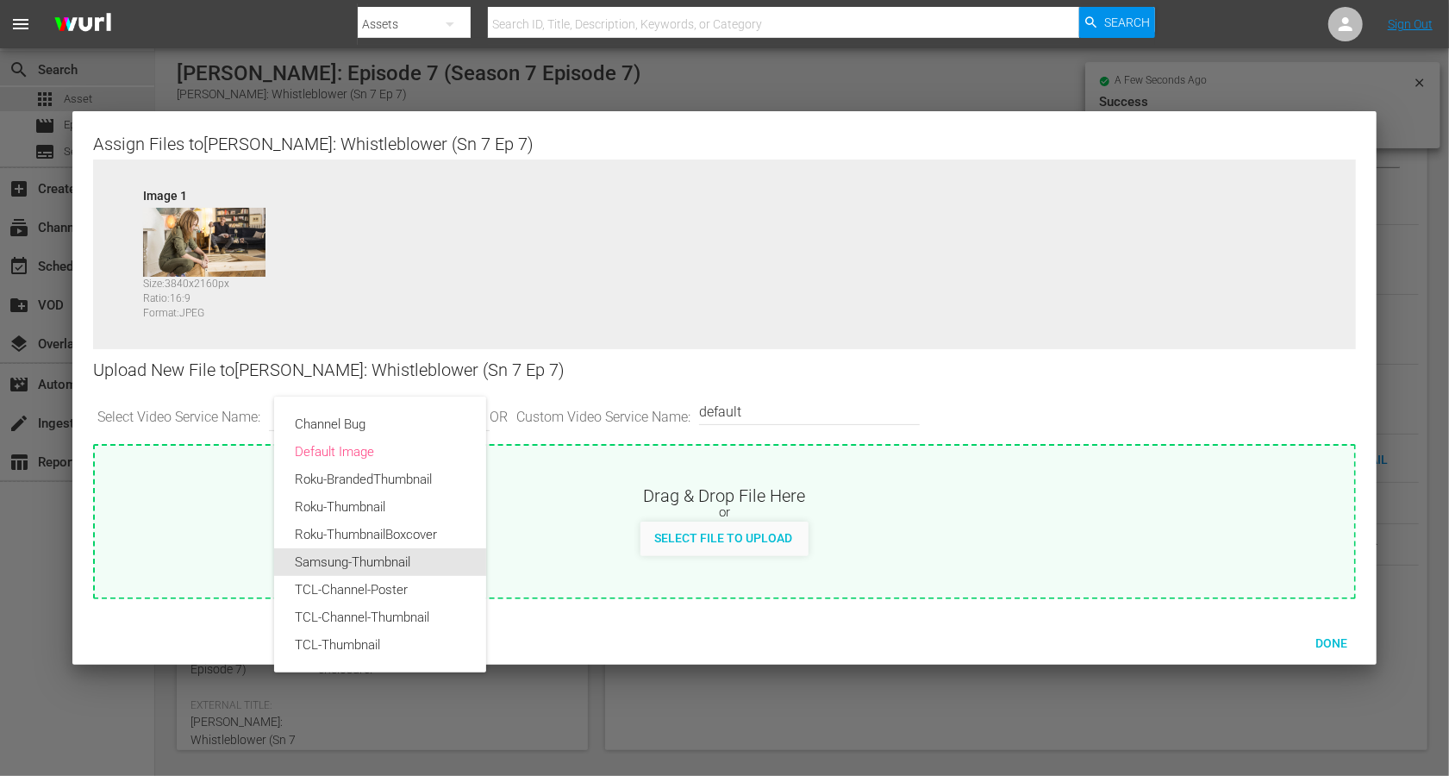
click at [328, 565] on div "Samsung-Thumbnail" at bounding box center [380, 562] width 171 height 28
type input "Samsung-Thumbnail"
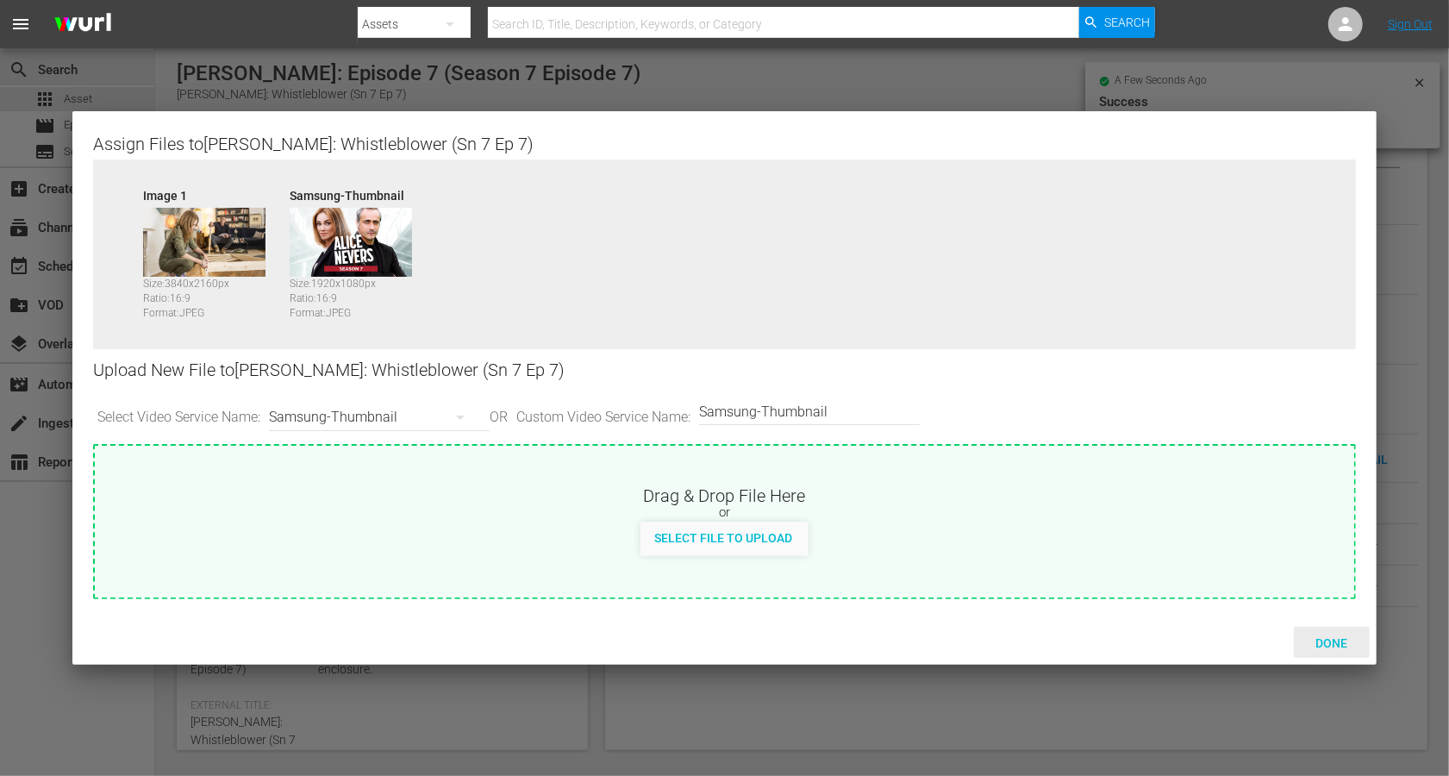
click at [1086, 581] on div "Done" at bounding box center [1332, 643] width 76 height 32
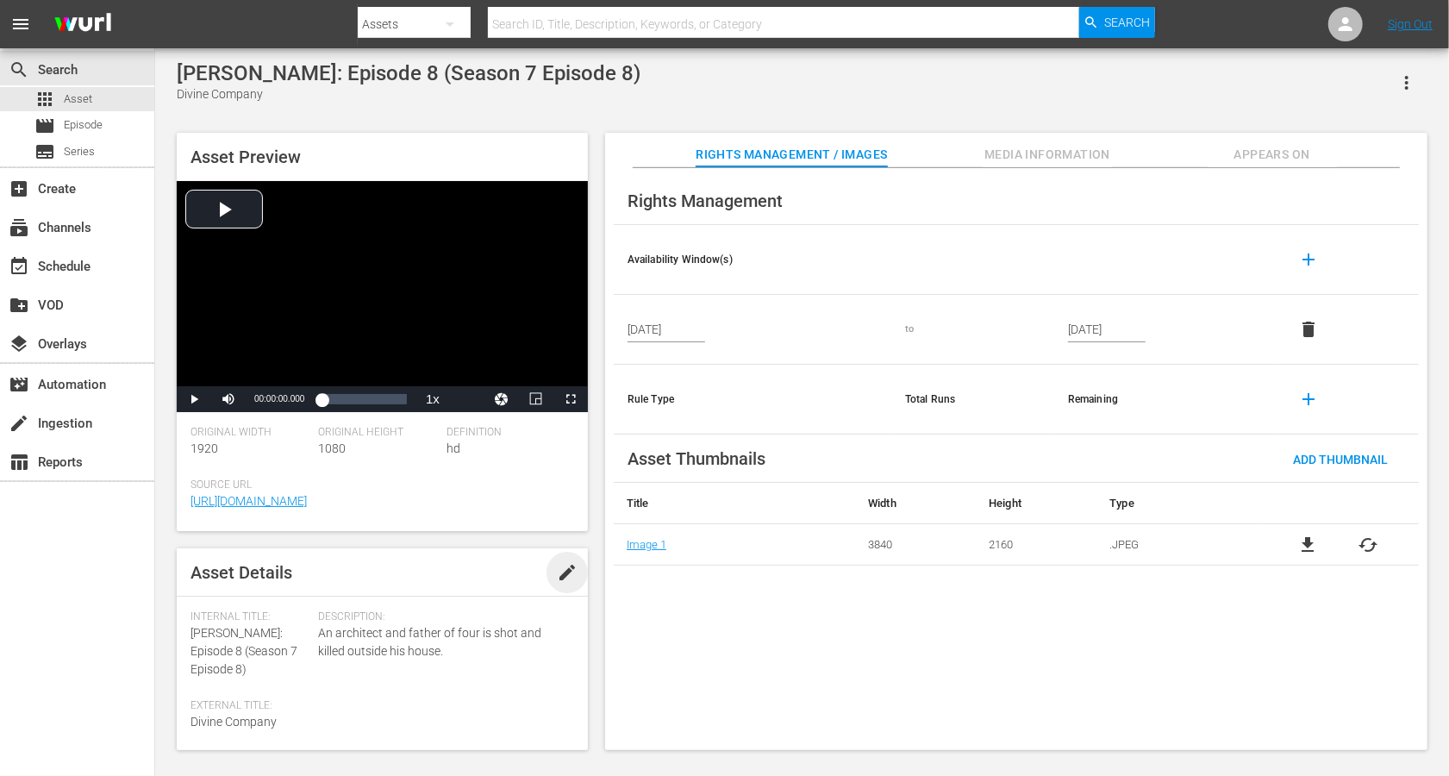
click at [559, 576] on span "edit" at bounding box center [567, 572] width 21 height 21
drag, startPoint x: 264, startPoint y: 631, endPoint x: 184, endPoint y: 630, distance: 80.2
click at [184, 581] on div "Asset Details Discard Save Internal Title: [PERSON_NAME]: Episode 8 (Season 7 E…" at bounding box center [382, 649] width 411 height 202
copy span "[PERSON_NAME]:"
paste textarea "[PERSON_NAME]:"
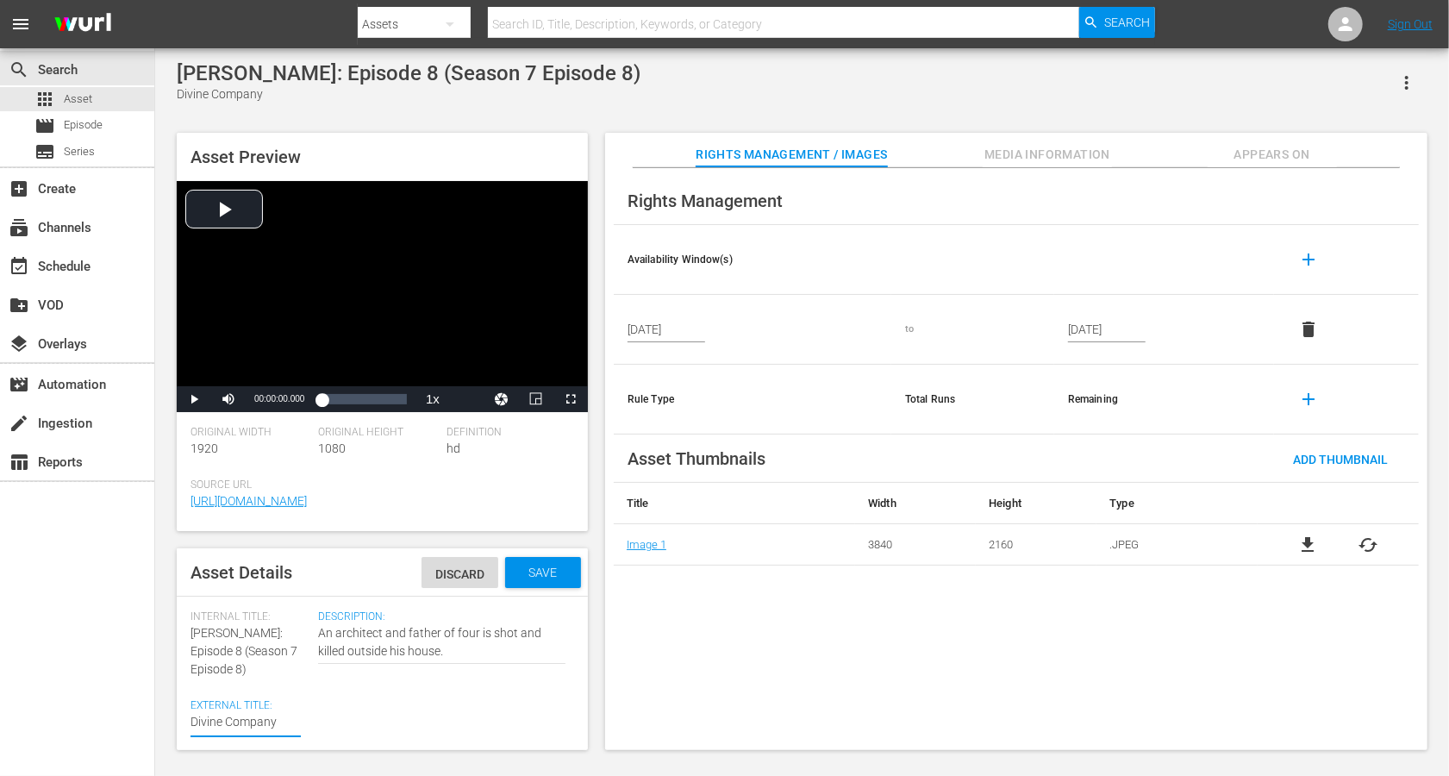
type textarea "[PERSON_NAME]: Divine Company"
drag, startPoint x: 201, startPoint y: 654, endPoint x: 215, endPoint y: 675, distance: 25.6
click at [215, 581] on div "Internal Title: [PERSON_NAME]: Episode 8 (Season 7 Episode 8)" at bounding box center [250, 644] width 119 height 68
copy span "(Season 7 Episode 8)"
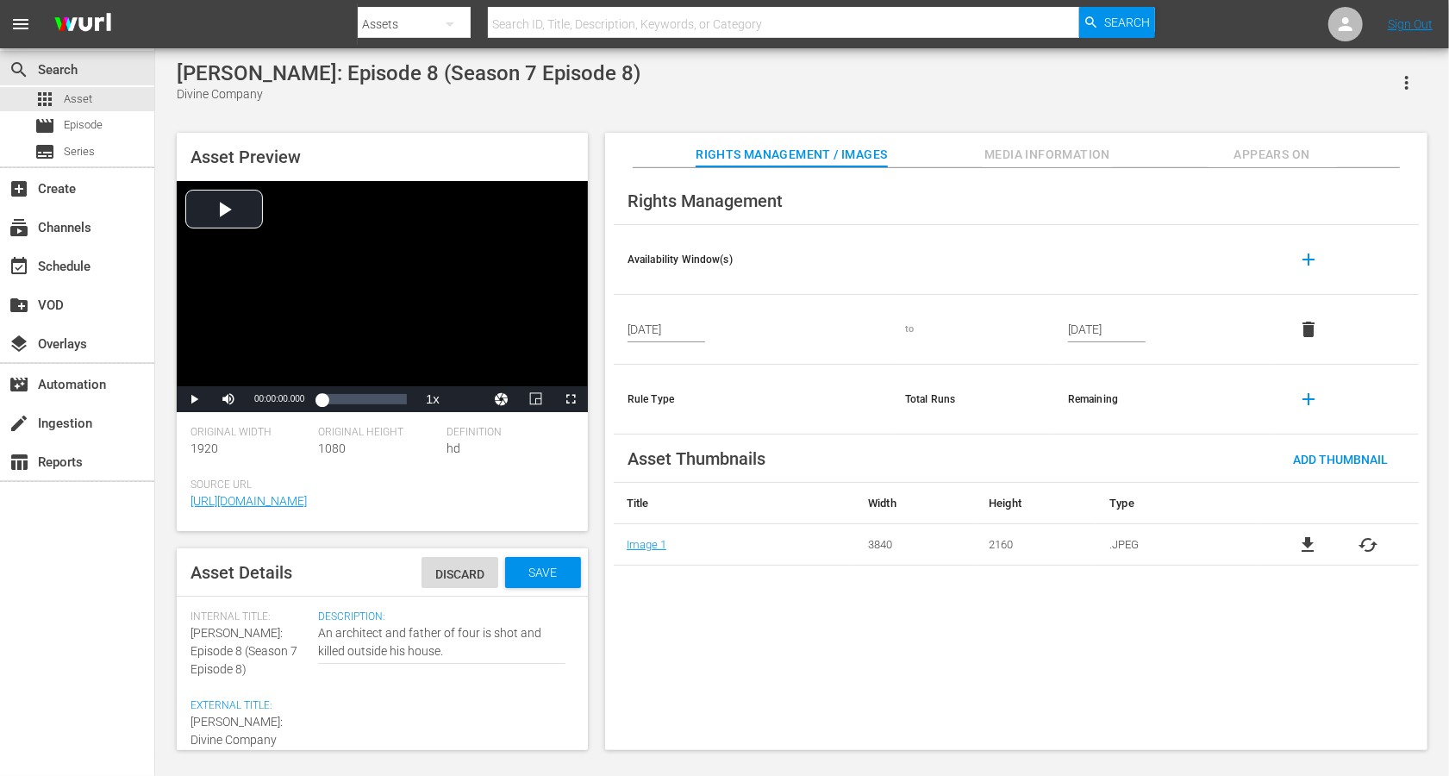
type textarea "[PERSON_NAME]: Divine Company"
paste textarea "(Season 7 Episode 8)"
type textarea "[PERSON_NAME]: Divine Company (Season 7 Episode 8)"
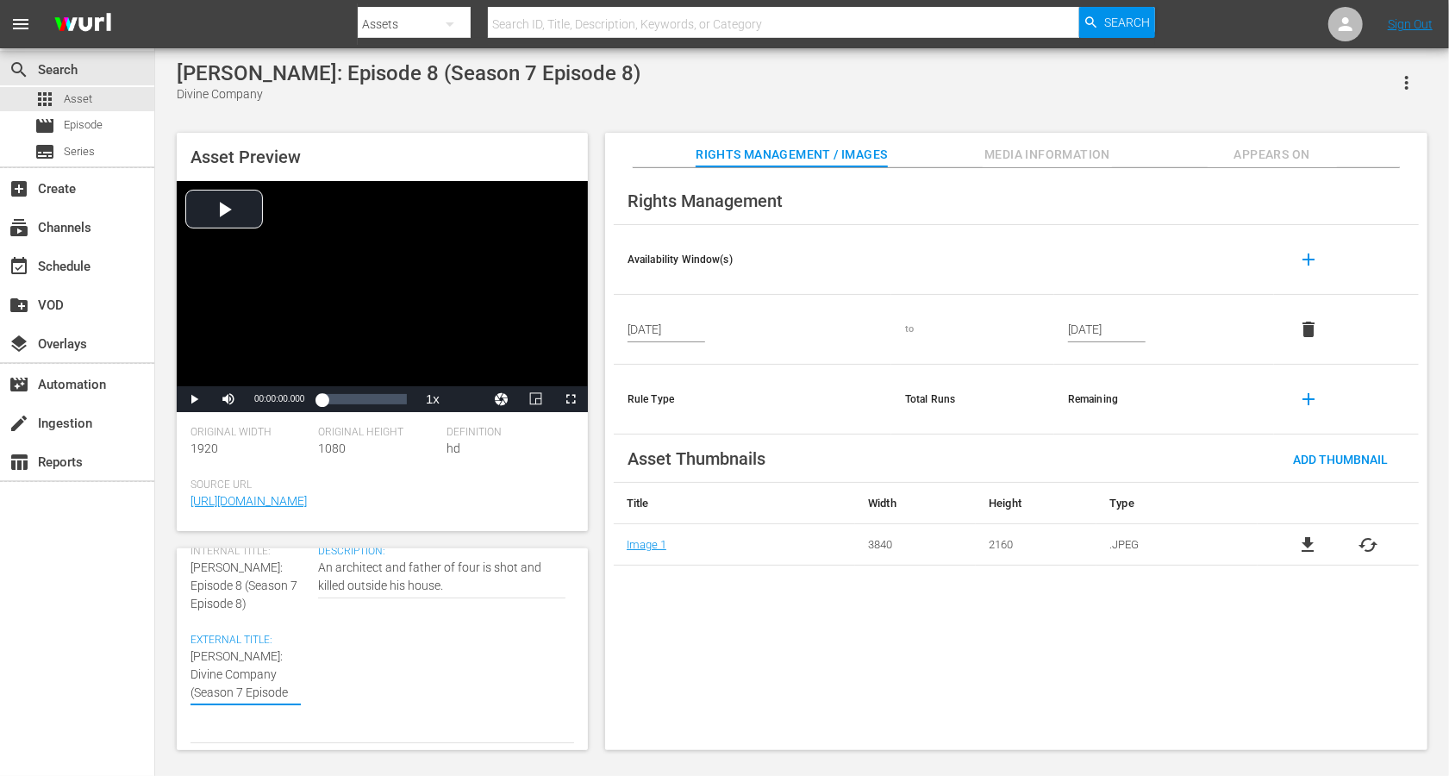
scroll to position [77, 0]
click at [283, 581] on textarea "Divine Company" at bounding box center [246, 663] width 110 height 54
type textarea "[PERSON_NAME]: Divine Company (Seasn 7 Episode 8)"
type textarea "[PERSON_NAME]: Divine Company ([PERSON_NAME] 7 Episode 8)"
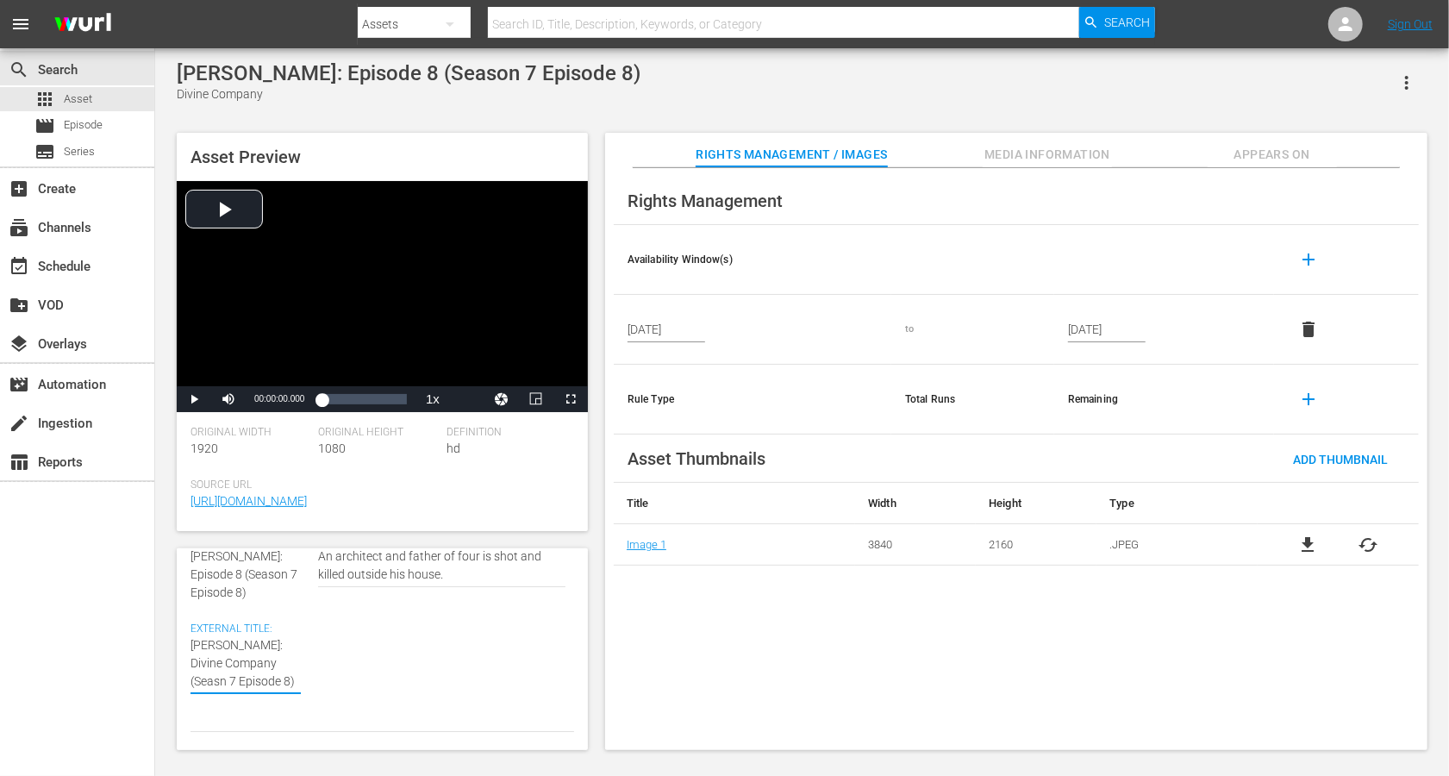
type textarea "[PERSON_NAME]: Divine Company ([PERSON_NAME] 7 Episode 8)"
type textarea "[PERSON_NAME]: Divine Company (Sen 7 Episode 8)"
type textarea "[PERSON_NAME]: Divine Company (Sn 7 Episode 8)"
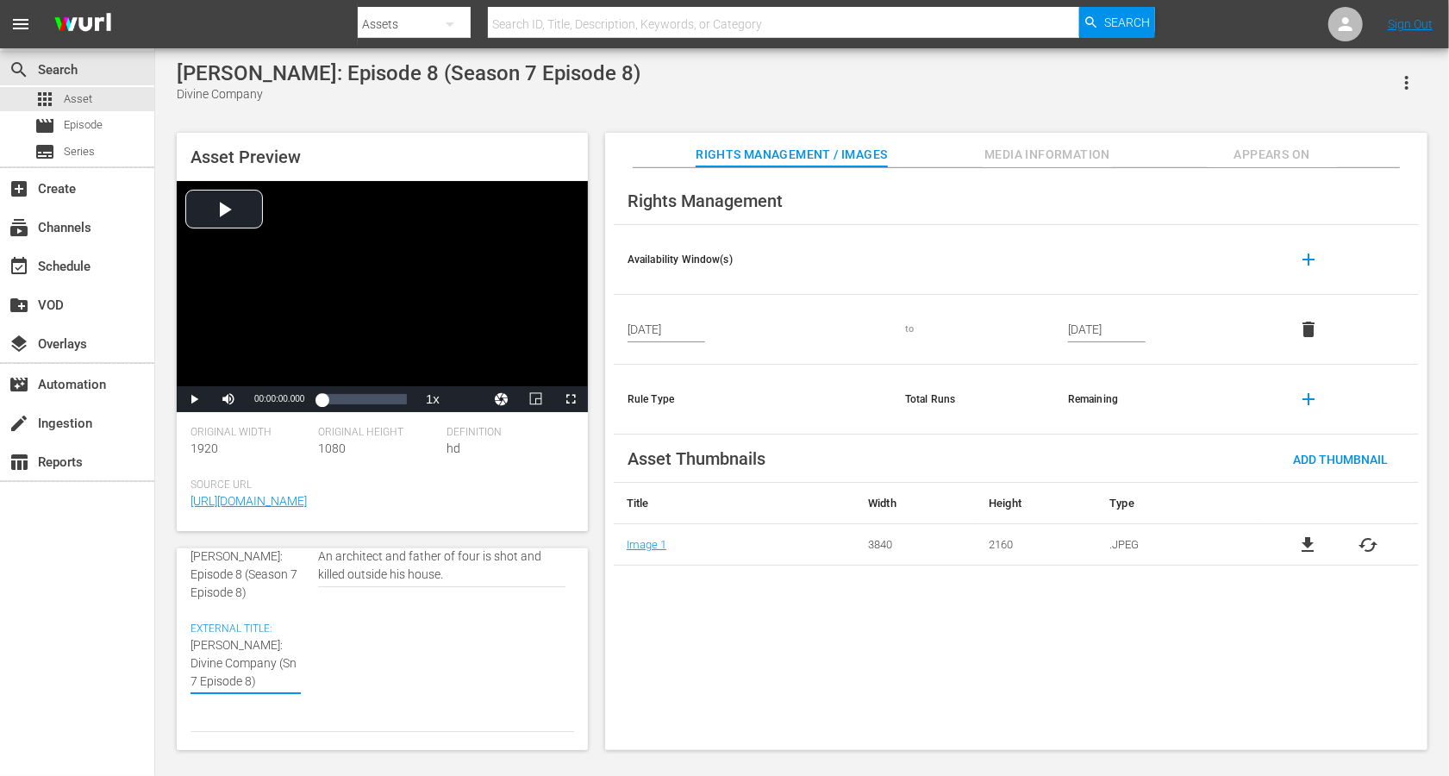
type textarea "[PERSON_NAME]: Divine Company (Sn 7 Epsode 8)"
type textarea "[PERSON_NAME]: Divine Company (Sn 7 Epode 8)"
type textarea "[PERSON_NAME]: Divine Company (Sn 7 Epde 8)"
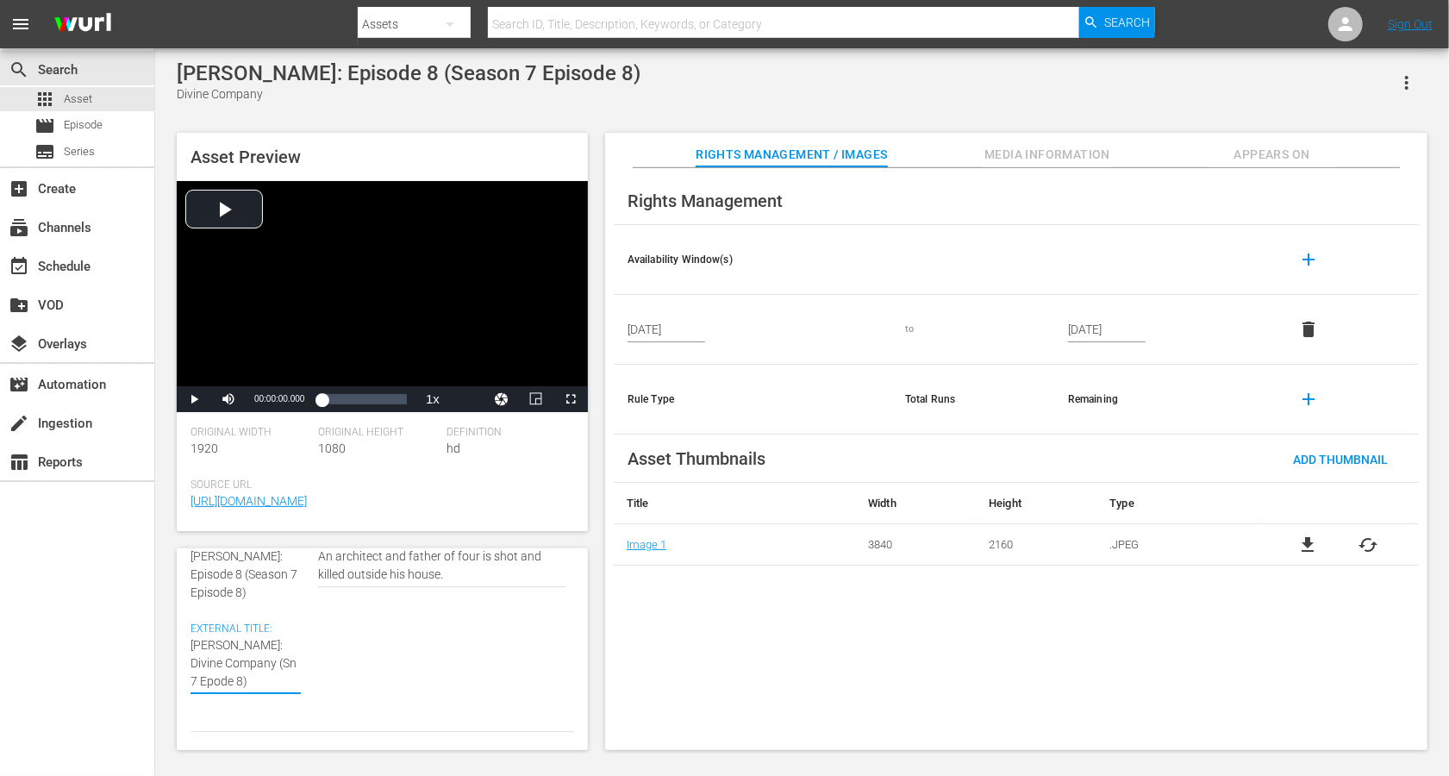
type textarea "[PERSON_NAME]: Divine Company (Sn 7 Epde 8)"
type textarea "[PERSON_NAME]: Divine Company (Sn 7 Epe 8)"
type textarea "[PERSON_NAME]: Divine Company (Sn 7 Ep 8)"
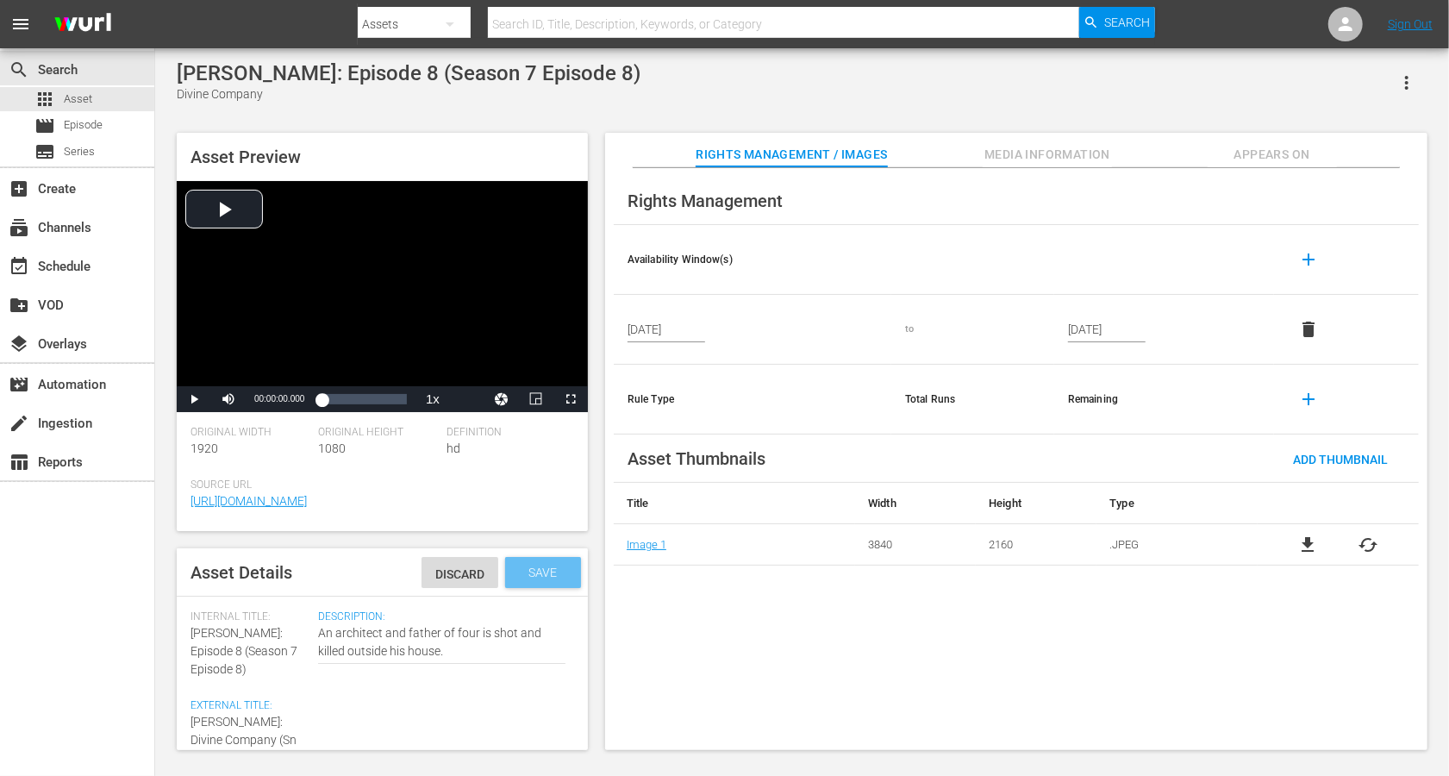
type textarea "[PERSON_NAME]: Divine Company (Sn 7 Ep 8)"
click at [528, 581] on div "Save" at bounding box center [543, 572] width 76 height 31
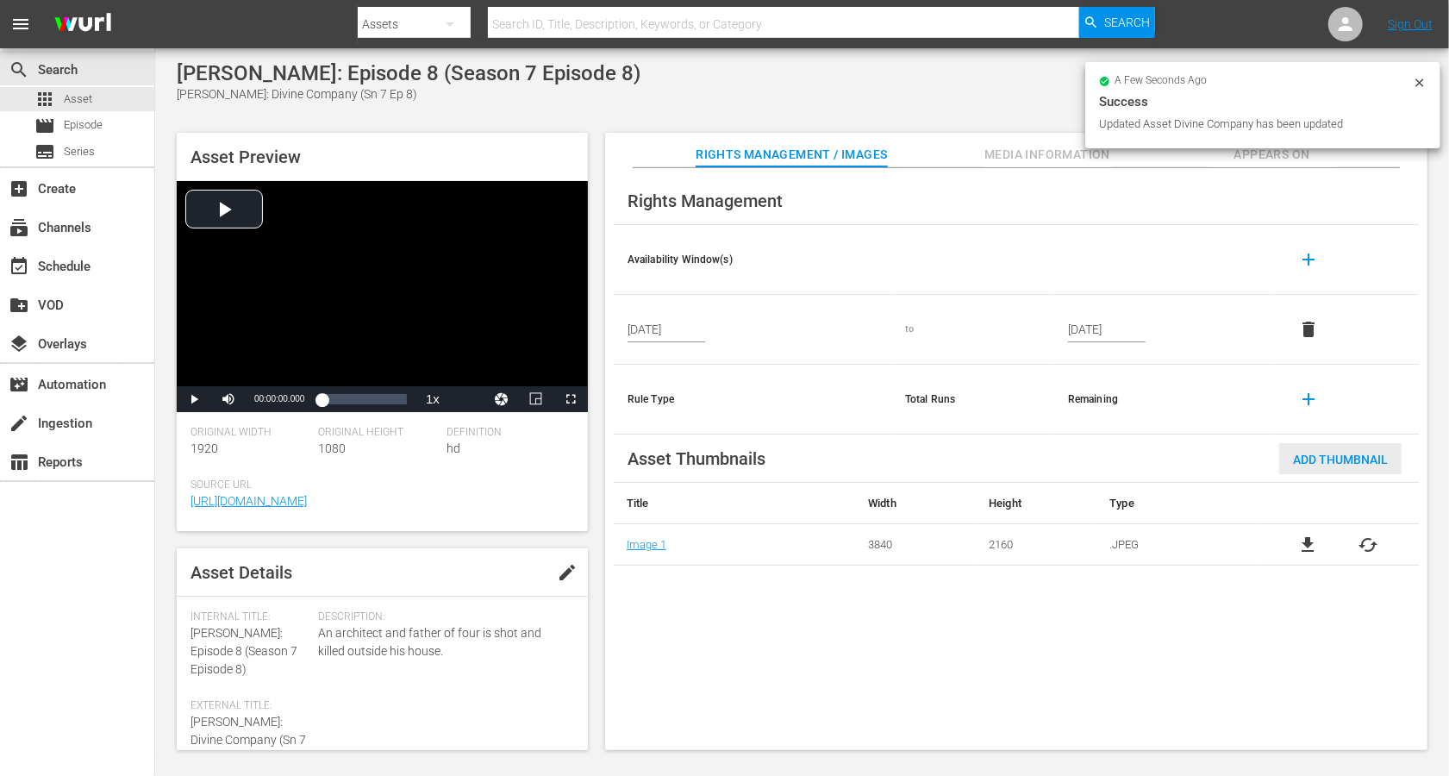
click at [1086, 466] on div "Add Thumbnail" at bounding box center [1340, 459] width 122 height 32
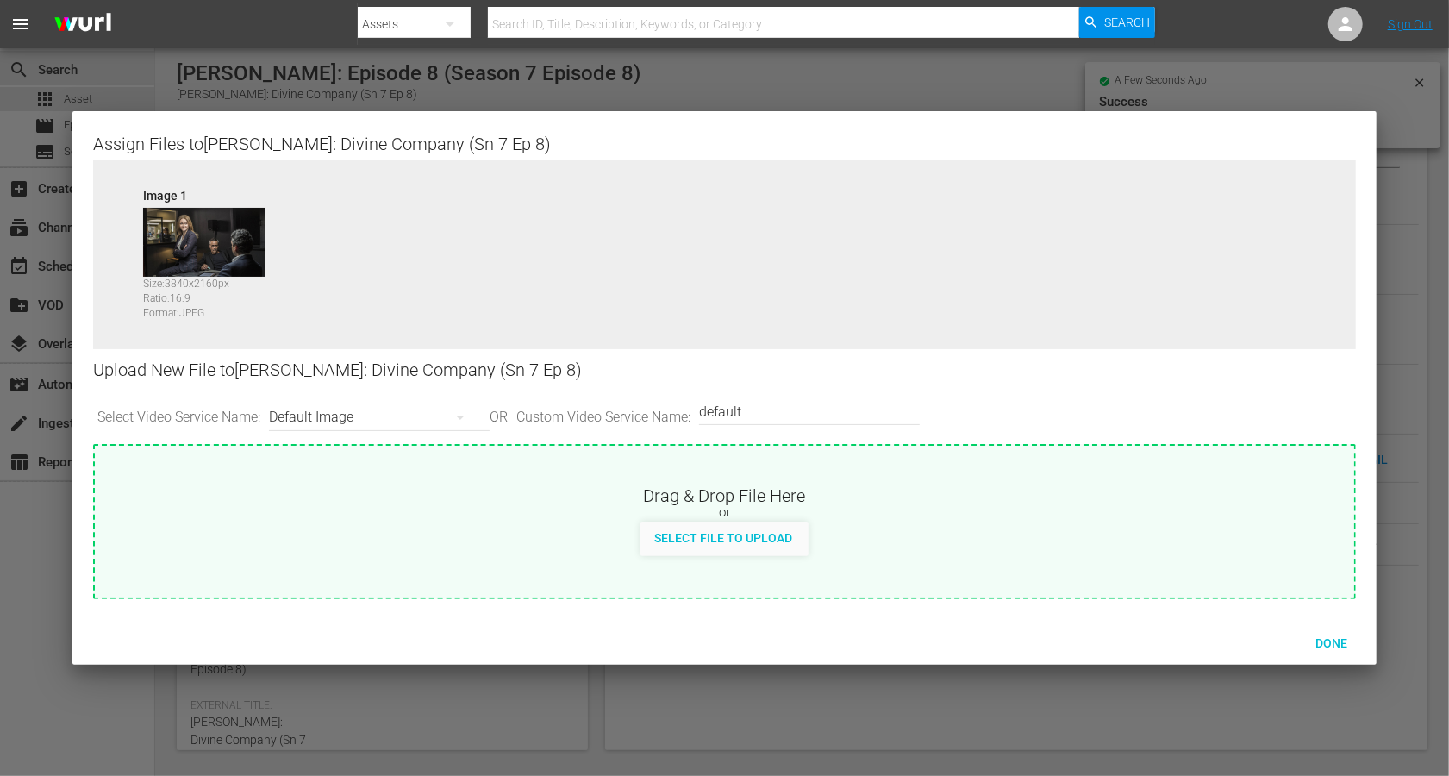
click at [315, 422] on div "Default Image" at bounding box center [375, 417] width 212 height 48
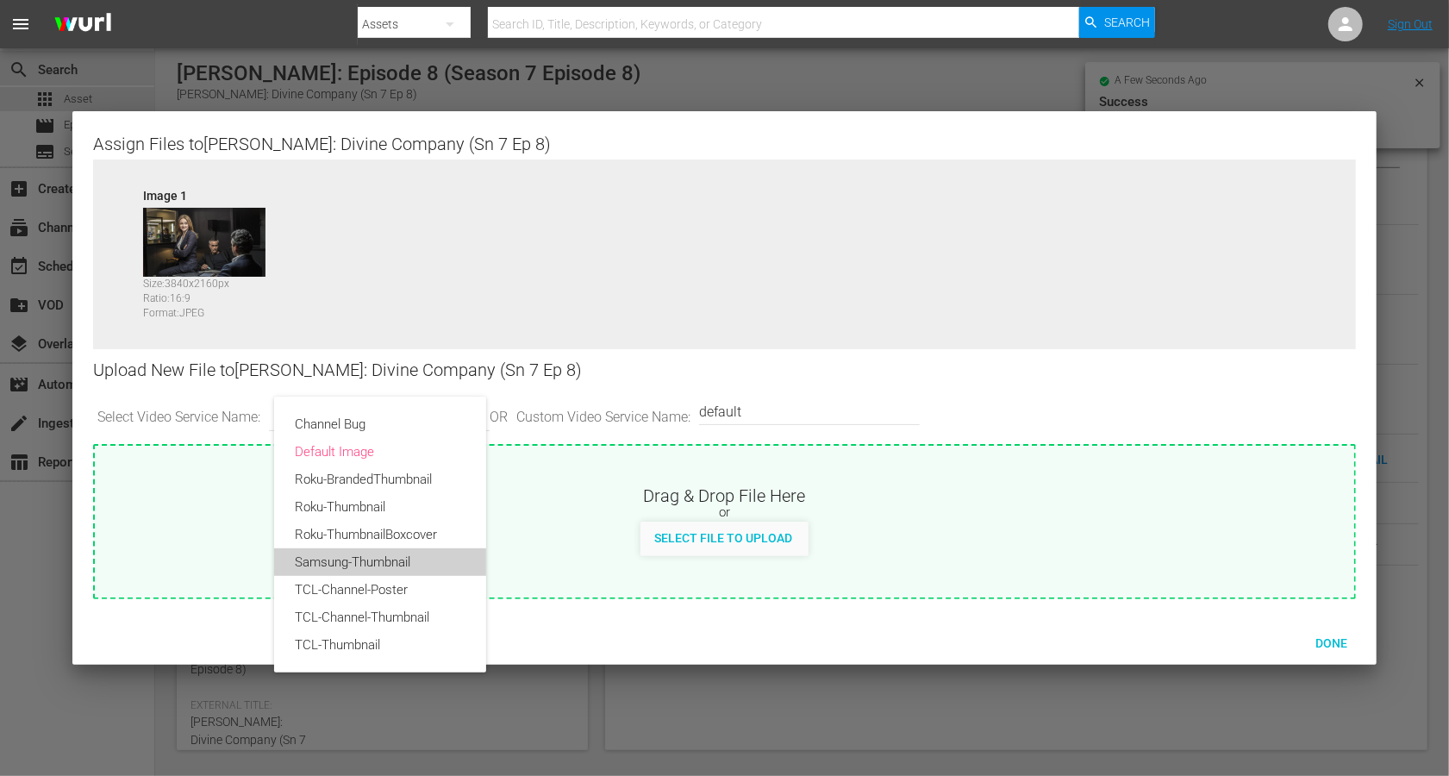
click at [338, 554] on div "Samsung-Thumbnail" at bounding box center [380, 562] width 171 height 28
type input "Samsung-Thumbnail"
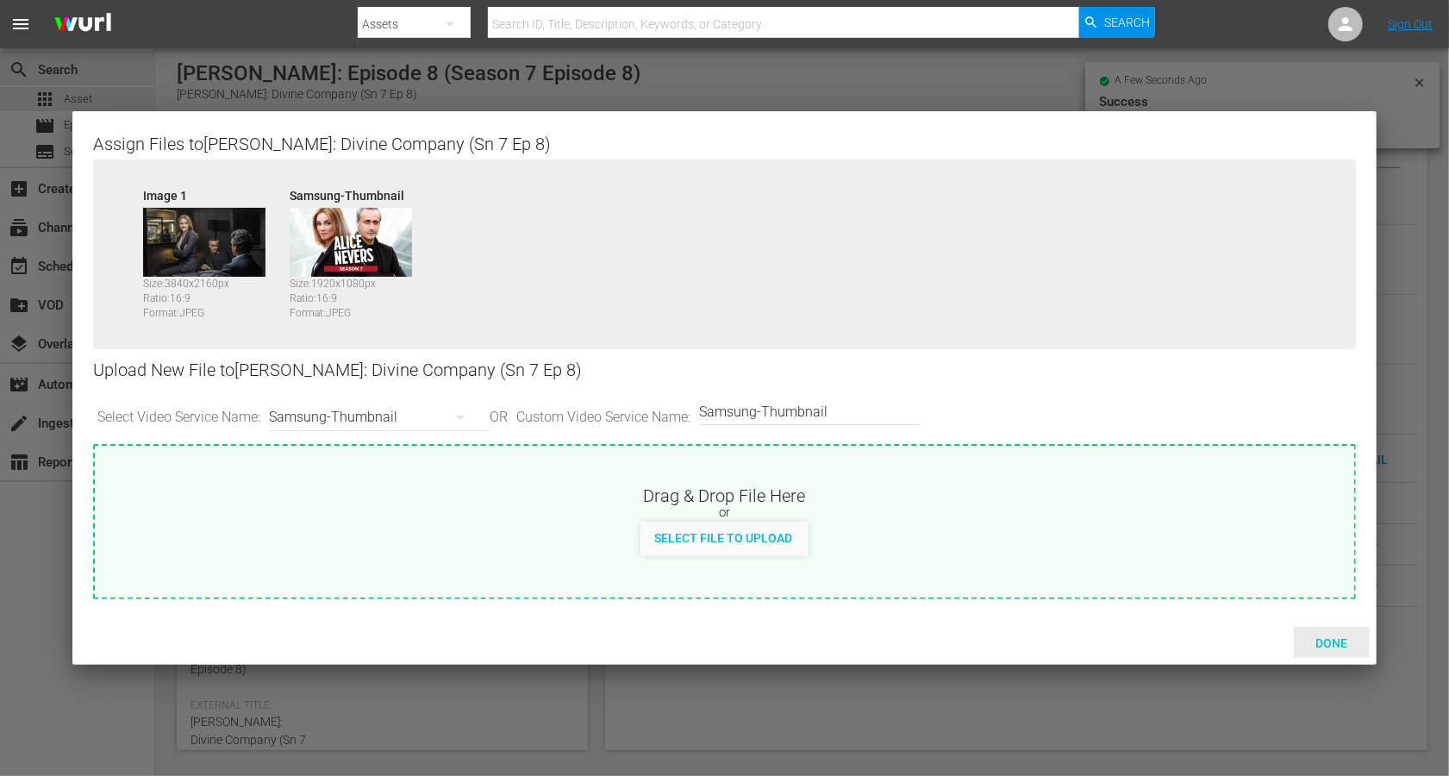
click at [1086, 581] on div "Done" at bounding box center [1332, 643] width 76 height 32
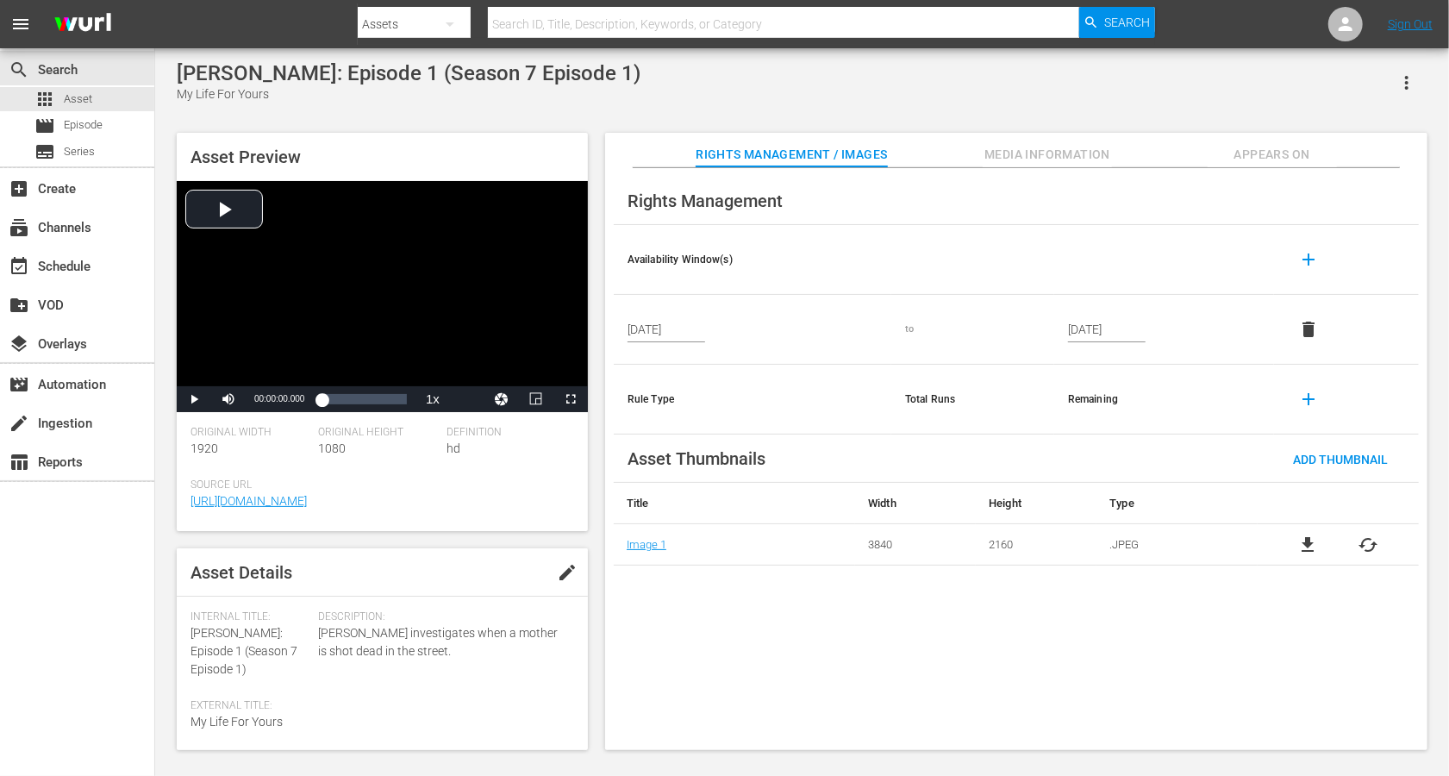
click at [557, 569] on span "edit" at bounding box center [567, 572] width 21 height 21
drag, startPoint x: 261, startPoint y: 633, endPoint x: 178, endPoint y: 630, distance: 82.8
click at [178, 581] on div "Asset Details Discard Save Internal Title: Alice Nevers: Episode 1 (Season 7 Ep…" at bounding box center [382, 649] width 411 height 202
copy span "[PERSON_NAME]:"
paste textarea "[PERSON_NAME]:"
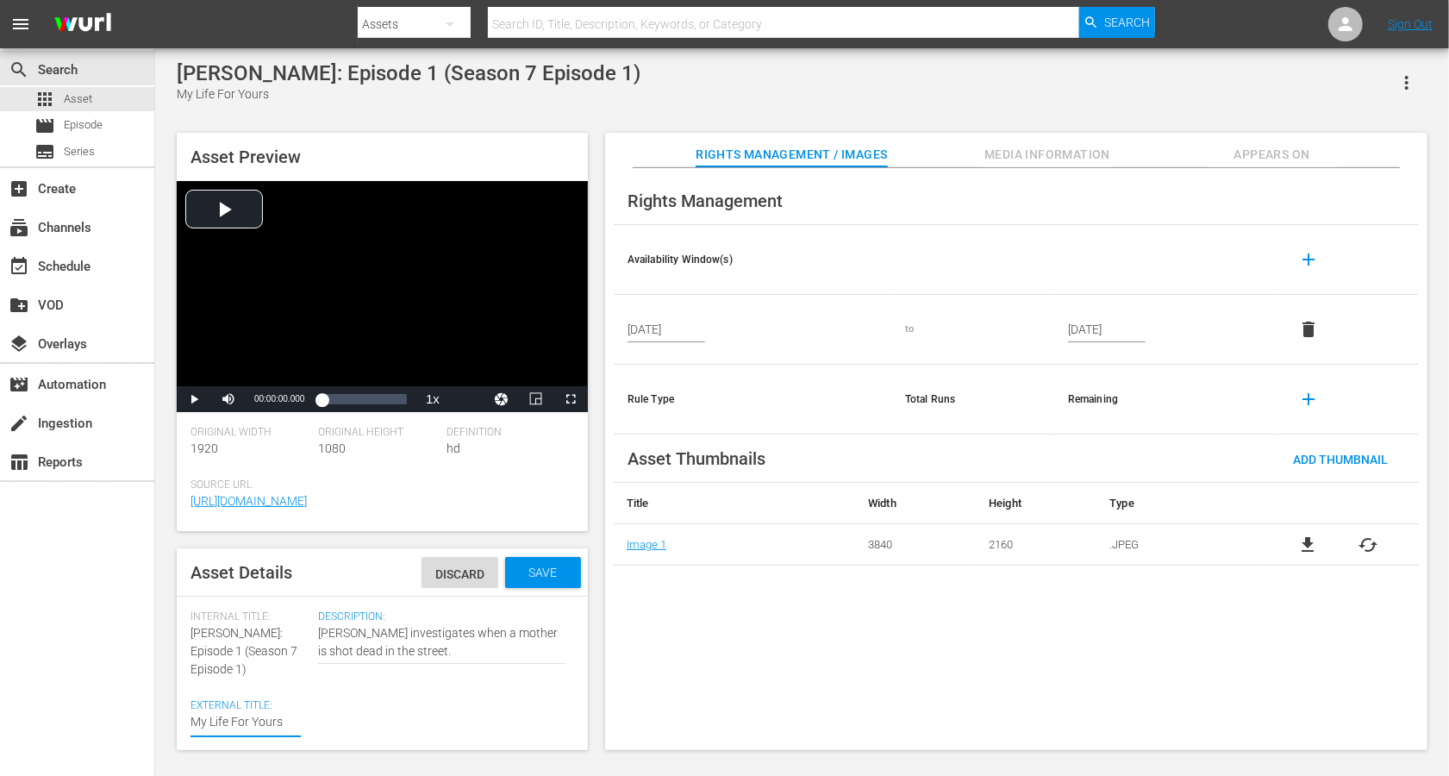
type textarea "Alice Nevers: My Life For Yours"
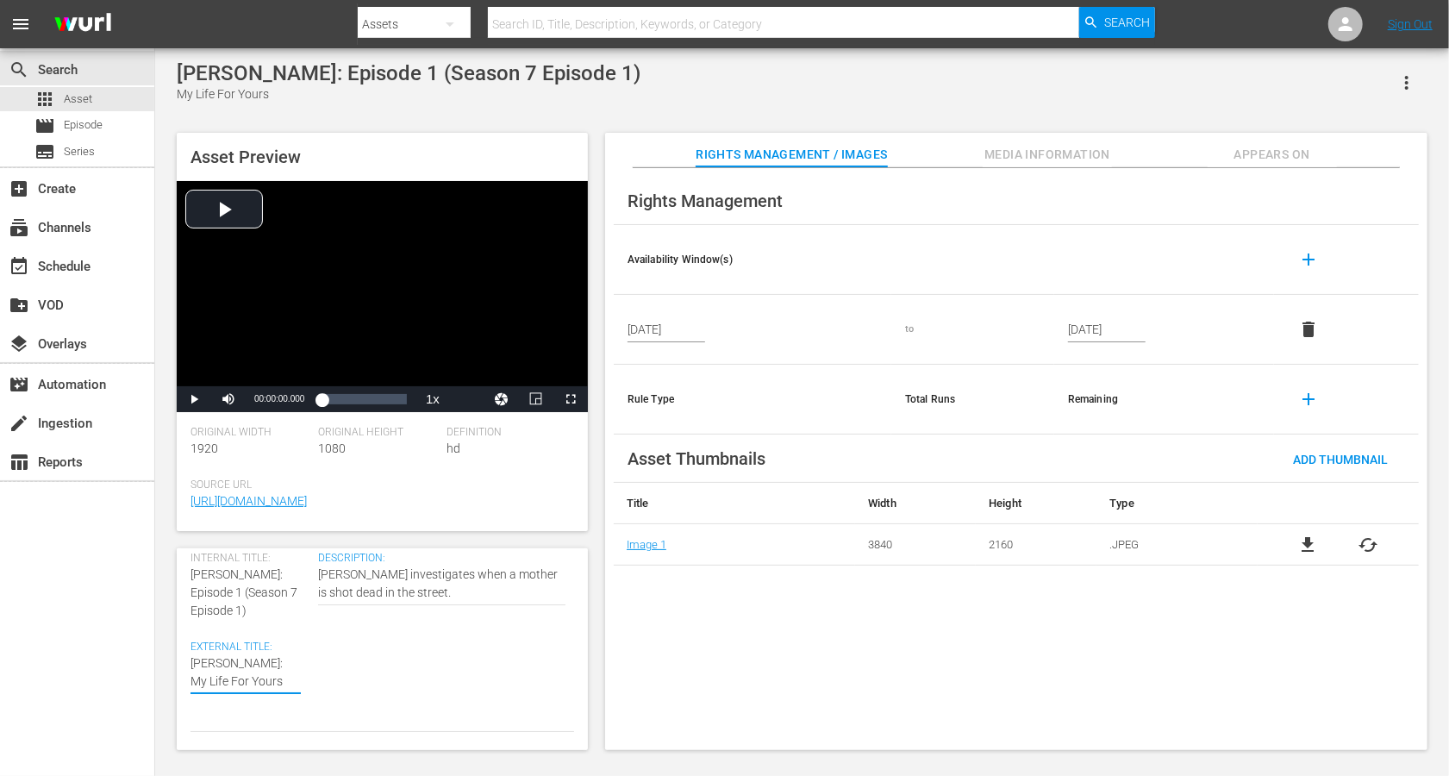
scroll to position [64, 0]
type textarea "Alice Nevers: My Life For Yours"
drag, startPoint x: 201, startPoint y: 585, endPoint x: 223, endPoint y: 616, distance: 37.6
click at [223, 581] on div "Internal Title: Alice Nevers: Episode 1 (Season 7 Episode 1) External Title: My…" at bounding box center [255, 637] width 128 height 180
copy span "(Season 7 Episode 1)"
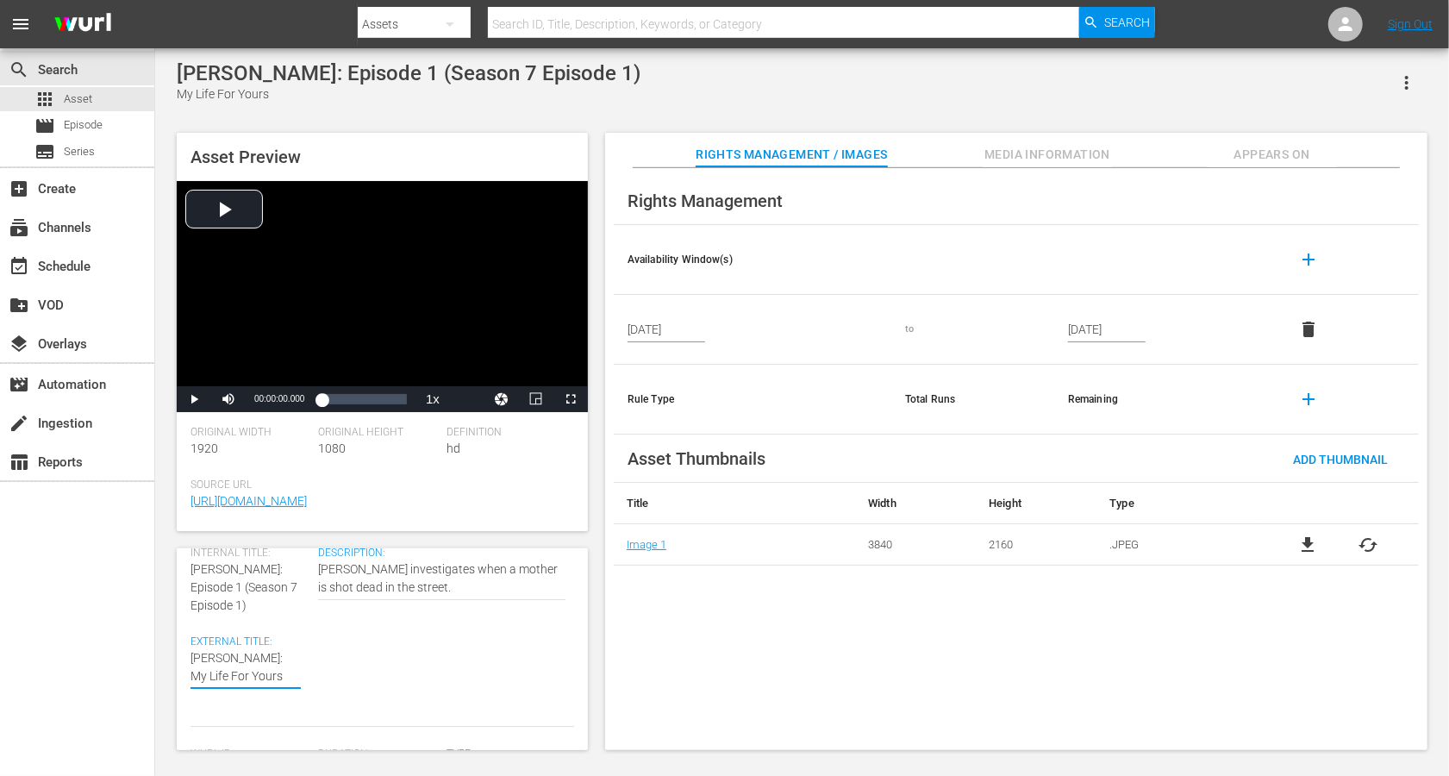
type textarea "Alice Nevers: My Life For Yours"
paste textarea "(Season 7 Episode 1)"
type textarea "Alice Nevers: My Life For Yours (Season 7 Episode 1)"
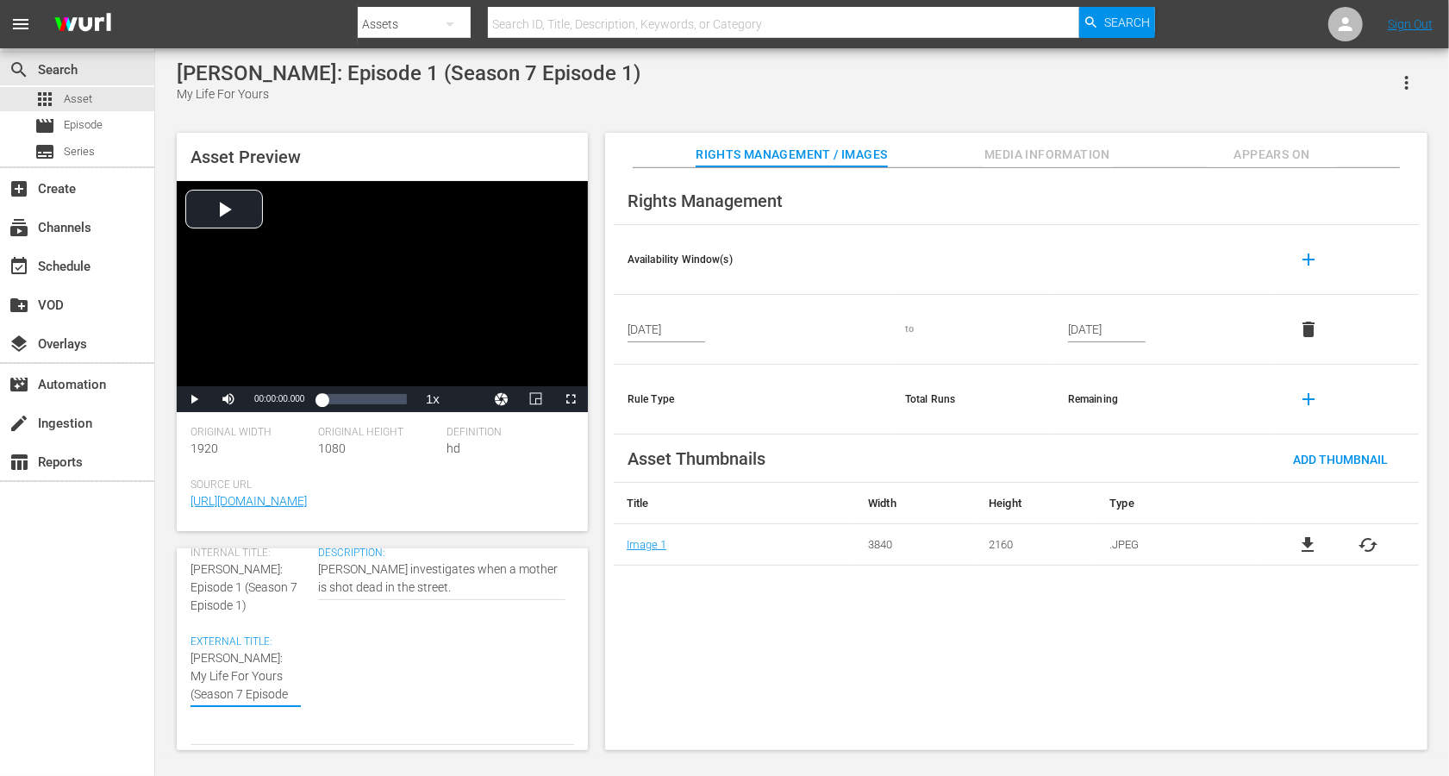
click at [282, 581] on textarea "My Life For Yours" at bounding box center [246, 676] width 110 height 54
type textarea "Alice Nevers: My Life For Yours (Seasn 7 Episode 1)"
type textarea "Alice Nevers: My Life For Yours (Sean 7 Episode 1)"
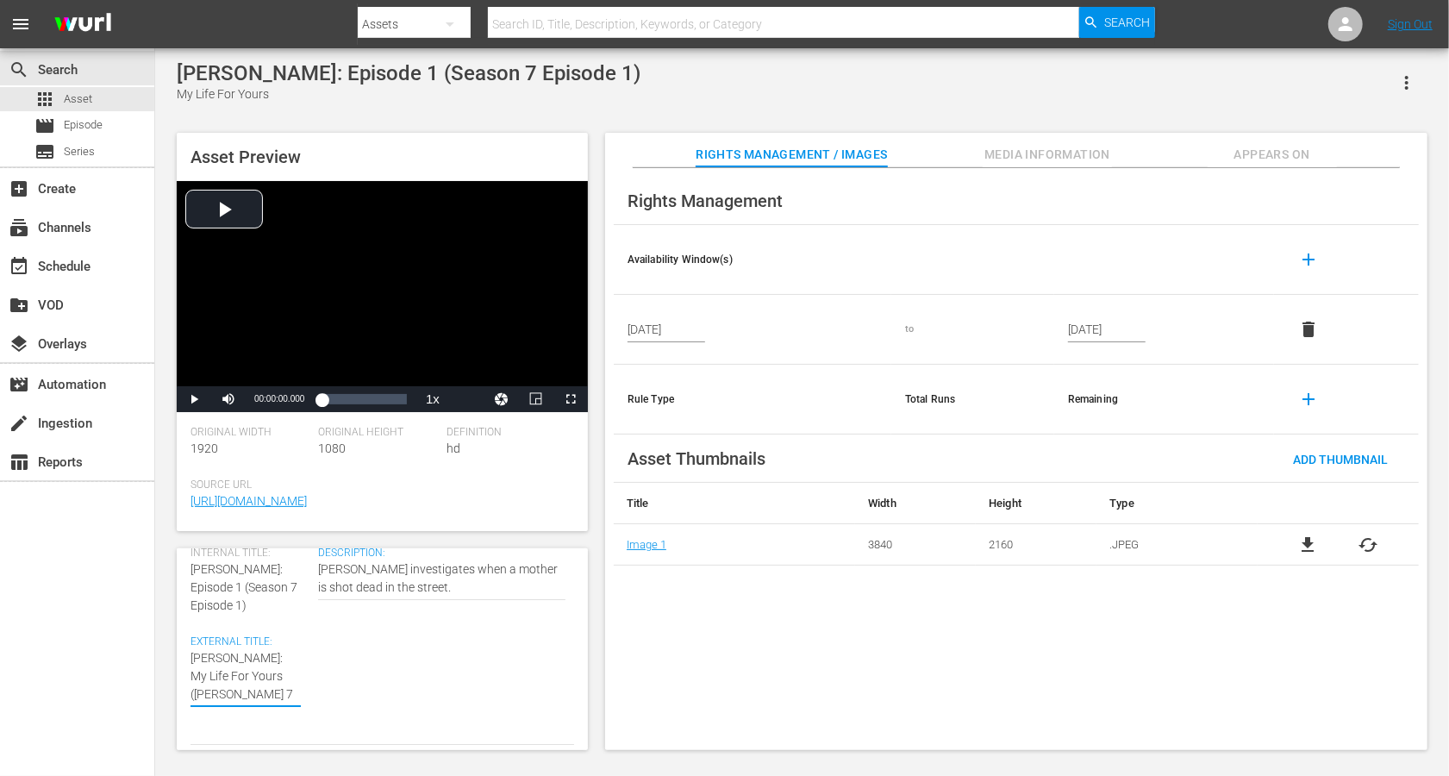
type textarea "Alice Nevers: My Life For Yours (Sen 7 Episode 1)"
type textarea "Alice Nevers: My Life For Yours (Sn 7 Episode 1)"
type textarea "Alice Nevers: My Life For Yours (Sn 7 Epsode 1)"
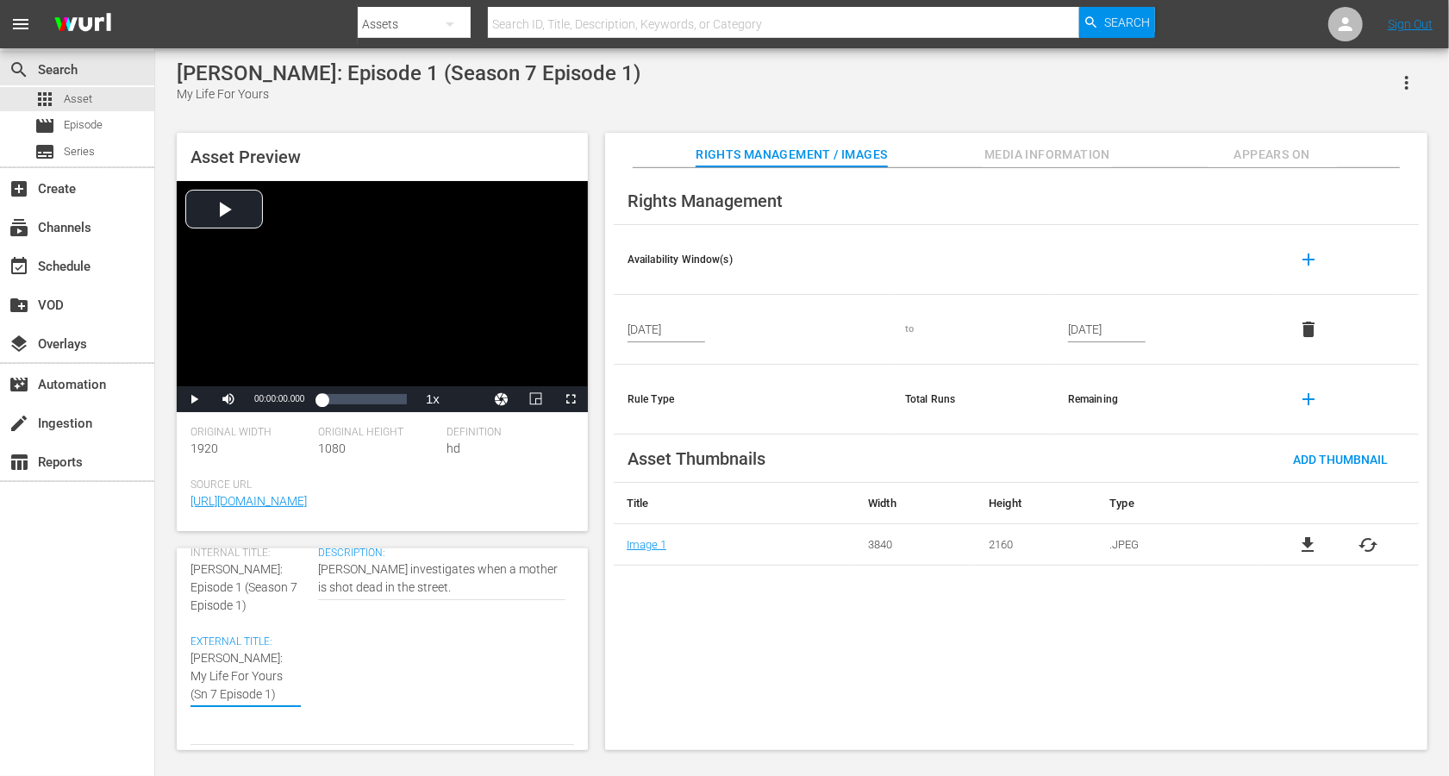
type textarea "Alice Nevers: My Life For Yours (Sn 7 Epsode 1)"
type textarea "Alice Nevers: My Life For Yours (Sn 7 Epode 1)"
type textarea "Alice Nevers: My Life For Yours (Sn 7 Epde 1)"
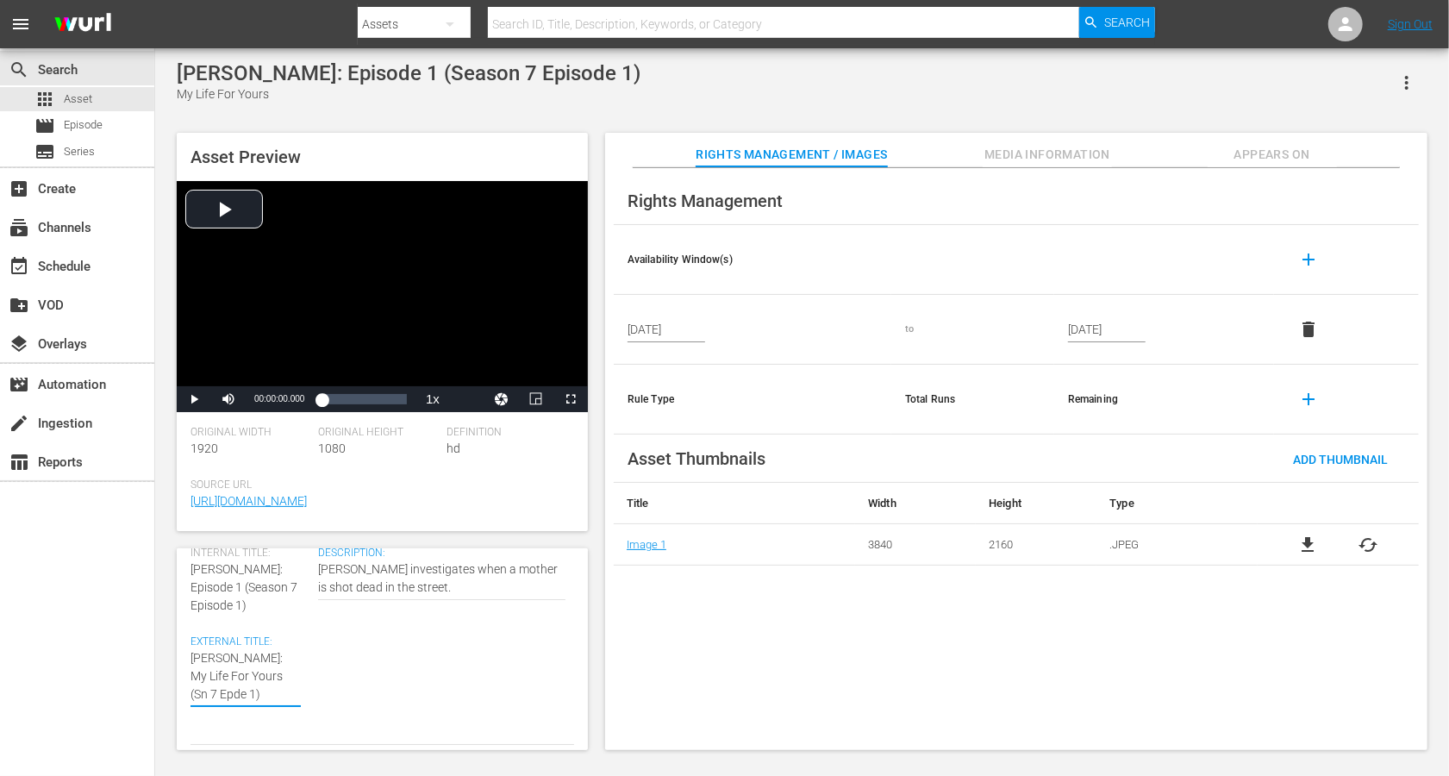
type textarea "Alice Nevers: My Life For Yours (Sn 7 Epe 1)"
type textarea "Alice Nevers: My Life For Yours (Sn 7 Ep 1)"
click at [1086, 447] on div "Add Thumbnail" at bounding box center [1340, 459] width 122 height 32
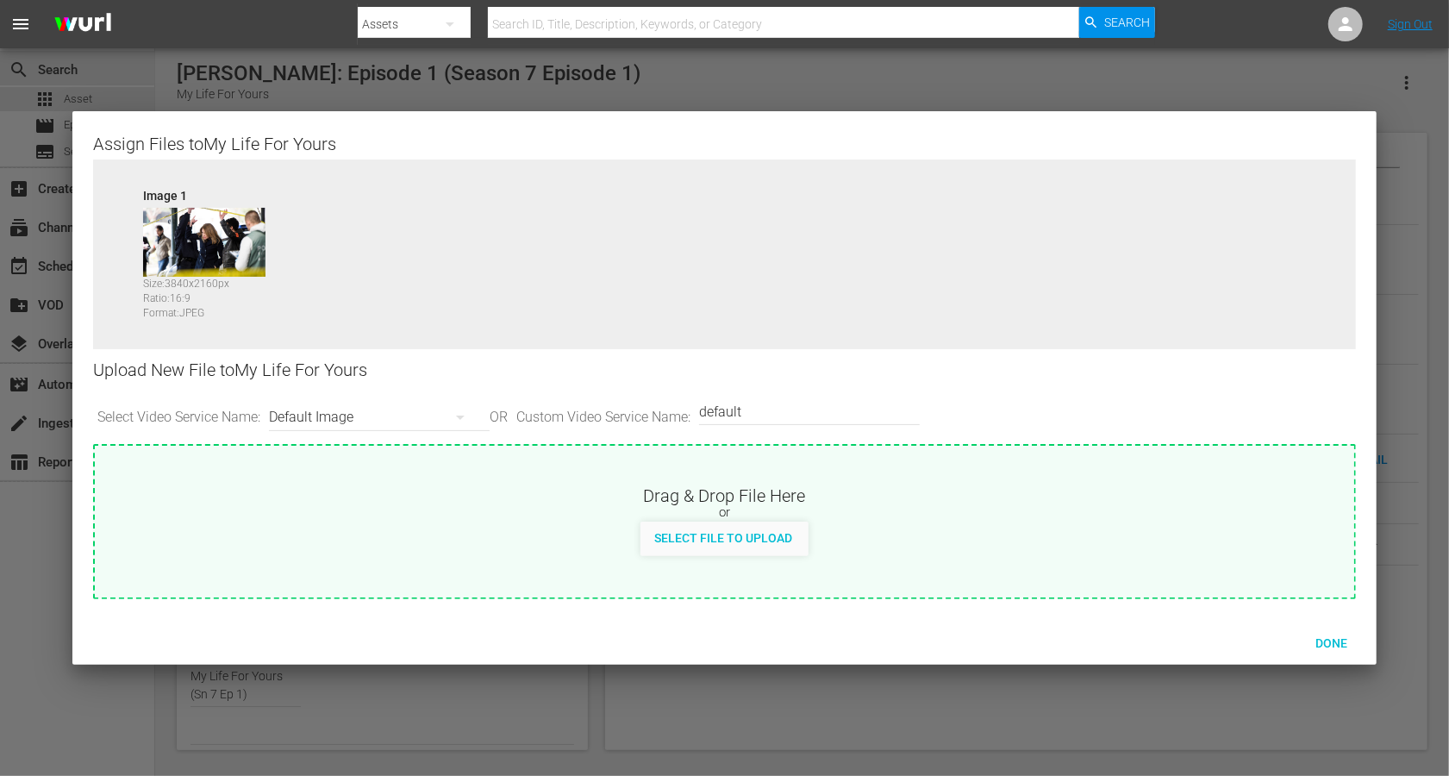
click at [375, 421] on div "Default Image" at bounding box center [375, 417] width 212 height 48
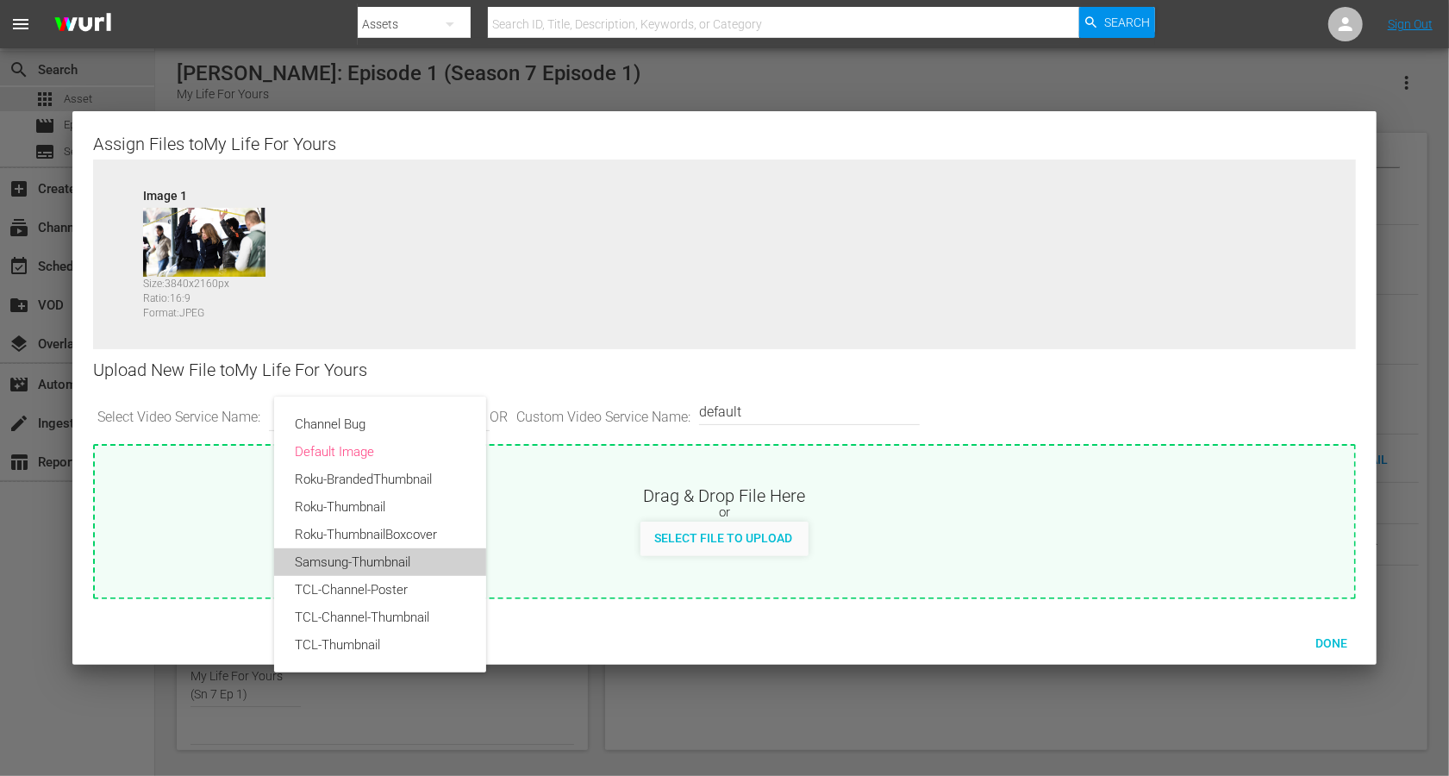
click at [326, 556] on div "Samsung-Thumbnail" at bounding box center [380, 562] width 171 height 28
type input "Samsung-Thumbnail"
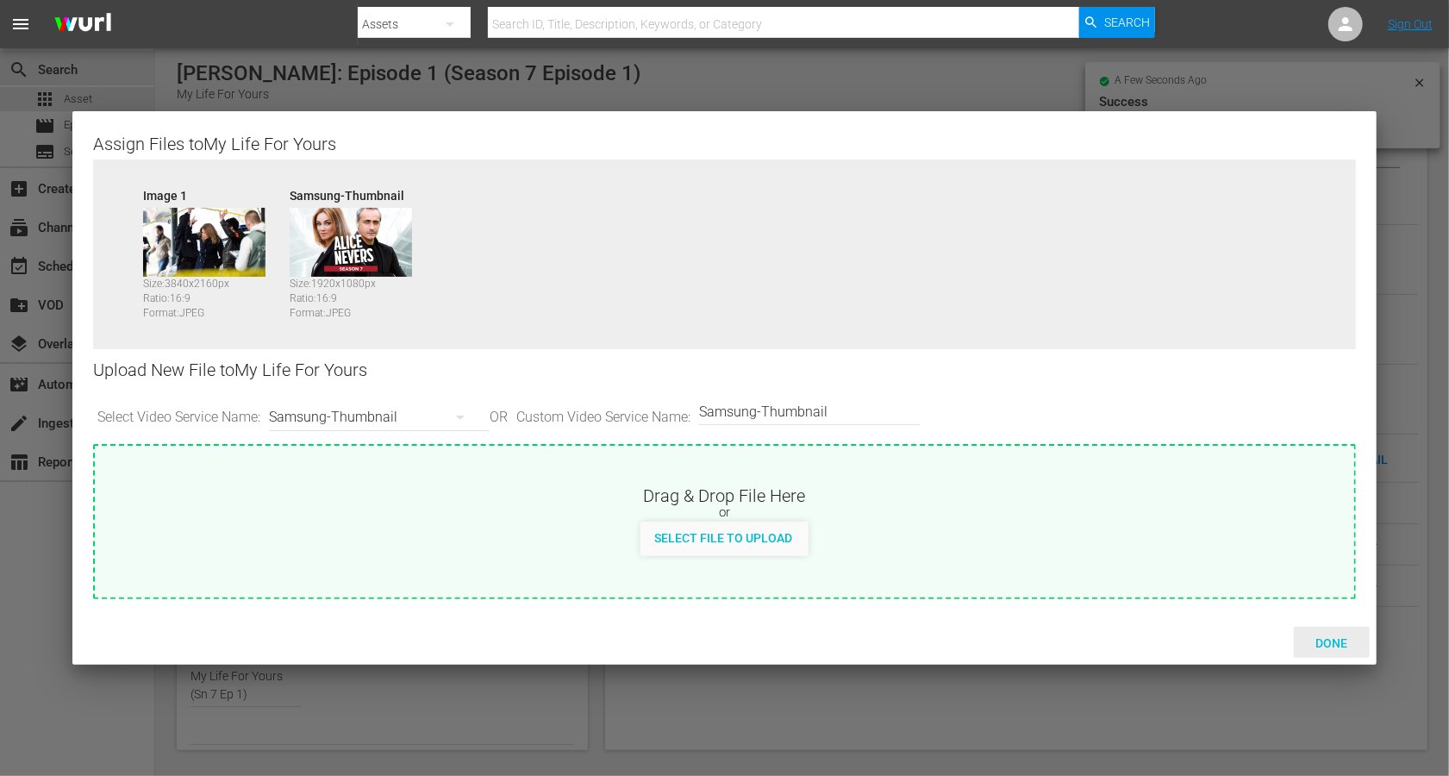
click at [1086, 581] on span "Done" at bounding box center [1331, 643] width 59 height 14
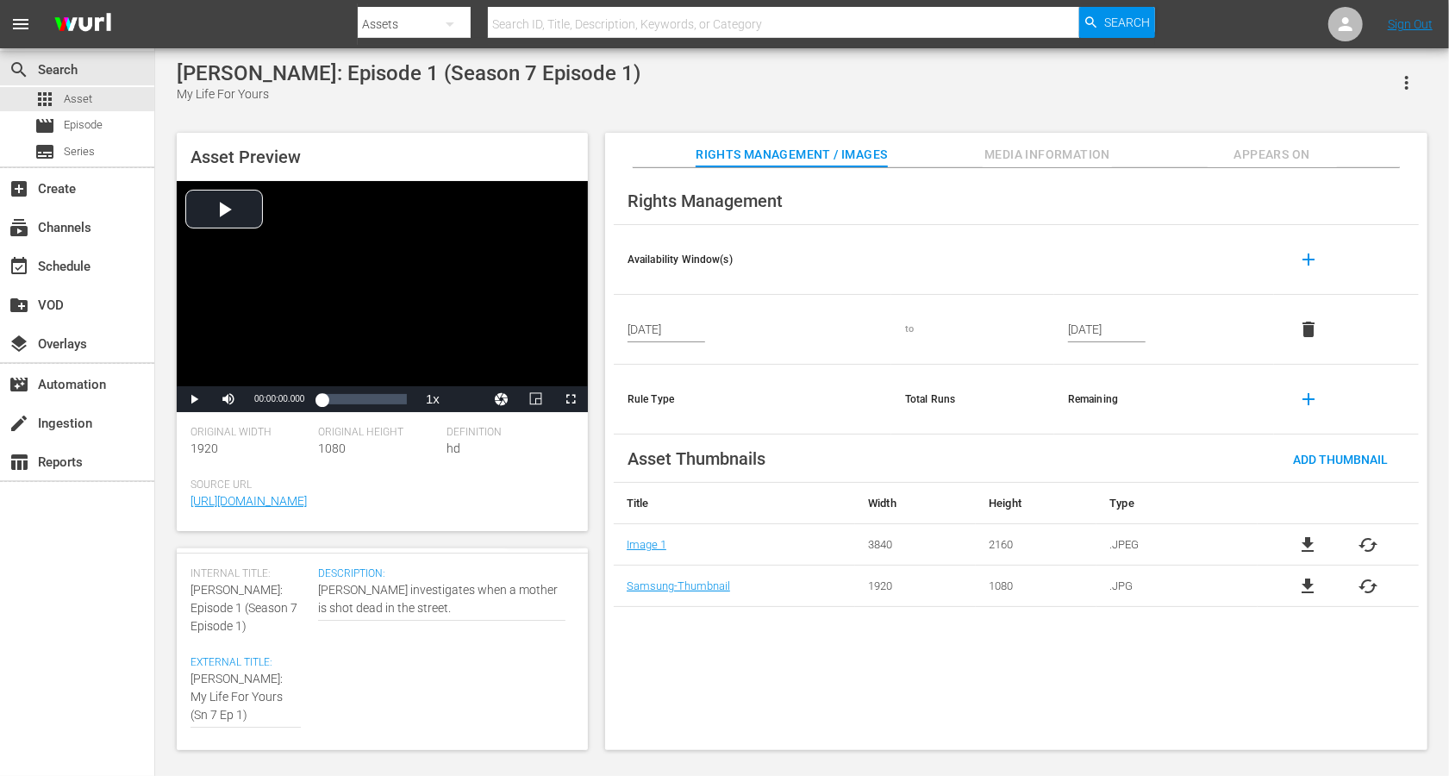
scroll to position [0, 0]
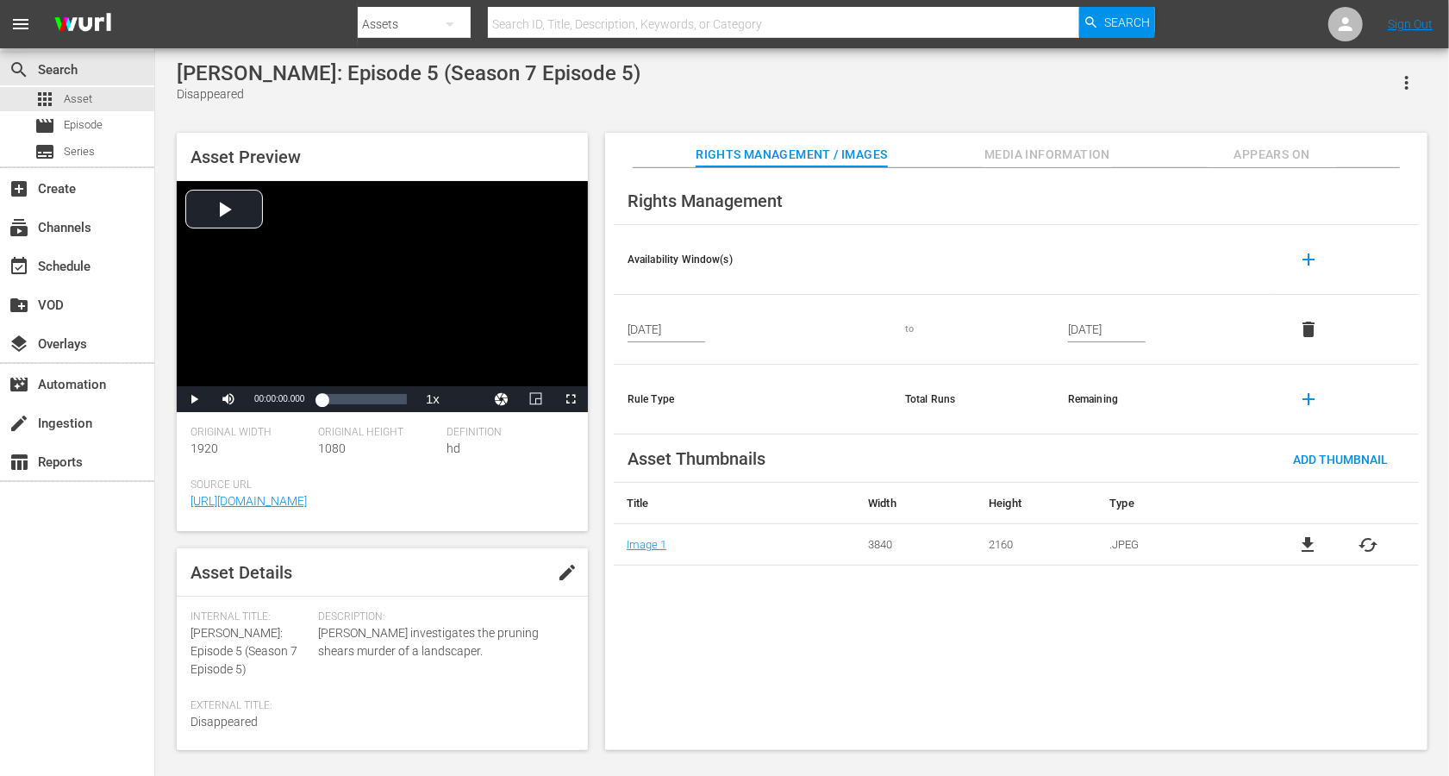
click at [565, 560] on button "edit" at bounding box center [567, 572] width 41 height 41
drag, startPoint x: 260, startPoint y: 634, endPoint x: 173, endPoint y: 636, distance: 86.3
click at [173, 581] on div "Asset Preview Video Player is loading. Play Video Play Mute Current Time 00:00:…" at bounding box center [802, 432] width 1268 height 617
drag, startPoint x: 260, startPoint y: 635, endPoint x: 185, endPoint y: 634, distance: 75.9
click at [185, 581] on div "Asset Details Discard Save Internal Title: [PERSON_NAME]: Episode 5 (Season 7 E…" at bounding box center [382, 649] width 411 height 202
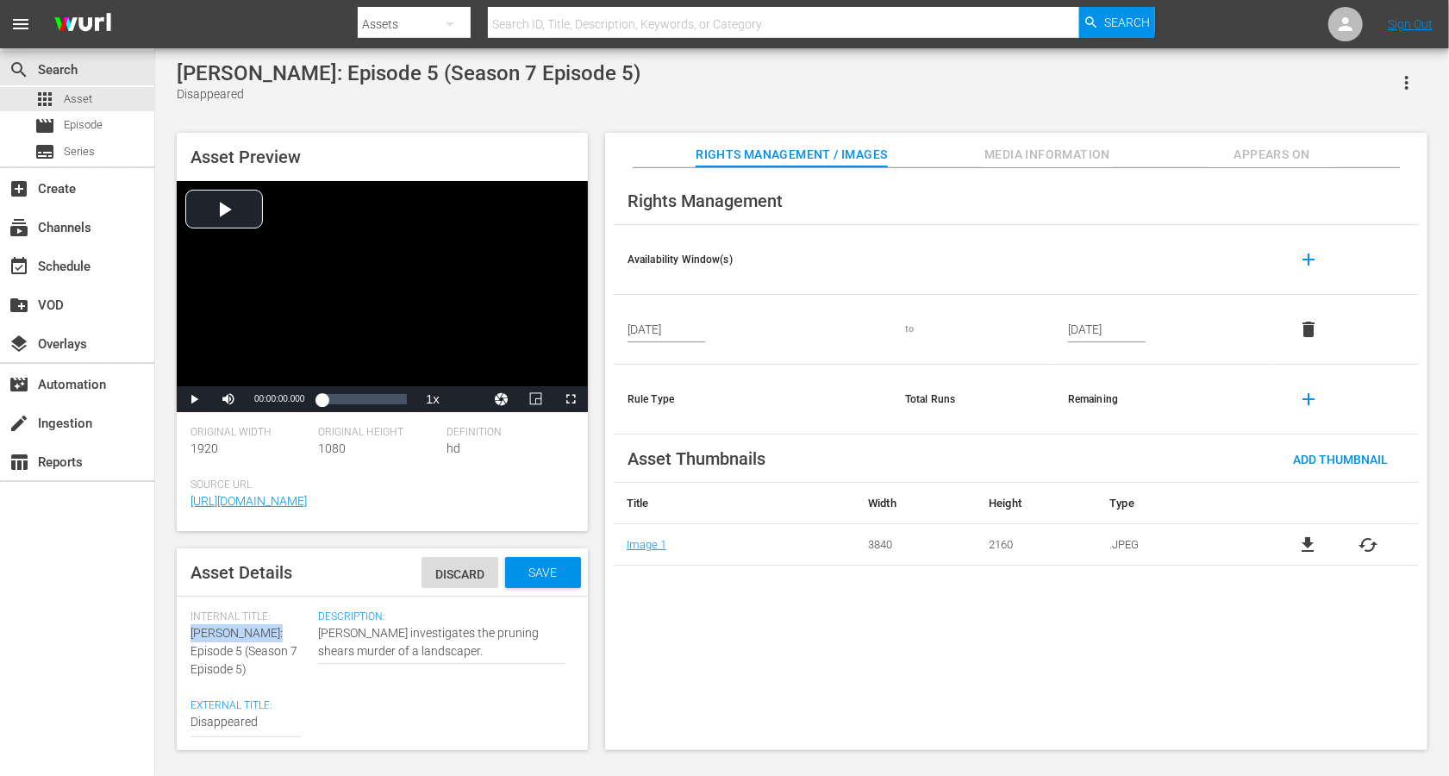
copy span "[PERSON_NAME]:"
paste textarea "[PERSON_NAME]:"
type textarea "[PERSON_NAME]: Disappeared"
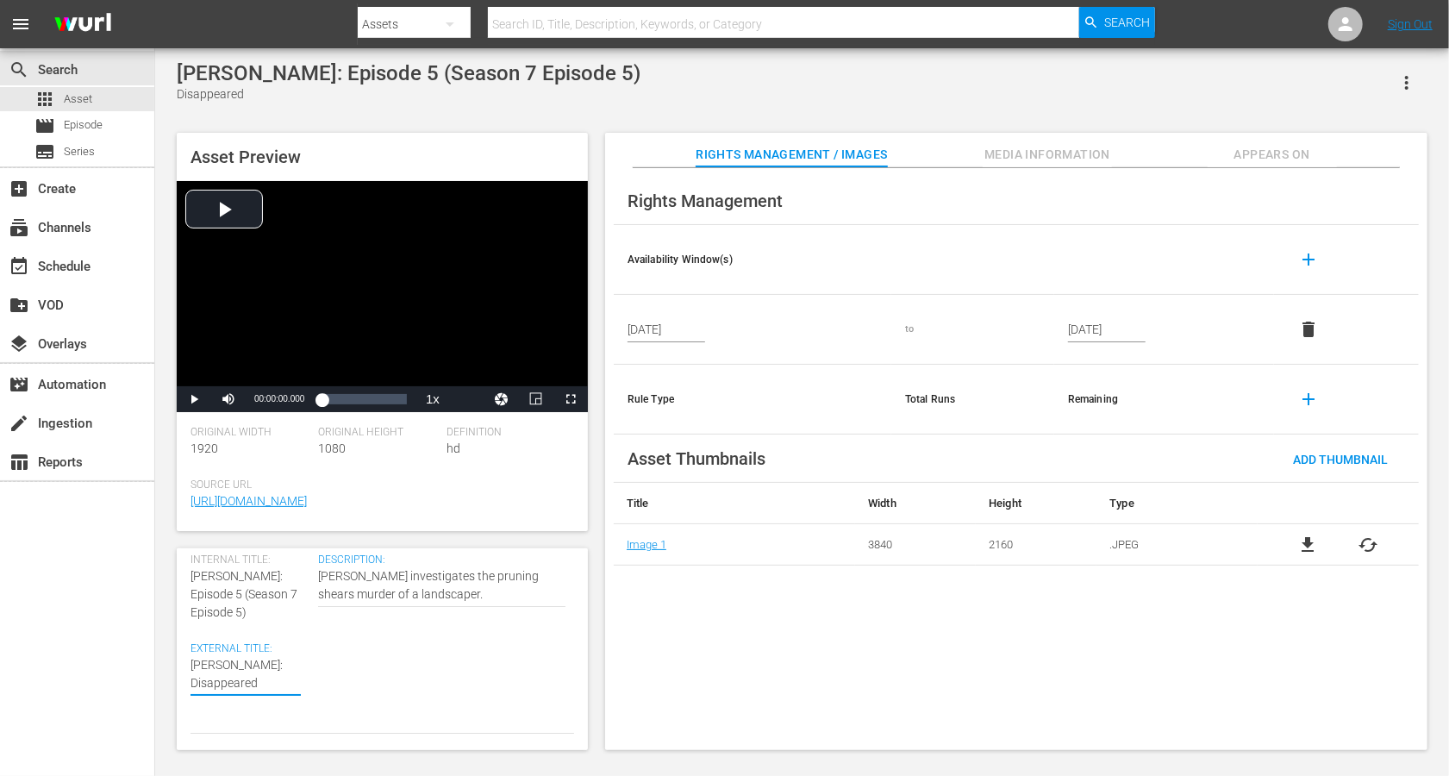
scroll to position [62, 0]
type textarea "[PERSON_NAME]: Disappeared"
drag, startPoint x: 198, startPoint y: 588, endPoint x: 241, endPoint y: 609, distance: 47.0
click at [241, 581] on div "Internal Title: [PERSON_NAME]: Episode 5 (Season 7 Episode 5)" at bounding box center [250, 582] width 119 height 68
copy span "(Season 7 Episode 5)"
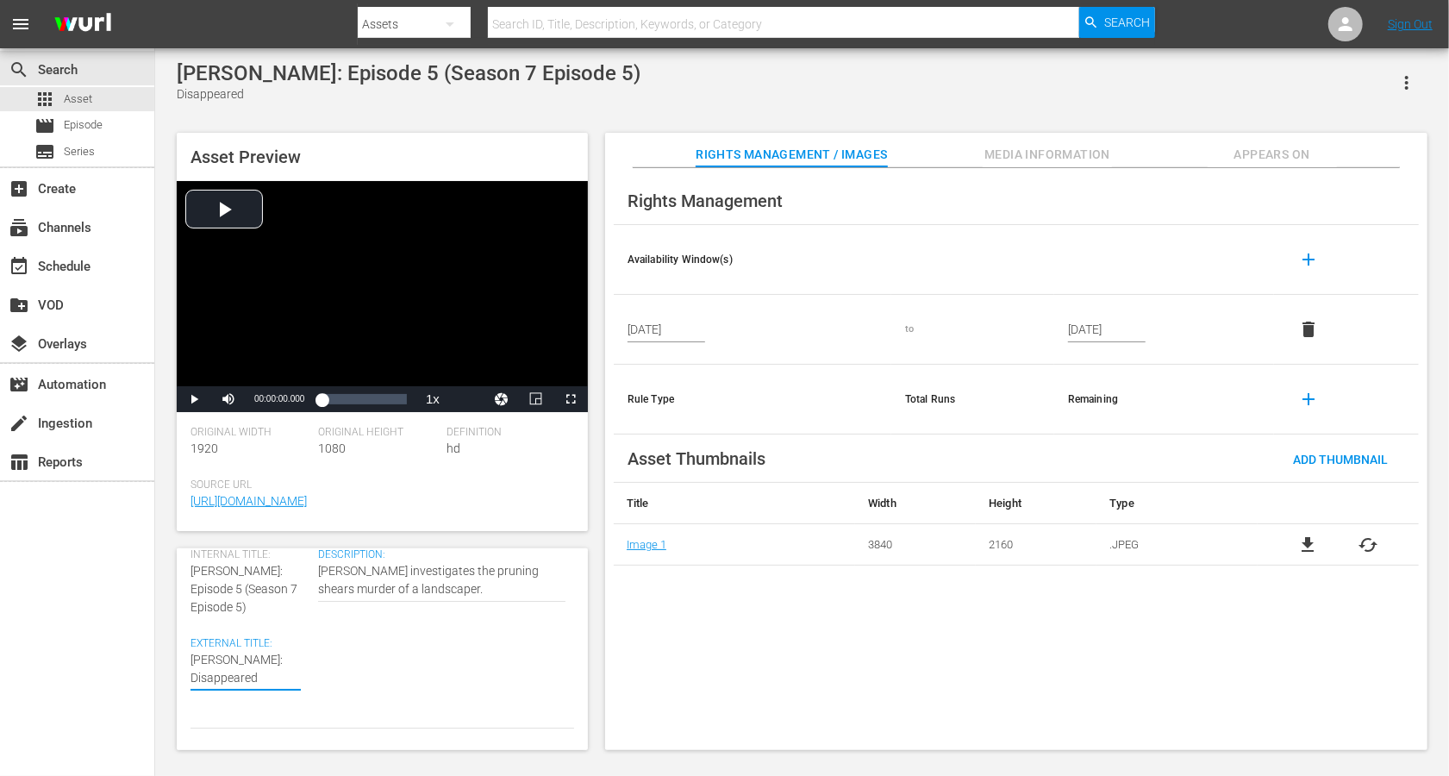
paste textarea "(Season 7 Episode 5)"
type textarea "[PERSON_NAME]: Disappeared (Season 7 Episode 5)"
click at [228, 581] on textarea "Disappeared" at bounding box center [246, 687] width 110 height 72
type textarea "[PERSON_NAME]: Disappeared (Seasn 7 Episode 5)"
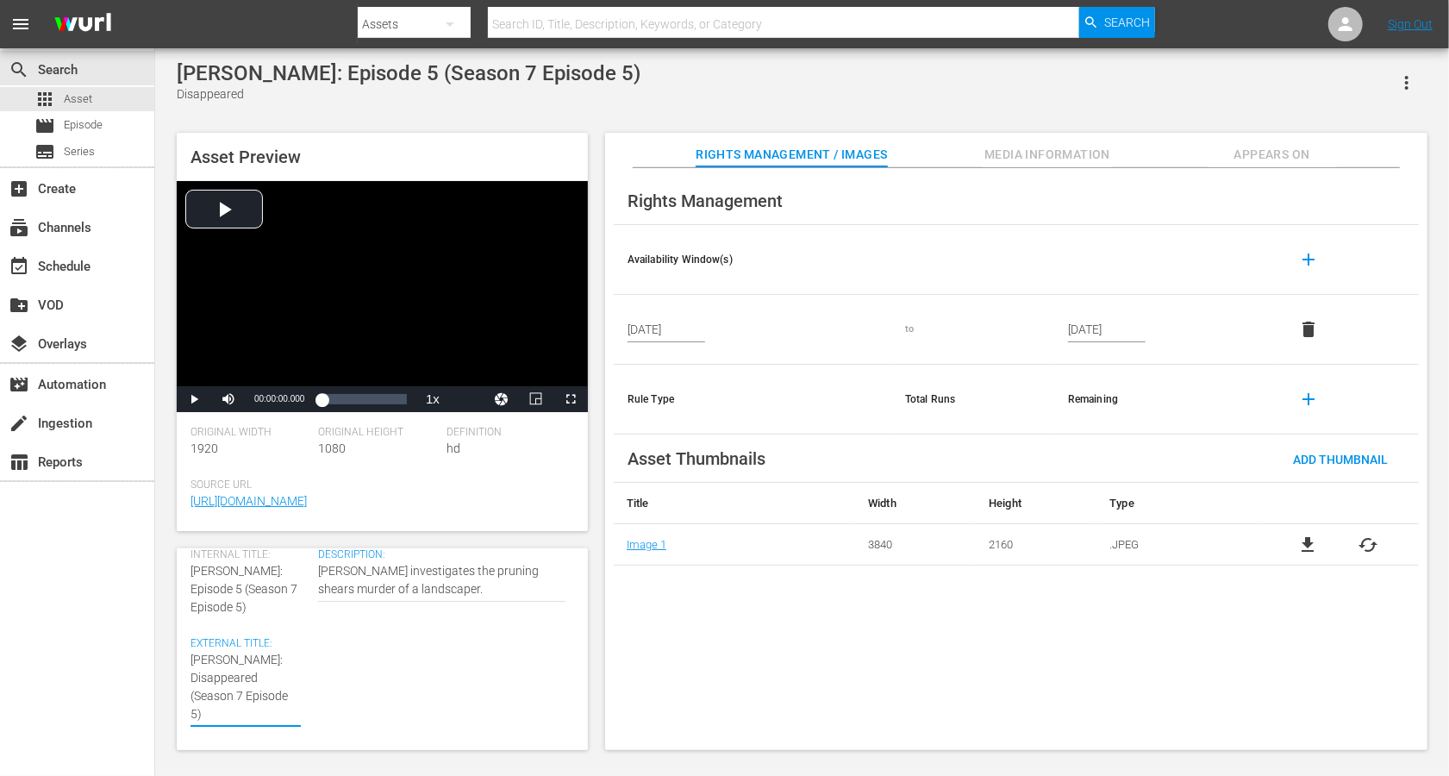
type textarea "[PERSON_NAME]: Disappeared (Seasn 7 Episode 5)"
type textarea "[PERSON_NAME]: Disappeared ([PERSON_NAME] 7 Episode 5)"
type textarea "[PERSON_NAME]: Disappeared (Sen 7 Episode 5)"
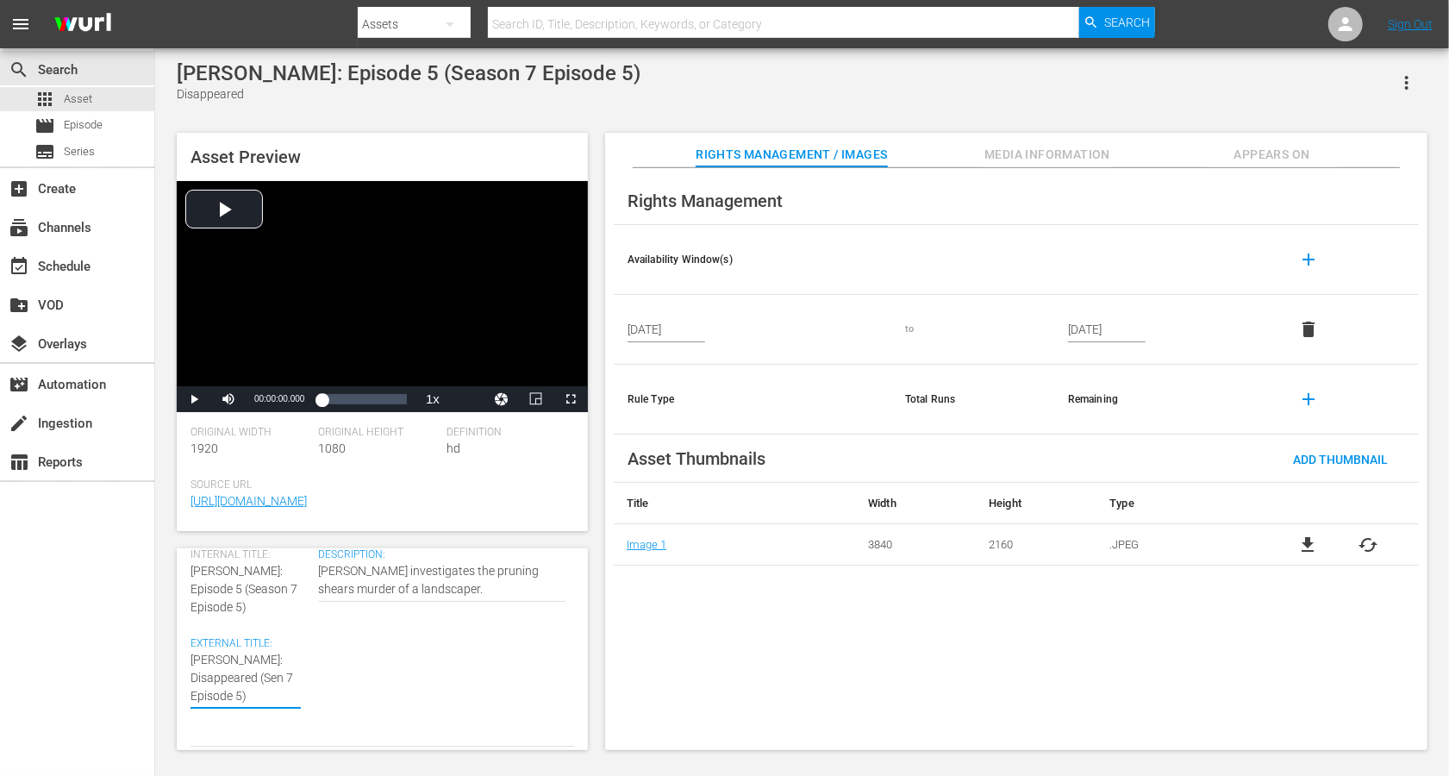
type textarea "[PERSON_NAME]: Disappeared (Sn 7 Episode 5)"
type textarea "[PERSON_NAME]: Disappeared (Sn 7 Epsode 5)"
type textarea "[PERSON_NAME]: Disappeared (Sn 7 Epode 5)"
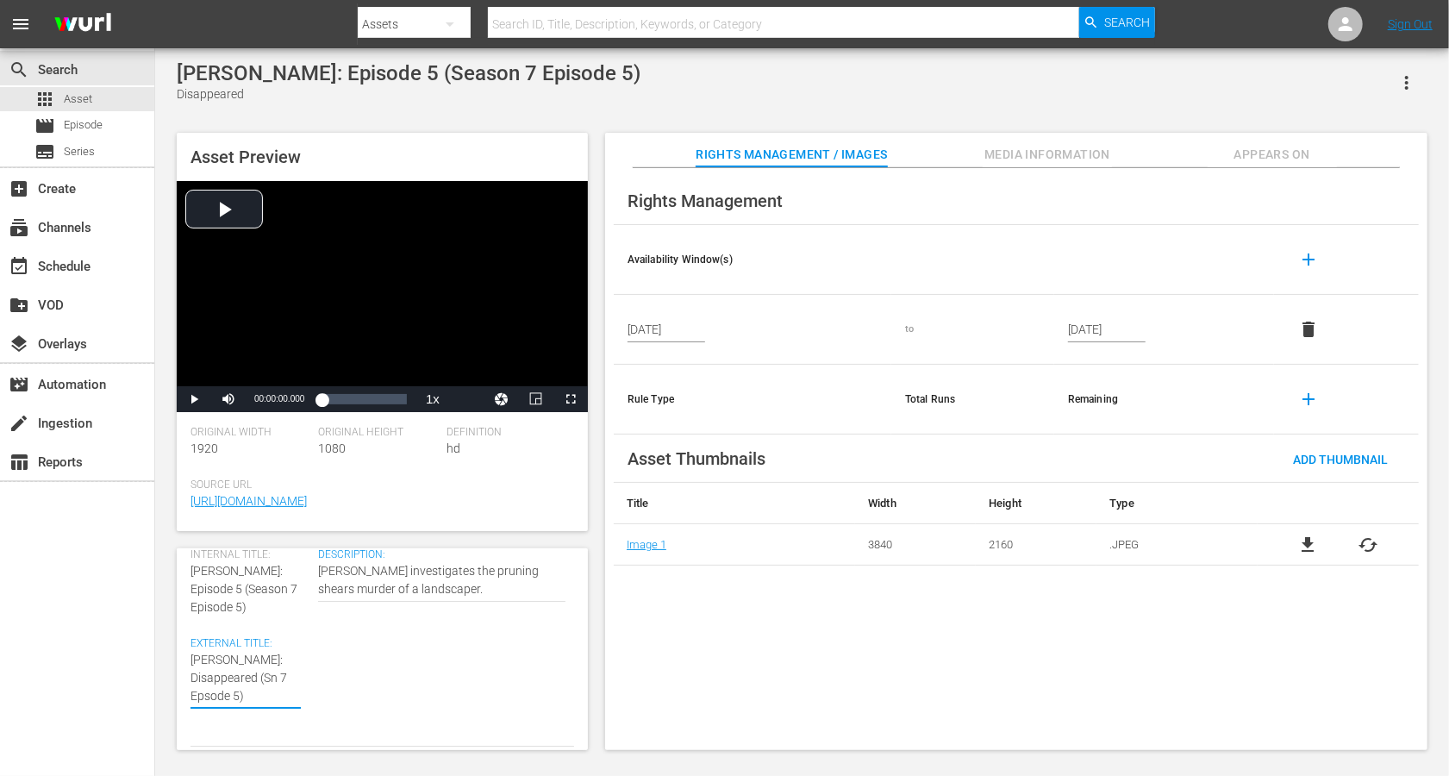
type textarea "[PERSON_NAME]: Disappeared (Sn 7 Epode 5)"
type textarea "[PERSON_NAME]: Disappeared (Sn 7 Epde 5)"
type textarea "[PERSON_NAME]: Disappeared (Sn 7 Epe 5)"
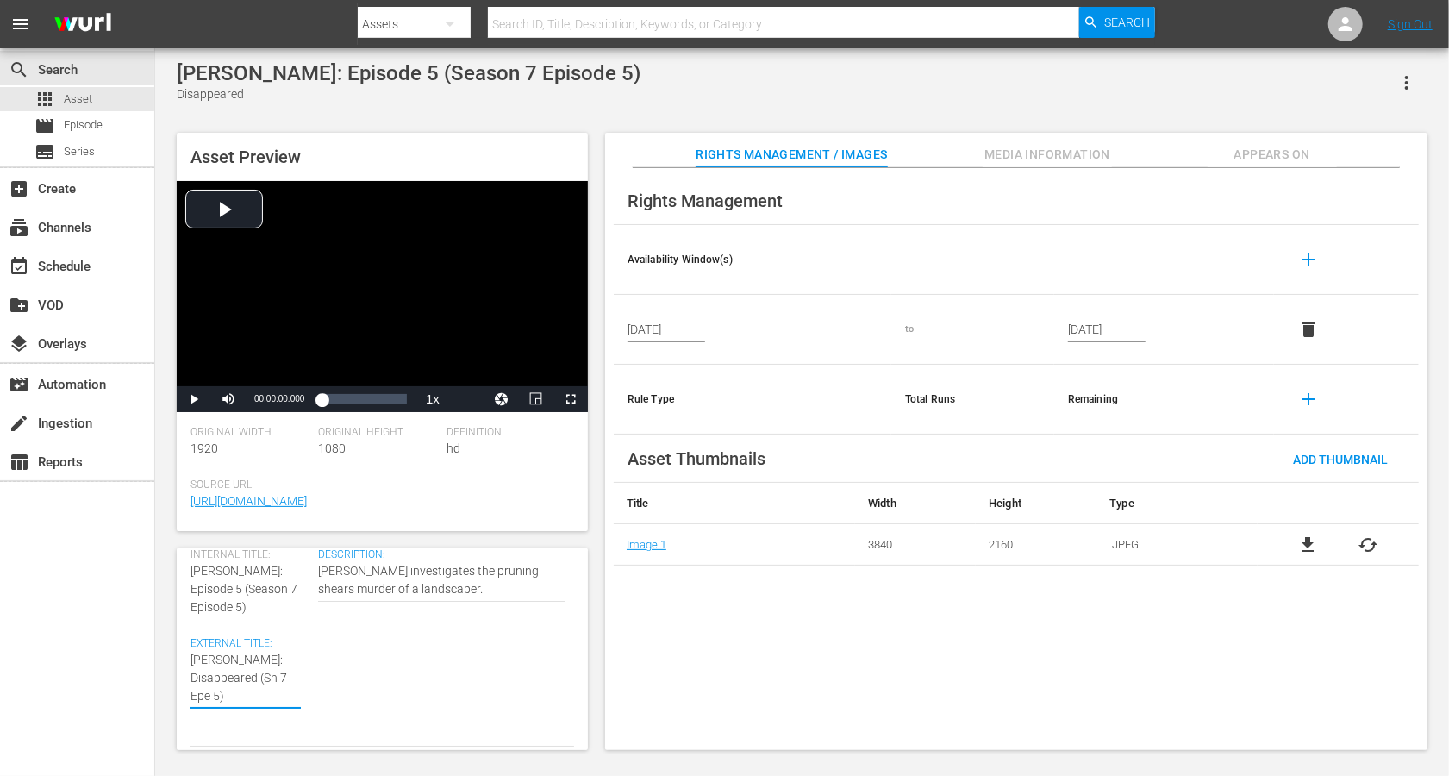
type textarea "[PERSON_NAME]: Disappeared (Sn 7 Ep 5)"
click at [1086, 450] on div "Add Thumbnail" at bounding box center [1340, 459] width 122 height 32
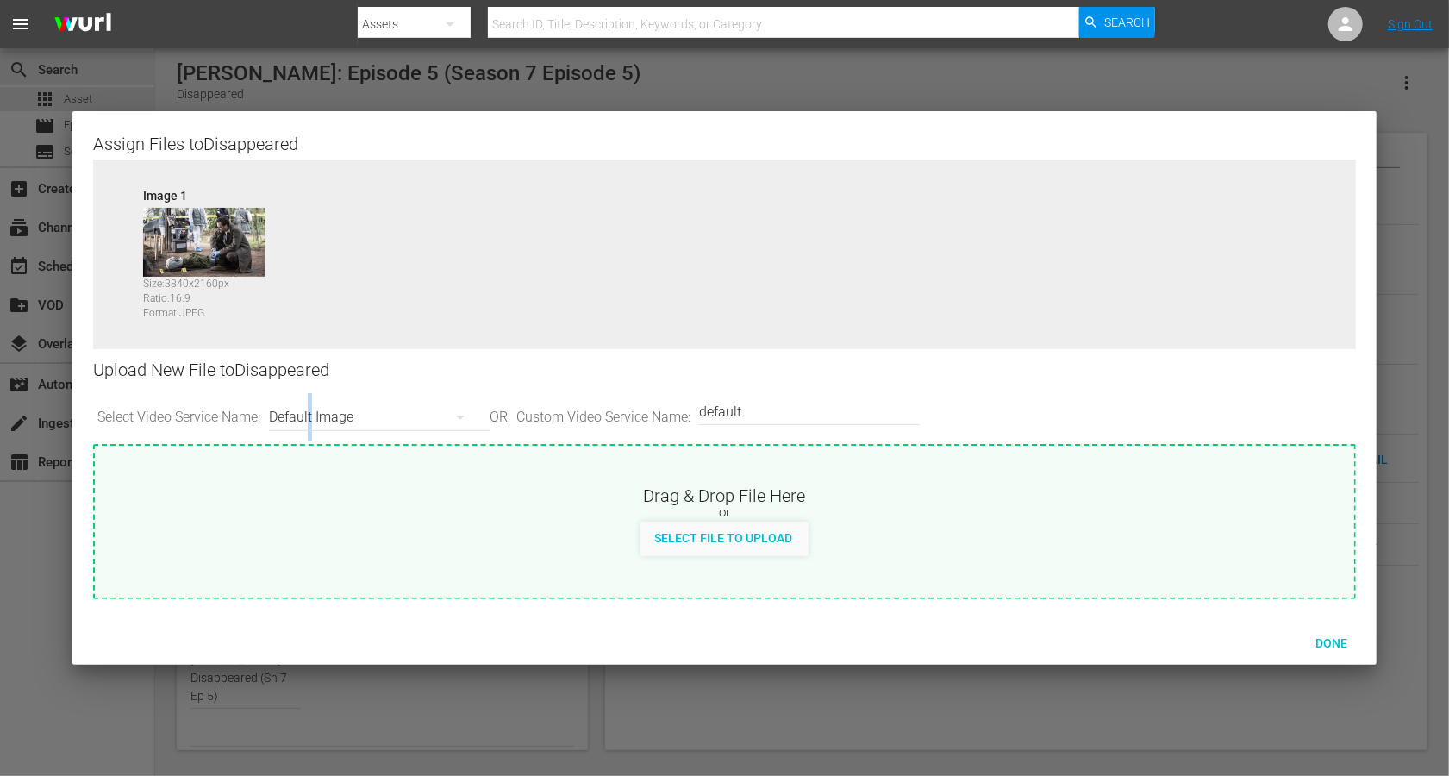
click at [316, 406] on div "Default Image" at bounding box center [375, 417] width 212 height 48
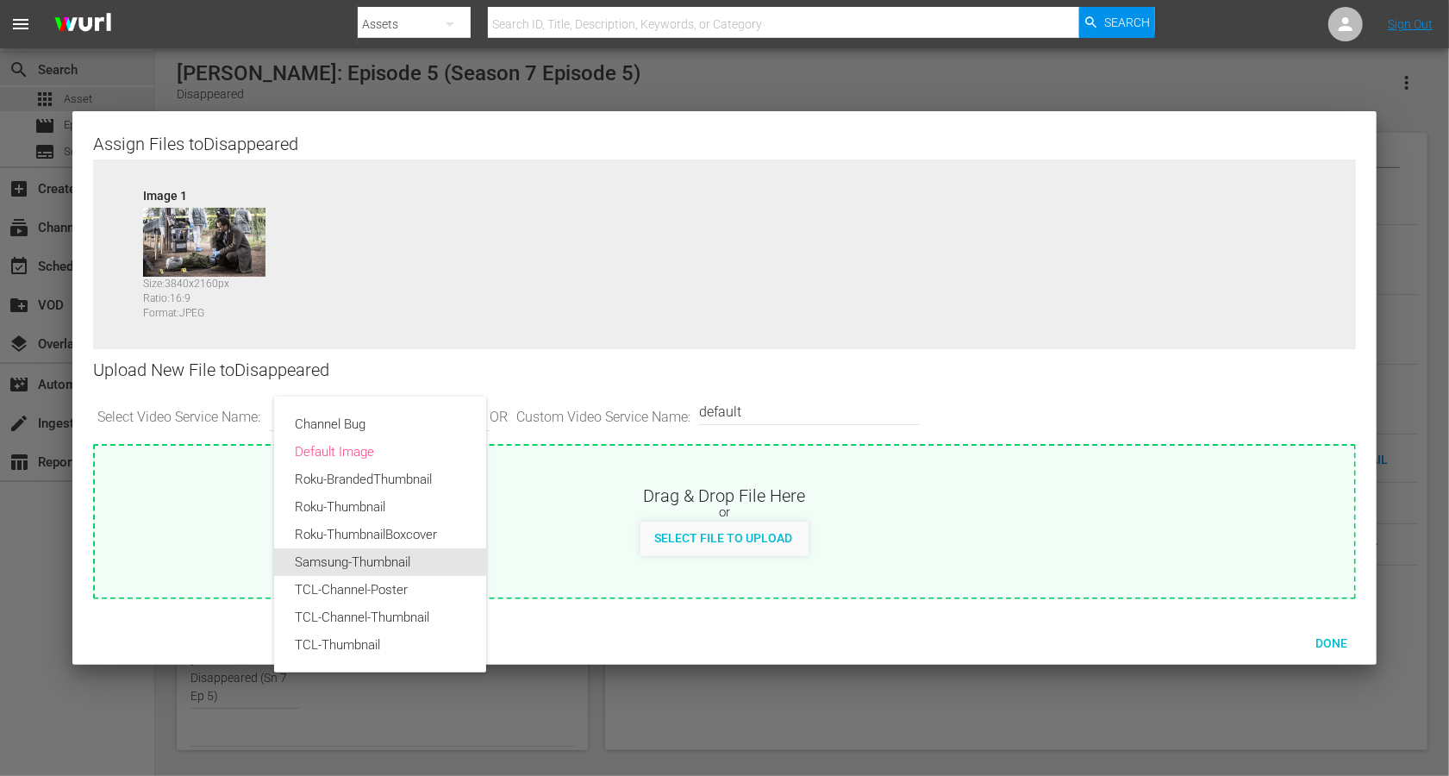
click at [322, 557] on div "Samsung-Thumbnail" at bounding box center [380, 562] width 171 height 28
type input "Samsung-Thumbnail"
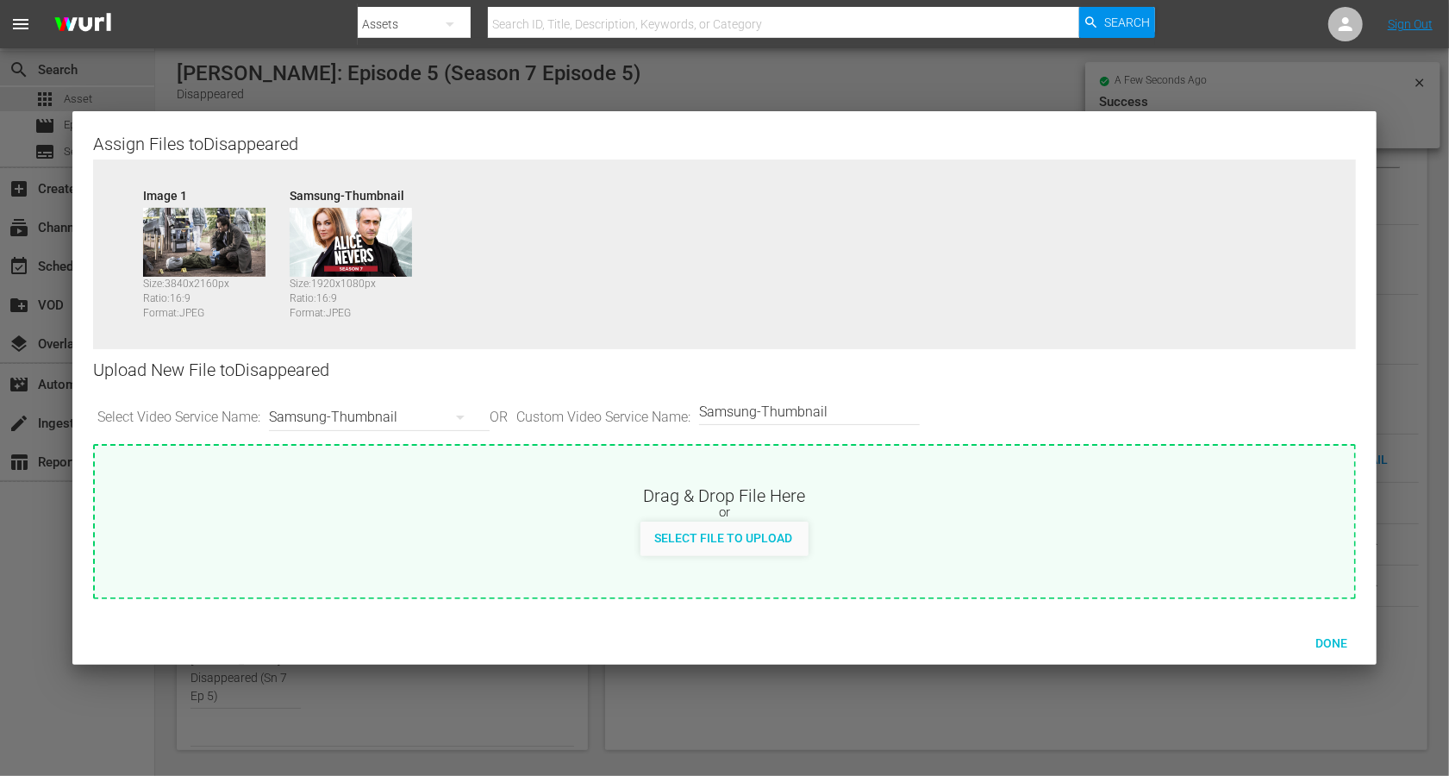
click at [1086, 581] on div "Done" at bounding box center [724, 642] width 1304 height 45
click at [1086, 581] on span "Done" at bounding box center [1331, 643] width 59 height 14
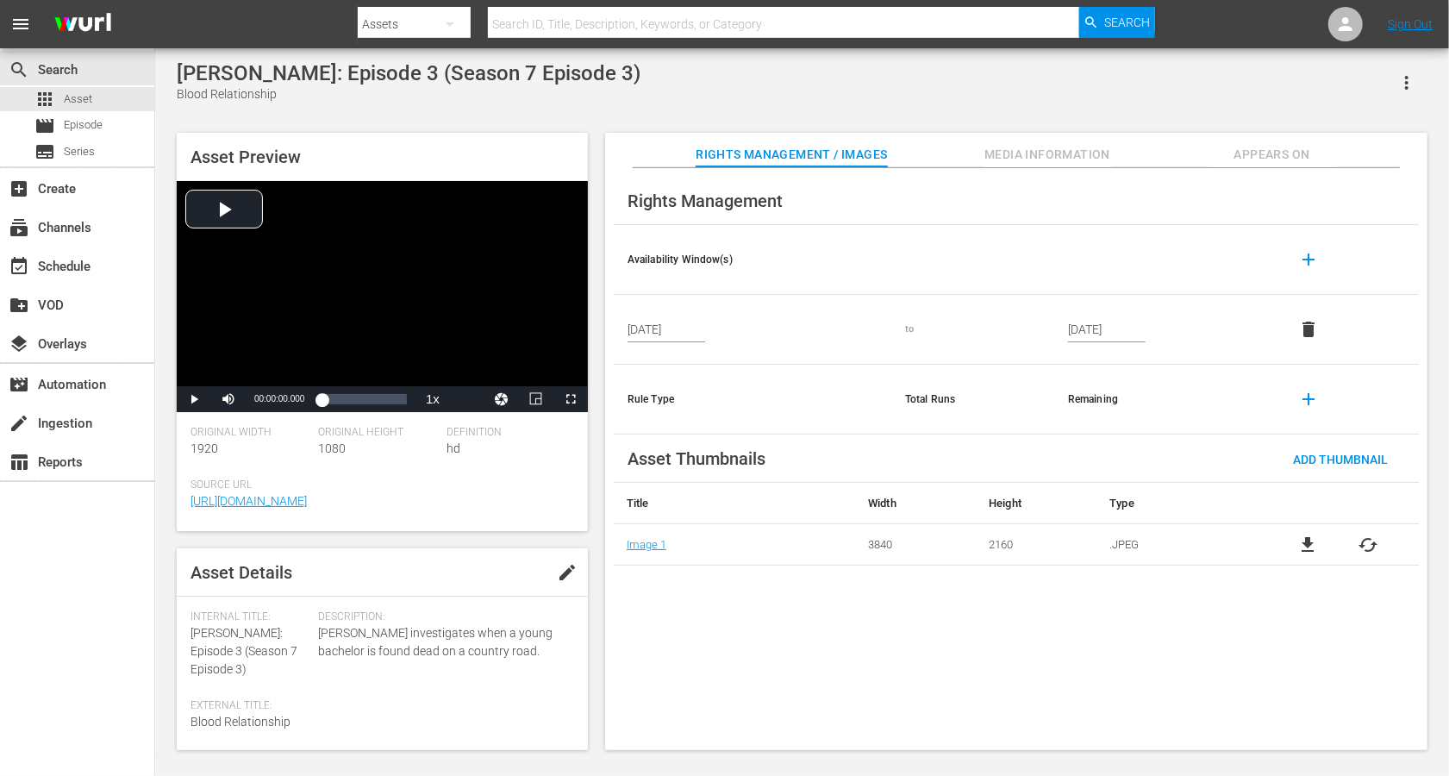
click at [564, 574] on span "edit" at bounding box center [567, 572] width 21 height 21
drag, startPoint x: 261, startPoint y: 635, endPoint x: 171, endPoint y: 635, distance: 90.5
click at [171, 581] on div "Asset Preview Video Player is loading. Play Video Play Mute Current Time 00:00:…" at bounding box center [802, 432] width 1268 height 617
copy span "Alice Nevers:"
paste textarea "Alice Nevers:"
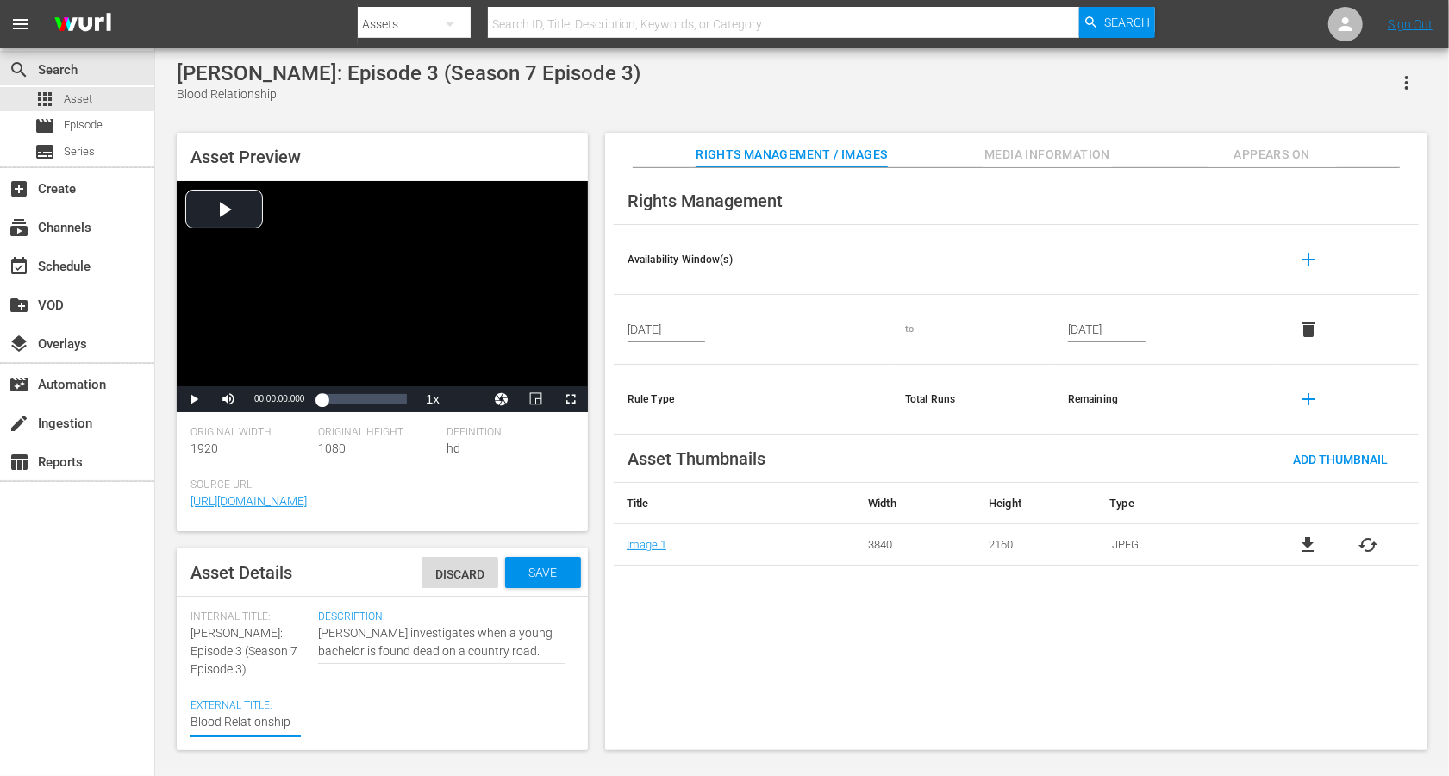
type textarea "Alice Nevers: Blood Relationship"
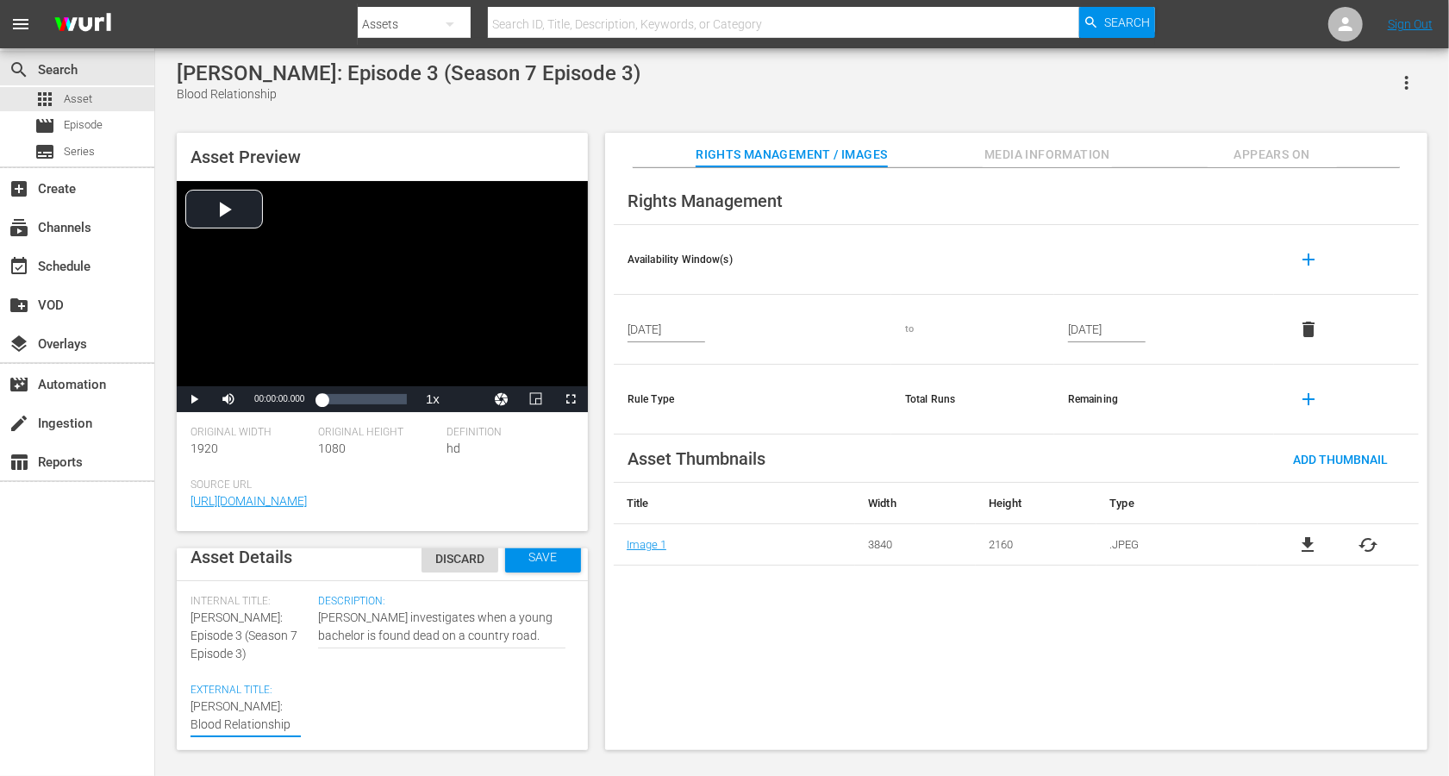
scroll to position [18, 0]
type textarea "Alice Nevers: Blood Relationship"
drag, startPoint x: 200, startPoint y: 631, endPoint x: 237, endPoint y: 655, distance: 44.2
click at [237, 581] on div "Internal Title: Alice Nevers: Episode 3 (Season 7 Episode 3)" at bounding box center [250, 626] width 119 height 68
copy span "(Season 7 Episode 3)"
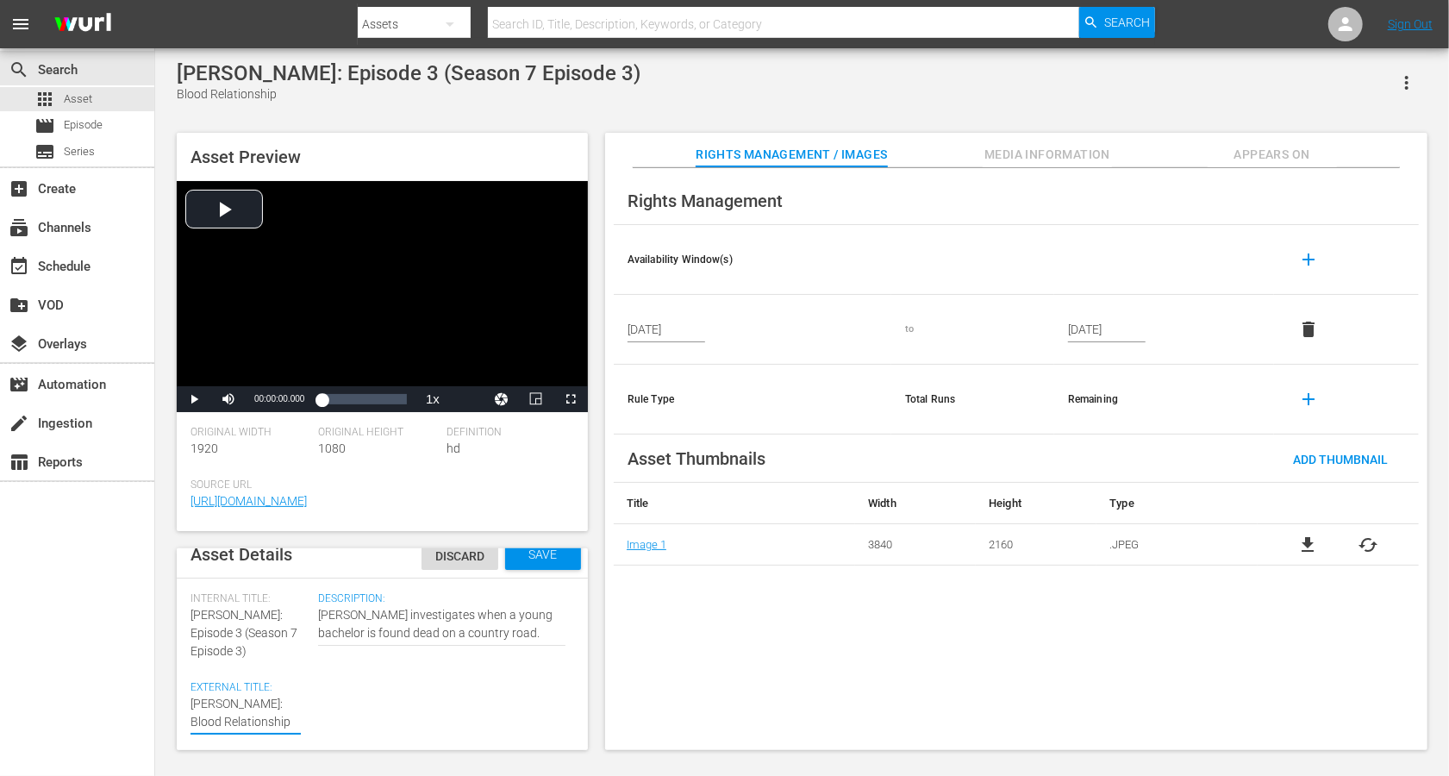
paste textarea "(Season 7 Episode 3)"
type textarea "Alice Nevers: Blood Relationship(Season 7 Episode 3)"
click at [257, 581] on textarea "Blood Relationship" at bounding box center [246, 722] width 110 height 54
type textarea "Alice Nevers: Blood Relationship (Season 7 Episode 3)"
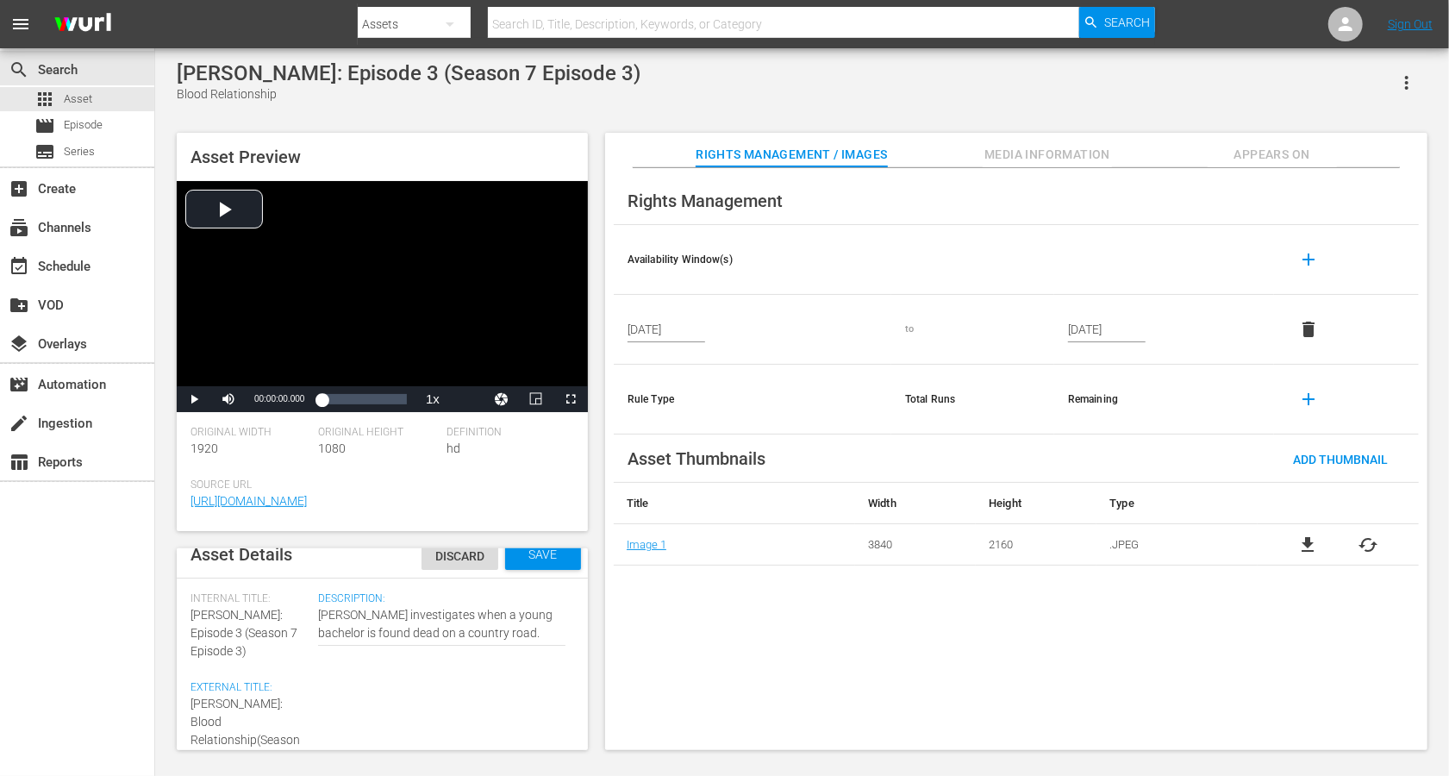
type textarea "Alice Nevers: Blood Relationship (Season 7 Episode 3)"
type textarea "Alice Nevers: Blood Relationship (Sason 7 Episode 3)"
type textarea "Alice Nevers: Blood Relationship (Sson 7 Episode 3)"
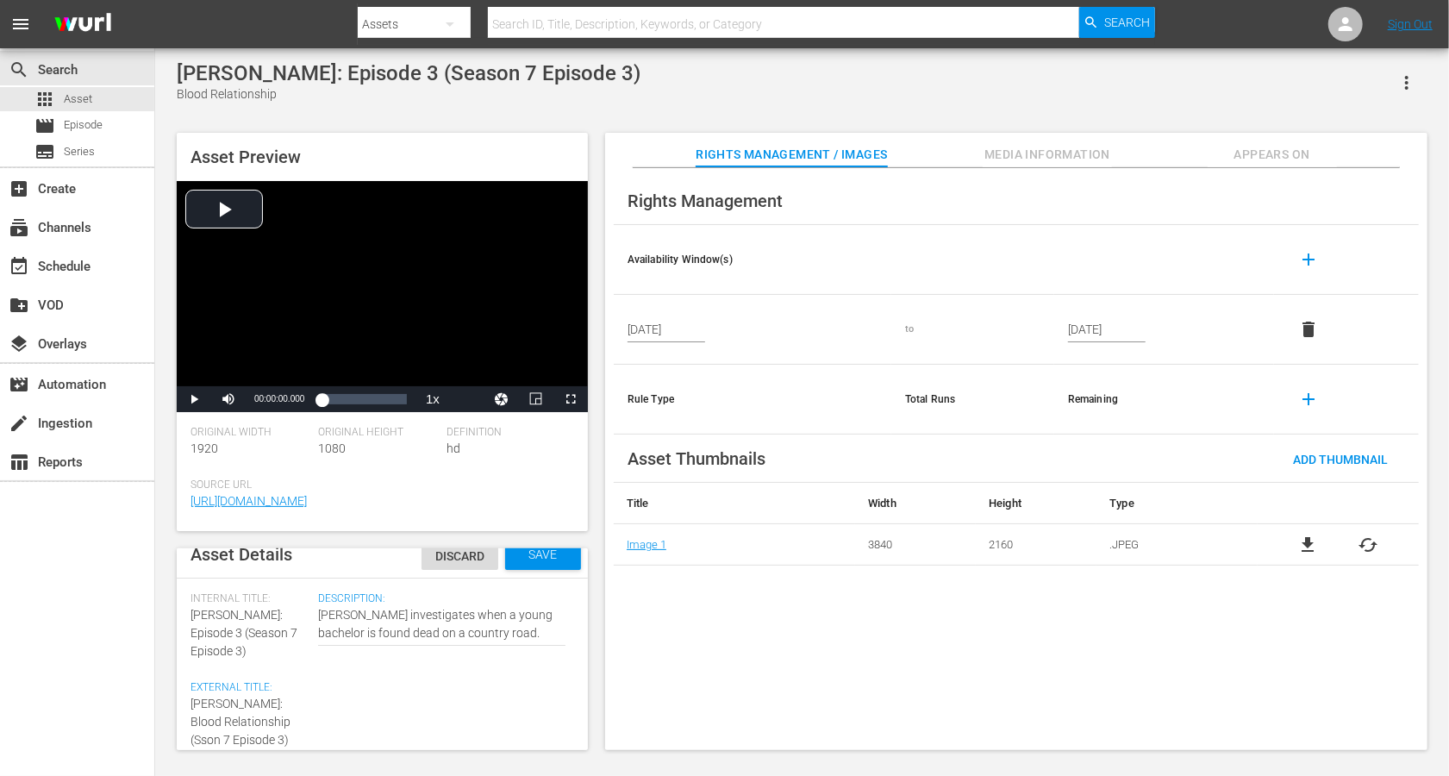
type textarea "Alice Nevers: Blood Relationship (Son 7 Episode 3)"
type textarea "Alice Nevers: Blood Relationship (Sn 7 Episode 3)"
type textarea "Alice Nevers: Blood Relationship (Sn 7 Epsode 3)"
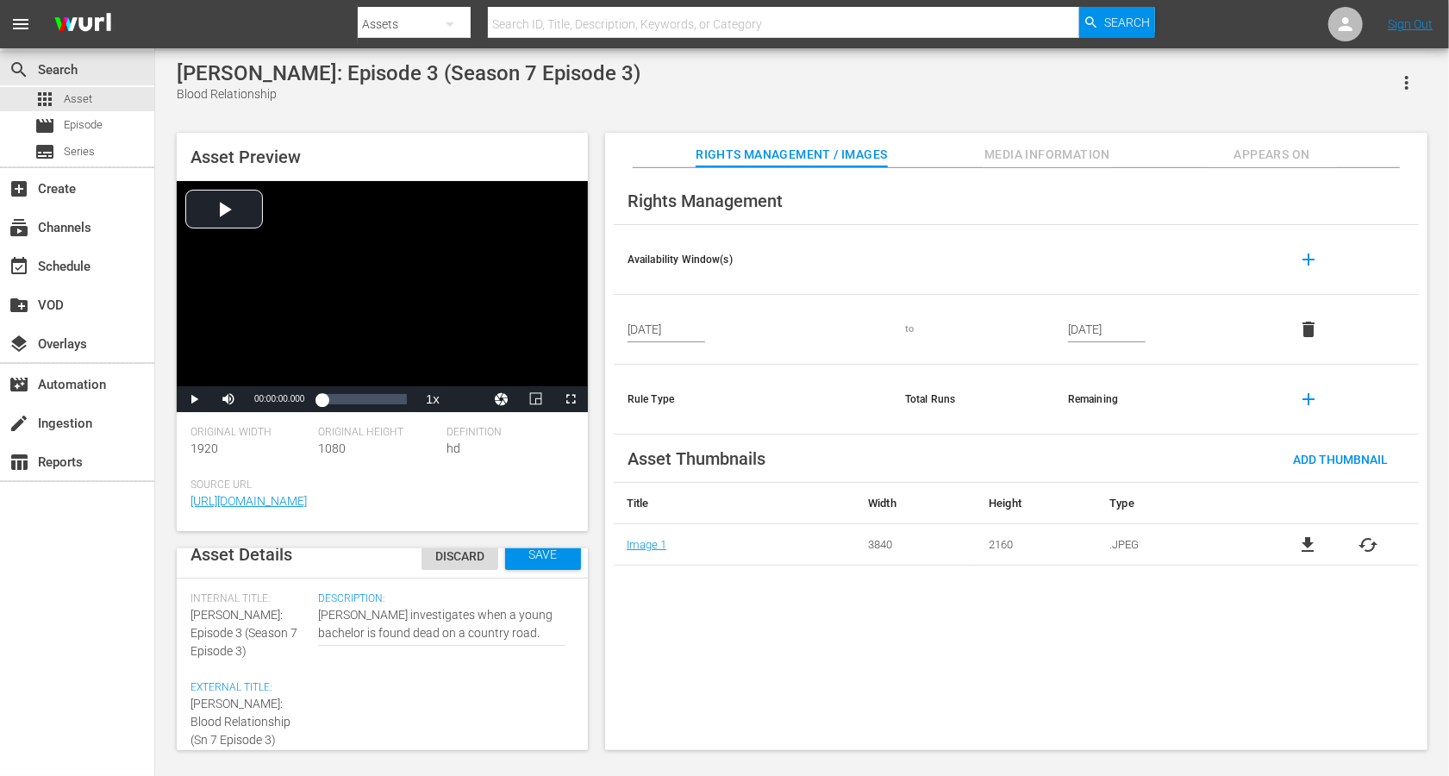
type textarea "Alice Nevers: Blood Relationship (Sn 7 Epsode 3)"
type textarea "Alice Nevers: Blood Relationship (Sn 7 Epode 3)"
type textarea "Alice Nevers: Blood Relationship (Sn 7 Epde 3)"
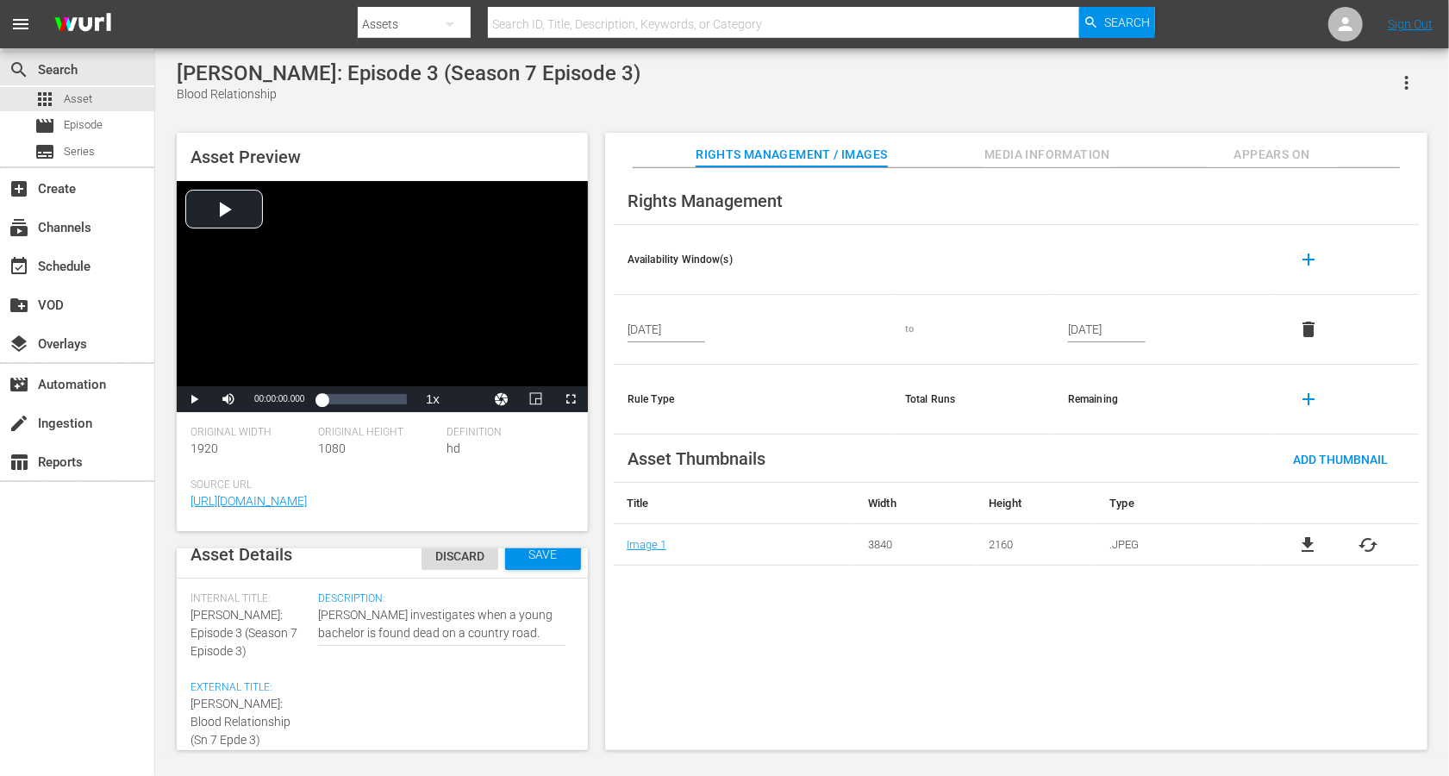
type textarea "Alice Nevers: Blood Relationship (Sn 7 Epe 3)"
type textarea "Alice Nevers: Blood Relationship (Sn 7 Ep 3)"
click at [564, 560] on span "Save" at bounding box center [544, 554] width 56 height 14
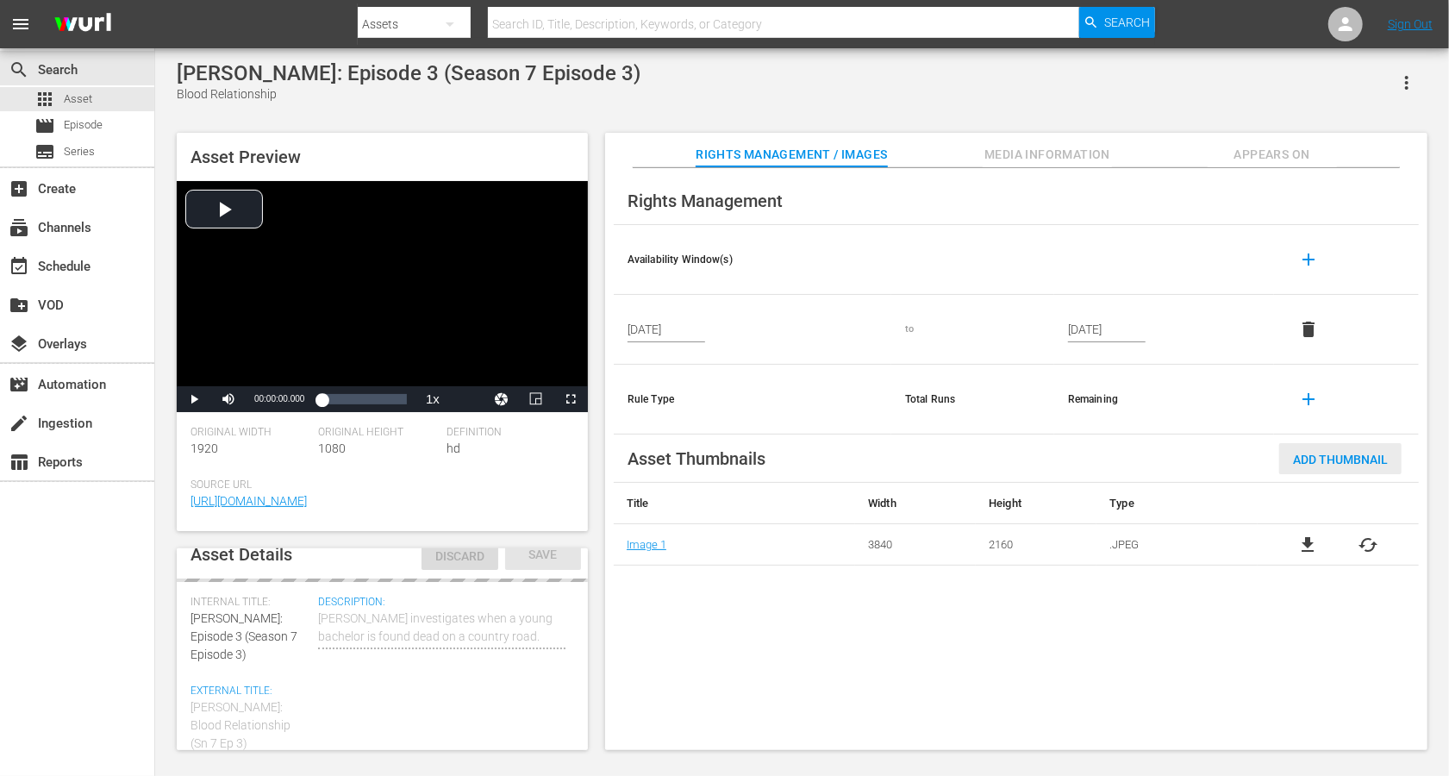
click at [1086, 453] on span "Add Thumbnail" at bounding box center [1340, 460] width 122 height 14
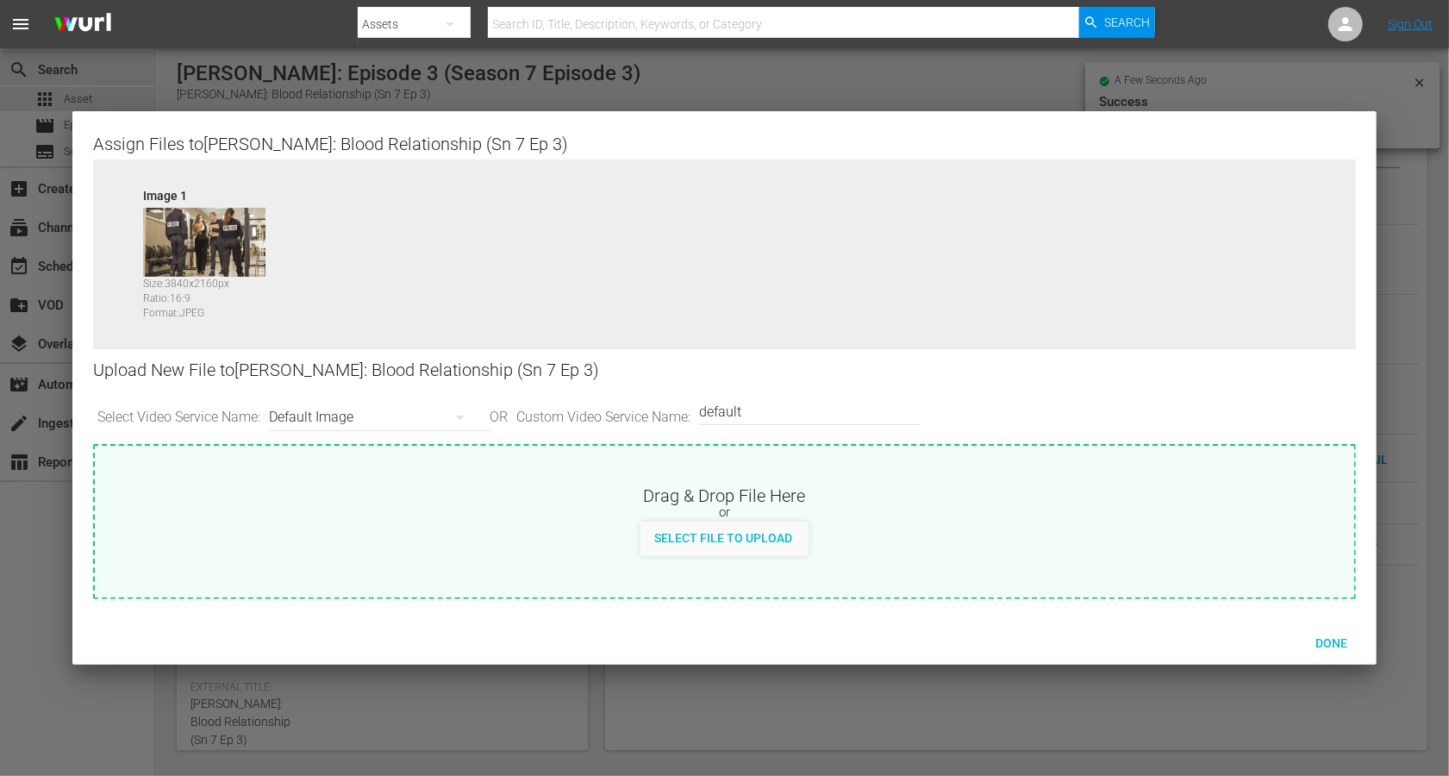
click at [322, 411] on div "Default Image" at bounding box center [375, 417] width 212 height 48
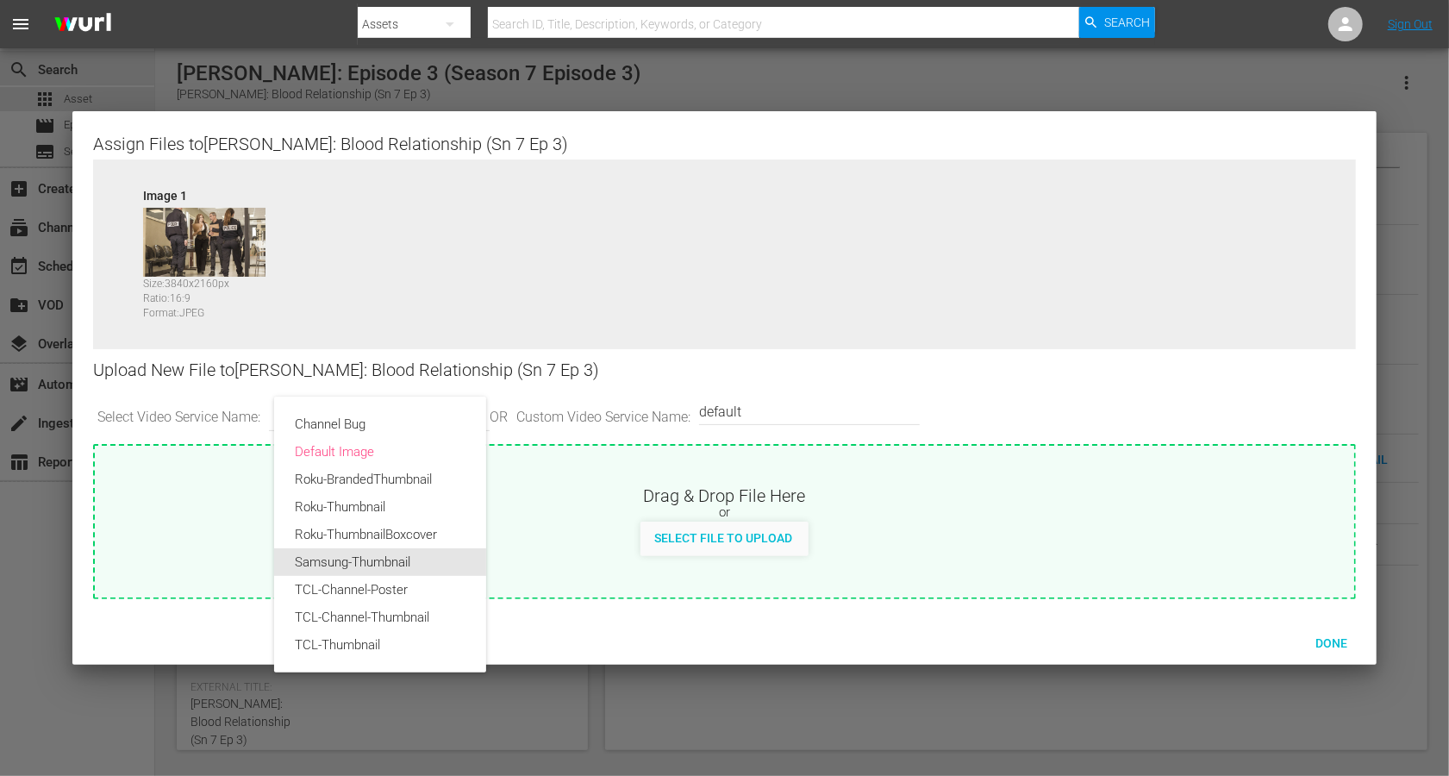
click at [327, 561] on div "Samsung-Thumbnail" at bounding box center [380, 562] width 171 height 28
type input "Samsung-Thumbnail"
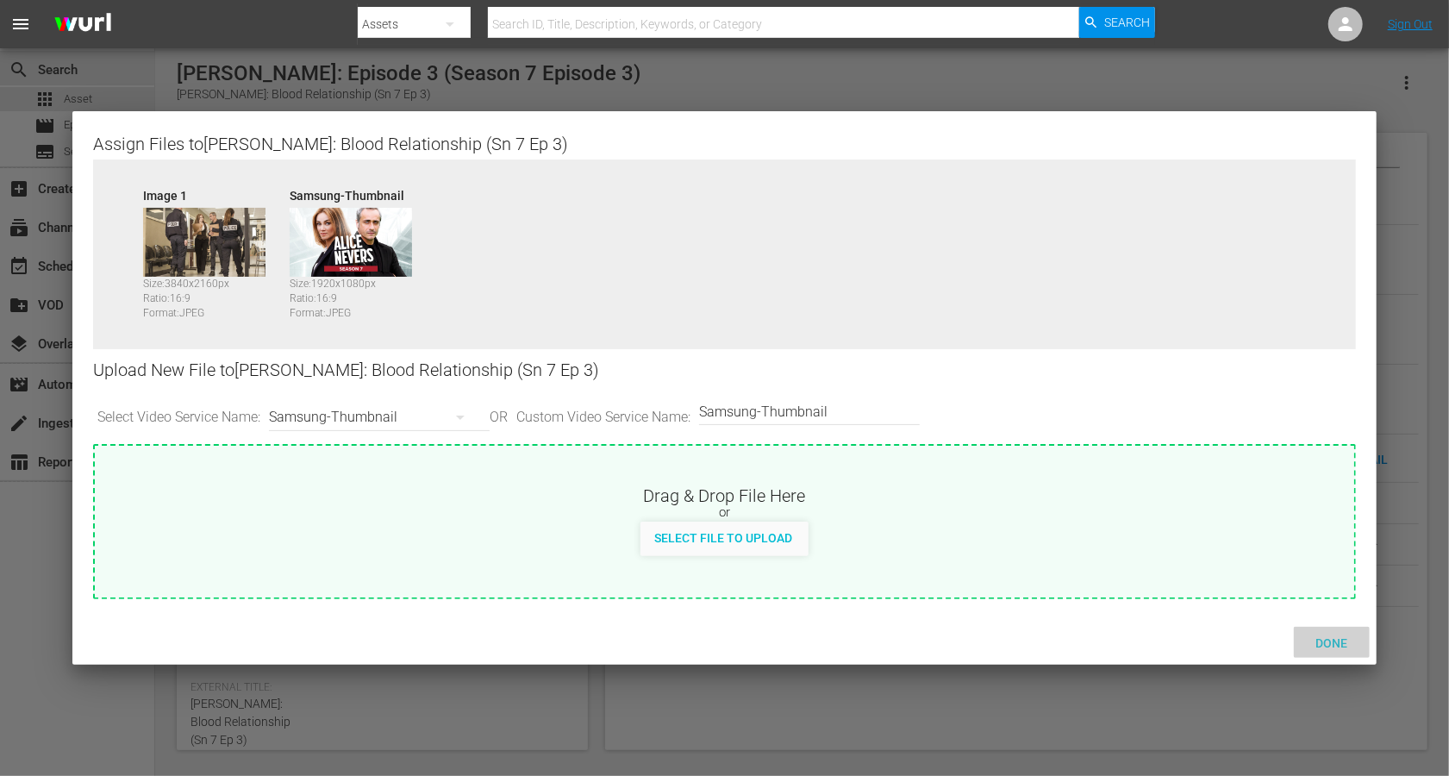
click at [1086, 581] on span "Done" at bounding box center [1331, 643] width 59 height 14
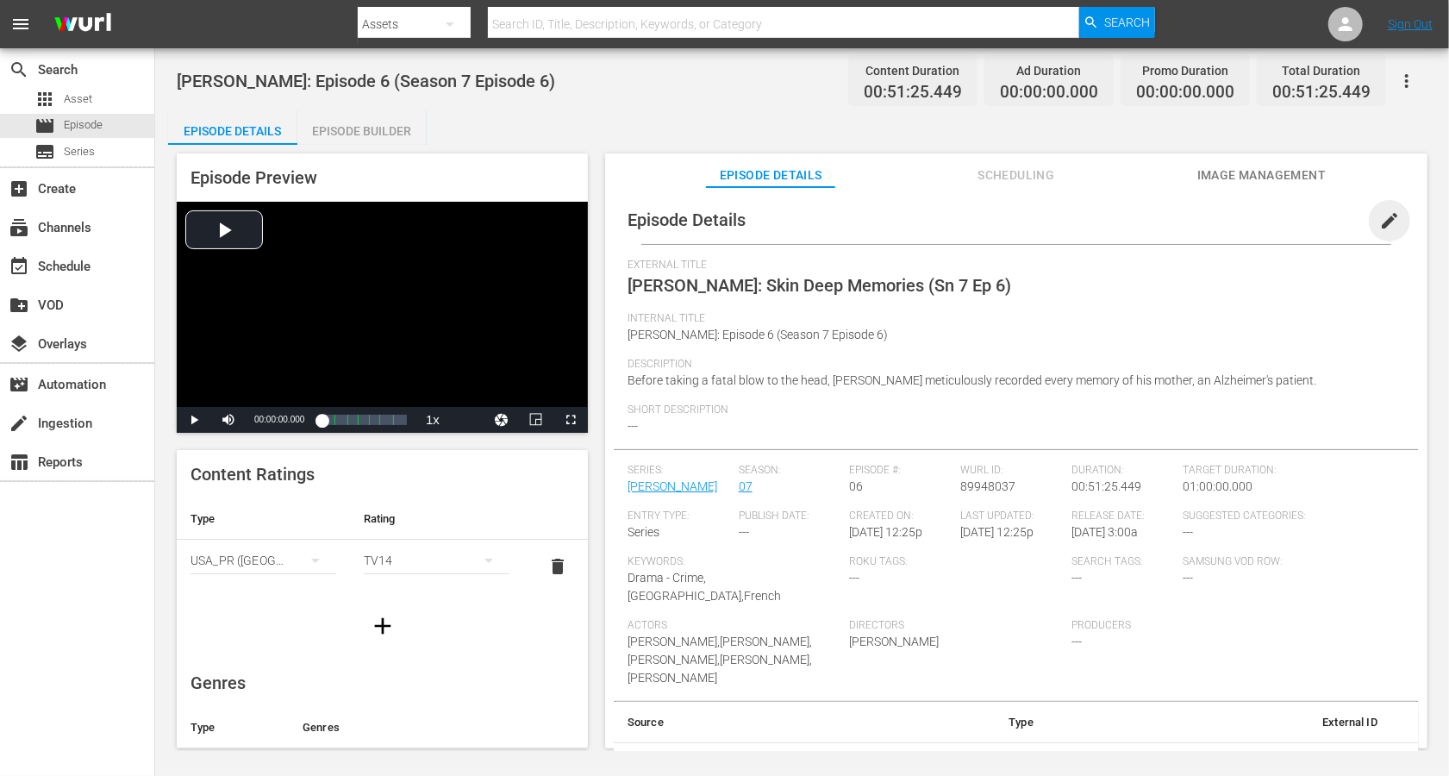
click at [1380, 216] on span "edit" at bounding box center [1390, 220] width 21 height 21
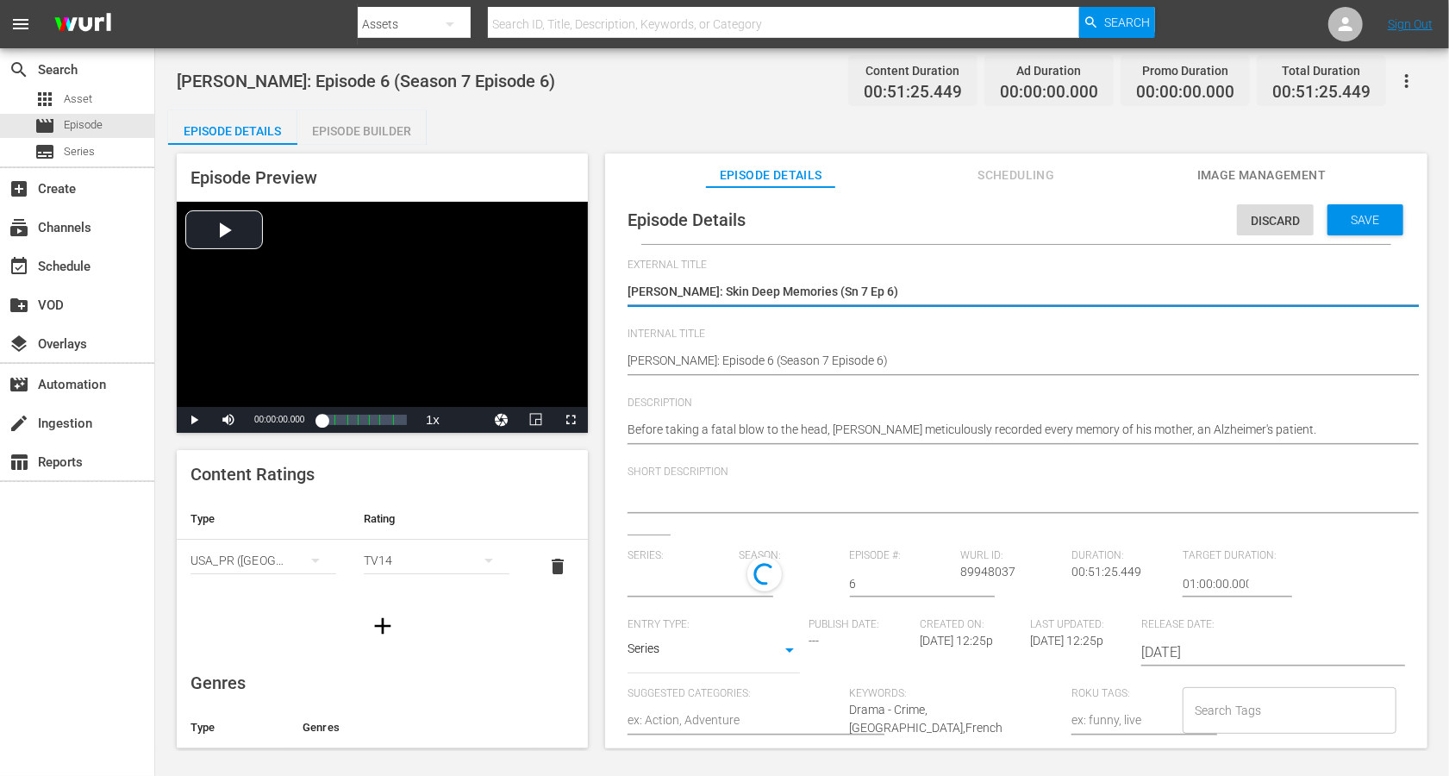
type input "[PERSON_NAME]"
click at [810, 291] on textarea "[PERSON_NAME]: Skin Deep Memories (Sn 7 Ep 6)" at bounding box center [1012, 293] width 769 height 21
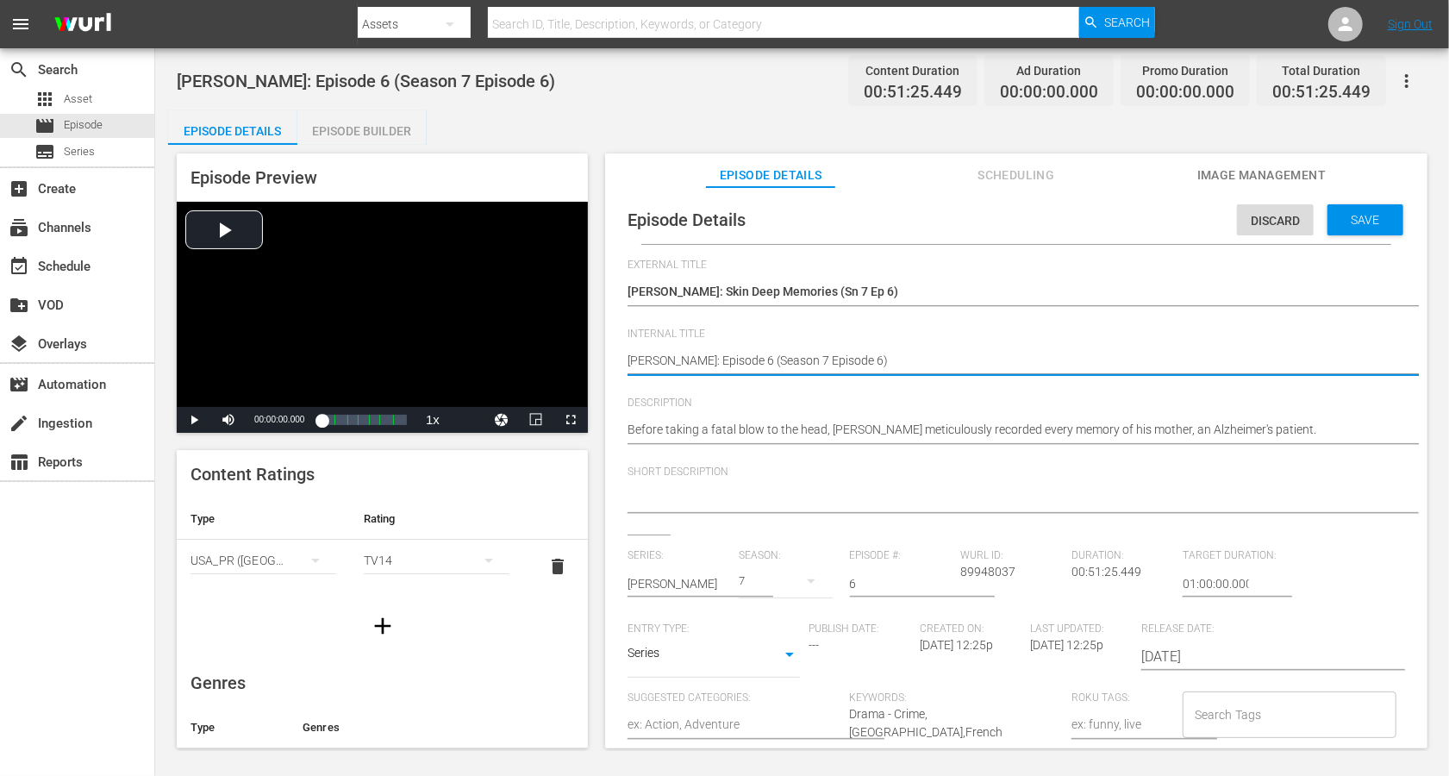
click at [795, 360] on textarea "Alice Nevers: Episode 6 (Season 7 Episode 6)" at bounding box center [1012, 362] width 769 height 21
paste textarea "Skin Deep Memories (Sn 7 Ep"
type textarea "Alice Nevers: Skin Deep Memories (Sn 7 Ep 6)"
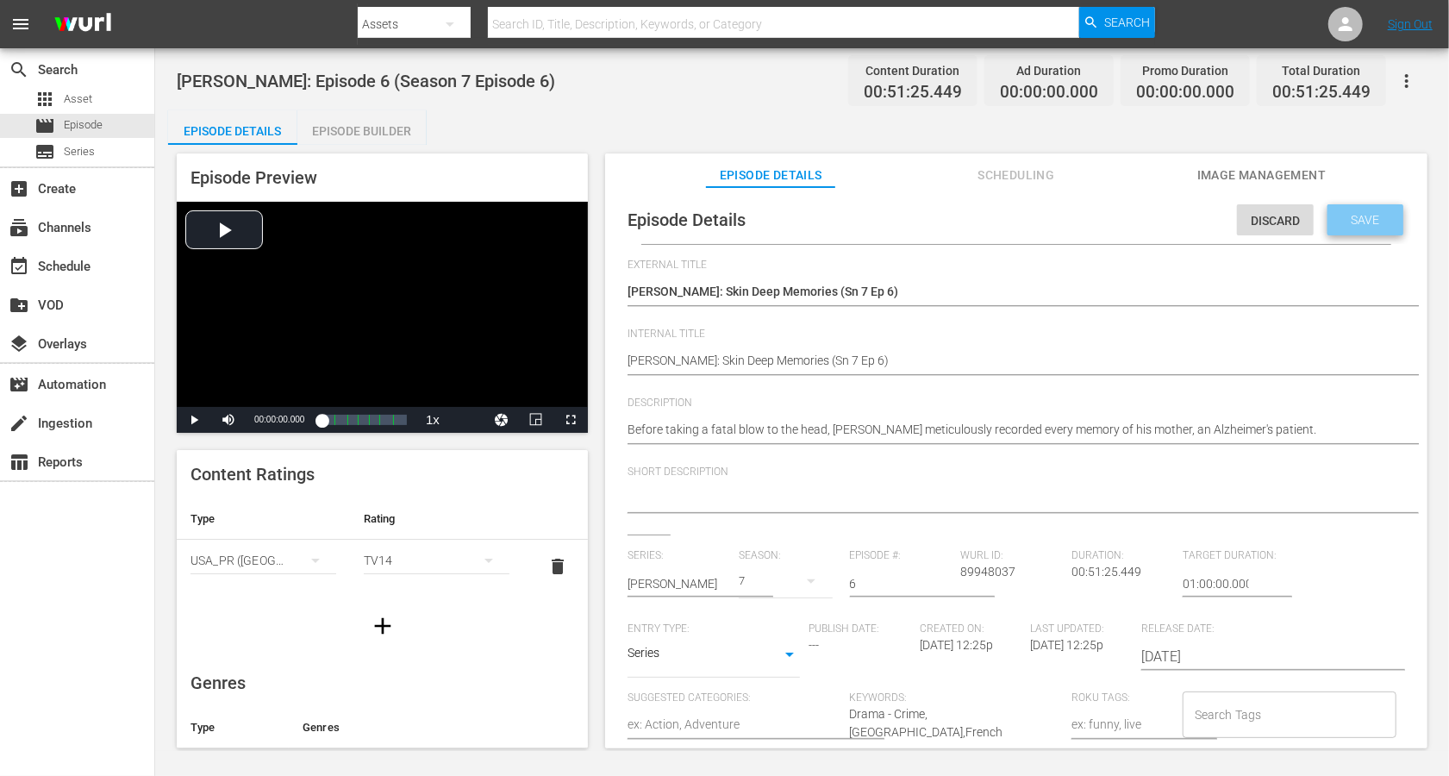
click at [1370, 213] on span "Save" at bounding box center [1366, 220] width 56 height 14
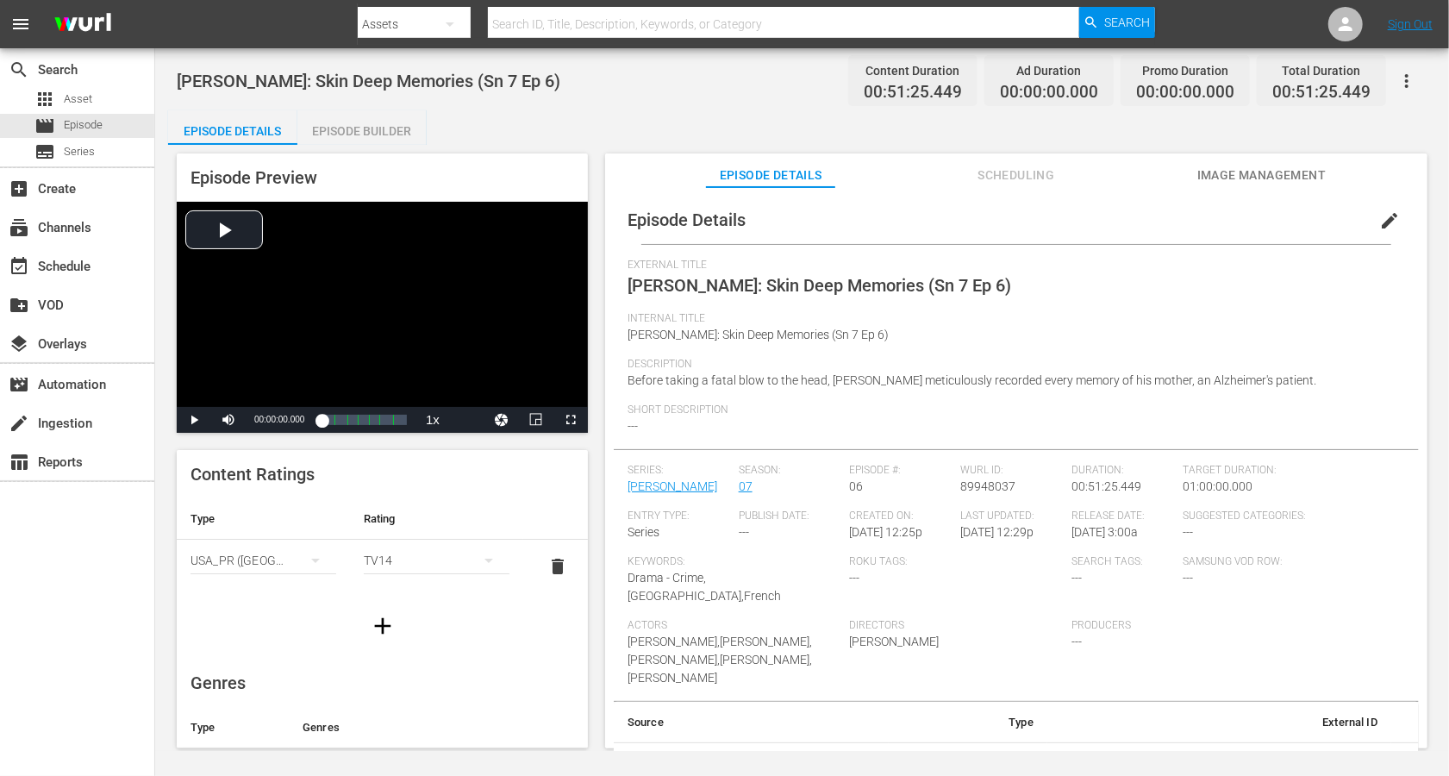
scroll to position [12, 0]
click at [1086, 216] on span "edit" at bounding box center [1390, 220] width 21 height 21
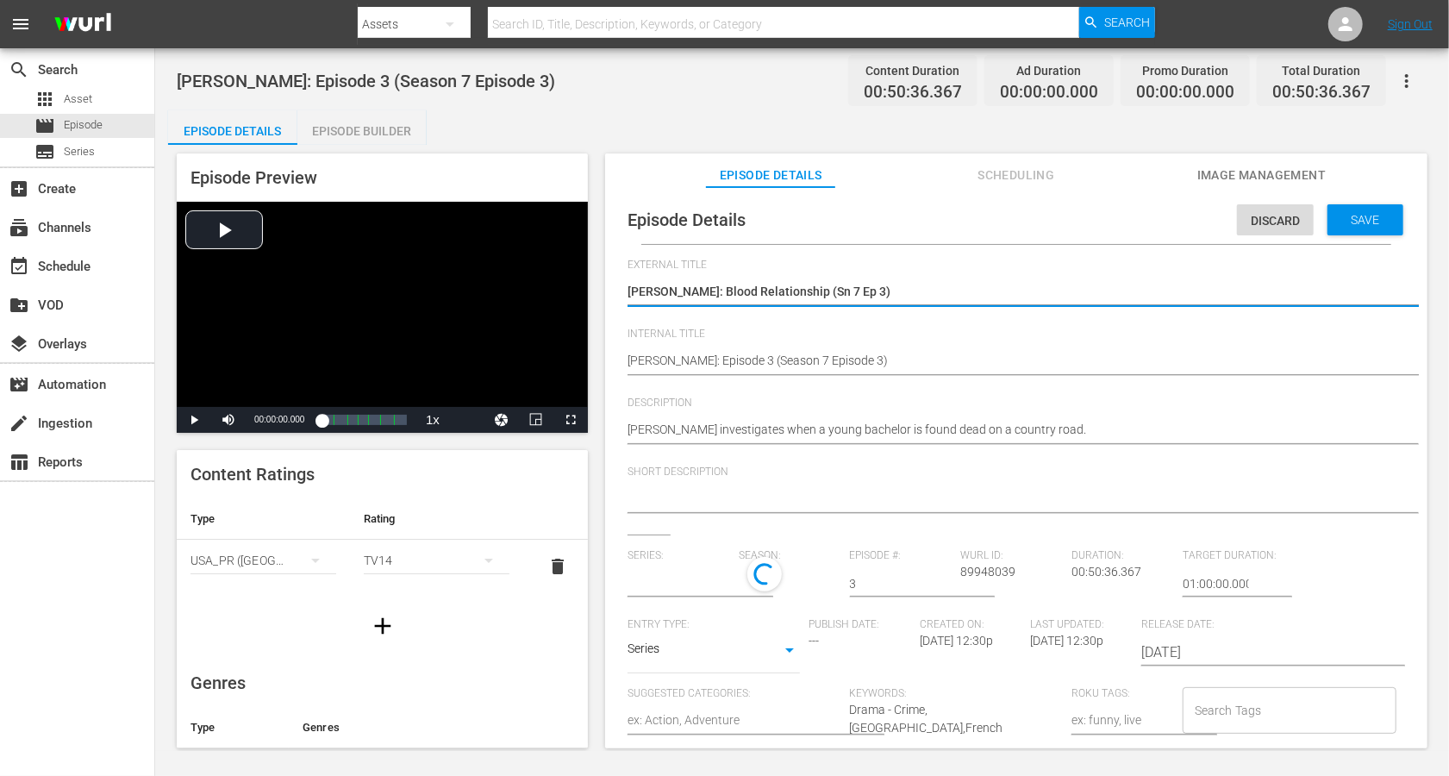
click at [865, 290] on textarea "[PERSON_NAME]: Blood Relationship (Sn 7 Ep 3)" at bounding box center [1012, 293] width 769 height 21
type input "[PERSON_NAME]"
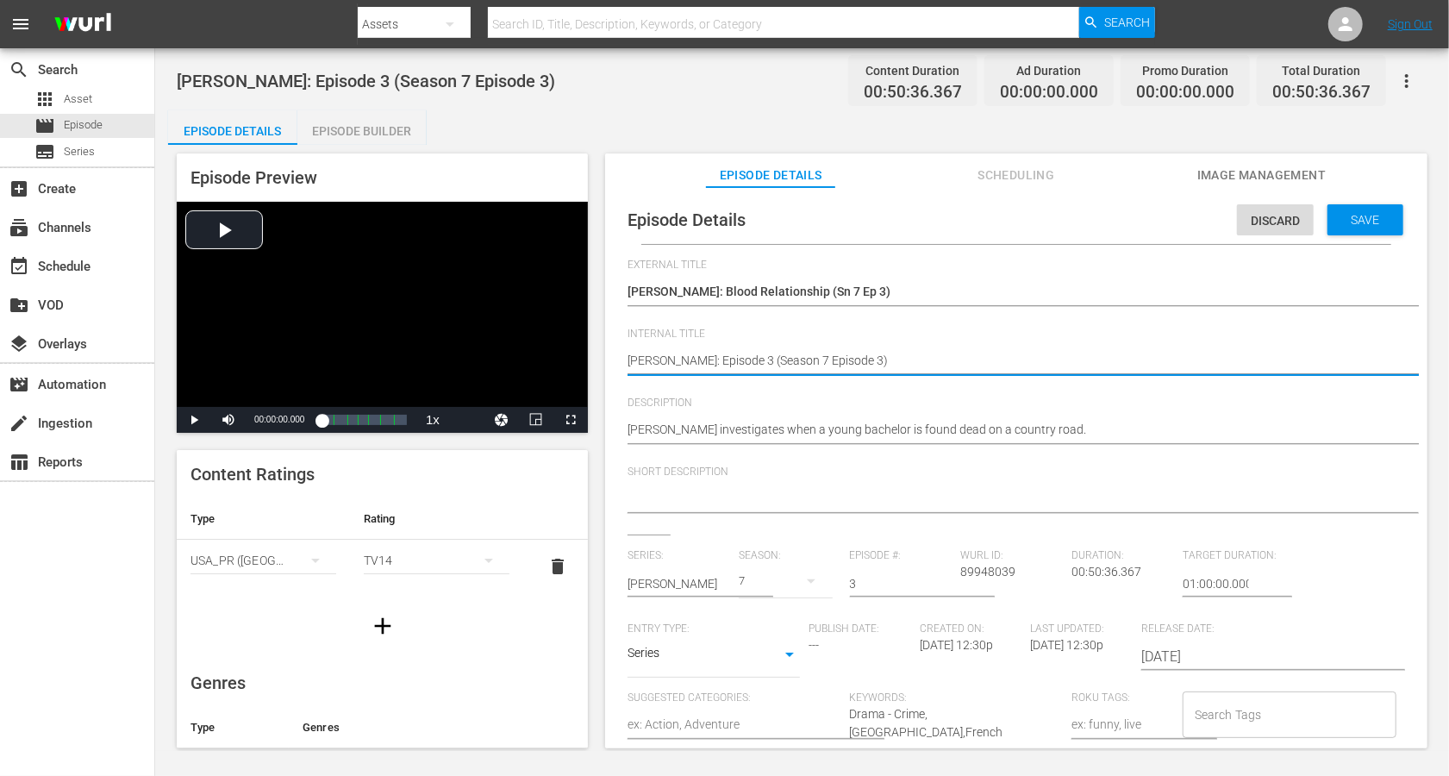
click at [846, 365] on textarea "[PERSON_NAME]: Episode 3 (Season 7 Episode 3)" at bounding box center [1012, 362] width 769 height 21
paste textarea "Blood Relationship (Sn 7 Ep"
type textarea "[PERSON_NAME]: Blood Relationship (Sn 7 Ep 3)"
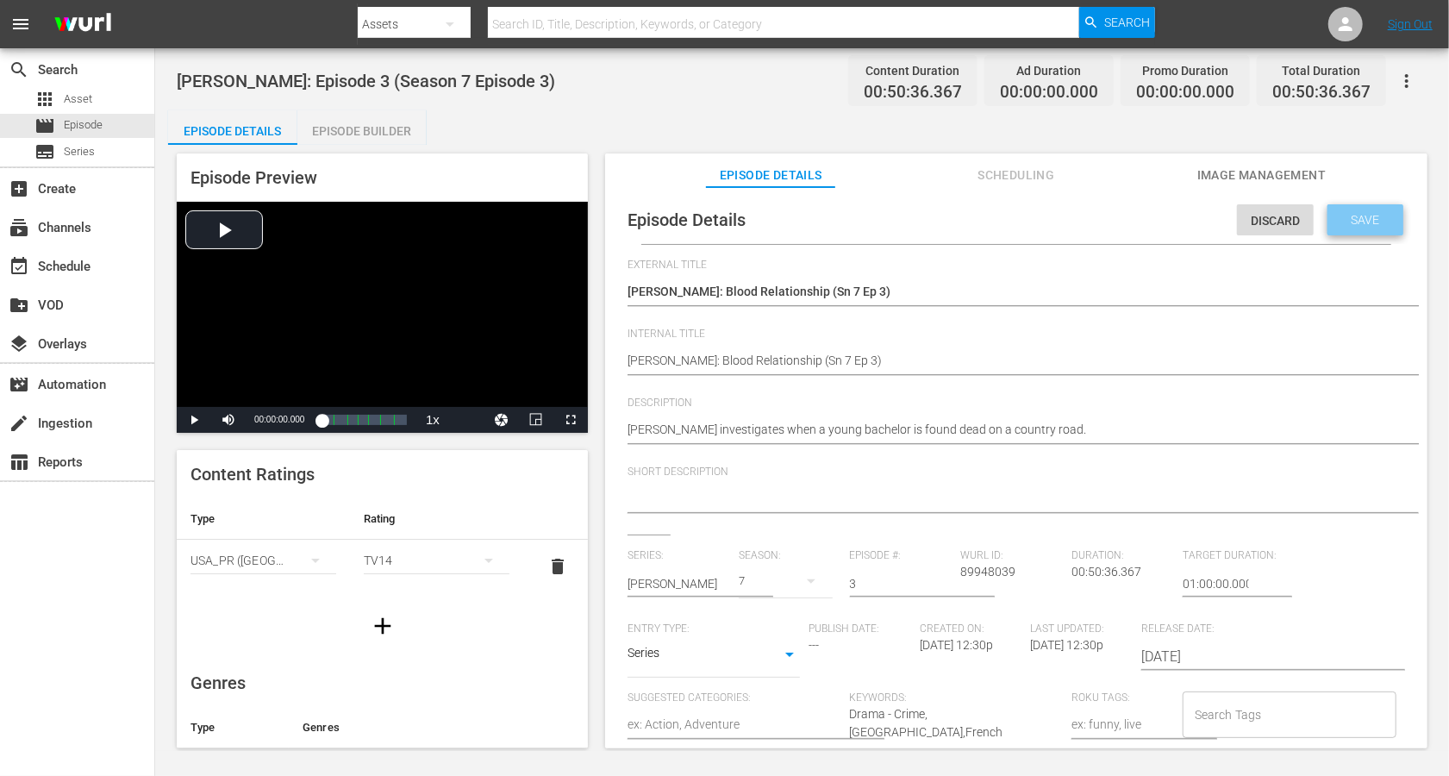
click at [1086, 217] on span "Save" at bounding box center [1366, 220] width 56 height 14
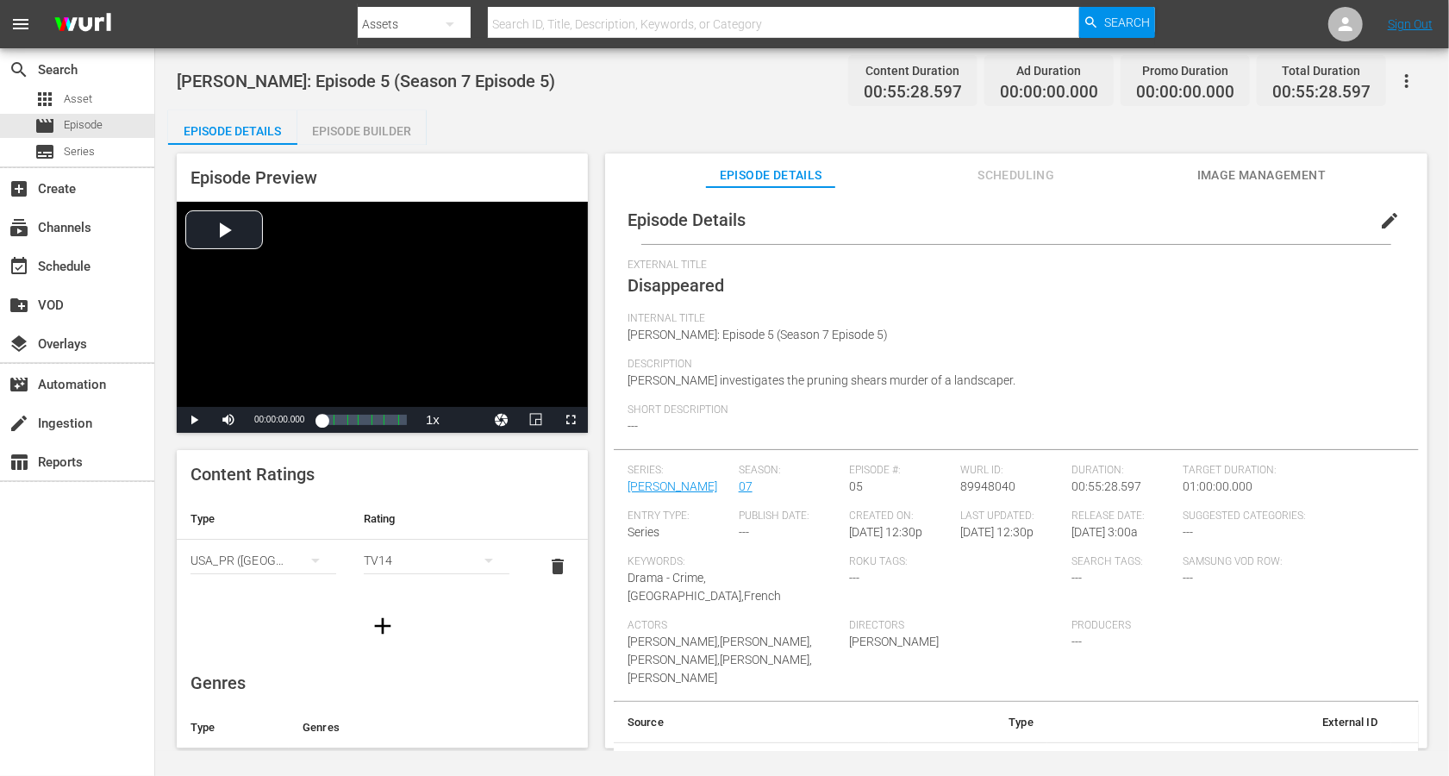
click at [1086, 224] on span "edit" at bounding box center [1390, 220] width 21 height 21
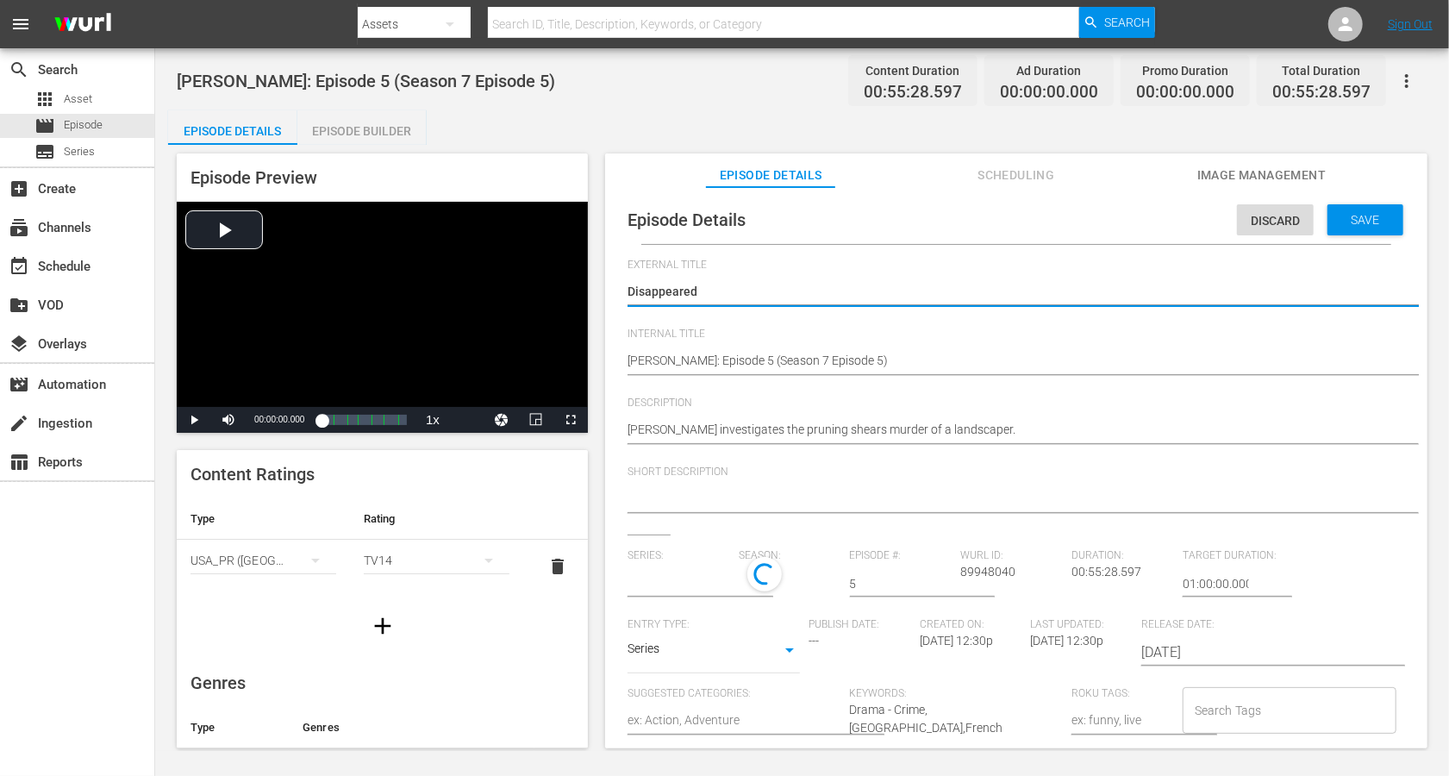
type input "[PERSON_NAME]"
click at [676, 286] on textarea "Disappeared" at bounding box center [1012, 293] width 769 height 21
paste textarea "Alice Nevers: Disappeared (Sn 7 Ep 5)"
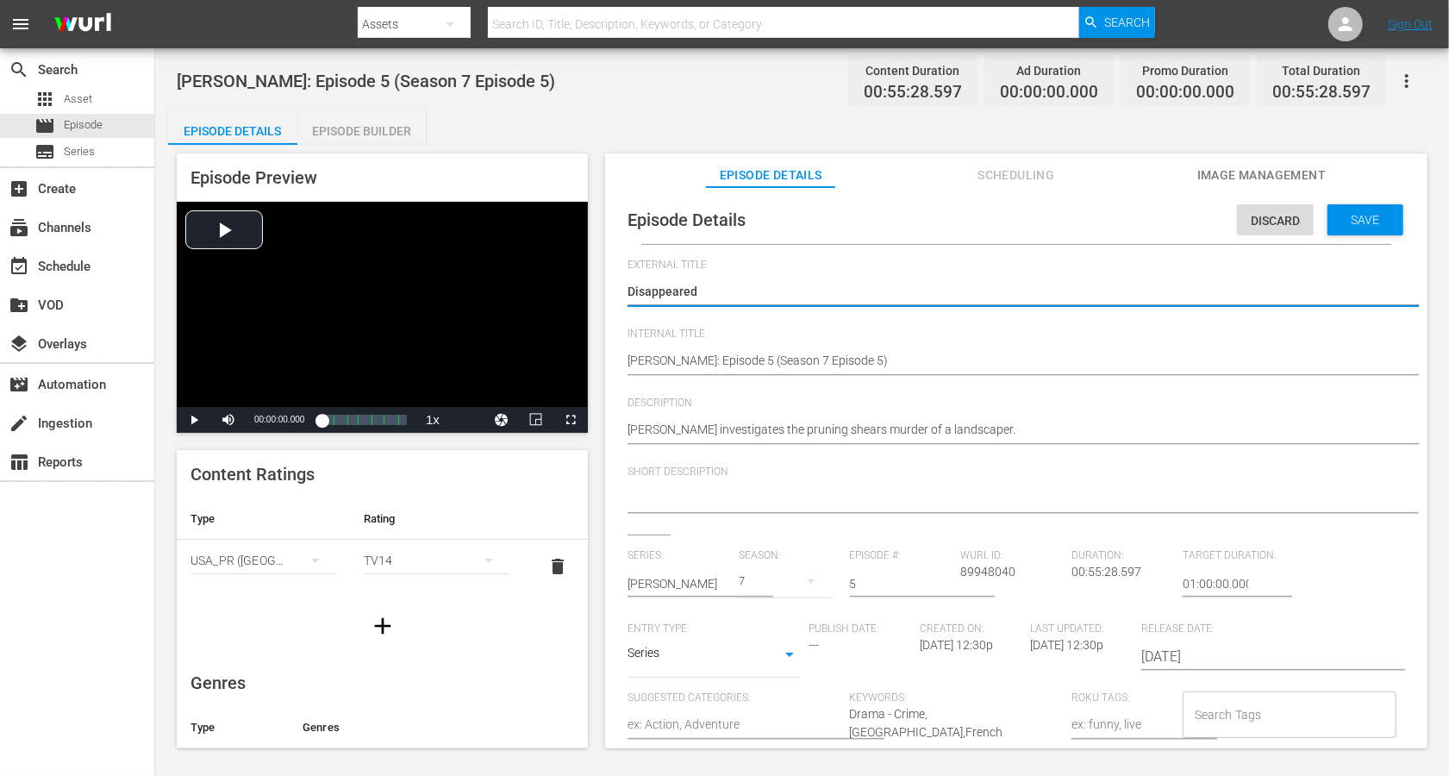
type textarea "Alice Nevers: Disappeared (Sn 7 Ep 5)"
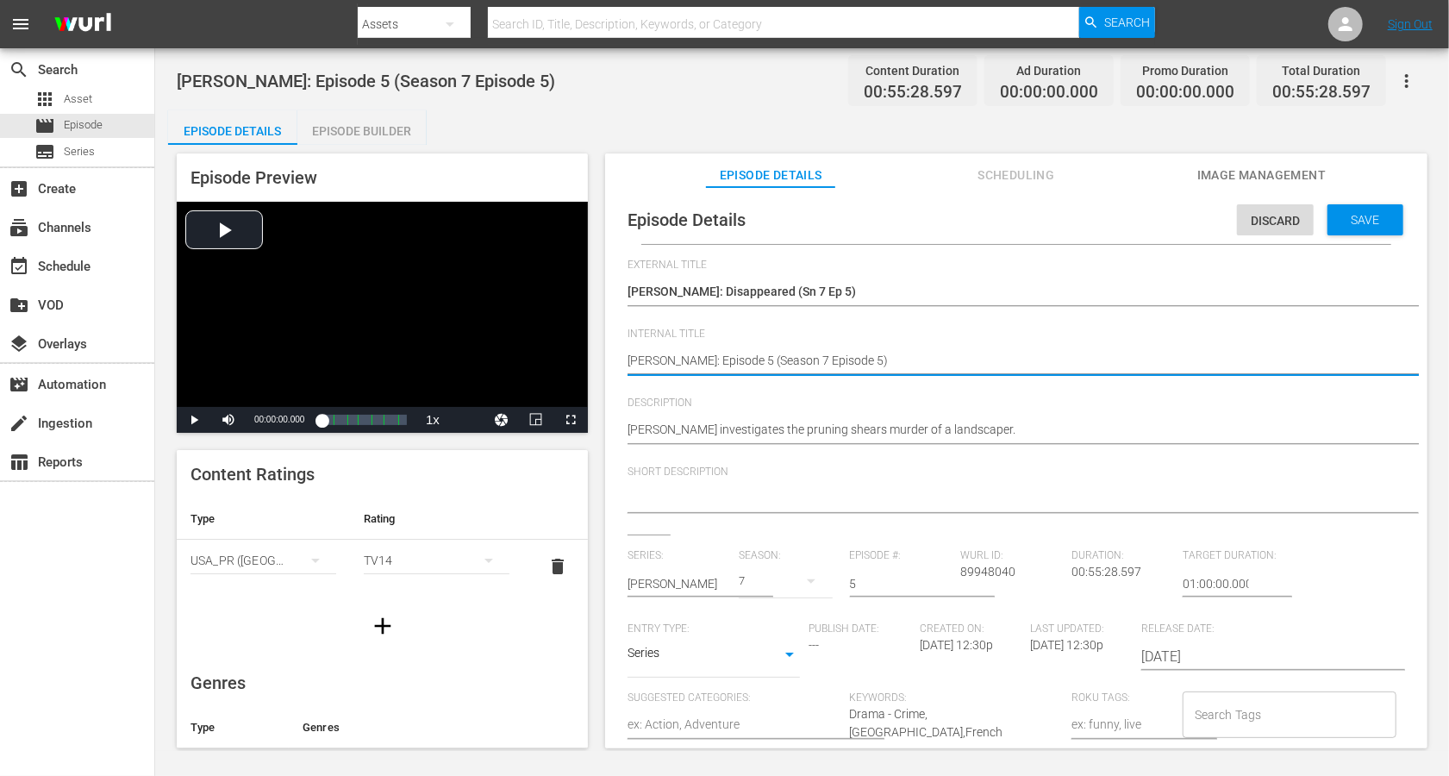
click at [688, 354] on textarea "Alice Nevers: Episode 5 (Season 7 Episode 5)" at bounding box center [1012, 362] width 769 height 21
click textarea "Alice Nevers: Episode 5 (Season 7 Episode 5)"
paste textarea "Disappeared (Sn 7 Ep"
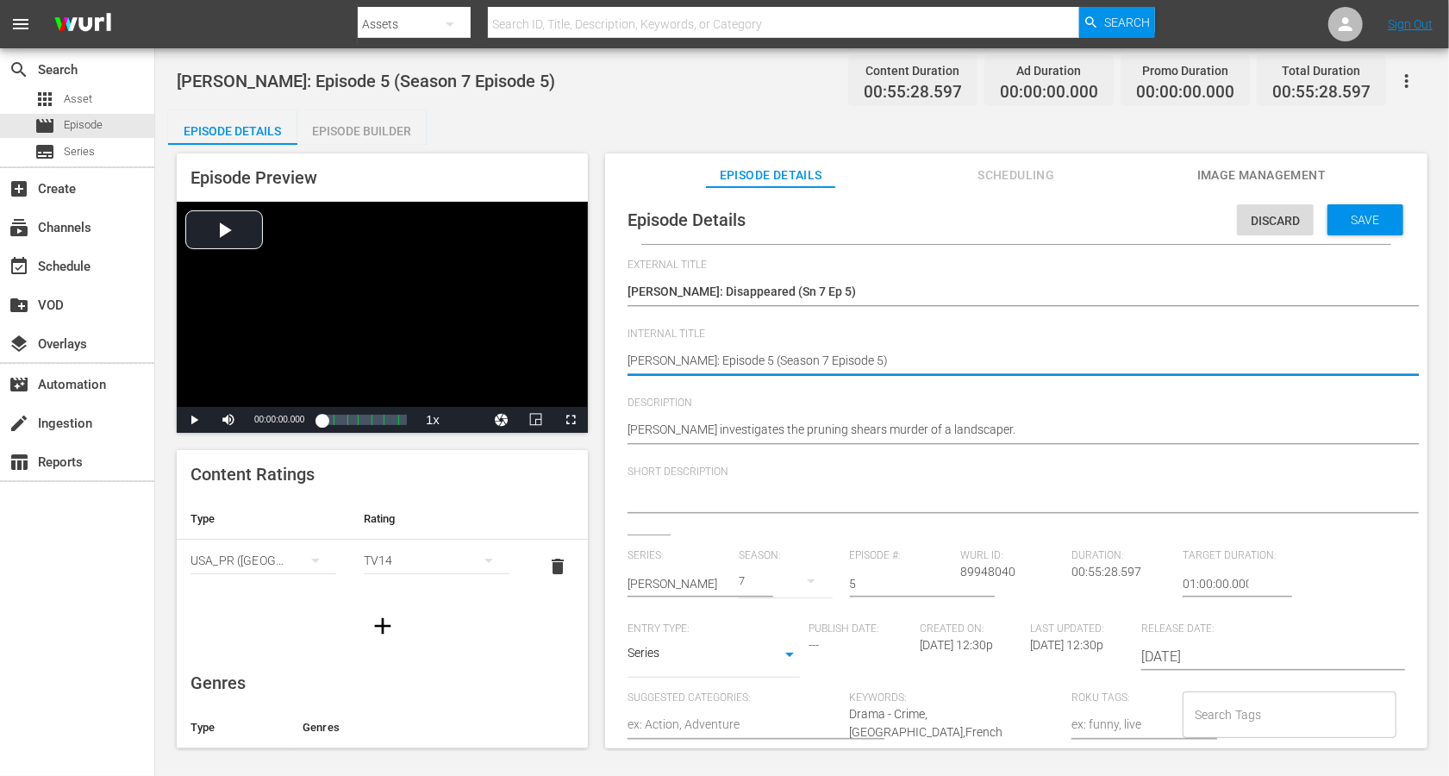
type textarea "Alice Nevers: Disappeared (Sn 7 Ep 5)"
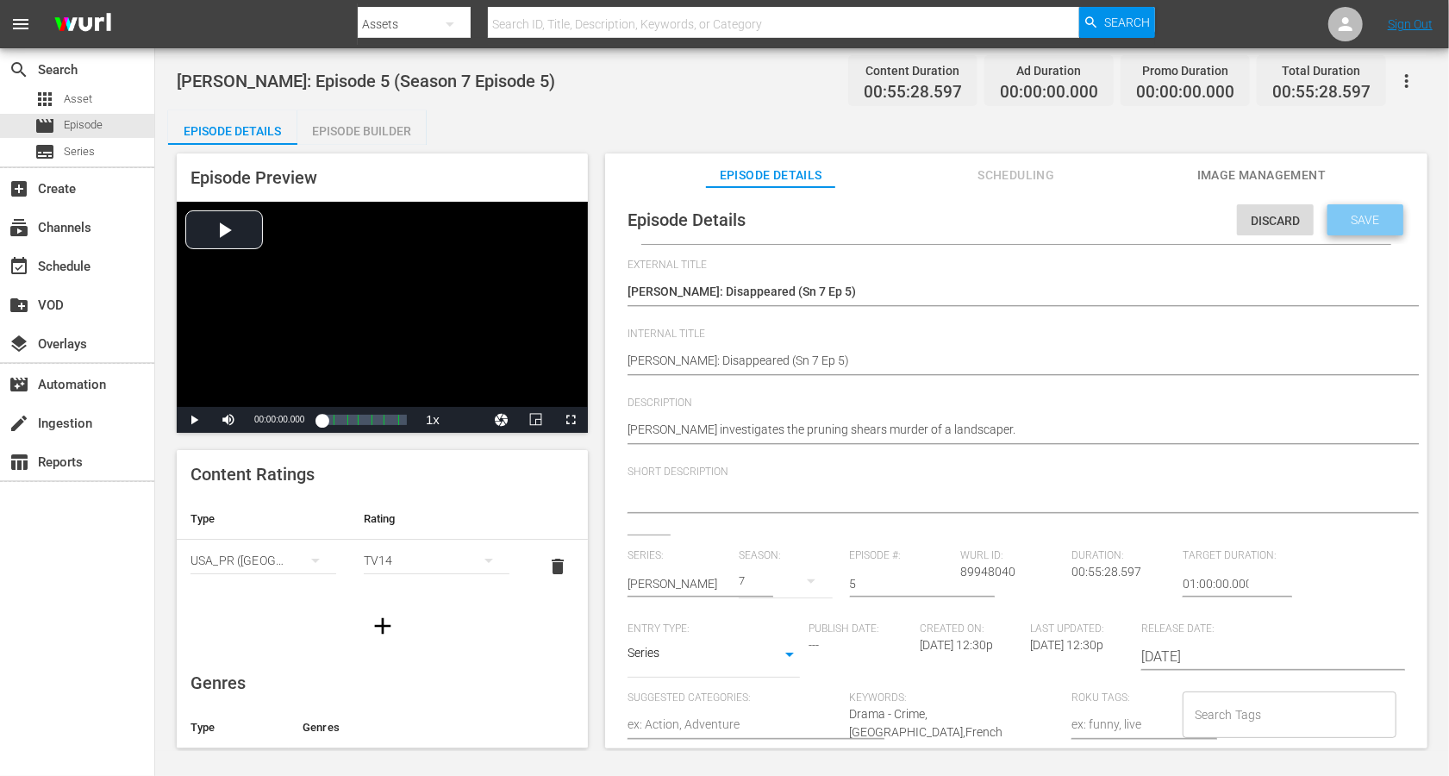
click div "Save"
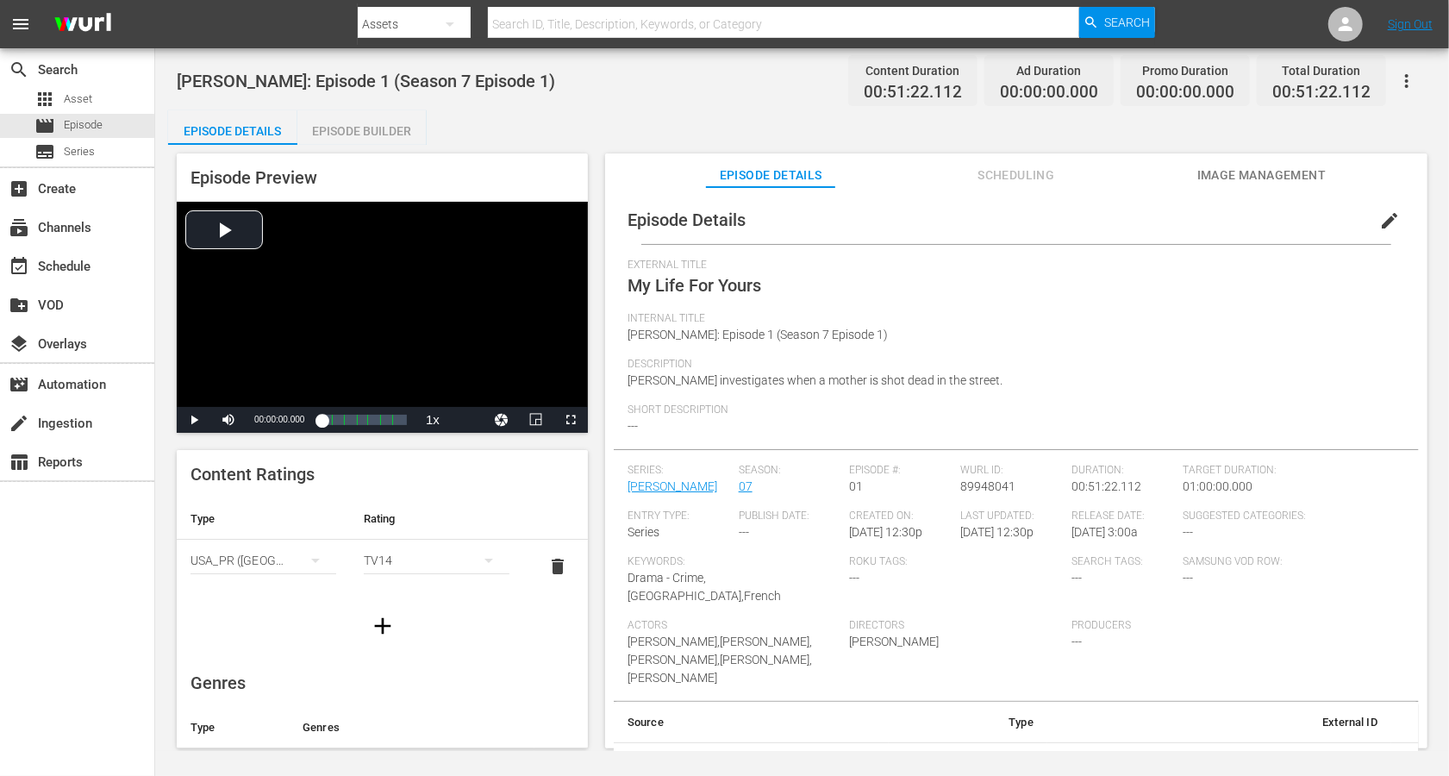
click at [1086, 224] on span "edit" at bounding box center [1390, 220] width 21 height 21
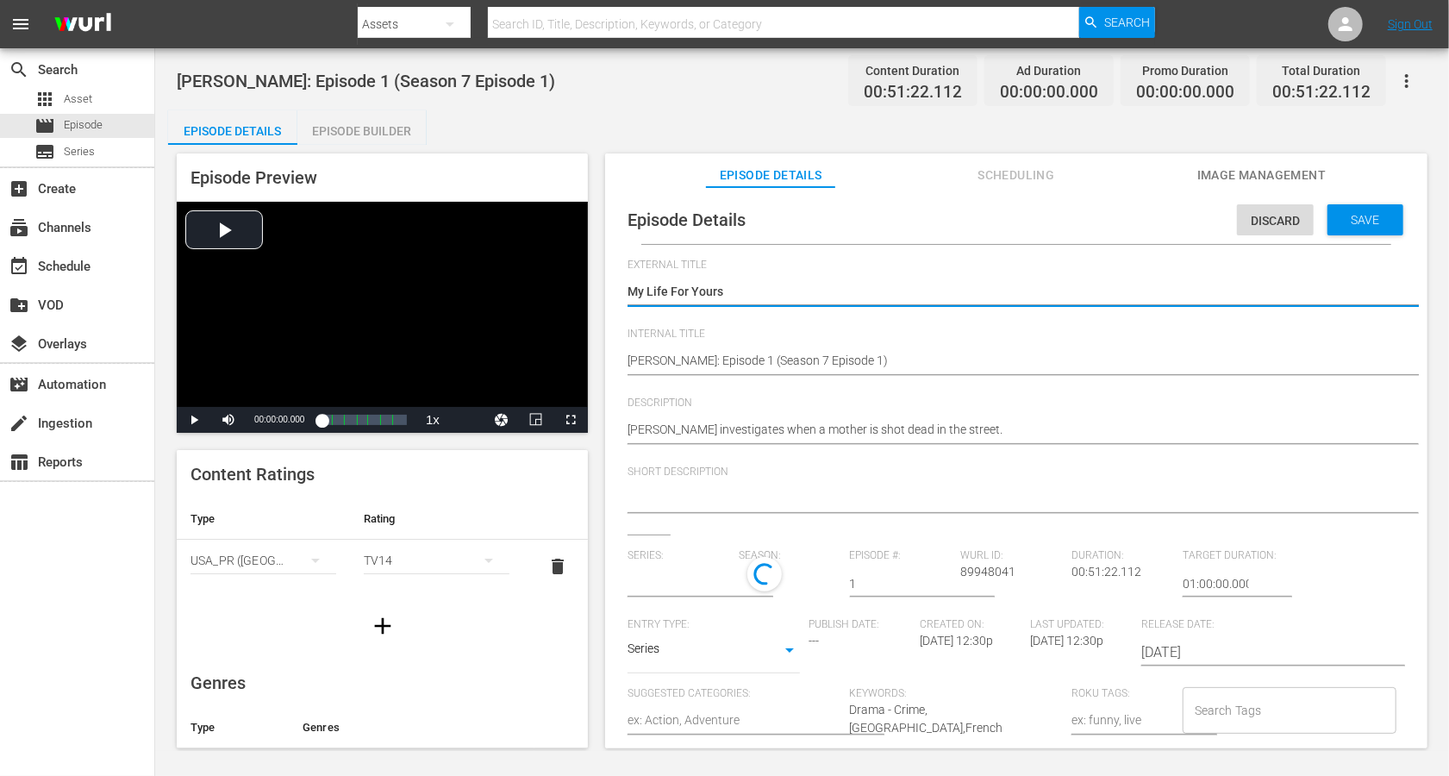
type input "[PERSON_NAME]"
click at [713, 291] on textarea "My Life For Yours" at bounding box center [1012, 293] width 769 height 21
type textarea "Alice Nevers: My Life For Yours (Sn 7 Ep 1)"
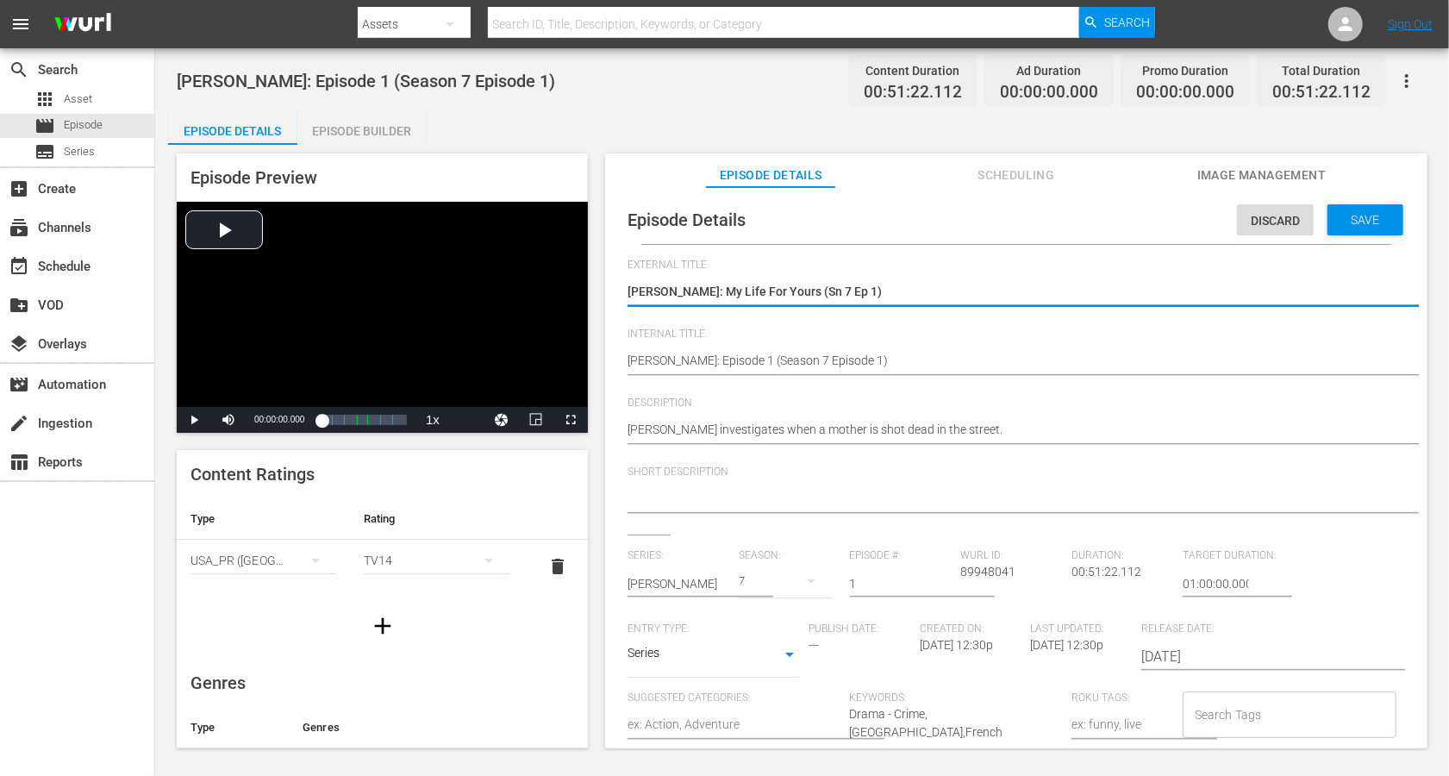
type textarea "Alice Nevers: My Life For Yours (Sn 7 Ep 1)"
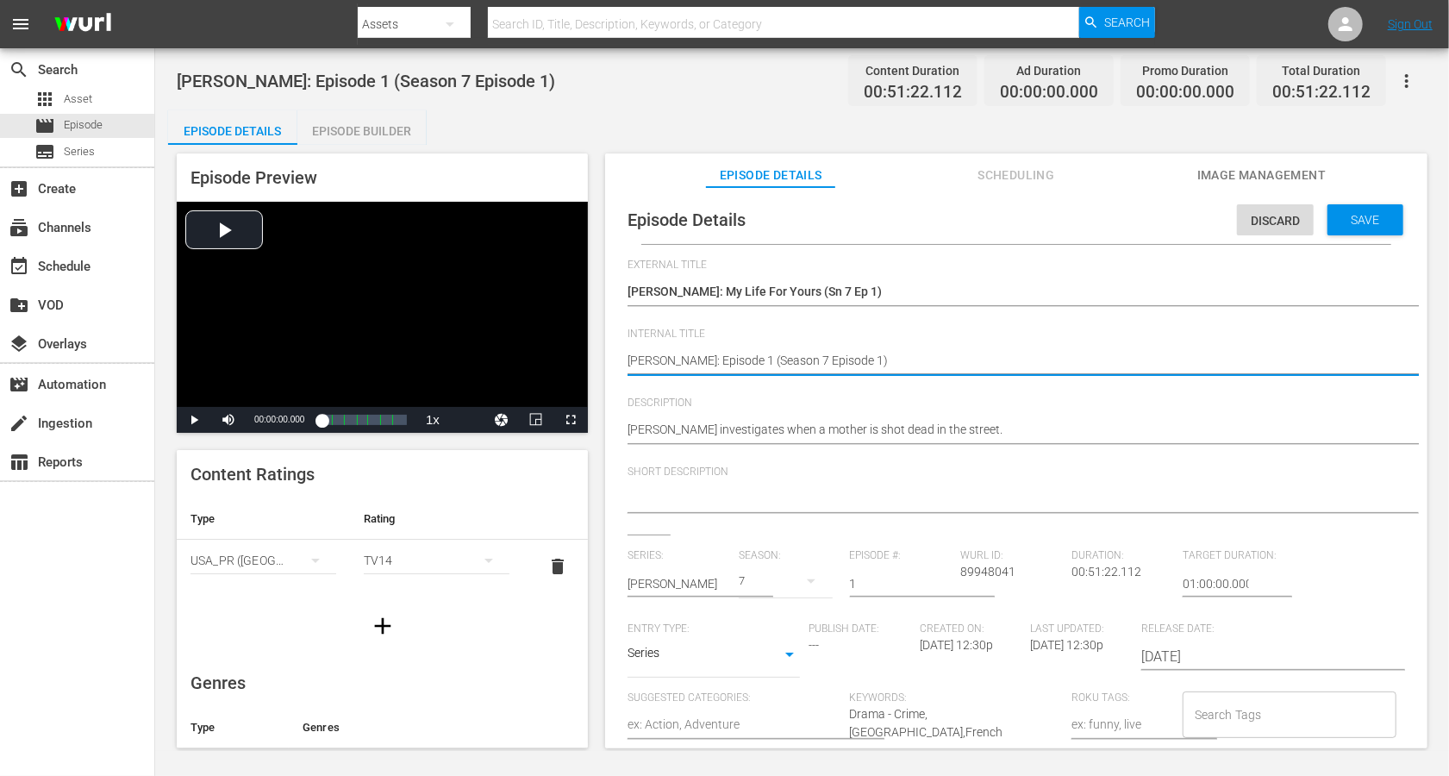
click at [713, 360] on textarea "Alice Nevers: Episode 1 (Season 7 Episode 1)" at bounding box center [1012, 362] width 769 height 21
paste textarea "My Life For Yours (Sn 7 Ep"
type textarea "Alice Nevers: My Life For Yours (Sn 7 Ep 1)"
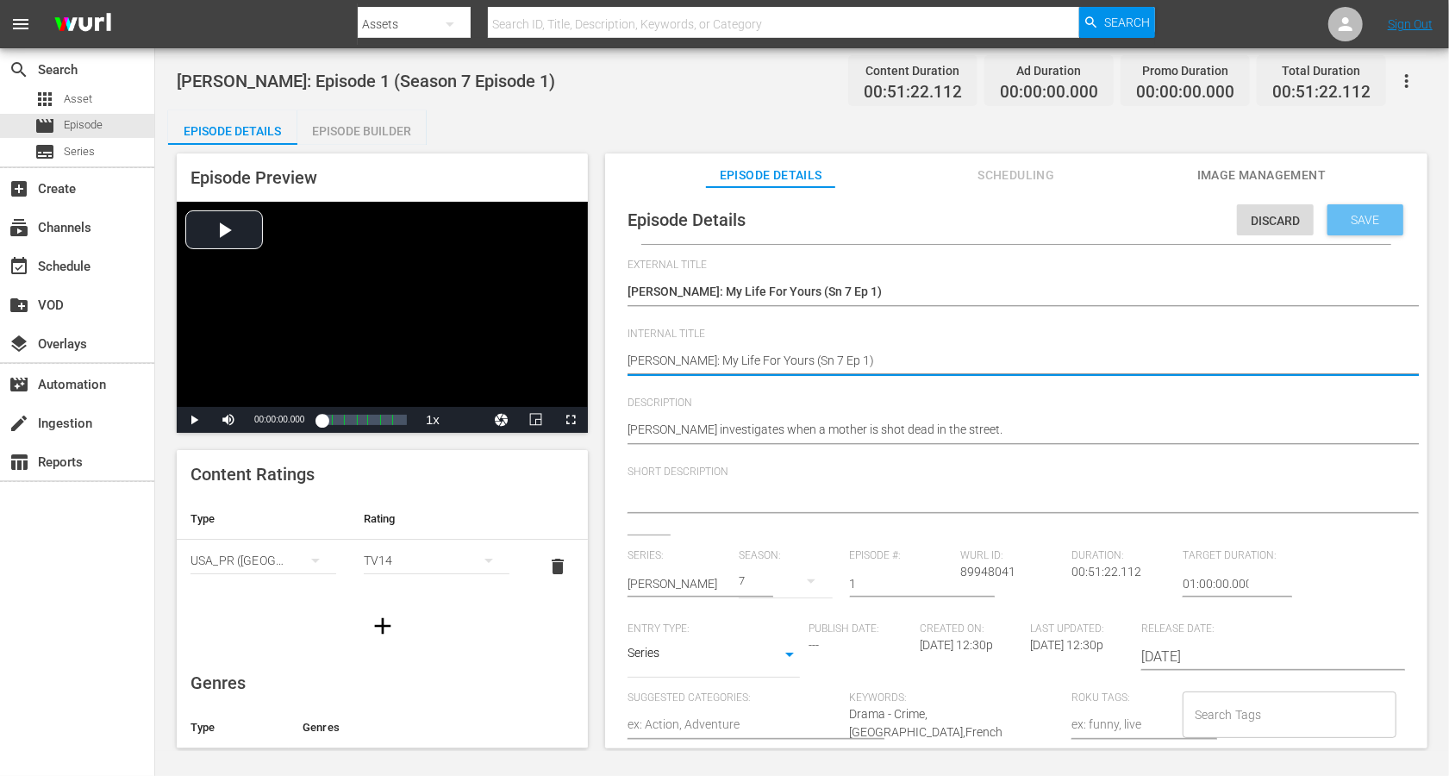
click at [1086, 221] on span "Save" at bounding box center [1366, 220] width 56 height 14
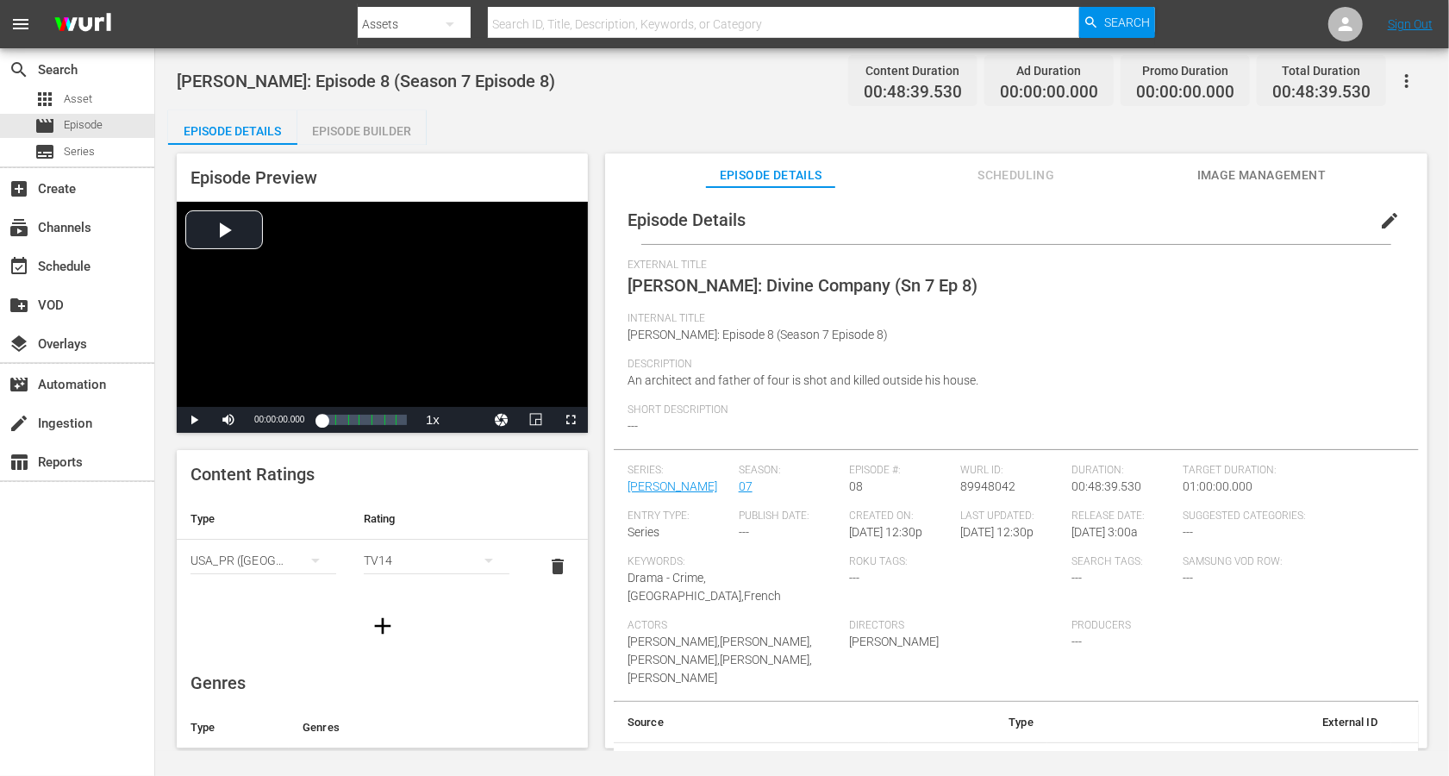
click at [1086, 226] on button "edit" at bounding box center [1389, 220] width 41 height 41
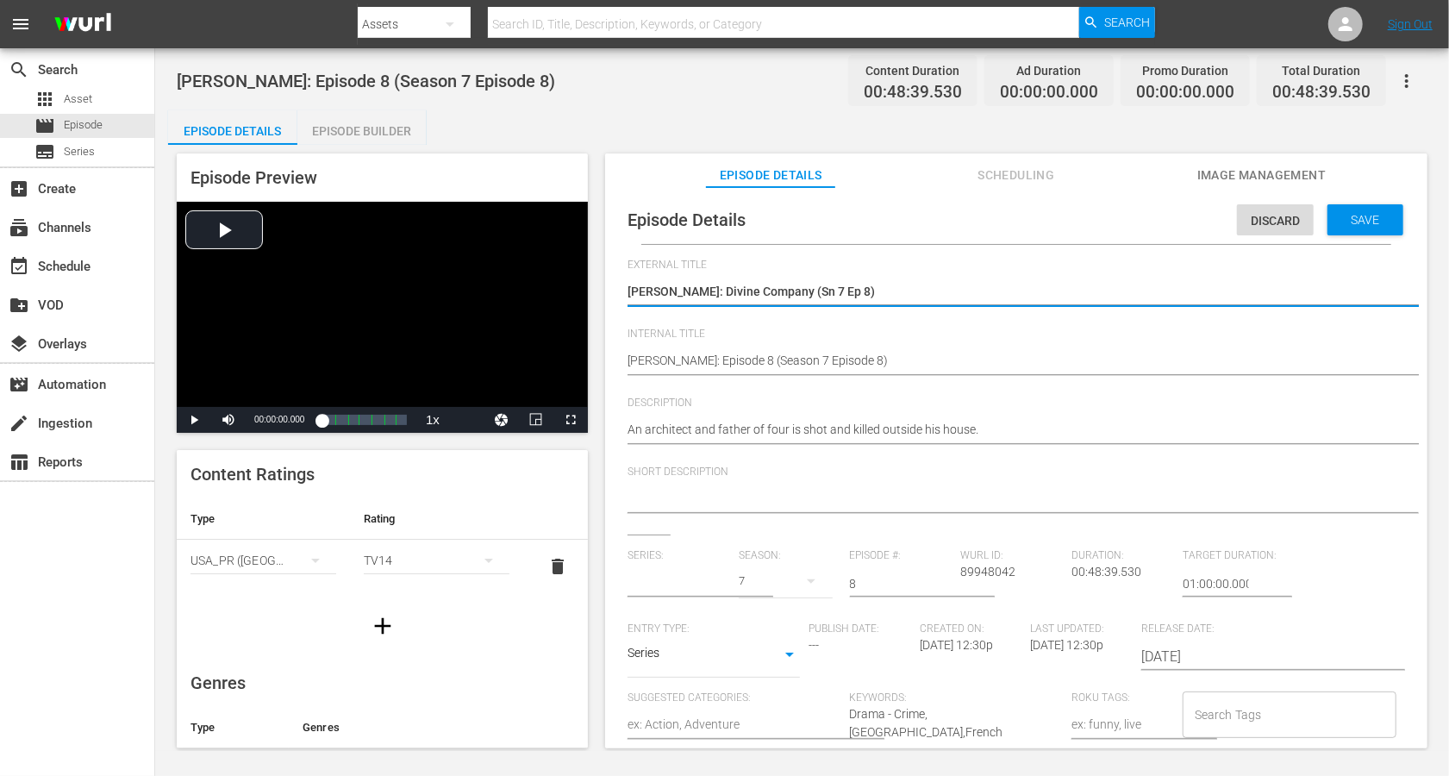
click at [780, 290] on textarea "[PERSON_NAME]: Divine Company (Sn 7 Ep 8)" at bounding box center [1012, 293] width 769 height 21
type input "[PERSON_NAME]"
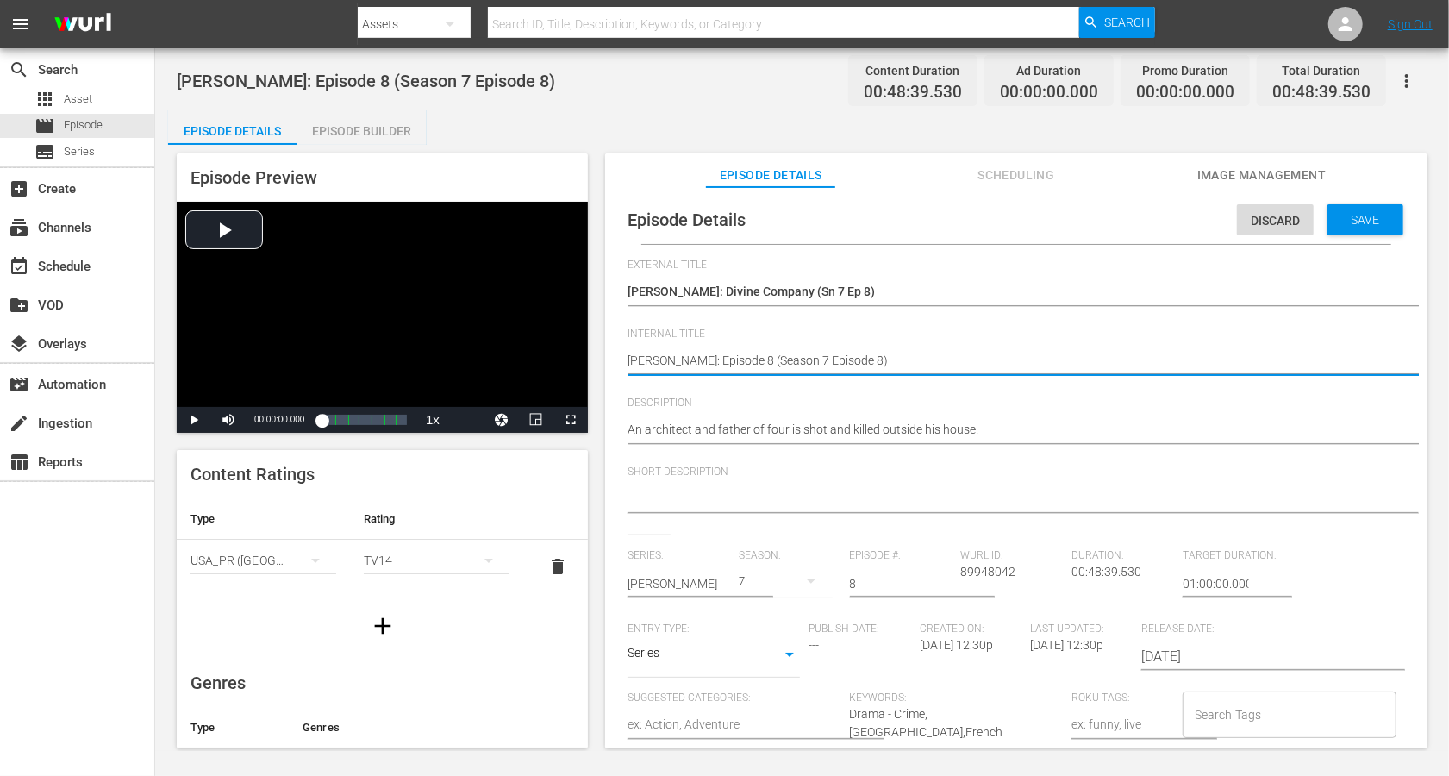
click at [783, 363] on textarea "[PERSON_NAME]: Episode 8 (Season 7 Episode 8)" at bounding box center [1012, 362] width 769 height 21
paste textarea "Divine Company (Sn 7 Ep"
type textarea "[PERSON_NAME]: Divine Company (Sn 7 Ep 8)"
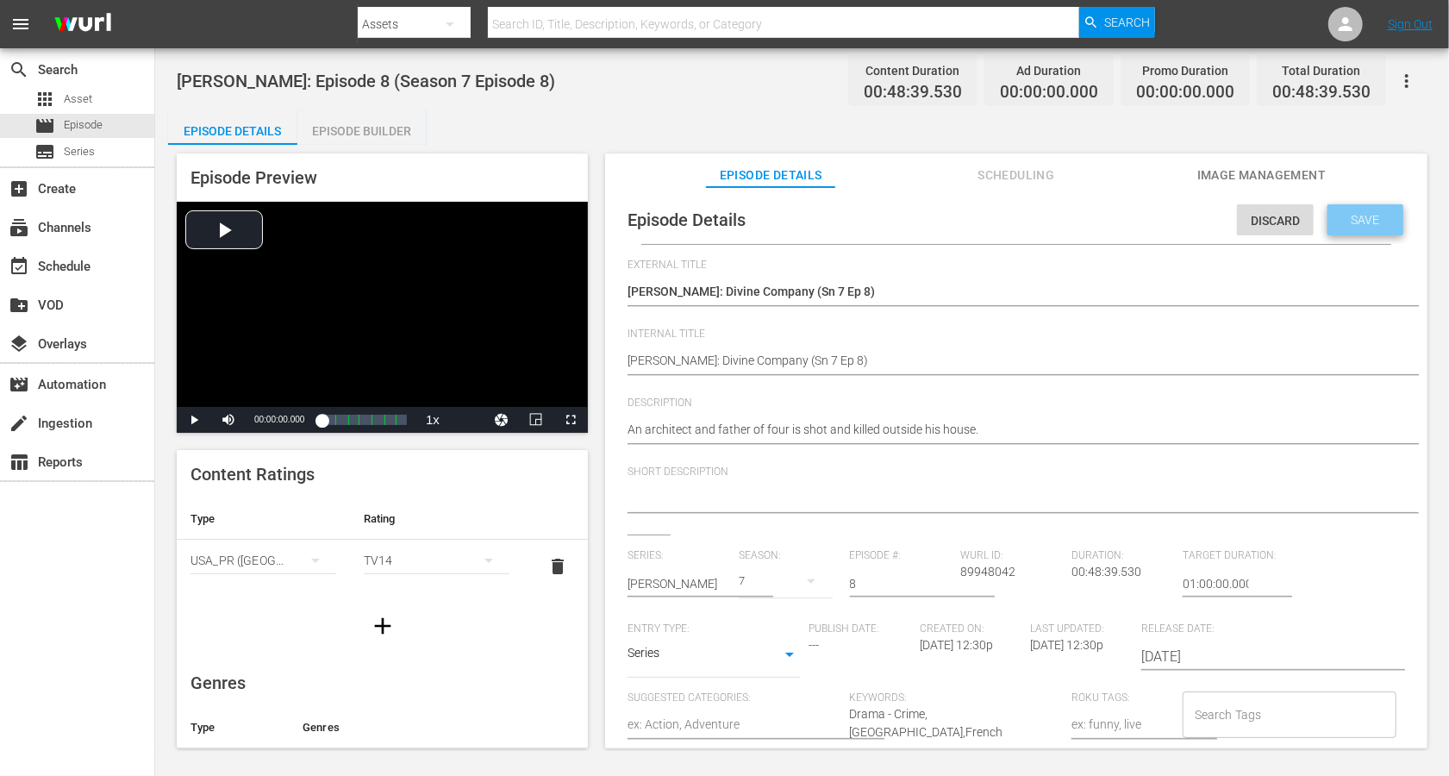
click at [1086, 210] on div "Save" at bounding box center [1366, 219] width 76 height 31
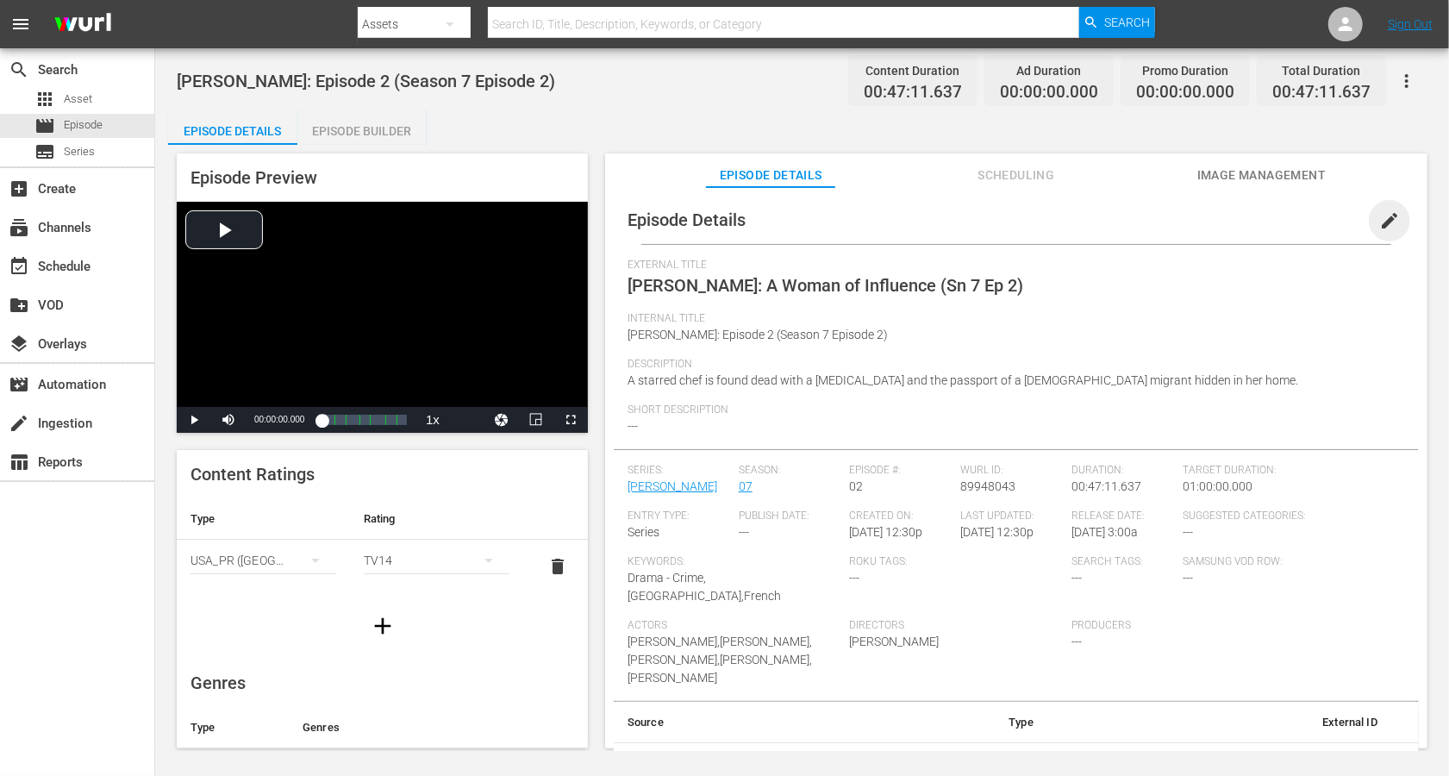
click at [1086, 216] on span "edit" at bounding box center [1390, 220] width 21 height 21
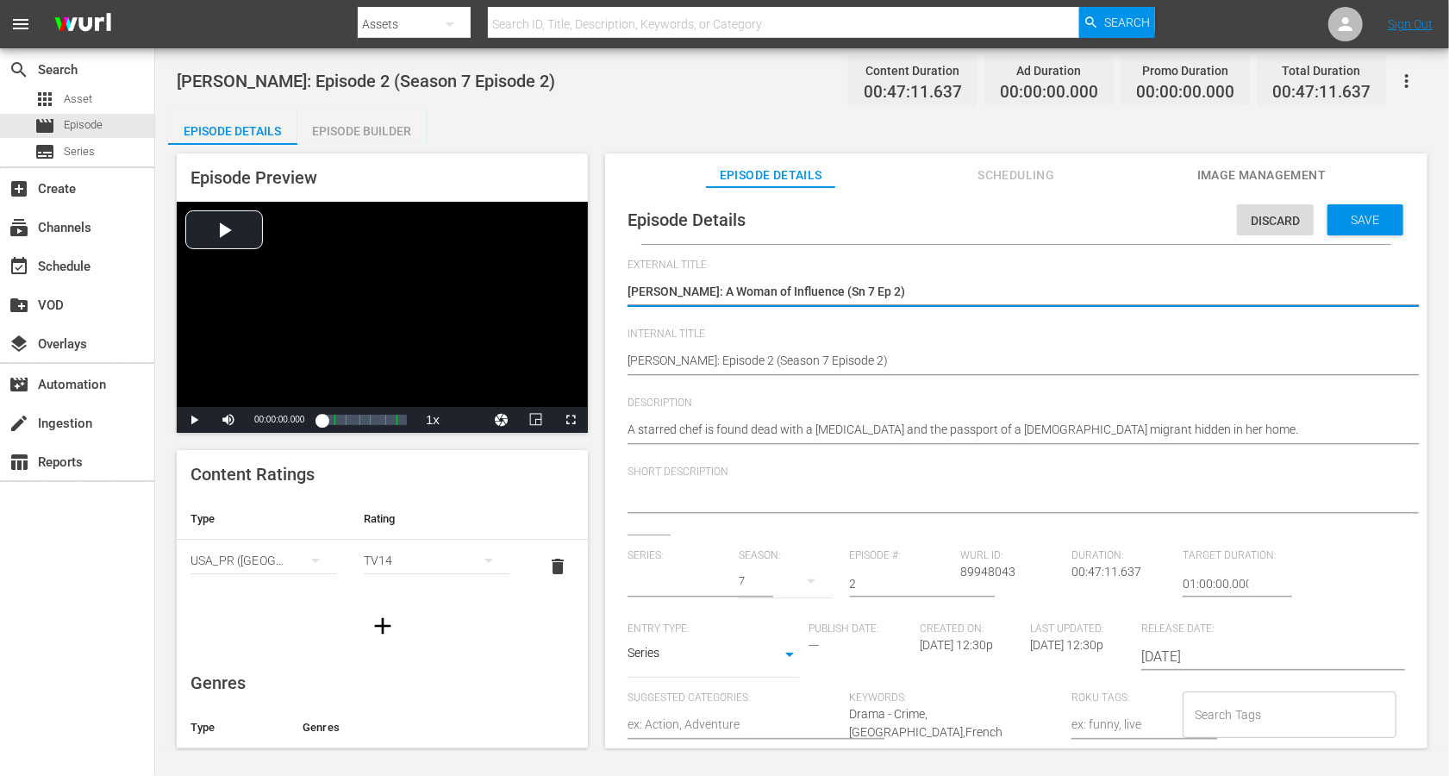
click at [867, 292] on textarea "[PERSON_NAME]: A Woman of Influence (Sn 7 Ep 2)" at bounding box center [1012, 293] width 769 height 21
type input "[PERSON_NAME]"
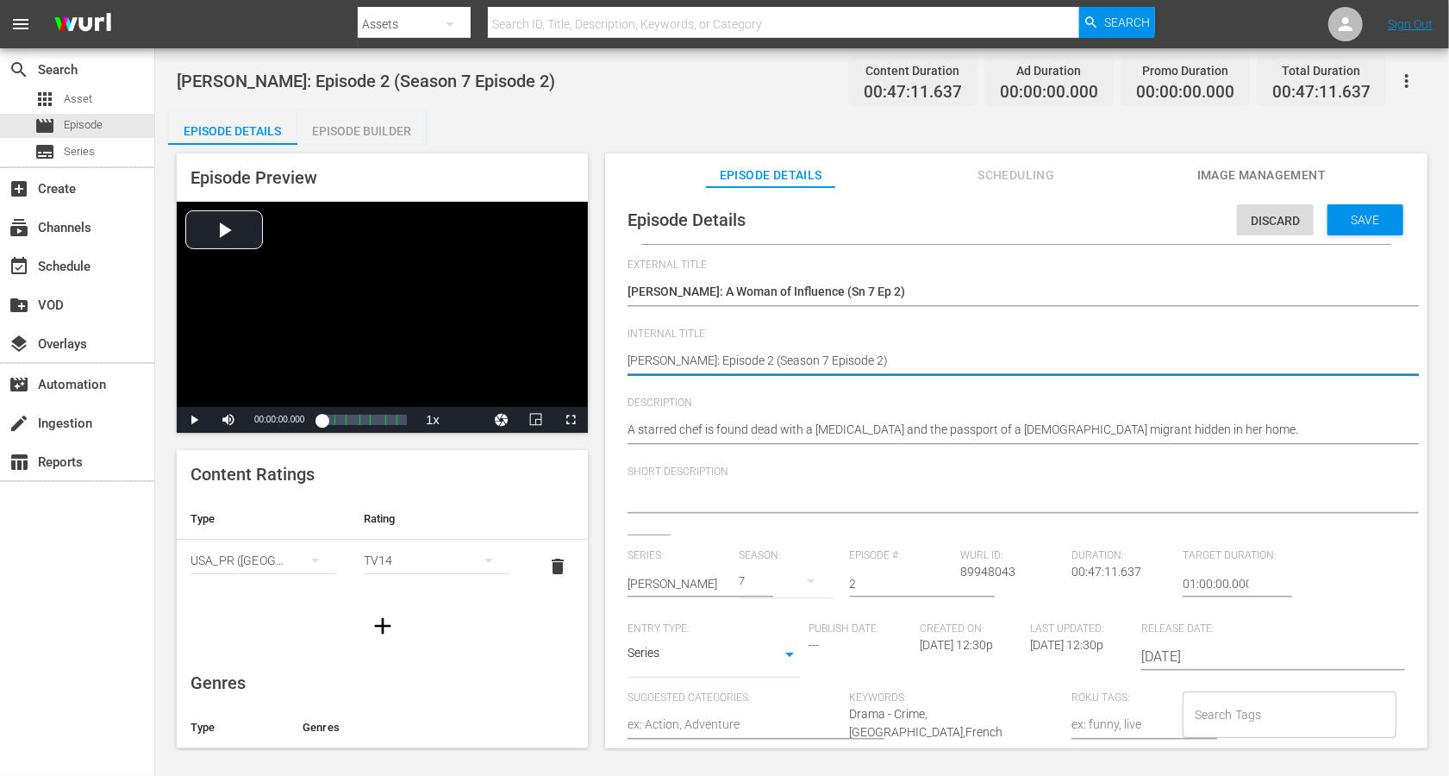
click at [833, 360] on textarea "[PERSON_NAME]: Episode 2 (Season 7 Episode 2)" at bounding box center [1012, 362] width 769 height 21
paste textarea "A Woman of Influence (Sn 7 Ep"
type textarea "[PERSON_NAME]: A Woman of Influence (Sn 7 Ep 2)"
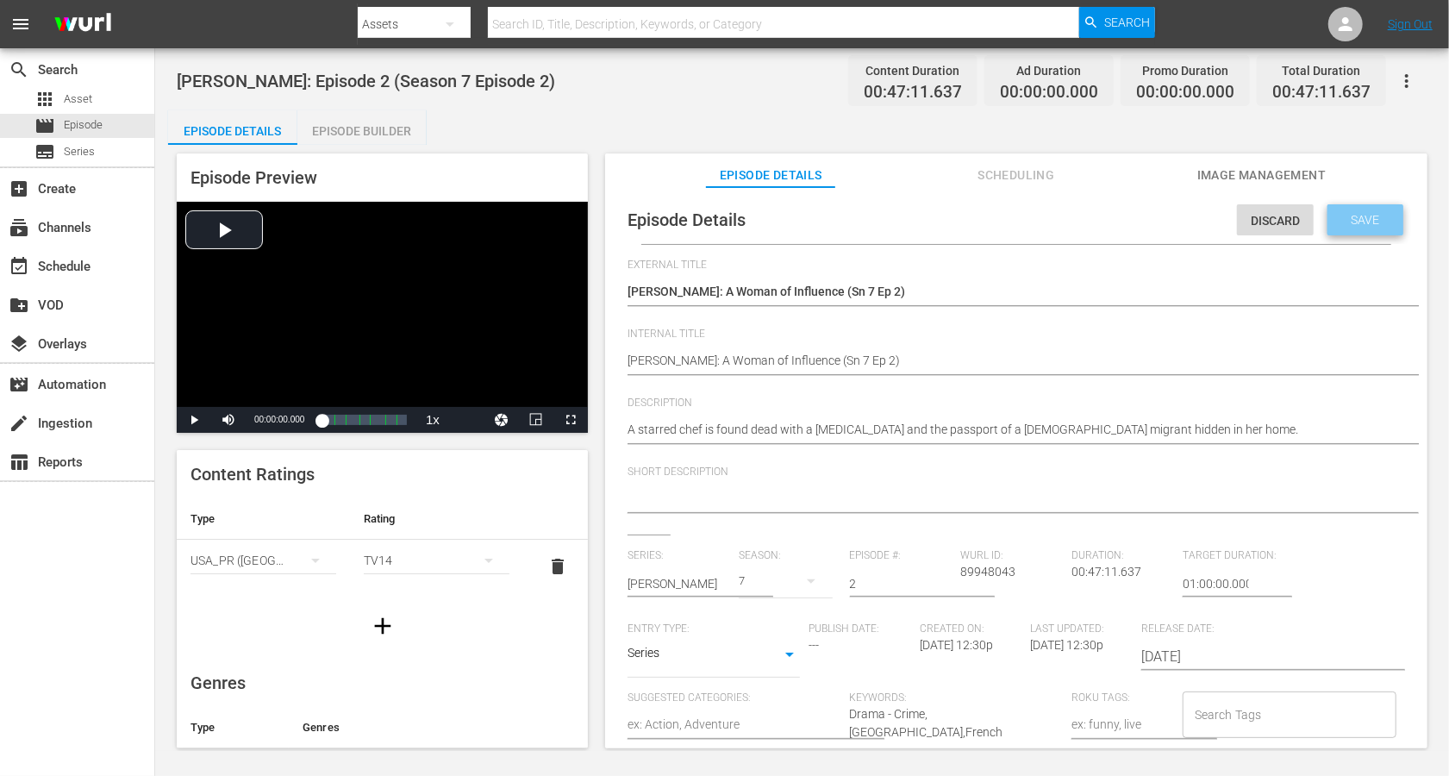
click at [1086, 217] on span "Save" at bounding box center [1366, 220] width 56 height 14
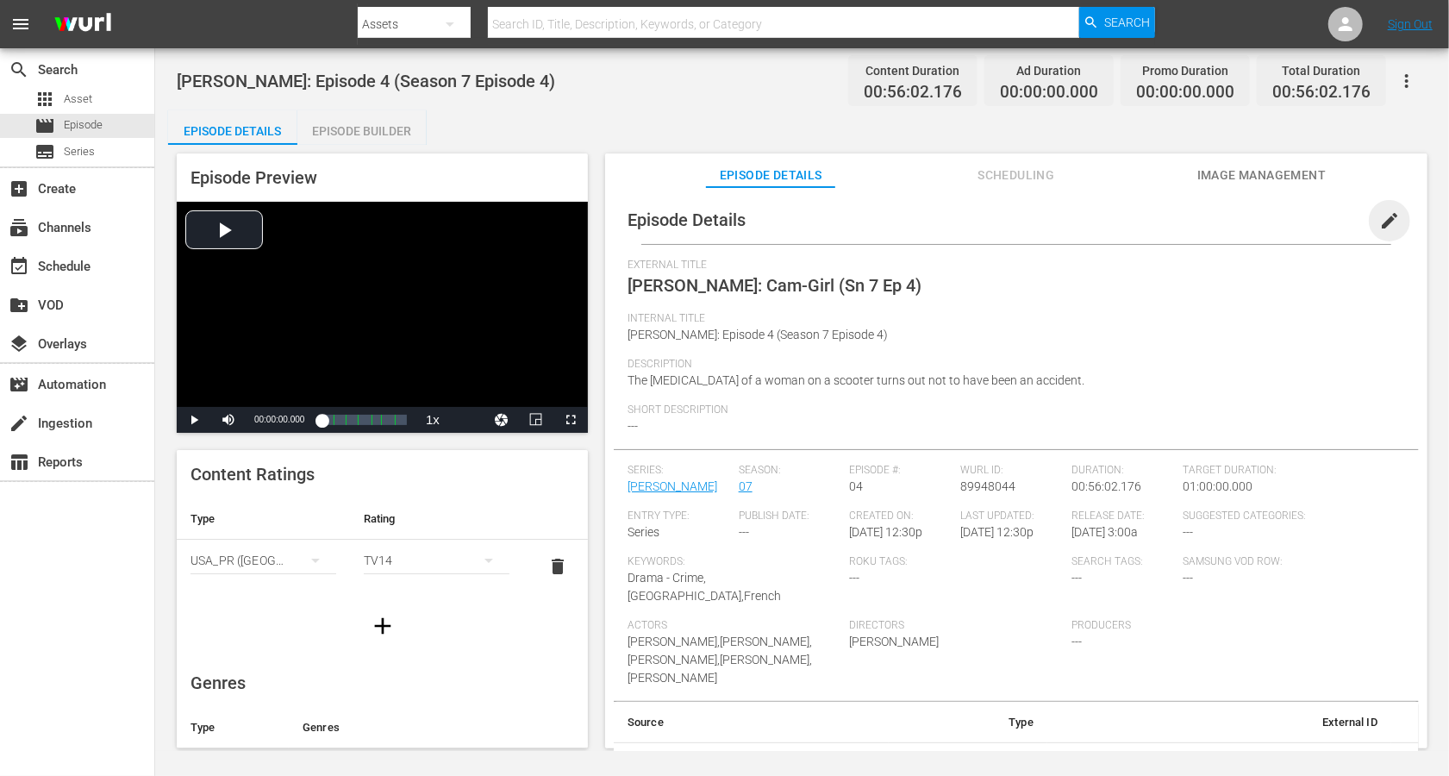
click at [1086, 225] on span "edit" at bounding box center [1390, 220] width 21 height 21
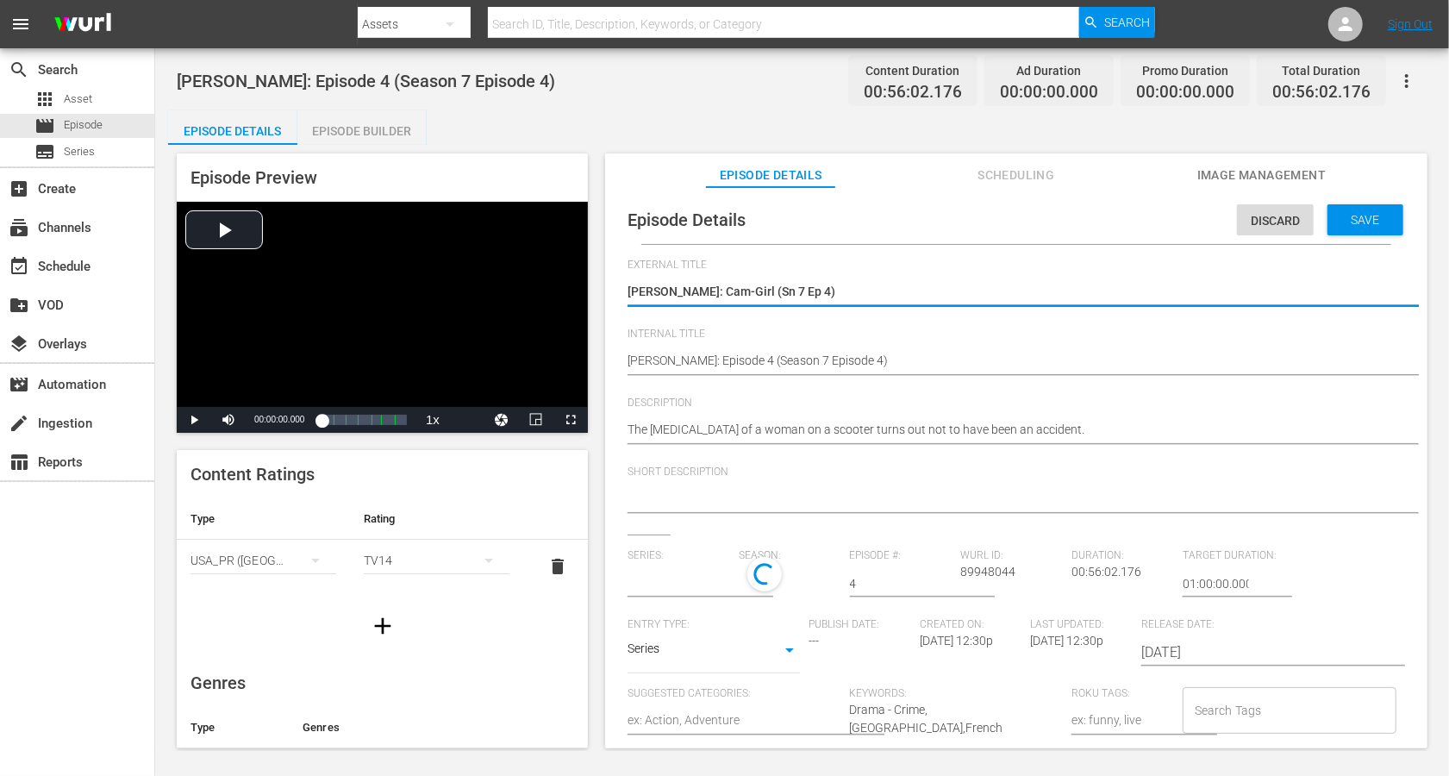
type input "[PERSON_NAME]"
click at [829, 292] on textarea "[PERSON_NAME]: Cam-Girl (Sn 7 Ep 4)" at bounding box center [1012, 293] width 769 height 21
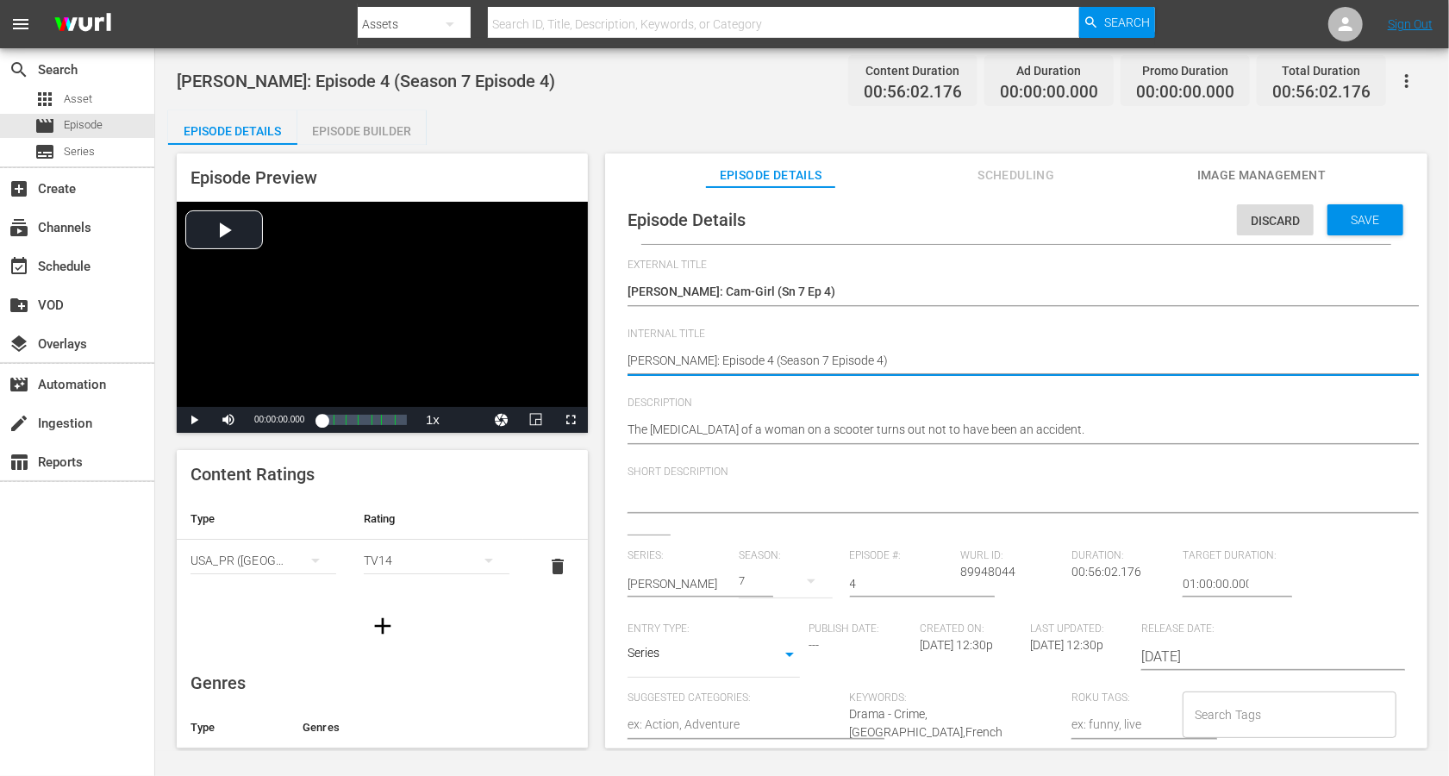
click at [830, 367] on textarea "[PERSON_NAME]: Episode 4 (Season 7 Episode 4)" at bounding box center [1012, 362] width 769 height 21
paste textarea "Cam-Girl (Sn 7 Ep"
type textarea "[PERSON_NAME]: Cam-Girl (Sn 7 Ep 4)"
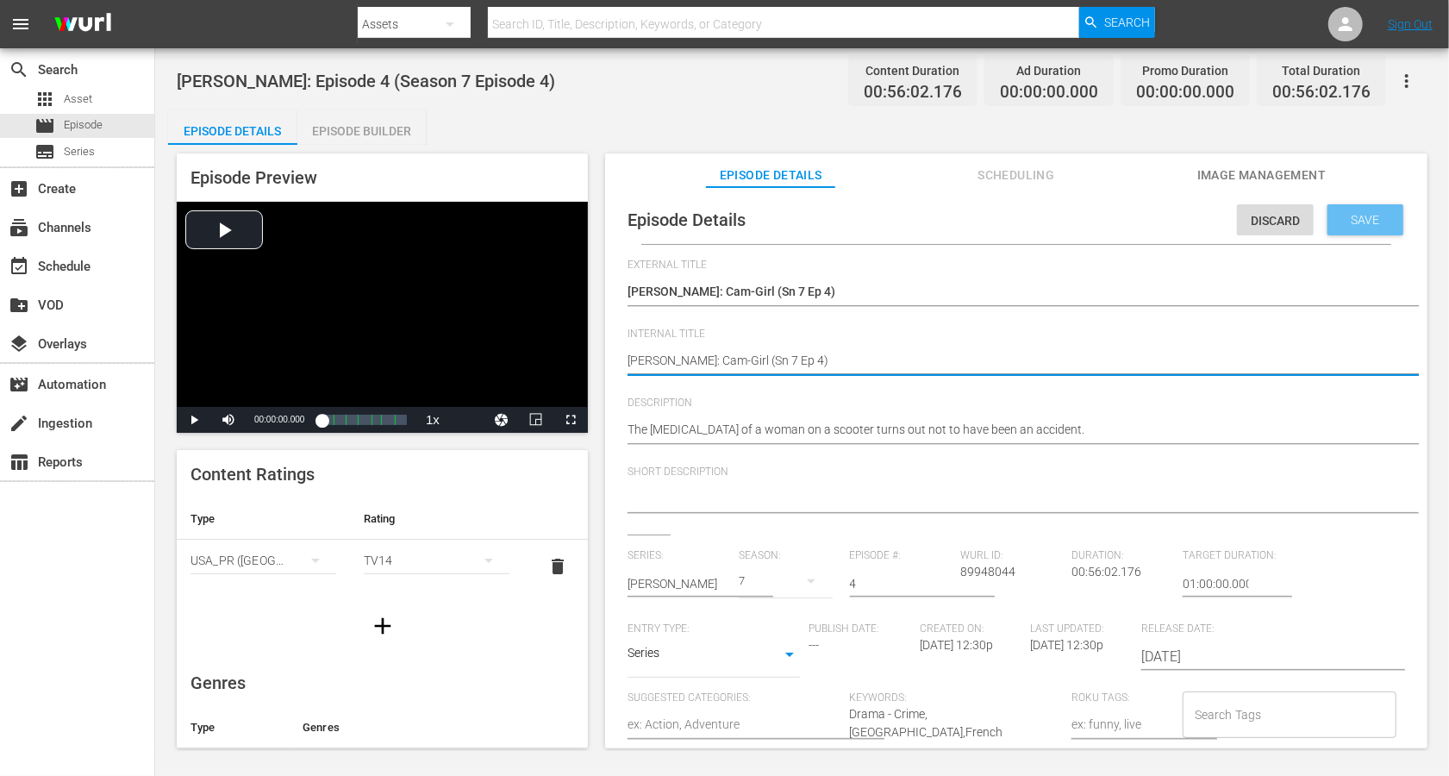
click at [1086, 217] on span "Save" at bounding box center [1366, 220] width 56 height 14
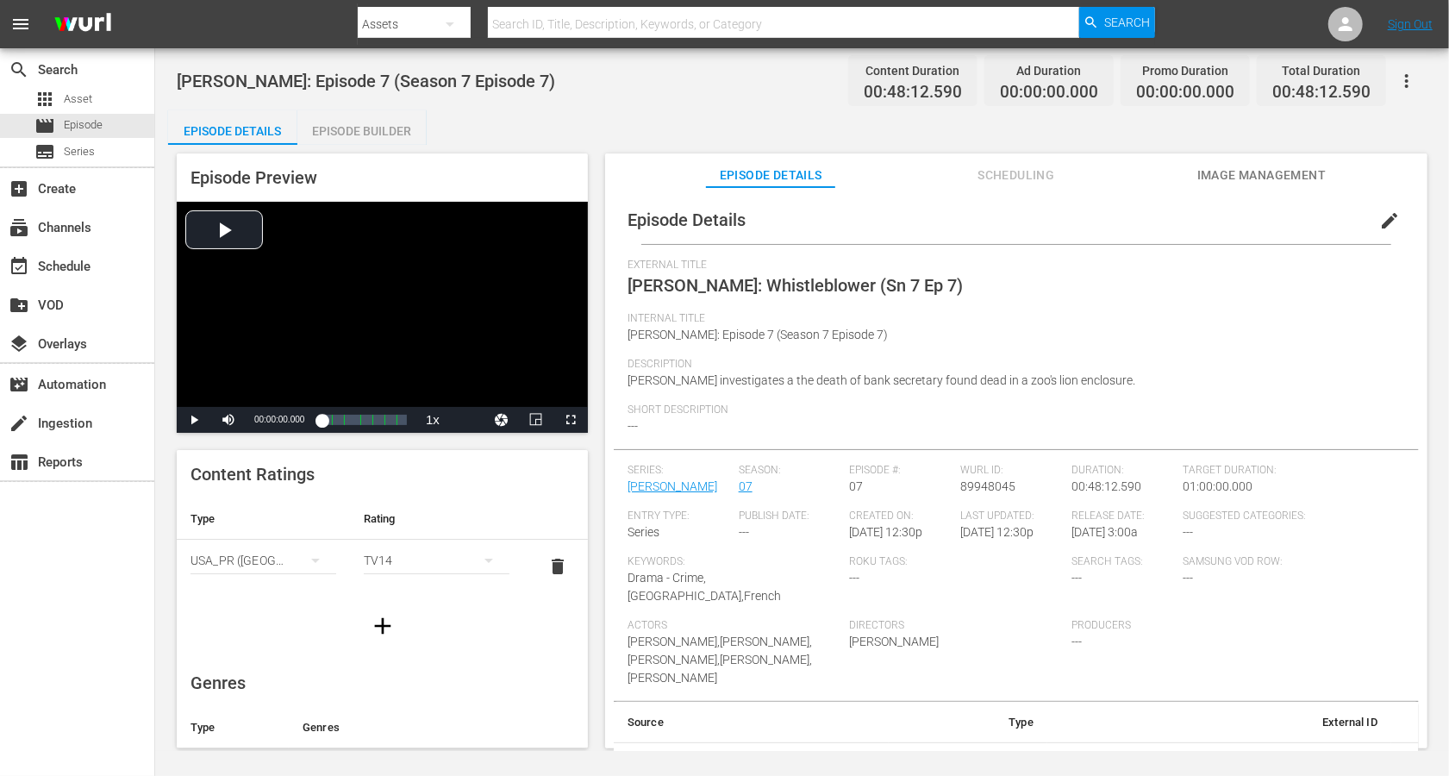
click at [1086, 222] on span "edit" at bounding box center [1390, 220] width 21 height 21
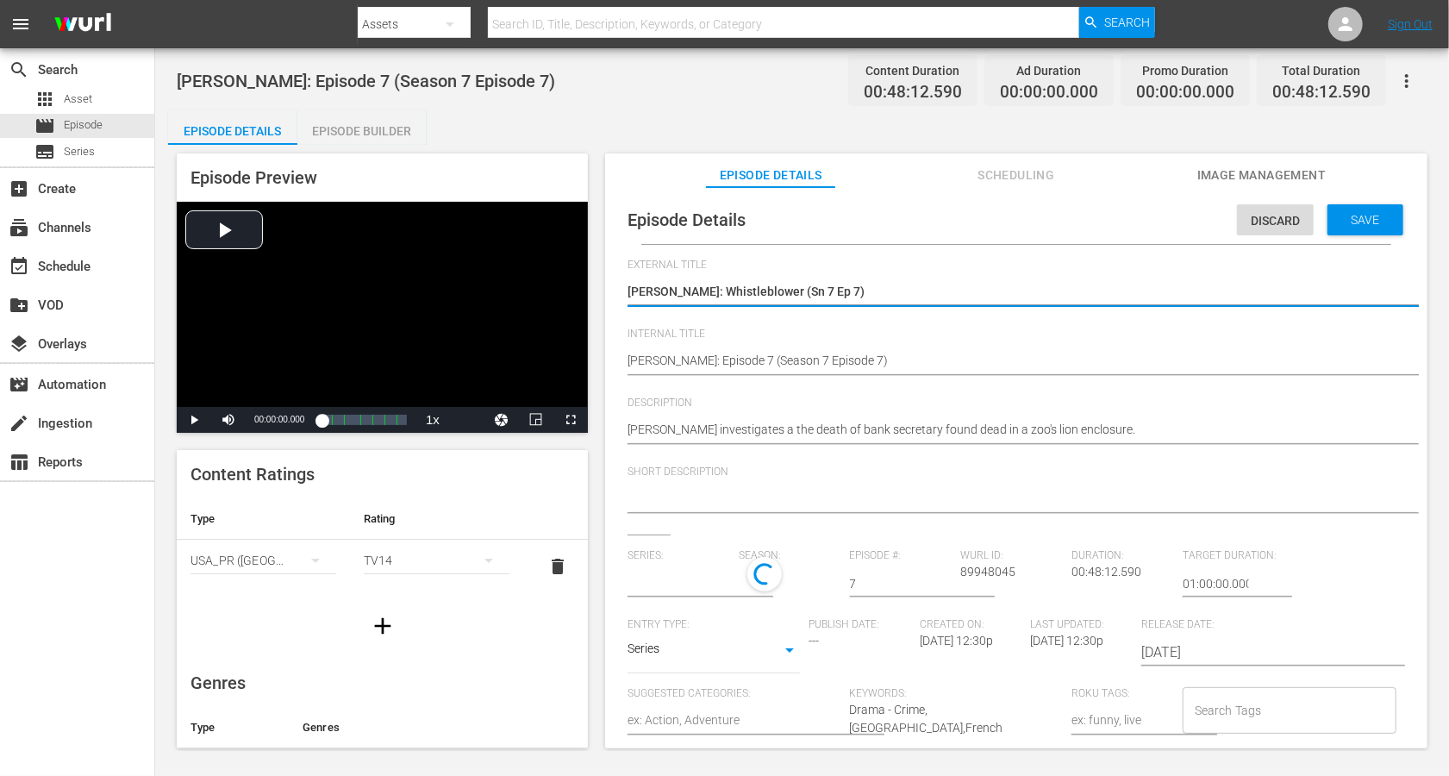
type input "[PERSON_NAME]"
click at [821, 290] on textarea "[PERSON_NAME]: Whistleblower (Sn 7 Ep 7)" at bounding box center [1012, 293] width 769 height 21
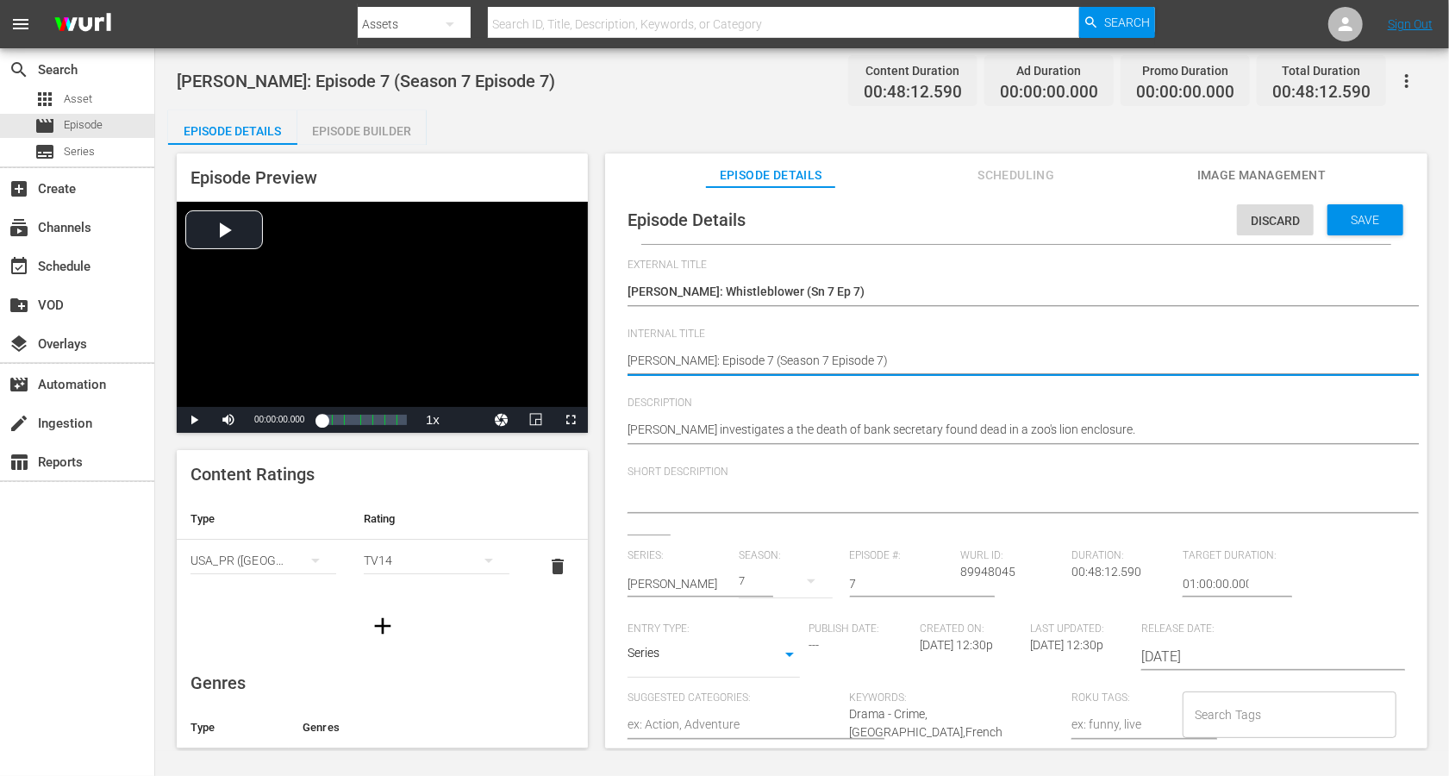
click at [778, 353] on textarea "[PERSON_NAME]: Episode 7 (Season 7 Episode 7)" at bounding box center [1012, 362] width 769 height 21
paste textarea "Whistleblower (Sn 7 Ep"
type textarea "[PERSON_NAME]: Whistleblower (Sn 7 Ep 7)"
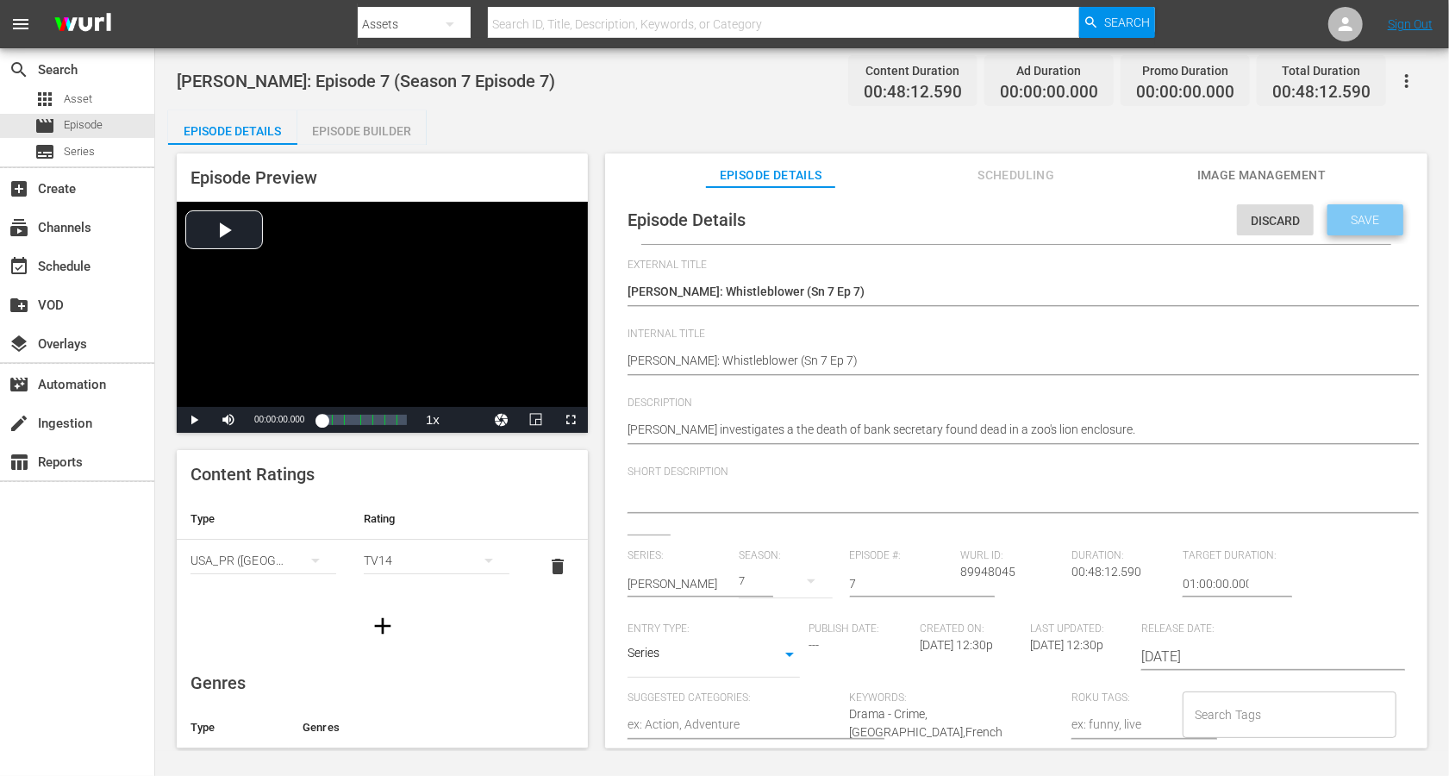
click at [1086, 225] on span "Save" at bounding box center [1366, 220] width 56 height 14
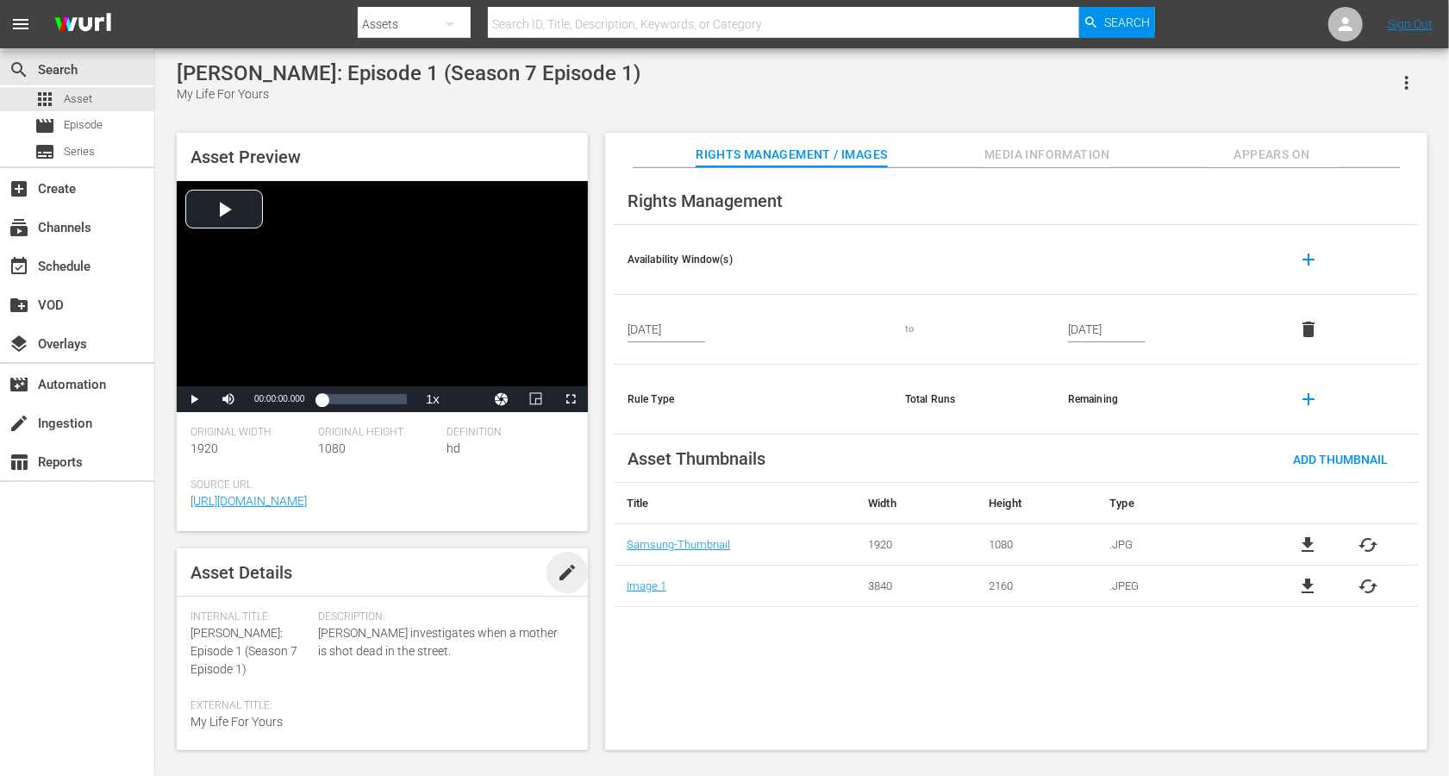
click at [557, 581] on span "edit" at bounding box center [567, 572] width 21 height 21
drag, startPoint x: 263, startPoint y: 629, endPoint x: 179, endPoint y: 628, distance: 83.7
click at [178, 581] on div "Asset Details Discard Save Internal Title: [PERSON_NAME]: Episode 1 (Season 7 E…" at bounding box center [382, 649] width 411 height 202
copy span "[PERSON_NAME]:"
paste textarea "[PERSON_NAME]:"
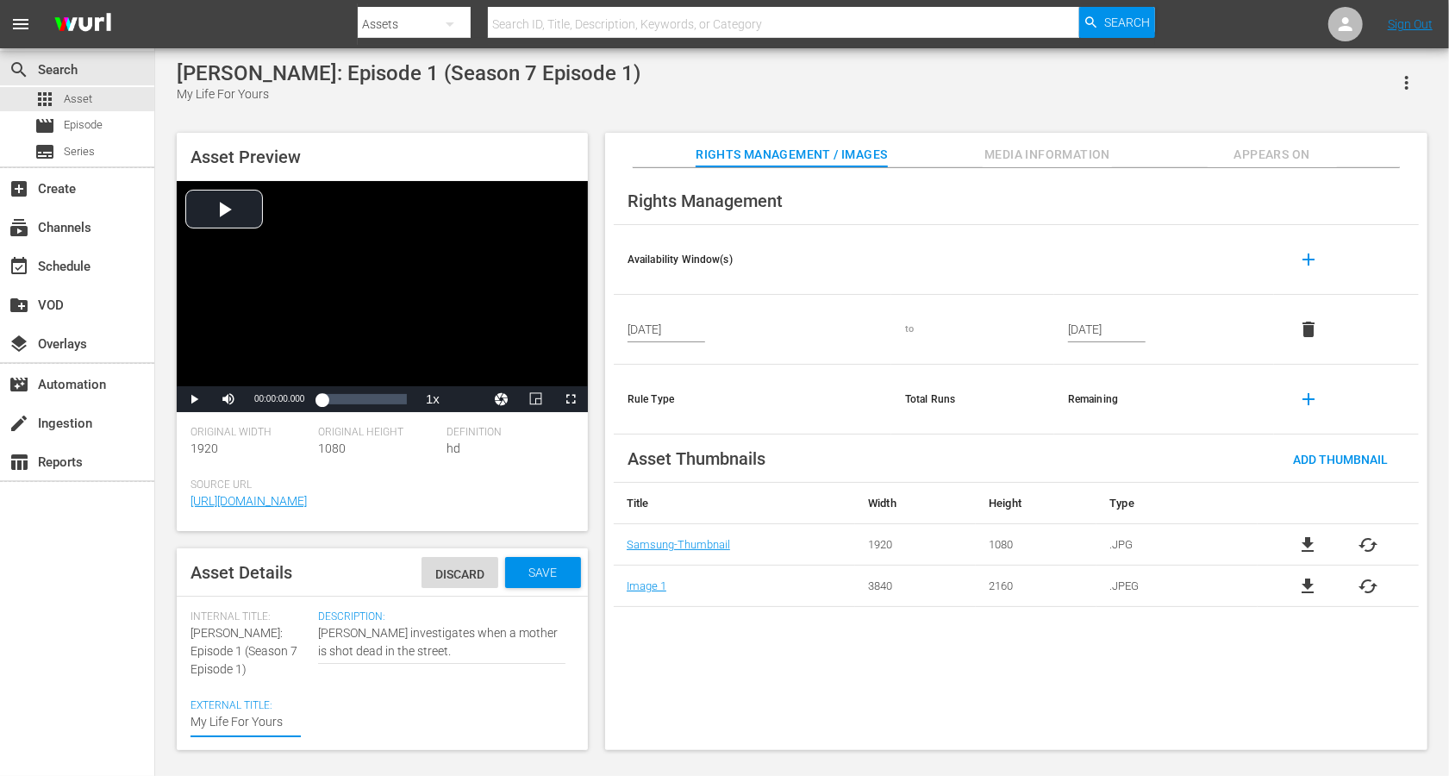
type textarea "[PERSON_NAME]: My Life For Yours"
drag, startPoint x: 200, startPoint y: 653, endPoint x: 221, endPoint y: 673, distance: 29.3
click at [221, 581] on div "Internal Title: [PERSON_NAME]: Episode 1 (Season 7 Episode 1)" at bounding box center [250, 644] width 119 height 68
copy span "(Season 7 Episode 1)"
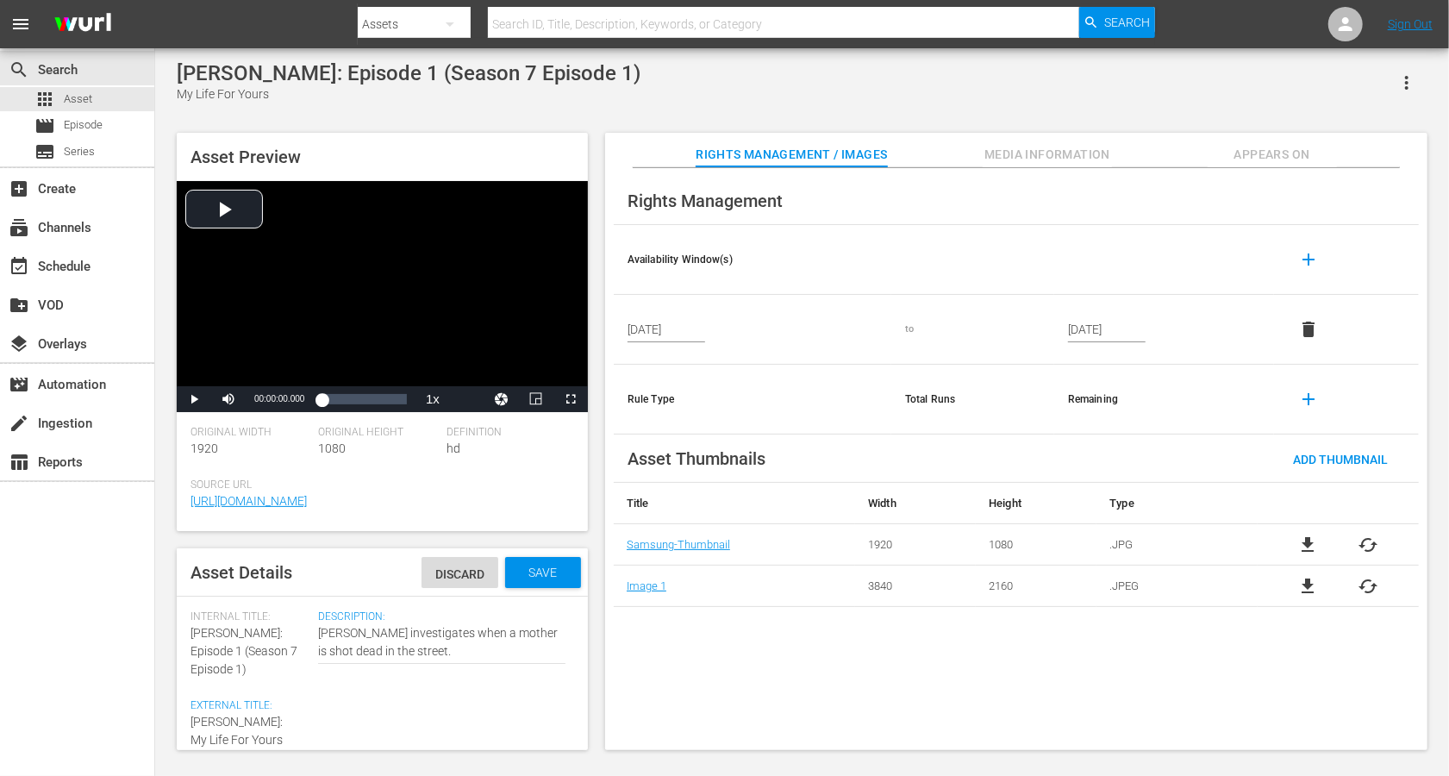
type textarea "[PERSON_NAME]: My Life For Yours"
paste textarea "(Season 7 Episode 1)"
type textarea "[PERSON_NAME]: My Life For Yours (Season 7 Episode 1)"
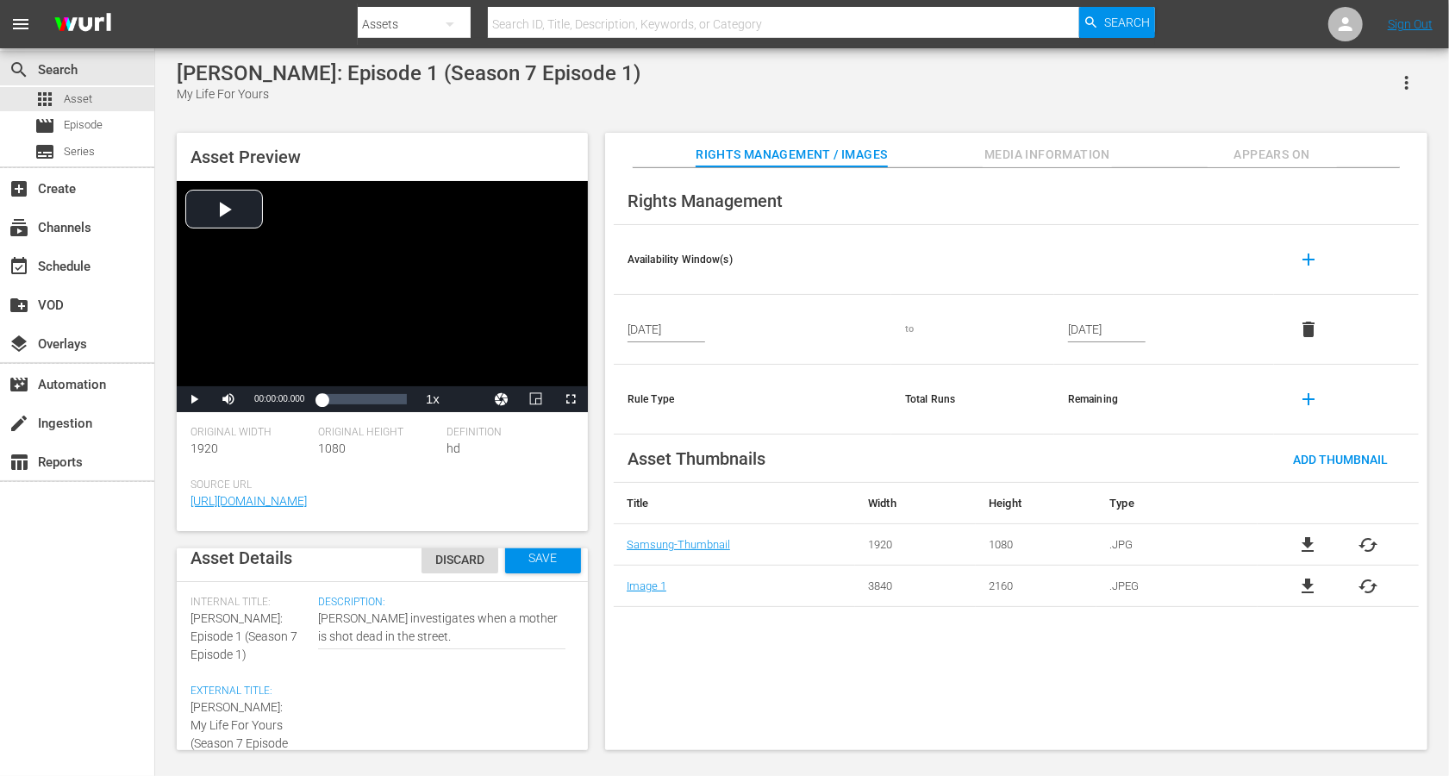
scroll to position [43, 0]
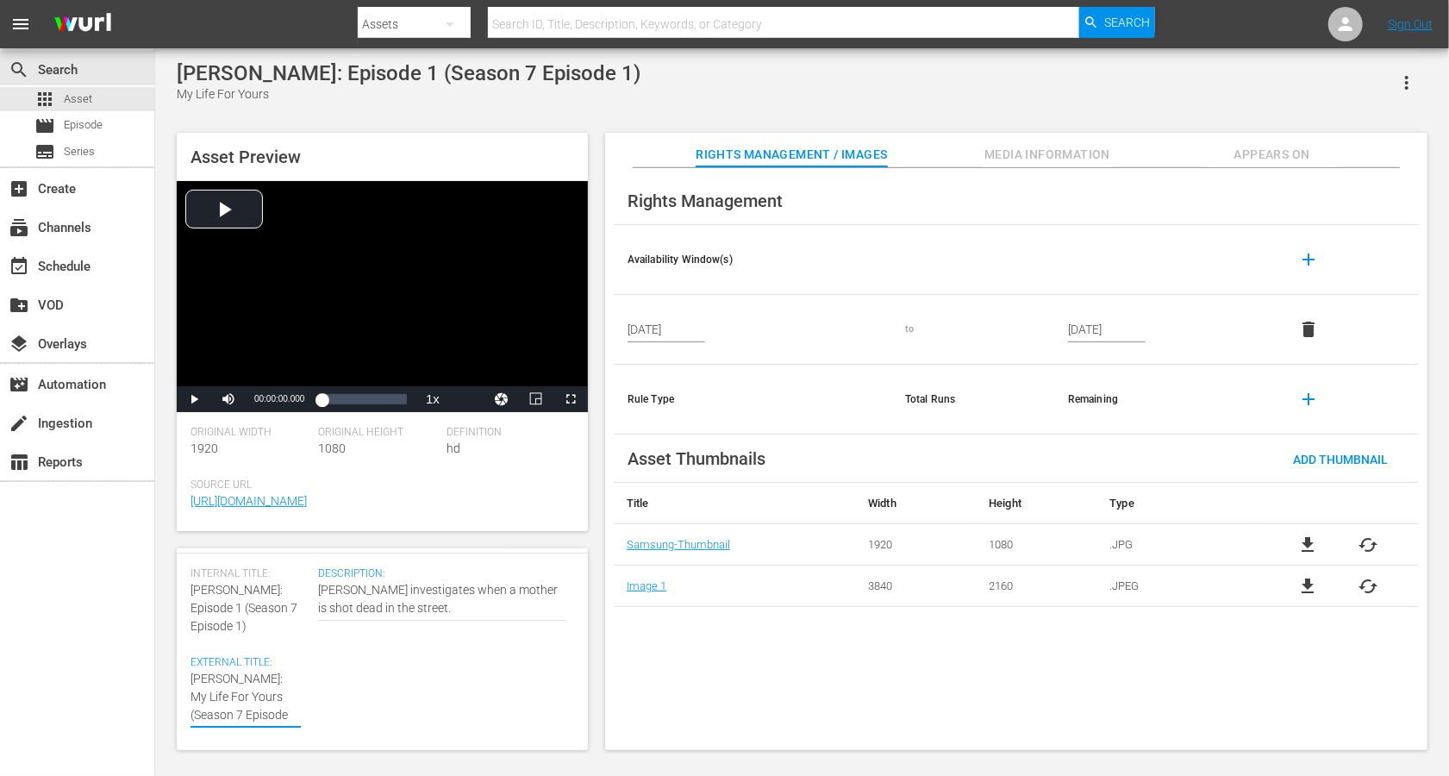
click at [282, 581] on textarea "My Life For Yours" at bounding box center [246, 697] width 110 height 54
type textarea "[PERSON_NAME]: My Life For Yours (Seasn 7 Episode 1)"
type textarea "[PERSON_NAME]: My Life For Yours ([PERSON_NAME] 7 Episode 1)"
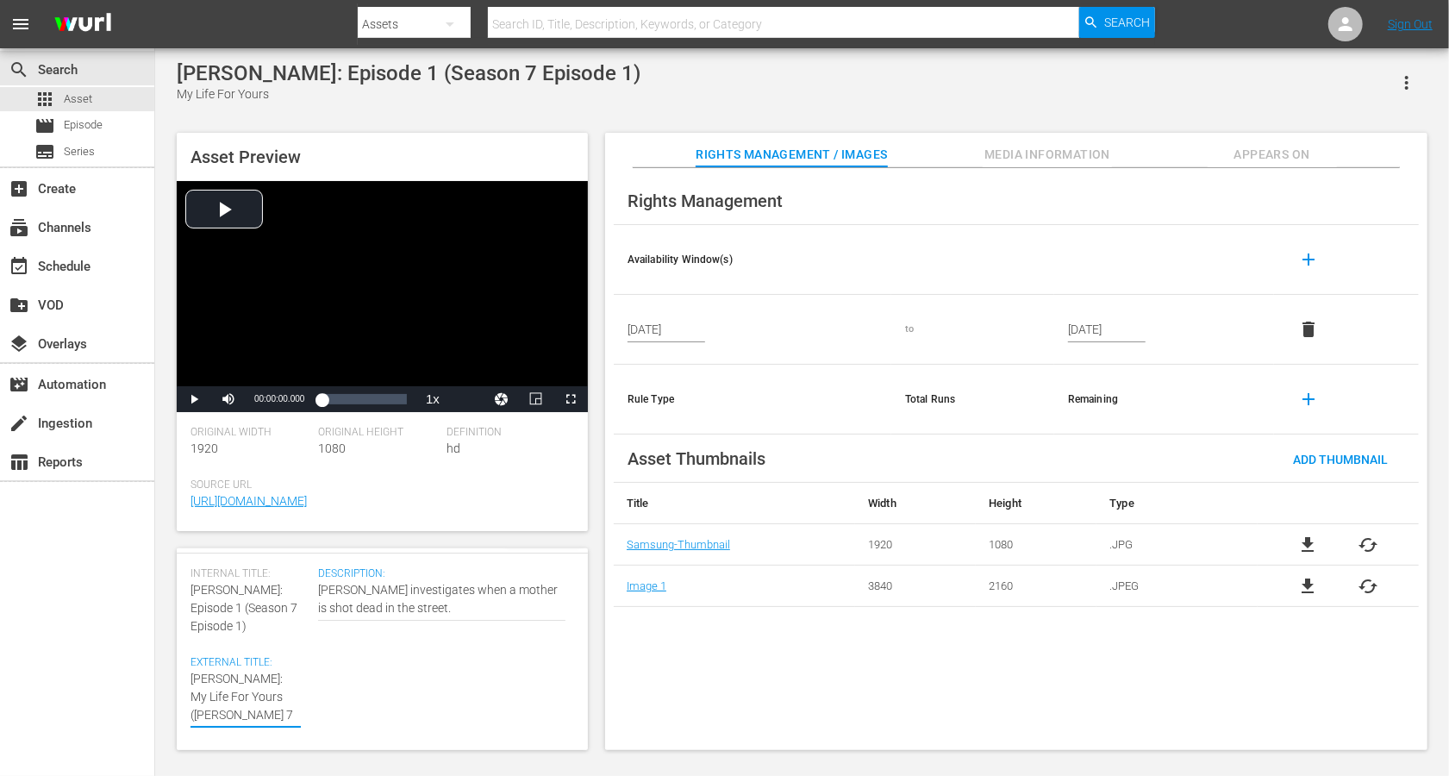
type textarea "[PERSON_NAME]: My Life For Yours (Sen 7 Episode 1)"
type textarea "[PERSON_NAME]: My Life For Yours (Sn 7 Episode 1)"
type textarea "[PERSON_NAME]: My Life For Yours (Sn 7 Epsode 1)"
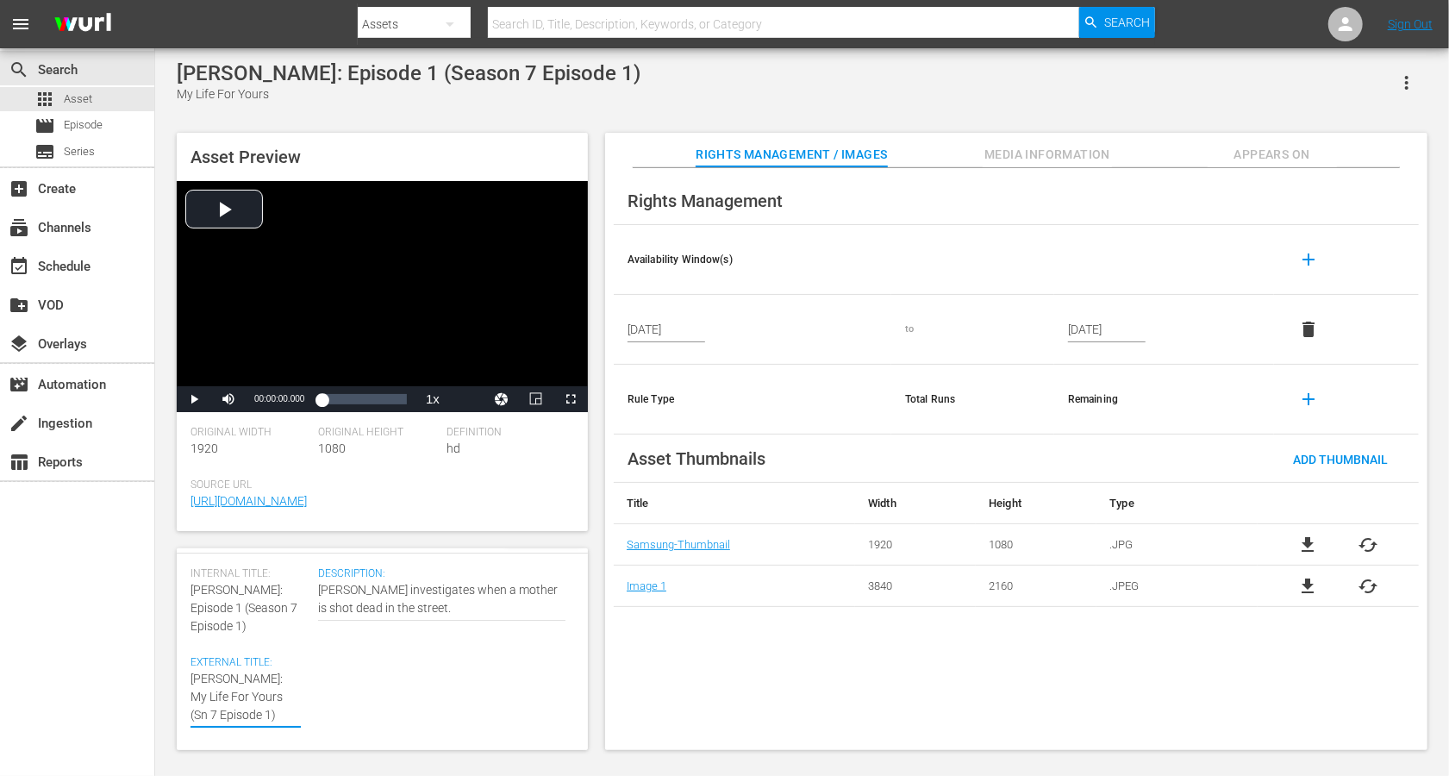
type textarea "[PERSON_NAME]: My Life For Yours (Sn 7 Epsode 1)"
type textarea "[PERSON_NAME]: My Life For Yours (Sn 7 Epode 1)"
type textarea "[PERSON_NAME]: My Life For Yours (Sn 7 Epde 1)"
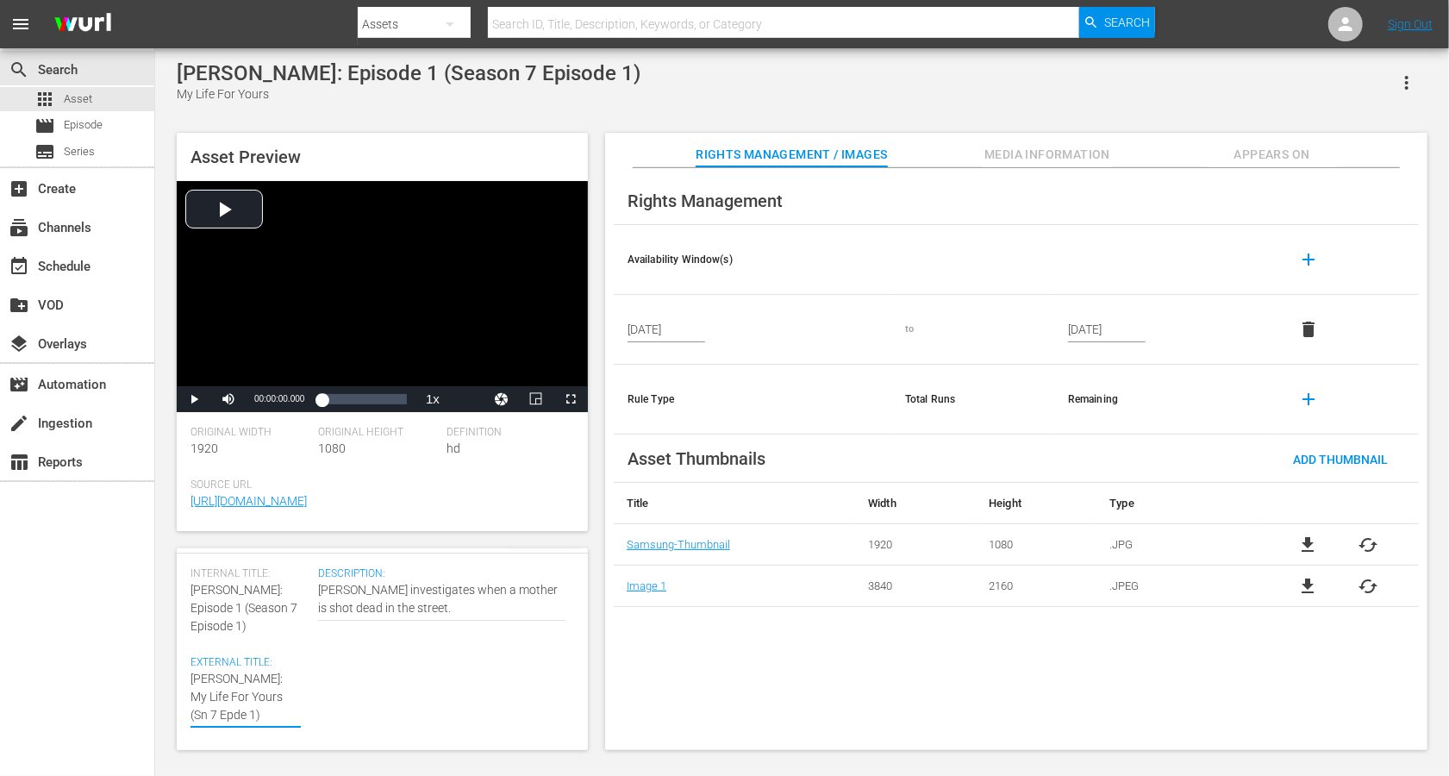
type textarea "[PERSON_NAME]: My Life For Yours (Sn 7 Epe 1)"
type textarea "[PERSON_NAME]: My Life For Yours (Sn 7 Ep 1)"
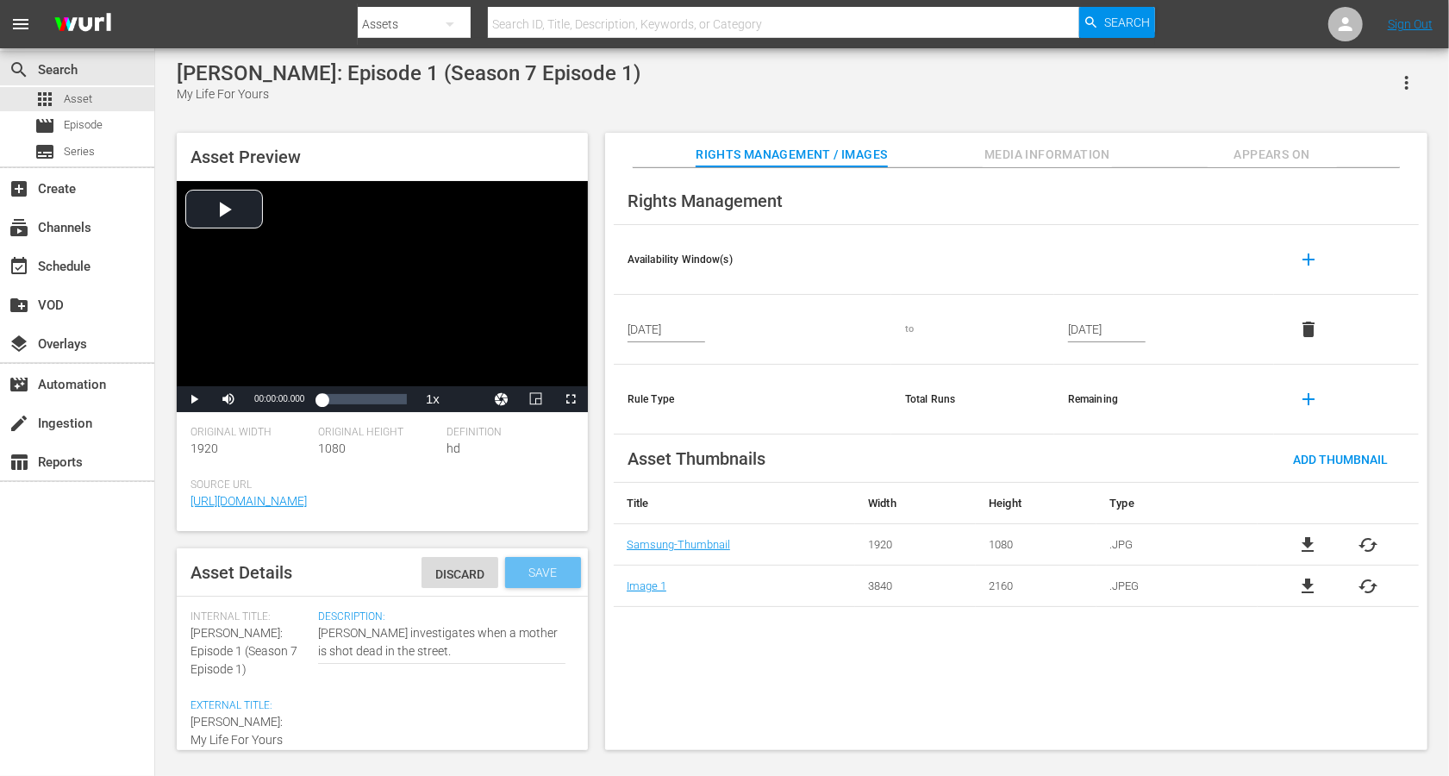
type textarea "[PERSON_NAME]: My Life For Yours (Sn 7 Ep 1)"
click at [524, 563] on div "Save" at bounding box center [543, 572] width 76 height 31
click at [566, 570] on span "edit" at bounding box center [567, 572] width 21 height 21
click at [199, 581] on span "[PERSON_NAME]: Episode 5 (Season 7 Episode 5)" at bounding box center [244, 651] width 107 height 50
drag, startPoint x: 261, startPoint y: 632, endPoint x: 187, endPoint y: 632, distance: 74.1
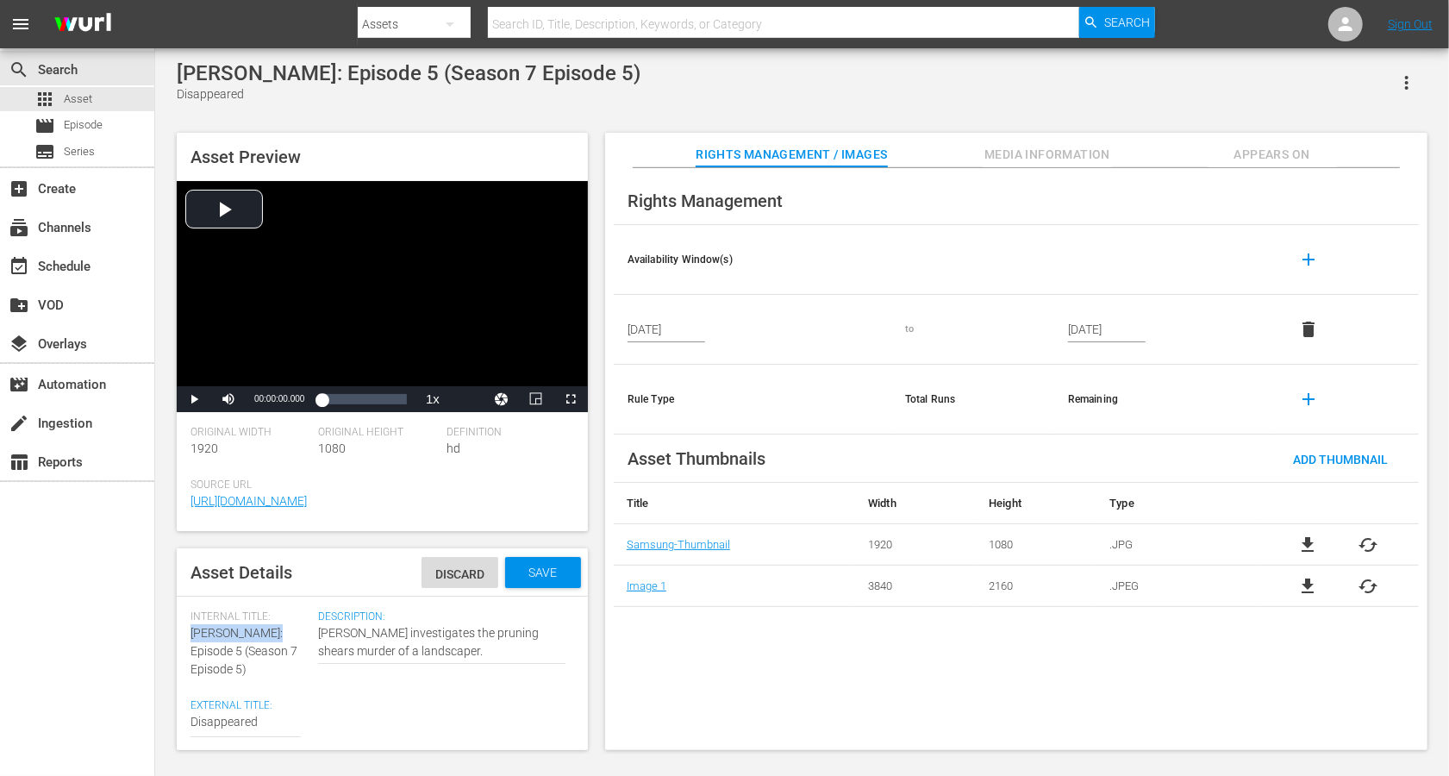
click at [187, 581] on div "Asset Details Discard Save Internal Title: [PERSON_NAME]: Episode 5 (Season 7 E…" at bounding box center [382, 649] width 411 height 202
copy span "[PERSON_NAME]:"
paste textarea "[PERSON_NAME]:"
type textarea "[PERSON_NAME]: Disappeared"
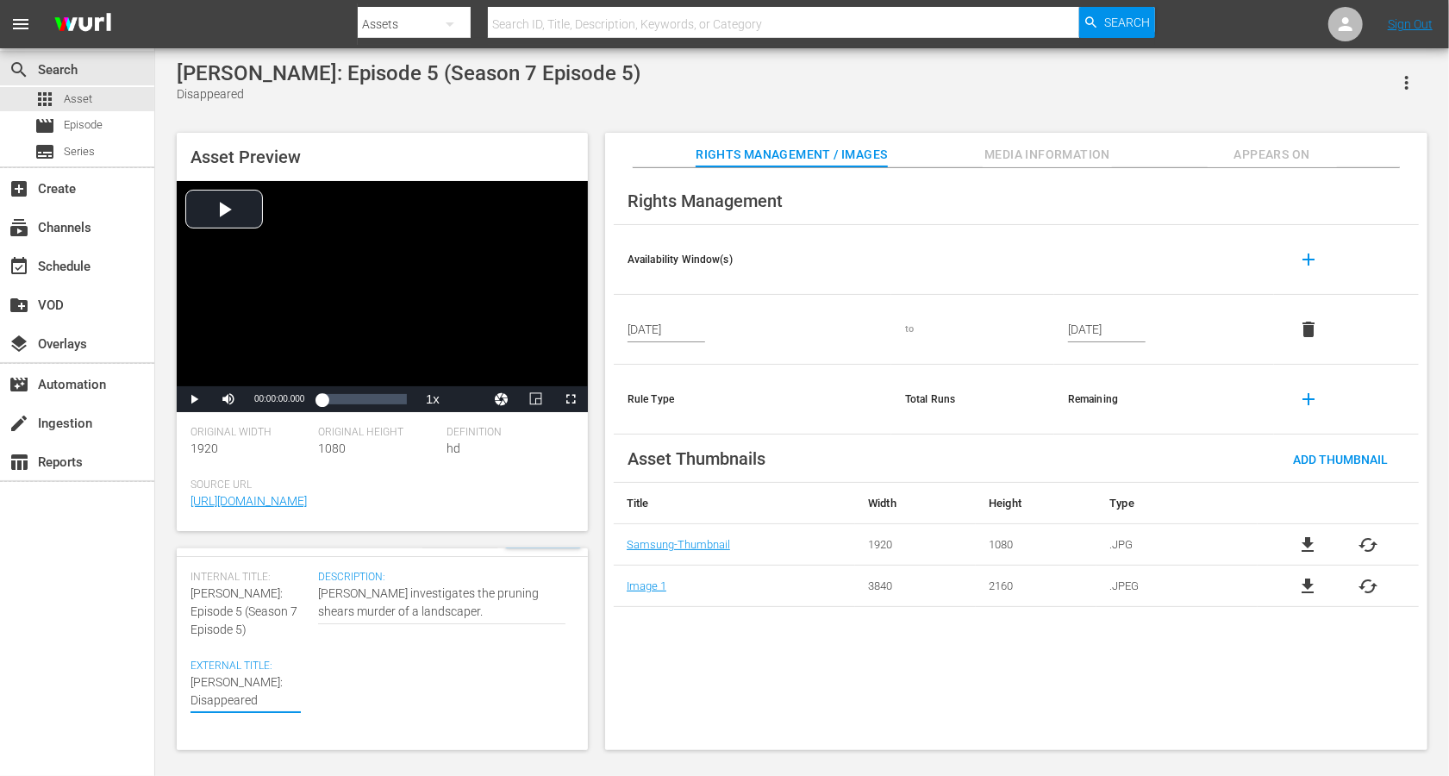
scroll to position [45, 0]
type textarea "[PERSON_NAME]: Disappeared"
drag, startPoint x: 204, startPoint y: 606, endPoint x: 224, endPoint y: 629, distance: 30.6
click at [224, 581] on div "Internal Title: Alice Nevers: Episode 5 (Season 7 Episode 5)" at bounding box center [250, 600] width 119 height 68
copy span "Season 7 Episode 5)"
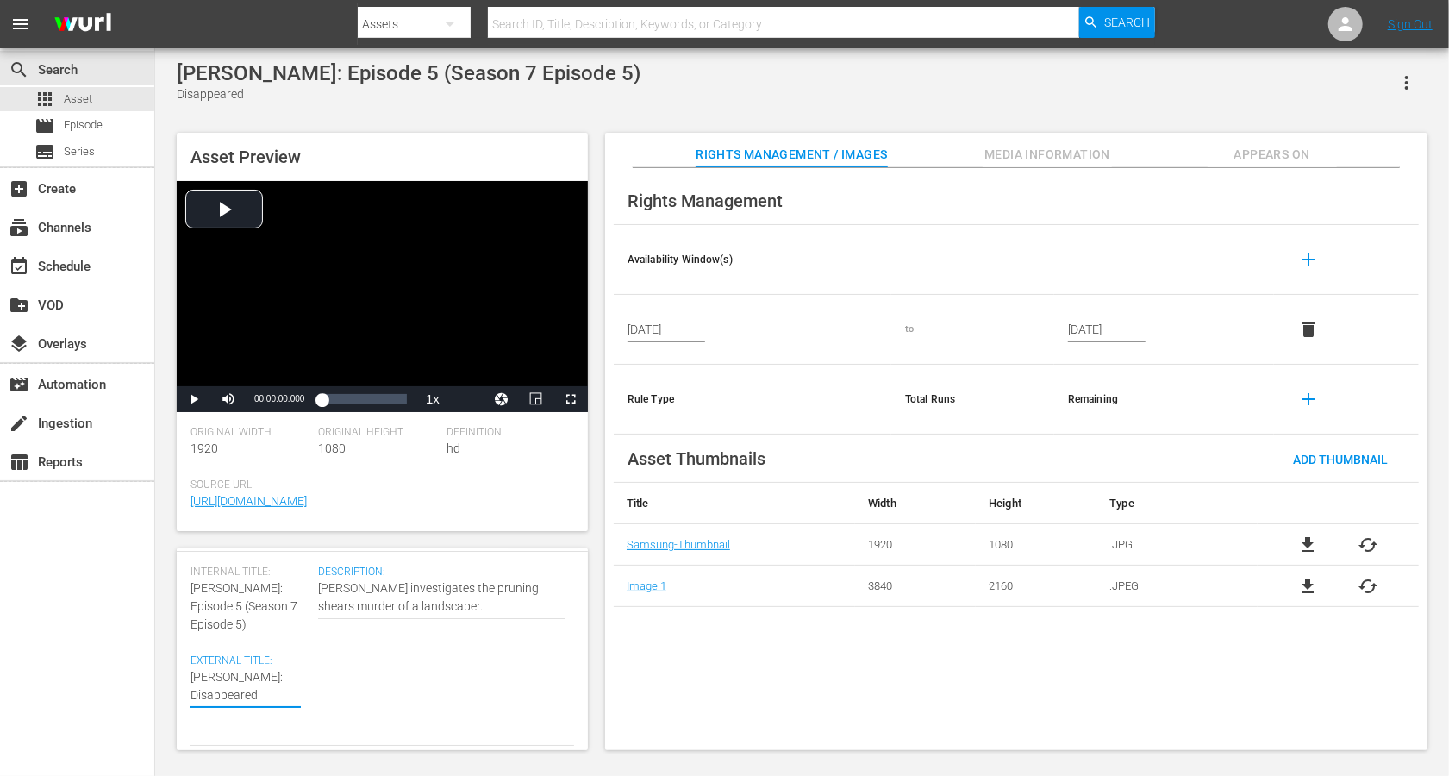
type textarea "Alice Nevers: Disappeared"
type textarea "Alice Nevers: Disappeared ("
paste textarea "Season 7 Episode 5)"
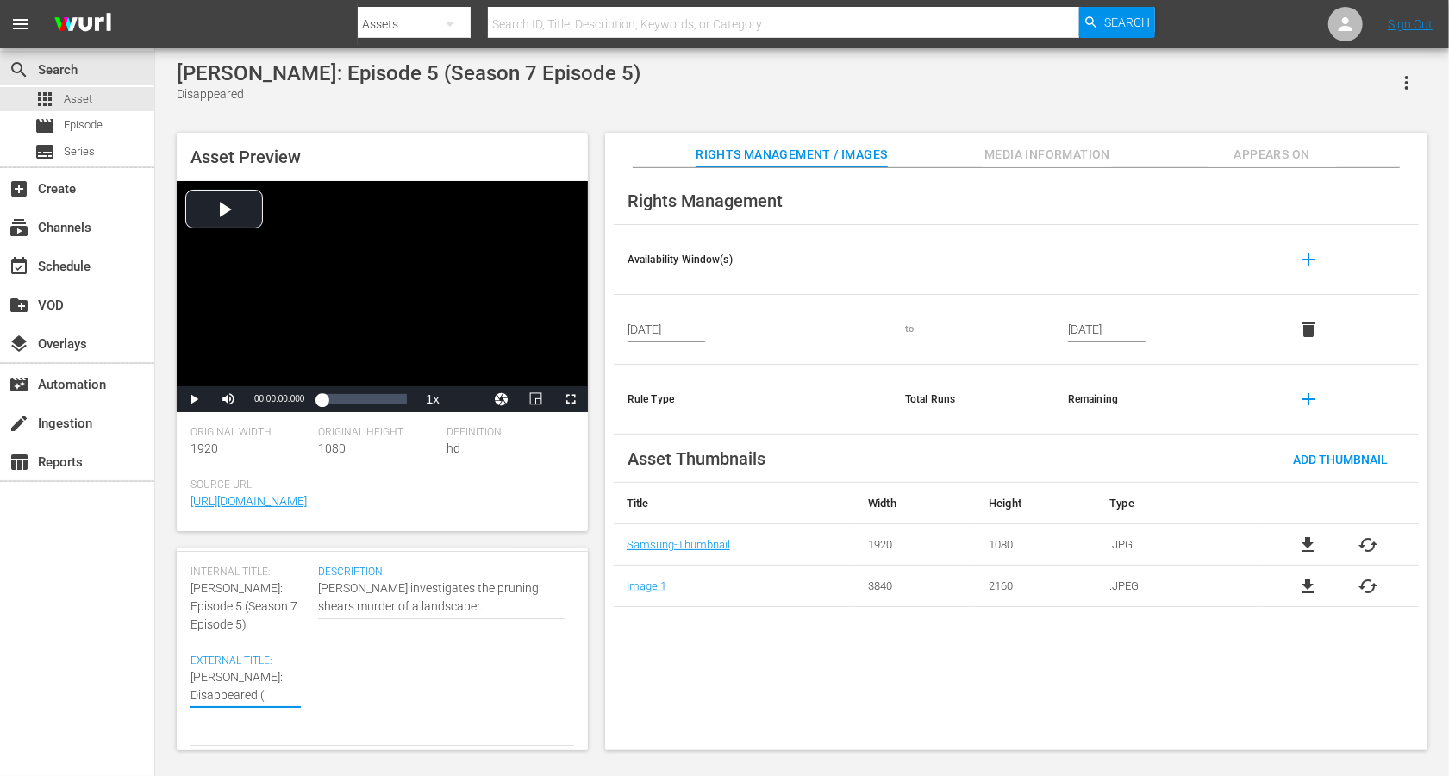
type textarea "Alice Nevers: Disappeared (Season 7 Episode 5)"
type textarea "Alice Nevers: Disappeared (Sason 7 Episode 5)"
type textarea "Alice Nevers: Disappeared (Sson 7 Episode 5)"
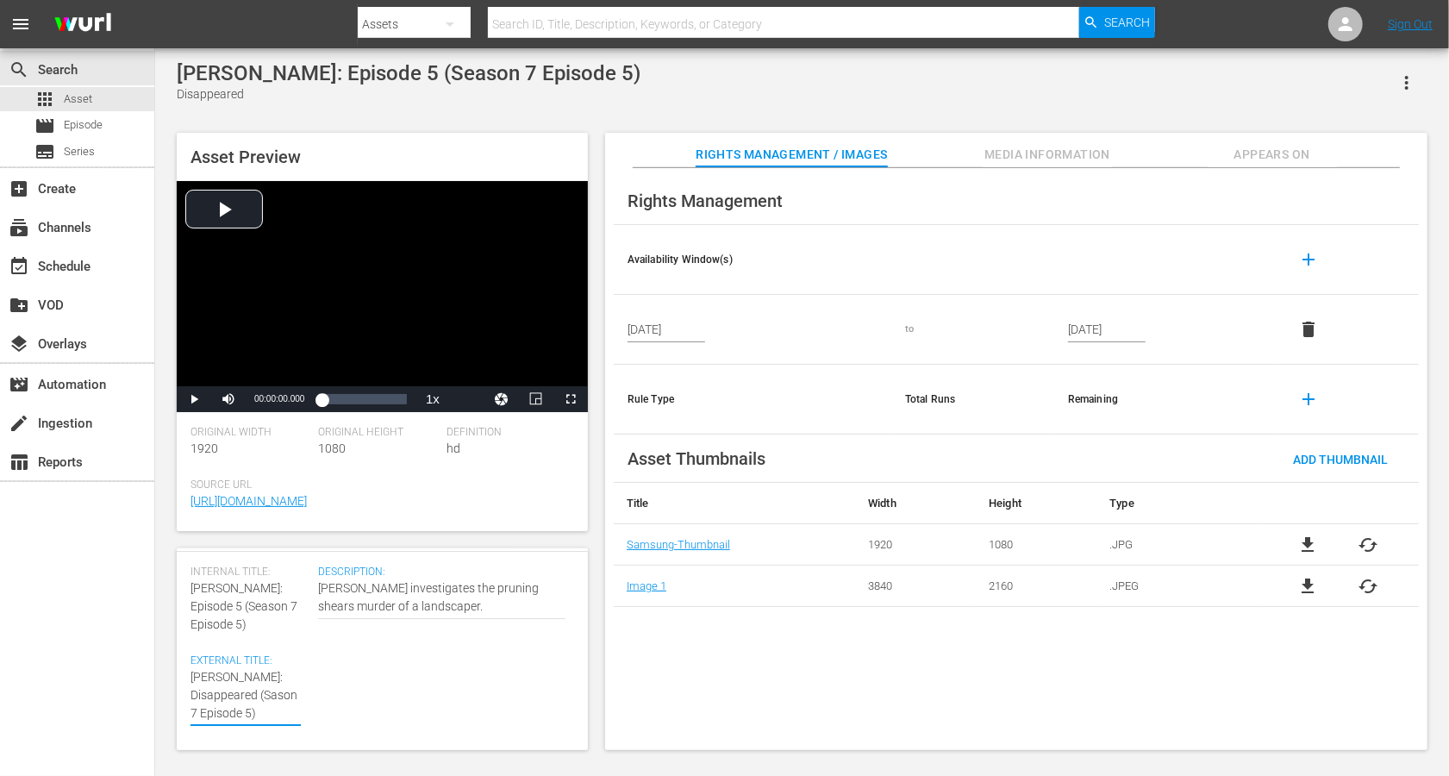
type textarea "Alice Nevers: Disappeared (Sson 7 Episode 5)"
type textarea "Alice Nevers: Disappeared (Son 7 Episode 5)"
type textarea "Alice Nevers: Disappeared (Sn 7 Episode 5)"
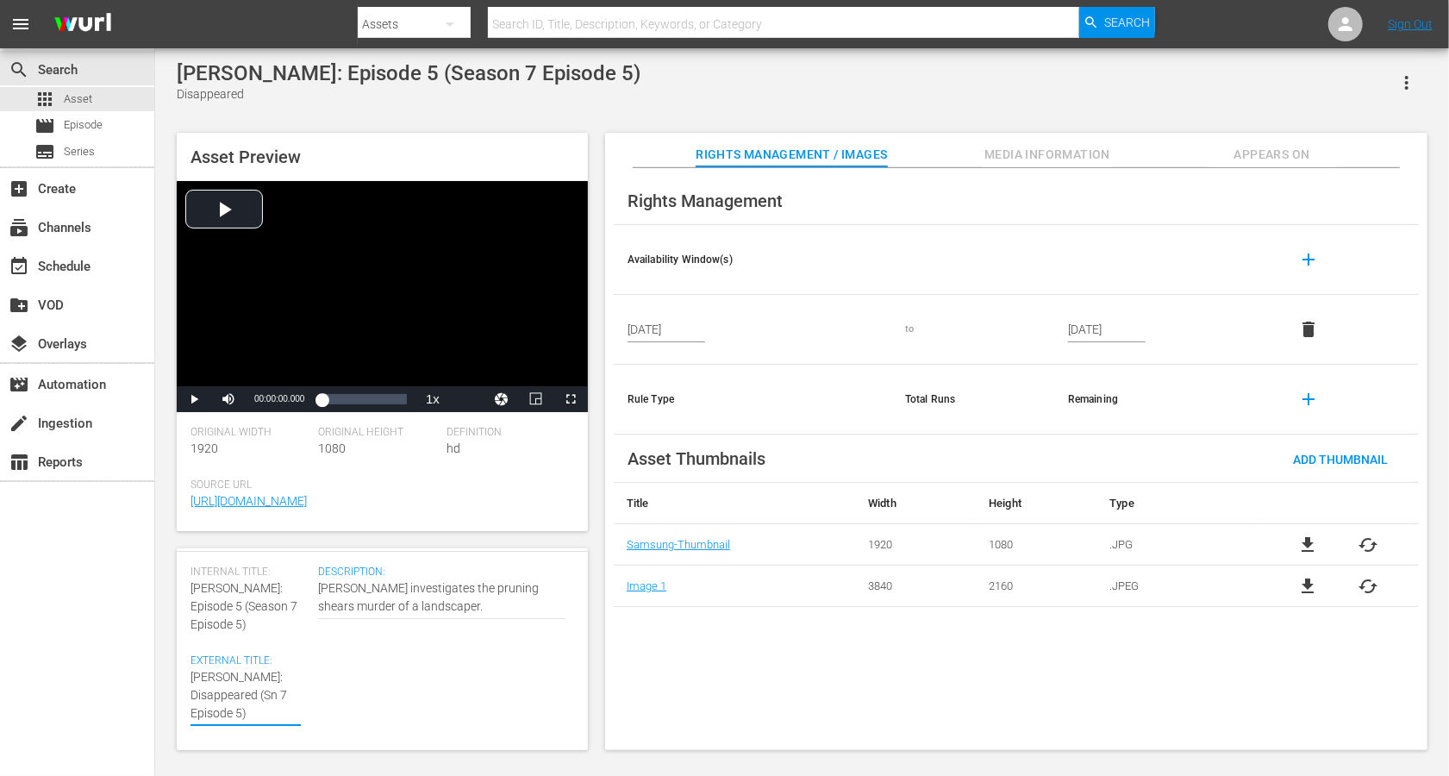
type textarea "Alice Nevers: Disappeared (Sn 7 Epsode 5)"
type textarea "Alice Nevers: Disappeared (Sn 7 Epode 5)"
type textarea "Alice Nevers: Disappeared (Sn 7 Epde 5)"
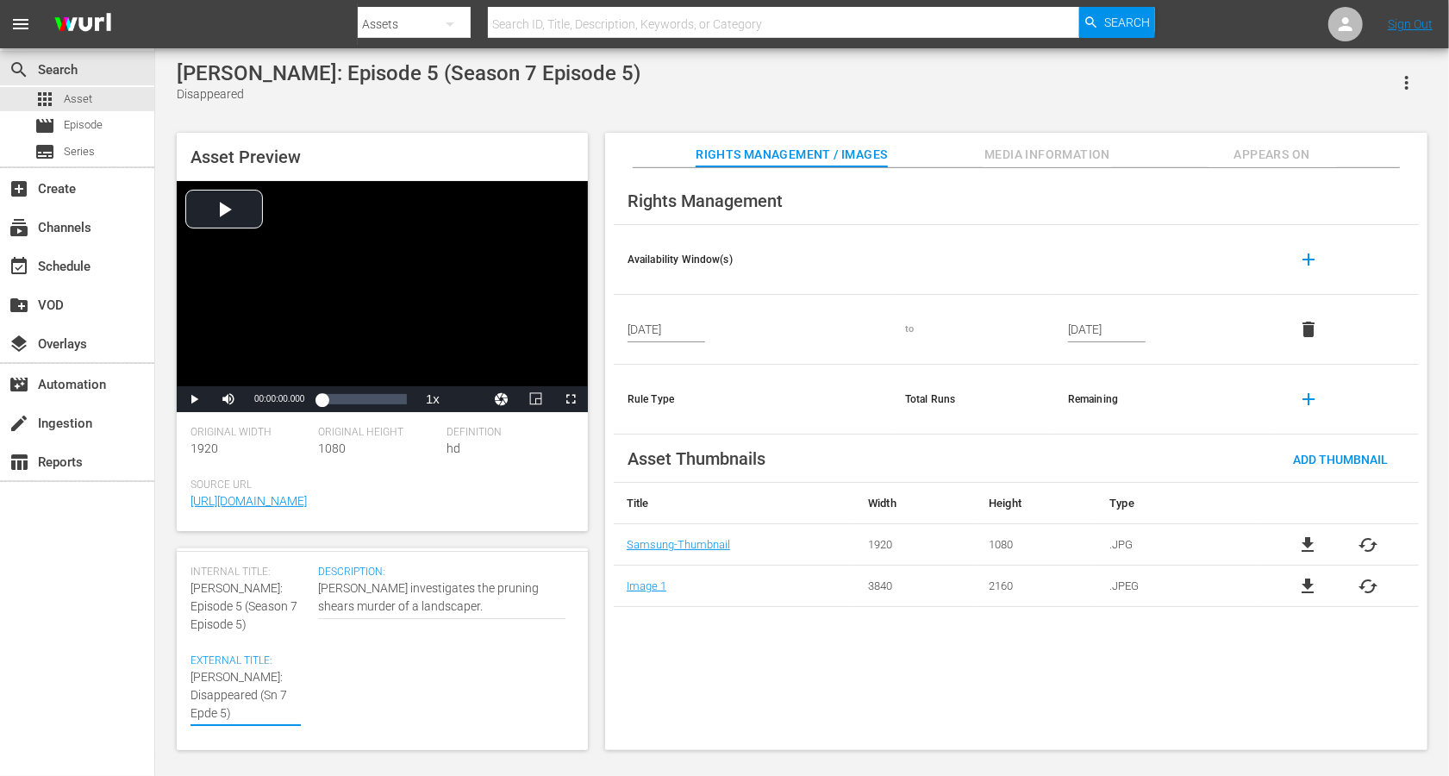
type textarea "Alice Nevers: Disappeared (Sn 7 Epe 5)"
type textarea "Alice Nevers: Disappeared (Sn 7 Ep 5)"
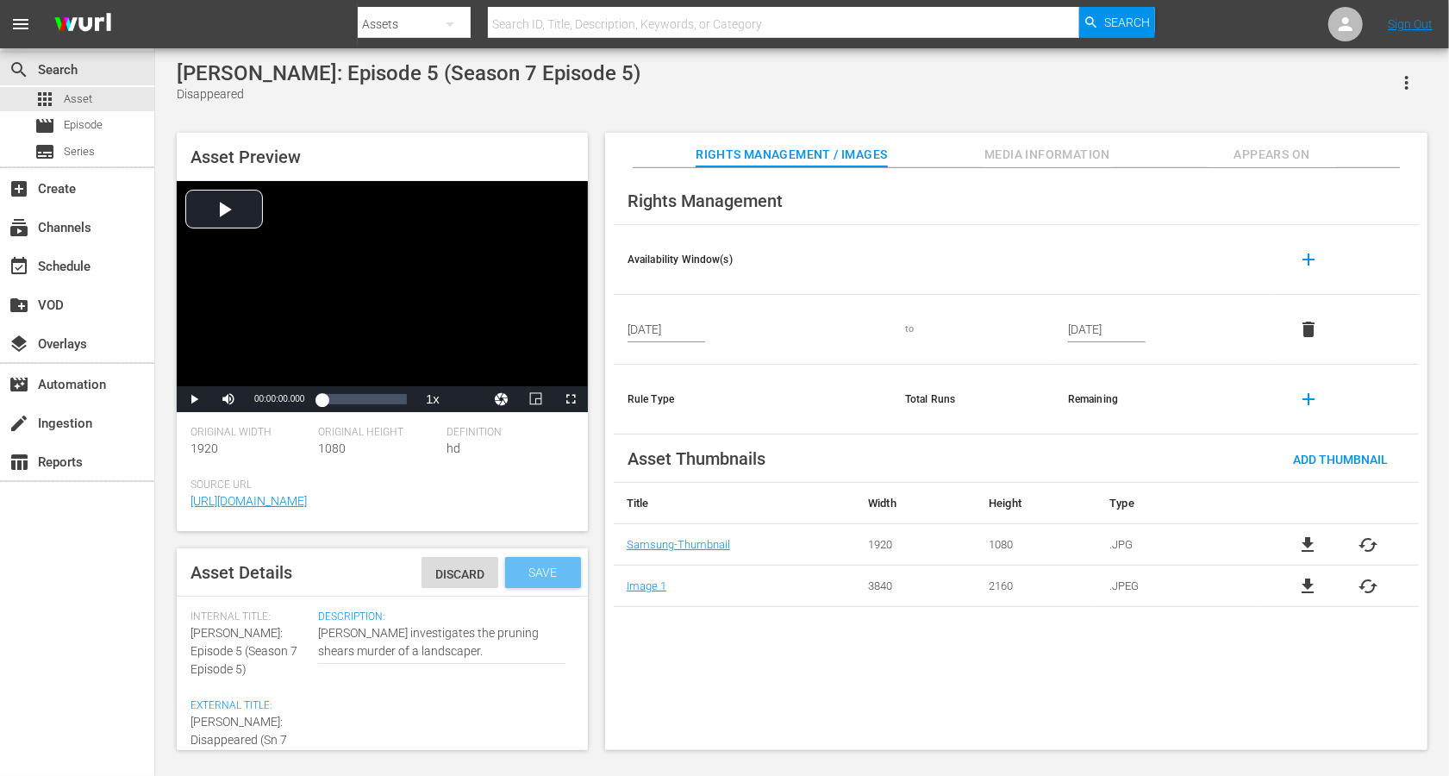
type textarea "Alice Nevers: Disappeared (Sn 7 Ep 5)"
click at [541, 572] on span "Save" at bounding box center [544, 573] width 56 height 14
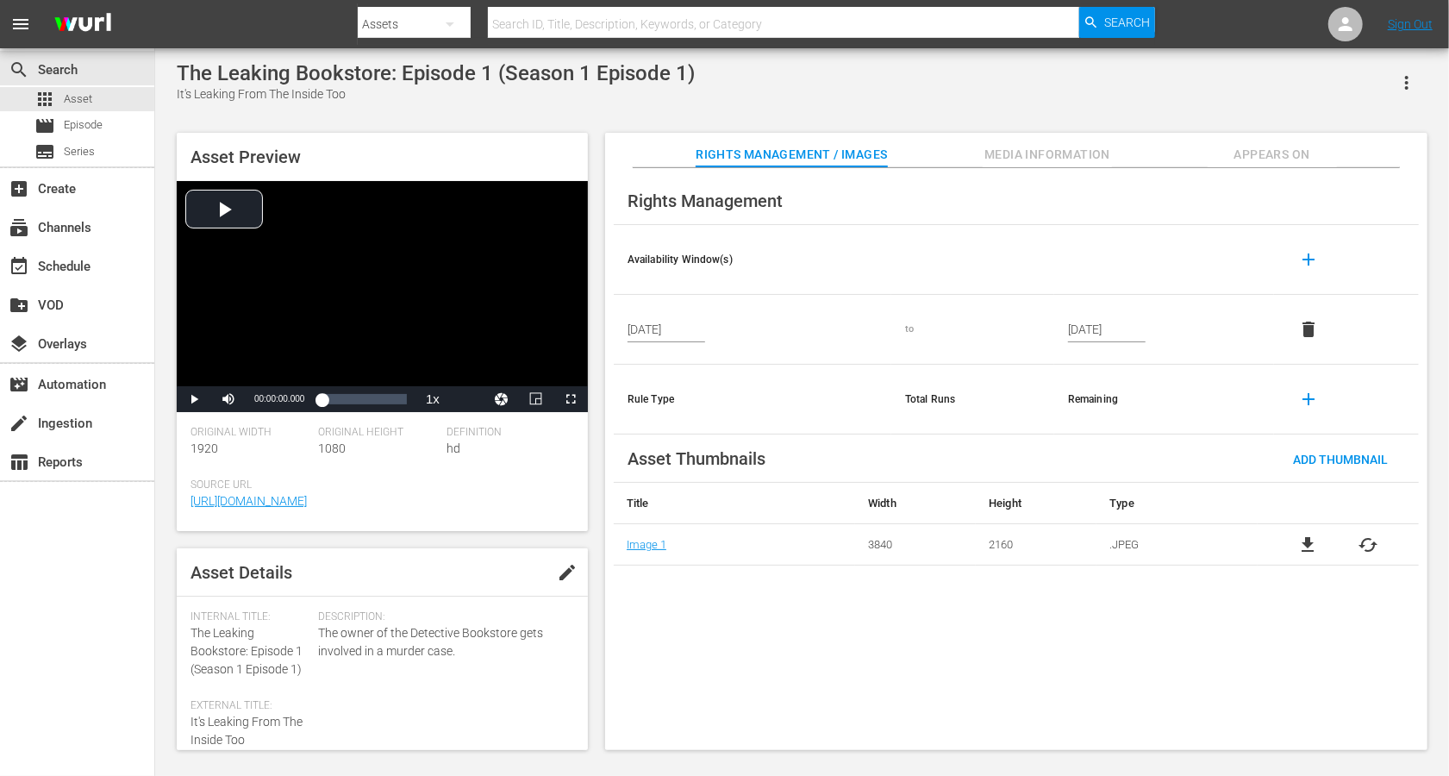
click at [557, 575] on span "edit" at bounding box center [567, 572] width 21 height 21
click at [252, 581] on span "The Leaking Bookstore: Episode 1 (Season 1 Episode 1)" at bounding box center [247, 651] width 112 height 50
drag, startPoint x: 252, startPoint y: 650, endPoint x: 191, endPoint y: 630, distance: 63.5
click at [191, 581] on span "The Leaking Bookstore: Episode 1 (Season 1 Episode 1)" at bounding box center [247, 651] width 112 height 50
copy span "The Leaking Bookstore:"
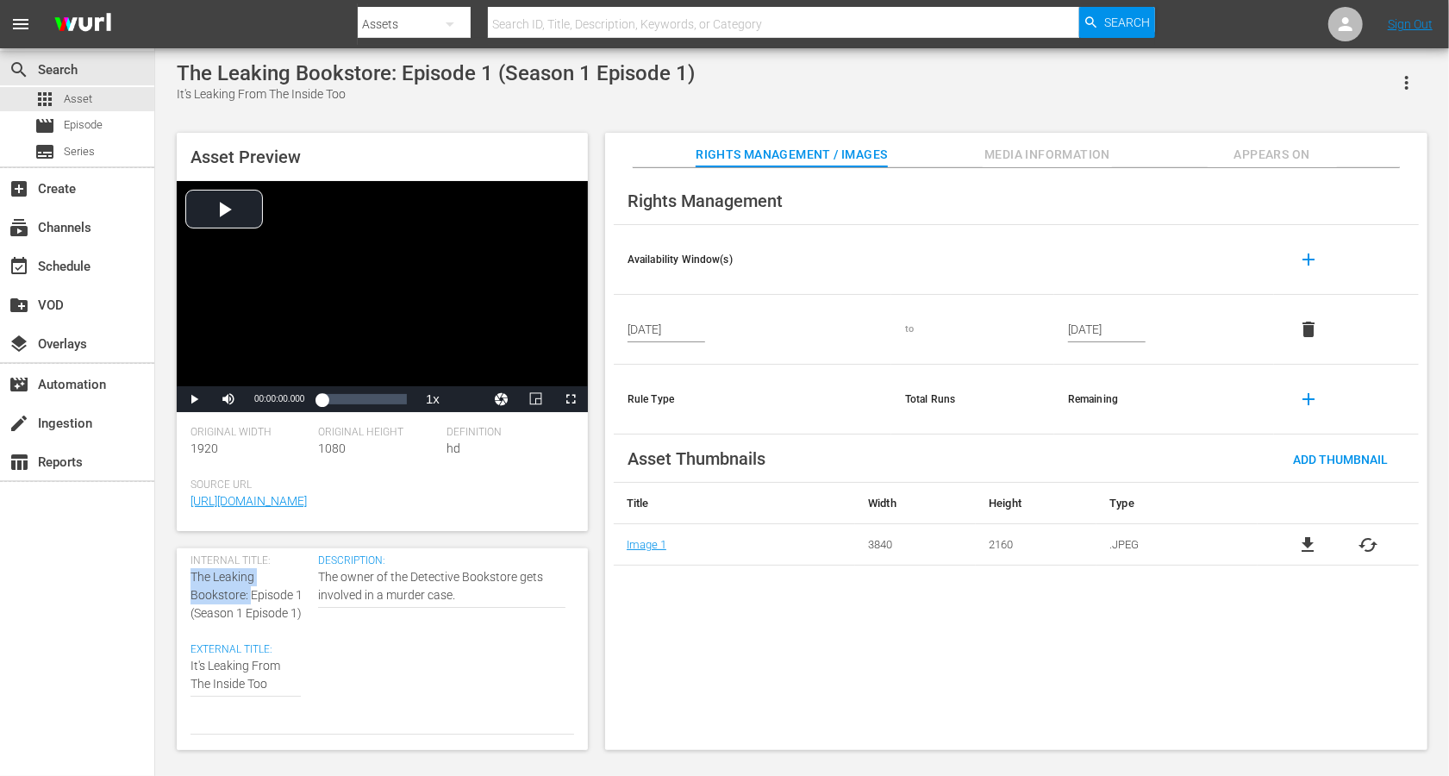
scroll to position [57, 0]
click at [188, 581] on div "Asset Details Discard Save Internal Title: The Leaking Bookstore: Episode 1 (Se…" at bounding box center [382, 649] width 411 height 202
paste textarea "The Leaking Bookstore:"
type textarea "The Leaking Bookstore: It's Leaking From The Inside Too"
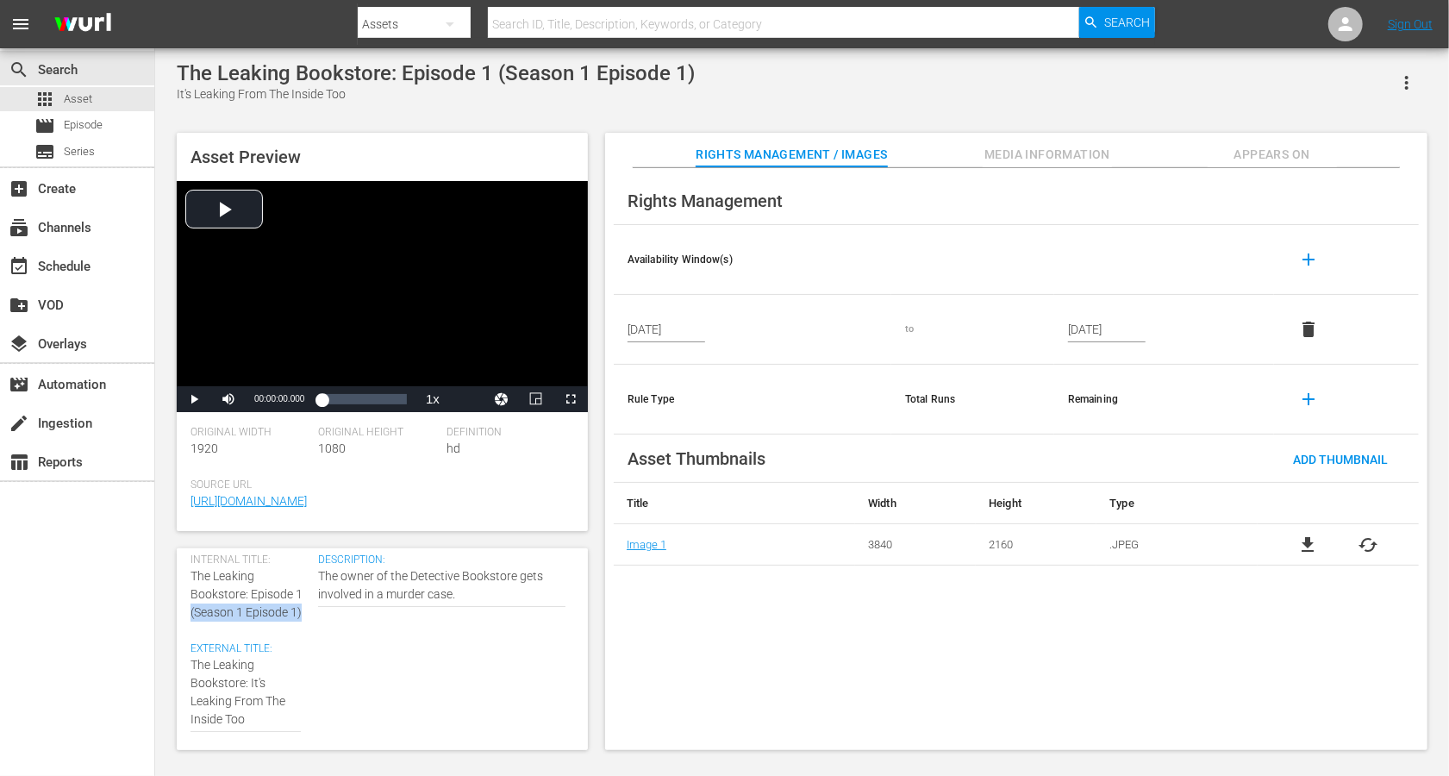
drag, startPoint x: 306, startPoint y: 612, endPoint x: 183, endPoint y: 612, distance: 123.3
click at [183, 581] on div "Asset Details Discard Save Internal Title: The Leaking Bookstore: Episode 1 (Se…" at bounding box center [382, 649] width 411 height 202
copy span "(Season 1 Episode 1)"
type textarea "The Leaking Bookstore: It's Leaking From The Inside Too"
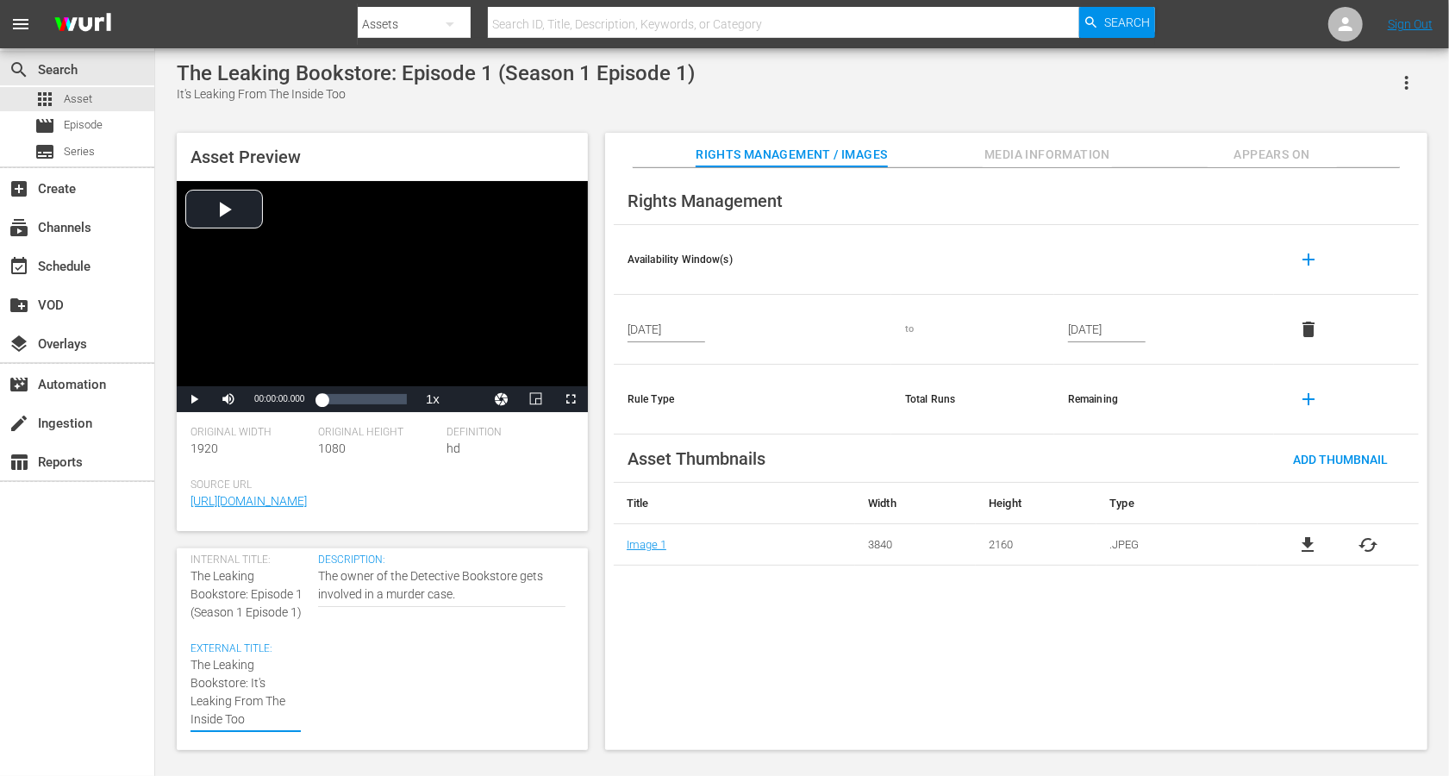
paste textarea "(Season 1 Episode 1)"
type textarea "The Leaking Bookstore: It's Leaking From The Inside Too (Season 1 Episode 1)"
click at [282, 581] on textarea "It's Leaking From The Inside Too" at bounding box center [246, 701] width 110 height 91
type textarea "The Leaking Bookstore: It's Leaking From The Inside Too (Seasn 1 Episode 1)"
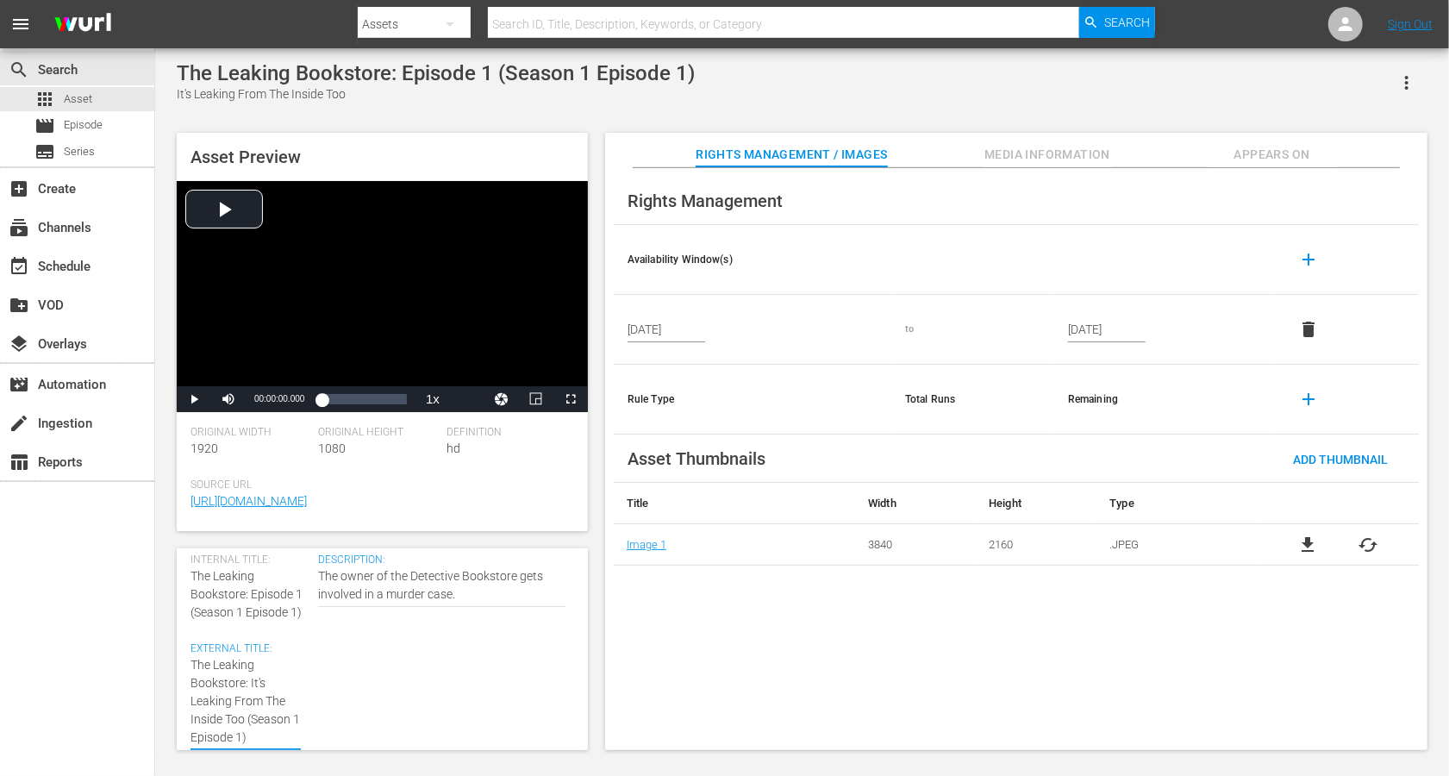
type textarea "The Leaking Bookstore: It's Leaking From The Inside Too (Seasn 1 Episode 1)"
type textarea "The Leaking Bookstore: It's Leaking From The Inside Too ([PERSON_NAME] 1 Episod…"
type textarea "The Leaking Bookstore: It's Leaking From The Inside Too (Sen 1 Episode 1)"
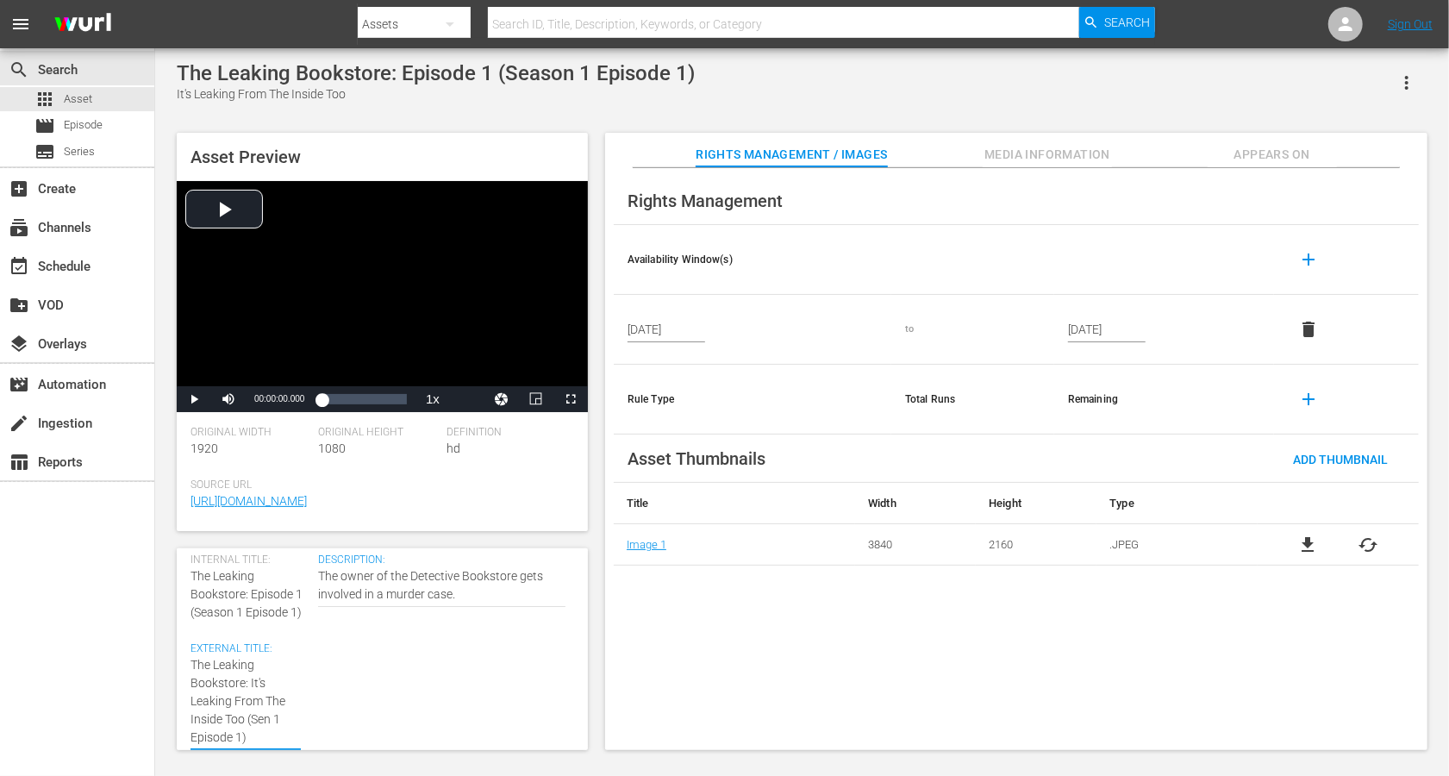
type textarea "The Leaking Bookstore: It's Leaking From The Inside Too (Sn 1 Episode 1)"
type textarea "The Leaking Bookstore: It's Leaking From The Inside Too (Sn 1 Epsode 1)"
type textarea "The Leaking Bookstore: It's Leaking From The Inside Too (Sn 1 Epode 1)"
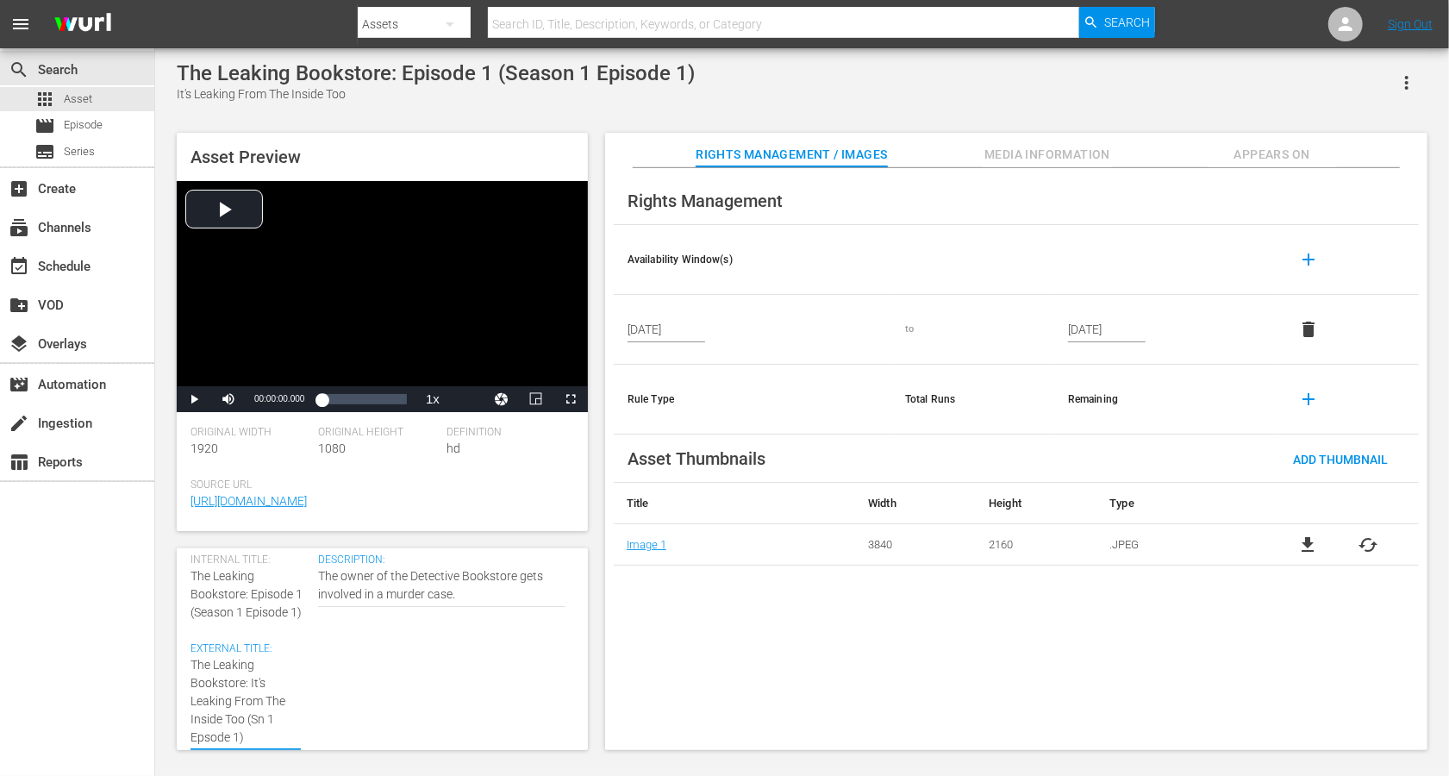
type textarea "The Leaking Bookstore: It's Leaking From The Inside Too (Sn 1 Epode 1)"
type textarea "The Leaking Bookstore: It's Leaking From The Inside Too (Sn 1 Epde 1)"
type textarea "The Leaking Bookstore: It's Leaking From The Inside Too (Sn 1 Epe 1)"
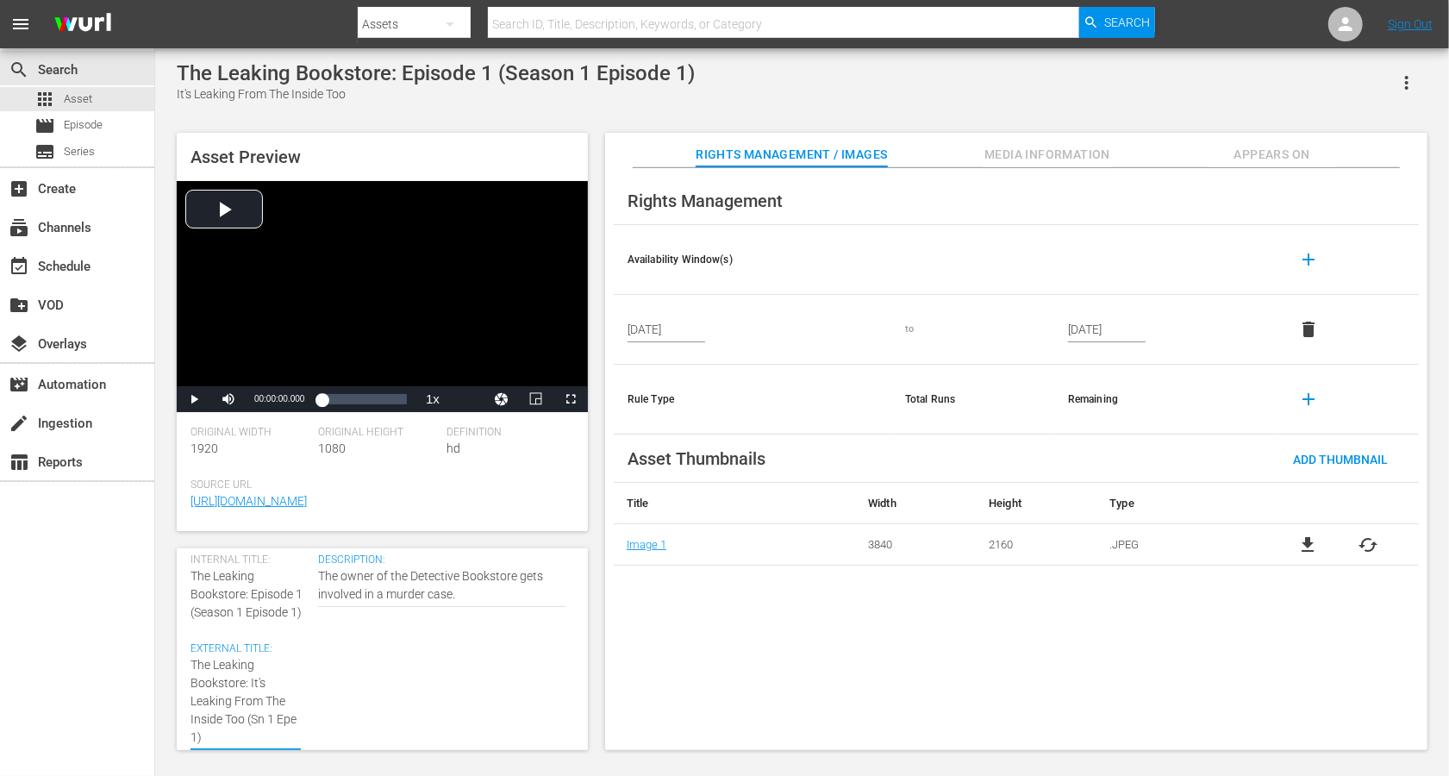
type textarea "The Leaking Bookstore: It's Leaking From The Inside Too (Sn 1 Ep 1)"
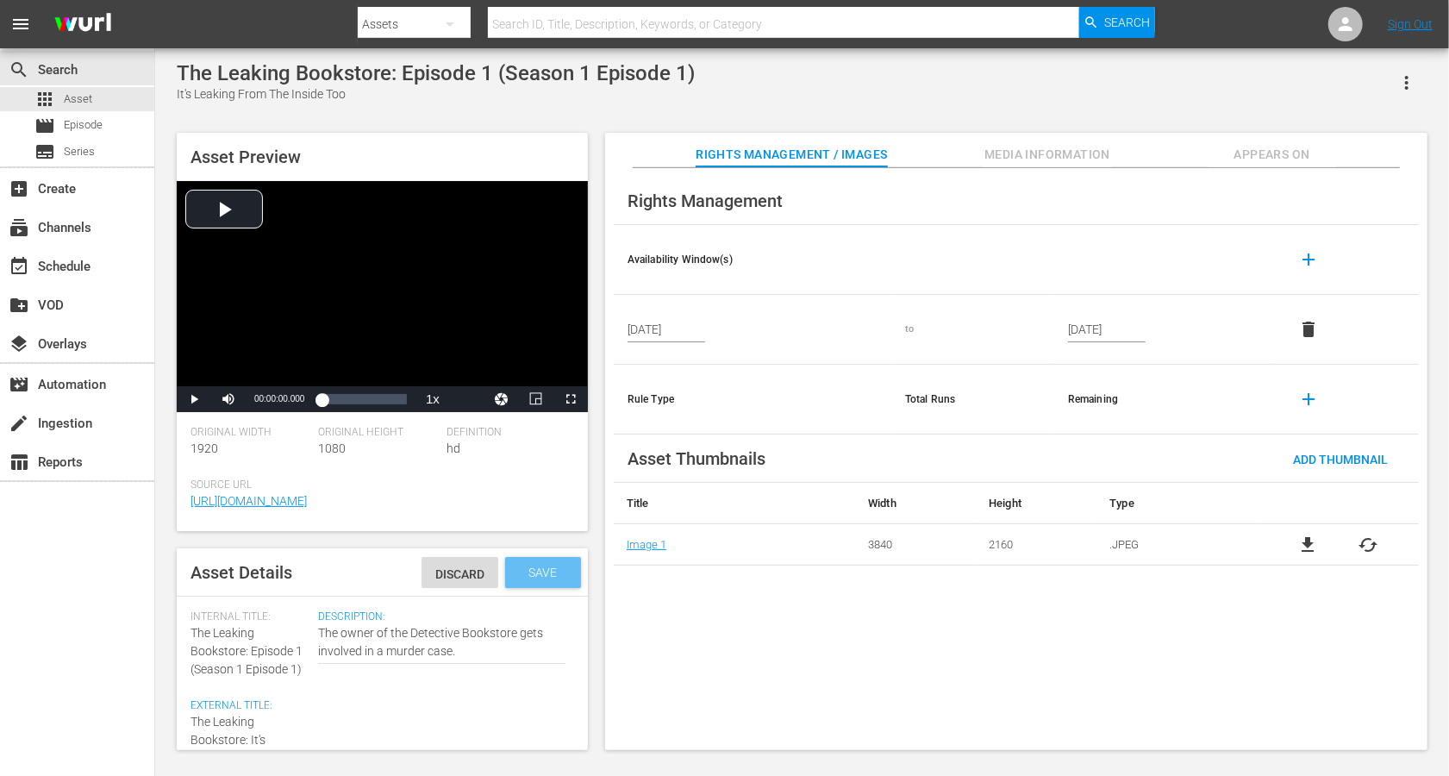
type textarea "The Leaking Bookstore: It's Leaking From The Inside Too (Sn 1 Ep 1)"
click at [548, 567] on span "Save" at bounding box center [544, 573] width 56 height 14
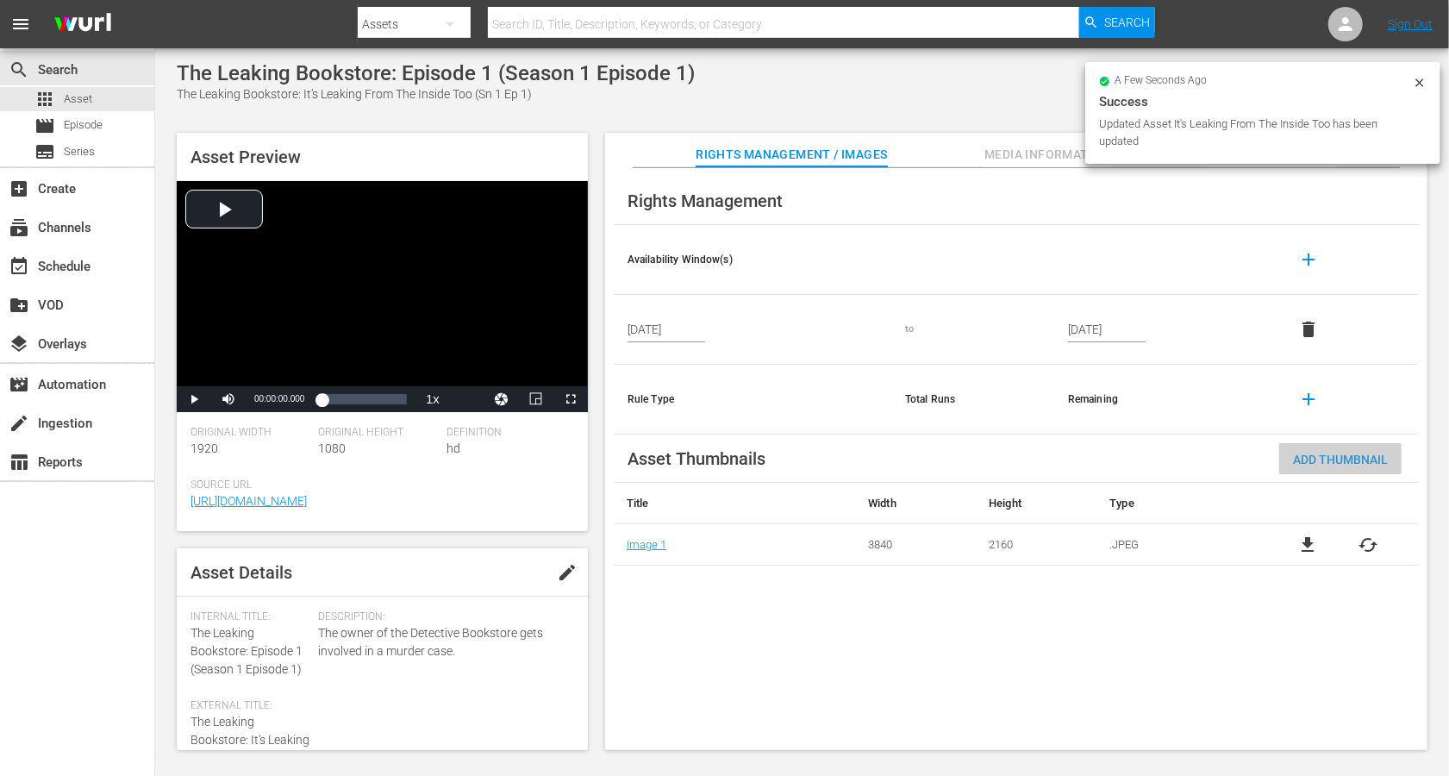
click at [1086, 464] on span "Add Thumbnail" at bounding box center [1340, 460] width 122 height 14
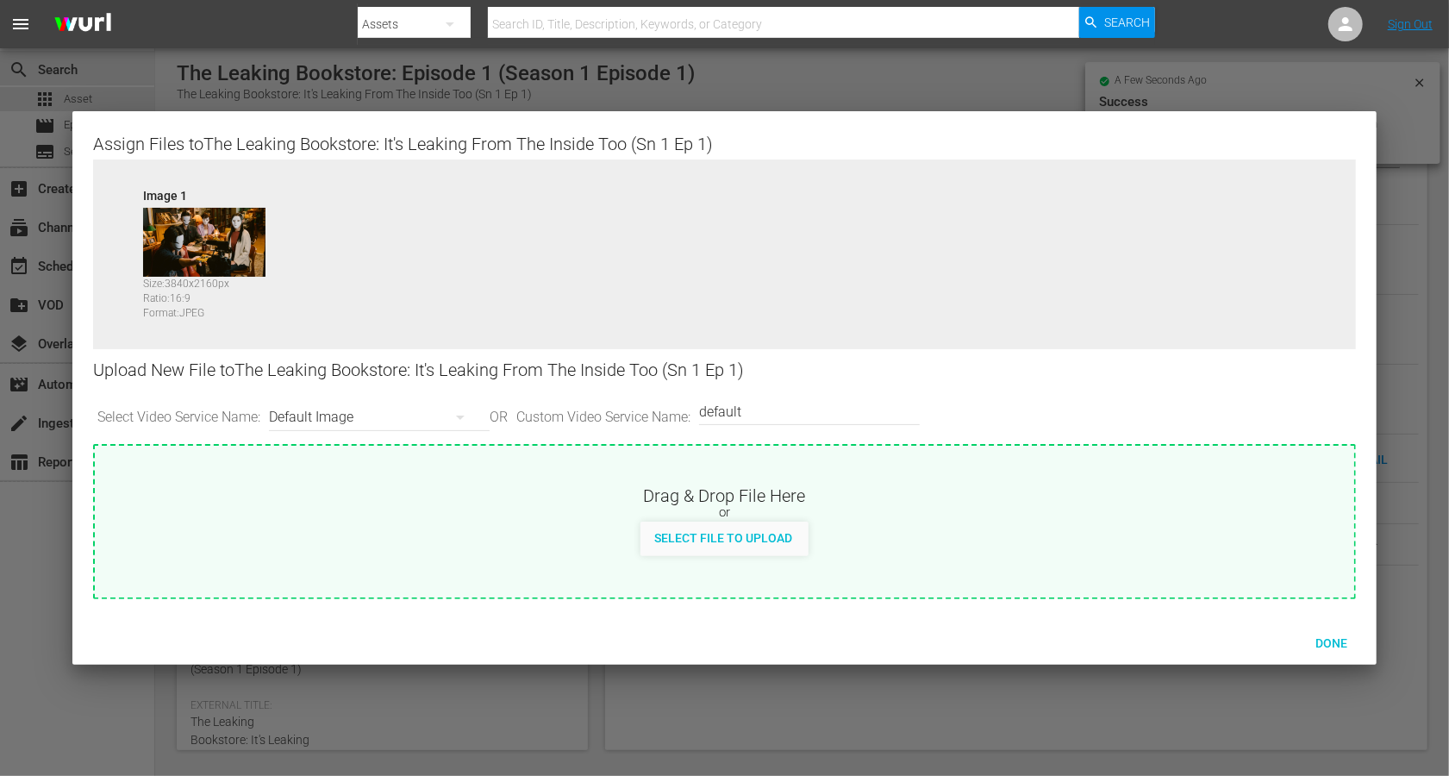
click at [347, 413] on div "Default Image" at bounding box center [375, 417] width 212 height 48
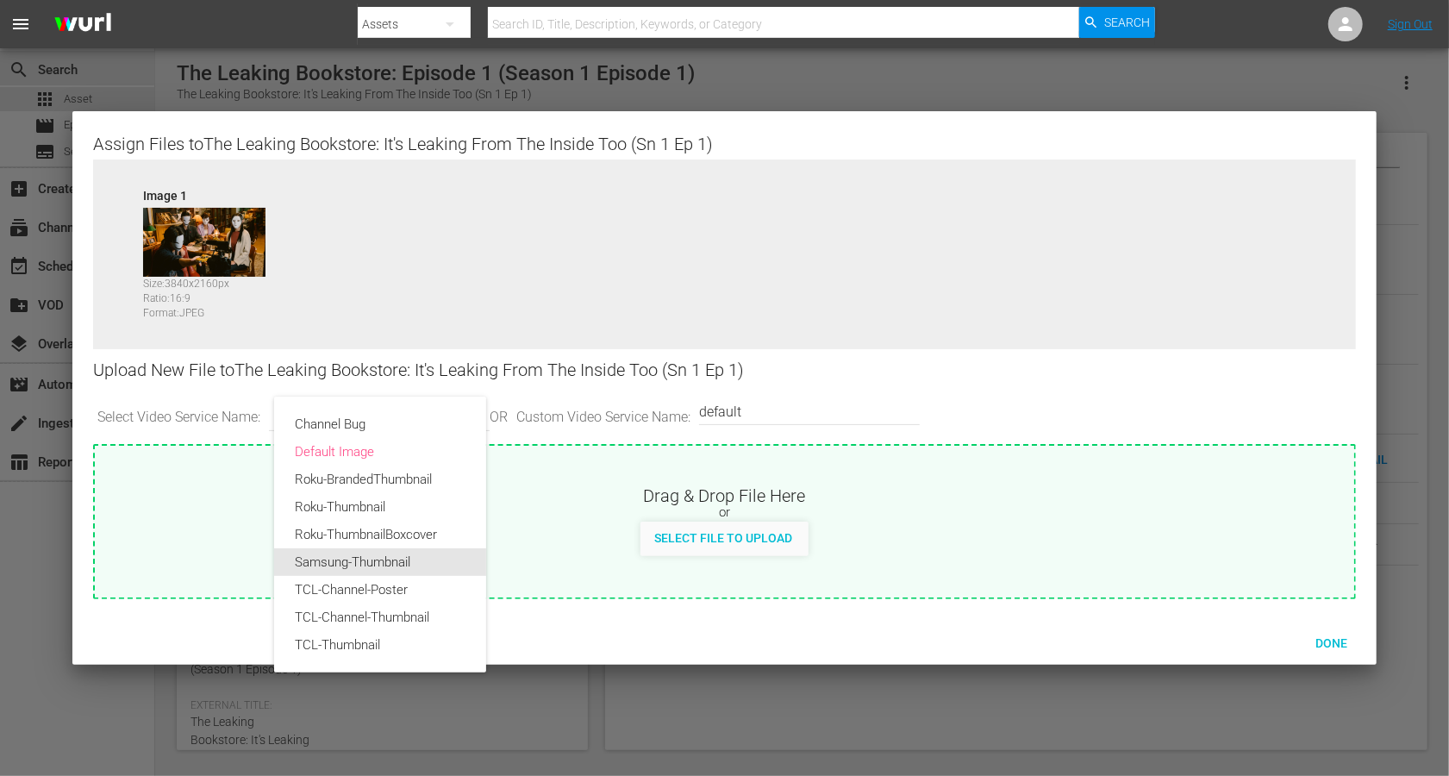
click at [320, 558] on div "Samsung-Thumbnail" at bounding box center [380, 562] width 171 height 28
type input "Samsung-Thumbnail"
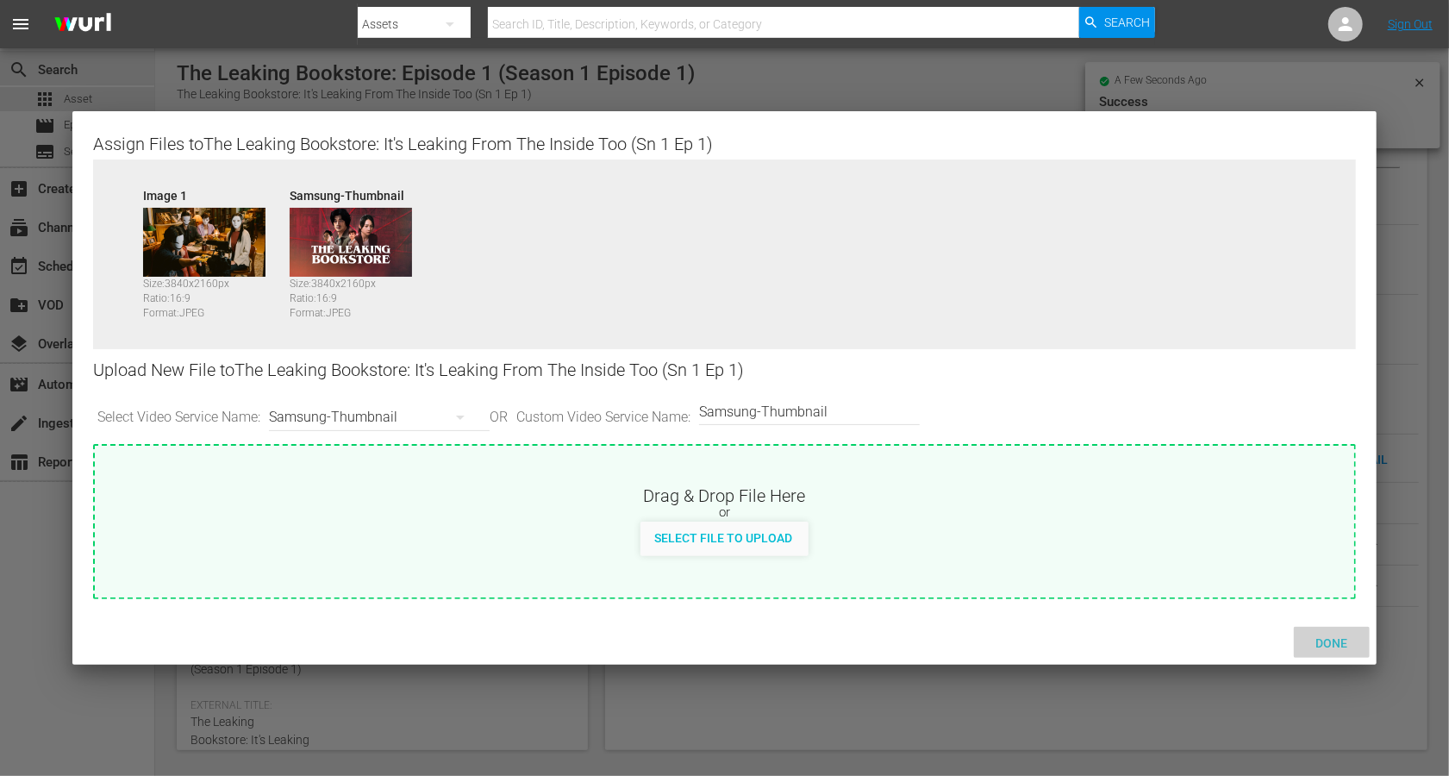
click at [1086, 581] on div "Done" at bounding box center [1332, 643] width 76 height 32
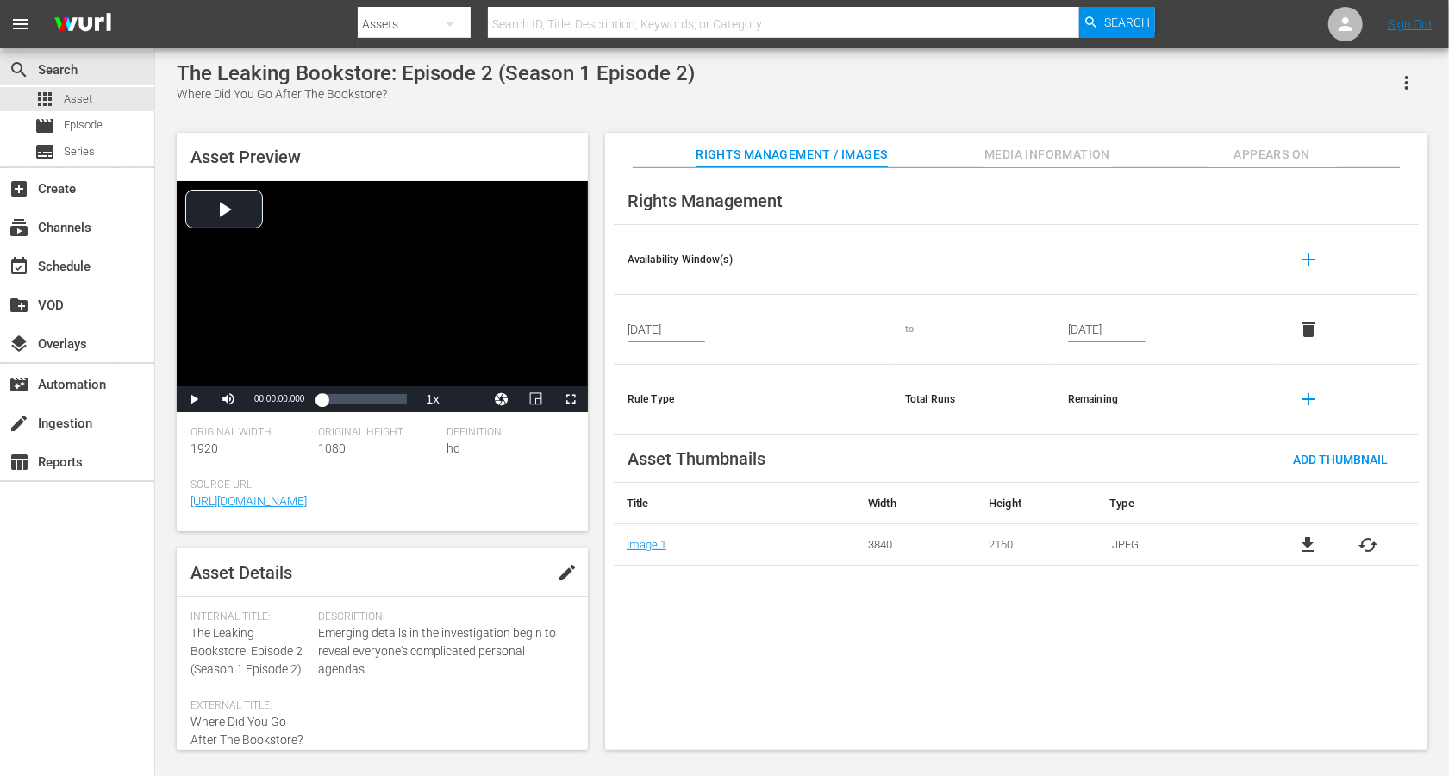
click at [547, 581] on button "edit" at bounding box center [567, 572] width 41 height 41
drag, startPoint x: 250, startPoint y: 648, endPoint x: 184, endPoint y: 628, distance: 69.5
click at [184, 581] on div "Asset Details Discard Save Internal Title: The Leaking Bookstore: Episode 2 (Se…" at bounding box center [382, 649] width 411 height 202
copy span "The Leaking Bookstore:"
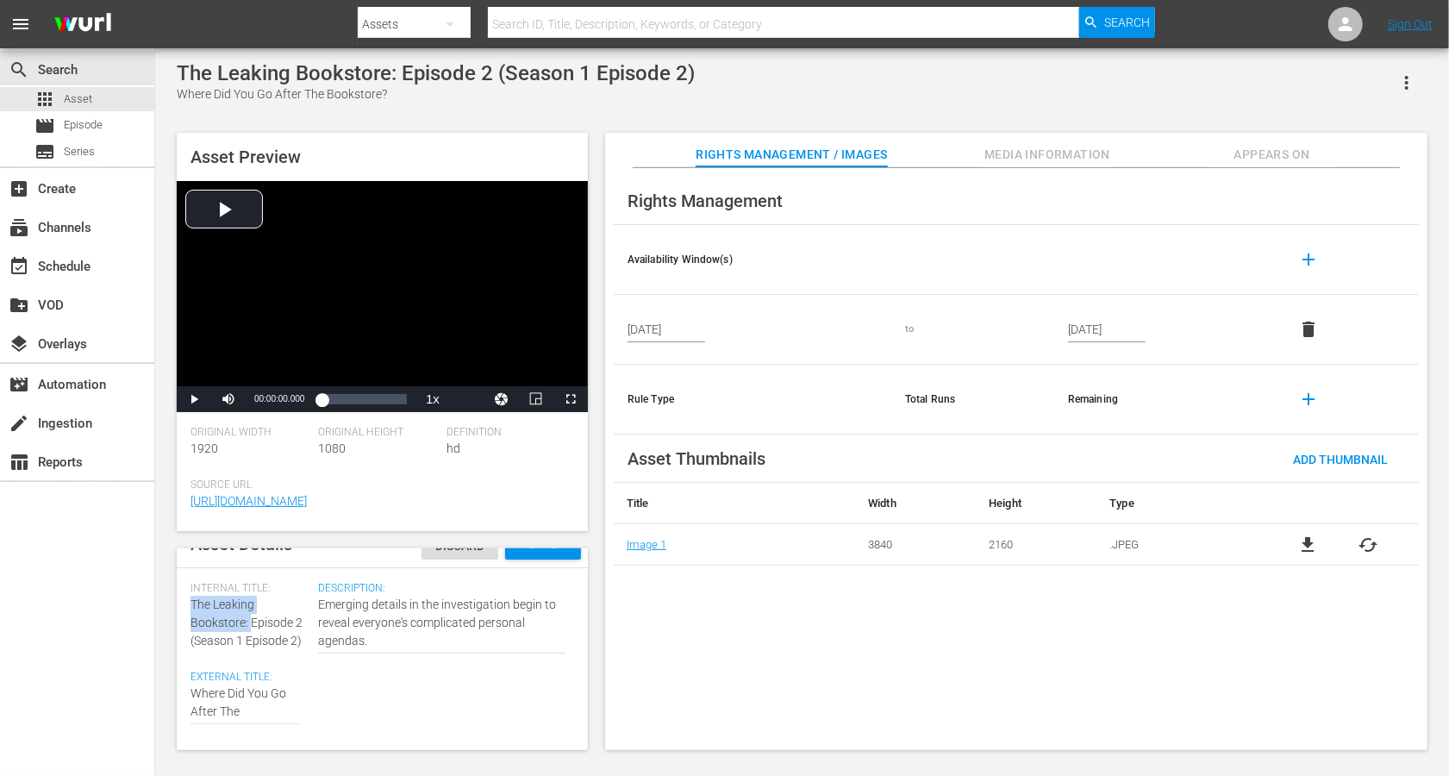
scroll to position [36, 0]
paste textarea "The Leaking Bookstore:"
type textarea "The Leaking Bookstore: Where Did You Go After The Bookstore?"
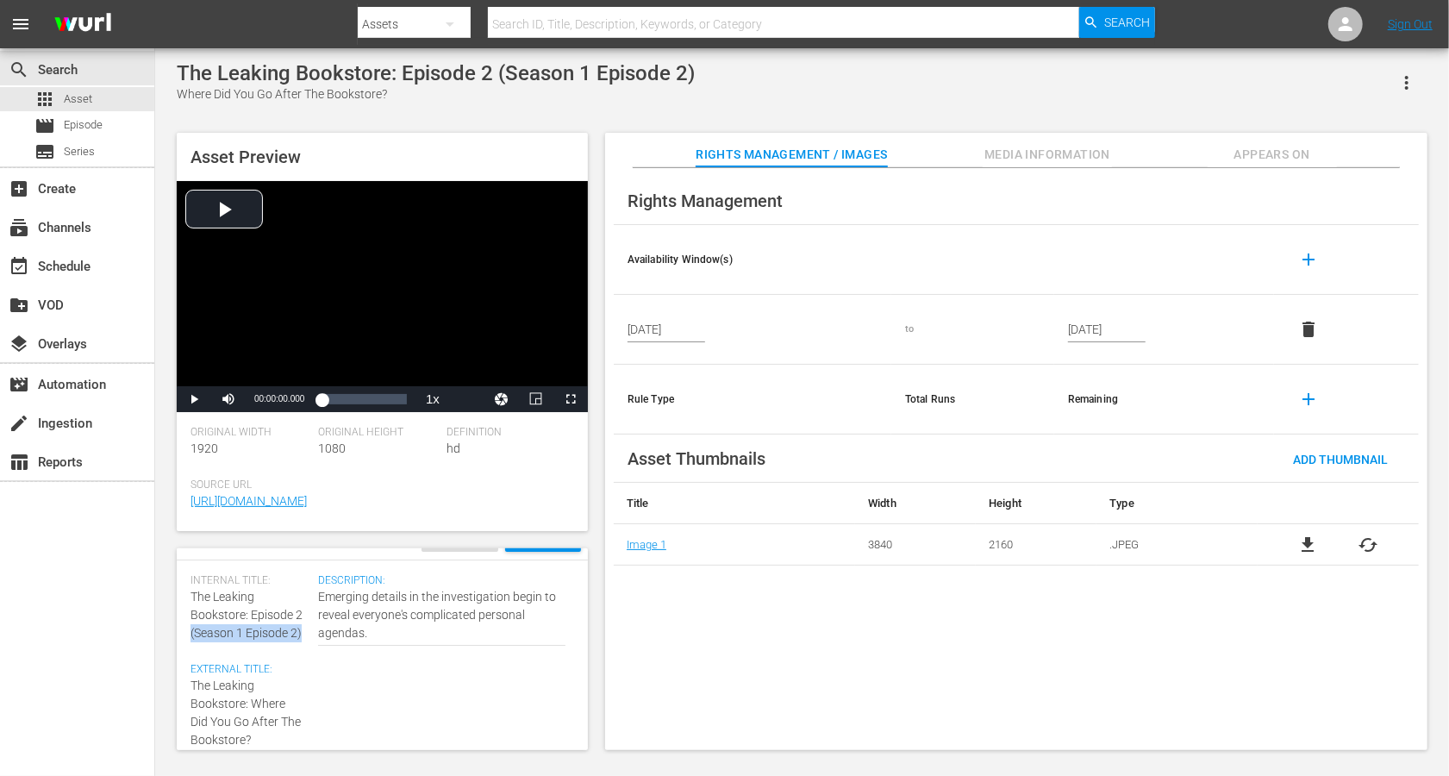
drag, startPoint x: 191, startPoint y: 633, endPoint x: 312, endPoint y: 631, distance: 121.6
click at [312, 581] on div "Internal Title: The Leaking Bookstore: Episode 2 (Season 1 Episode 2) External …" at bounding box center [255, 682] width 128 height 216
copy span "(Season 1 Episode 2)"
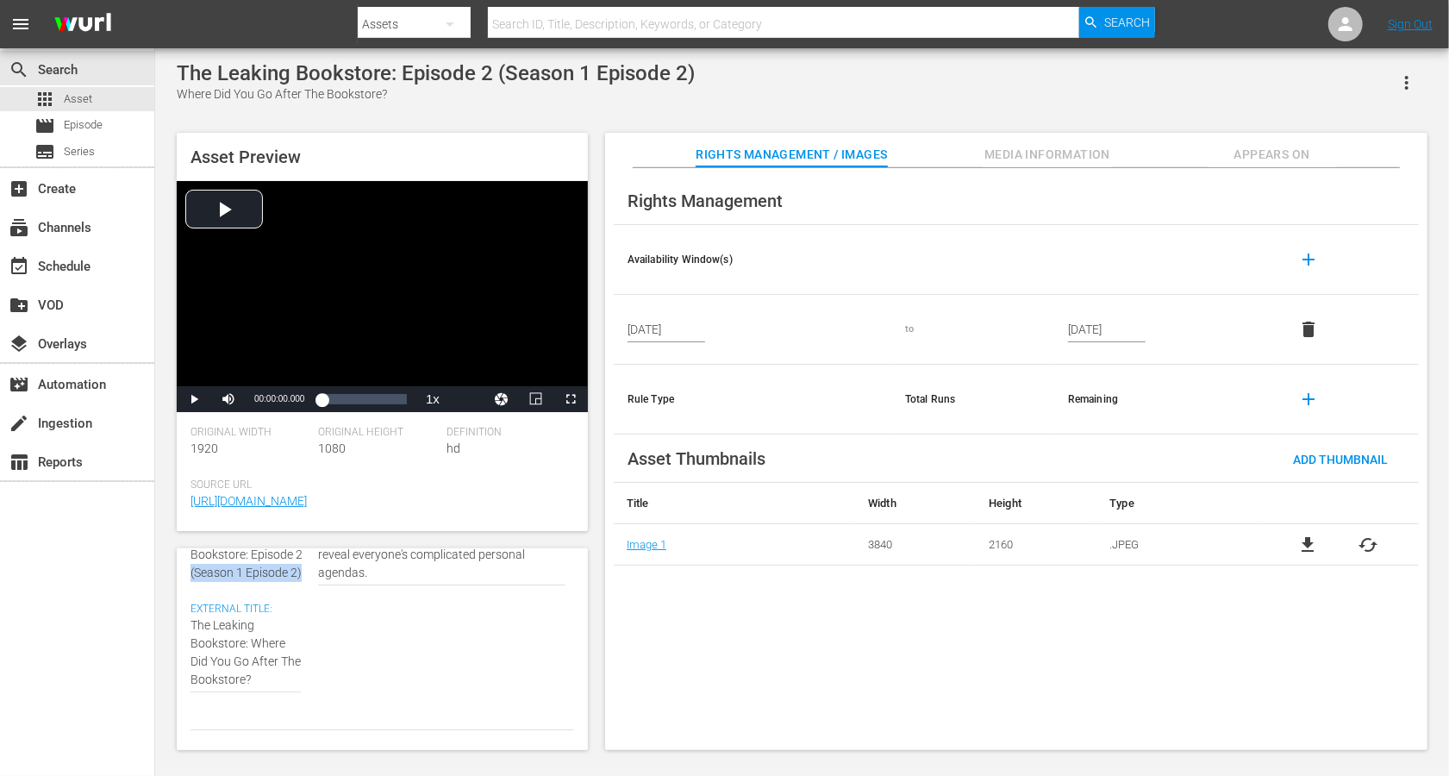
scroll to position [102, 0]
type textarea "The Leaking Bookstore: Where Did You Go After The Bookstore?"
paste textarea "(Season 1 Episode 2)"
type textarea "The Leaking Bookstore: Where Did You Go After The Bookstore? (Season 1 Episode …"
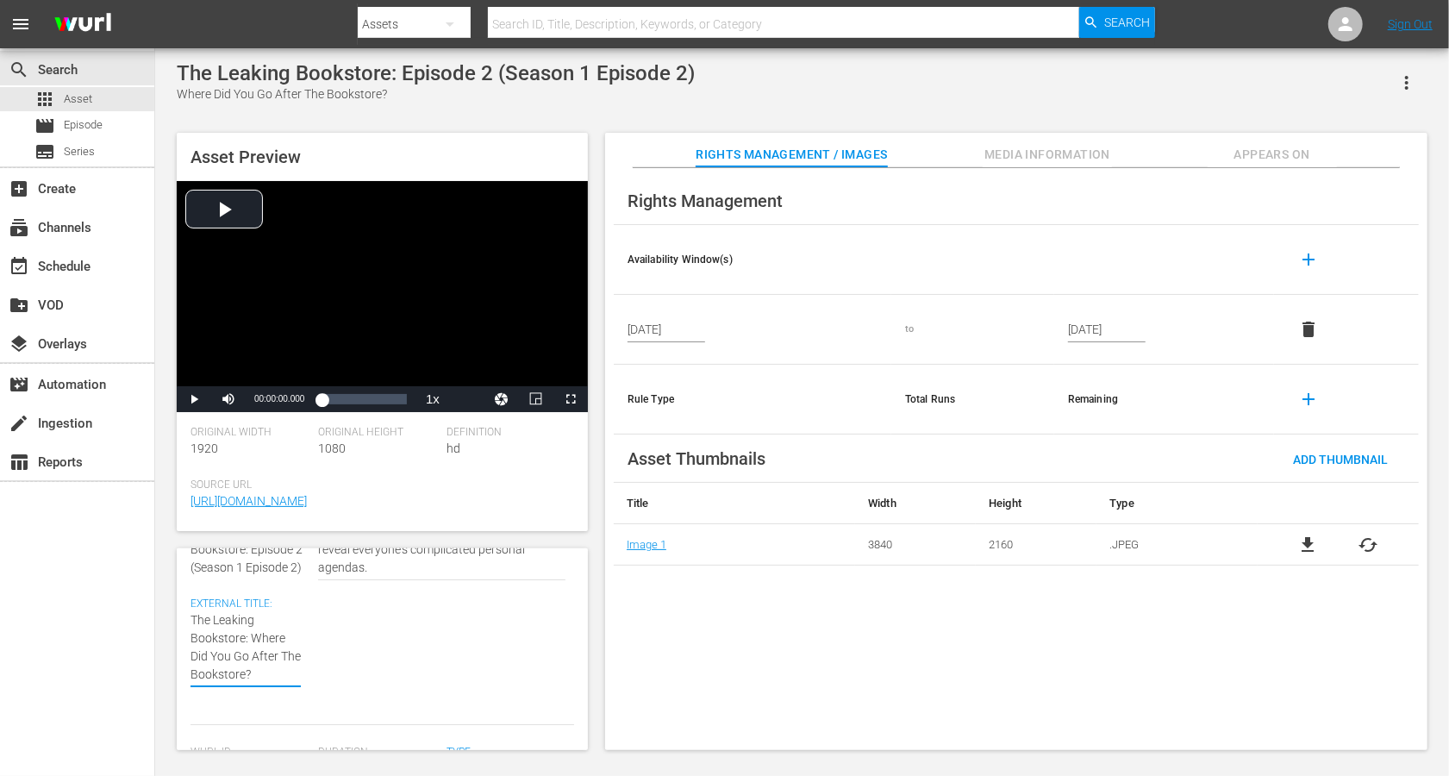
type textarea "The Leaking Bookstore: Where Did You Go After The Bookstore? (Season 1 Episode …"
click at [286, 581] on textarea "Where Did You Go After The Bookstore?" at bounding box center [246, 656] width 110 height 91
type textarea "The Leaking Bookstore: Where Did You Go After The Bookstore? (Seasn 1 Episode 2)"
type textarea "The Leaking Bookstore: Where Did You Go After The Bookstore? (Sean 1 Episode 2)"
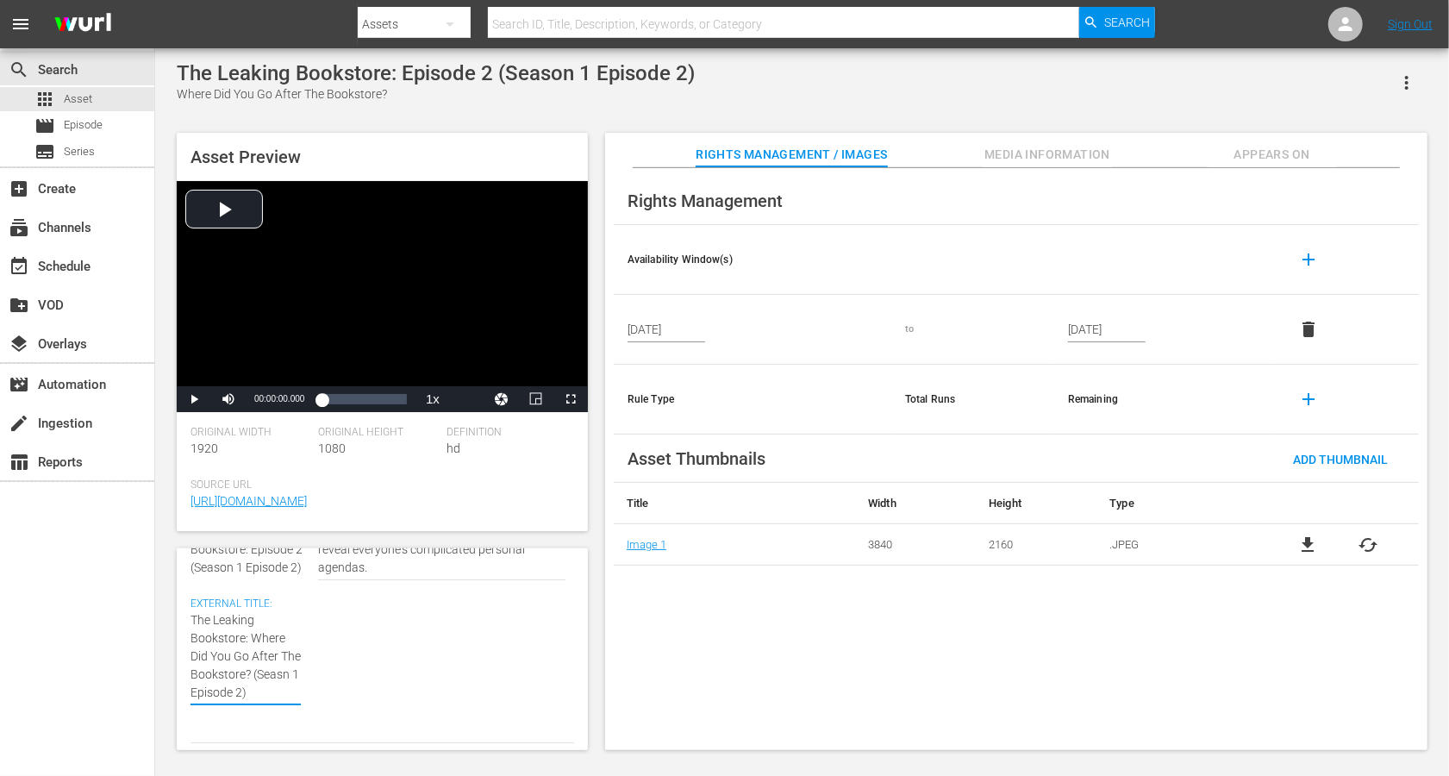
type textarea "The Leaking Bookstore: Where Did You Go After The Bookstore? (Sean 1 Episode 2)"
type textarea "The Leaking Bookstore: Where Did You Go After The Bookstore? (Sen 1 Episode 2)"
type textarea "The Leaking Bookstore: Where Did You Go After The Bookstore? (Sn 1 Episode 2)"
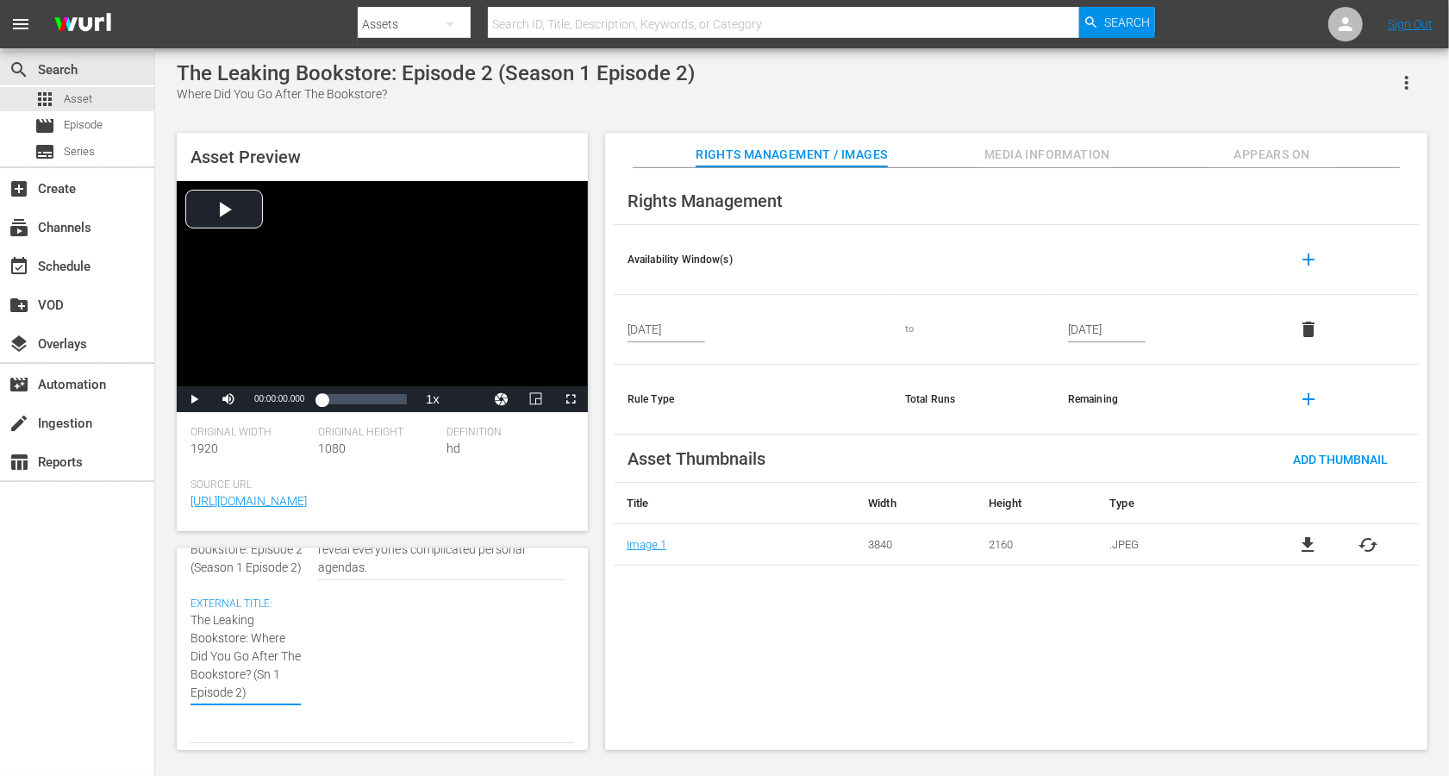
type textarea "The Leaking Bookstore: Where Did You Go After The Bookstore? (Sn 1 Epsode 2)"
type textarea "The Leaking Bookstore: Where Did You Go After The Bookstore? (Sn 1 Epode 2)"
type textarea "The Leaking Bookstore: Where Did You Go After The Bookstore? (Sn 1 Epde 2)"
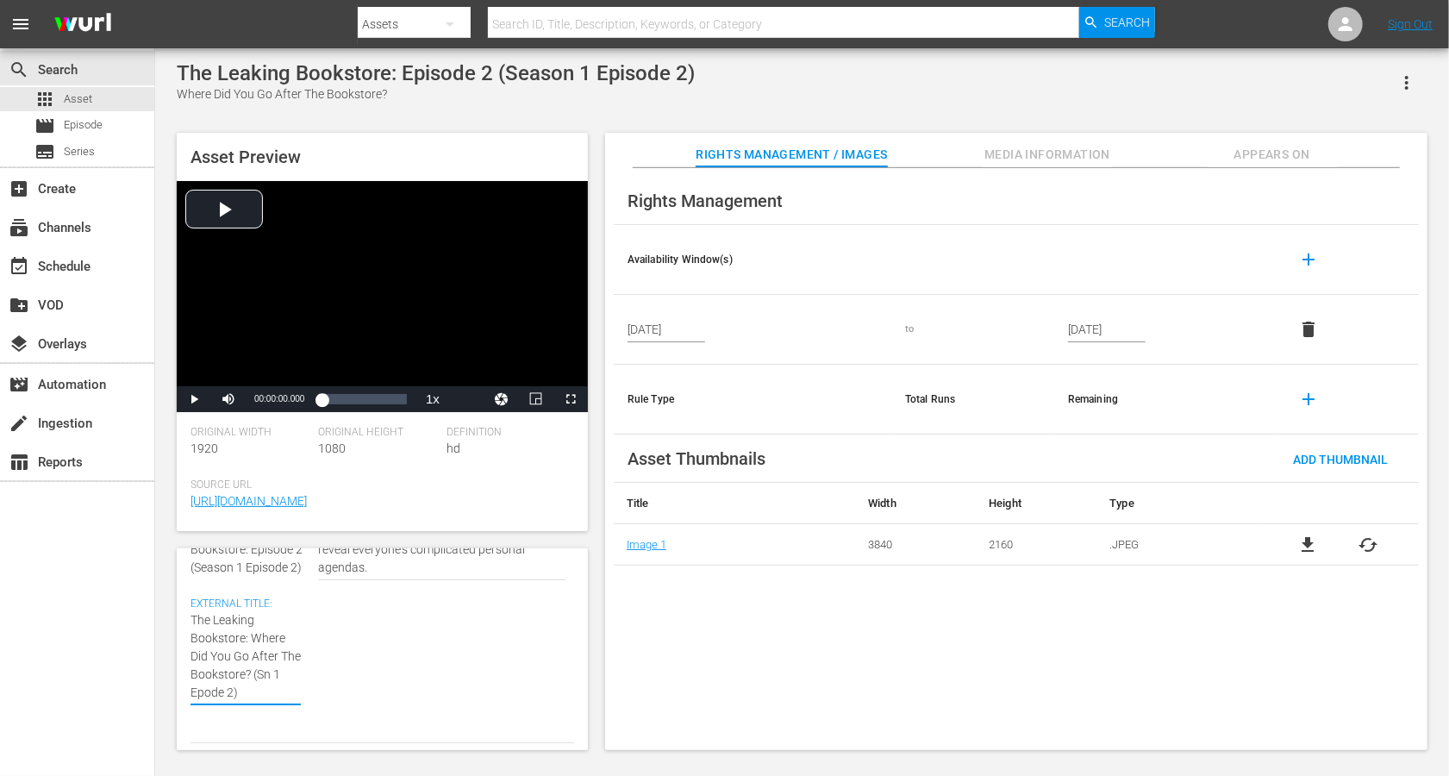
type textarea "The Leaking Bookstore: Where Did You Go After The Bookstore? (Sn 1 Epde 2)"
type textarea "The Leaking Bookstore: Where Did You Go After The Bookstore? (Sn 1 Epe 2)"
type textarea "The Leaking Bookstore: Where Did You Go After The Bookstore? (Sn 1 Ep 2)"
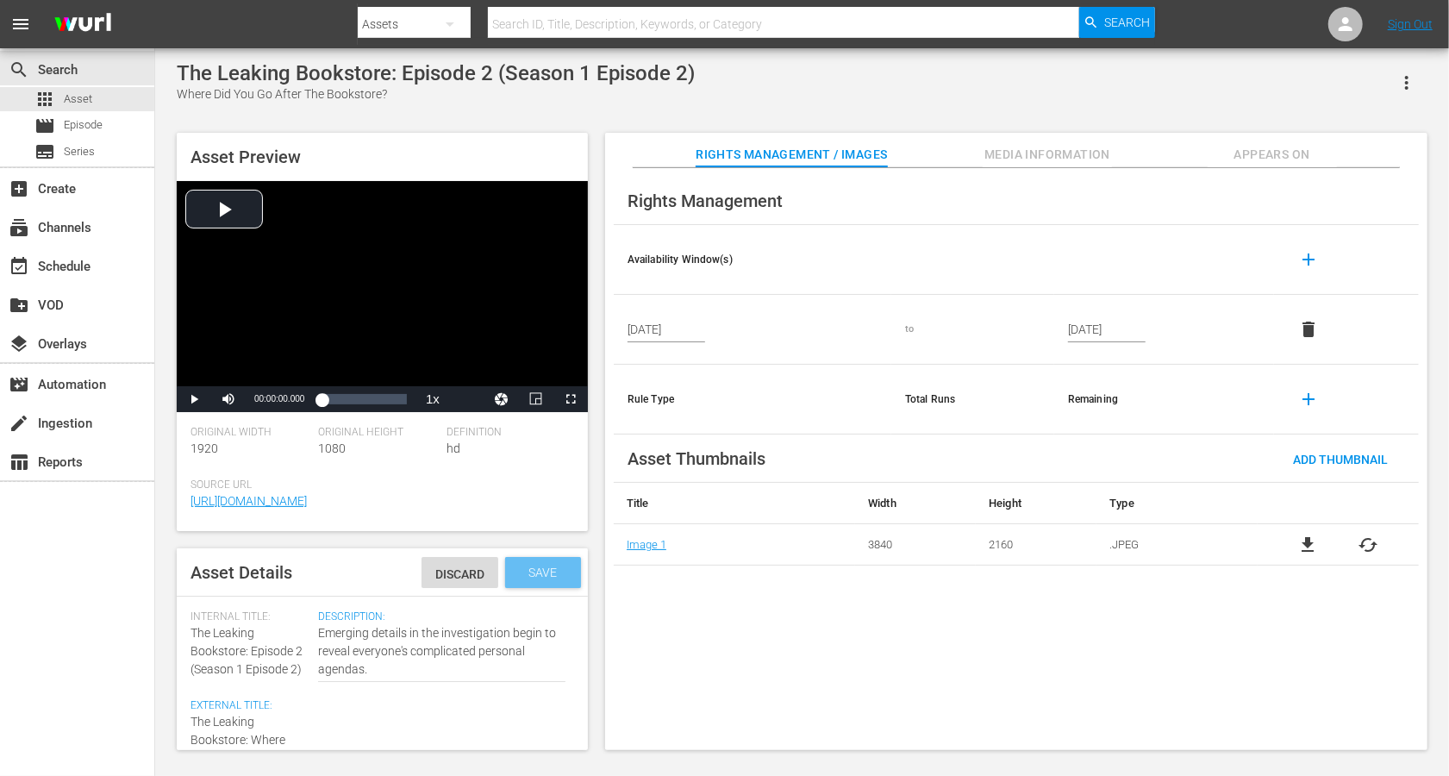
type textarea "The Leaking Bookstore: Where Did You Go After The Bookstore? (Sn 1 Ep 2)"
click at [536, 566] on span "Save" at bounding box center [544, 573] width 56 height 14
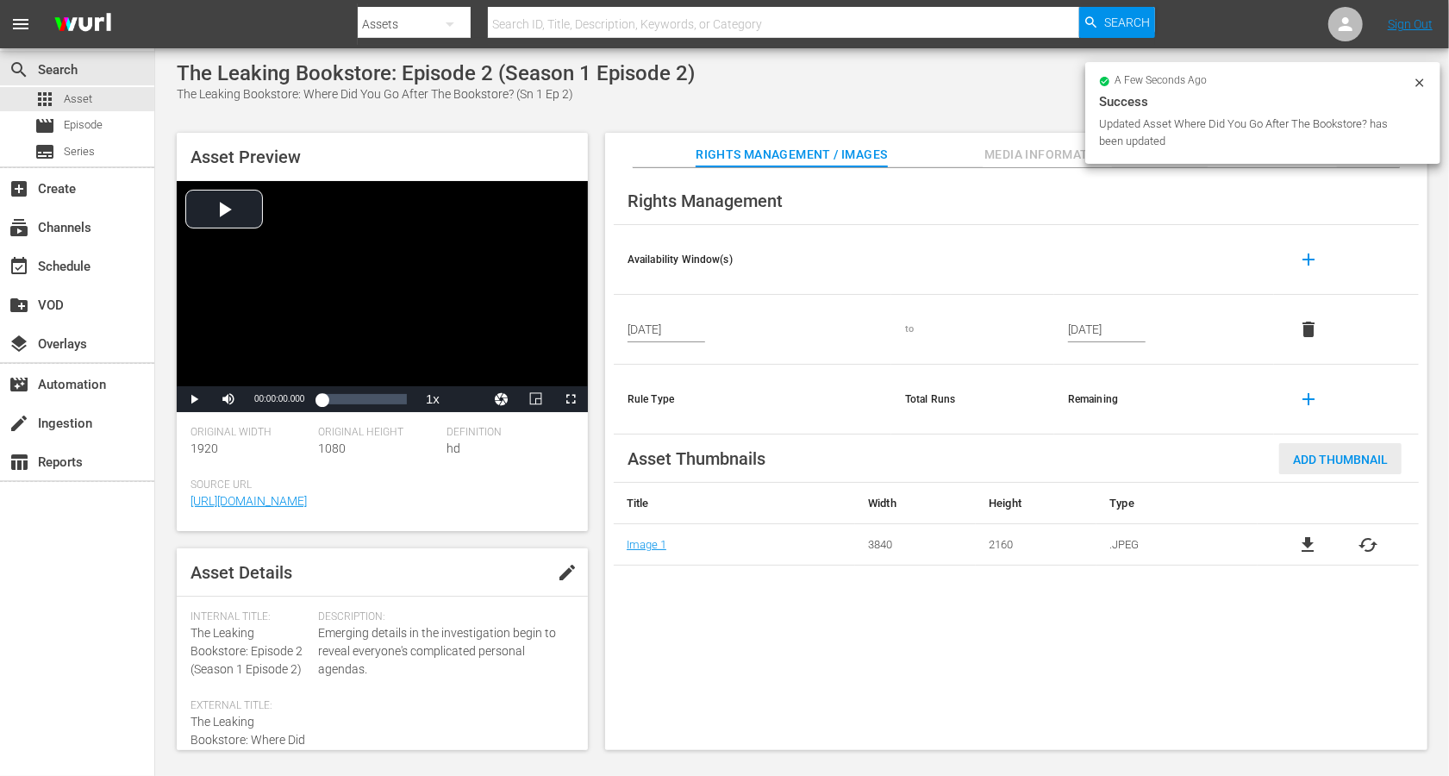
click at [1086, 463] on span "Add Thumbnail" at bounding box center [1340, 460] width 122 height 14
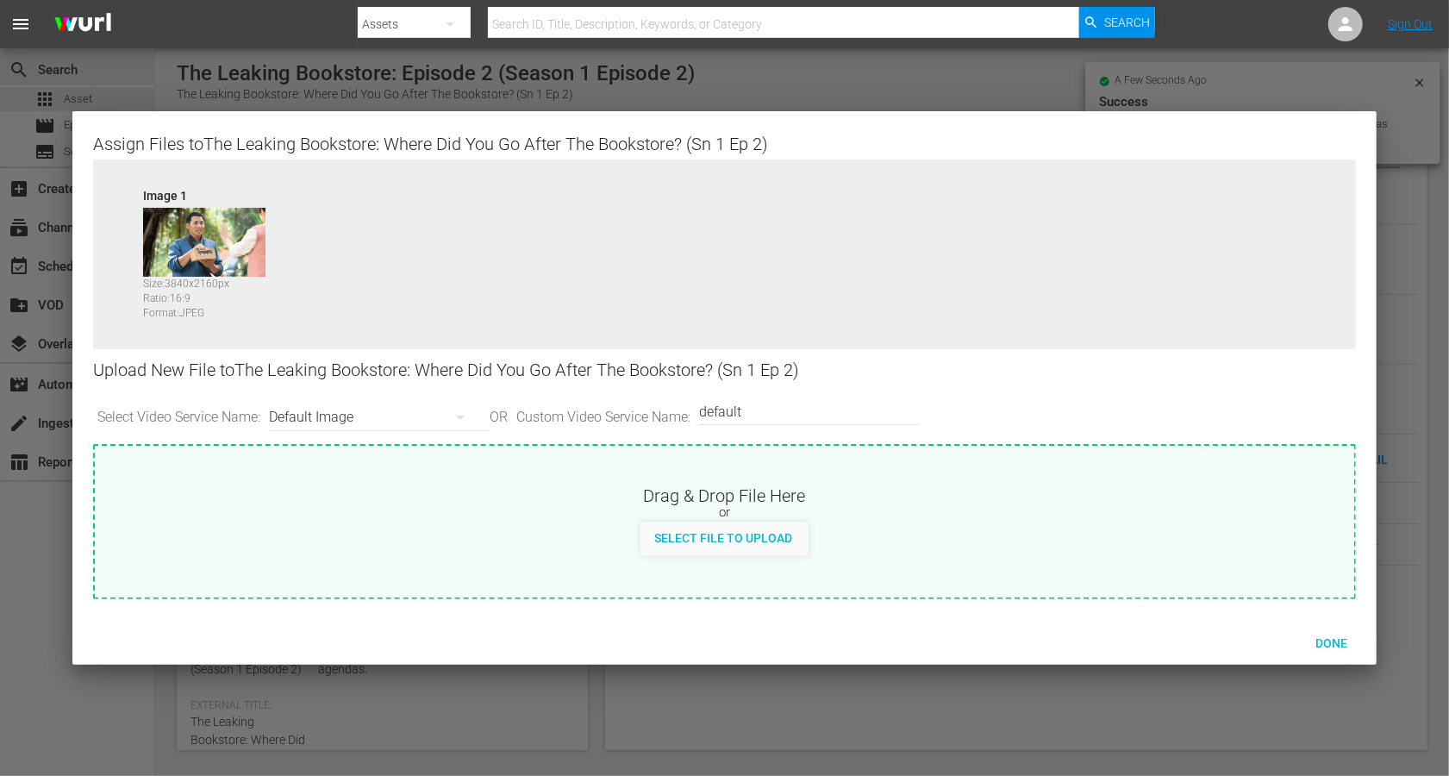
click at [297, 414] on div "Default Image" at bounding box center [375, 417] width 212 height 48
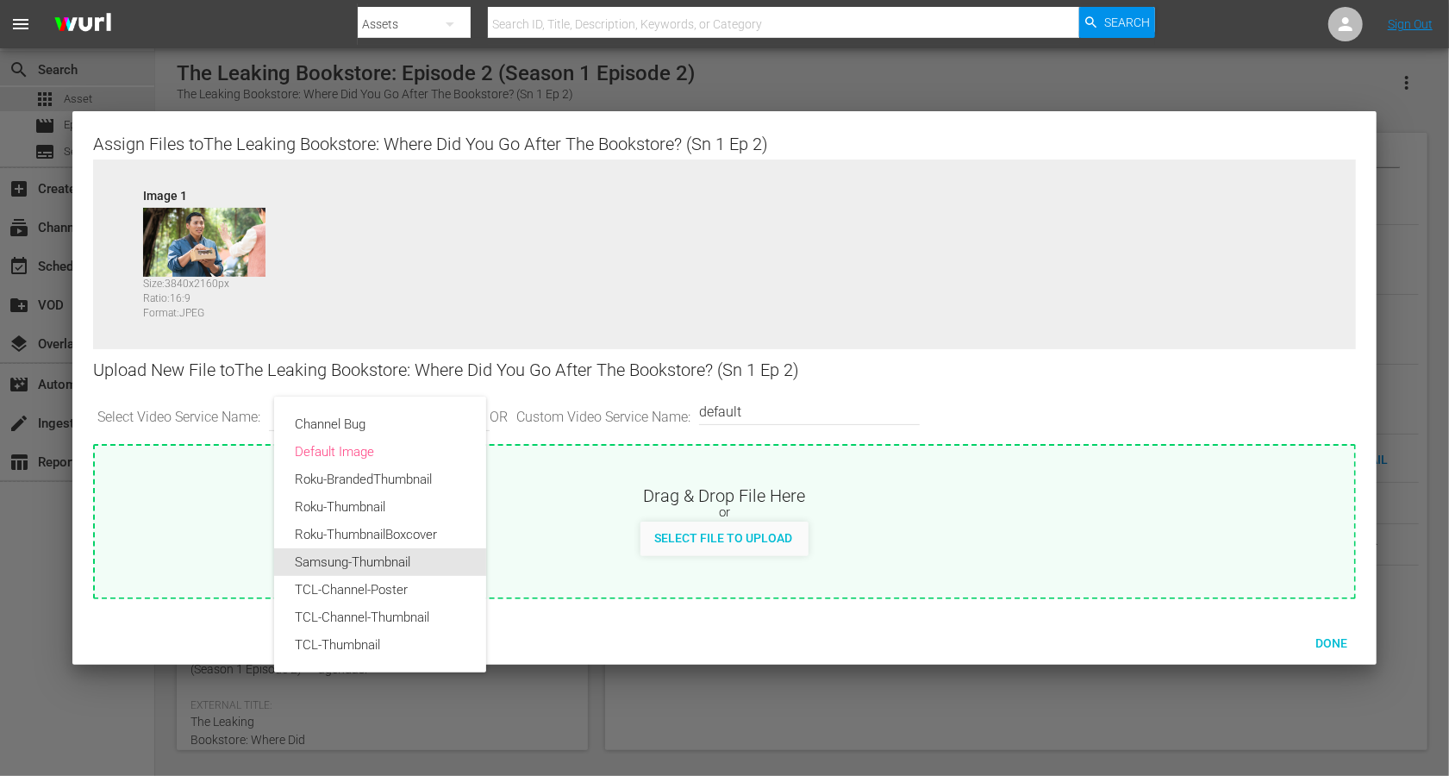
click at [368, 556] on div "Samsung-Thumbnail" at bounding box center [380, 562] width 171 height 28
type input "Samsung-Thumbnail"
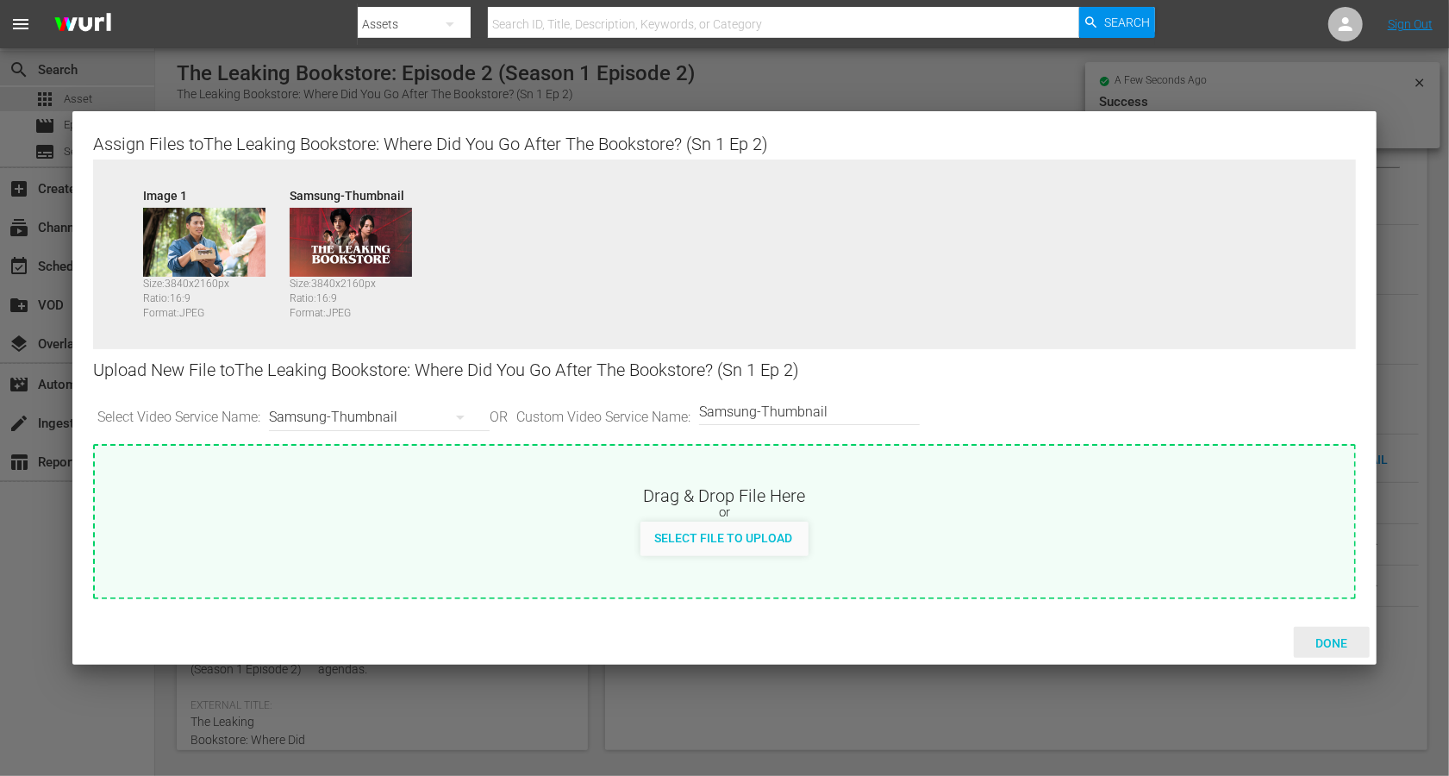
click at [1086, 581] on span "Done" at bounding box center [1331, 643] width 59 height 14
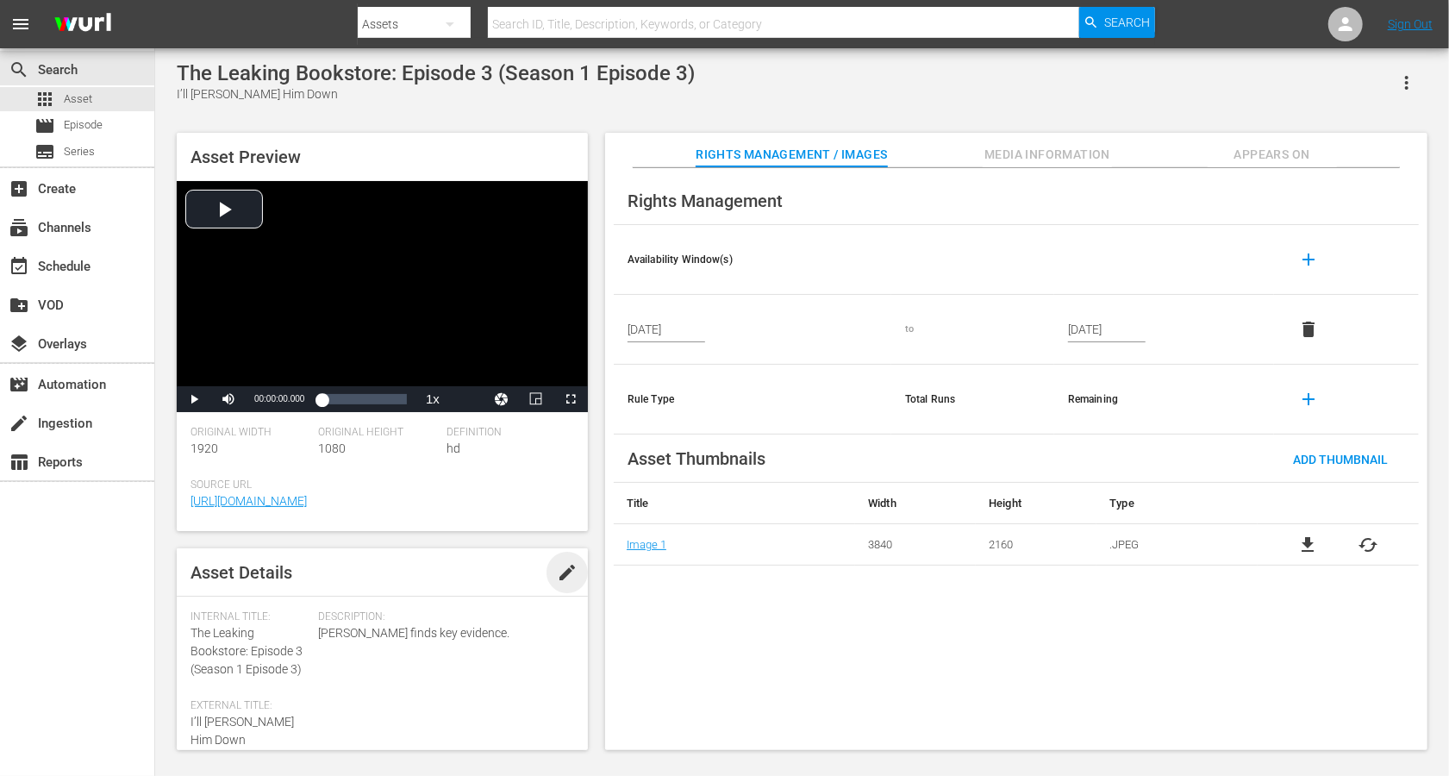
click at [560, 562] on span "edit" at bounding box center [567, 572] width 21 height 21
drag, startPoint x: 253, startPoint y: 650, endPoint x: 188, endPoint y: 632, distance: 67.2
click at [188, 581] on div "Asset Details Discard Save Internal Title: The Leaking Bookstore: Episode 3 (Se…" at bounding box center [382, 649] width 411 height 202
copy span "The Leaking Bookstore:"
paste textarea "The Leaking Bookstore:"
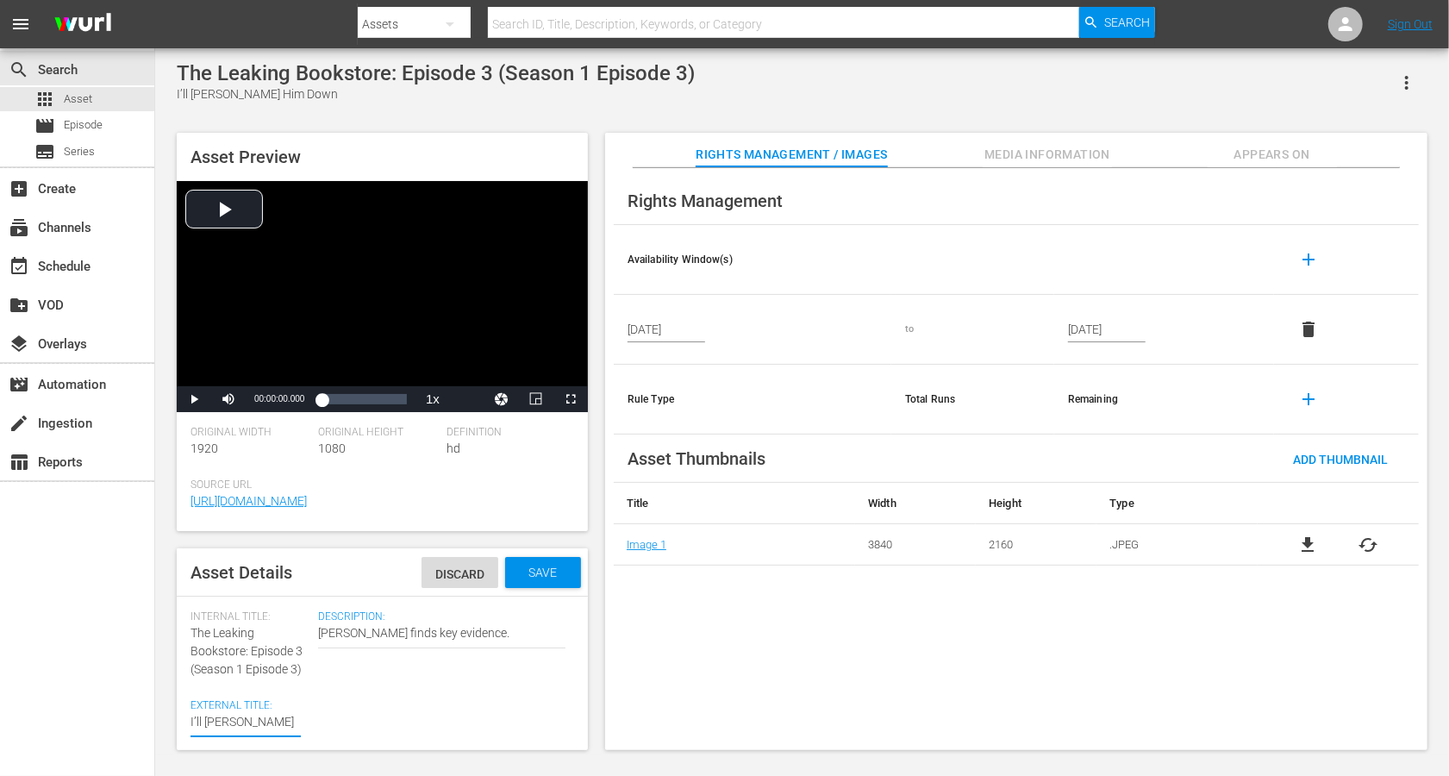
type textarea "The Leaking Bookstore: I’ll [PERSON_NAME] Him Down"
drag, startPoint x: 303, startPoint y: 670, endPoint x: 183, endPoint y: 671, distance: 120.7
click at [183, 581] on div "Asset Details Discard Save Internal Title: The Leaking Bookstore: Episode 3 (Se…" at bounding box center [382, 649] width 411 height 202
copy span "(Season 1 Episode 3)"
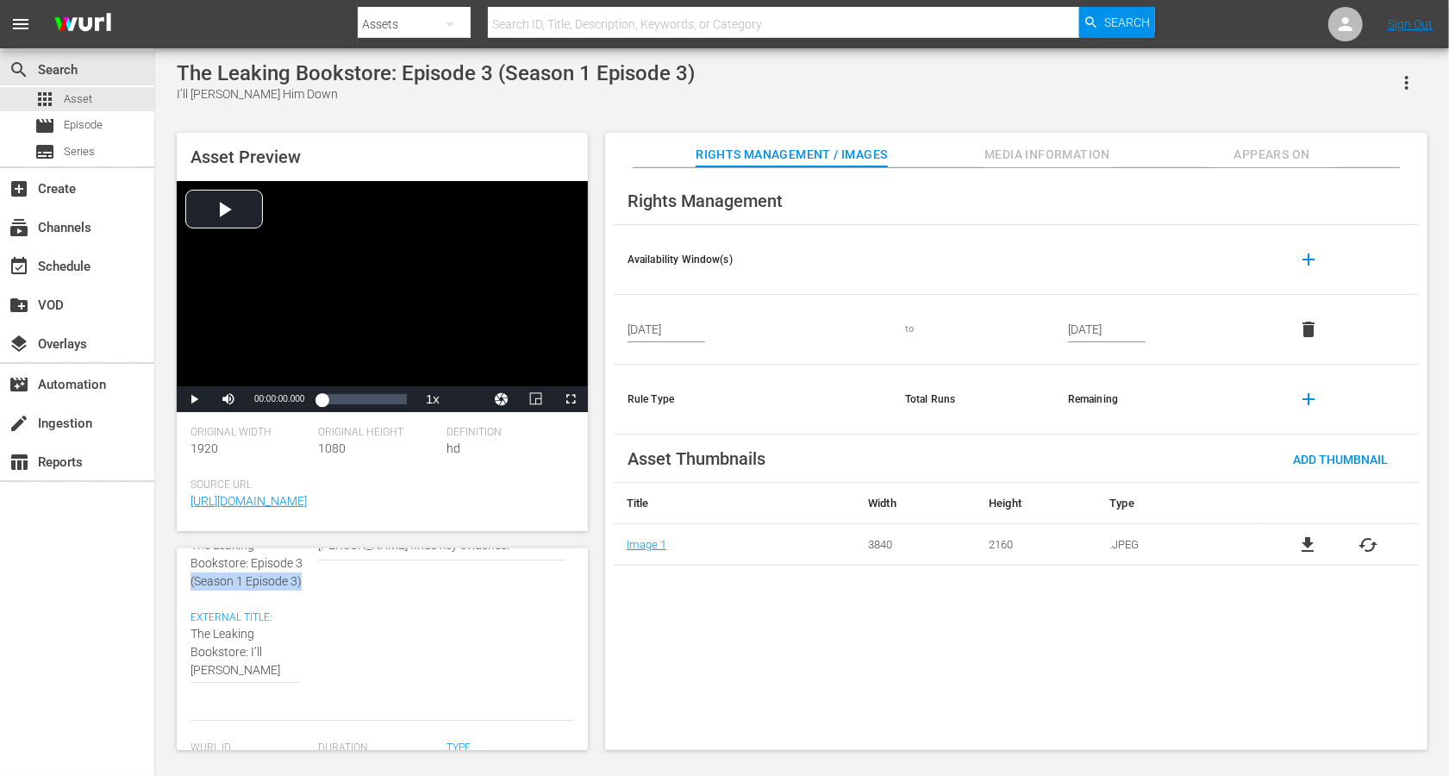
scroll to position [100, 0]
type textarea "The Leaking Bookstore: I’ll [PERSON_NAME] Him Down"
paste textarea "(Season 1 Episode 3)"
type textarea "The Leaking Bookstore: I’ll [PERSON_NAME] Him Down (Season 1 Episode 3)"
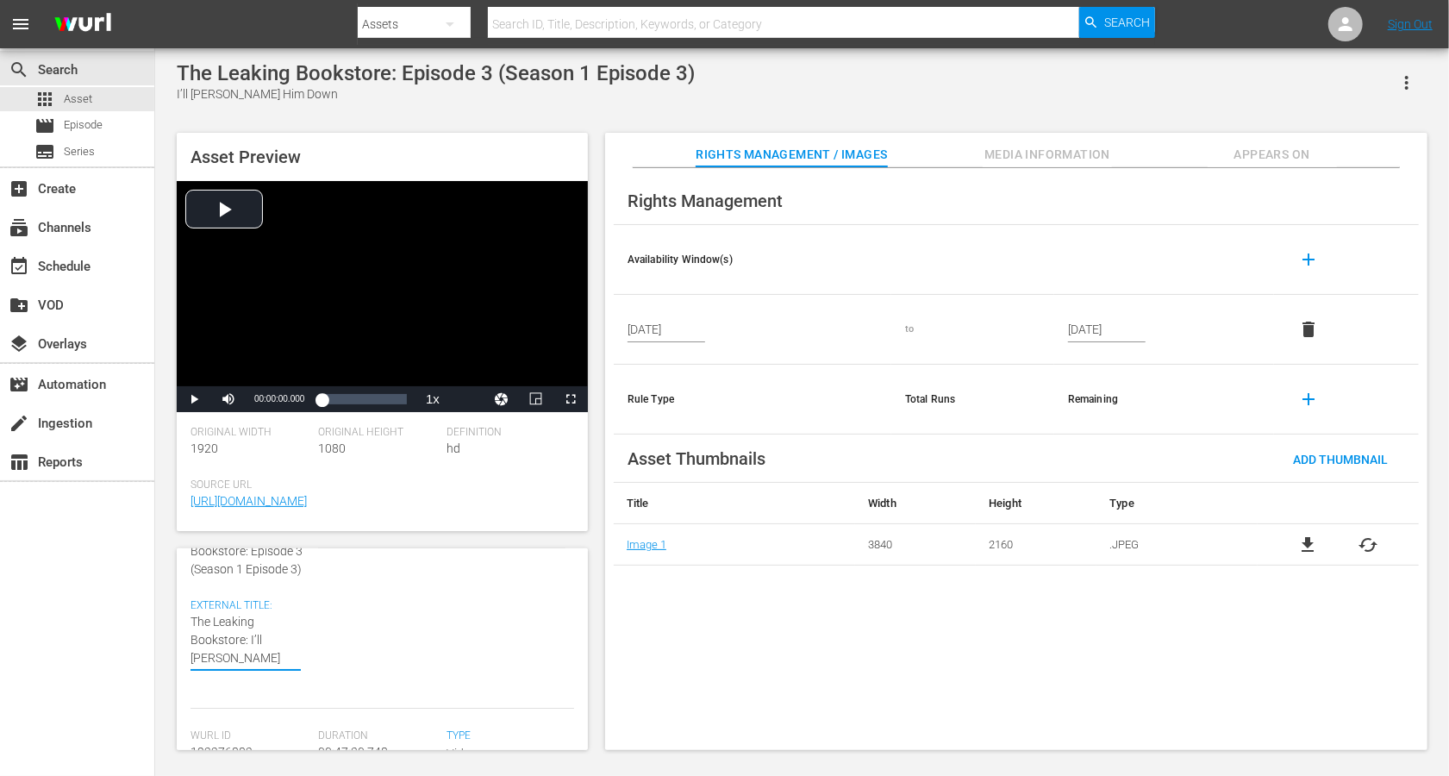
type textarea "The Leaking Bookstore: I’ll [PERSON_NAME] Him Down (Season 1 Episode 3)"
click at [290, 581] on textarea "I’ll [PERSON_NAME] Him Down" at bounding box center [246, 649] width 110 height 72
type textarea "The Leaking Bookstore: I’ll [PERSON_NAME] Him Down (Seasn 1 Episode 3)"
type textarea "The Leaking Bookstore: I’ll [PERSON_NAME] Him Down ([PERSON_NAME] 1 Episode 3)"
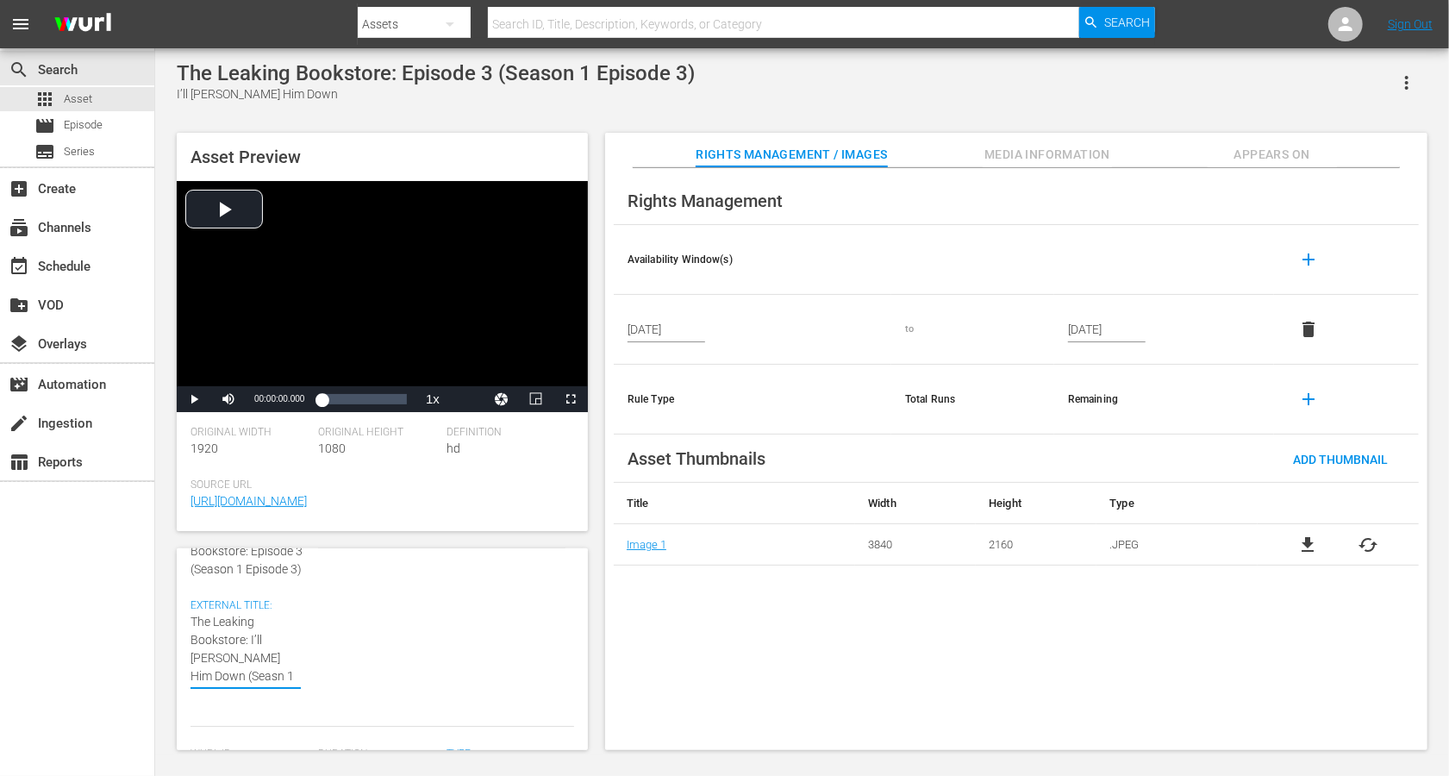
type textarea "The Leaking Bookstore: I’ll [PERSON_NAME] Him Down ([PERSON_NAME] 1 Episode 3)"
type textarea "The Leaking Bookstore: I’ll [PERSON_NAME] Him Down (Sen 1 Episode 3)"
type textarea "The Leaking Bookstore: I’ll [PERSON_NAME] Him Down (Sn 1 Episode 3)"
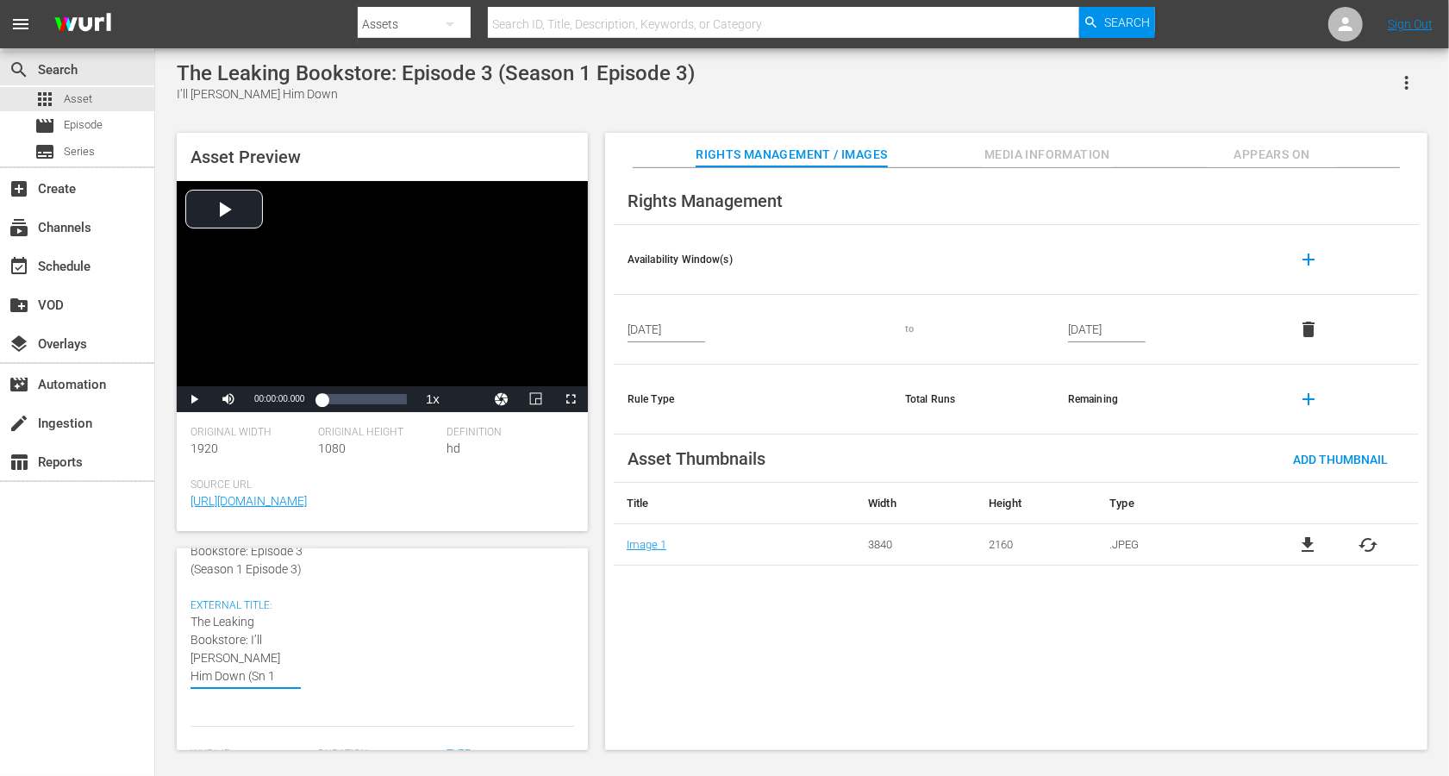
type textarea "The Leaking Bookstore: I’ll [PERSON_NAME] Him Down (Sn 1 Epsode 3)"
type textarea "The Leaking Bookstore: I’ll [PERSON_NAME] Him Down (Sn 1 Epode 3)"
type textarea "The Leaking Bookstore: I’ll [PERSON_NAME] Him Down (Sn 1 Epde 3)"
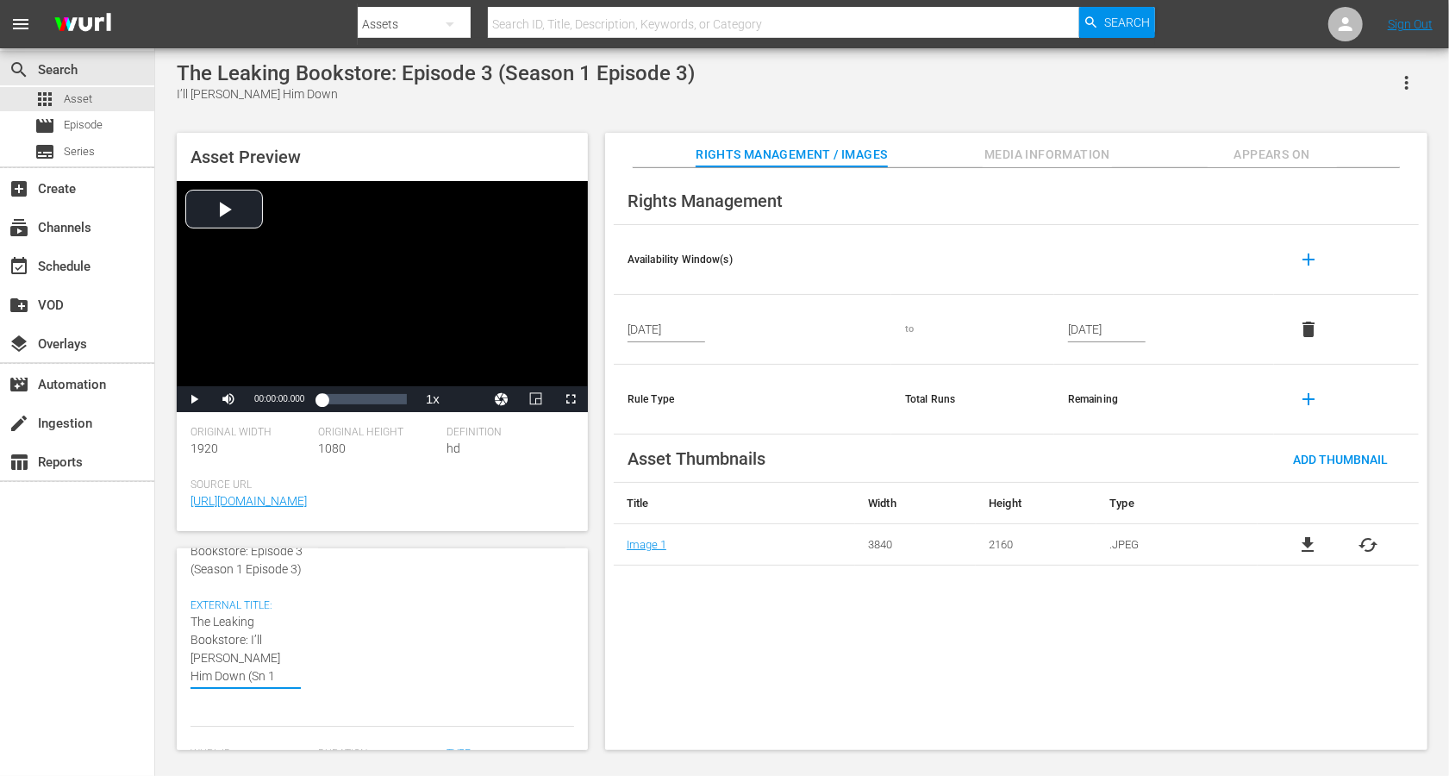
type textarea "The Leaking Bookstore: I’ll [PERSON_NAME] Him Down (Sn 1 Epde 3)"
type textarea "The Leaking Bookstore: I’ll [PERSON_NAME] Him Down (Sn 1 Epe 3)"
type textarea "The Leaking Bookstore: I’ll [PERSON_NAME] Him Down (Sn 1 Ep 3)"
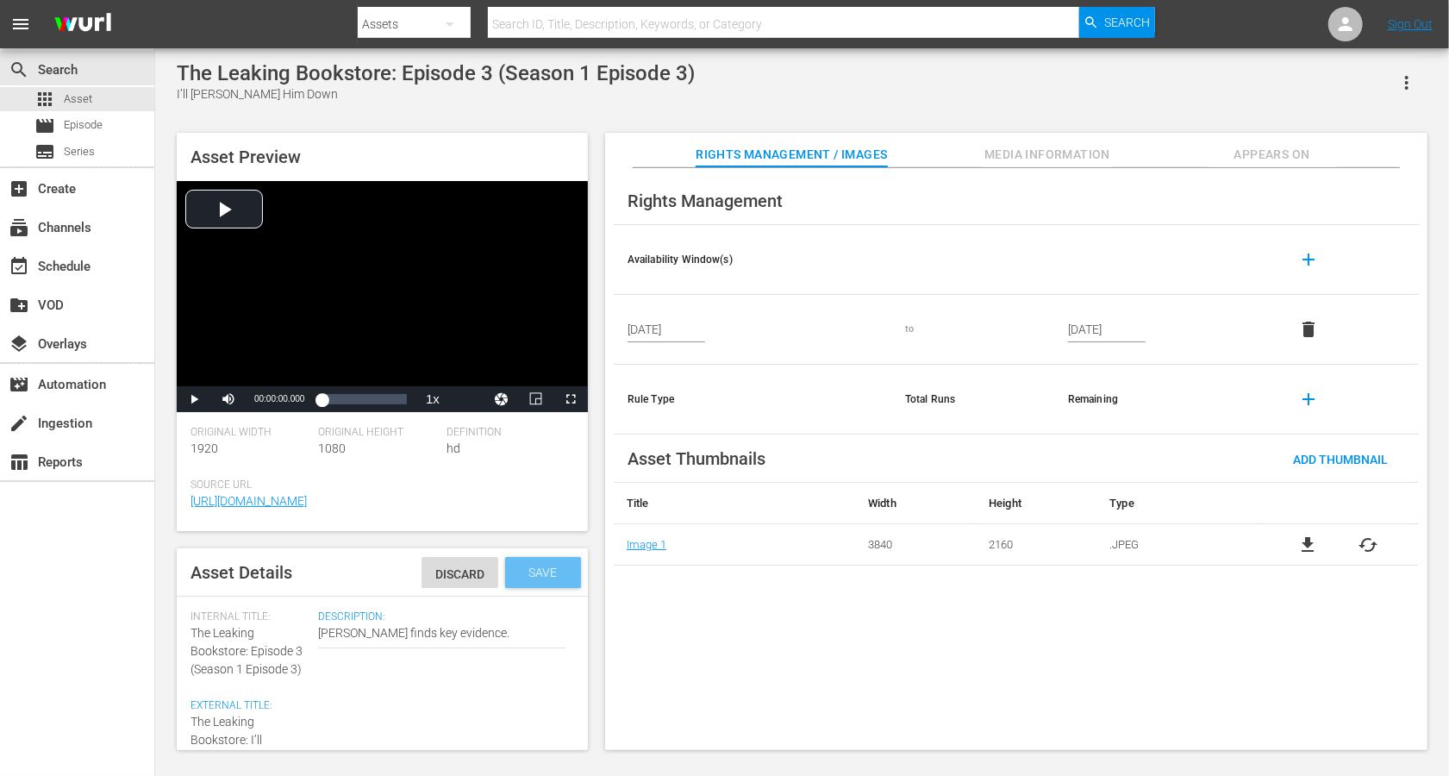
type textarea "The Leaking Bookstore: I’ll [PERSON_NAME] Him Down (Sn 1 Ep 3)"
click at [548, 570] on span "Save" at bounding box center [544, 573] width 56 height 14
click at [1086, 453] on span "Add Thumbnail" at bounding box center [1340, 460] width 122 height 14
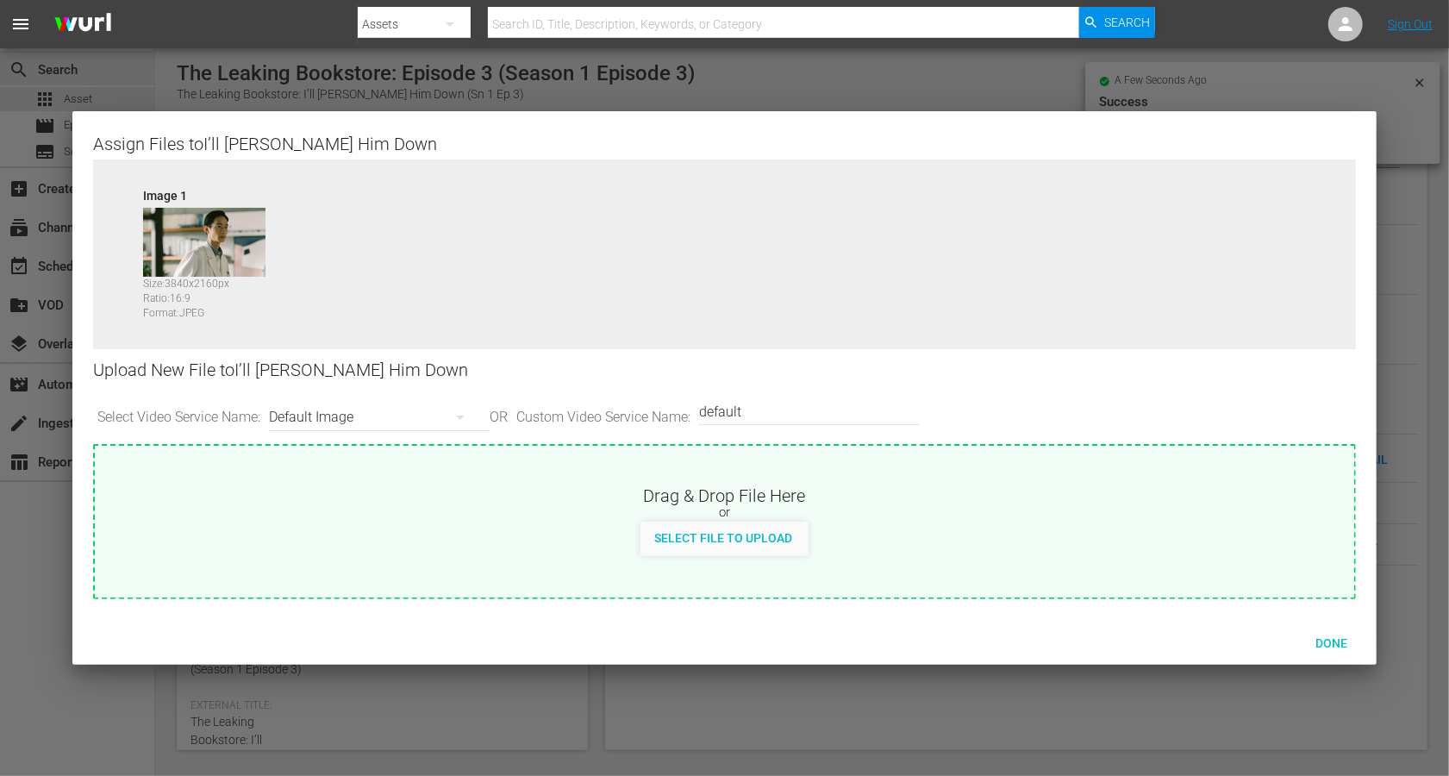
click at [326, 410] on div "Default Image" at bounding box center [375, 417] width 212 height 48
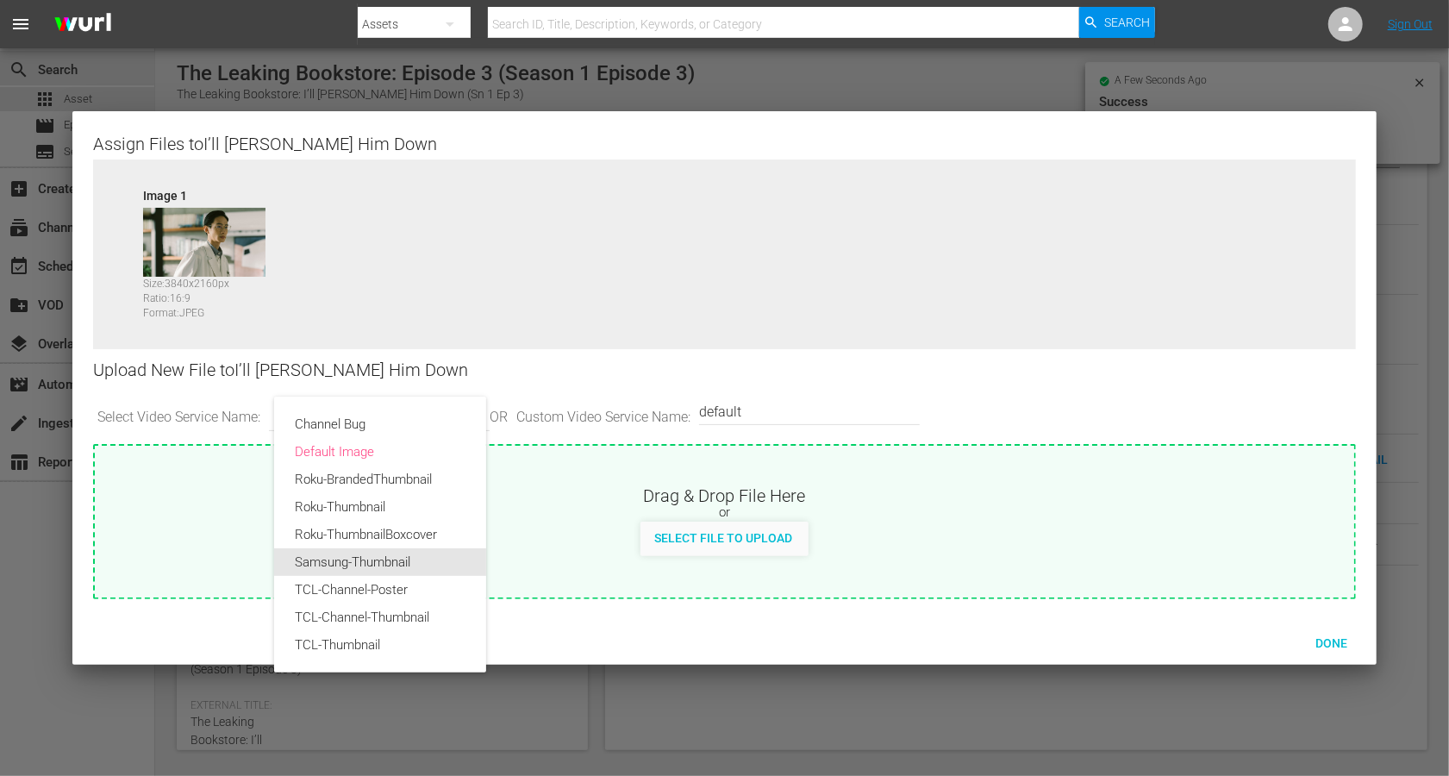
click at [352, 557] on div "Samsung-Thumbnail" at bounding box center [380, 562] width 171 height 28
type input "Samsung-Thumbnail"
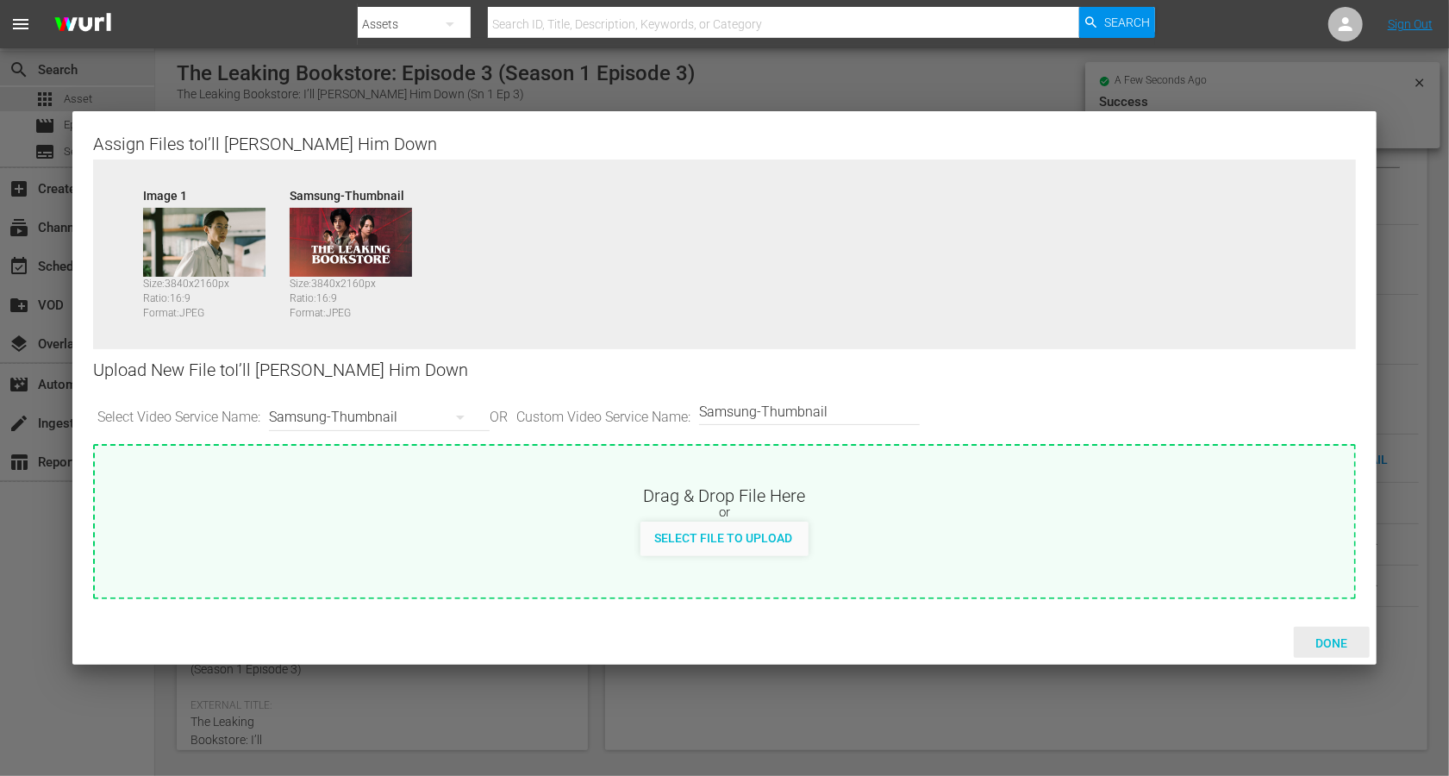
click at [1086, 581] on span "Done" at bounding box center [1331, 643] width 59 height 14
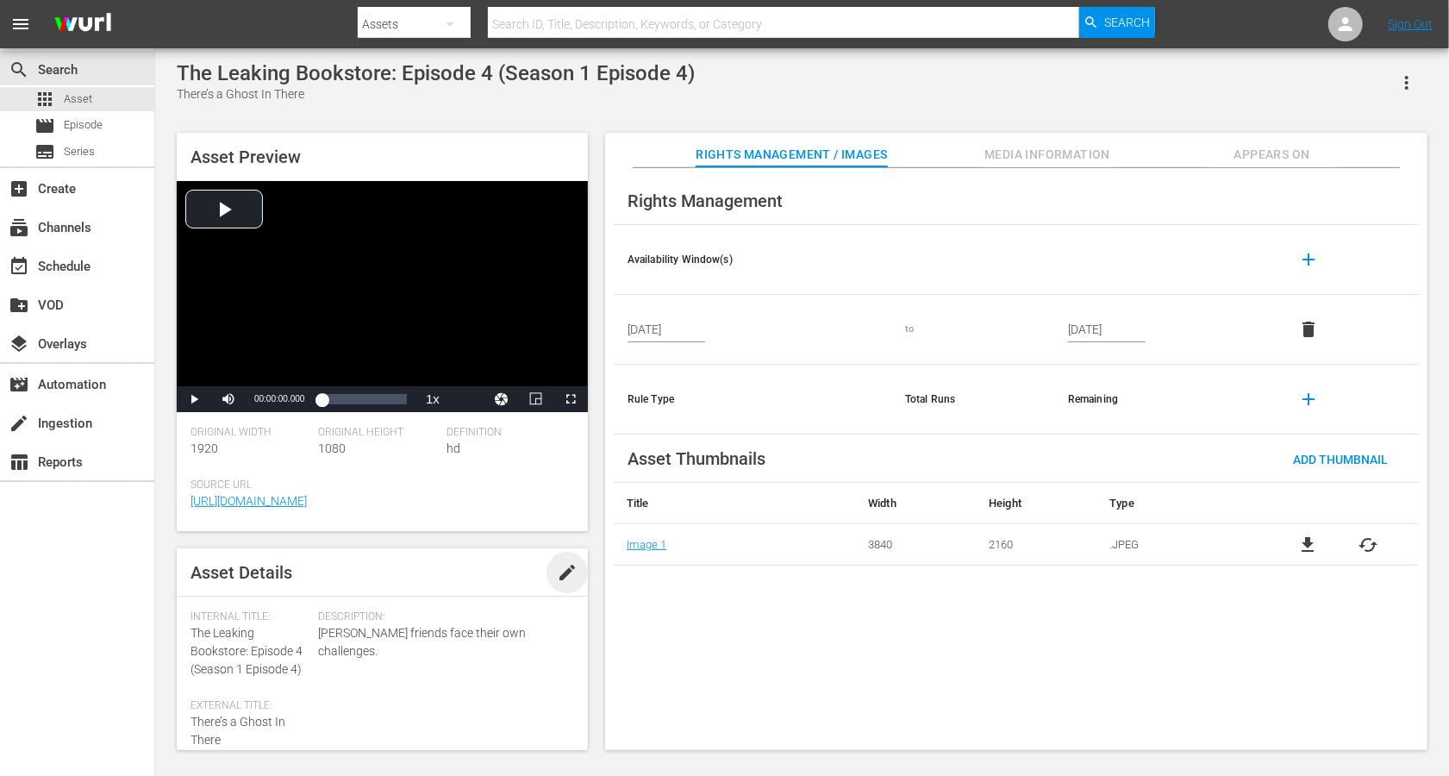
click at [563, 574] on span "edit" at bounding box center [567, 572] width 21 height 21
drag, startPoint x: 253, startPoint y: 650, endPoint x: 171, endPoint y: 624, distance: 85.9
click at [171, 581] on div "Asset Preview Video Player is loading. Play Video Play Mute Current Time 00:00:…" at bounding box center [802, 432] width 1268 height 617
copy div "Internal Title: The Leaking Bookstore:"
click at [228, 581] on div "Internal Title: The Leaking Bookstore: Episode 4 (Season 1 Episode 4)" at bounding box center [250, 644] width 119 height 68
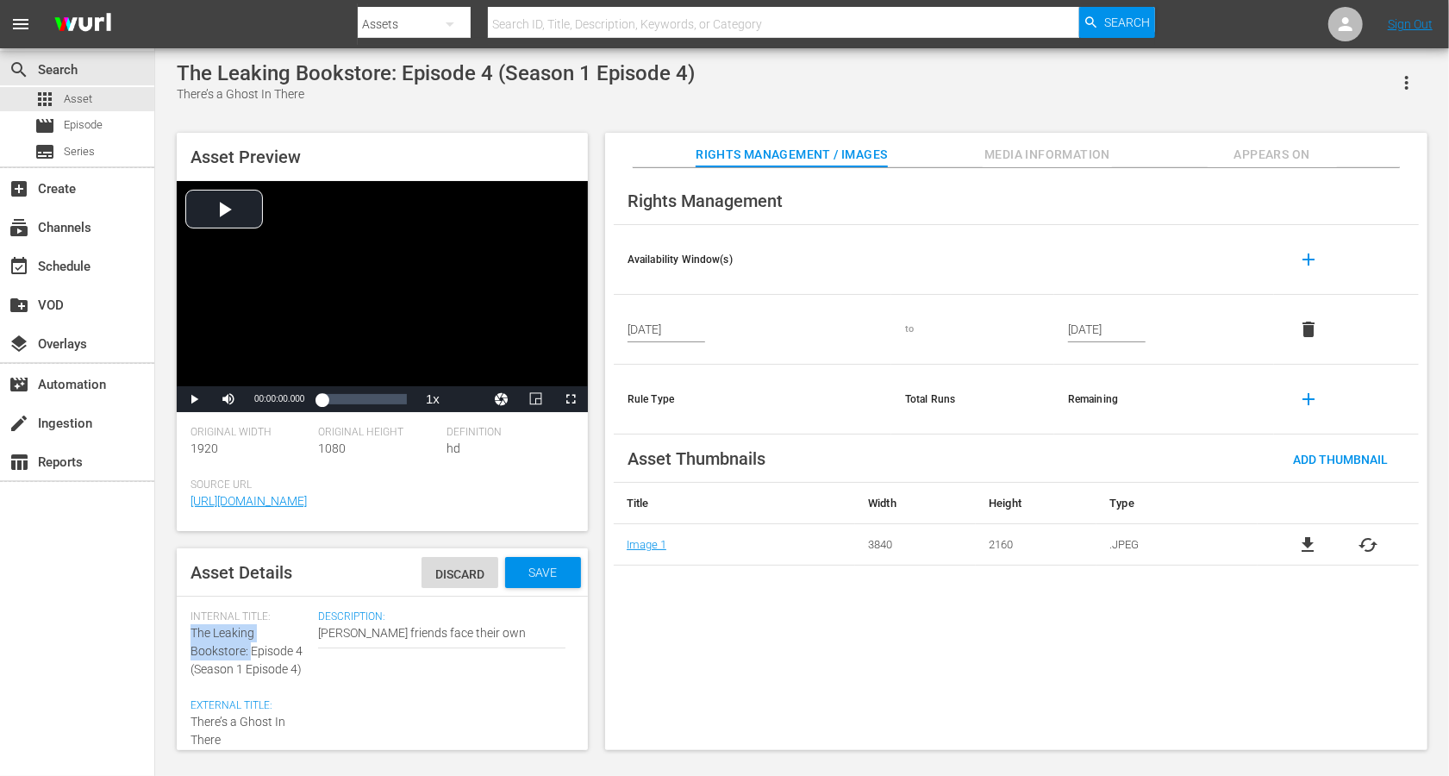
drag, startPoint x: 249, startPoint y: 650, endPoint x: 180, endPoint y: 639, distance: 69.9
click at [180, 581] on div "Asset Details Discard Save Internal Title: The Leaking Bookstore: Episode 4 (Se…" at bounding box center [382, 649] width 411 height 202
copy span "The Leaking Bookstore:"
click at [189, 581] on div "Asset Details Discard Save Internal Title: The Leaking Bookstore: Episode 4 (Se…" at bounding box center [382, 649] width 411 height 202
paste textarea "The Leaking Bookstore:"
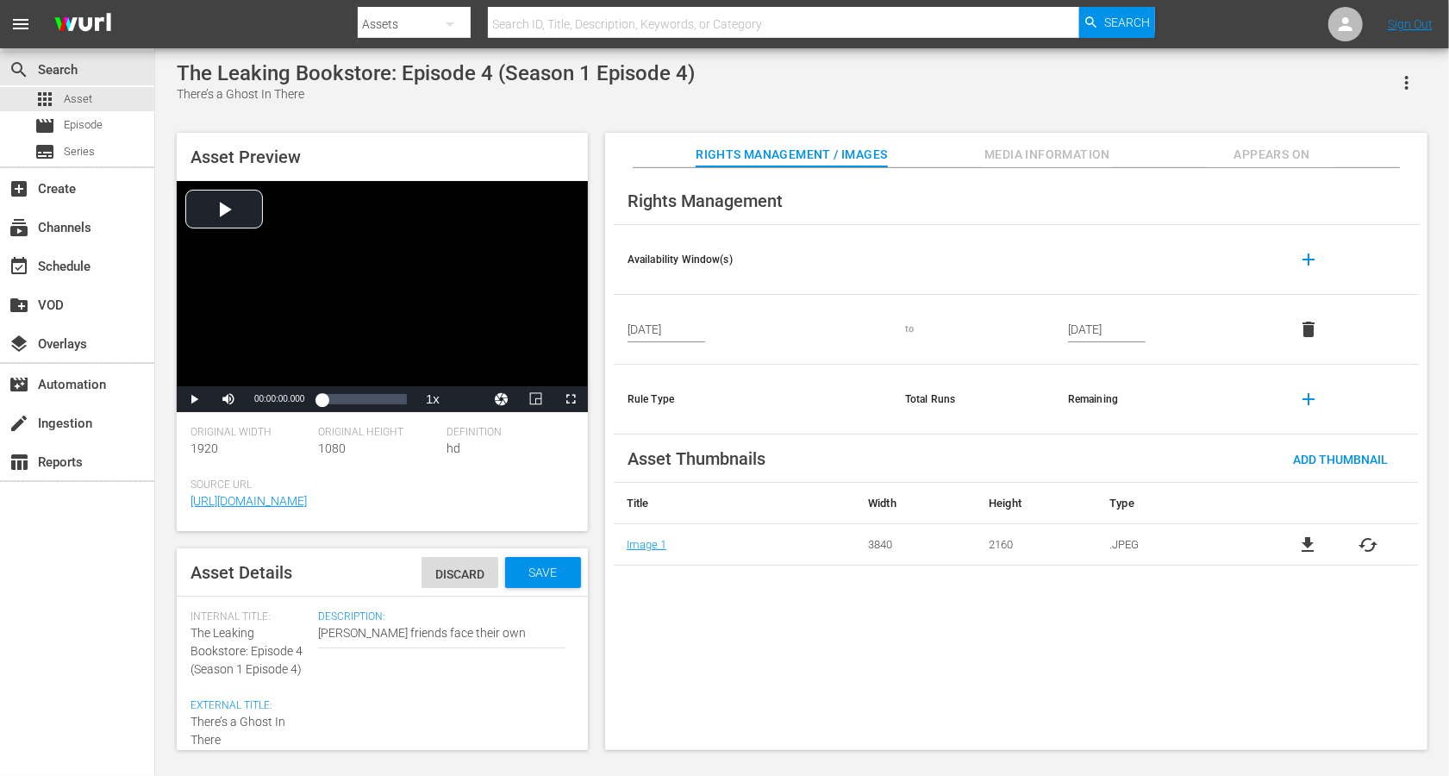
type textarea "The Leaking Bookstore: There’s a Ghost In There"
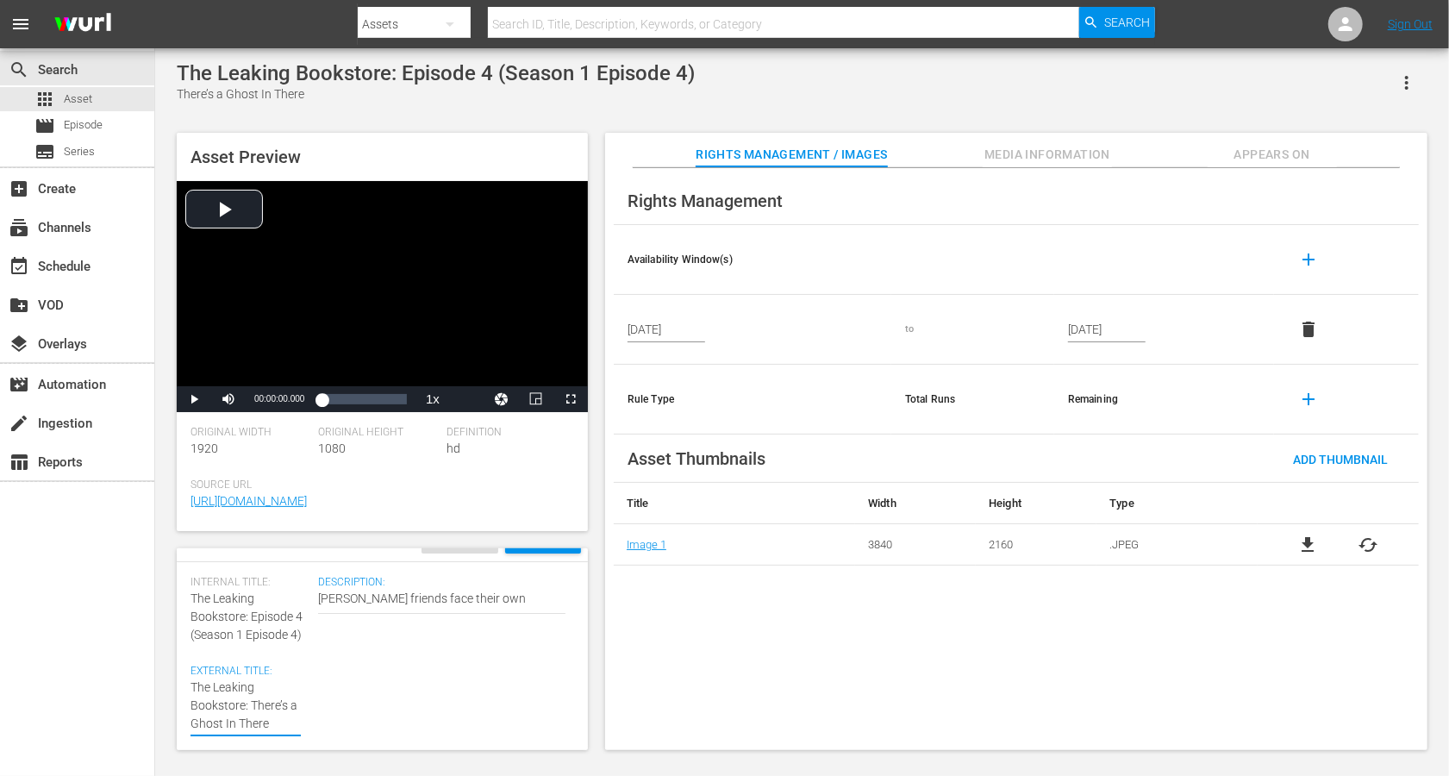
scroll to position [59, 0]
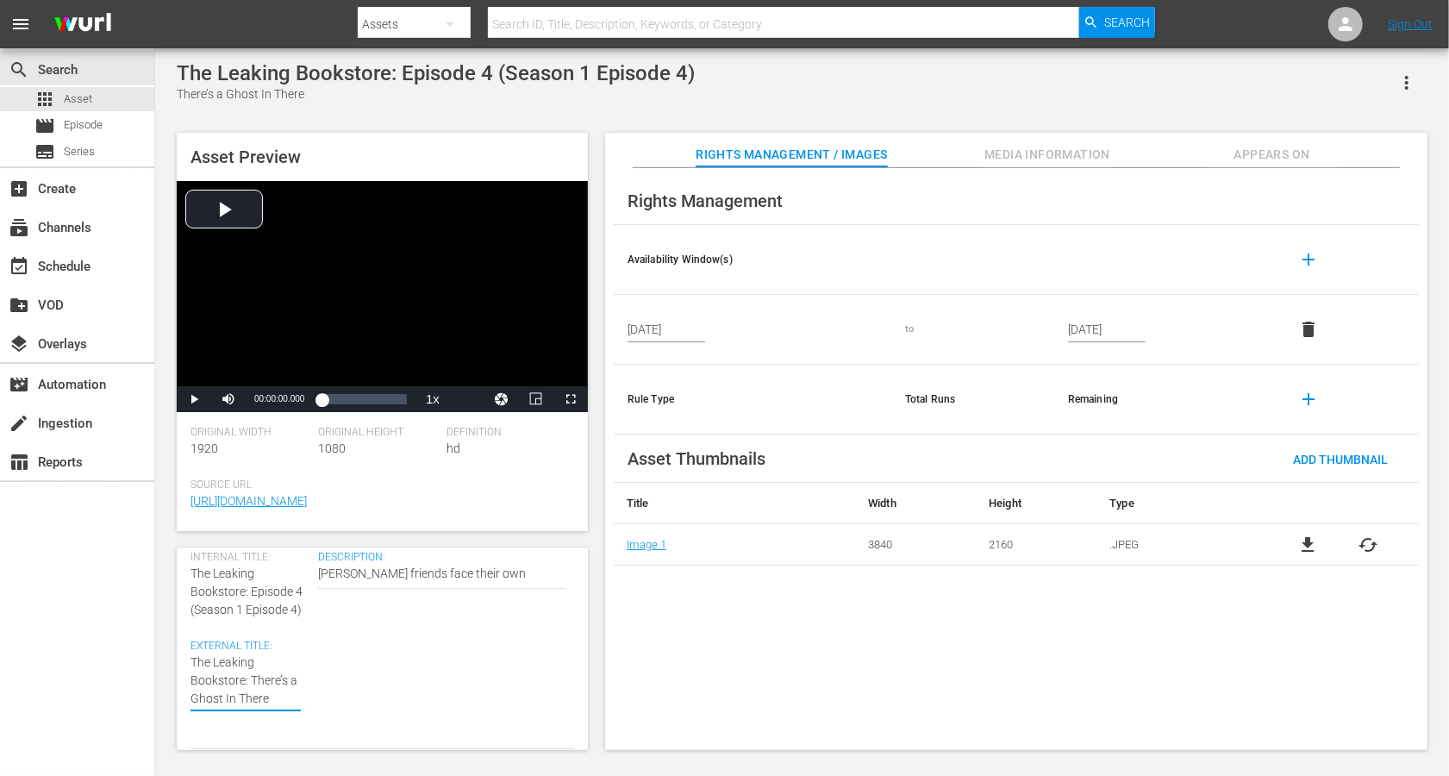
type textarea "The Leaking Bookstore: There’s a Ghost In There"
drag, startPoint x: 309, startPoint y: 610, endPoint x: 186, endPoint y: 610, distance: 122.4
click at [186, 581] on div "Asset Details Discard Save Internal Title: The Leaking Bookstore: Episode 4 (Se…" at bounding box center [382, 649] width 411 height 202
copy span "(Season 1 Episode 4)"
type textarea "The Leaking Bookstore: There’s a Ghost In There"
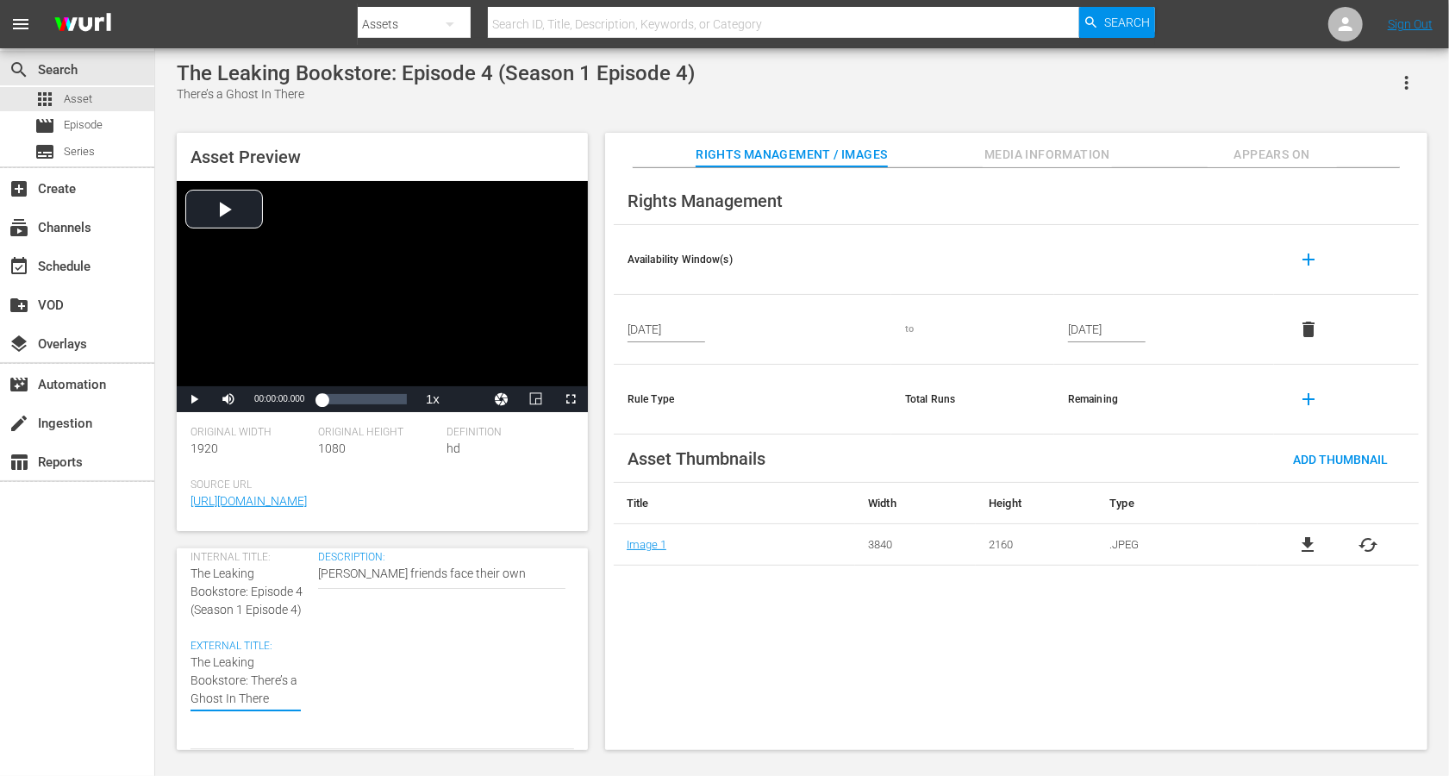
type textarea "The Leaking Bookstore: There’s a Ghost In There"
paste textarea "(Season 1 Episode 4)"
type textarea "The Leaking Bookstore: There’s a Ghost In There (Season 1 Episode 4)"
click at [233, 581] on textarea "There’s a Ghost In There" at bounding box center [246, 699] width 110 height 91
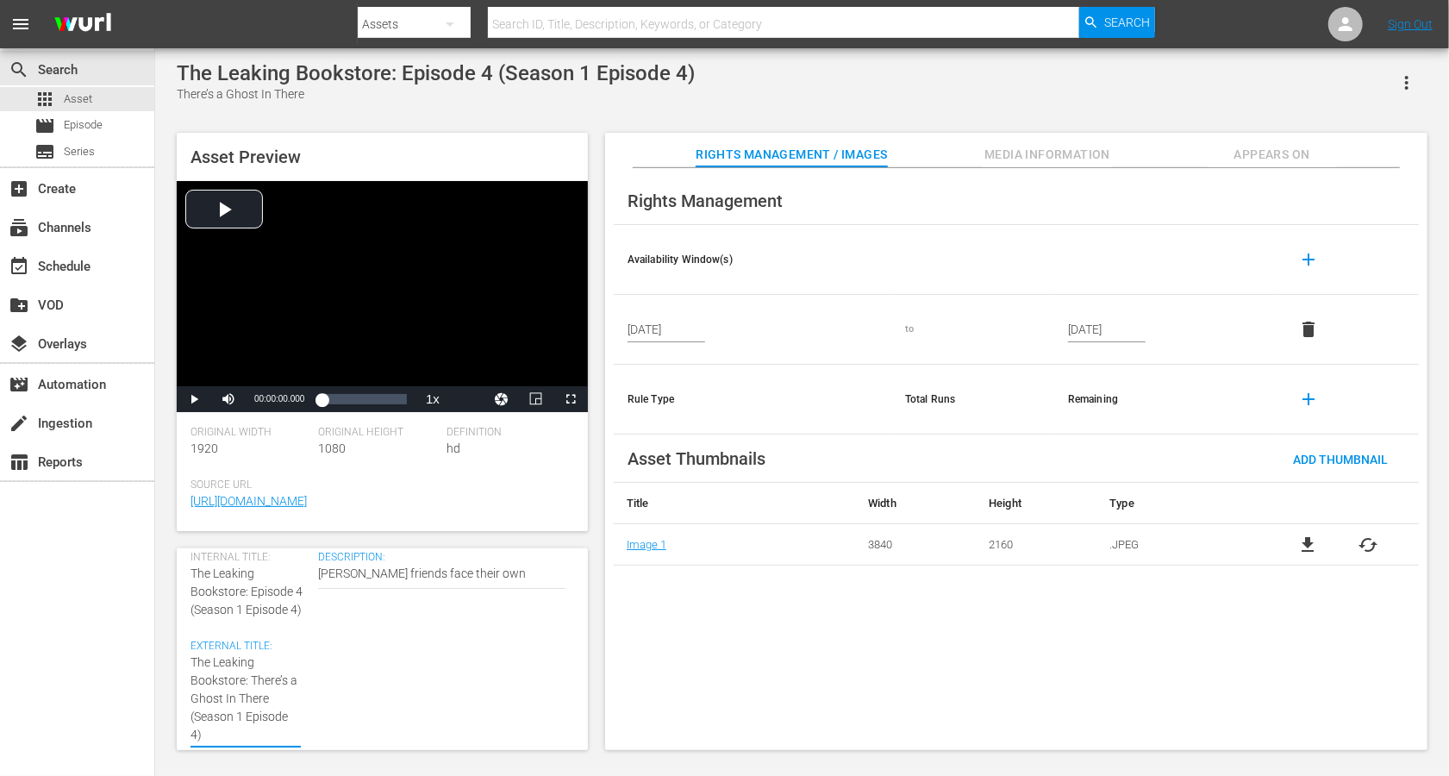
type textarea "The Leaking Bookstore: There’s a Ghost In There (Seasn 1 Episode 4)"
type textarea "The Leaking Bookstore: There’s a Ghost In There (Sean 1 Episode 4)"
type textarea "The Leaking Bookstore: There’s a Ghost In There (Sen 1 Episode 4)"
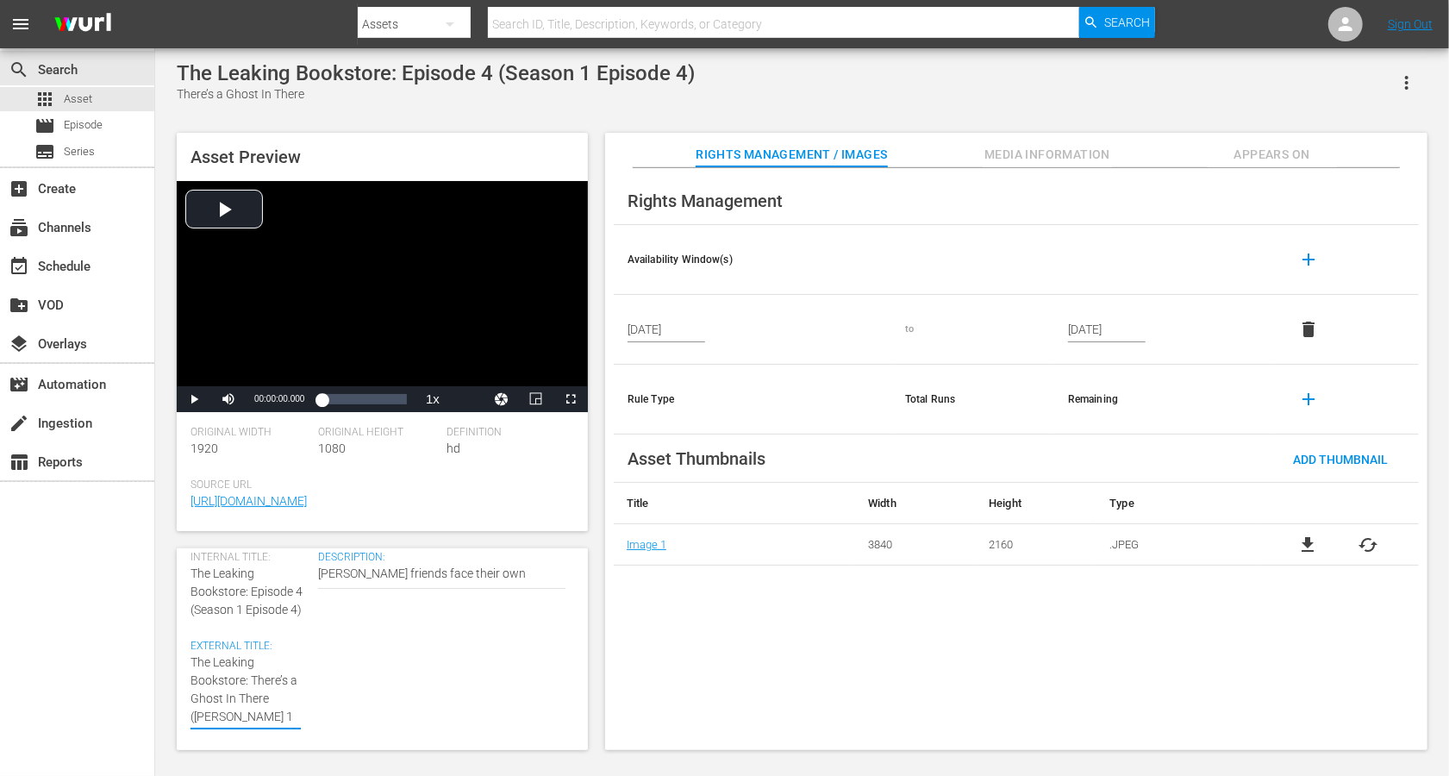
type textarea "The Leaking Bookstore: There’s a Ghost In There (Sen 1 Episode 4)"
type textarea "The Leaking Bookstore: There’s a Ghost In There (Sn 1 Episode 4)"
type textarea "The Leaking Bookstore: There’s a Ghost In There (Sn 1 Epsode 4)"
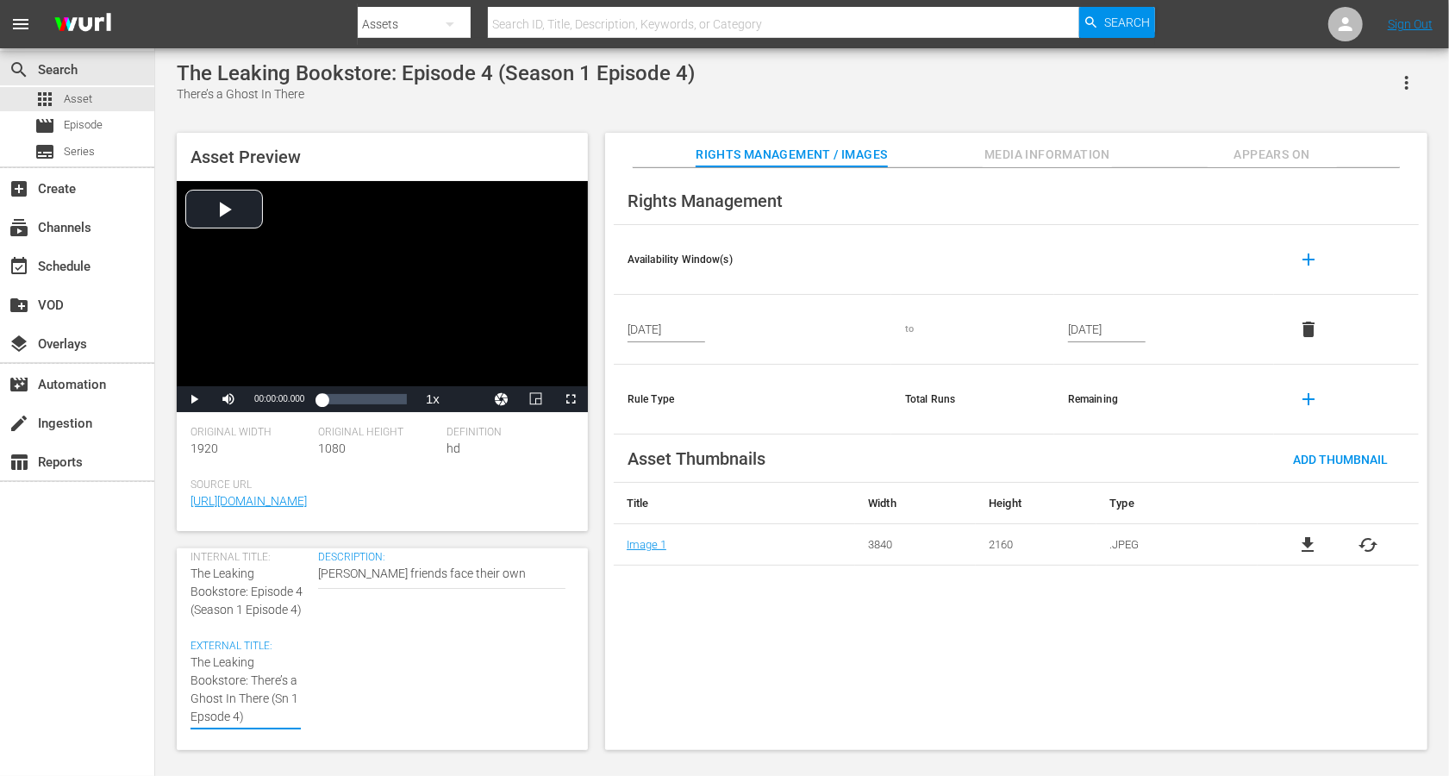
type textarea "The Leaking Bookstore: There’s a Ghost In There (Sn 1 Epode 4)"
type textarea "The Leaking Bookstore: There’s a Ghost In There (Sn 1 Epde 4)"
type textarea "The Leaking Bookstore: There’s a Ghost In There (Sn 1 Epe 4)"
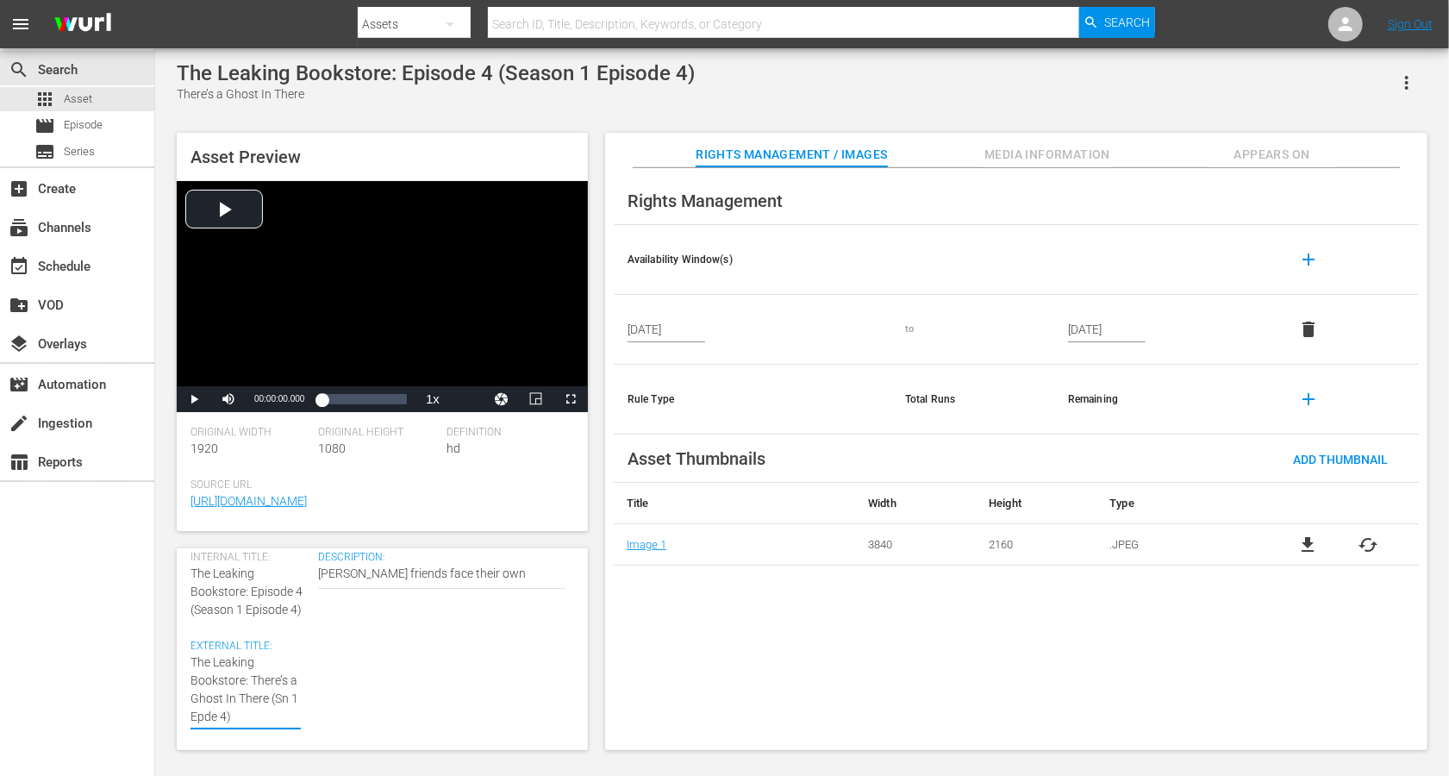
type textarea "The Leaking Bookstore: There’s a Ghost In There (Sn 1 Epe 4)"
type textarea "The Leaking Bookstore: There’s a Ghost In There (Sn 1 Ep 4)"
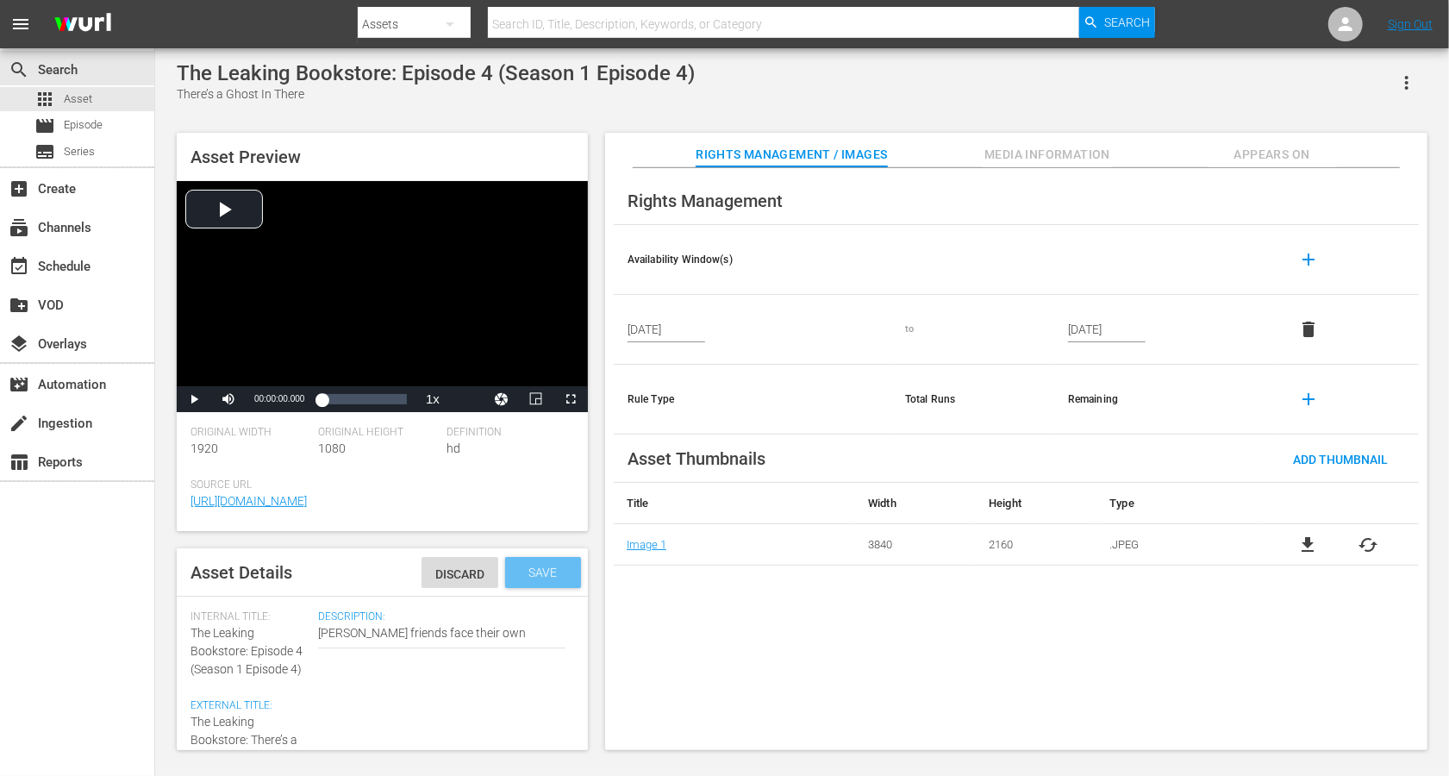
type textarea "The Leaking Bookstore: There’s a Ghost In There (Sn 1 Ep 4)"
click at [543, 566] on span "Save" at bounding box center [544, 573] width 56 height 14
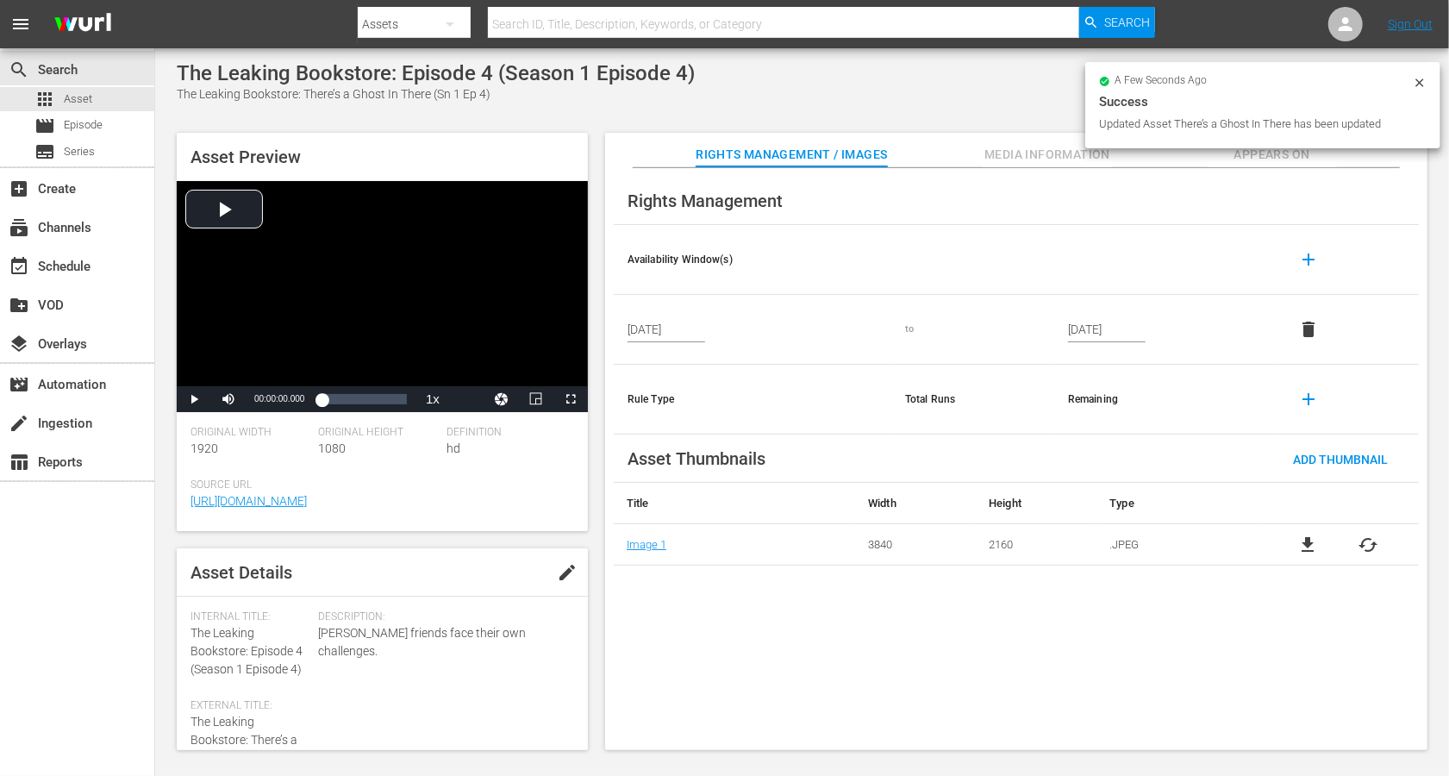
click at [1086, 456] on span "Add Thumbnail" at bounding box center [1340, 460] width 122 height 14
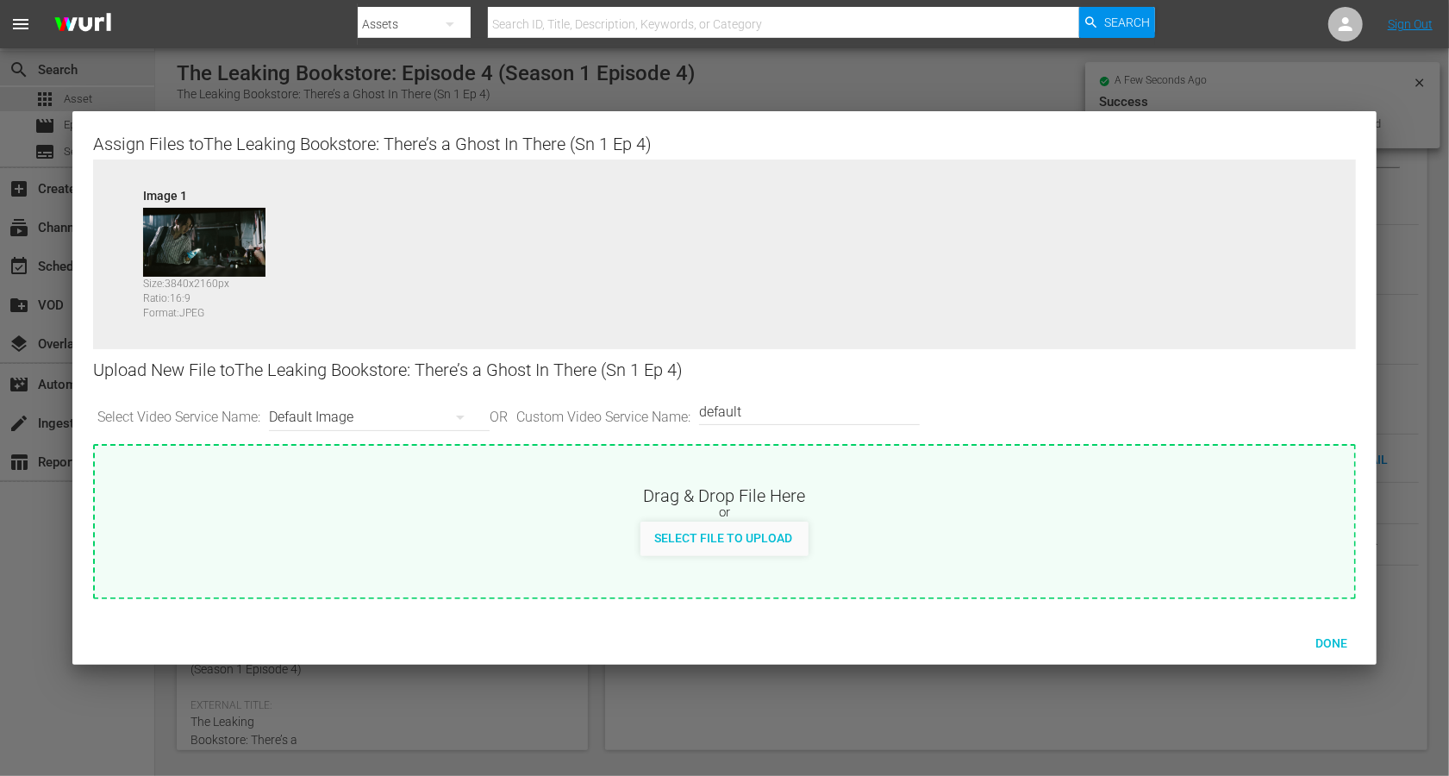
click at [391, 410] on div "Default Image" at bounding box center [375, 417] width 212 height 48
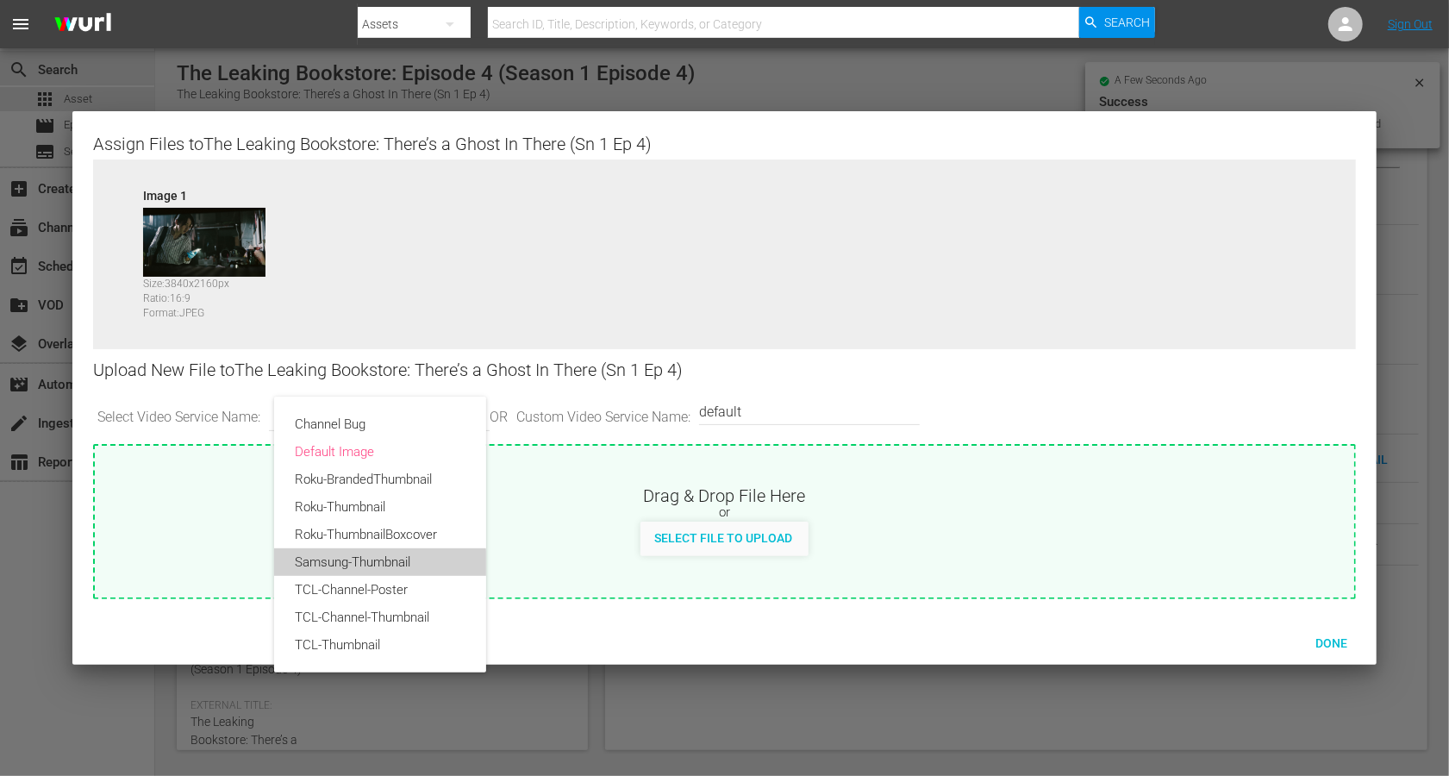
click at [350, 572] on div "Samsung-Thumbnail" at bounding box center [380, 562] width 171 height 28
type input "Samsung-Thumbnail"
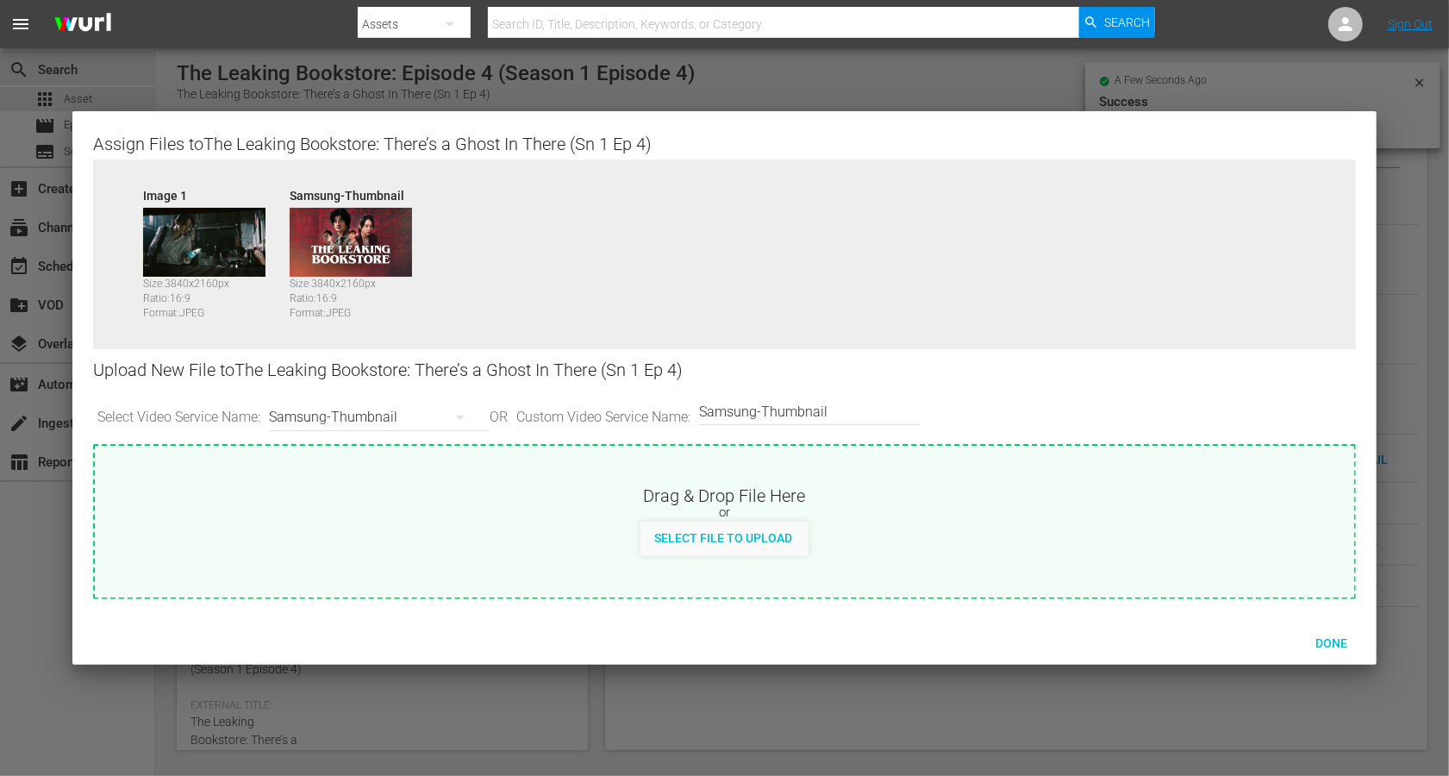
click at [1086, 581] on div "Done" at bounding box center [1332, 643] width 76 height 32
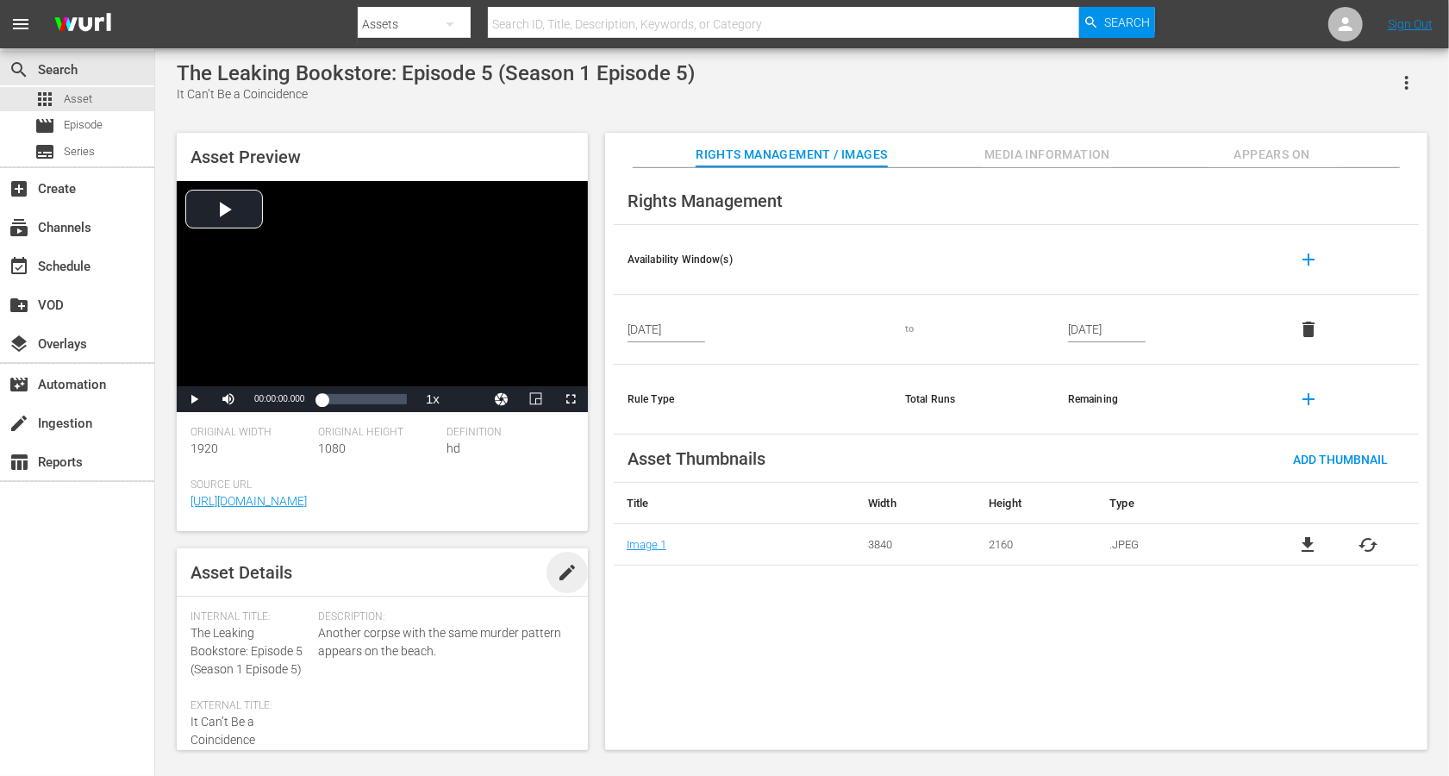
click at [559, 567] on span "edit" at bounding box center [567, 572] width 21 height 21
drag, startPoint x: 248, startPoint y: 648, endPoint x: 176, endPoint y: 627, distance: 75.6
click at [176, 581] on div "Asset Preview Video Player is loading. Play Video Play Mute Current Time 00:00:…" at bounding box center [802, 432] width 1268 height 617
copy span "The Leaking Bookstore:"
paste textarea "The Leaking Bookstore:"
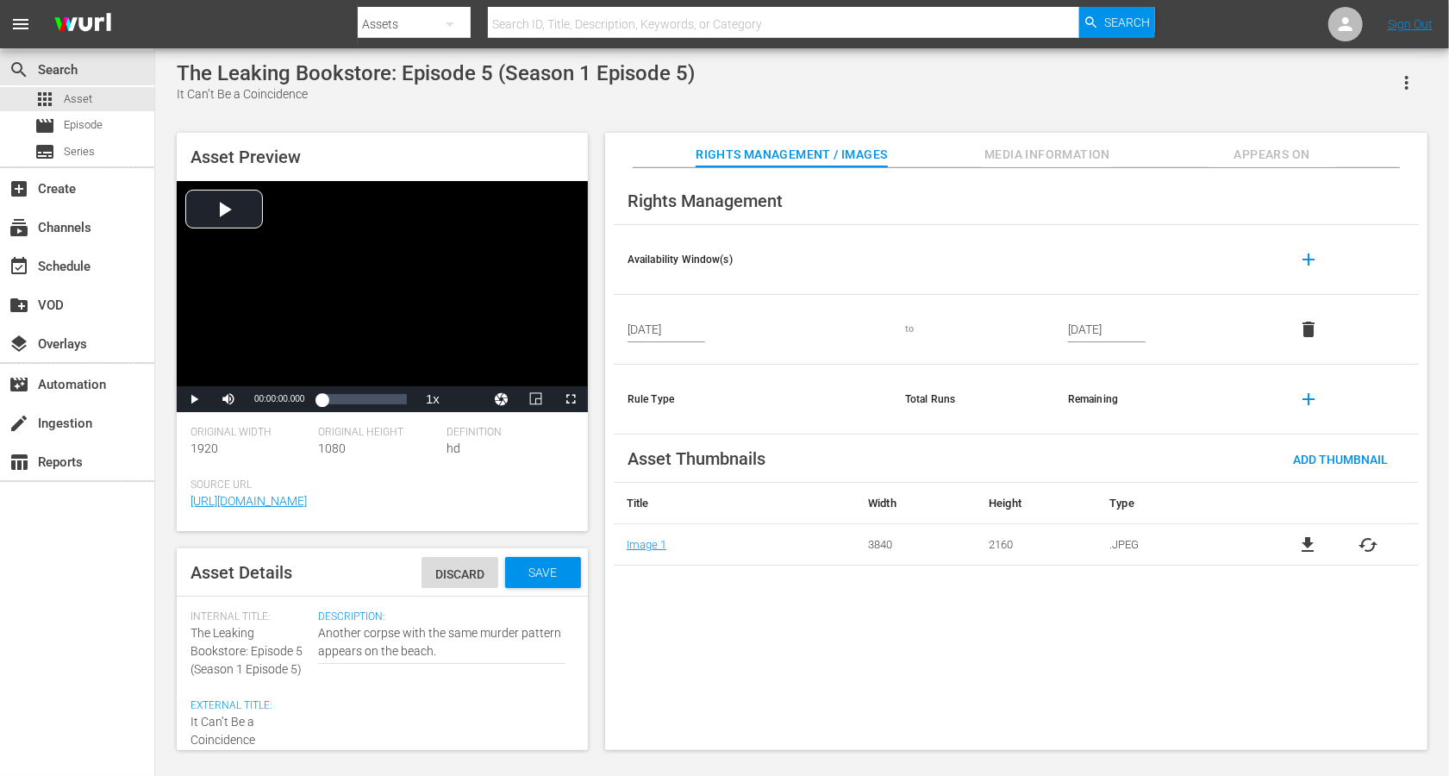
type textarea "The Leaking Bookstore: It Can’t Be a Coincidence"
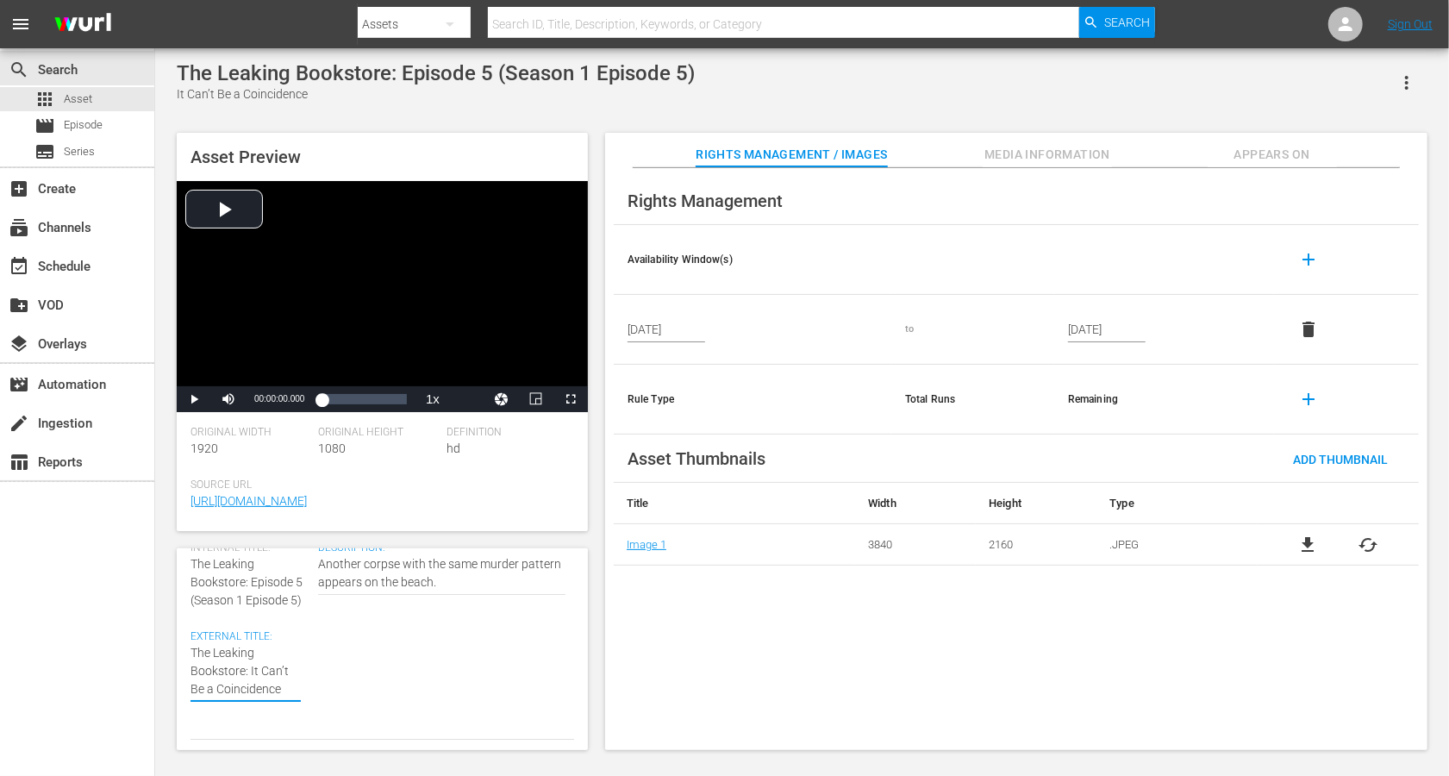
scroll to position [72, 0]
type textarea "The Leaking Bookstore: It Can’t Be a Coincidence"
drag, startPoint x: 309, startPoint y: 597, endPoint x: 183, endPoint y: 599, distance: 125.9
click at [183, 581] on div "Asset Details Discard Save Internal Title: The Leaking Bookstore: Episode 5 (Se…" at bounding box center [382, 649] width 411 height 202
copy span "(Season 1 Episode 5)"
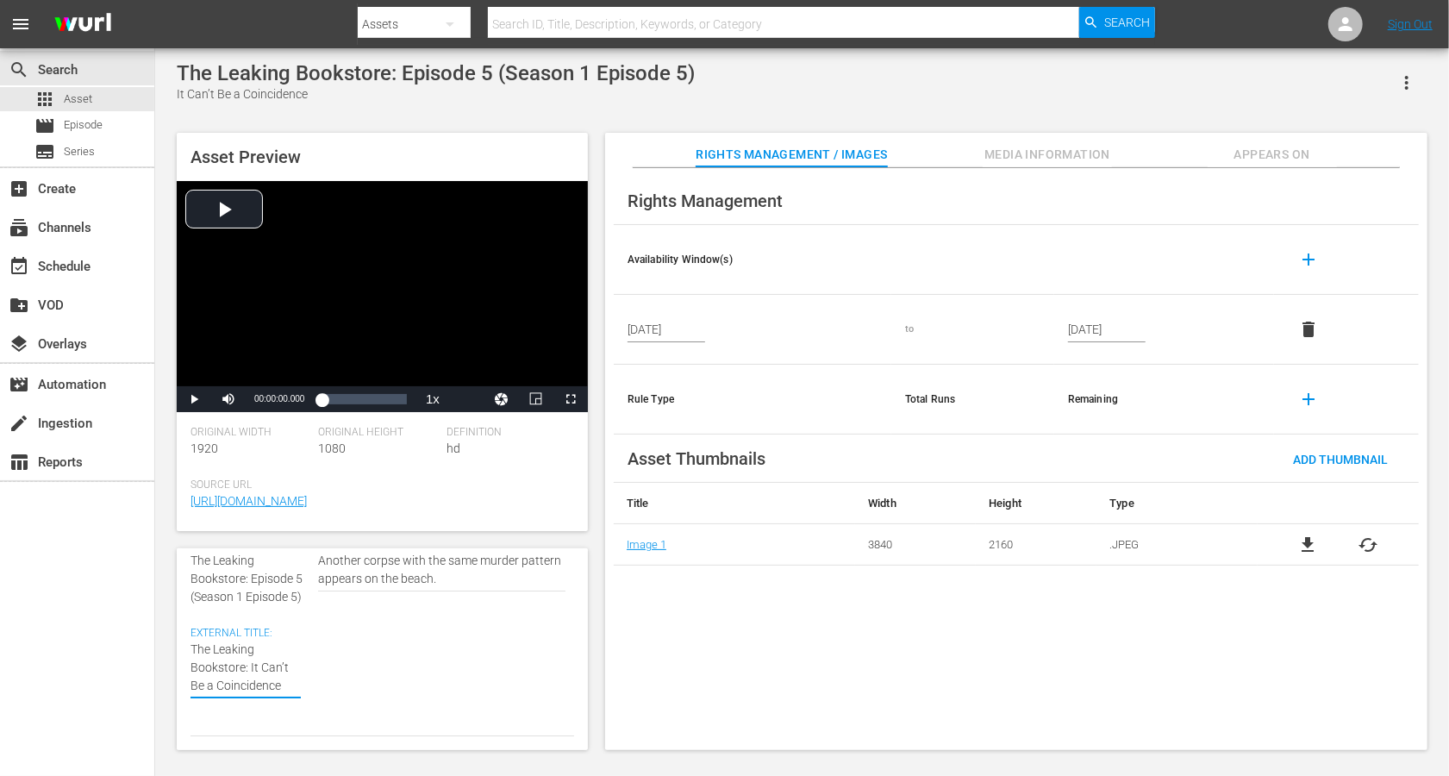
type textarea "The Leaking Bookstore: It Can’t Be a Coincidence"
paste textarea "(Season 1 Episode 5)"
type textarea "The Leaking Bookstore: It Can’t Be a Coincidence (Season 1 Episode 5)"
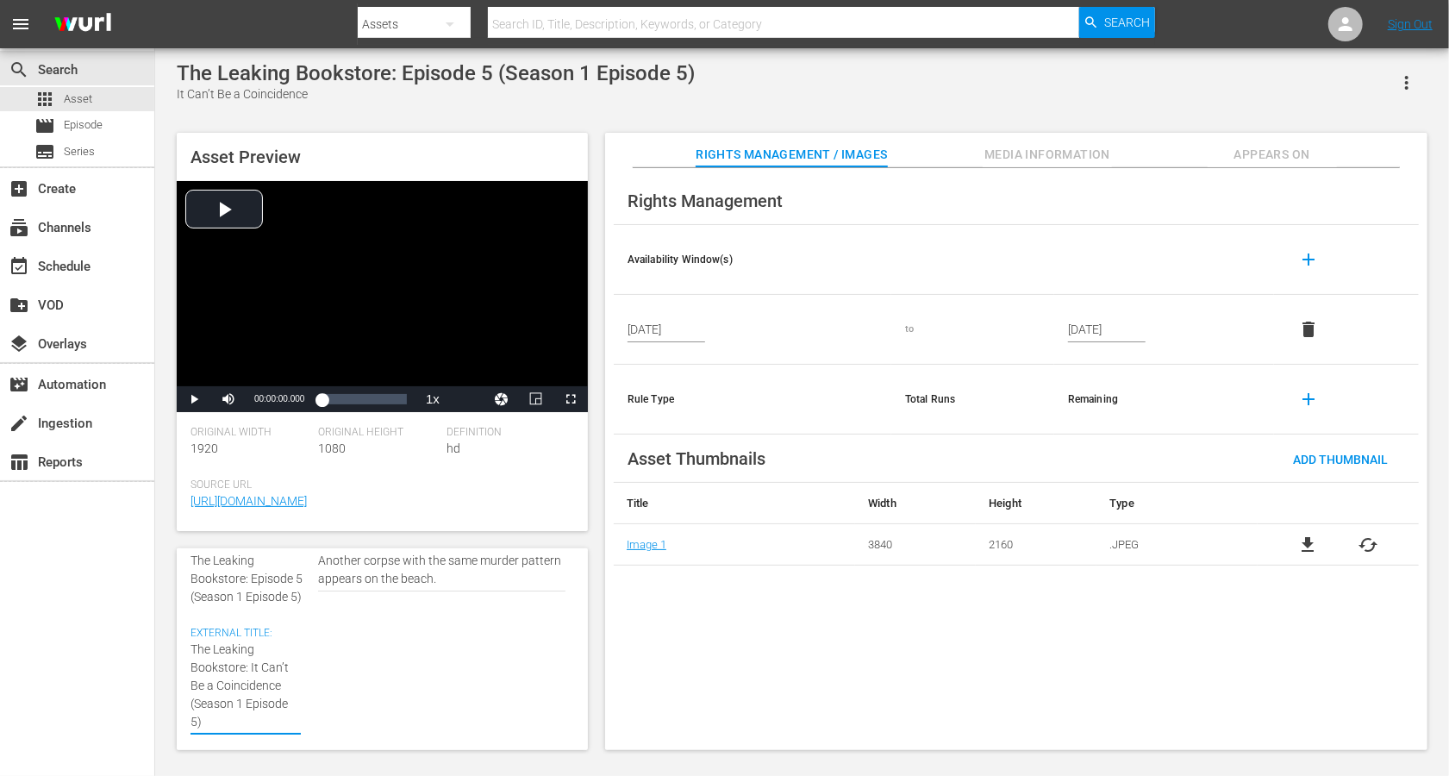
click at [227, 581] on textarea "It Can’t Be a Coincidence" at bounding box center [246, 686] width 110 height 91
type textarea "The Leaking Bookstore: It Can’t Be a Coincidence (Seasn 1 Episode 5)"
type textarea "The Leaking Bookstore: It Can’t Be a Coincidence ([PERSON_NAME] 1 Episode 5)"
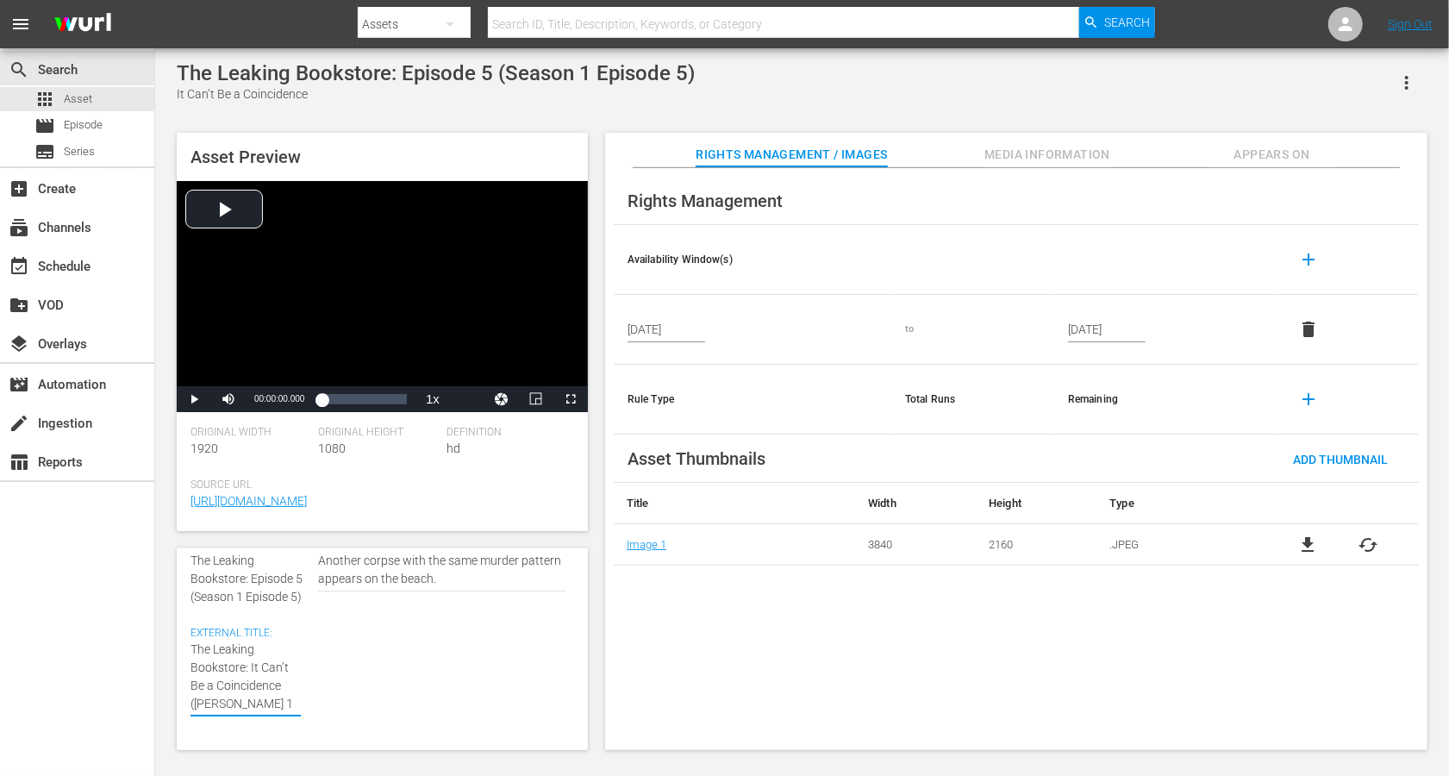
type textarea "The Leaking Bookstore: It Can’t Be a Coincidence (Sen 1 Episode 5)"
type textarea "The Leaking Bookstore: It Can’t Be a Coincidence (Sn 1 Episode 5)"
type textarea "The Leaking Bookstore: It Can’t Be a Coincidence (Sn 1 Epsode 5)"
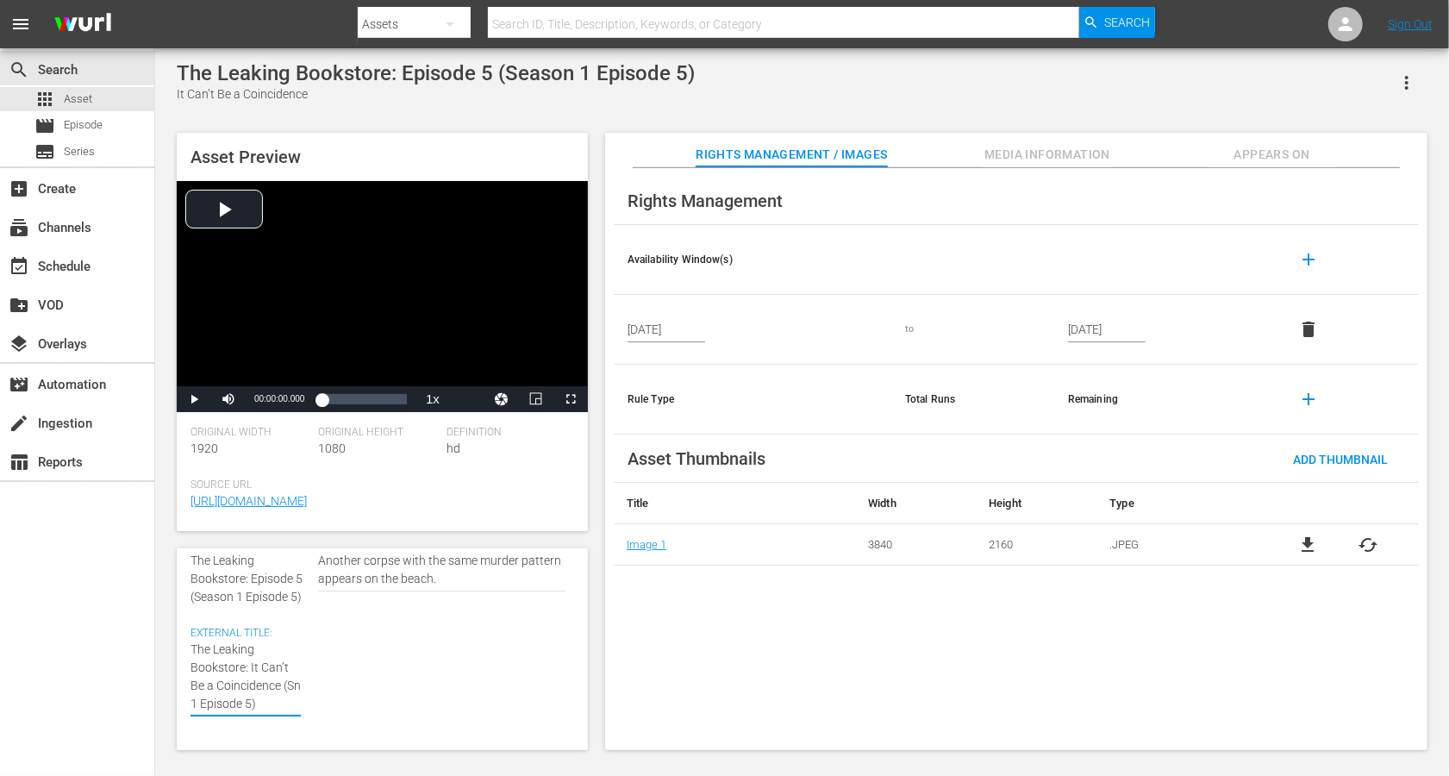
type textarea "The Leaking Bookstore: It Can’t Be a Coincidence (Sn 1 Epsode 5)"
type textarea "The Leaking Bookstore: It Can’t Be a Coincidence (Sn 1 Epode 5)"
type textarea "The Leaking Bookstore: It Can’t Be a Coincidence (Sn 1 Epde 5)"
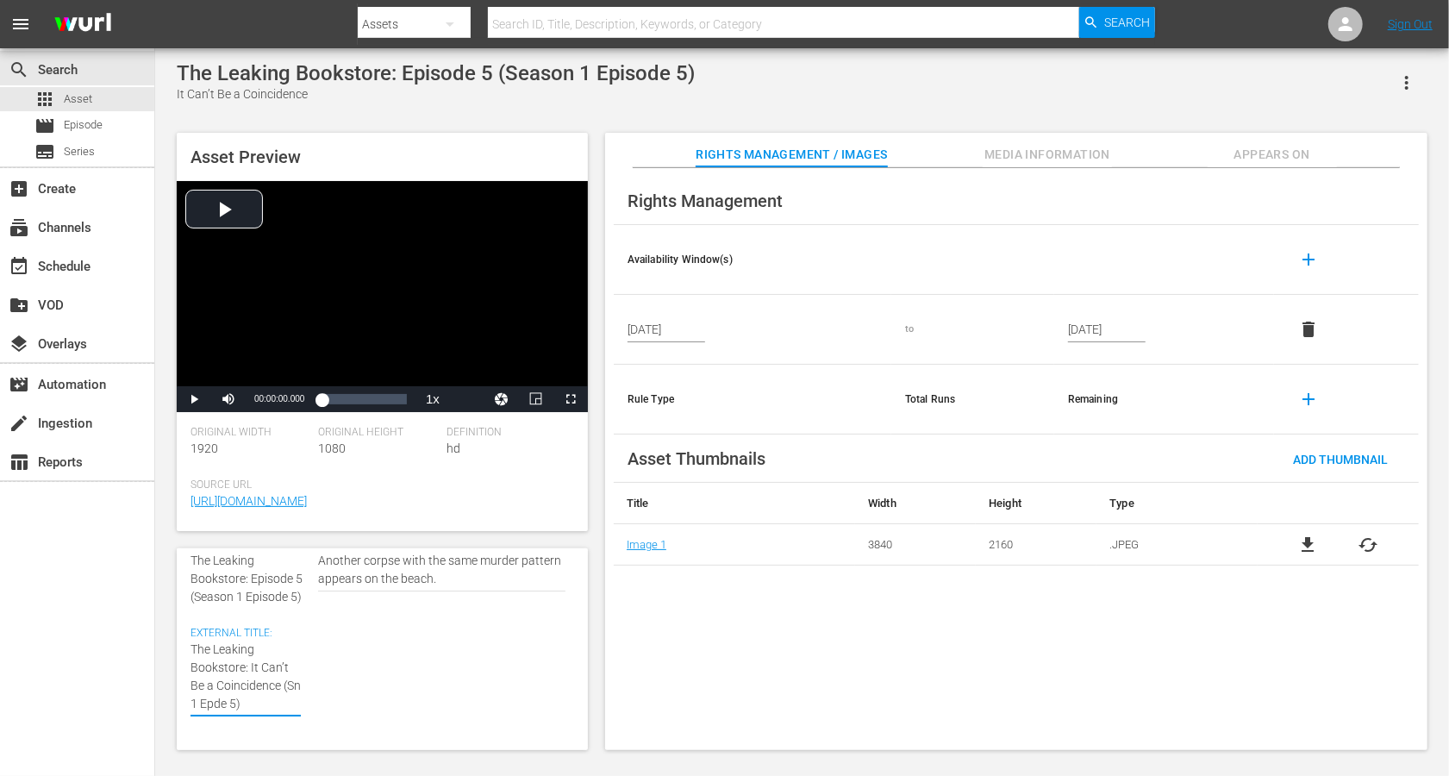
type textarea "The Leaking Bookstore: It Can’t Be a Coincidence (Sn 1 Epe 5)"
type textarea "The Leaking Bookstore: It Can’t Be a Coincidence (Sn 1 Ep 5)"
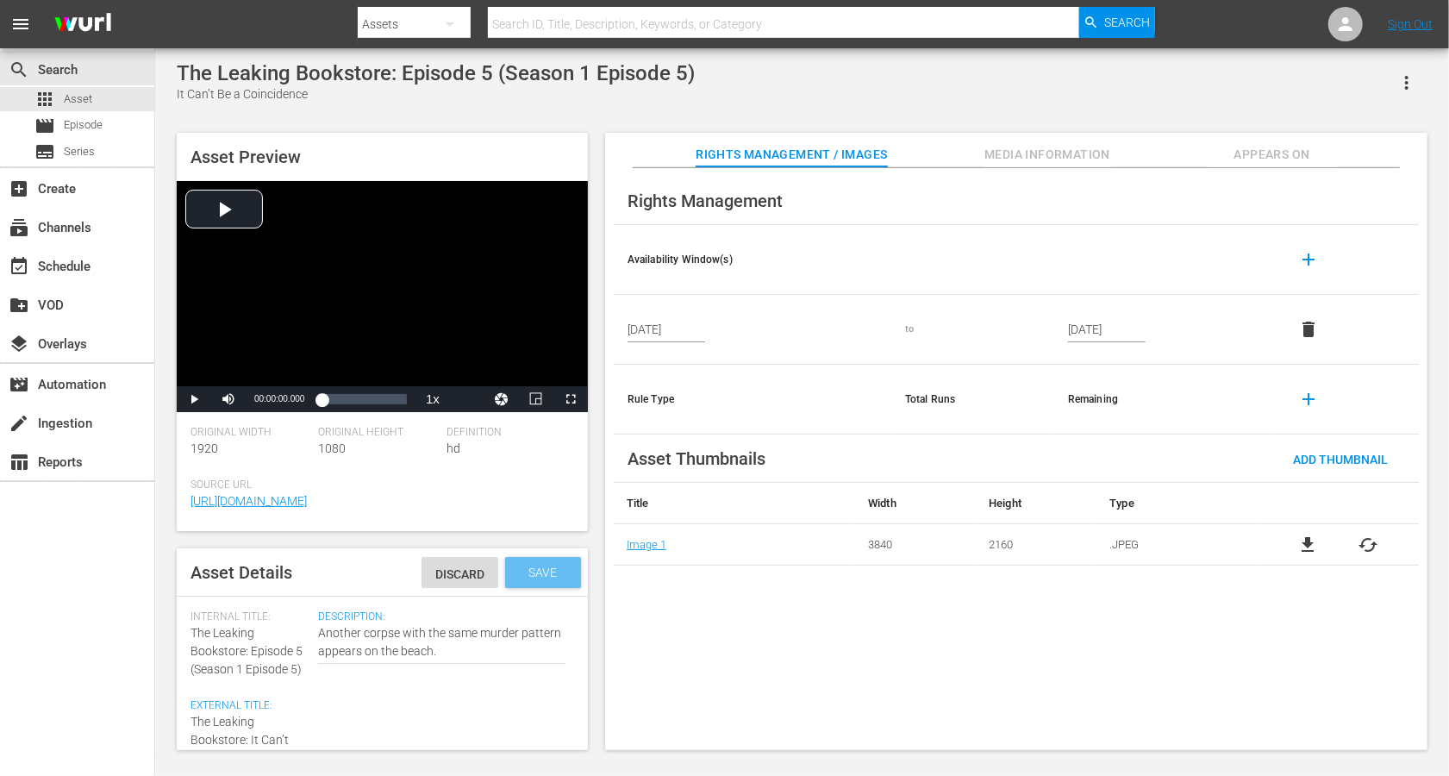
type textarea "The Leaking Bookstore: It Can’t Be a Coincidence (Sn 1 Ep 5)"
click at [552, 570] on span "Save" at bounding box center [544, 573] width 56 height 14
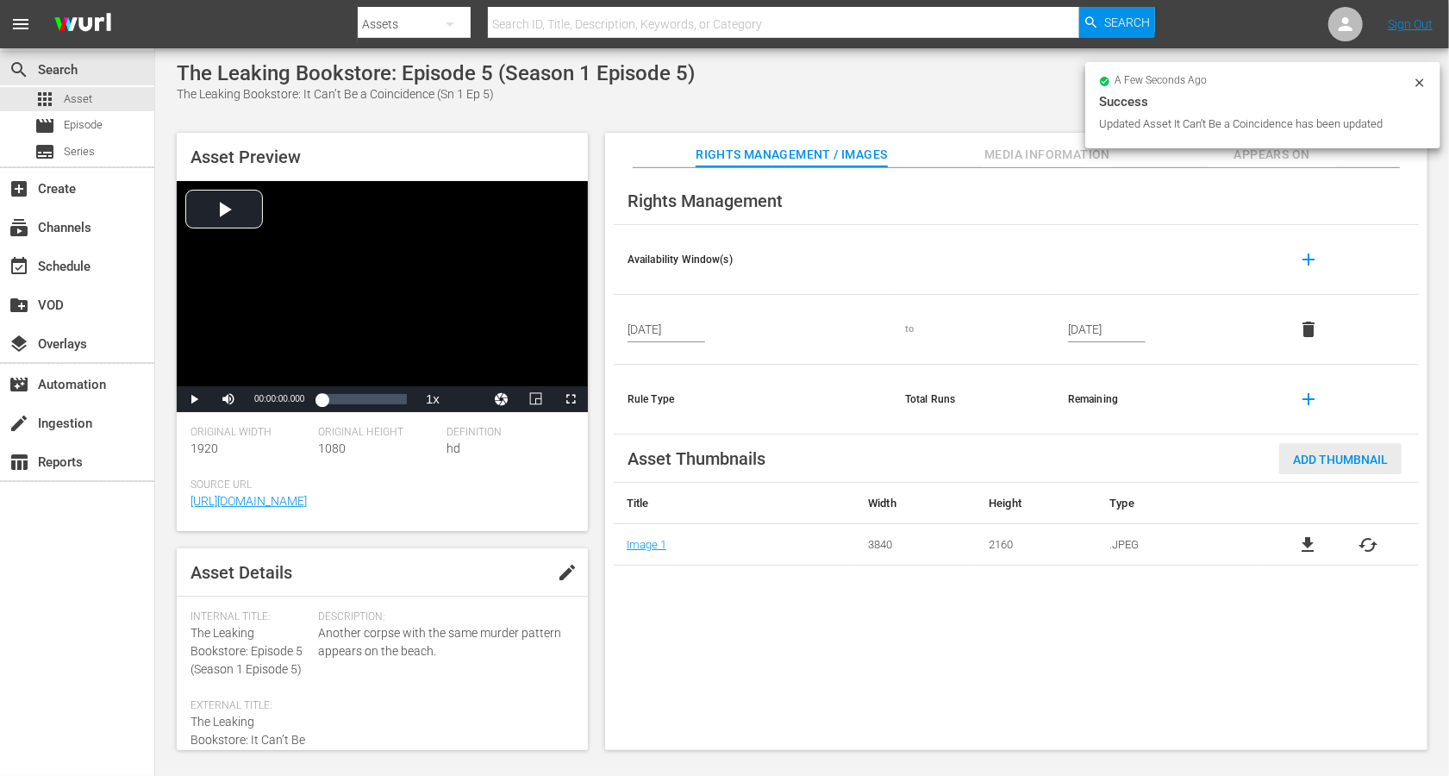
click at [1086, 453] on span "Add Thumbnail" at bounding box center [1340, 460] width 122 height 14
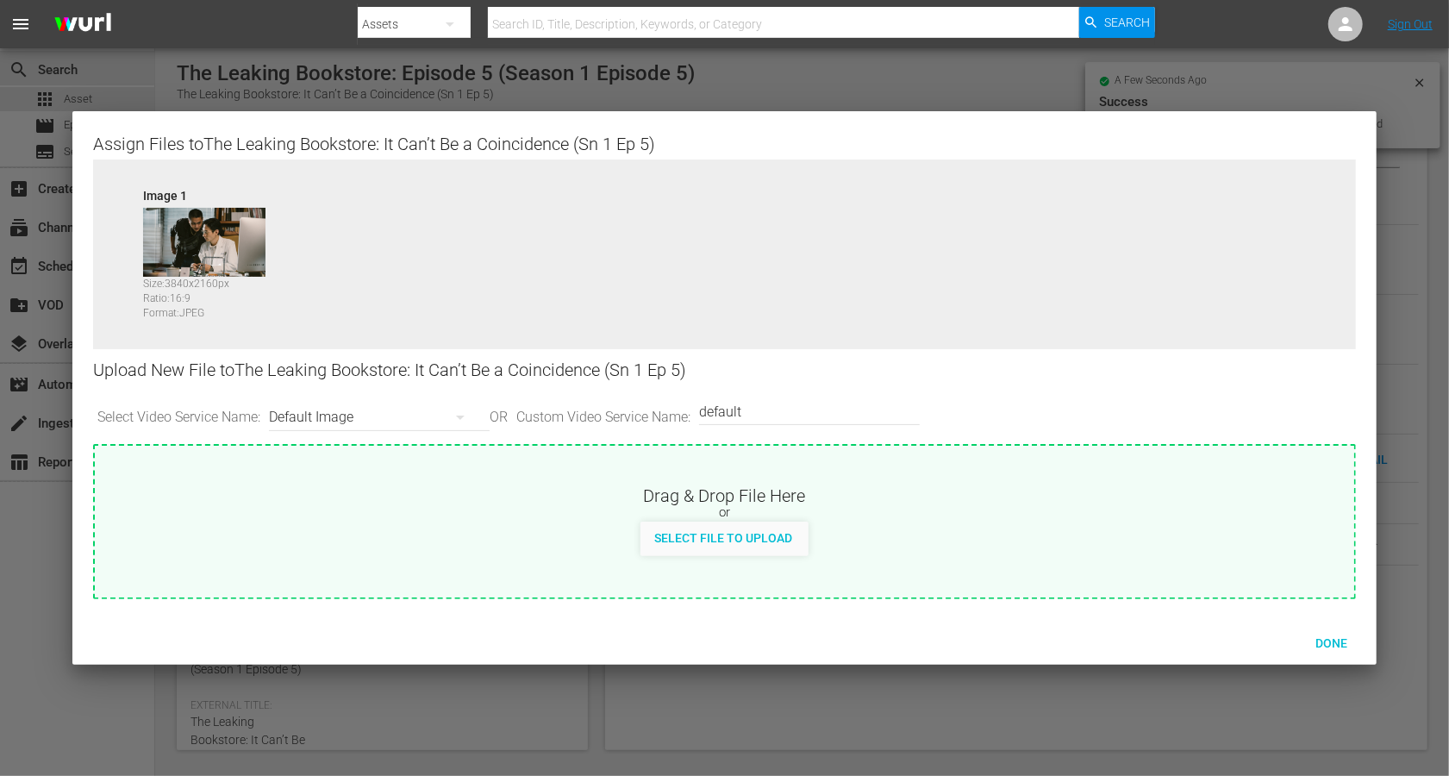
click at [341, 417] on div "Default Image" at bounding box center [375, 417] width 212 height 48
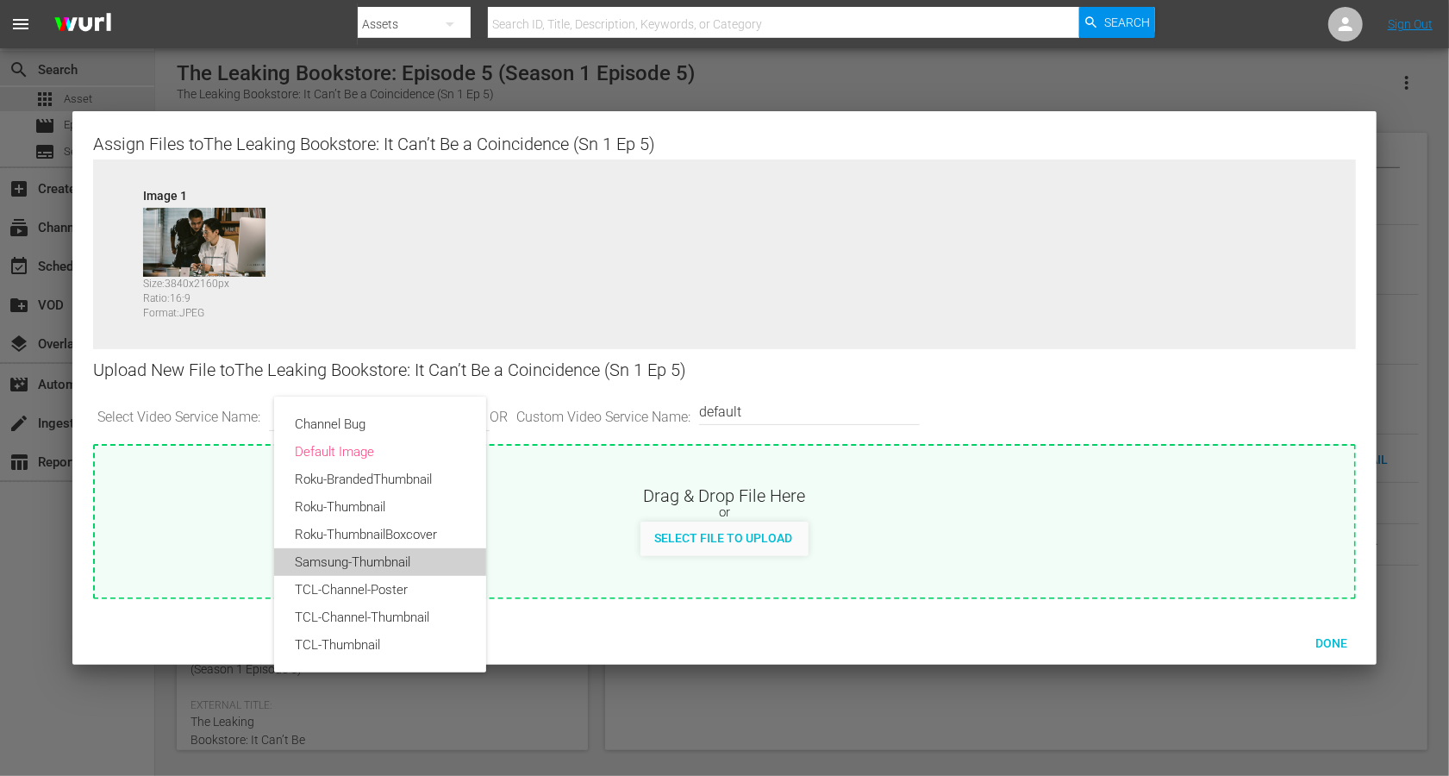
click at [352, 557] on div "Samsung-Thumbnail" at bounding box center [380, 562] width 171 height 28
type input "Samsung-Thumbnail"
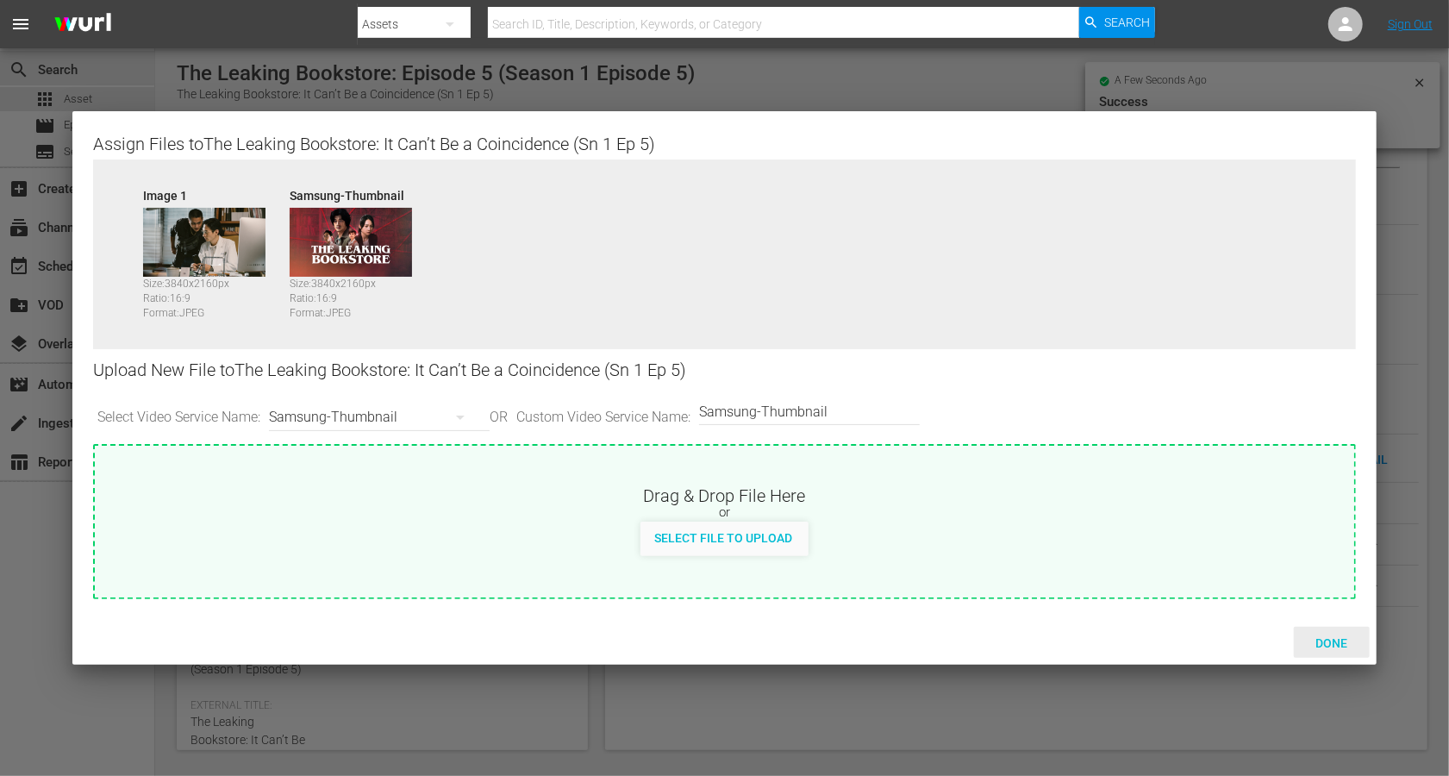
click at [1086, 581] on div "Done" at bounding box center [1332, 643] width 76 height 32
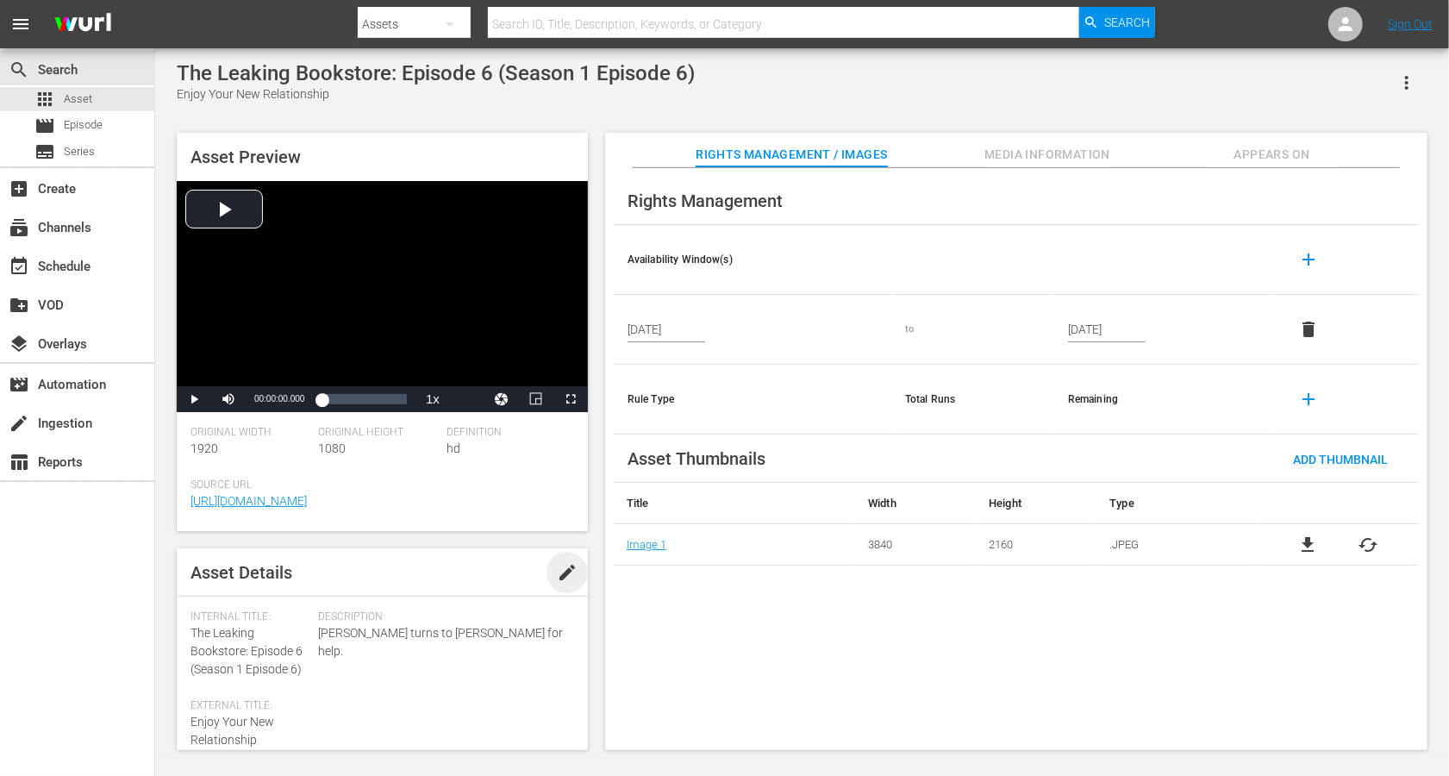
click at [557, 572] on span "edit" at bounding box center [567, 572] width 21 height 21
drag, startPoint x: 248, startPoint y: 652, endPoint x: 181, endPoint y: 629, distance: 70.9
click at [181, 581] on div "Asset Details Discard Save Internal Title: The Leaking Bookstore: Episode 6 (Se…" at bounding box center [382, 649] width 411 height 202
copy span "The Leaking Bookstore:"
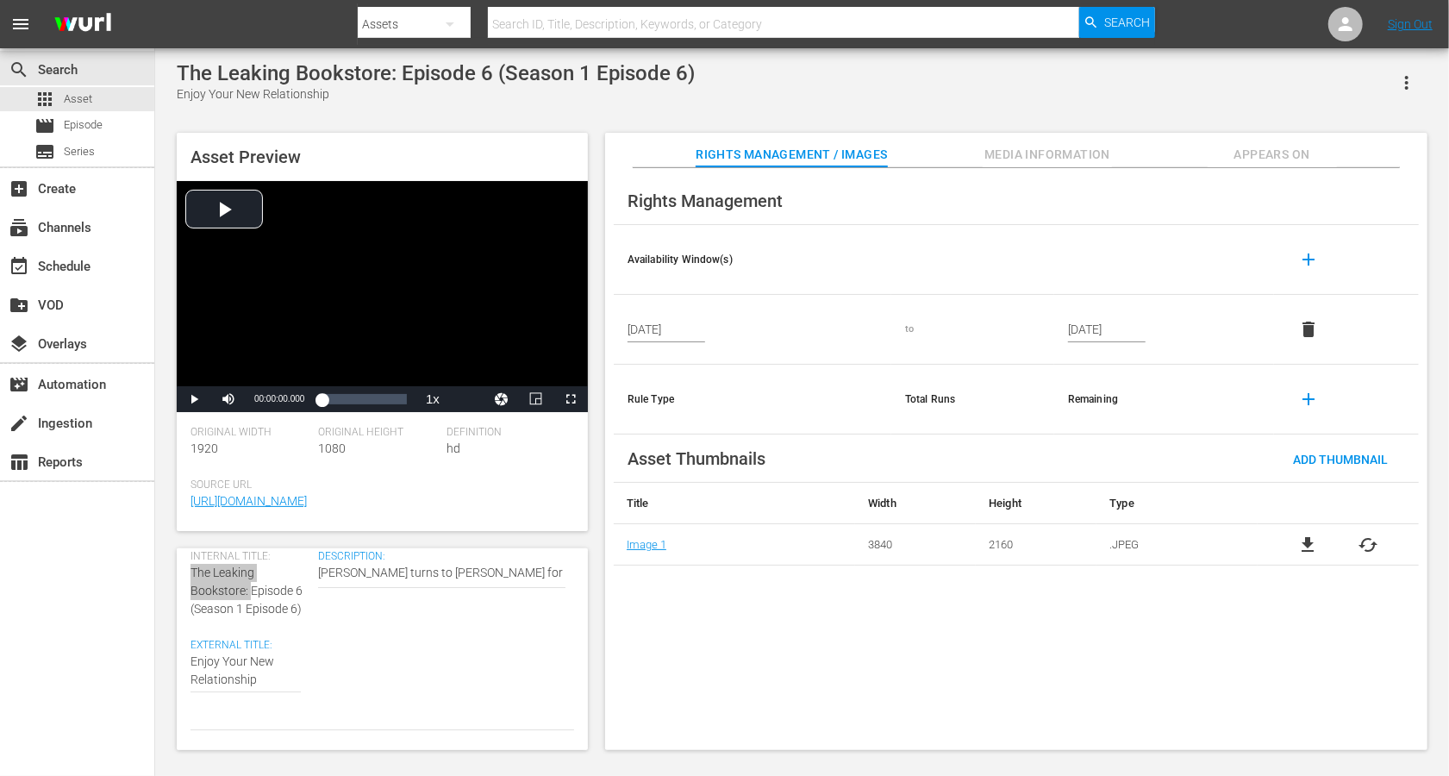
scroll to position [62, 0]
paste textarea "The Leaking Bookstore:"
type textarea "The Leaking Bookstore: Enjoy Your New Relationship"
drag, startPoint x: 304, startPoint y: 605, endPoint x: 191, endPoint y: 610, distance: 113.9
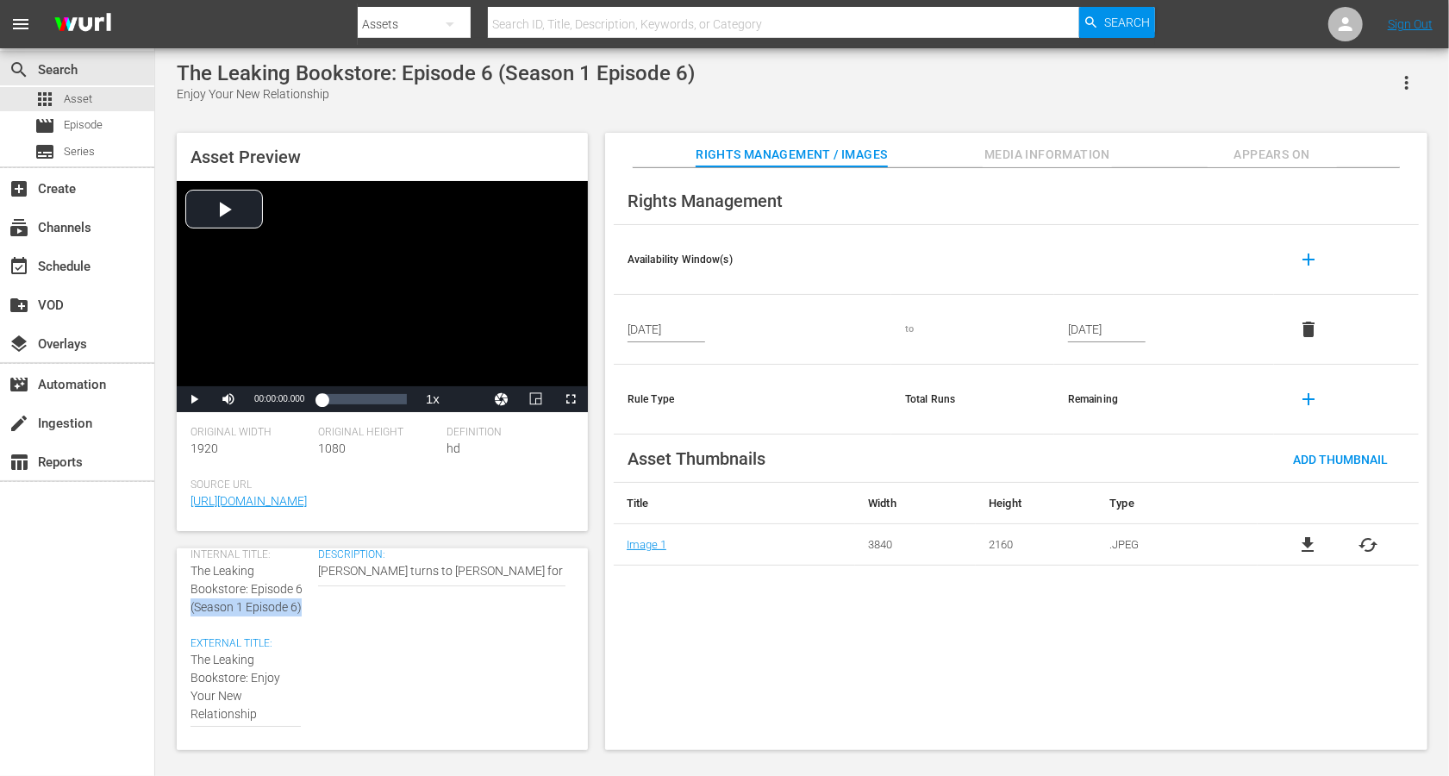
click at [191, 581] on div "Internal Title: The Leaking Bookstore: Episode 6 (Season 1 Episode 6)" at bounding box center [250, 582] width 119 height 68
copy span "(Season 1 Episode 6)"
click at [287, 581] on div "Enjoy Your New Relationship Enjoy Your New Relationship" at bounding box center [246, 687] width 110 height 93
type textarea "The Leaking Bookstore: Enjoy Your New Relationship"
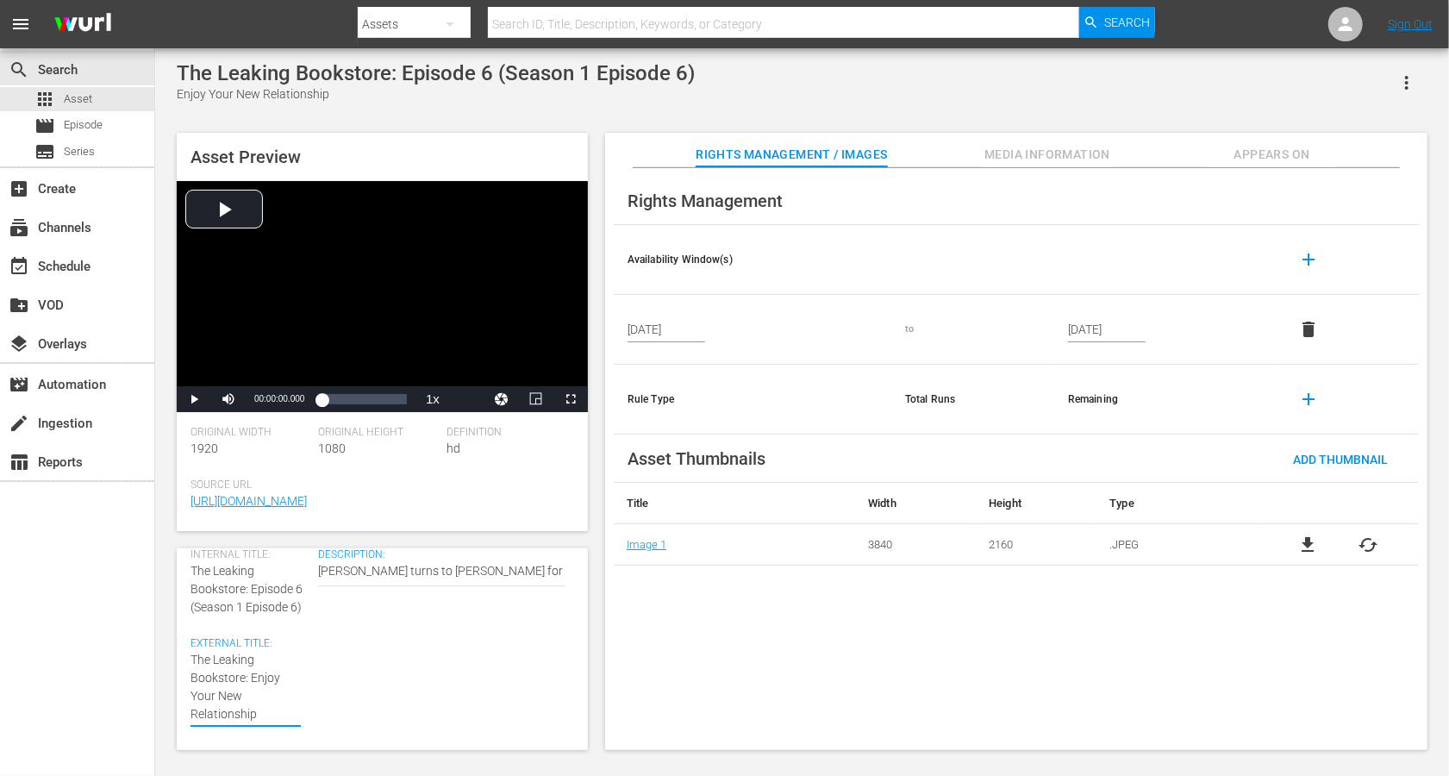
paste textarea "(Season 1 Episode 6)"
type textarea "The Leaking Bookstore: Enjoy Your New Relationship (Season 1 Episode 6)"
click at [230, 581] on textarea "Enjoy Your New Relationship" at bounding box center [246, 698] width 110 height 109
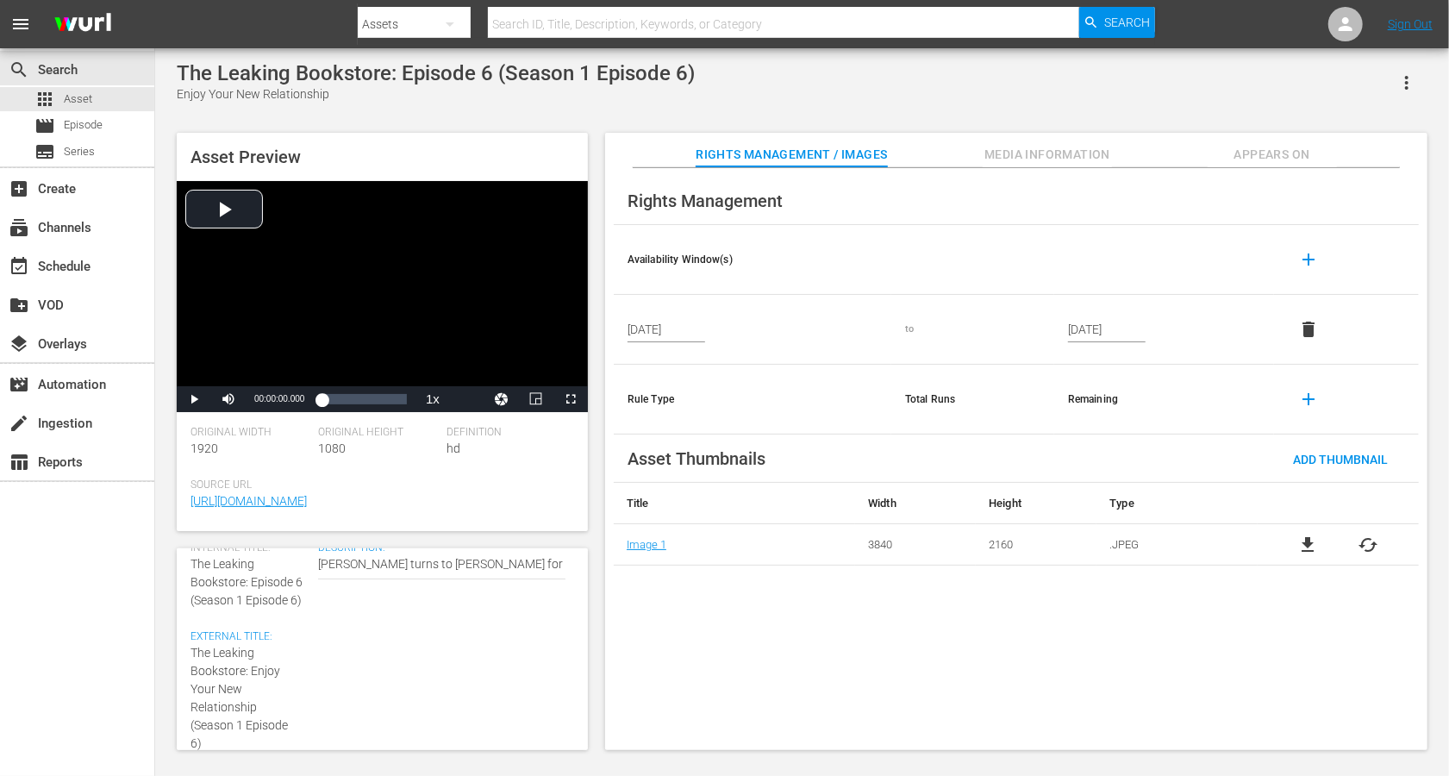
type textarea "The Leaking Bookstore: Enjoy Your New Relationship (Seaso 1 Episode 6)"
type textarea "The Leaking Bookstore: Enjoy Your New Relationship (Seas 1 Episode 6)"
type textarea "The Leaking Bookstore: Enjoy Your New Relationship (Sea 1 Episode 6)"
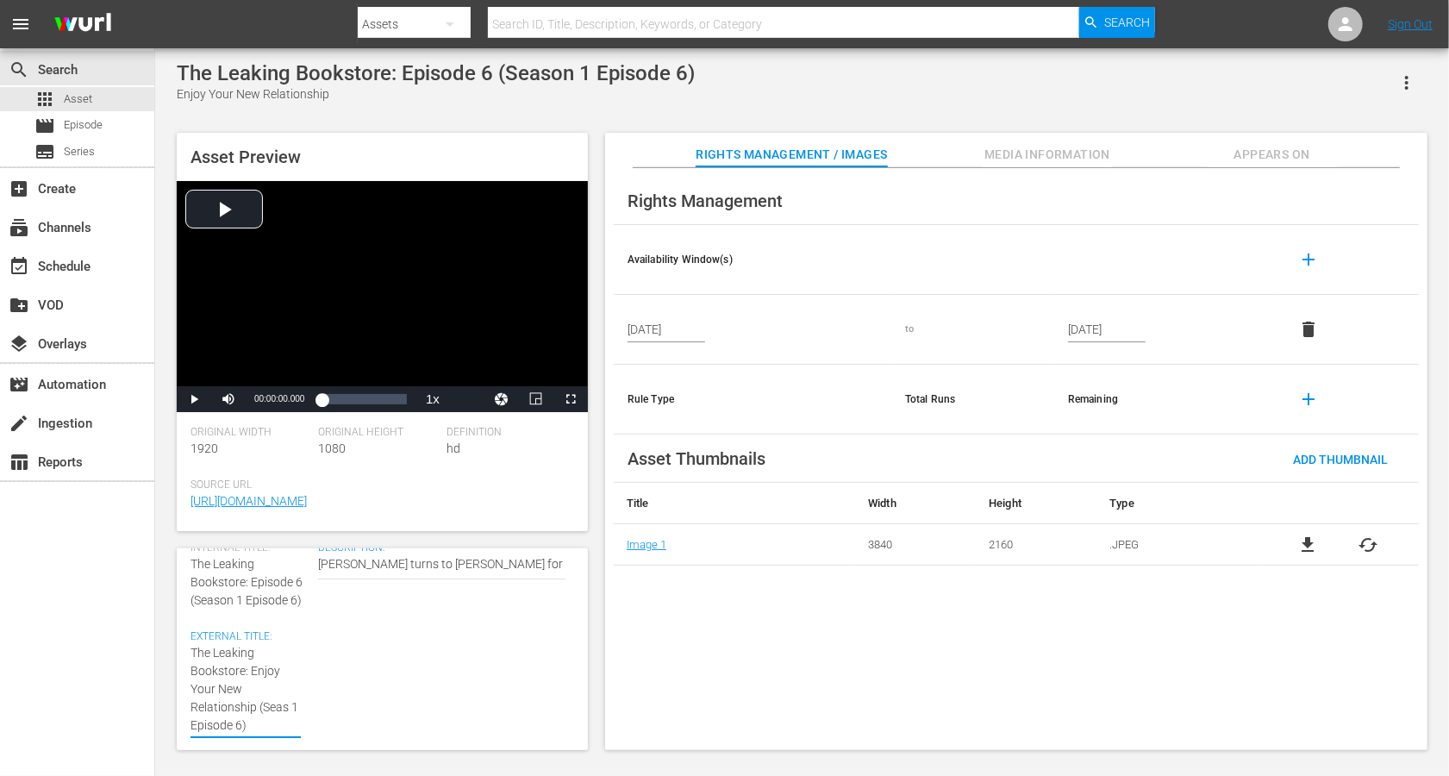
type textarea "The Leaking Bookstore: Enjoy Your New Relationship (Sea 1 Episode 6)"
type textarea "The Leaking Bookstore: Enjoy Your New Relationship (Se 1 Episode 6)"
type textarea "The Leaking Bookstore: Enjoy Your New Relationship (S 1 Episode 6)"
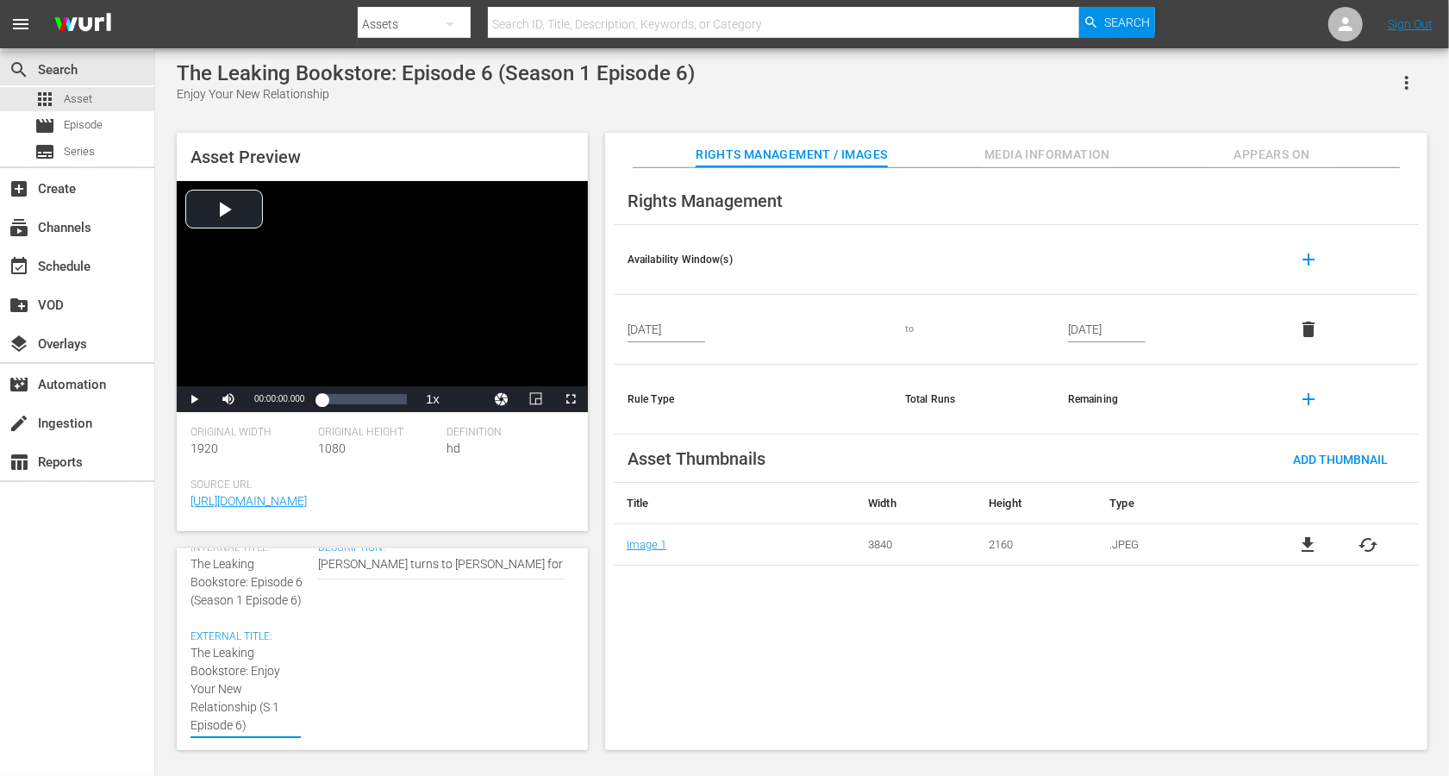
type textarea "The Leaking Bookstore: Enjoy Your New Relationship (Sn 1 Episode 6)"
type textarea "The Leaking Bookstore: Enjoy Your New Relationship (Sn 1 Episod 6)"
type textarea "The Leaking Bookstore: Enjoy Your New Relationship (Sn 1 Episo 6)"
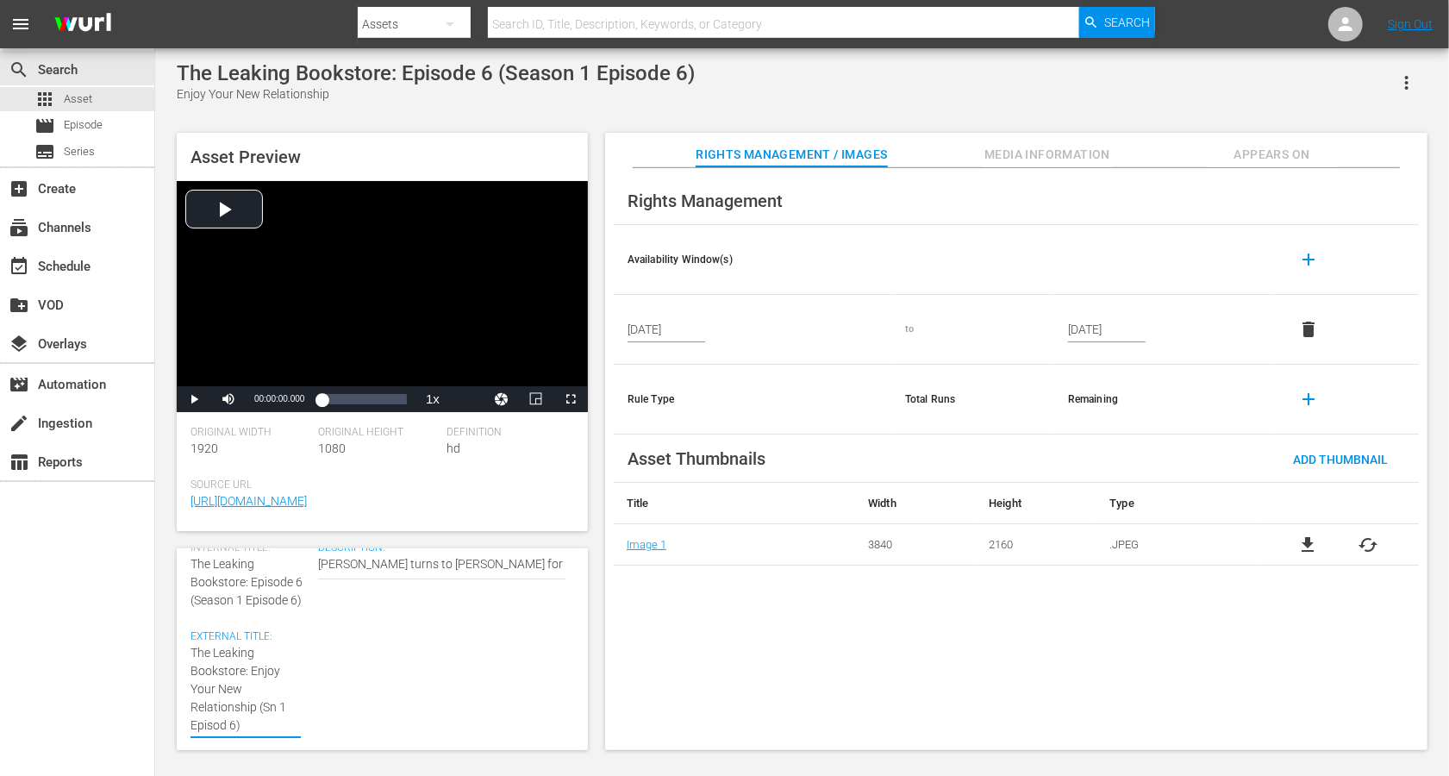
type textarea "The Leaking Bookstore: Enjoy Your New Relationship (Sn 1 Episo 6)"
type textarea "The Leaking Bookstore: Enjoy Your New Relationship (Sn 1 Epis 6)"
type textarea "The Leaking Bookstore: Enjoy Your New Relationship (Sn 1 Epi 6)"
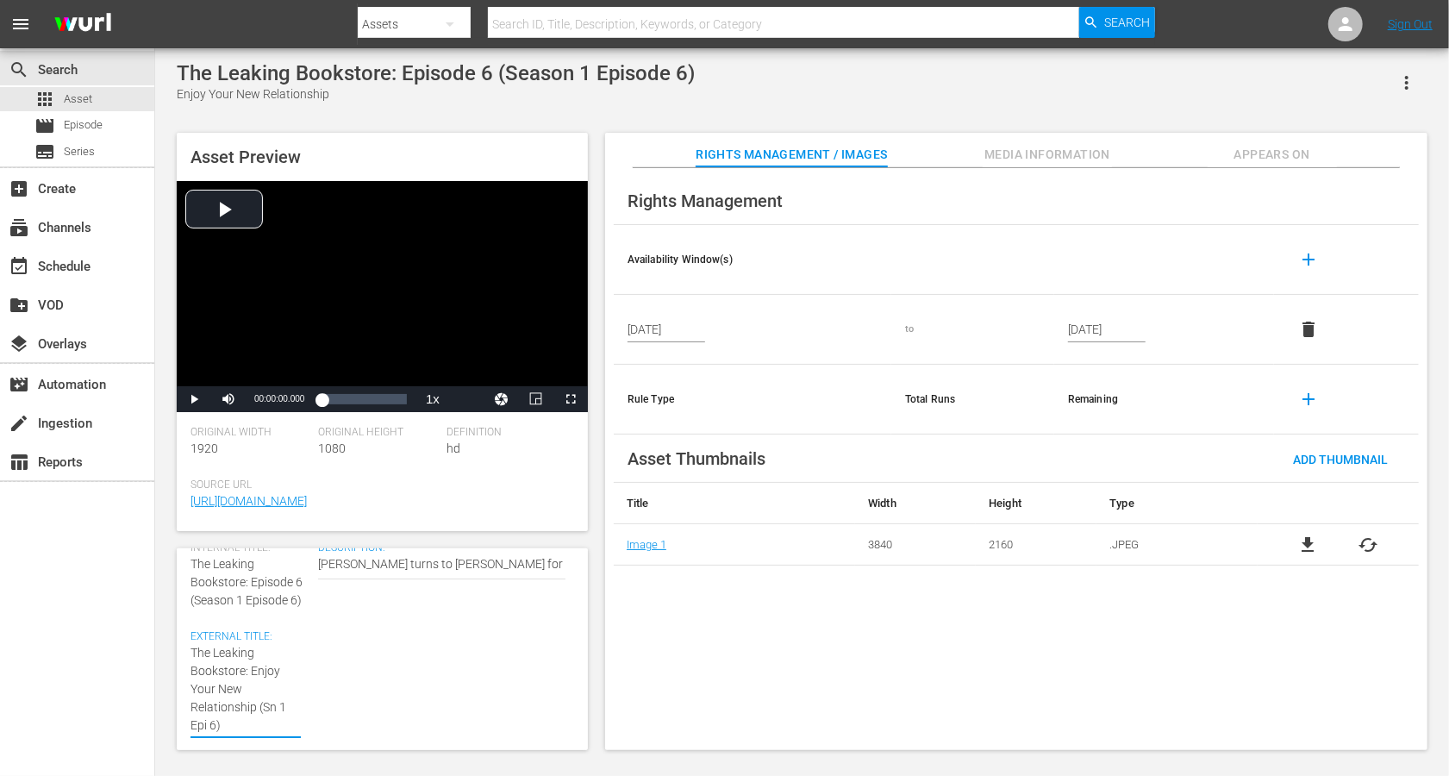
type textarea "The Leaking Bookstore: Enjoy Your New Relationship (Sn 1 Ep 6)"
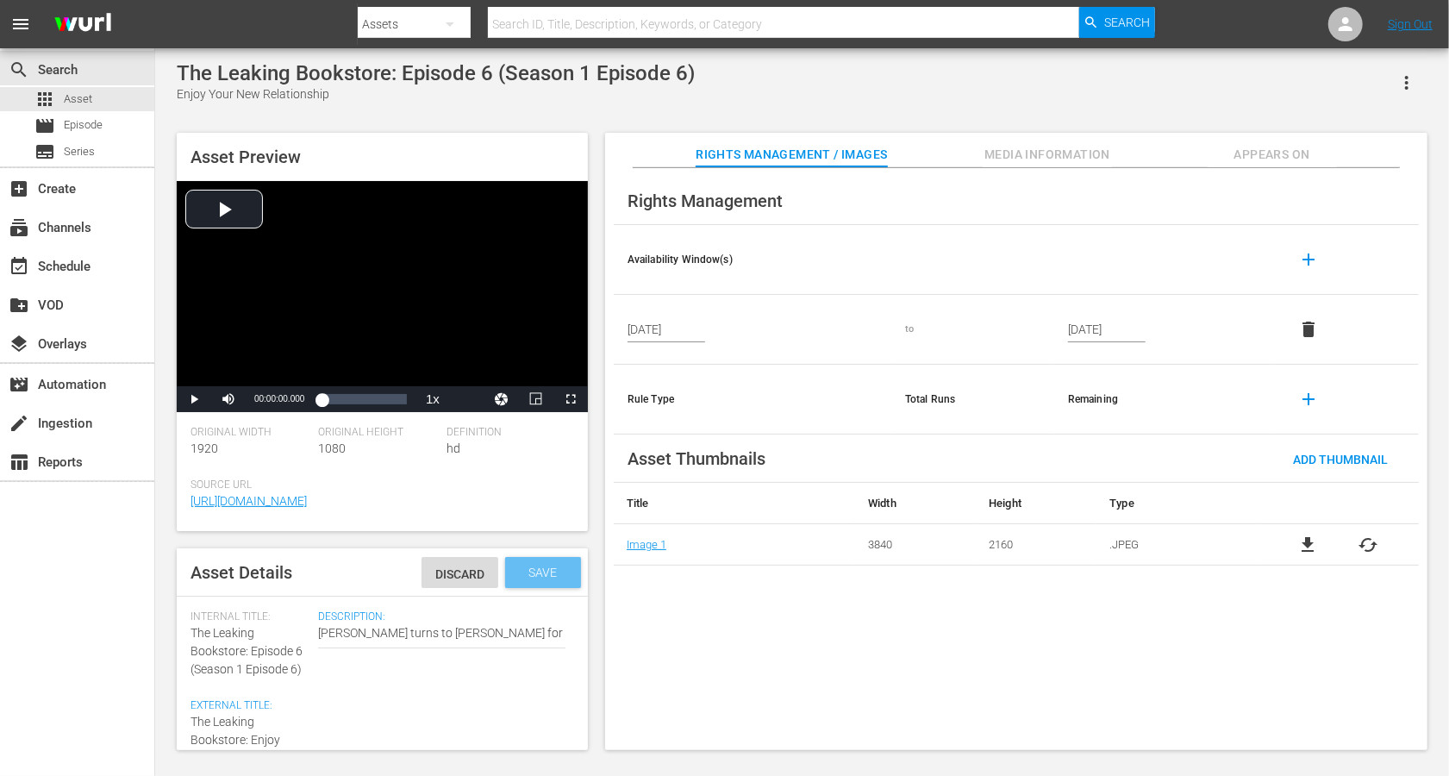
type textarea "The Leaking Bookstore: Enjoy Your New Relationship (Sn 1 Ep 6)"
click at [542, 566] on span "Save" at bounding box center [544, 573] width 56 height 14
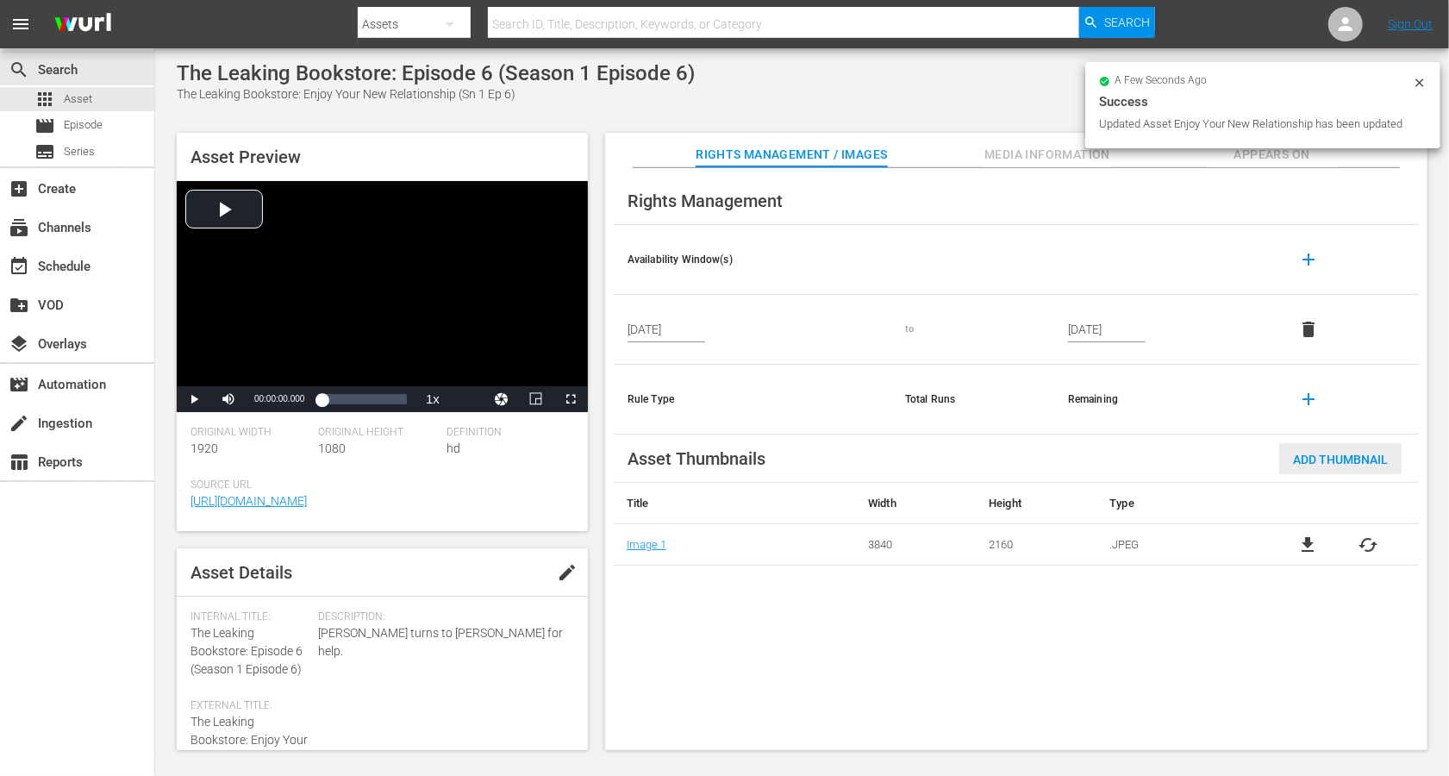
click at [1086, 459] on span "Add Thumbnail" at bounding box center [1340, 460] width 122 height 14
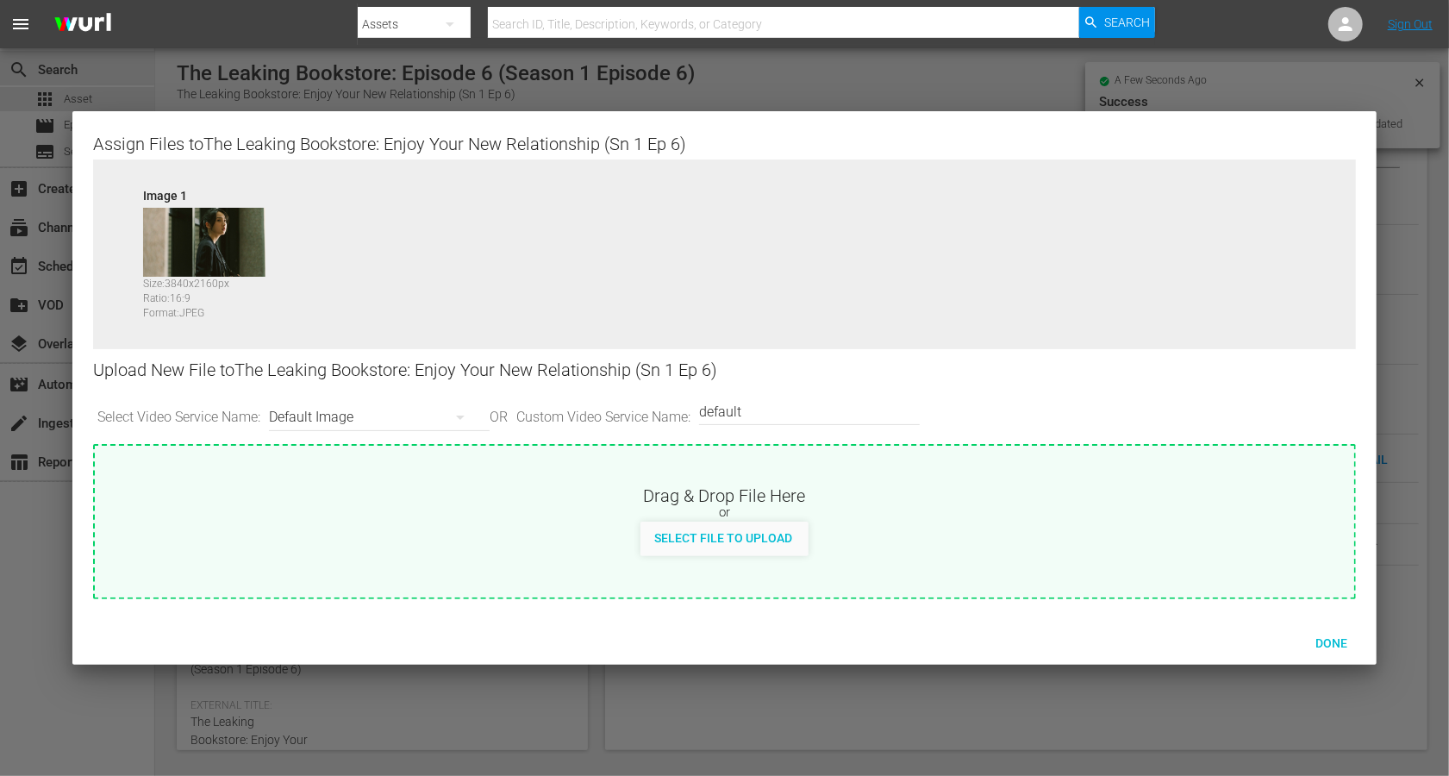
click at [369, 418] on div "Default Image" at bounding box center [375, 417] width 212 height 48
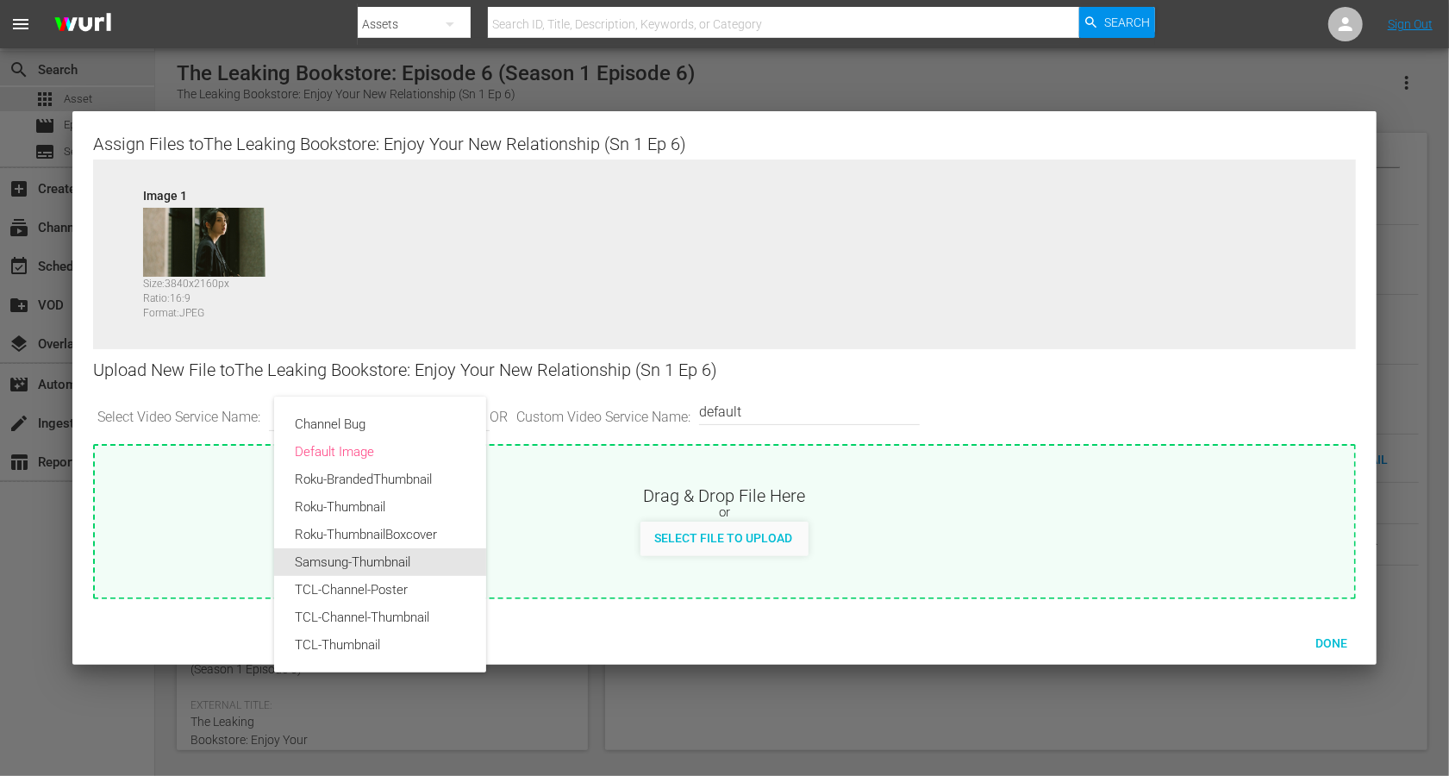
click at [369, 562] on div "Samsung-Thumbnail" at bounding box center [380, 562] width 171 height 28
type input "Samsung-Thumbnail"
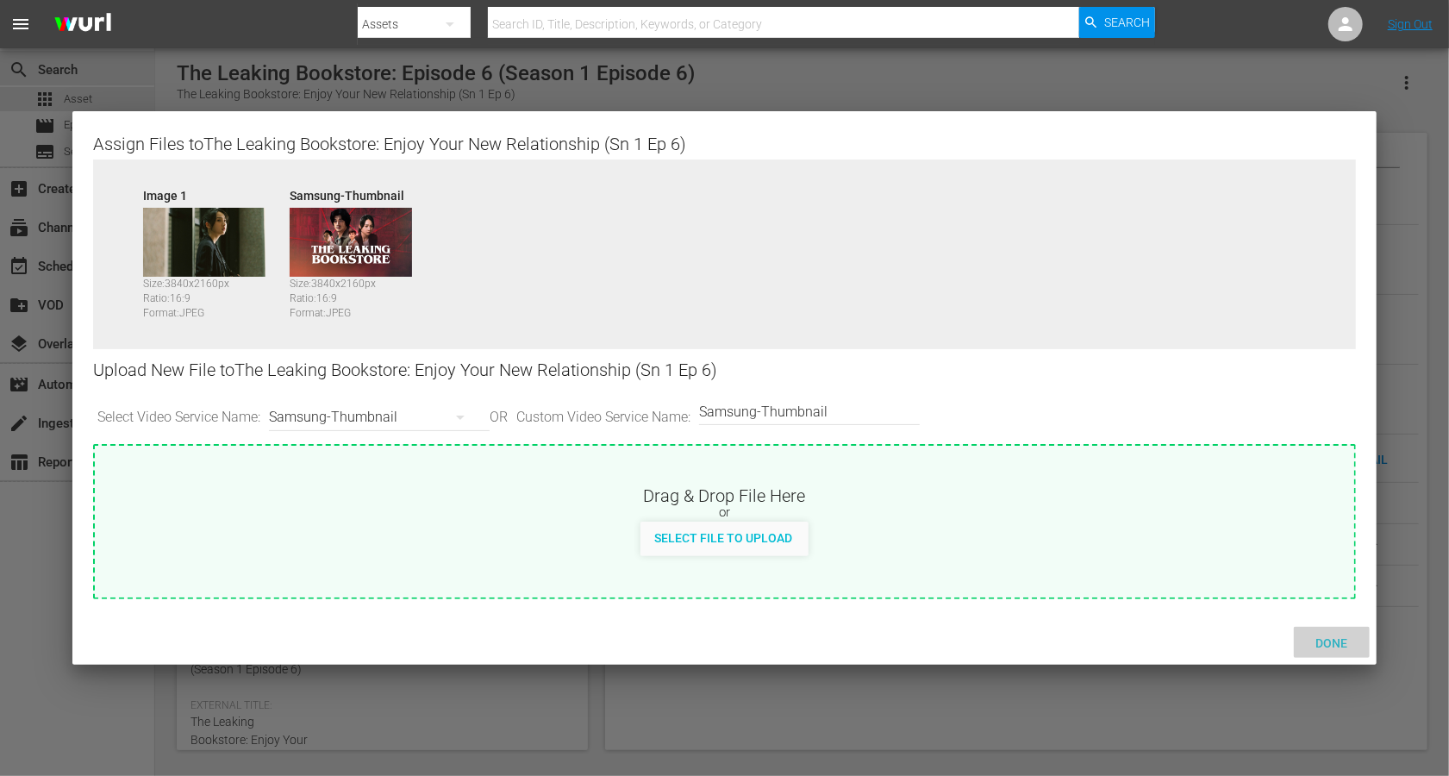
click at [1086, 581] on span "Done" at bounding box center [1331, 643] width 59 height 14
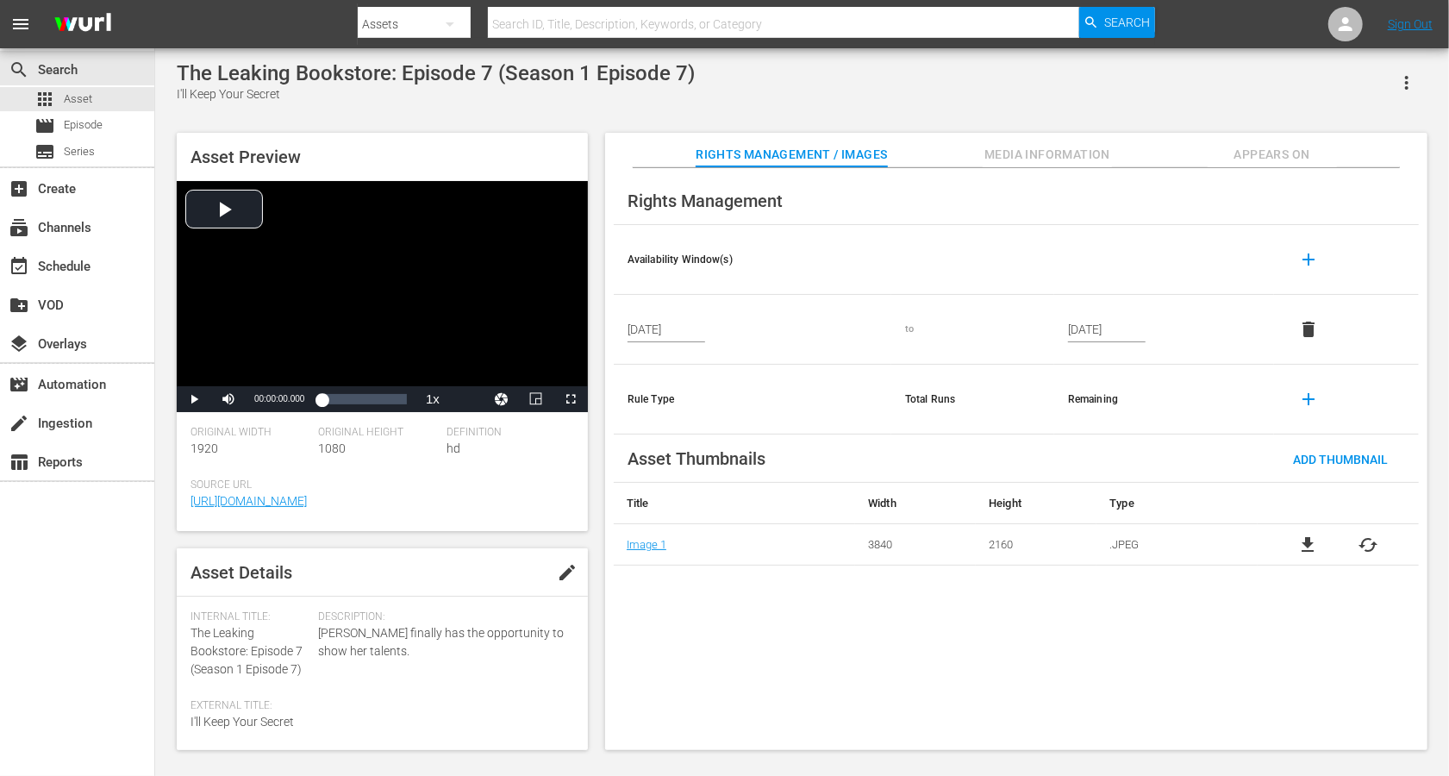
click at [566, 571] on span "edit" at bounding box center [567, 572] width 21 height 21
drag, startPoint x: 250, startPoint y: 648, endPoint x: 184, endPoint y: 631, distance: 68.4
click at [184, 581] on div "Asset Details Discard Save Internal Title: The Leaking Bookstore: Episode 7 (Se…" at bounding box center [382, 649] width 411 height 202
copy span "The Leaking Bookstore:"
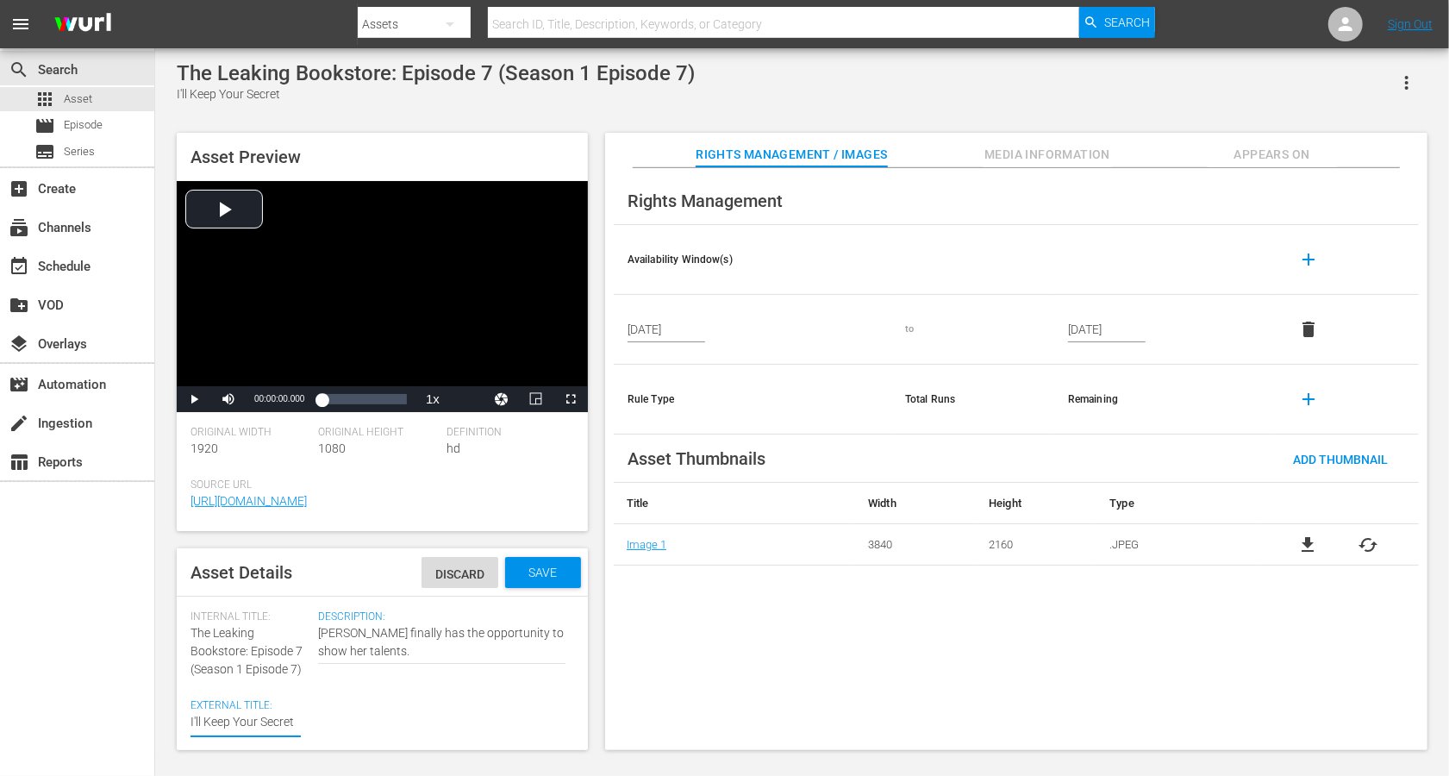
paste textarea "The Leaking Bookstore:"
type textarea "The Leaking Bookstore: I'll Keep Your Secret"
drag, startPoint x: 312, startPoint y: 668, endPoint x: 180, endPoint y: 667, distance: 131.9
click at [180, 581] on div "Asset Details Discard Save Internal Title: The Leaking Bookstore: Episode 7 (Se…" at bounding box center [382, 649] width 411 height 202
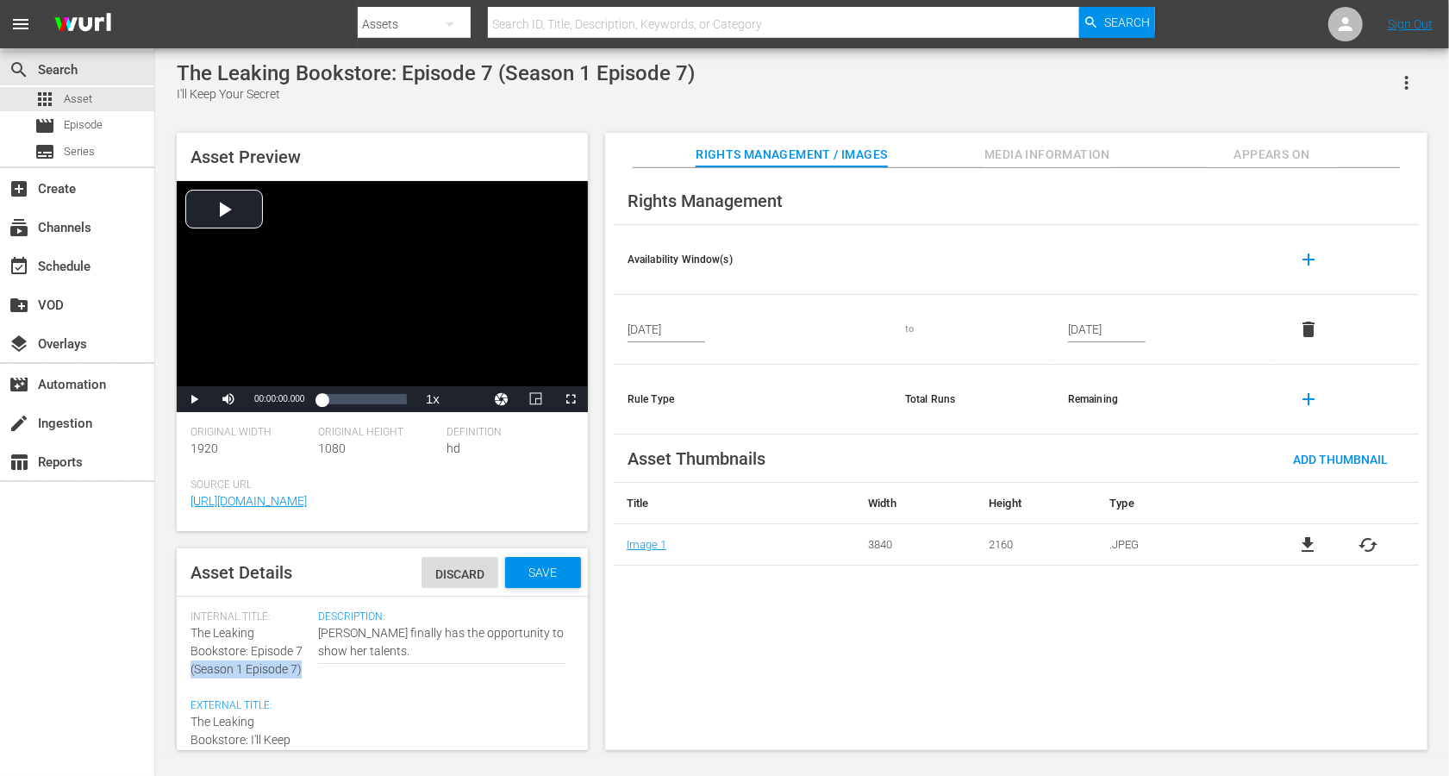
copy span "(Season 1 Episode 7)"
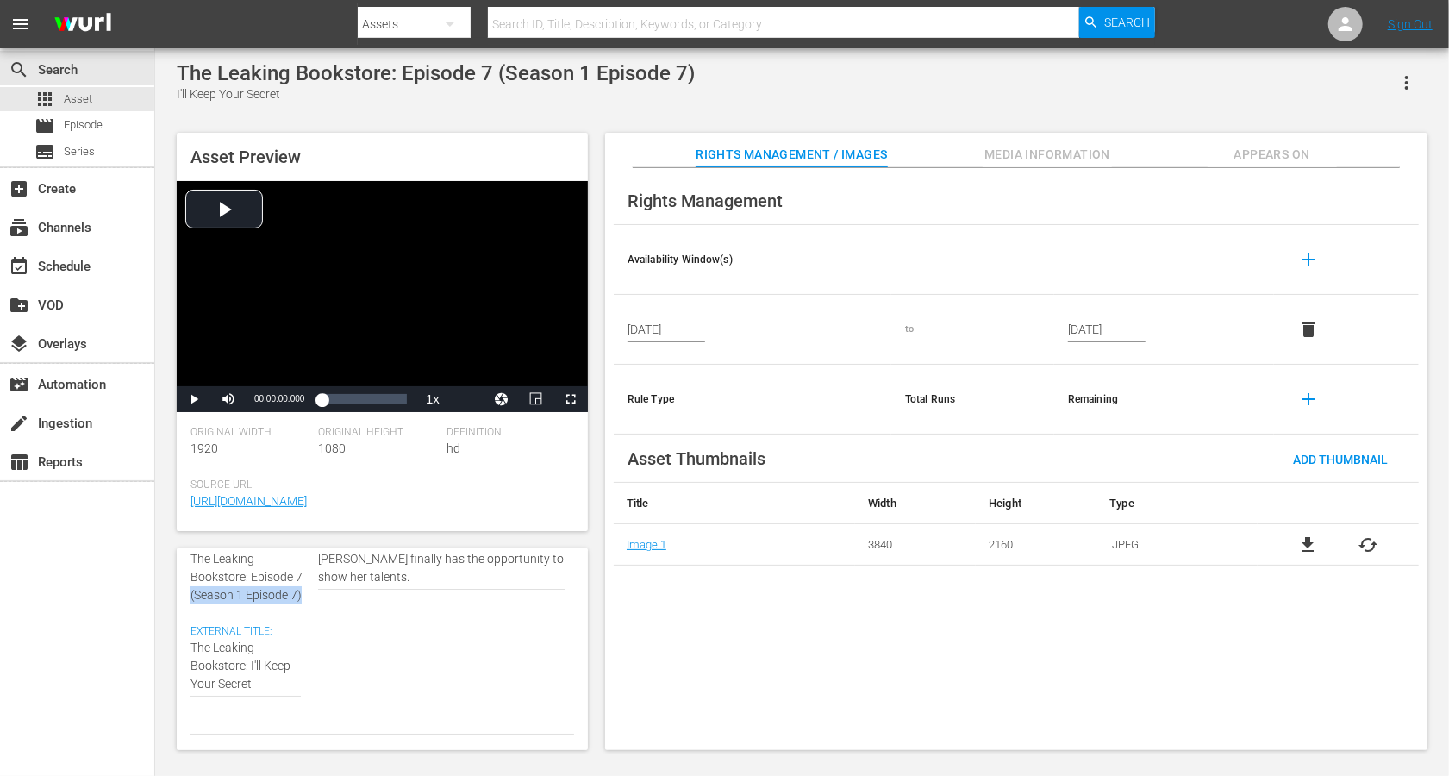
scroll to position [76, 0]
type textarea "The Leaking Bookstore: I'll Keep Your Secret"
paste textarea "(Season 1 Episode 7)"
type textarea "The Leaking Bookstore: I'll Keep Your Secret (Season 1 Episode 7)"
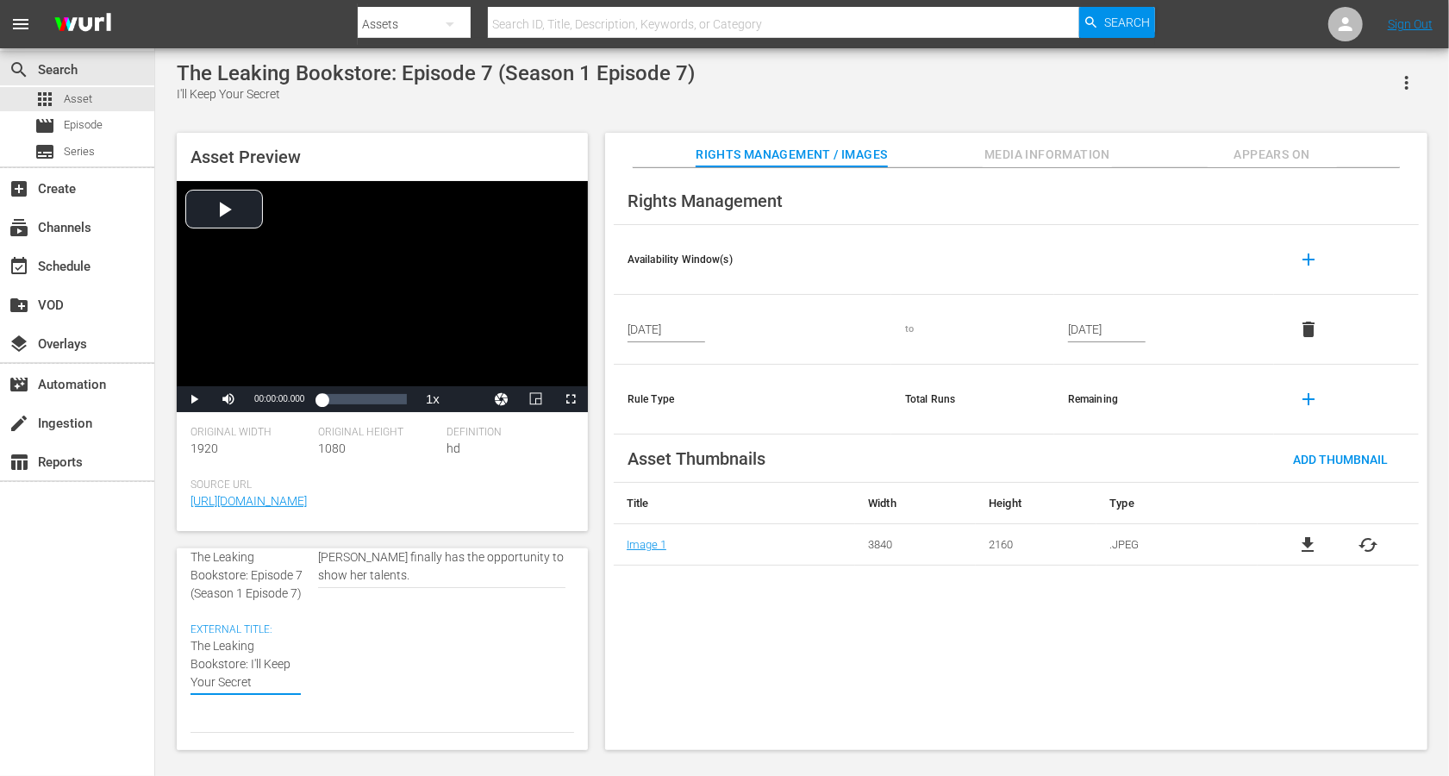
type textarea "The Leaking Bookstore: I'll Keep Your Secret (Season 1 Episode 7)"
click at [291, 581] on textarea "I'll Keep Your Secret" at bounding box center [246, 673] width 110 height 72
type textarea "The Leaking Bookstore: I'll Keep Your Secret (Seasn 1 Episode 7)"
type textarea "The Leaking Bookstore: I'll Keep Your Secret (Sean 1 Episode 7)"
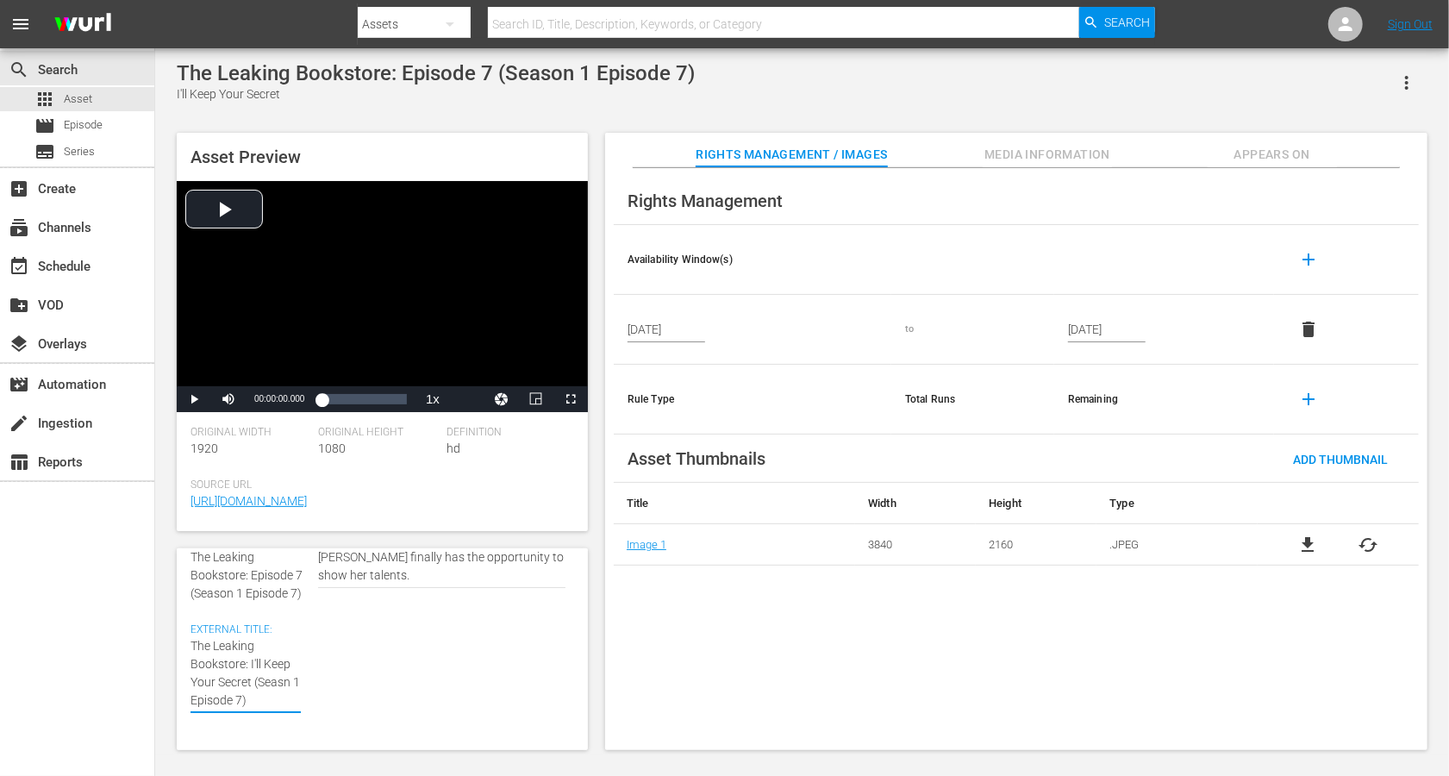
type textarea "The Leaking Bookstore: I'll Keep Your Secret (Sean 1 Episode 7)"
type textarea "The Leaking Bookstore: I'll Keep Your Secret (Sen 1 Episode 7)"
type textarea "The Leaking Bookstore: I'll Keep Your Secret (Sn 1 Episode 7)"
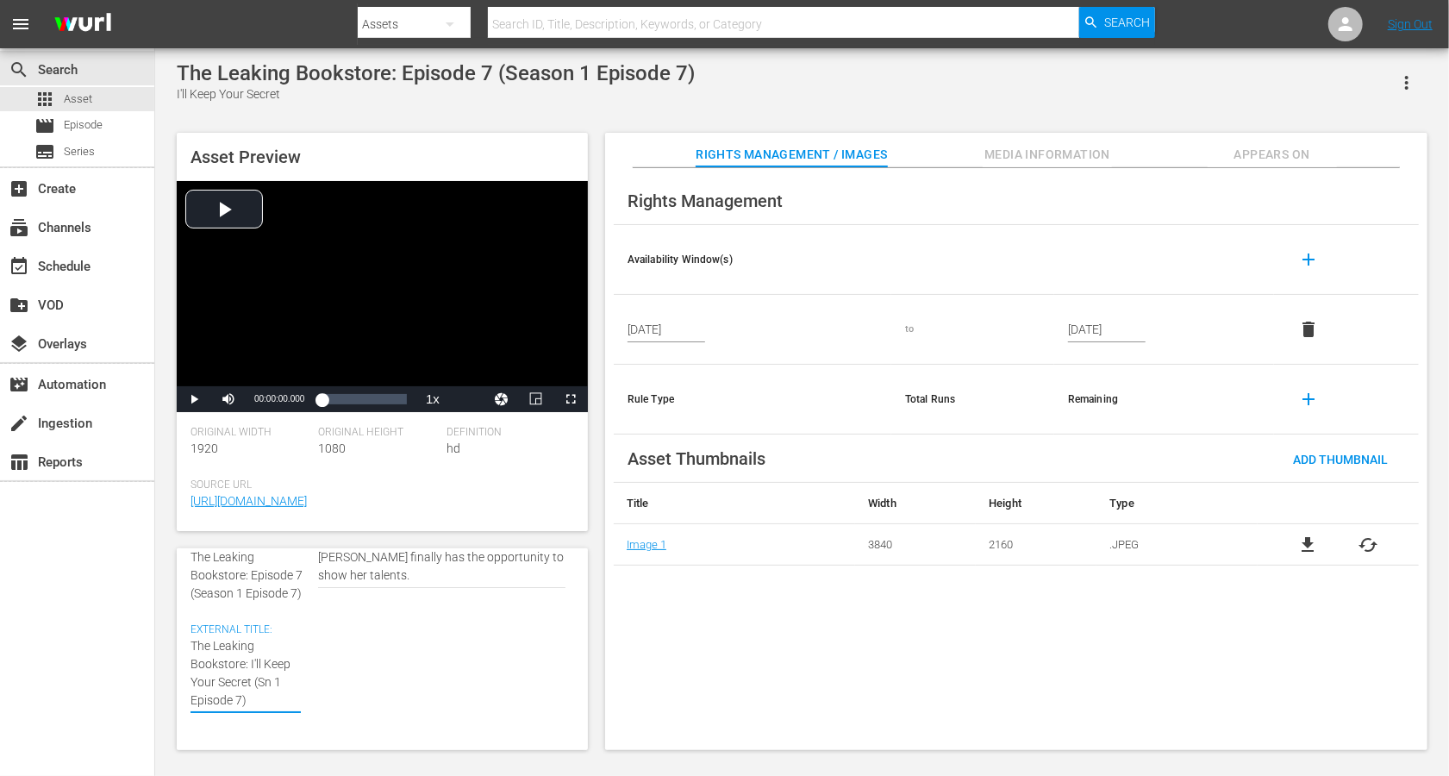
type textarea "The Leaking Bookstore: I'll Keep Your Secret (Sn 1 Epsode 7)"
type textarea "The Leaking Bookstore: I'll Keep Your Secret (Sn 1 Epode 7)"
type textarea "The Leaking Bookstore: I'll Keep Your Secret (Sn 1 Epde 7)"
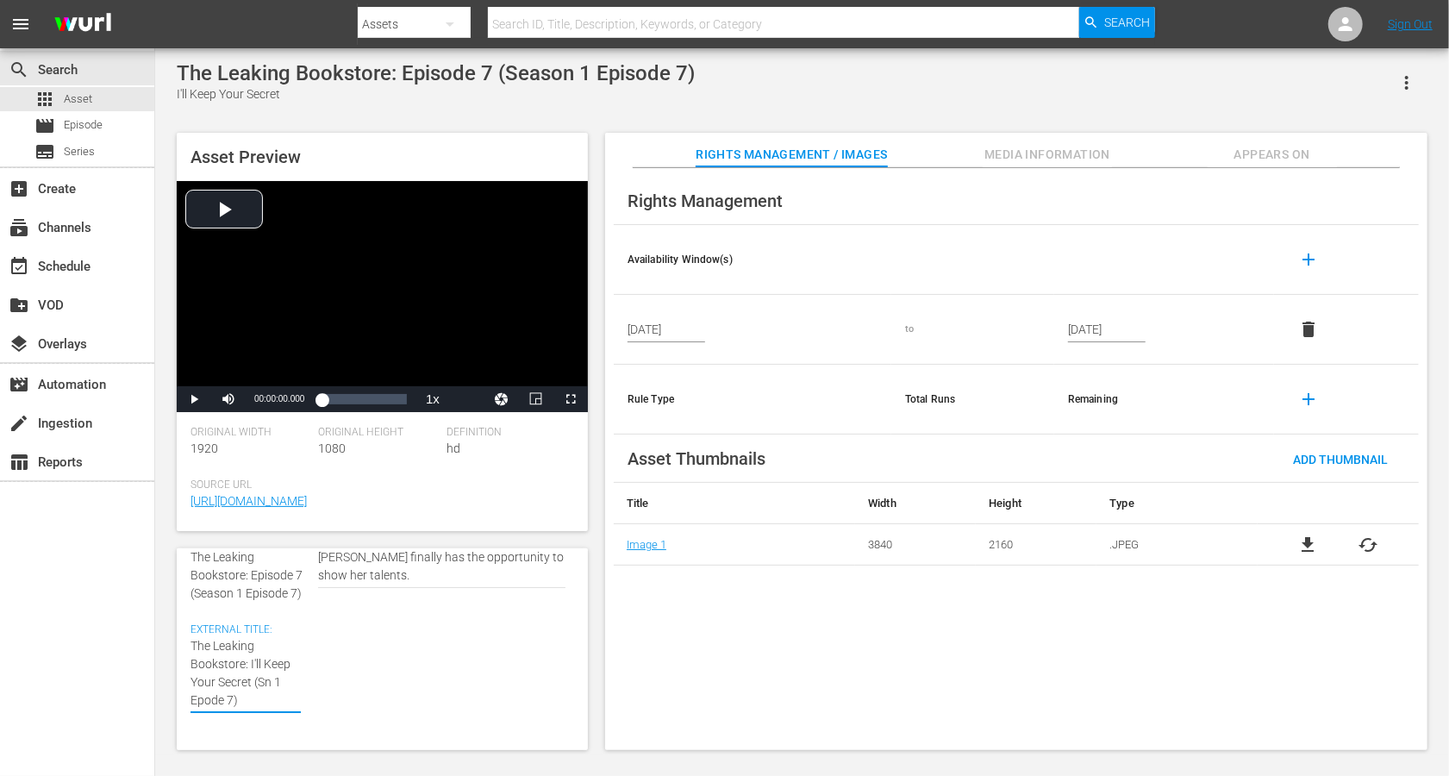
type textarea "The Leaking Bookstore: I'll Keep Your Secret (Sn 1 Epde 7)"
type textarea "The Leaking Bookstore: I'll Keep Your Secret (Sn 1 Epe 7)"
type textarea "The Leaking Bookstore: I'll Keep Your Secret (Sn 1 Ep 7)"
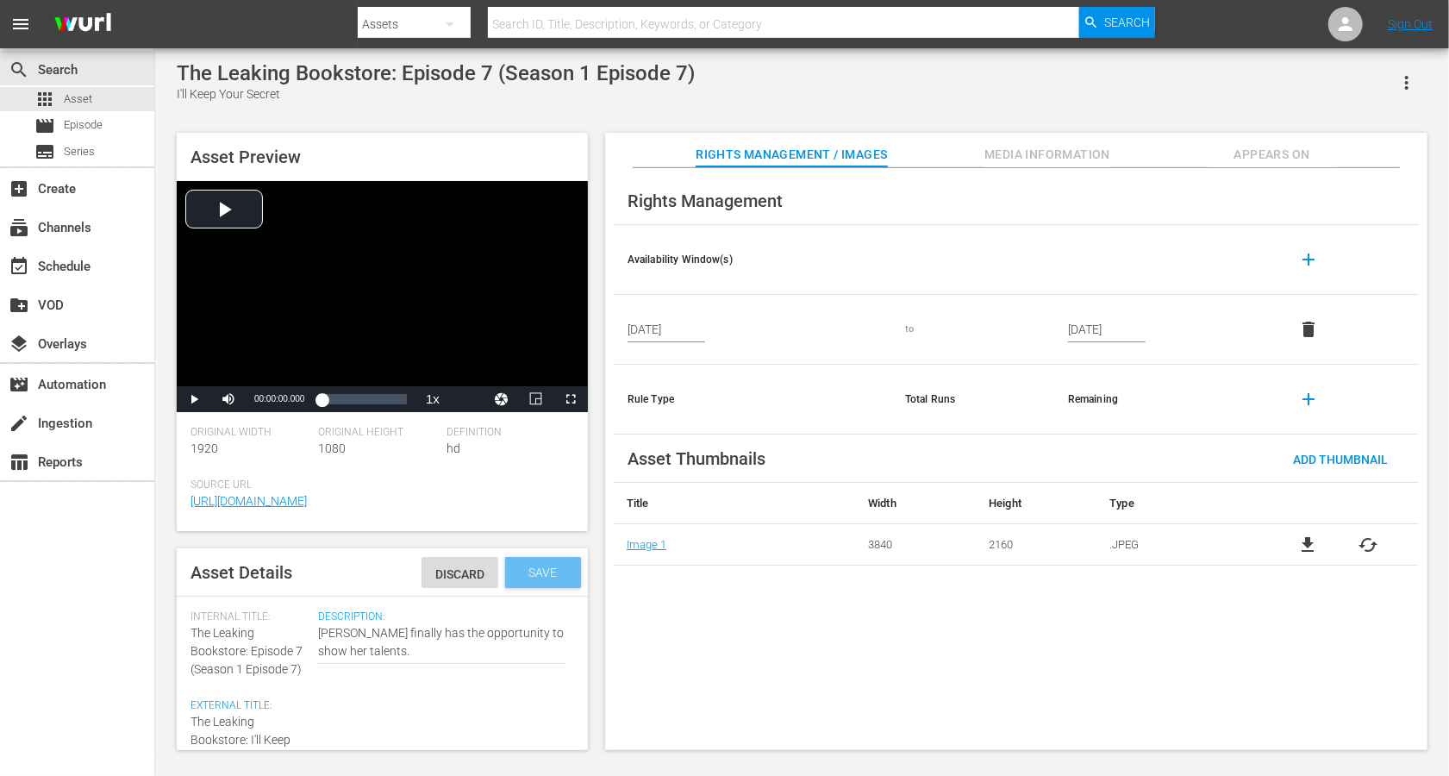
type textarea "The Leaking Bookstore: I'll Keep Your Secret (Sn 1 Ep 7)"
click at [544, 574] on span "Save" at bounding box center [544, 573] width 56 height 14
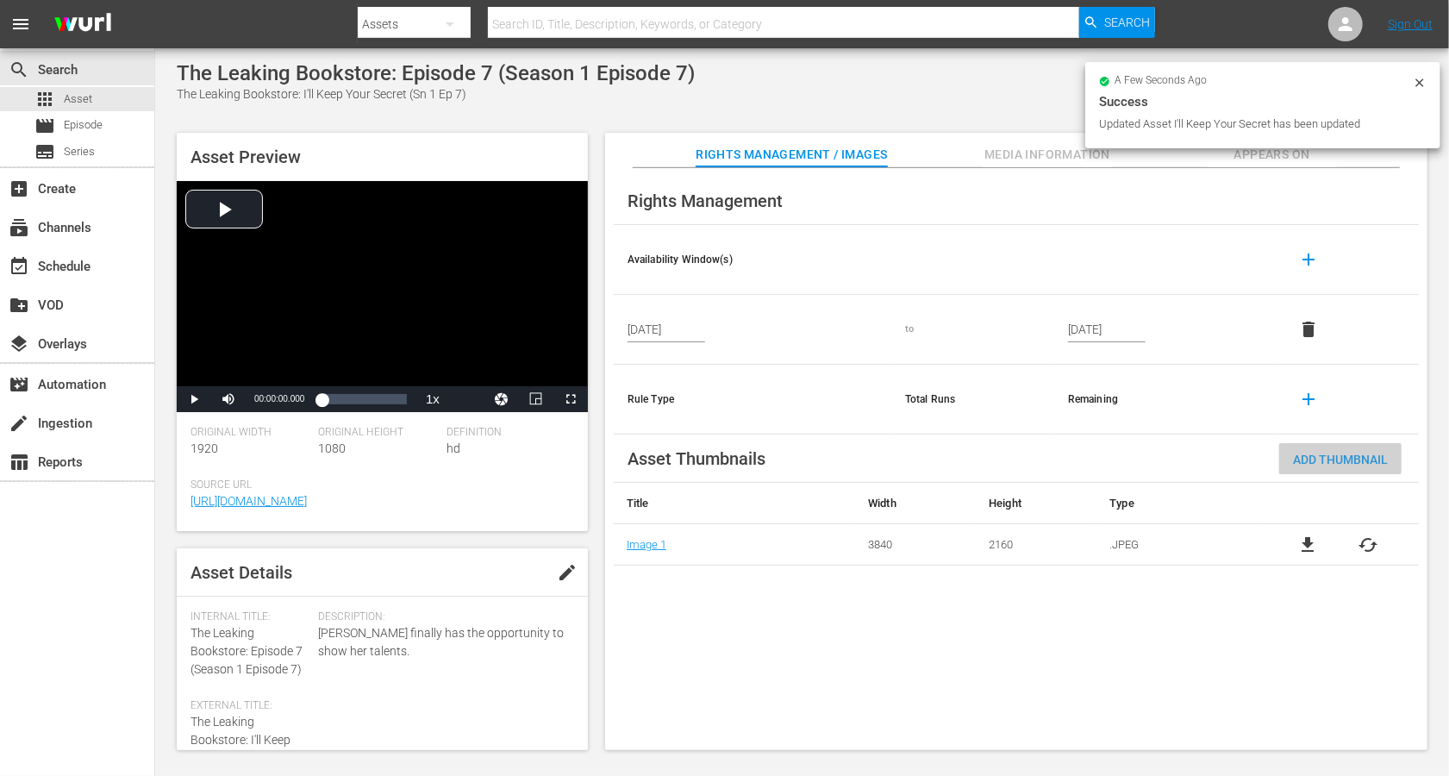
click at [1086, 465] on div "Add Thumbnail" at bounding box center [1340, 459] width 122 height 32
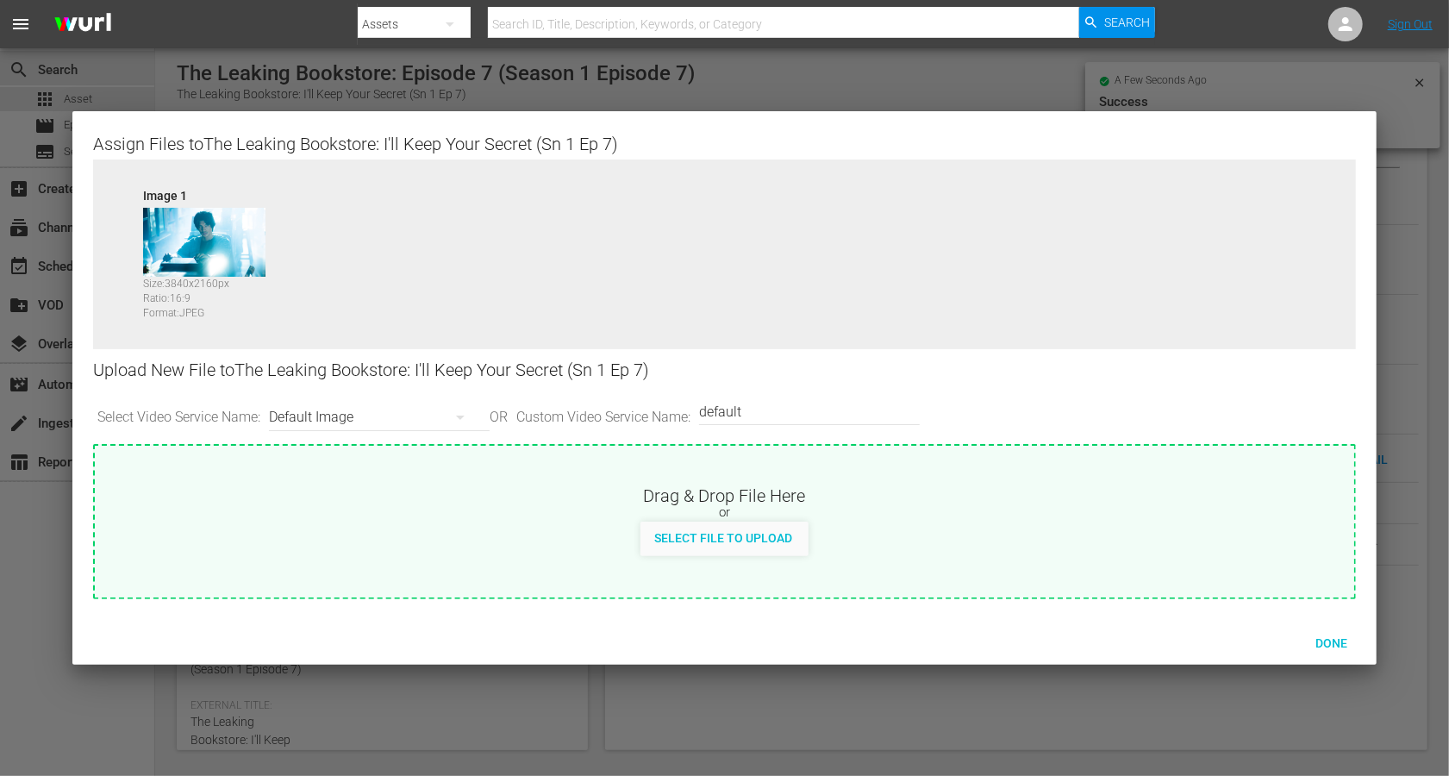
click at [335, 422] on div "Default Image" at bounding box center [375, 417] width 212 height 48
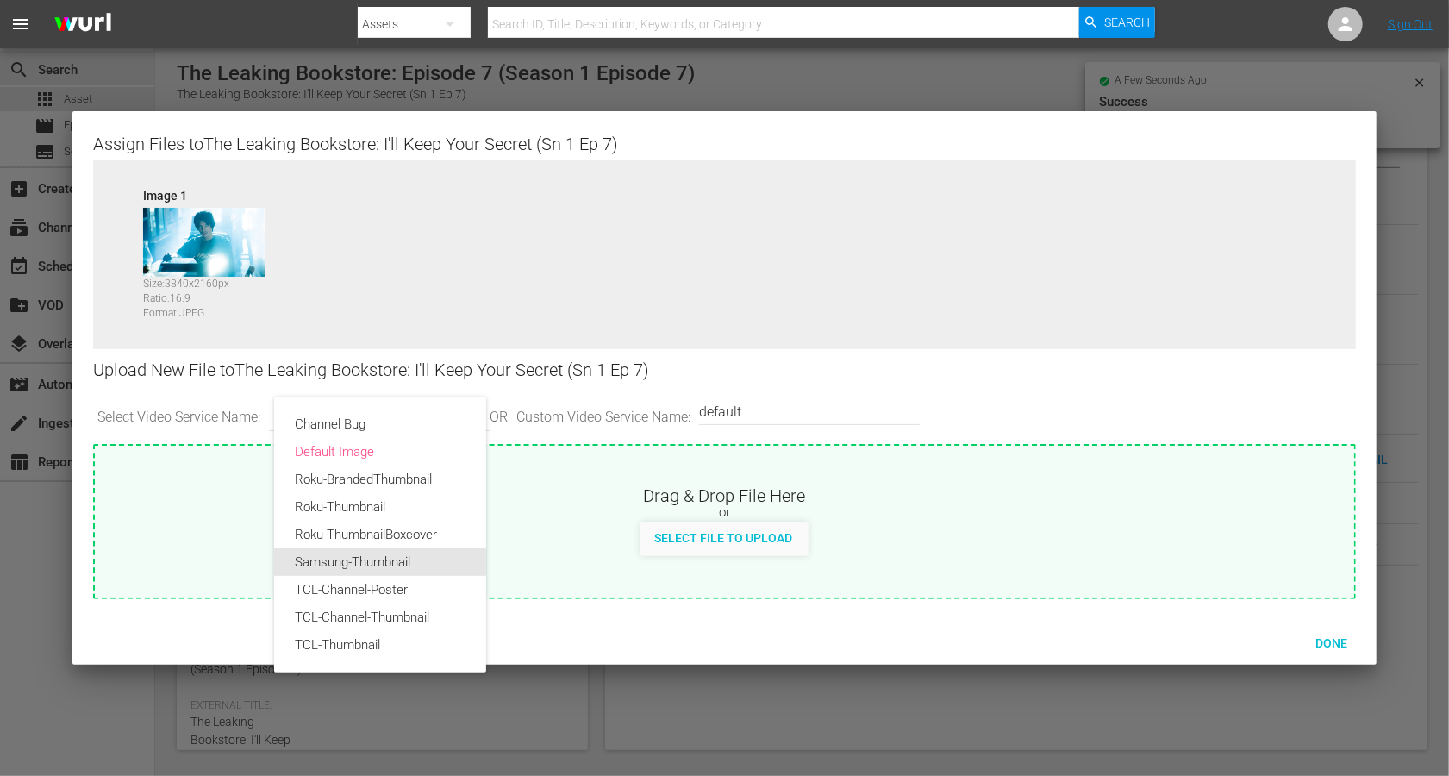
click at [335, 560] on div "Samsung-Thumbnail" at bounding box center [380, 562] width 171 height 28
type input "Samsung-Thumbnail"
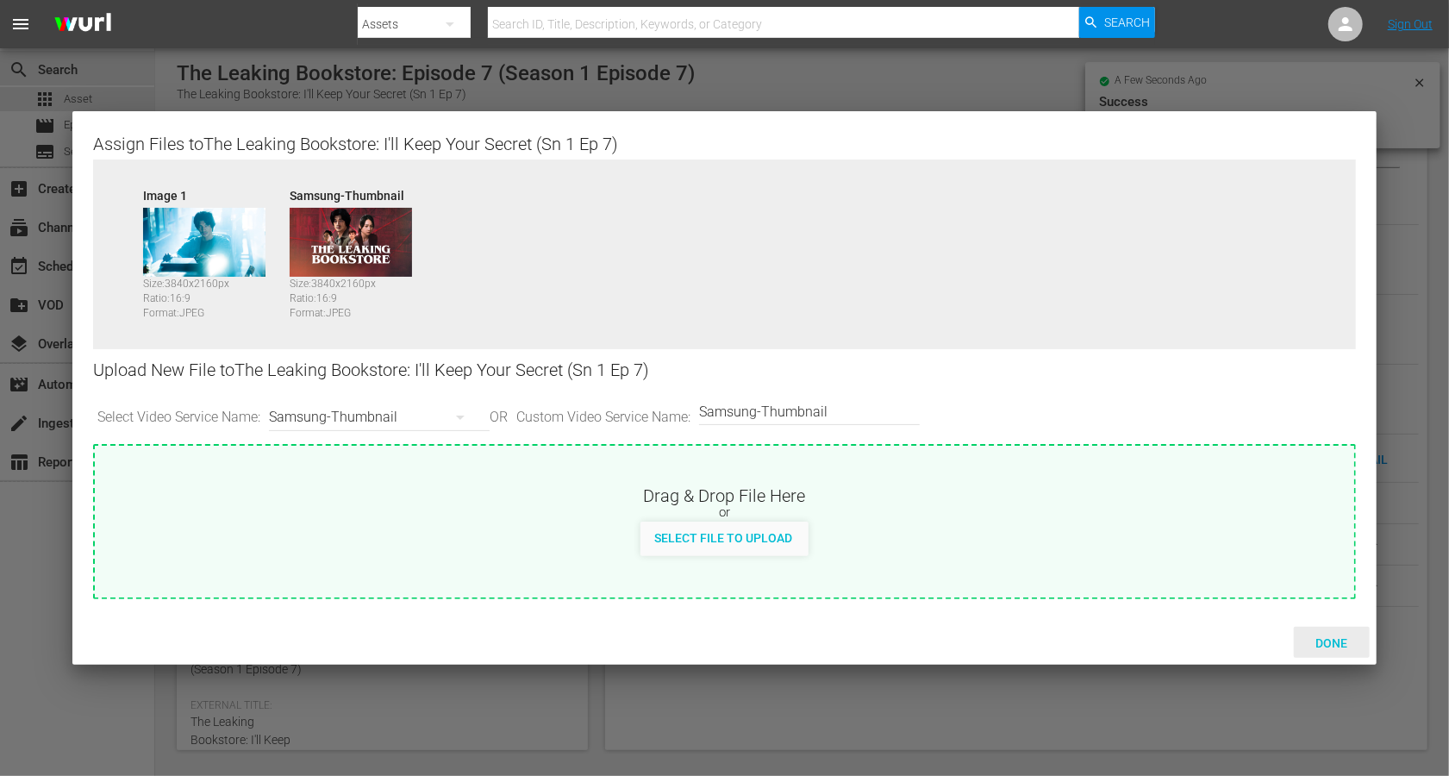
click at [1086, 581] on div "Done" at bounding box center [1332, 643] width 76 height 32
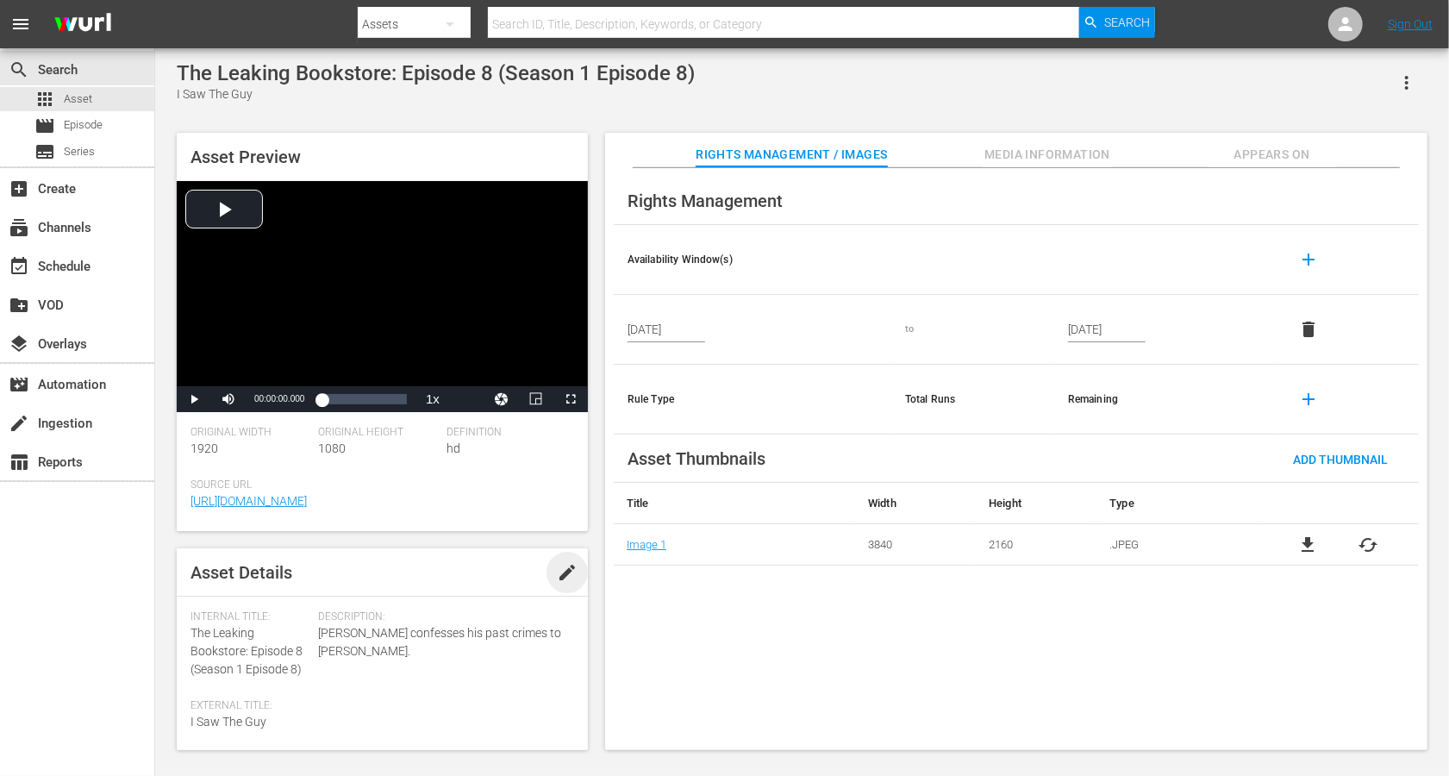
click at [559, 567] on span "edit" at bounding box center [567, 572] width 21 height 21
drag, startPoint x: 250, startPoint y: 647, endPoint x: 182, endPoint y: 633, distance: 69.5
click at [182, 581] on div "Asset Details Discard Save Internal Title: The Leaking Bookstore: Episode 8 (Se…" at bounding box center [382, 649] width 411 height 202
copy span "The Leaking Bookstore:"
paste textarea "The Leaking Bookstore:"
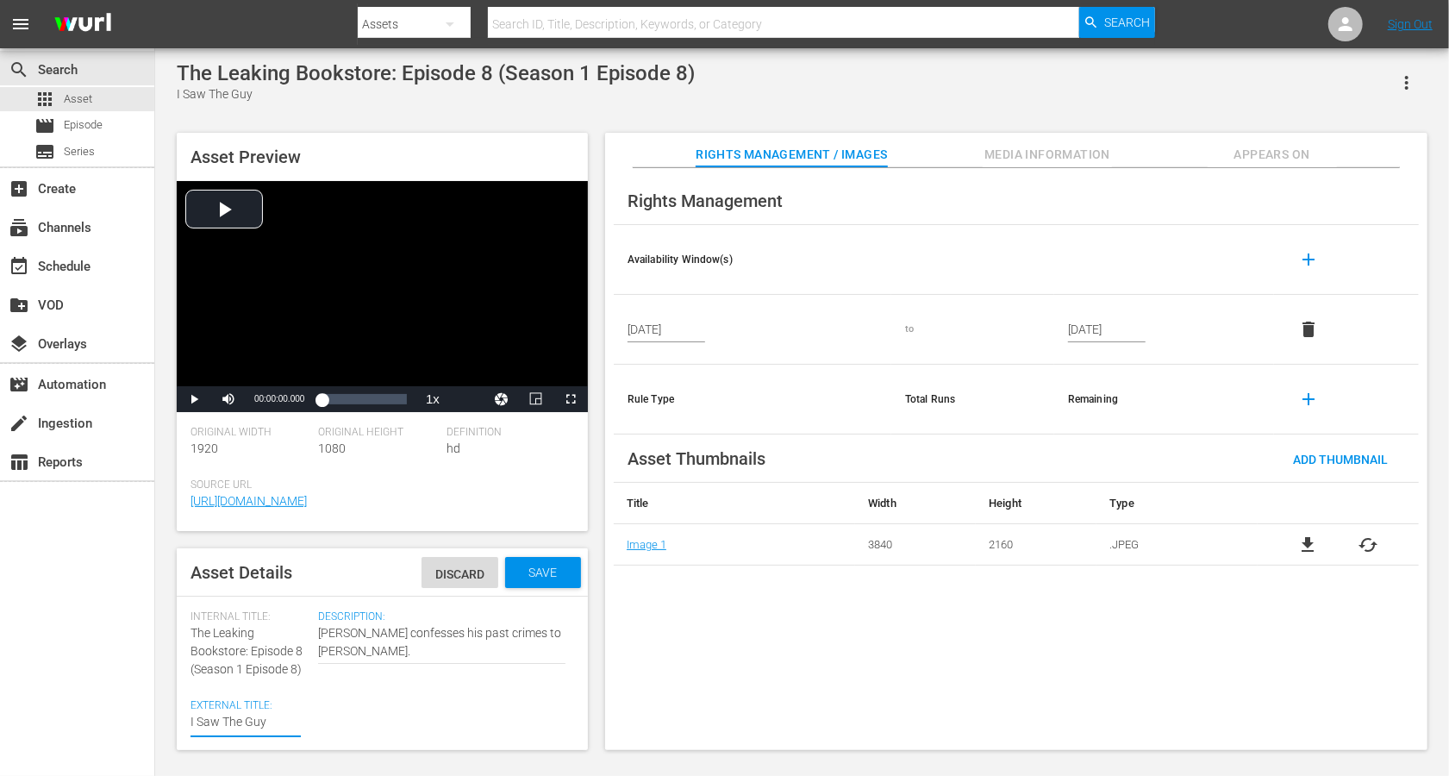
type textarea "The Leaking Bookstore: I Saw The Guy"
drag, startPoint x: 306, startPoint y: 666, endPoint x: 183, endPoint y: 669, distance: 123.3
click at [183, 581] on div "Asset Details Discard Save Internal Title: The Leaking Bookstore: Episode 8 (Se…" at bounding box center [382, 649] width 411 height 202
copy span "(Season 1 Episode 8)"
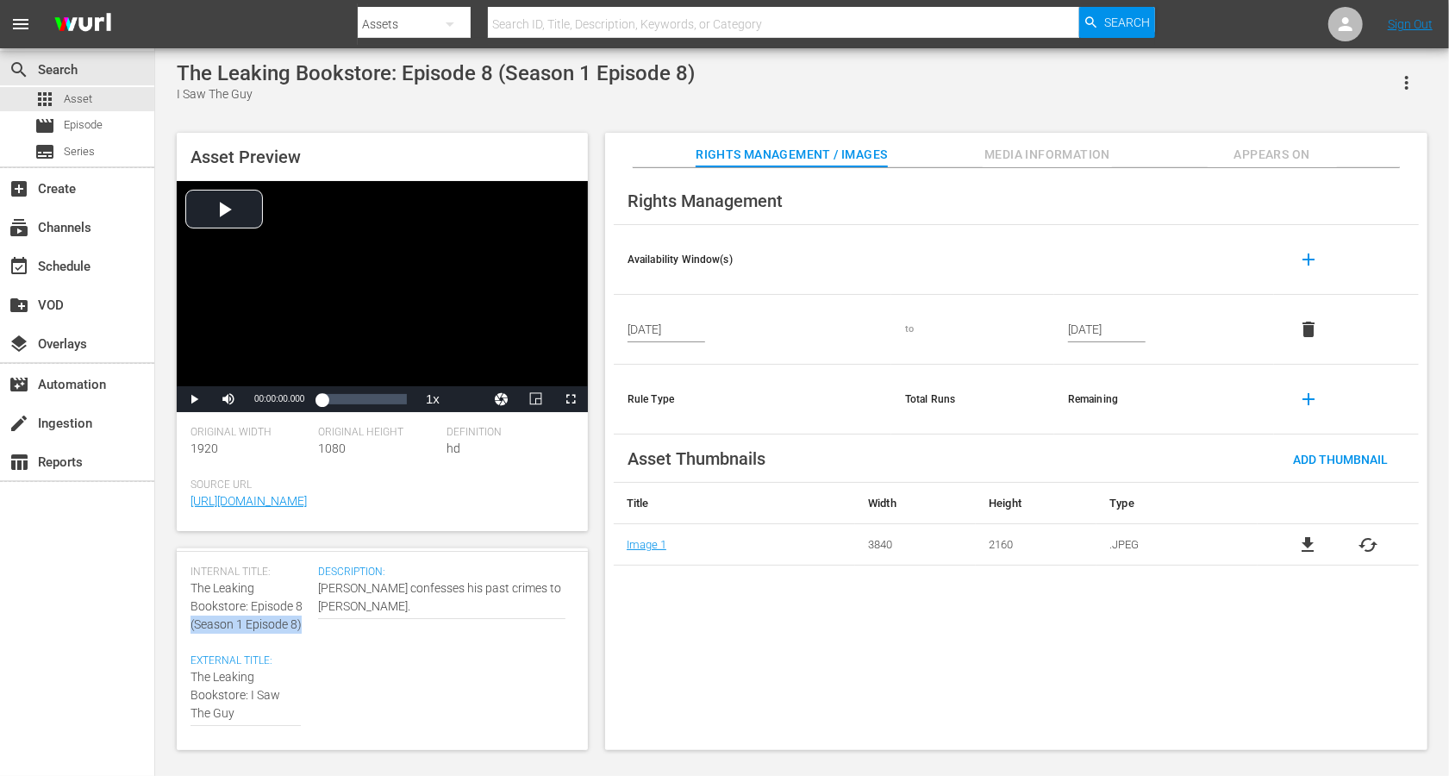
scroll to position [49, 0]
type textarea "The Leaking Bookstore: I Saw The Guy"
paste textarea "(Season 1 Episode 8)"
type textarea "The Leaking Bookstore: I Saw The Guy (Season 1 Episode 8)"
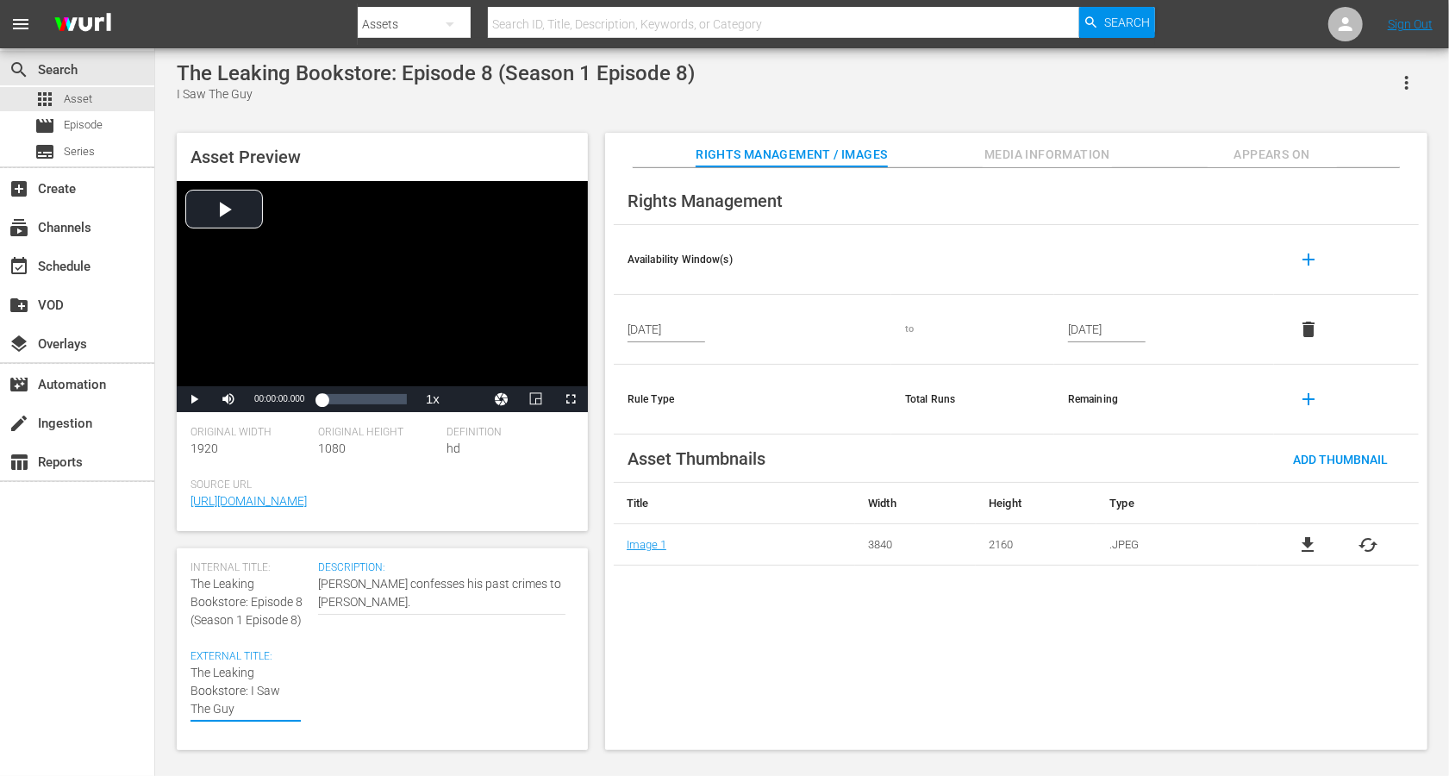
type textarea "The Leaking Bookstore: I Saw The Guy (Season 1 Episode 8)"
click at [272, 581] on textarea "I Saw The Guy" at bounding box center [246, 700] width 110 height 72
type textarea "The Leaking Bookstore: I Saw The Guy (Seasn 1 Episode 8)"
type textarea "The Leaking Bookstore: I Saw The Guy ([PERSON_NAME] 1 Episode 8)"
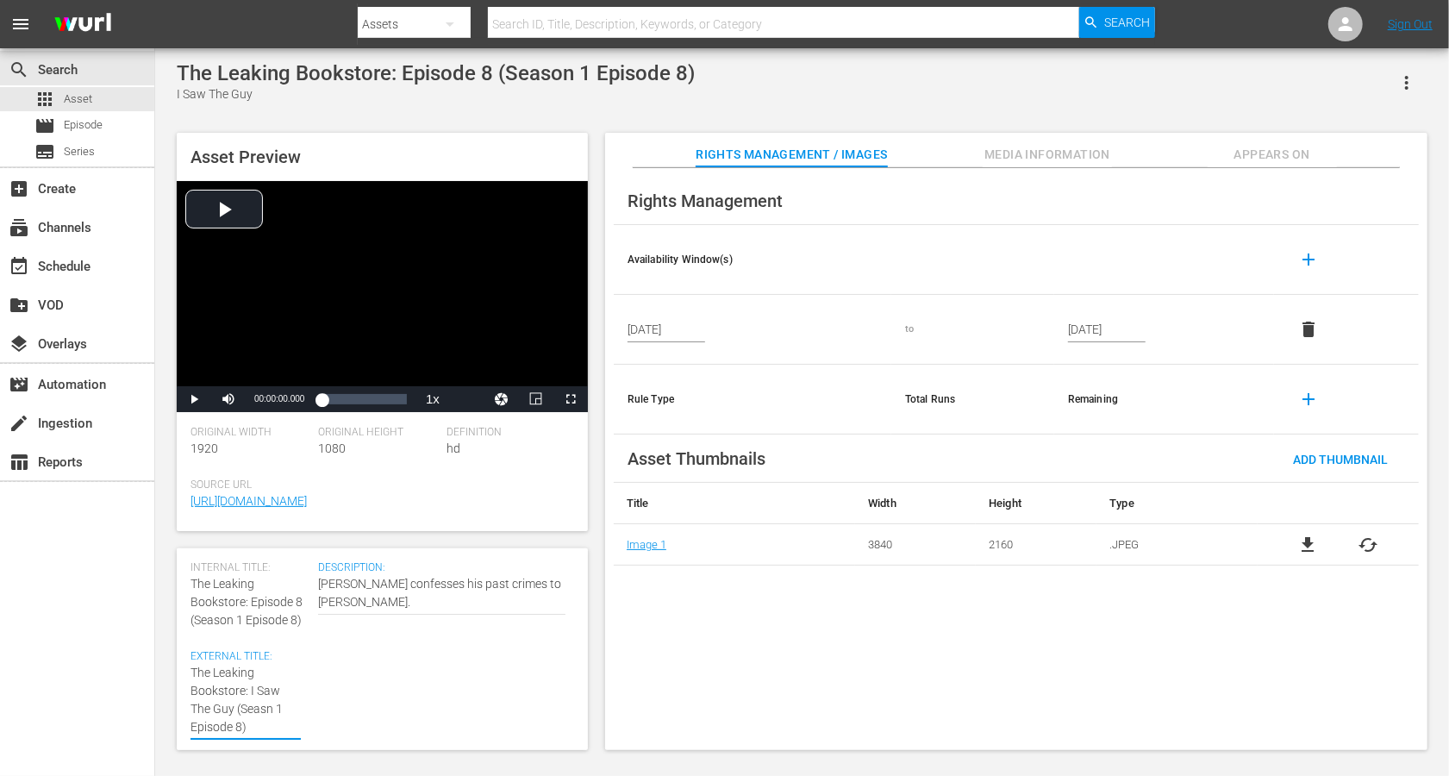
type textarea "The Leaking Bookstore: I Saw The Guy ([PERSON_NAME] 1 Episode 8)"
type textarea "The Leaking Bookstore: I Saw The Guy (Sen 1 Episode 8)"
type textarea "The Leaking Bookstore: I Saw The Guy (Sn 1 Episode 8)"
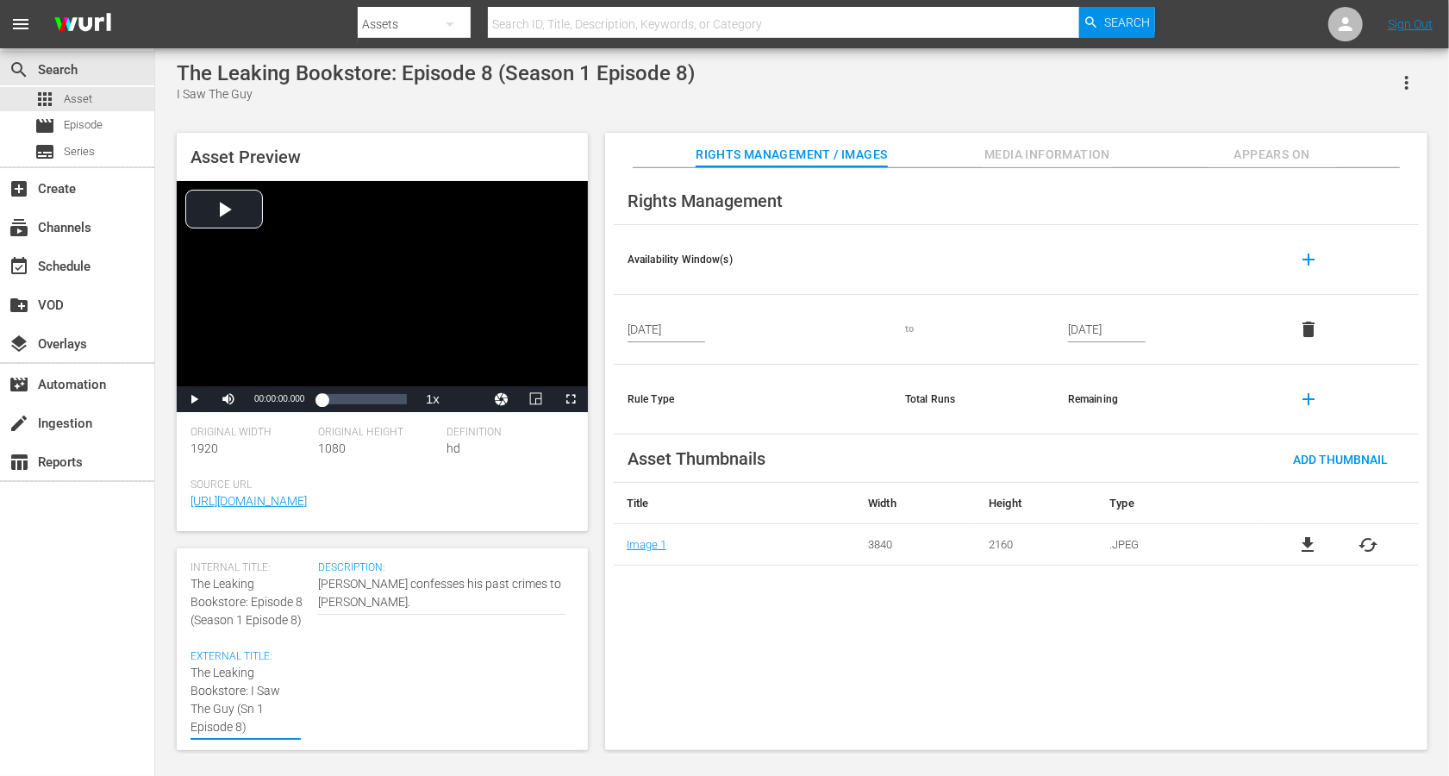
type textarea "The Leaking Bookstore: I Saw The Guy (Sn 1 Epsode 8)"
type textarea "The Leaking Bookstore: I Saw The Guy (Sn 1 Epode 8)"
type textarea "The Leaking Bookstore: I Saw The Guy (Sn 1 Epde 8)"
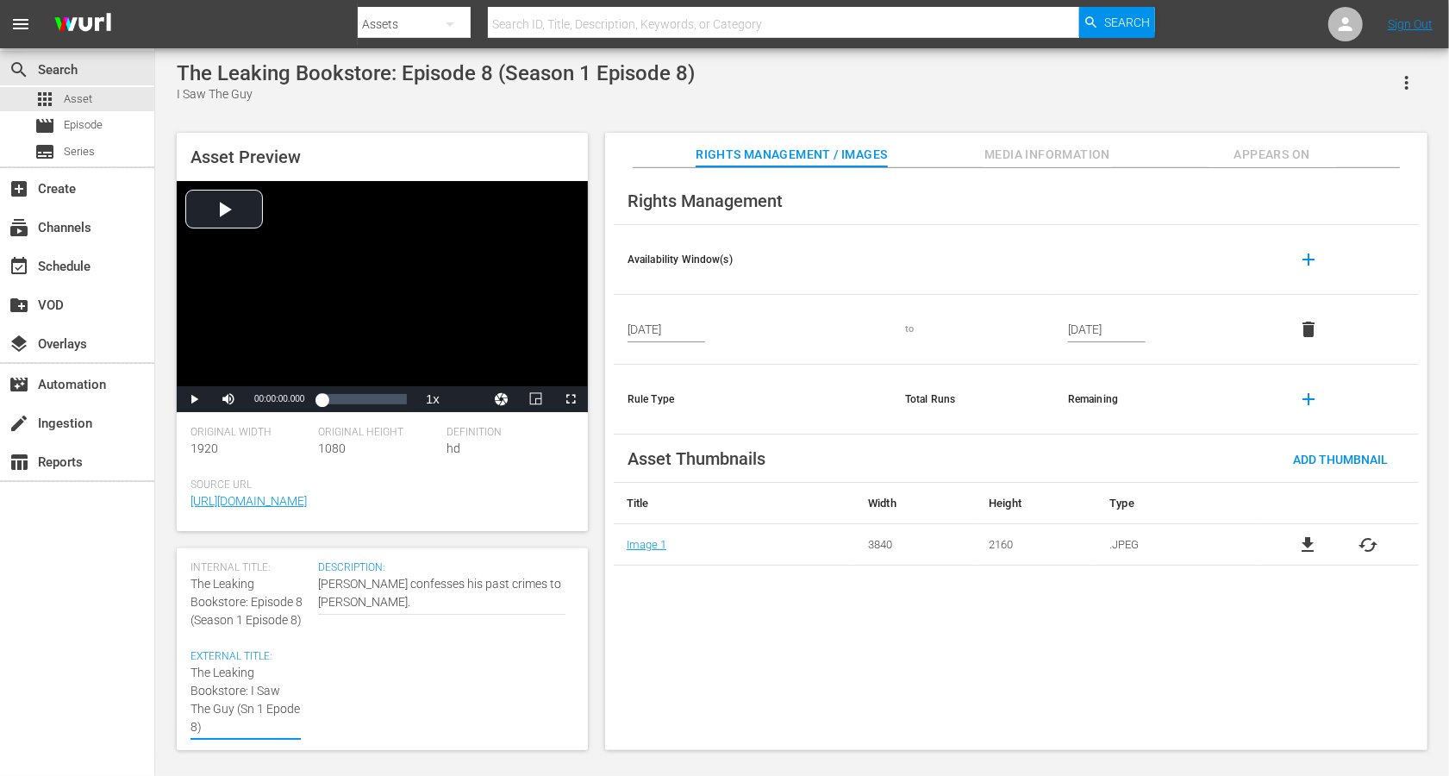
type textarea "The Leaking Bookstore: I Saw The Guy (Sn 1 Epde 8)"
type textarea "The Leaking Bookstore: I Saw The Guy (Sn 1 Epe 8)"
type textarea "The Leaking Bookstore: I Saw The Guy (Sn 1 Ep 8)"
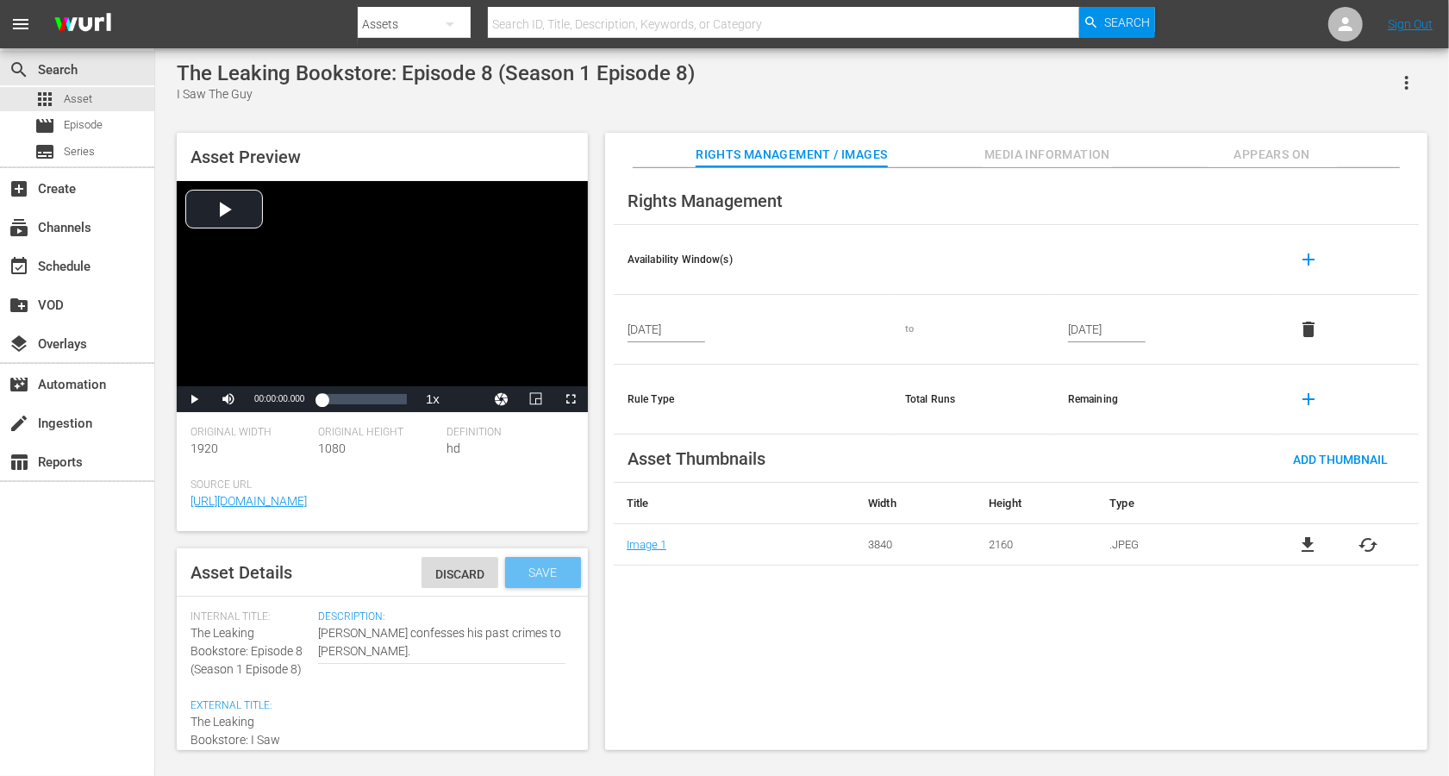
type textarea "The Leaking Bookstore: I Saw The Guy (Sn 1 Ep 8)"
click at [551, 570] on span "Save" at bounding box center [544, 573] width 56 height 14
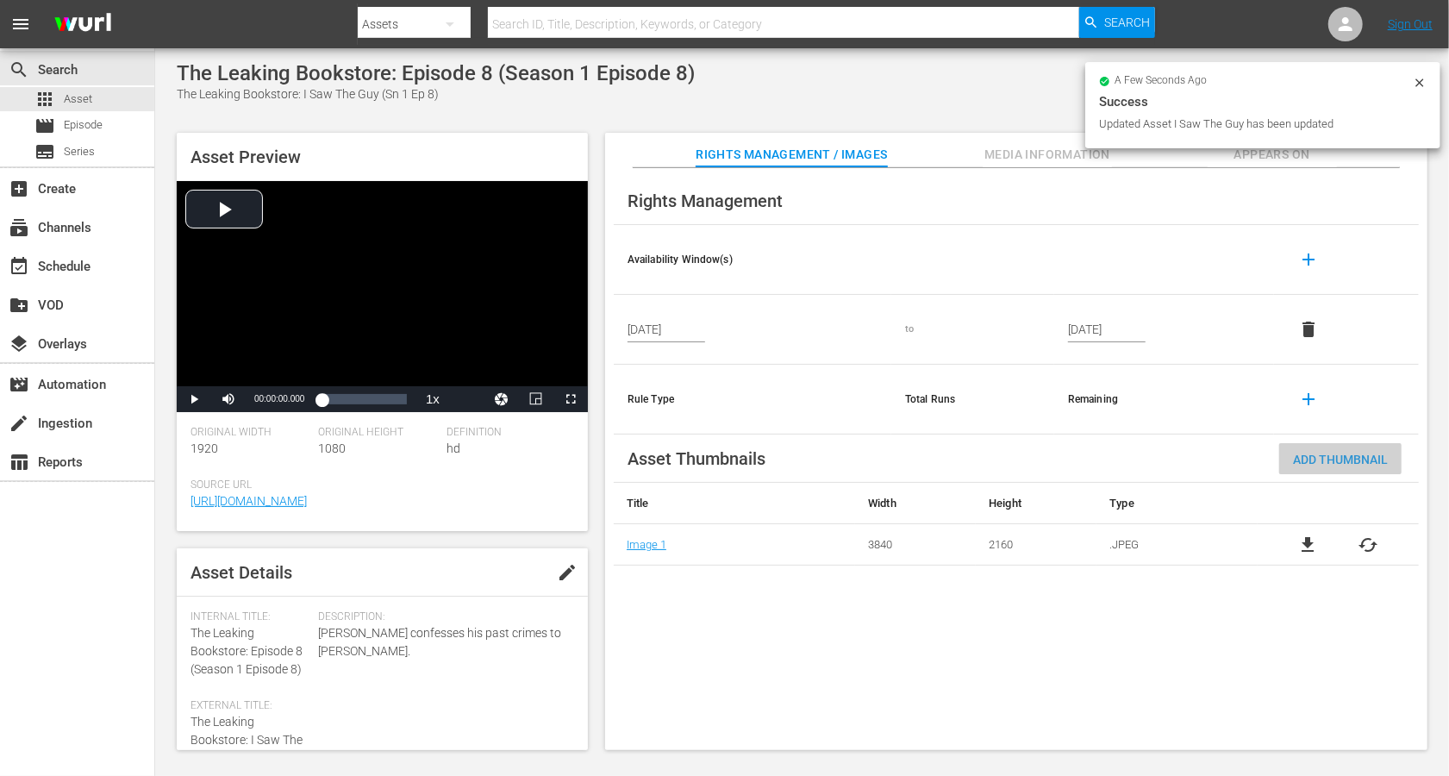
click at [1086, 453] on span "Add Thumbnail" at bounding box center [1340, 460] width 122 height 14
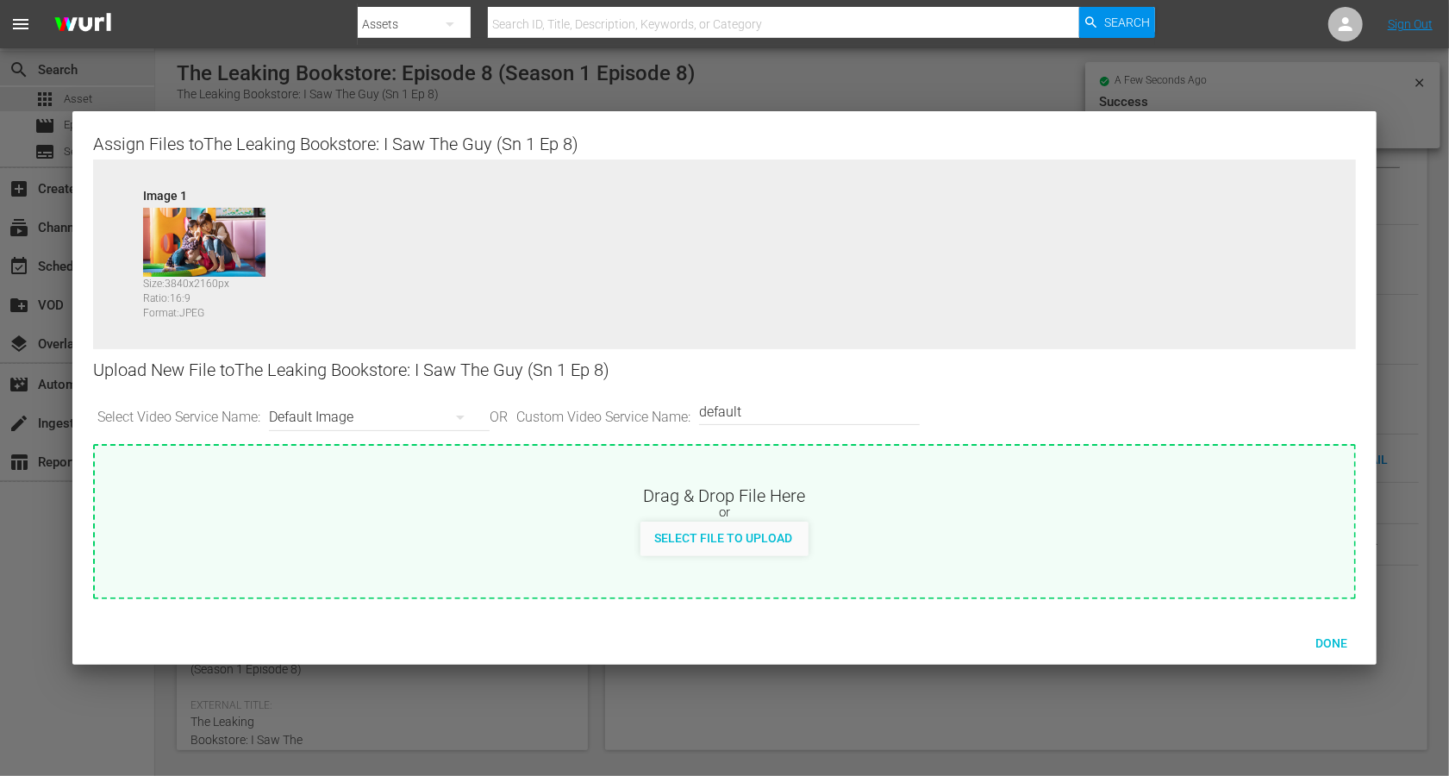
click at [328, 412] on div "Default Image" at bounding box center [375, 417] width 212 height 48
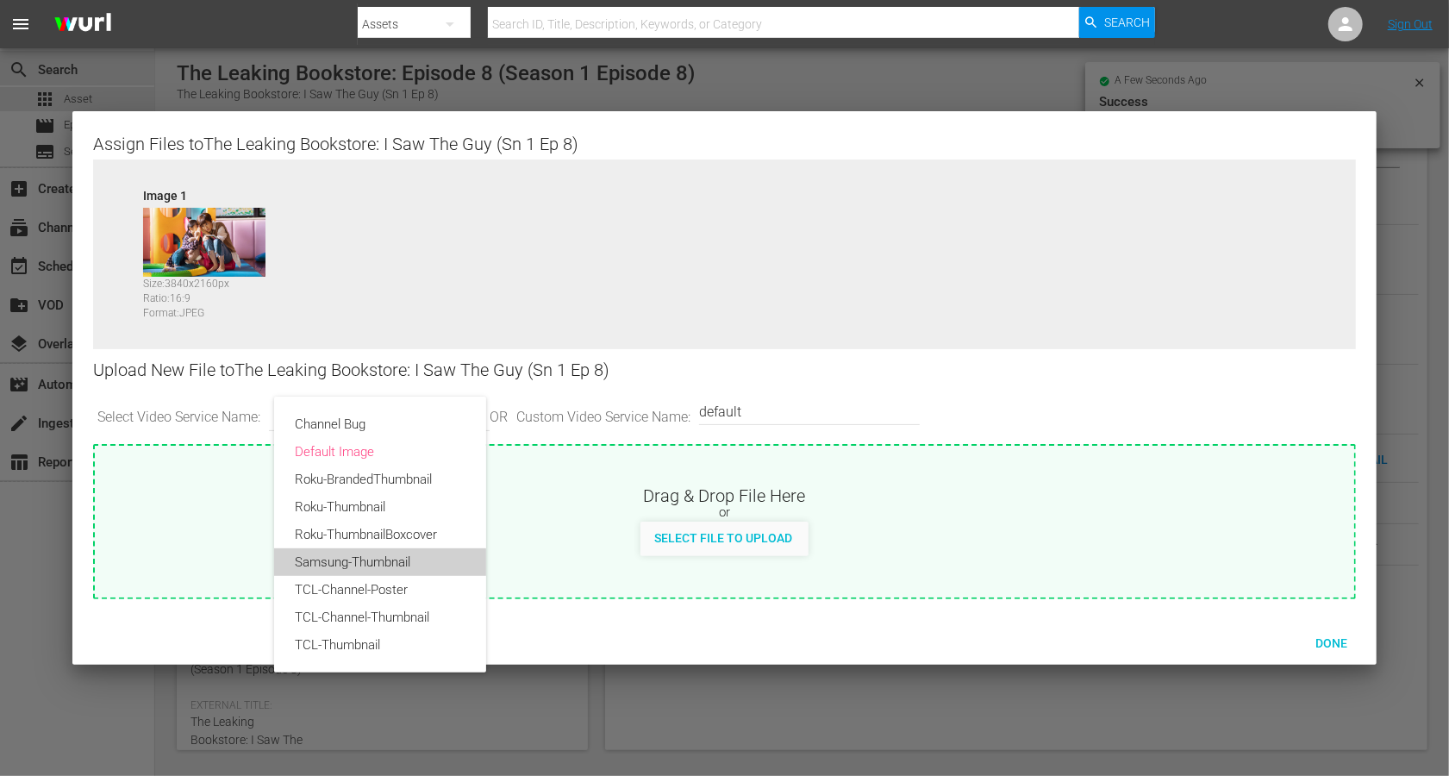
click at [321, 560] on div "Samsung-Thumbnail" at bounding box center [380, 562] width 171 height 28
type input "Samsung-Thumbnail"
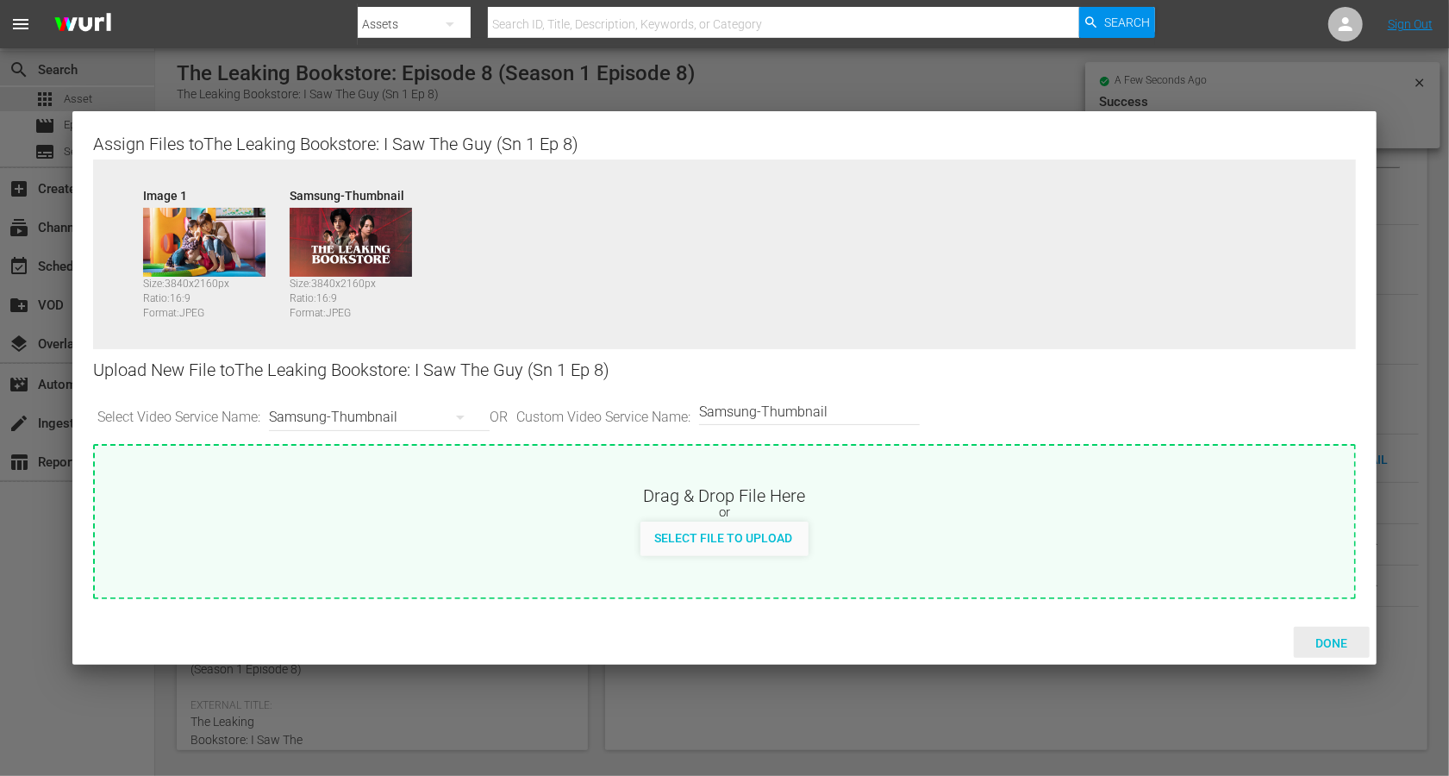
click at [1086, 581] on span "Done" at bounding box center [1331, 643] width 59 height 14
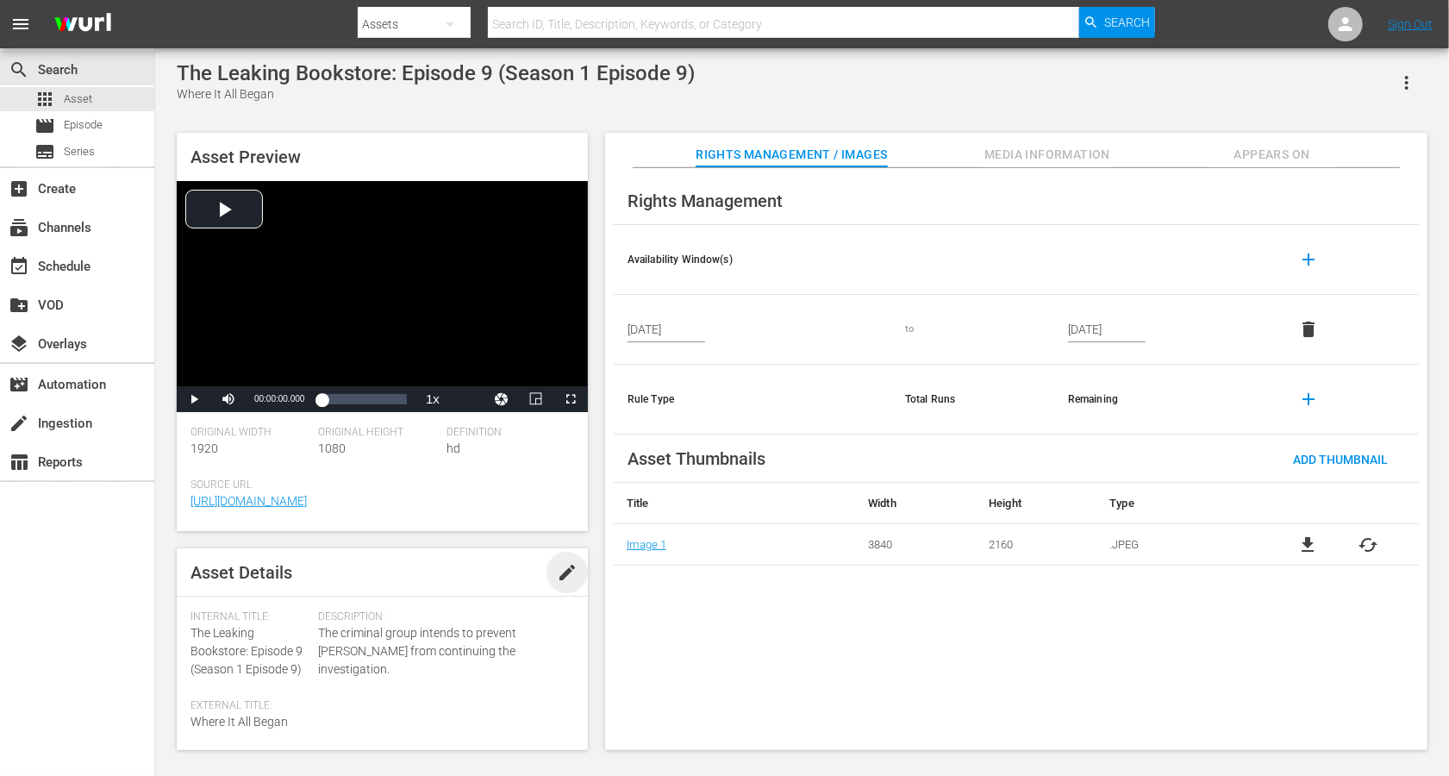
click at [562, 574] on span "edit" at bounding box center [567, 572] width 21 height 21
drag, startPoint x: 250, startPoint y: 651, endPoint x: 170, endPoint y: 625, distance: 84.3
click at [170, 581] on div "Asset Preview Video Player is loading. Play Video Play Mute Current Time 00:00:…" at bounding box center [802, 432] width 1268 height 617
copy span "The Leaking Bookstore:"
paste textarea "The Leaking Bookstore:"
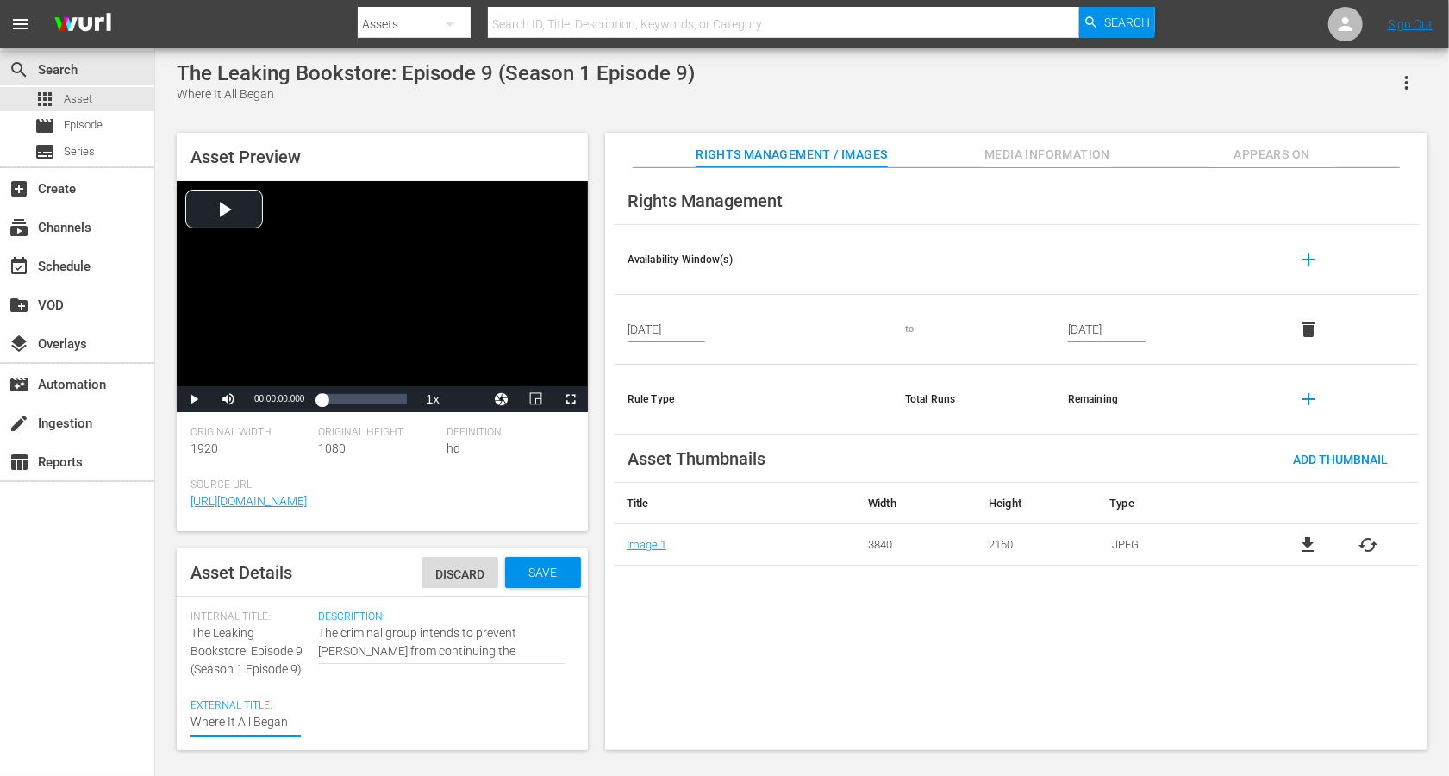
type textarea "The Leaking Bookstore: Where It All Began"
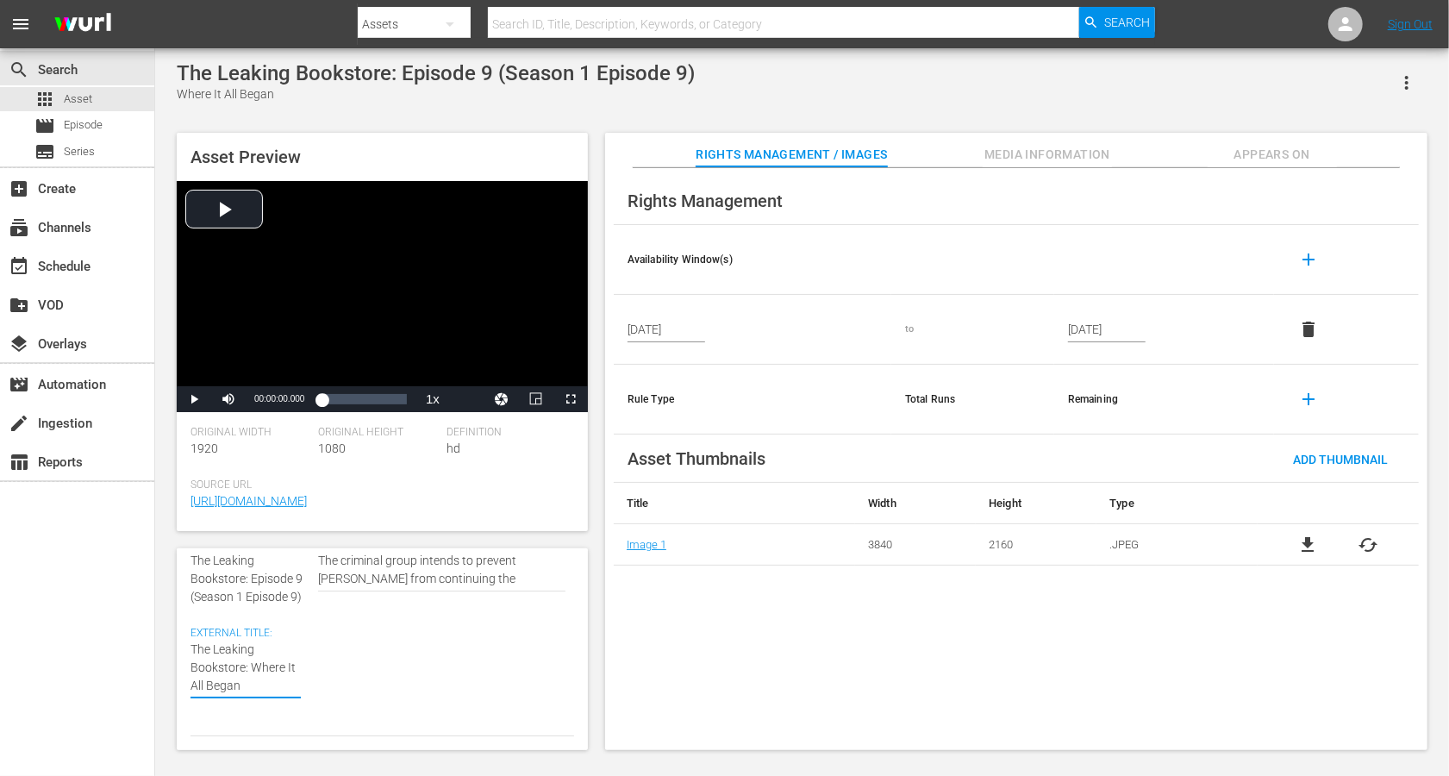
scroll to position [74, 0]
type textarea "The Leaking Bookstore: Where It All Began"
drag, startPoint x: 306, startPoint y: 598, endPoint x: 177, endPoint y: 598, distance: 129.3
click at [177, 581] on div "Asset Details Discard Save Internal Title: The Leaking Bookstore: Episode 9 (Se…" at bounding box center [382, 649] width 411 height 202
copy span "(Season 1 Episode 9)"
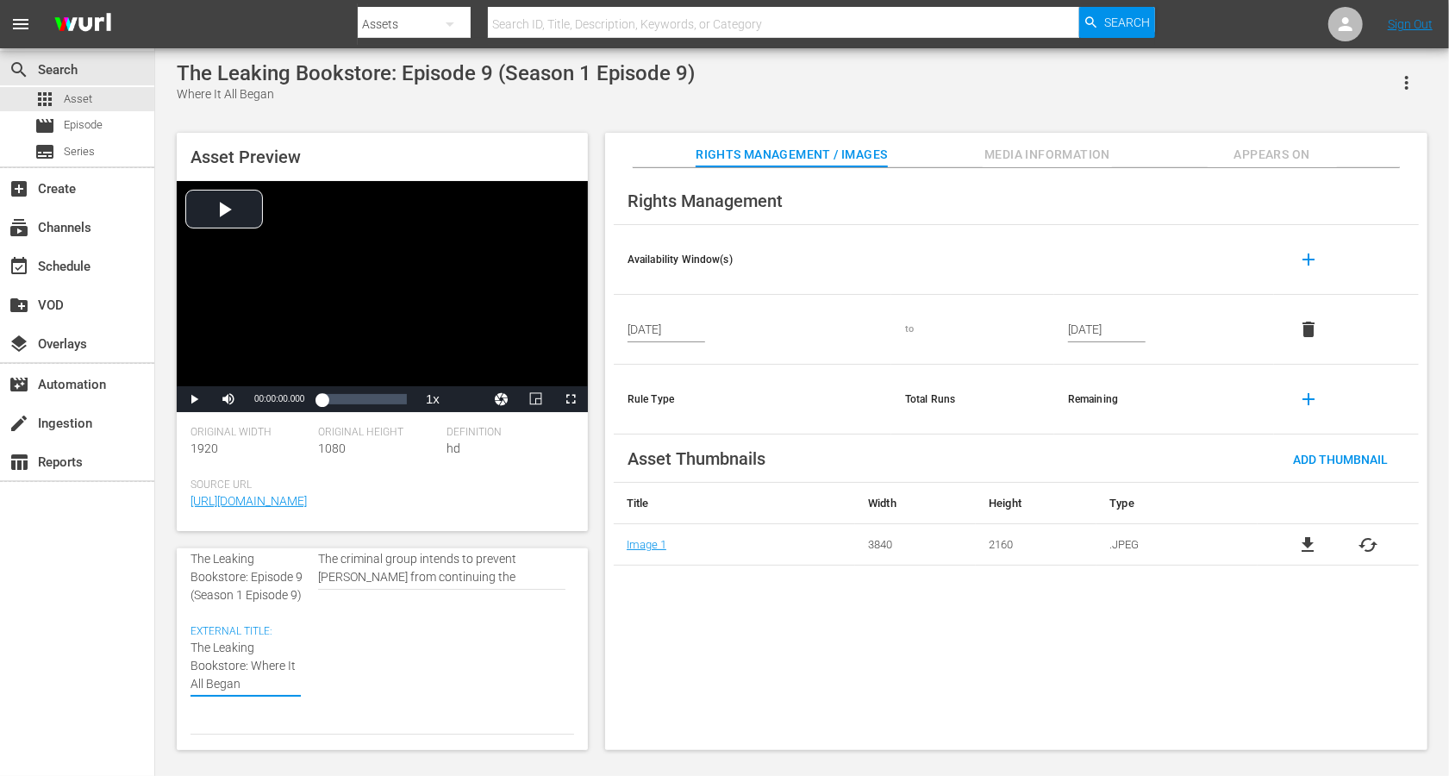
type textarea "The Leaking Bookstore: Where It All Began"
paste textarea "(Season 1 Episode 9)"
type textarea "The Leaking Bookstore: Where It All Began (Season 1 Episode 9)"
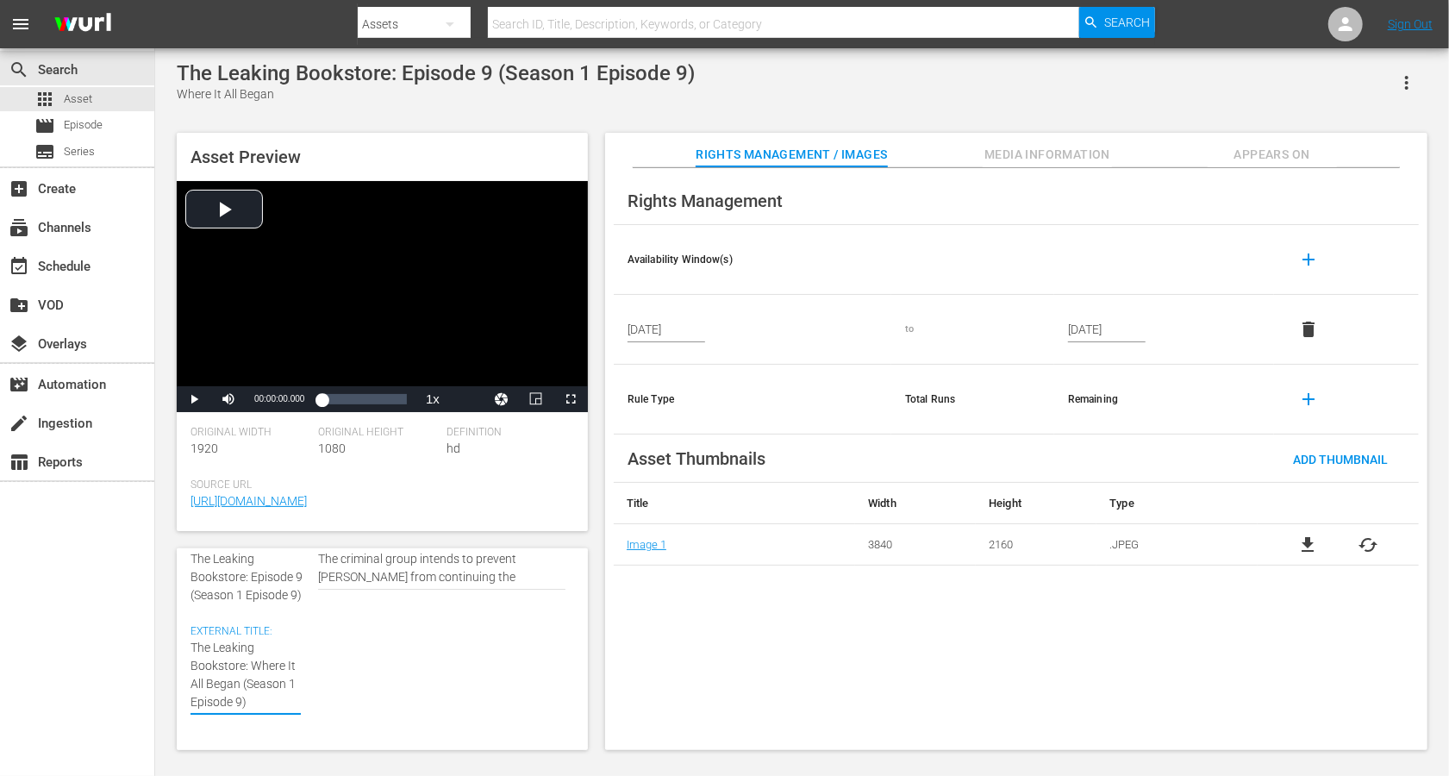
click at [278, 581] on textarea "Where It All Began" at bounding box center [246, 675] width 110 height 72
type textarea "The Leaking Bookstore: Where It All Began (Seasn 1 Episode 9)"
type textarea "The Leaking Bookstore: Where It All Began (Sean 1 Episode 9)"
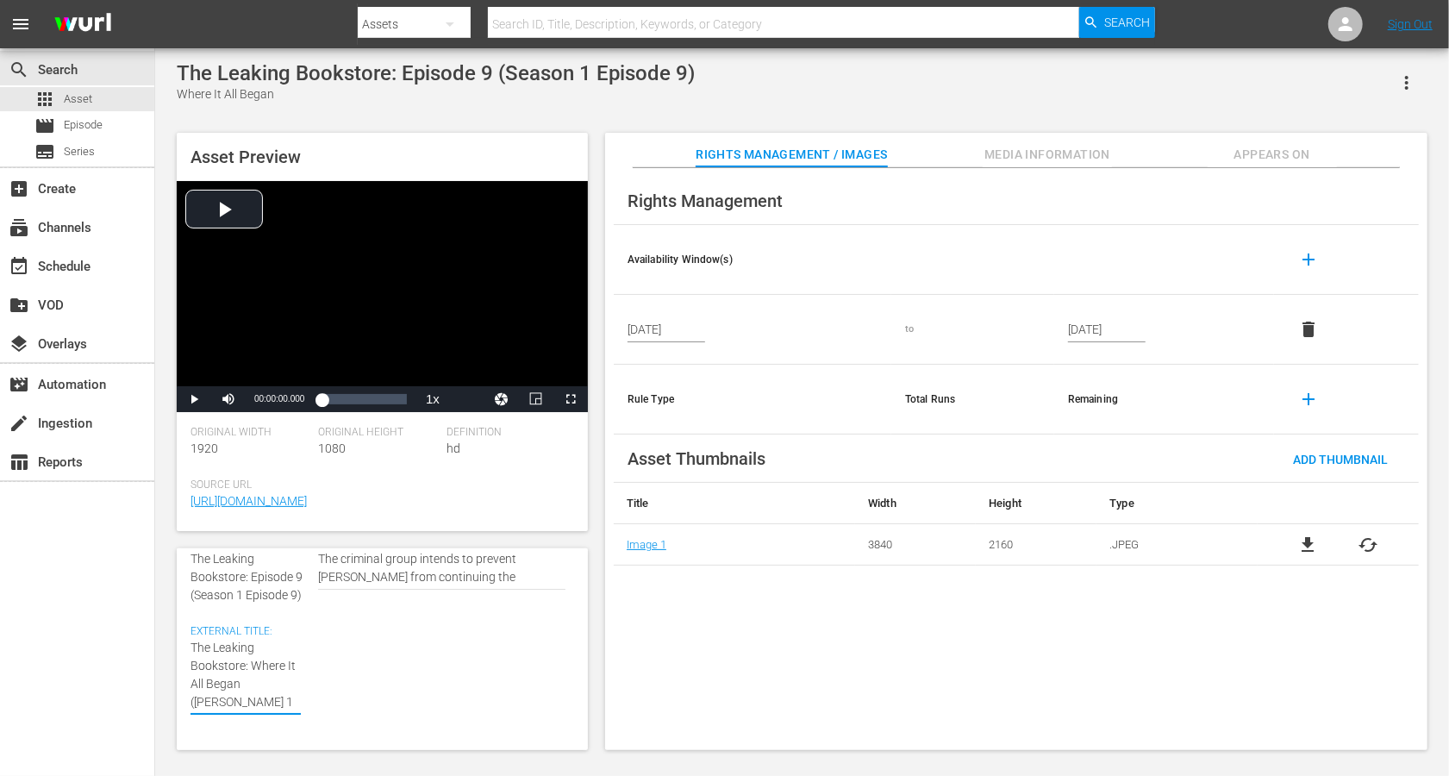
type textarea "The Leaking Bookstore: Where It All Began (Sen 1 Episode 9)"
type textarea "The Leaking Bookstore: Where It All Began (Sn 1 Episode 9)"
type textarea "The Leaking Bookstore: Where It All Began (Sn 1 Episod 9)"
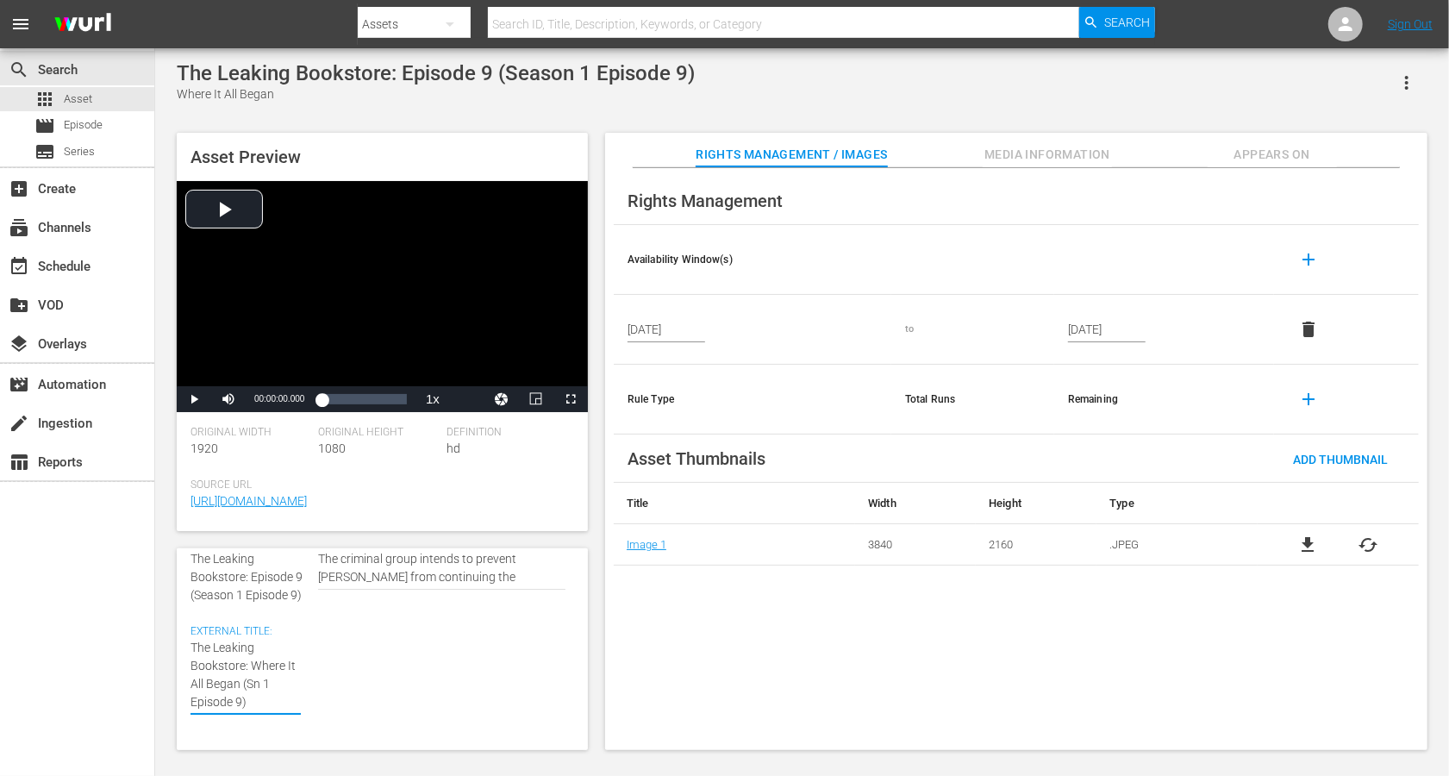
type textarea "The Leaking Bookstore: Where It All Began (Sn 1 Episod 9)"
type textarea "The Leaking Bookstore: Where It All Began (Sn 1 Episo 9)"
type textarea "The Leaking Bookstore: Where It All Began (Sn 1 Epis 9)"
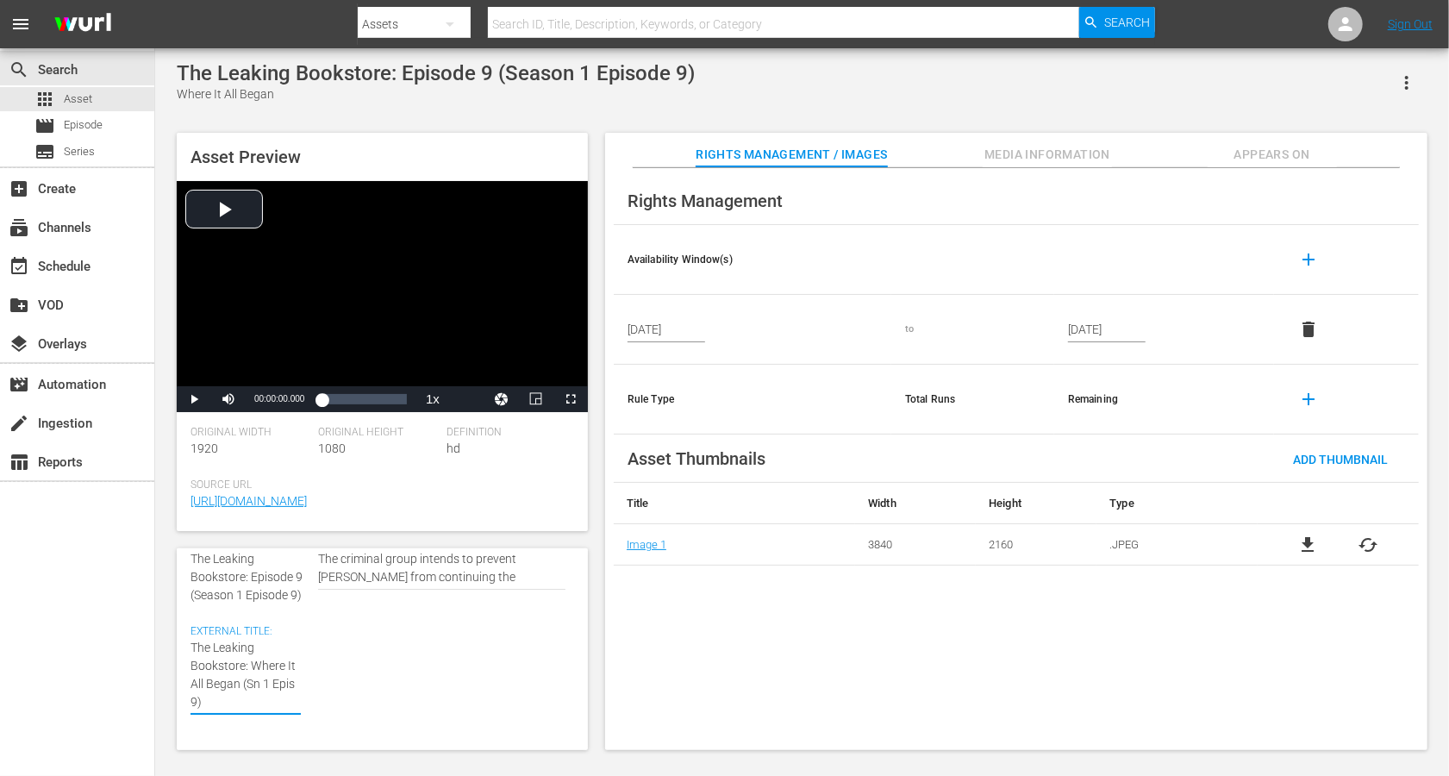
type textarea "The Leaking Bookstore: Where It All Began (Sn 1 Epi 9)"
type textarea "The Leaking Bookstore: Where It All Began (Sn 1 Ep 9)"
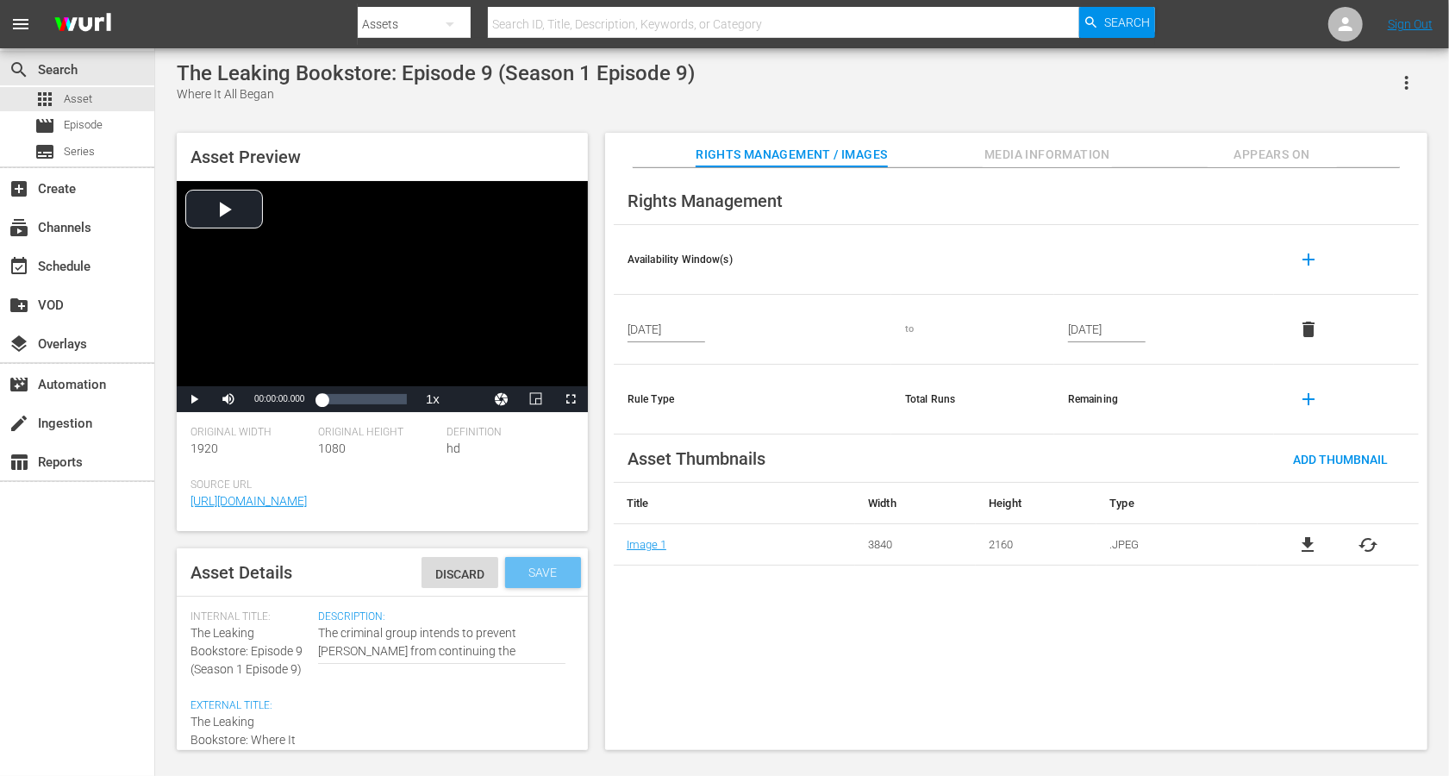
type textarea "The Leaking Bookstore: Where It All Began (Sn 1 Ep 9)"
click at [560, 573] on span "Save" at bounding box center [544, 573] width 56 height 14
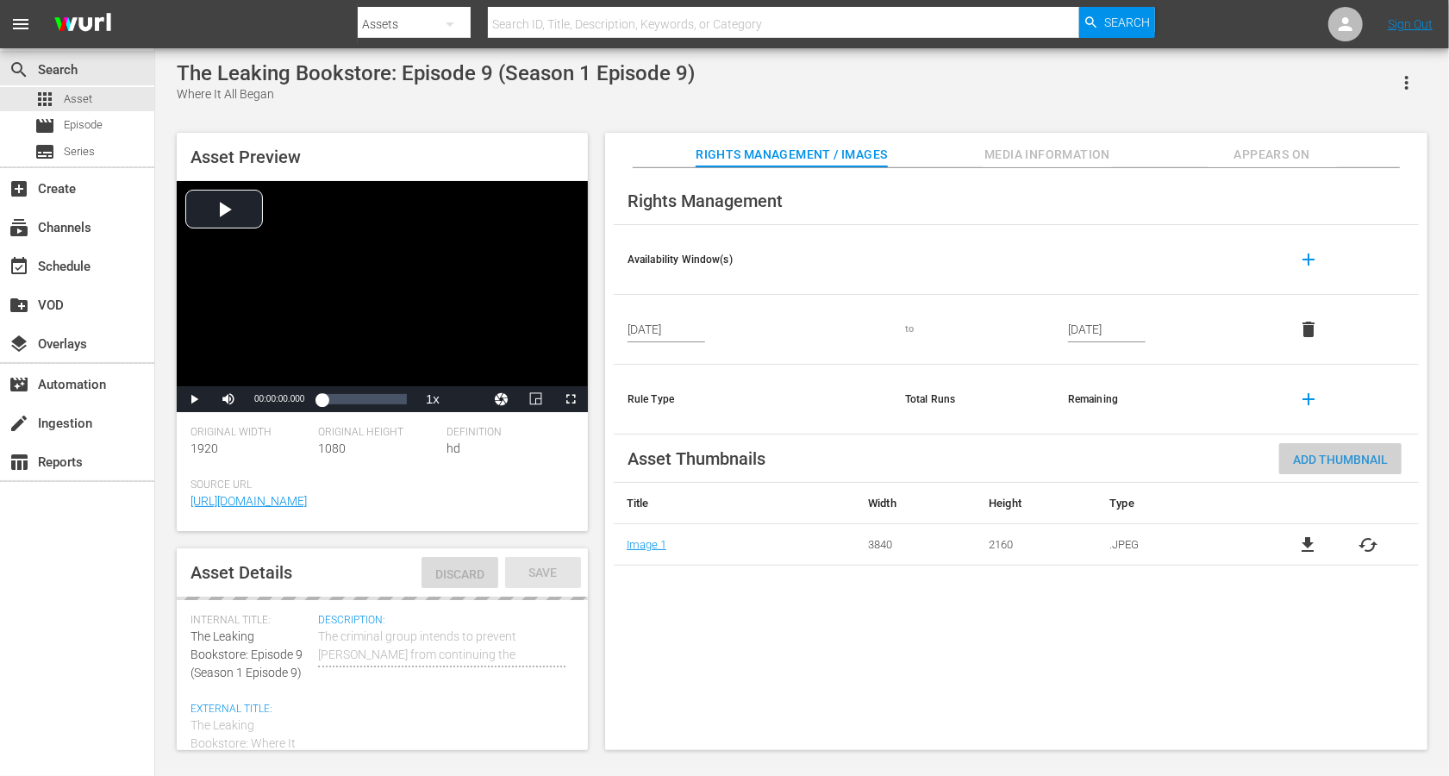
click at [1086, 460] on span "Add Thumbnail" at bounding box center [1340, 460] width 122 height 14
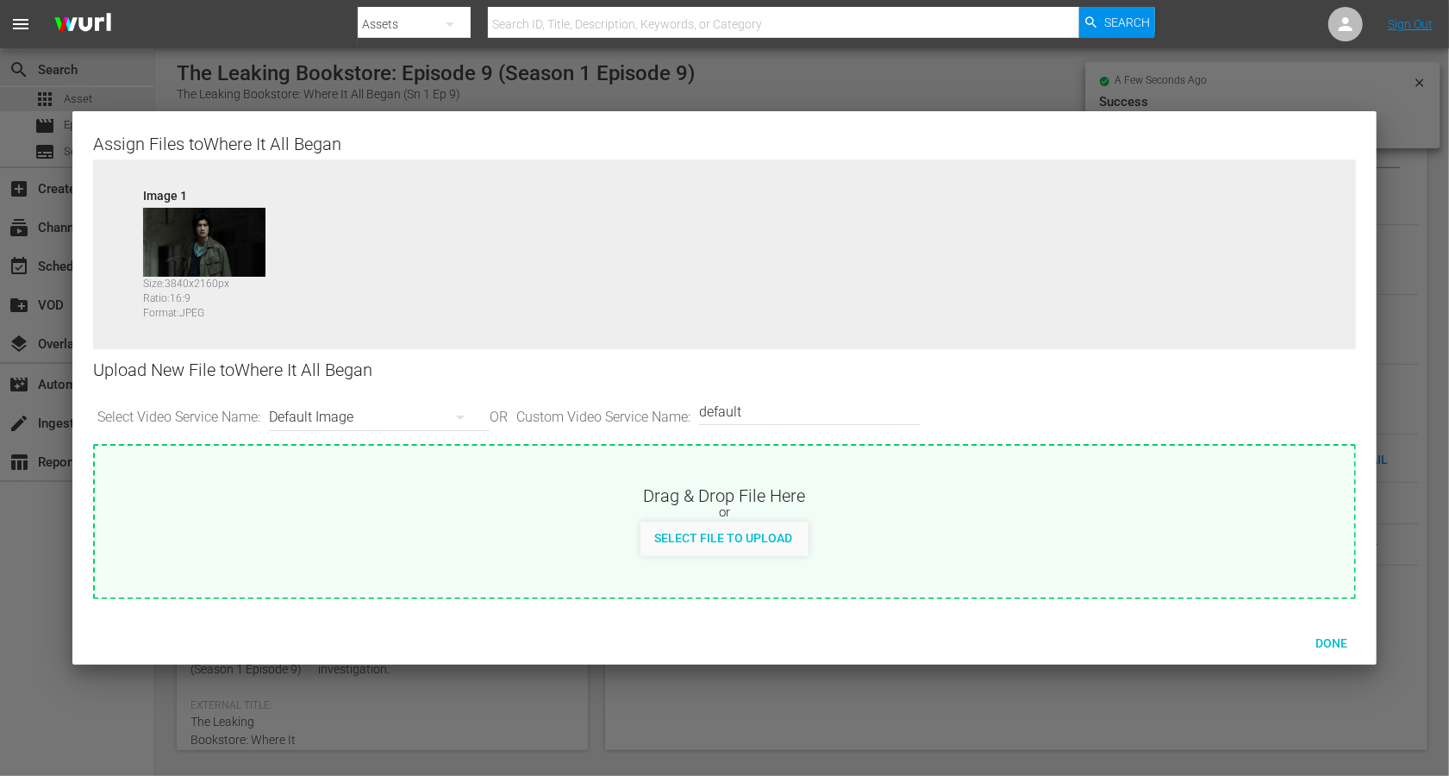
click at [390, 404] on div "Default Image" at bounding box center [375, 417] width 212 height 48
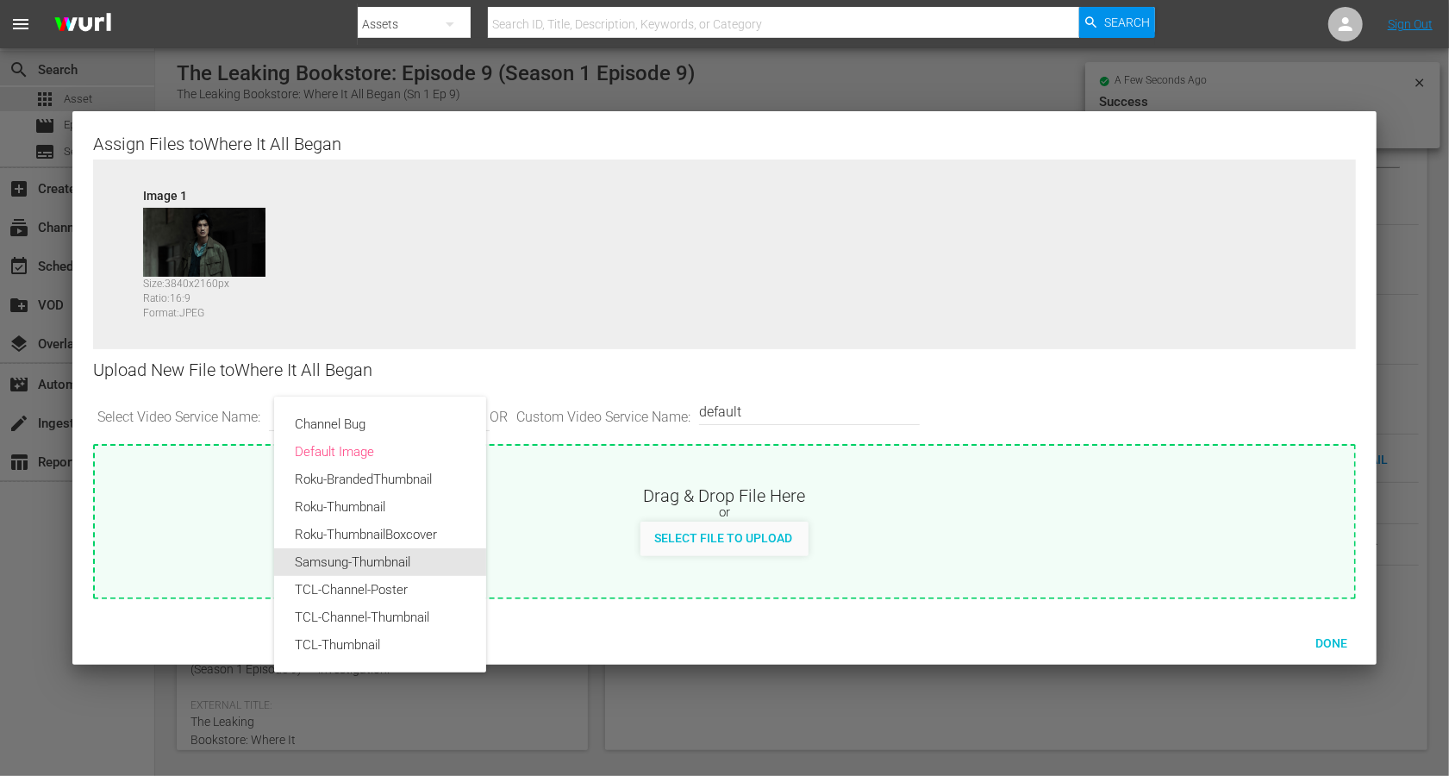
click at [328, 562] on div "Samsung-Thumbnail" at bounding box center [380, 562] width 171 height 28
type input "Samsung-Thumbnail"
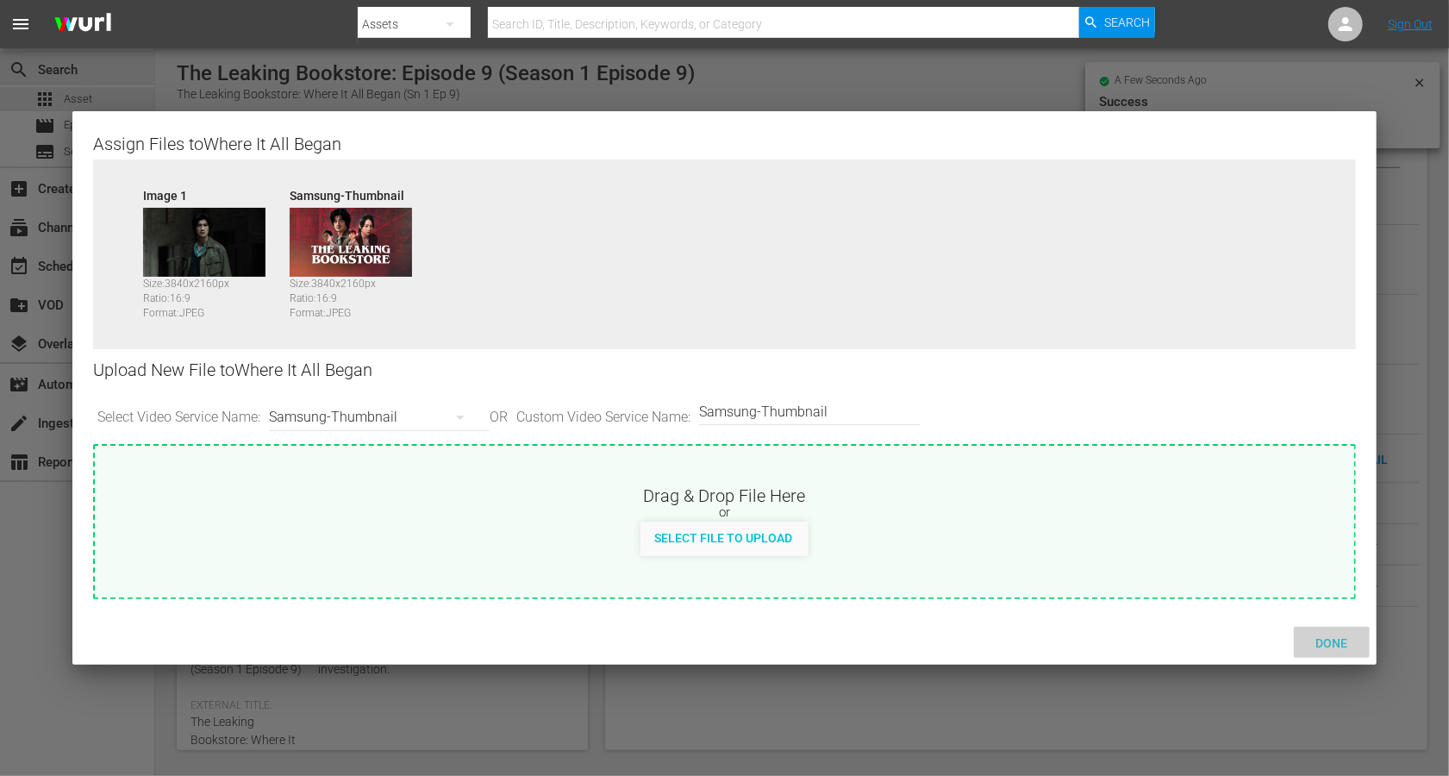
click at [1086, 581] on span "Done" at bounding box center [1331, 643] width 59 height 14
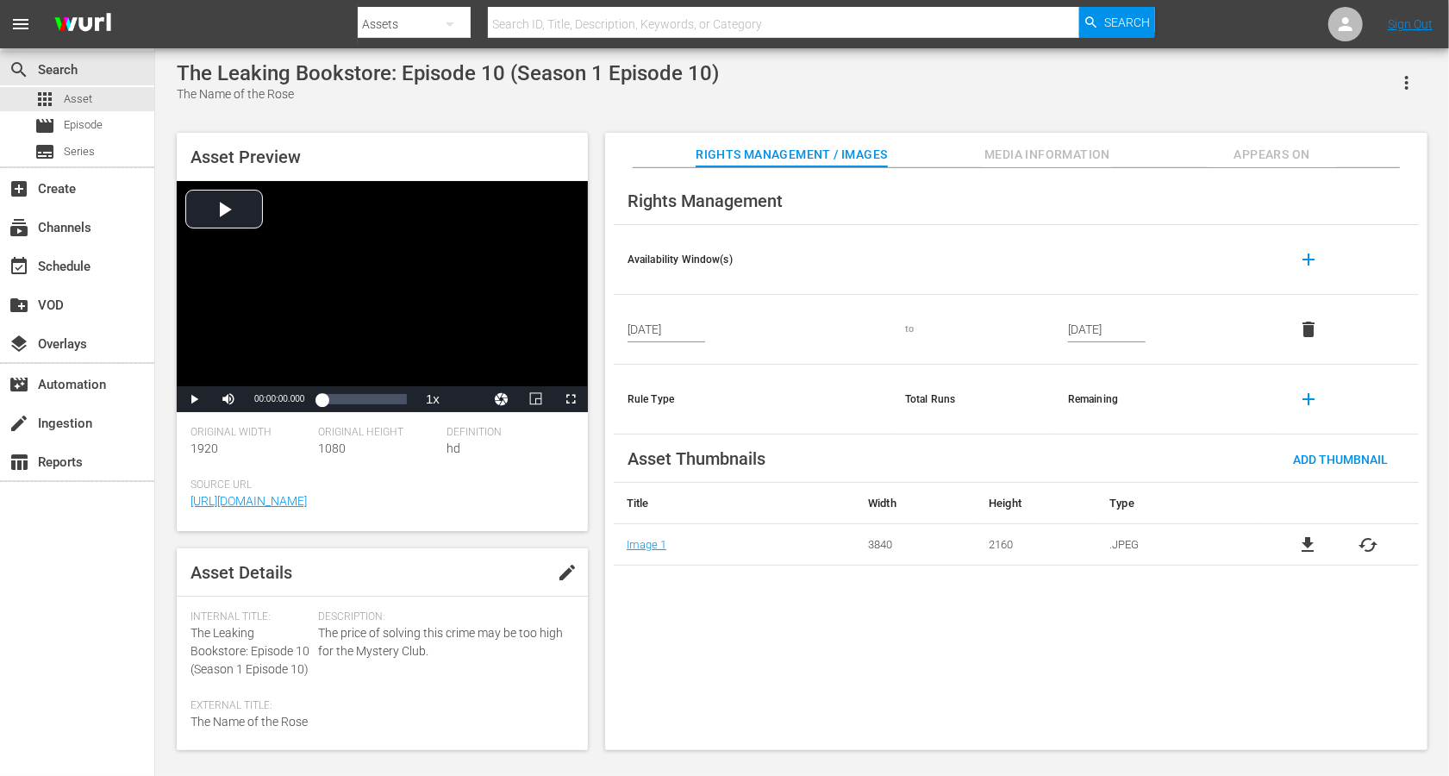
click at [557, 579] on span "edit" at bounding box center [567, 572] width 21 height 21
drag, startPoint x: 251, startPoint y: 650, endPoint x: 183, endPoint y: 633, distance: 70.3
click at [183, 581] on div "Asset Details Discard Save Internal Title: The Leaking Bookstore: Episode 10 (S…" at bounding box center [382, 649] width 411 height 202
copy span "The Leaking Bookstore:"
click at [189, 581] on div "Asset Details Discard Save Internal Title: The Leaking Bookstore: Episode 10 (S…" at bounding box center [382, 649] width 411 height 202
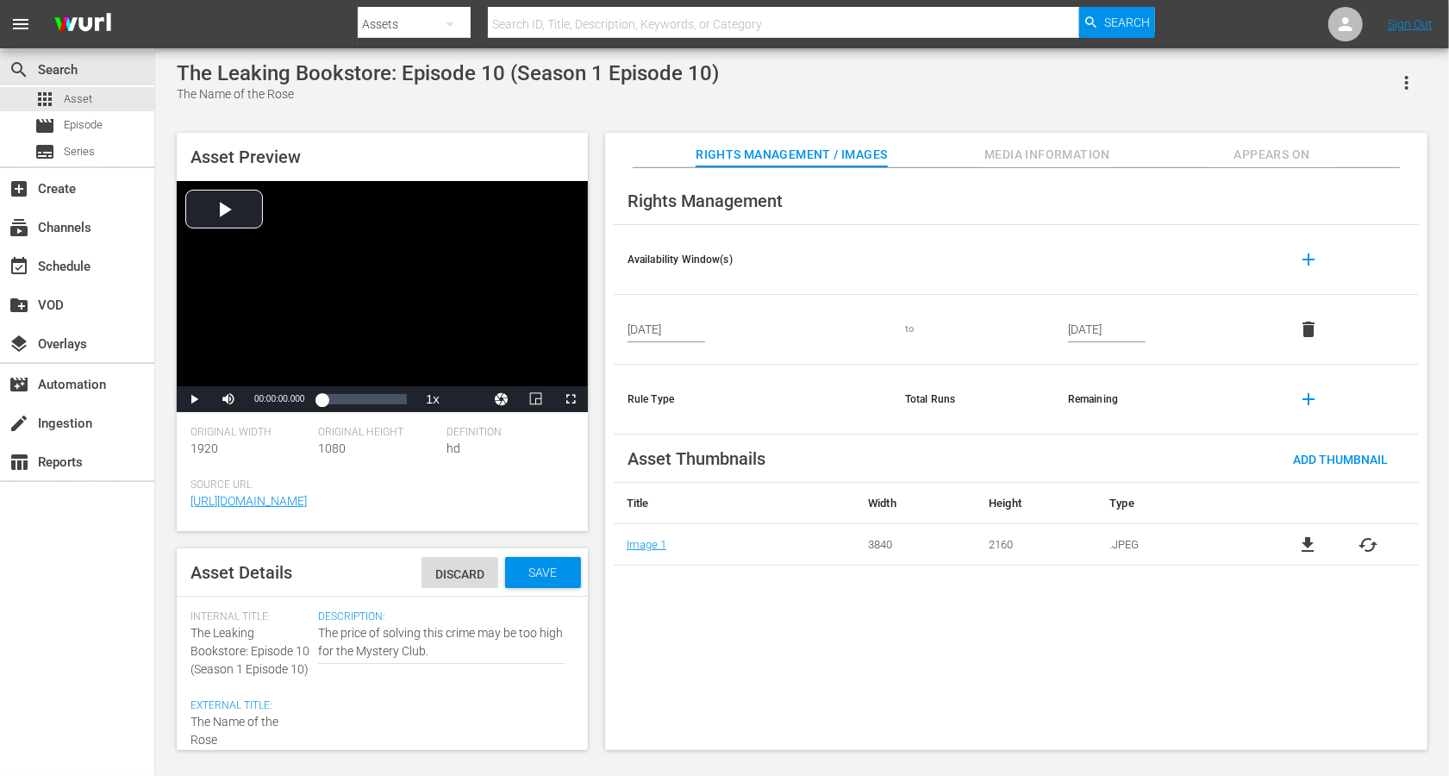
paste textarea "The Leaking Bookstore:"
type textarea "The Leaking Bookstore: The Name of the Rose"
drag, startPoint x: 310, startPoint y: 668, endPoint x: 185, endPoint y: 672, distance: 124.2
click at [185, 581] on div "Asset Details Discard Save Internal Title: The Leaking Bookstore: Episode 10 (S…" at bounding box center [382, 649] width 411 height 202
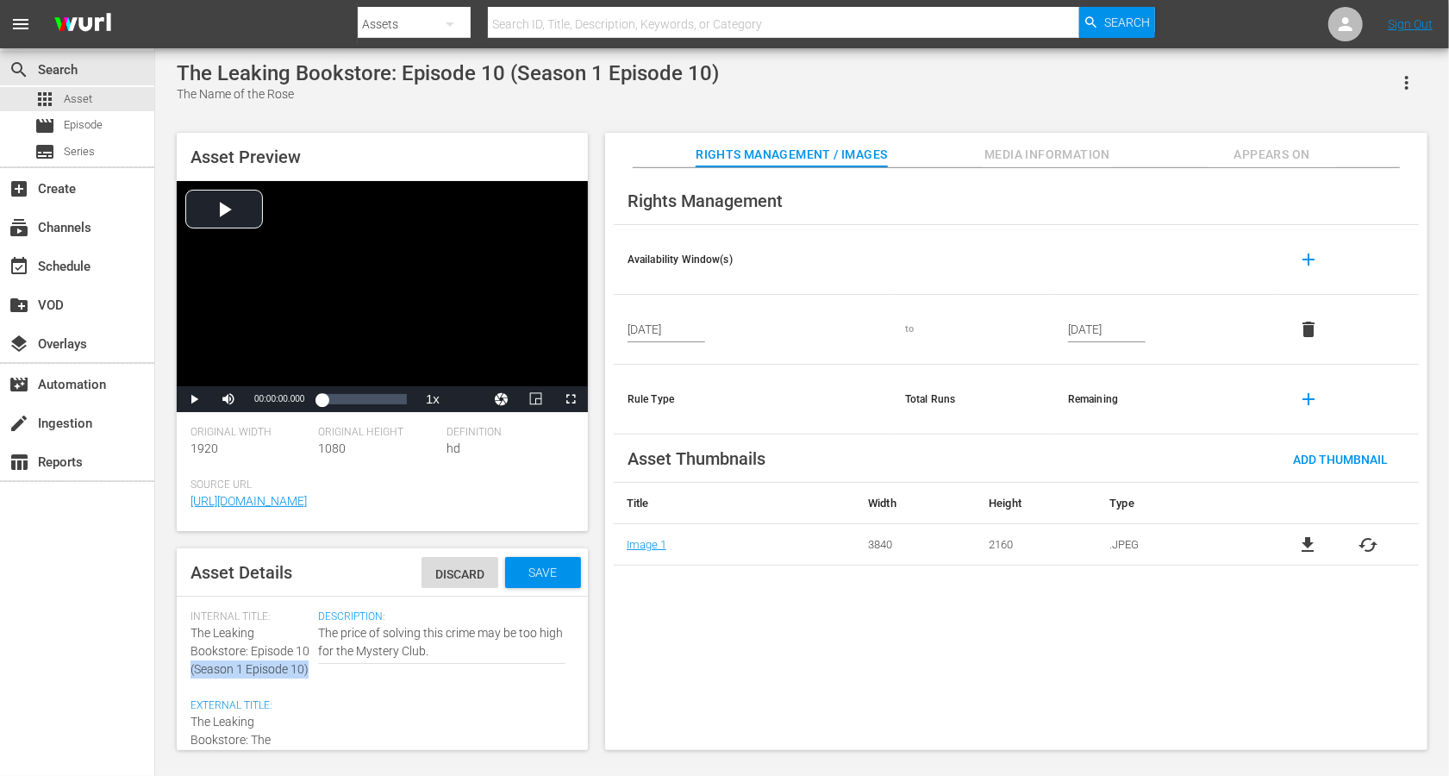
copy span "(Season 1 Episode 10)"
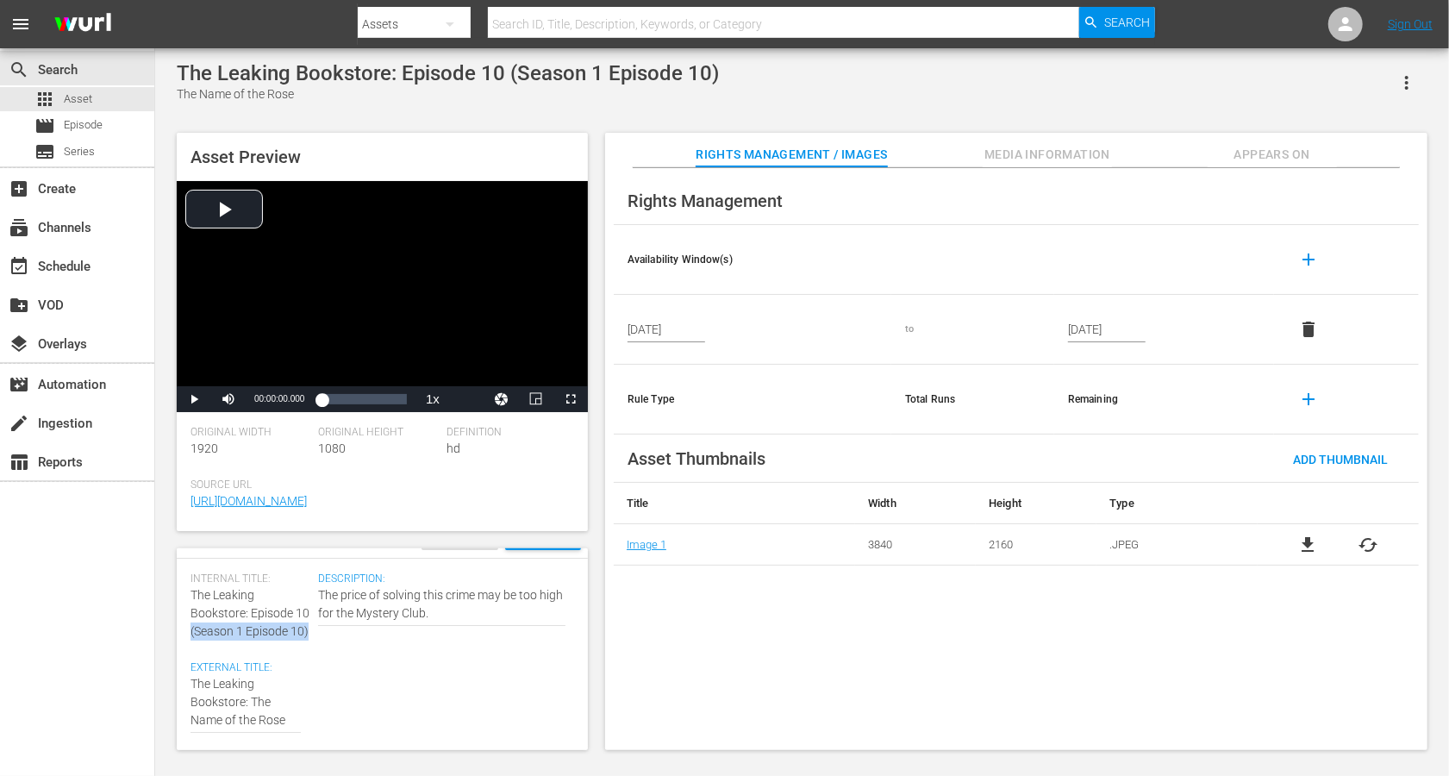
scroll to position [60, 0]
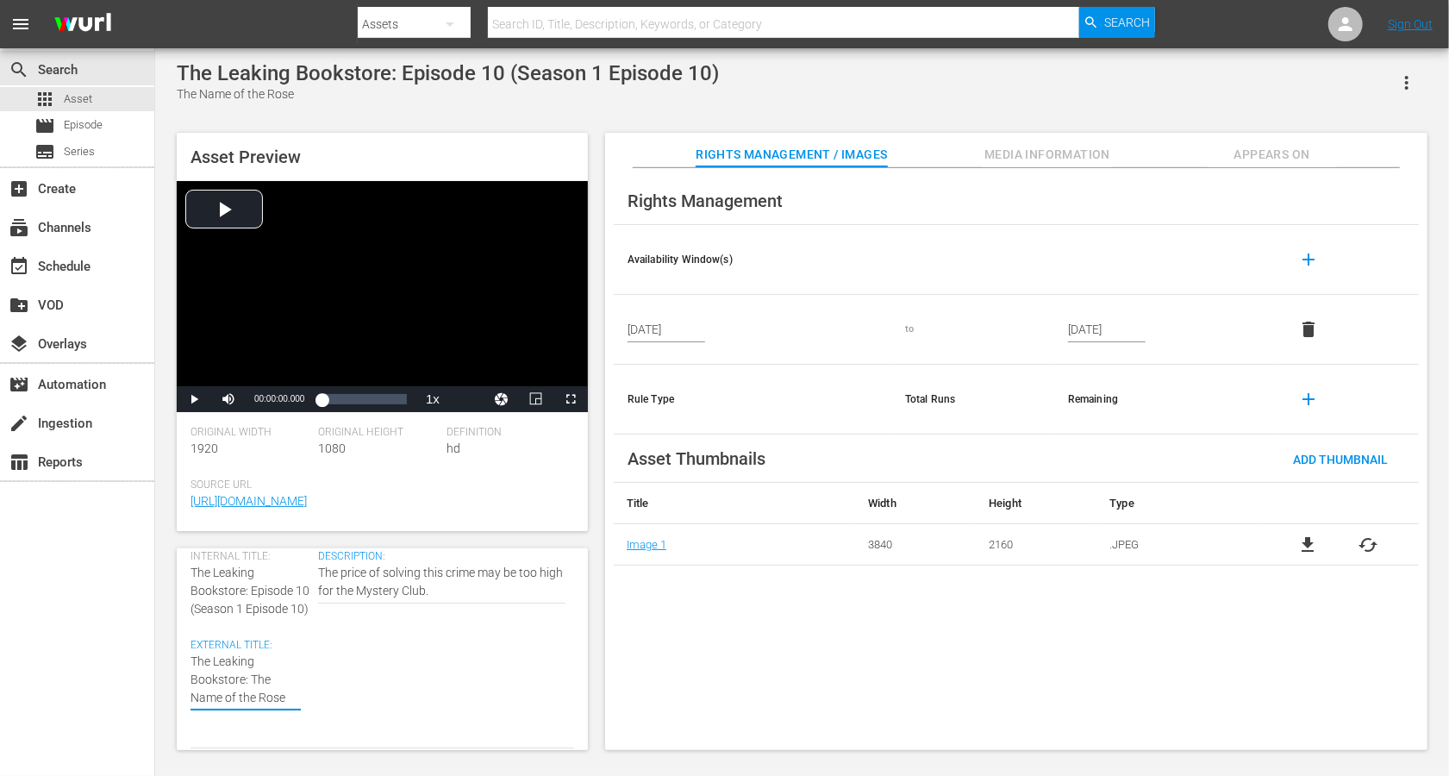
type textarea "The Leaking Bookstore: The Name of the Rose"
paste textarea "(Season 1 Episode 10)"
type textarea "The Leaking Bookstore: The Name of the Rose (Season 1 Episode 10)"
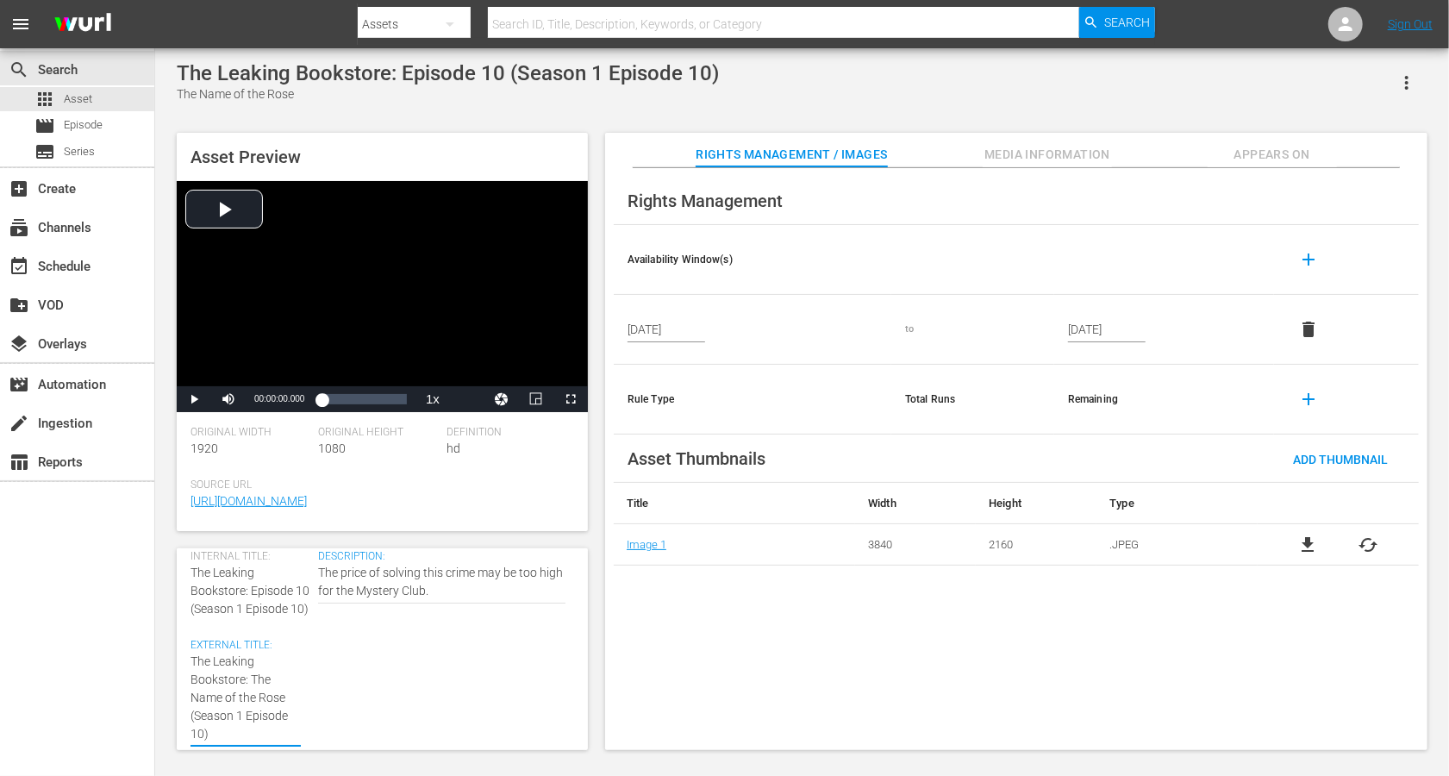
click at [228, 581] on textarea "The Name of the Rose" at bounding box center [246, 698] width 110 height 91
type textarea "The Leaking Bookstore: The Name of the Rose (Seasn 1 Episode 10)"
type textarea "The Leaking Bookstore: The Name of the Rose ([PERSON_NAME] 1 Episode 10)"
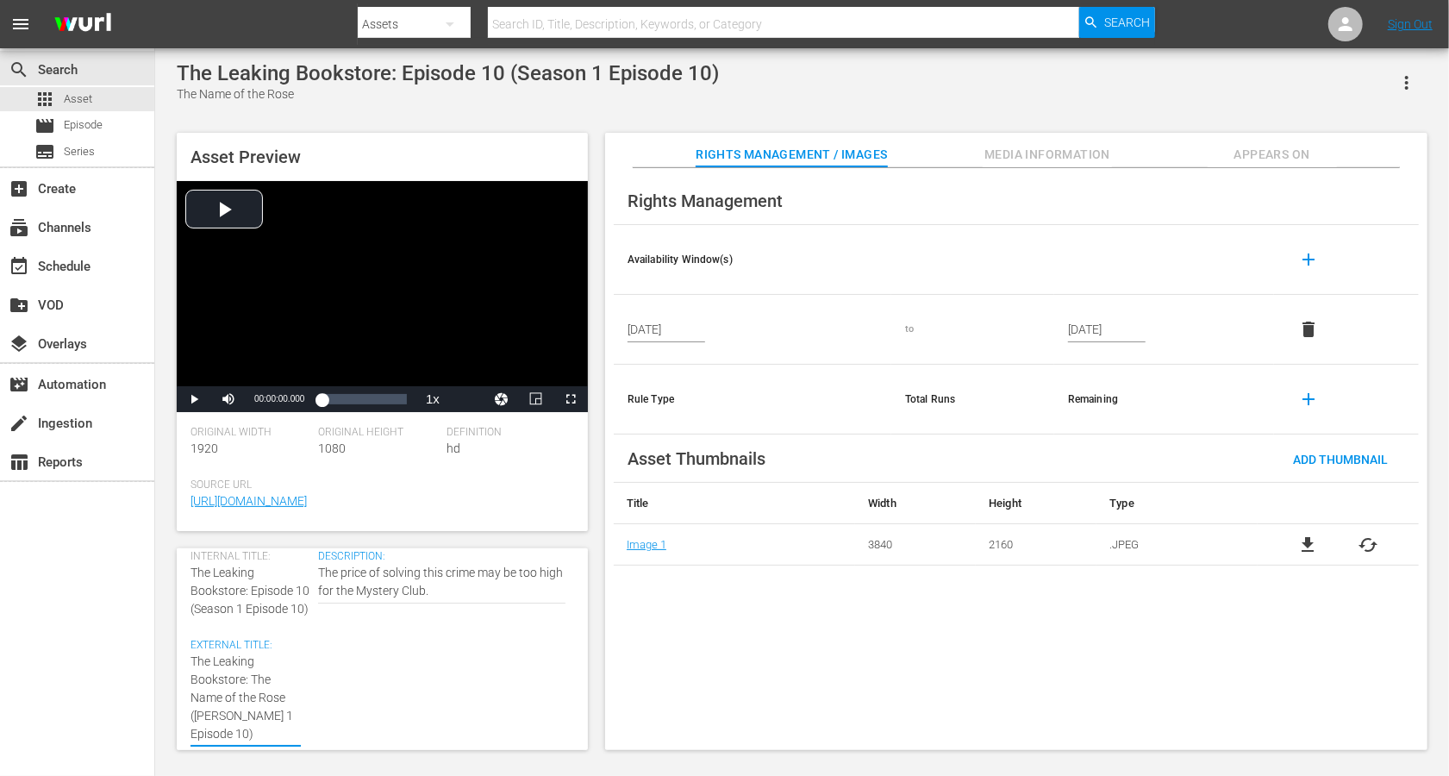
type textarea "The Leaking Bookstore: The Name of the Rose (Sen 1 Episode 10)"
type textarea "The Leaking Bookstore: The Name of the Rose (Sn 1 Episode 10)"
type textarea "The Leaking Bookstore: The Name of the Rose (Sn 1 Epsode 10)"
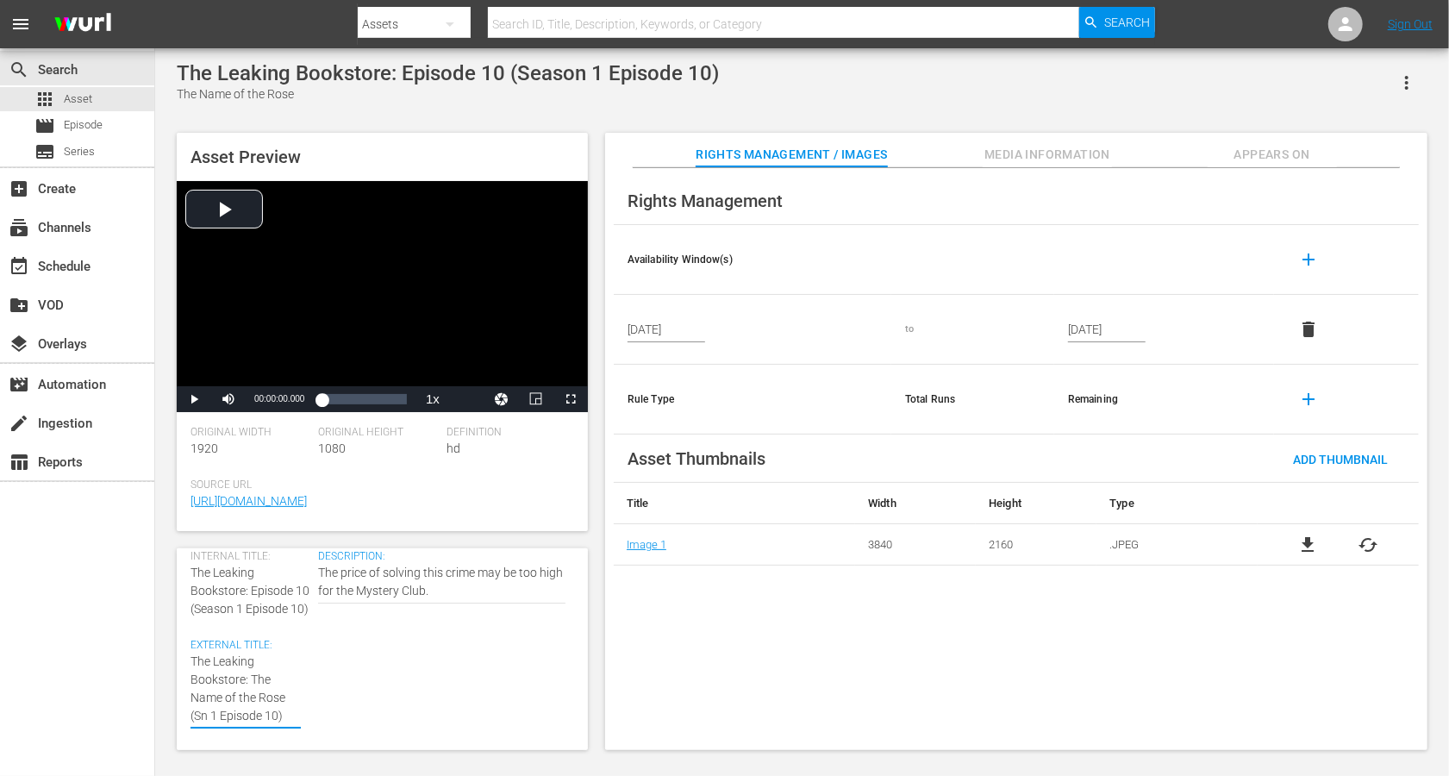
type textarea "The Leaking Bookstore: The Name of the Rose (Sn 1 Epsode 10)"
type textarea "The Leaking Bookstore: The Name of the Rose (Sn 1 Epode 10)"
type textarea "The Leaking Bookstore: The Name of the Rose (Sn 1 Epde 10)"
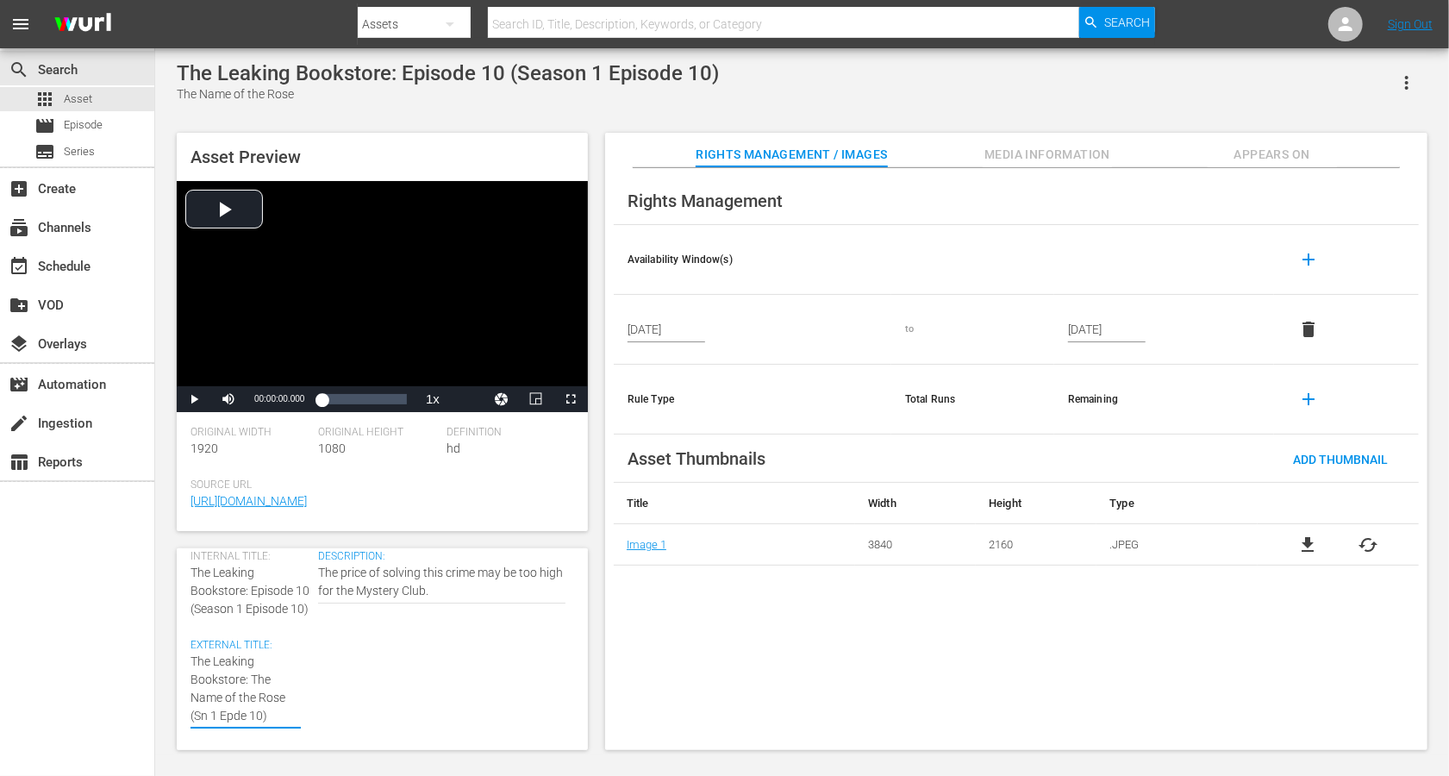
type textarea "The Leaking Bookstore: The Name of the Rose (Sn 1 Epe 10)"
type textarea "The Leaking Bookstore: The Name of the Rose (Sn 1 Ep 10)"
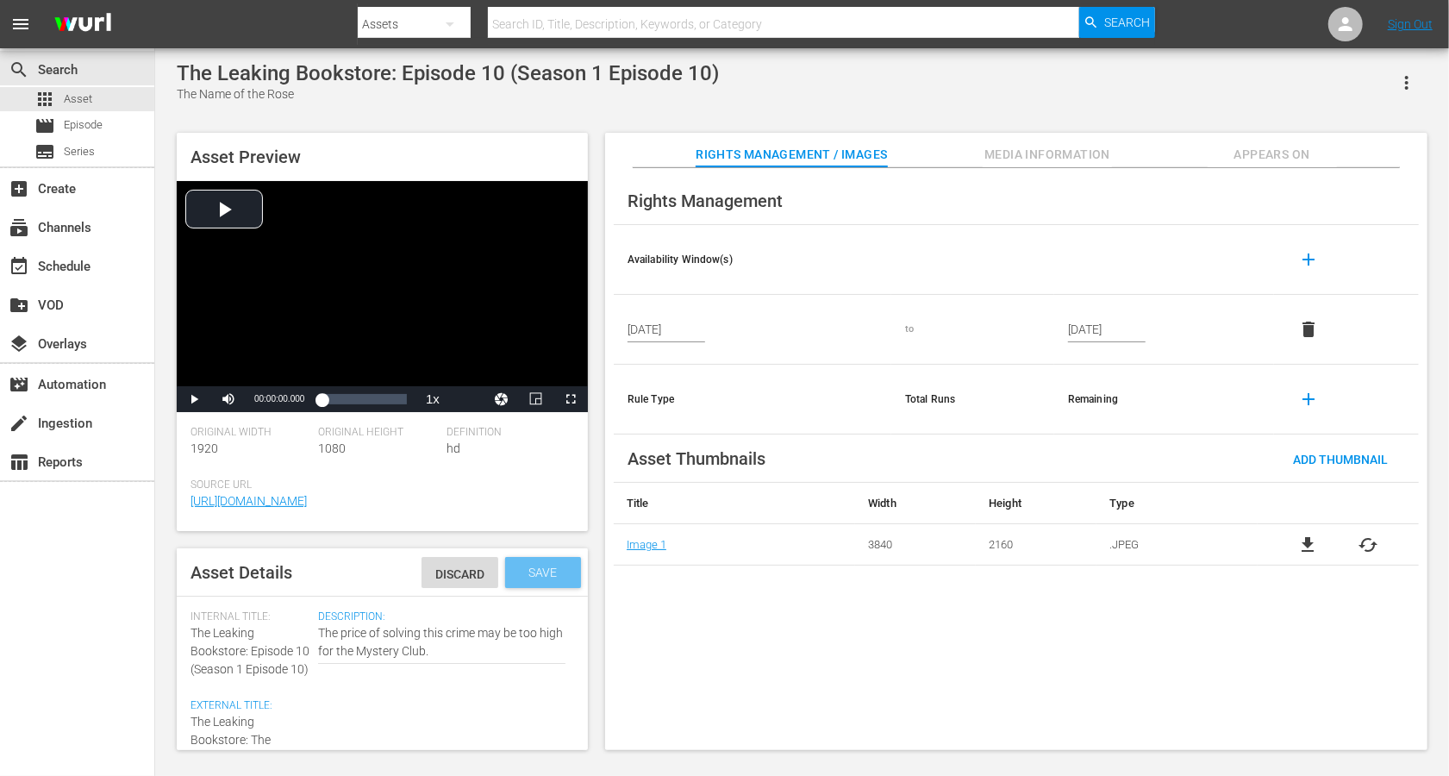
type textarea "The Leaking Bookstore: The Name of the Rose (Sn 1 Ep 10)"
click at [538, 567] on span "Save" at bounding box center [544, 573] width 56 height 14
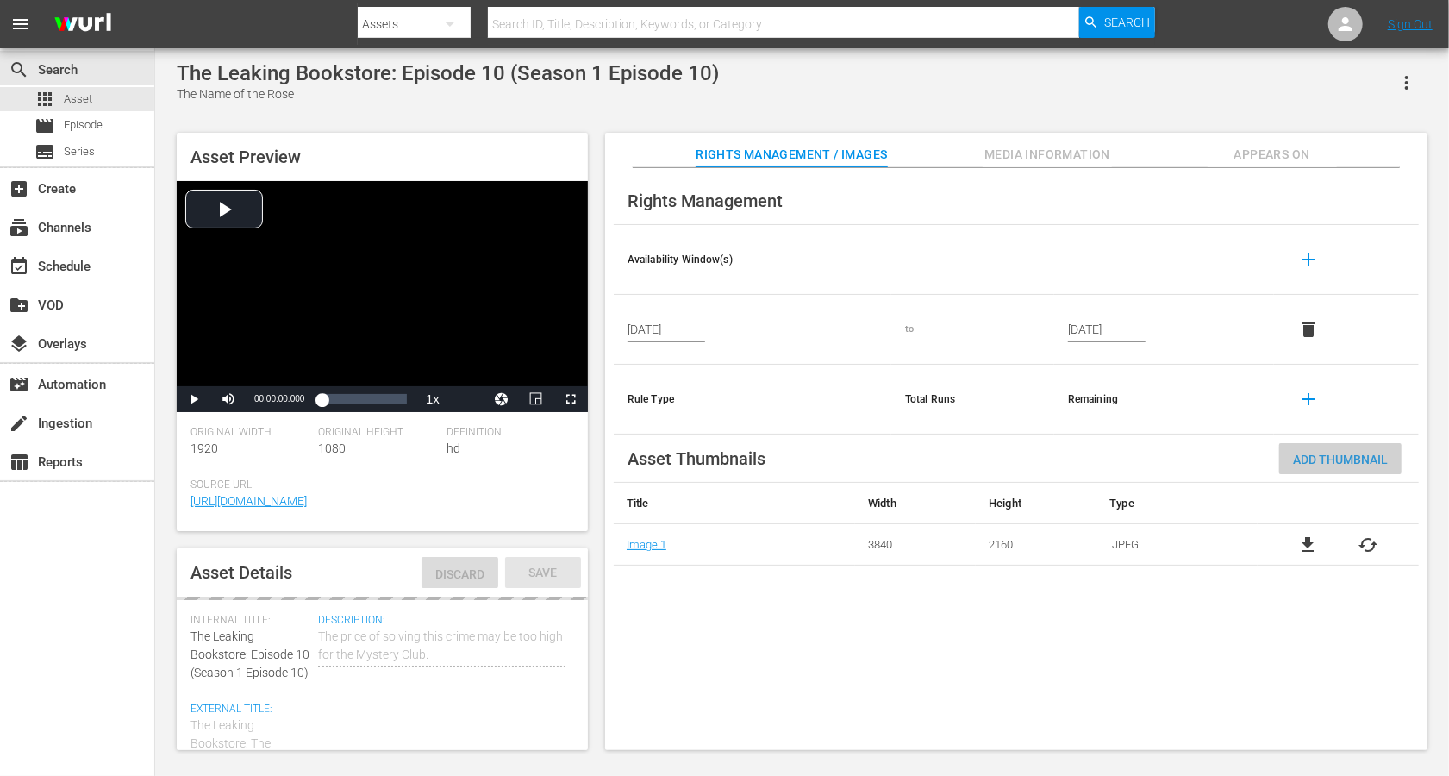
click at [1086, 461] on span "Add Thumbnail" at bounding box center [1340, 460] width 122 height 14
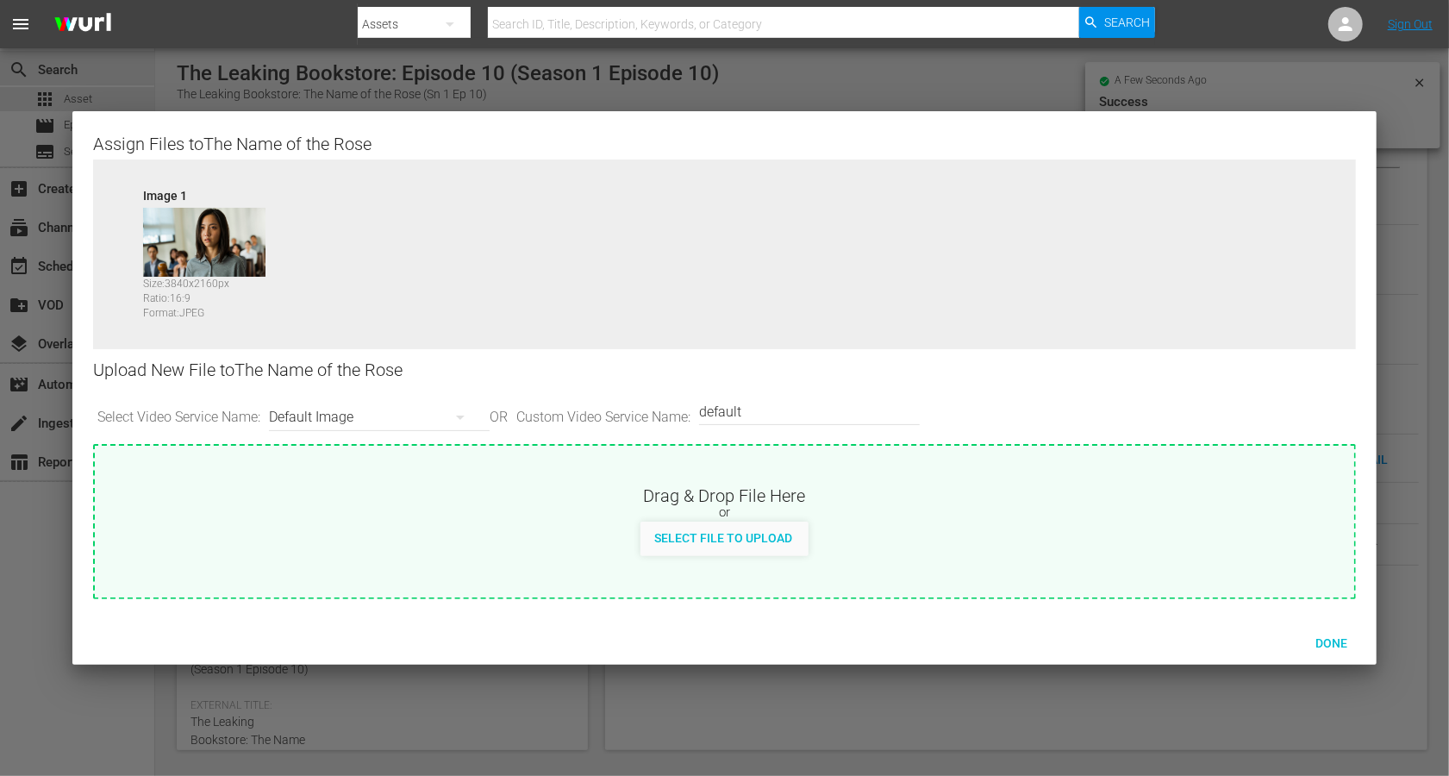
click at [296, 413] on div "Default Image" at bounding box center [375, 417] width 212 height 48
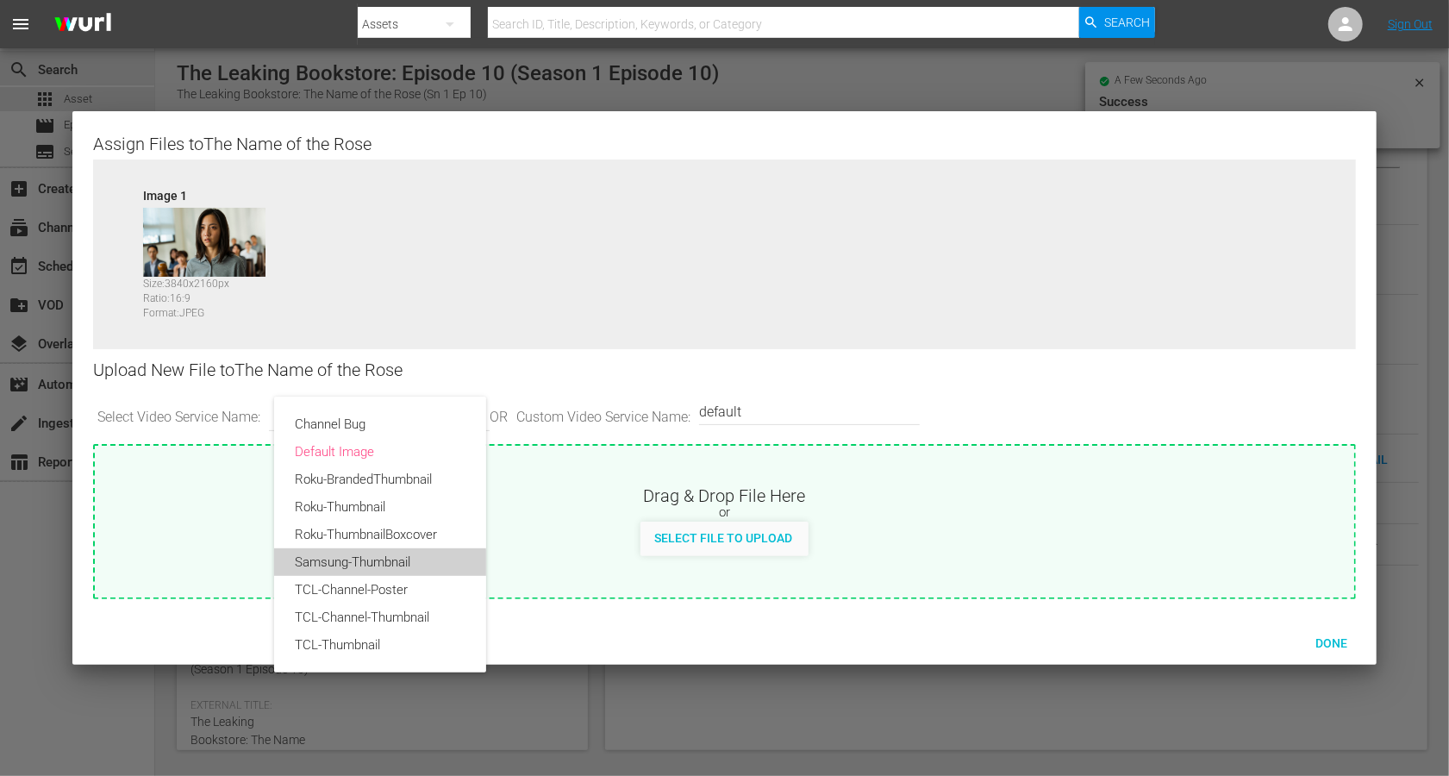
click at [378, 563] on div "Samsung-Thumbnail" at bounding box center [380, 562] width 171 height 28
type input "Samsung-Thumbnail"
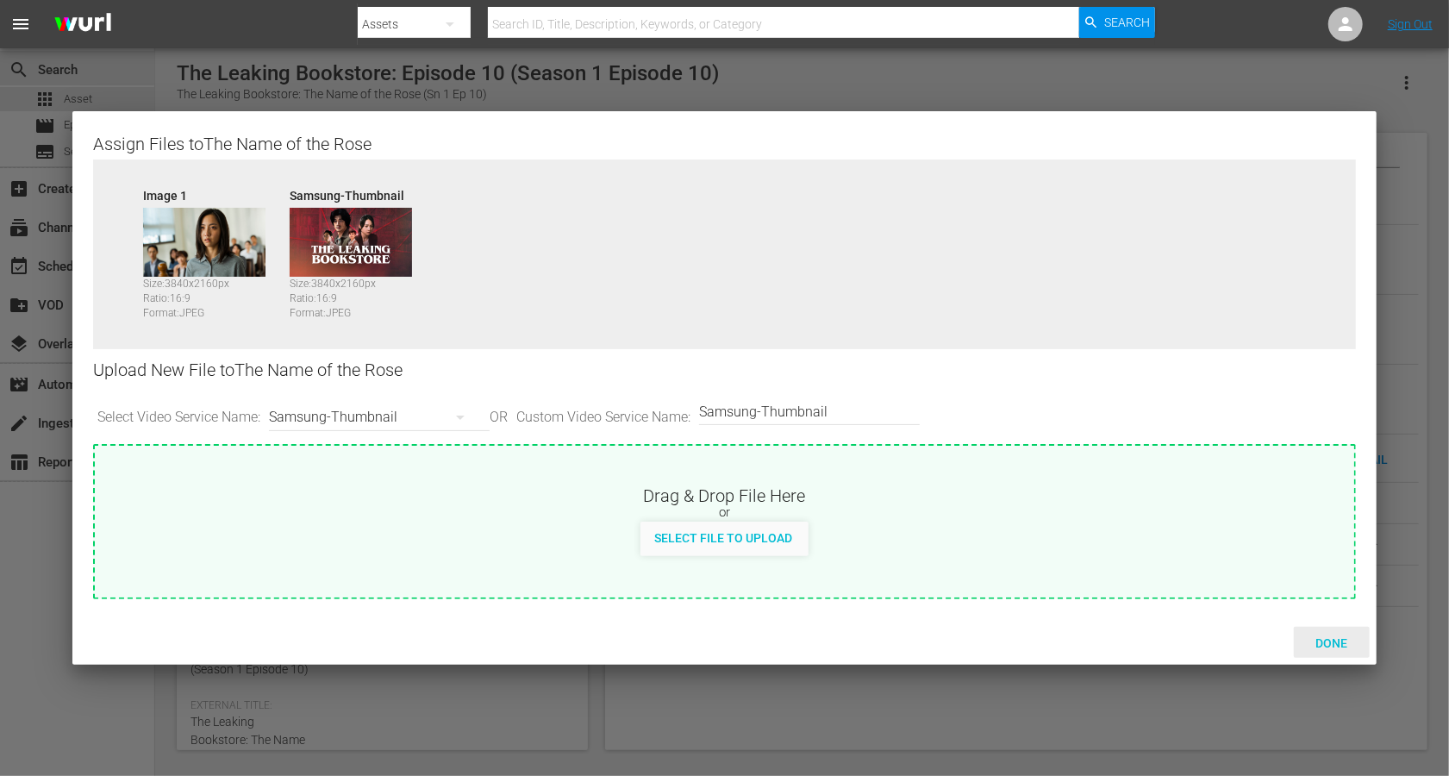
click at [1086, 581] on span "Done" at bounding box center [1331, 643] width 59 height 14
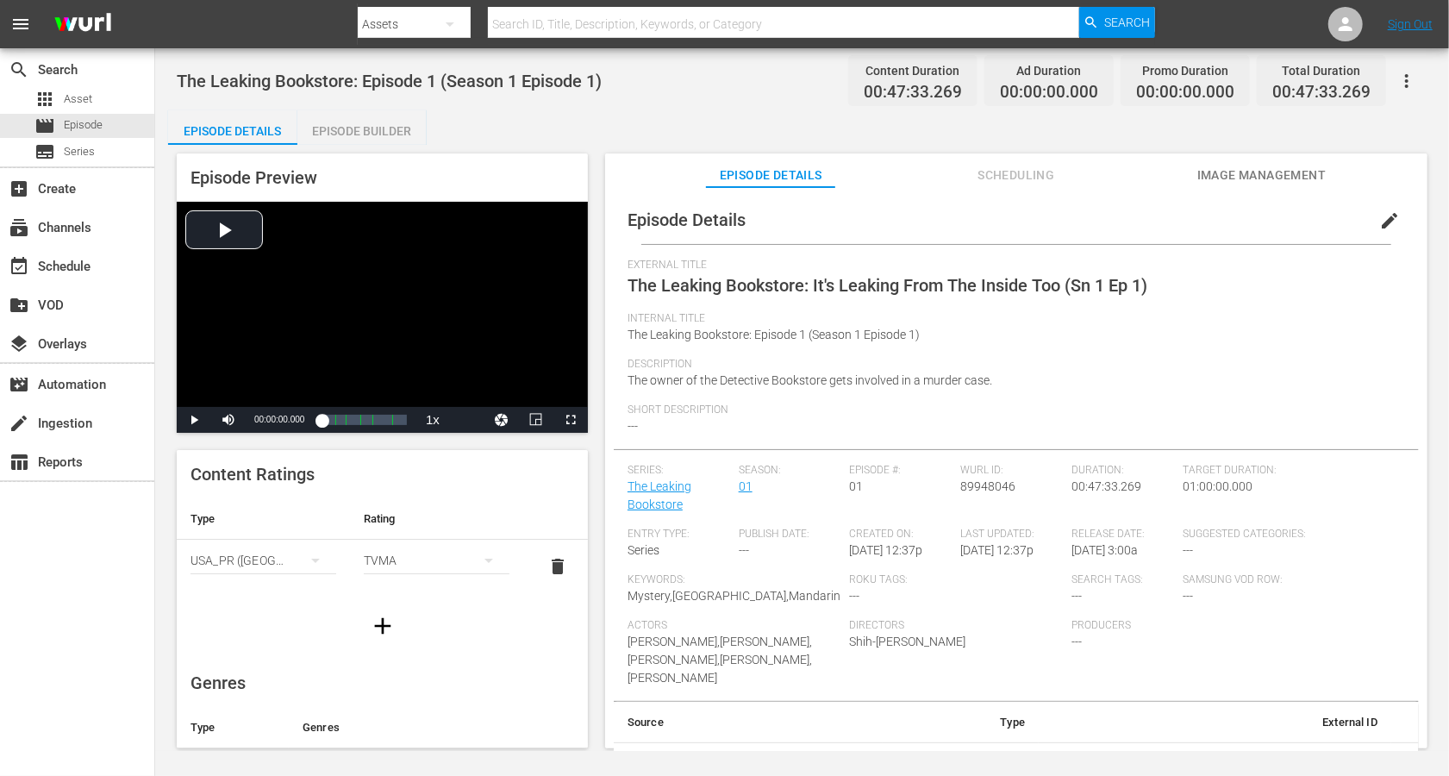
click at [1380, 214] on span "edit" at bounding box center [1390, 220] width 21 height 21
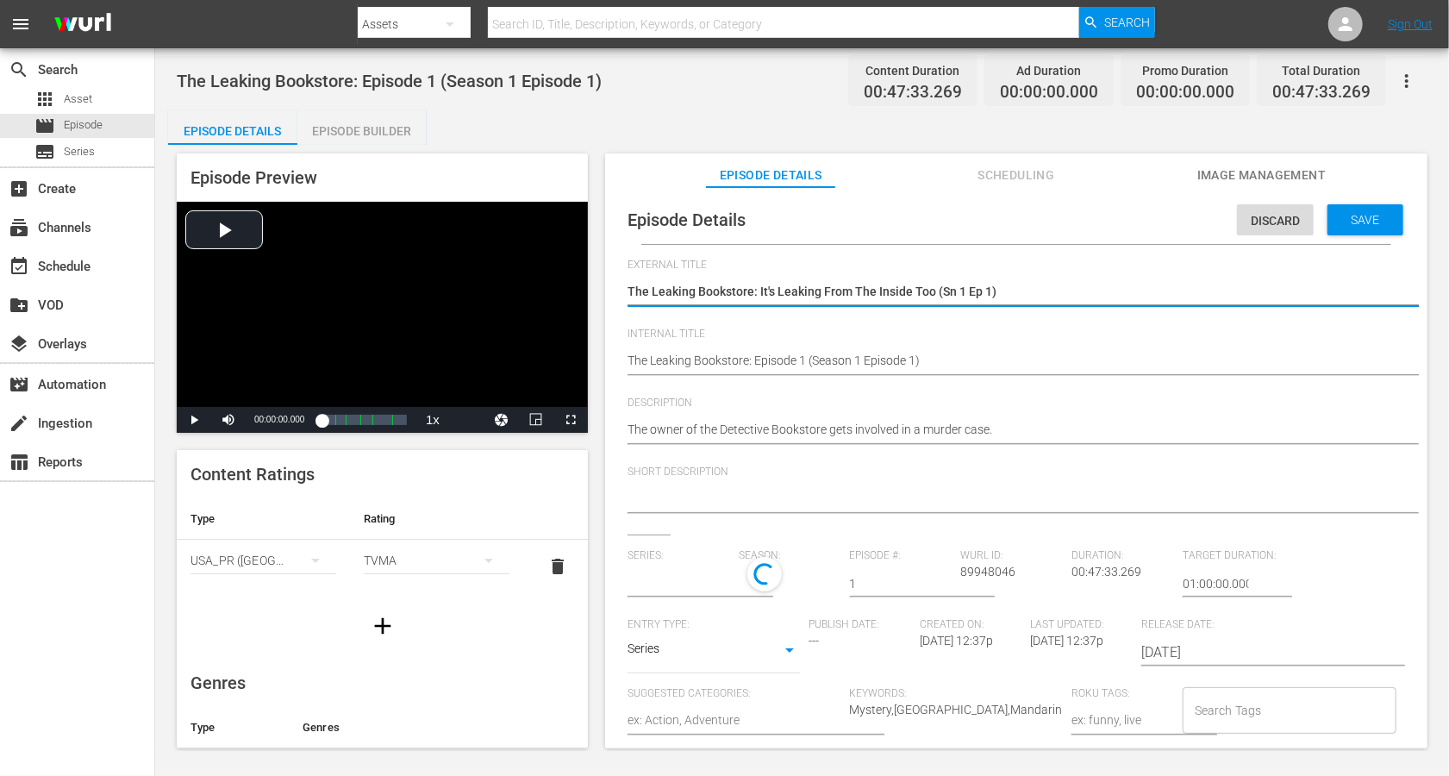
type input "The Leaking Bookstore"
click at [825, 293] on textarea "The Leaking Bookstore: It's Leaking From The Inside Too (Sn 1 Ep 1)" at bounding box center [1012, 293] width 769 height 21
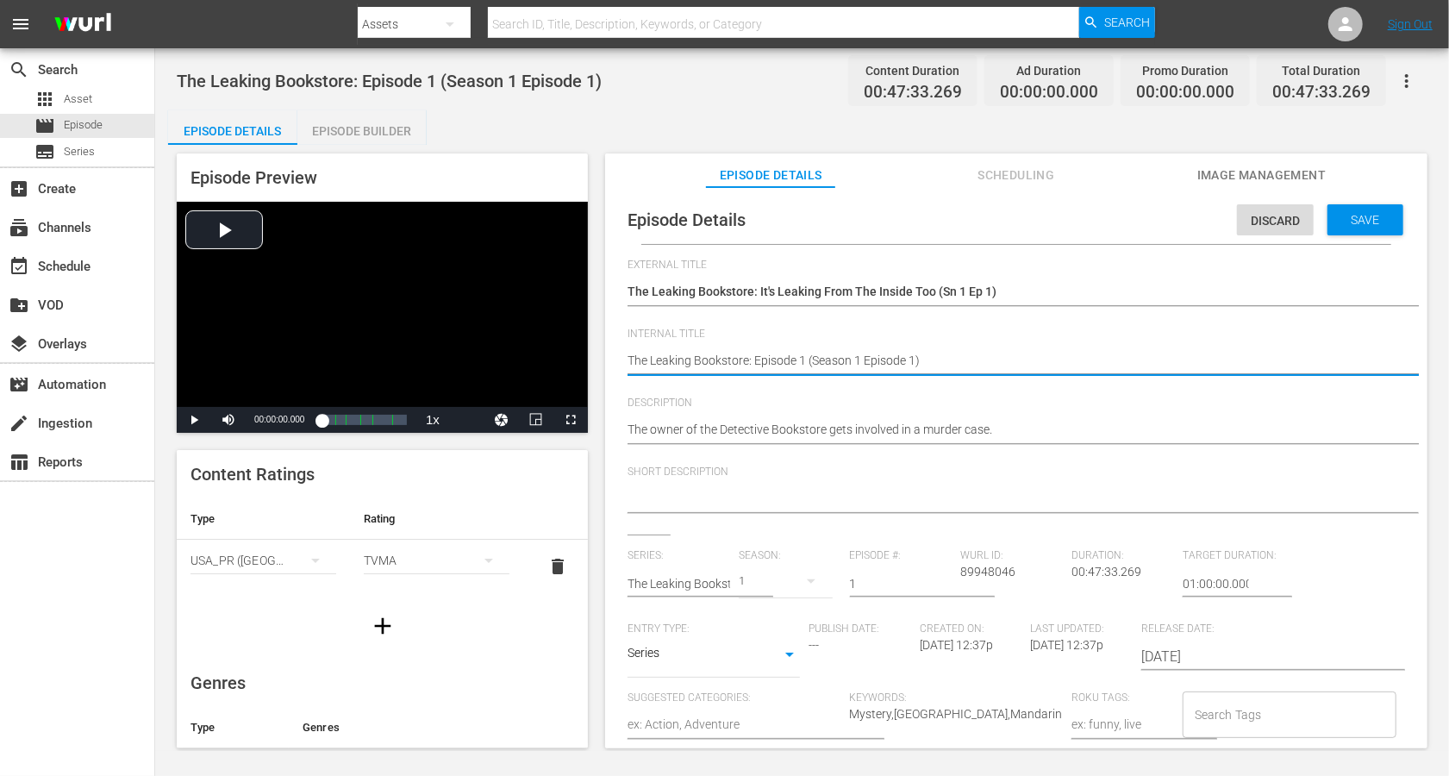
click at [803, 359] on textarea "The Leaking Bookstore: Episode 1 (Season 1 Episode 1)" at bounding box center [1012, 362] width 769 height 21
paste textarea "It's Leaking From The Inside Too (Sn 1 Ep"
type textarea "The Leaking Bookstore: It's Leaking From The Inside Too (Sn 1 Ep 1)"
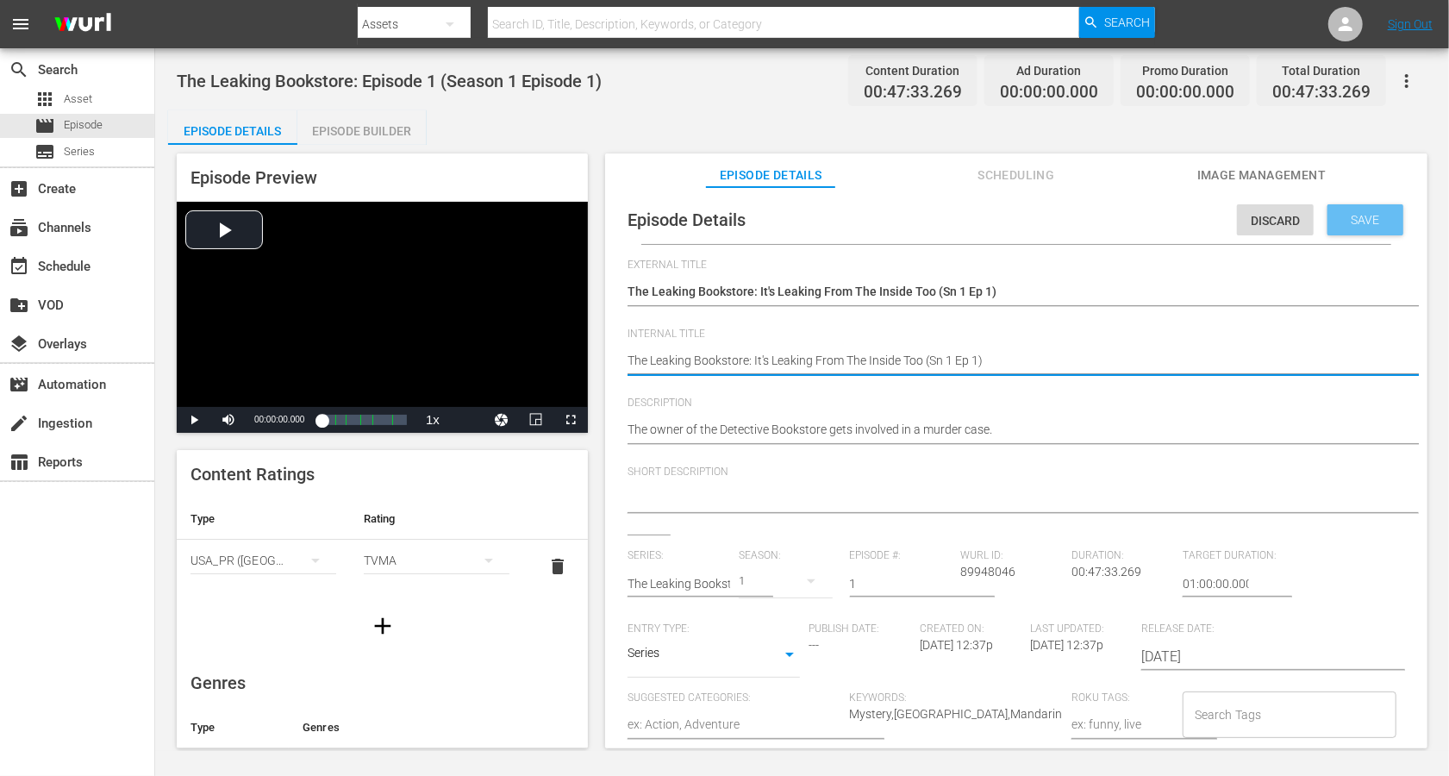
click at [1357, 209] on div "Save" at bounding box center [1366, 219] width 76 height 31
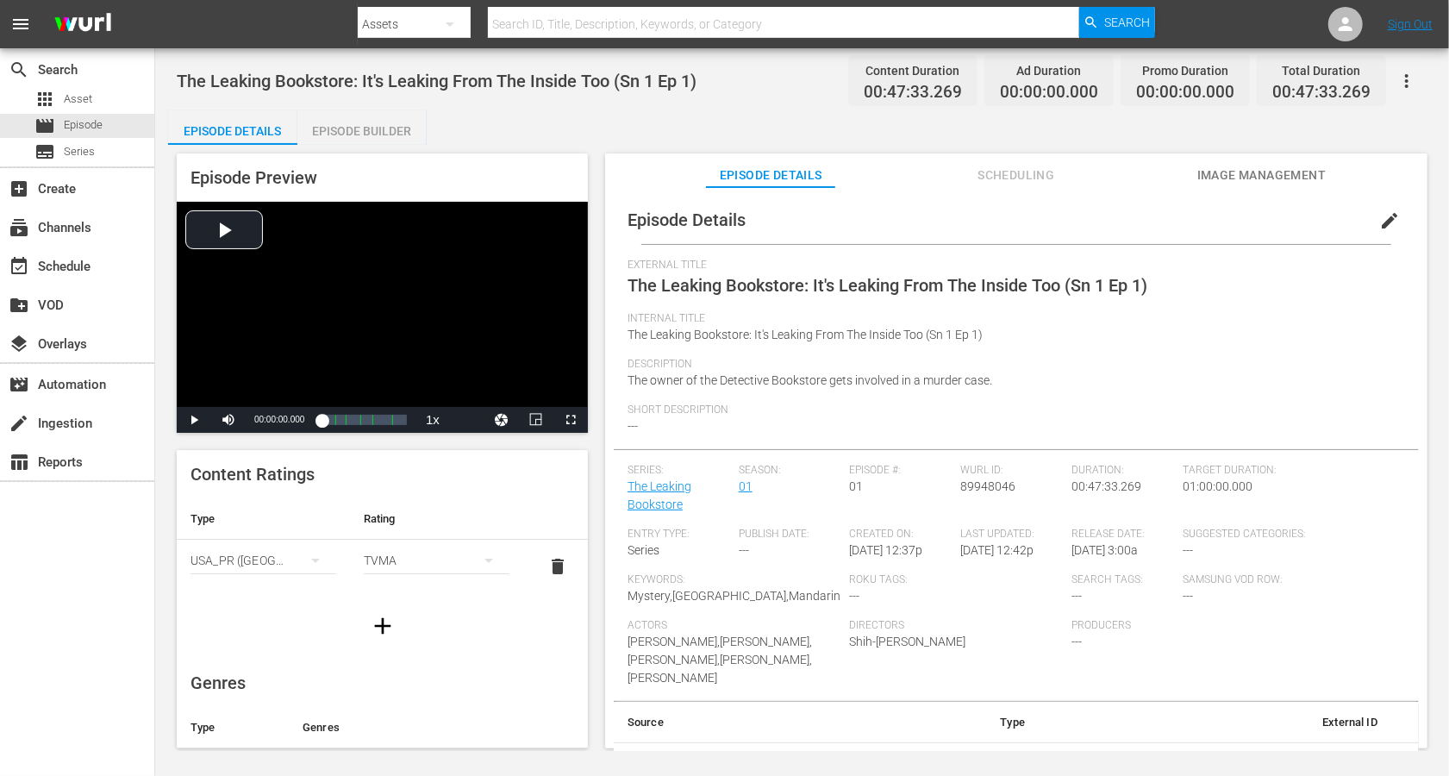
click at [1397, 209] on button "edit" at bounding box center [1389, 220] width 41 height 41
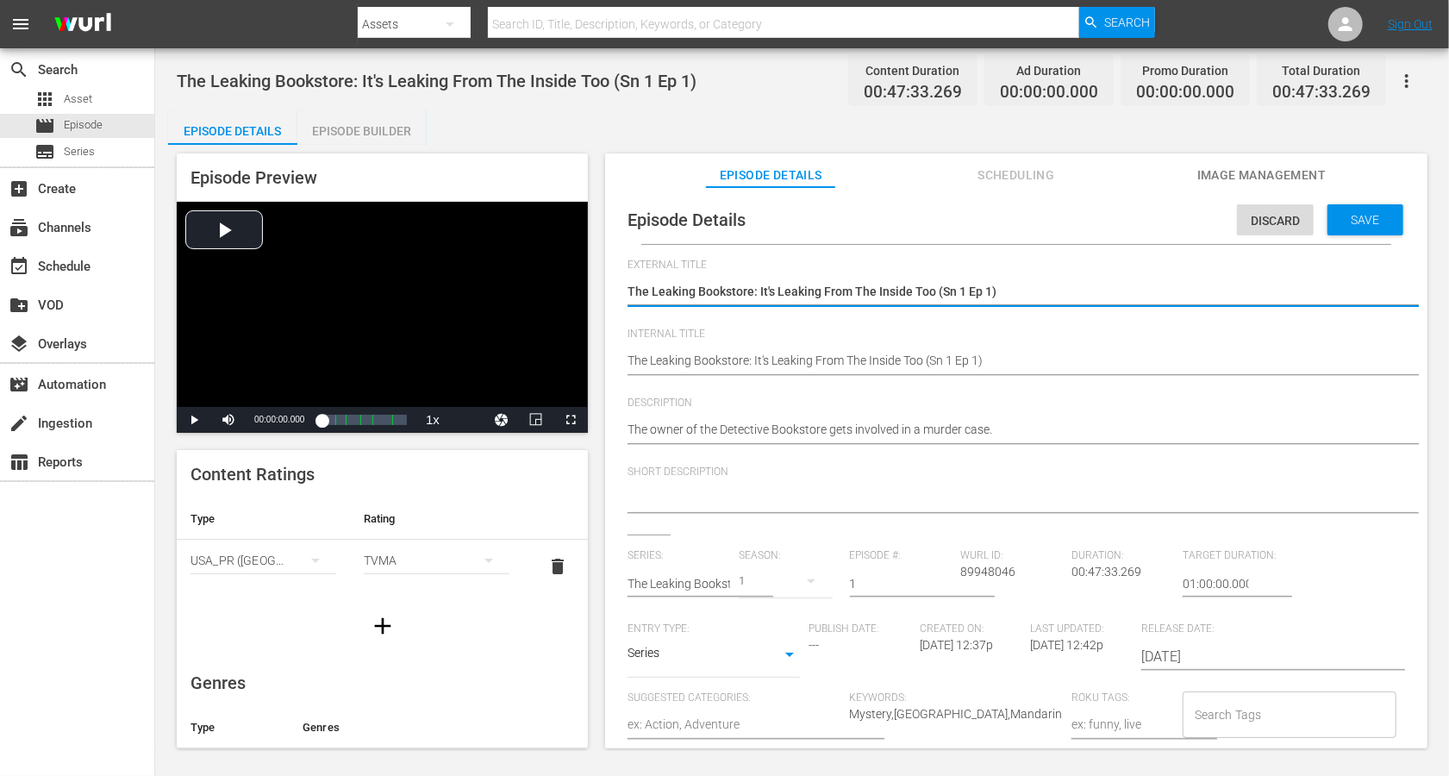
click at [991, 283] on textarea "The Leaking Bookstore: It's Leaking From The Inside Too (Sn 1 Ep 1)" at bounding box center [1012, 293] width 769 height 21
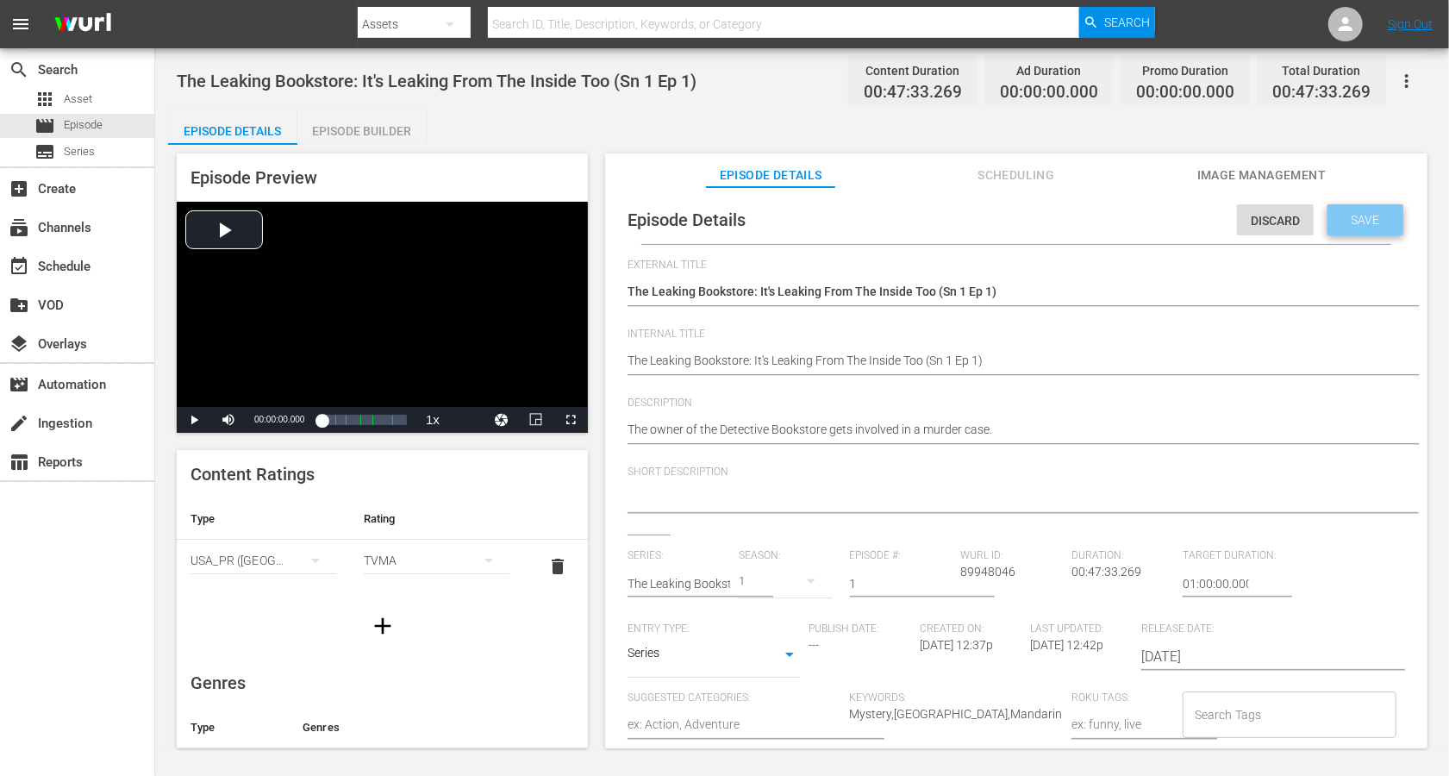
click at [1355, 220] on span "Save" at bounding box center [1366, 220] width 56 height 14
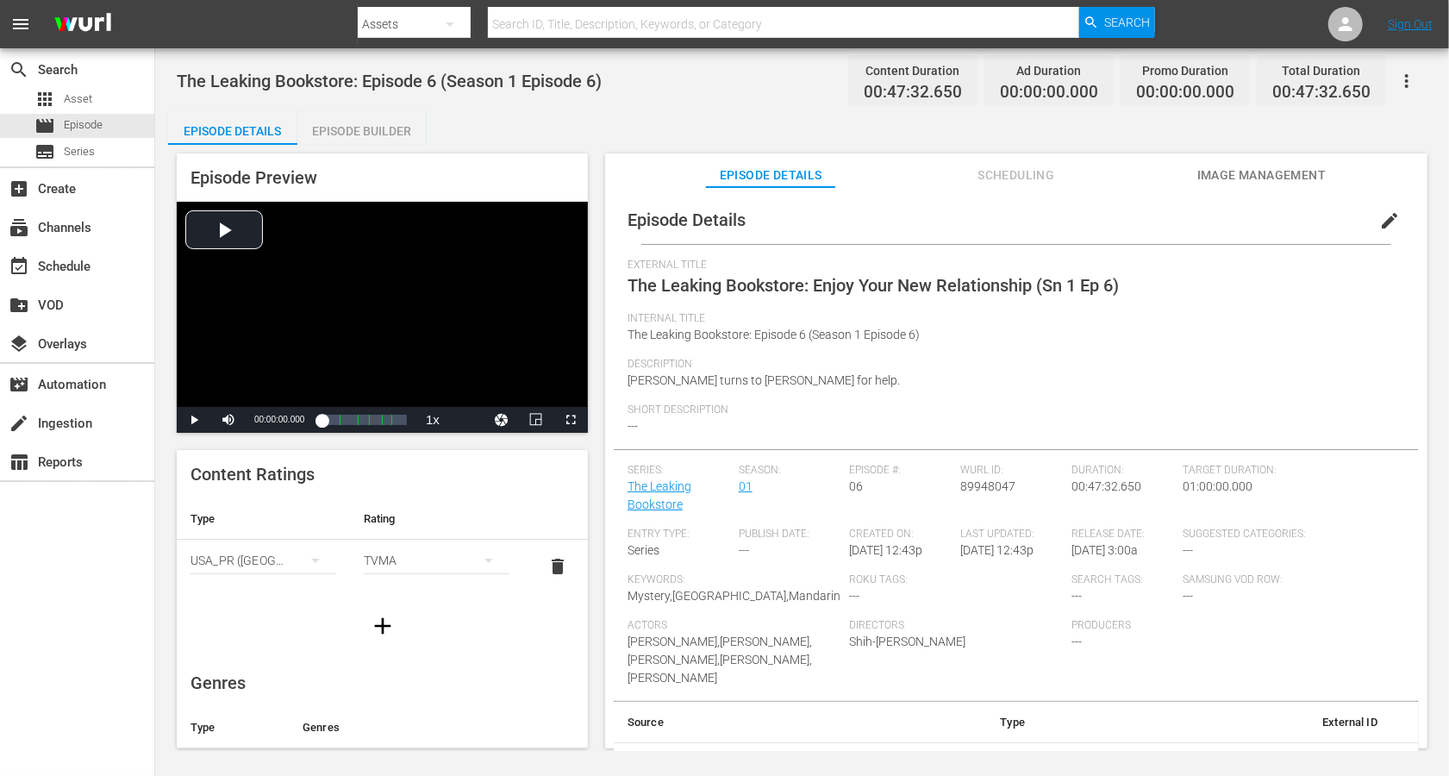
click at [1086, 215] on span "edit" at bounding box center [1390, 220] width 21 height 21
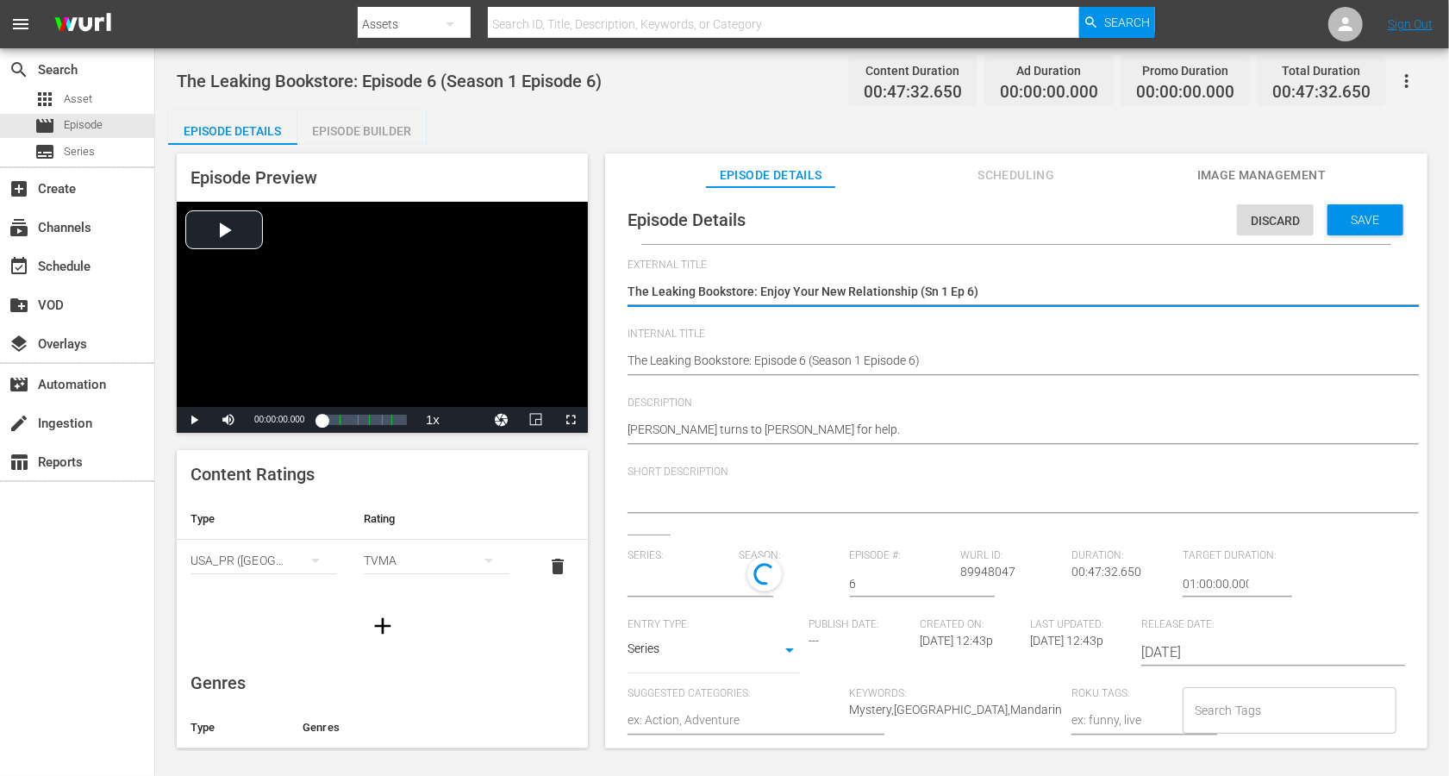
click at [948, 296] on textarea "The Leaking Bookstore: Enjoy Your New Relationship (Sn 1 Ep 6)" at bounding box center [1012, 293] width 769 height 21
type input "The Leaking Bookstore"
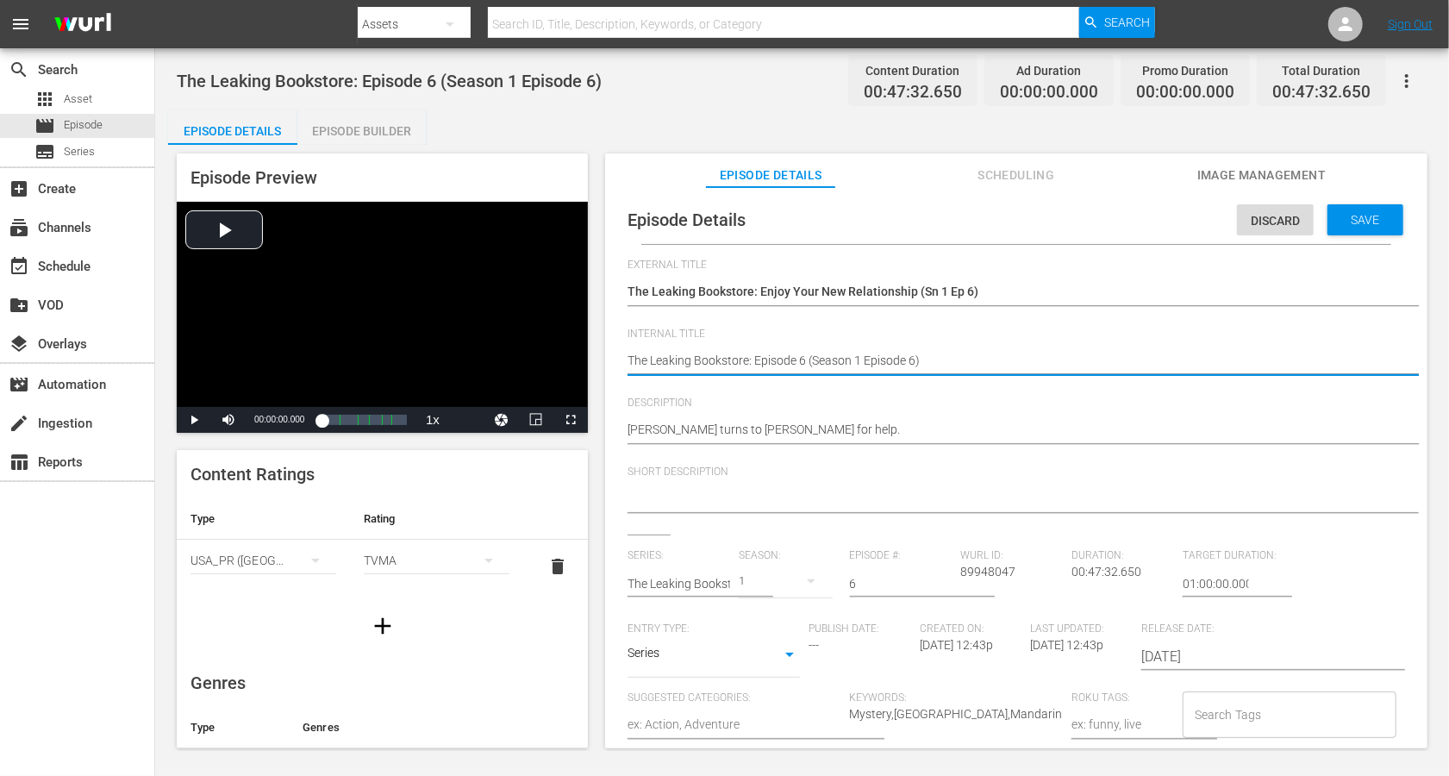
click at [890, 354] on textarea "The Leaking Bookstore: Episode 6 (Season 1 Episode 6)" at bounding box center [1012, 362] width 769 height 21
paste textarea "njoy Your New Relationship (Sn 1 Ep"
type textarea "The Leaking Bookstore: Enjoy Your New Relationship (Sn 1 Ep 6)"
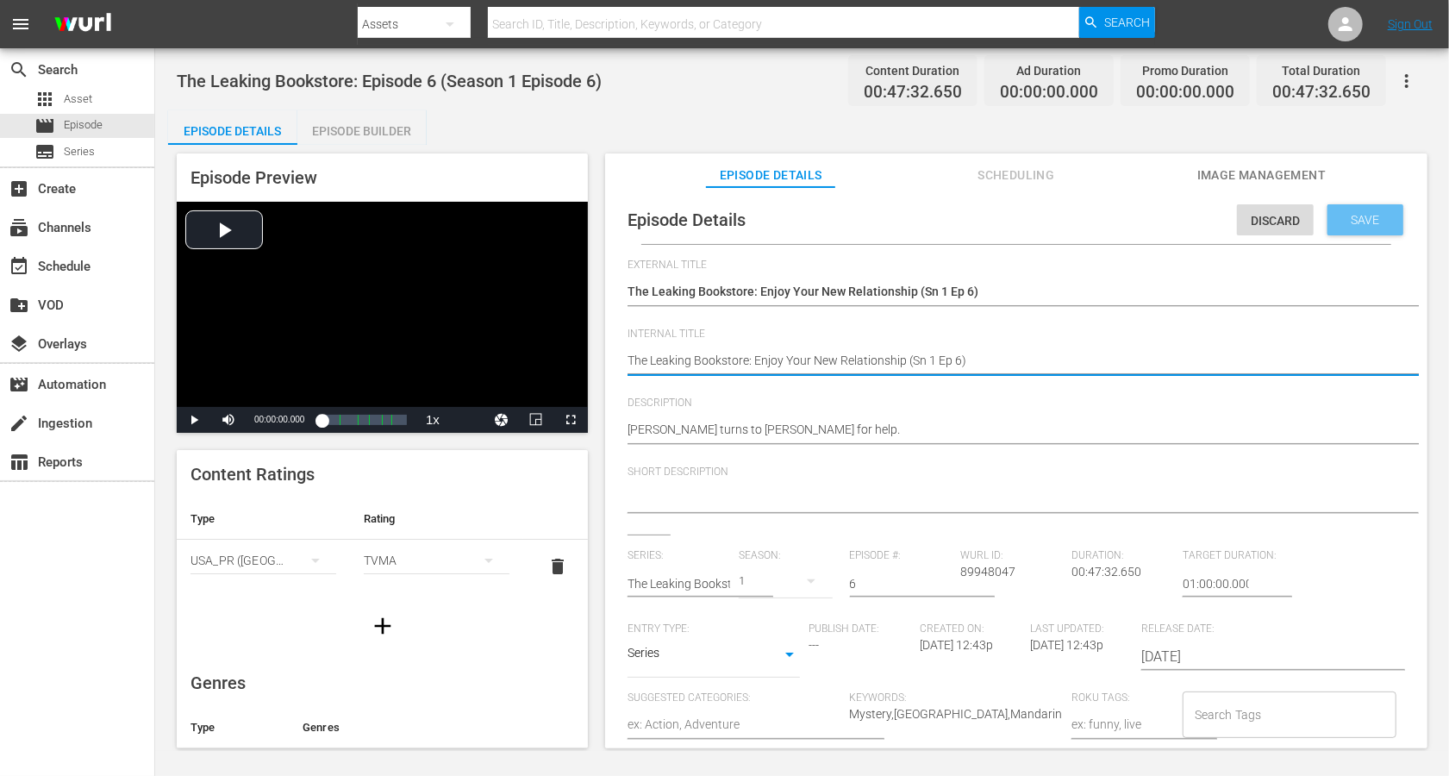
click at [1086, 222] on span "Save" at bounding box center [1366, 220] width 56 height 14
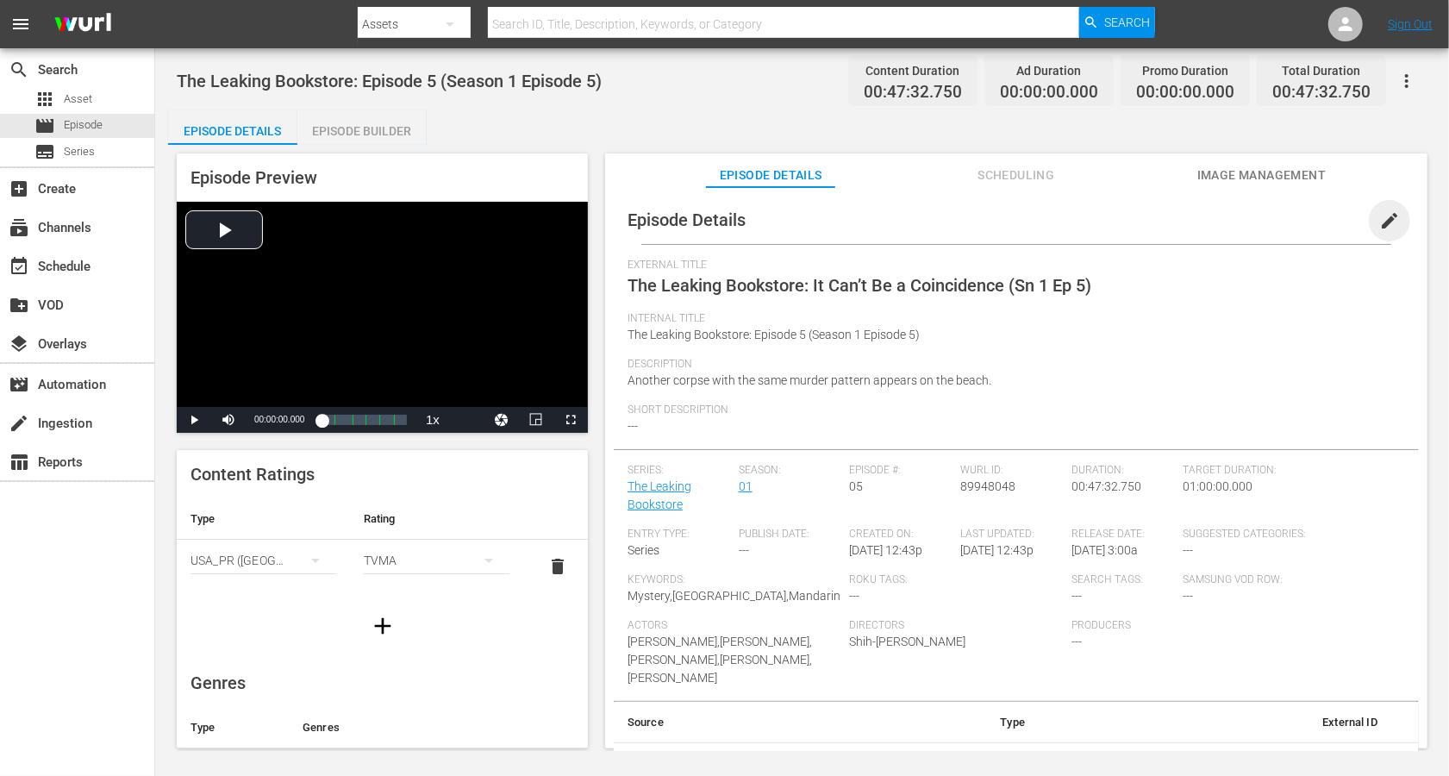
click at [1086, 218] on span "edit" at bounding box center [1390, 220] width 21 height 21
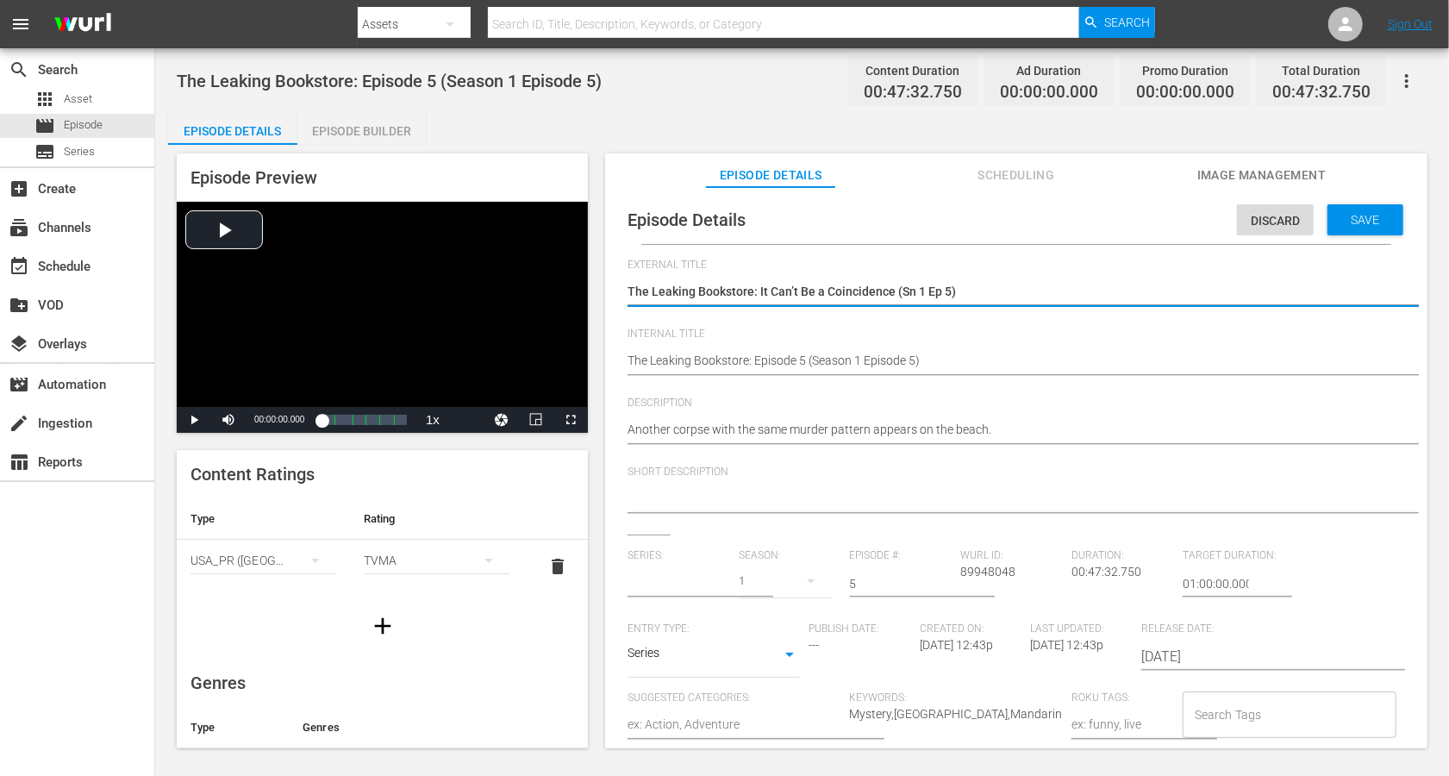
click at [1033, 300] on textarea "The Leaking Bookstore: It Can’t Be a Coincidence (Sn 1 Ep 5)" at bounding box center [1012, 293] width 769 height 21
type input "The Leaking Bookstore"
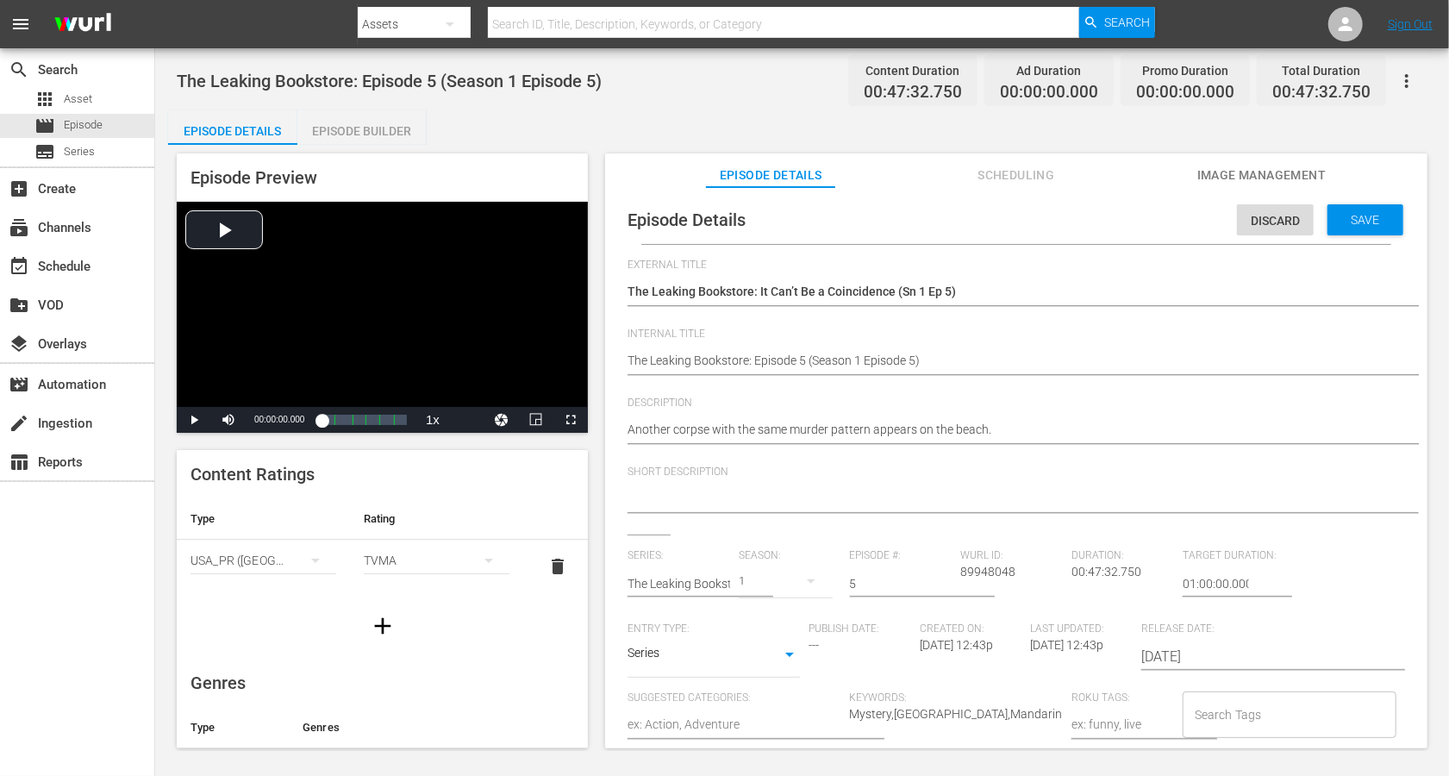
click at [845, 374] on hr at bounding box center [1034, 375] width 812 height 2
click at [843, 365] on textarea "The Leaking Bookstore: Episode 5 (Season 1 Episode 5)" at bounding box center [1012, 362] width 769 height 21
paste textarea "It Can’t Be a Coincidence (Sn 1 Ep"
type textarea "The Leaking Bookstore: It Can’t Be a Coincidence (Sn 1 Ep 5)"
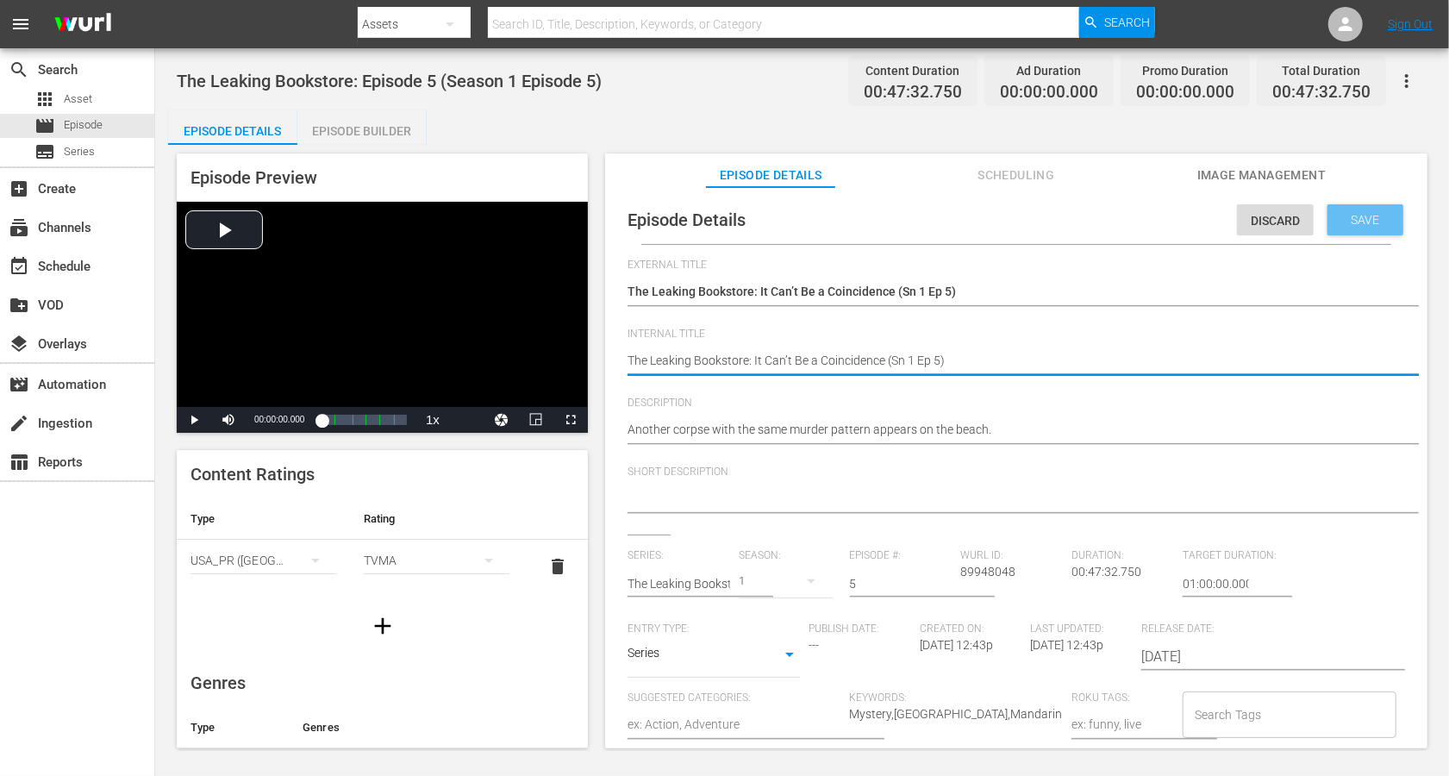
type textarea "The Leaking Bookstore: It Can’t Be a Coincidence (Sn 1 Ep 5)"
click at [1086, 215] on span "Save" at bounding box center [1366, 220] width 56 height 14
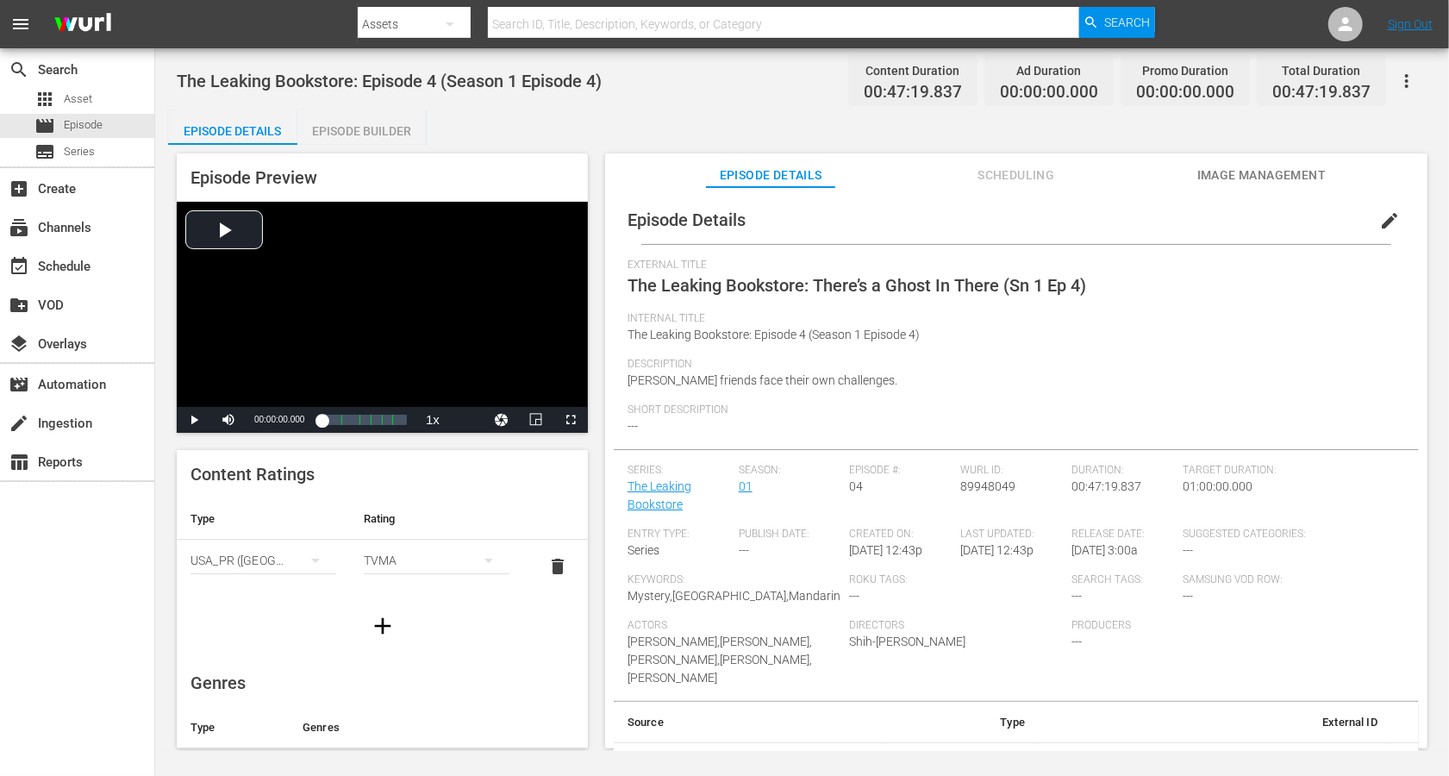
click at [1086, 222] on span "edit" at bounding box center [1390, 220] width 21 height 21
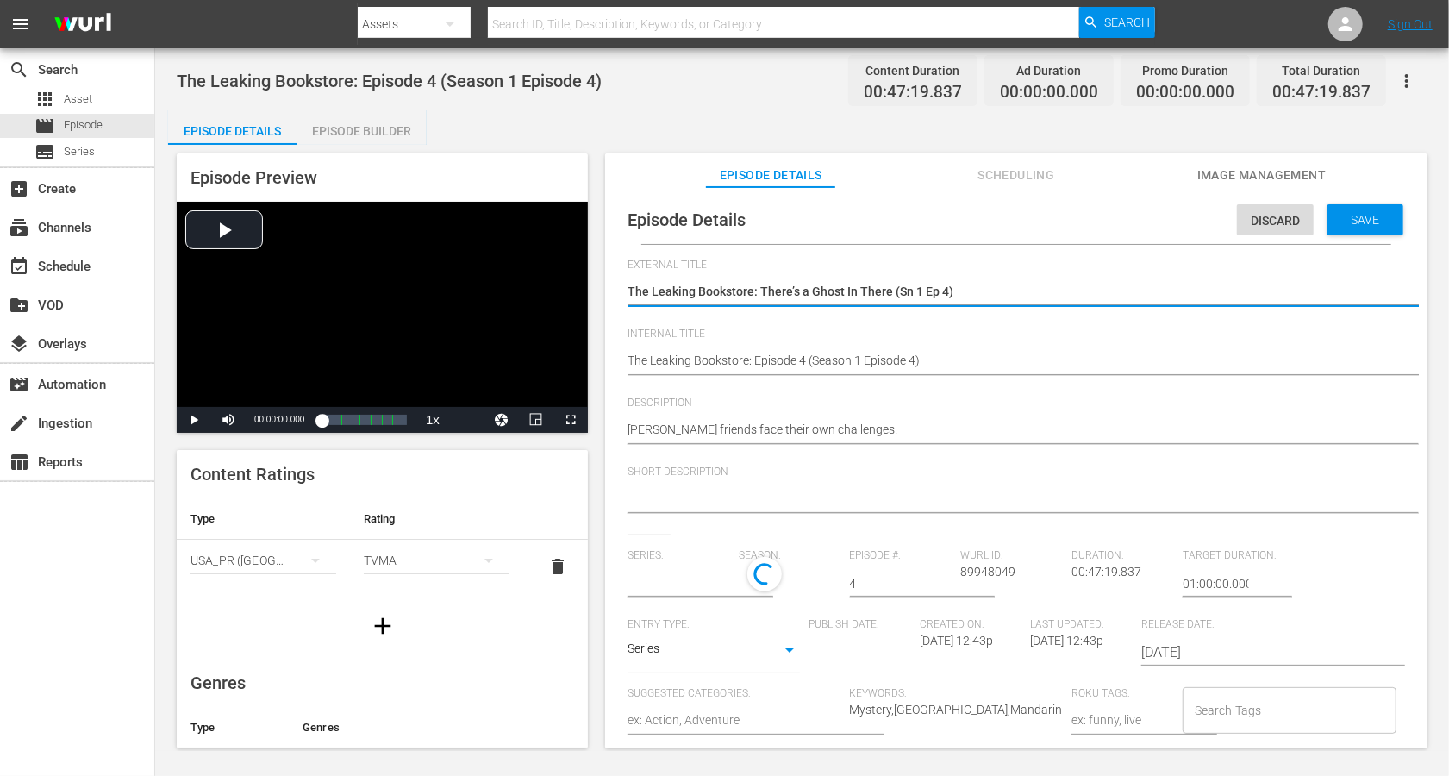
click at [946, 293] on textarea "The Leaking Bookstore: There’s a Ghost In There (Sn 1 Ep 4)" at bounding box center [1012, 293] width 769 height 21
type input "The Leaking Bookstore"
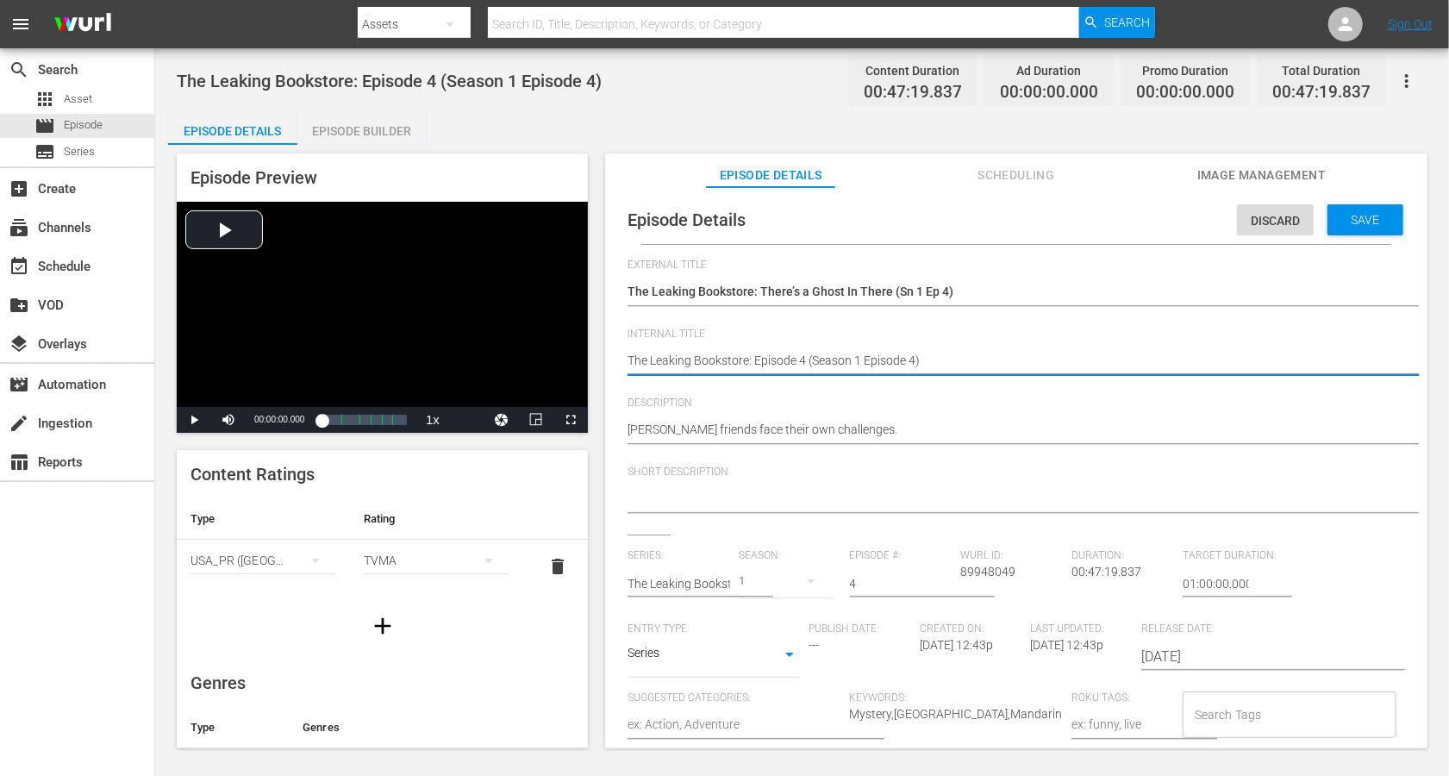
click at [880, 364] on textarea "The Leaking Bookstore: Episode 4 (Season 1 Episode 4)" at bounding box center [1012, 362] width 769 height 21
paste textarea "There’s a Ghost In There (Sn 1 Ep"
type textarea "The Leaking Bookstore: There’s a Ghost In There (Sn 1 Ep 4)"
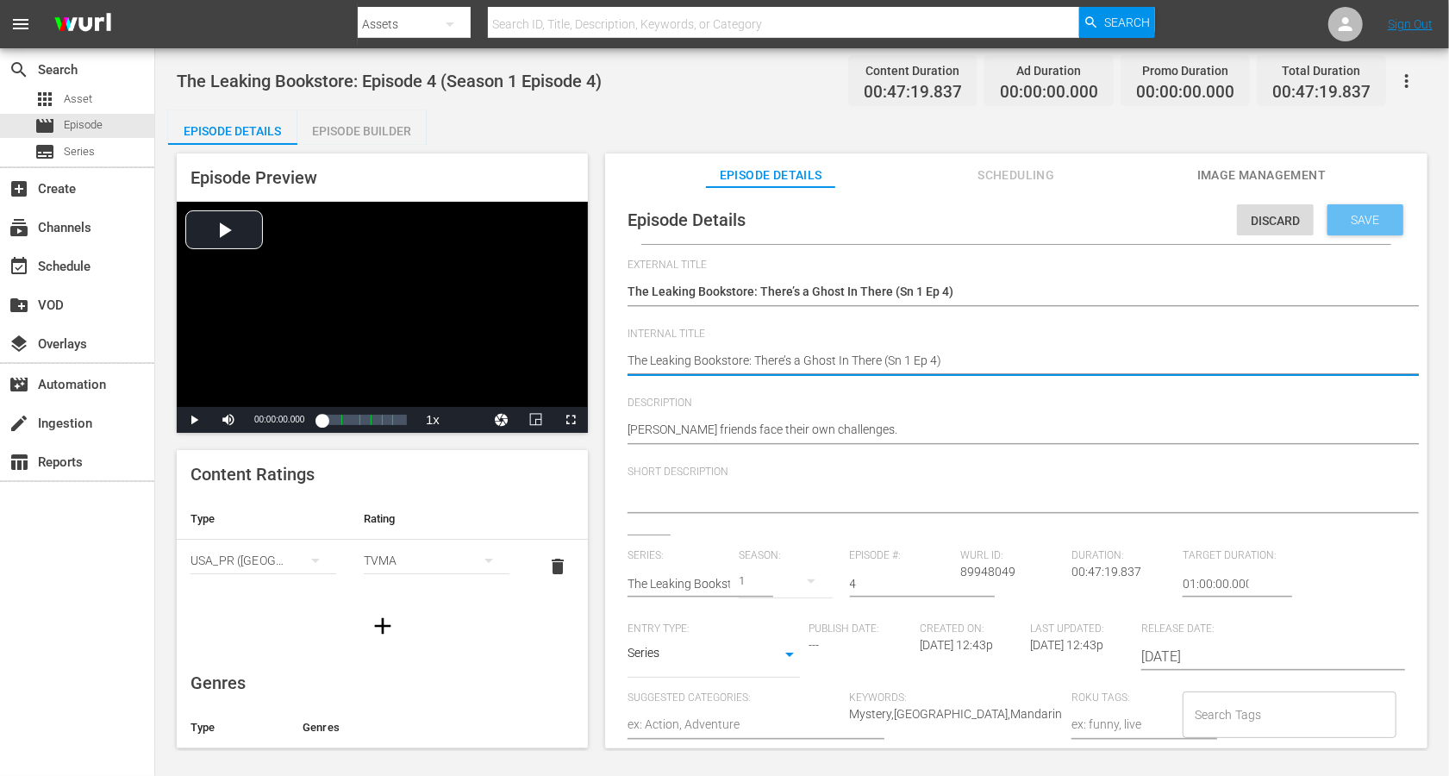
click at [1086, 213] on span "Save" at bounding box center [1366, 220] width 56 height 14
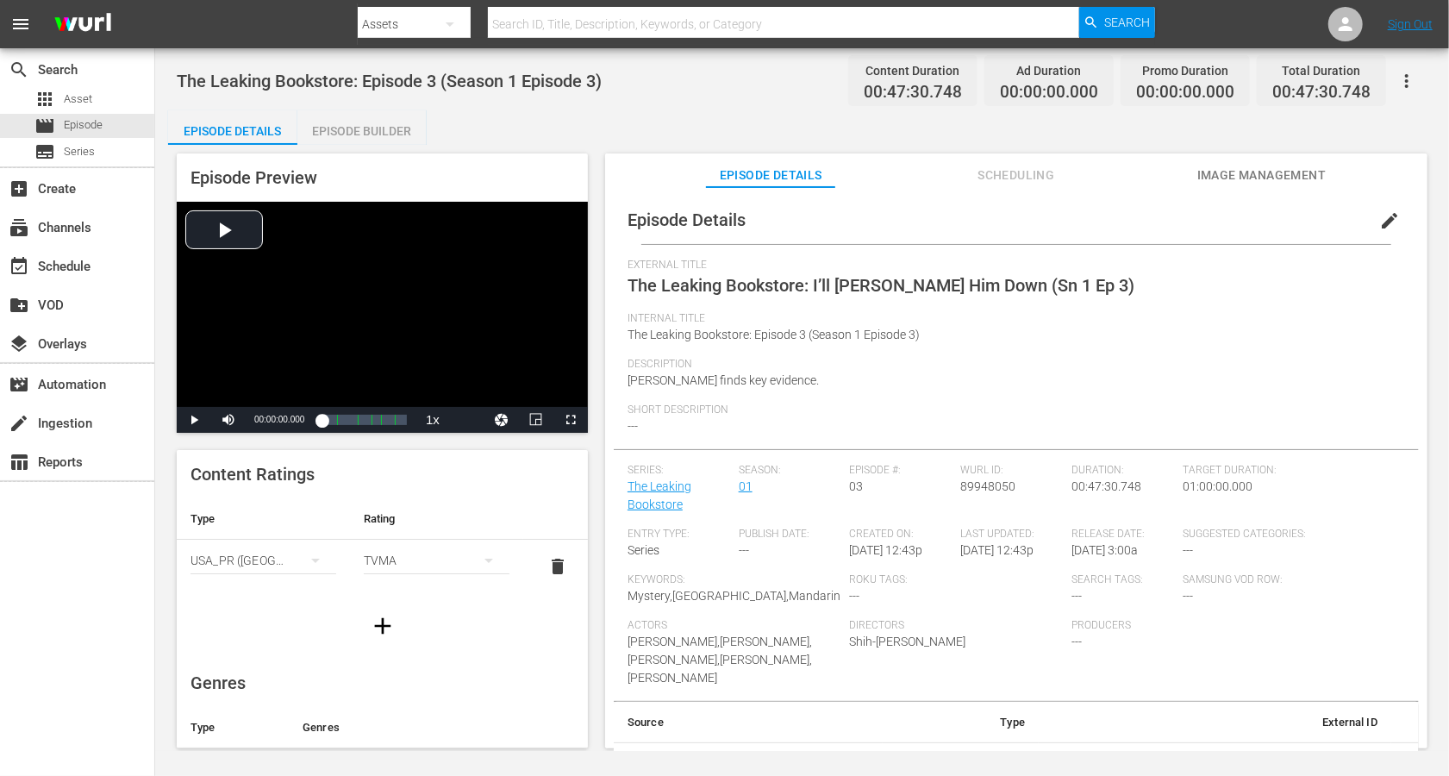
click at [1086, 214] on span "edit" at bounding box center [1390, 220] width 21 height 21
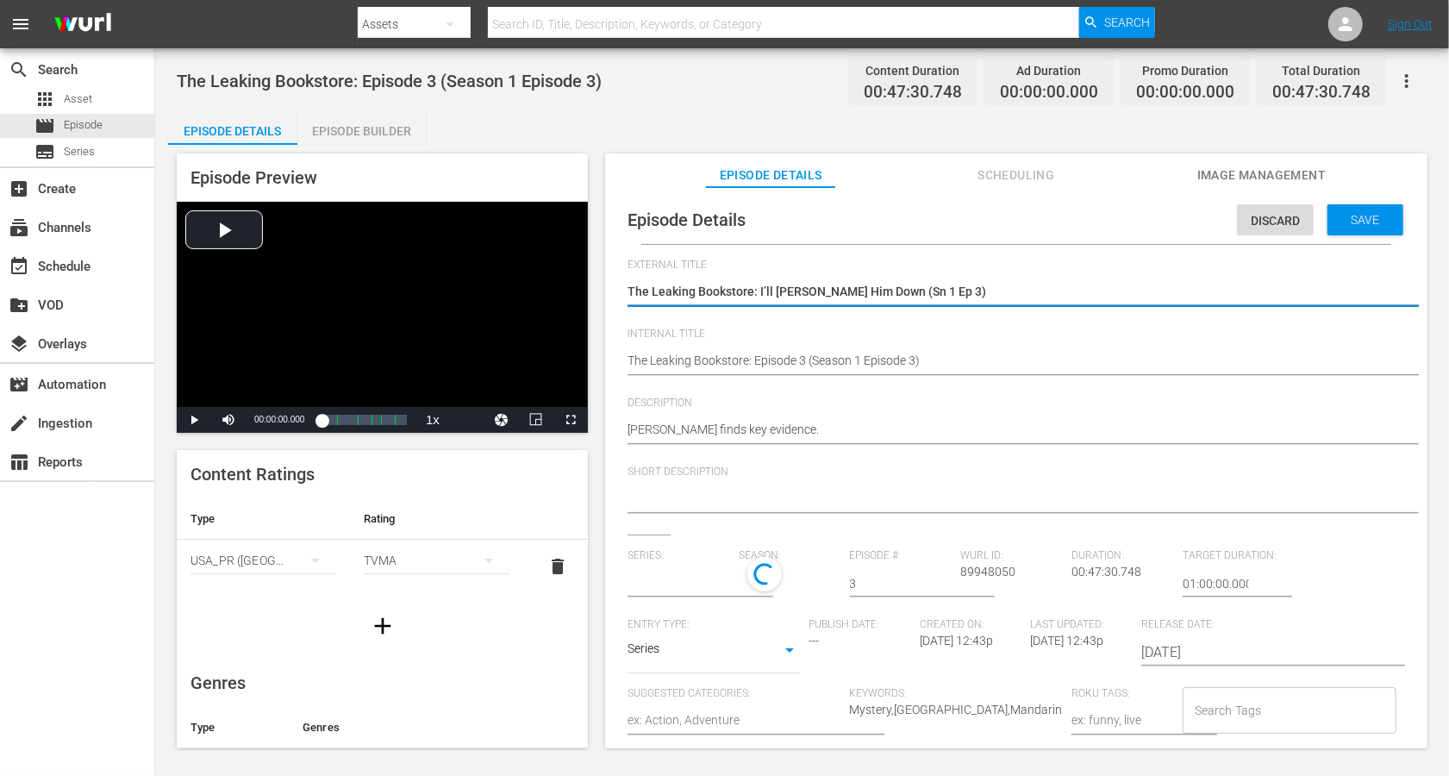
click at [966, 291] on textarea "The Leaking Bookstore: I’ll Hunt Him Down (Sn 1 Ep 3)" at bounding box center [1012, 293] width 769 height 21
type input "The Leaking Bookstore"
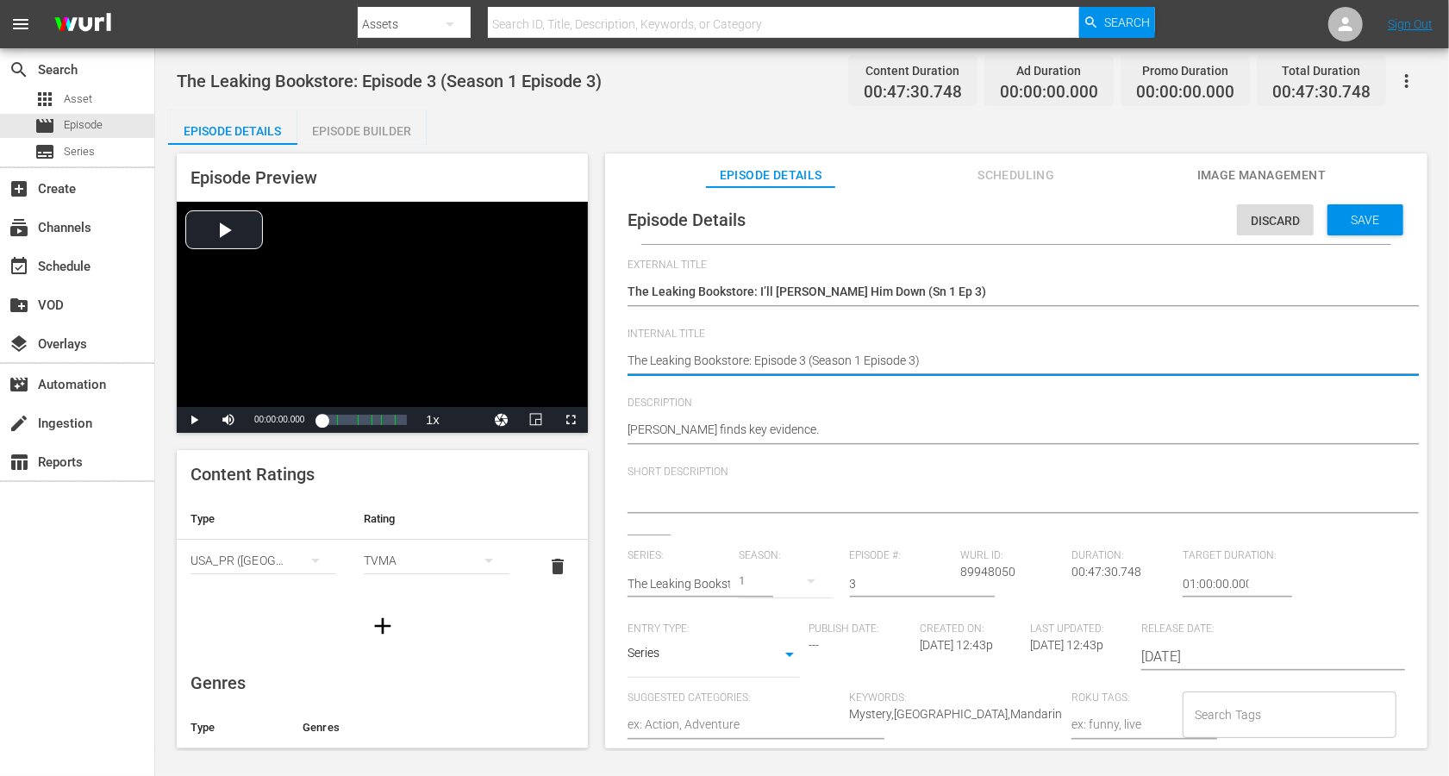
click at [889, 352] on textarea "The Leaking Bookstore: Episode 3 (Season 1 Episode 3)" at bounding box center [1012, 362] width 769 height 21
paste textarea "I’ll Hunt Him Down (Sn 1 Ep"
type textarea "The Leaking Bookstore: I’ll Hunt Him Down (Sn 1 Ep 3)"
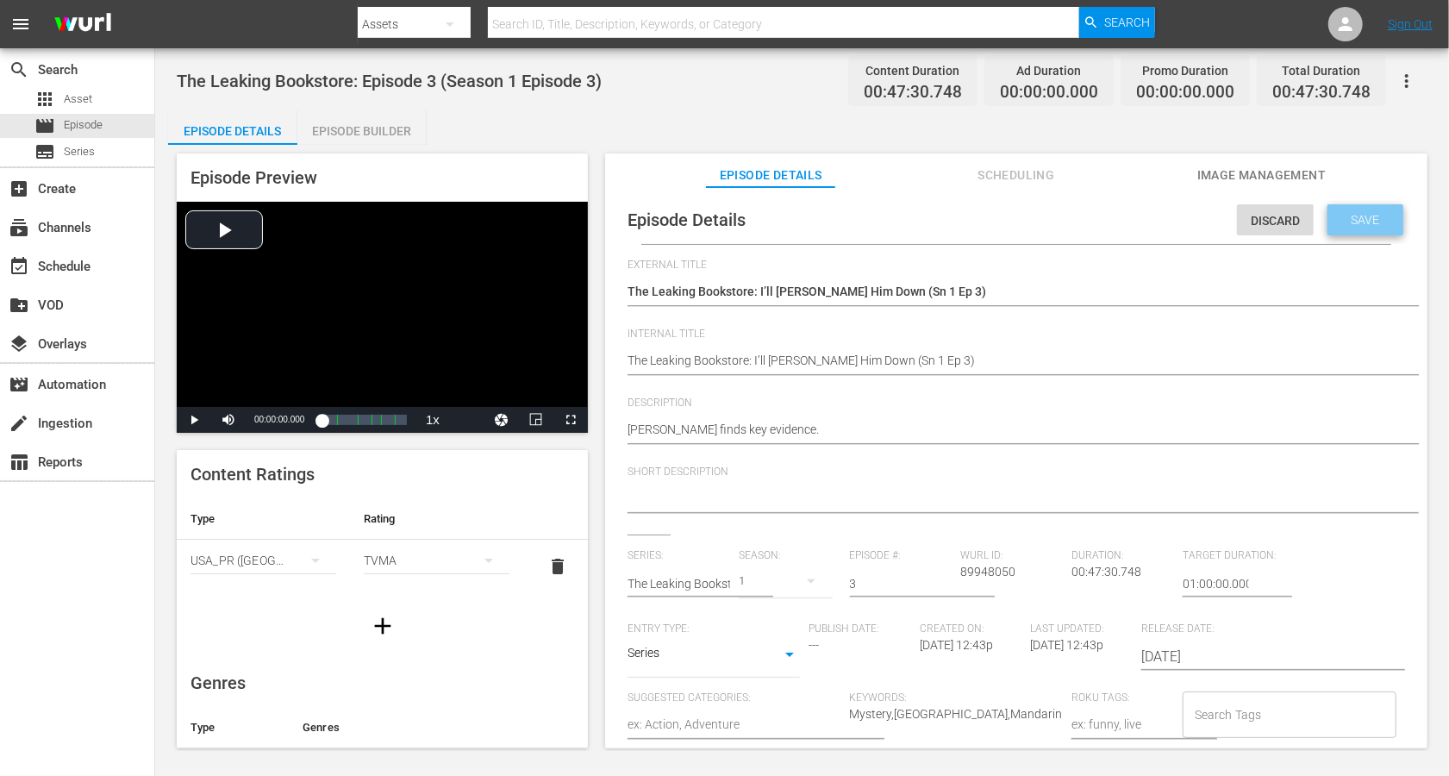
click at [1086, 219] on span "Save" at bounding box center [1366, 220] width 56 height 14
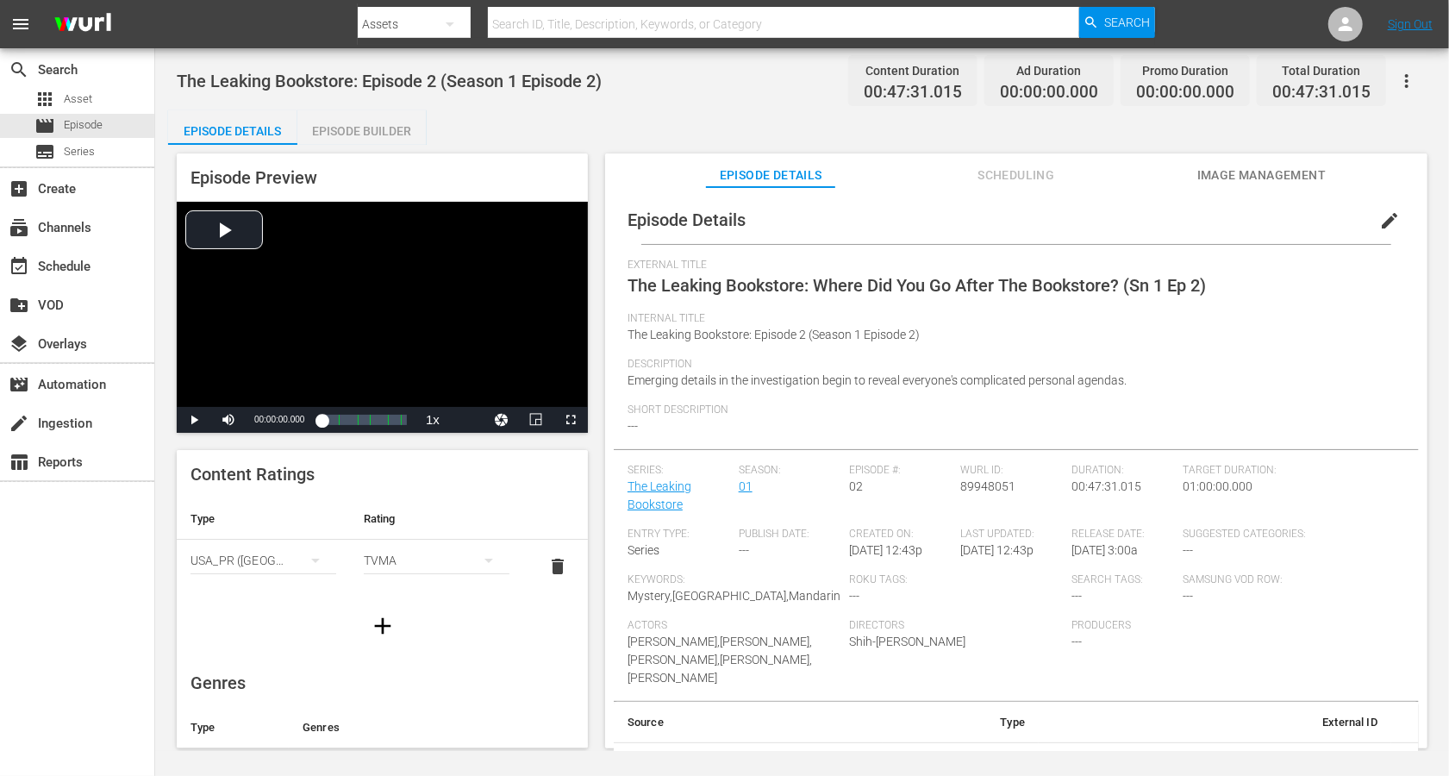
click at [1086, 213] on span "edit" at bounding box center [1390, 220] width 21 height 21
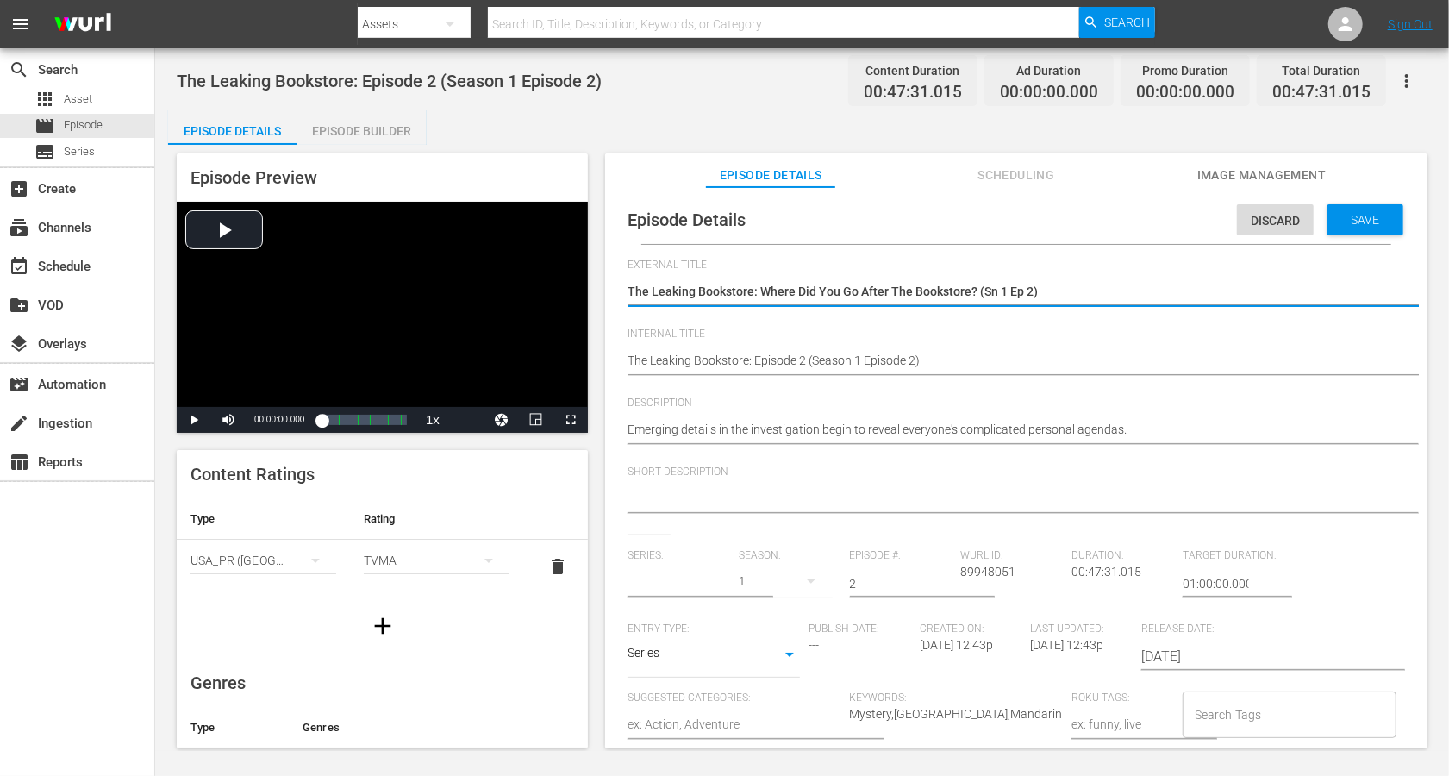
click at [930, 287] on textarea "The Leaking Bookstore: Where Did You Go After The Bookstore? (Sn 1 Ep 2)" at bounding box center [1012, 293] width 769 height 21
type input "The Leaking Bookstore"
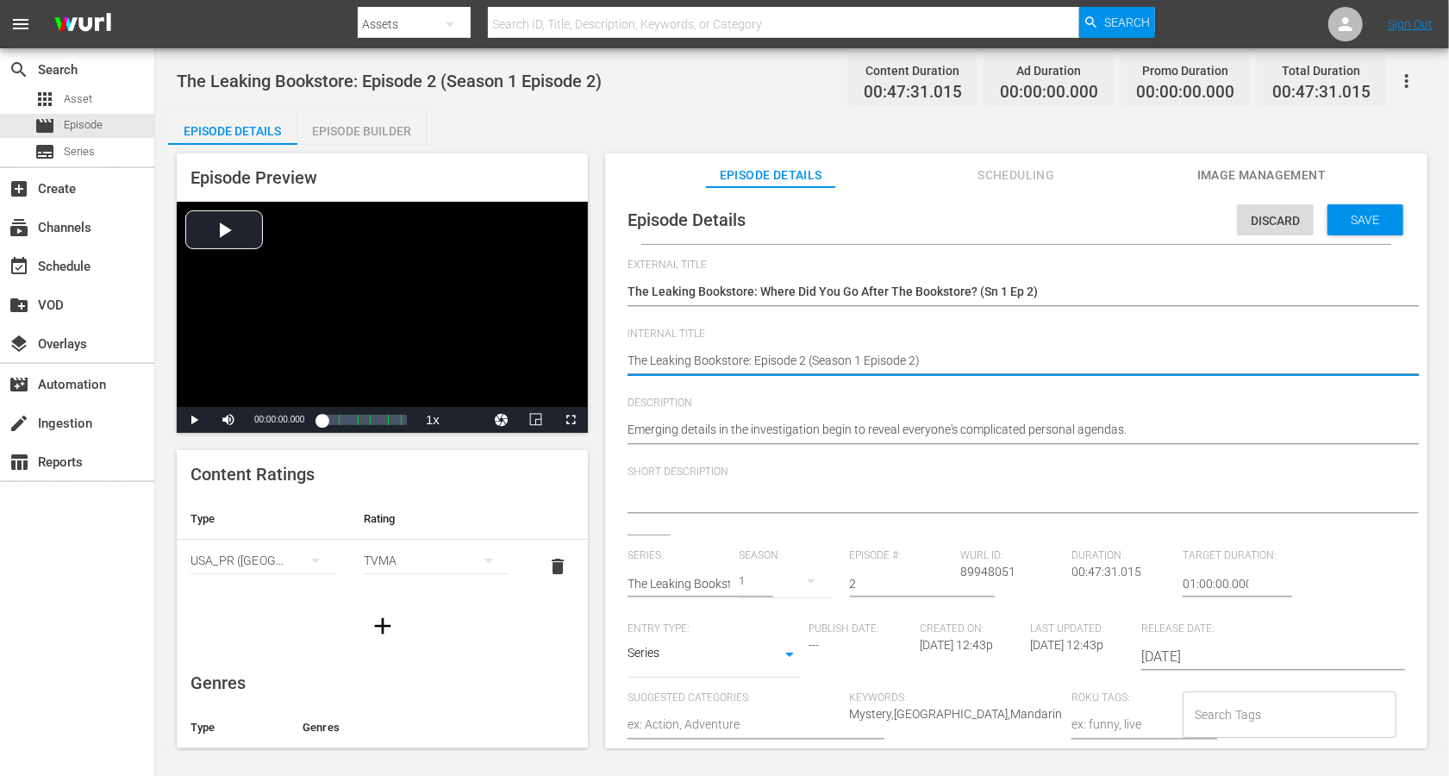
click at [898, 352] on textarea "The Leaking Bookstore: Episode 2 (Season 1 Episode 2)" at bounding box center [1012, 362] width 769 height 21
paste textarea "Where Did You Go After The Bookstore? (Sn 1 Ep"
type textarea "The Leaking Bookstore: Where Did You Go After The Bookstore? (Sn 1 Ep 2)"
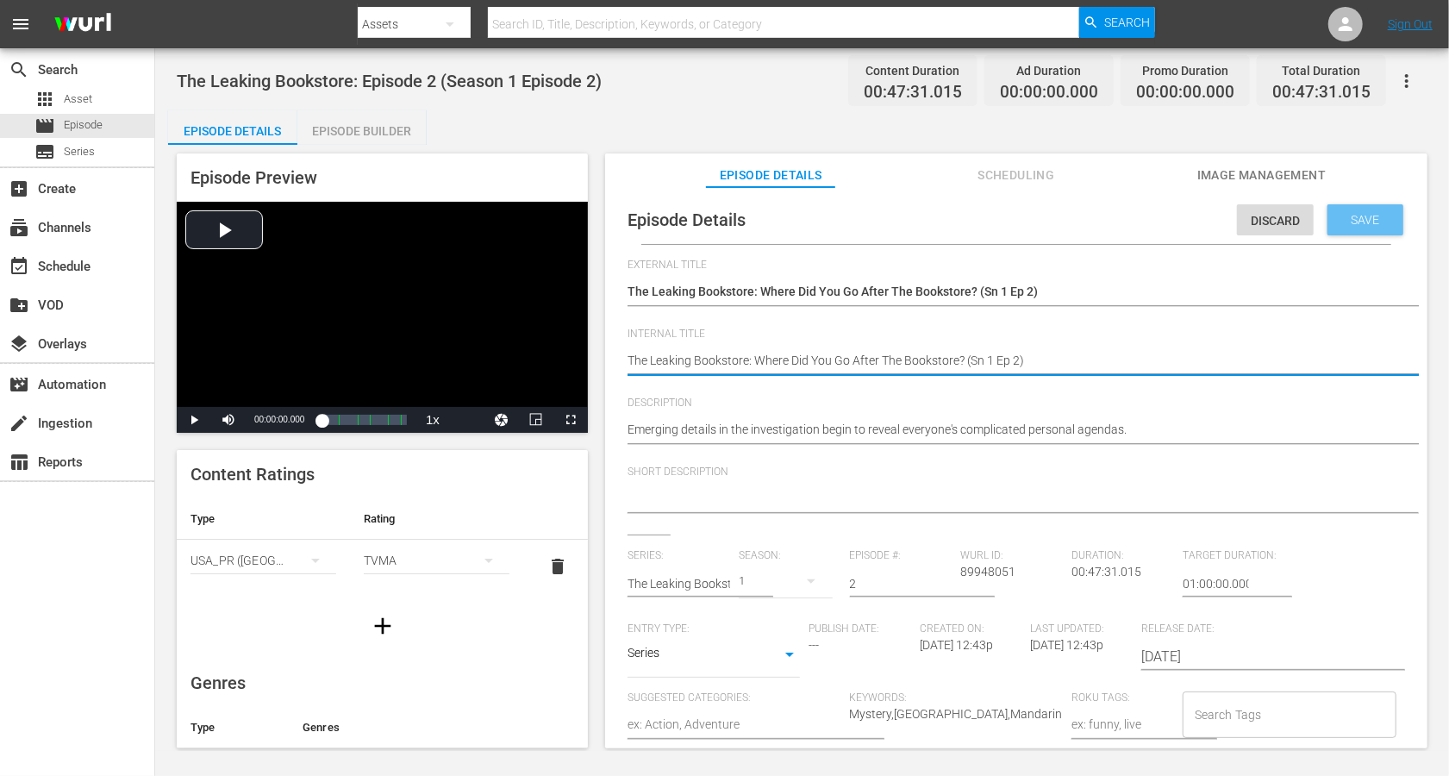
click at [1086, 213] on span "Save" at bounding box center [1366, 220] width 56 height 14
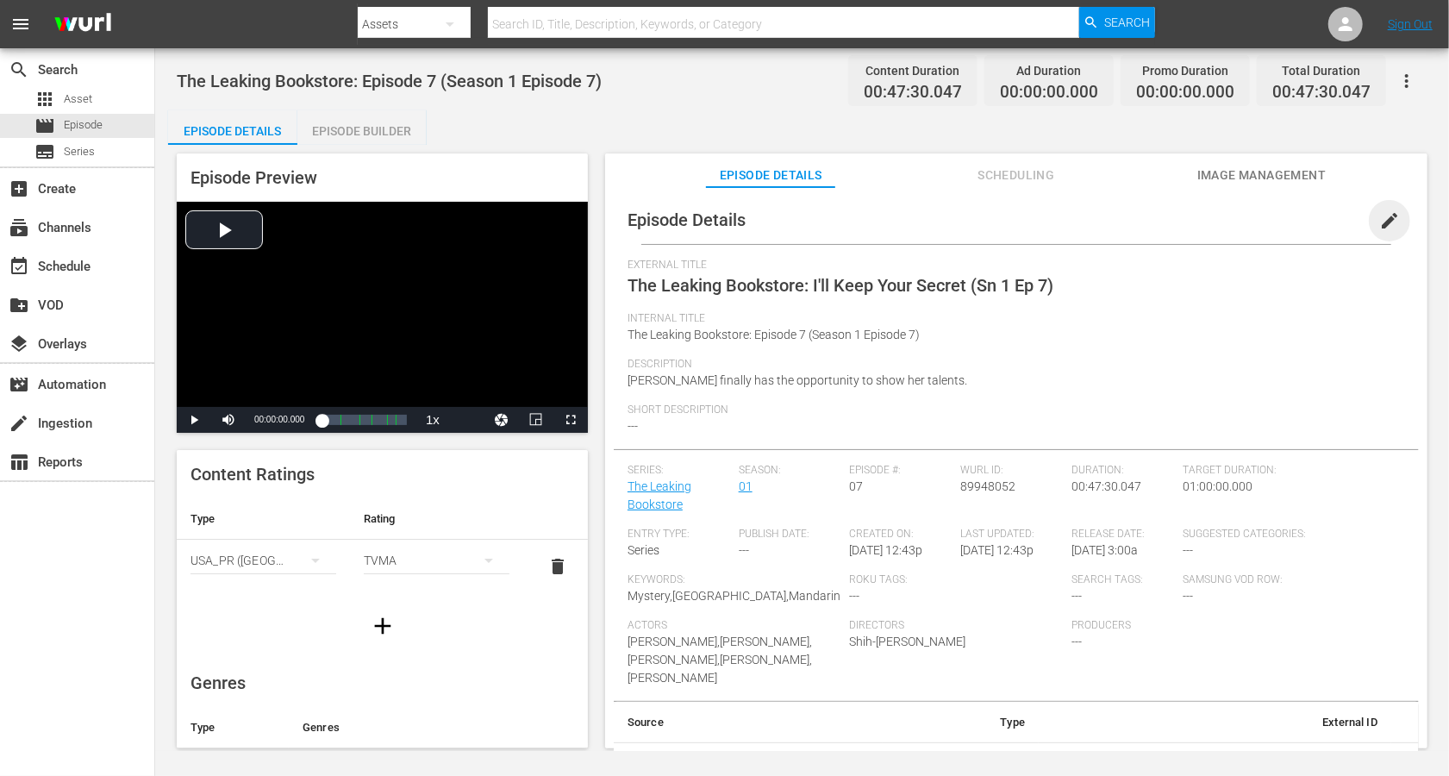
click at [1086, 221] on span "edit" at bounding box center [1390, 220] width 21 height 21
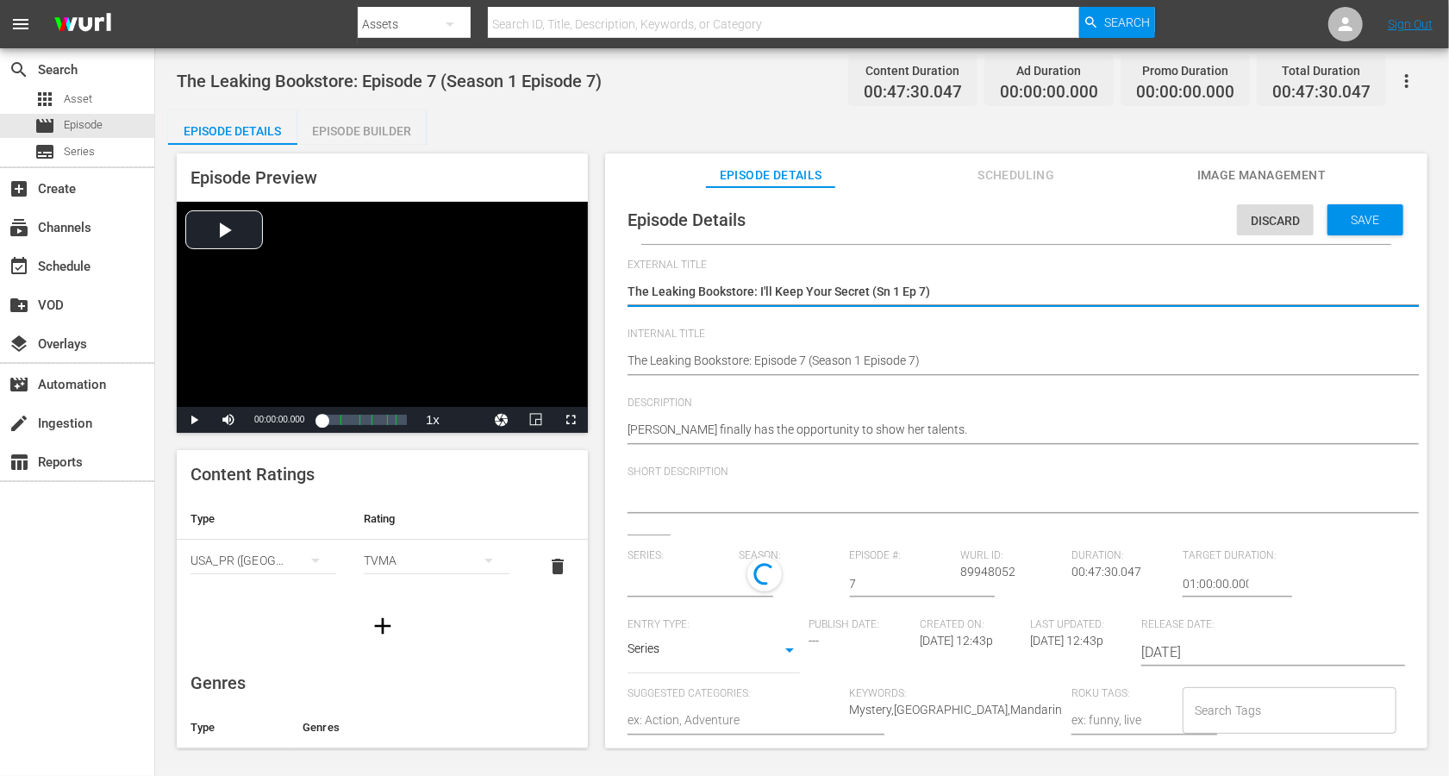
click at [871, 286] on textarea "The Leaking Bookstore: I'll Keep Your Secret (Sn 1 Ep 7)" at bounding box center [1012, 293] width 769 height 21
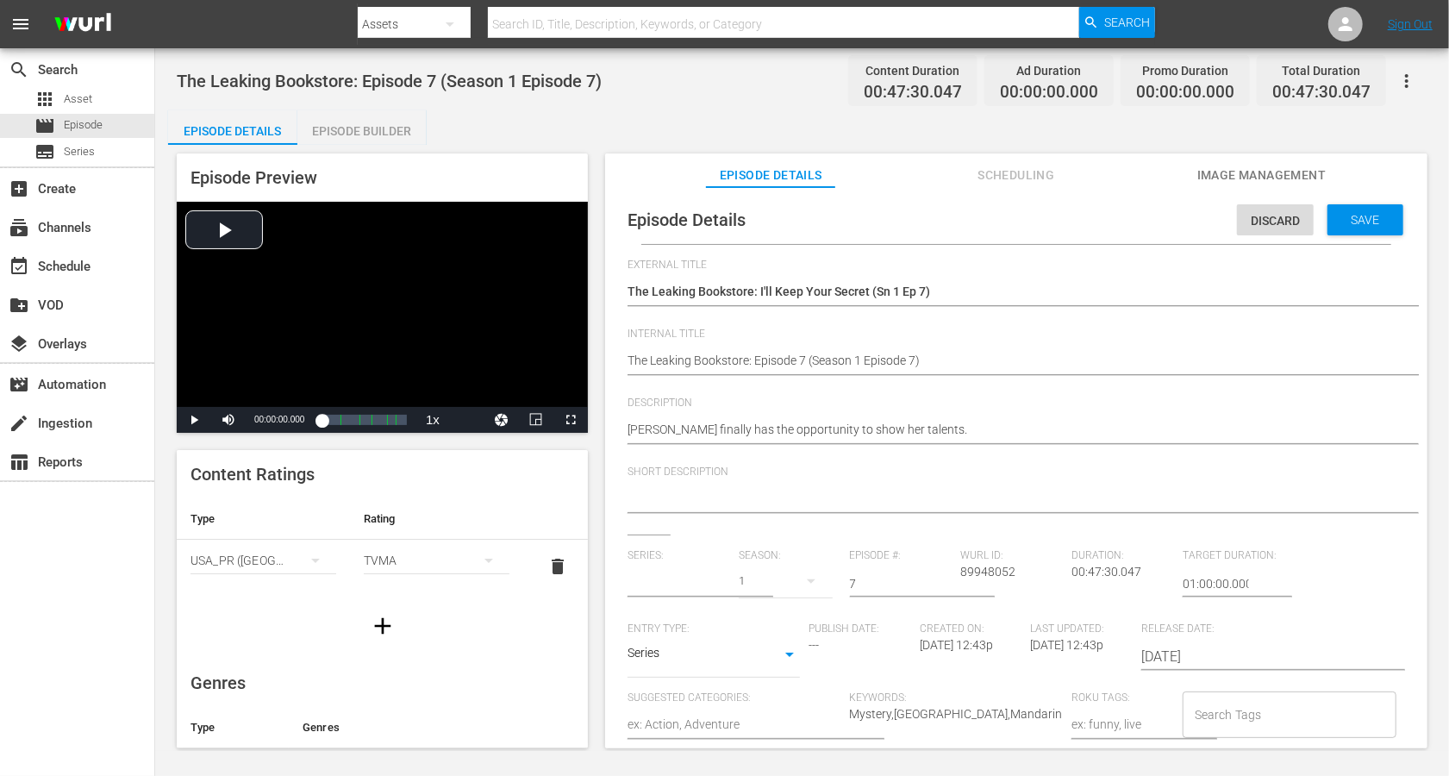
click at [856, 349] on div "The Leaking Bookstore: Episode 7 (Season 1 Episode 7) The Leaking Bookstore: Ep…" at bounding box center [1012, 361] width 769 height 41
type input "The Leaking Bookstore"
click at [857, 366] on textarea "The Leaking Bookstore: Episode 7 (Season 1 Episode 7)" at bounding box center [1012, 362] width 769 height 21
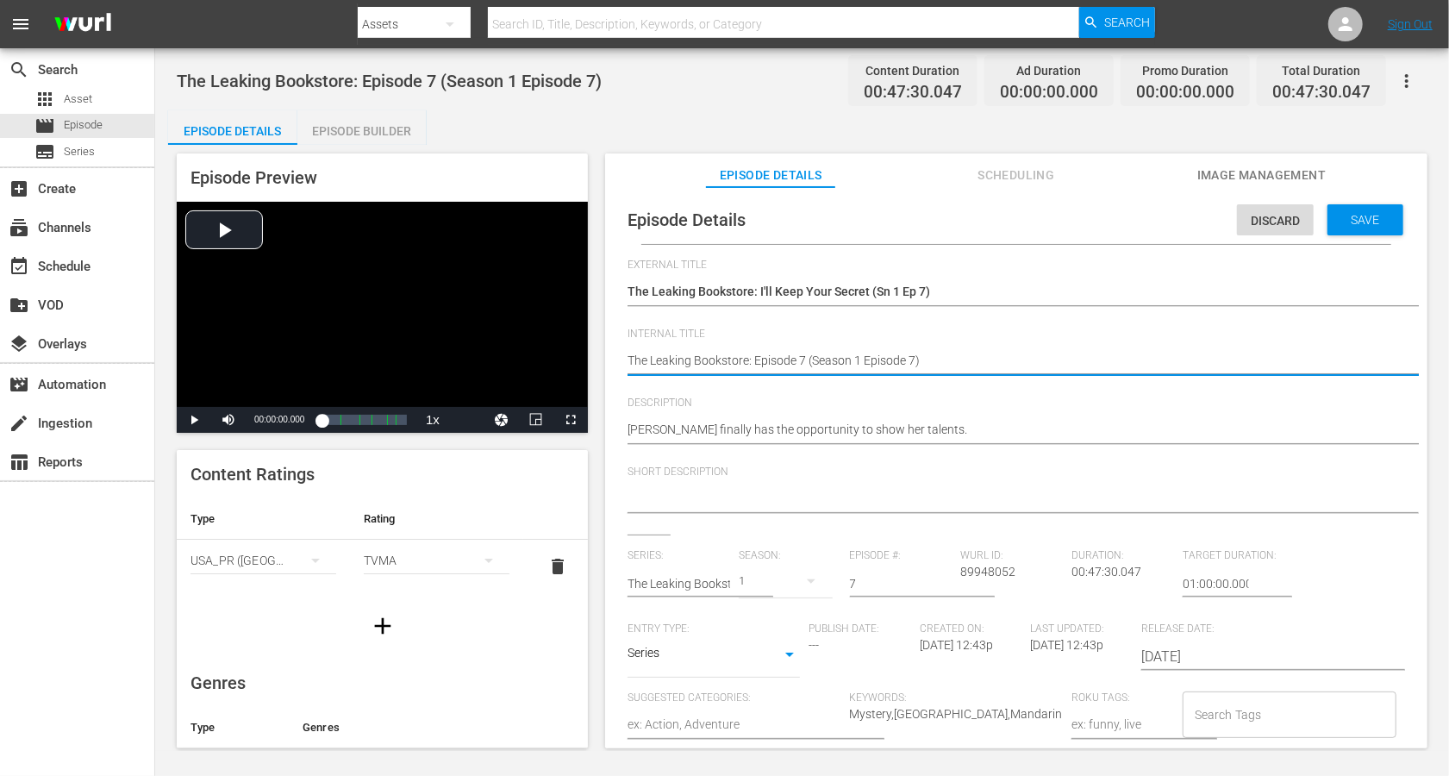
click at [857, 366] on textarea "The Leaking Bookstore: Episode 7 (Season 1 Episode 7)" at bounding box center [1012, 362] width 769 height 21
paste textarea "I'll Keep Your Secret (Sn 1 Ep"
type textarea "The Leaking Bookstore: I'll Keep Your Secret (Sn 1 Ep 7)"
click at [1086, 222] on span "Save" at bounding box center [1366, 220] width 56 height 14
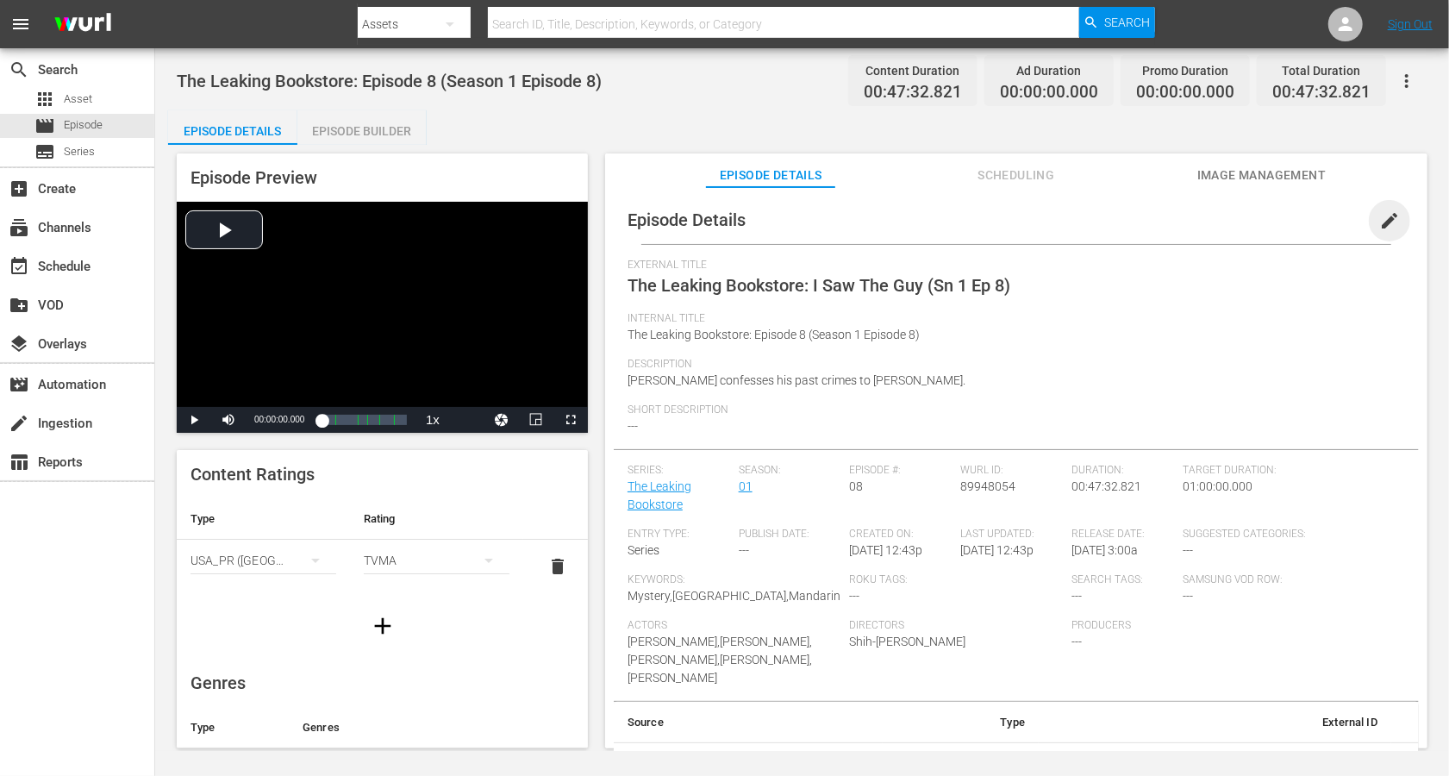
click at [1086, 219] on span "edit" at bounding box center [1390, 220] width 21 height 21
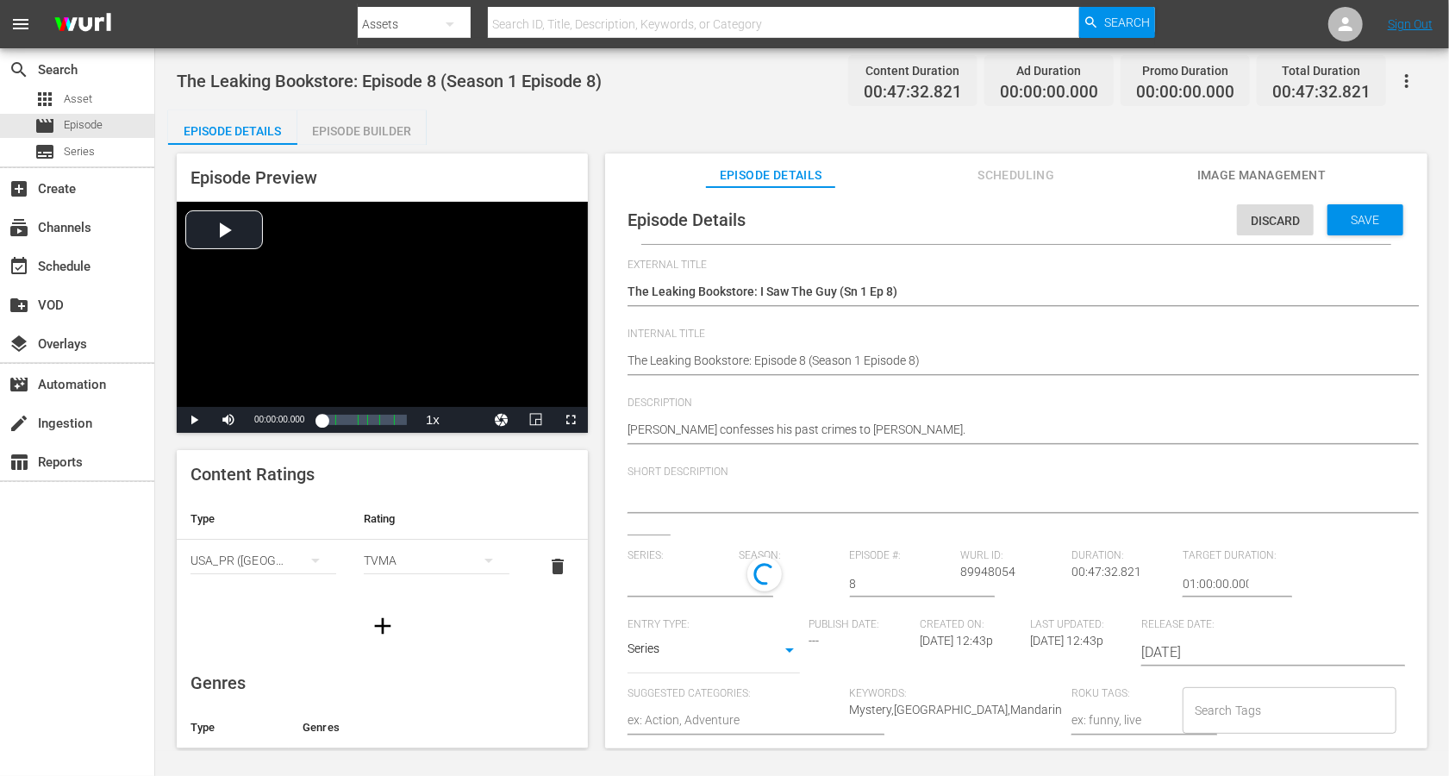
click at [864, 279] on div "The Leaking Bookstore: I Saw The Guy (Sn 1 Ep 8) The Leaking Bookstore: I Saw T…" at bounding box center [1012, 292] width 769 height 41
type input "The Leaking Bookstore"
click at [842, 350] on div "The Leaking Bookstore: Episode 8 (Season 1 Episode 8) The Leaking Bookstore: Ep…" at bounding box center [1012, 361] width 769 height 41
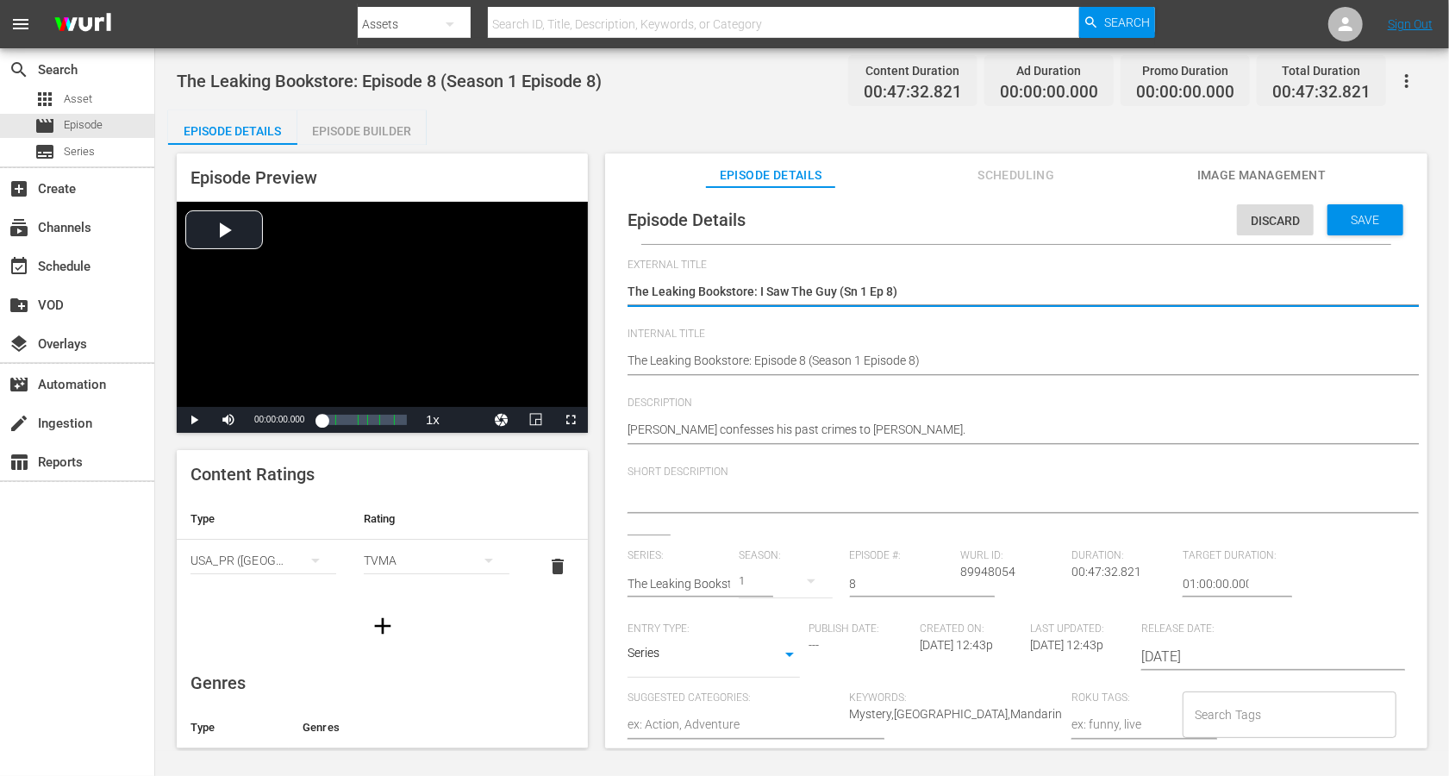
click at [832, 301] on textarea "The Leaking Bookstore: I Saw The Guy (Sn 1 Ep 8)" at bounding box center [1012, 293] width 769 height 21
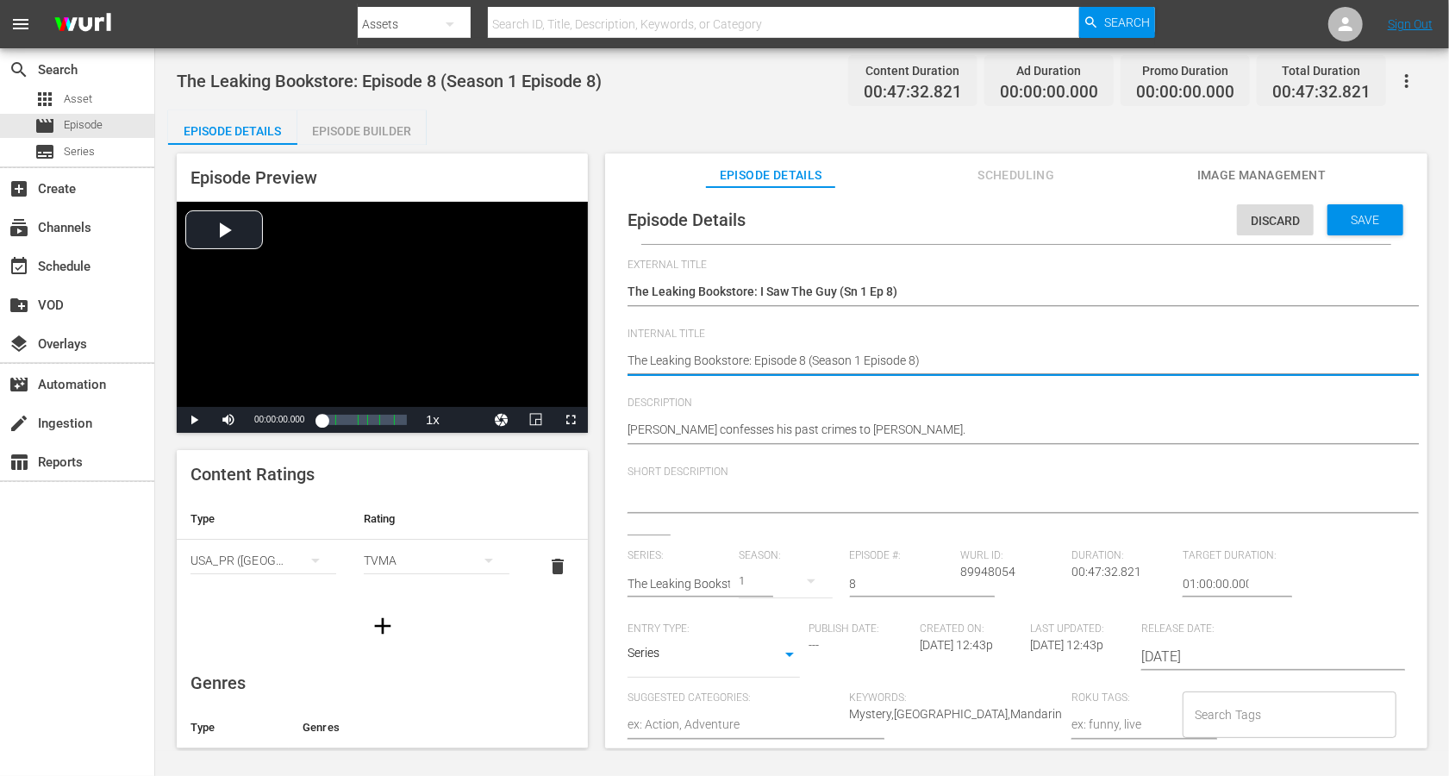
click at [813, 359] on textarea "The Leaking Bookstore: Episode 8 (Season 1 Episode 8)" at bounding box center [1012, 362] width 769 height 21
paste textarea "I Saw The Guy (Sn 1 Ep"
type textarea "The Leaking Bookstore: I Saw The Guy (Sn 1 Ep 8)"
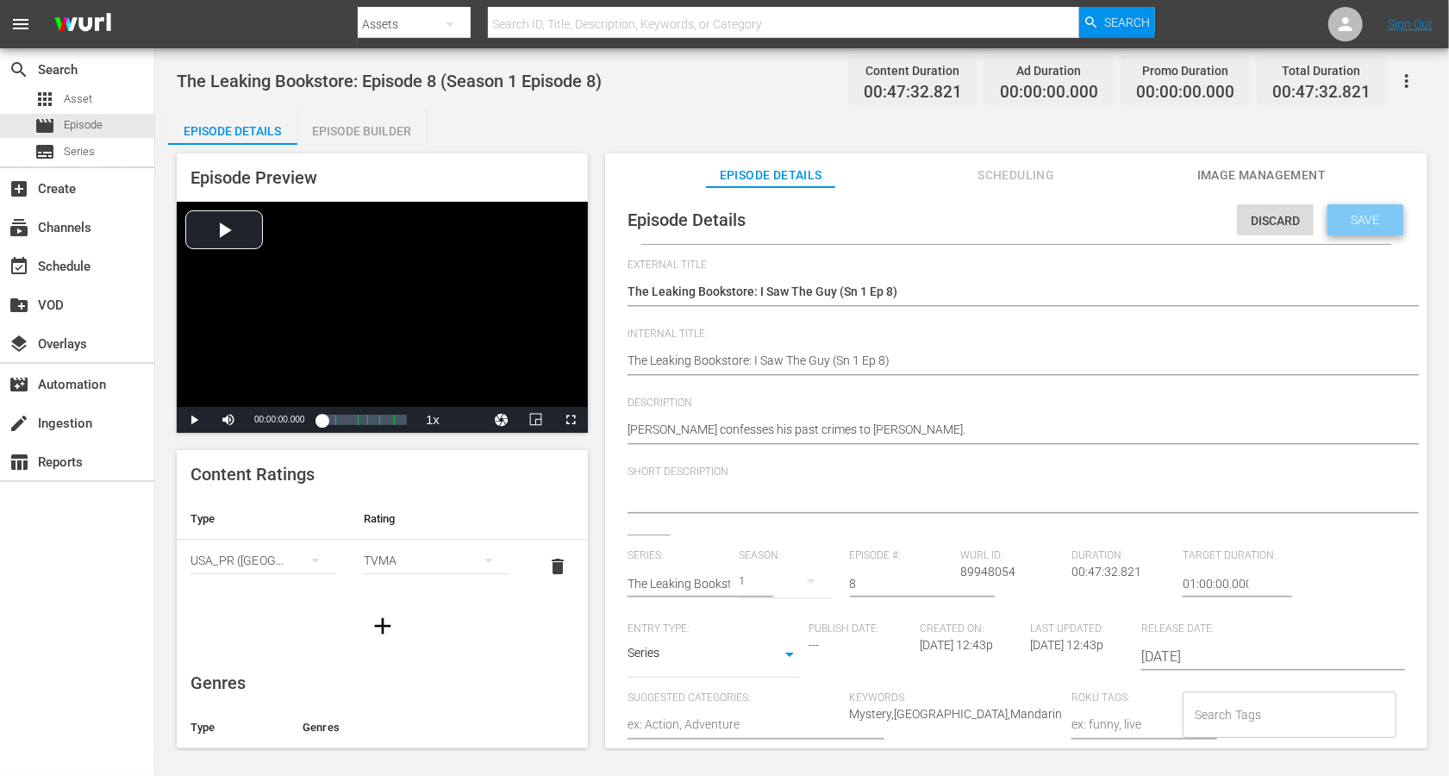
click at [1086, 210] on div "Save" at bounding box center [1366, 219] width 76 height 31
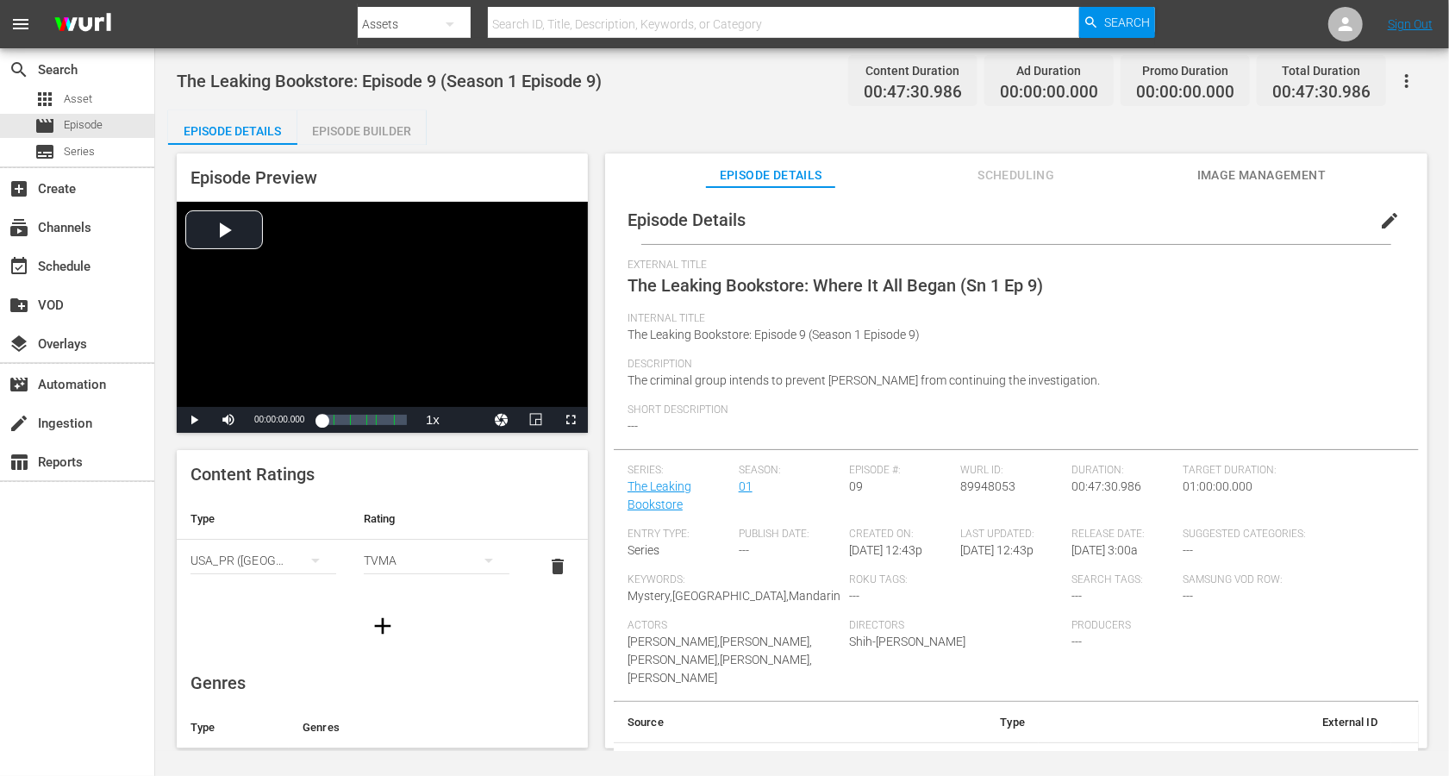
click at [1086, 210] on span "edit" at bounding box center [1390, 220] width 21 height 21
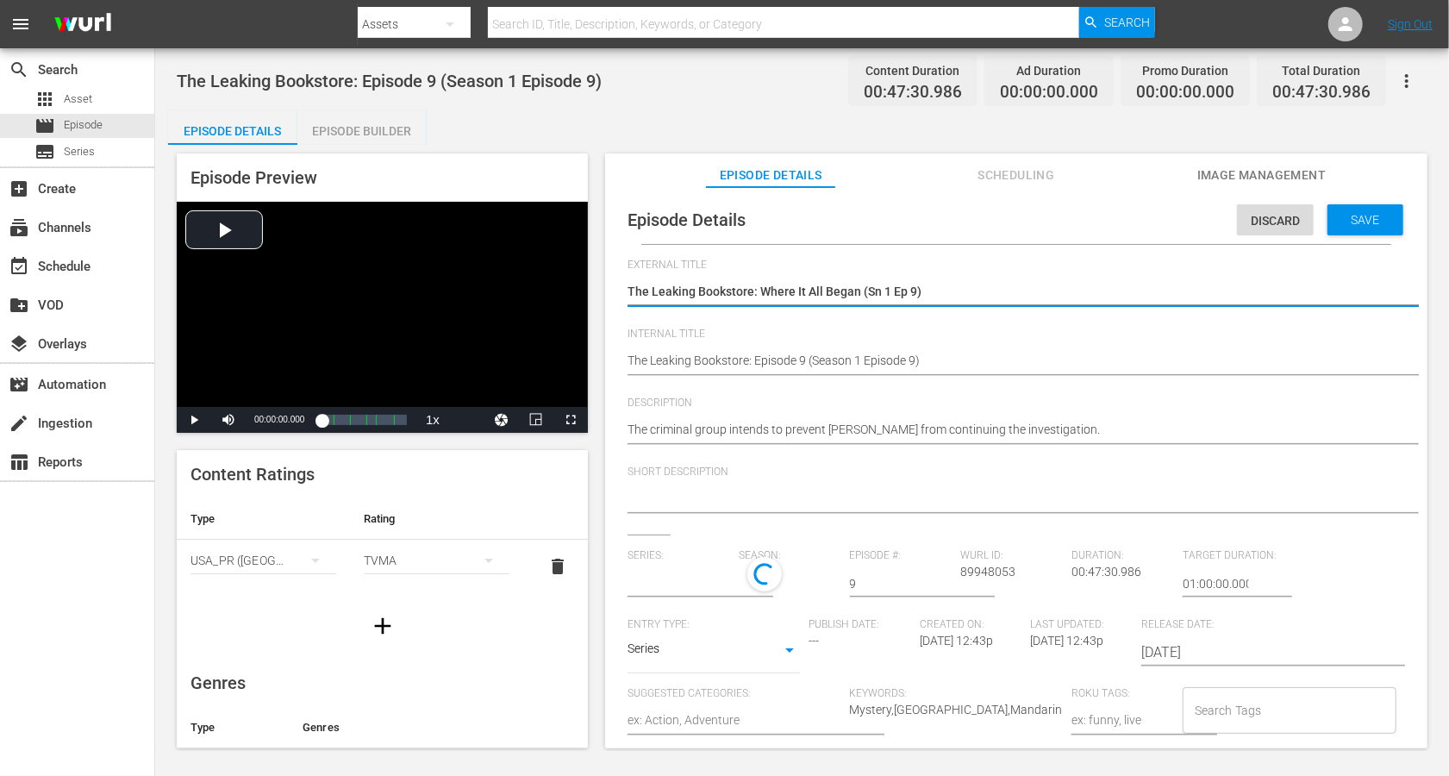
click at [989, 295] on textarea "The Leaking Bookstore: Where It All Began (Sn 1 Ep 9)" at bounding box center [1012, 293] width 769 height 21
type input "The Leaking Bookstore"
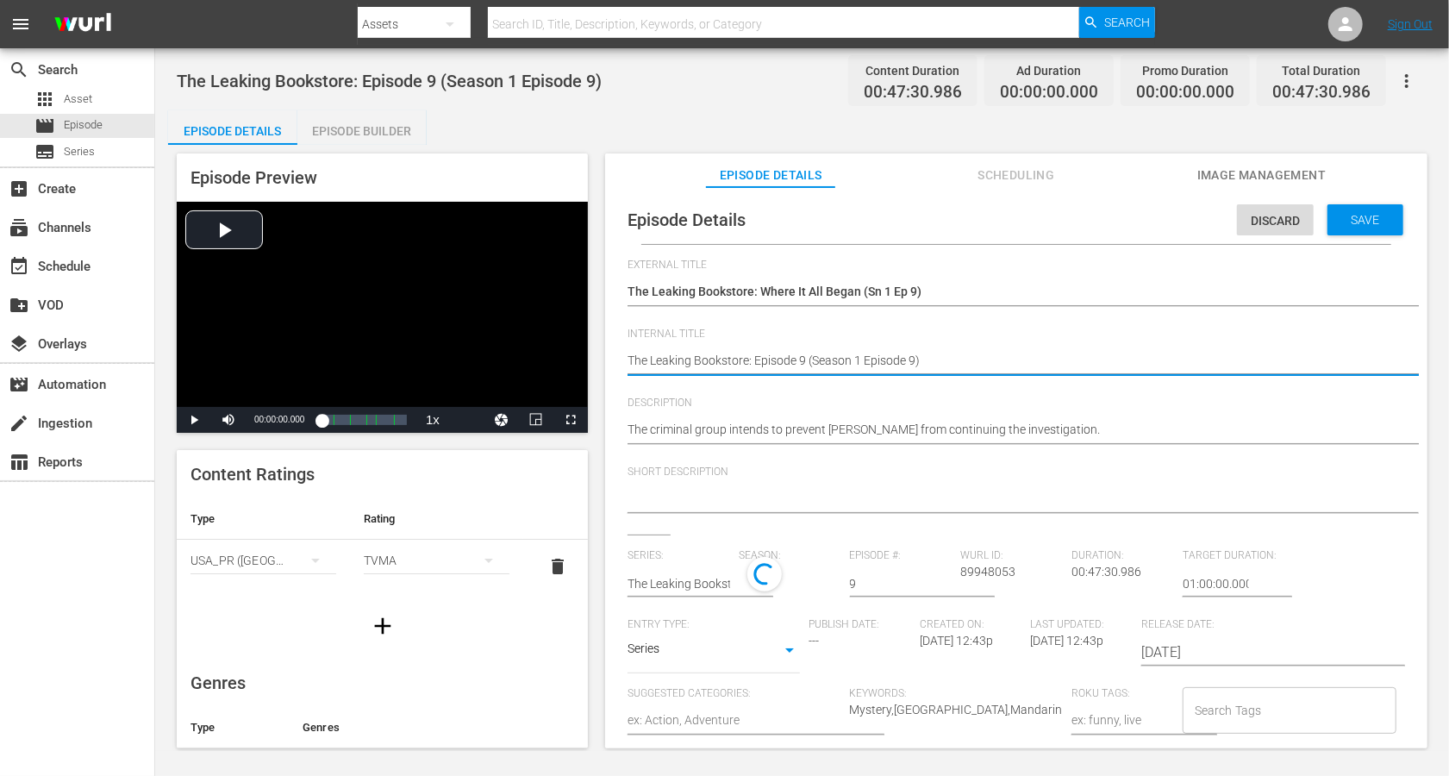
click at [867, 363] on textarea "The Leaking Bookstore: Episode 9 (Season 1 Episode 9)" at bounding box center [1012, 362] width 769 height 21
paste textarea "Where It All Began (Sn 1 Ep"
type textarea "The Leaking Bookstore: Where It All Began (Sn 1 Ep 9)"
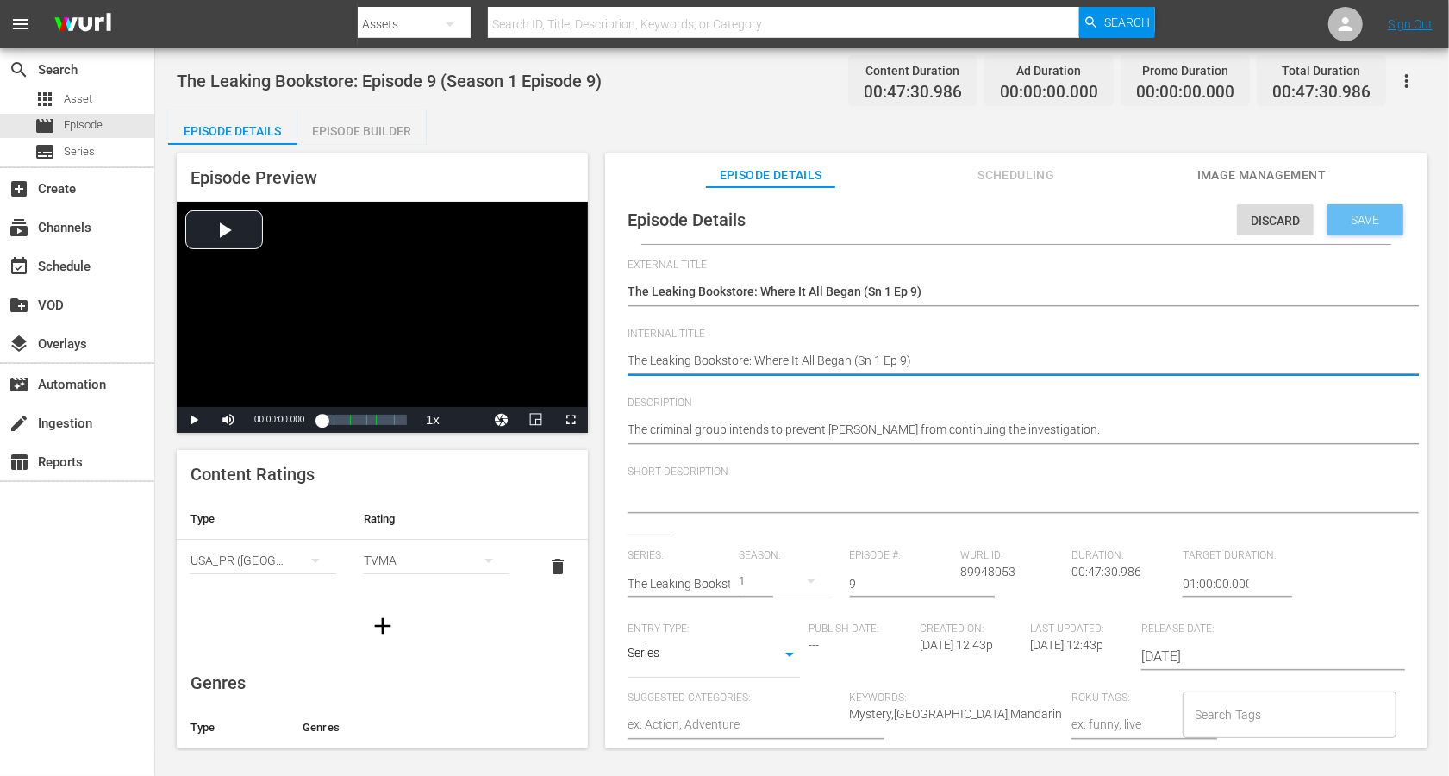
click at [1086, 209] on div "Save" at bounding box center [1366, 219] width 76 height 31
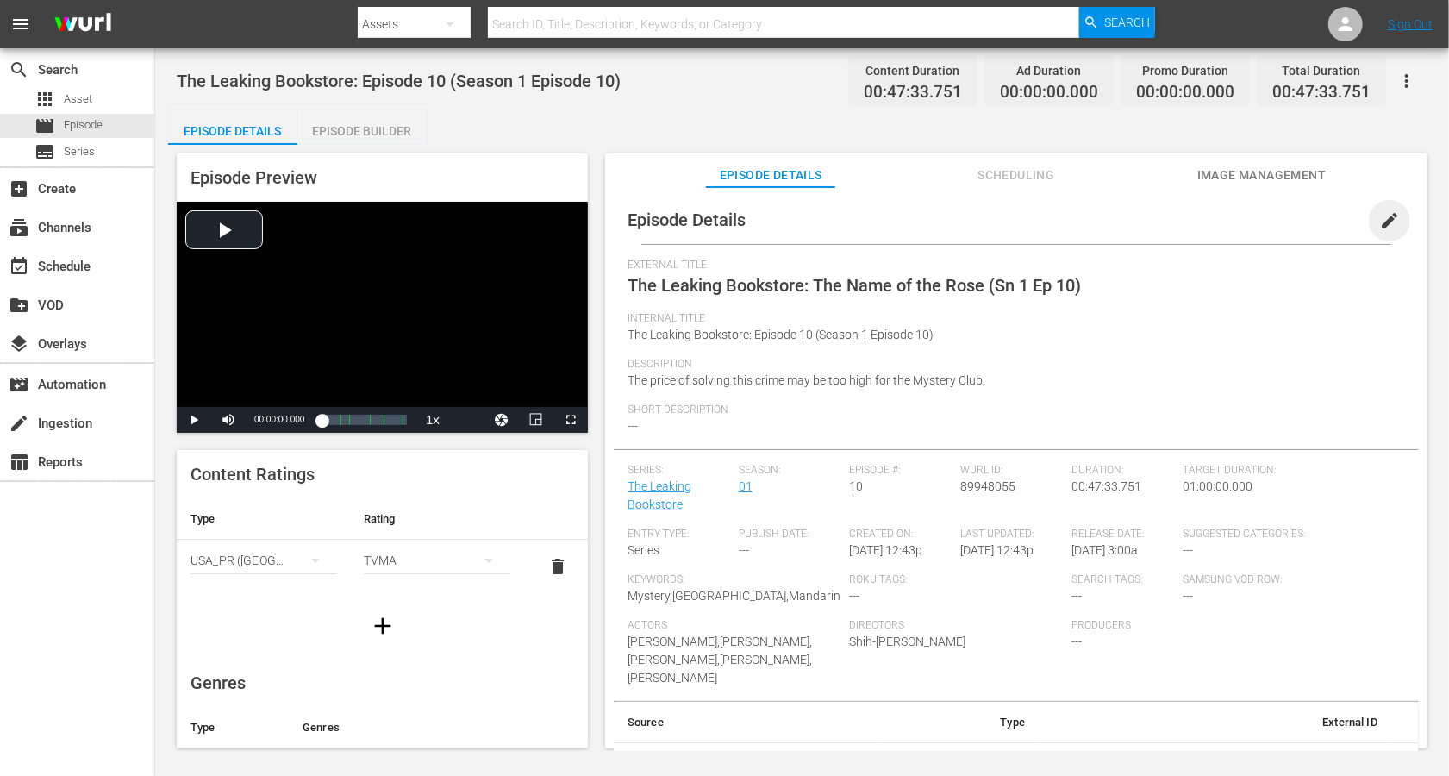
click at [1086, 221] on span "edit" at bounding box center [1390, 220] width 21 height 21
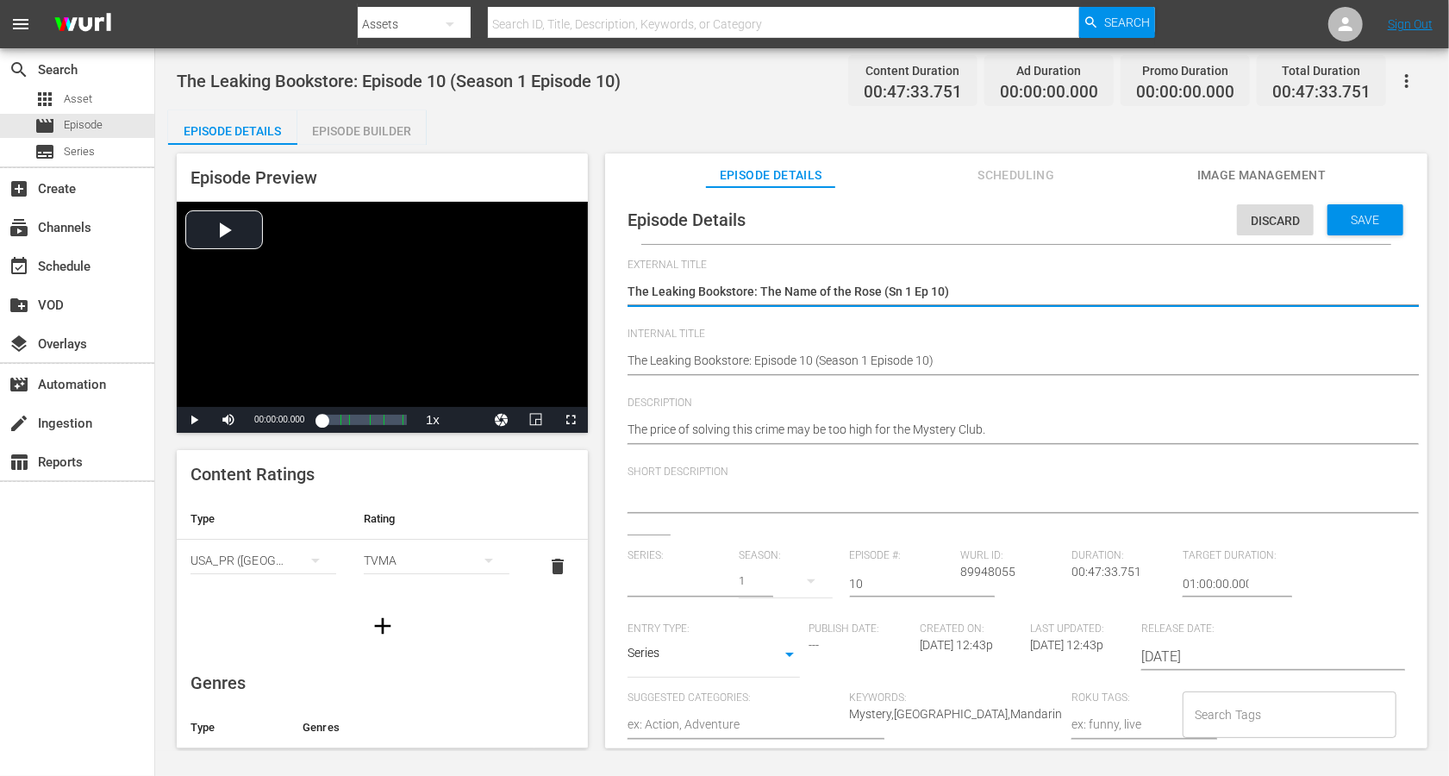
click at [967, 296] on textarea "The Leaking Bookstore: The Name of the Rose (Sn 1 Ep 10)" at bounding box center [1012, 293] width 769 height 21
type input "The Leaking Bookstore"
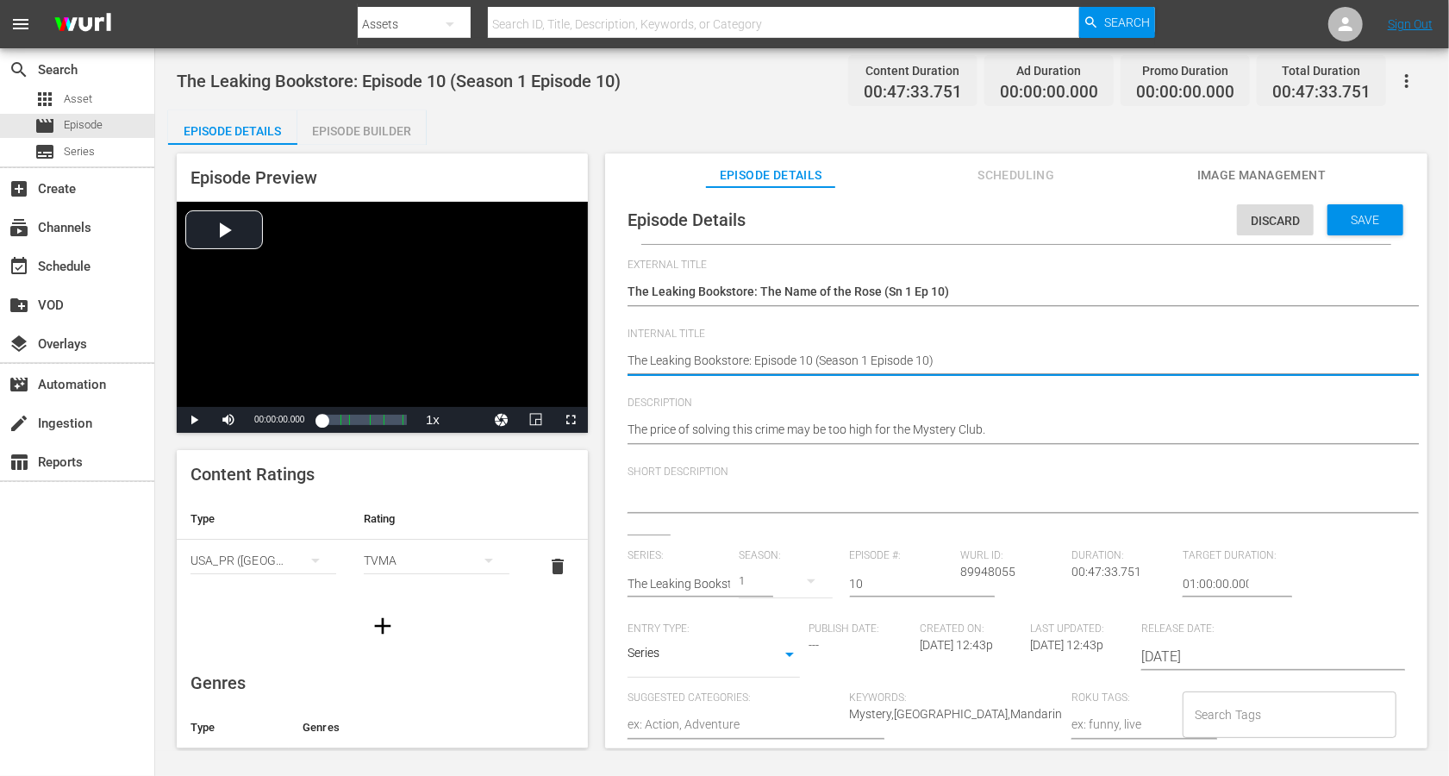
click at [902, 352] on textarea "The Leaking Bookstore: Episode 10 (Season 1 Episode 10)" at bounding box center [1012, 362] width 769 height 21
paste textarea "The Name of the Rose (Sn 1 Ep"
type textarea "The Leaking Bookstore: The Name of the Rose (Sn 1 Ep 10)"
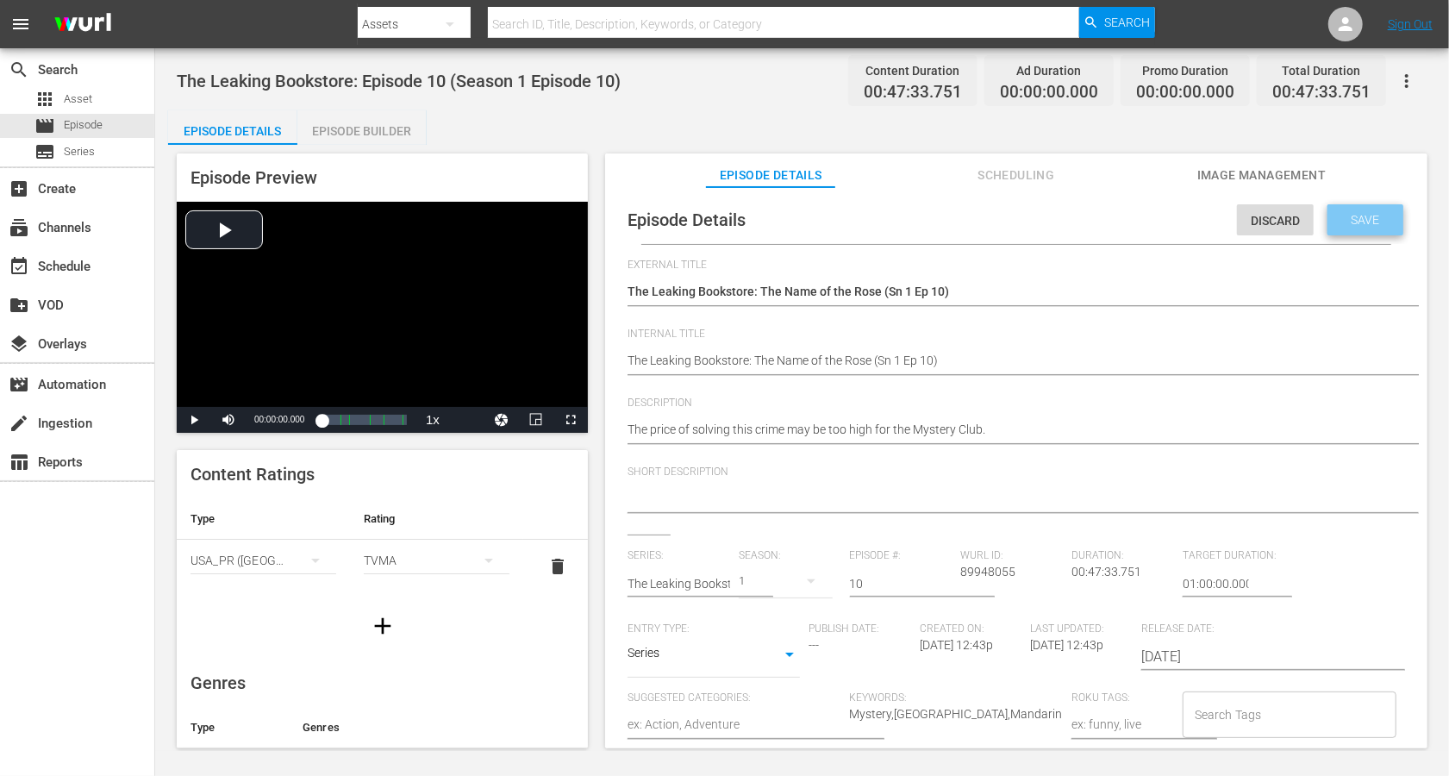
click at [1086, 213] on span "Save" at bounding box center [1366, 220] width 56 height 14
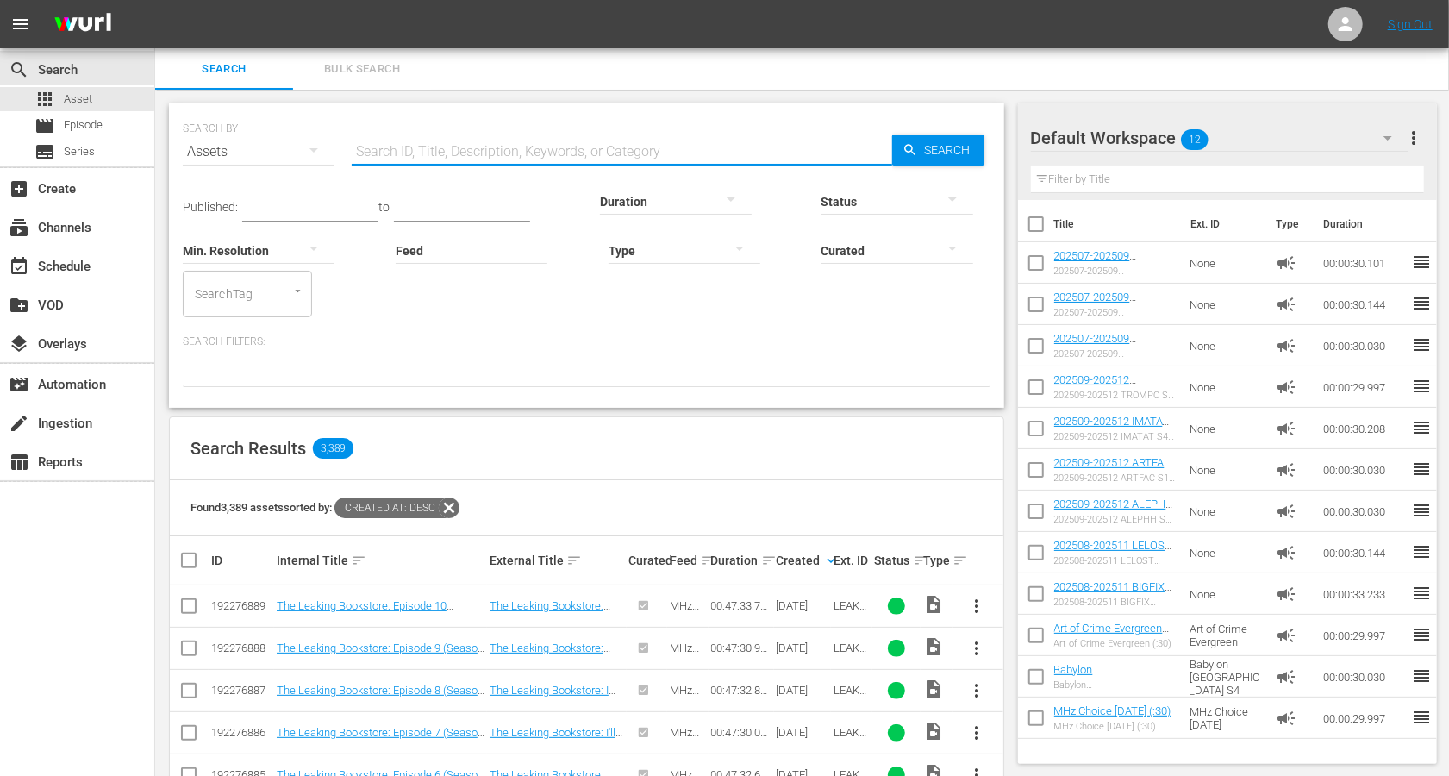
click at [431, 153] on input "text" at bounding box center [622, 151] width 541 height 41
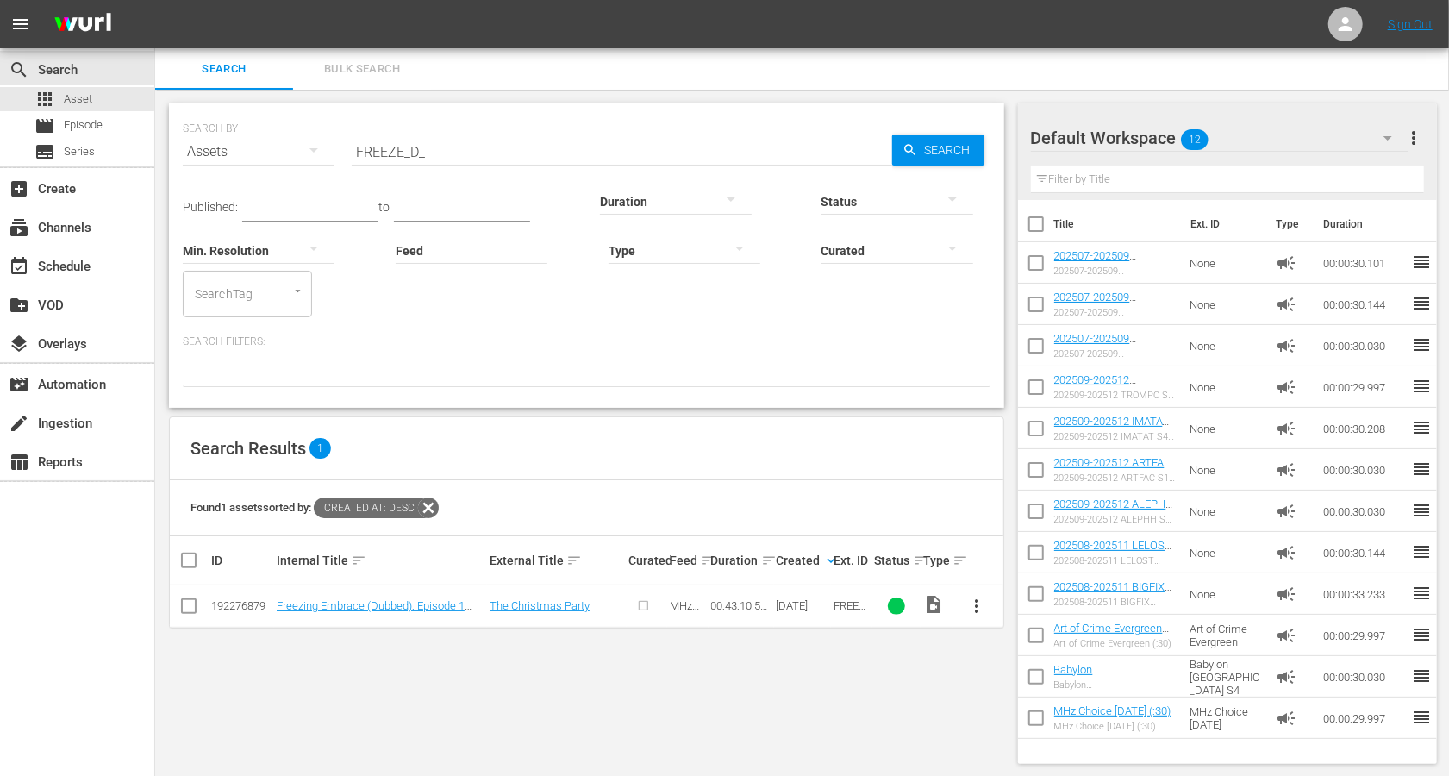
click at [398, 160] on input "FREEZE_D_" at bounding box center [622, 151] width 541 height 41
type input "VIENNA_D*"
